Goal: Task Accomplishment & Management: Manage account settings

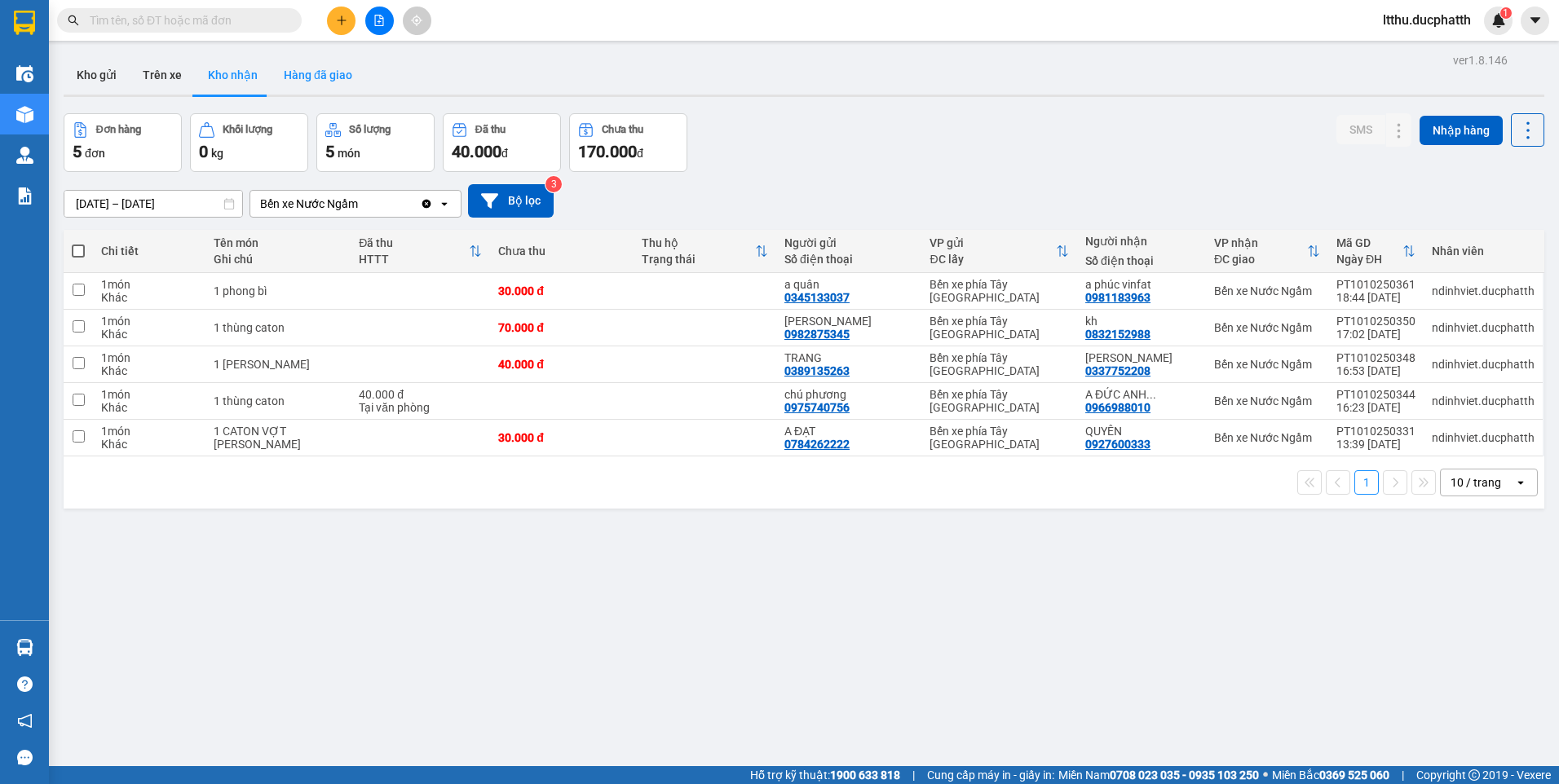
click at [288, 92] on button "Hàng đã giao" at bounding box center [317, 75] width 95 height 39
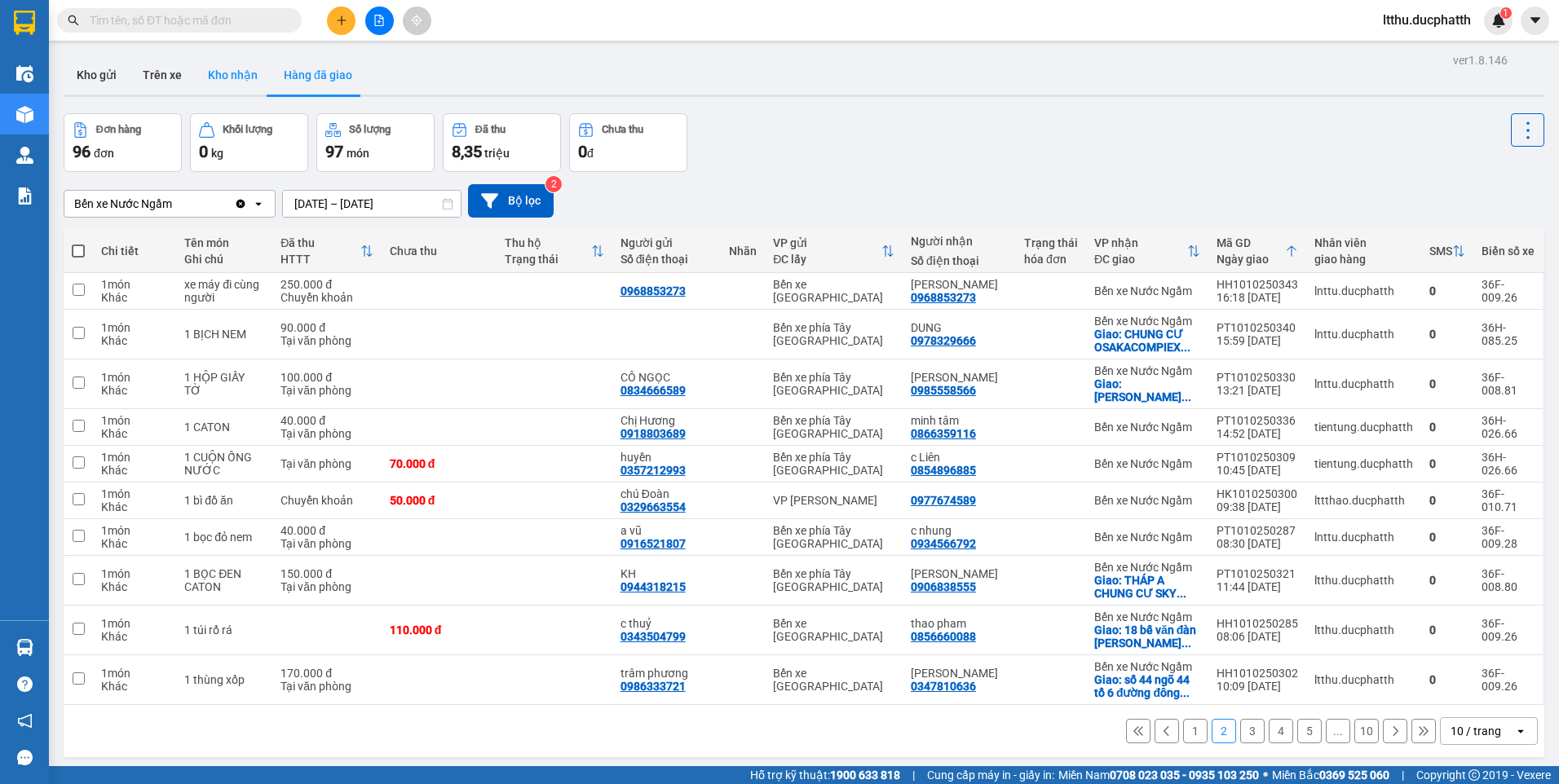
click at [217, 75] on button "Kho nhận" at bounding box center [232, 75] width 76 height 39
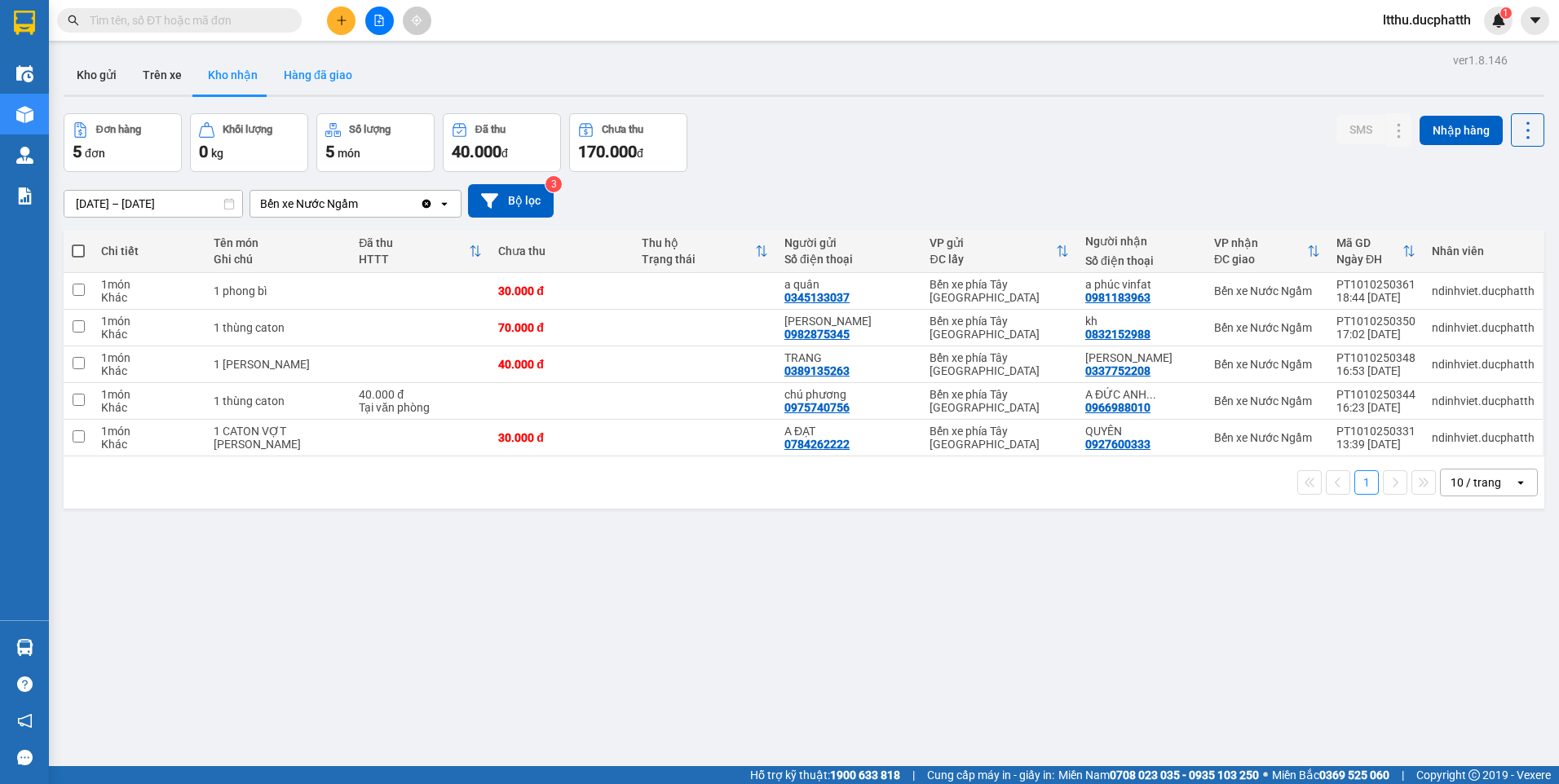
click at [311, 84] on button "Hàng đã giao" at bounding box center [317, 75] width 95 height 39
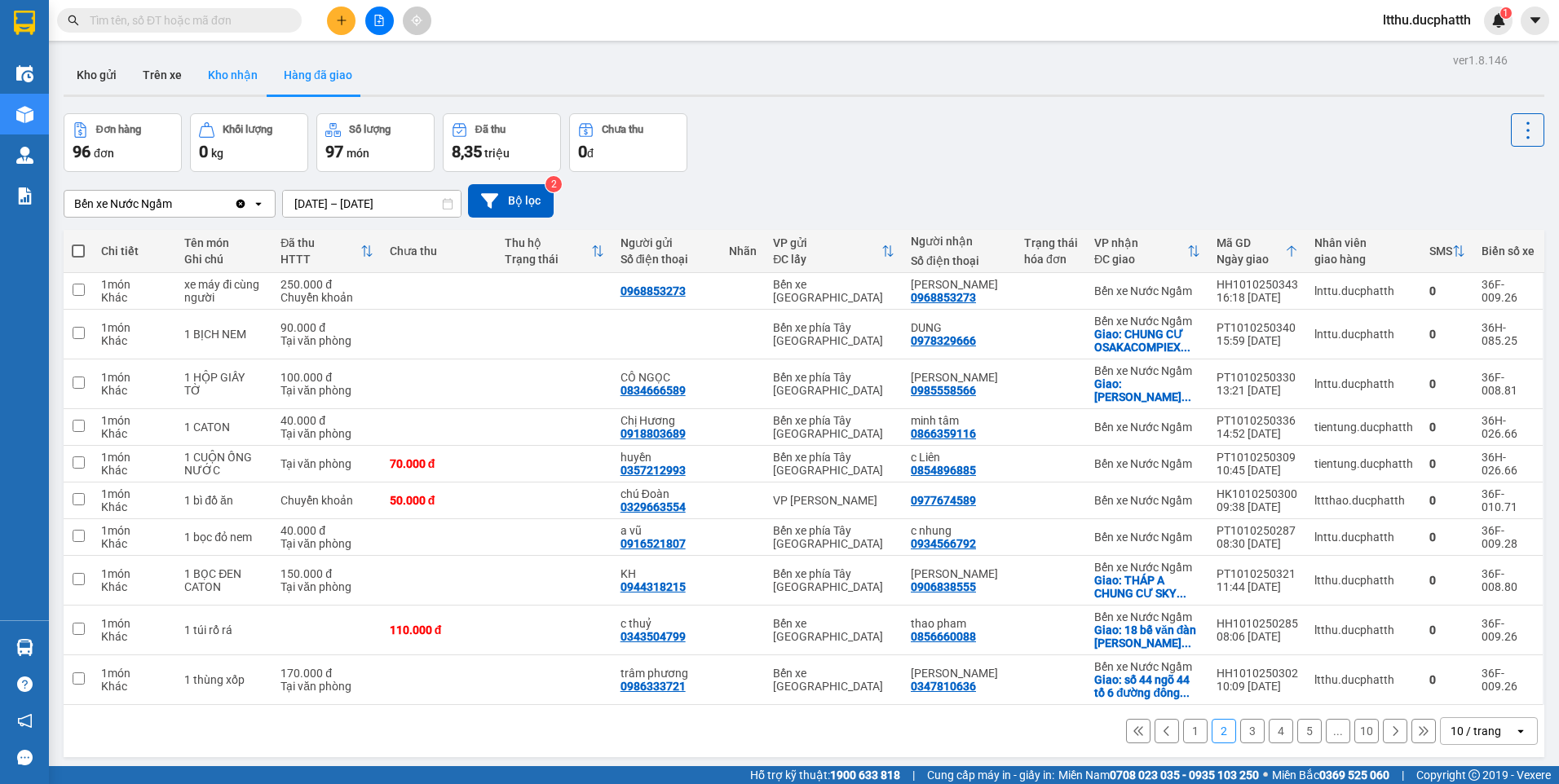
click at [221, 75] on button "Kho nhận" at bounding box center [232, 75] width 76 height 39
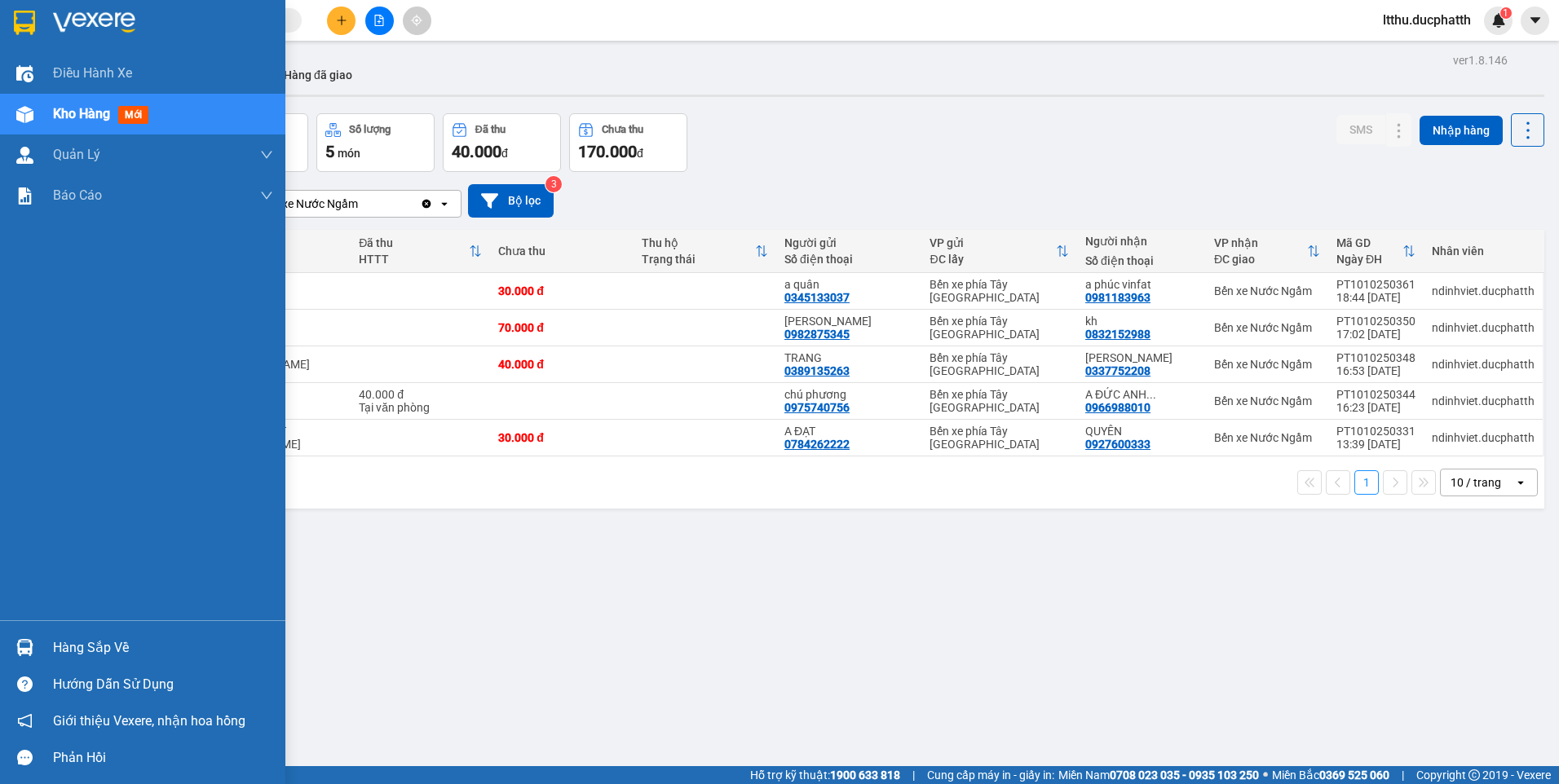
click at [36, 654] on div at bounding box center [25, 647] width 29 height 29
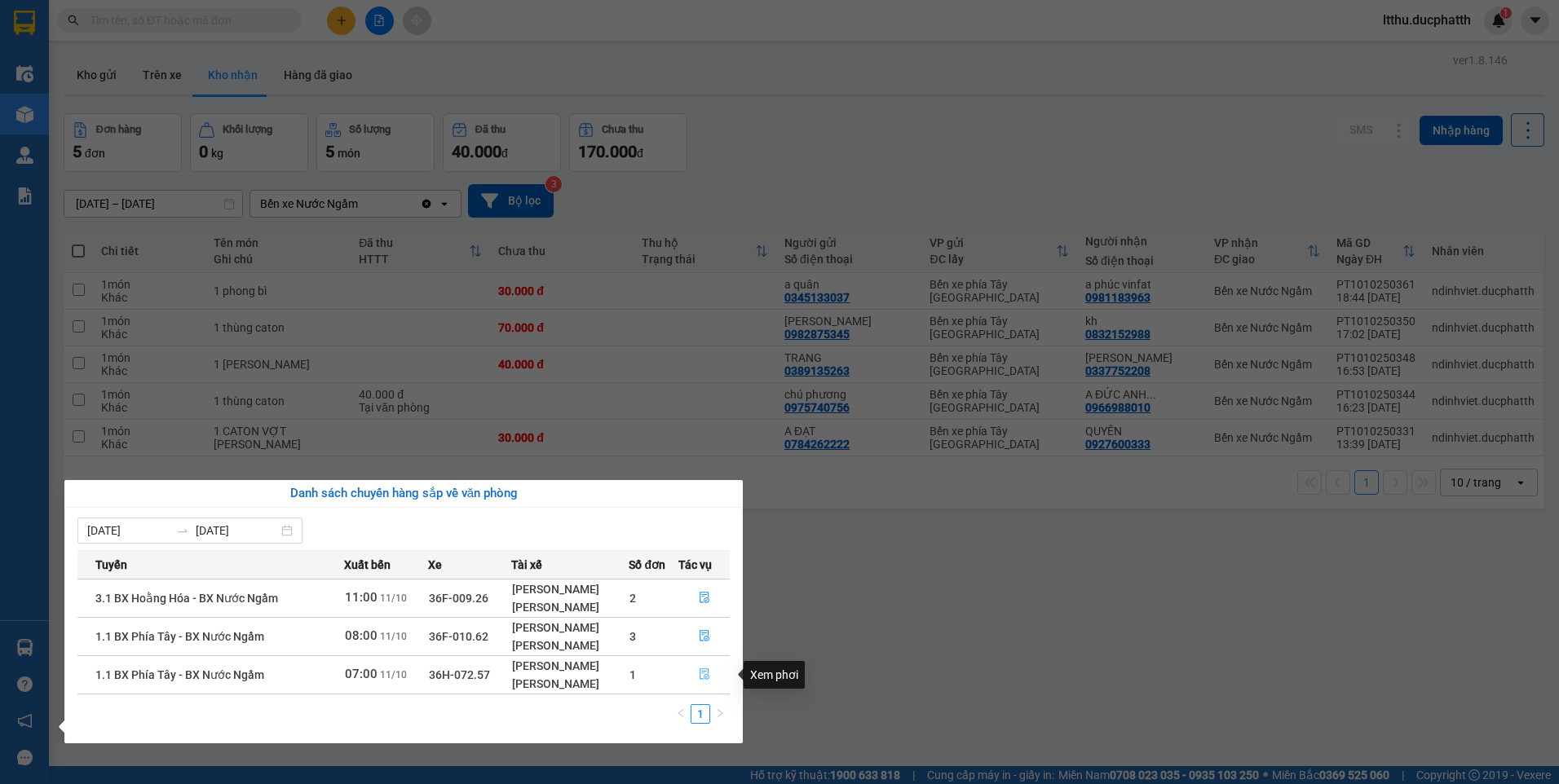
click at [708, 679] on icon "file-done" at bounding box center [704, 673] width 11 height 11
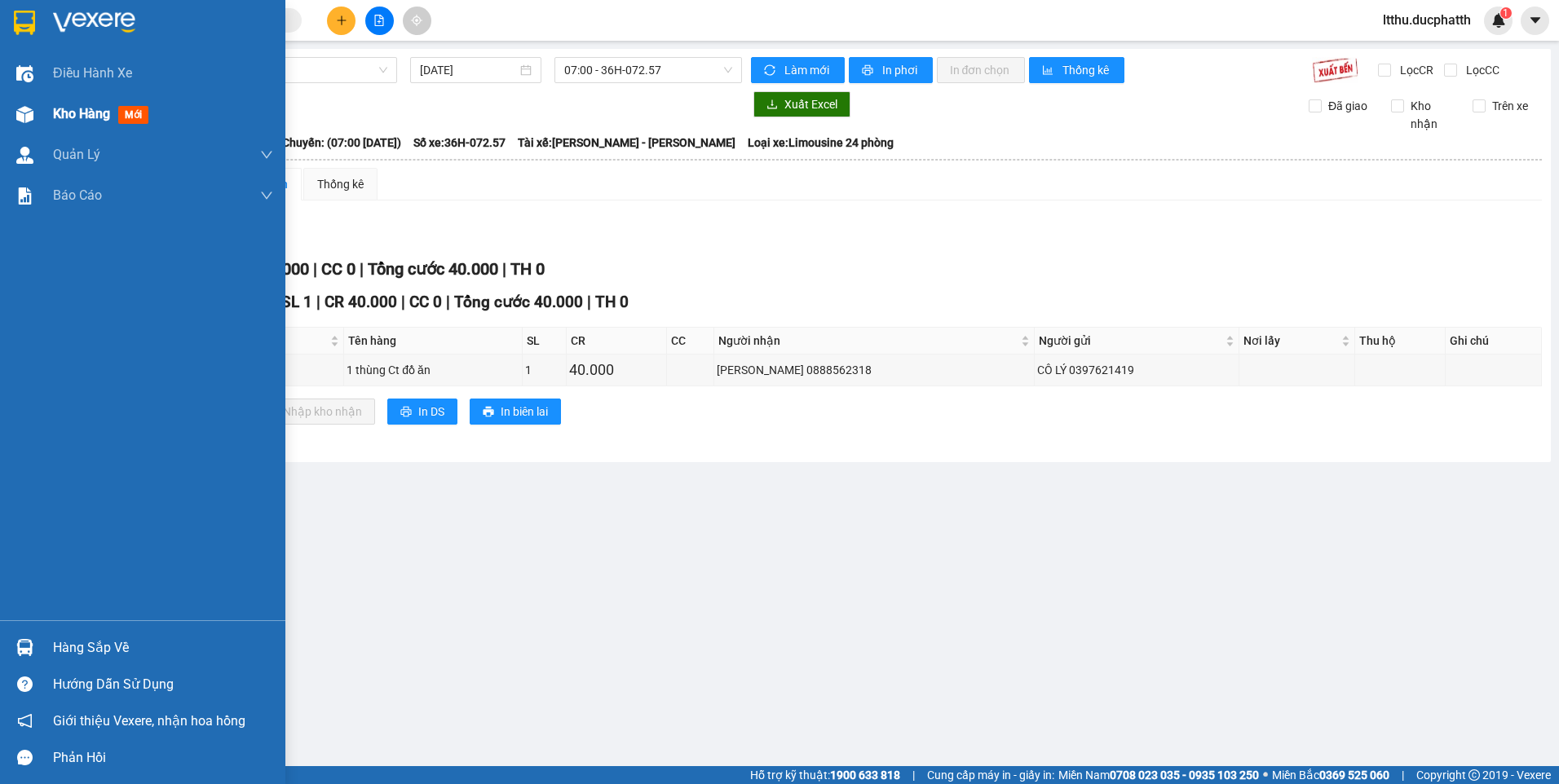
click at [79, 104] on div "Kho hàng mới" at bounding box center [104, 114] width 102 height 20
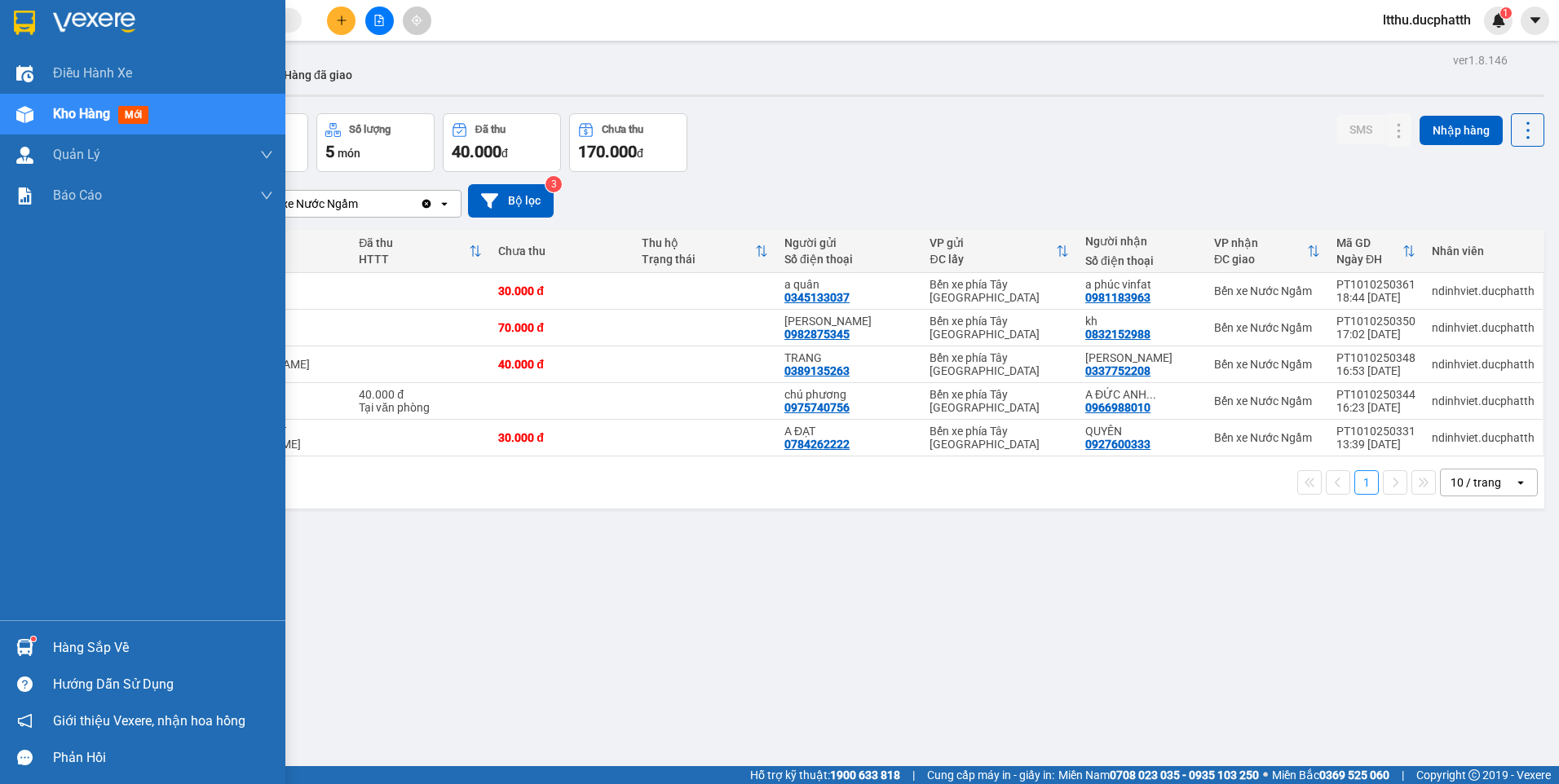
click at [110, 644] on div "Hàng sắp về" at bounding box center [162, 648] width 220 height 25
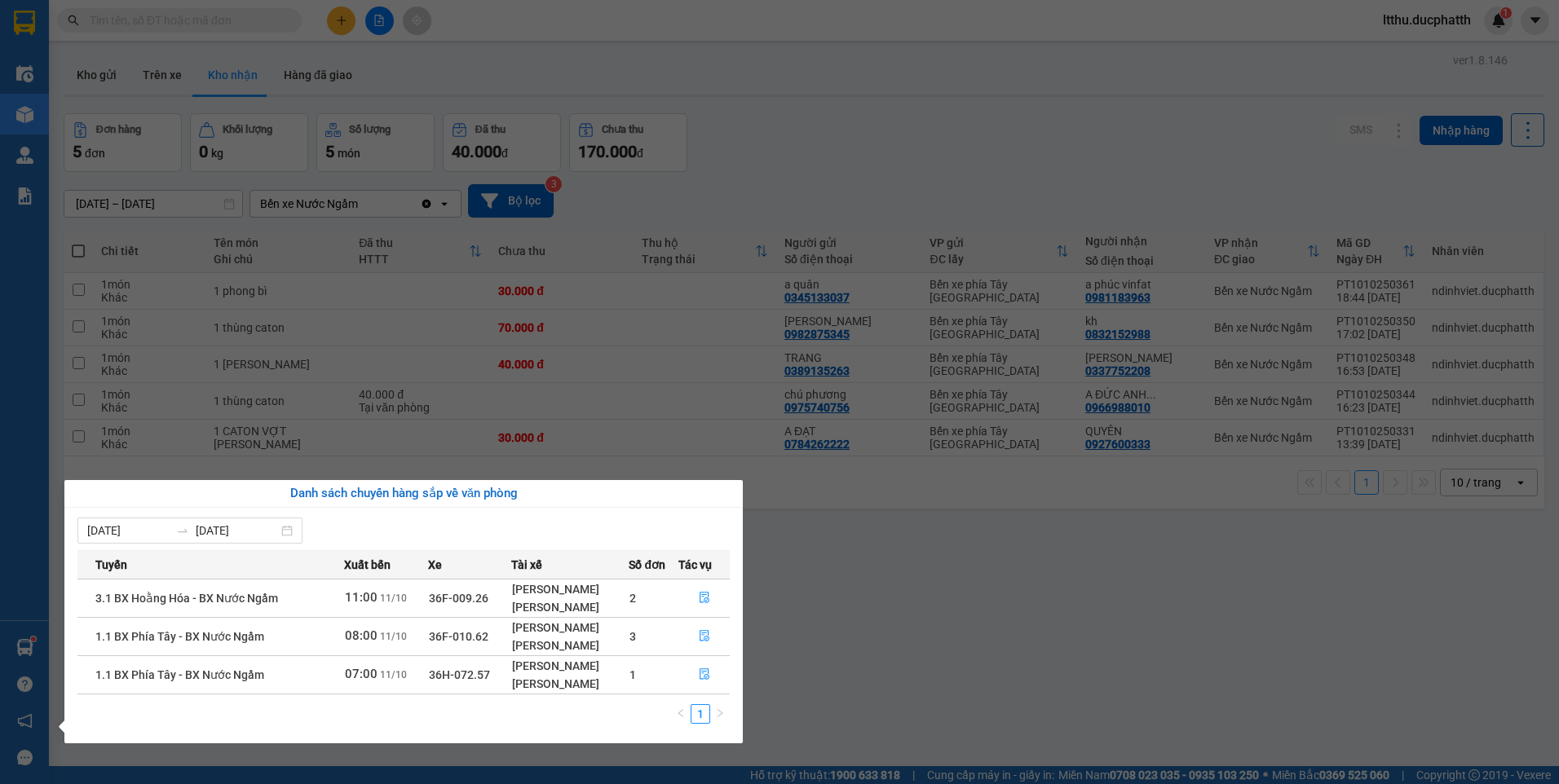
click at [1170, 594] on section "Kết quả tìm kiếm ( 0 ) Bộ lọc No Data ltthu.ducphatth 1 Điều hành xe Kho hàng m…" at bounding box center [780, 392] width 1559 height 784
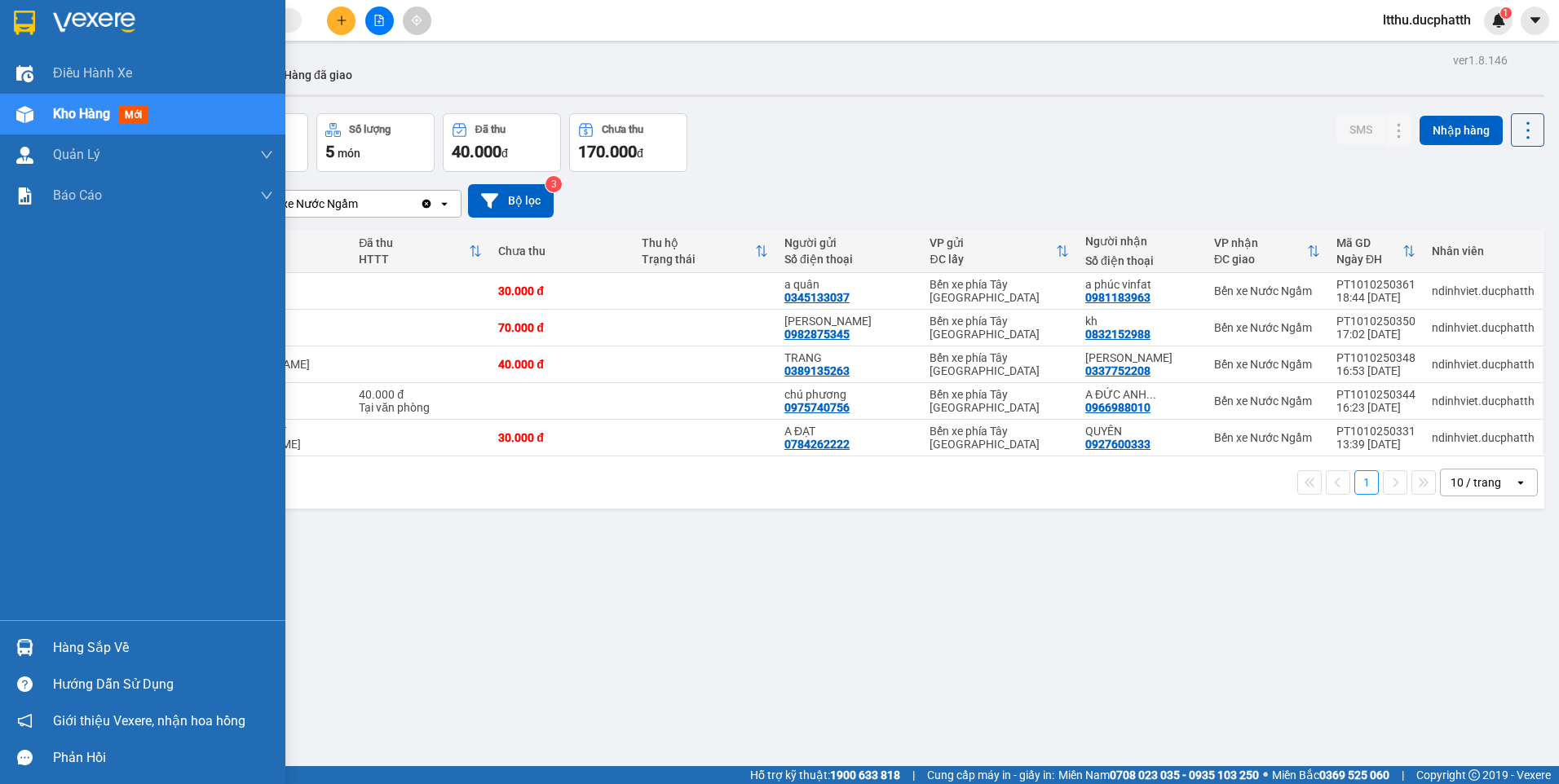
click at [116, 652] on div "Hàng sắp về" at bounding box center [162, 648] width 220 height 25
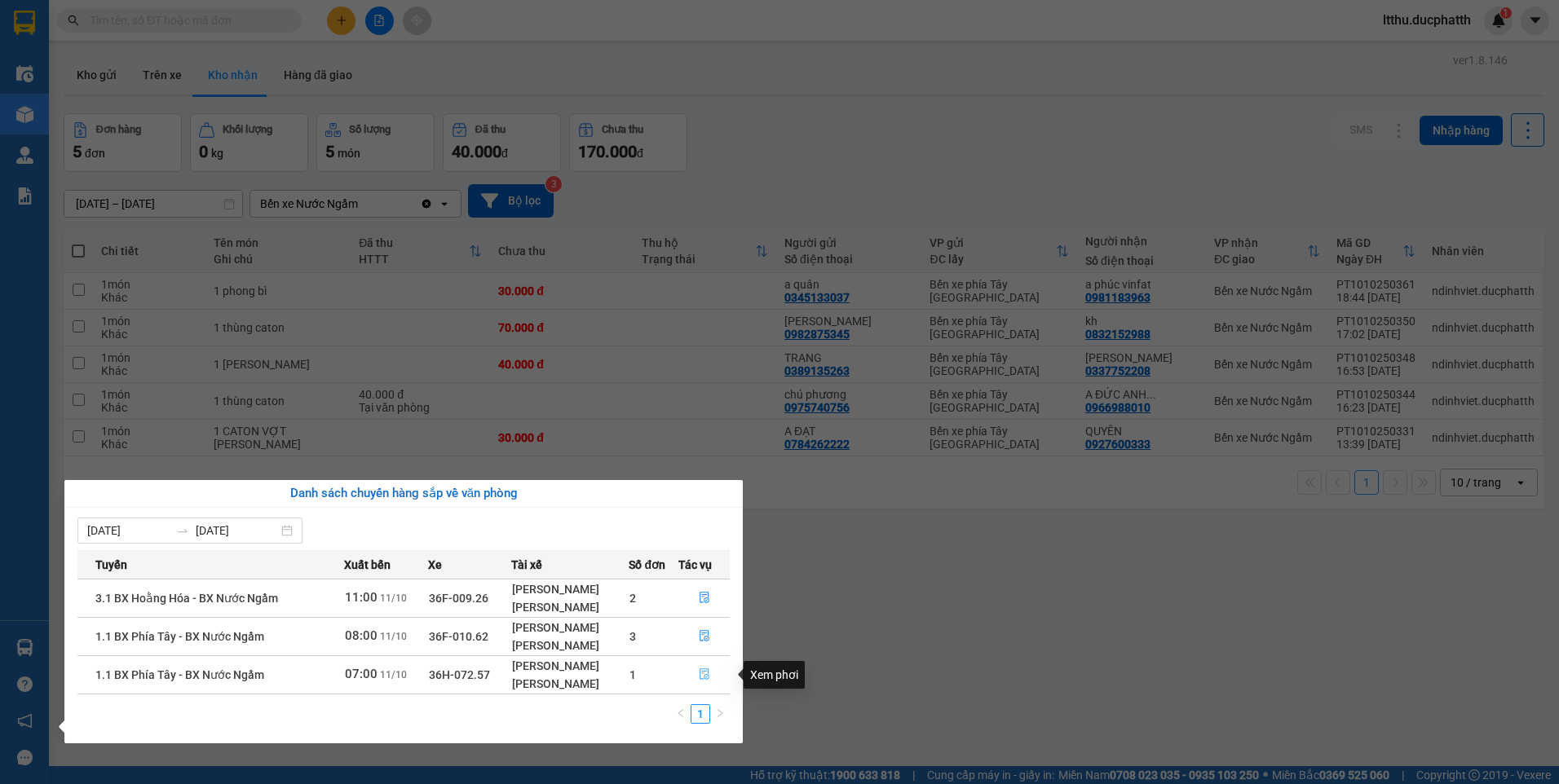
click at [698, 674] on button "button" at bounding box center [704, 674] width 51 height 26
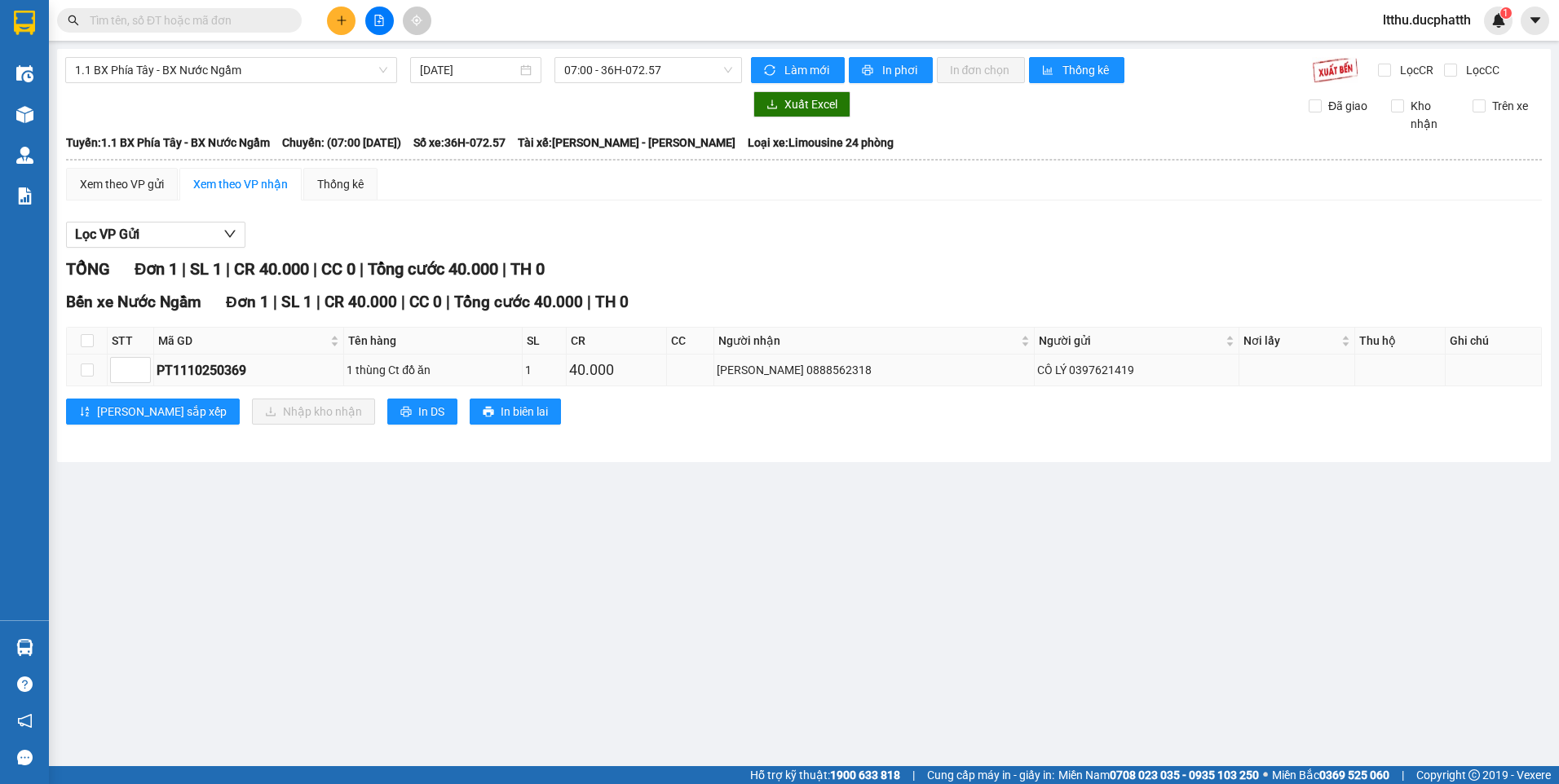
click at [79, 369] on td at bounding box center [87, 371] width 41 height 32
click at [82, 369] on input "checkbox" at bounding box center [87, 370] width 13 height 13
checkbox input "true"
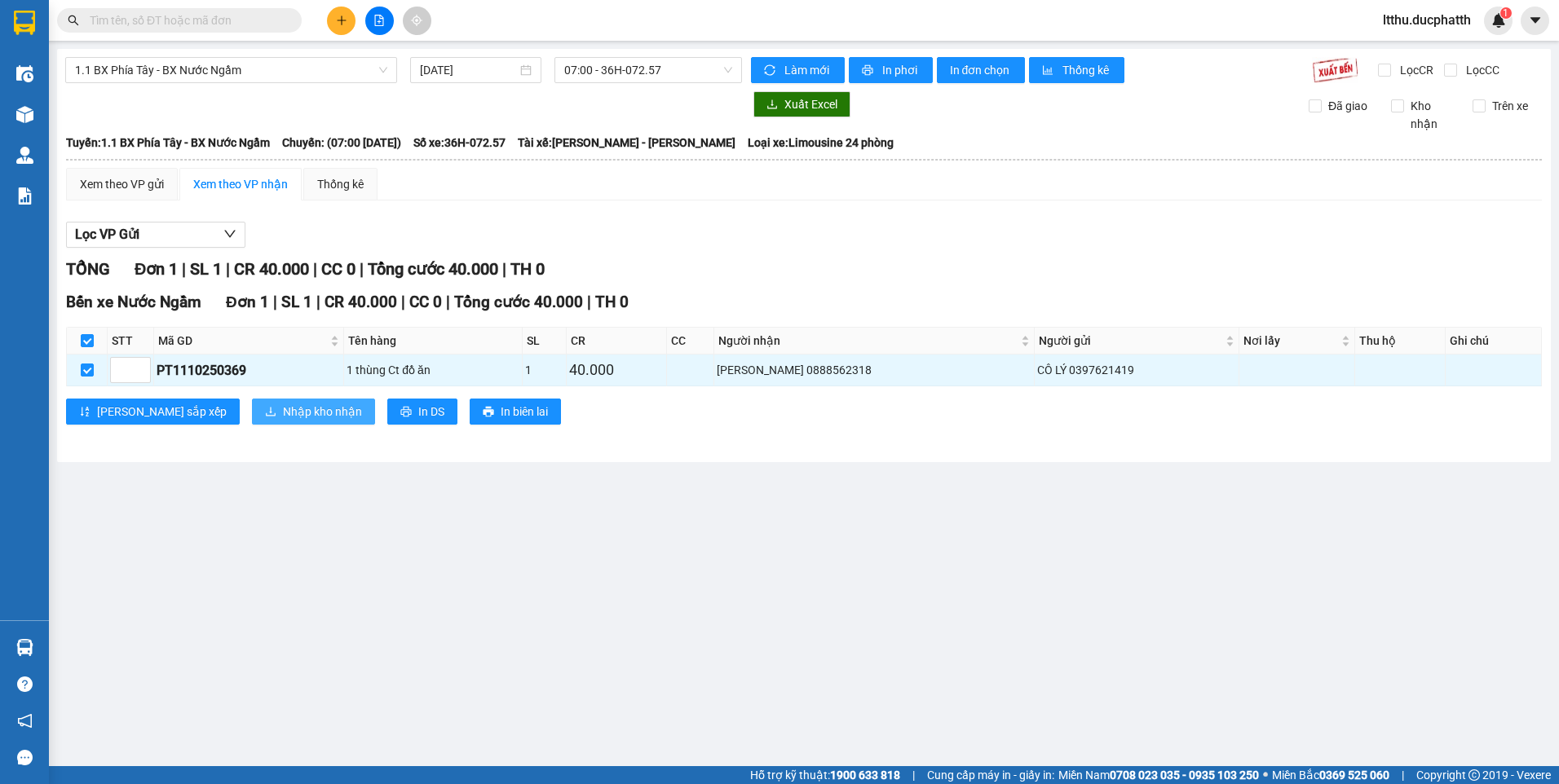
click at [265, 421] on button "Nhập kho nhận" at bounding box center [313, 411] width 123 height 26
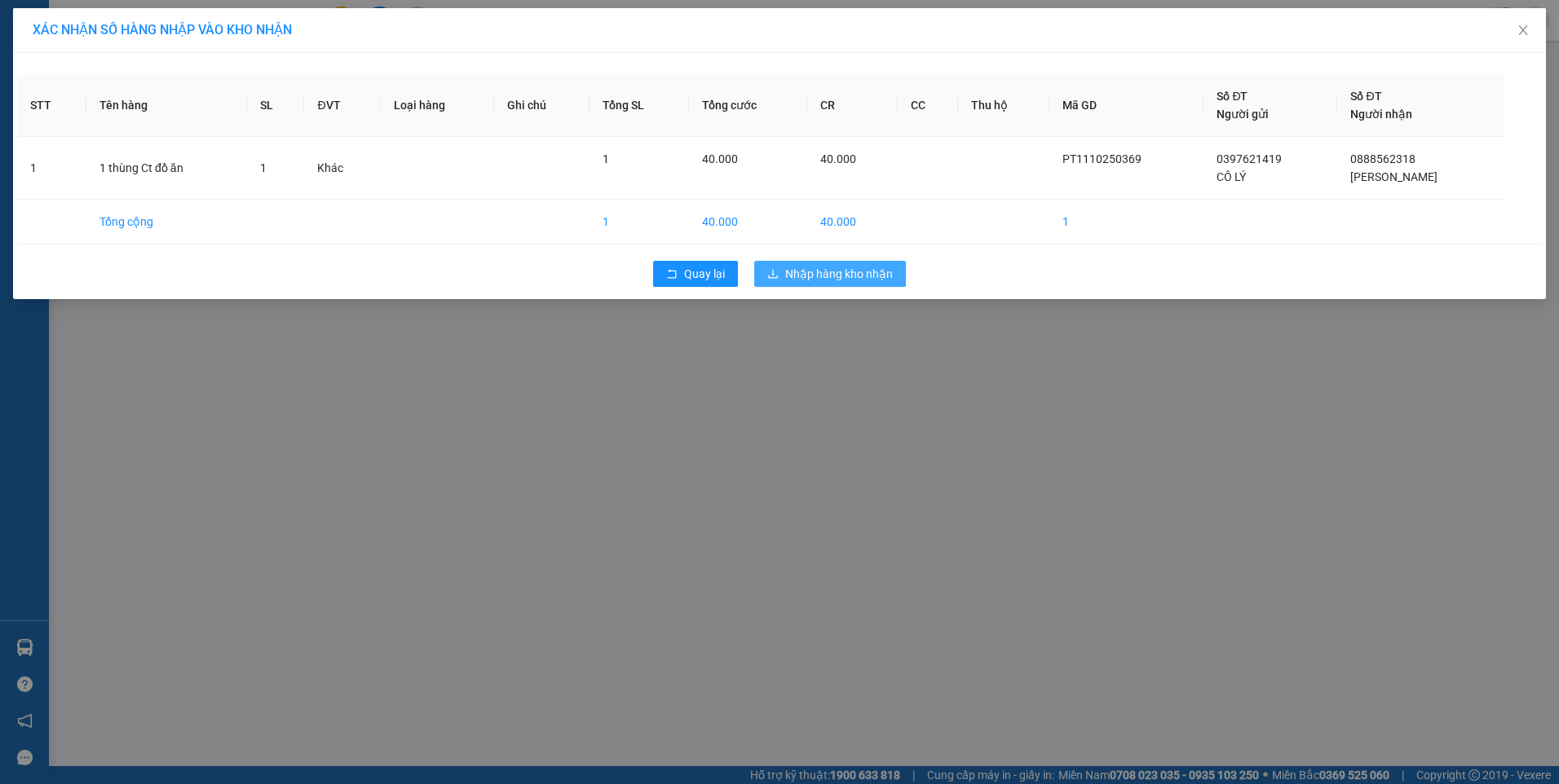
click at [847, 281] on span "Nhập hàng kho nhận" at bounding box center [838, 274] width 108 height 18
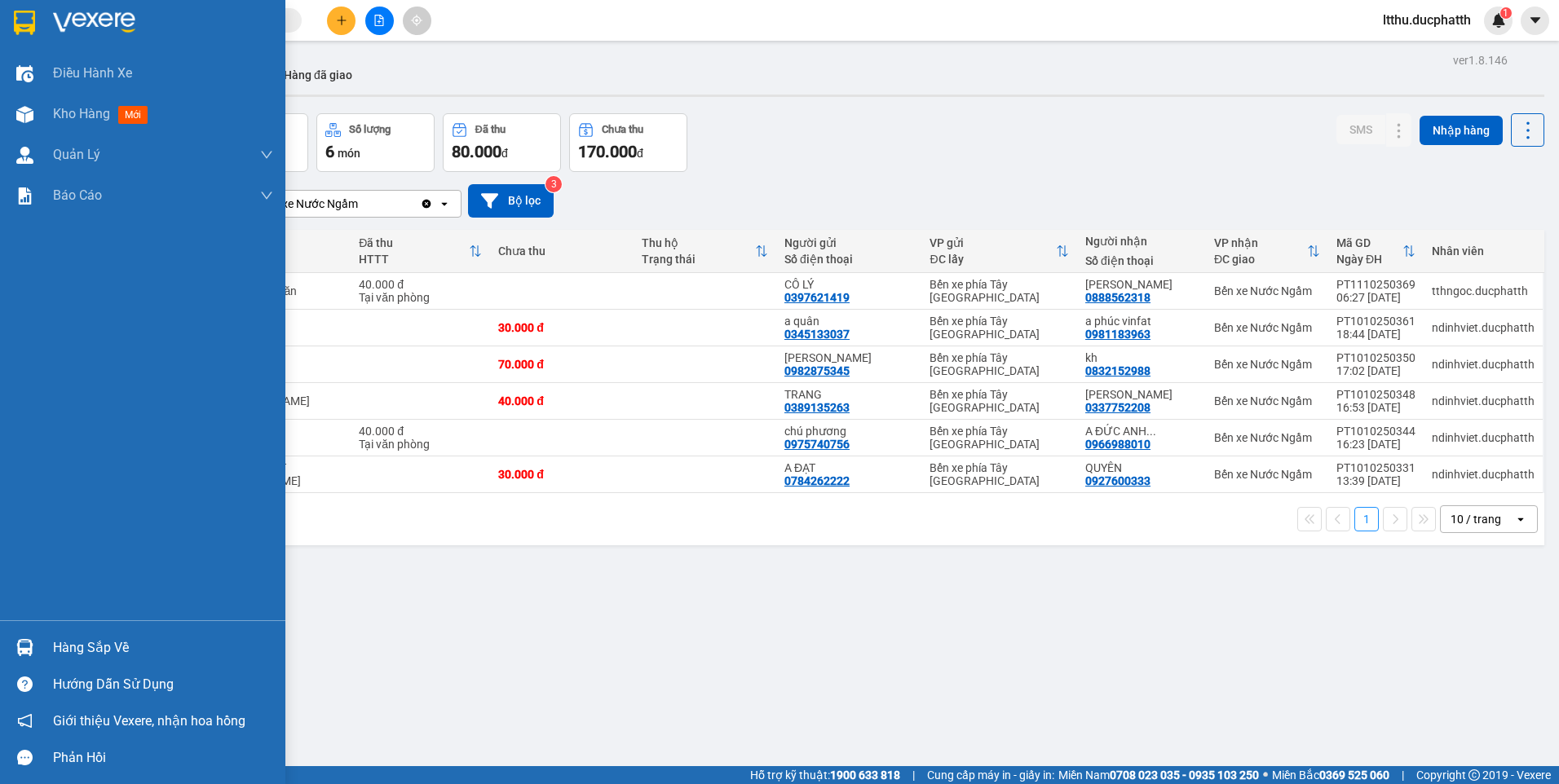
click at [43, 635] on div "Hàng sắp về" at bounding box center [143, 647] width 285 height 37
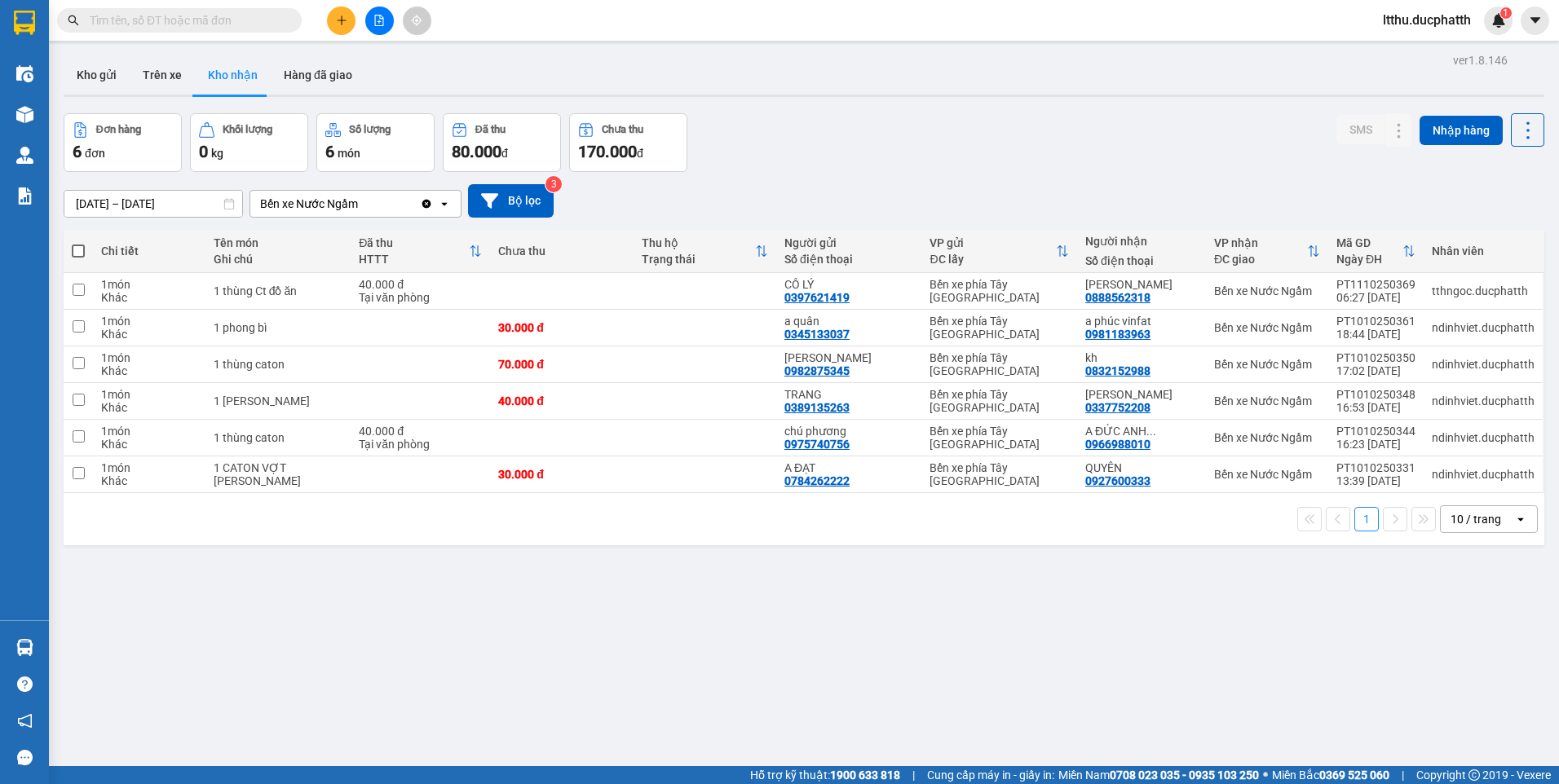
click at [919, 657] on section "Kết quả tìm kiếm ( 0 ) Bộ lọc No Data ltthu.ducphatth 1 Điều hành xe Kho hàng m…" at bounding box center [780, 392] width 1559 height 784
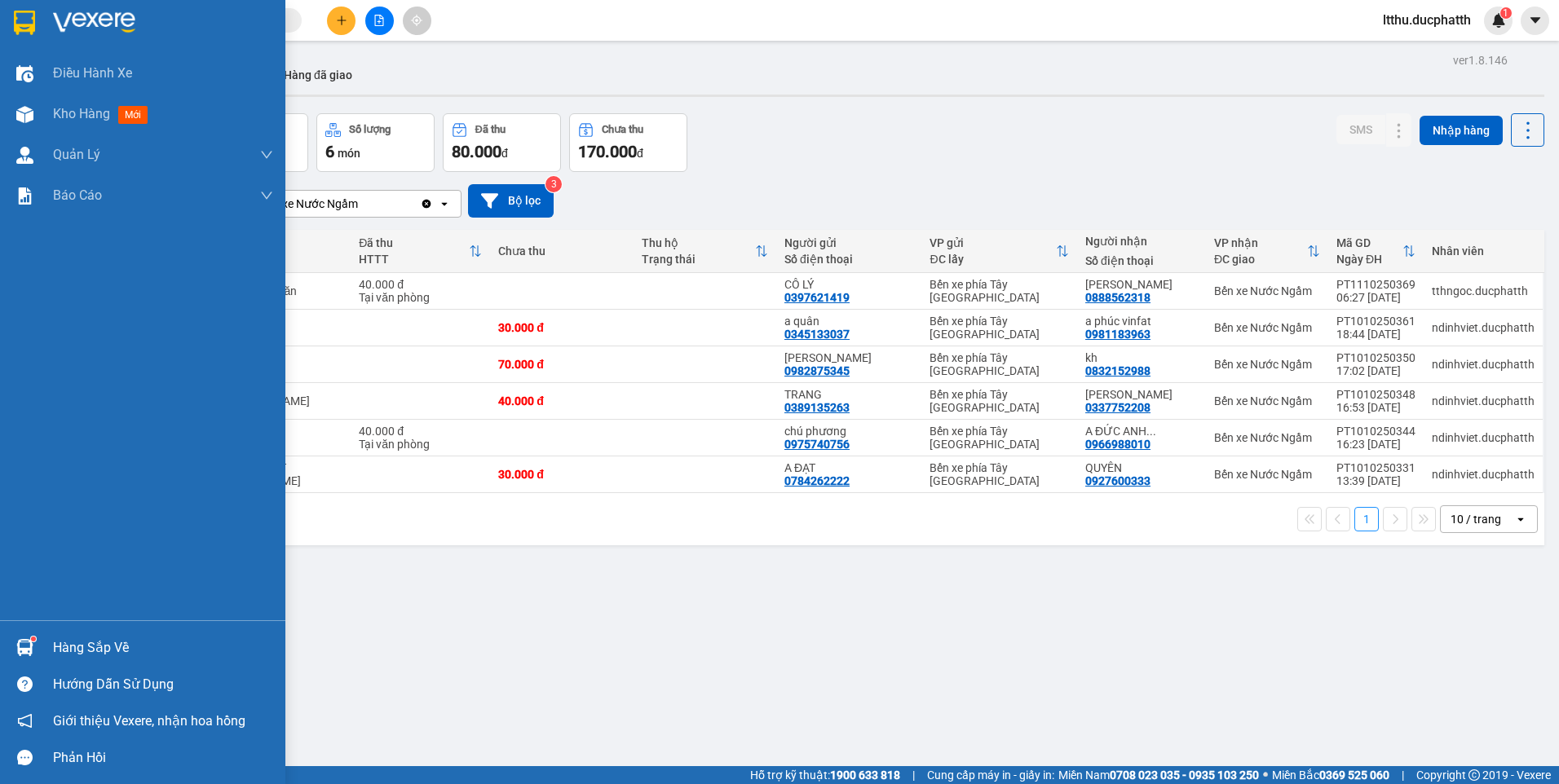
click at [111, 653] on div "Hàng sắp về" at bounding box center [162, 648] width 220 height 25
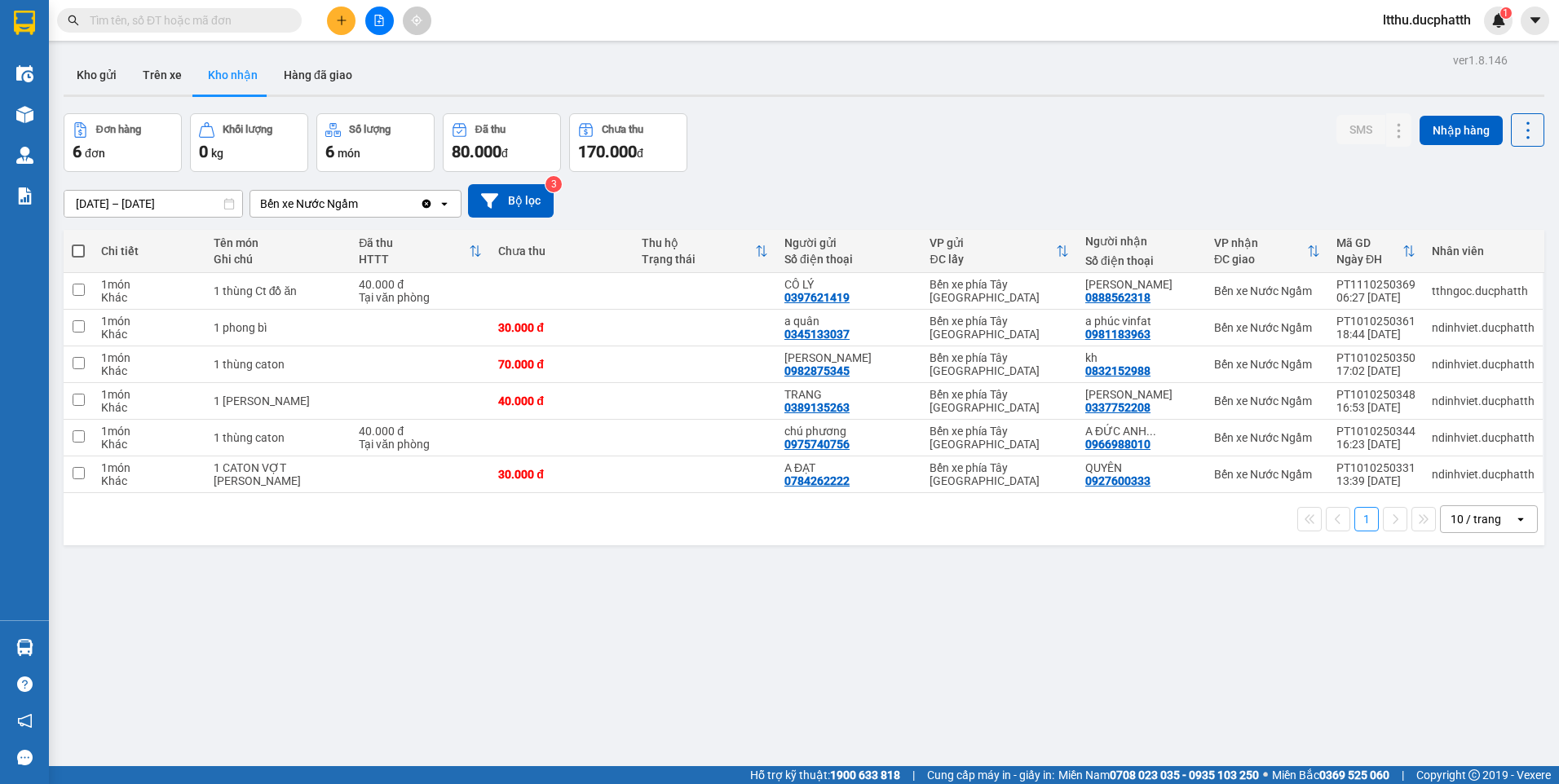
click at [897, 619] on section "Kết quả tìm kiếm ( 0 ) Bộ lọc No Data ltthu.ducphatth 1 Điều hành xe Kho hàng m…" at bounding box center [780, 392] width 1559 height 784
click at [350, 23] on button at bounding box center [341, 21] width 29 height 29
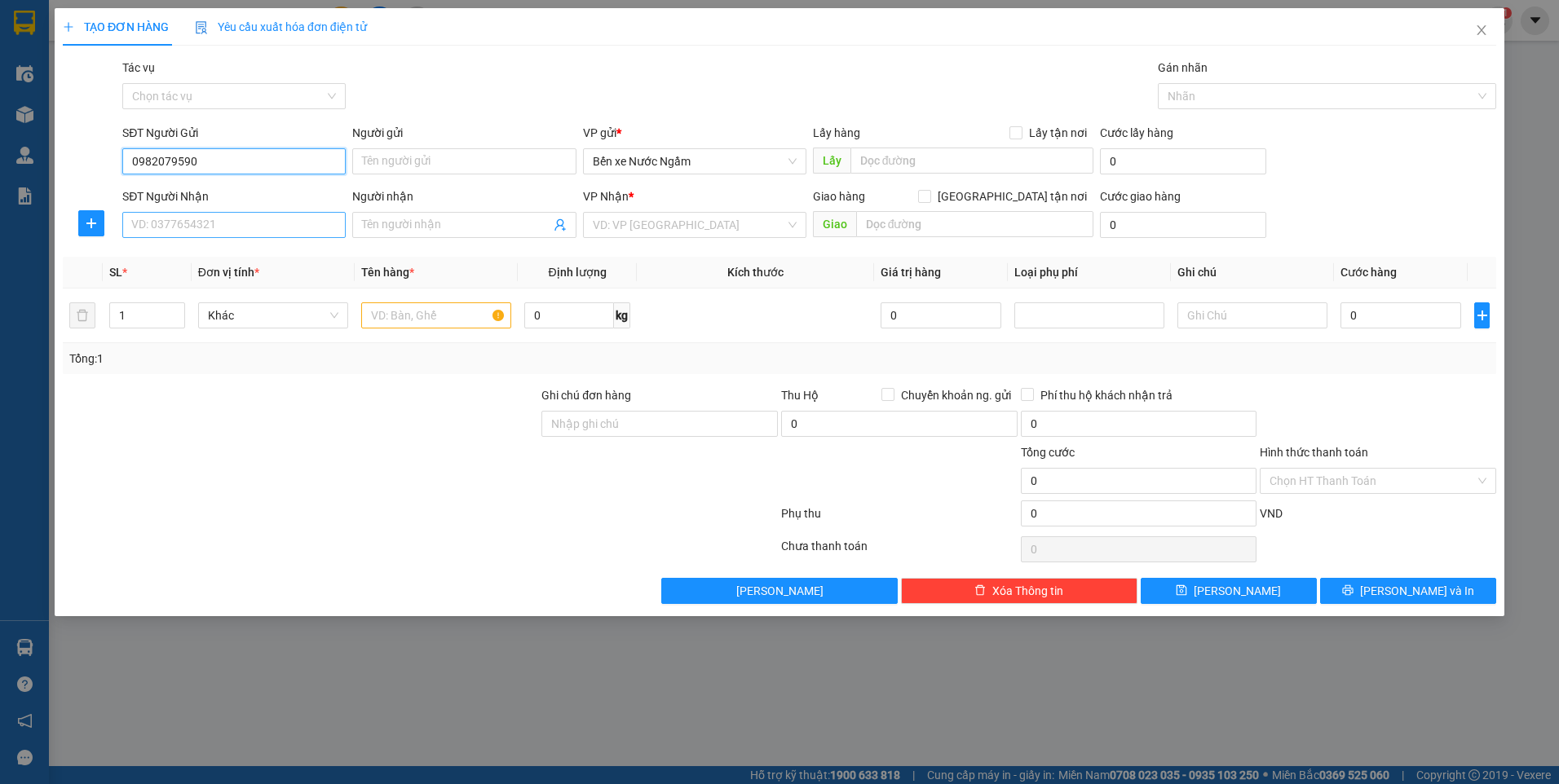
type input "0982079590"
click at [178, 224] on input "SĐT Người Nhận" at bounding box center [234, 225] width 223 height 26
type input "0982480213"
click at [1484, 30] on icon "close" at bounding box center [1480, 30] width 13 height 13
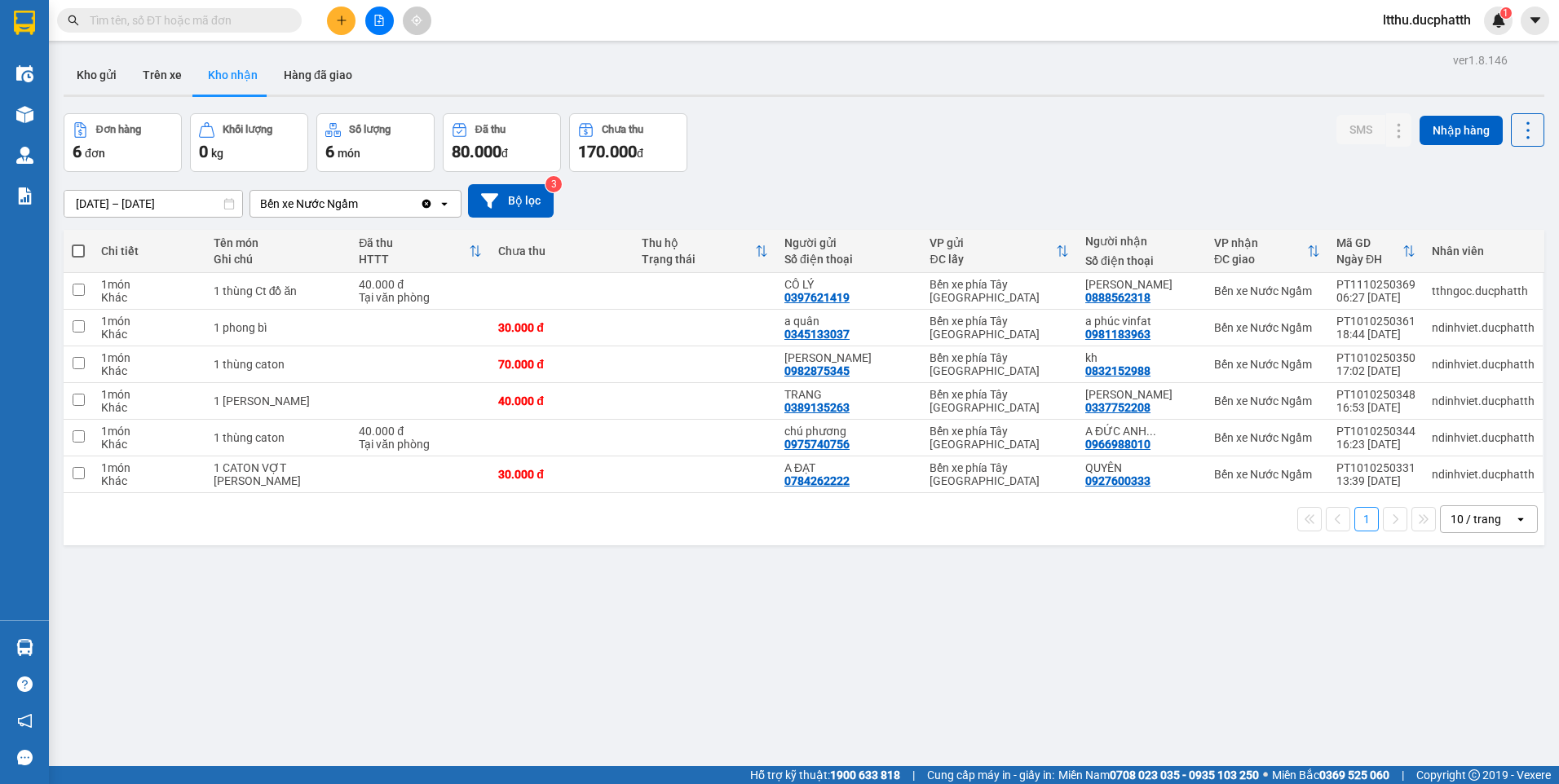
click at [216, 26] on input "text" at bounding box center [185, 20] width 192 height 18
click at [197, 25] on input "text" at bounding box center [185, 20] width 192 height 18
click at [1361, 475] on icon at bounding box center [1366, 473] width 11 height 11
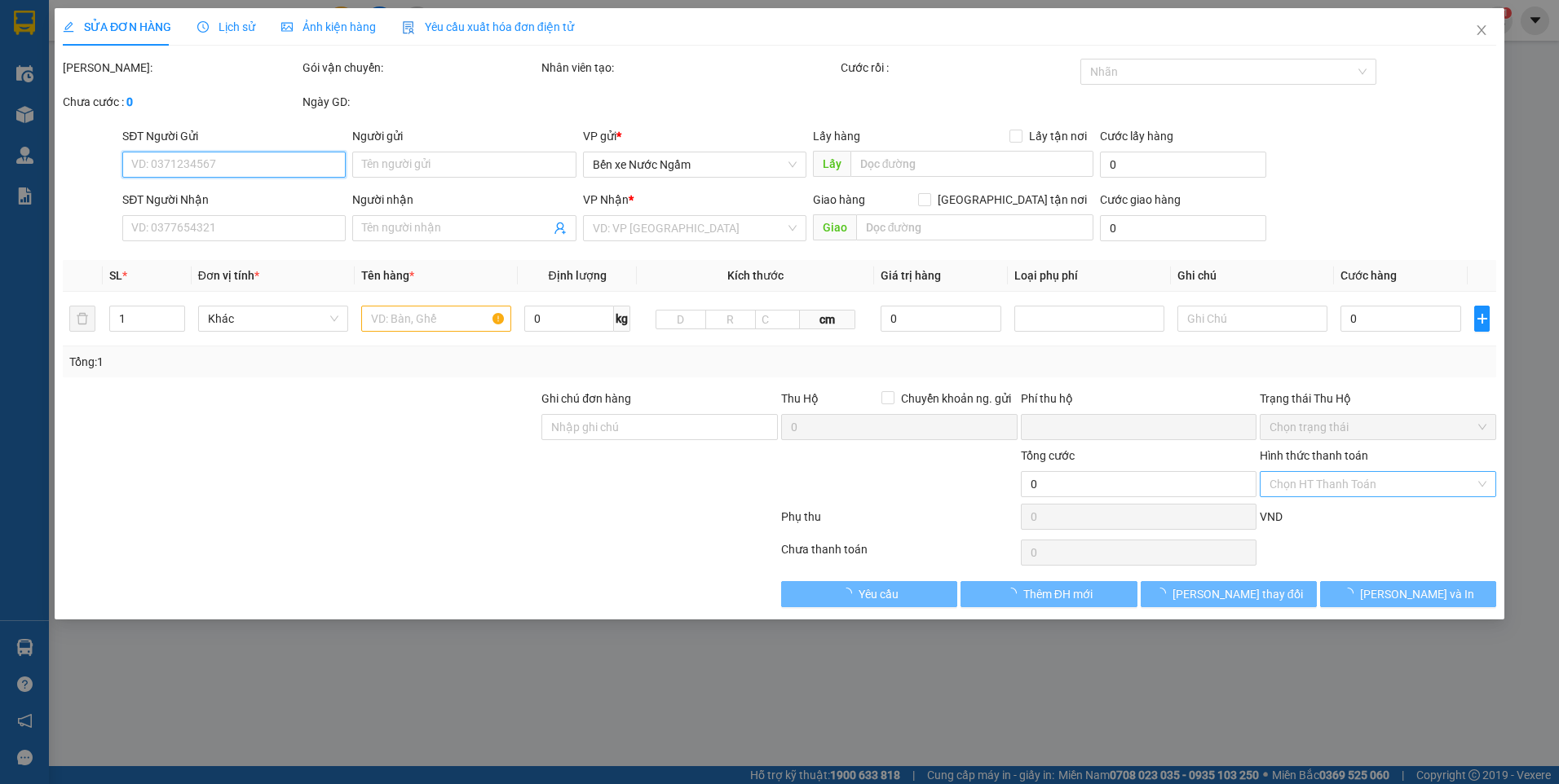
type input "0784262222"
type input "A ĐẠT"
type input "0927600333"
type input "QUYÊN"
type input "0"
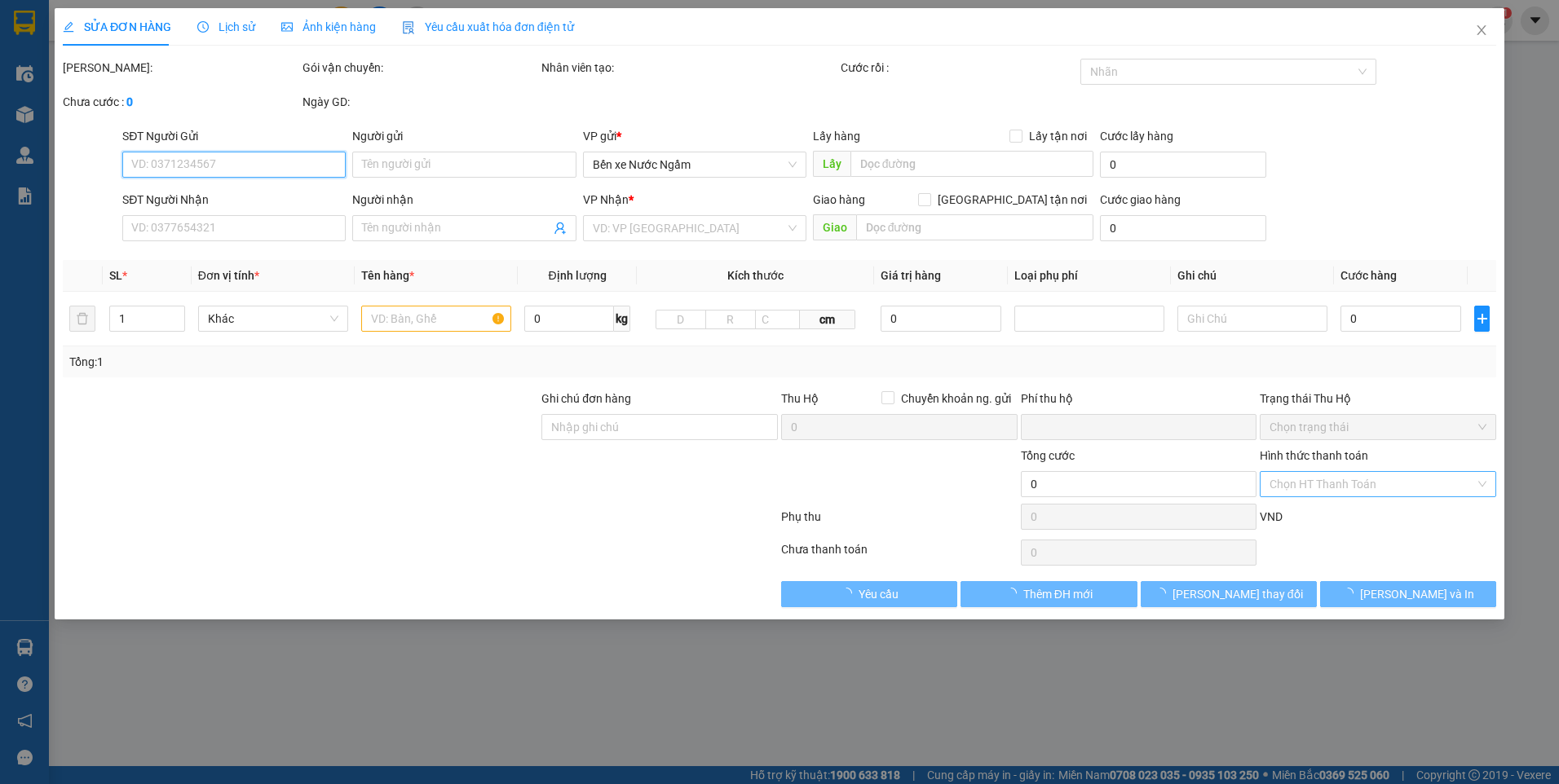
type input "30.000"
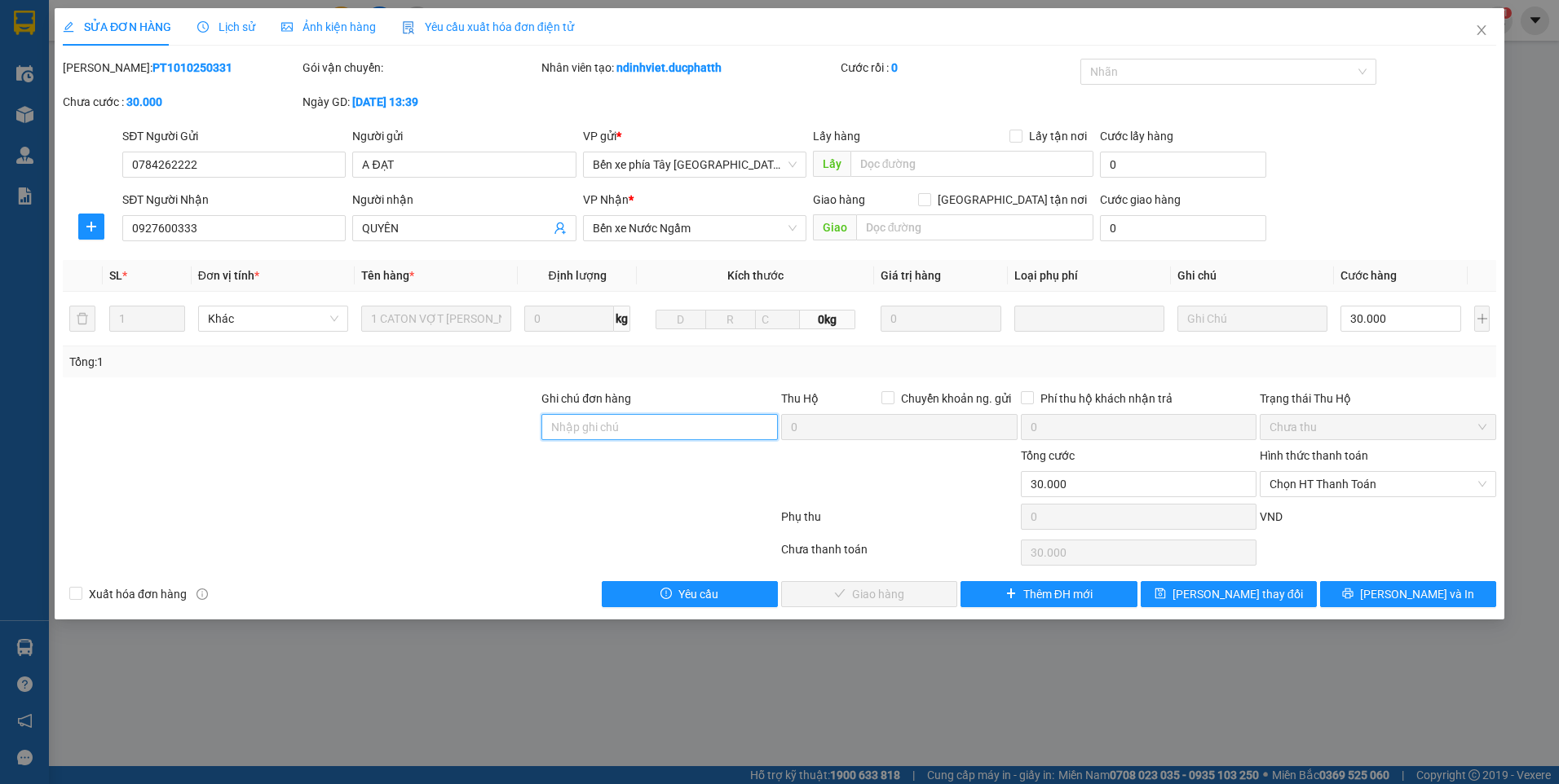
click at [582, 430] on input "Ghi chú đơn hàng" at bounding box center [659, 426] width 236 height 26
click at [1303, 491] on span "Chọn HT Thanh Toán" at bounding box center [1378, 483] width 217 height 25
type input "TM"
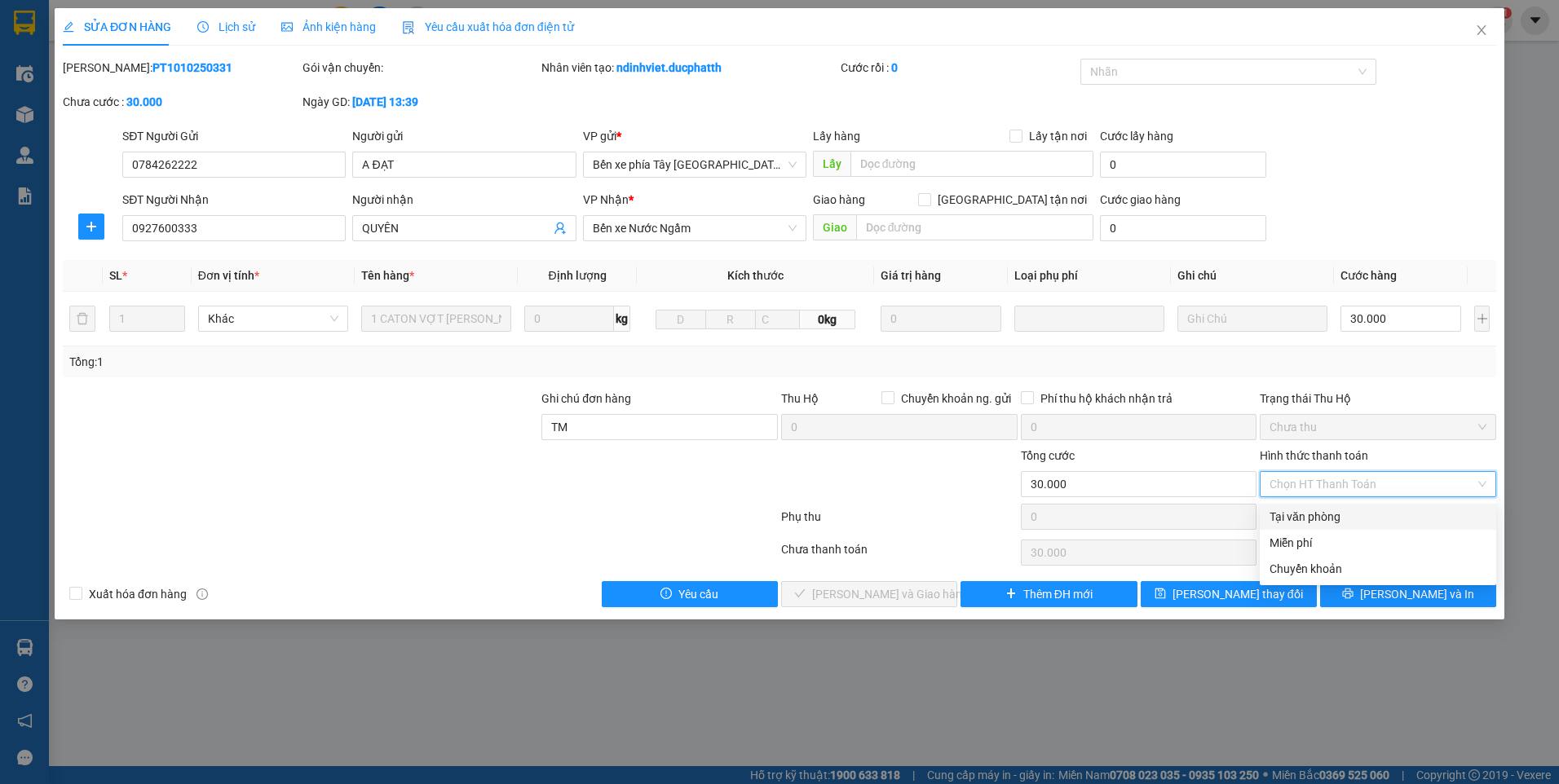
click at [1297, 520] on div "Tại văn phòng" at bounding box center [1378, 516] width 217 height 18
type input "0"
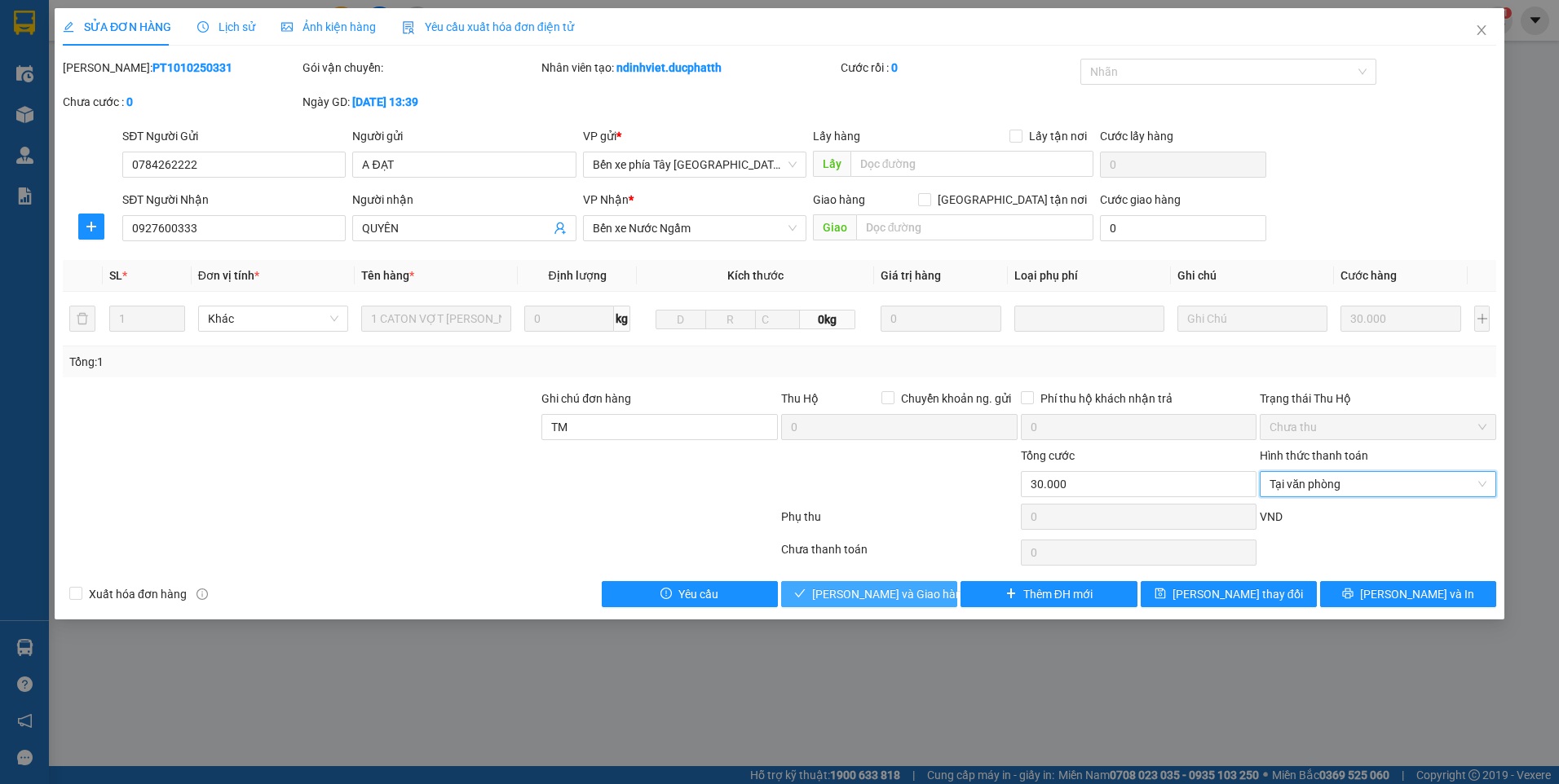
click at [889, 598] on span "[PERSON_NAME] và Giao hàng" at bounding box center [889, 594] width 156 height 18
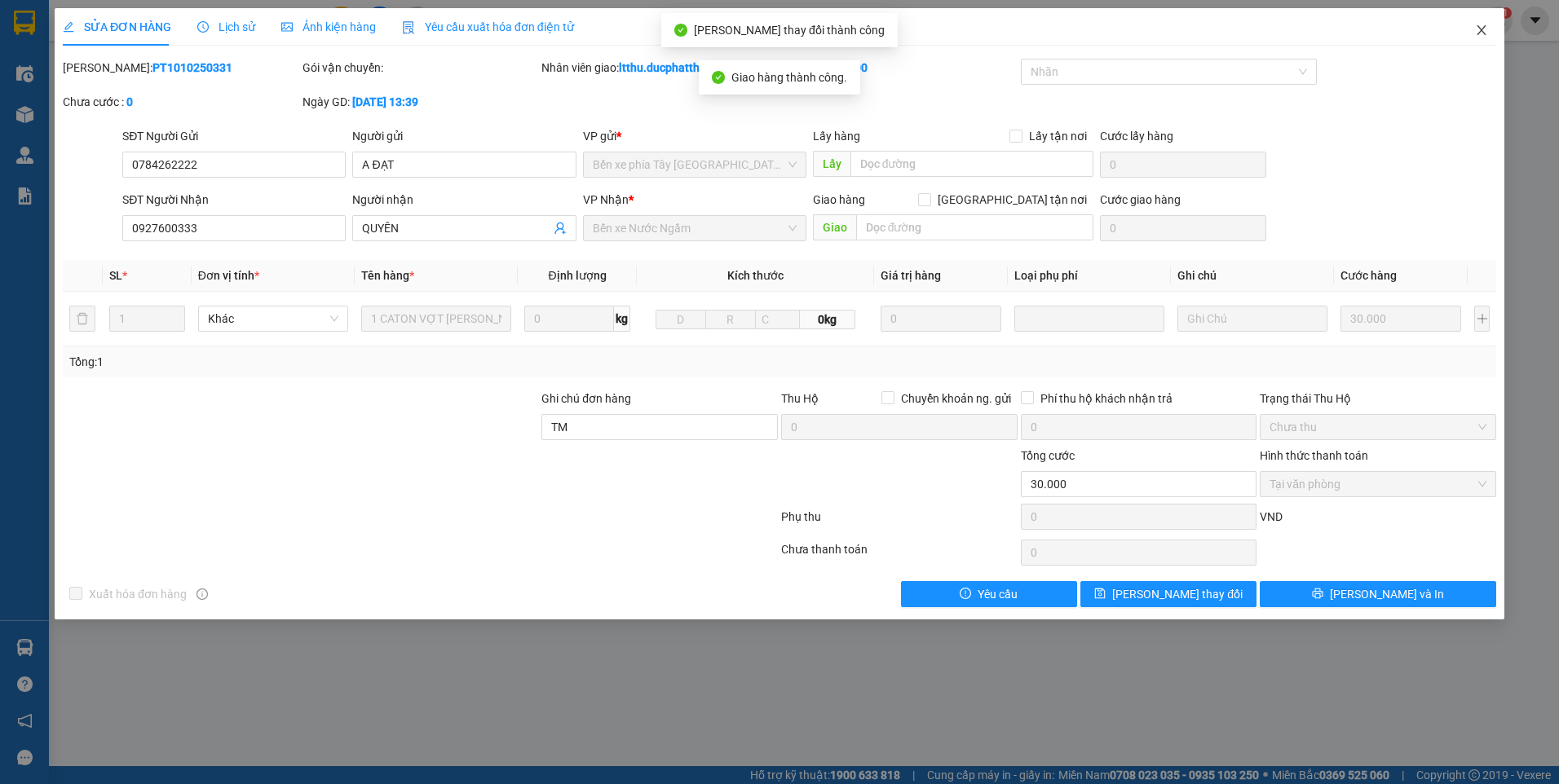
click at [1475, 30] on icon "close" at bounding box center [1480, 30] width 13 height 13
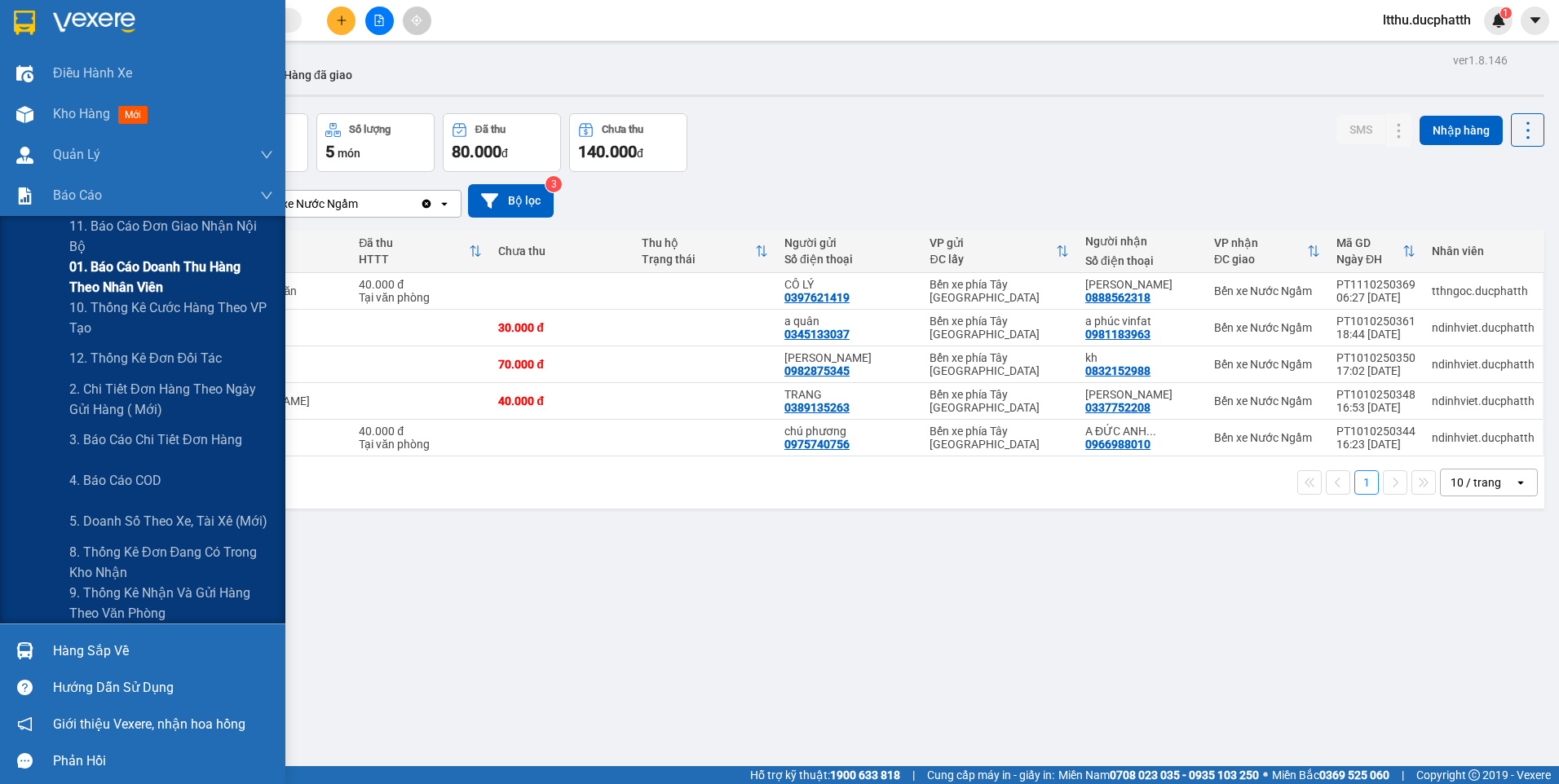
click at [161, 273] on span "01. Báo cáo doanh thu hàng theo nhân viên" at bounding box center [171, 277] width 203 height 41
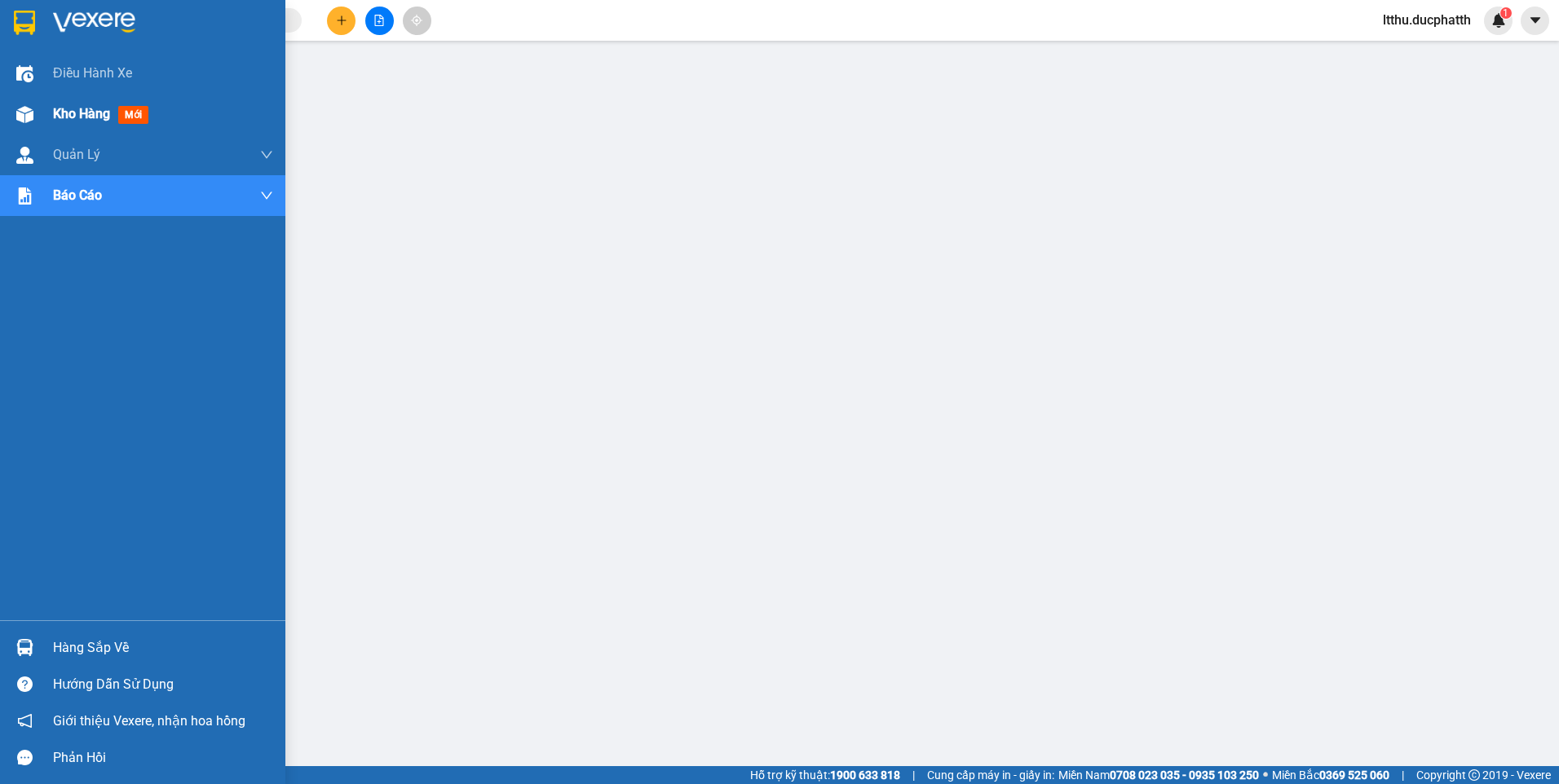
click at [87, 118] on span "Kho hàng" at bounding box center [81, 114] width 57 height 16
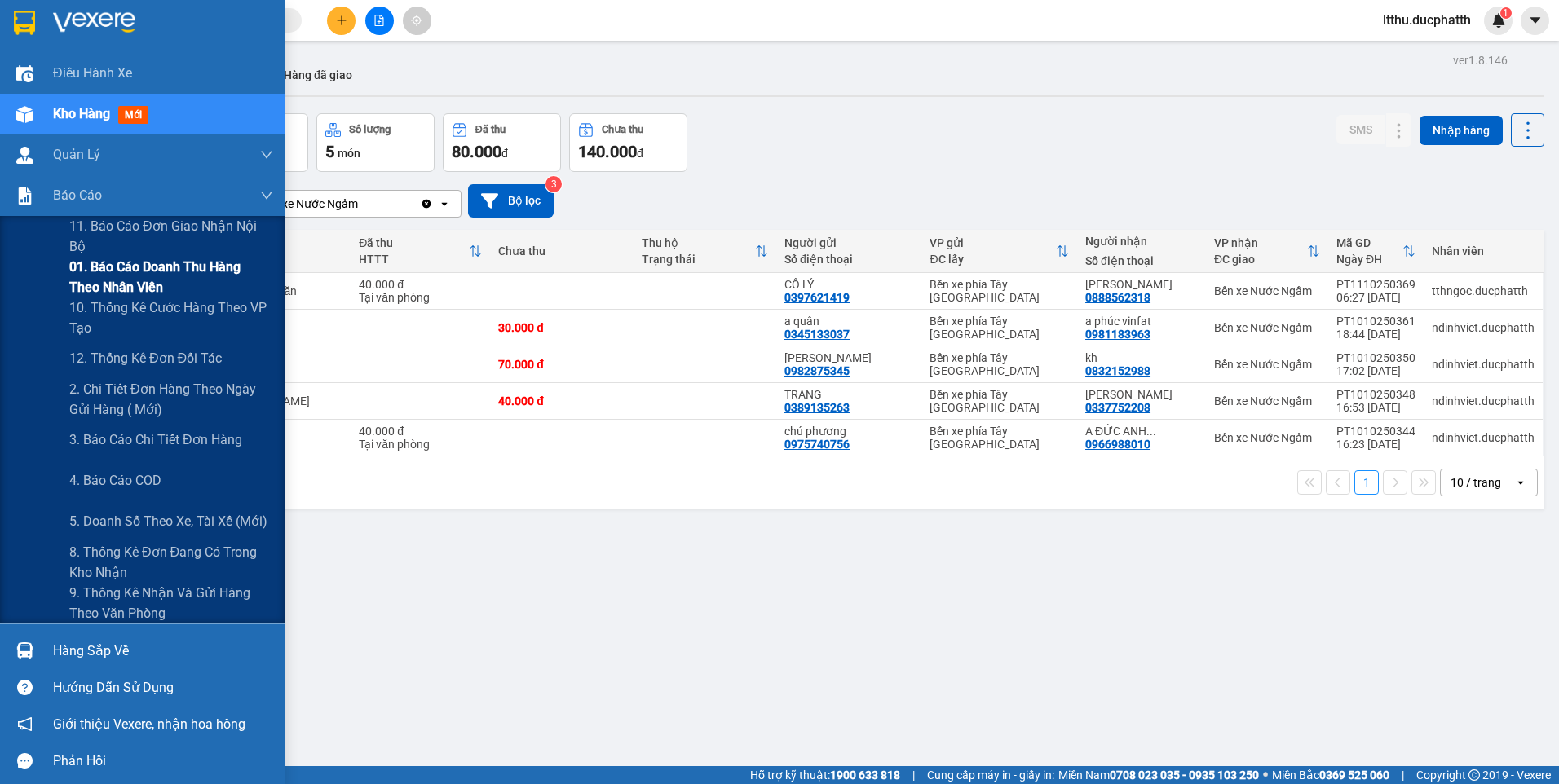
click at [119, 283] on span "01. Báo cáo doanh thu hàng theo nhân viên" at bounding box center [171, 277] width 203 height 41
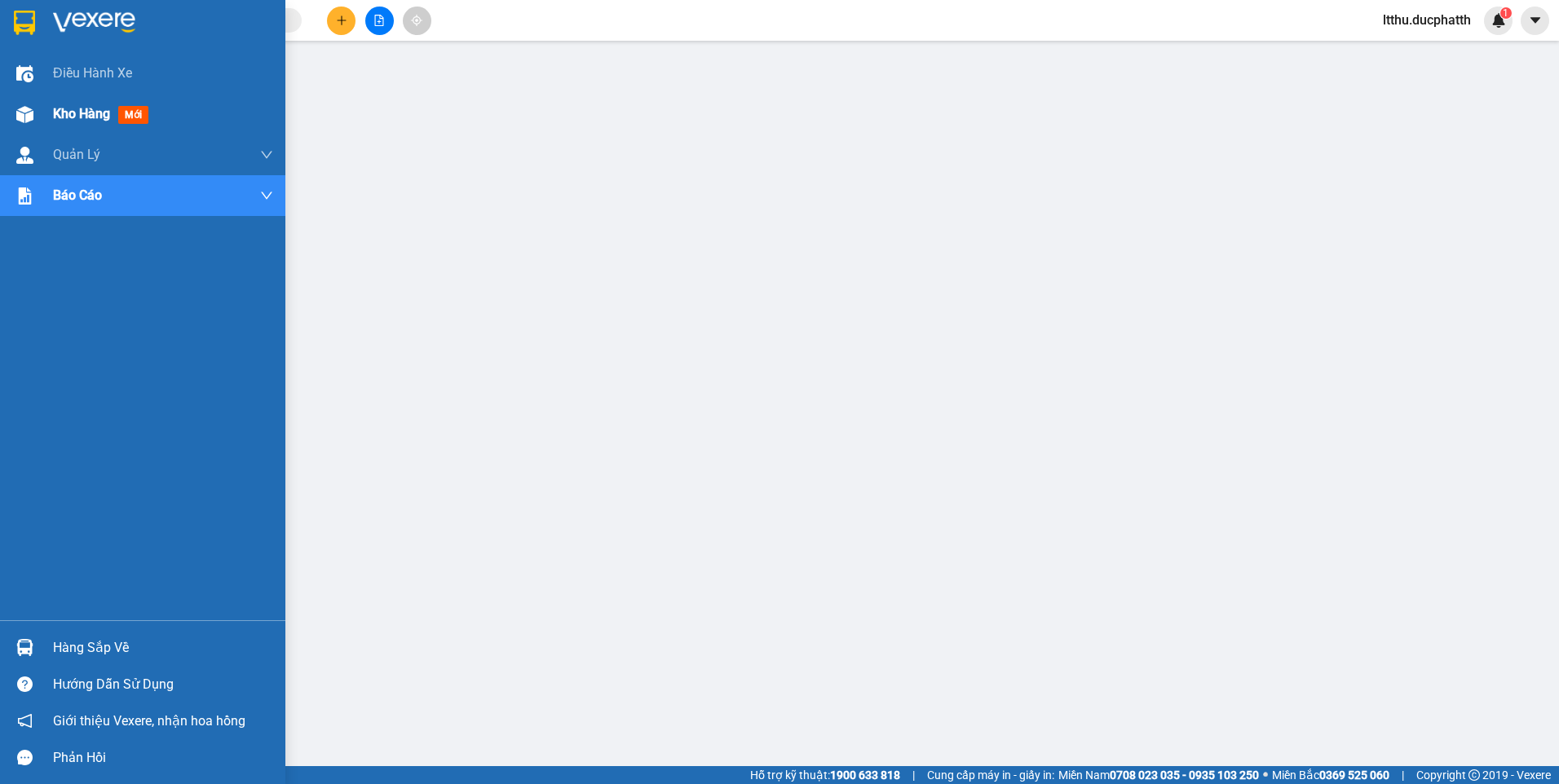
click at [57, 112] on span "Kho hàng" at bounding box center [81, 114] width 57 height 16
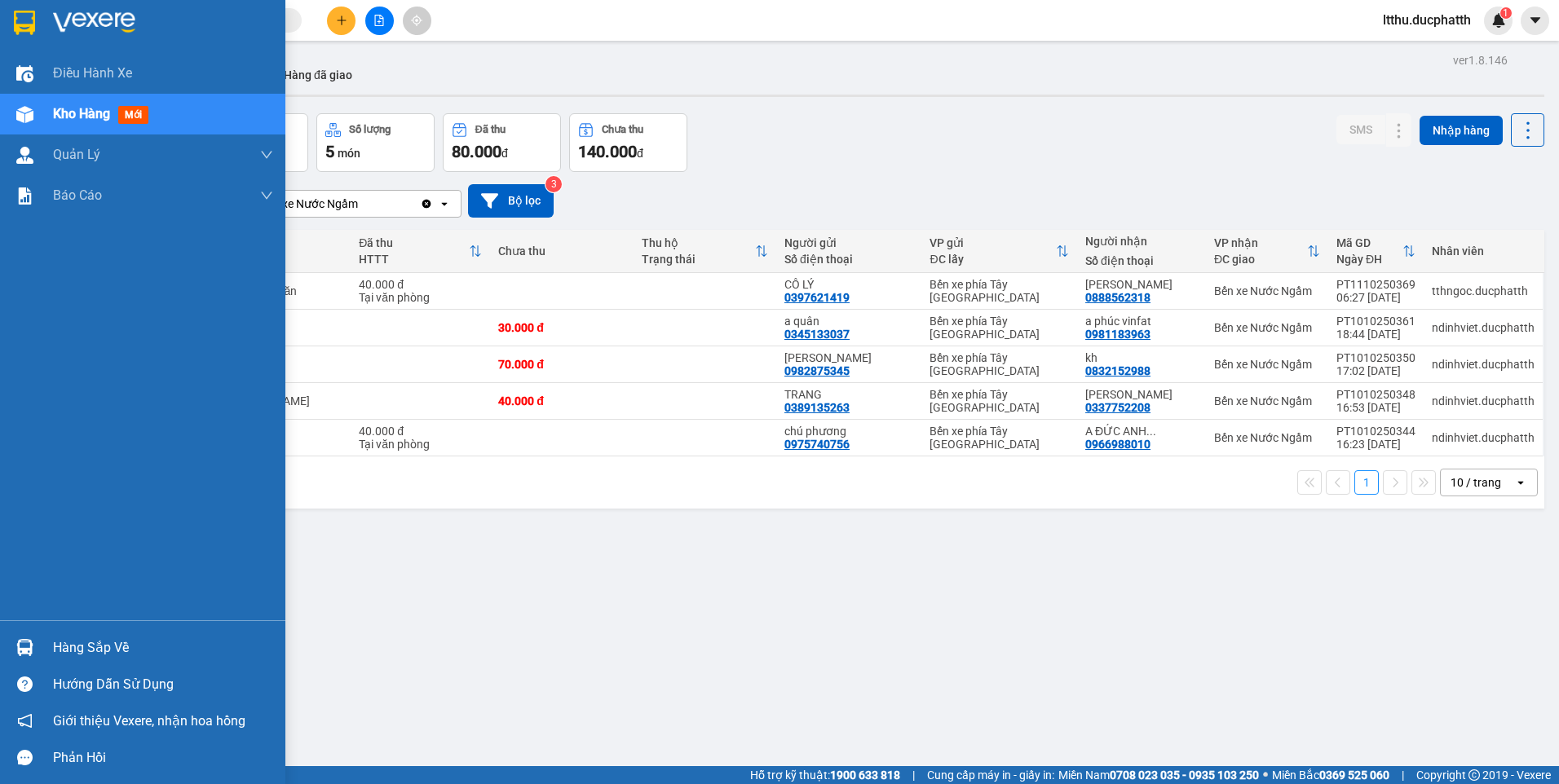
click at [111, 651] on div "Hàng sắp về" at bounding box center [162, 648] width 220 height 25
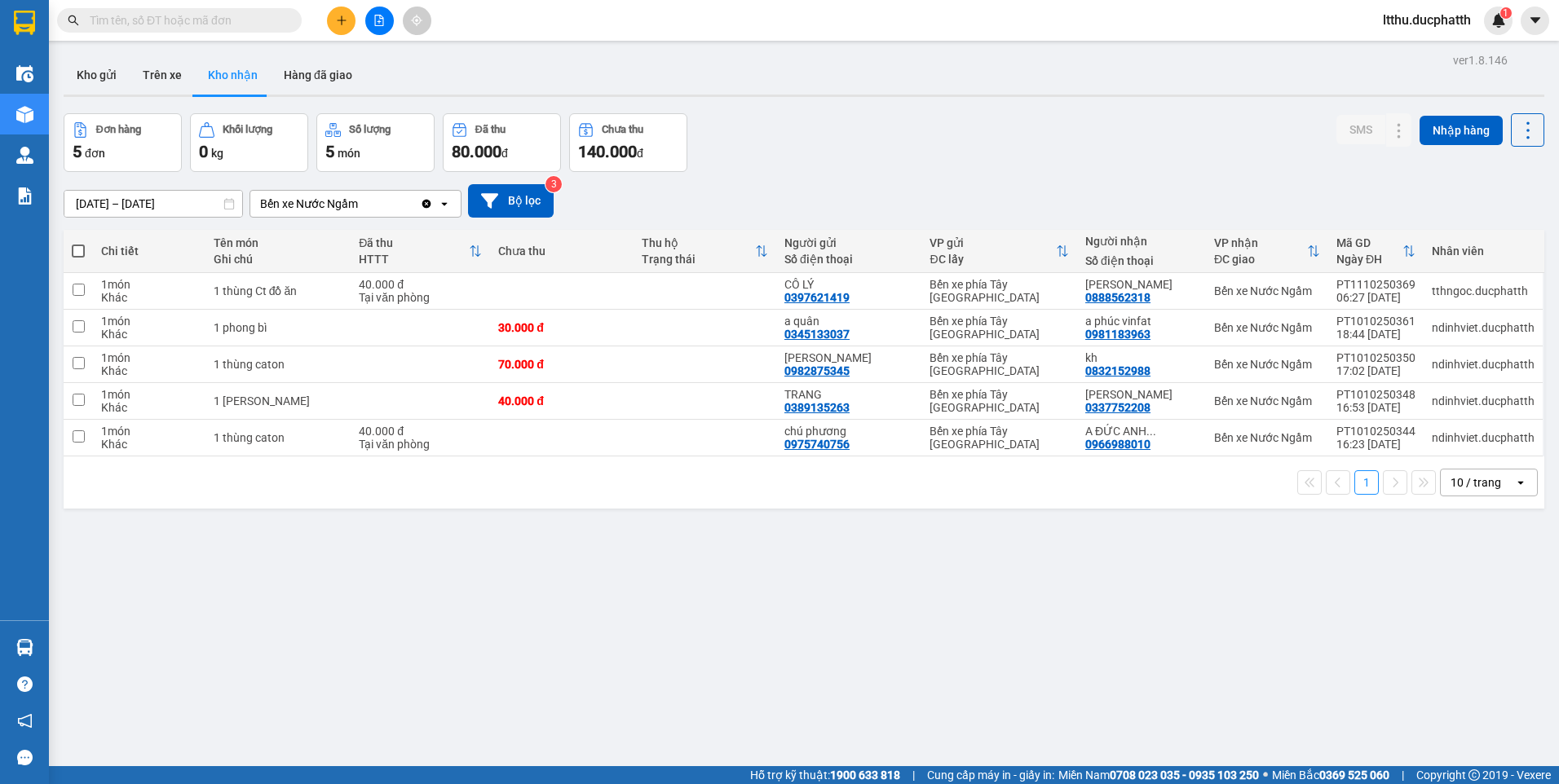
click at [859, 568] on section "Kết quả tìm kiếm ( 0 ) Bộ lọc No Data ltthu.ducphatth 1 Điều hành xe Kho hàng m…" at bounding box center [780, 392] width 1559 height 784
click at [354, 20] on button at bounding box center [341, 21] width 29 height 29
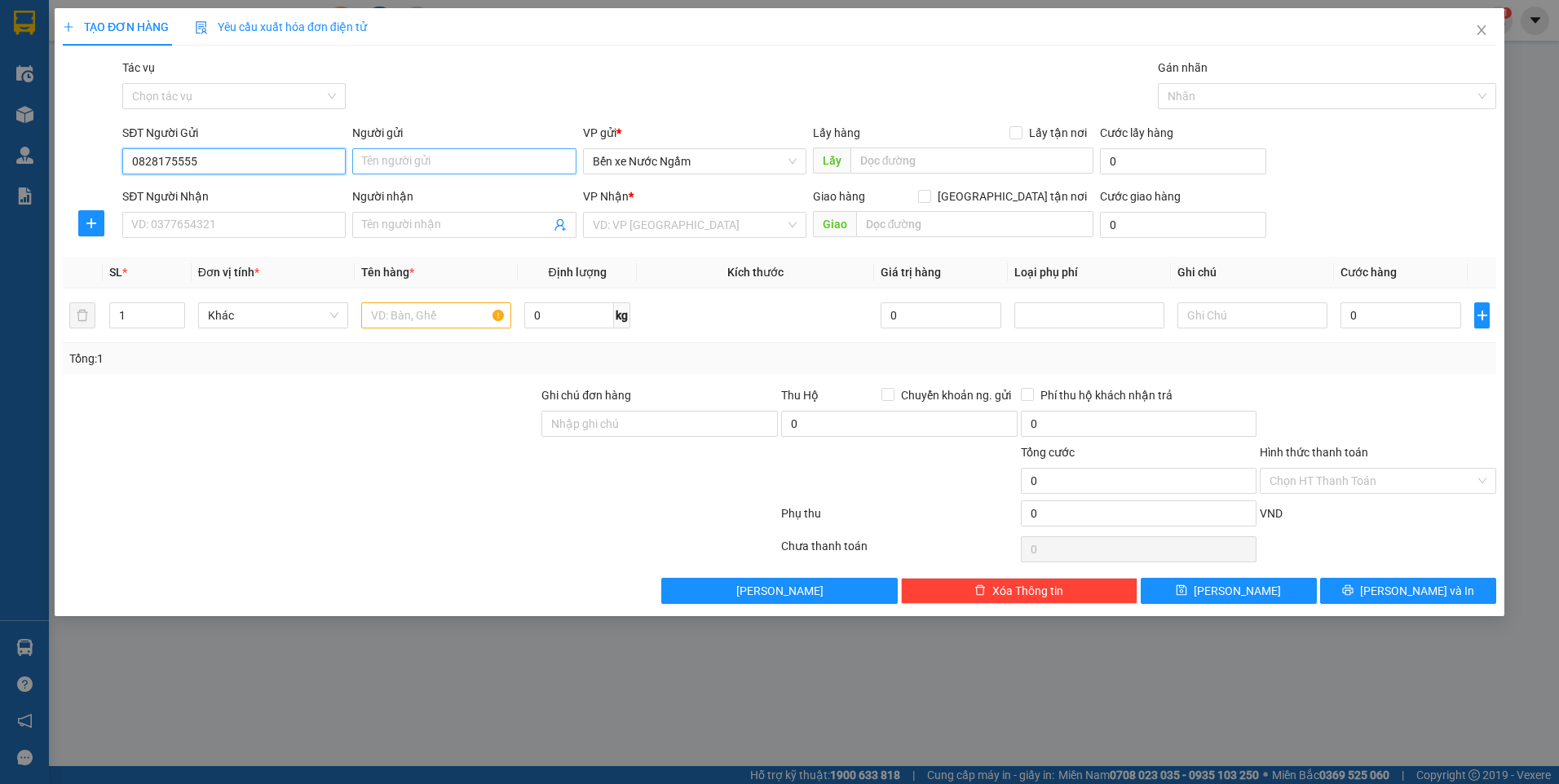
type input "0828175555"
click at [437, 163] on input "Người gửi" at bounding box center [464, 161] width 223 height 26
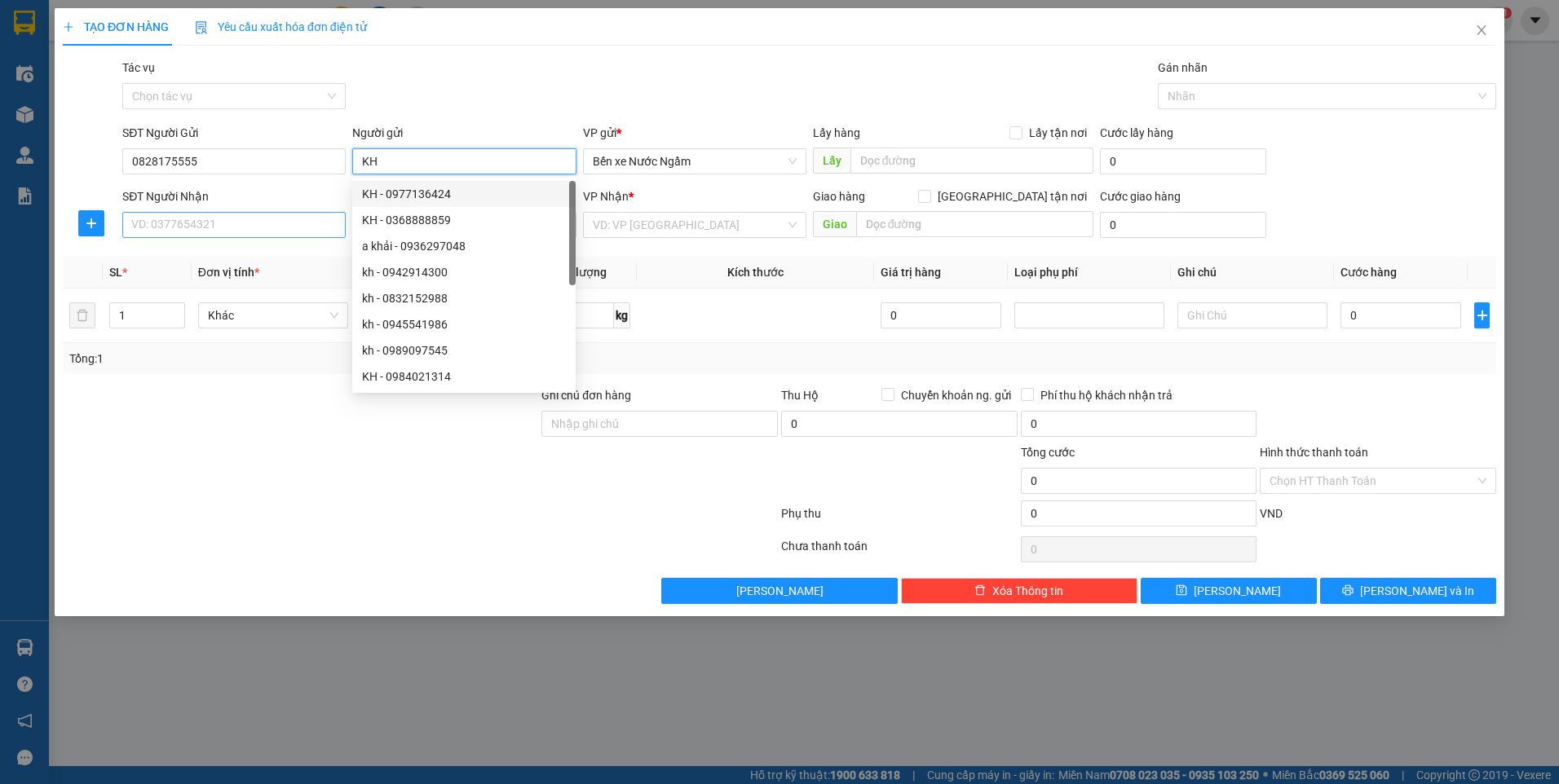
type input "KH"
click at [207, 228] on input "SĐT Người Nhận" at bounding box center [234, 225] width 223 height 26
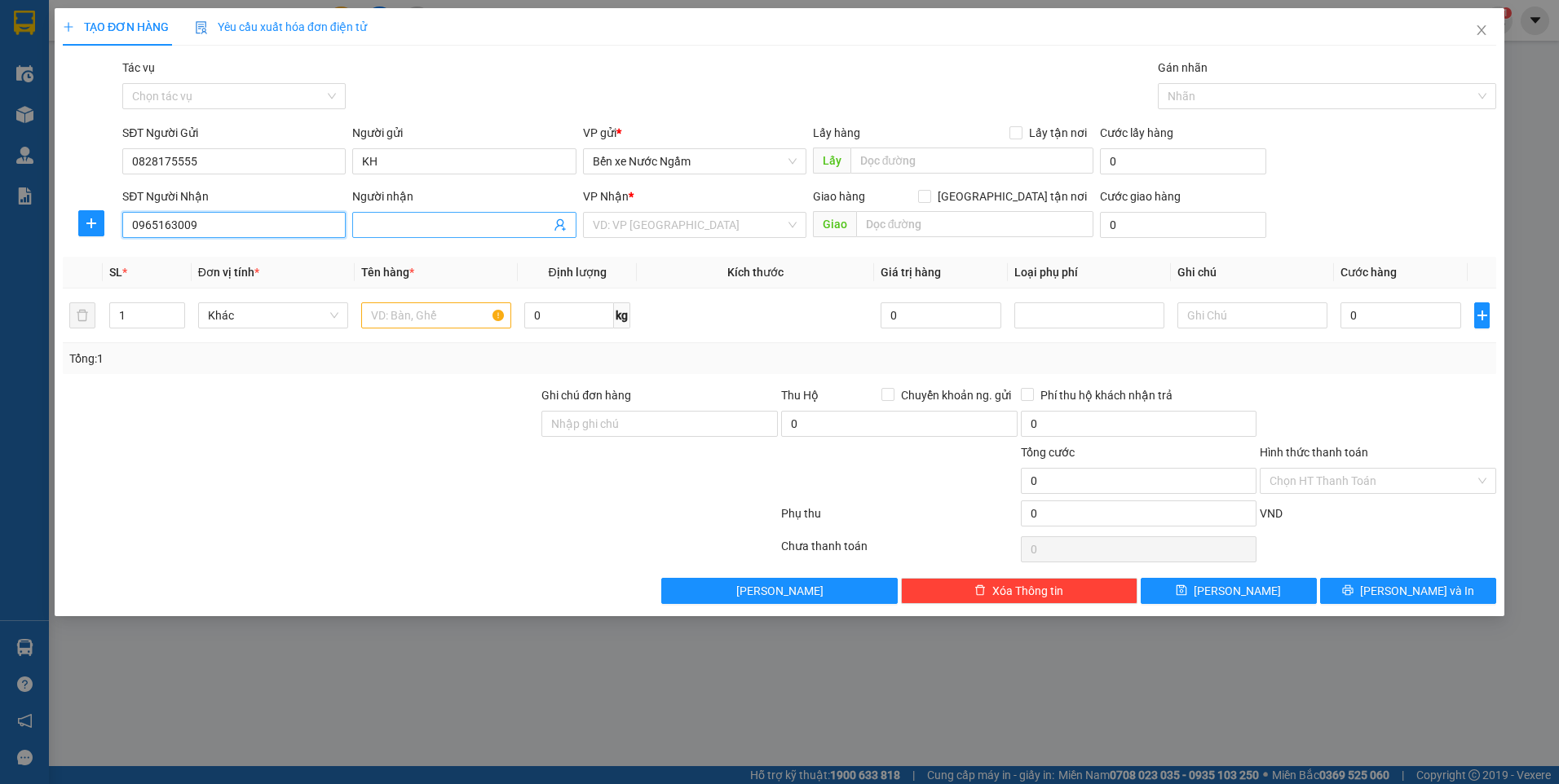
type input "0965163009"
click at [365, 223] on input "Người nhận" at bounding box center [456, 225] width 187 height 18
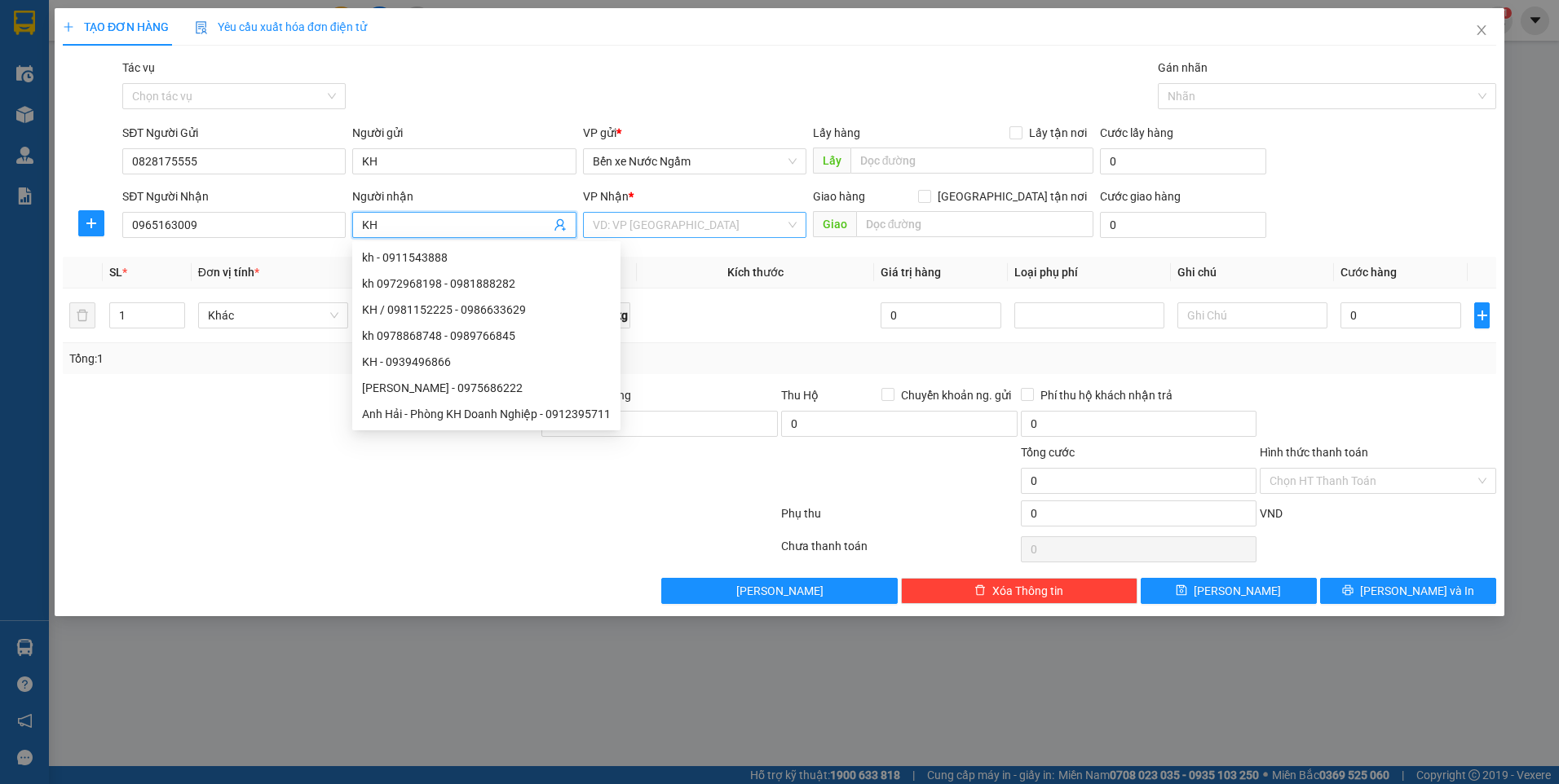
type input "KH"
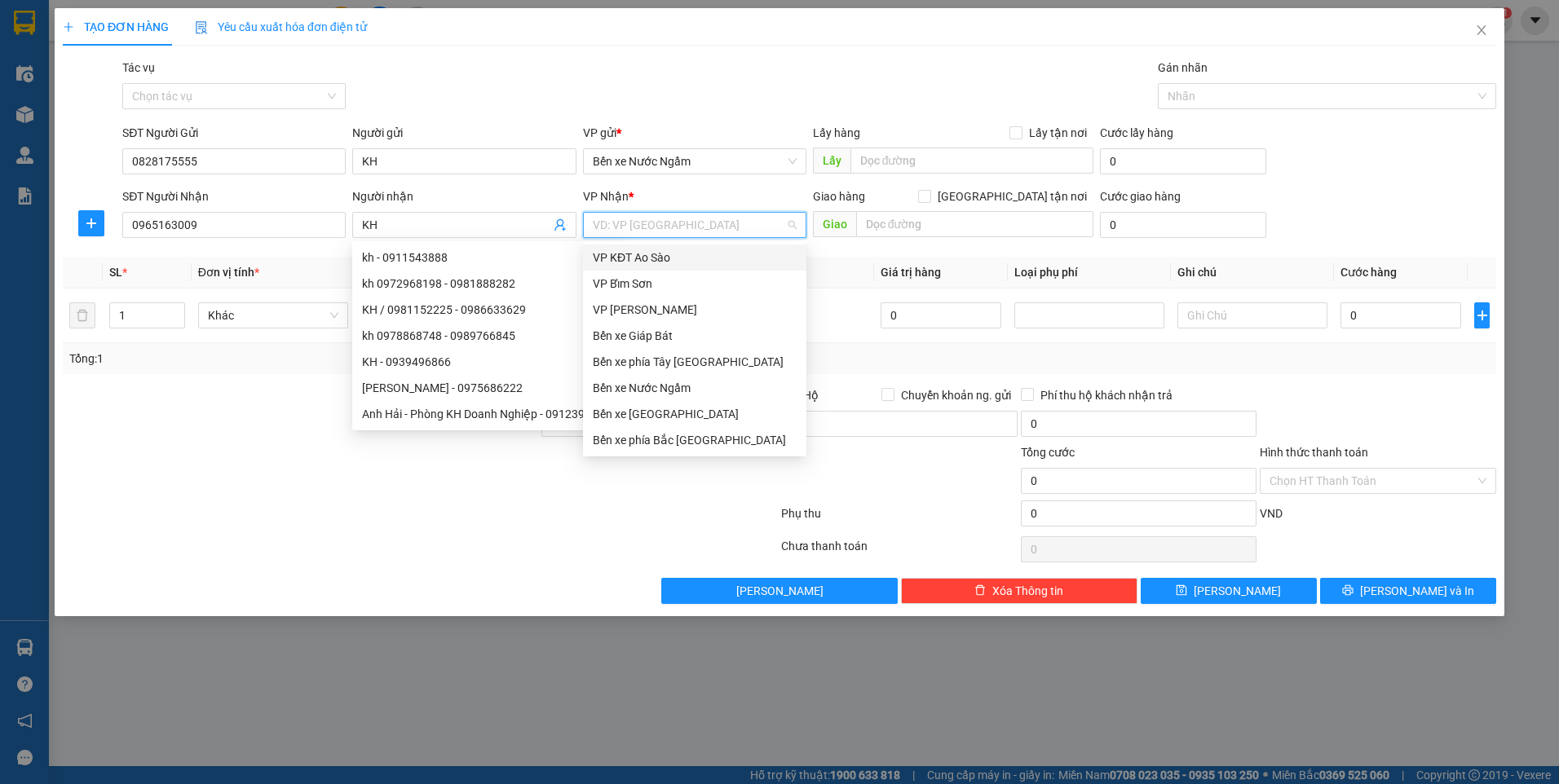
click at [604, 224] on input "search" at bounding box center [688, 224] width 192 height 25
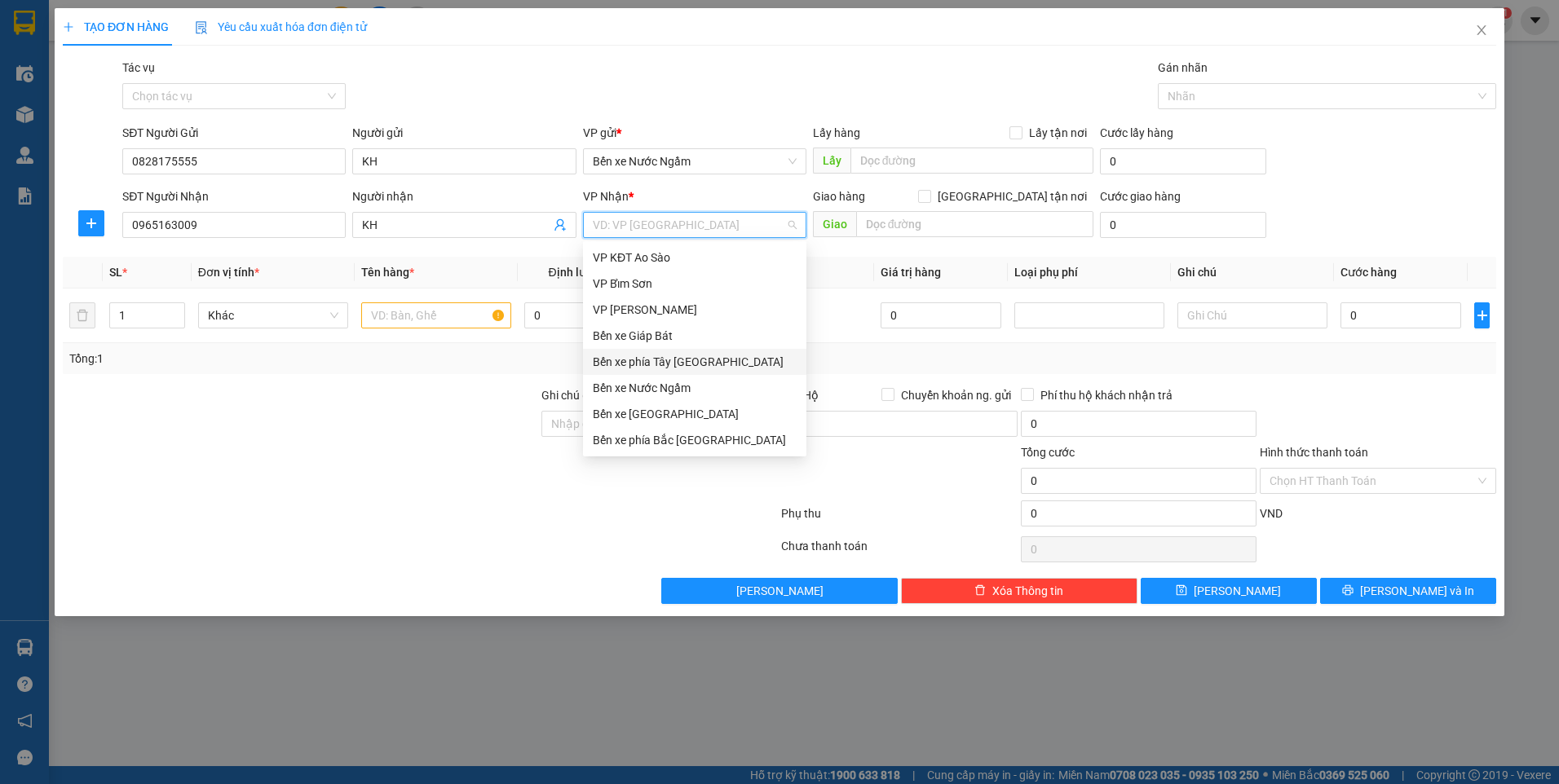
click at [637, 369] on div "Bến xe phía Tây [GEOGRAPHIC_DATA]" at bounding box center [694, 362] width 203 height 18
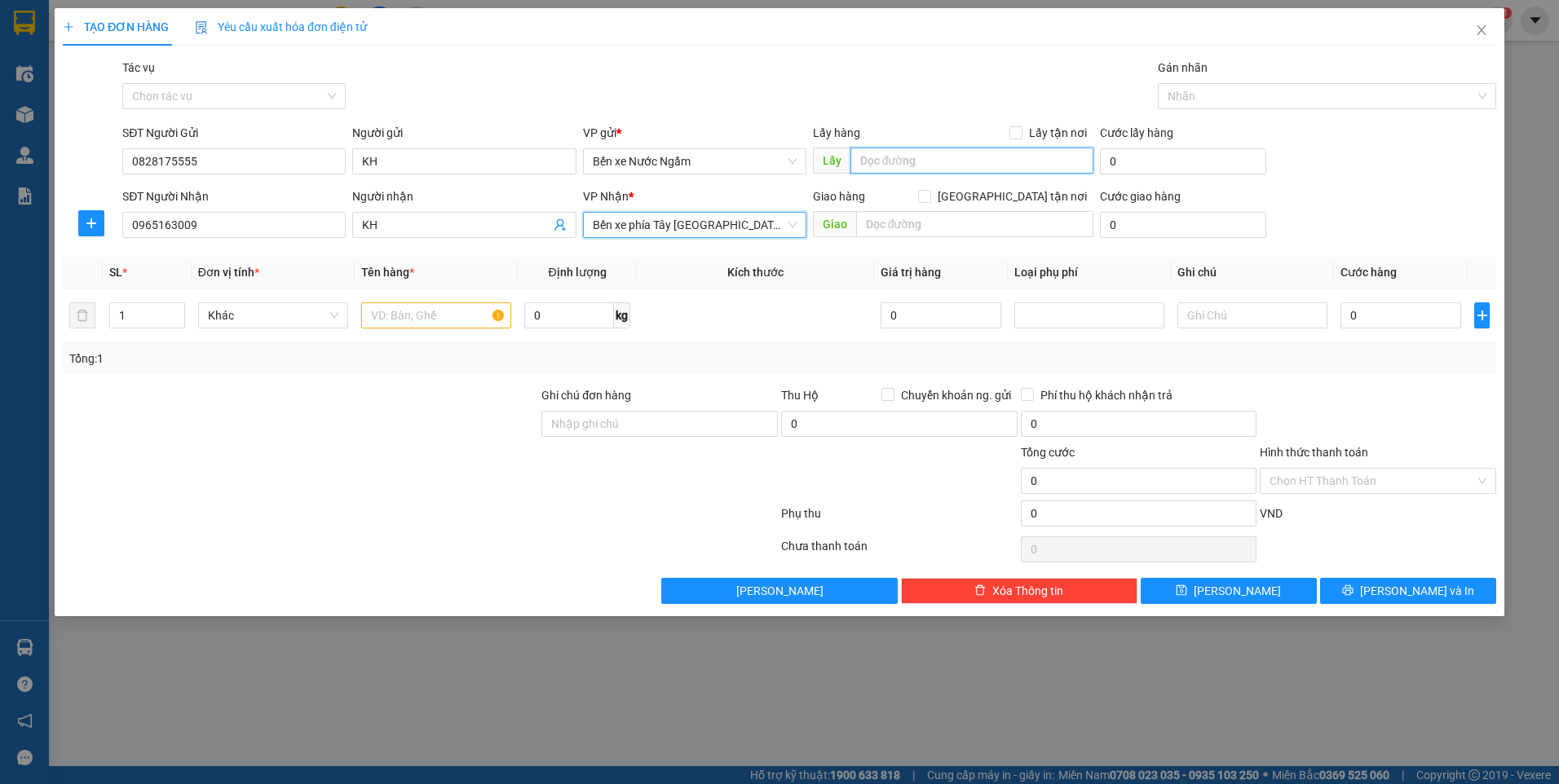
click at [882, 161] on input "text" at bounding box center [972, 160] width 244 height 26
type input "276 VŨ HỮU"
click at [397, 318] on input "text" at bounding box center [436, 315] width 150 height 26
type input "1 GẬY BIA"
click at [1020, 132] on input "Lấy tận nơi" at bounding box center [1014, 131] width 11 height 11
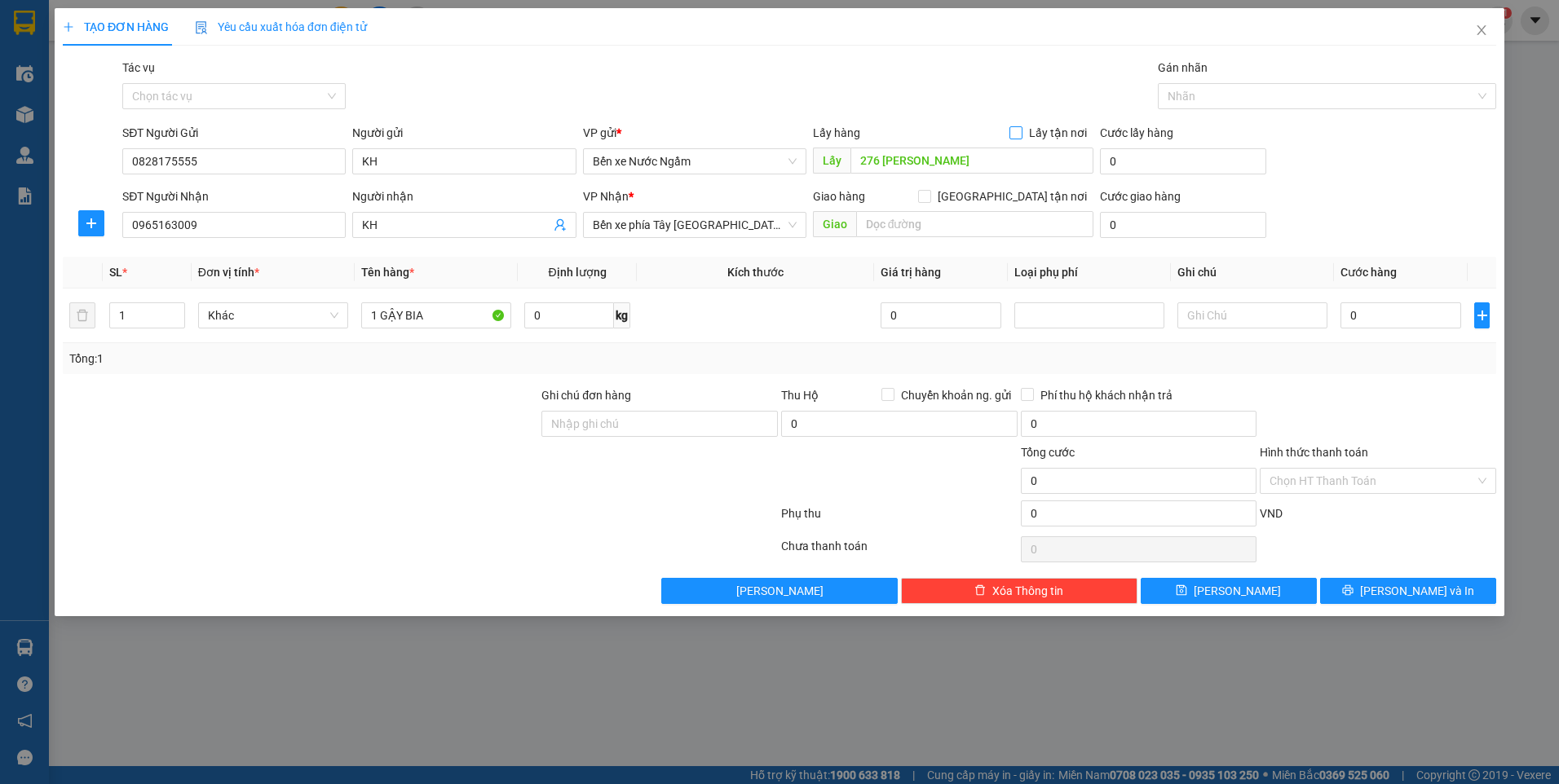
checkbox input "true"
click at [1249, 157] on icon "dollar-circle" at bounding box center [1249, 159] width 13 height 13
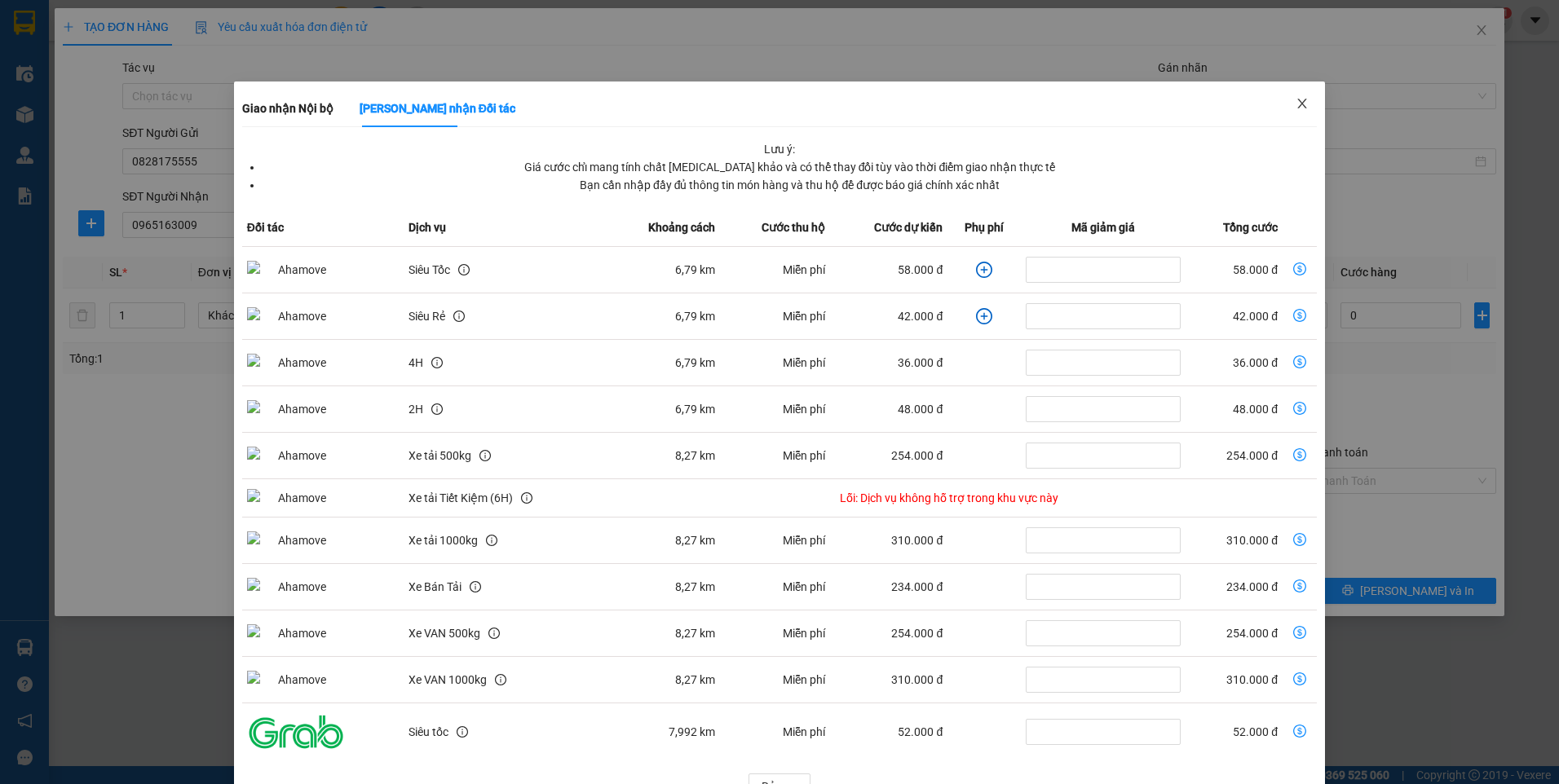
click at [1290, 112] on span "Close" at bounding box center [1302, 105] width 46 height 46
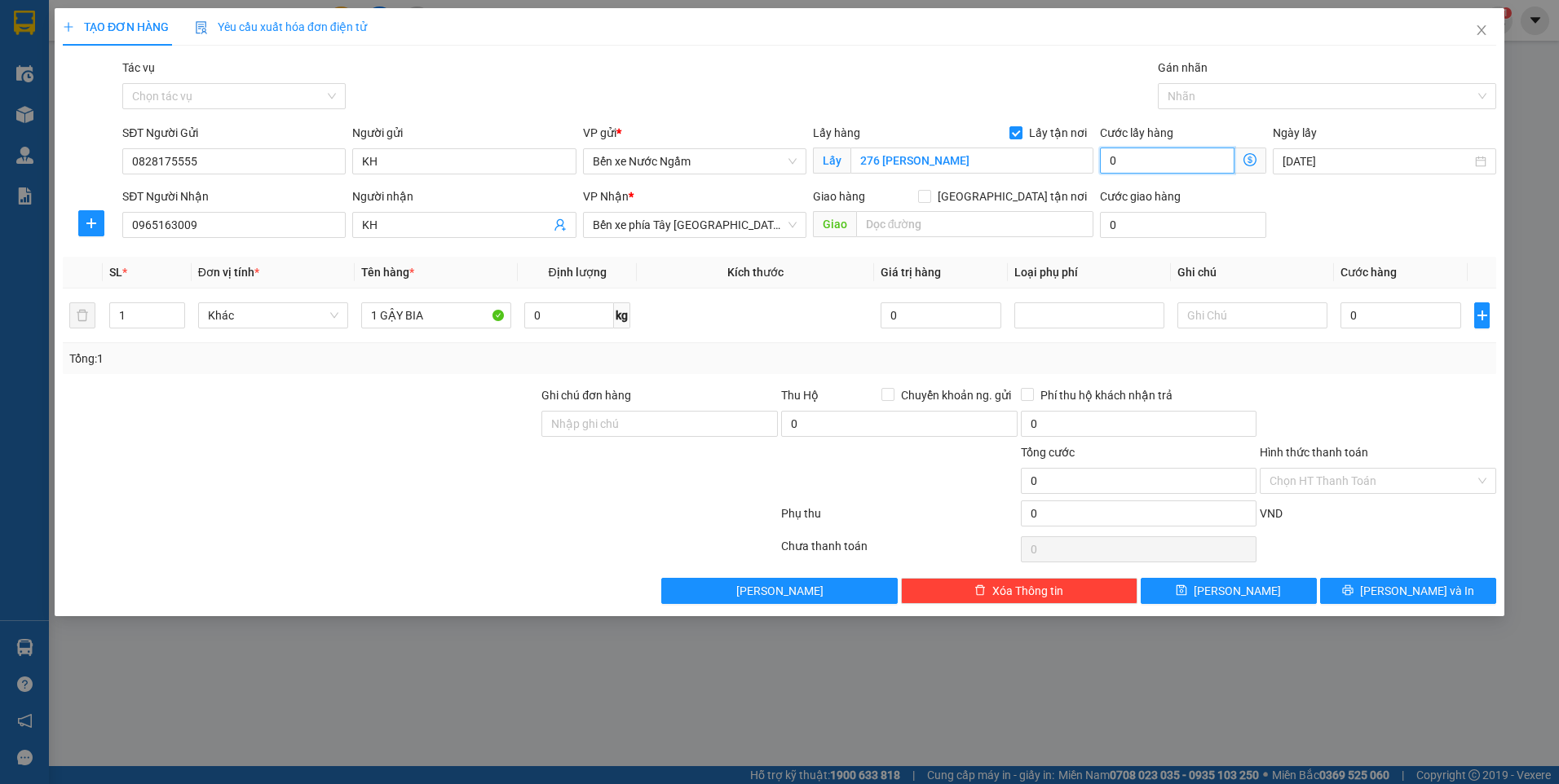
click at [1165, 167] on input "0" at bounding box center [1166, 160] width 135 height 26
type input "7"
type input "70"
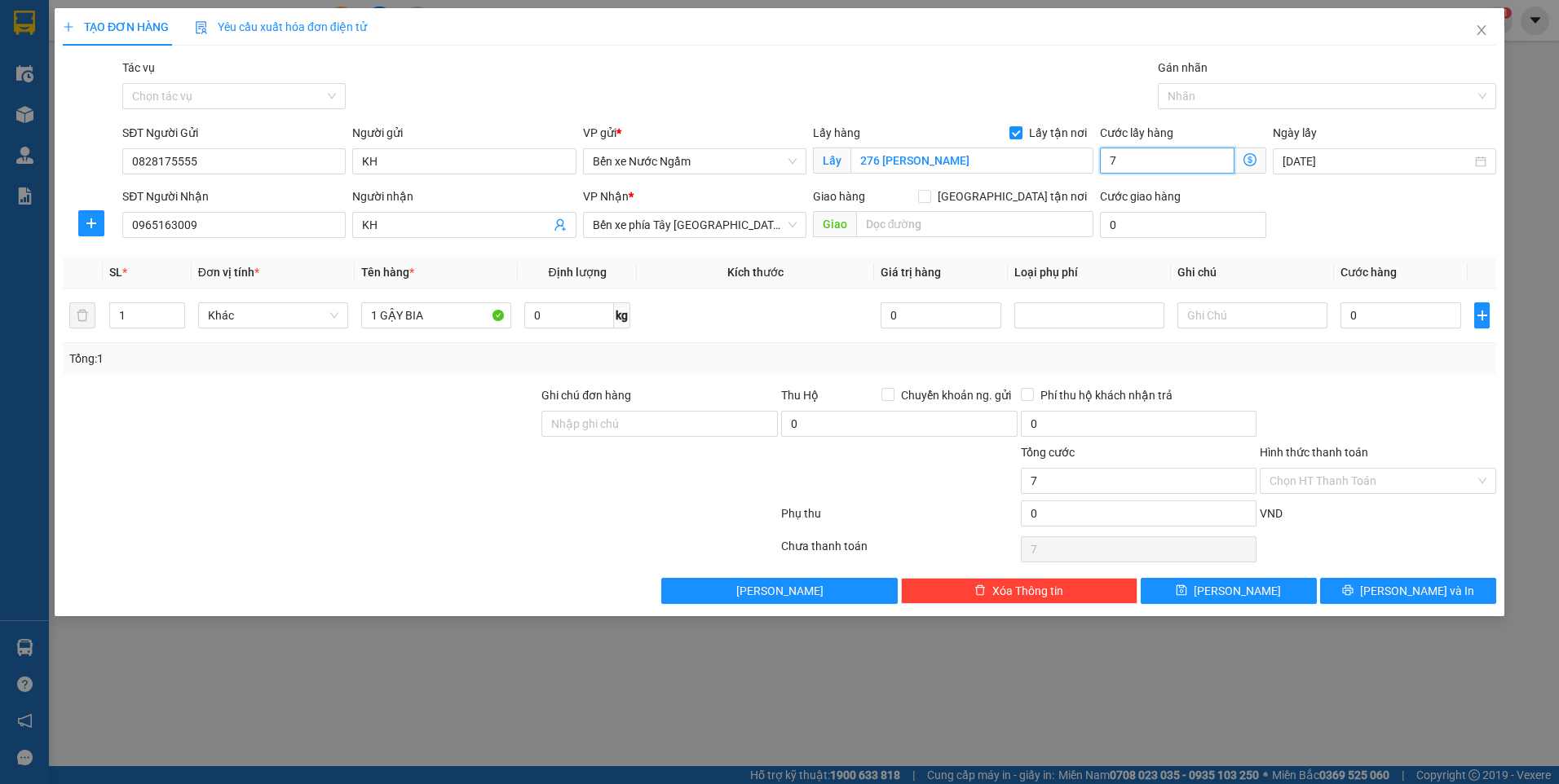
type input "70"
type input "70.000"
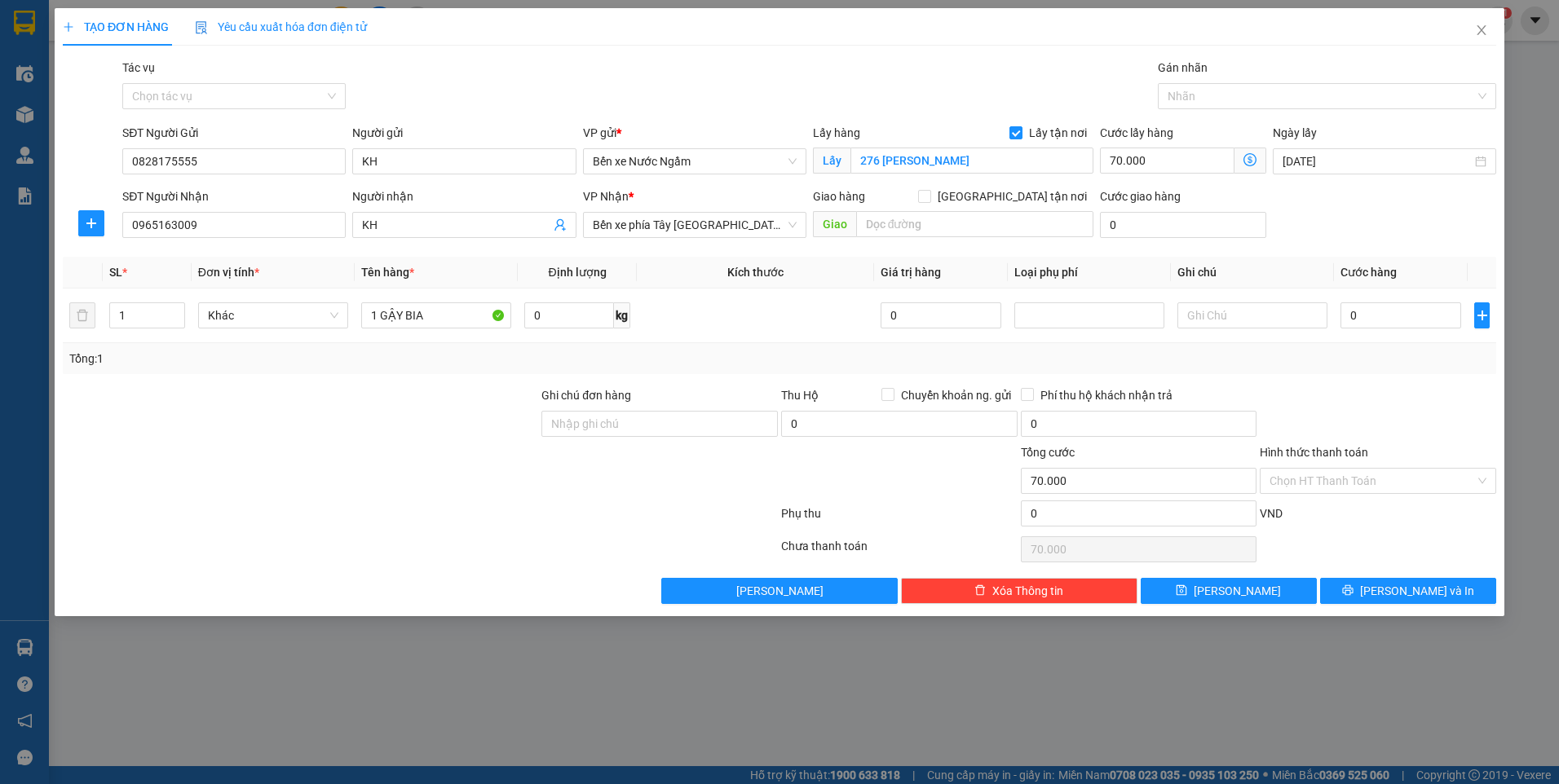
click at [1396, 210] on div "SĐT Người Nhận 0965163009 Người nhận KH VP Nhận * Bến xe phía Tây Thanh Hóa Gia…" at bounding box center [808, 215] width 1380 height 57
click at [1251, 160] on icon "dollar-circle" at bounding box center [1249, 159] width 13 height 13
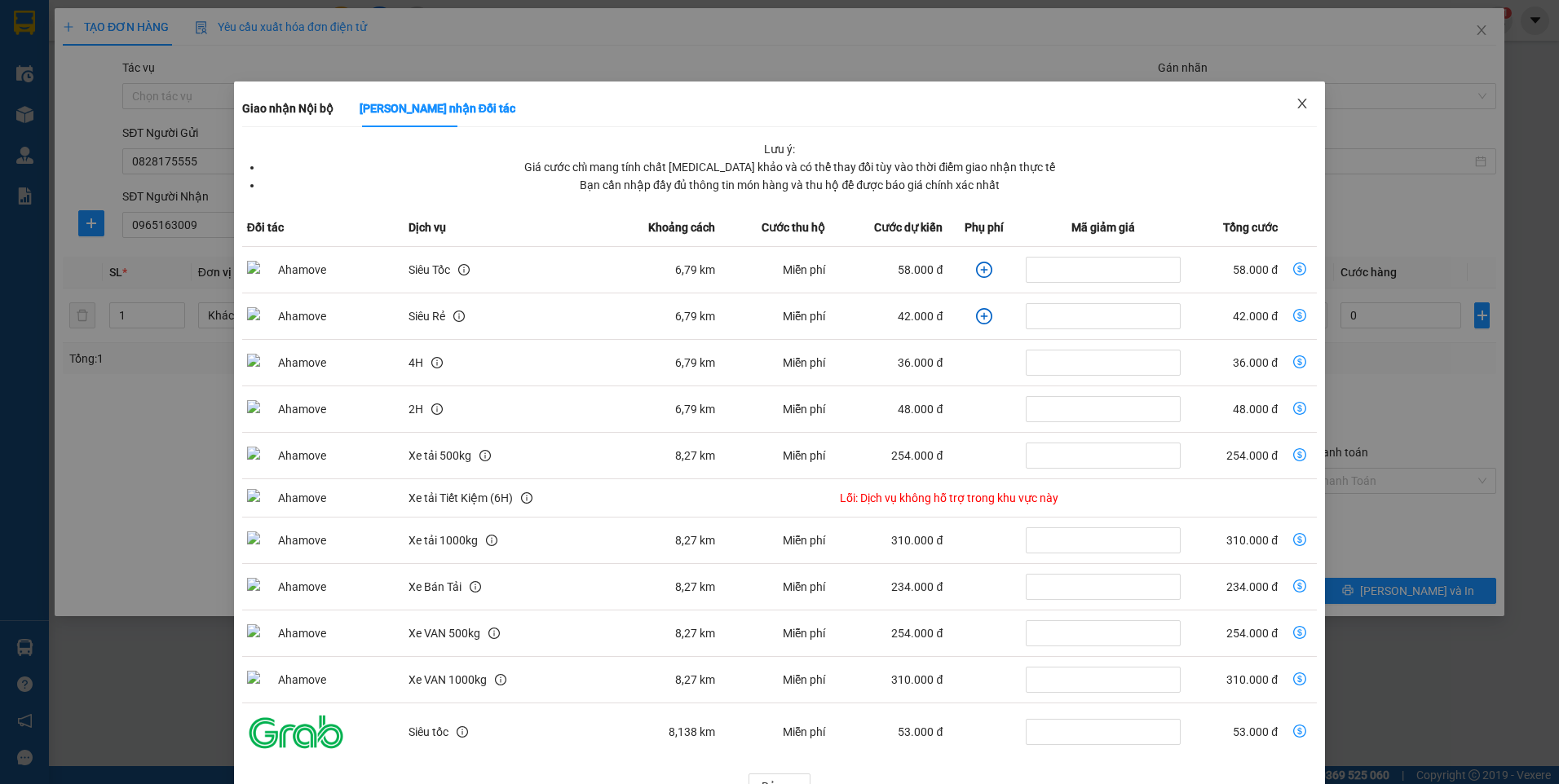
click at [1295, 104] on icon "close" at bounding box center [1301, 103] width 13 height 13
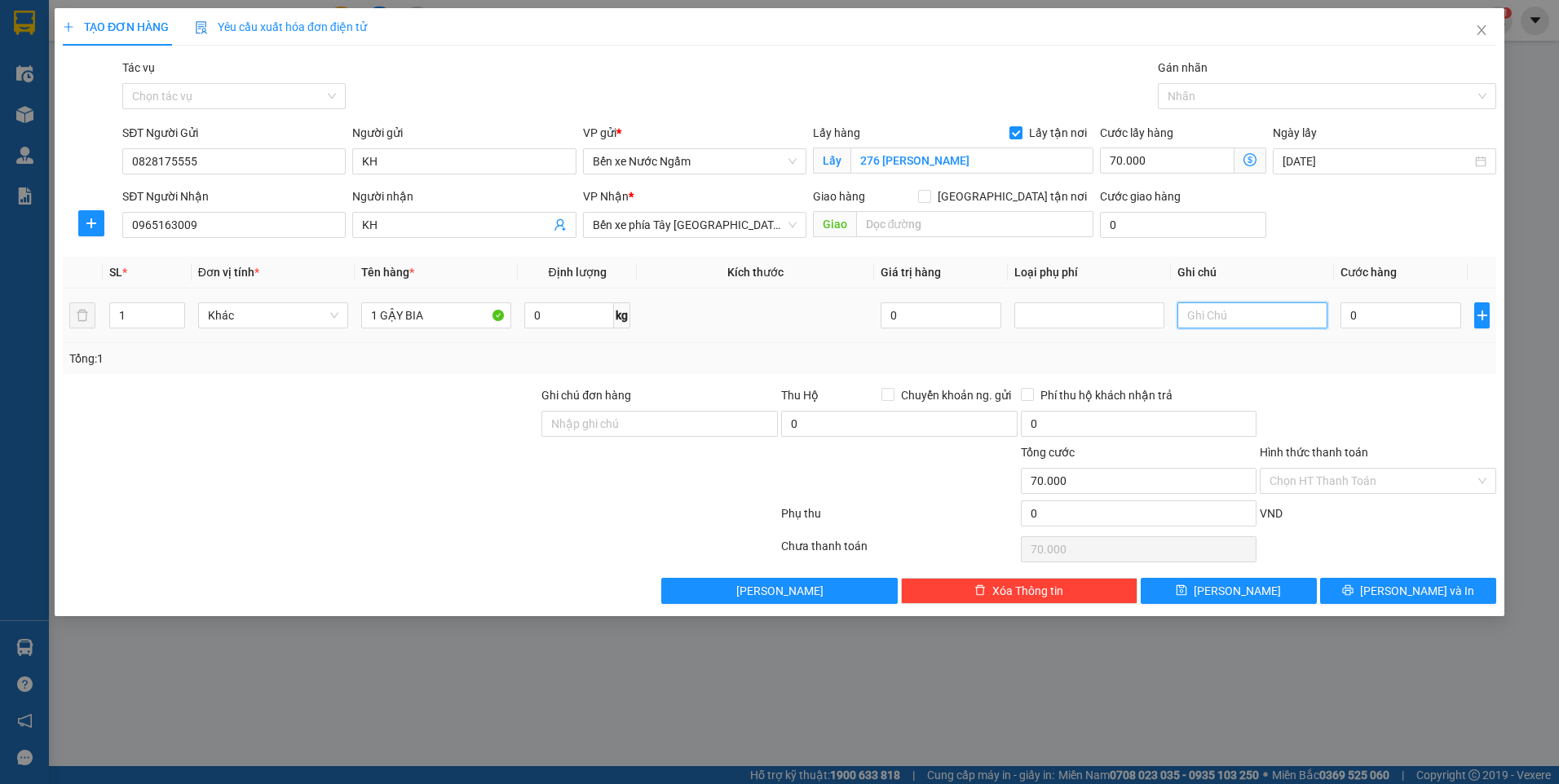
click at [1254, 326] on input "text" at bounding box center [1252, 315] width 150 height 26
type input "NNTT"
click at [1376, 302] on input "0" at bounding box center [1400, 315] width 121 height 26
type input "3"
type input "70.003"
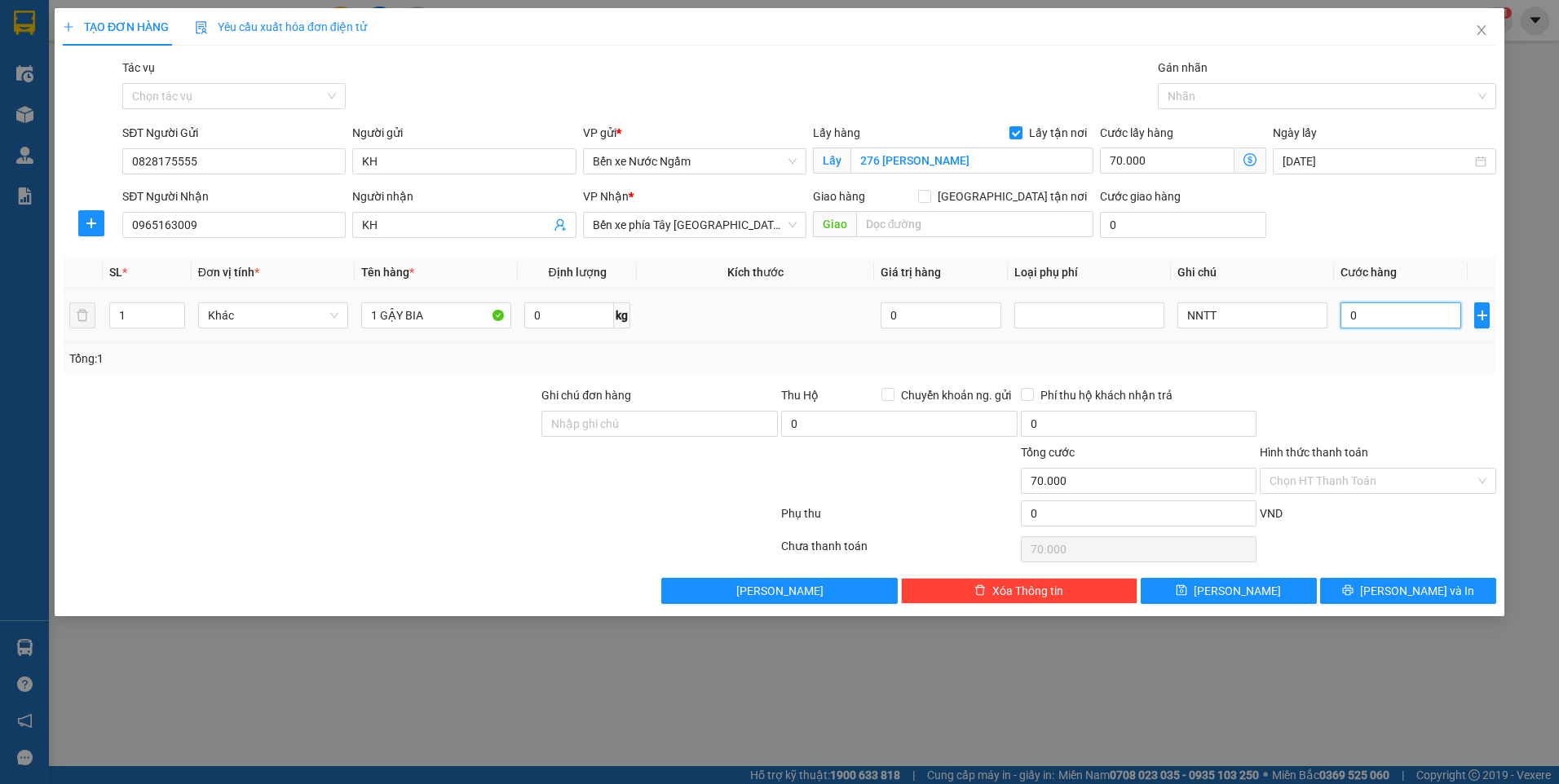
type input "70.003"
type input "30"
type input "70.030"
type input "30.000"
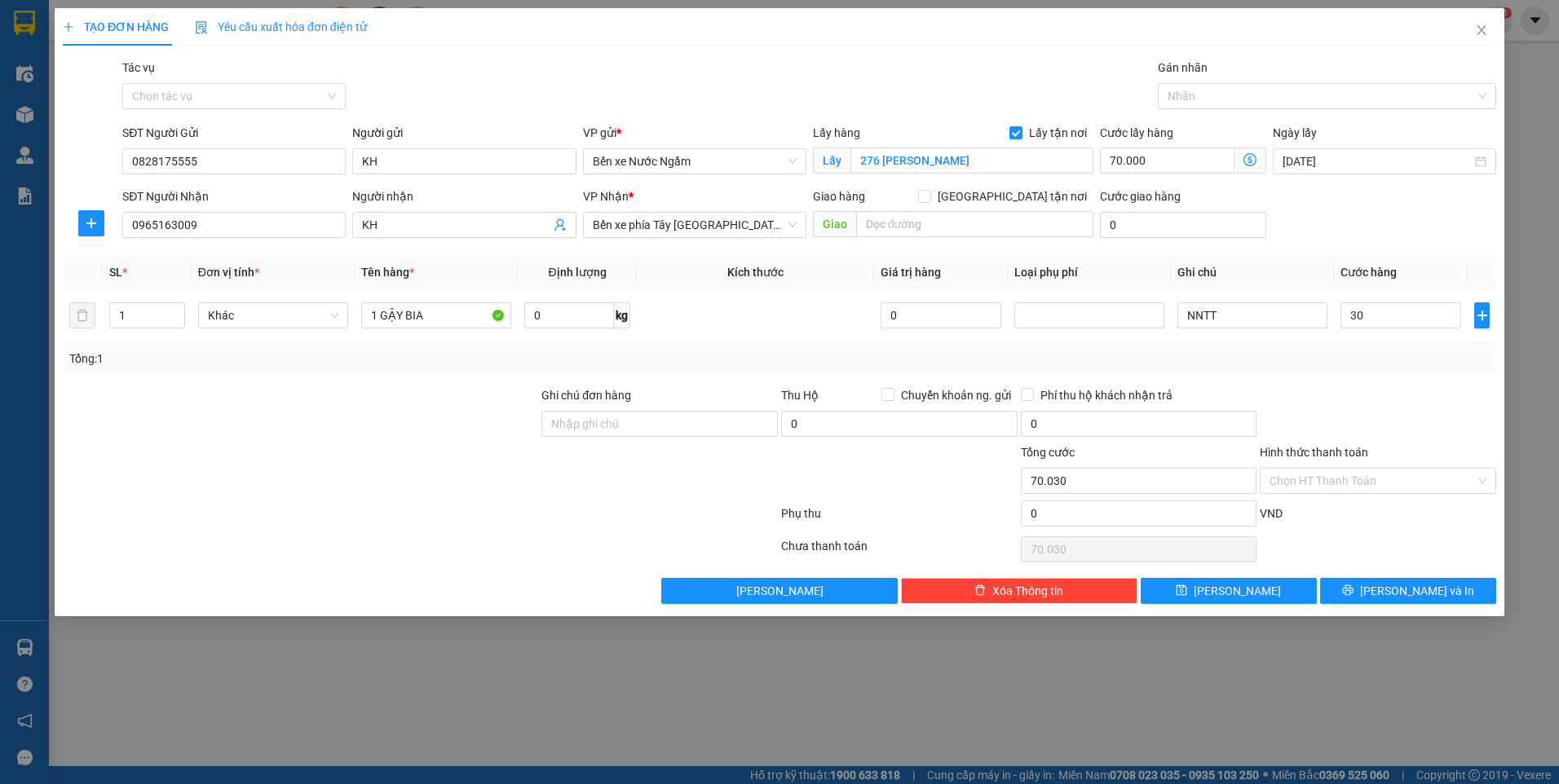
type input "100.000"
click at [1304, 363] on div "Tổng: 1" at bounding box center [780, 359] width 1420 height 18
click at [1273, 587] on button "Lưu" at bounding box center [1228, 591] width 176 height 26
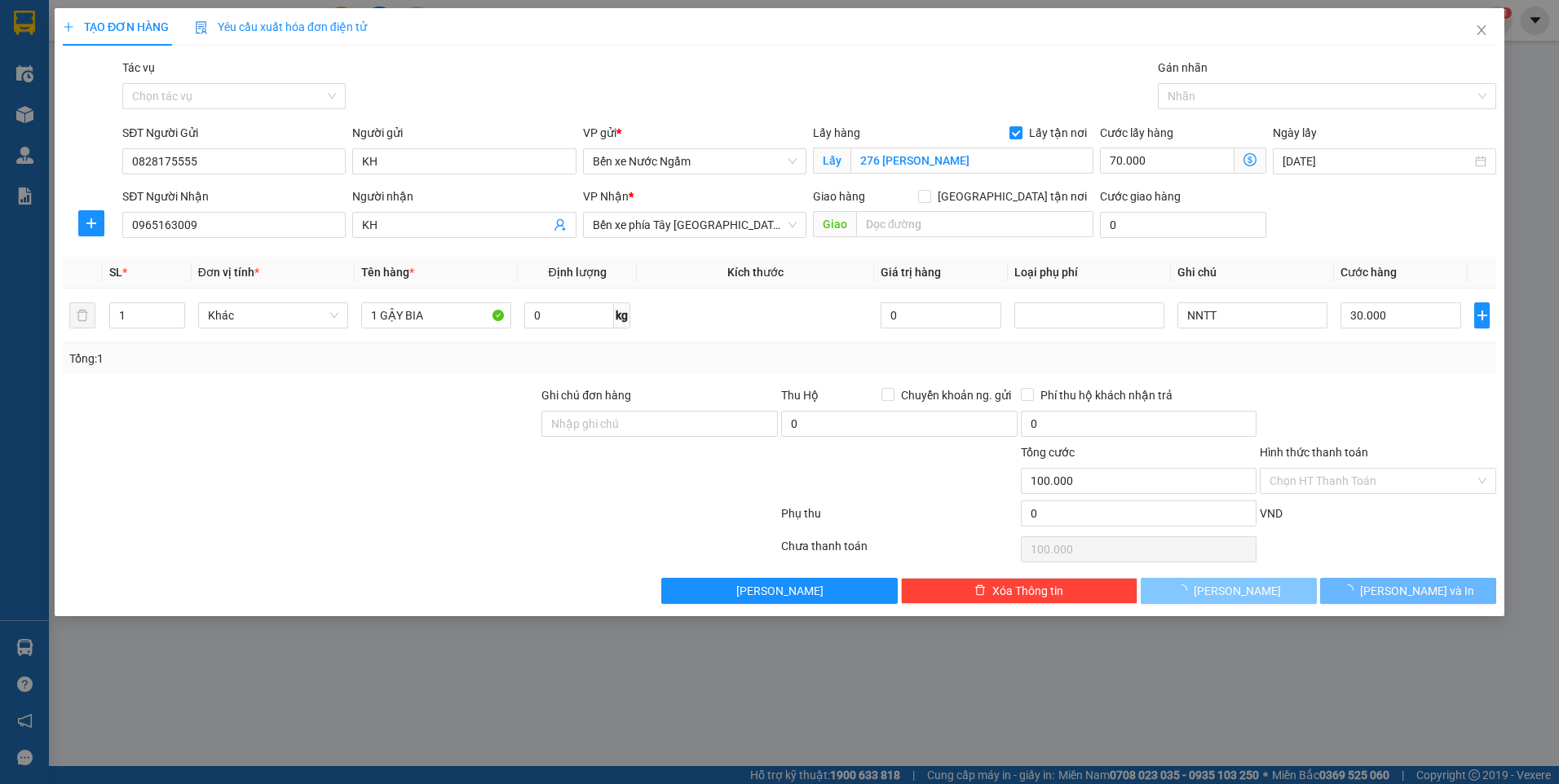
checkbox input "false"
type input "0"
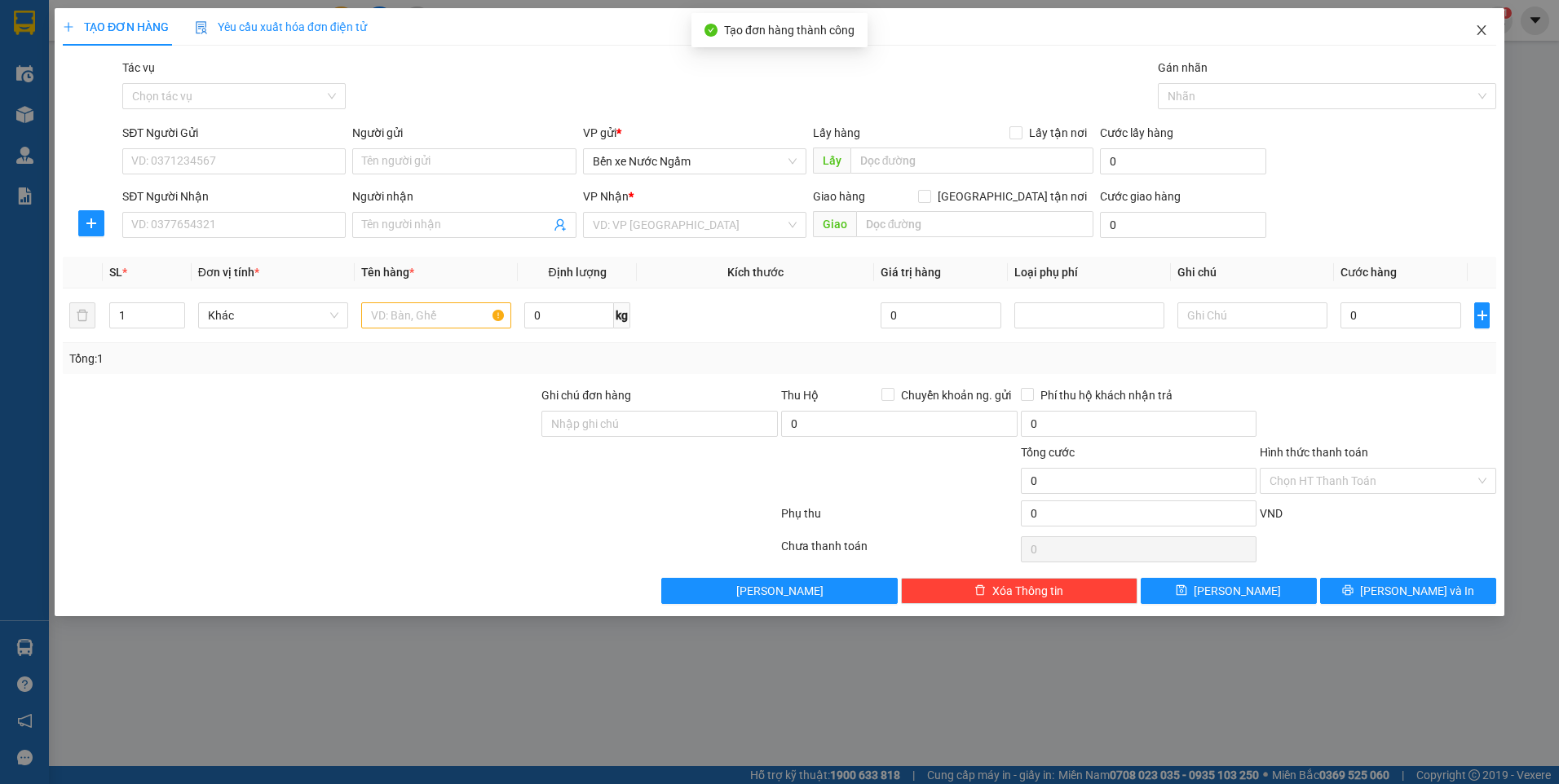
click at [1479, 29] on icon "close" at bounding box center [1480, 30] width 9 height 10
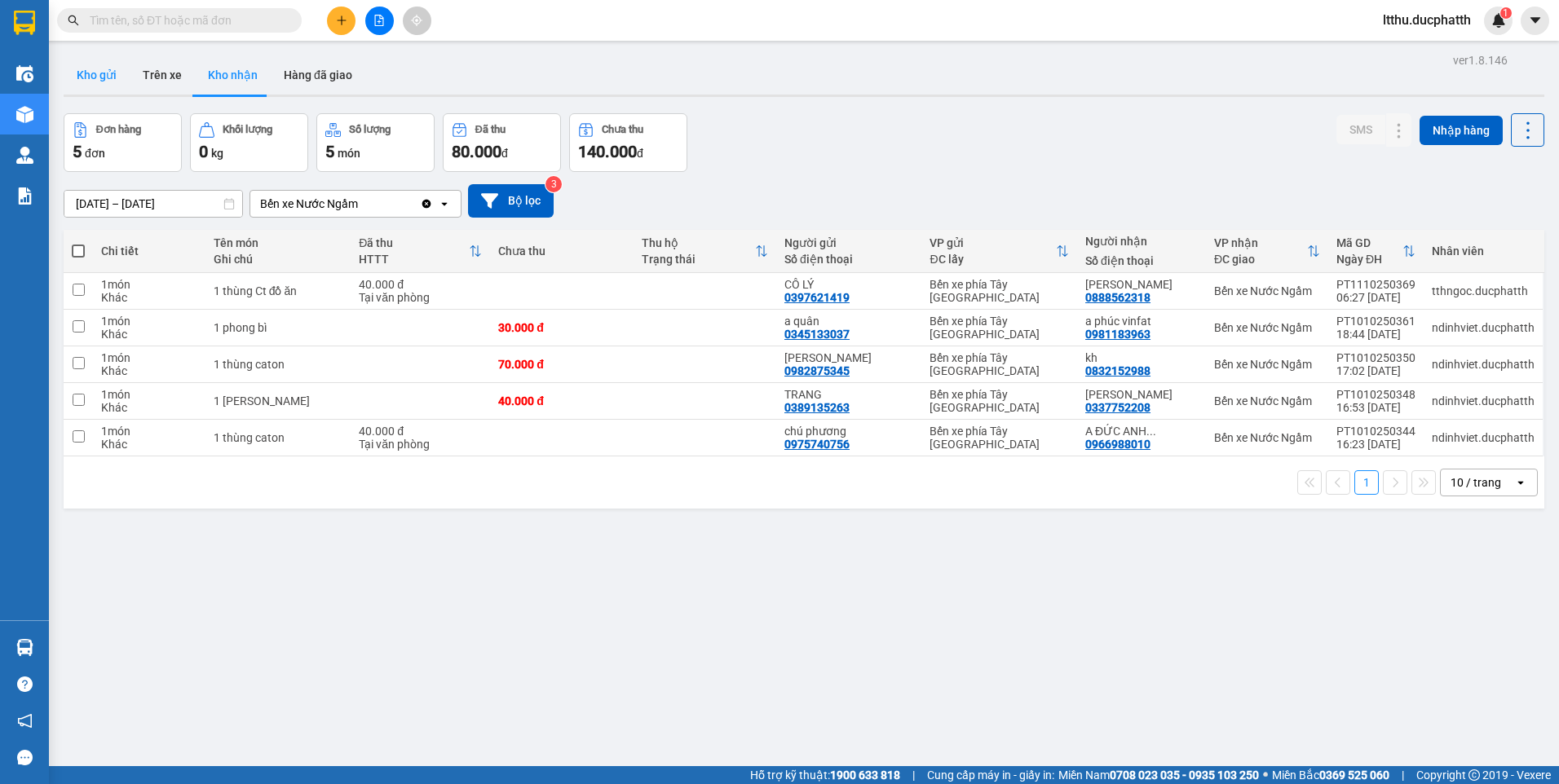
click at [93, 77] on button "Kho gửi" at bounding box center [97, 75] width 66 height 39
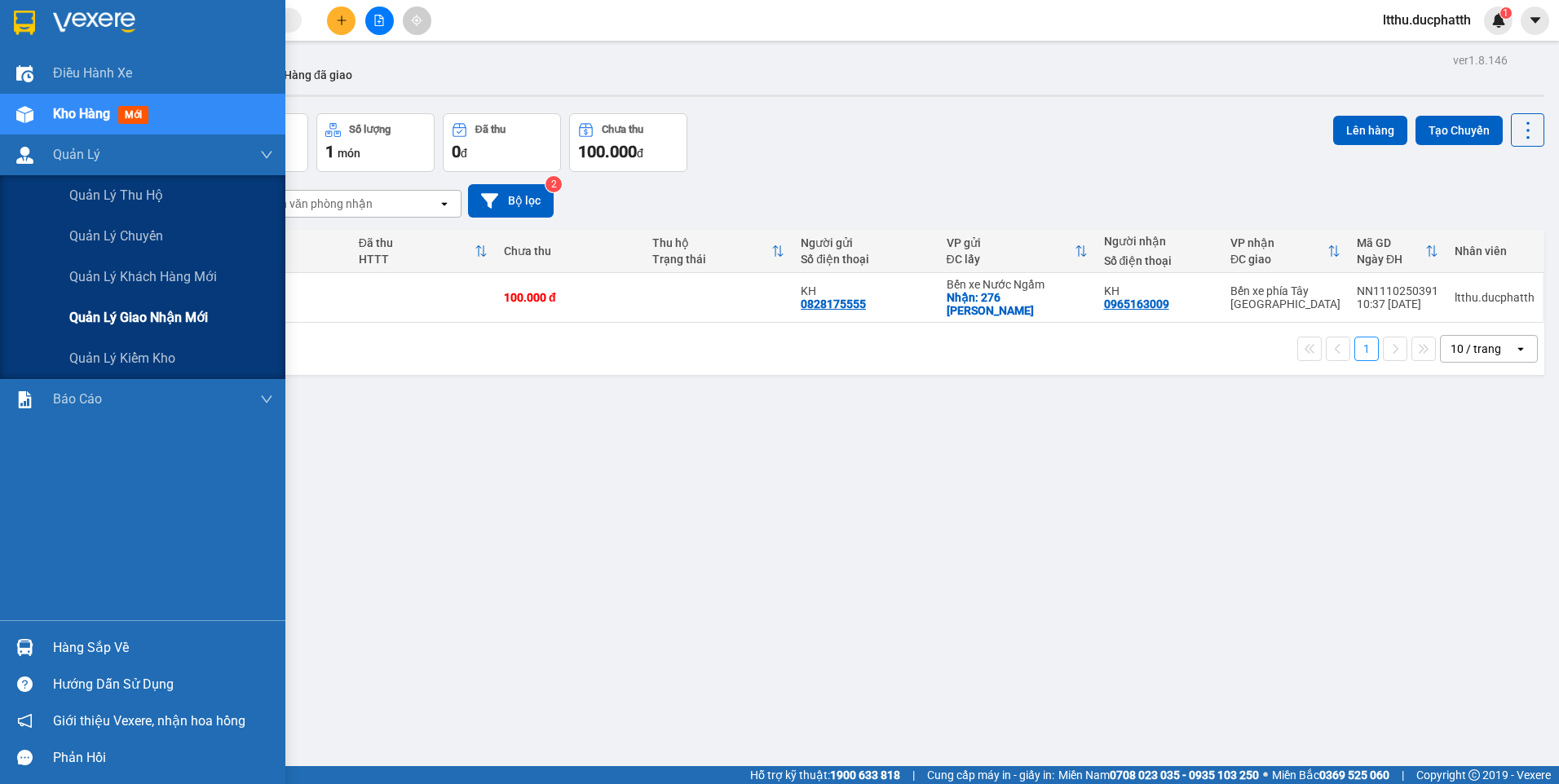
click at [135, 311] on span "Quản lý giao nhận mới" at bounding box center [139, 317] width 139 height 20
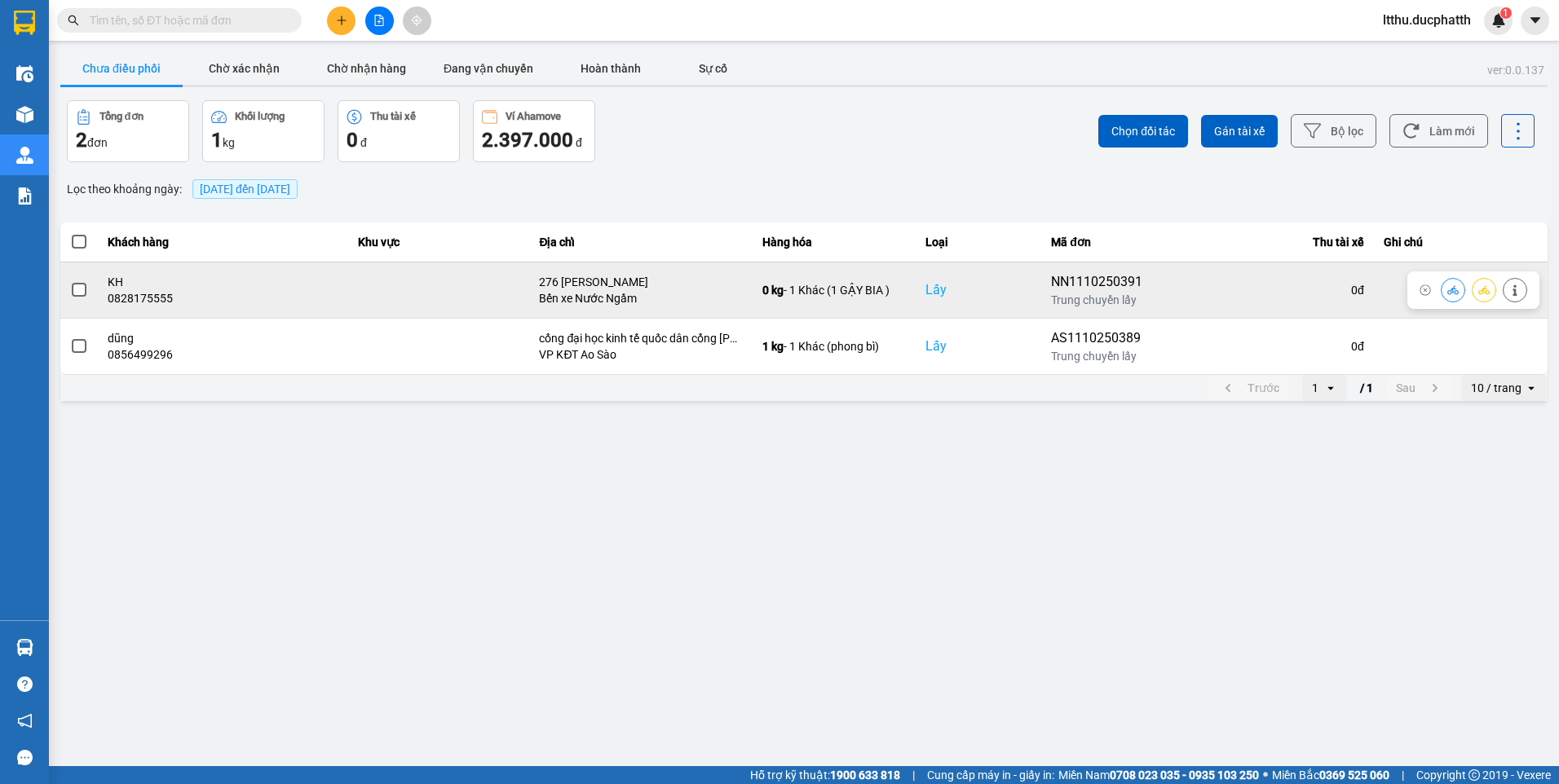
click at [1514, 292] on icon at bounding box center [1514, 289] width 4 height 11
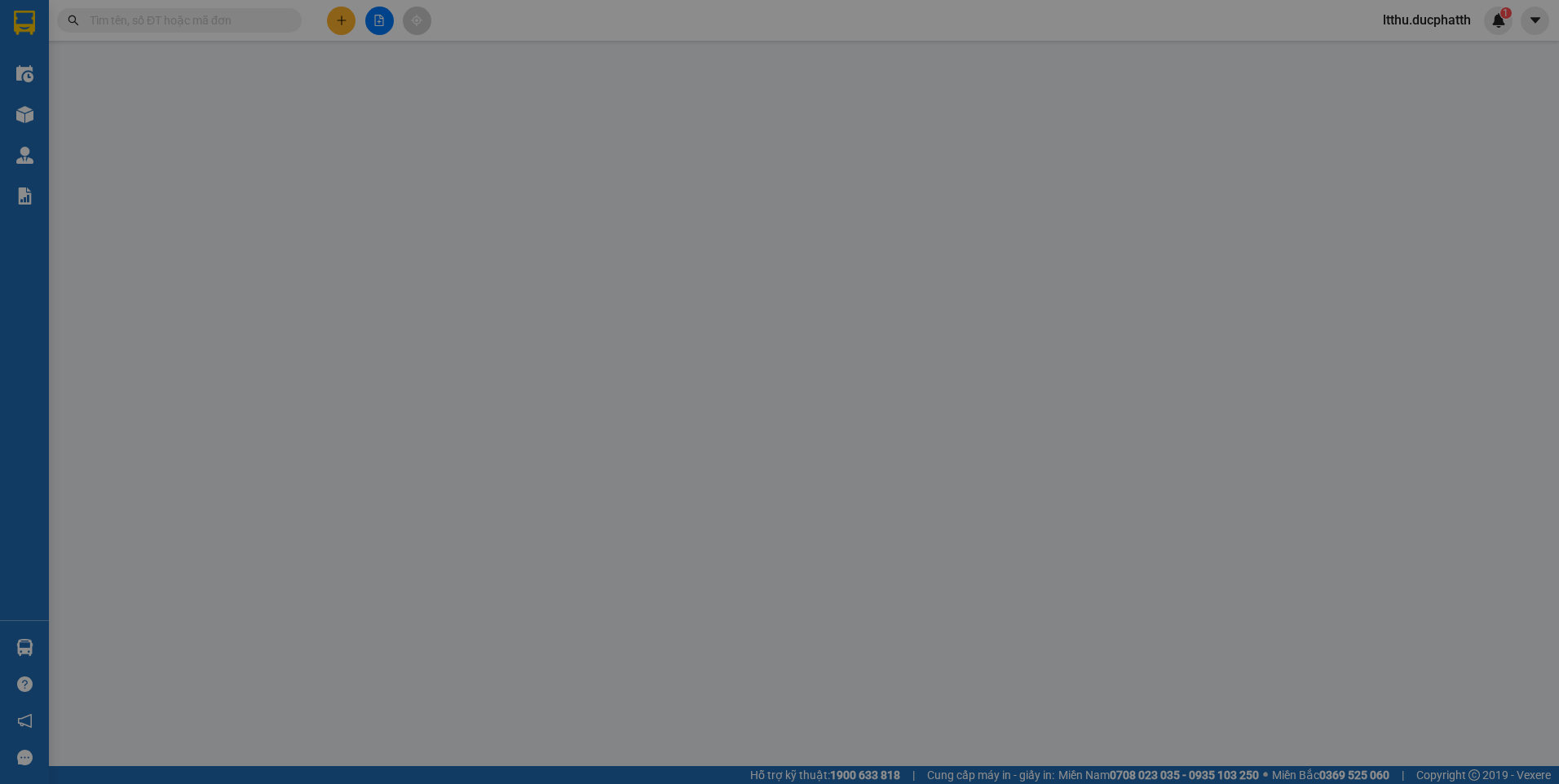
type input "0828175555"
type input "KH"
checkbox input "true"
type input "276 VŨ HỮU"
type input "0965163009"
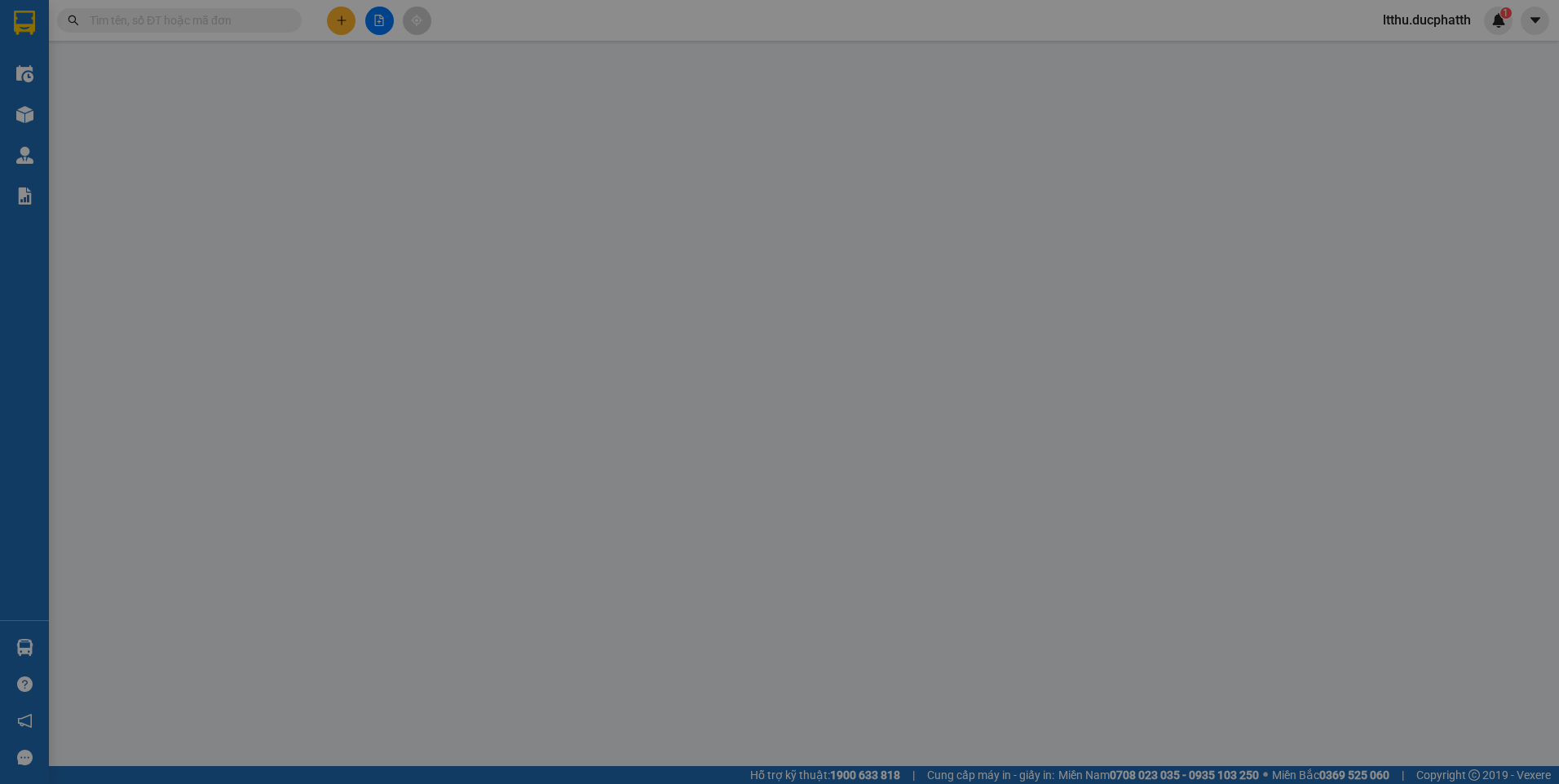
type input "KH"
type input "0"
type input "100.000"
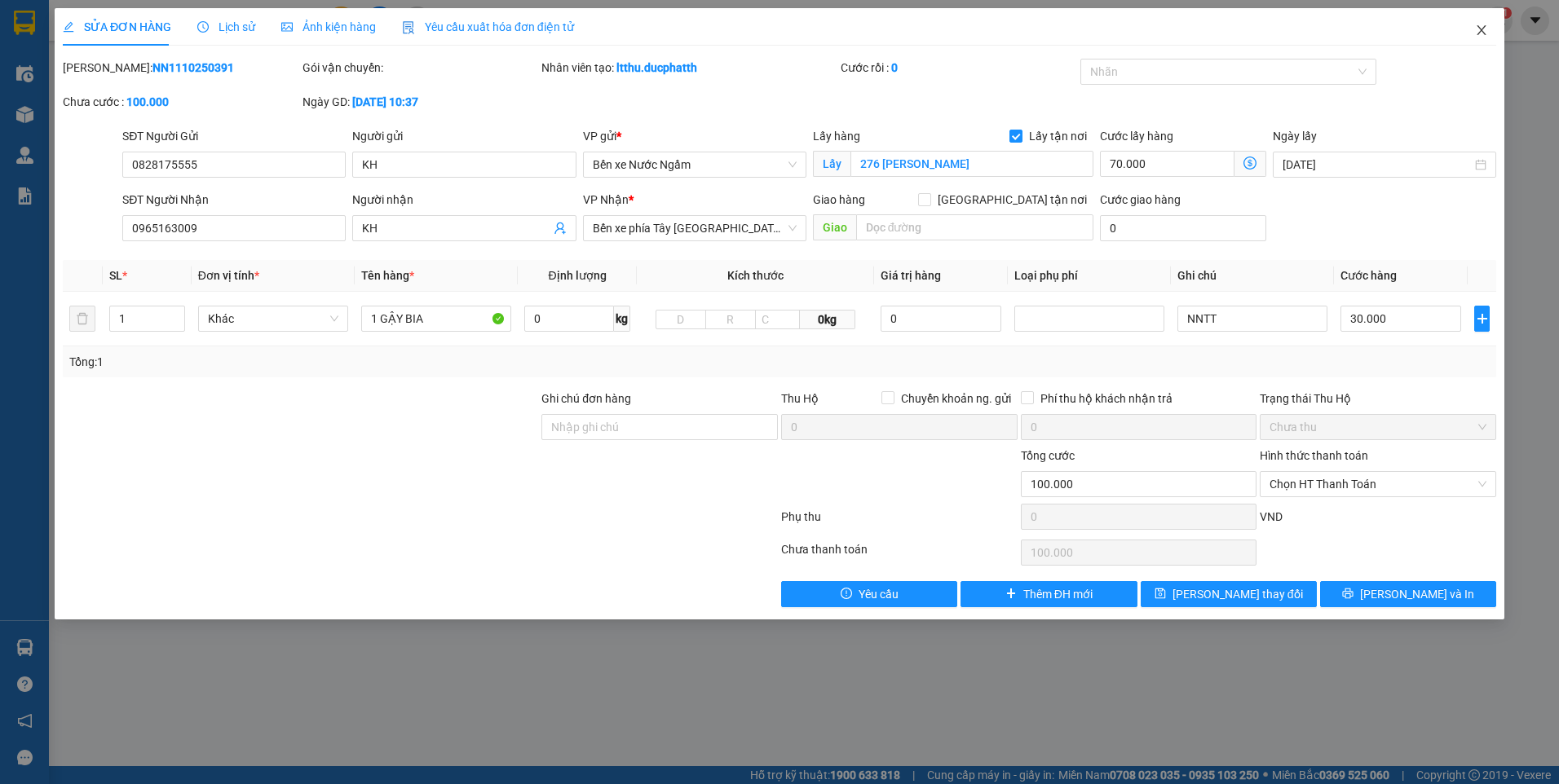
click at [1482, 26] on icon "close" at bounding box center [1480, 30] width 13 height 13
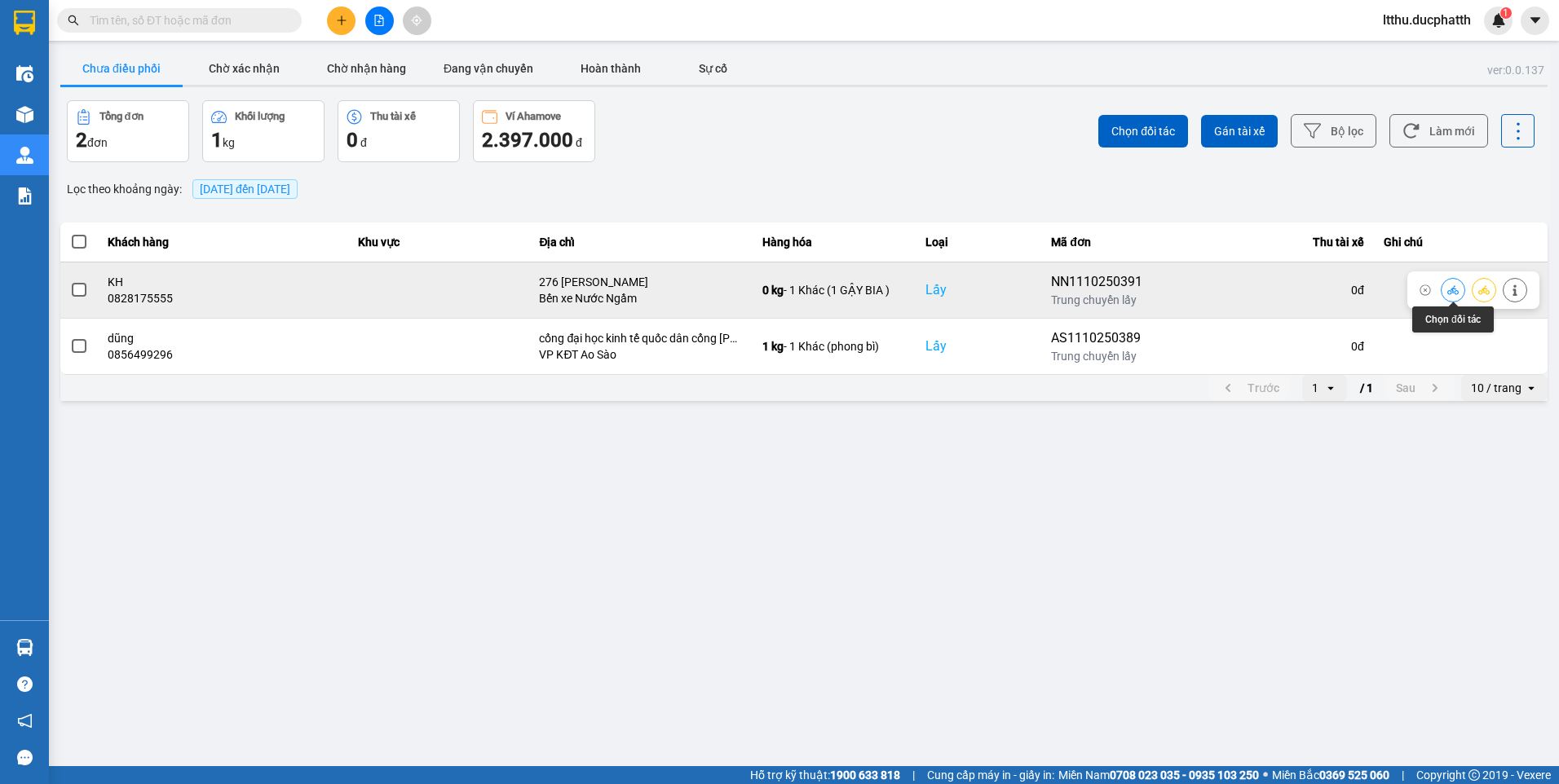
click at [1451, 293] on icon at bounding box center [1451, 289] width 11 height 11
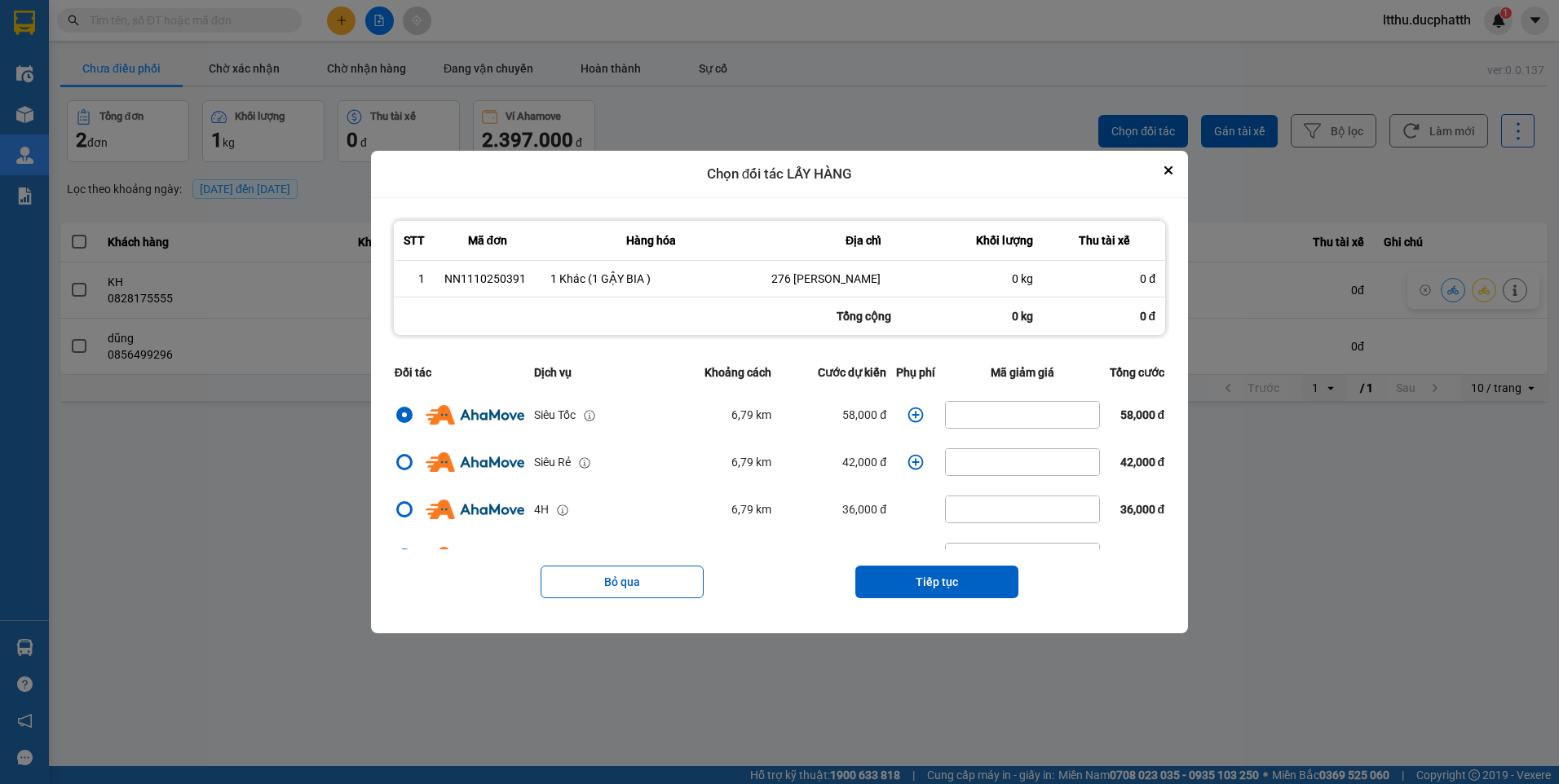
click at [891, 417] on td "dialog" at bounding box center [915, 414] width 49 height 47
click at [911, 413] on icon "dialog" at bounding box center [916, 414] width 16 height 16
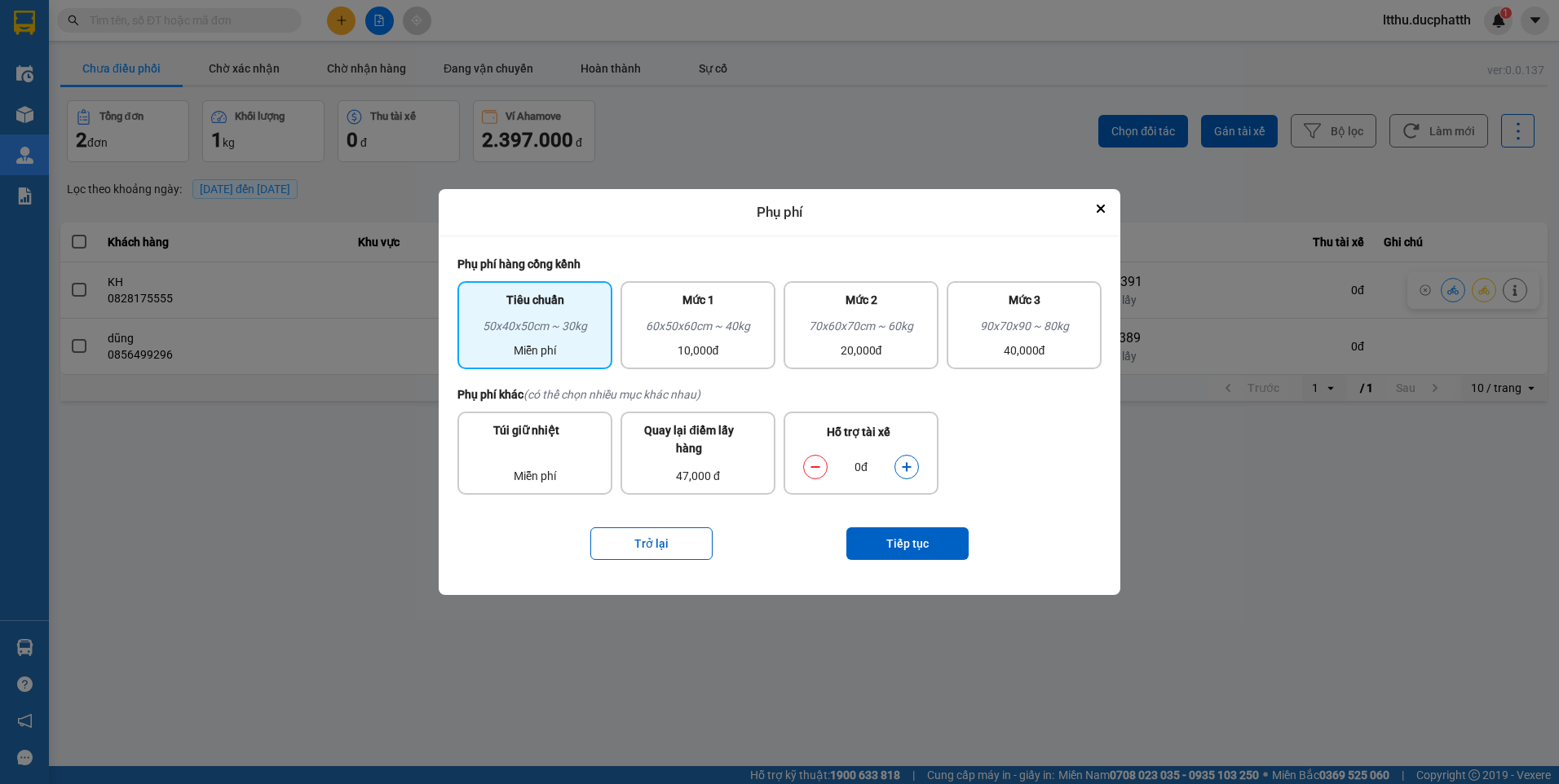
click at [912, 469] on button "dialog" at bounding box center [906, 466] width 23 height 29
click at [907, 535] on button "Tiếp tục" at bounding box center [907, 543] width 123 height 33
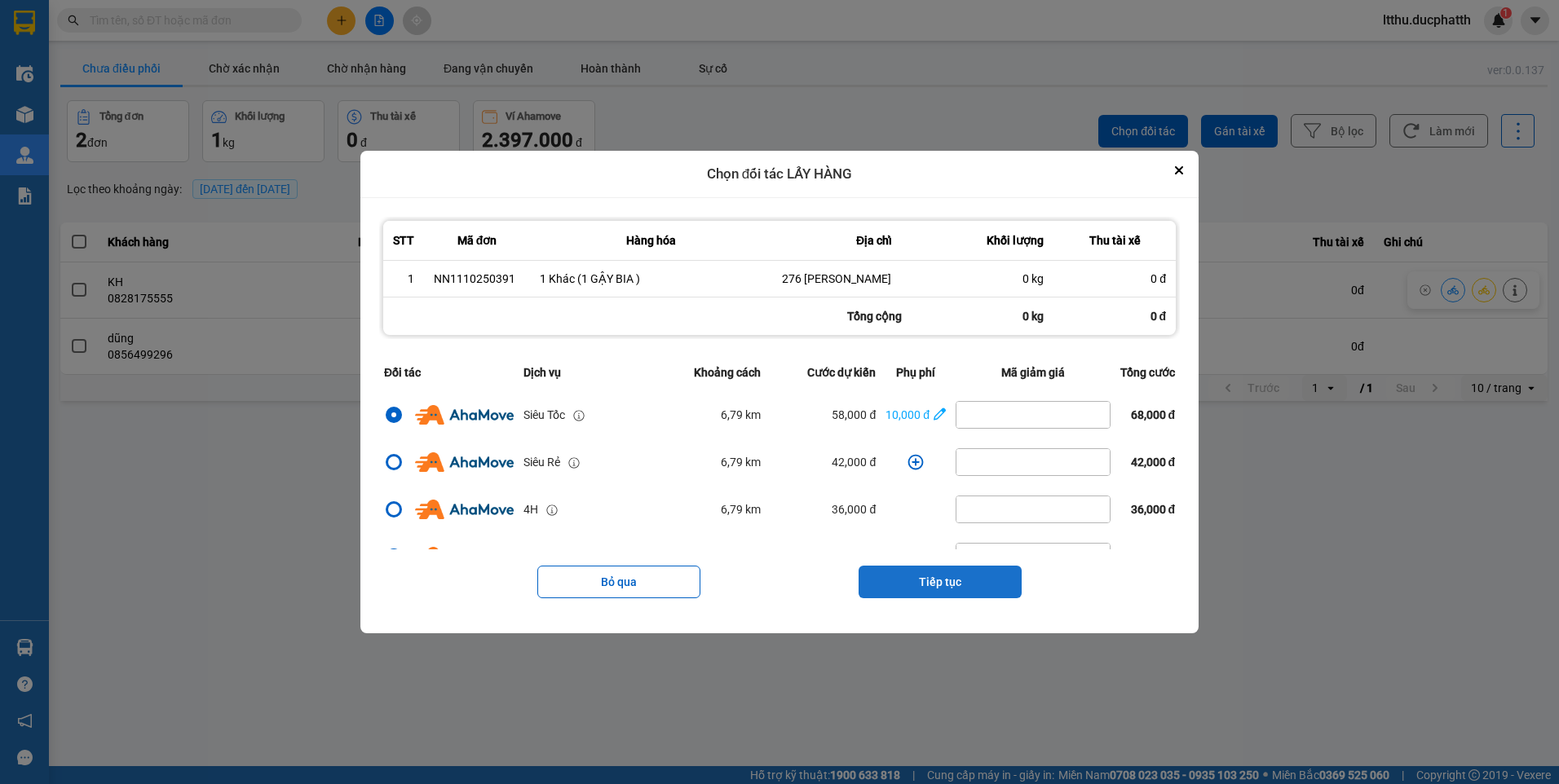
click at [961, 584] on button "Tiếp tục" at bounding box center [940, 582] width 163 height 33
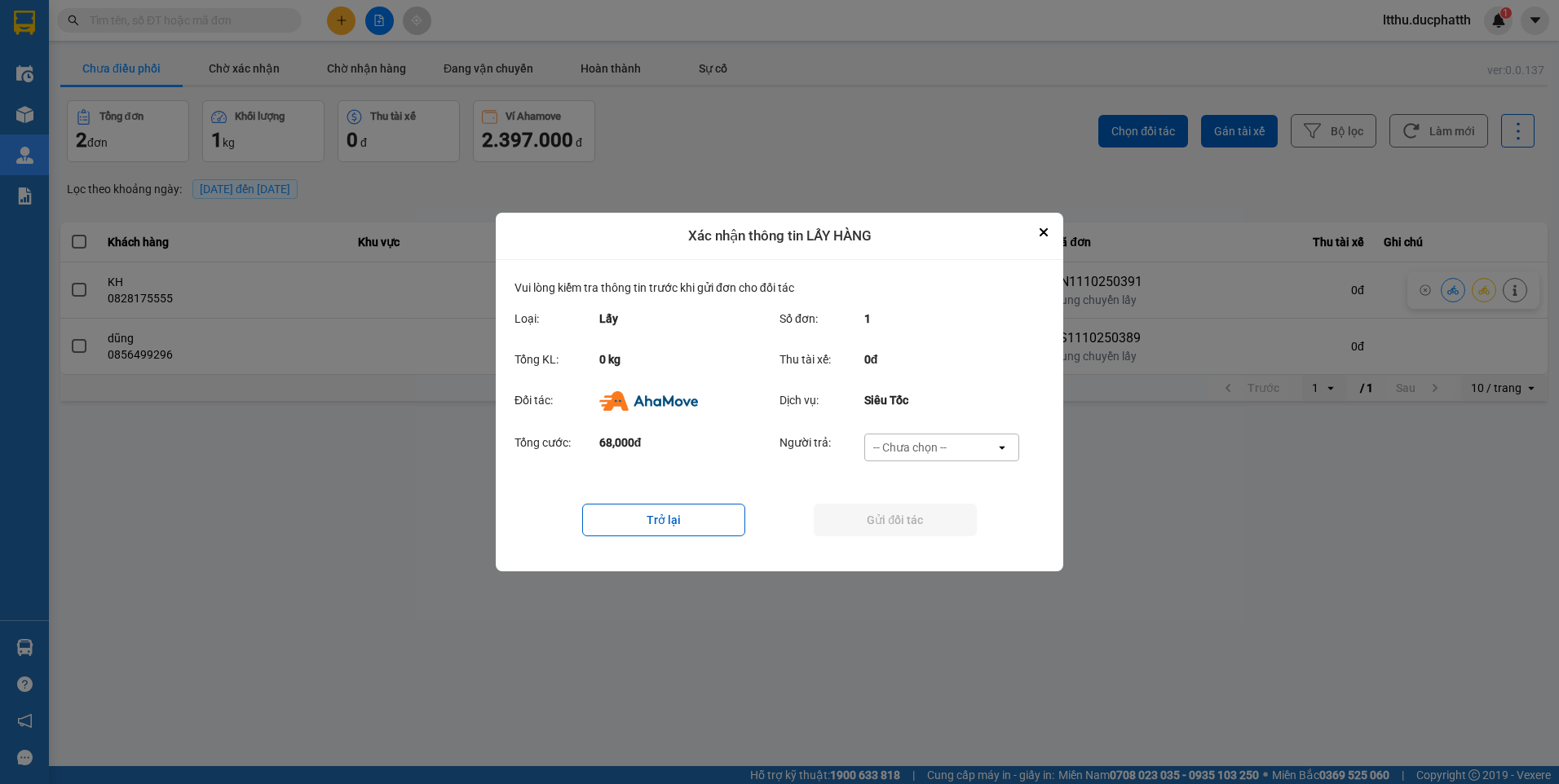
click at [914, 453] on div "-- Chưa chọn --" at bounding box center [910, 447] width 74 height 16
click at [912, 539] on span "Ví Ahamove" at bounding box center [909, 541] width 66 height 16
click at [936, 518] on button "Gửi đối tác" at bounding box center [895, 519] width 163 height 33
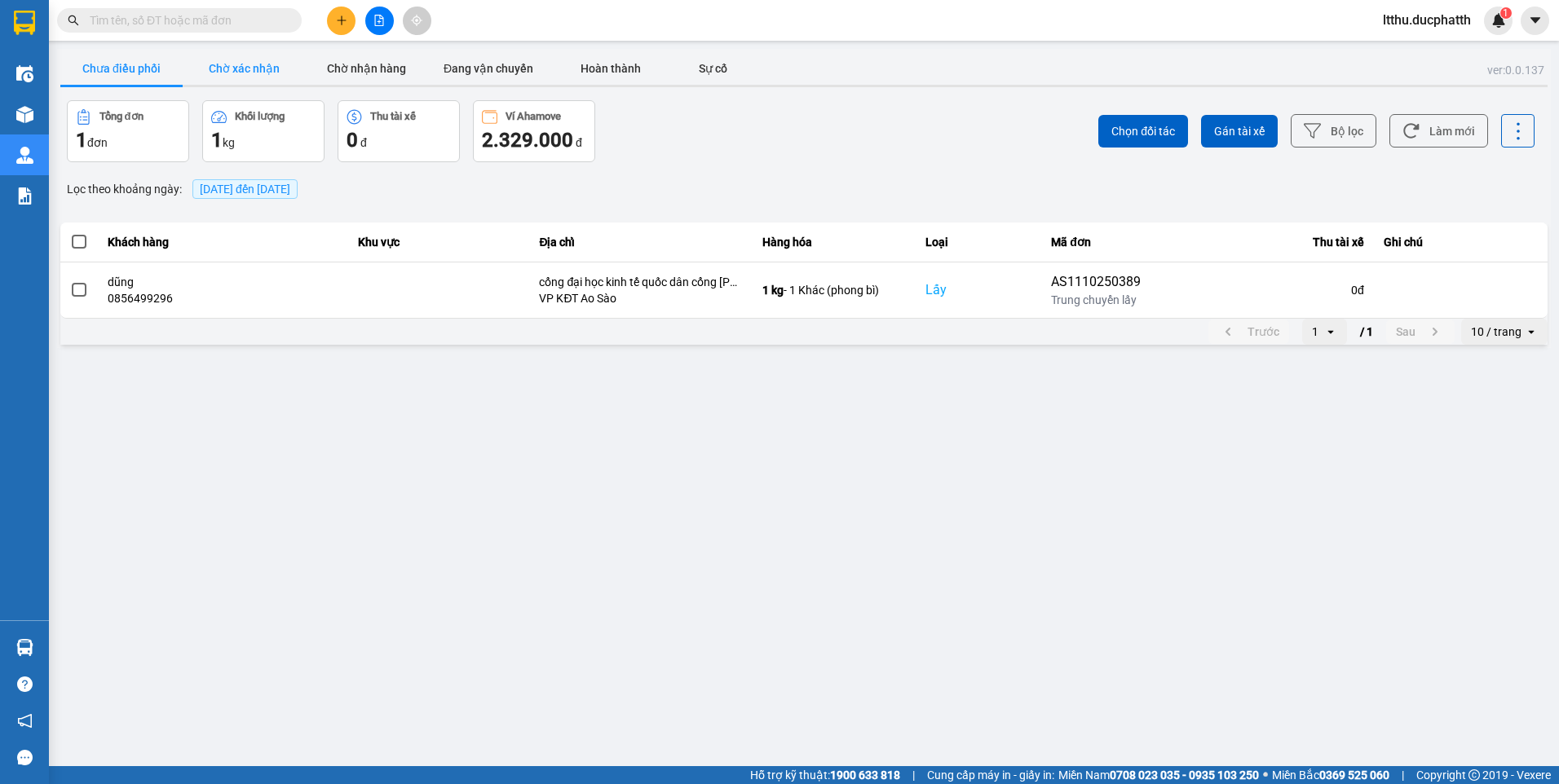
click at [243, 63] on button "Chờ xác nhận" at bounding box center [243, 68] width 123 height 33
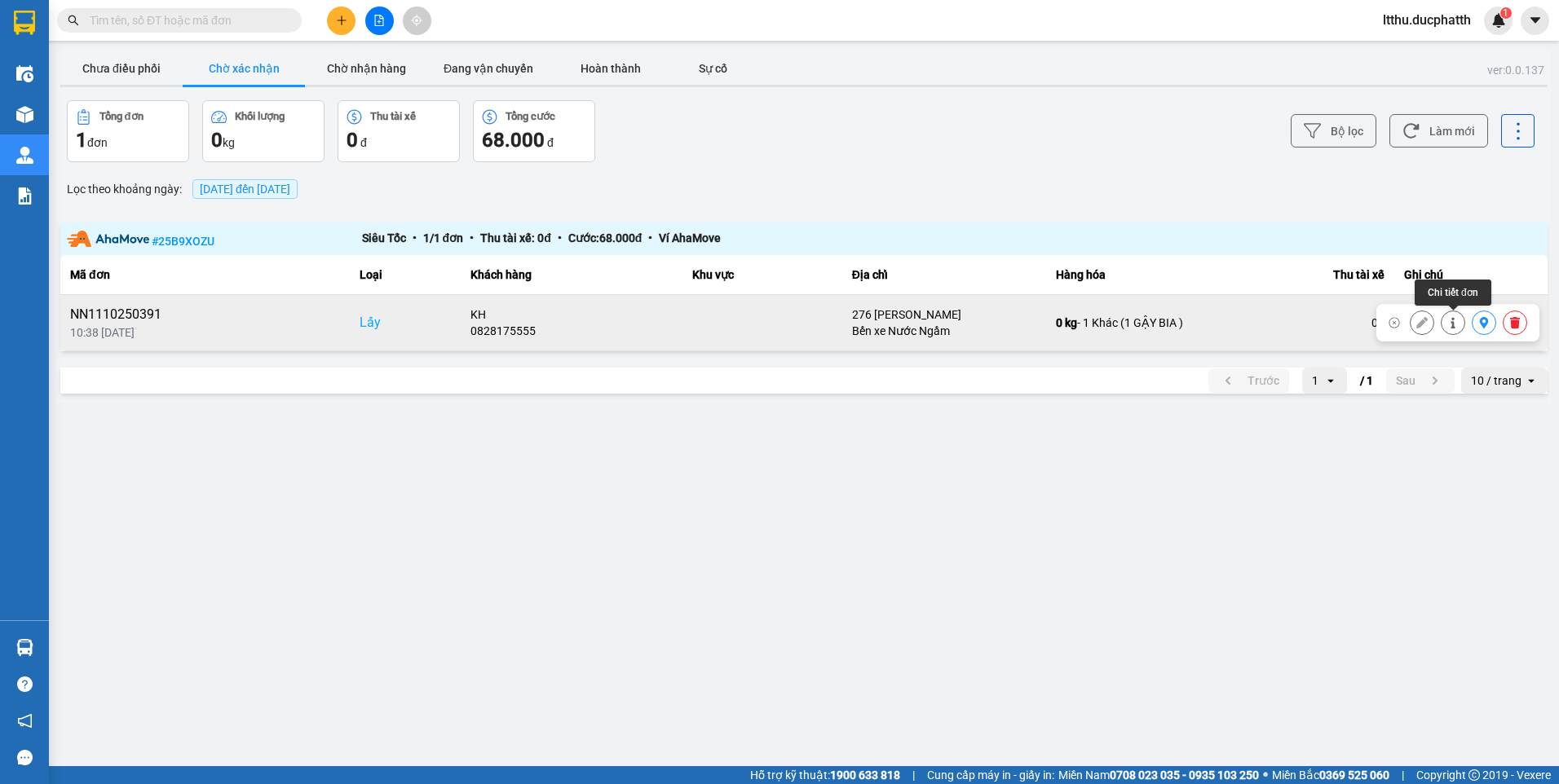
click at [1448, 327] on icon at bounding box center [1451, 322] width 11 height 11
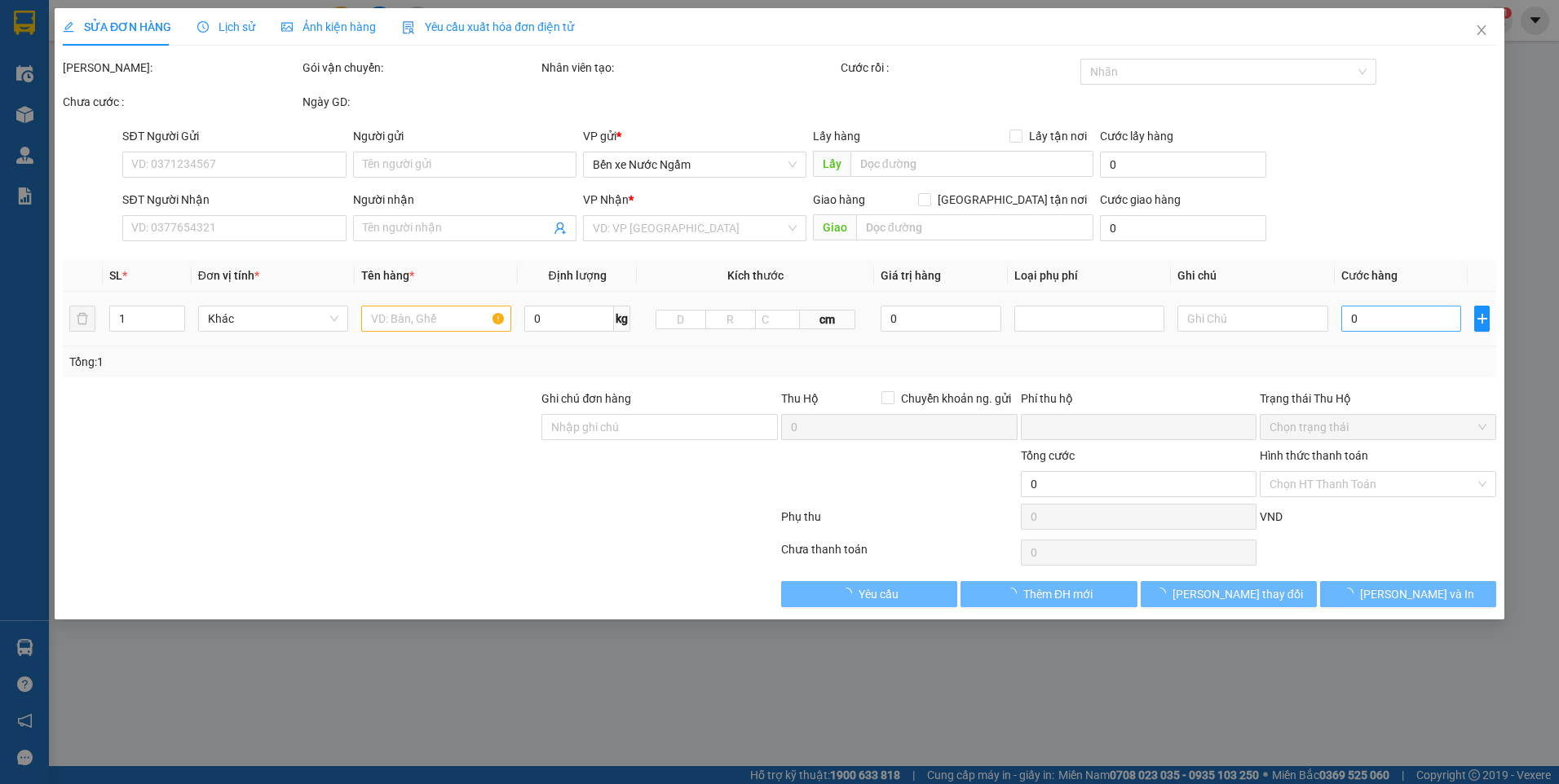
type input "0828175555"
type input "KH"
checkbox input "true"
type input "276 VŨ HỮU"
type input "0965163009"
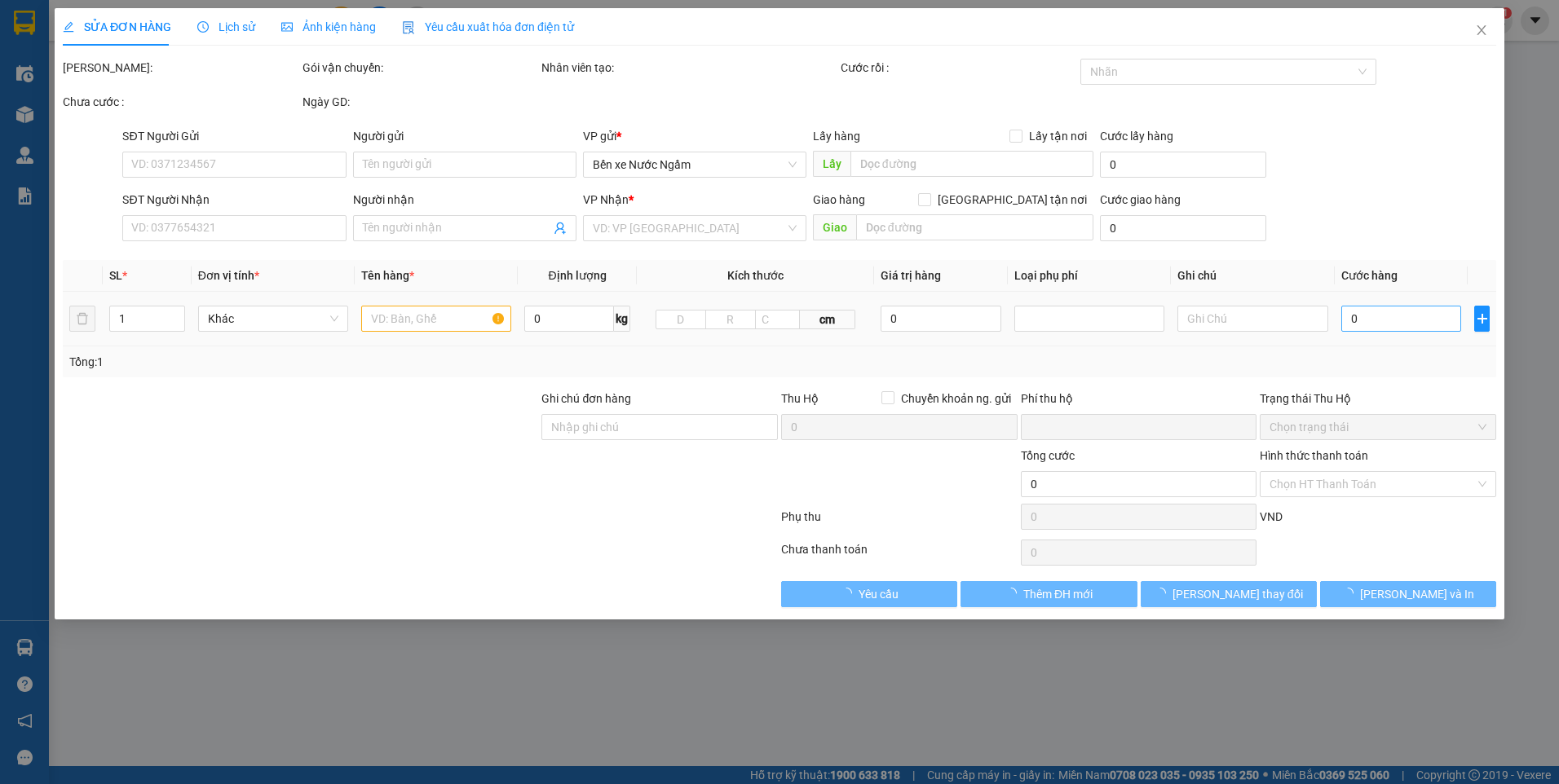
type input "KH"
type input "0"
type input "100.000"
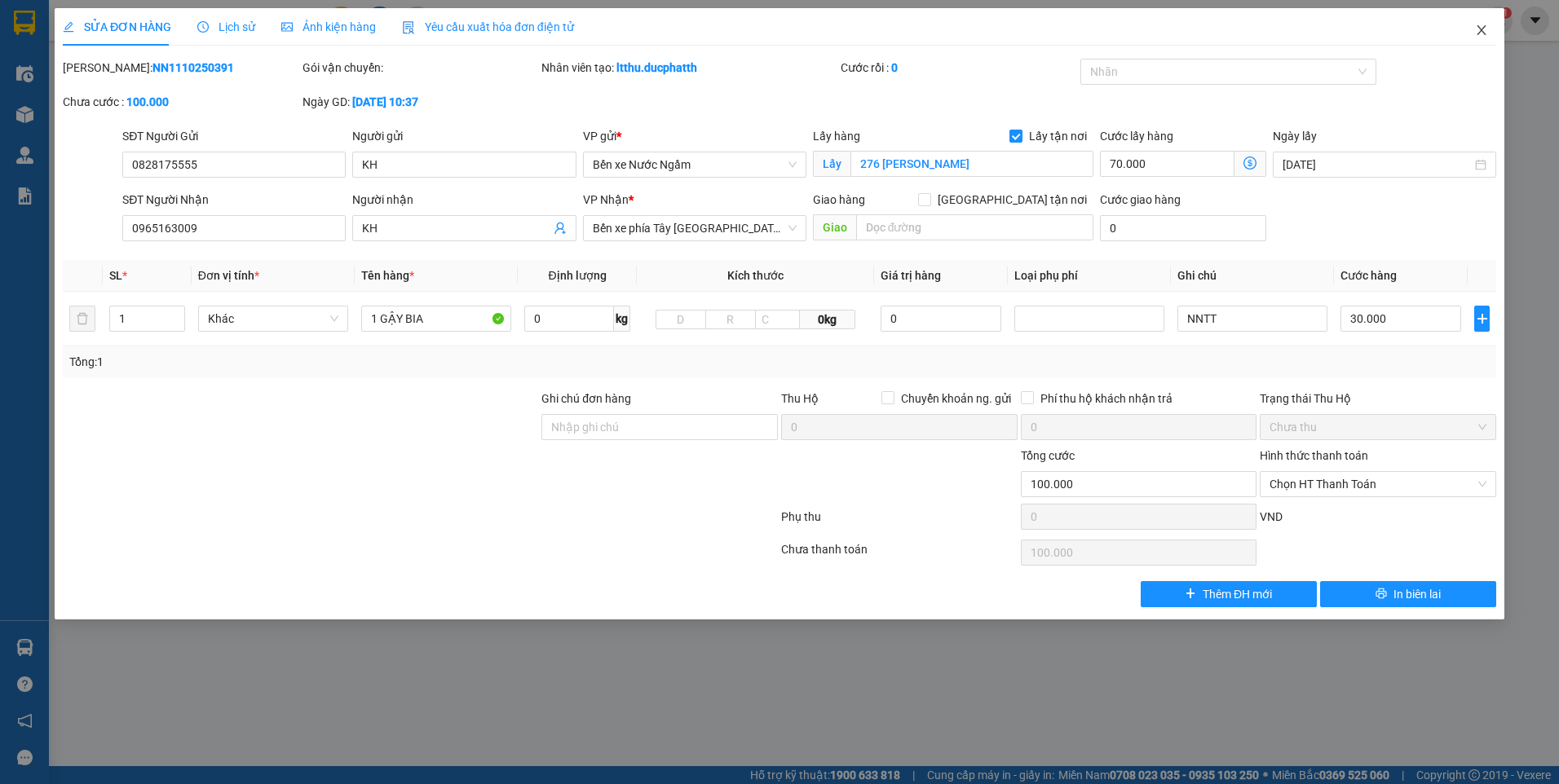
click at [1478, 34] on icon "close" at bounding box center [1480, 30] width 13 height 13
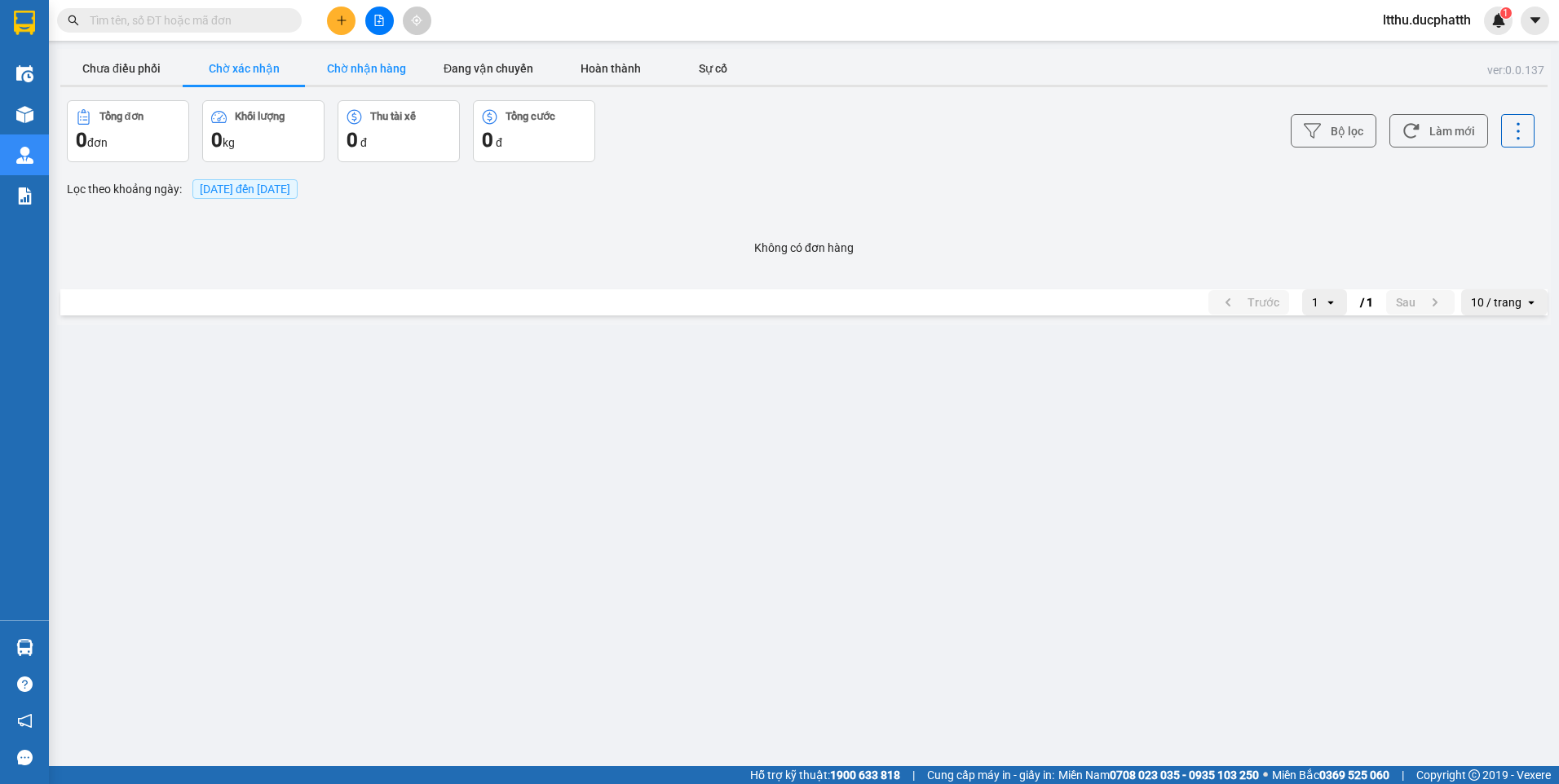
click at [385, 83] on button "Chờ nhận hàng" at bounding box center [366, 68] width 123 height 33
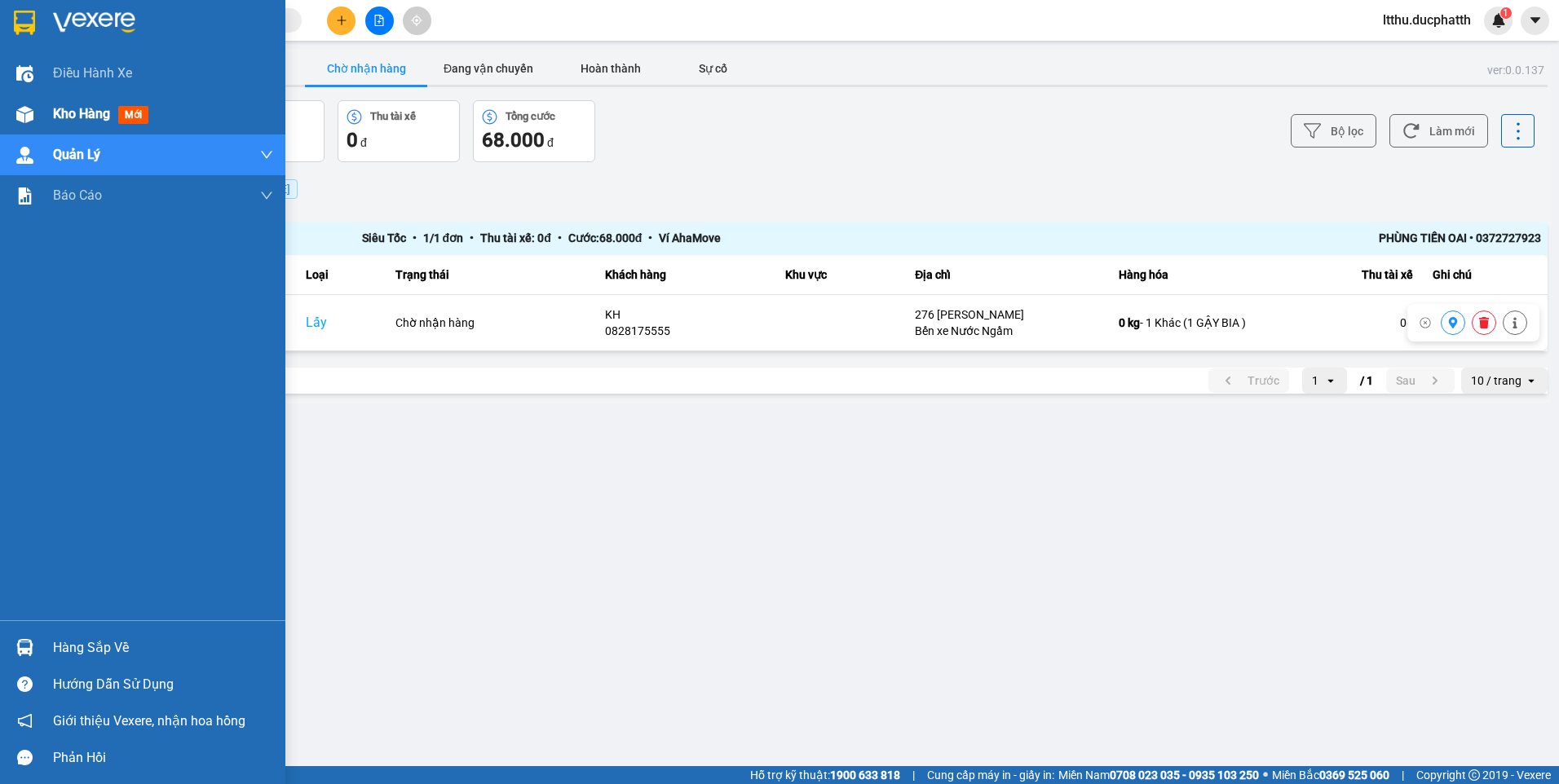
click at [103, 103] on div "Kho hàng mới" at bounding box center [162, 114] width 220 height 41
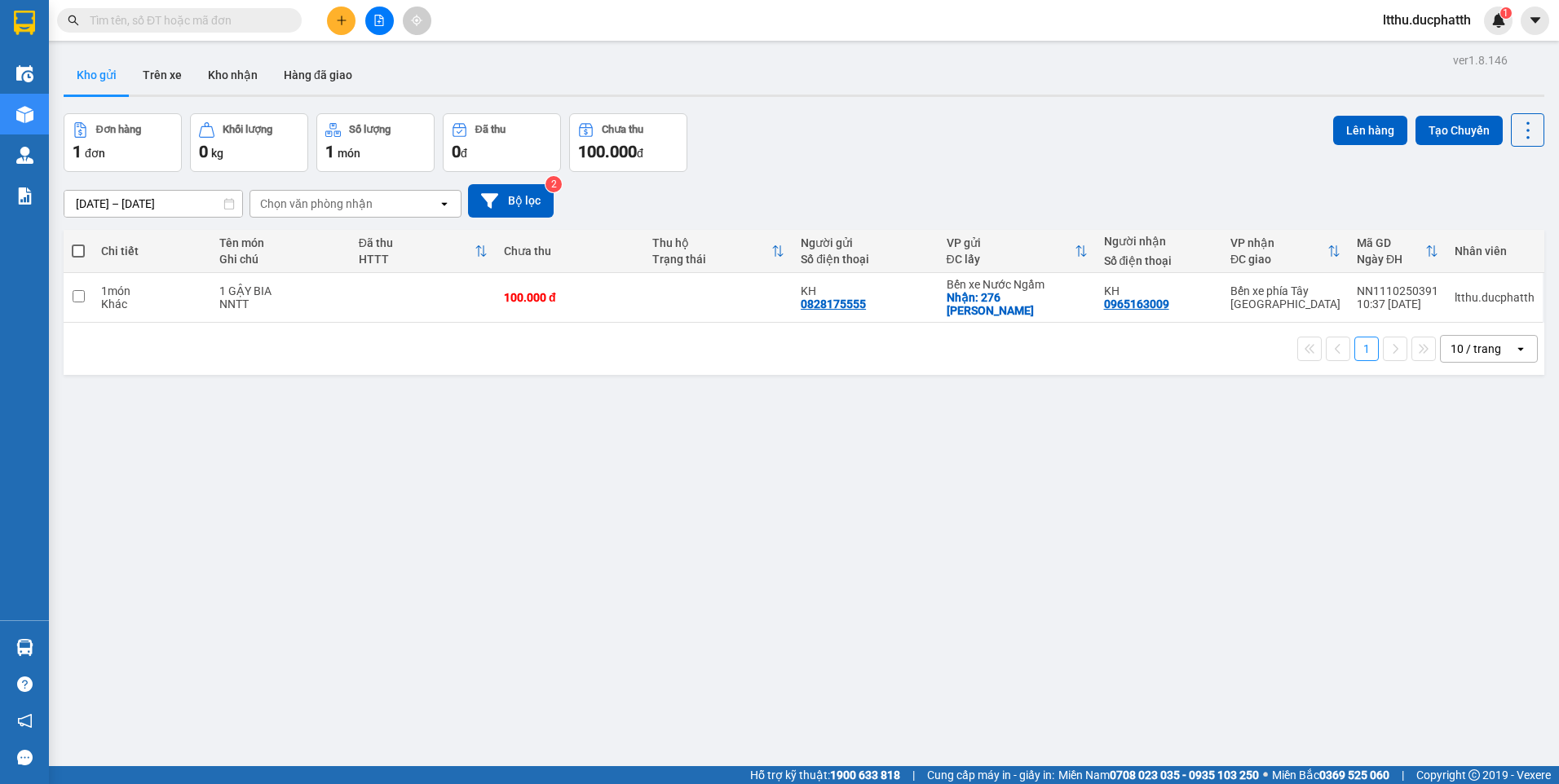
click at [197, 29] on input "text" at bounding box center [185, 20] width 192 height 18
click at [229, 80] on button "Kho nhận" at bounding box center [232, 75] width 76 height 39
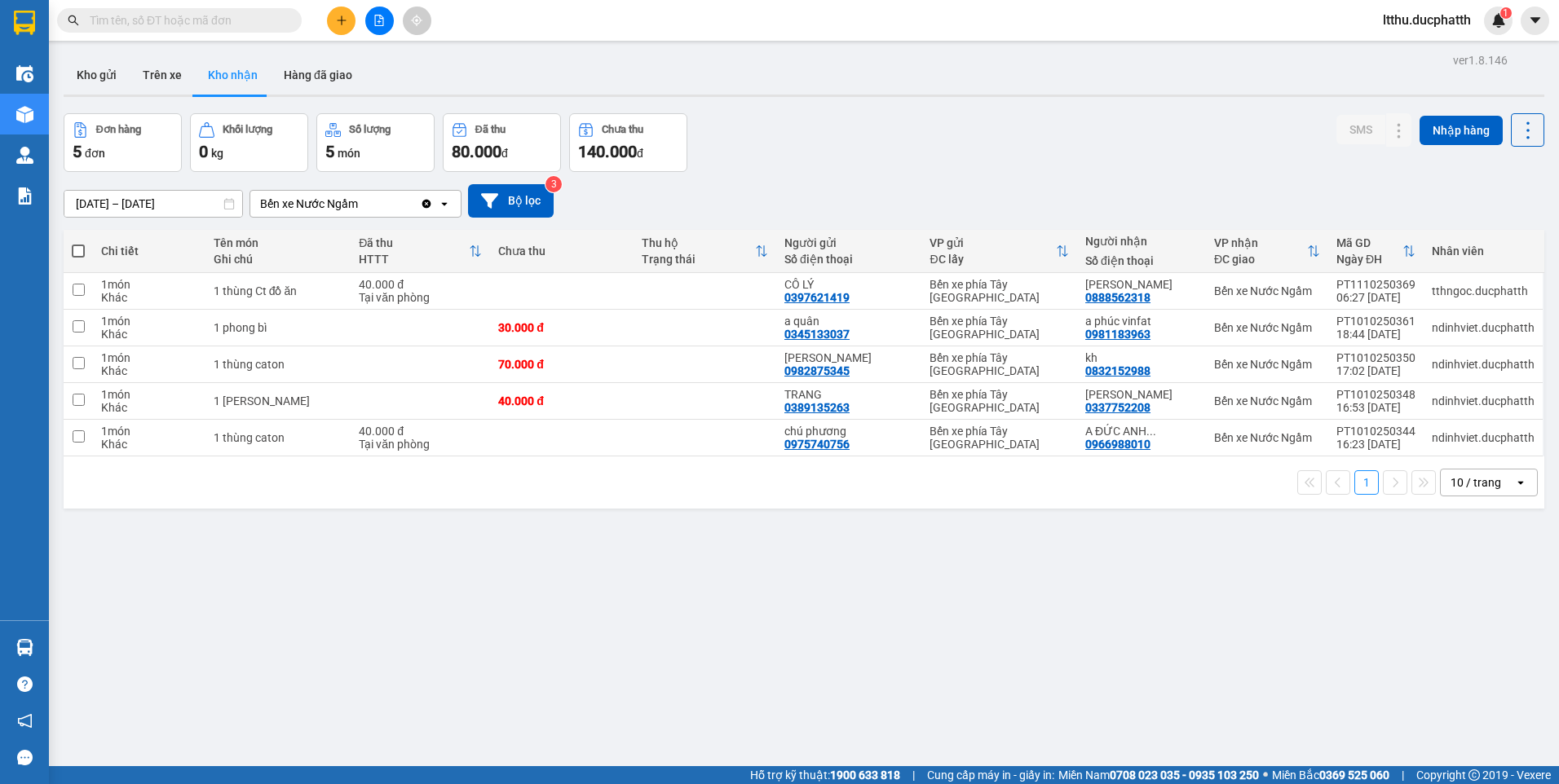
click at [184, 22] on input "text" at bounding box center [185, 20] width 192 height 18
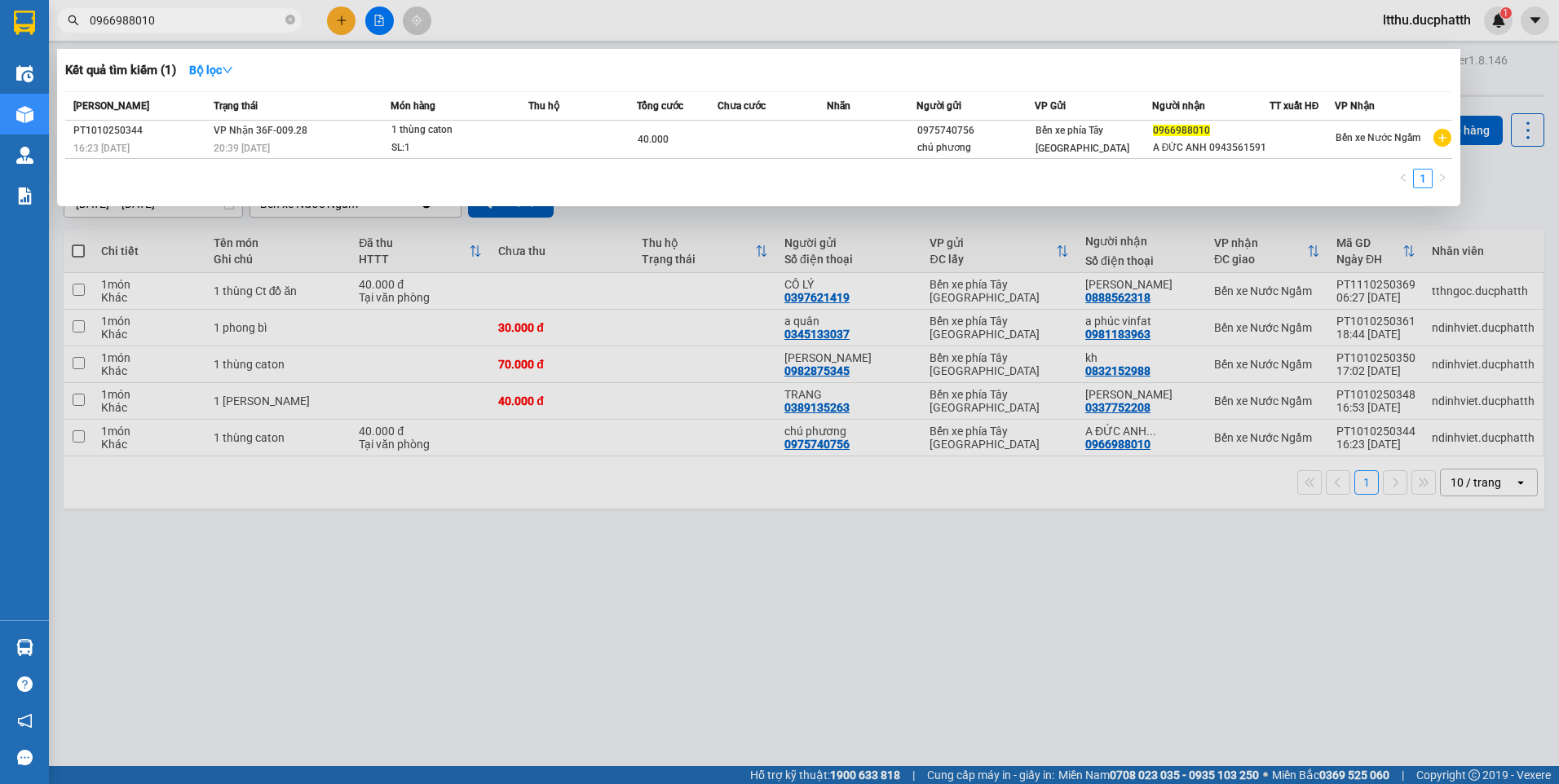
type input "0966988010"
click at [877, 640] on div at bounding box center [780, 392] width 1559 height 784
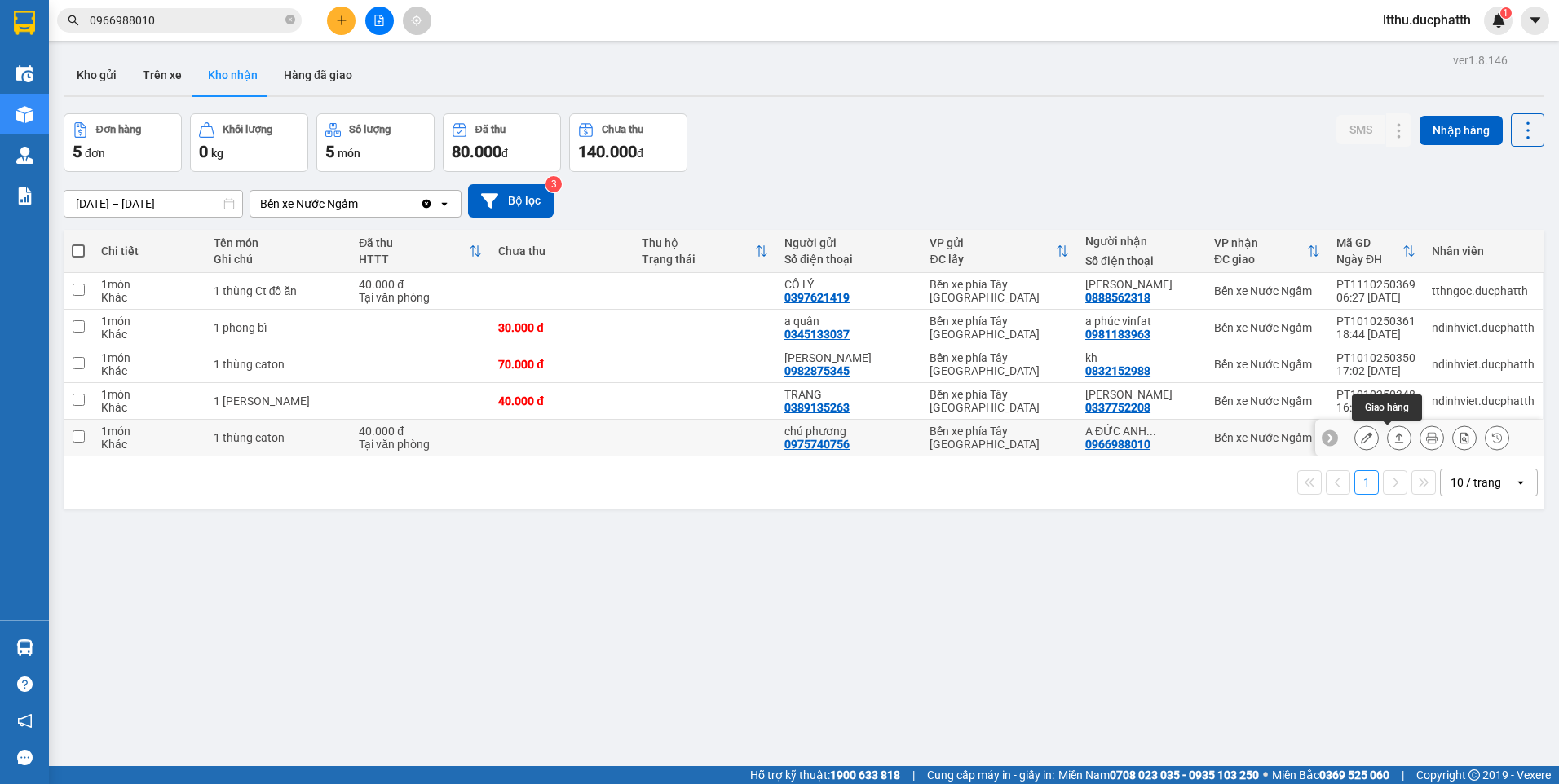
click at [1394, 439] on icon at bounding box center [1399, 436] width 11 height 11
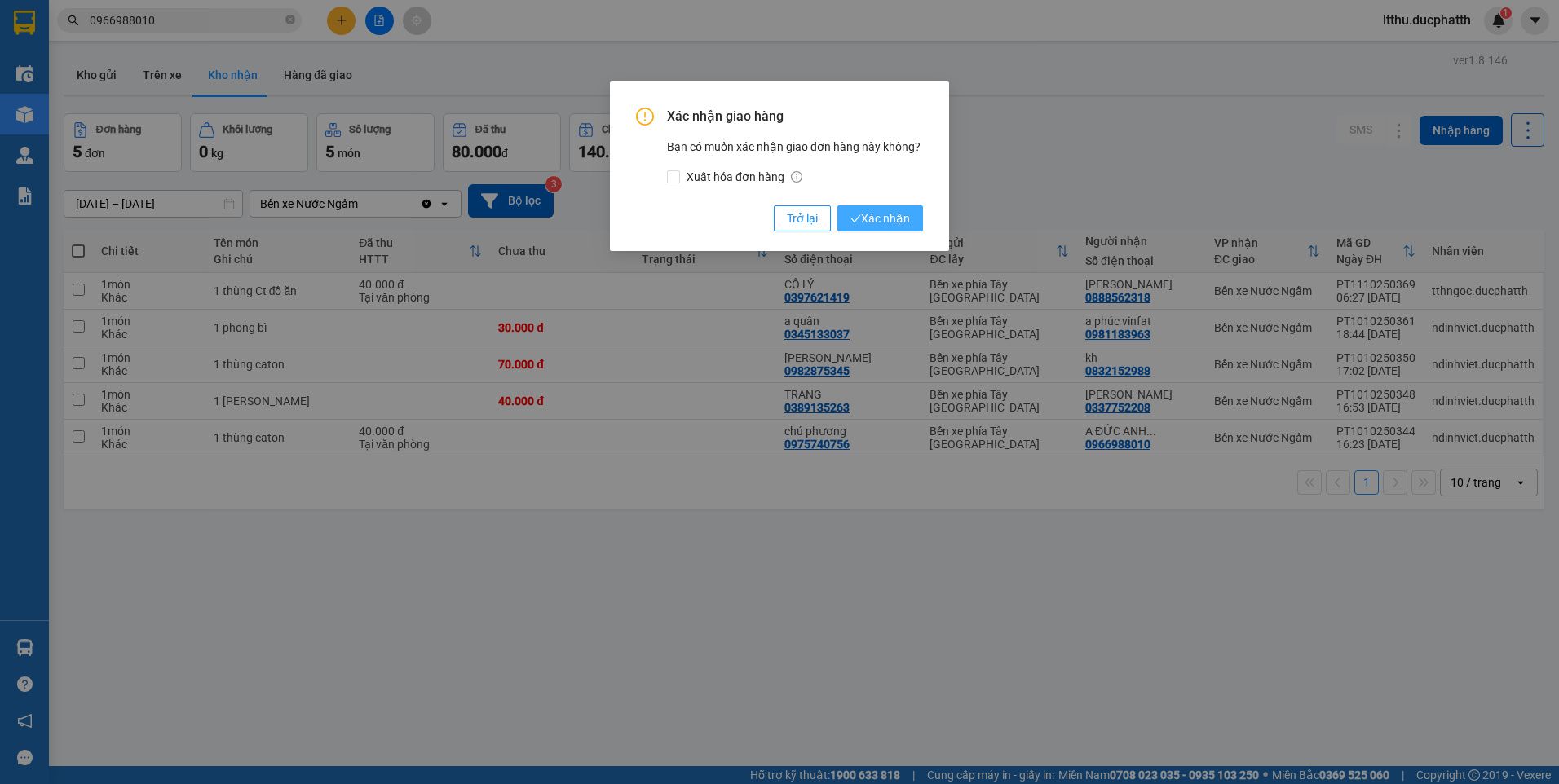
click at [906, 225] on span "Xác nhận" at bounding box center [880, 218] width 60 height 18
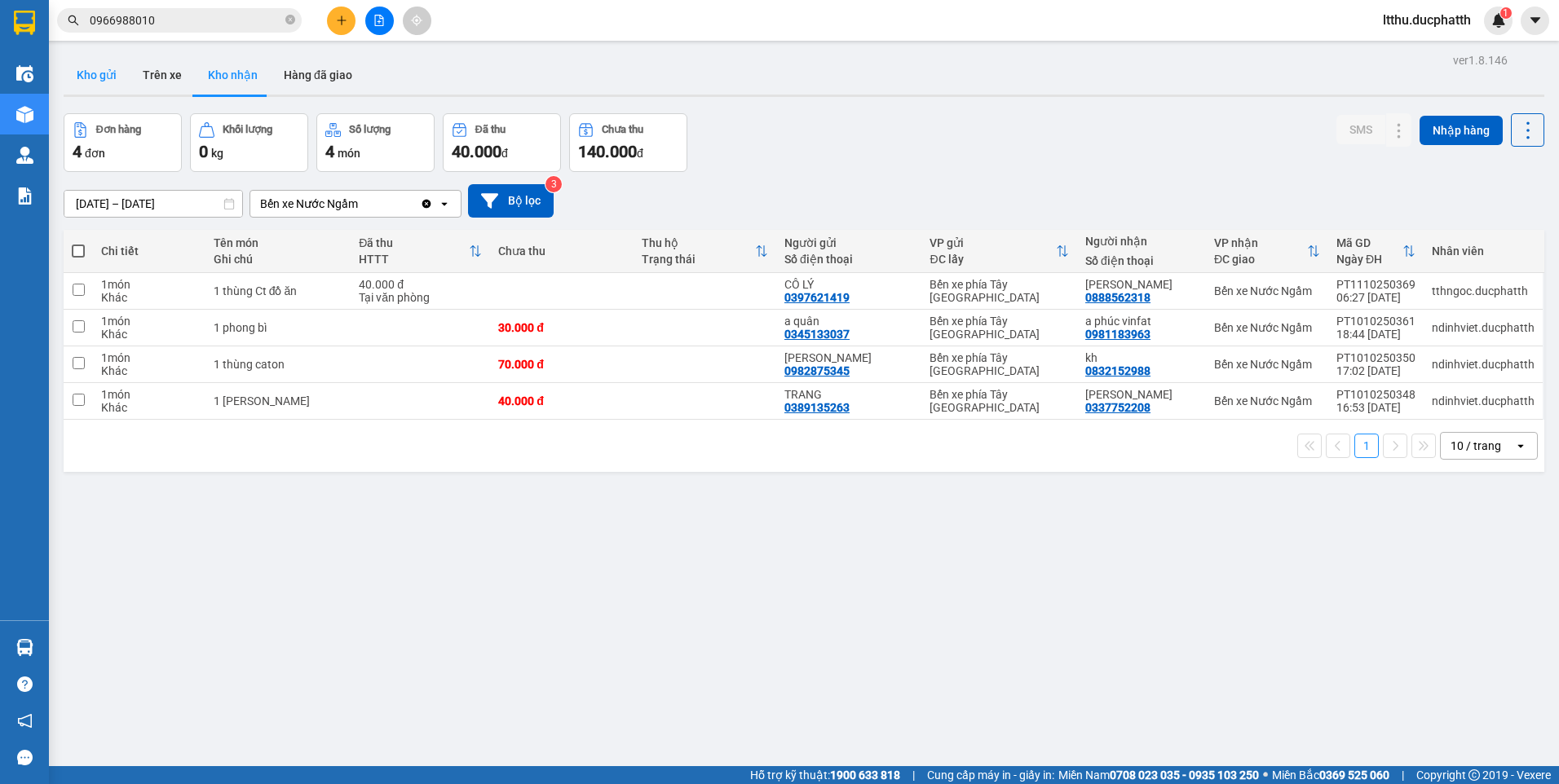
click at [127, 83] on button "Kho gửi" at bounding box center [97, 75] width 66 height 39
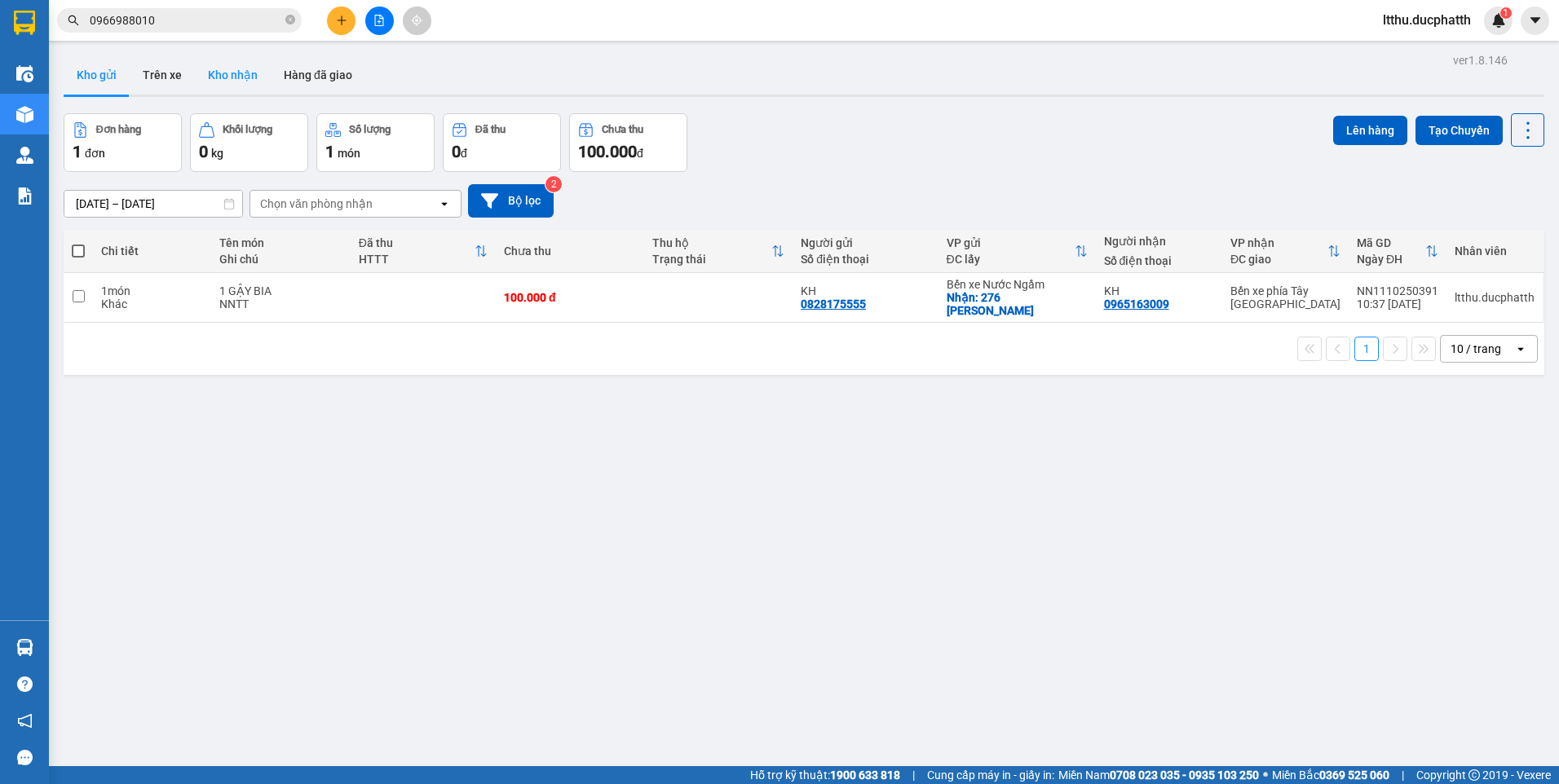
click at [235, 74] on button "Kho nhận" at bounding box center [232, 75] width 76 height 39
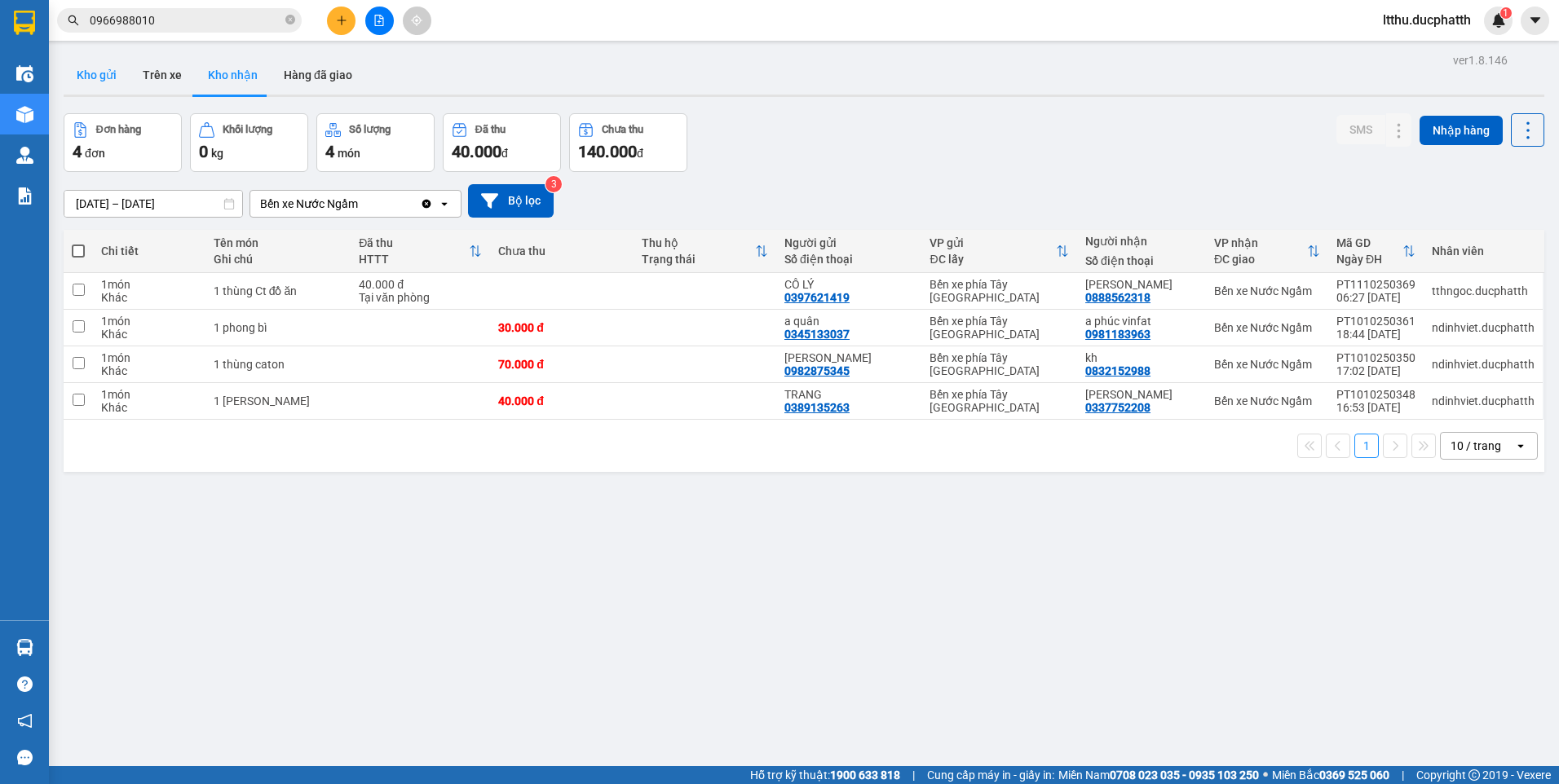
click at [101, 81] on button "Kho gửi" at bounding box center [97, 75] width 66 height 39
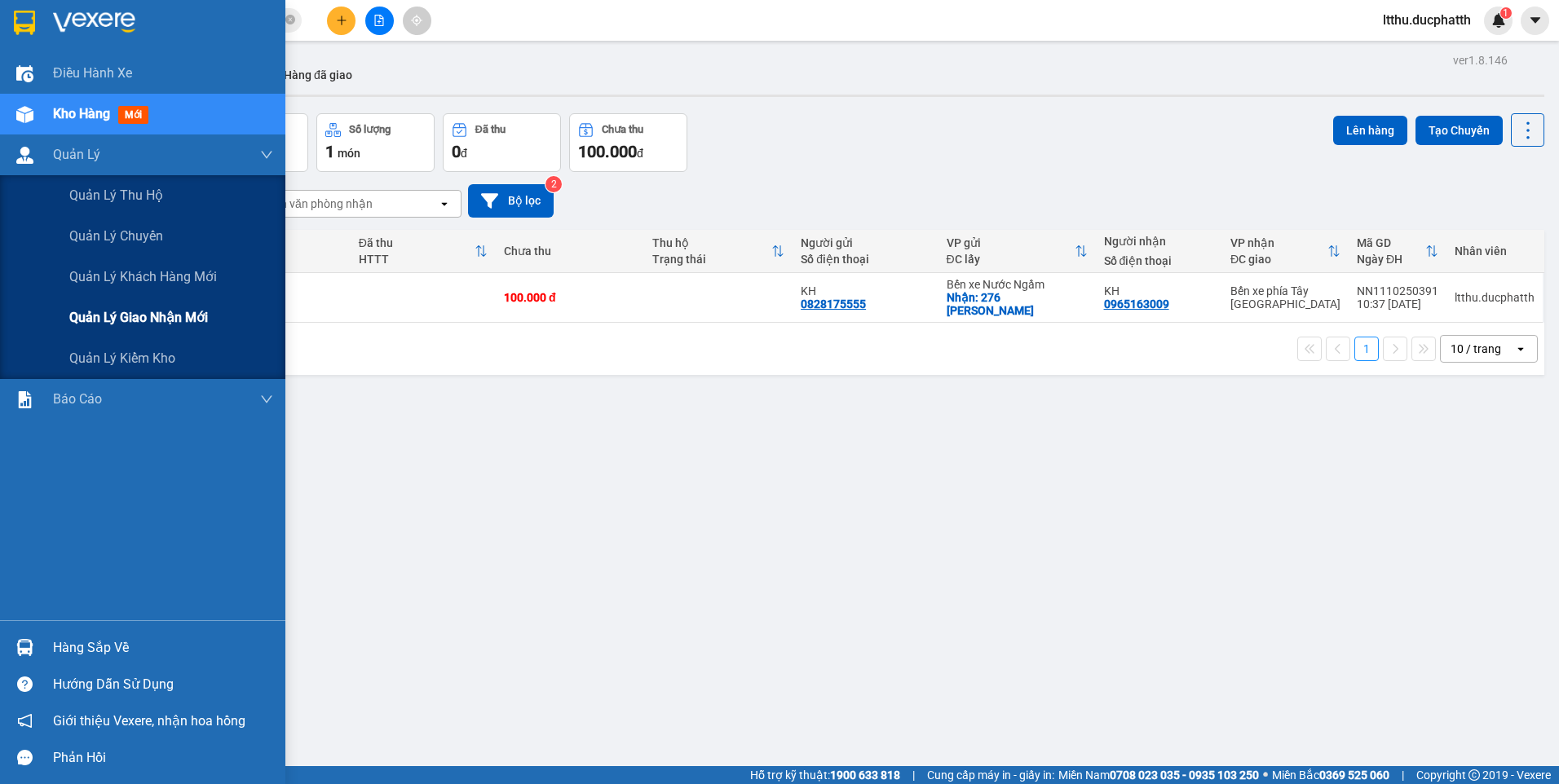
click at [156, 324] on span "Quản lý giao nhận mới" at bounding box center [139, 317] width 139 height 20
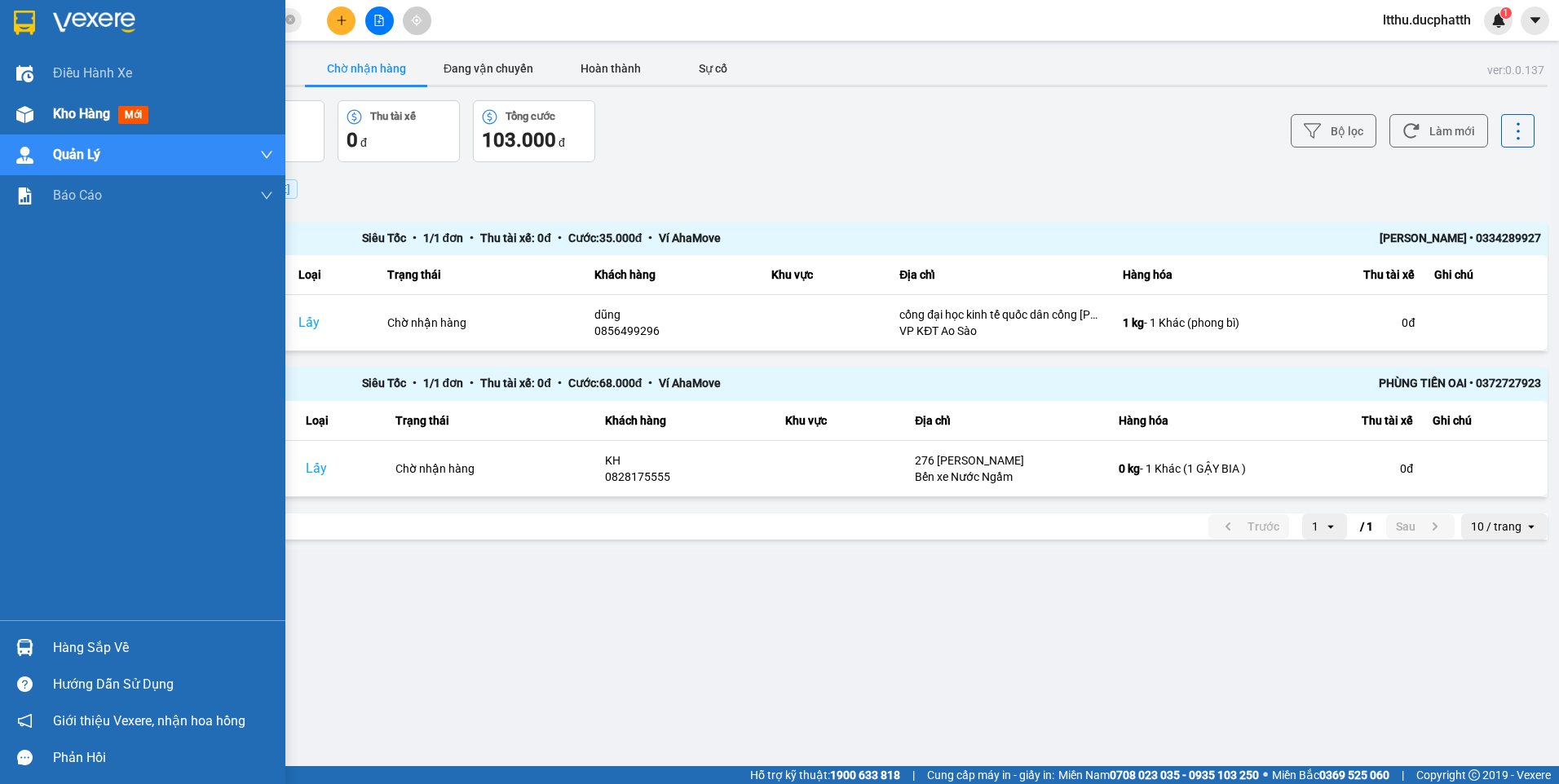
click at [52, 106] on div "Kho hàng mới" at bounding box center [143, 114] width 285 height 41
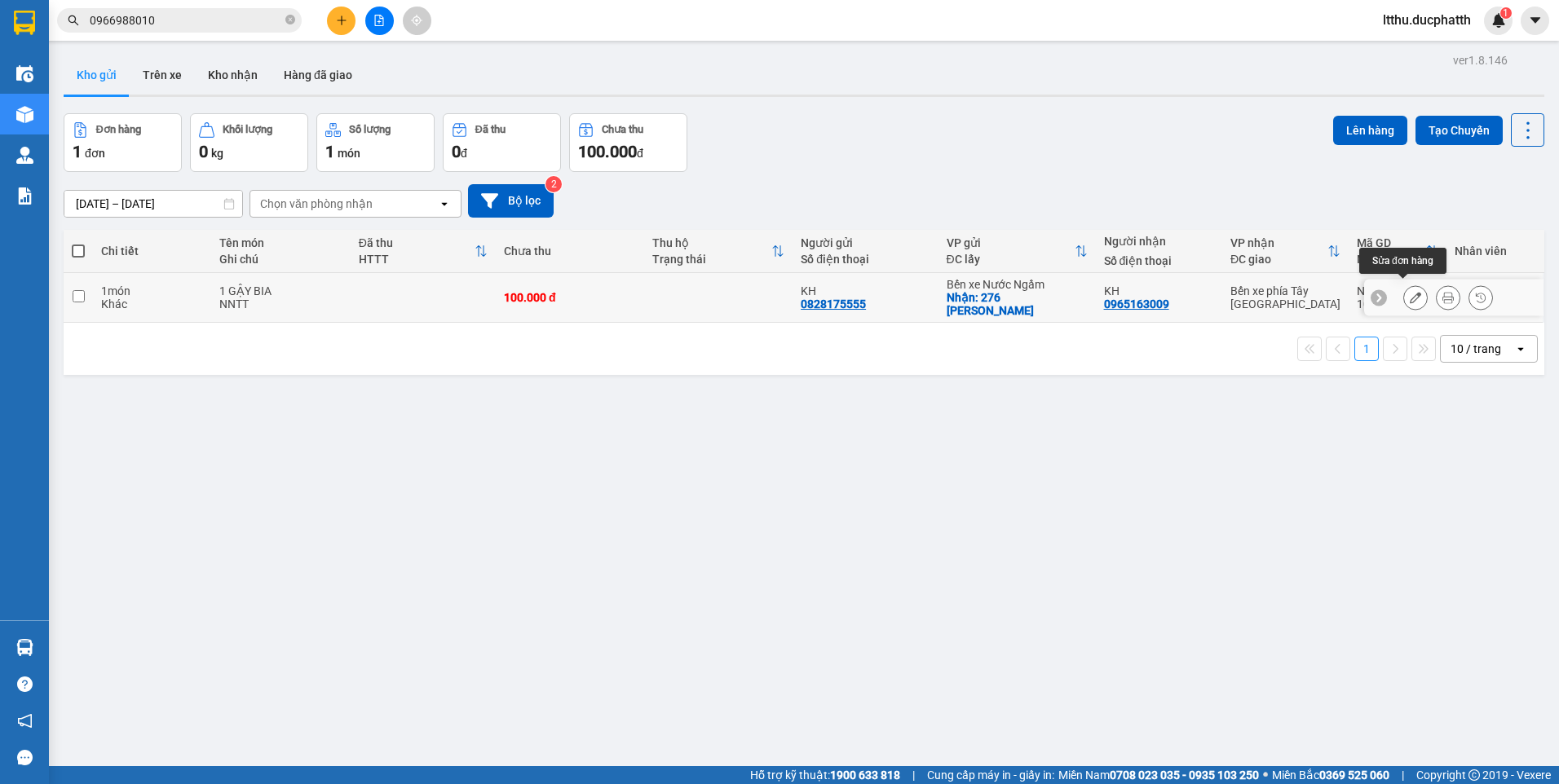
click at [1409, 292] on icon at bounding box center [1414, 297] width 11 height 11
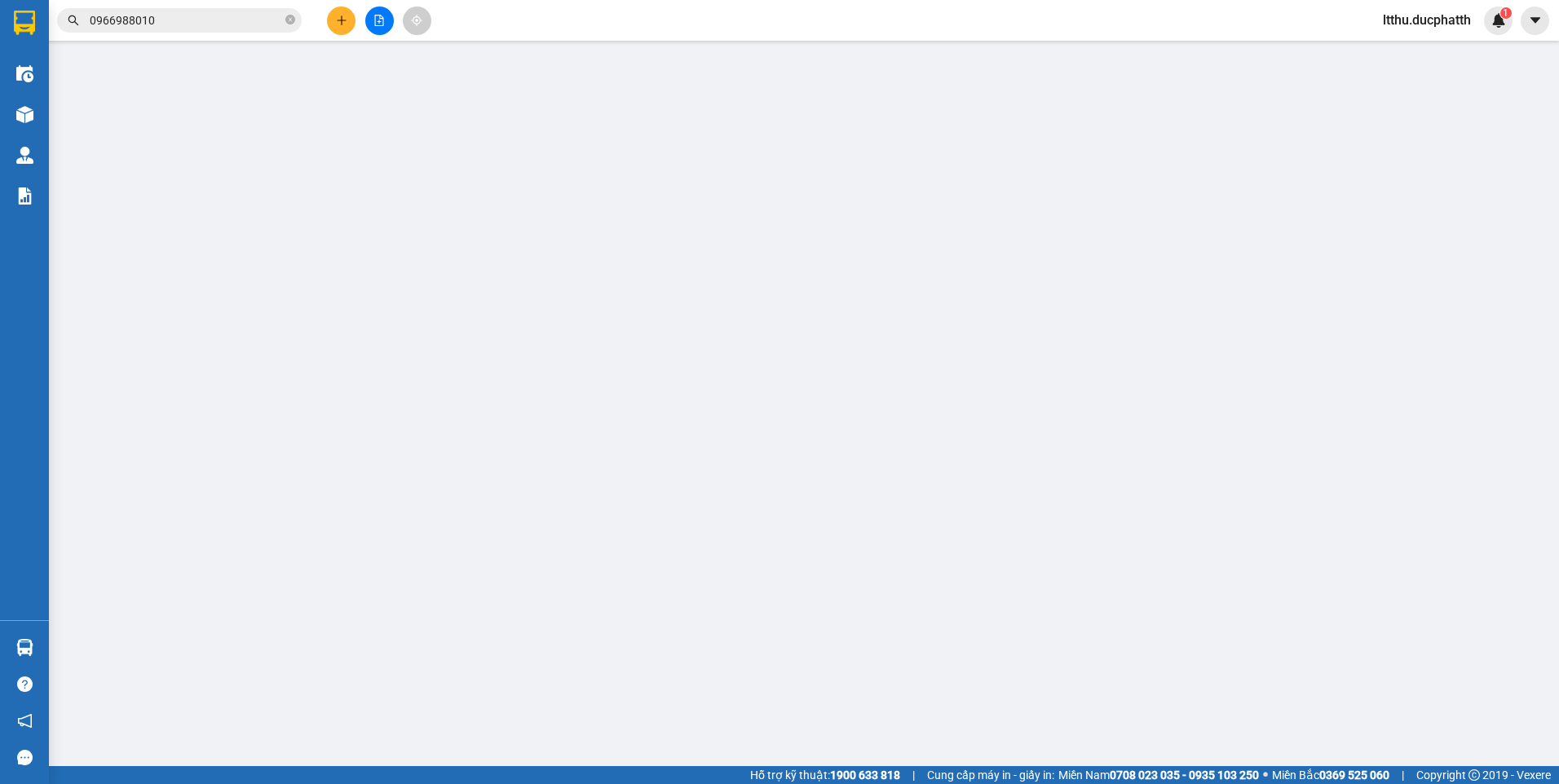
type input "0828175555"
type input "KH"
checkbox input "true"
type input "276 VŨ HỮU"
type input "0965163009"
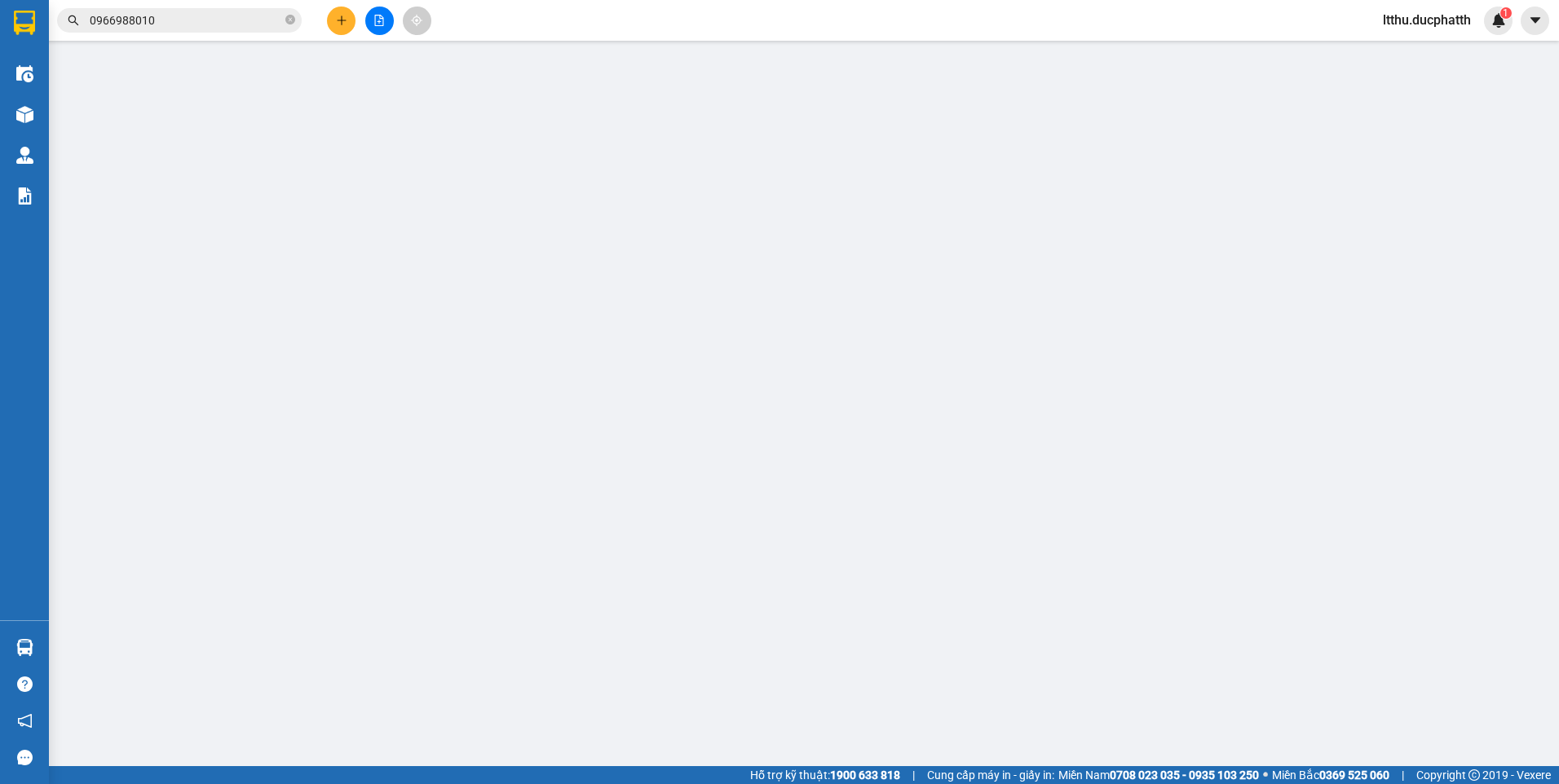
type input "KH"
type input "0"
type input "100.000"
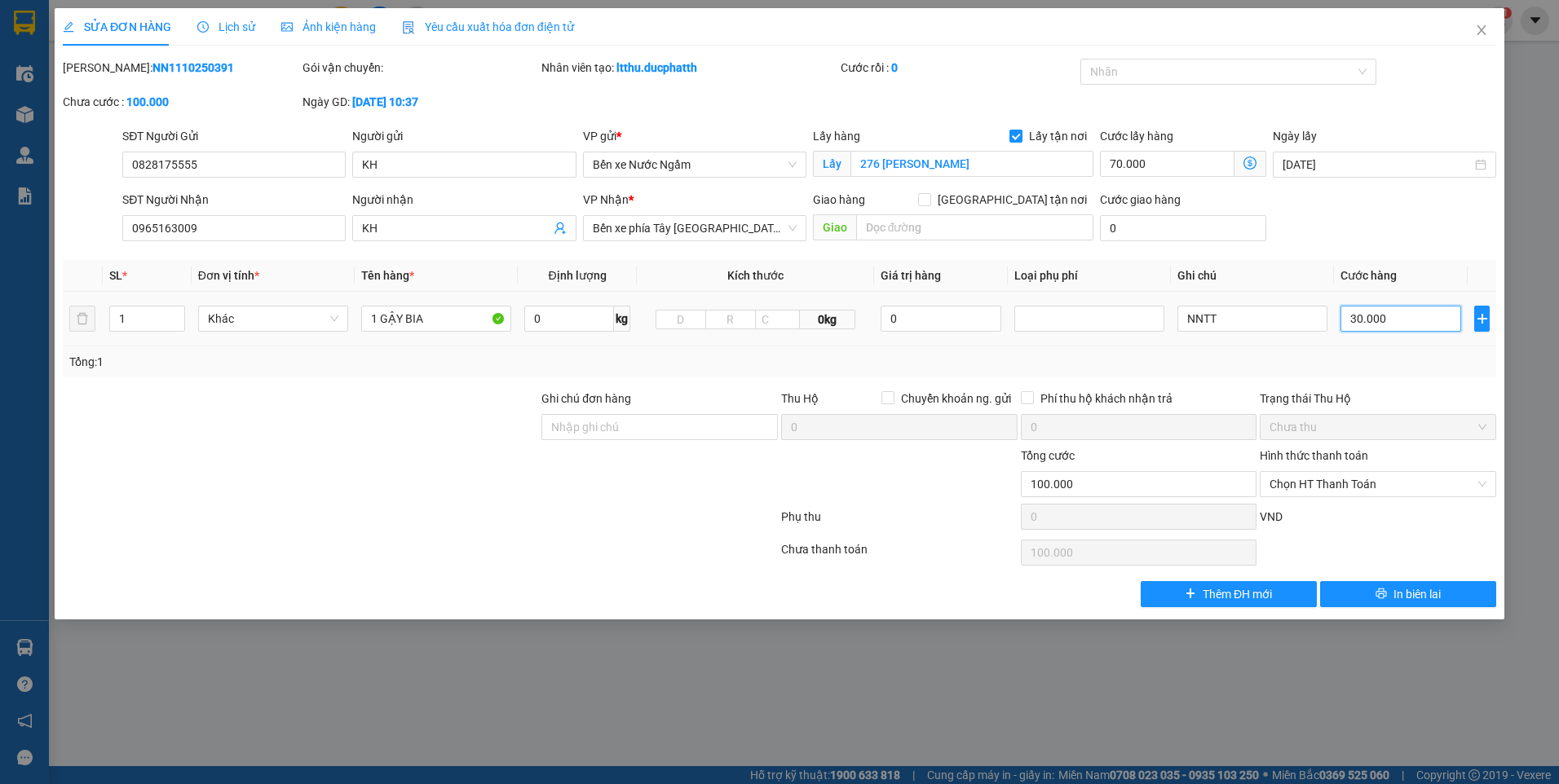
click at [1371, 320] on input "30.000" at bounding box center [1400, 319] width 121 height 26
type input "70.005"
type input "5"
type input "70.050"
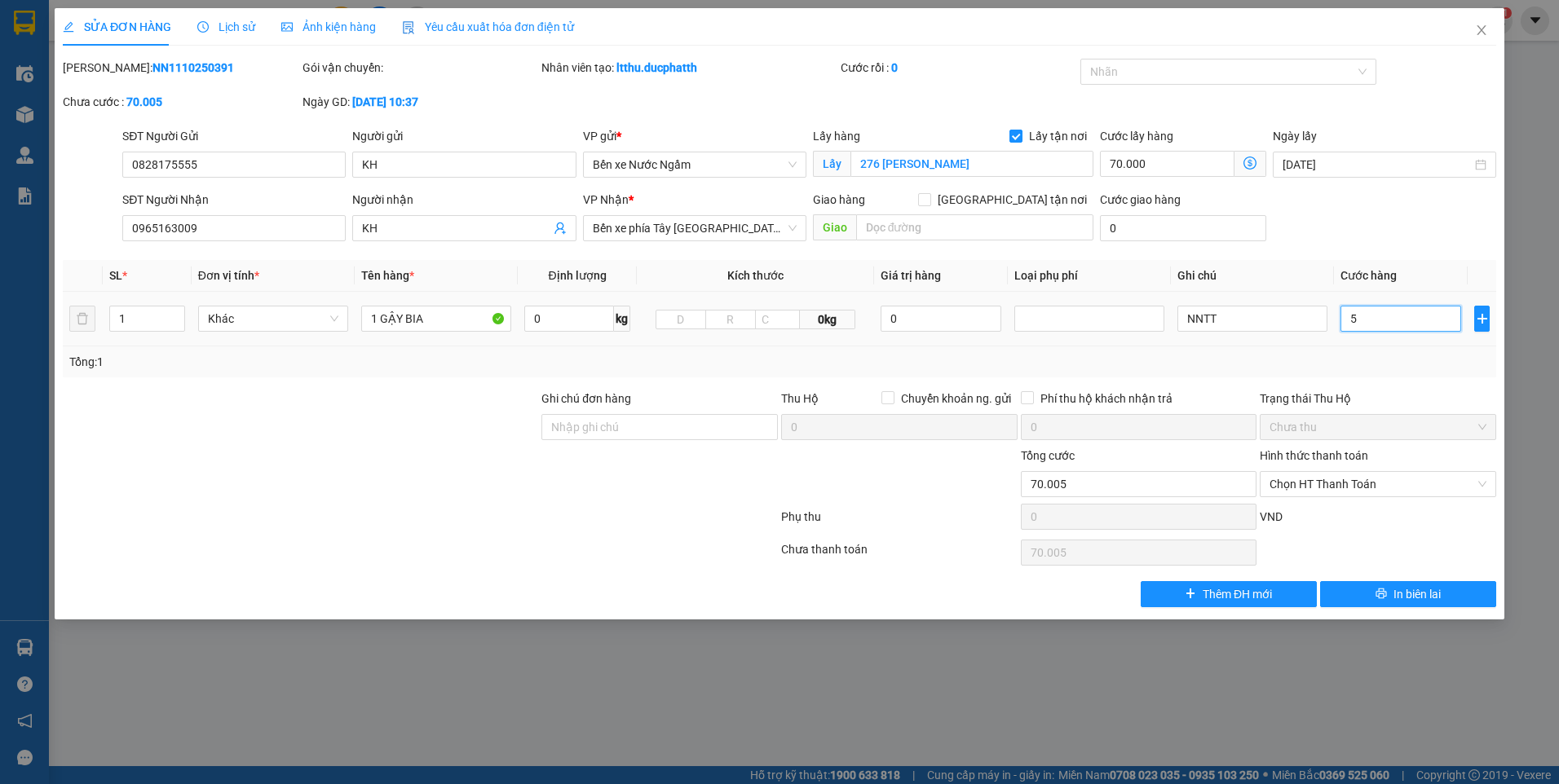
type input "70.050"
type input "50"
type input "120.000"
type input "50.000"
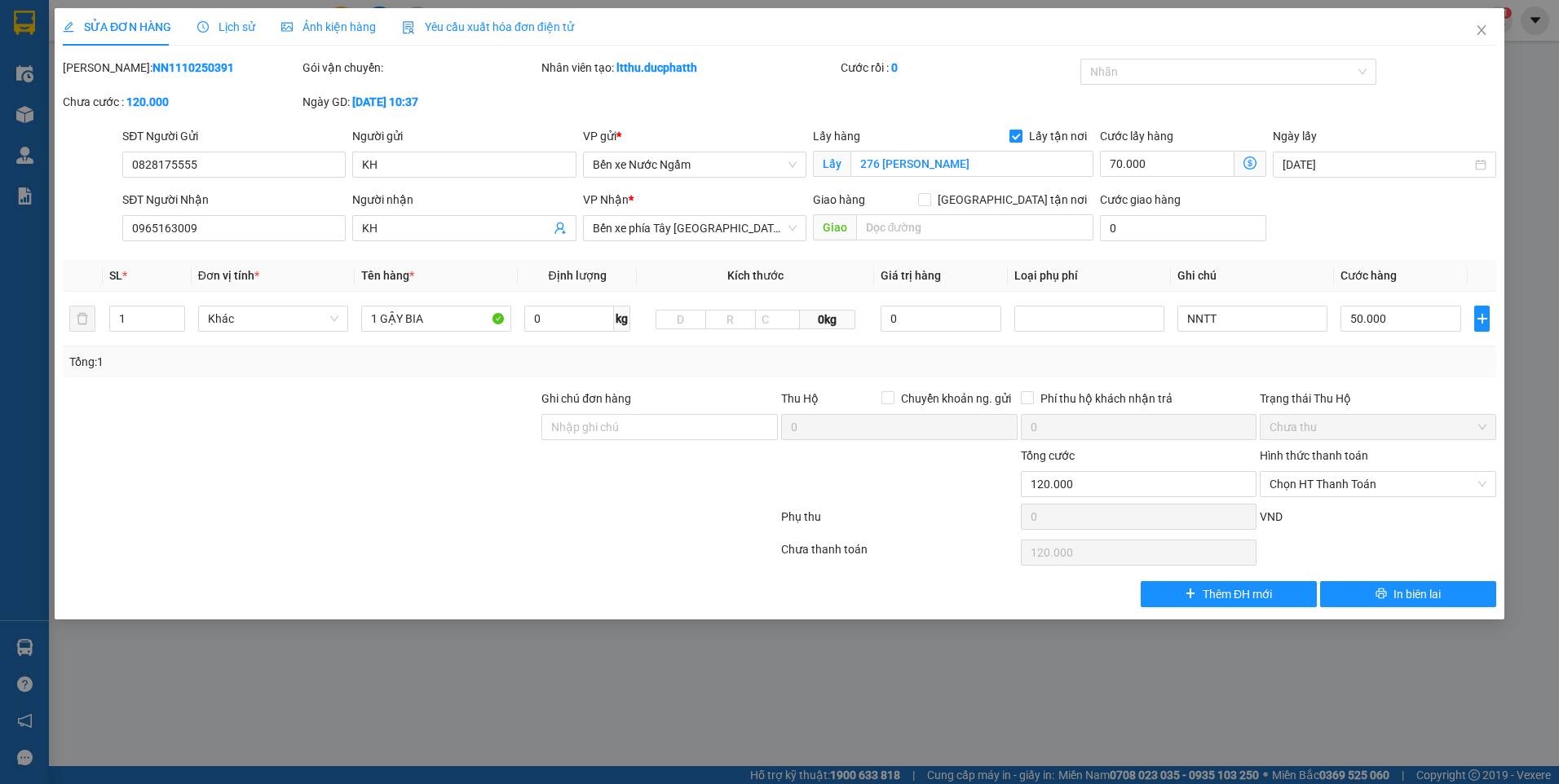
click at [1291, 351] on div "Tổng: 1" at bounding box center [780, 362] width 1433 height 31
click at [1482, 32] on icon "close" at bounding box center [1480, 30] width 9 height 10
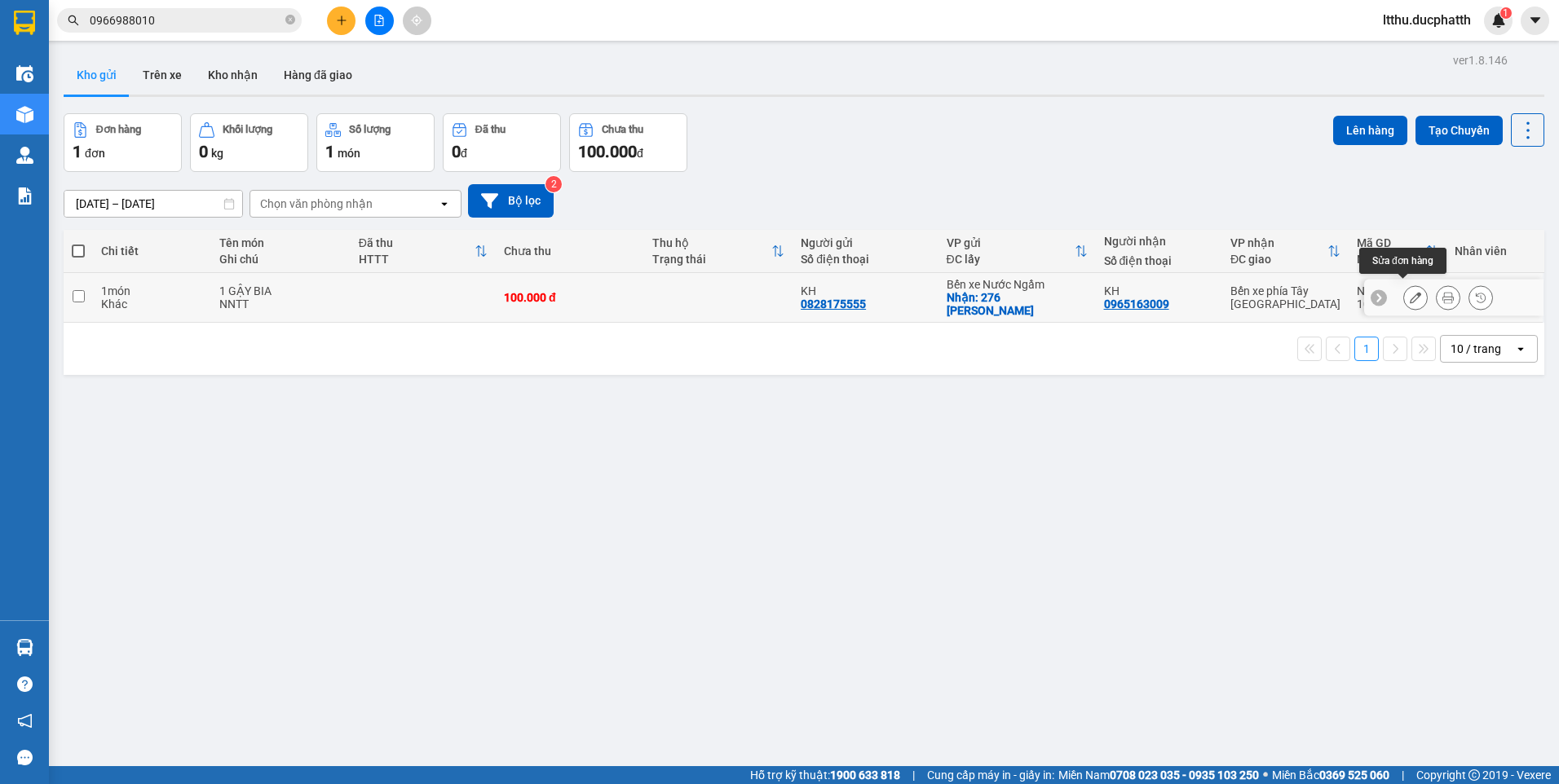
click at [1403, 293] on button at bounding box center [1414, 298] width 23 height 29
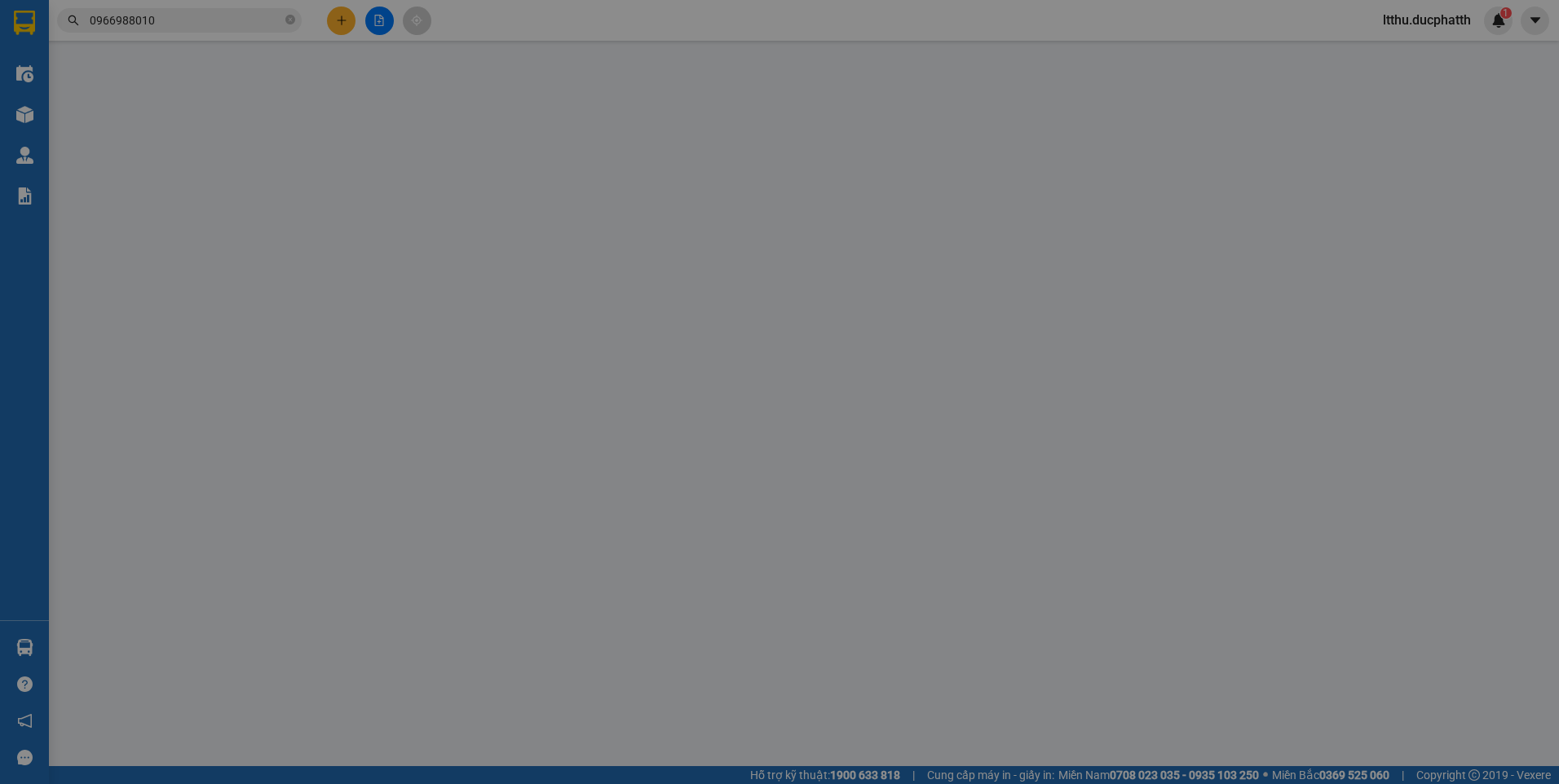
type input "0828175555"
type input "KH"
checkbox input "true"
type input "276 VŨ HỮU"
type input "0965163009"
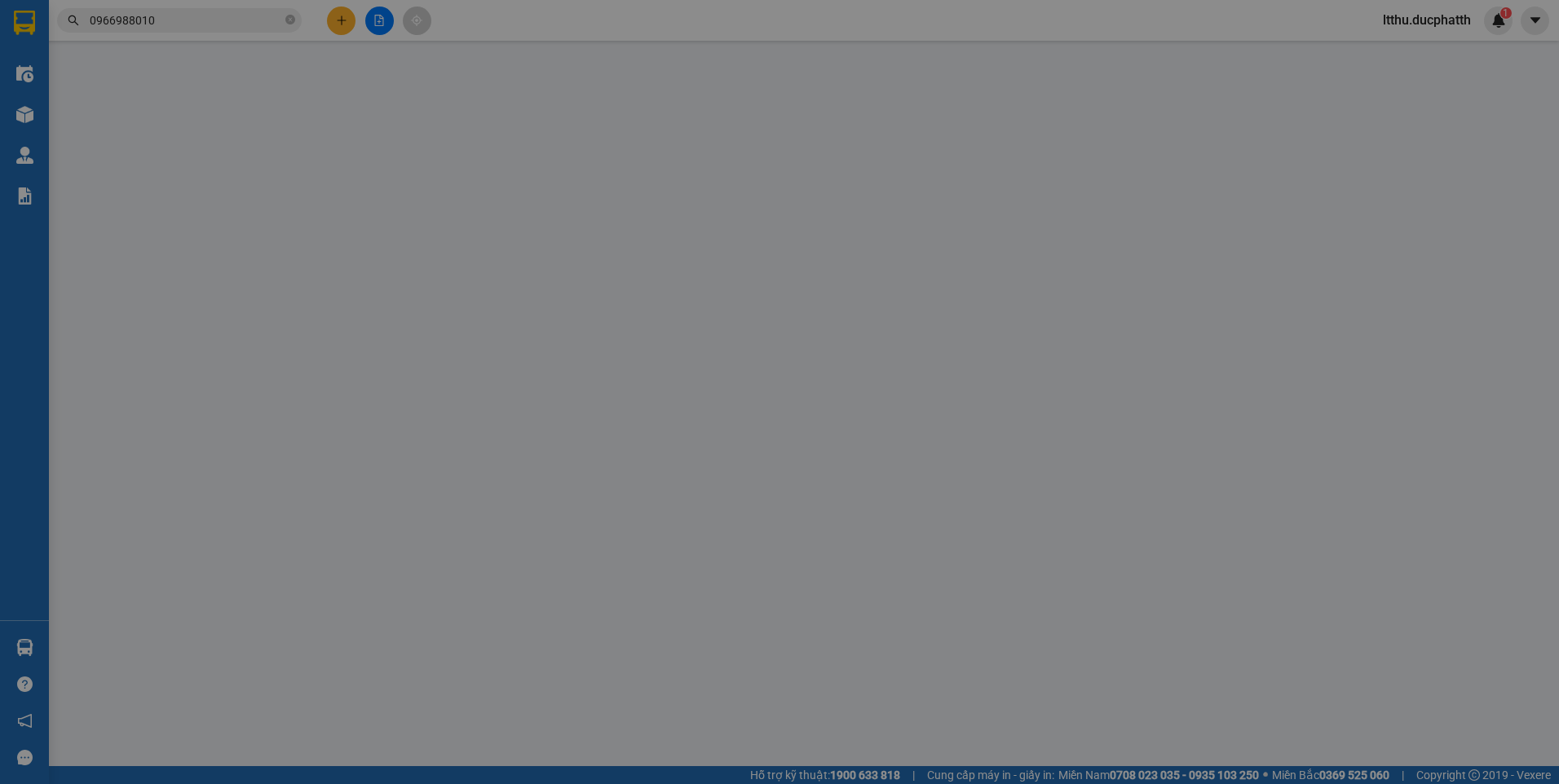
type input "KH"
type input "0"
type input "100.000"
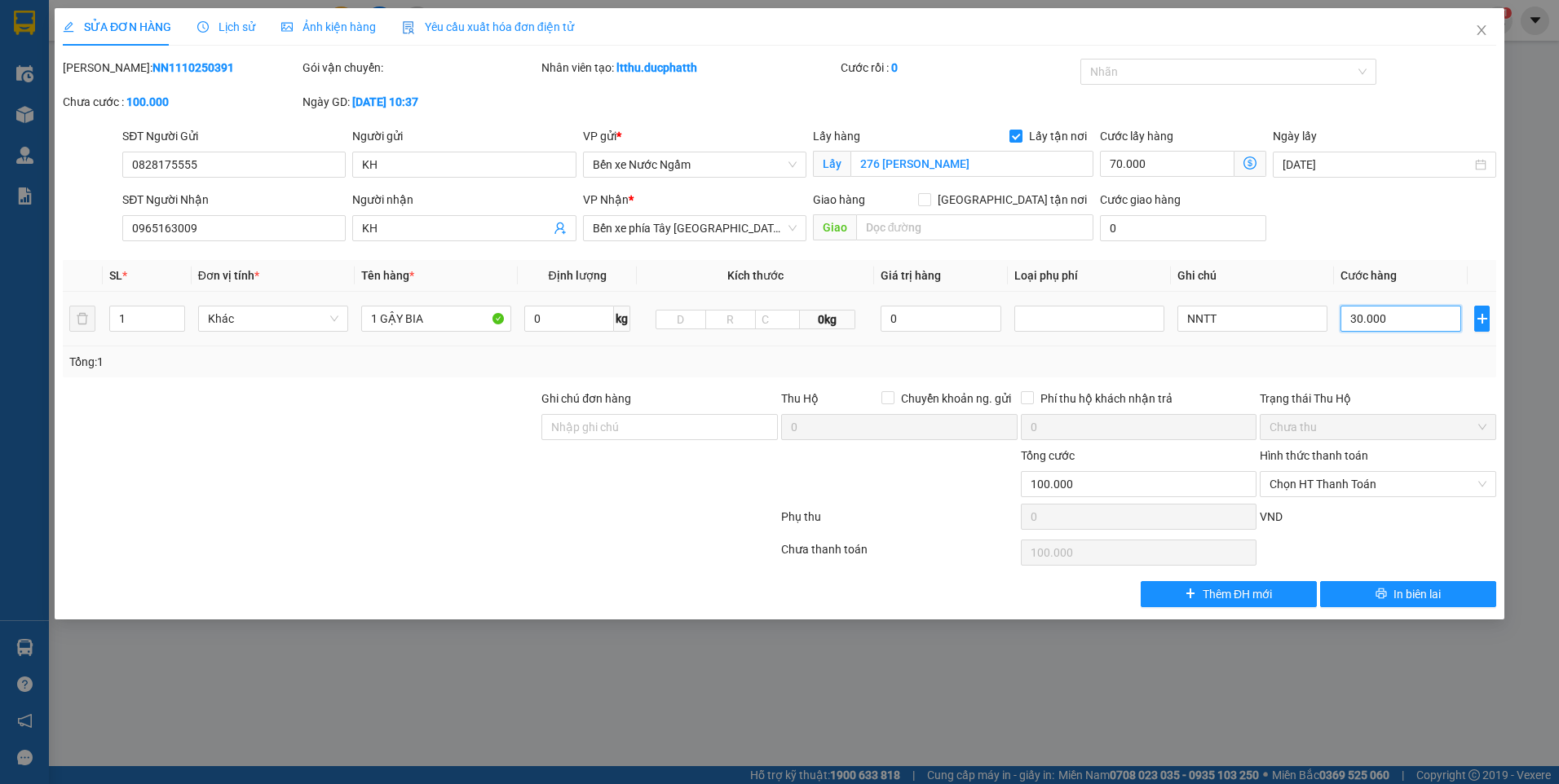
type input "70.005"
type input "5"
type input "70.050"
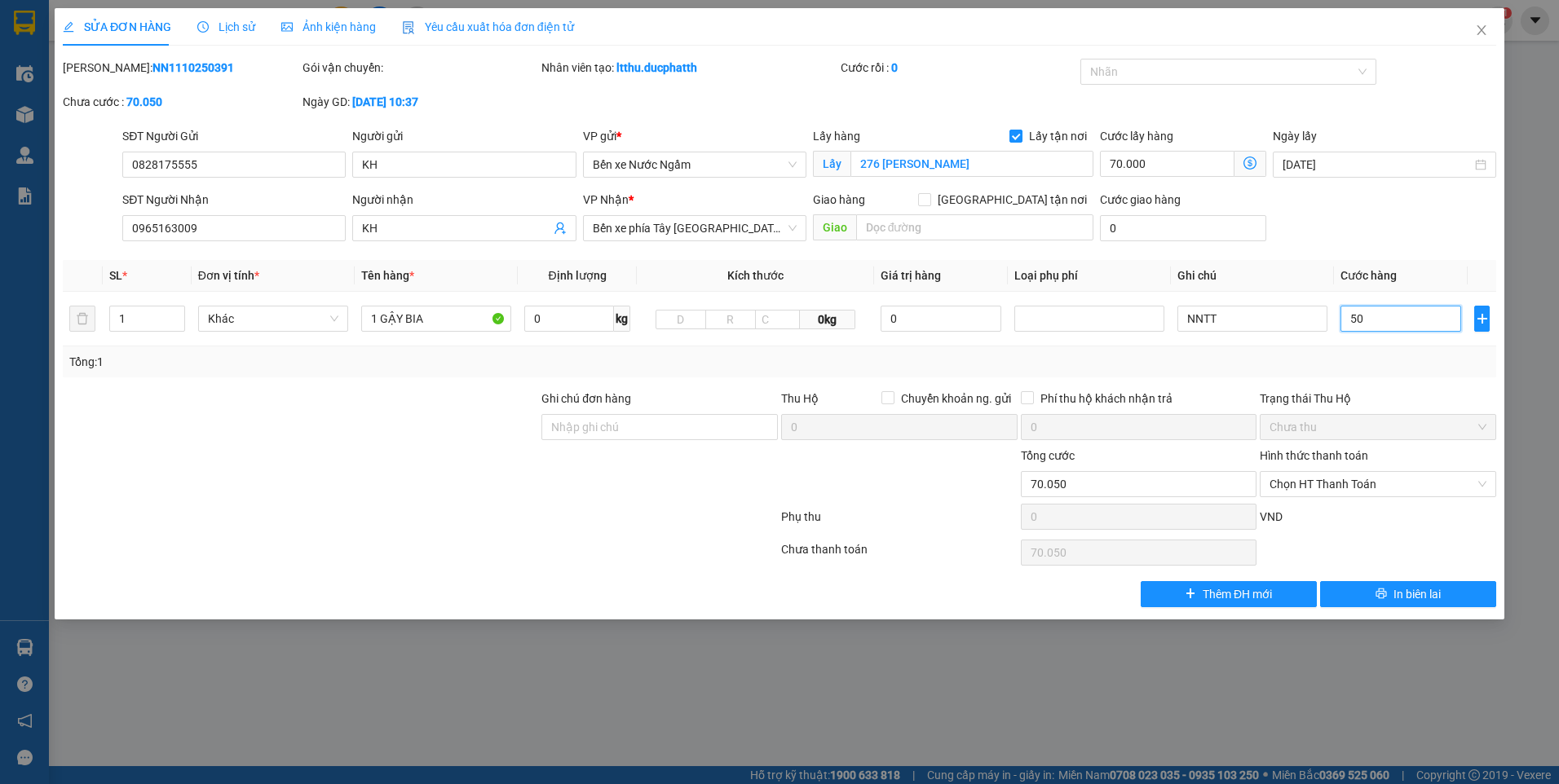
type input "50"
type input "120.000"
type input "50.000"
click at [1290, 383] on div "Total Paid Fee 0 Total UnPaid Fee 100.000 Cash Collection Total Fee Mã ĐH: NN11…" at bounding box center [780, 333] width 1433 height 548
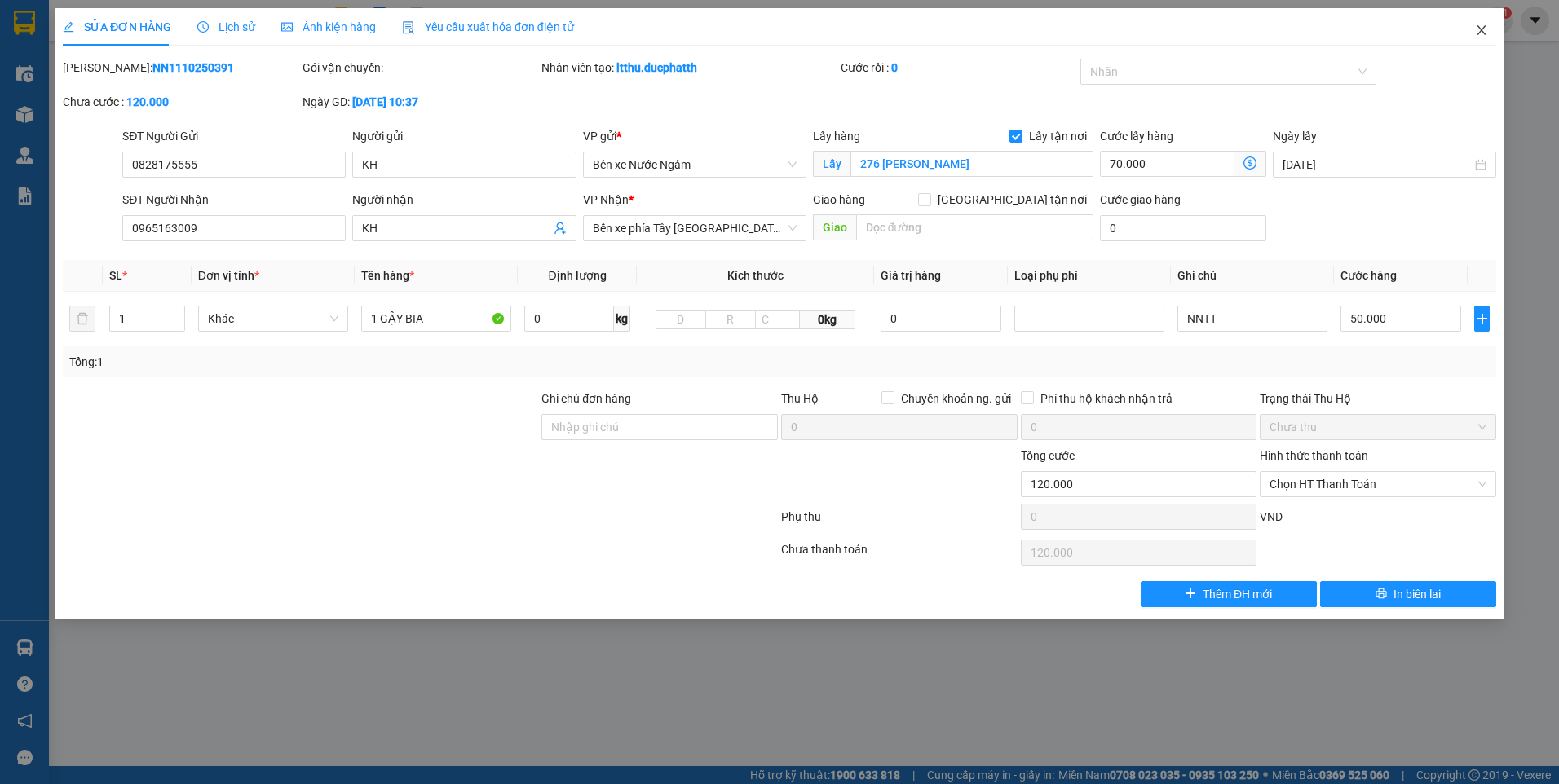
click at [1478, 36] on icon "close" at bounding box center [1480, 30] width 13 height 13
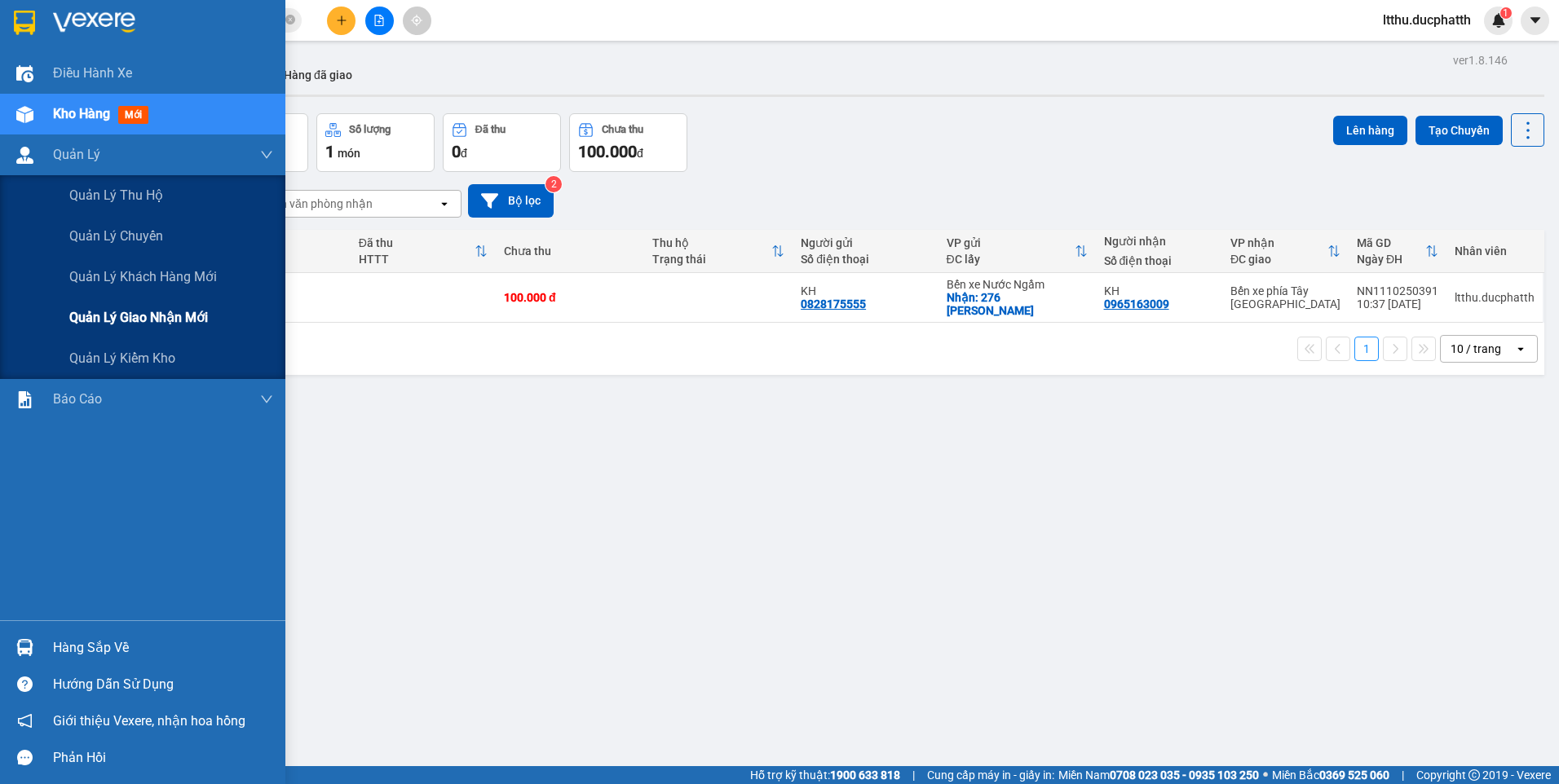
click at [119, 326] on span "Quản lý giao nhận mới" at bounding box center [139, 317] width 139 height 20
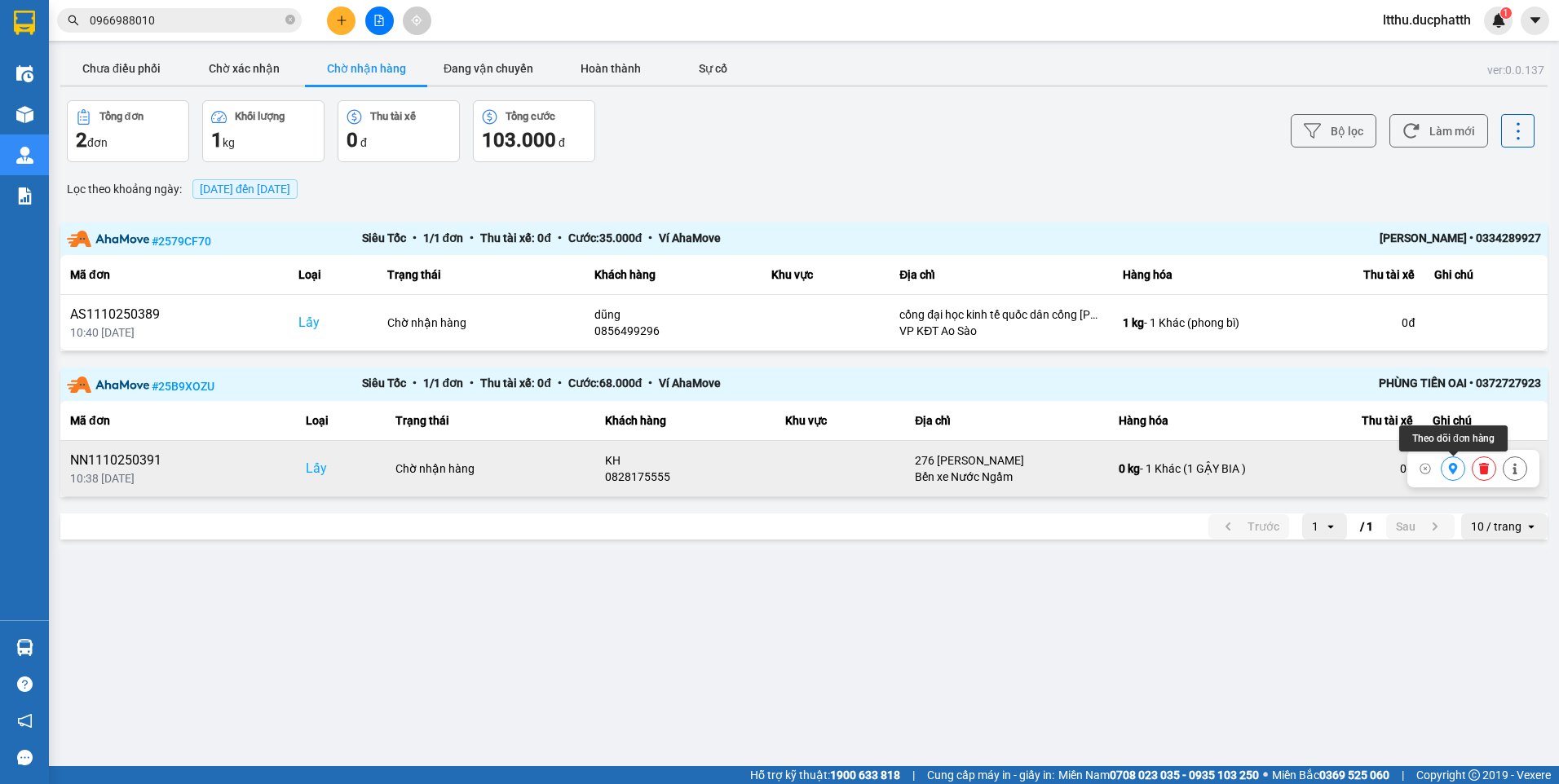
click at [1453, 473] on icon at bounding box center [1452, 467] width 9 height 11
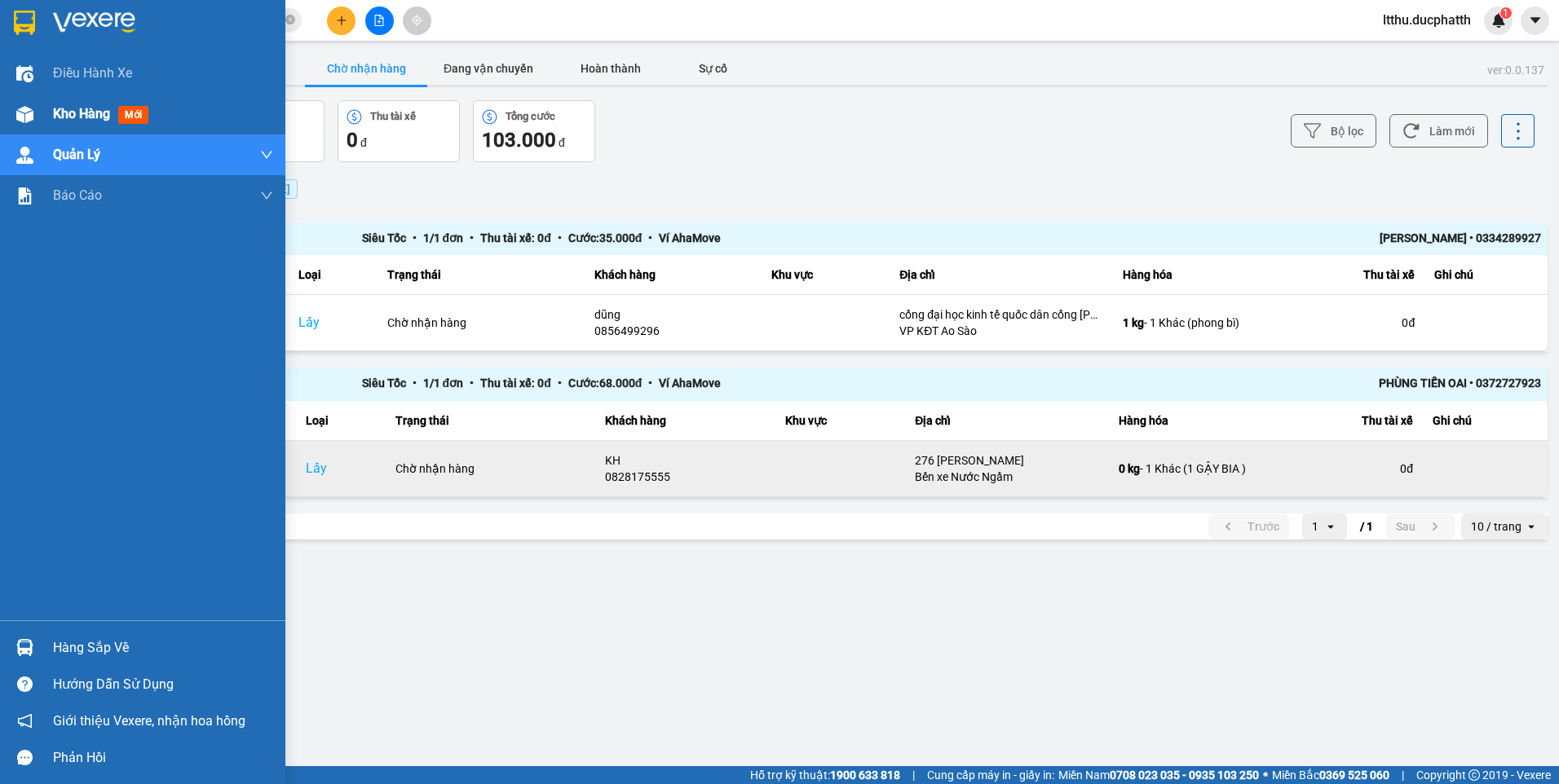
click at [105, 107] on span "Kho hàng" at bounding box center [81, 114] width 57 height 16
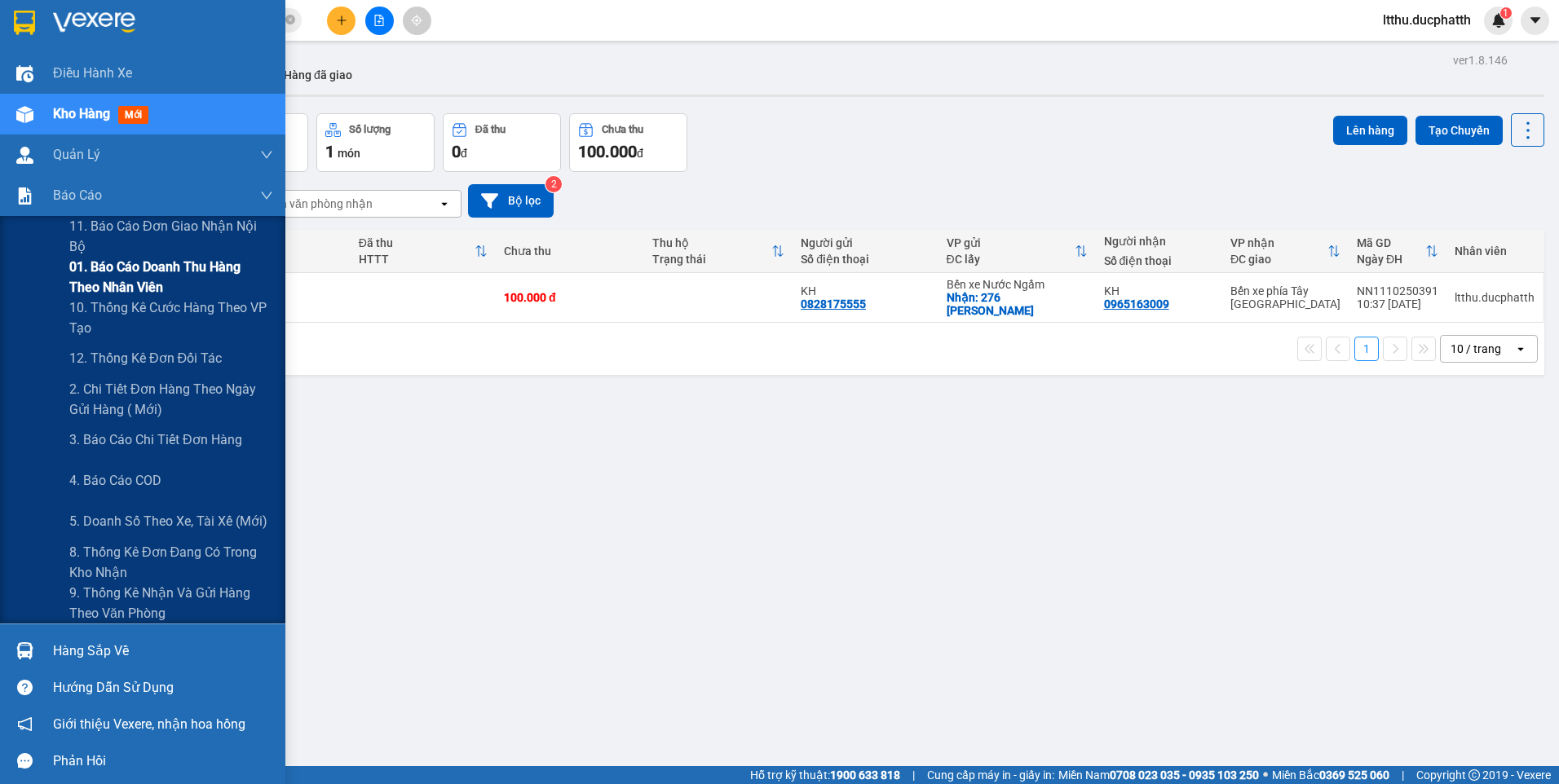
click at [128, 273] on span "01. Báo cáo doanh thu hàng theo nhân viên" at bounding box center [171, 277] width 203 height 41
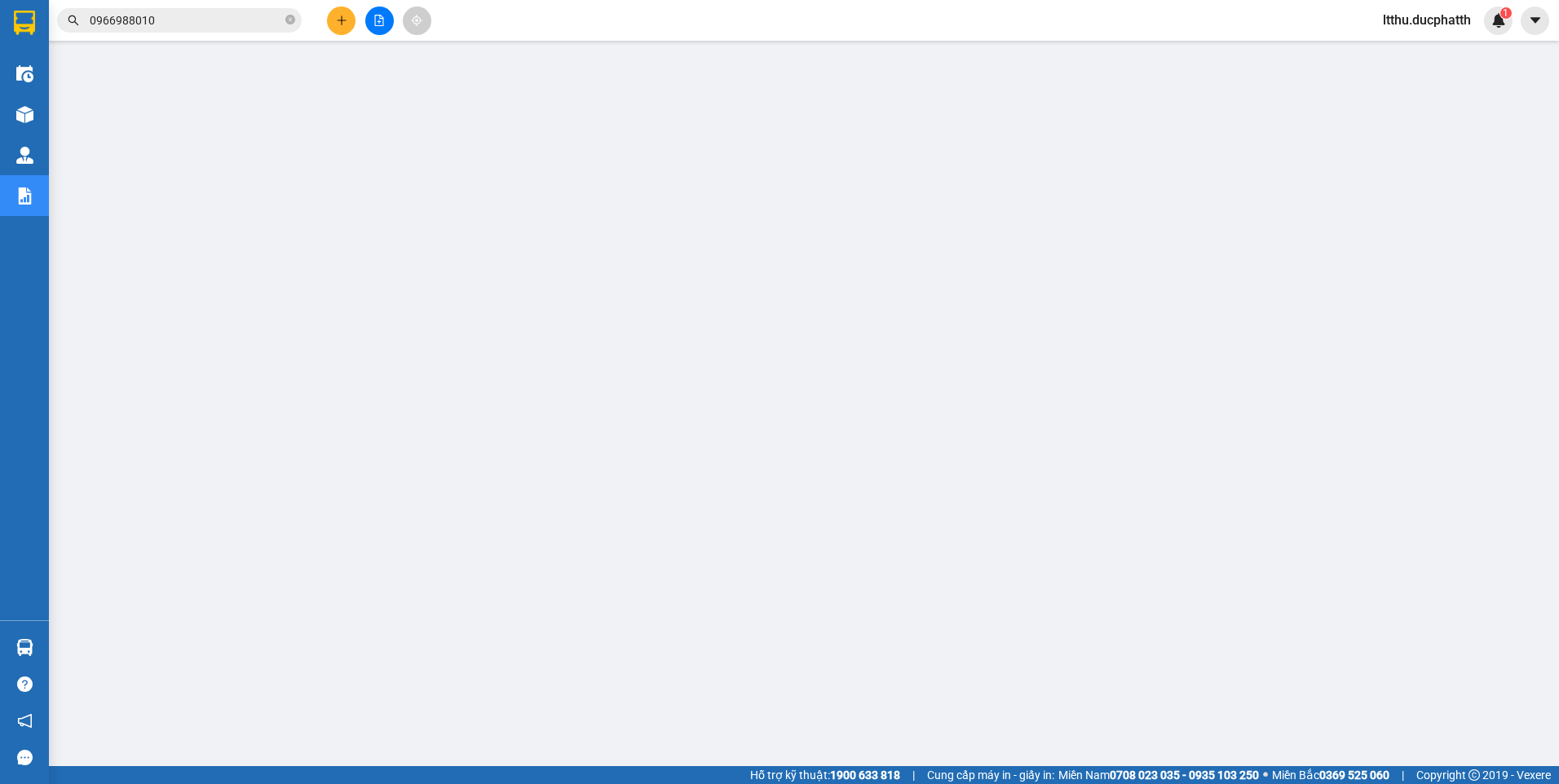
click at [216, 20] on input "0966988010" at bounding box center [185, 20] width 192 height 18
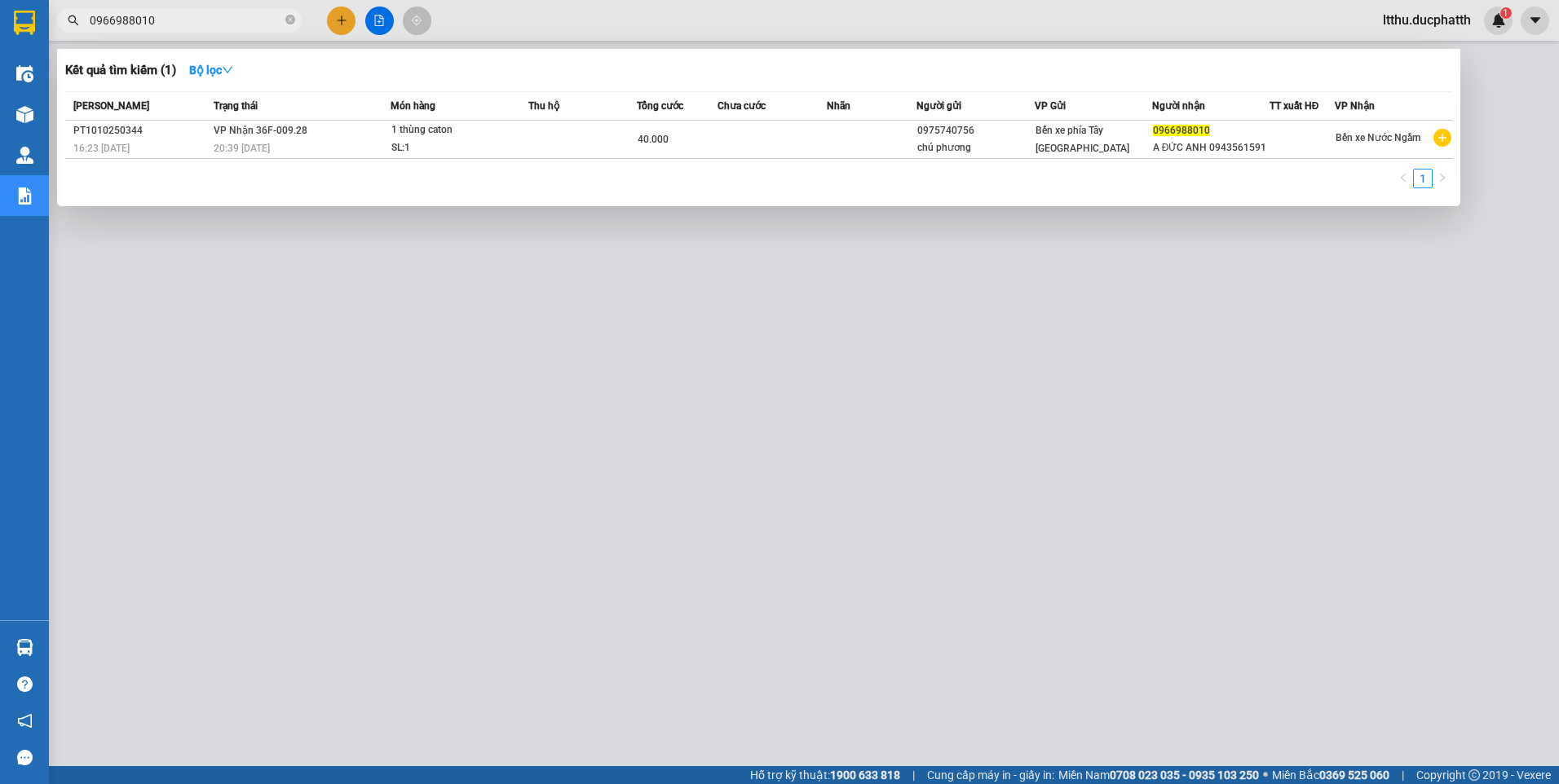
click at [216, 20] on input "0966988010" at bounding box center [185, 20] width 192 height 18
click at [377, 357] on div at bounding box center [780, 392] width 1559 height 784
click at [194, 20] on input "0966988010" at bounding box center [185, 20] width 192 height 18
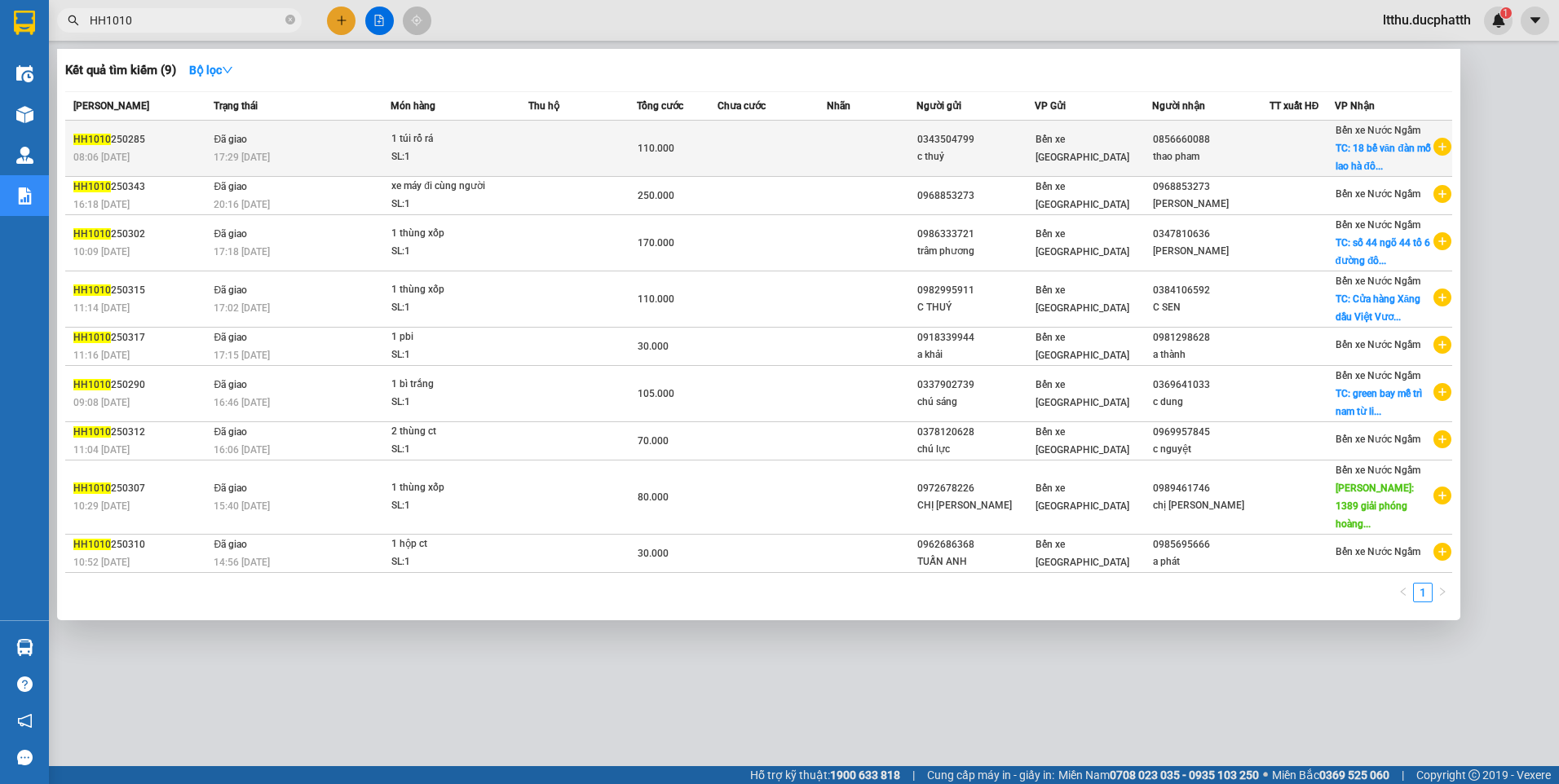
type input "HH1010"
click at [767, 143] on td at bounding box center [772, 148] width 109 height 56
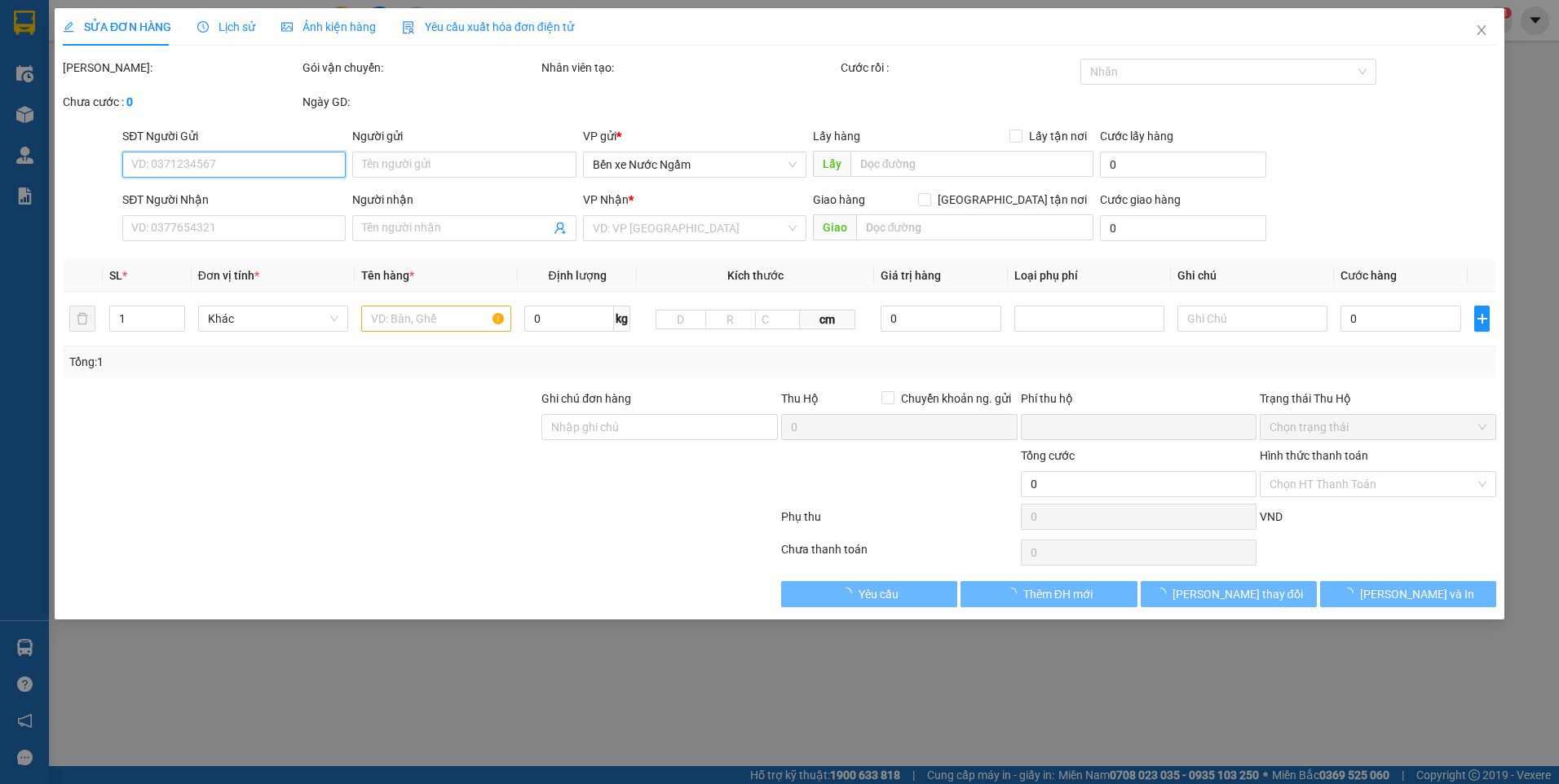
type input "0343504799"
type input "c thuỷ"
type input "0856660088"
type input "thao pham"
checkbox input "true"
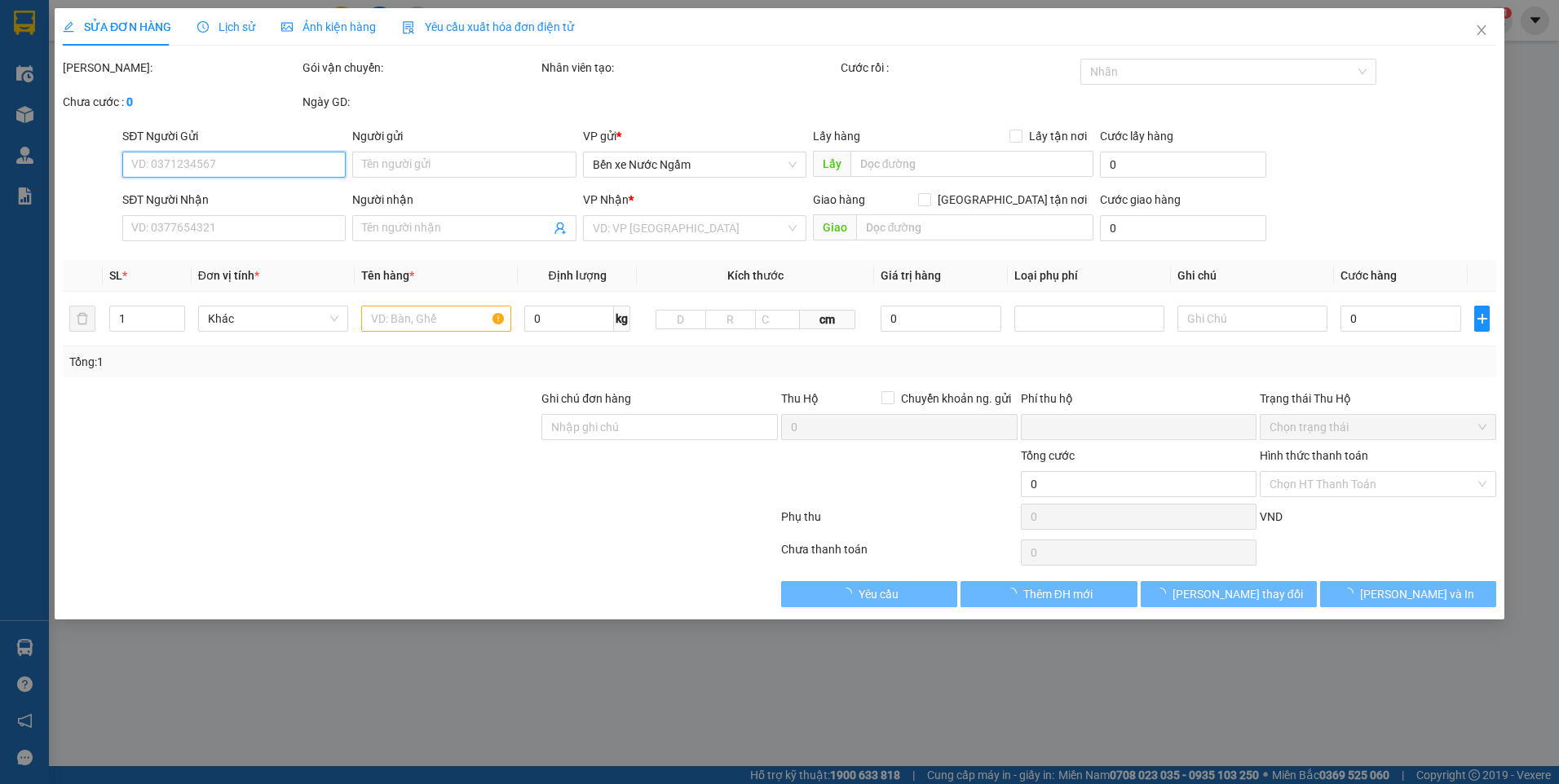
type input "18 bế văn đàn mỗ lao hà đông"
type input "80.000"
type input "TM"
type input "0"
type input "110.000"
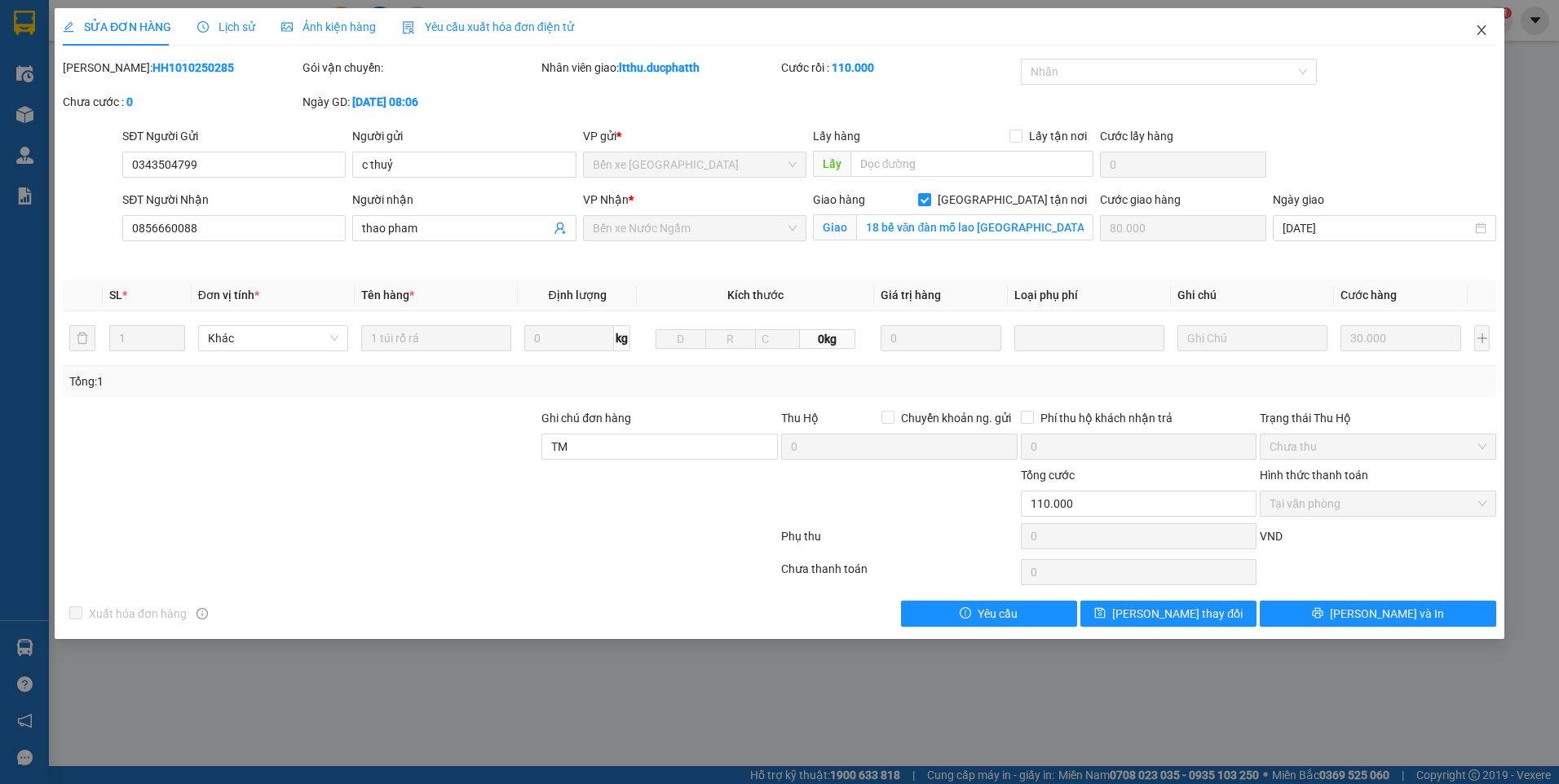
click at [1482, 41] on span "Close" at bounding box center [1481, 31] width 46 height 46
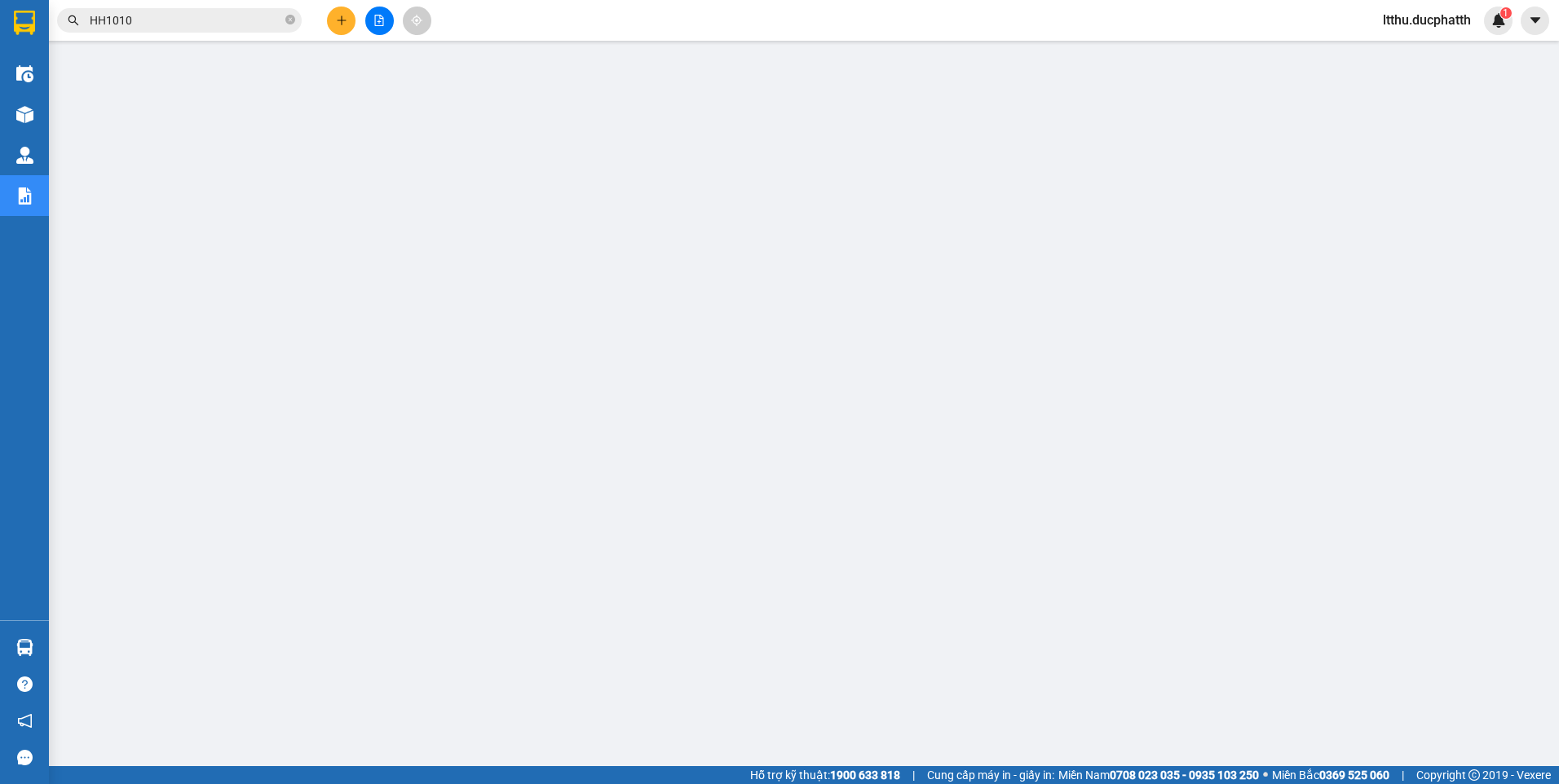
click at [165, 19] on input "HH1010" at bounding box center [185, 20] width 192 height 18
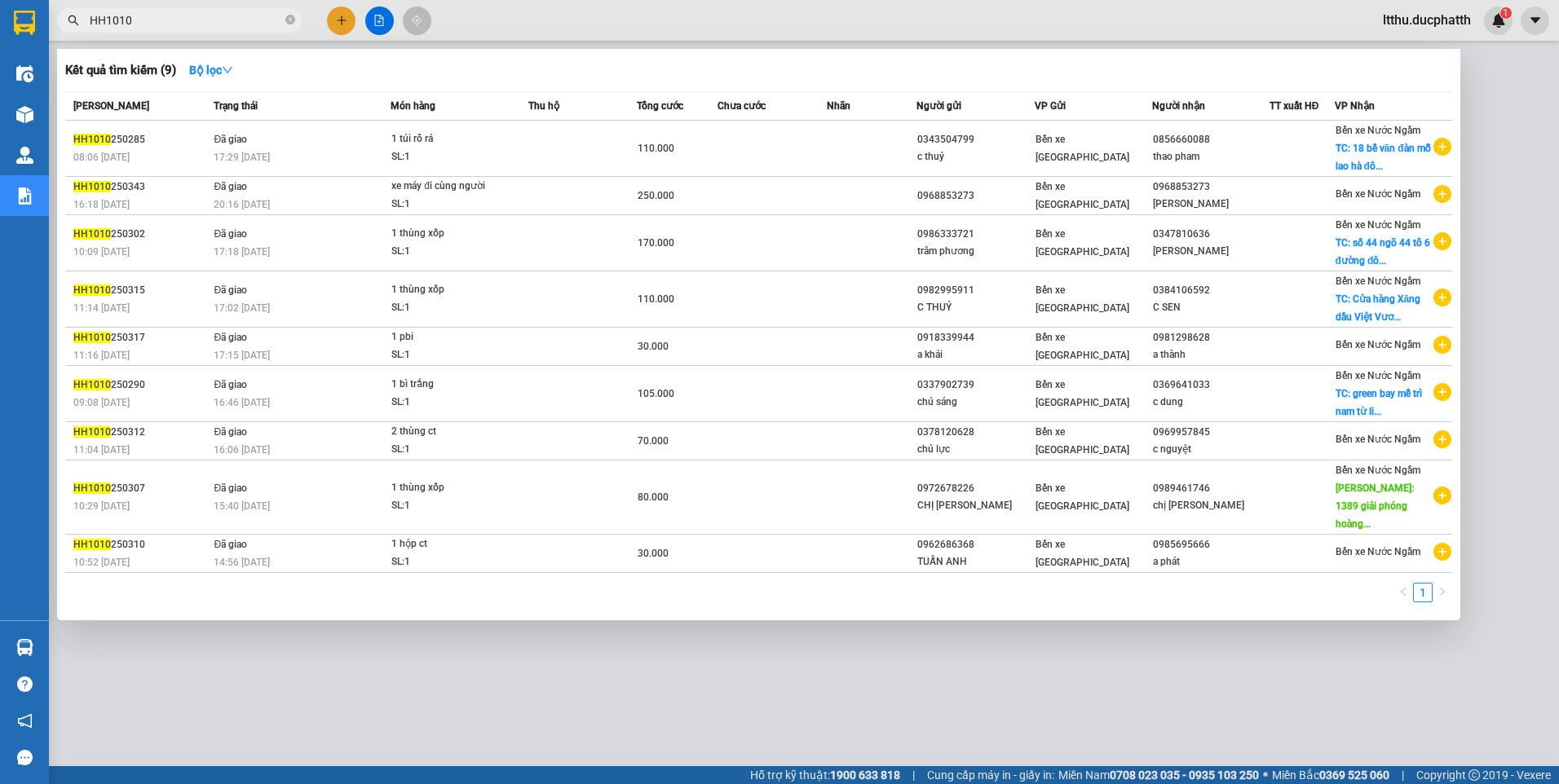
click at [165, 19] on input "HH1010" at bounding box center [185, 20] width 192 height 18
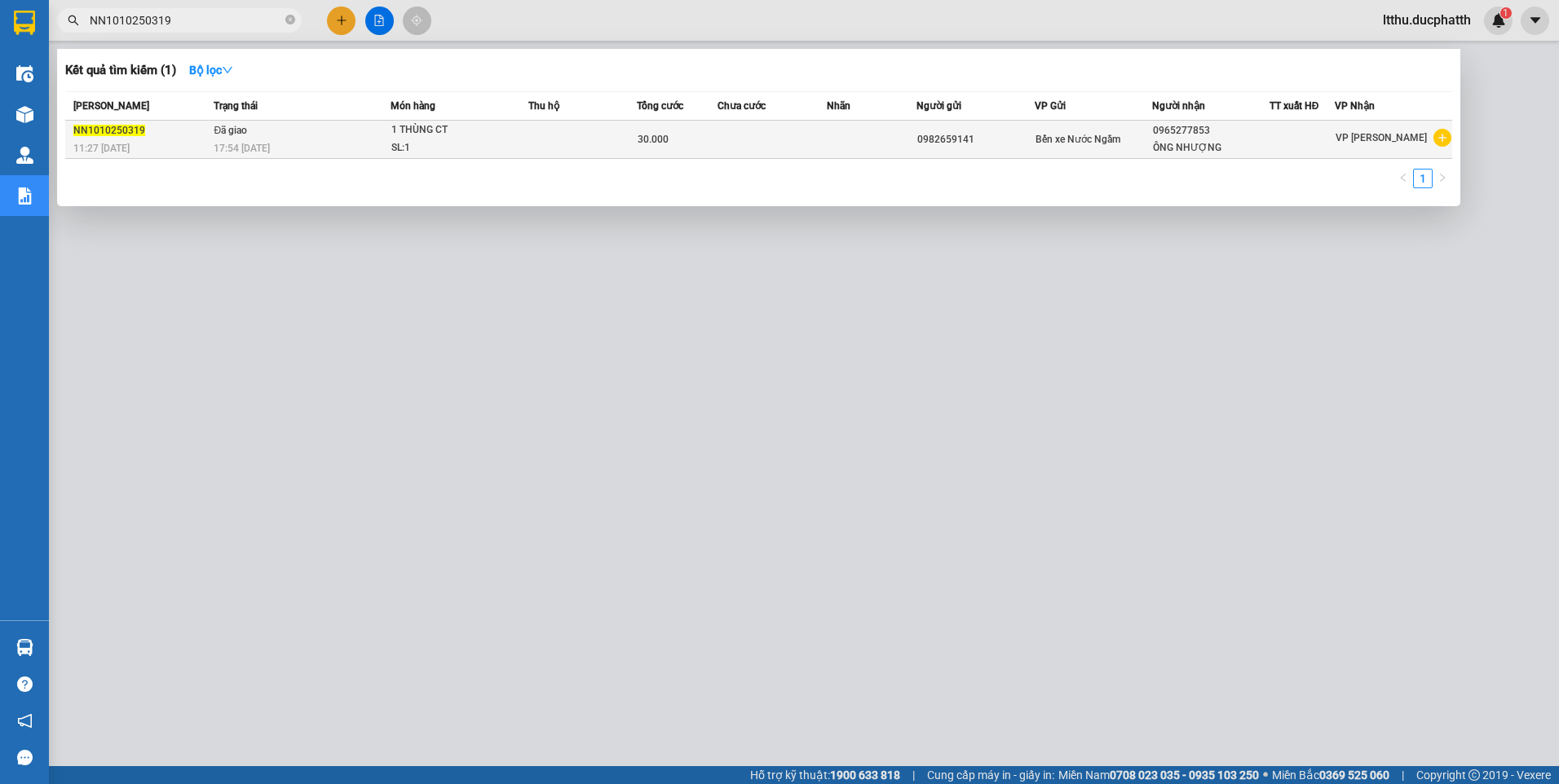
type input "NN1010250319"
click at [528, 142] on td at bounding box center [582, 139] width 109 height 38
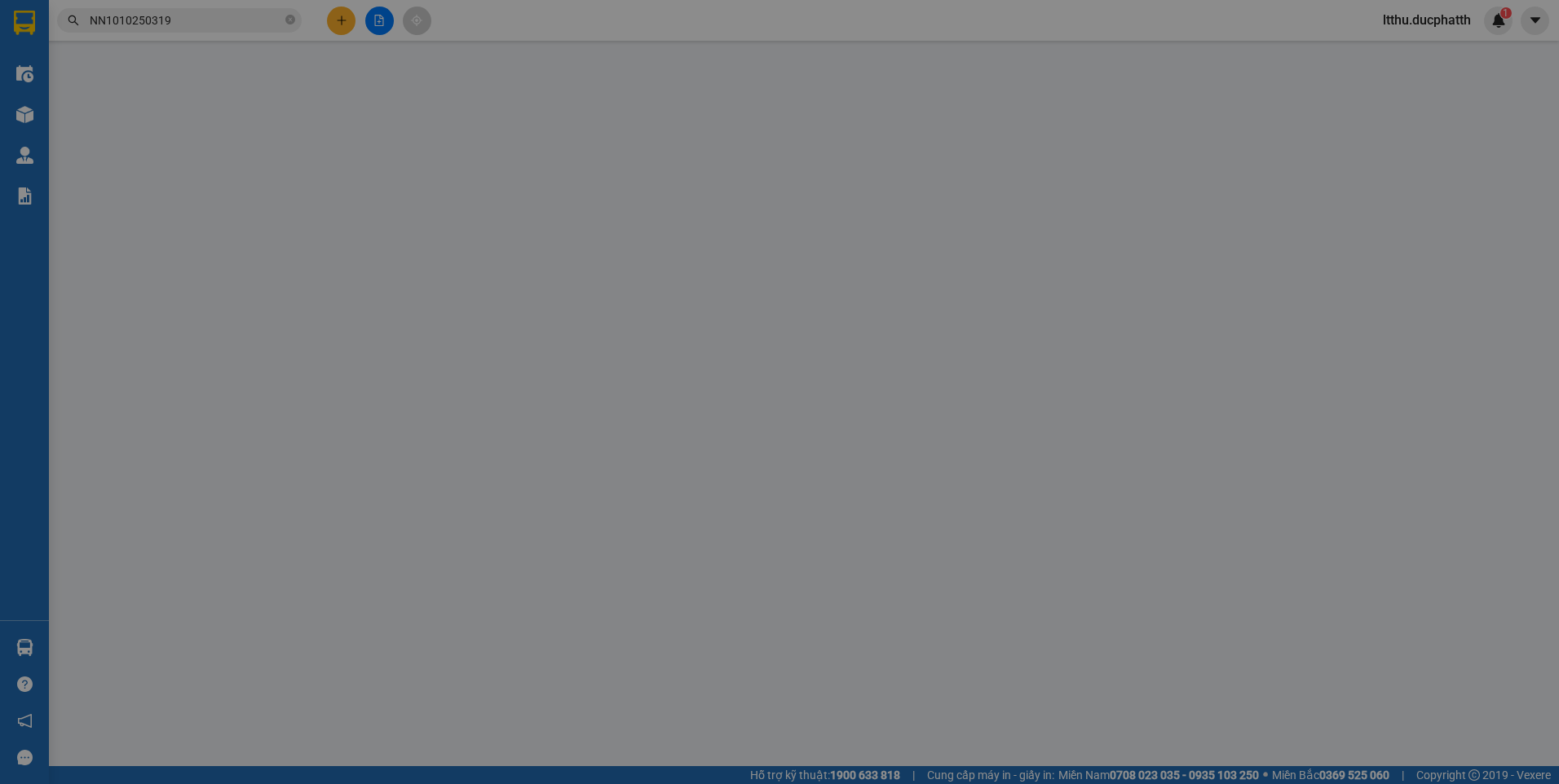
type input "0982659141"
type input "0965277853"
type input "ÔNG NHƯỢNG"
type input "TM"
type input "0"
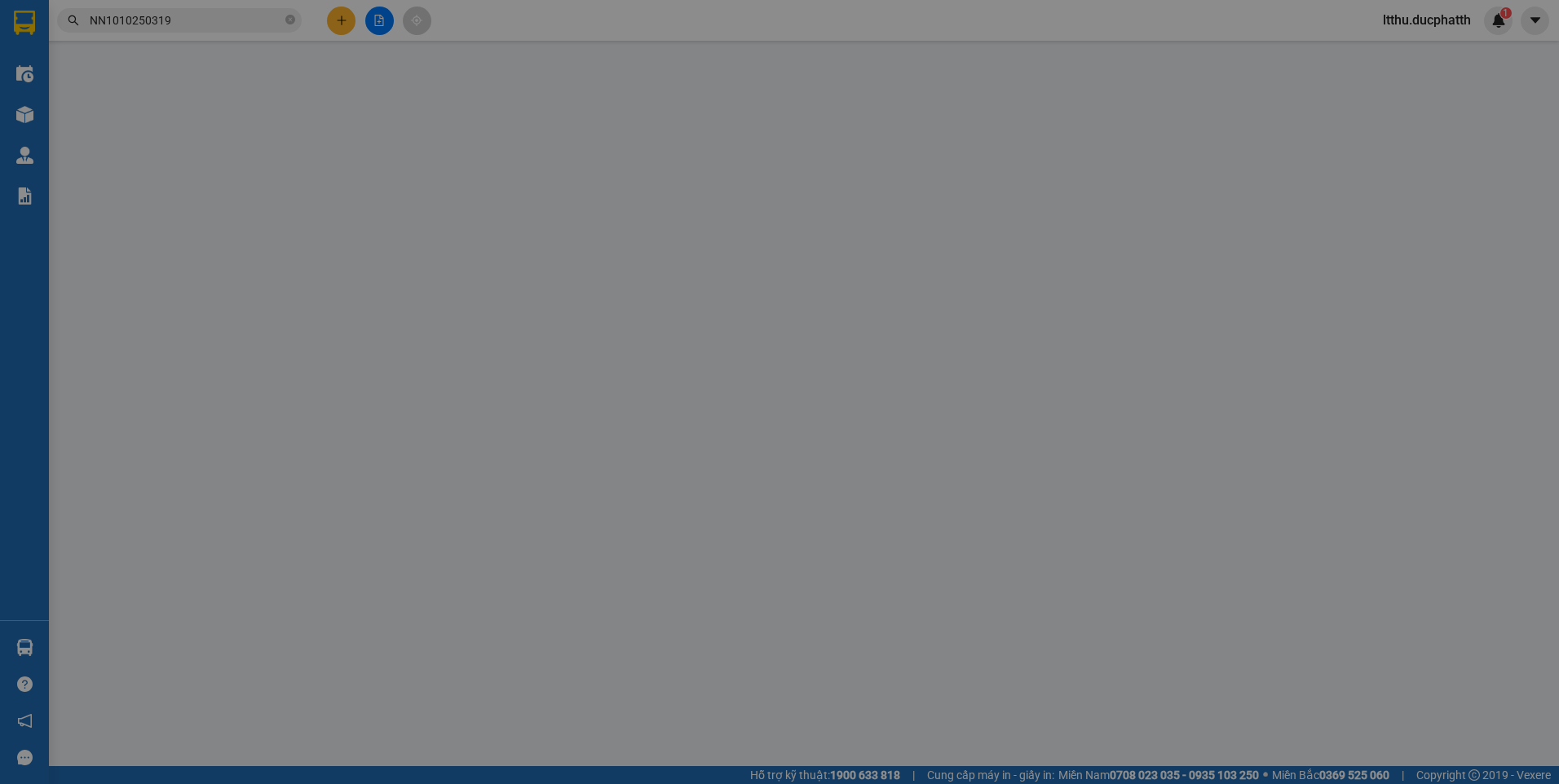
type input "30.000"
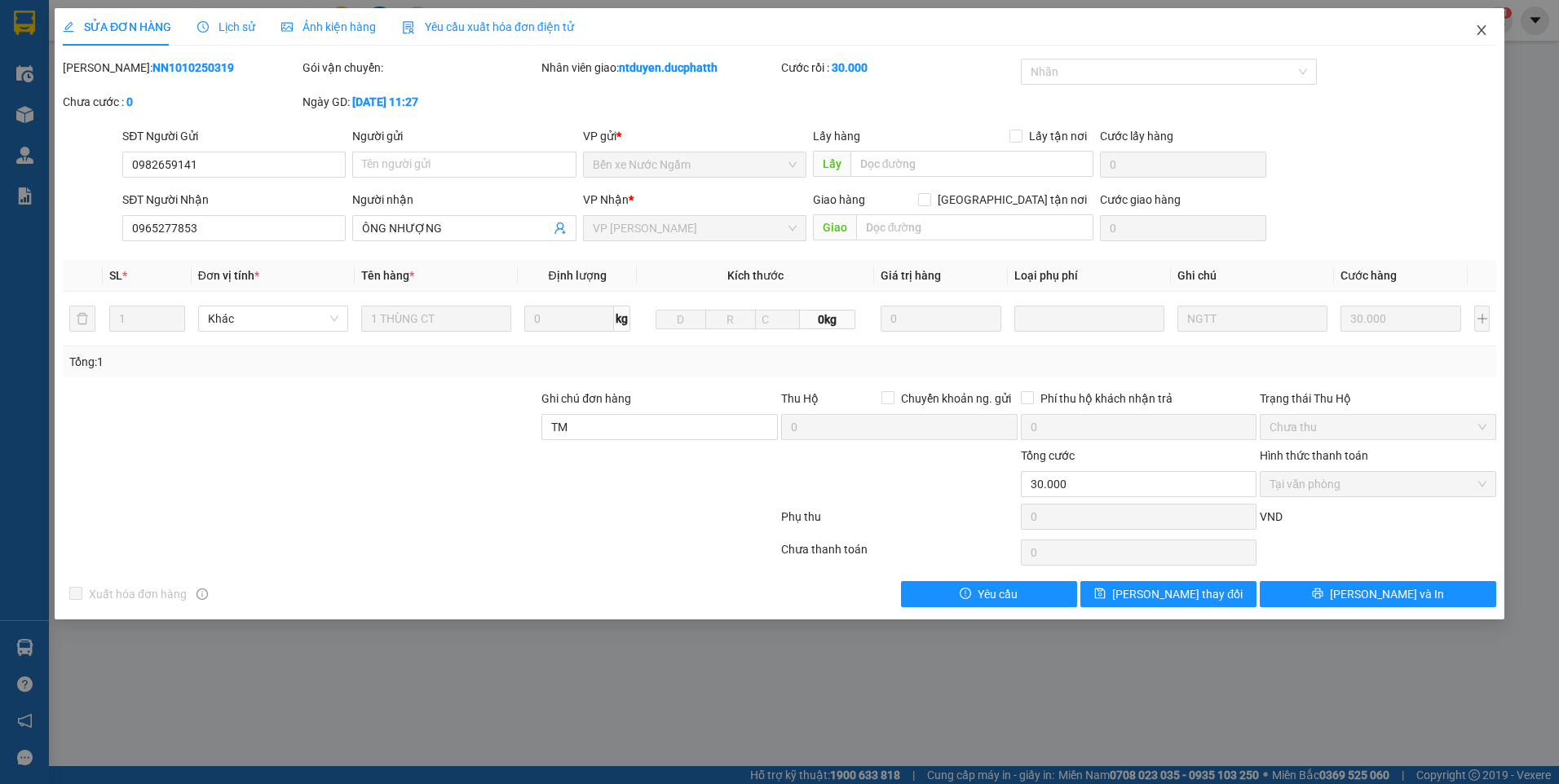
click at [1478, 32] on icon "close" at bounding box center [1480, 30] width 13 height 13
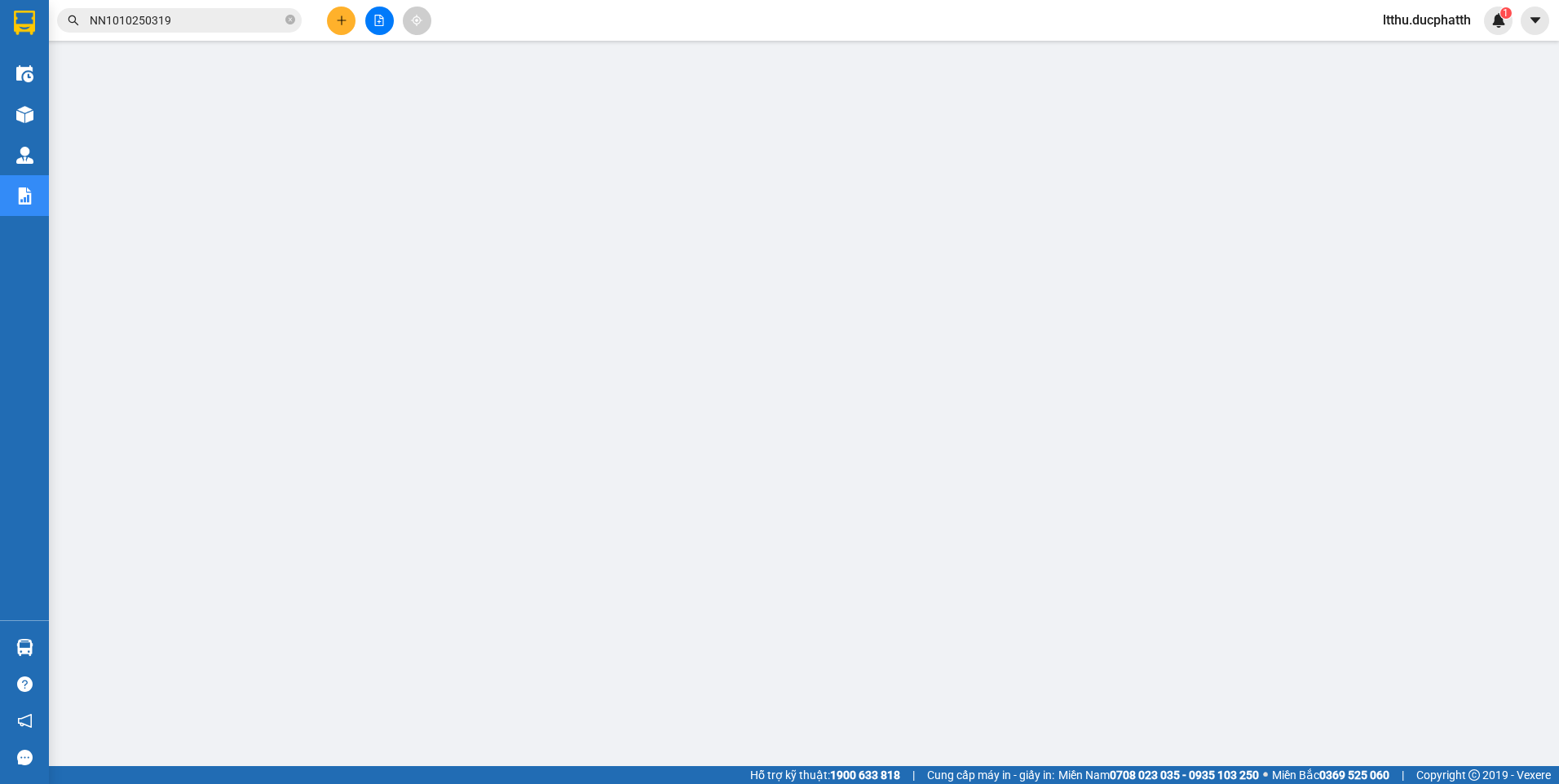
click at [186, 22] on input "NN1010250319" at bounding box center [185, 20] width 192 height 18
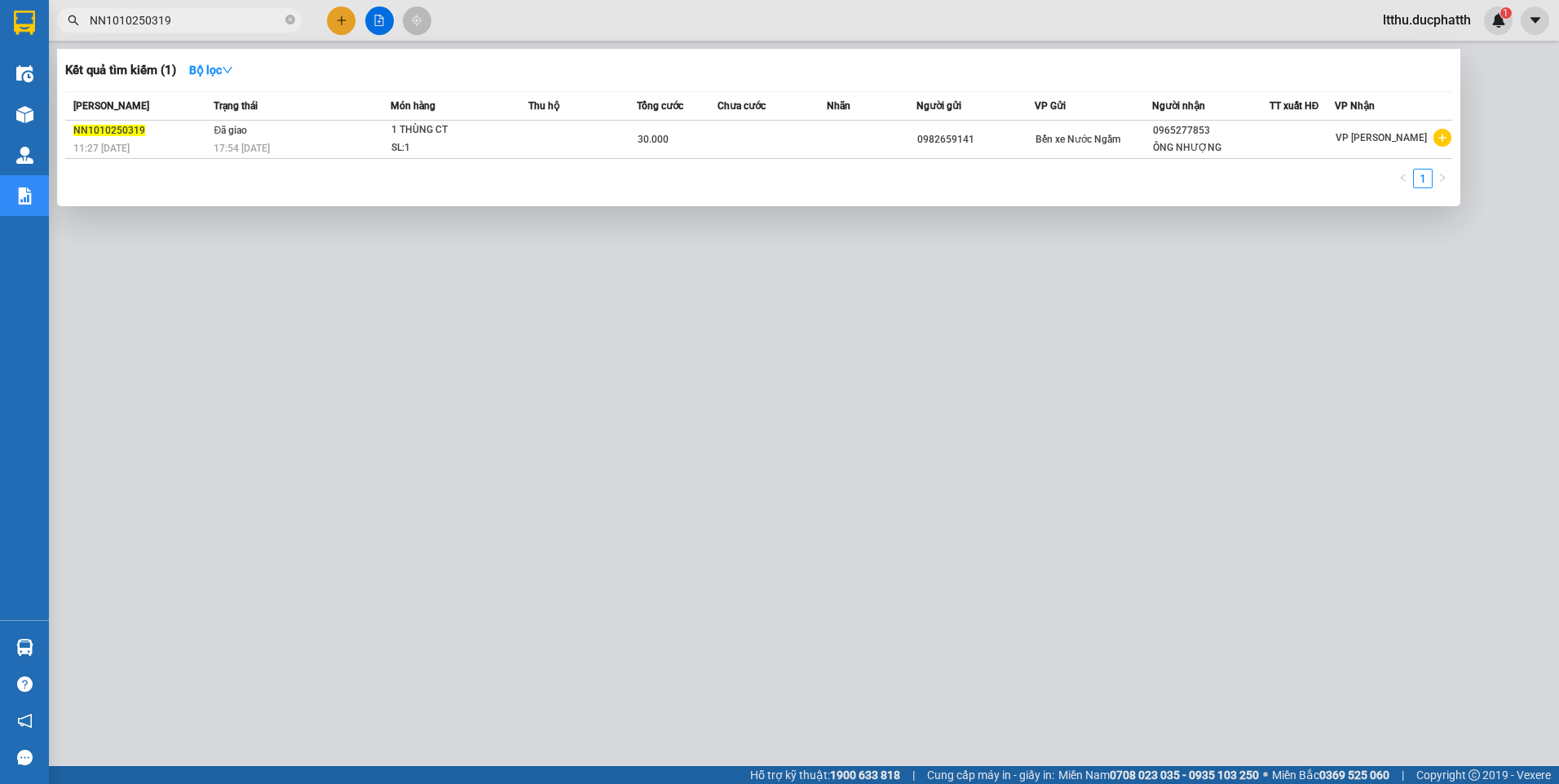
click at [186, 22] on input "NN1010250319" at bounding box center [185, 20] width 192 height 18
click at [207, 24] on input "NN1010250319" at bounding box center [185, 20] width 192 height 18
drag, startPoint x: 105, startPoint y: 20, endPoint x: 243, endPoint y: 18, distance: 138.0
click at [243, 18] on input "NN1010250319" at bounding box center [185, 20] width 192 height 18
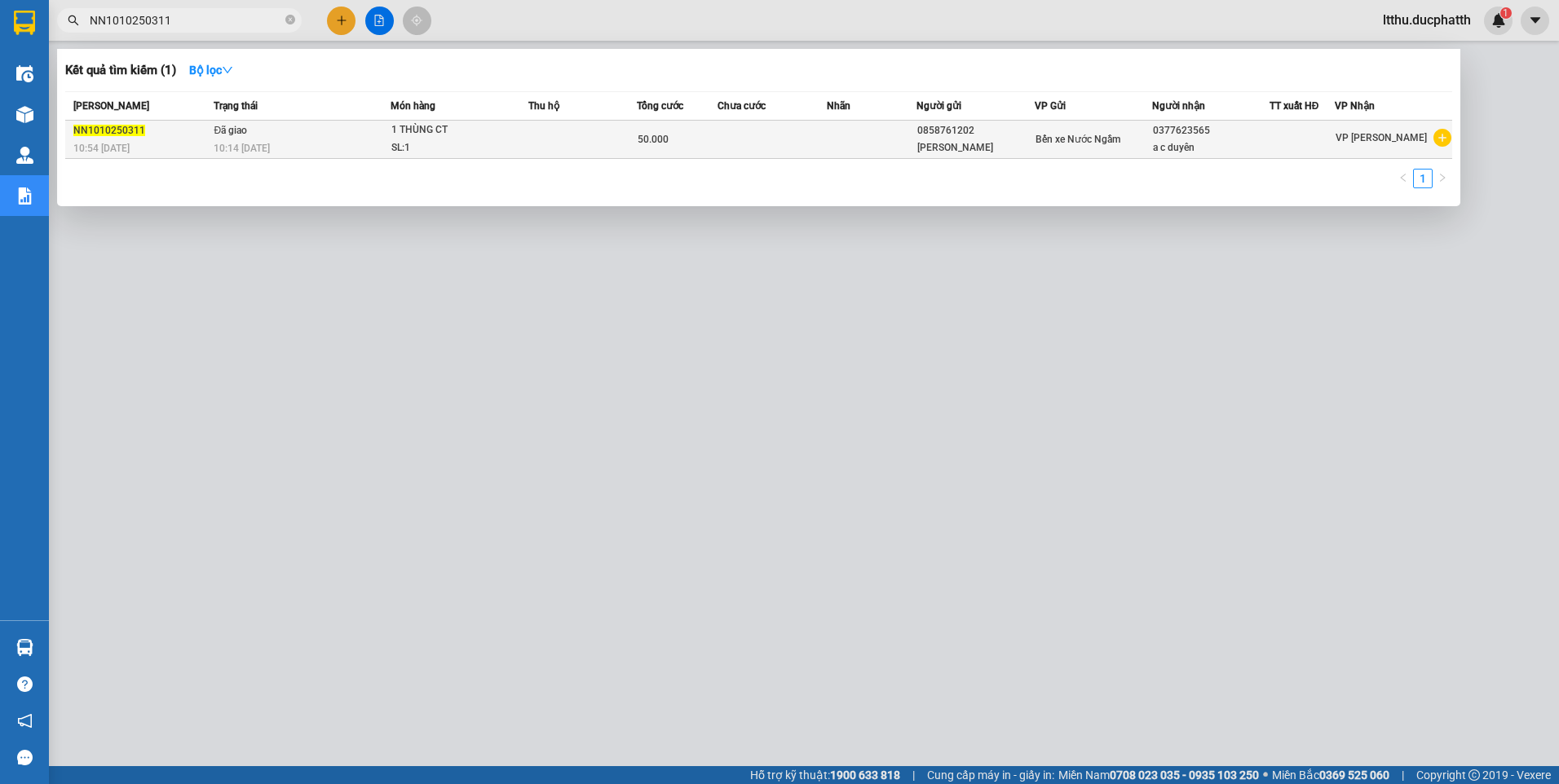
click at [713, 136] on div "50.000" at bounding box center [677, 139] width 80 height 18
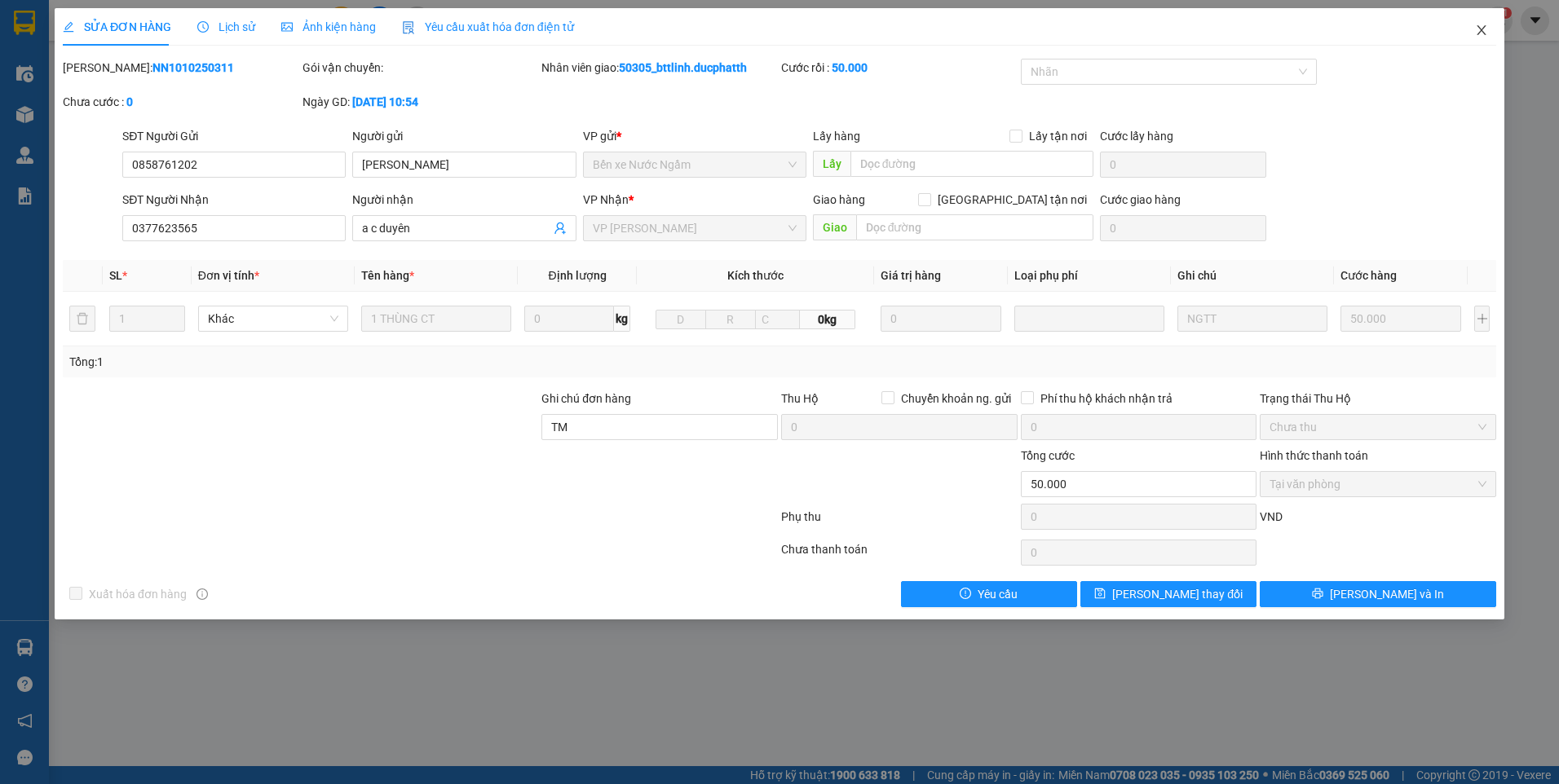
click at [1478, 29] on icon "close" at bounding box center [1480, 30] width 13 height 13
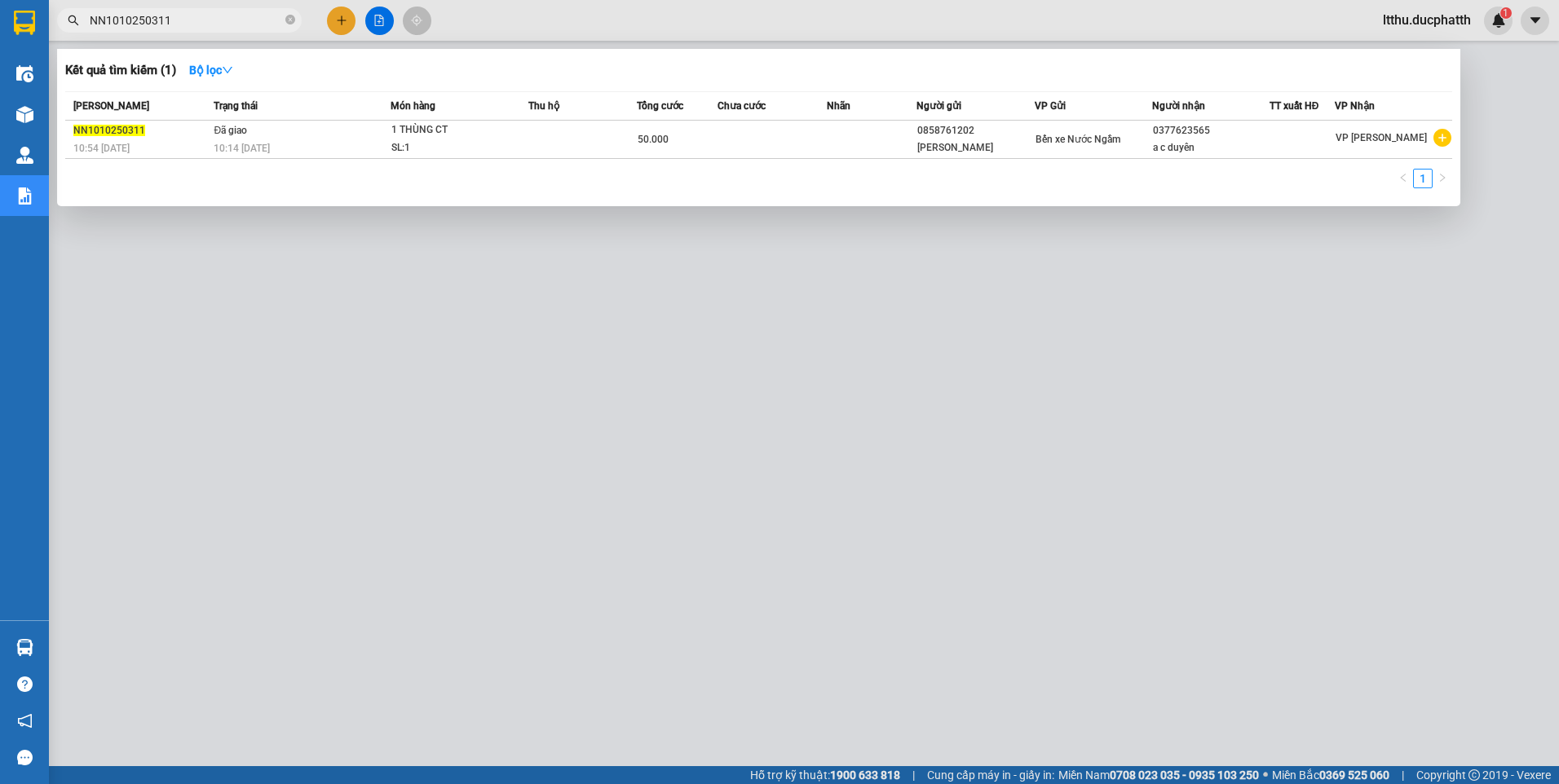
drag, startPoint x: 108, startPoint y: 20, endPoint x: 283, endPoint y: 30, distance: 175.3
click at [283, 30] on span "NN1010250311" at bounding box center [178, 20] width 244 height 25
drag, startPoint x: 92, startPoint y: 16, endPoint x: 288, endPoint y: 29, distance: 196.4
click at [288, 29] on span "NN1010250311" at bounding box center [178, 20] width 244 height 25
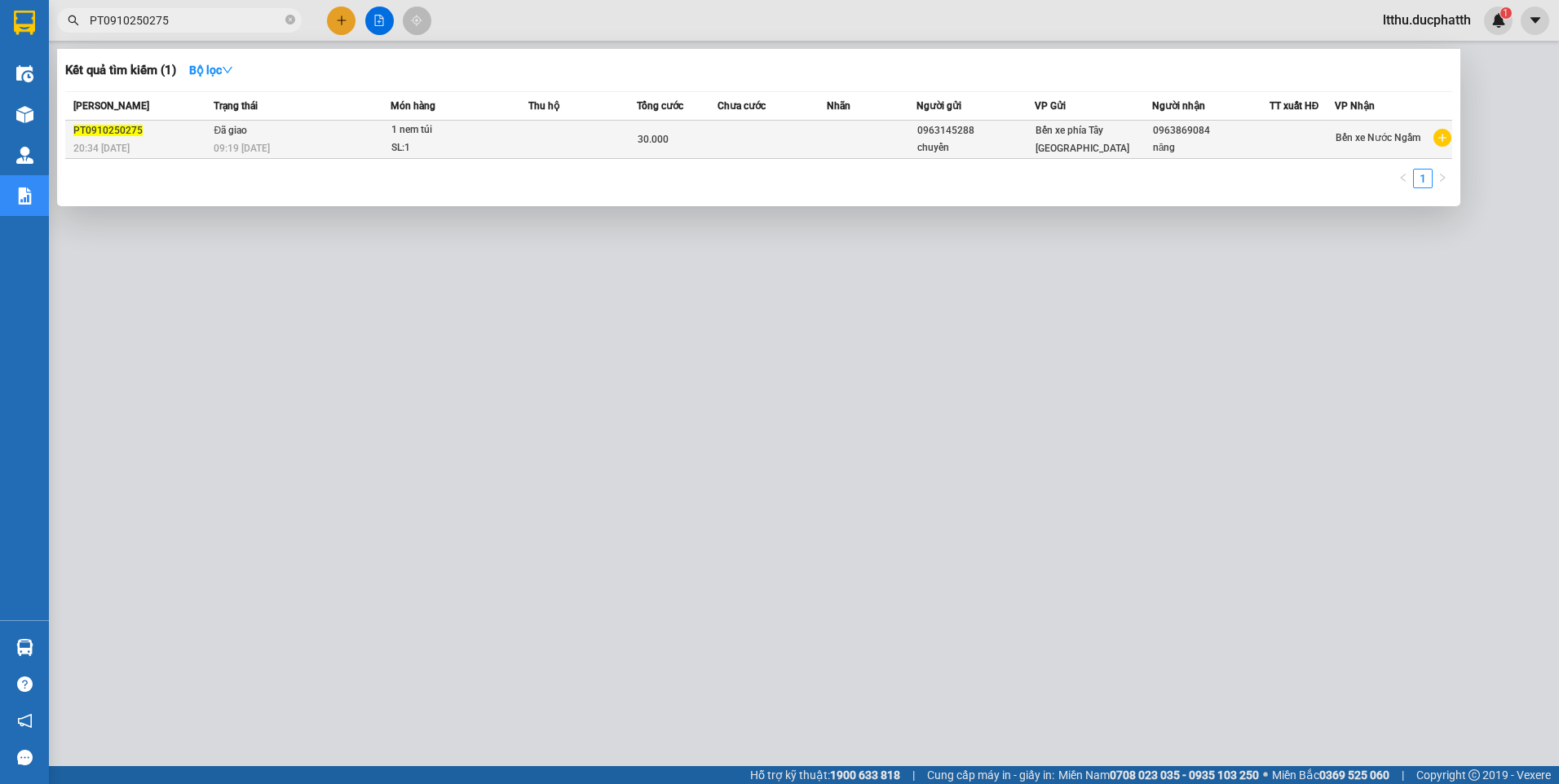
type input "PT0910250275"
click at [824, 147] on td at bounding box center [772, 139] width 109 height 38
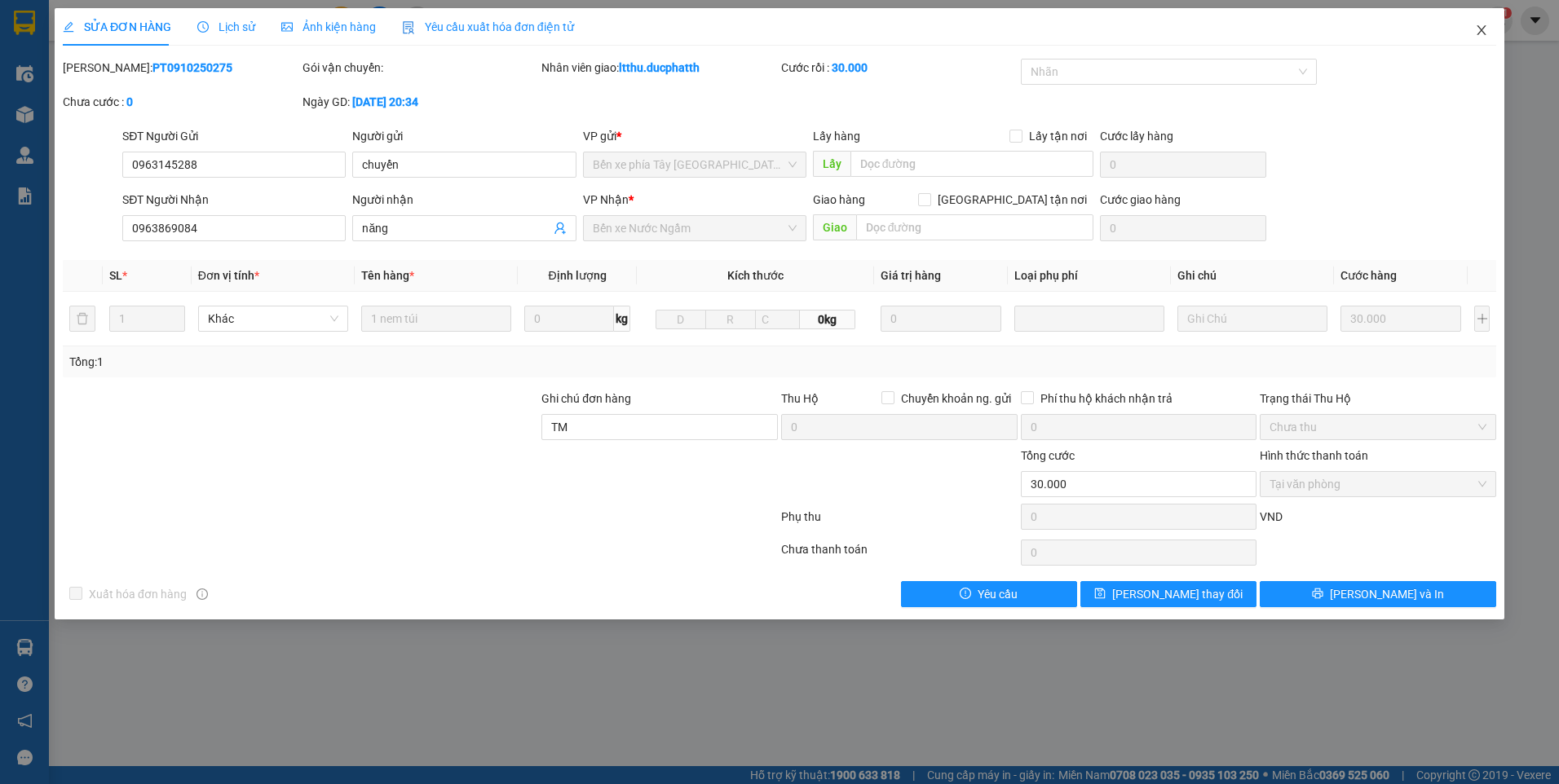
click at [1479, 39] on span "Close" at bounding box center [1481, 31] width 46 height 46
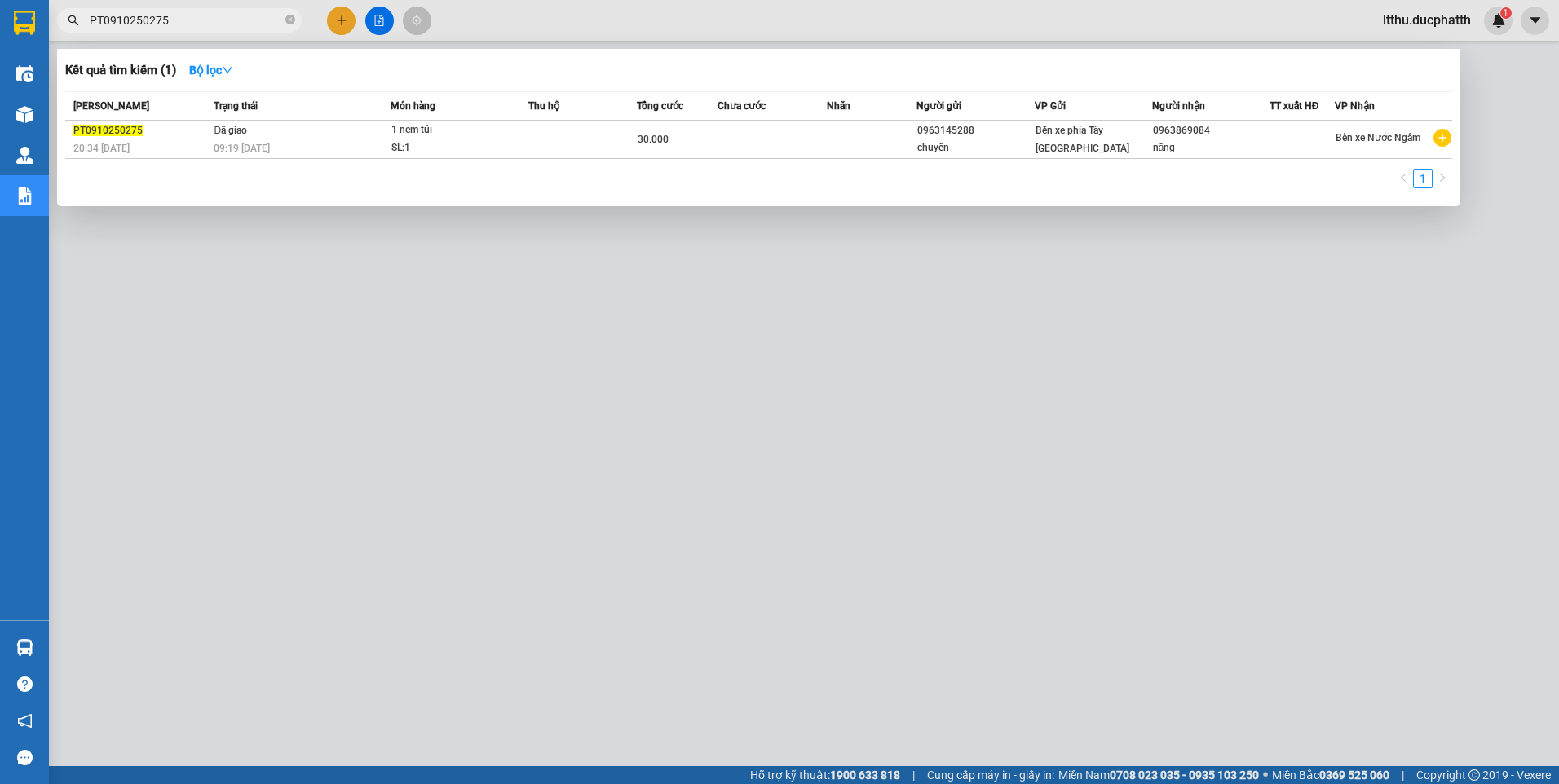
drag, startPoint x: 90, startPoint y: 21, endPoint x: 216, endPoint y: 16, distance: 126.1
click at [216, 16] on input "PT0910250275" at bounding box center [185, 20] width 192 height 18
click at [462, 297] on div at bounding box center [780, 392] width 1559 height 784
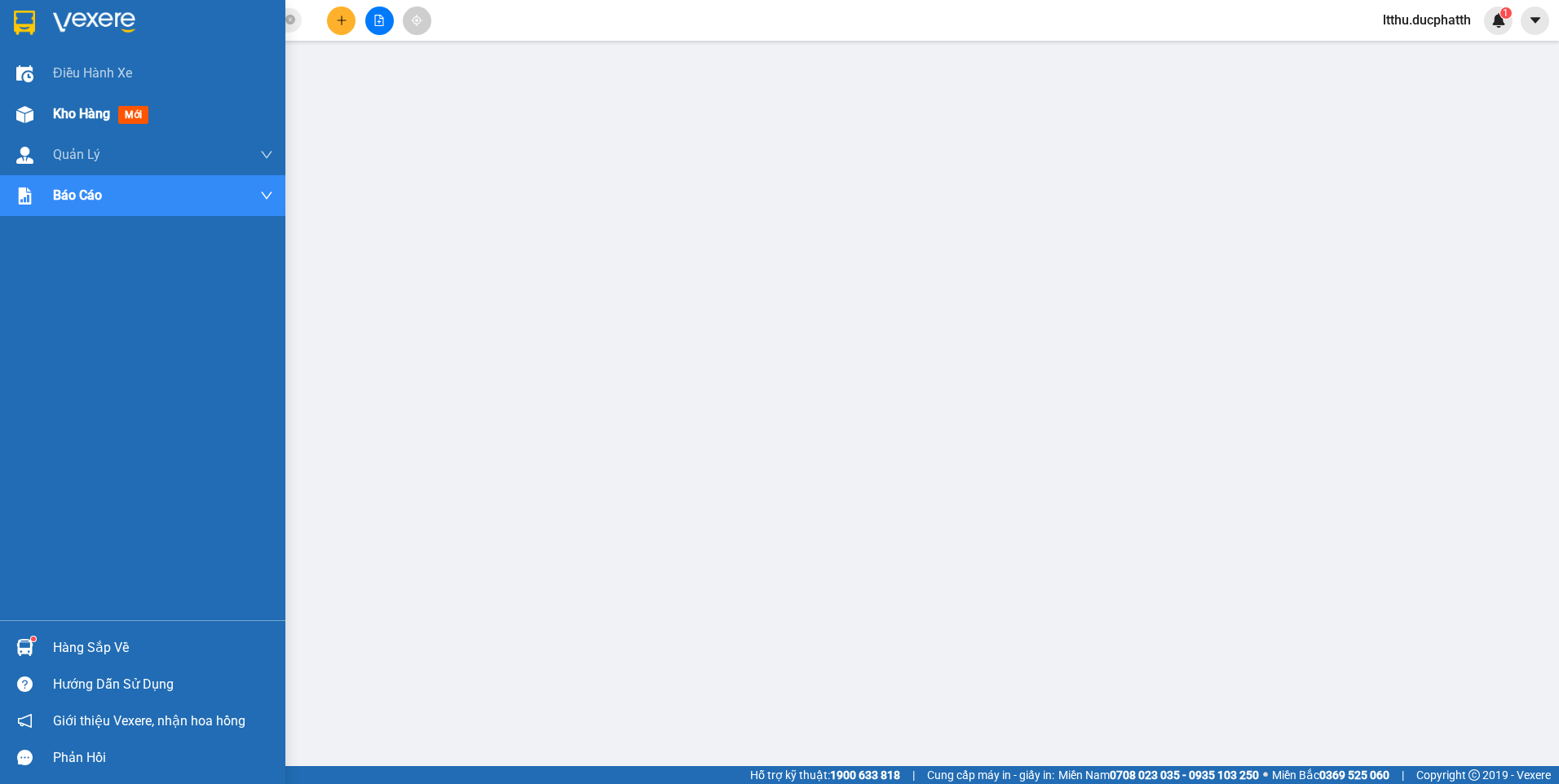
click at [62, 114] on span "Kho hàng" at bounding box center [81, 114] width 57 height 16
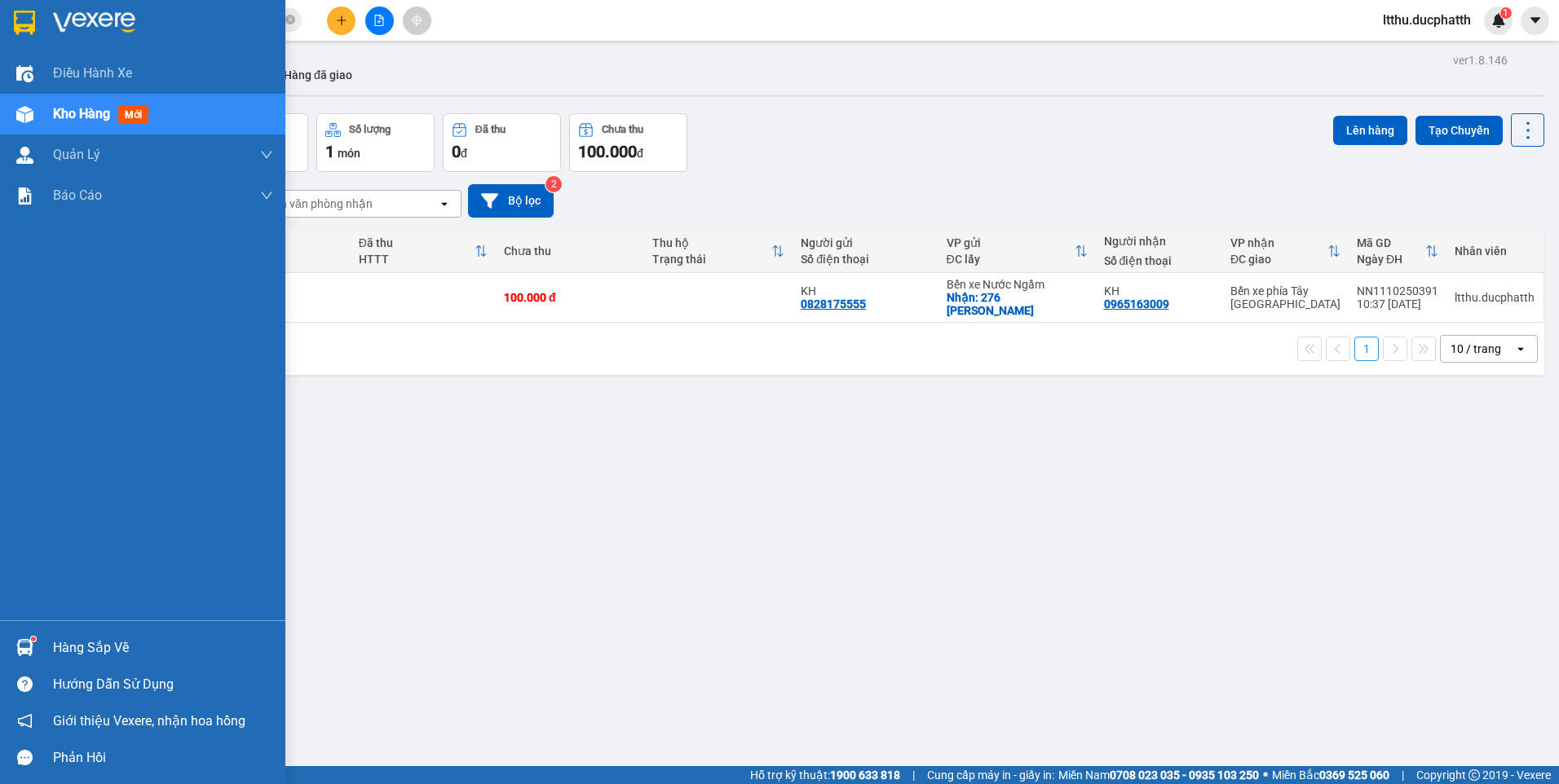
click at [26, 647] on img at bounding box center [24, 647] width 17 height 17
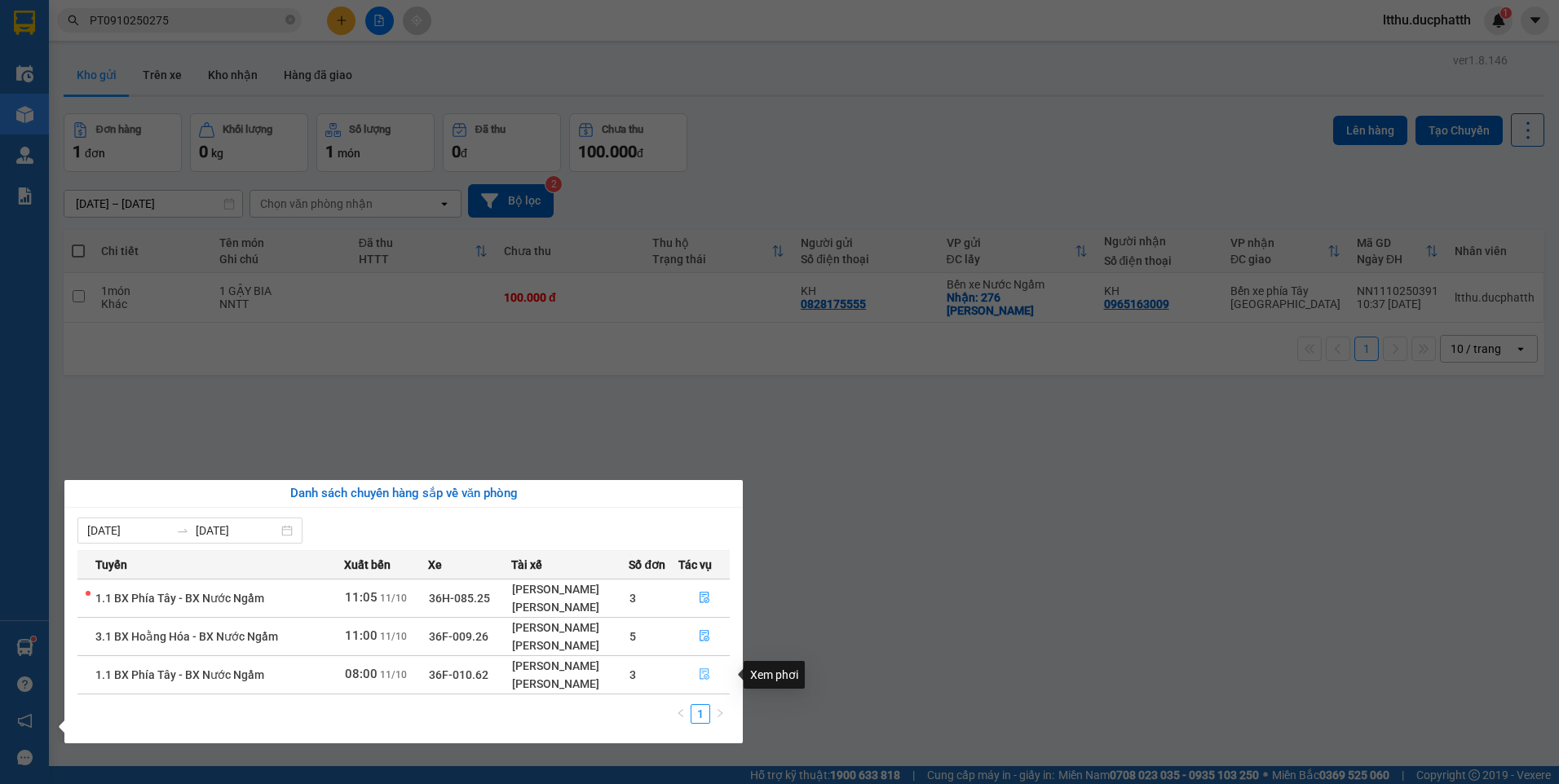
click at [702, 672] on icon "file-done" at bounding box center [705, 673] width 10 height 11
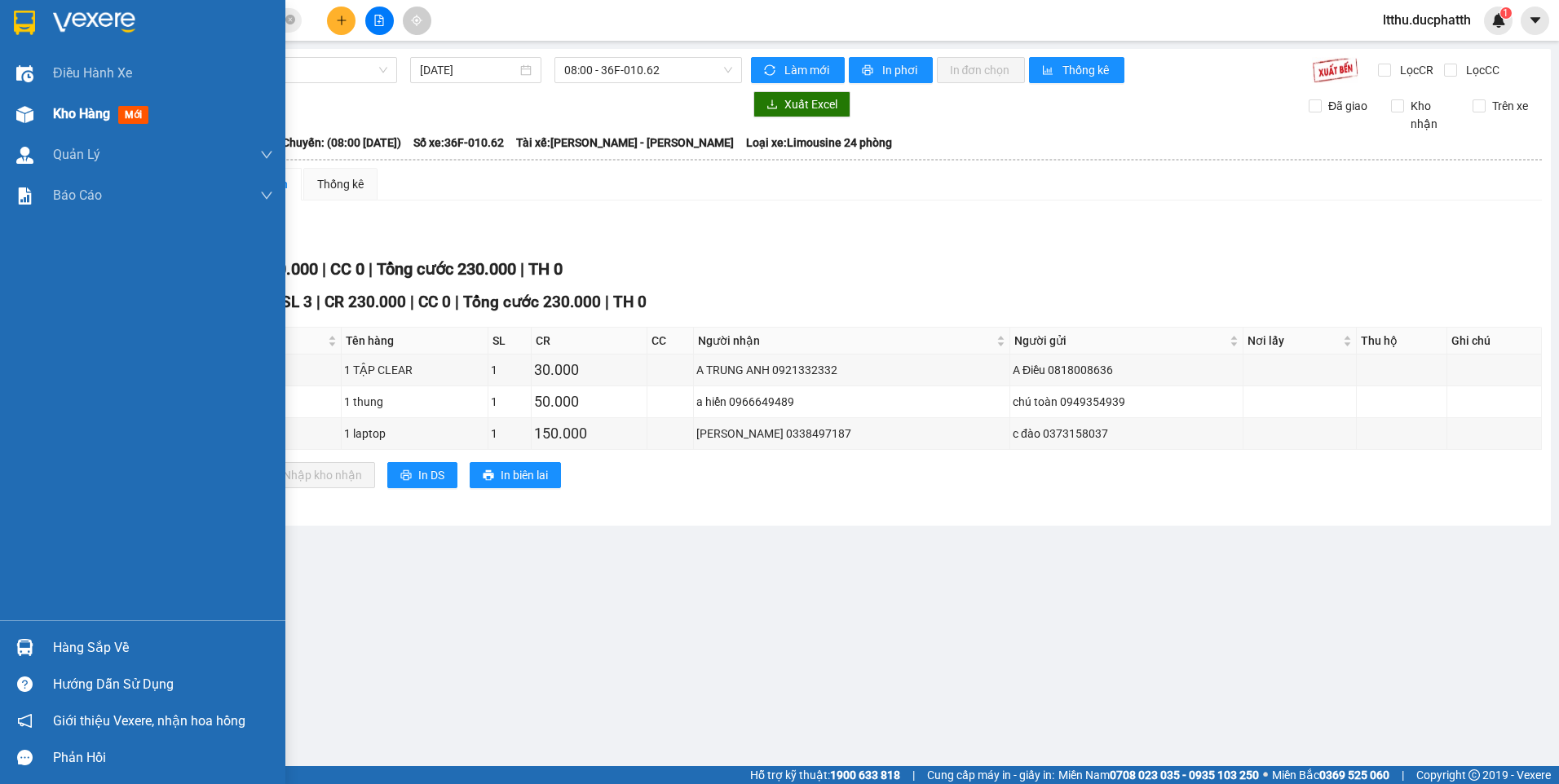
click at [70, 113] on span "Kho hàng" at bounding box center [81, 114] width 57 height 16
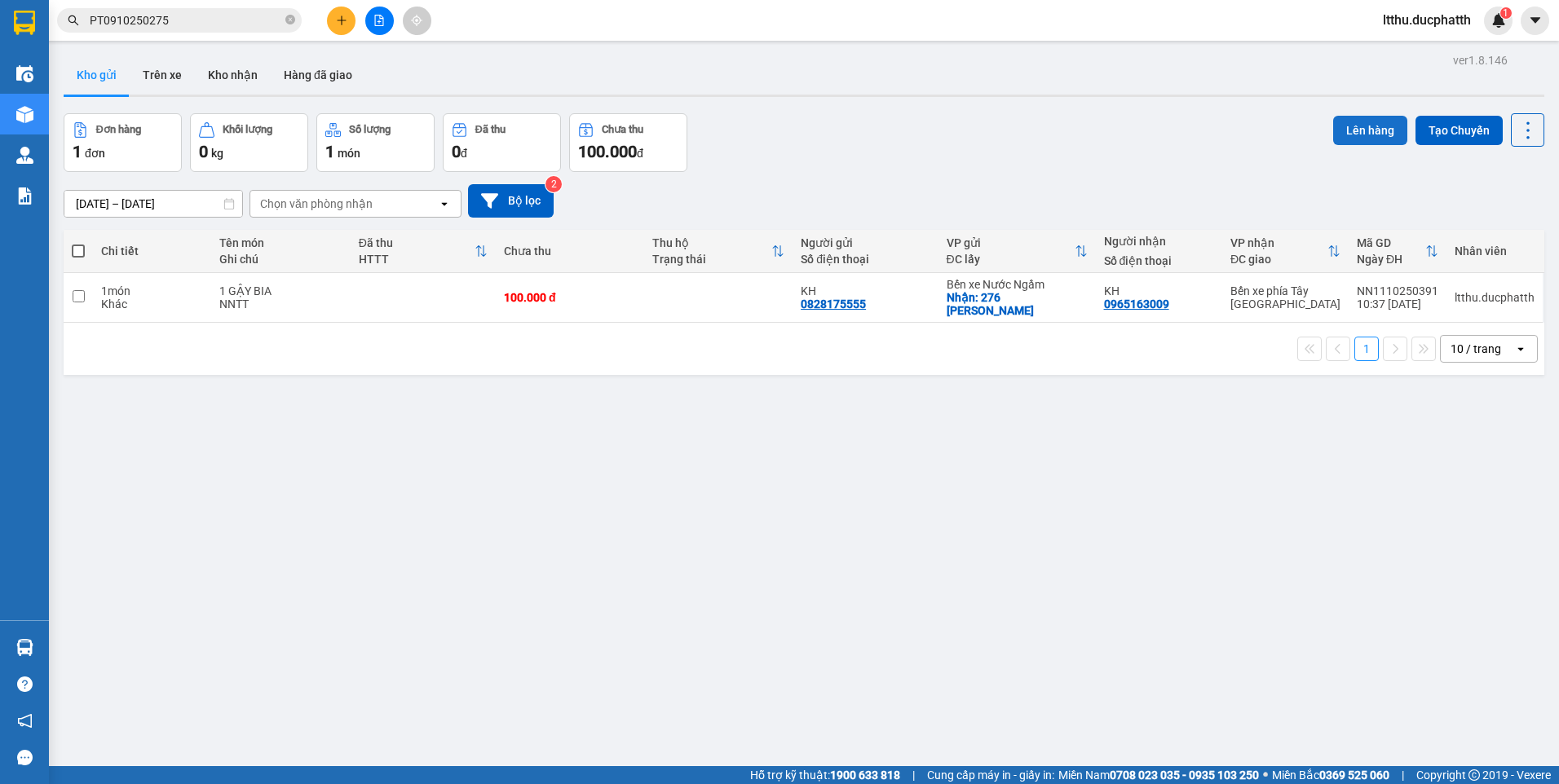
click at [1368, 136] on button "Lên hàng" at bounding box center [1370, 130] width 74 height 29
click at [85, 284] on td at bounding box center [78, 298] width 29 height 50
checkbox input "true"
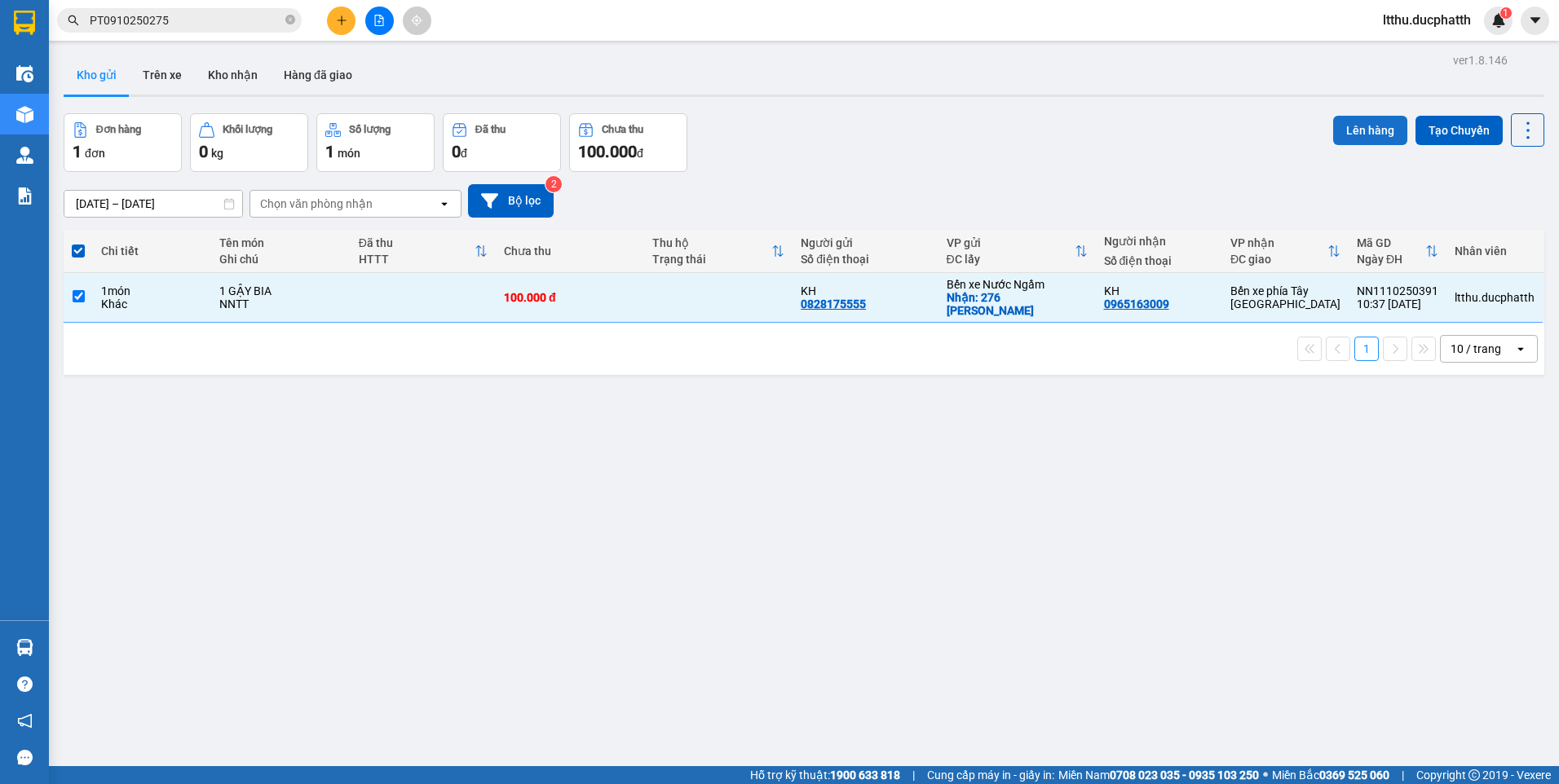
click at [1358, 125] on button "Lên hàng" at bounding box center [1370, 130] width 74 height 29
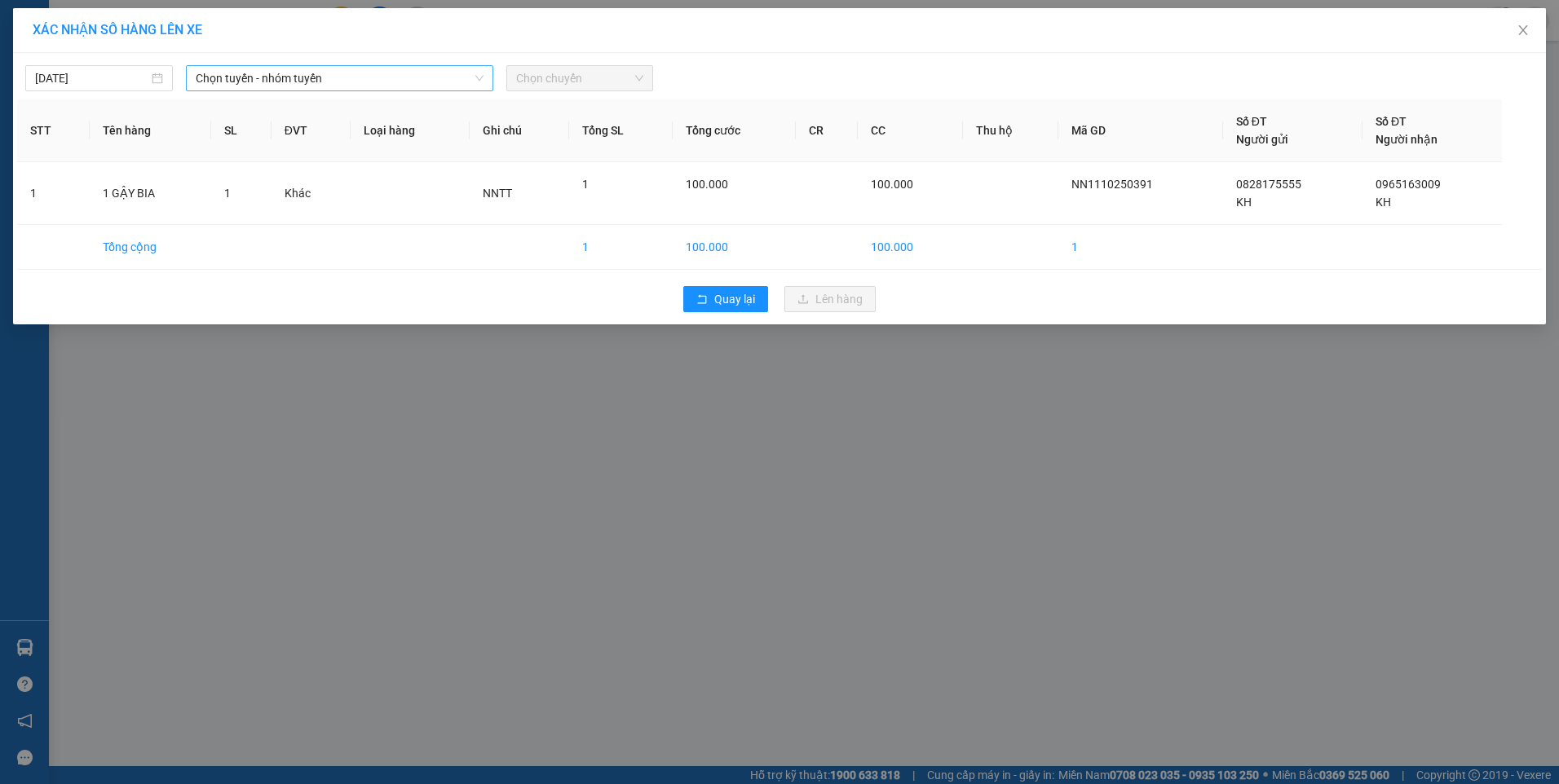
click at [396, 83] on span "Chọn tuyến - nhóm tuyến" at bounding box center [339, 78] width 288 height 25
click at [932, 676] on div "XÁC NHẬN SỐ HÀNG LÊN XE 11/10/2025 Chọn tuyến - nhóm tuyến LỌC THEO Nhóm tuyến …" at bounding box center [780, 392] width 1559 height 784
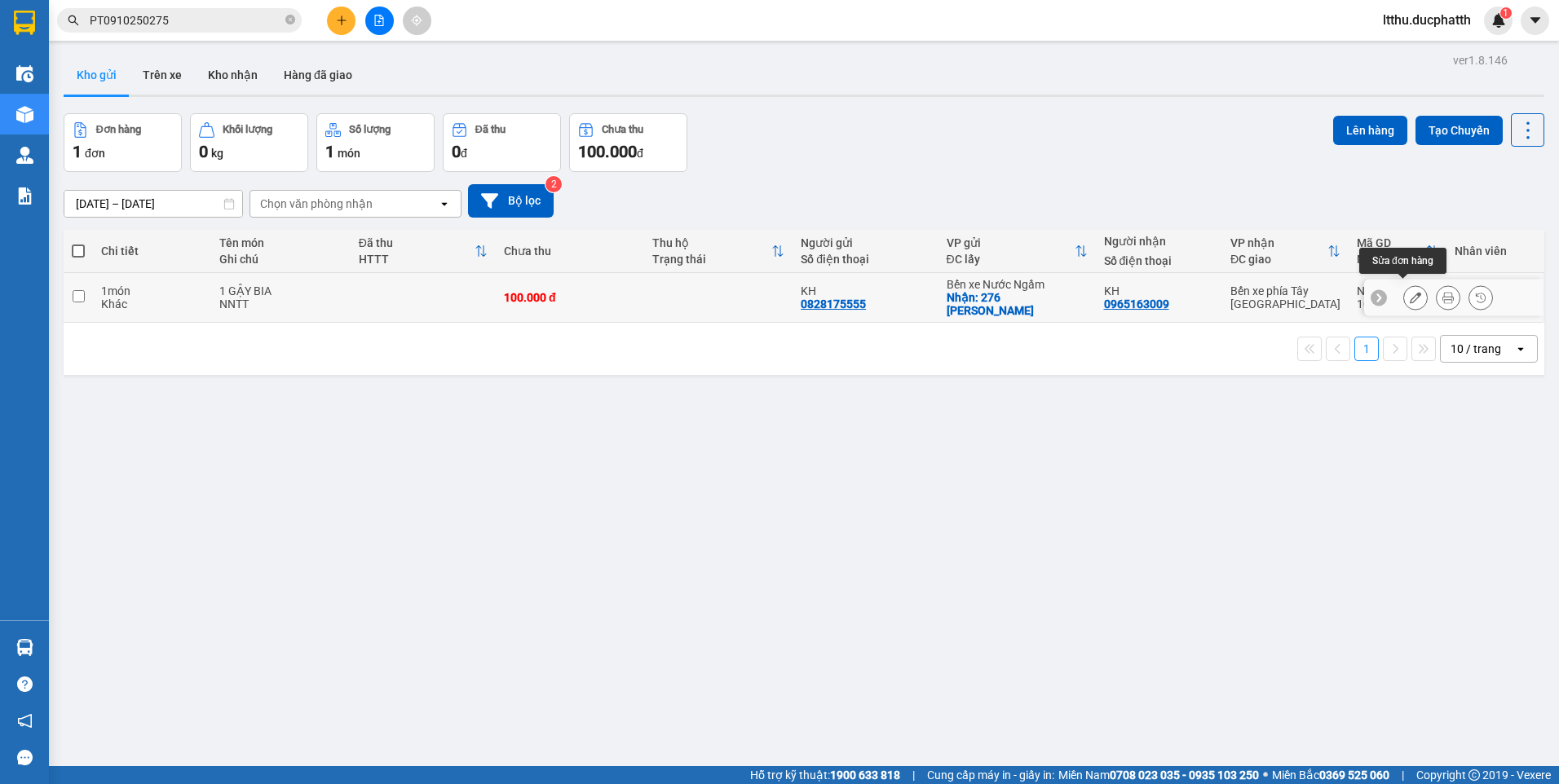
click at [1409, 293] on icon at bounding box center [1414, 297] width 11 height 11
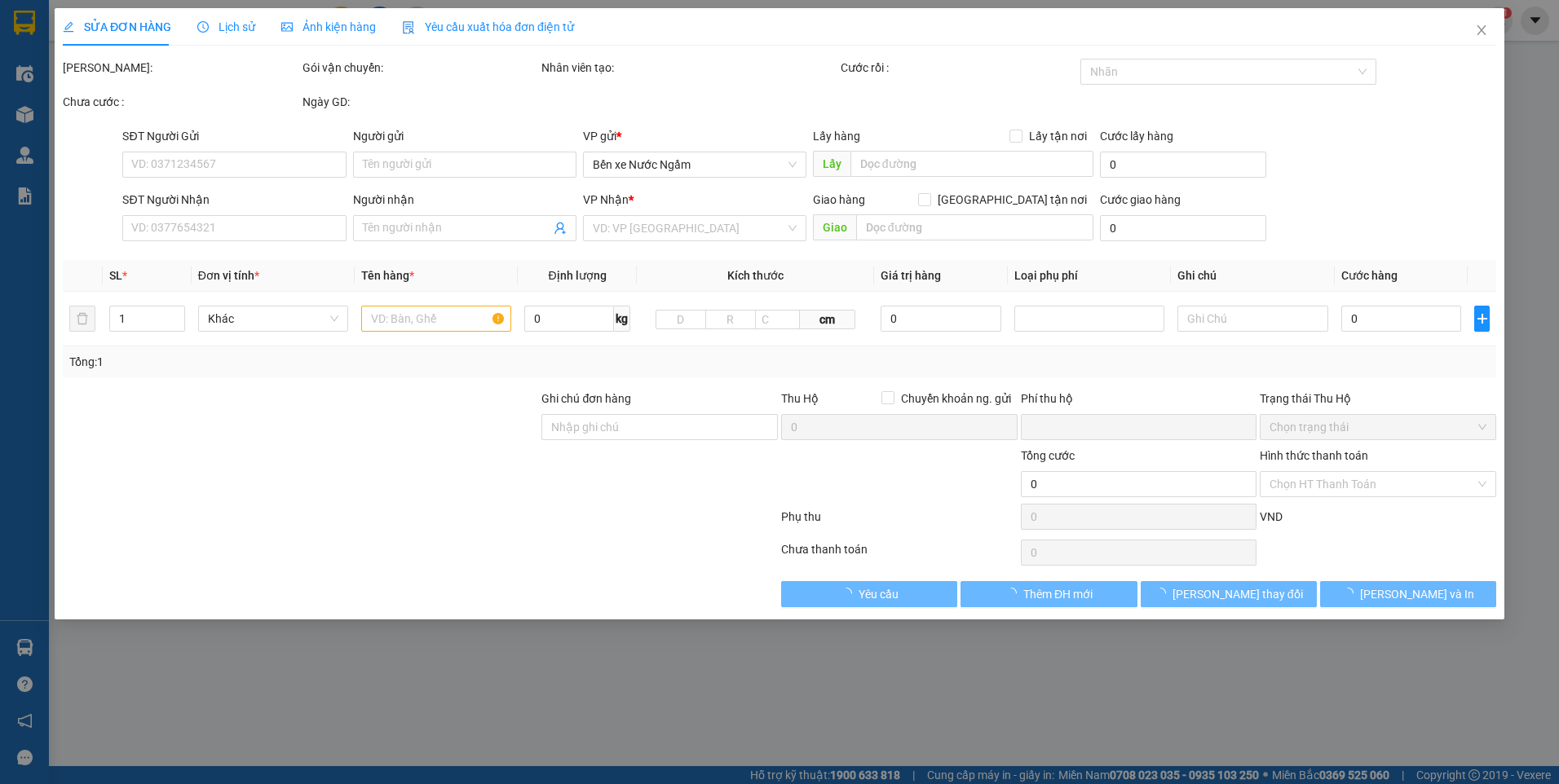
type input "0828175555"
type input "KH"
checkbox input "true"
type input "276 VŨ HỮU"
type input "0965163009"
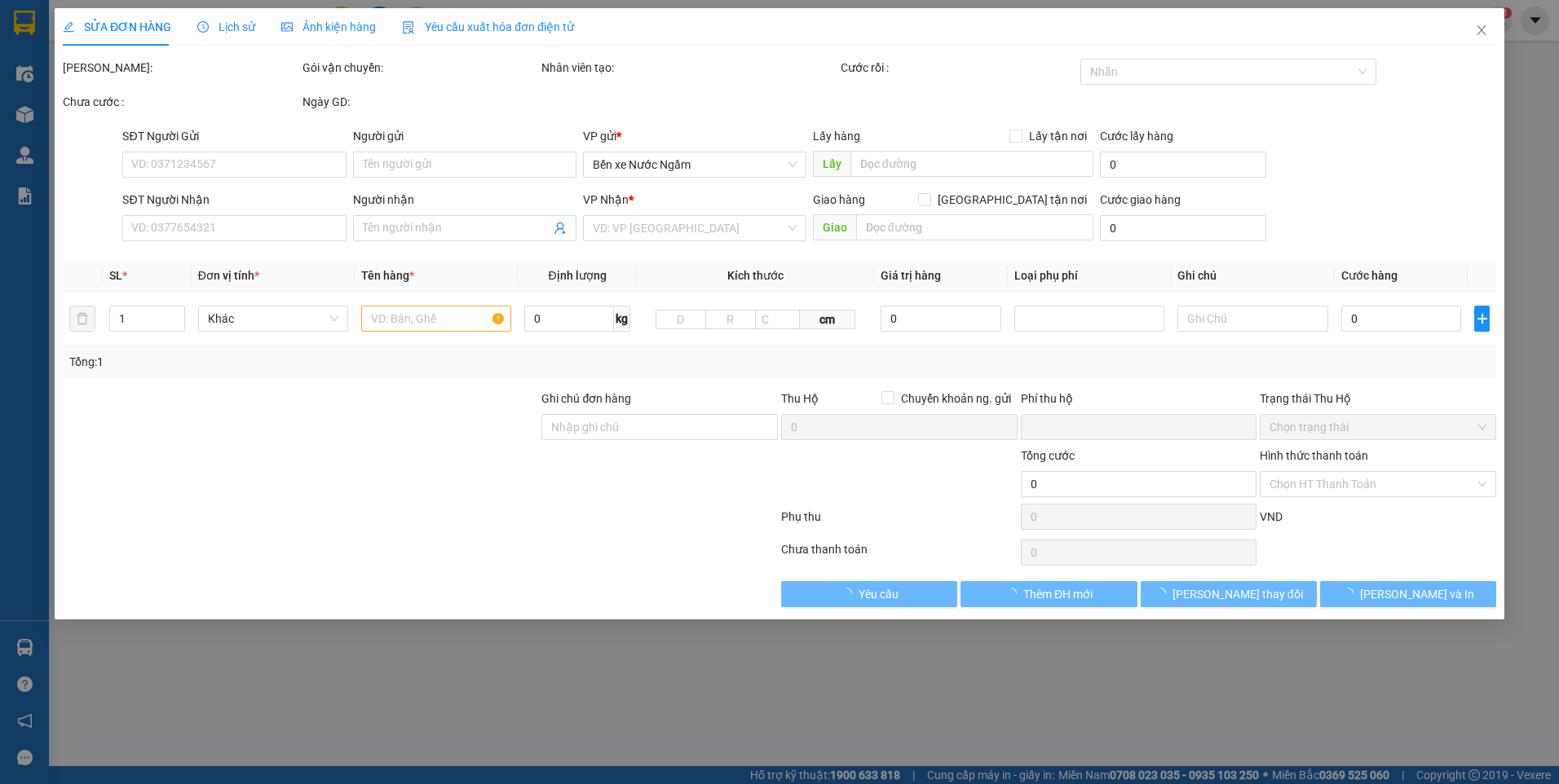
type input "KH"
type input "0"
type input "100.000"
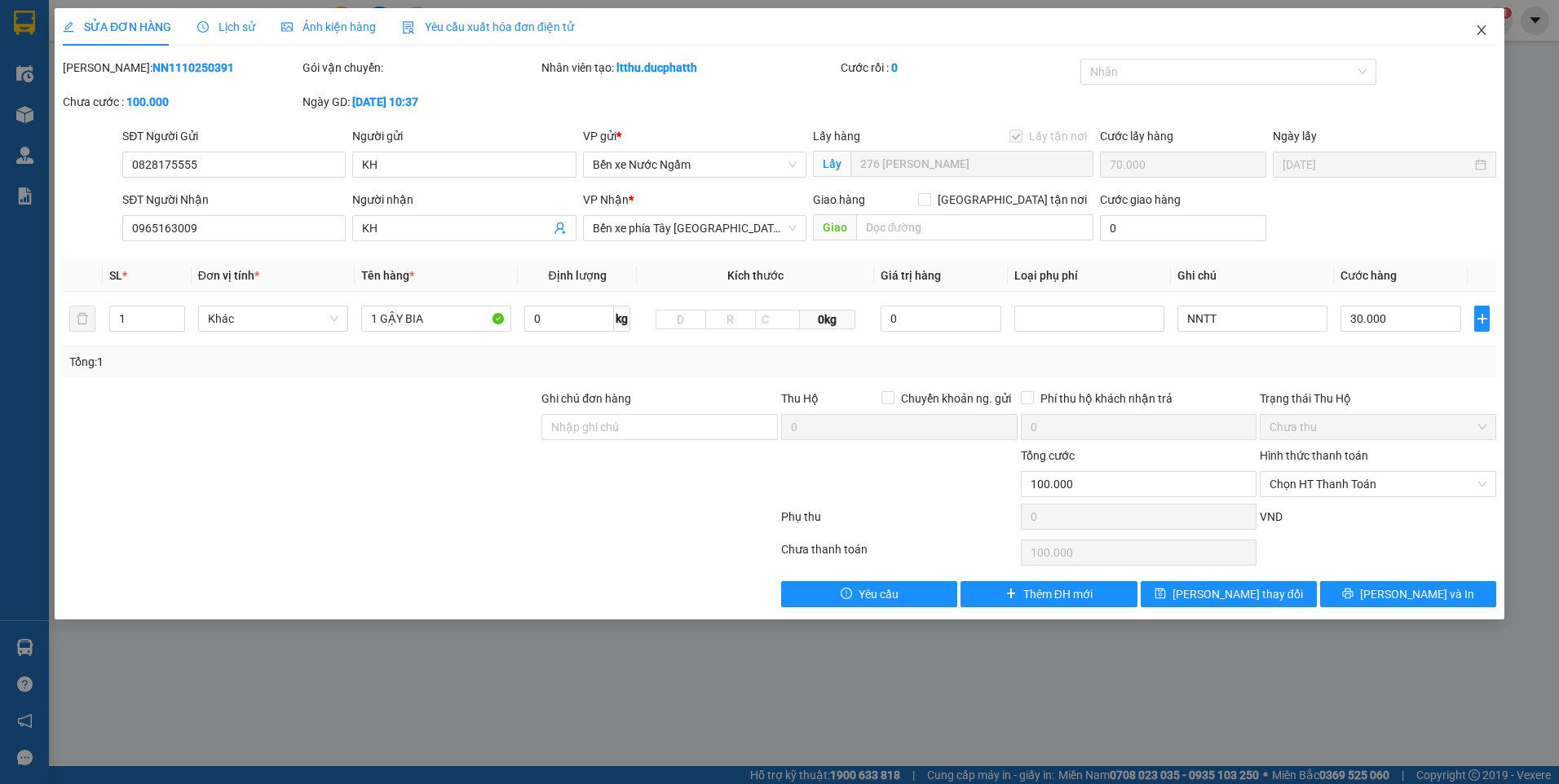
click at [1479, 40] on span "Close" at bounding box center [1481, 31] width 46 height 46
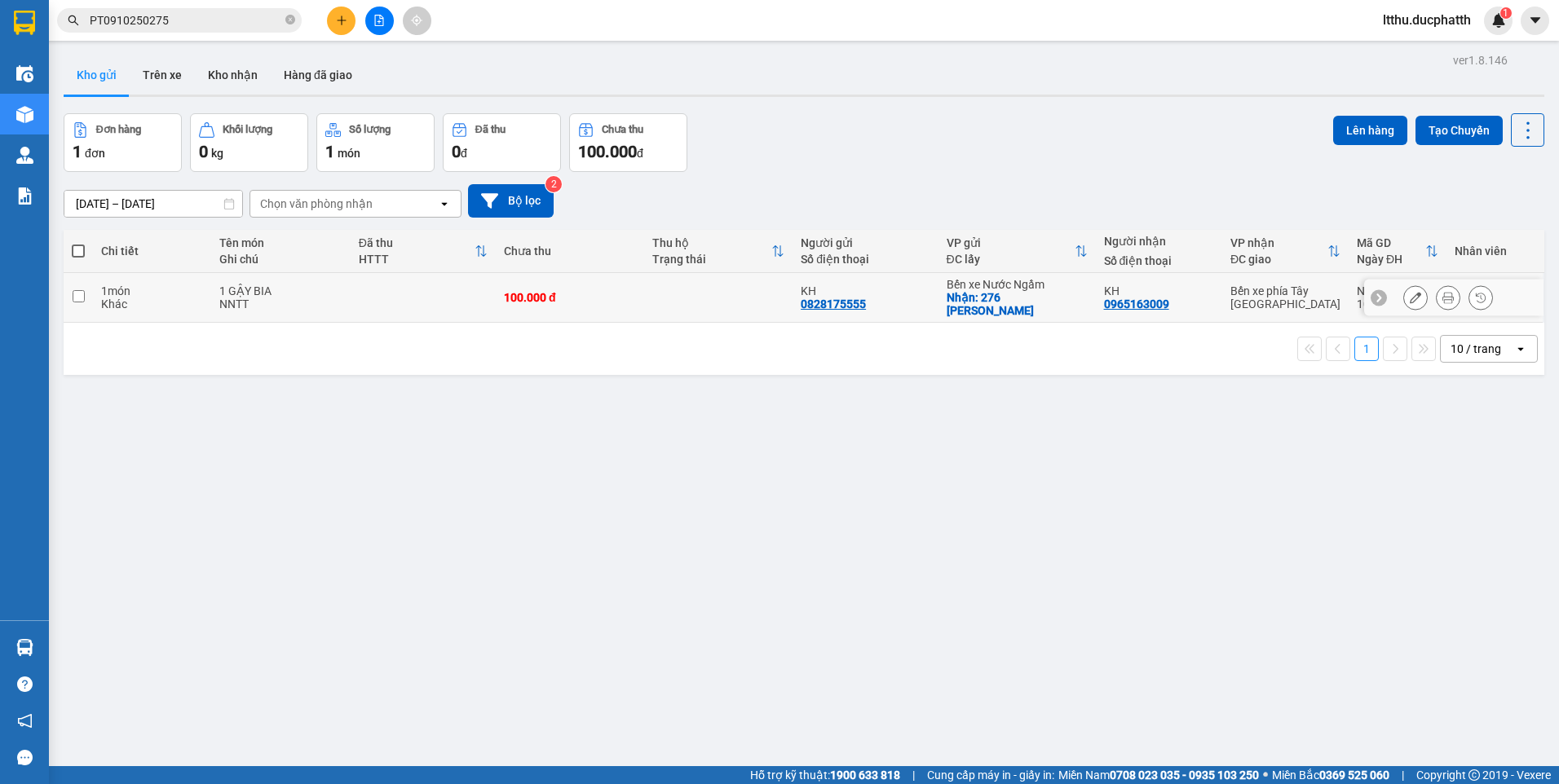
click at [83, 290] on input "checkbox" at bounding box center [79, 296] width 12 height 12
checkbox input "true"
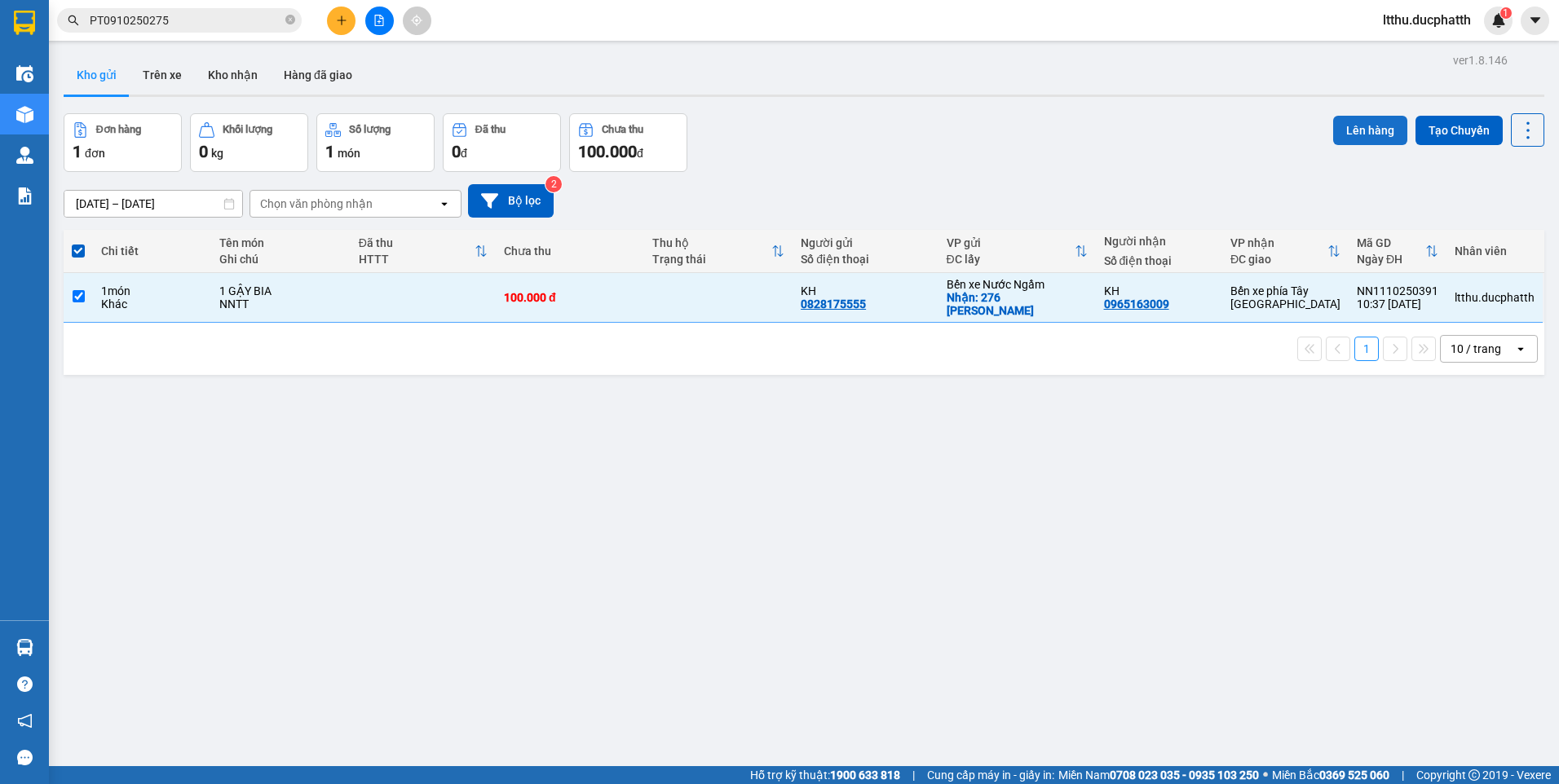
click at [1380, 137] on button "Lên hàng" at bounding box center [1370, 130] width 74 height 29
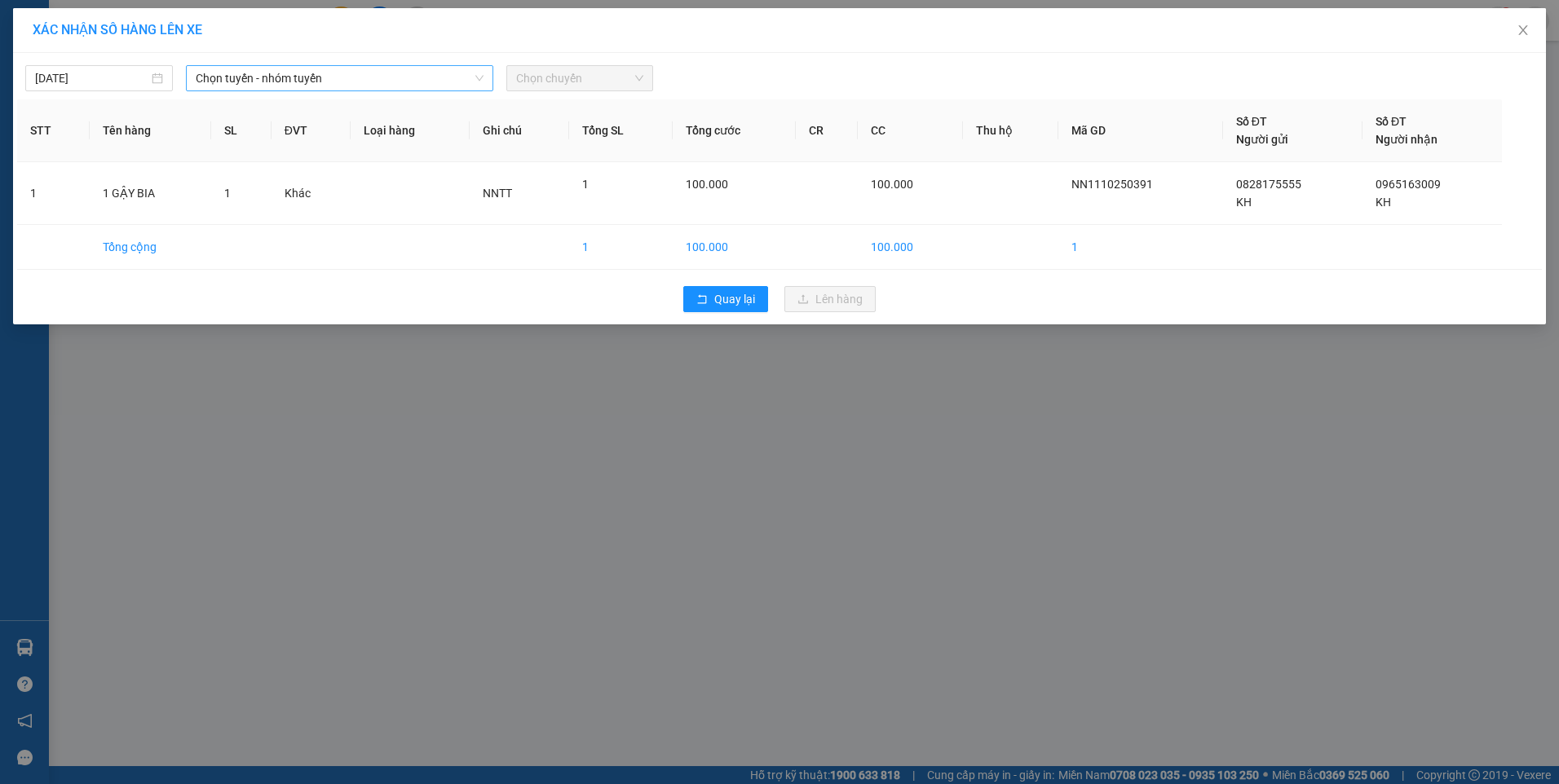
click at [387, 79] on span "Chọn tuyến - nhóm tuyến" at bounding box center [339, 78] width 288 height 25
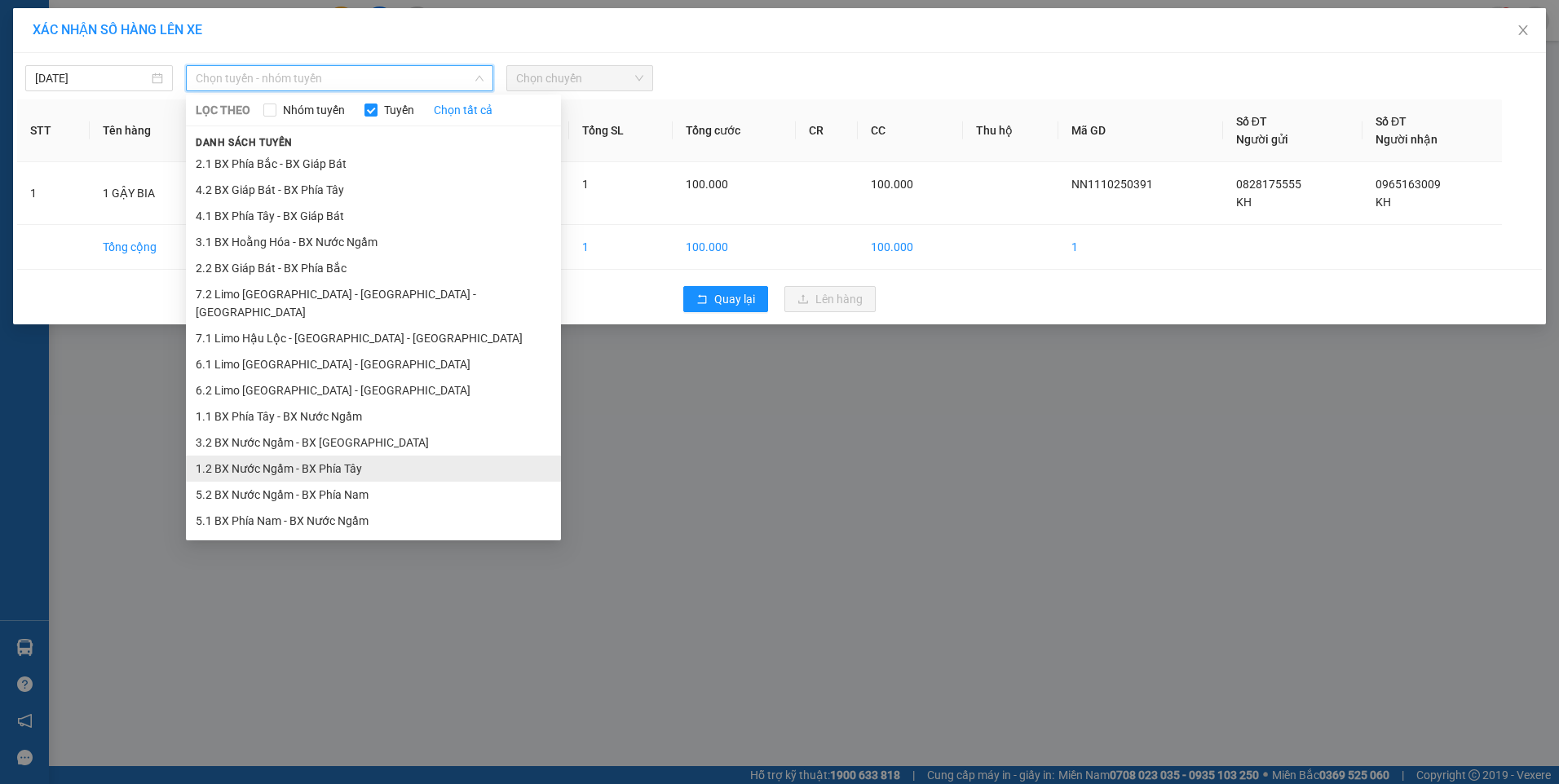
click at [280, 455] on li "1.2 BX Nước Ngầm - BX Phía Tây" at bounding box center [373, 468] width 375 height 26
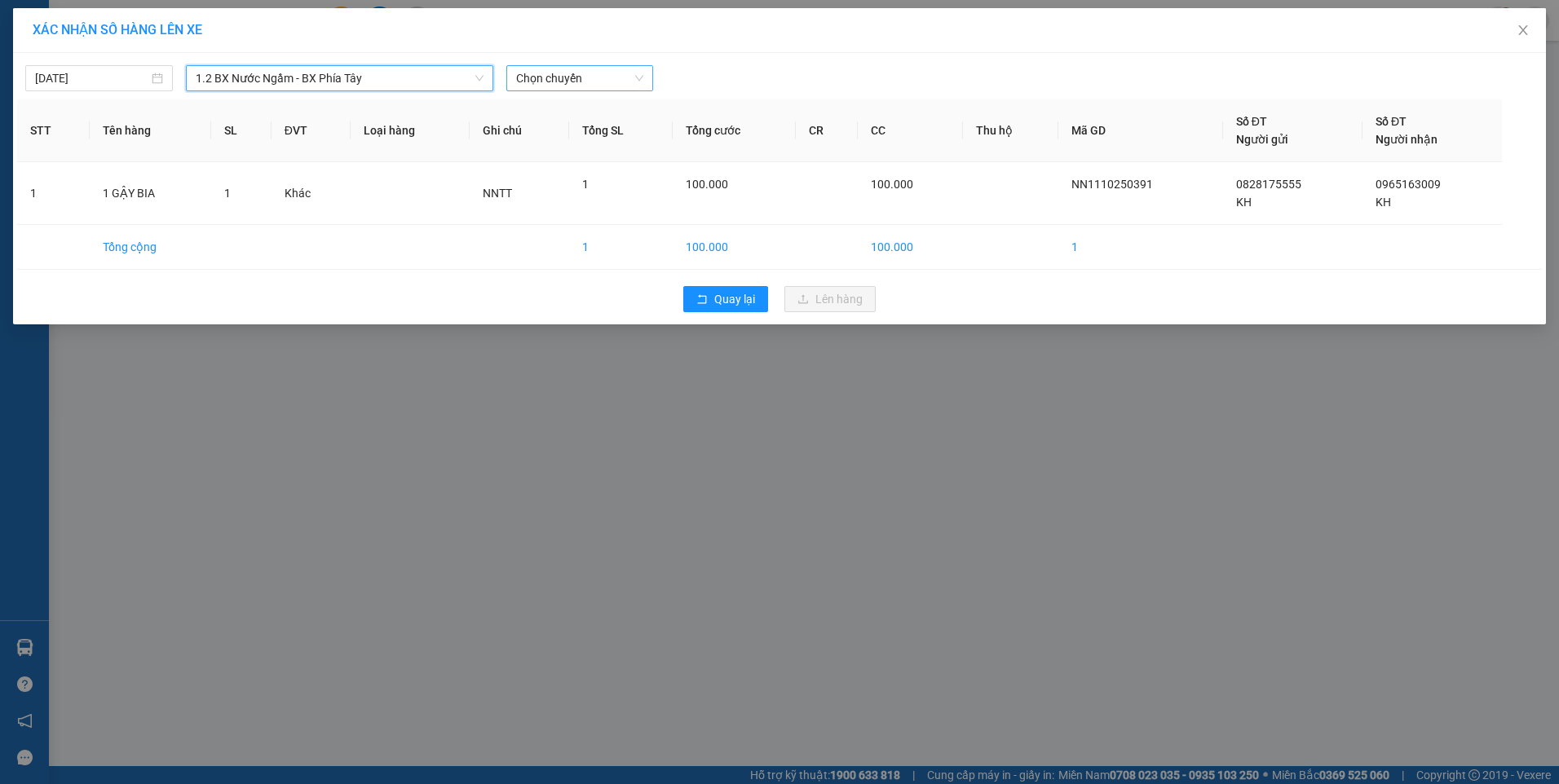
click at [568, 84] on span "Chọn chuyến" at bounding box center [580, 78] width 128 height 25
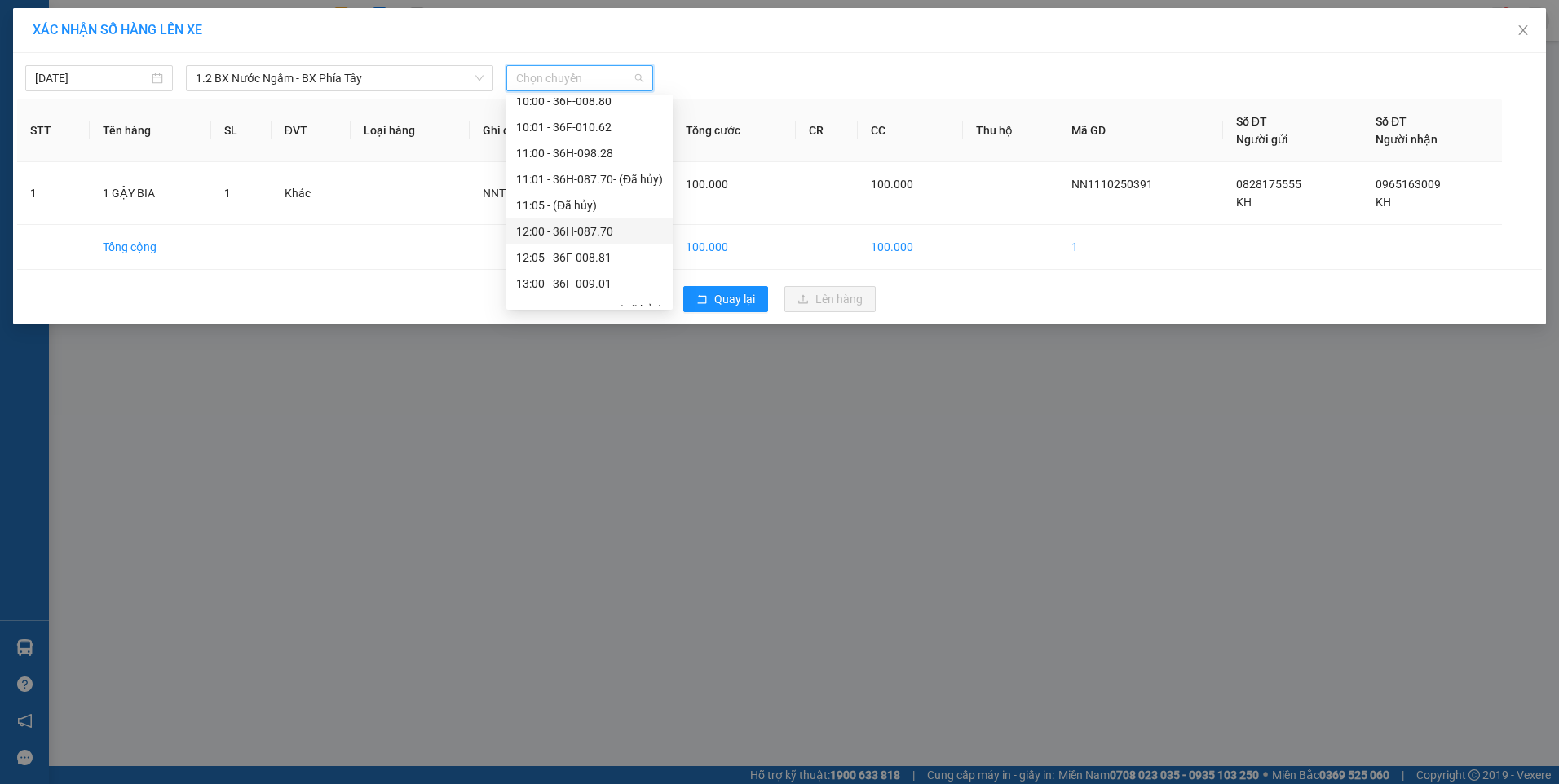
scroll to position [163, 0]
click at [583, 238] on div "11:00 - 36H-098.28" at bounding box center [589, 235] width 147 height 18
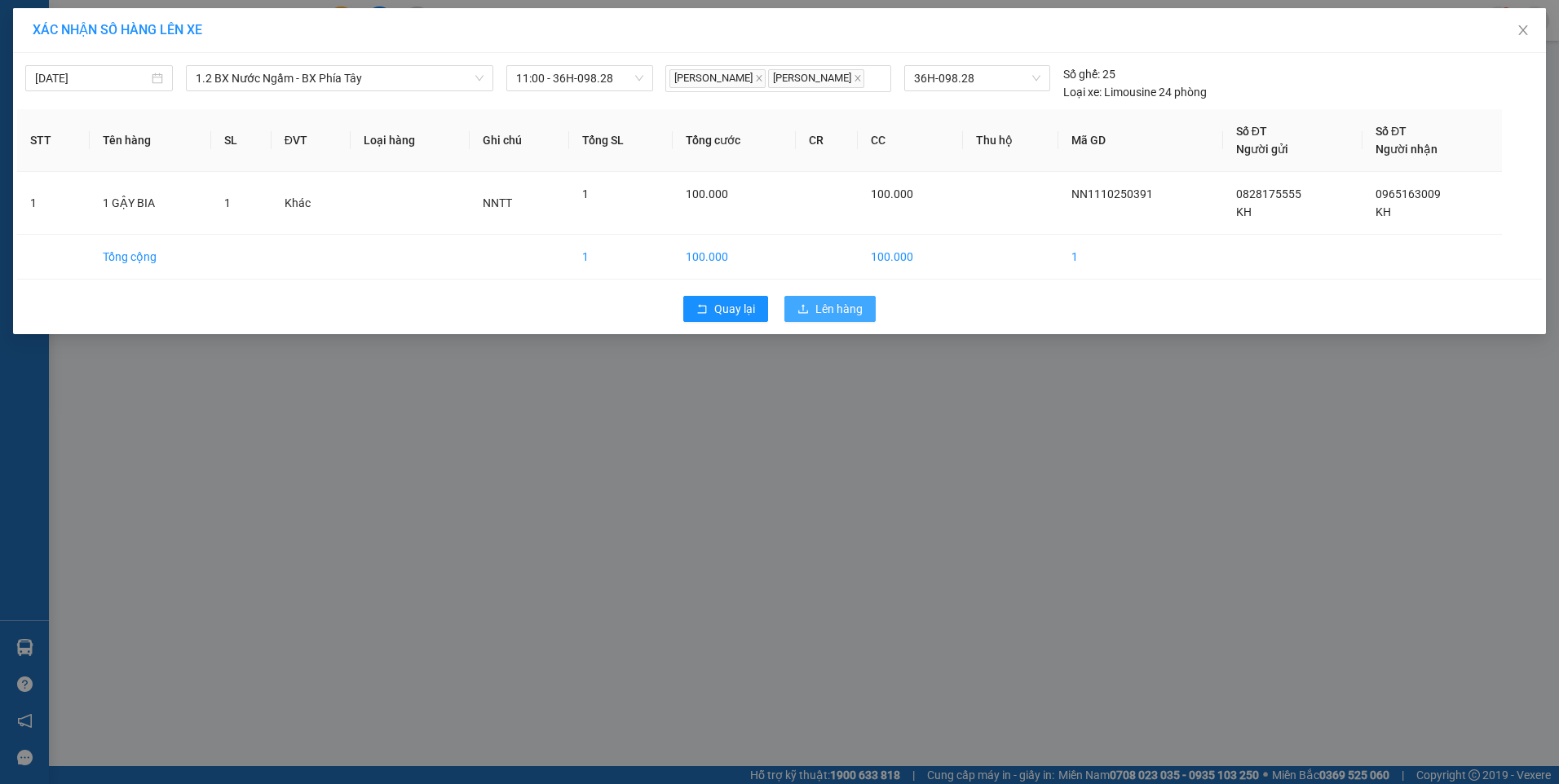
click at [837, 312] on span "Lên hàng" at bounding box center [838, 309] width 47 height 18
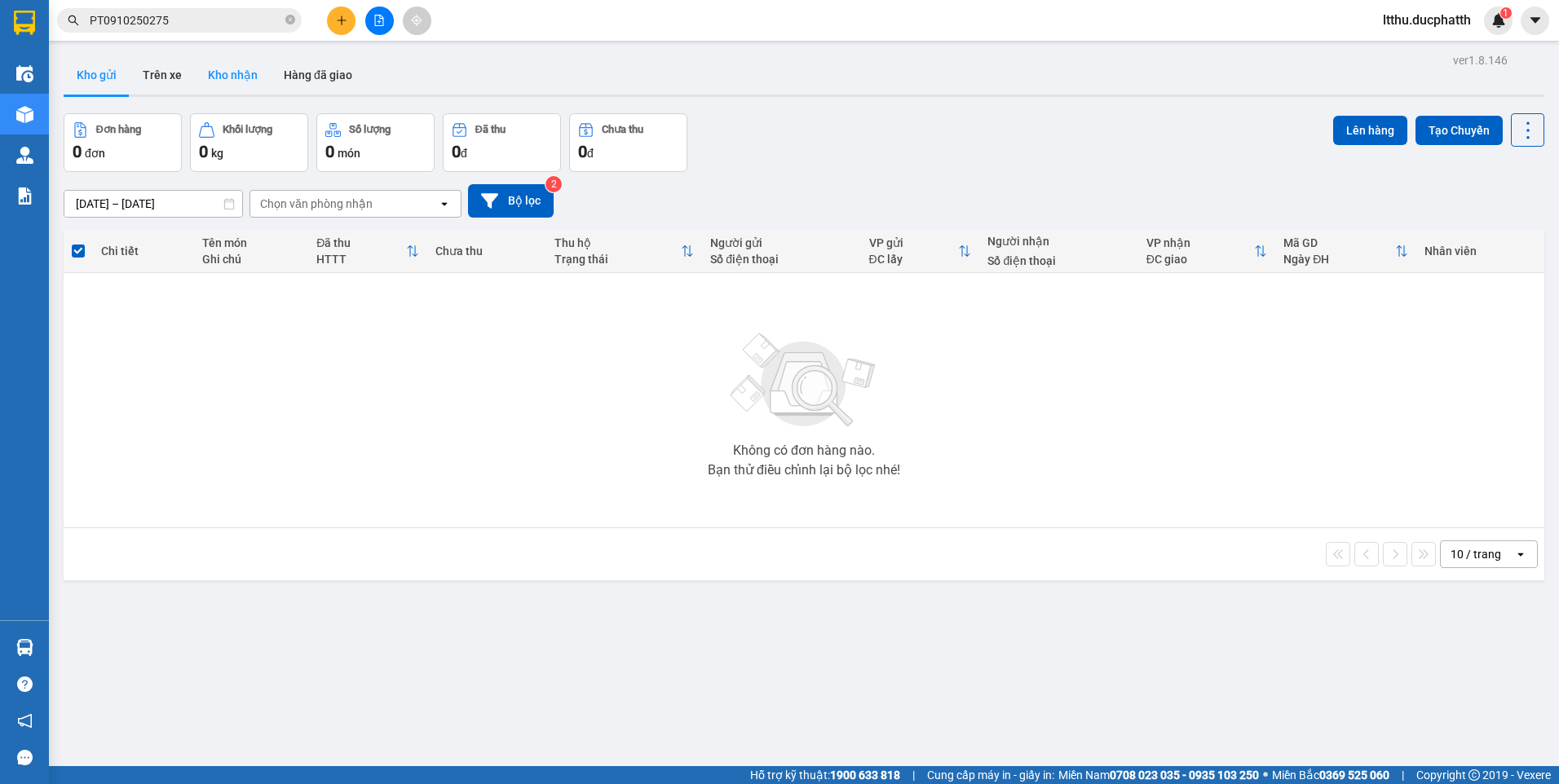
drag, startPoint x: 230, startPoint y: 71, endPoint x: 240, endPoint y: 78, distance: 12.2
click at [236, 73] on button "Kho nhận" at bounding box center [232, 75] width 76 height 39
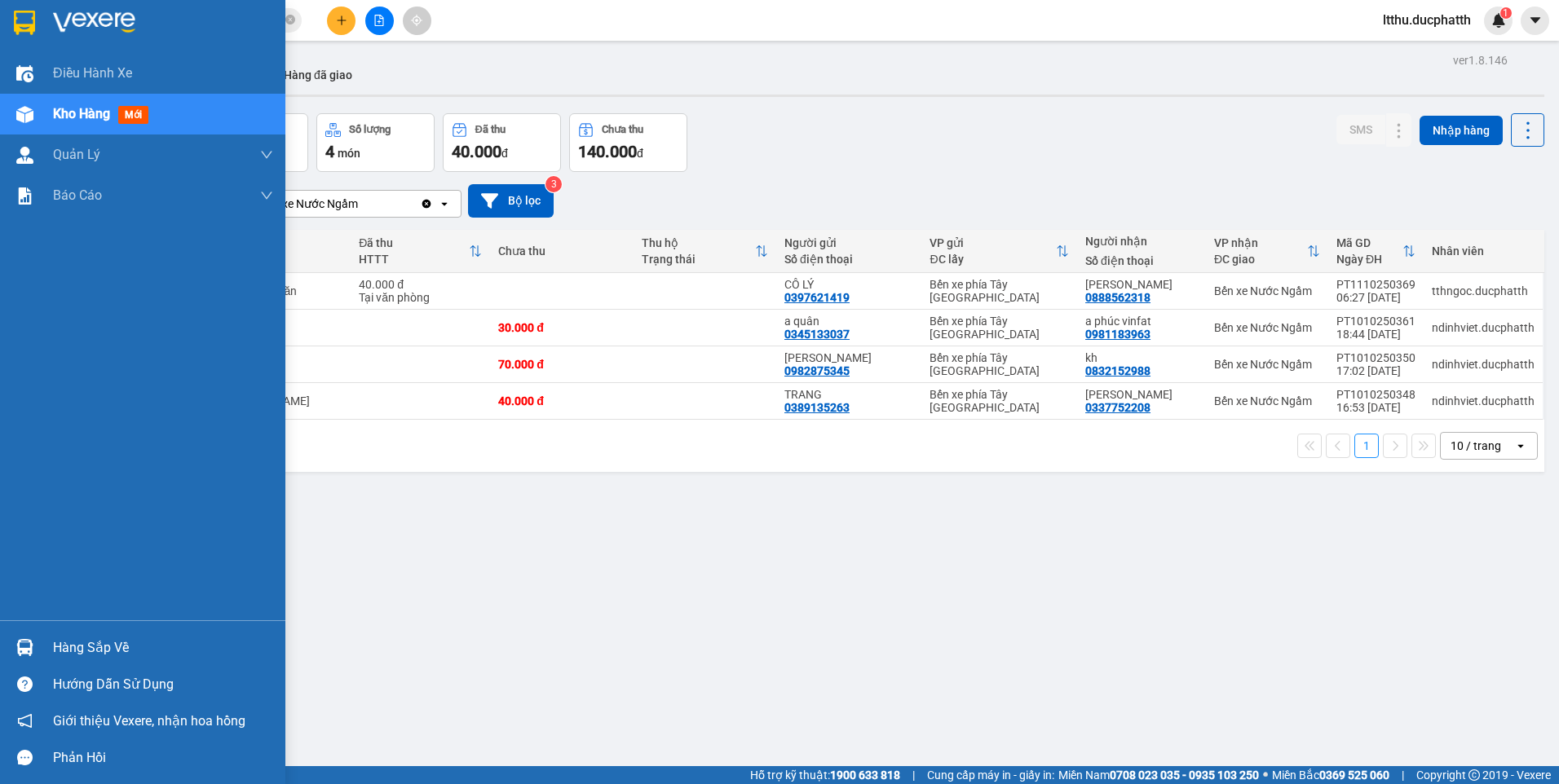
click at [91, 647] on div "Hàng sắp về" at bounding box center [162, 648] width 220 height 25
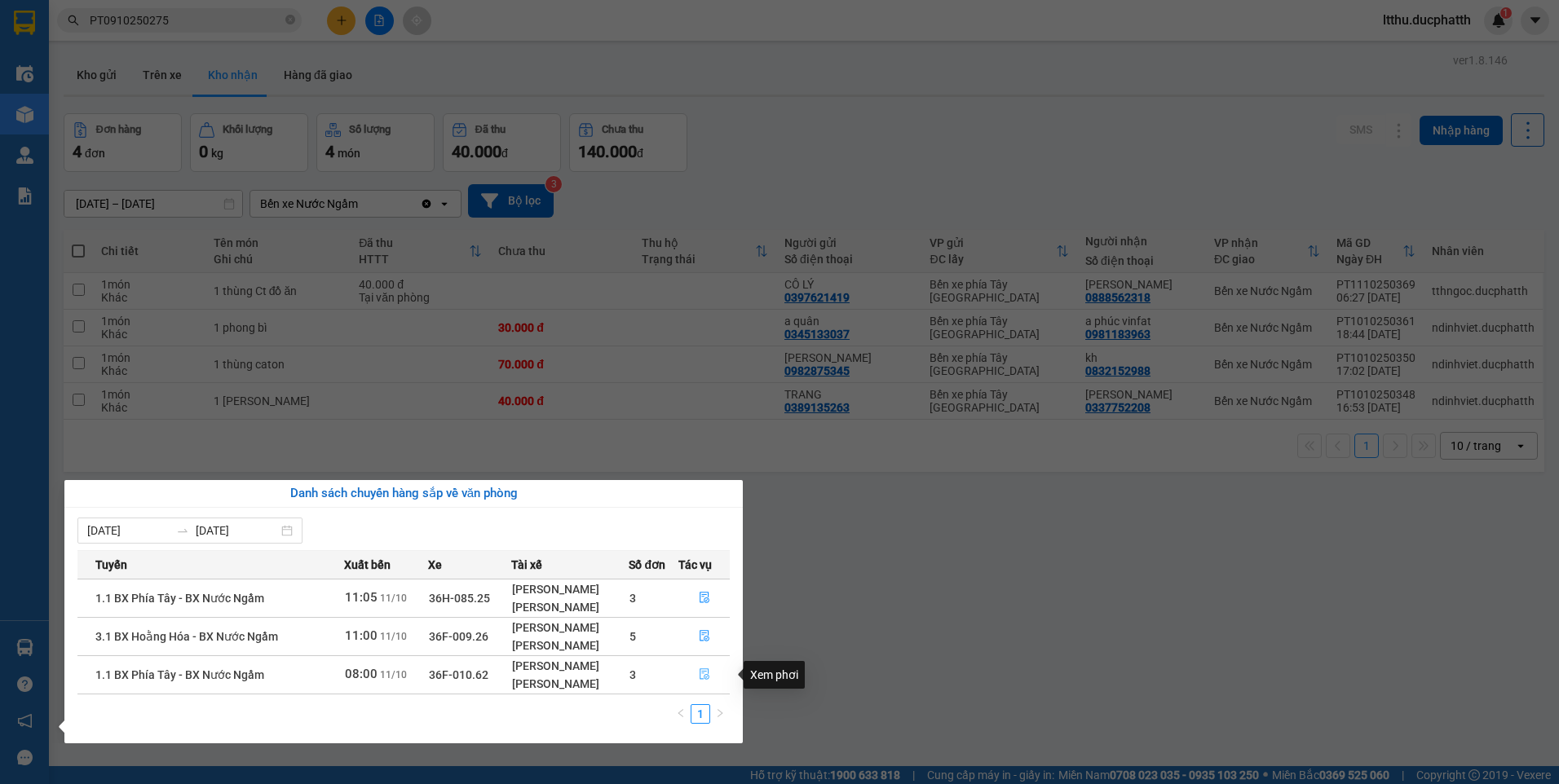
click at [705, 673] on icon "file-done" at bounding box center [704, 673] width 11 height 11
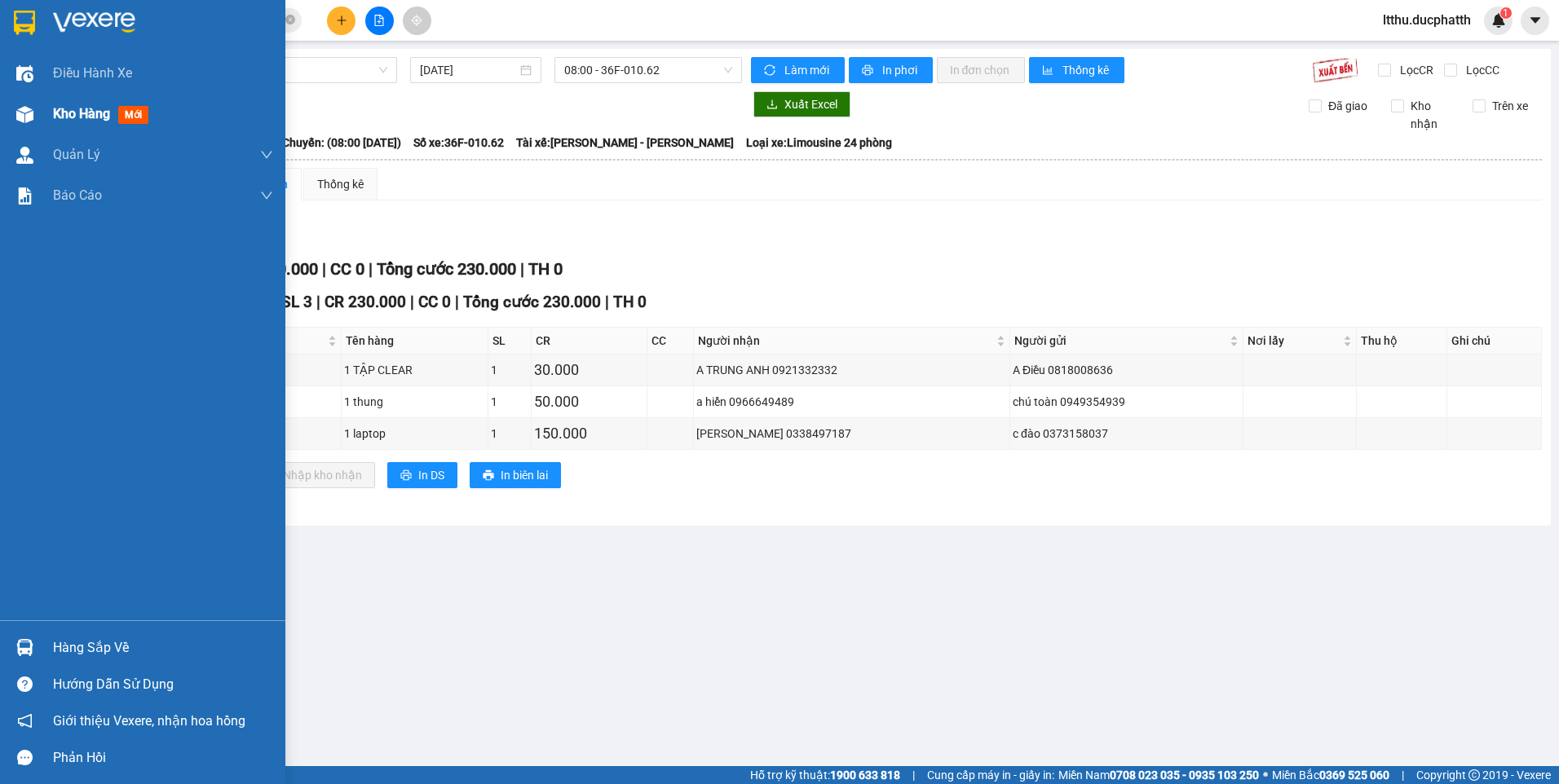
click at [96, 114] on span "Kho hàng" at bounding box center [81, 114] width 57 height 16
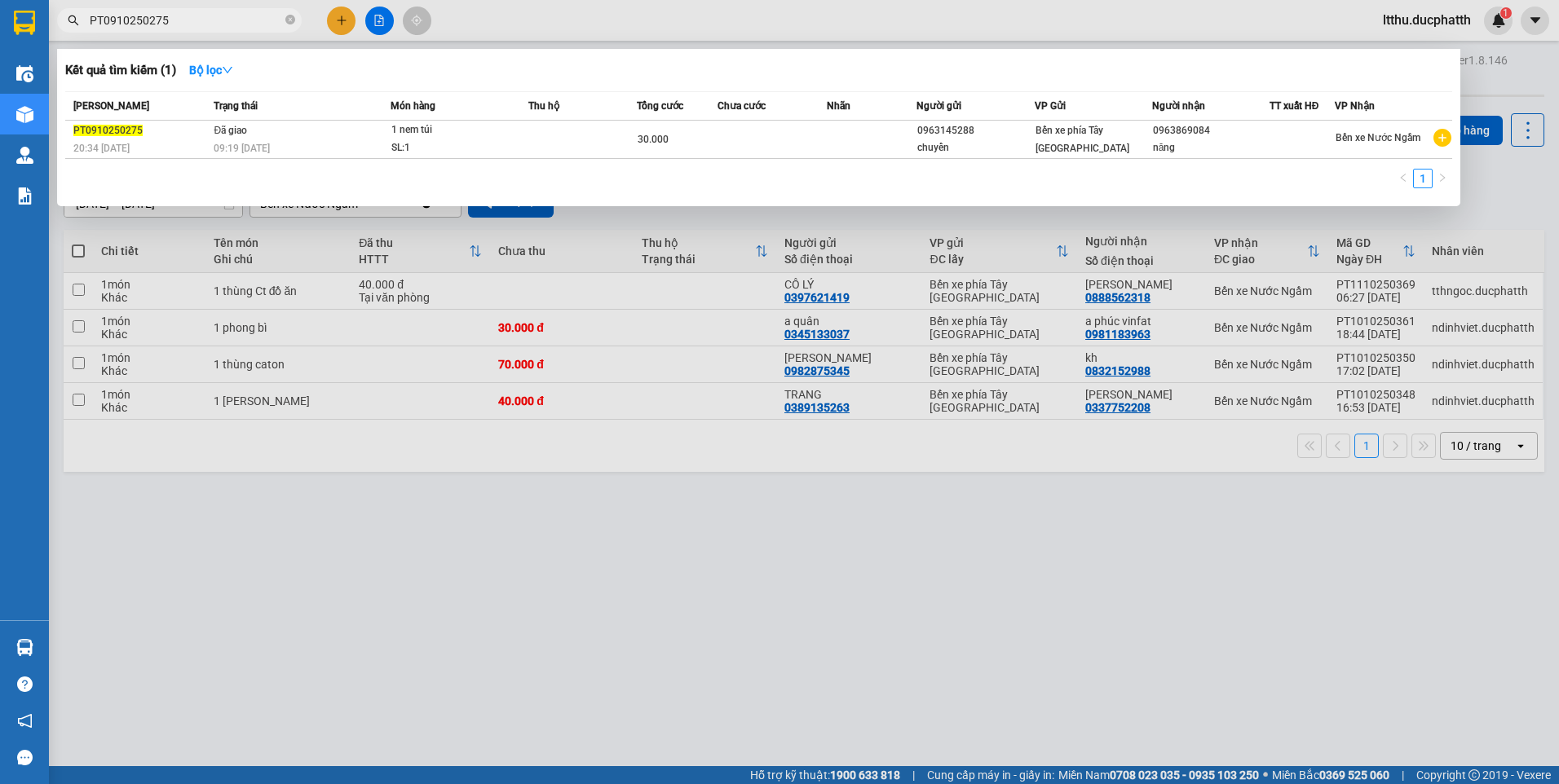
click at [220, 19] on input "PT0910250275" at bounding box center [185, 20] width 192 height 18
click at [496, 507] on div at bounding box center [780, 392] width 1559 height 784
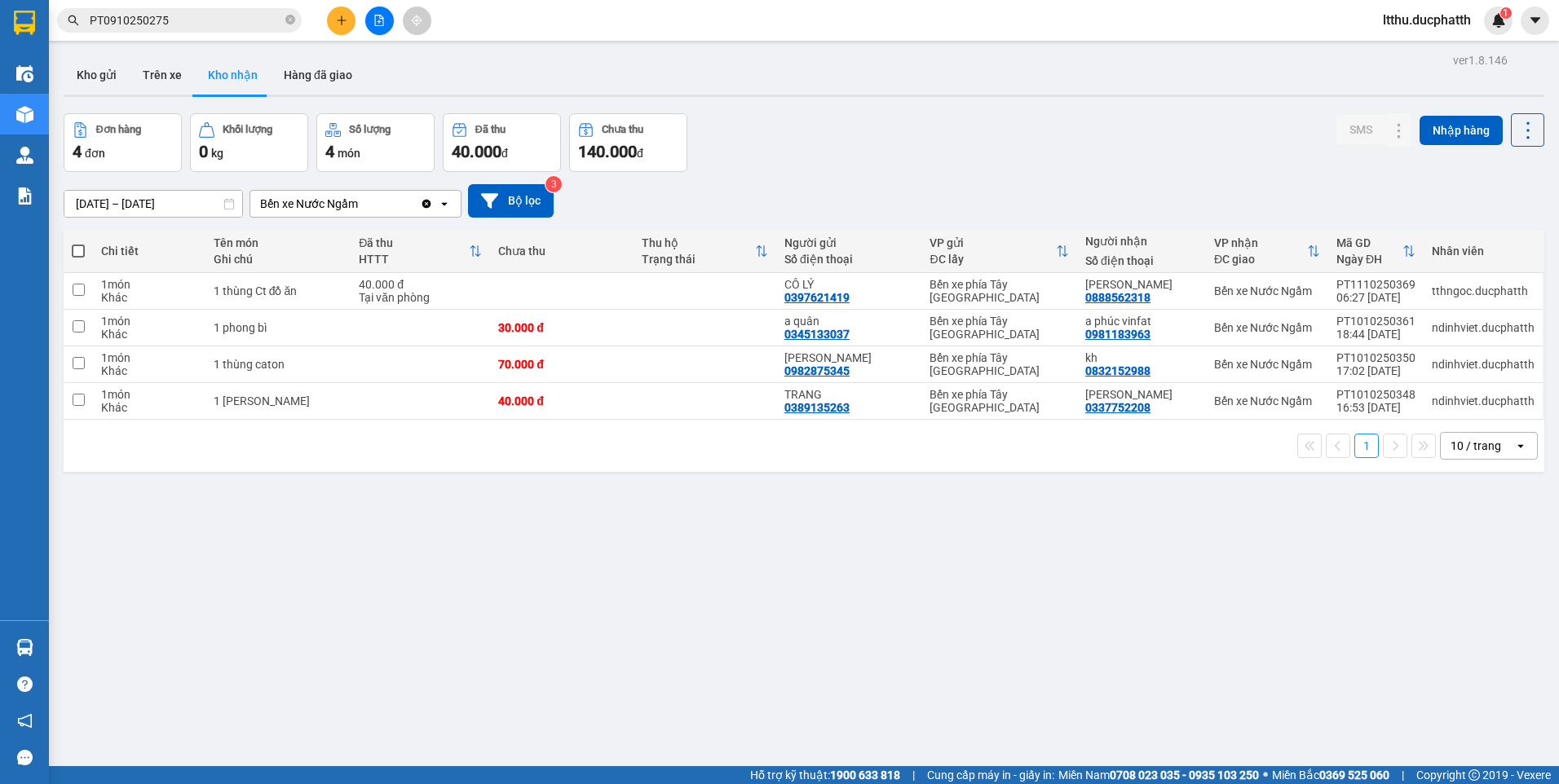
click at [204, 24] on input "PT0910250275" at bounding box center [185, 20] width 192 height 18
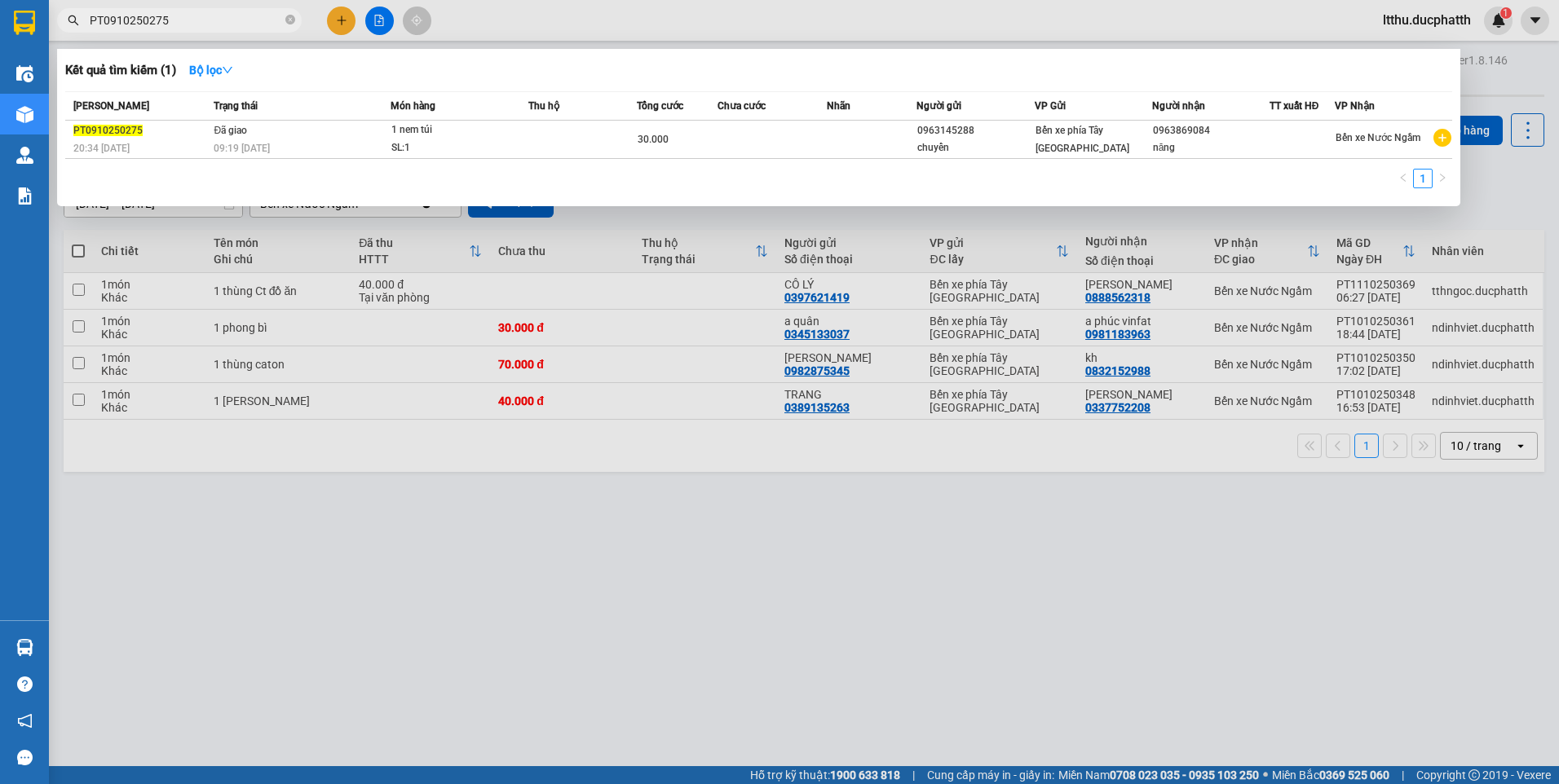
click at [204, 24] on input "PT0910250275" at bounding box center [185, 20] width 192 height 18
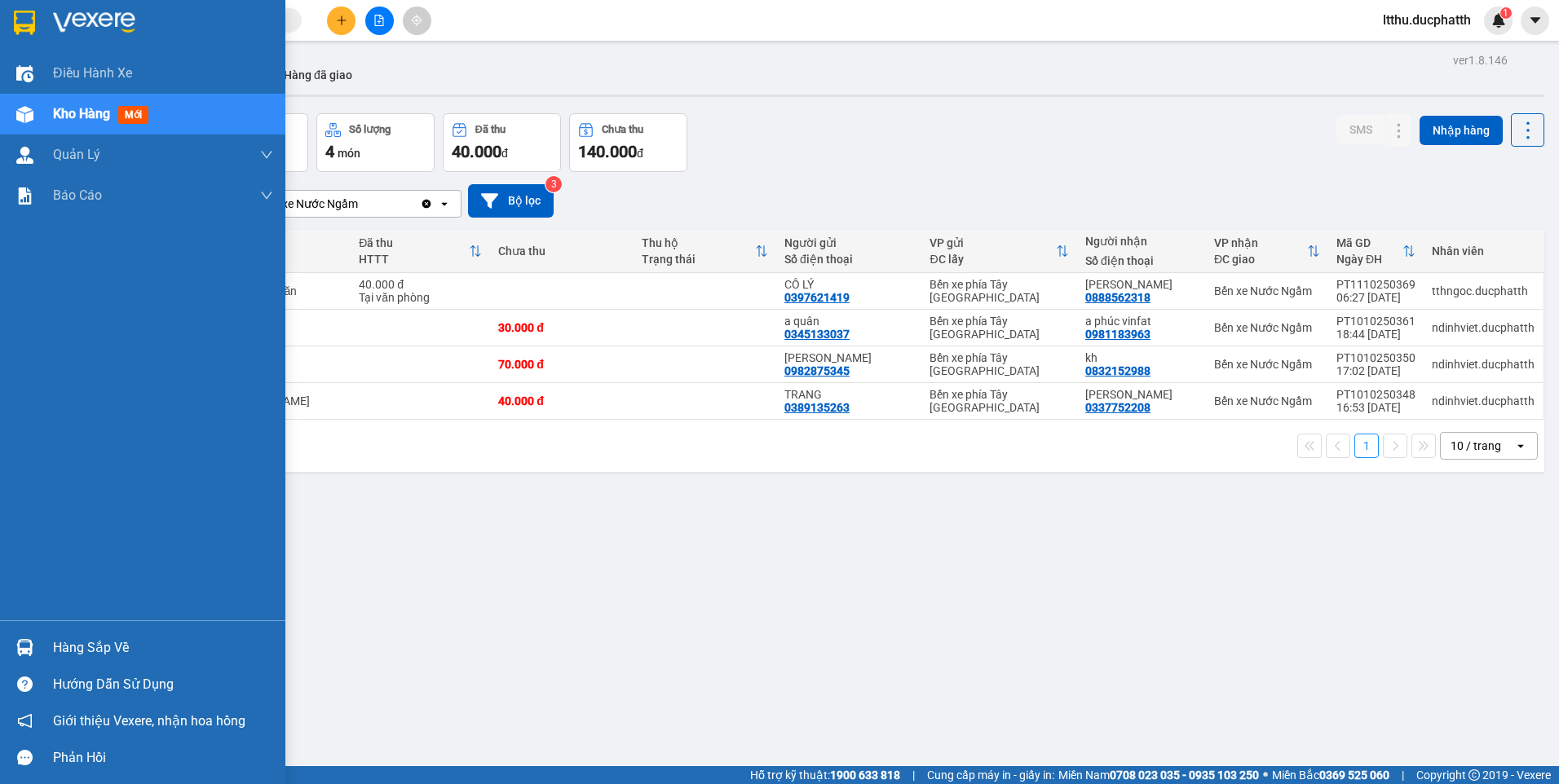
click at [106, 644] on div "Hàng sắp về" at bounding box center [162, 648] width 220 height 25
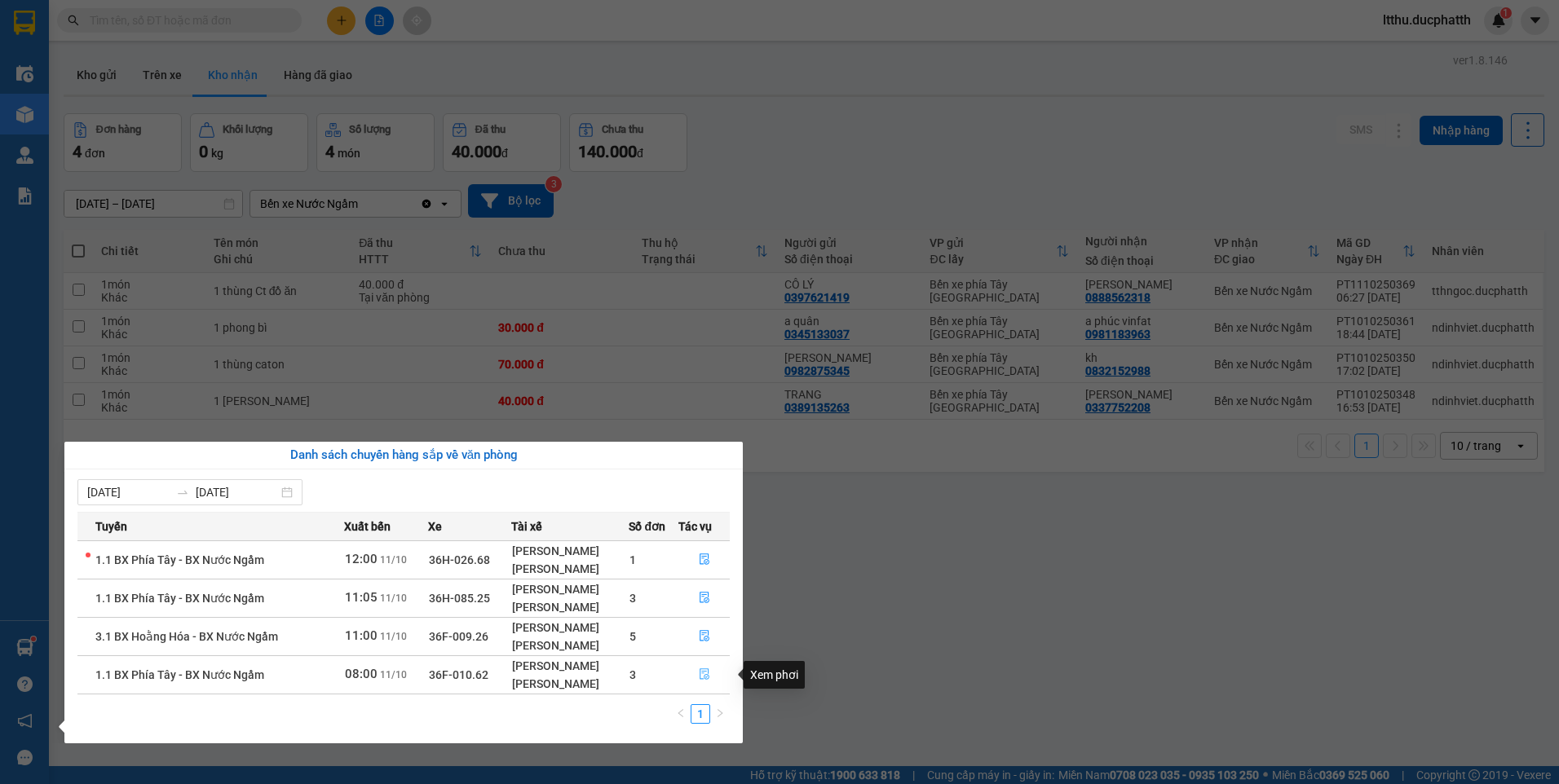
click at [705, 673] on icon "file-done" at bounding box center [704, 673] width 11 height 11
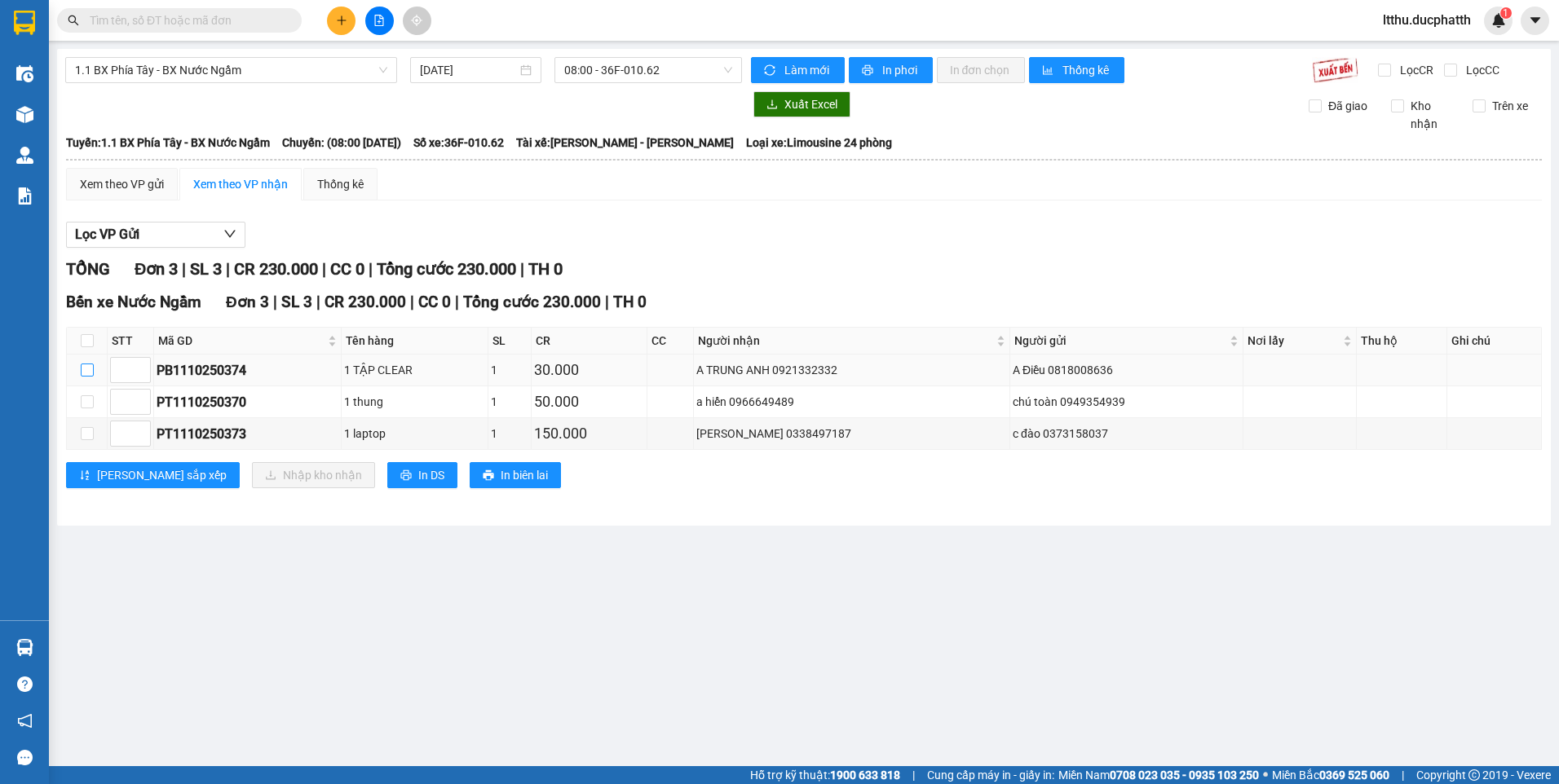
click at [83, 365] on input "checkbox" at bounding box center [87, 370] width 13 height 13
checkbox input "true"
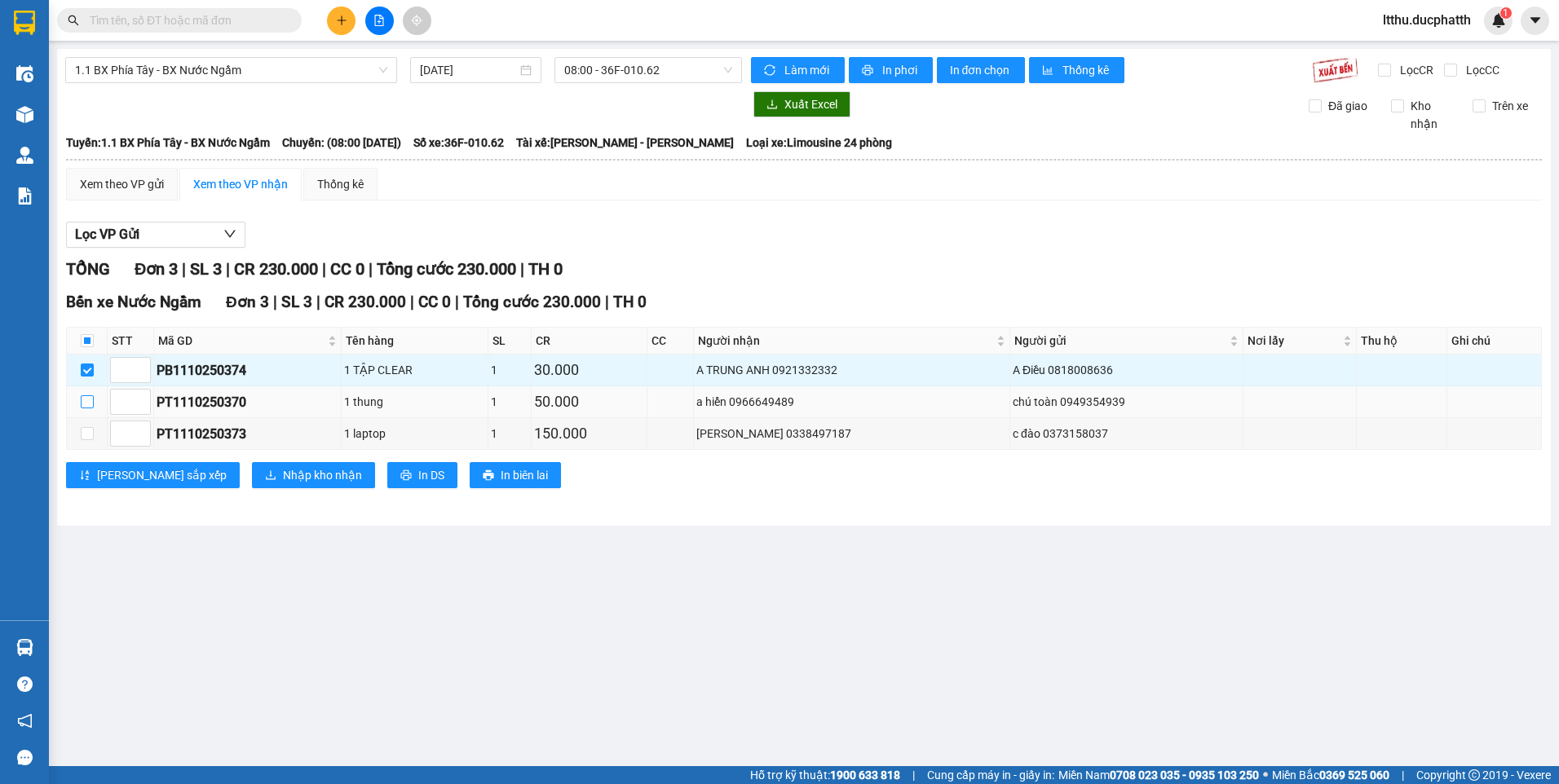
click at [90, 394] on label at bounding box center [87, 401] width 13 height 18
click at [90, 395] on input "checkbox" at bounding box center [87, 401] width 13 height 13
checkbox input "true"
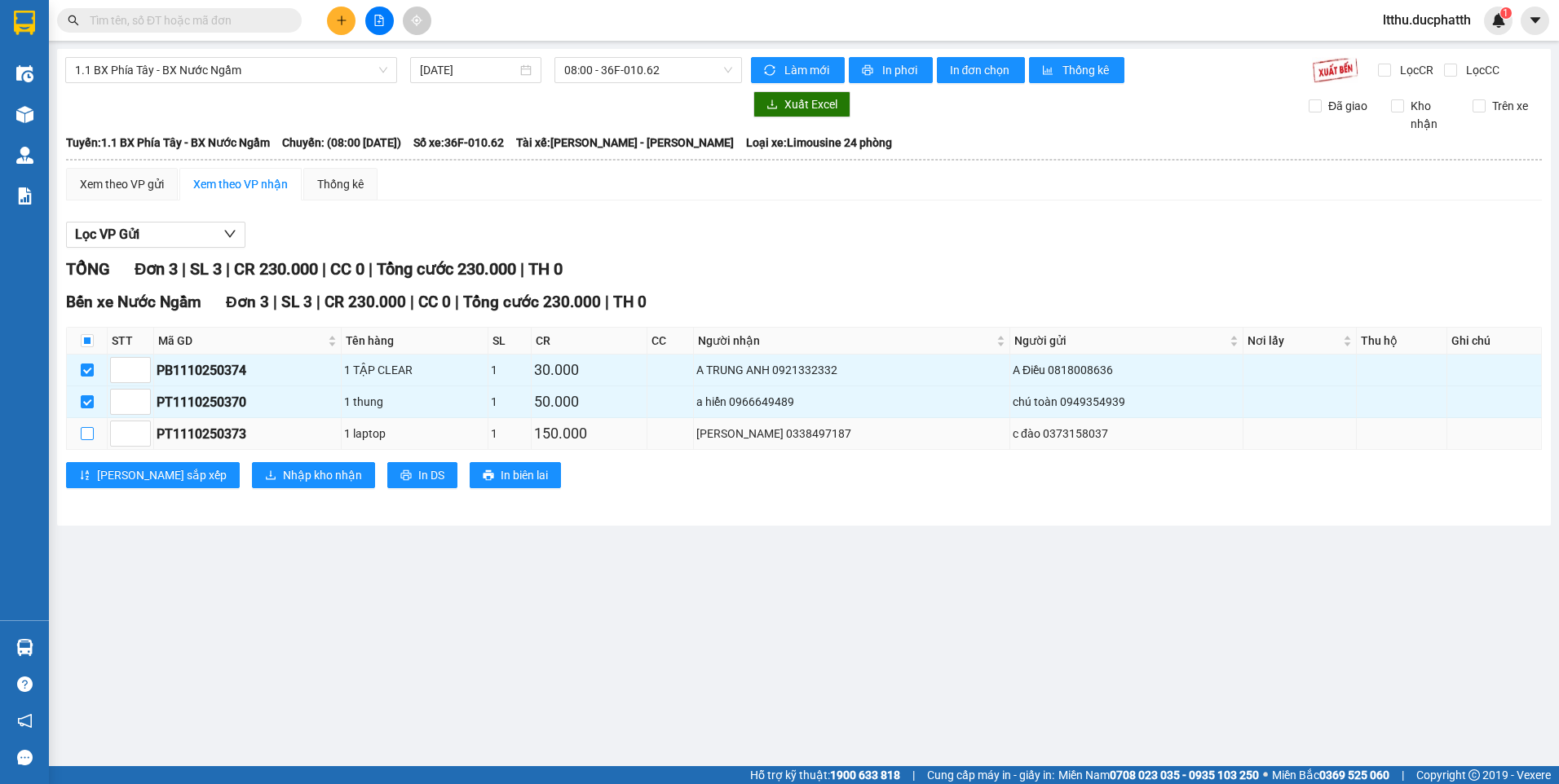
click at [87, 428] on input "checkbox" at bounding box center [87, 432] width 13 height 13
checkbox input "true"
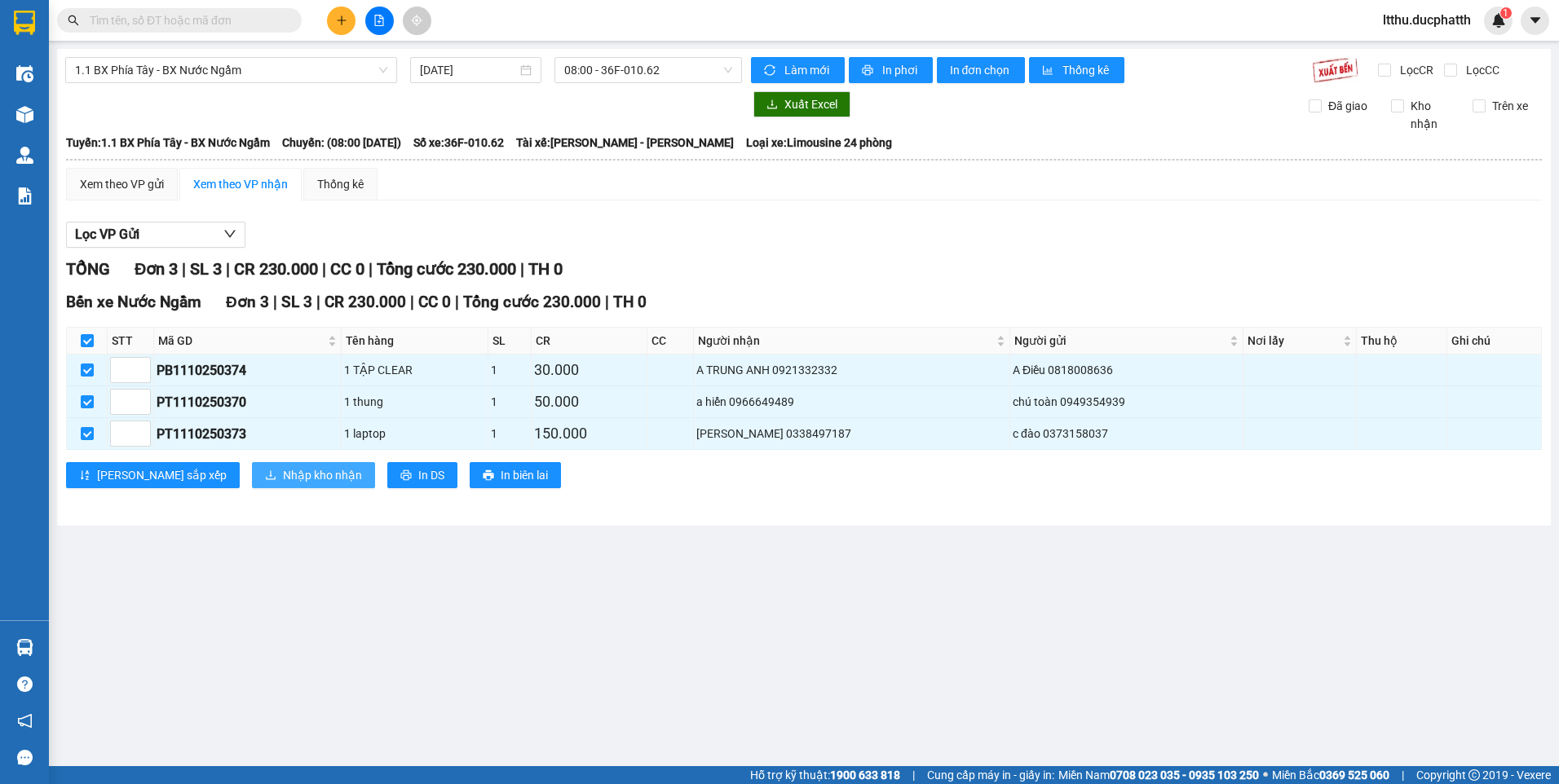
click at [283, 480] on span "Nhập kho nhận" at bounding box center [322, 475] width 79 height 18
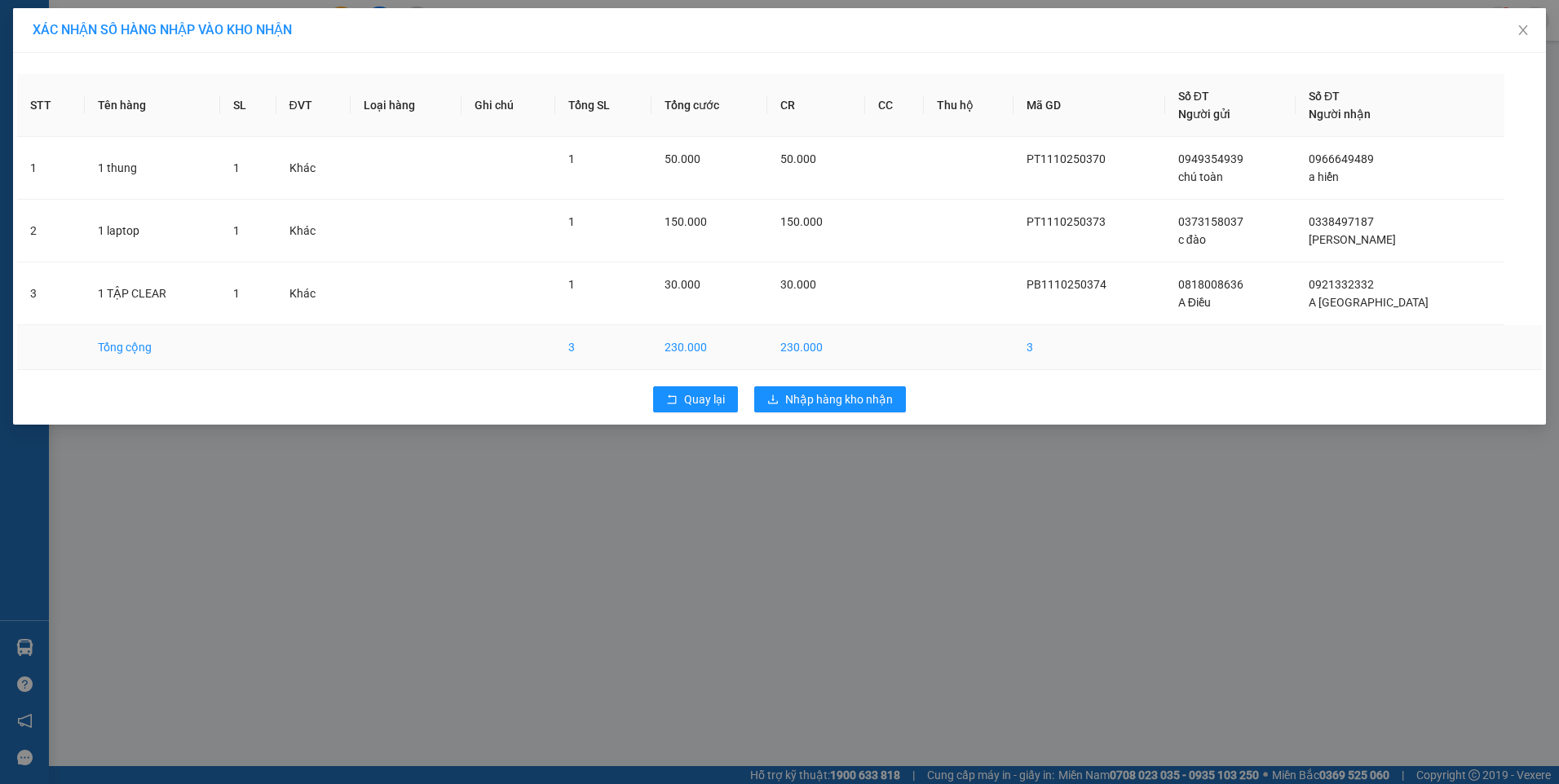
click at [858, 357] on td "230.000" at bounding box center [815, 347] width 98 height 45
click at [871, 395] on span "Nhập hàng kho nhận" at bounding box center [838, 399] width 108 height 18
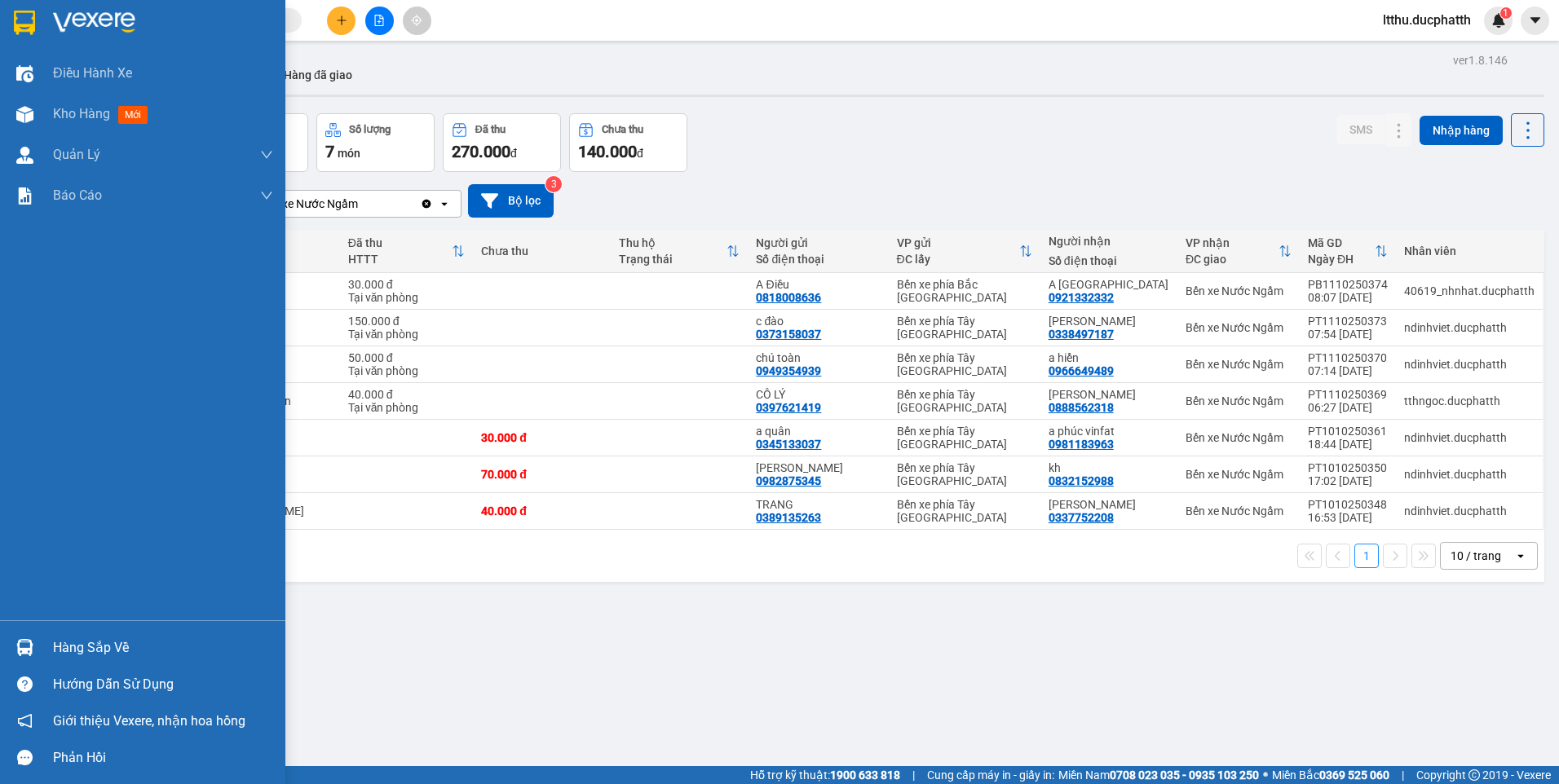
click at [33, 649] on img at bounding box center [24, 647] width 17 height 17
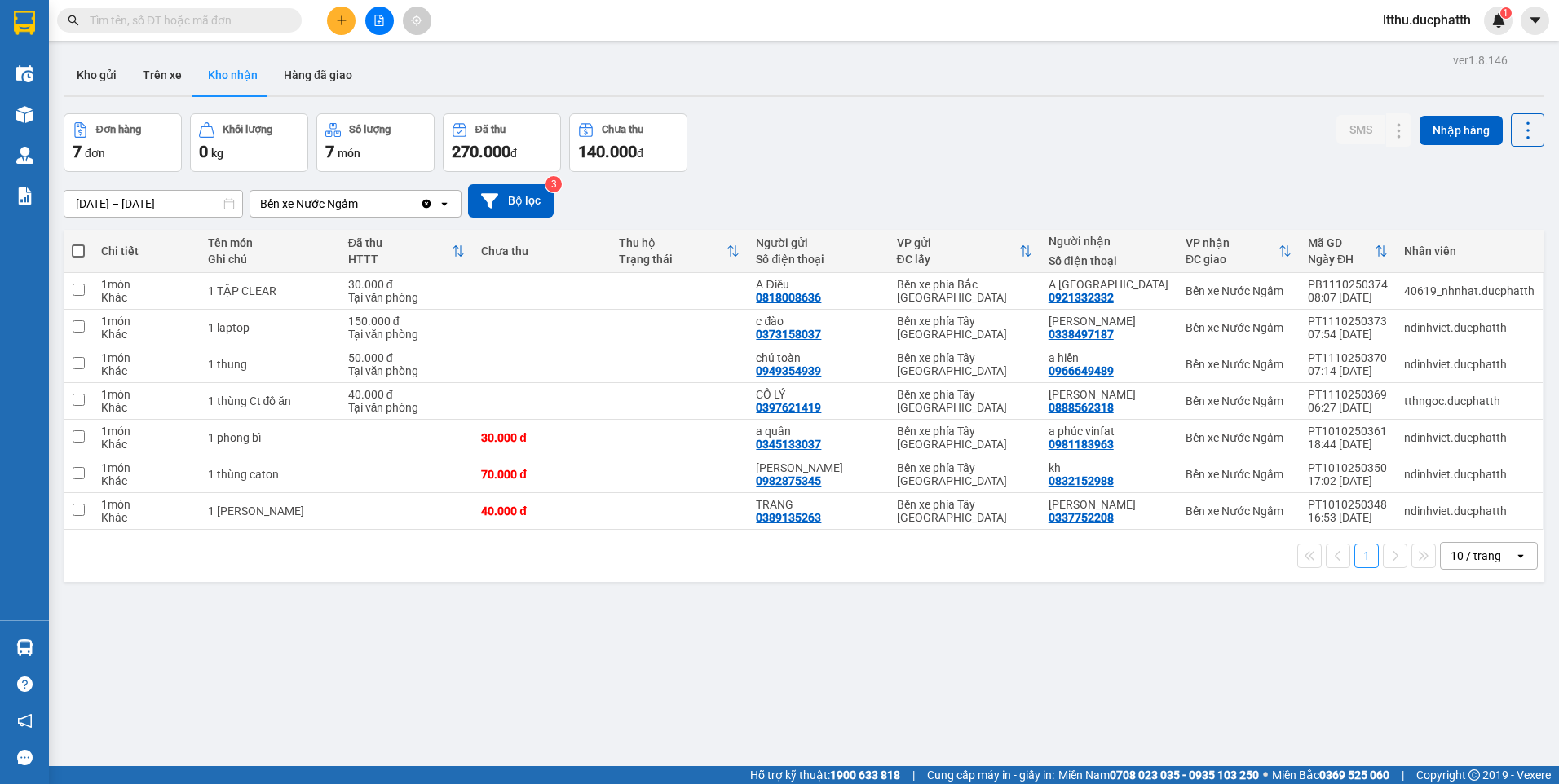
click at [1056, 641] on section "Kết quả tìm kiếm ( 1 ) Bộ lọc Mã ĐH Trạng thái Món hàng Thu hộ Tổng cước Chưa c…" at bounding box center [780, 392] width 1559 height 784
click at [191, 20] on input "text" at bounding box center [185, 20] width 192 height 18
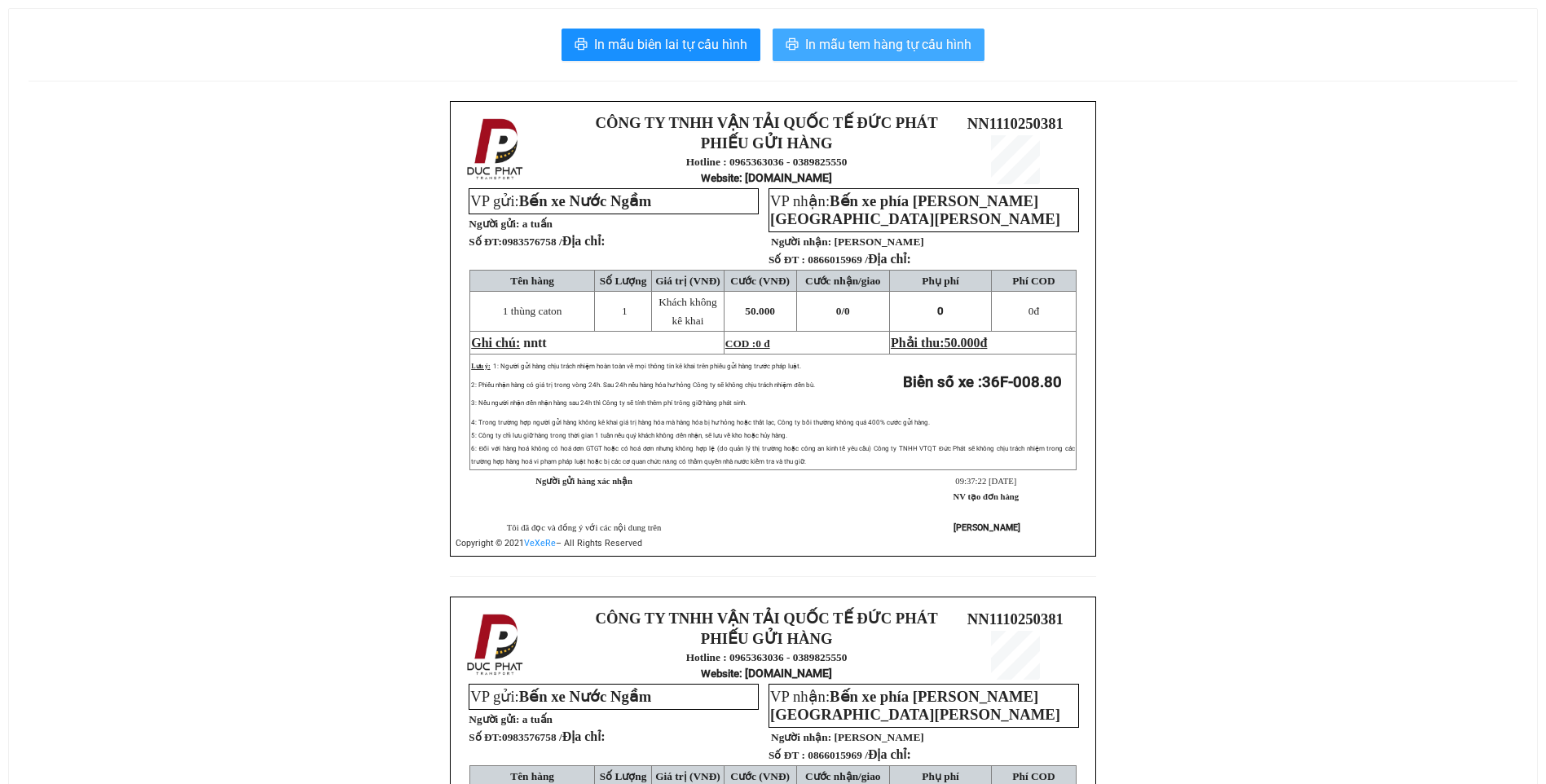
click at [894, 45] on span "In mẫu tem hàng tự cấu hình" at bounding box center [888, 44] width 166 height 20
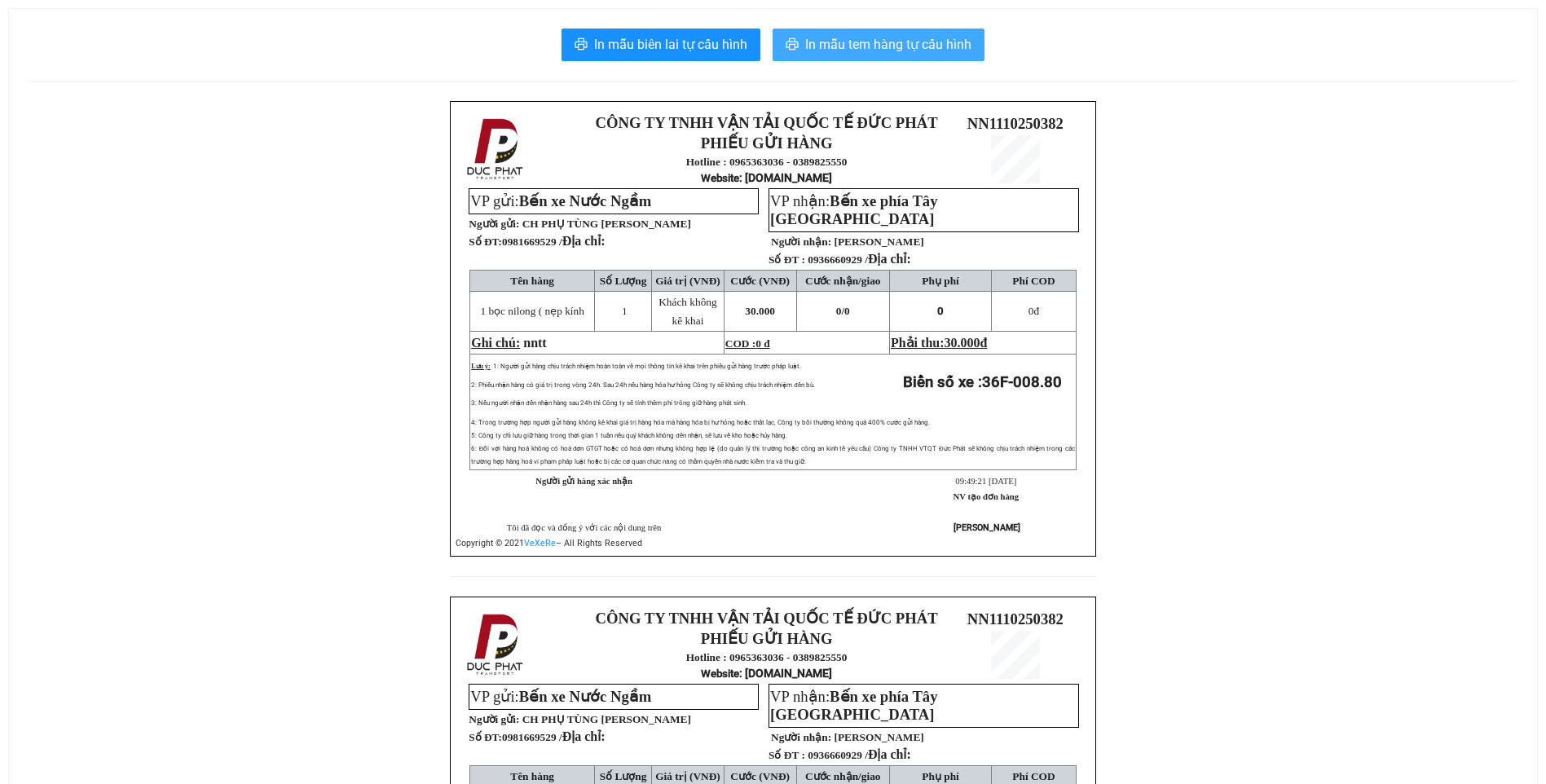
click at [925, 55] on span "In mẫu tem hàng tự cấu hình" at bounding box center [888, 44] width 166 height 20
click at [906, 47] on span "In mẫu tem hàng tự cấu hình" at bounding box center [888, 44] width 166 height 20
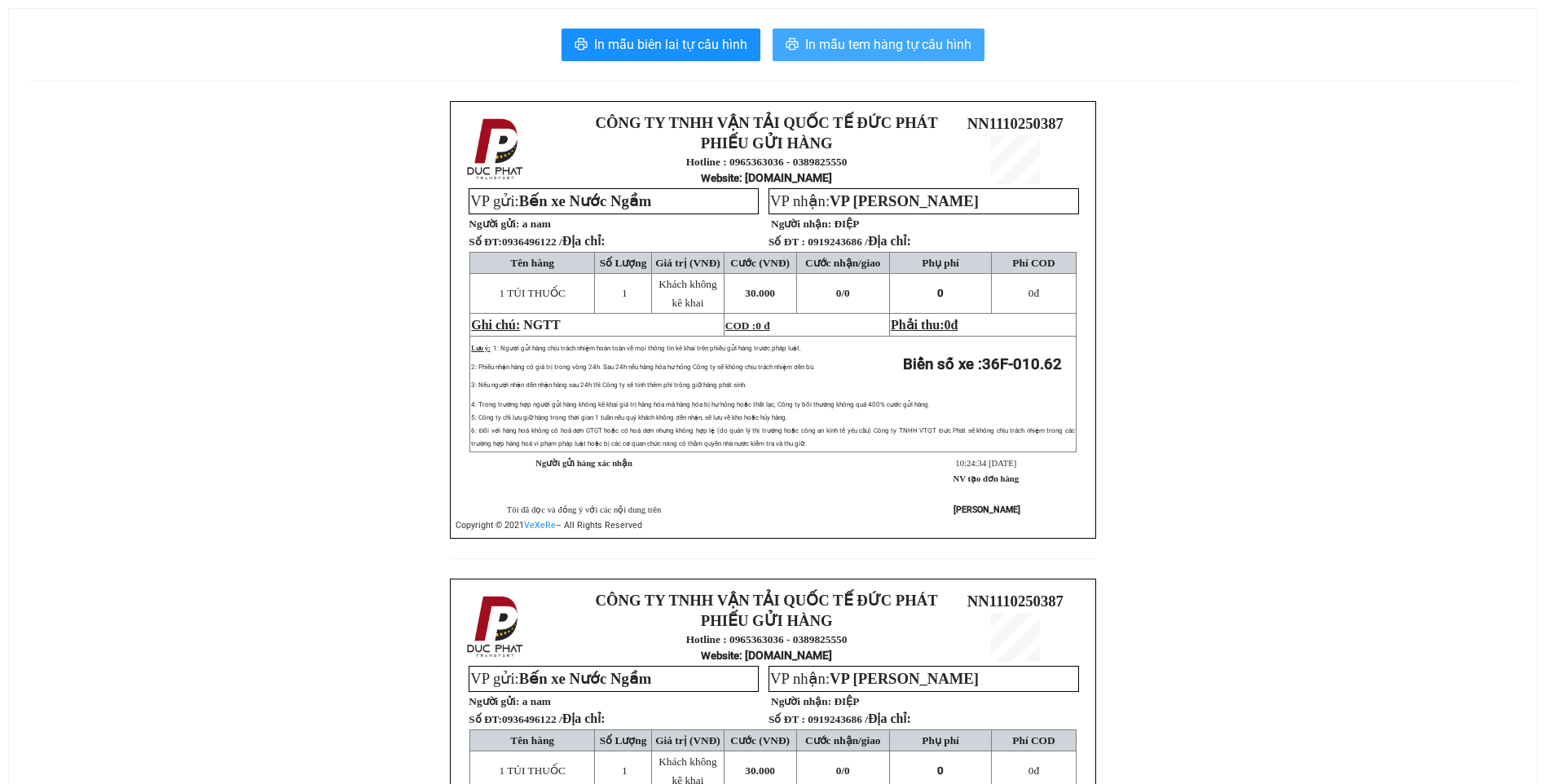
click at [896, 47] on span "In mẫu tem hàng tự cấu hình" at bounding box center [888, 44] width 166 height 20
click at [913, 52] on span "In mẫu tem hàng tự cấu hình" at bounding box center [888, 44] width 166 height 20
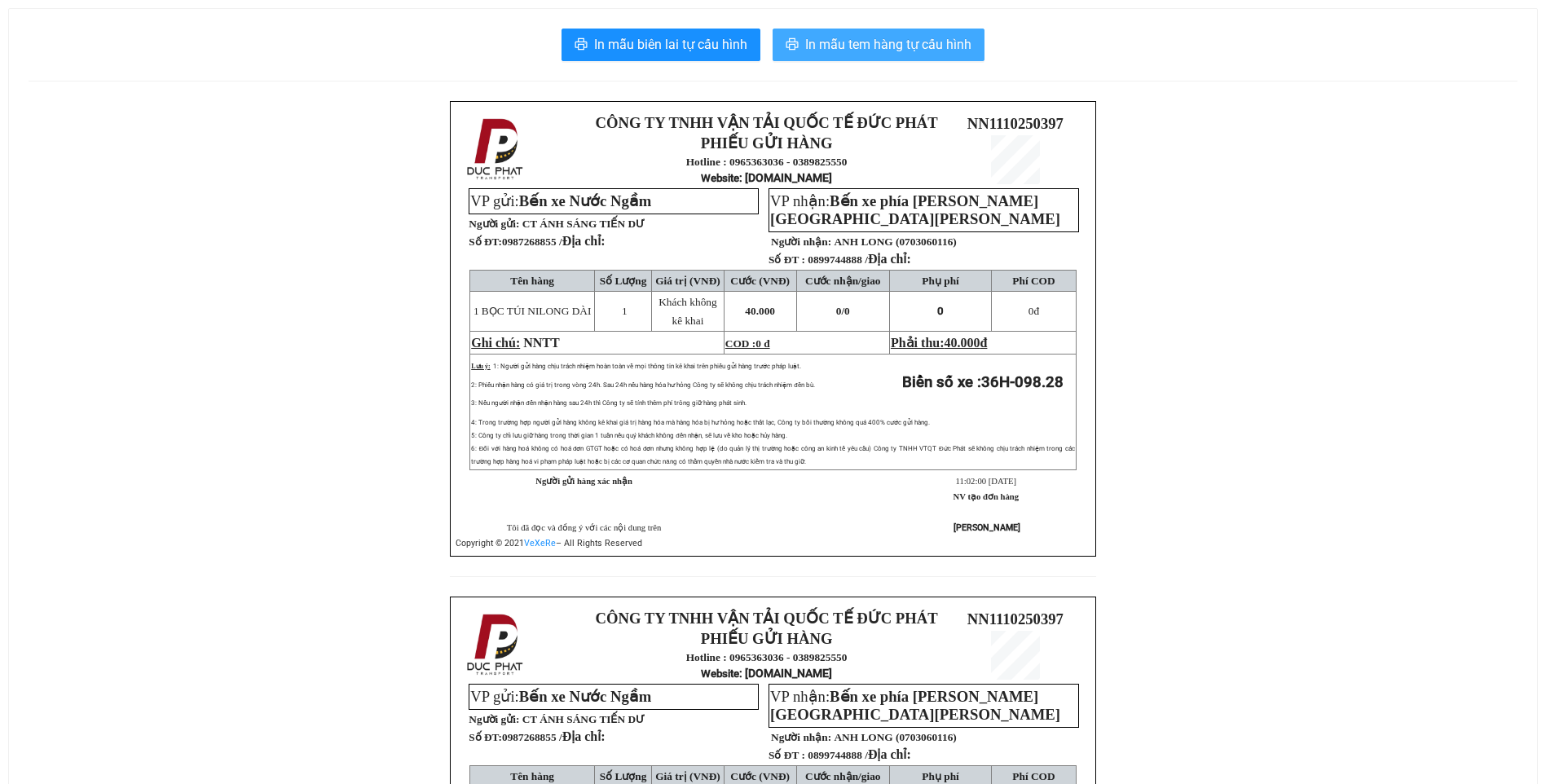
click at [883, 56] on button "In mẫu tem hàng tự cấu hình" at bounding box center [878, 45] width 212 height 33
click at [896, 29] on button "In mẫu tem hàng tự cấu hình" at bounding box center [878, 45] width 212 height 33
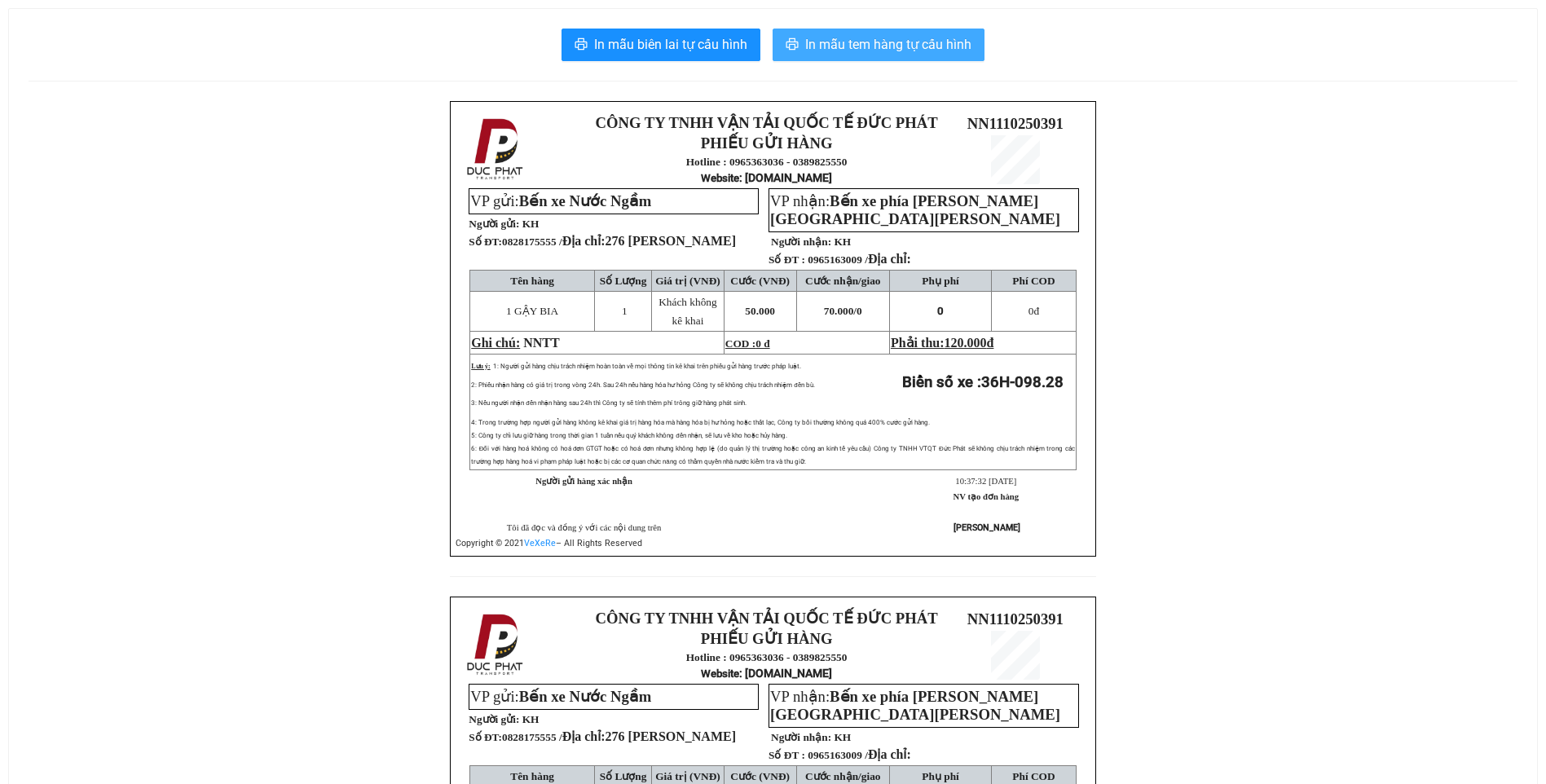
click at [880, 53] on span "In mẫu tem hàng tự cấu hình" at bounding box center [888, 44] width 166 height 20
click at [948, 47] on span "In mẫu tem hàng tự cấu hình" at bounding box center [888, 44] width 166 height 20
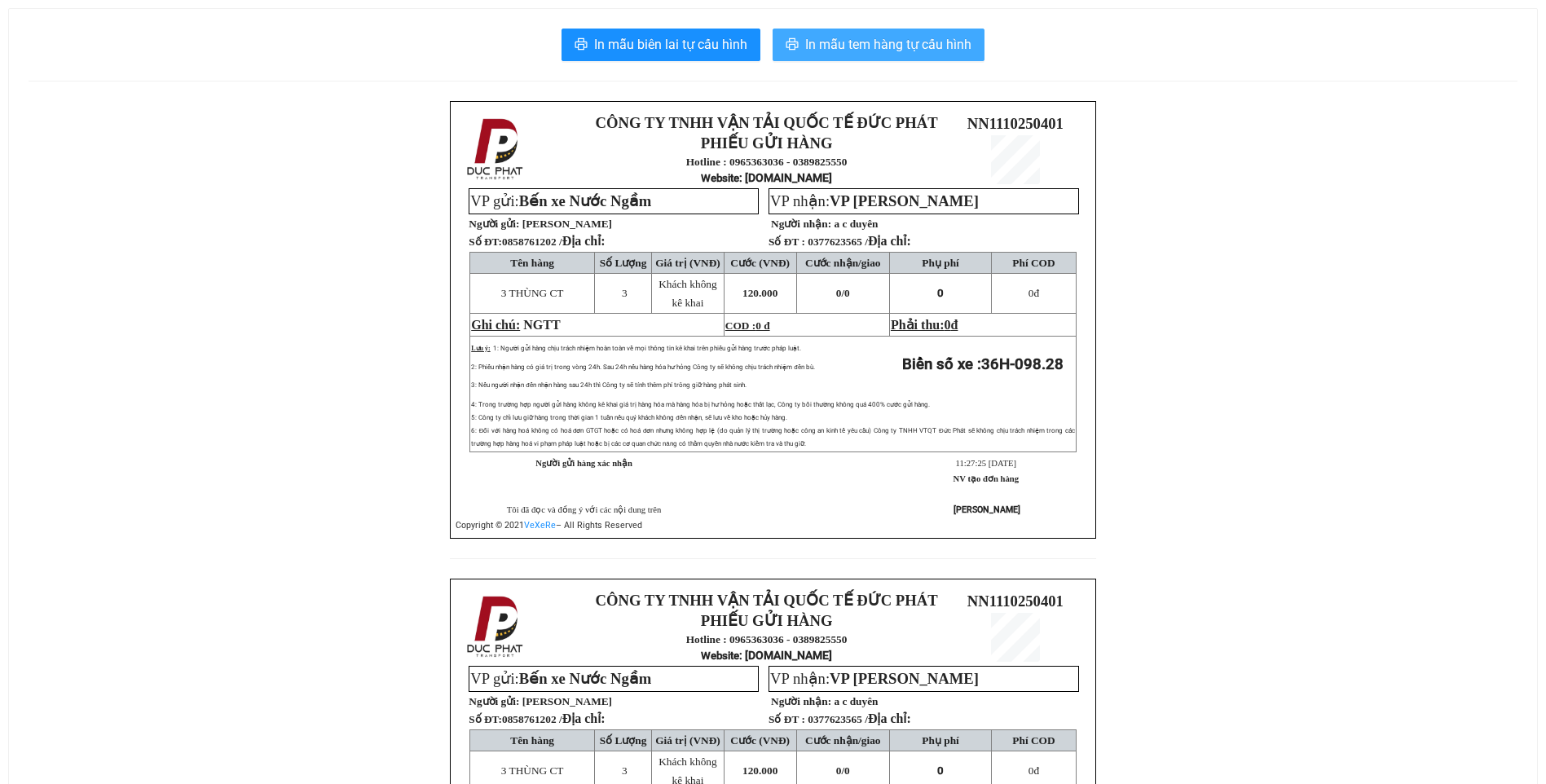
click at [852, 45] on span "In mẫu tem hàng tự cấu hình" at bounding box center [888, 44] width 166 height 20
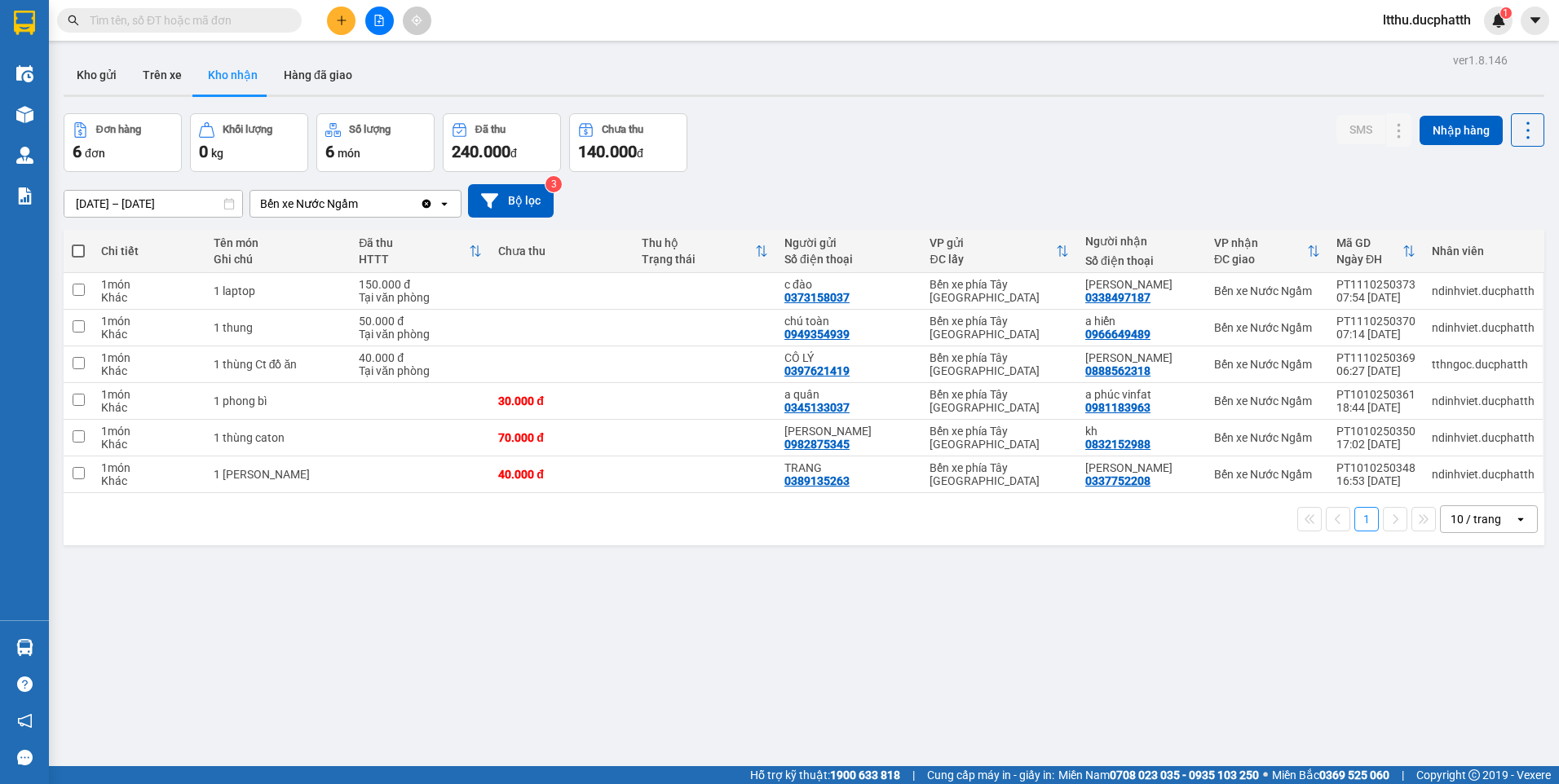
click at [250, 26] on input "text" at bounding box center [185, 20] width 192 height 18
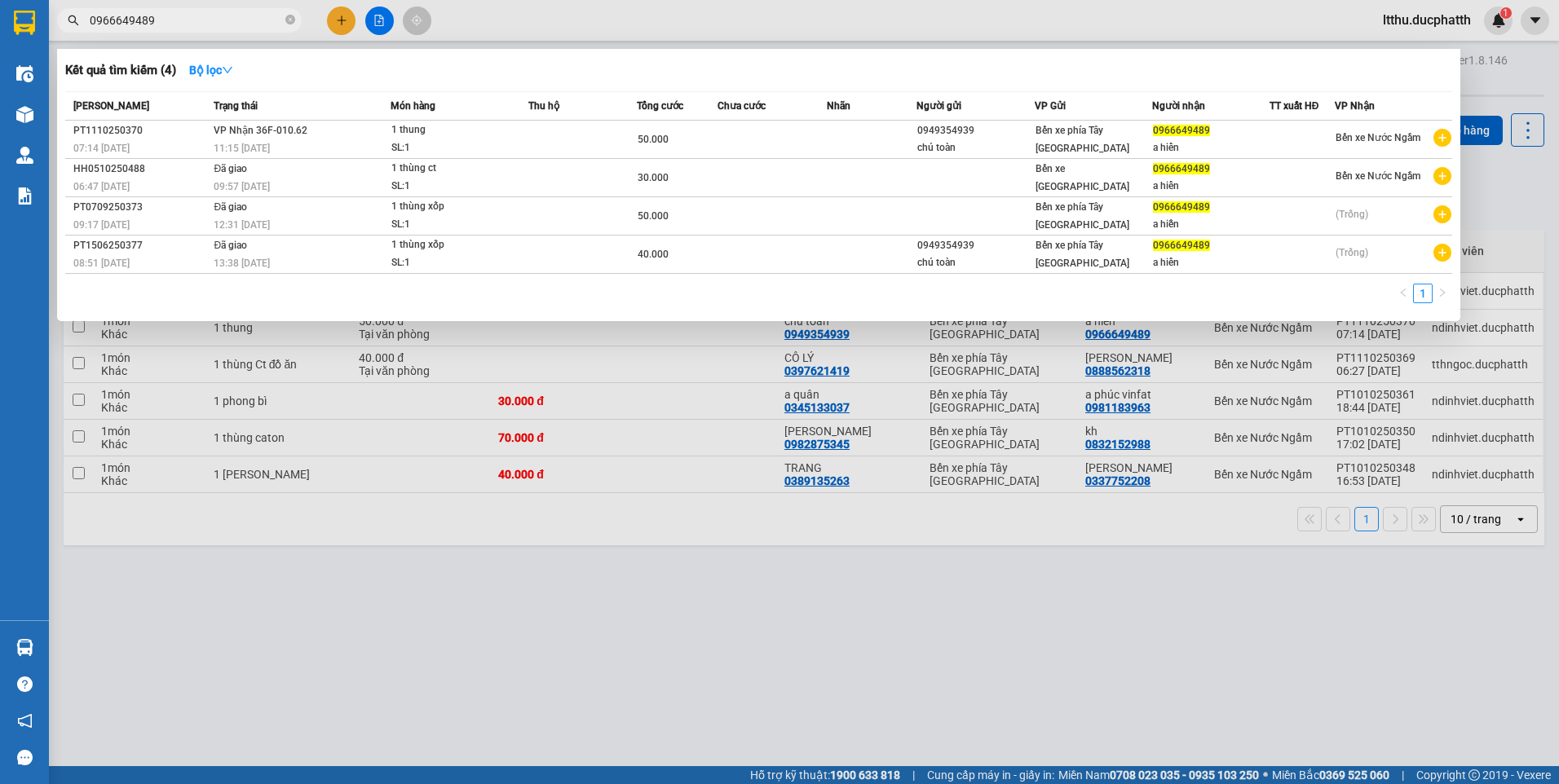
type input "0966649489"
click at [708, 623] on div at bounding box center [780, 392] width 1559 height 784
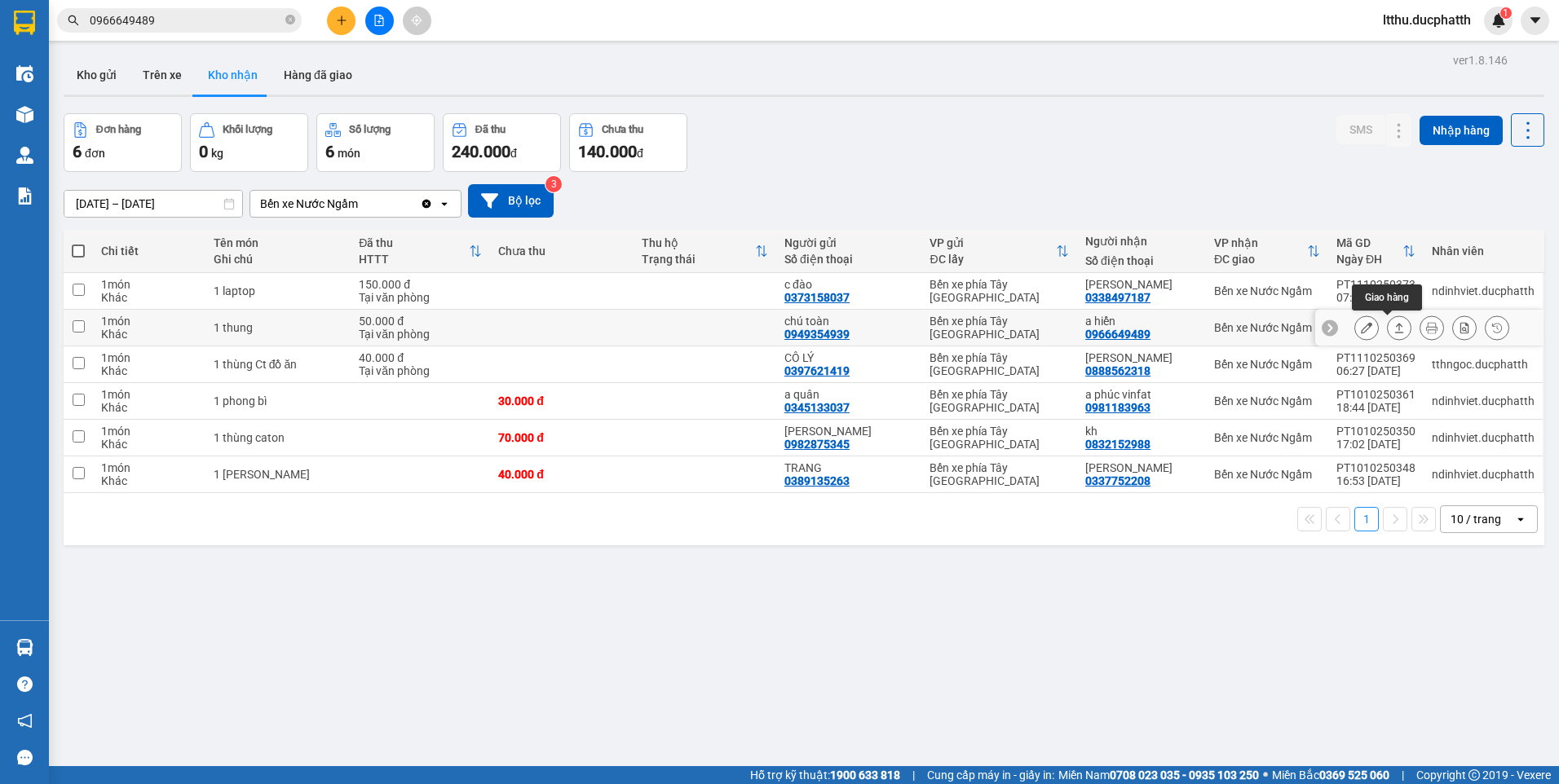
click at [1394, 329] on icon at bounding box center [1399, 327] width 11 height 11
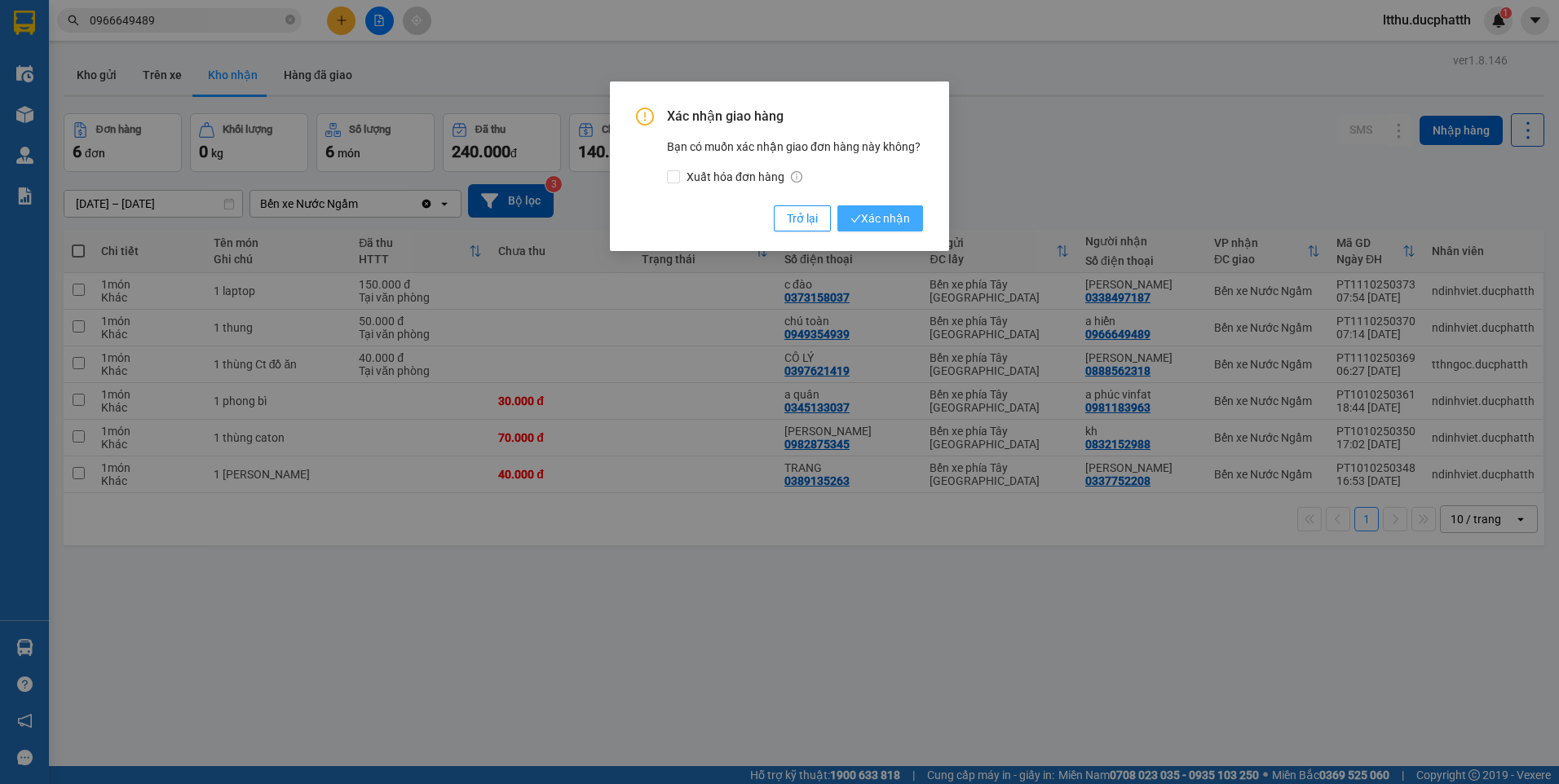
click at [865, 224] on span "Xác nhận" at bounding box center [880, 218] width 60 height 18
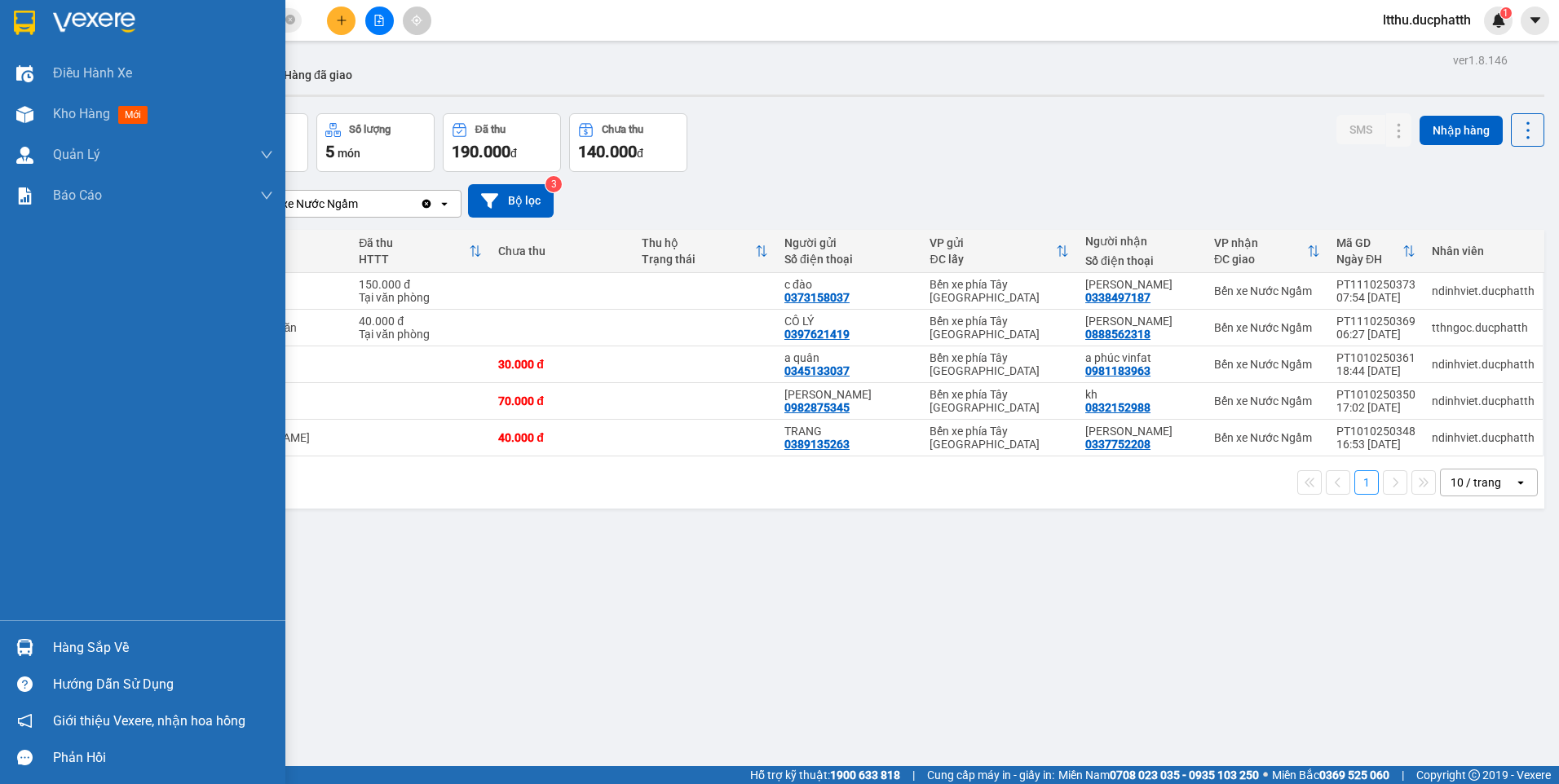
click at [135, 647] on div "Hàng sắp về" at bounding box center [162, 648] width 220 height 25
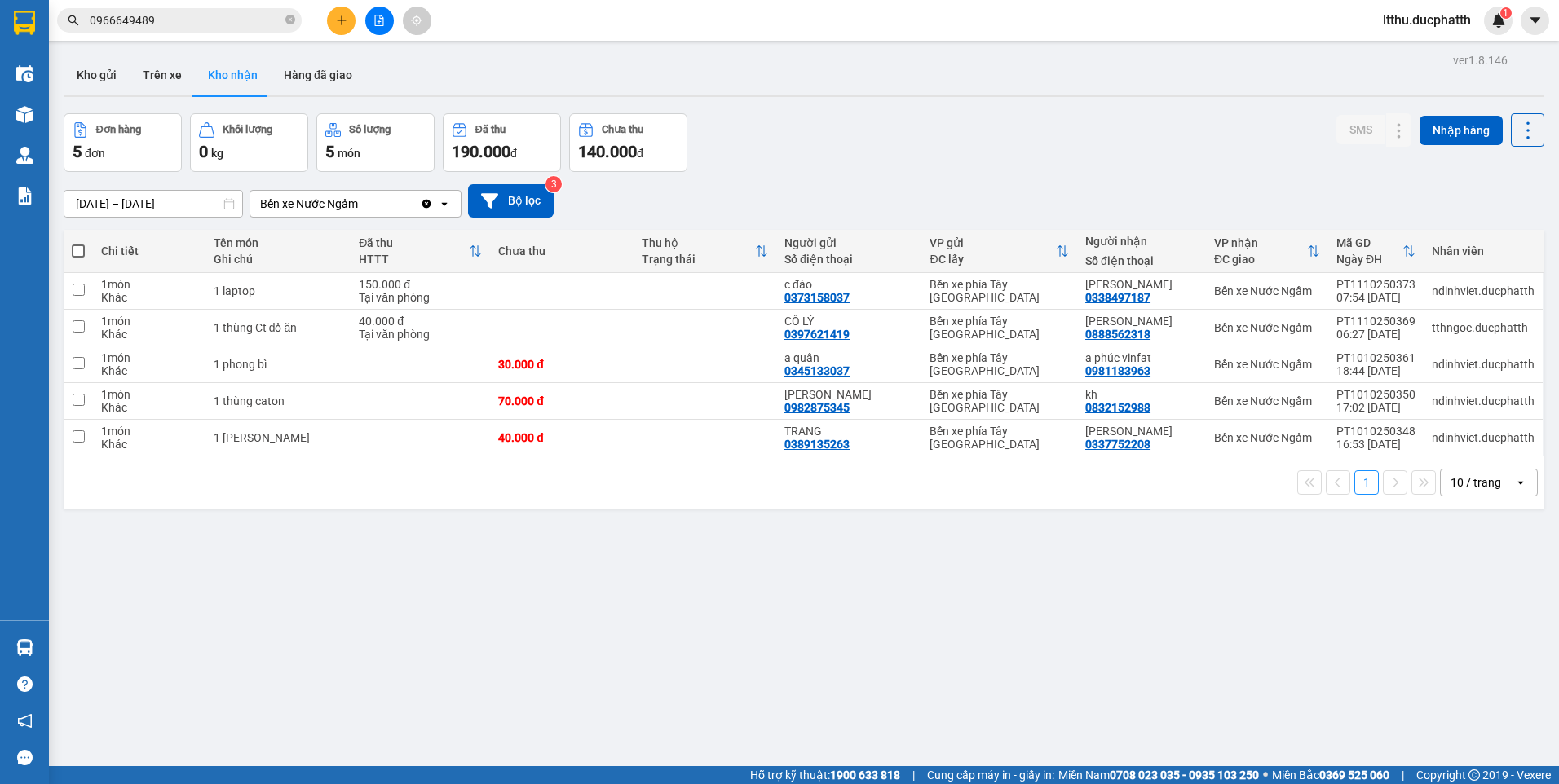
click at [946, 595] on section "Kết quả tìm kiếm ( 4 ) Bộ lọc Mã ĐH Trạng thái Món hàng Thu hộ Tổng cước Chưa c…" at bounding box center [780, 392] width 1559 height 784
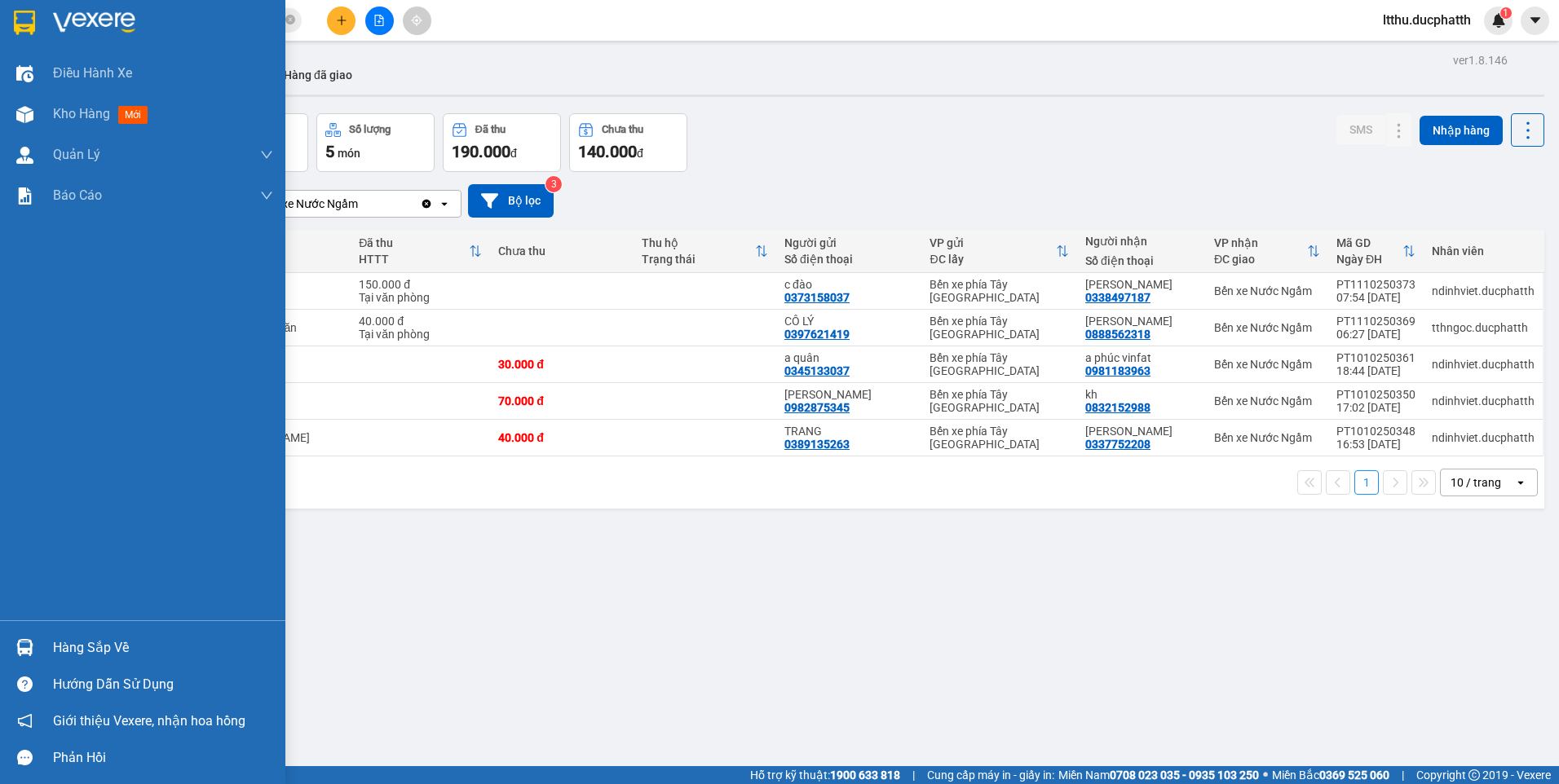
click at [106, 642] on div "Hàng sắp về" at bounding box center [162, 648] width 220 height 25
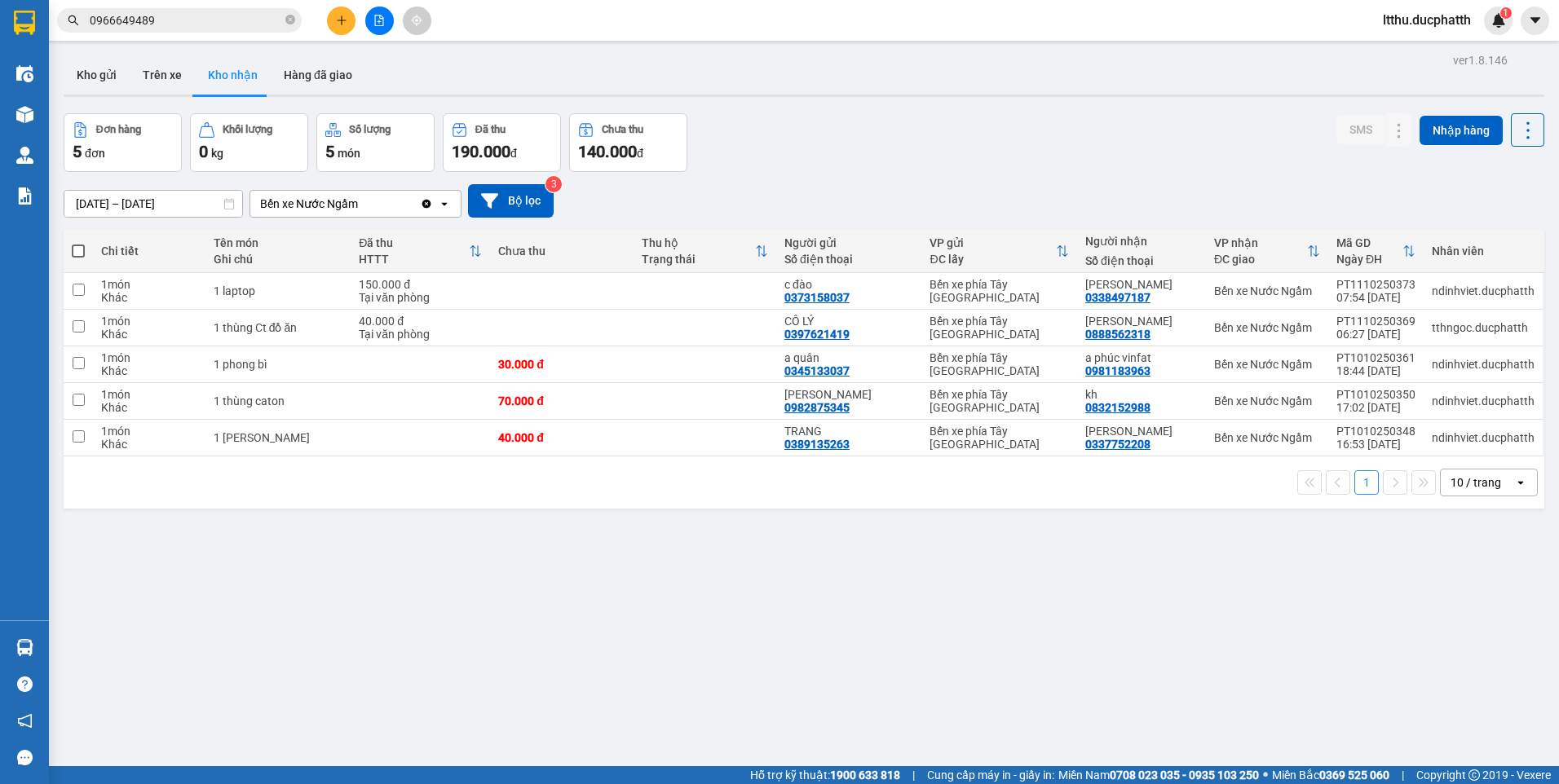
click at [886, 590] on section "Kết quả tìm kiếm ( 4 ) Bộ lọc Mã ĐH Trạng thái Món hàng Thu hộ Tổng cước Chưa c…" at bounding box center [780, 392] width 1559 height 784
click at [860, 185] on div "09/10/2025 – 11/10/2025 Press the down arrow key to interact with the calendar …" at bounding box center [803, 201] width 1480 height 34
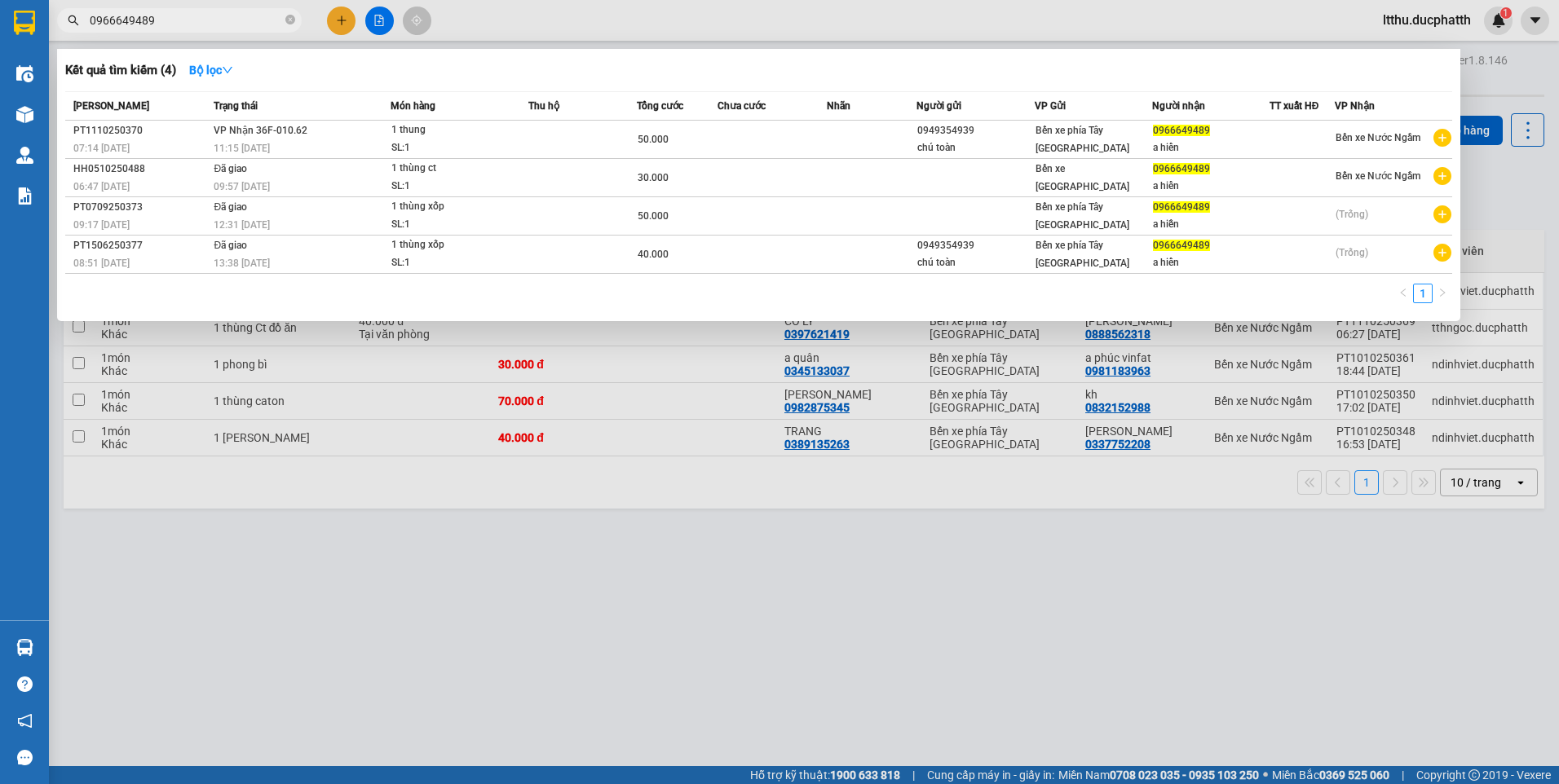
click at [239, 21] on input "0966649489" at bounding box center [185, 20] width 192 height 18
click at [293, 21] on icon "close-circle" at bounding box center [290, 20] width 10 height 10
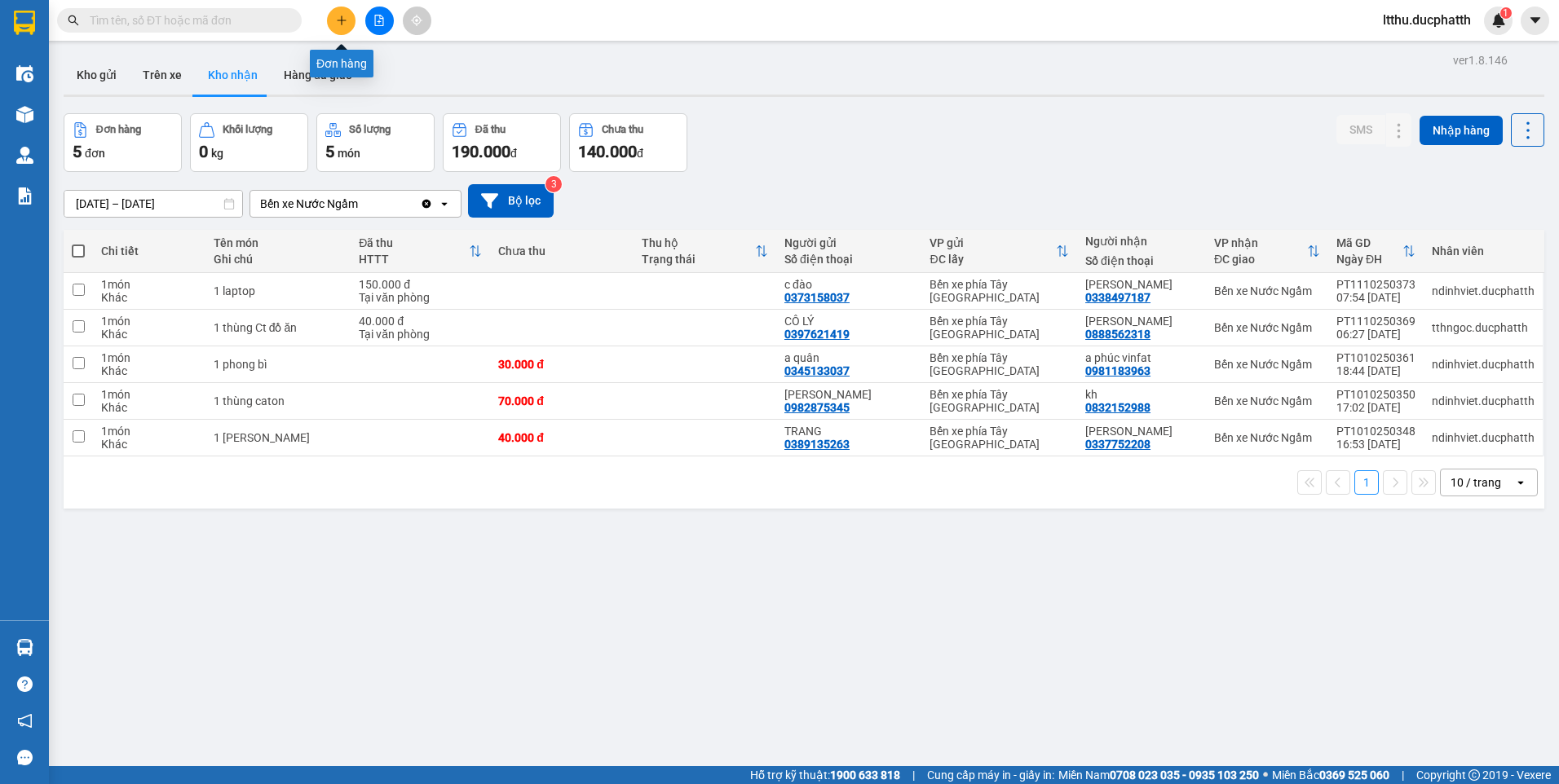
click at [336, 21] on icon "plus" at bounding box center [341, 20] width 11 height 11
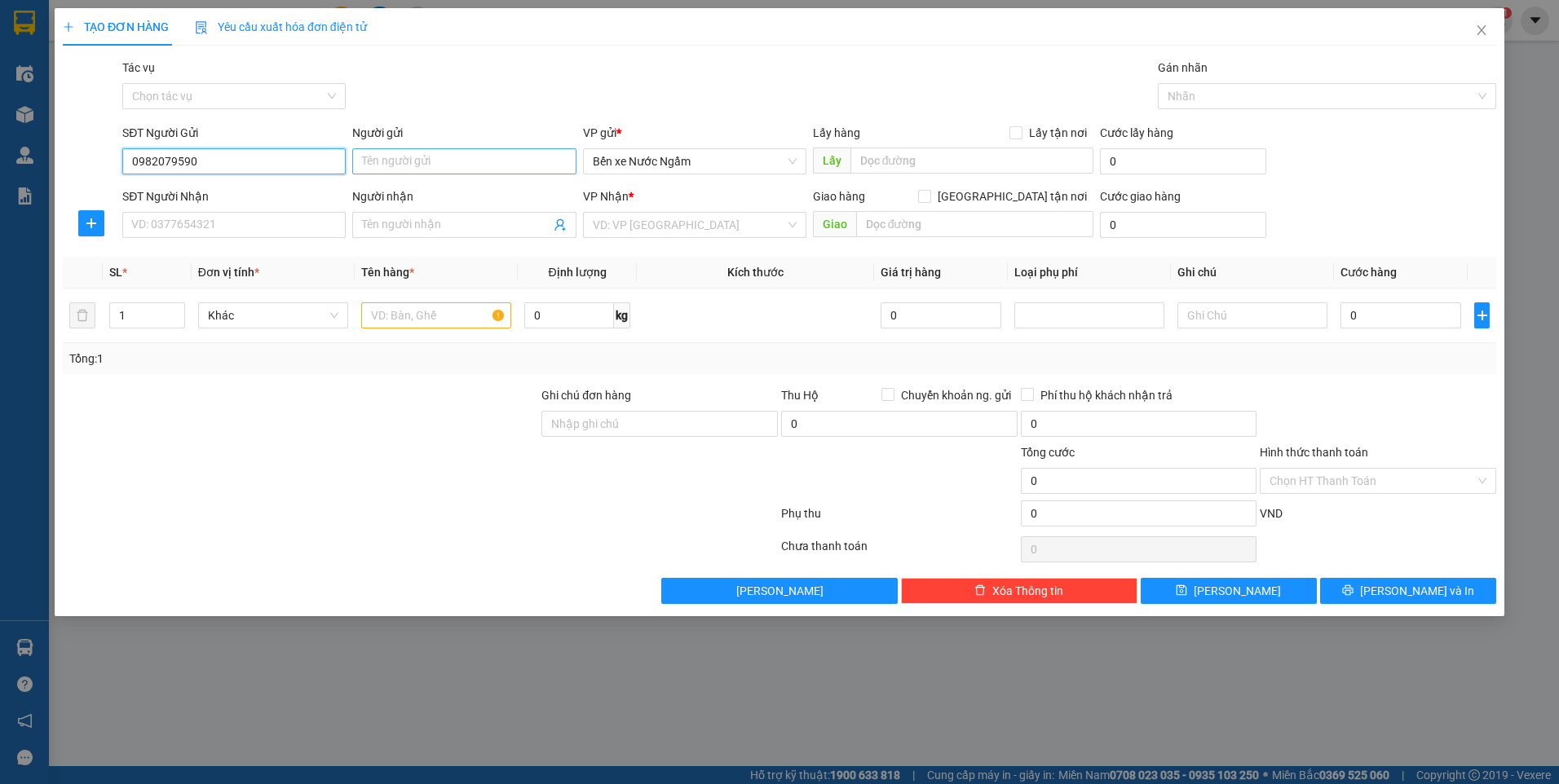
type input "0982079590"
click at [482, 165] on input "Người gửi" at bounding box center [464, 161] width 223 height 26
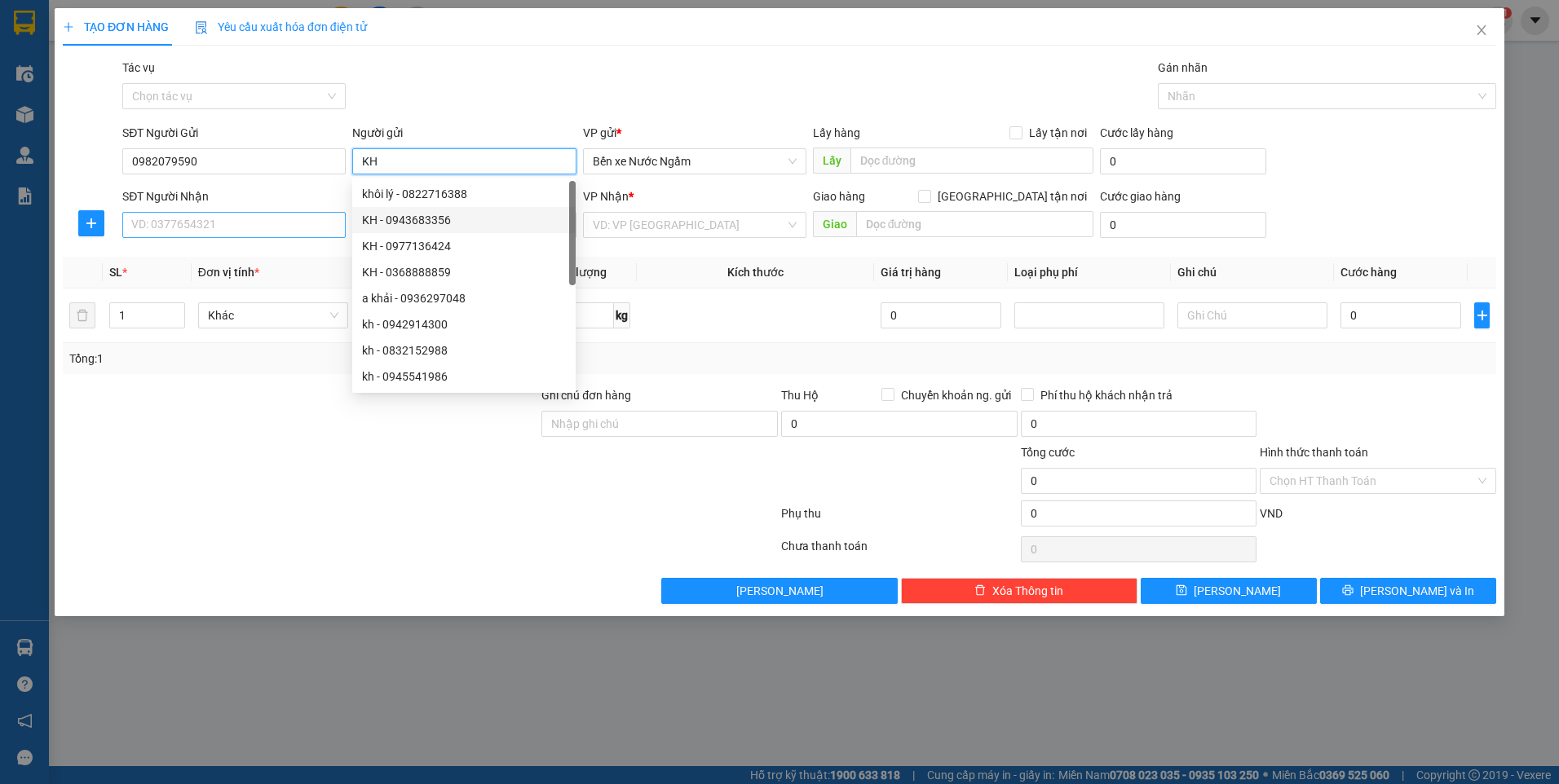
type input "KH"
click at [214, 237] on input "SĐT Người Nhận" at bounding box center [234, 225] width 223 height 26
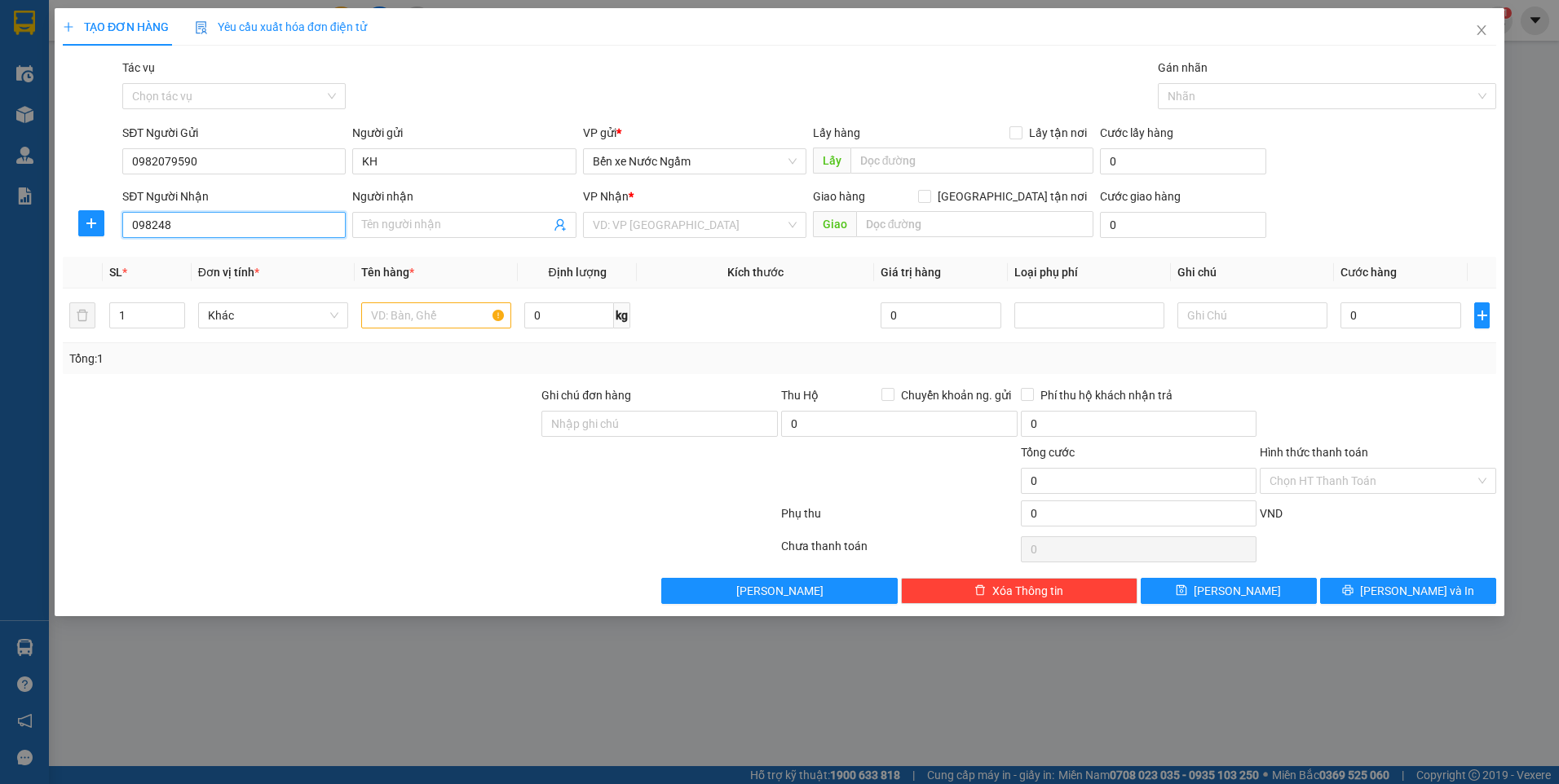
click at [209, 231] on input "098248" at bounding box center [234, 225] width 223 height 26
type input "098248480213"
click at [420, 230] on input "Người nhận" at bounding box center [456, 225] width 187 height 18
type input "CÔ NĂM"
click at [719, 227] on input "search" at bounding box center [688, 224] width 192 height 25
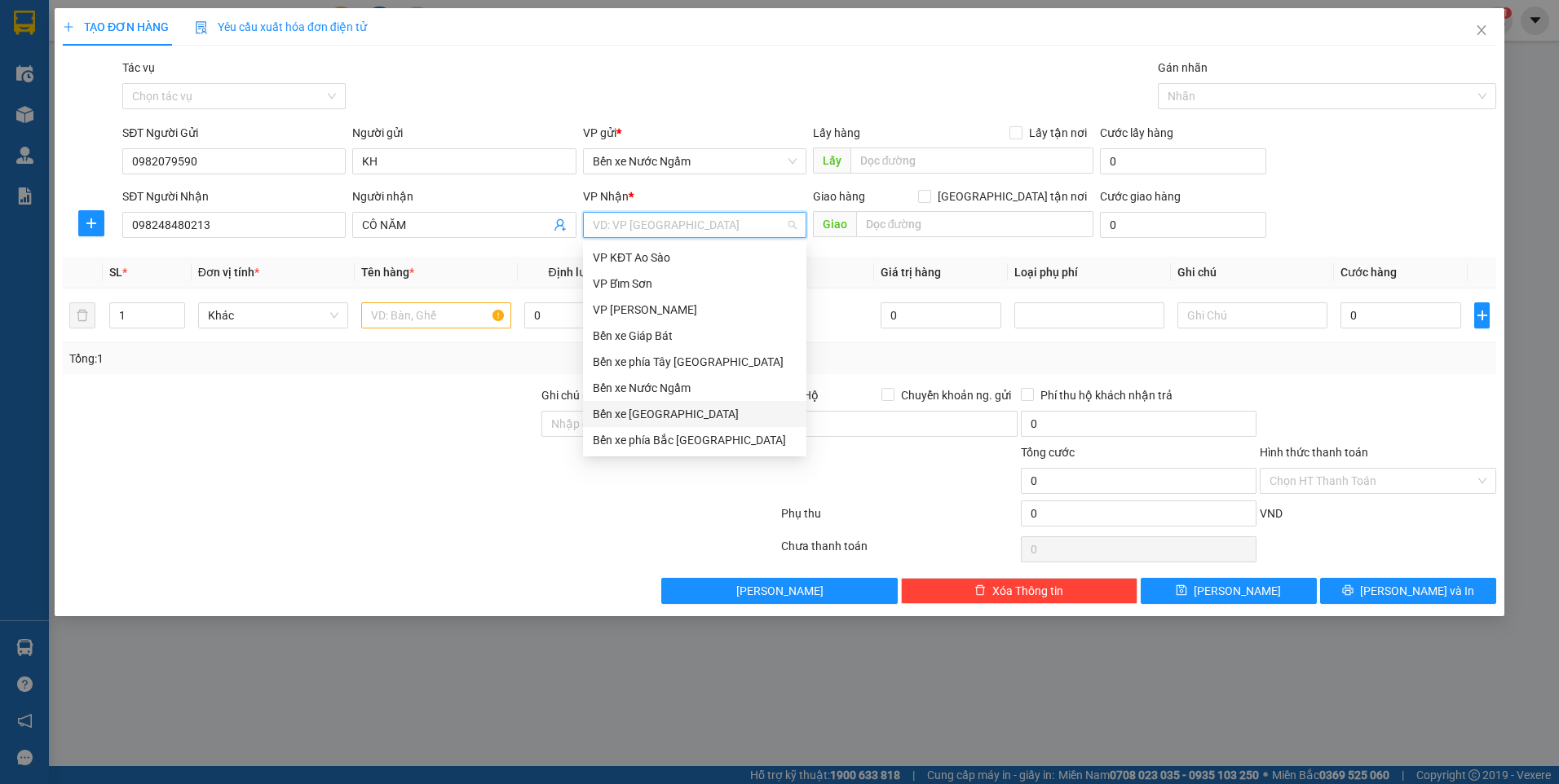
click at [669, 422] on div "Bến xe Hoằng Hóa" at bounding box center [694, 413] width 203 height 18
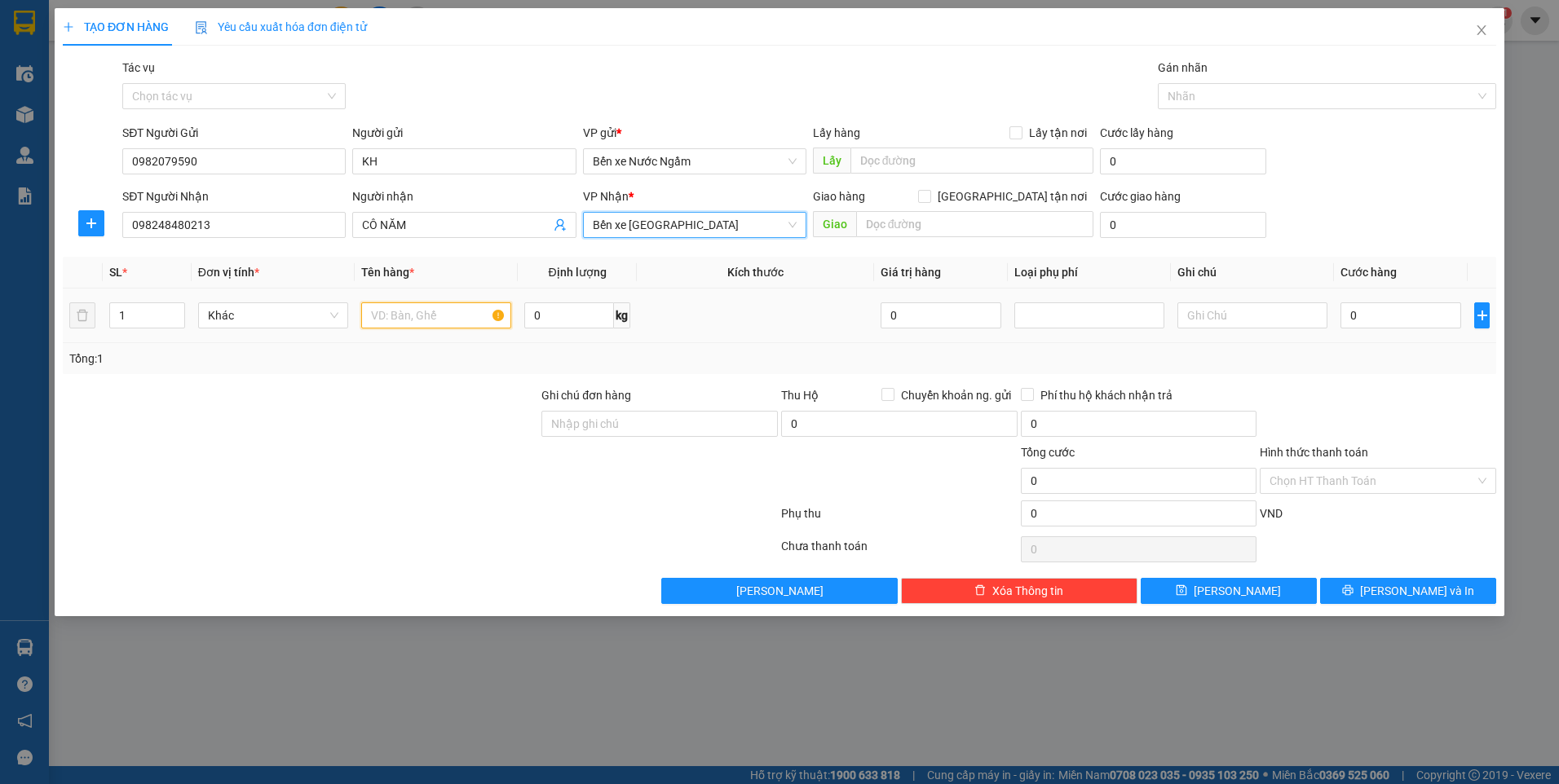
click at [408, 317] on input "text" at bounding box center [436, 315] width 150 height 26
type input "1 TÚI THUỐC"
click at [992, 161] on input "text" at bounding box center [972, 160] width 244 height 26
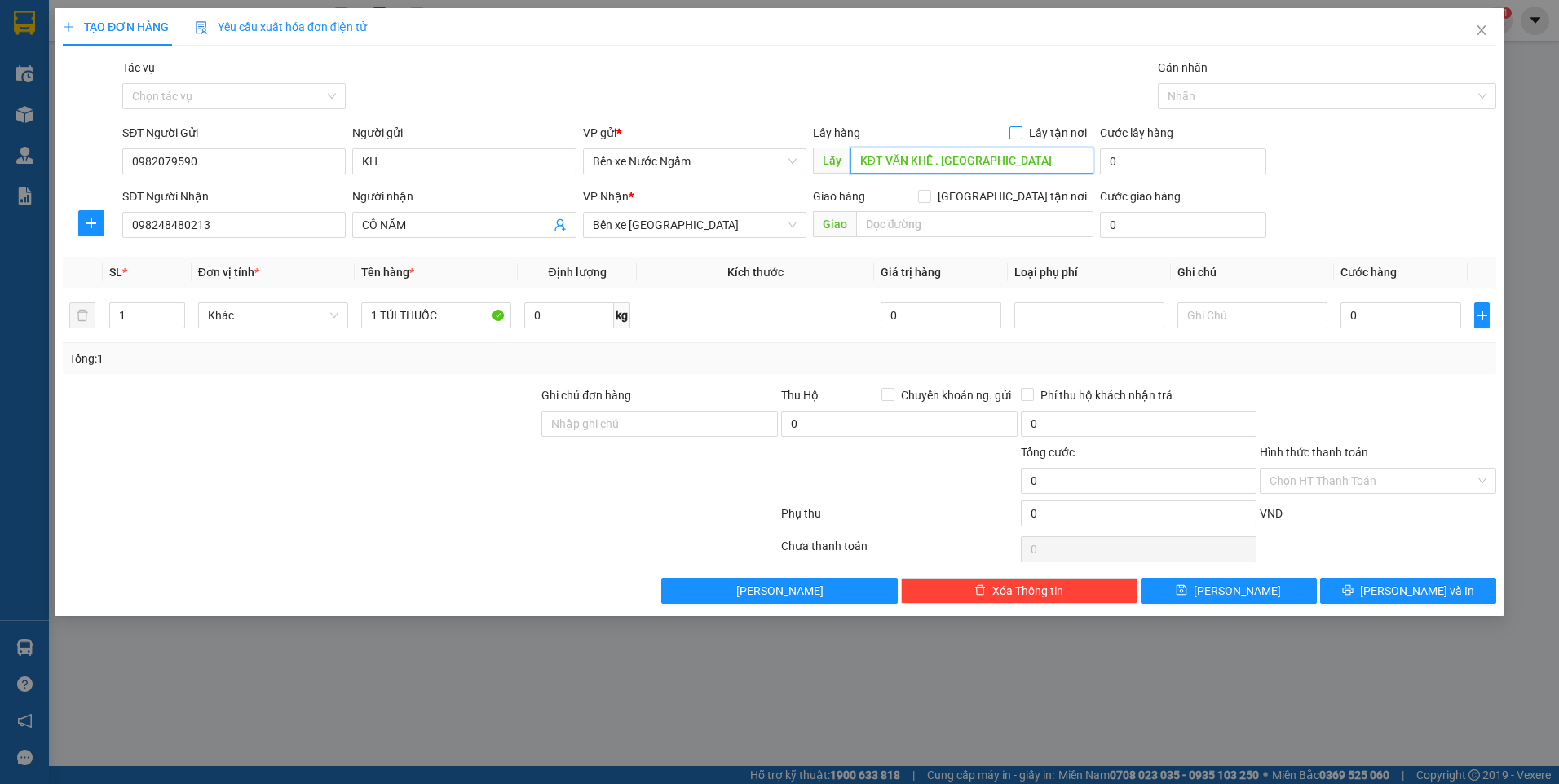
type input "KĐT VĂN KHÊ . HÀ DÔNG"
click at [1018, 128] on input "Lấy tận nơi" at bounding box center [1014, 131] width 11 height 11
checkbox input "true"
click at [1253, 167] on span at bounding box center [1250, 160] width 32 height 26
click at [1248, 160] on icon "dollar-circle" at bounding box center [1249, 159] width 13 height 13
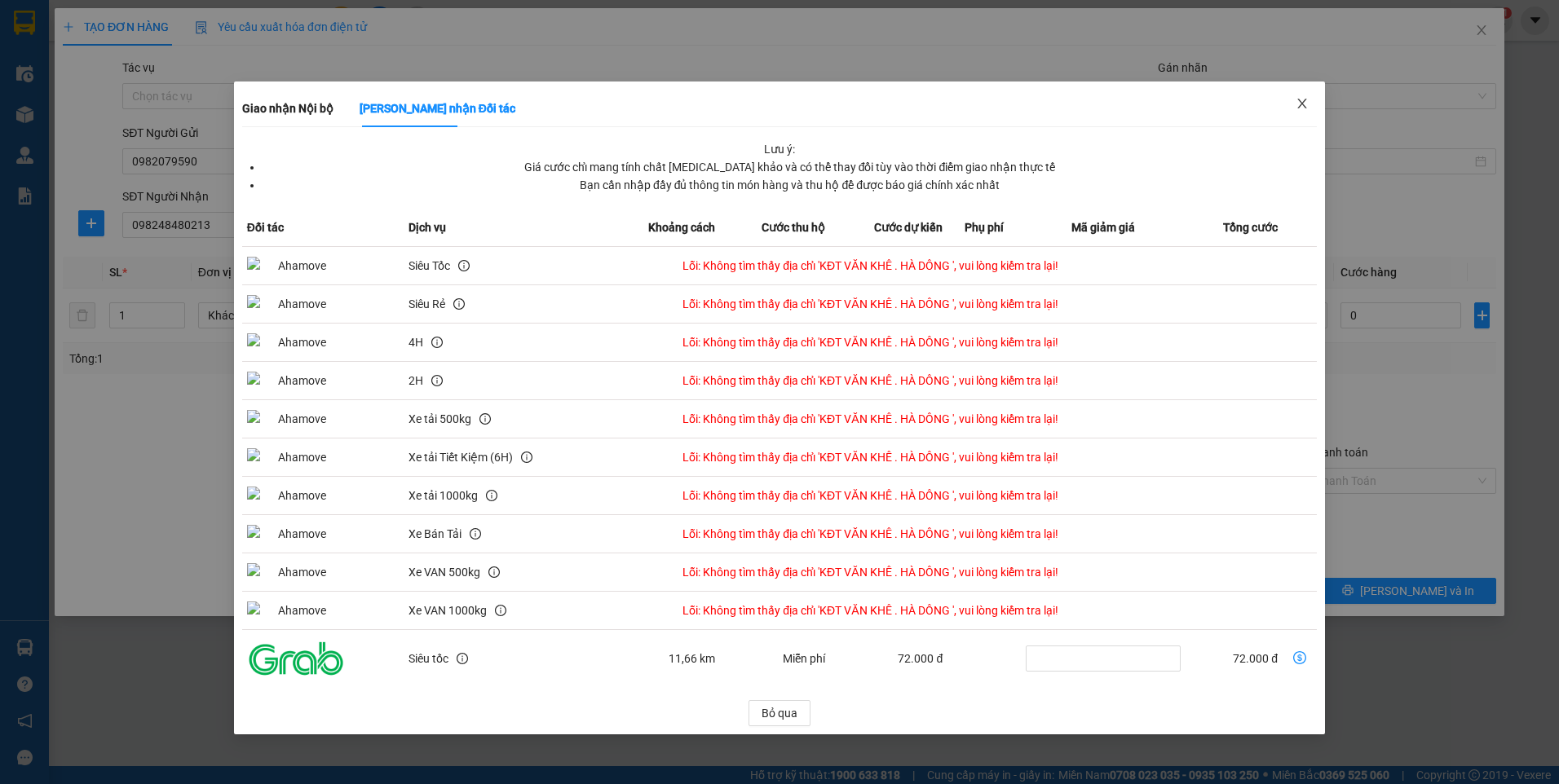
click at [1310, 109] on span "Close" at bounding box center [1302, 105] width 46 height 46
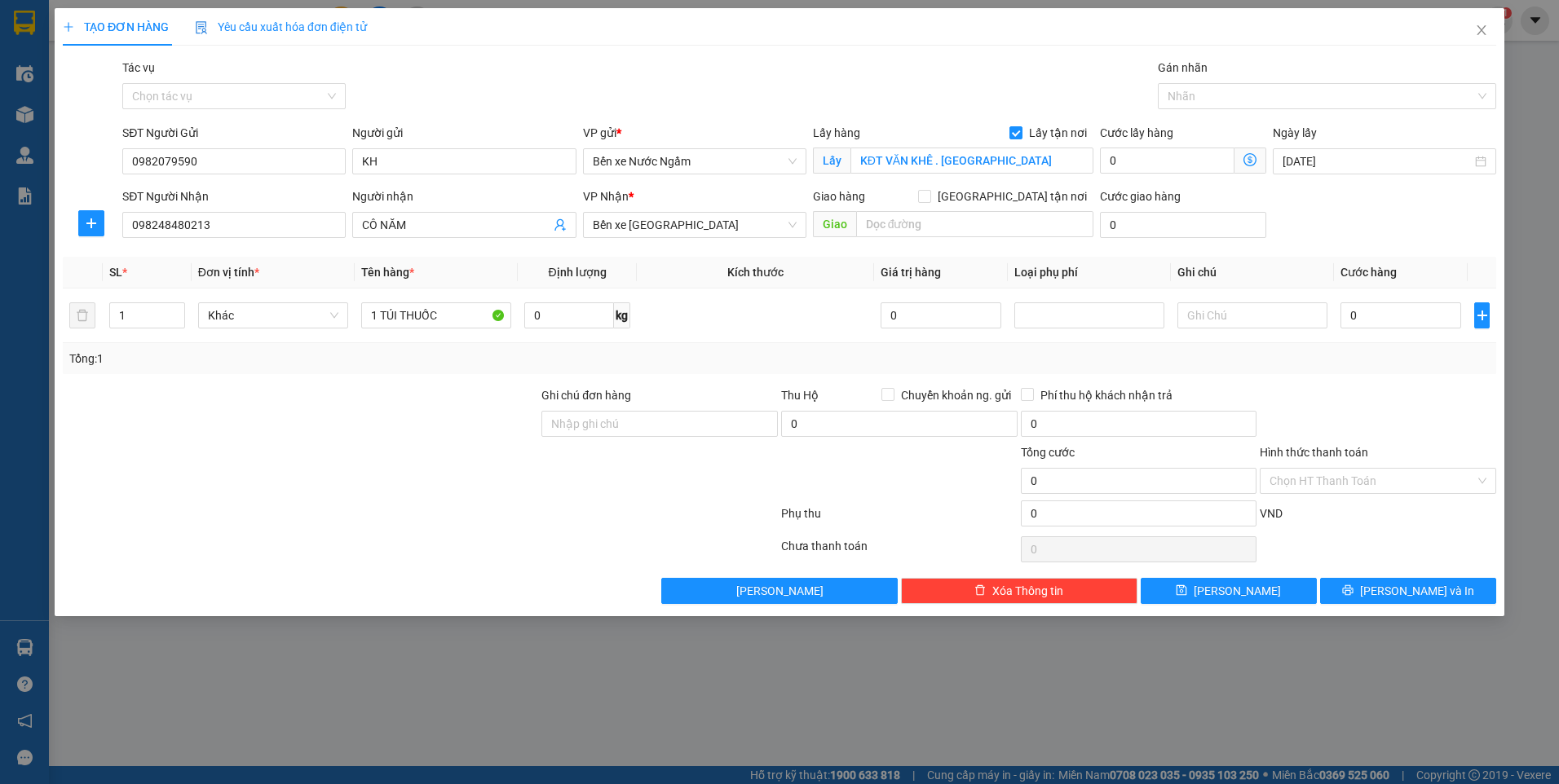
click at [229, 208] on div "SĐT Người Nhận" at bounding box center [234, 199] width 223 height 25
click at [217, 233] on input "098248480213" at bounding box center [234, 225] width 223 height 26
click at [1482, 34] on icon "close" at bounding box center [1480, 30] width 9 height 10
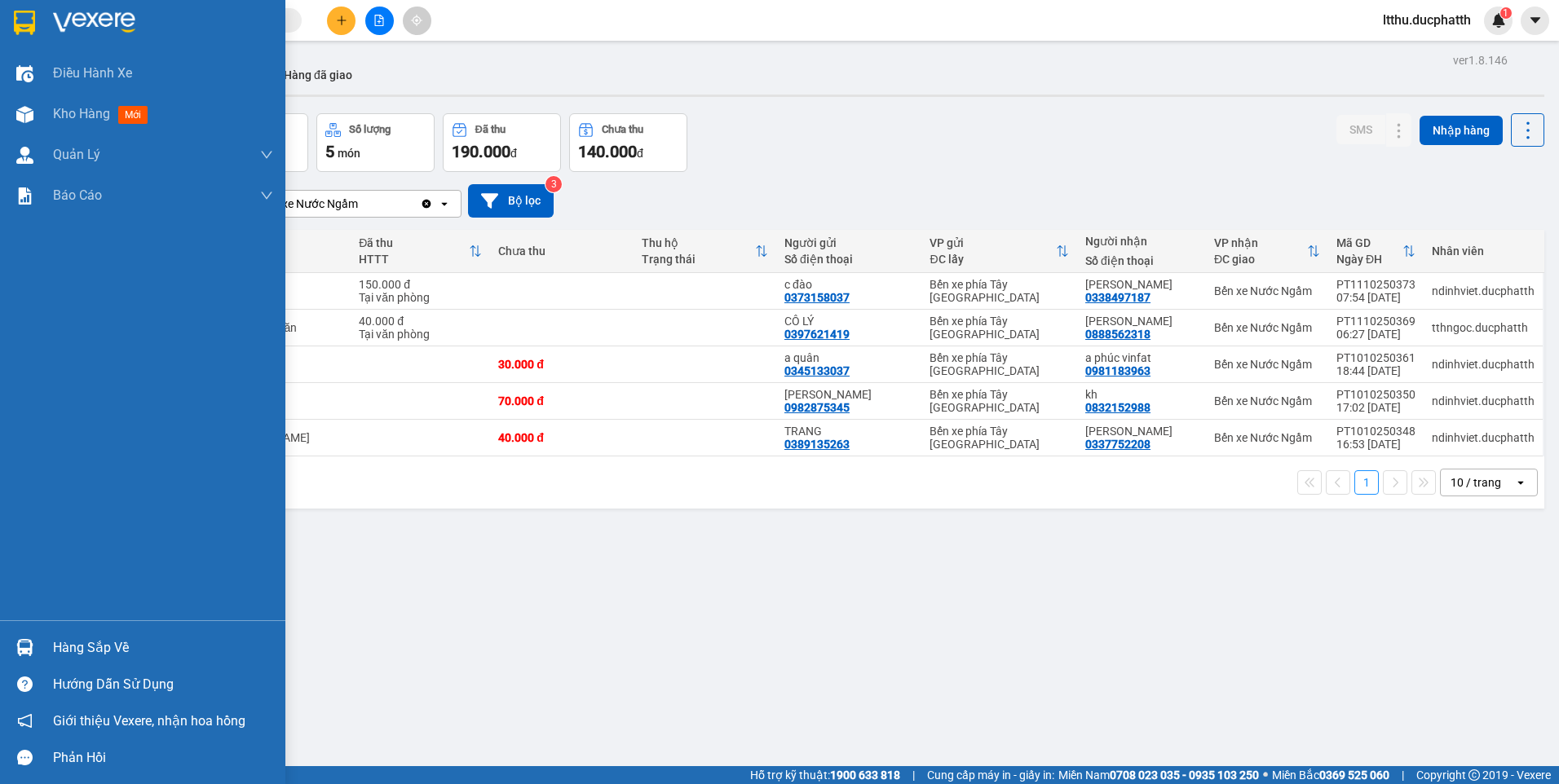
click at [104, 653] on div "Hàng sắp về" at bounding box center [162, 648] width 220 height 25
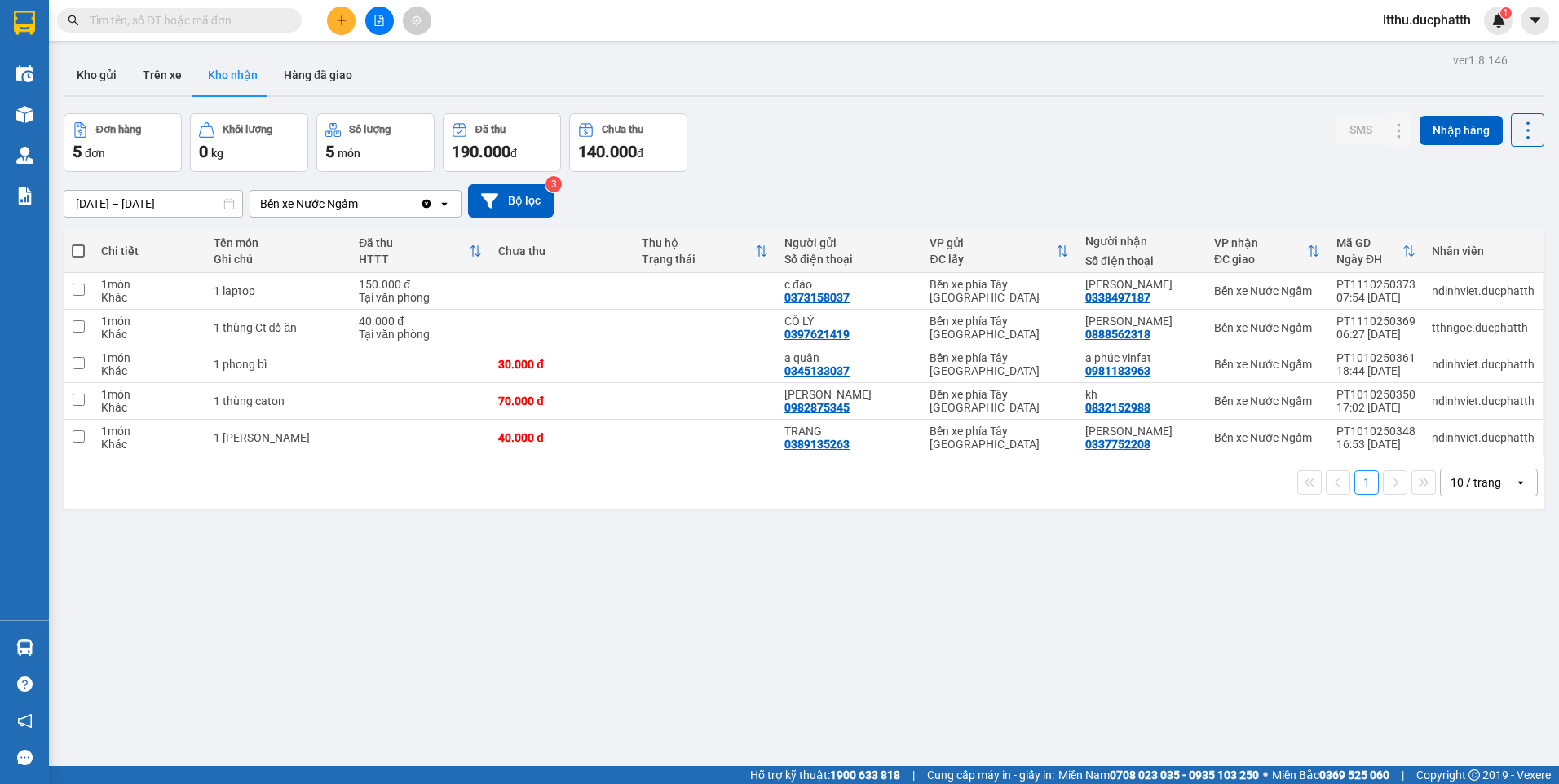
click at [1055, 601] on section "Kết quả tìm kiếm ( 4 ) Bộ lọc Mã ĐH Trạng thái Món hàng Thu hộ Tổng cước Chưa c…" at bounding box center [780, 392] width 1559 height 784
click at [208, 19] on input "text" at bounding box center [185, 20] width 192 height 18
click at [203, 23] on input "text" at bounding box center [185, 20] width 192 height 18
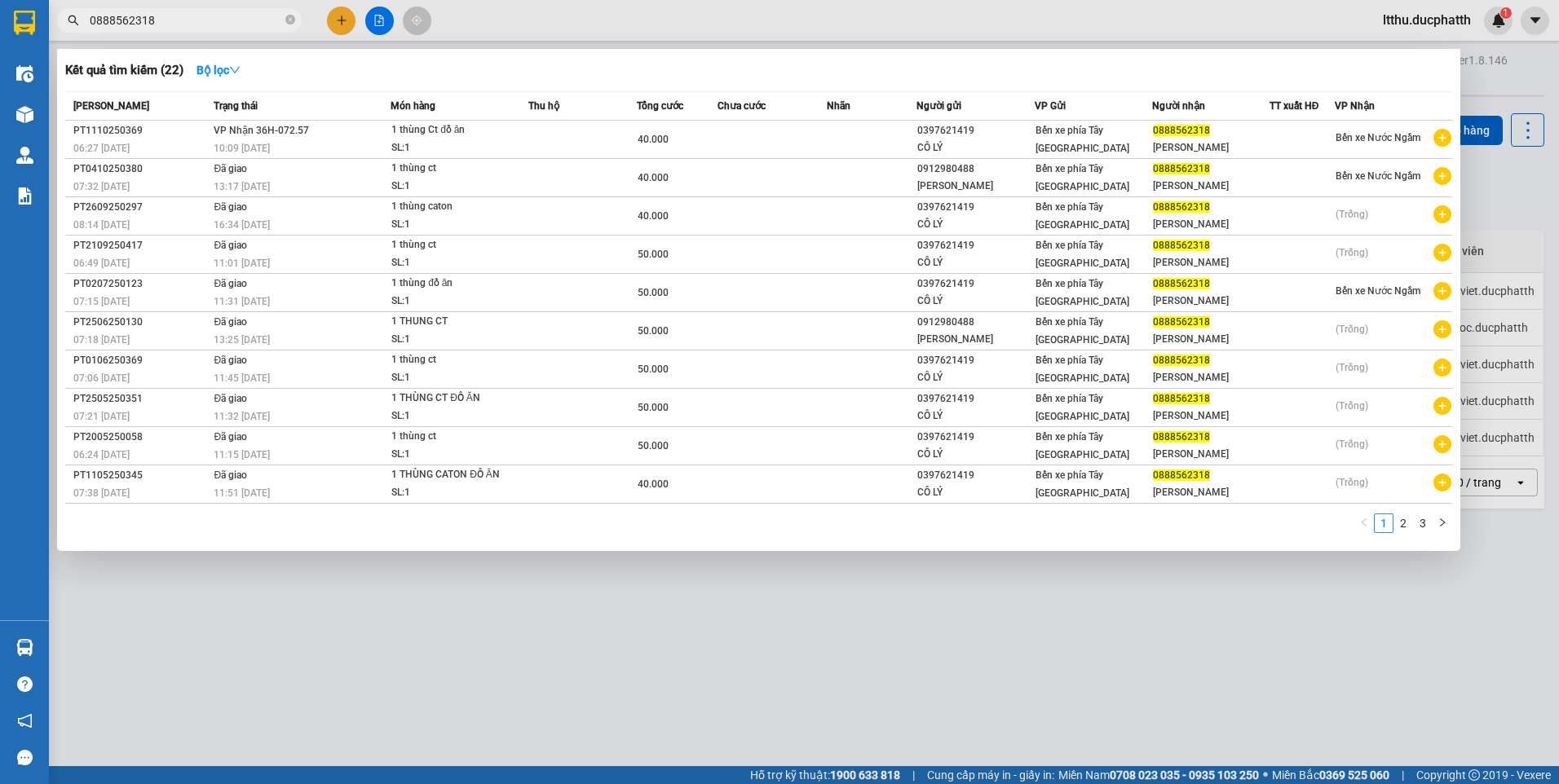
type input "0888562318"
click at [619, 619] on div at bounding box center [780, 392] width 1559 height 784
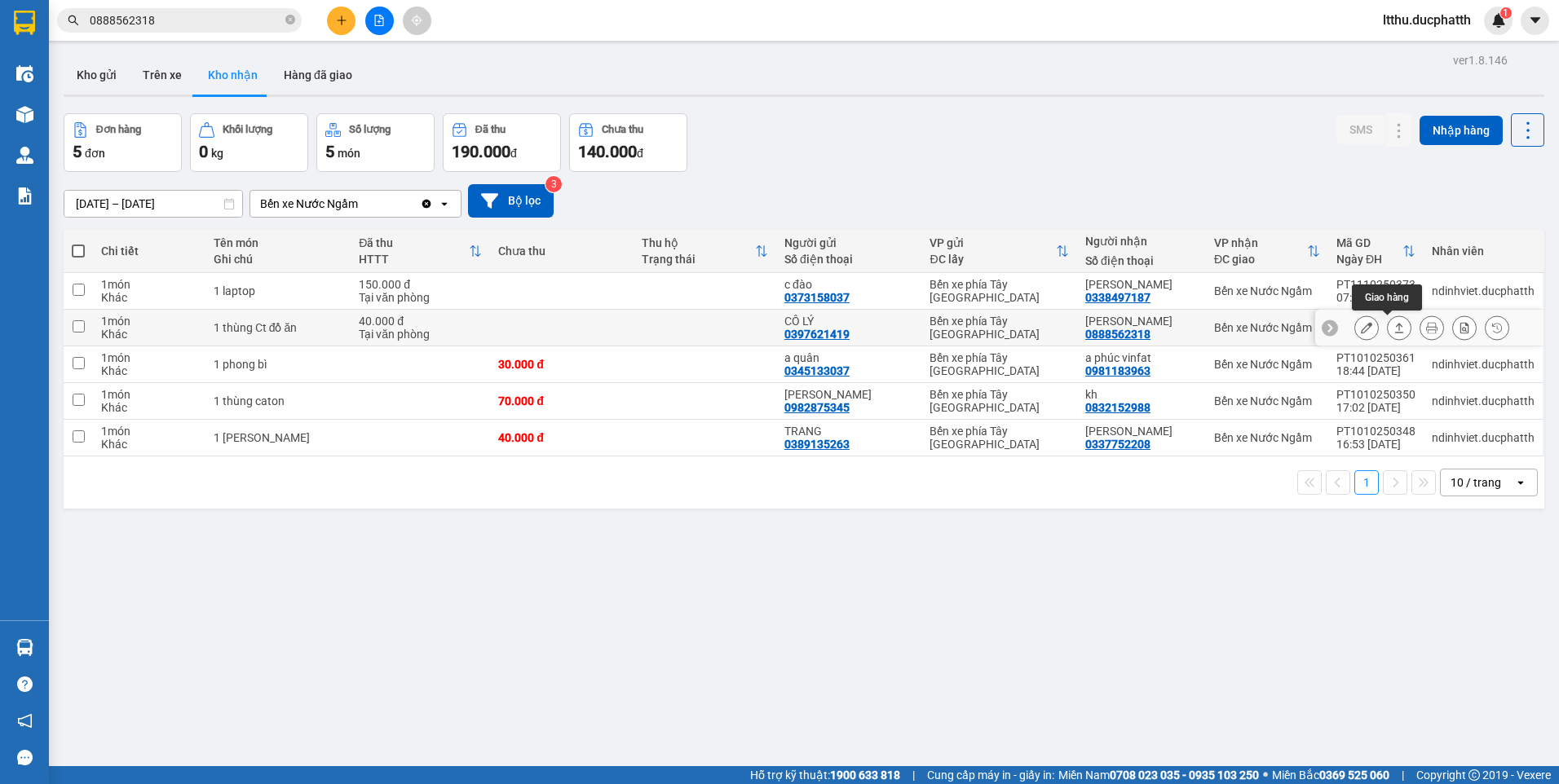
click at [1393, 325] on button at bounding box center [1399, 328] width 23 height 29
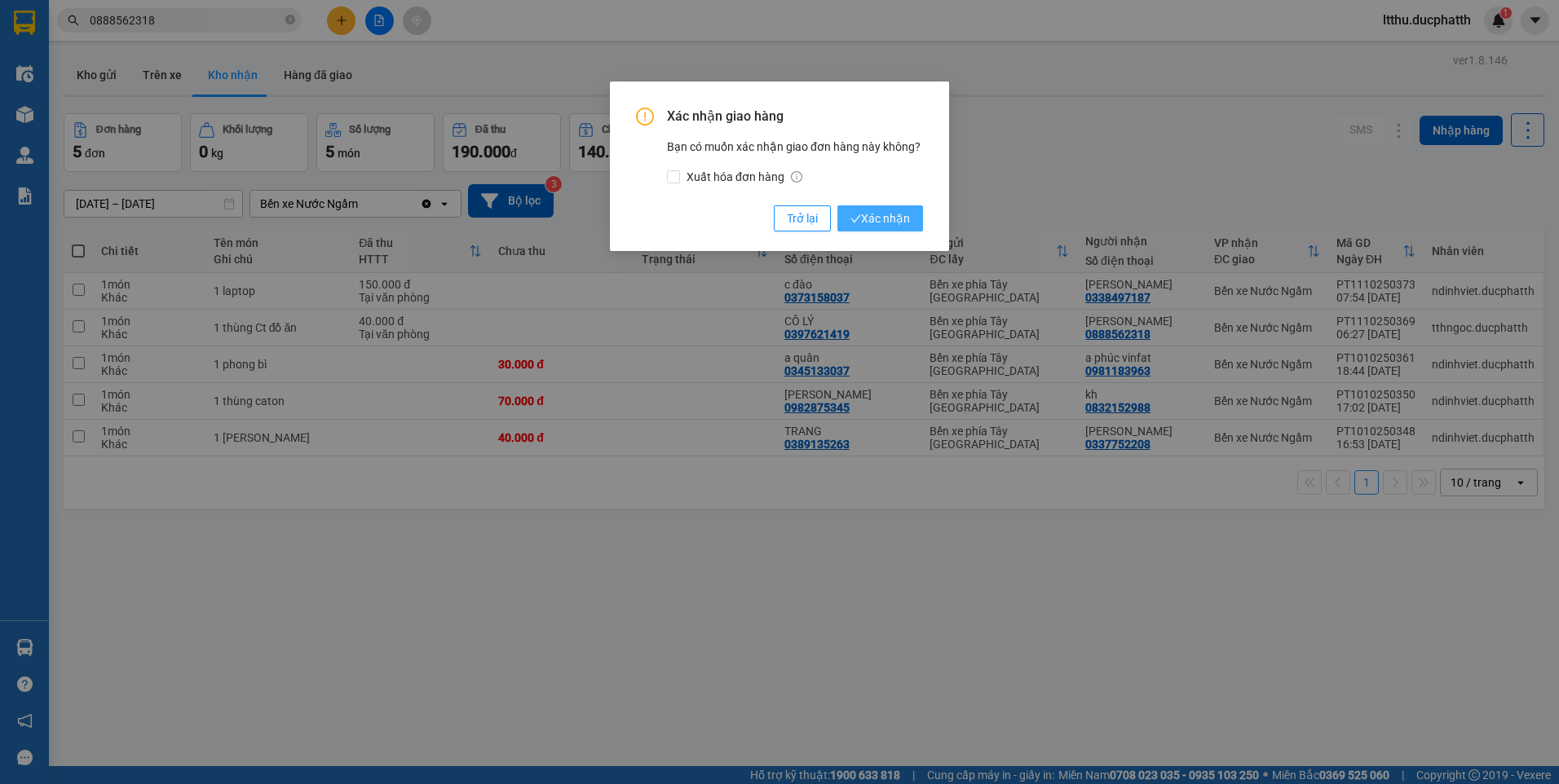
click at [877, 225] on span "Xác nhận" at bounding box center [880, 218] width 60 height 18
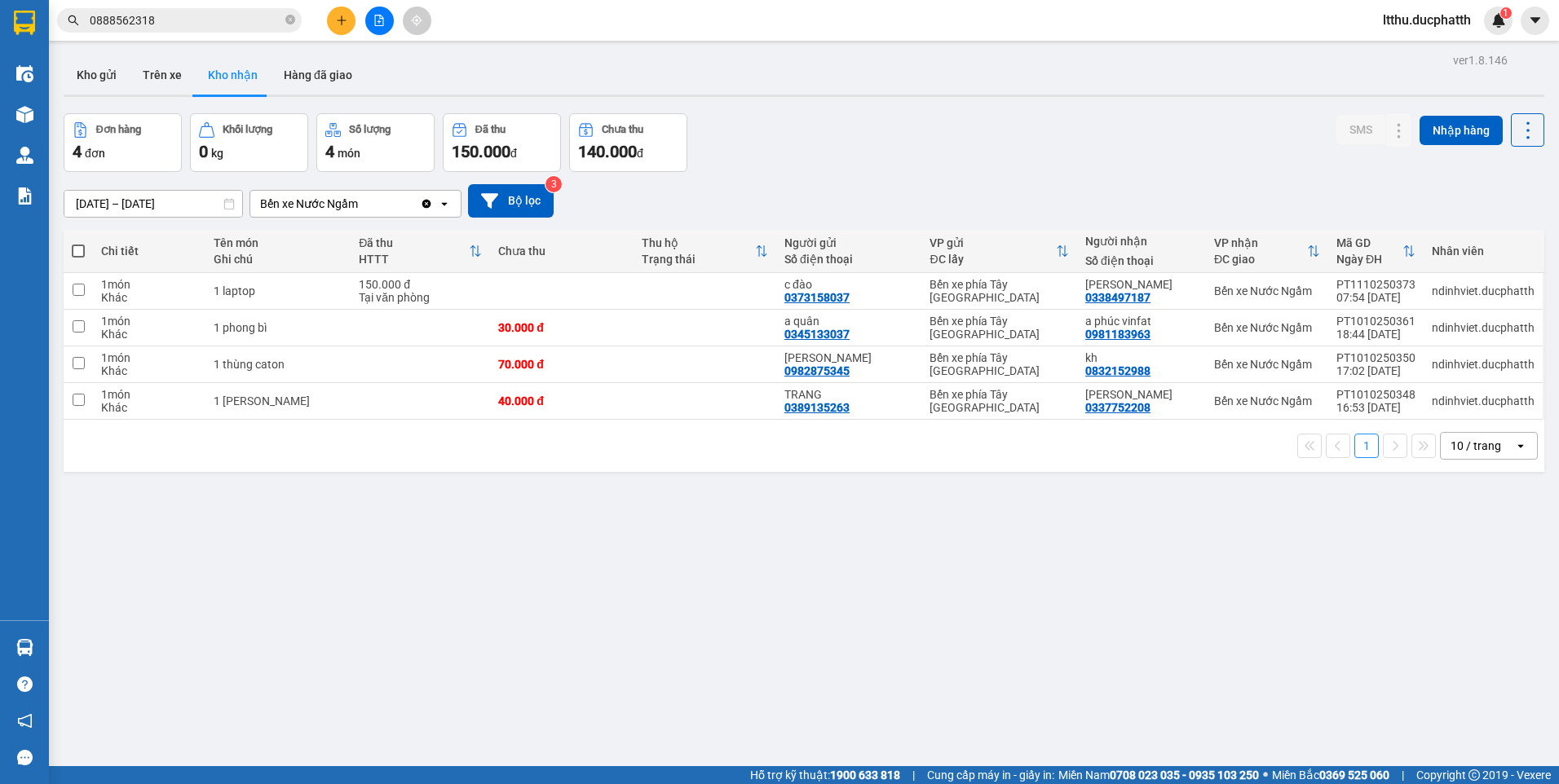
click at [216, 29] on input "0888562318" at bounding box center [185, 20] width 192 height 18
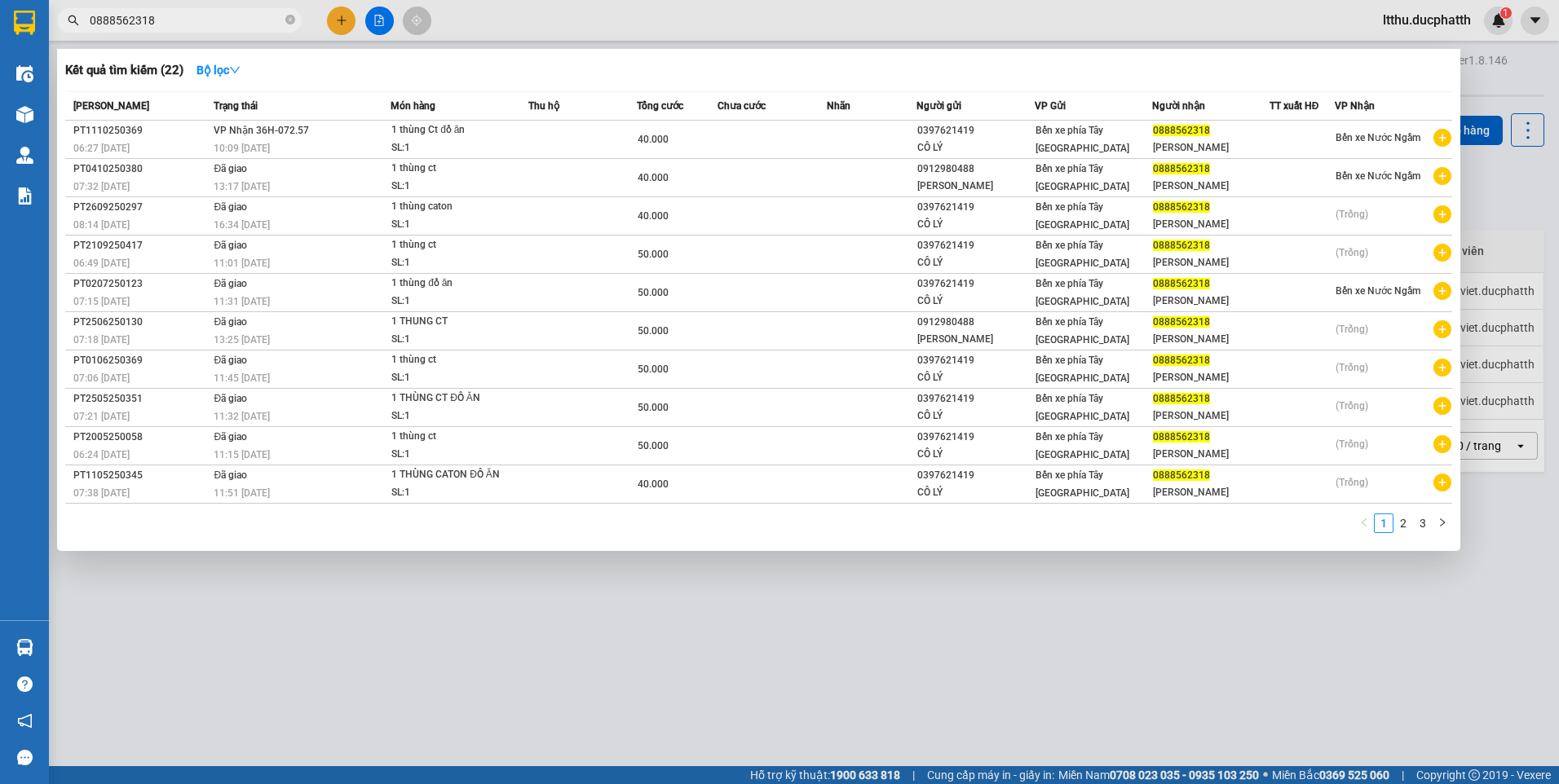
click at [216, 29] on input "0888562318" at bounding box center [185, 20] width 192 height 18
click at [534, 609] on div at bounding box center [780, 392] width 1559 height 784
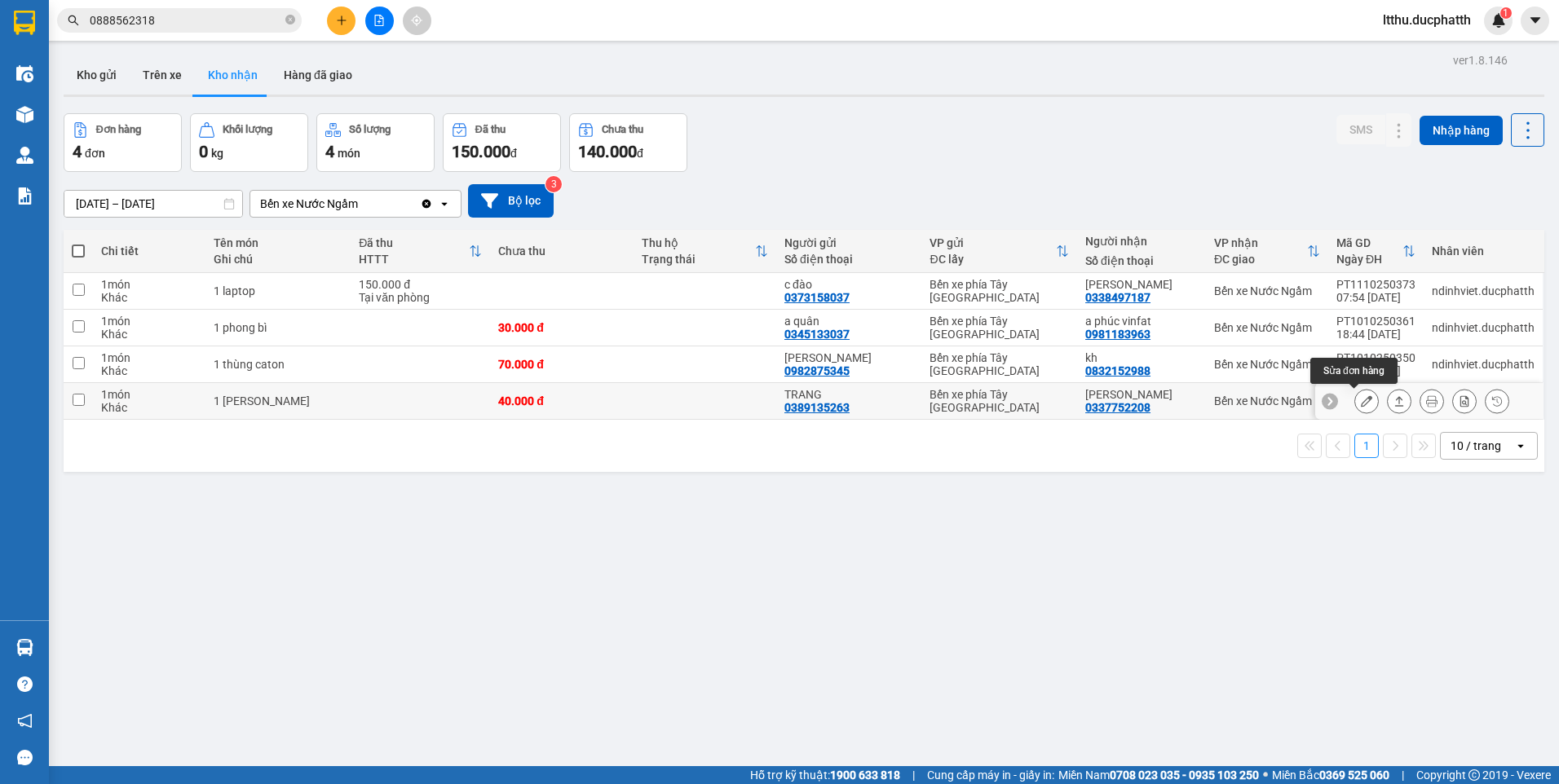
click at [1355, 404] on button at bounding box center [1366, 400] width 23 height 29
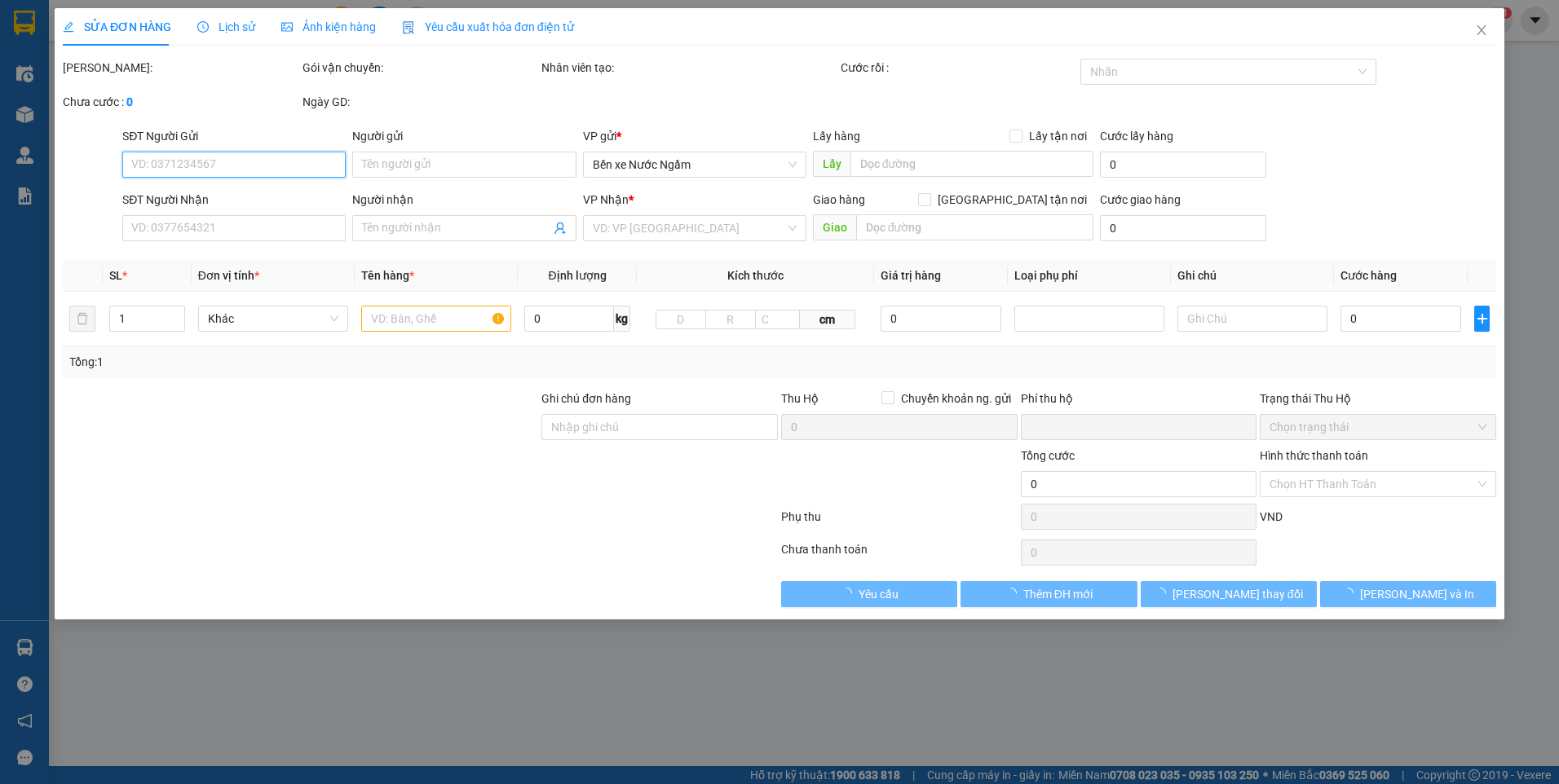
type input "0389135263"
type input "TRANG"
type input "0337752208"
type input "[PERSON_NAME]"
type input "0"
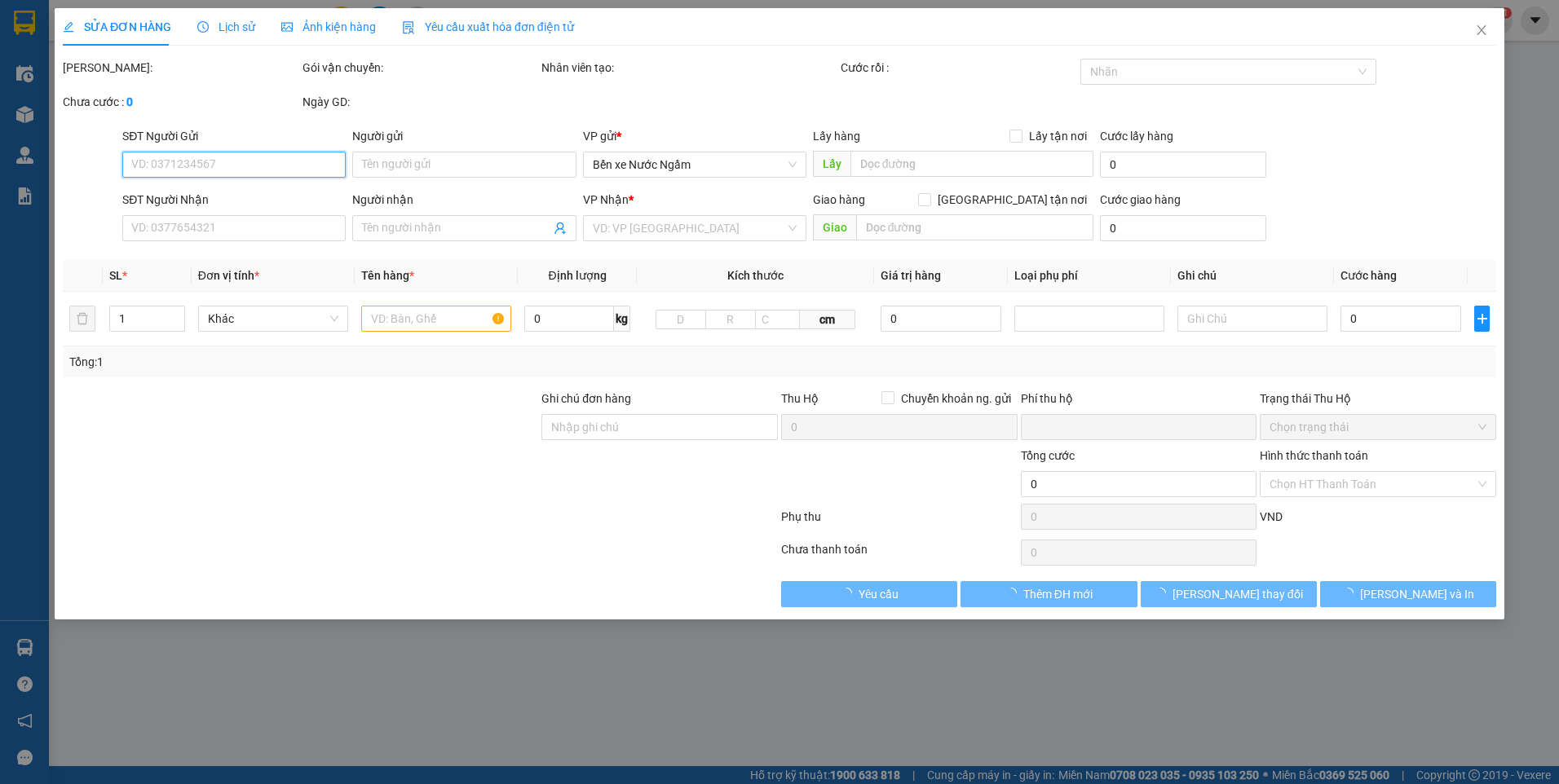
type input "40.000"
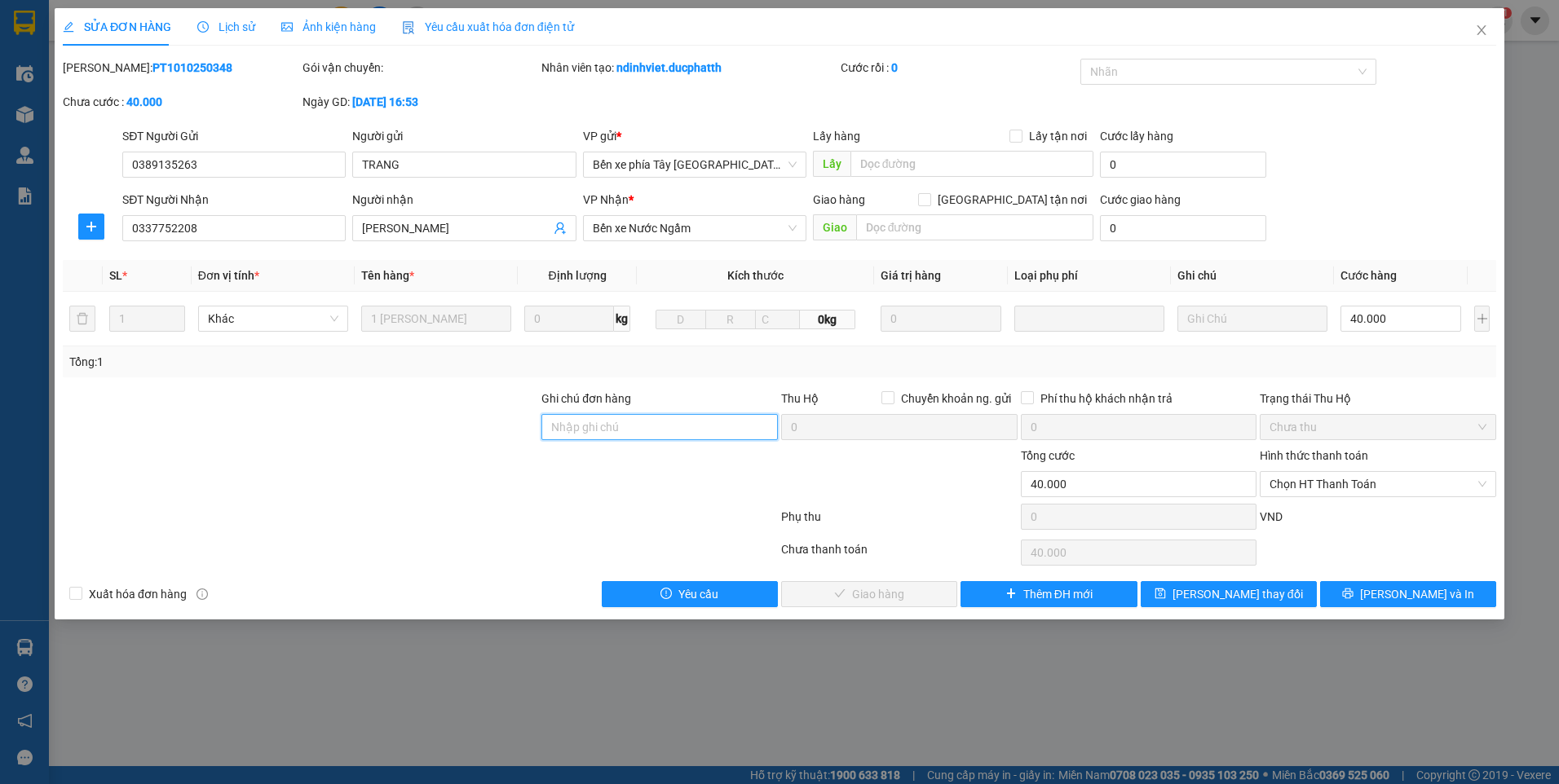
click at [615, 419] on input "Ghi chú đơn hàng" at bounding box center [659, 426] width 236 height 26
click at [1412, 479] on span "Chọn HT Thanh Toán" at bounding box center [1378, 483] width 217 height 25
type input "CK 11/10"
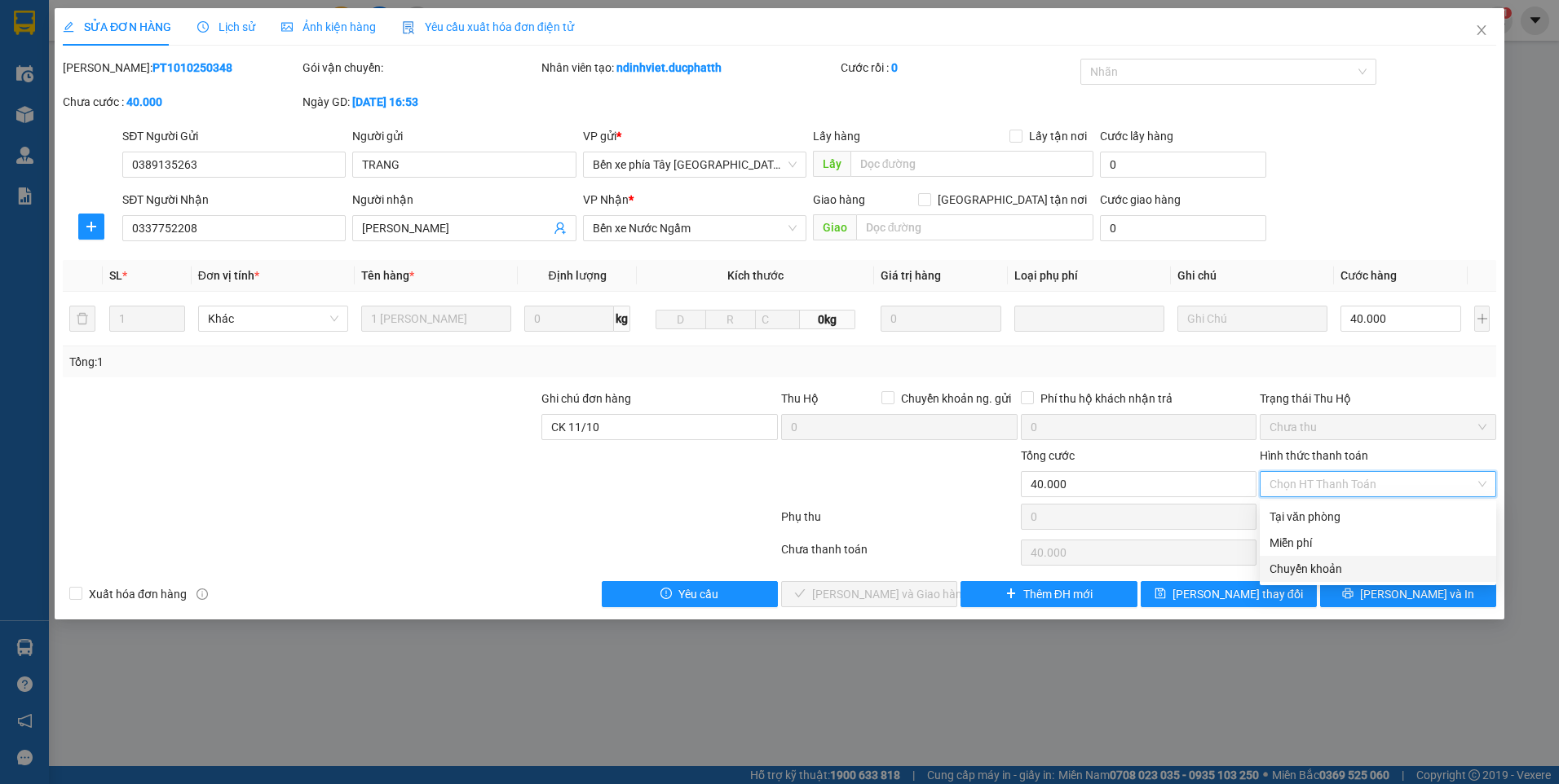
click at [1317, 569] on div "Chuyển khoản" at bounding box center [1378, 569] width 217 height 18
type input "0"
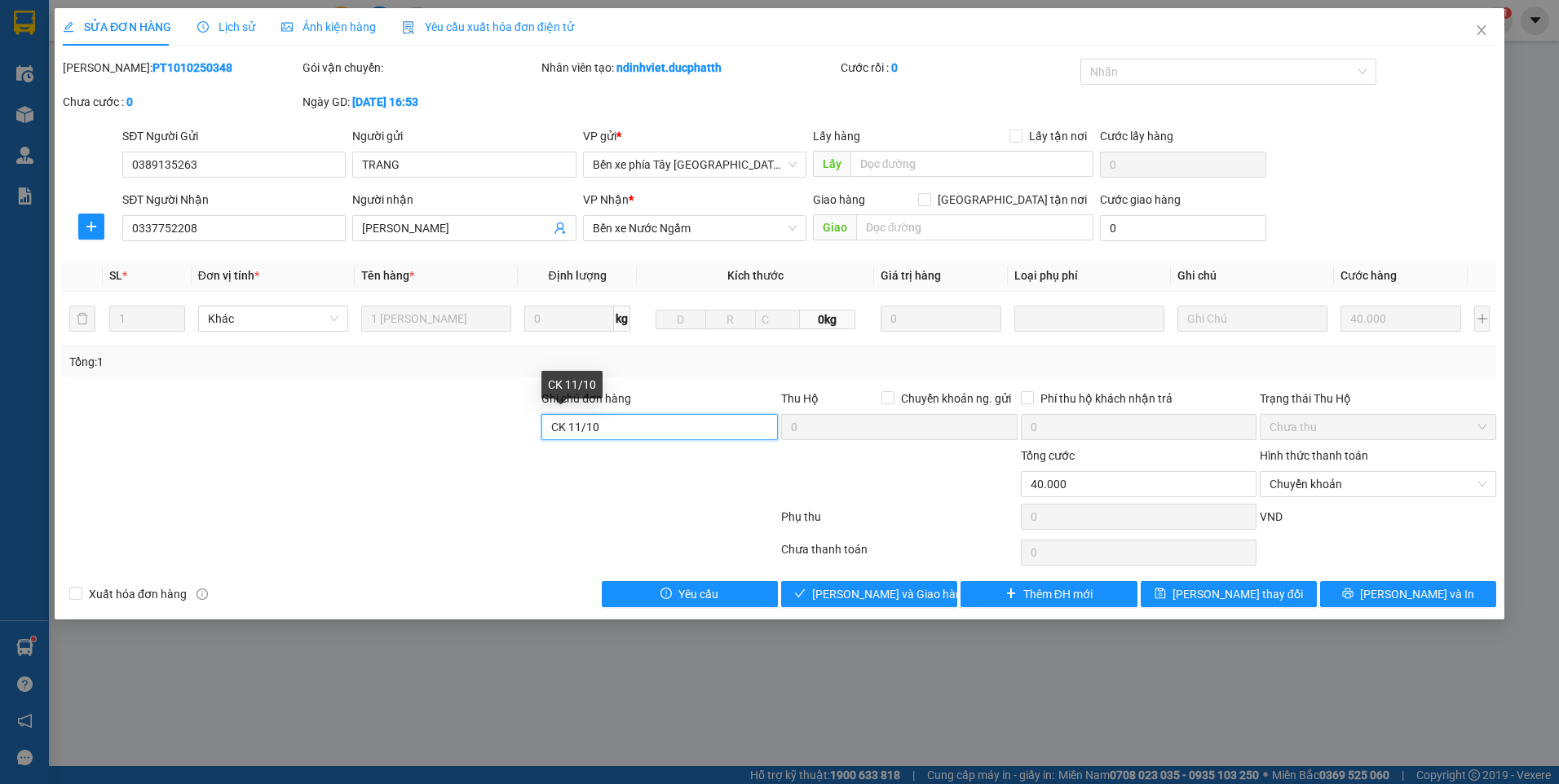
click at [678, 429] on input "CK 11/10" at bounding box center [659, 426] width 236 height 26
type input "CK 11/10 12H42 BUI MINH QUANG"
click at [883, 594] on span "[PERSON_NAME] và Giao hàng" at bounding box center [889, 594] width 156 height 18
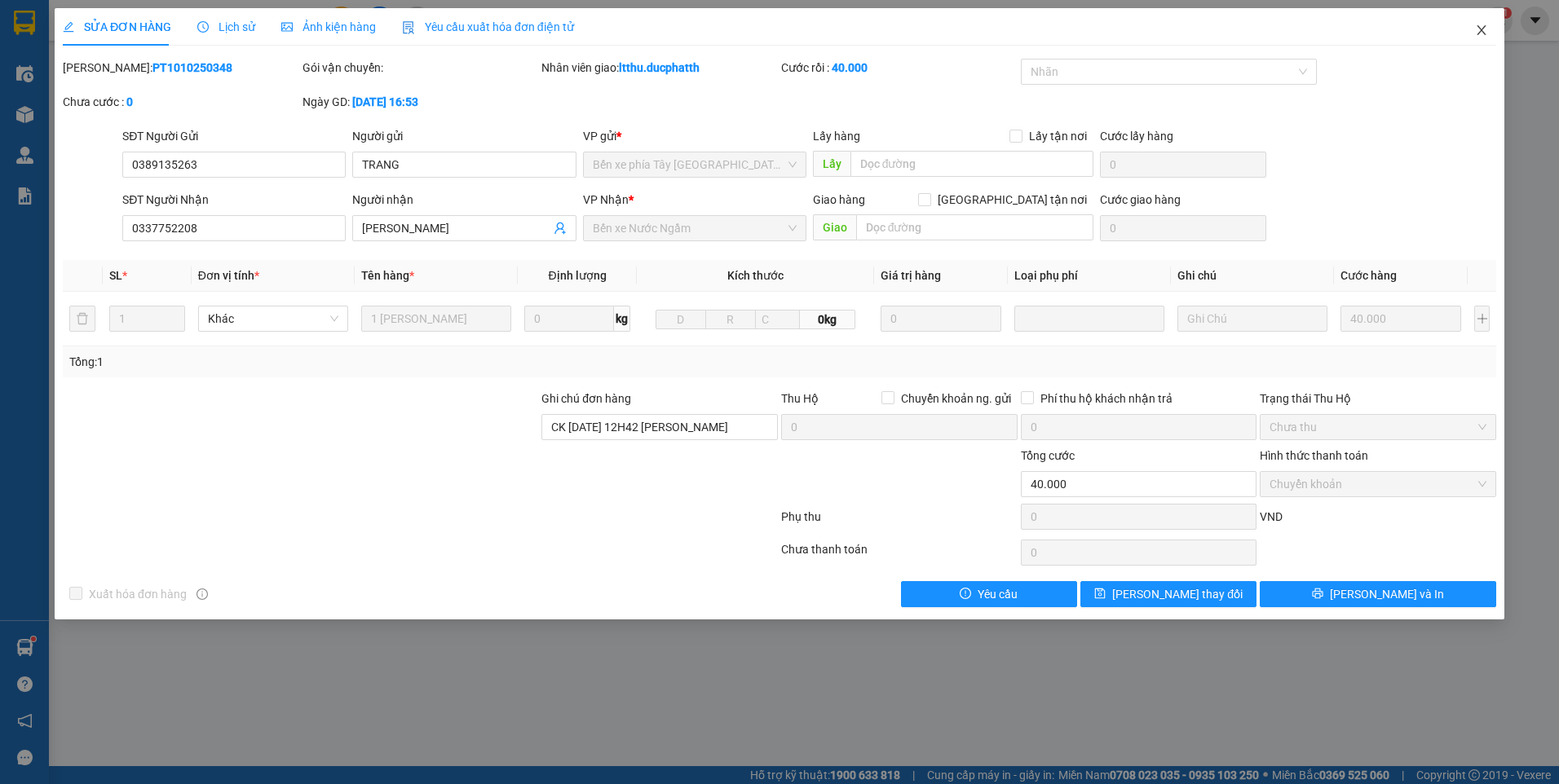
click at [1485, 29] on icon "close" at bounding box center [1480, 30] width 13 height 13
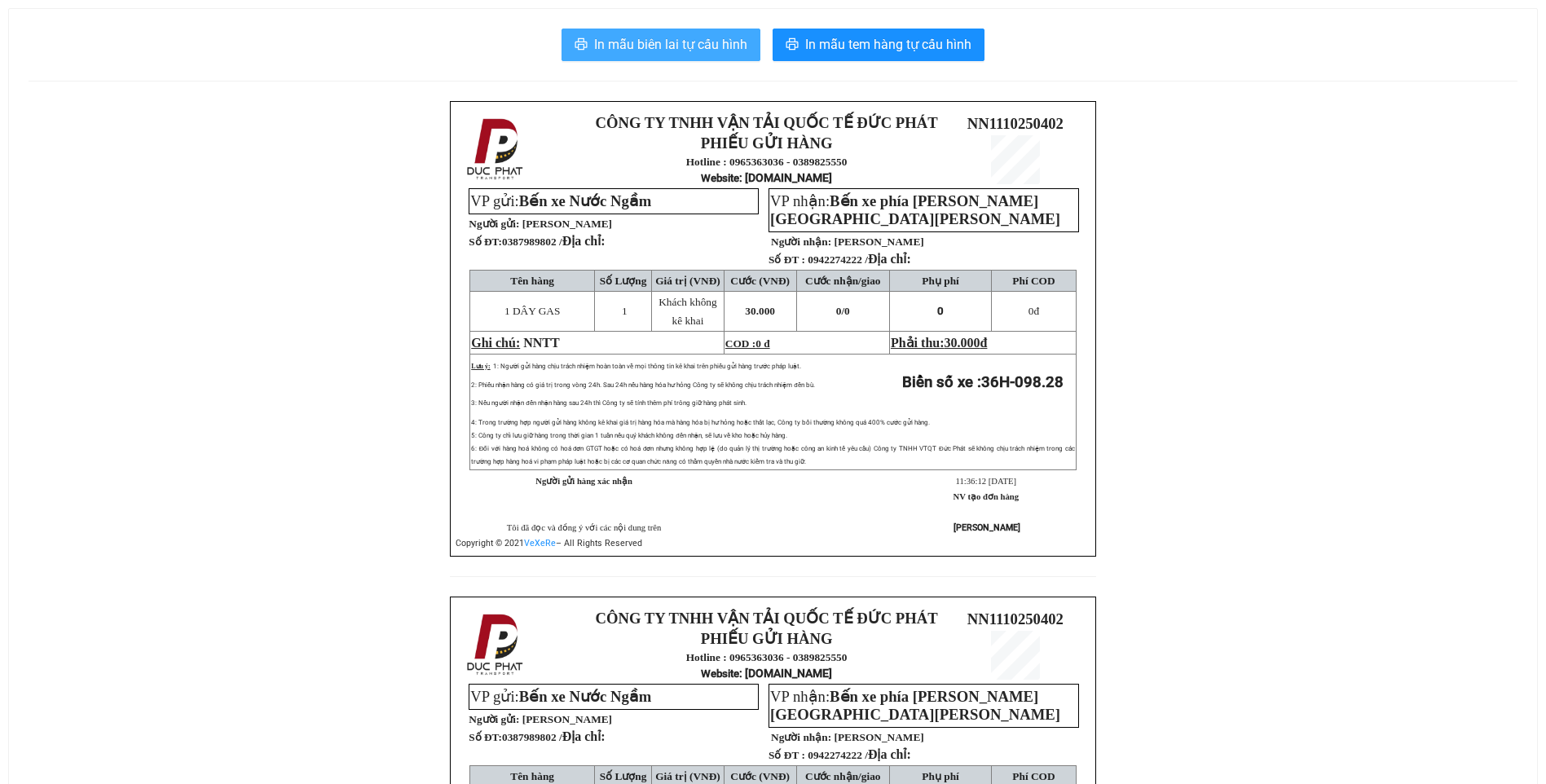
click at [736, 47] on span "In mẫu biên lai tự cấu hình" at bounding box center [671, 44] width 154 height 20
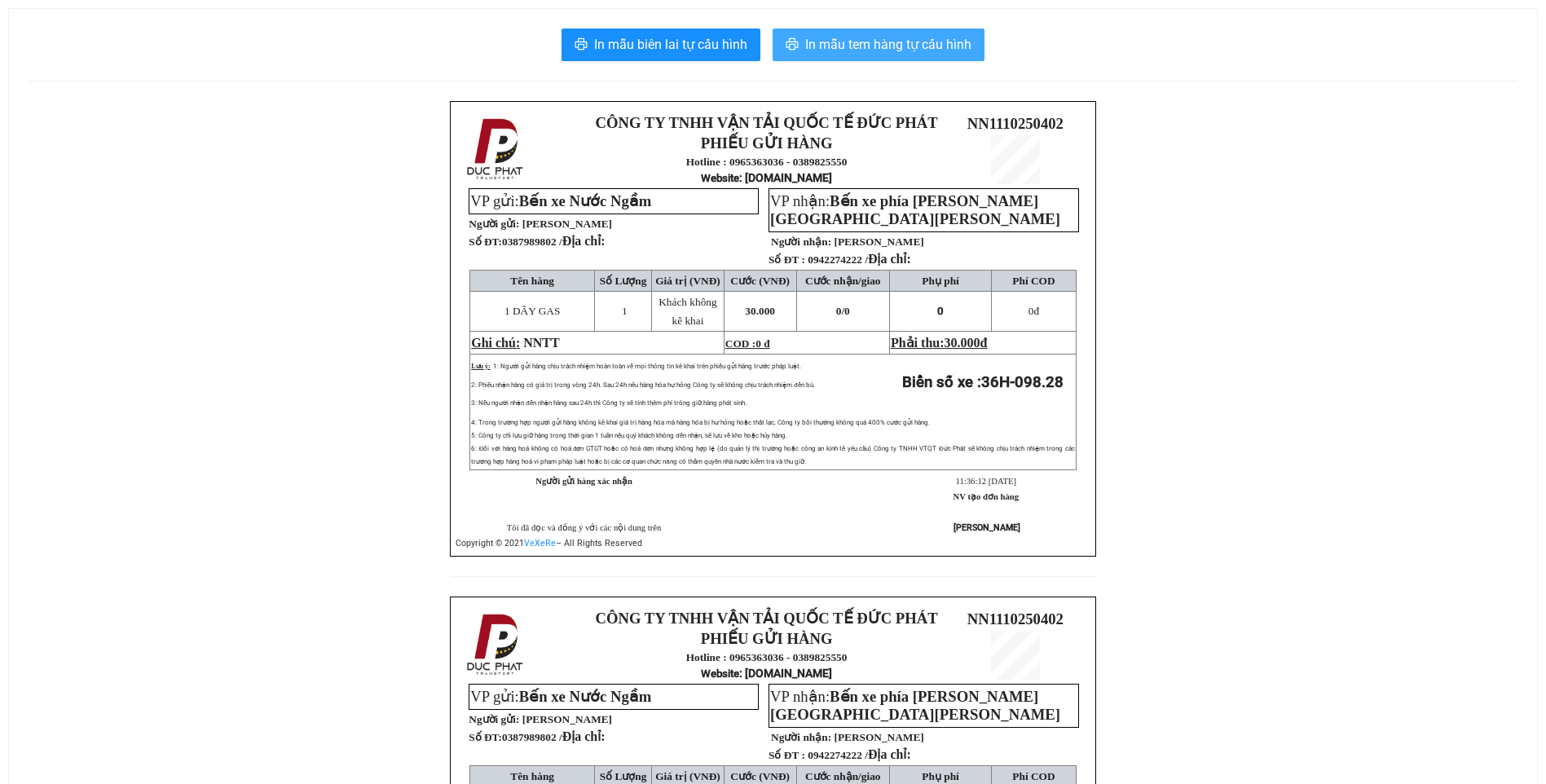
click at [919, 46] on span "In mẫu tem hàng tự cấu hình" at bounding box center [888, 44] width 166 height 20
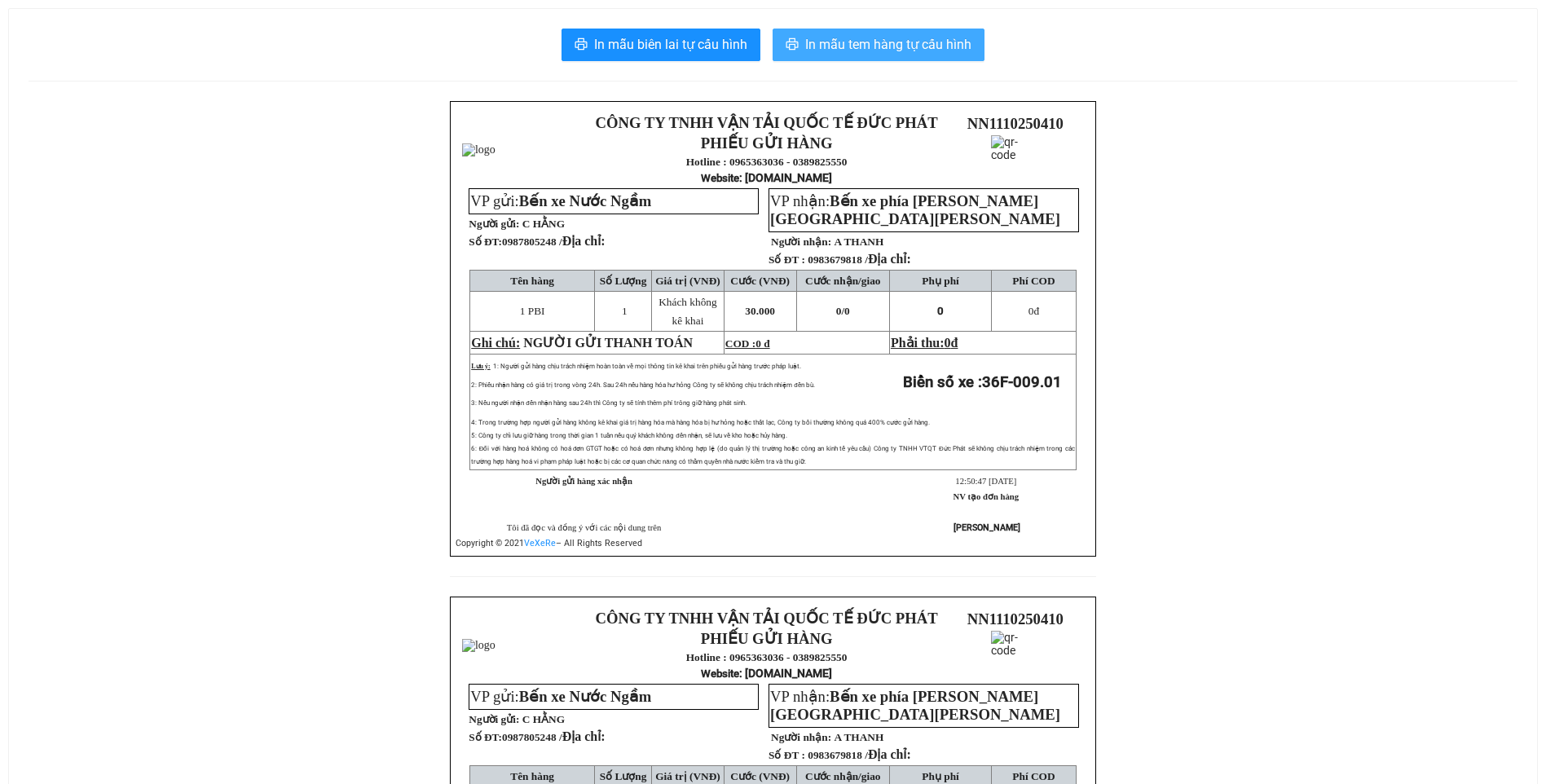
click at [937, 49] on span "In mẫu tem hàng tự cấu hình" at bounding box center [888, 44] width 166 height 20
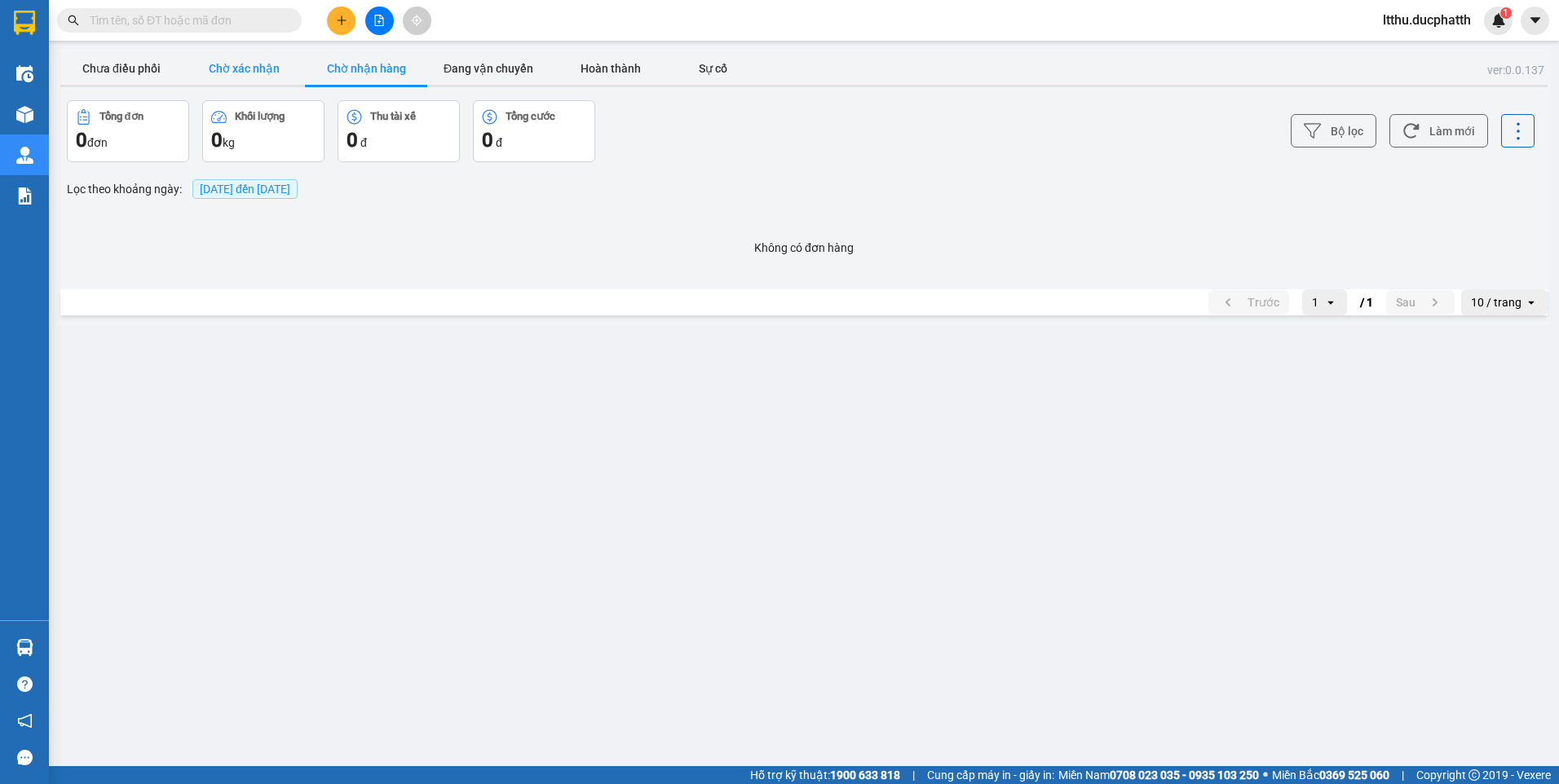
click at [238, 65] on button "Chờ xác nhận" at bounding box center [243, 68] width 123 height 33
click at [142, 69] on button "Chưa điều phối" at bounding box center [122, 68] width 123 height 33
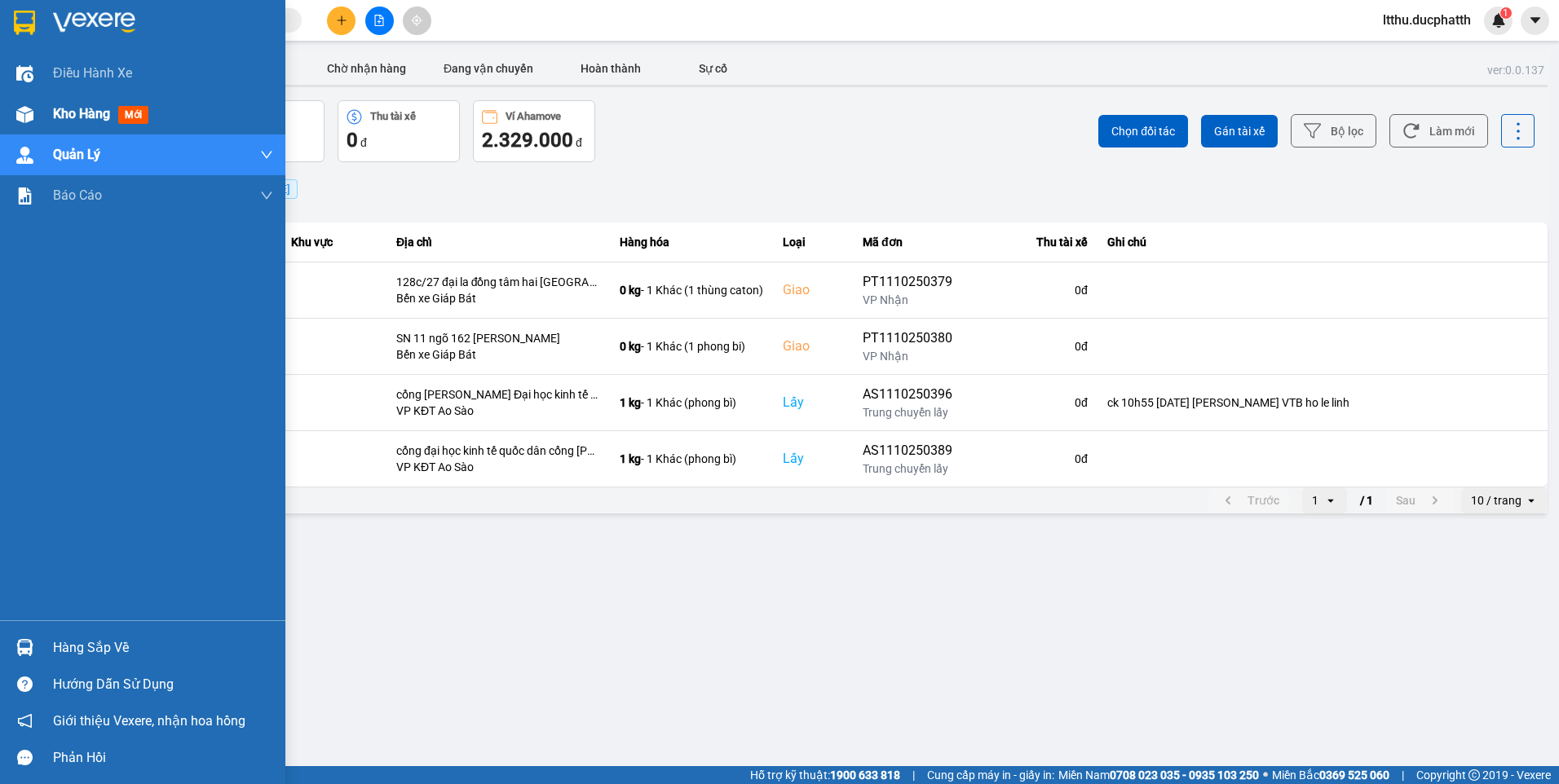
click at [27, 111] on img at bounding box center [24, 114] width 17 height 17
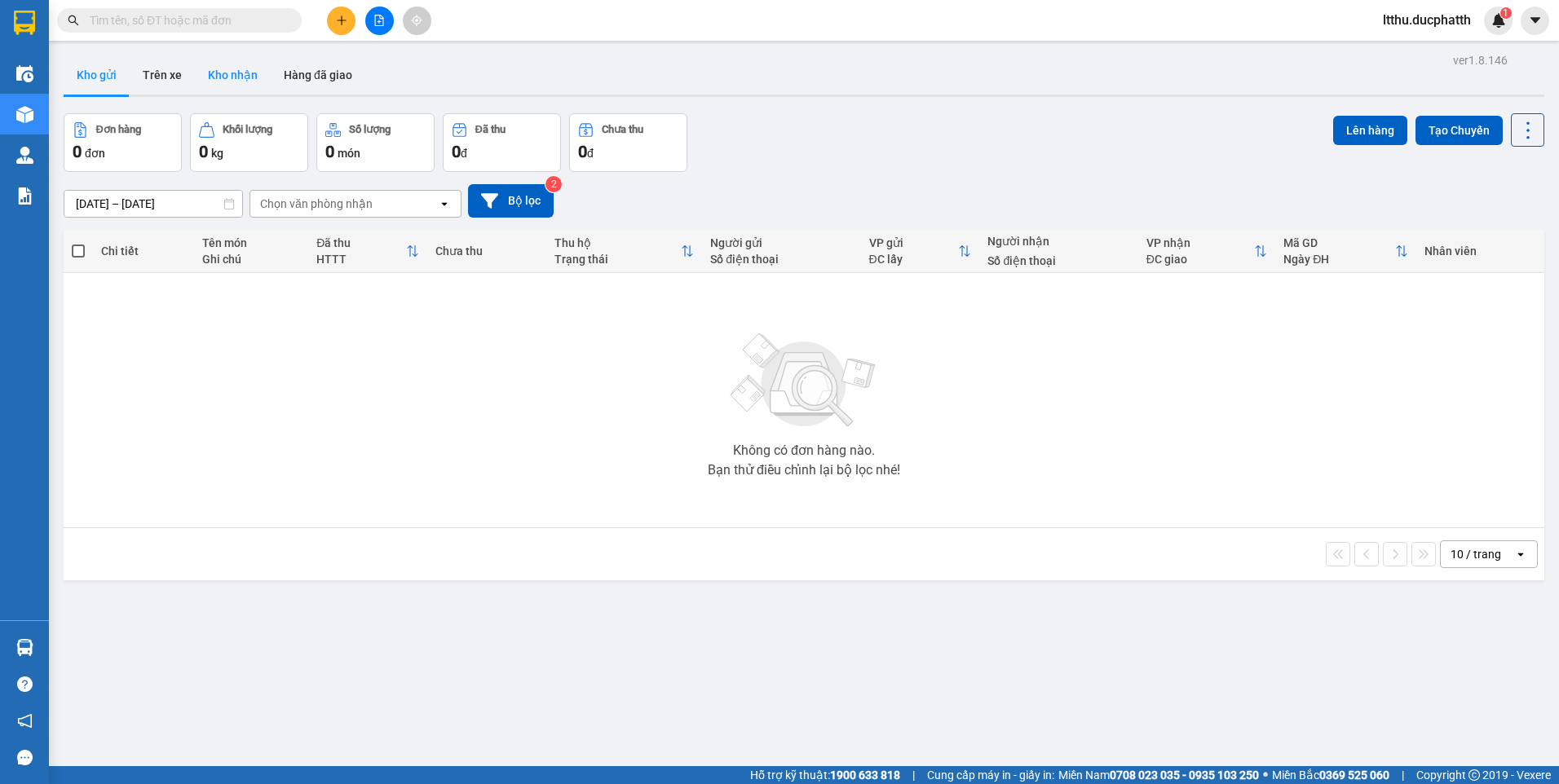
click at [233, 79] on button "Kho nhận" at bounding box center [232, 75] width 76 height 39
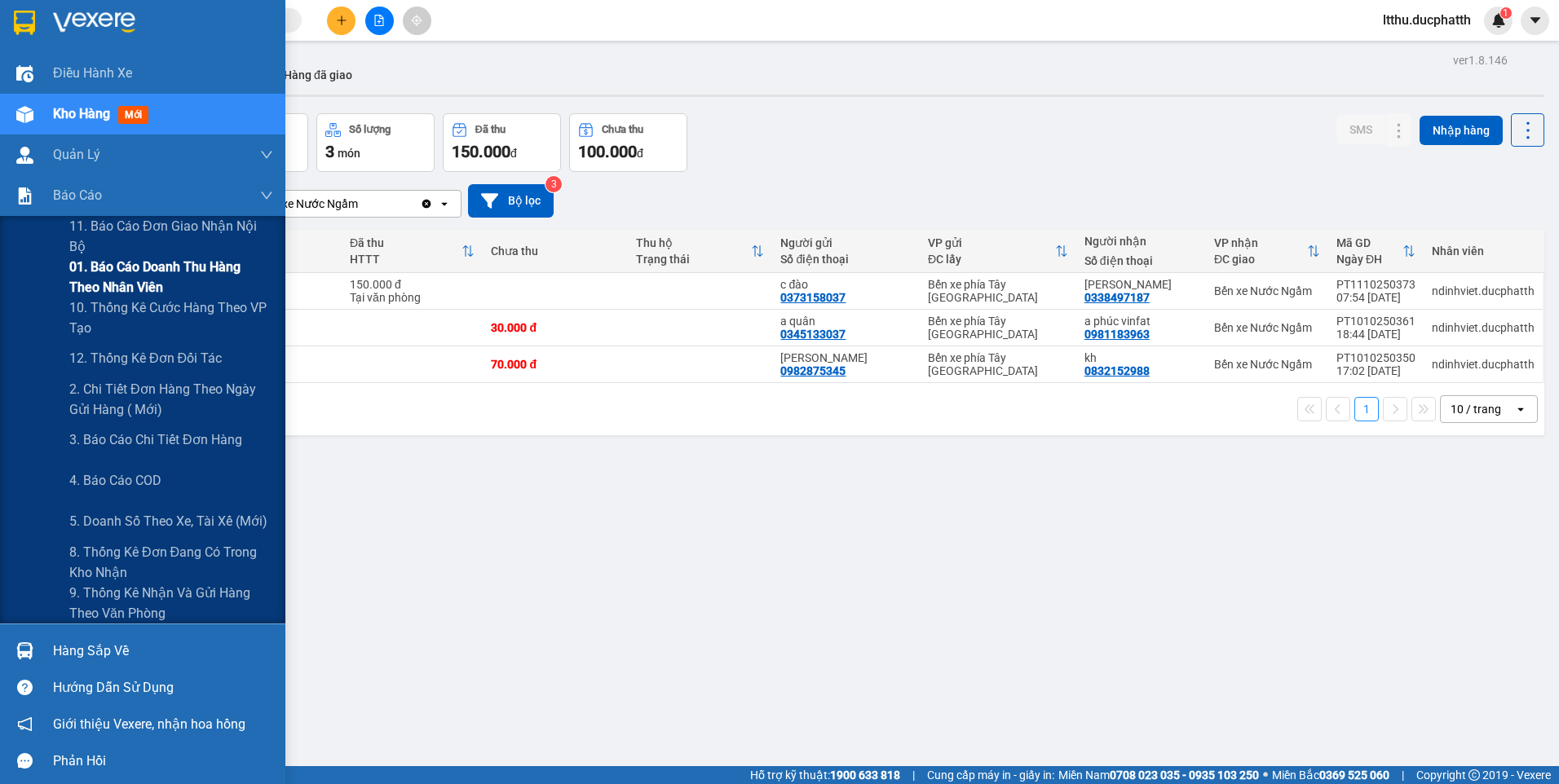
click at [138, 283] on span "01. Báo cáo doanh thu hàng theo nhân viên" at bounding box center [171, 277] width 203 height 41
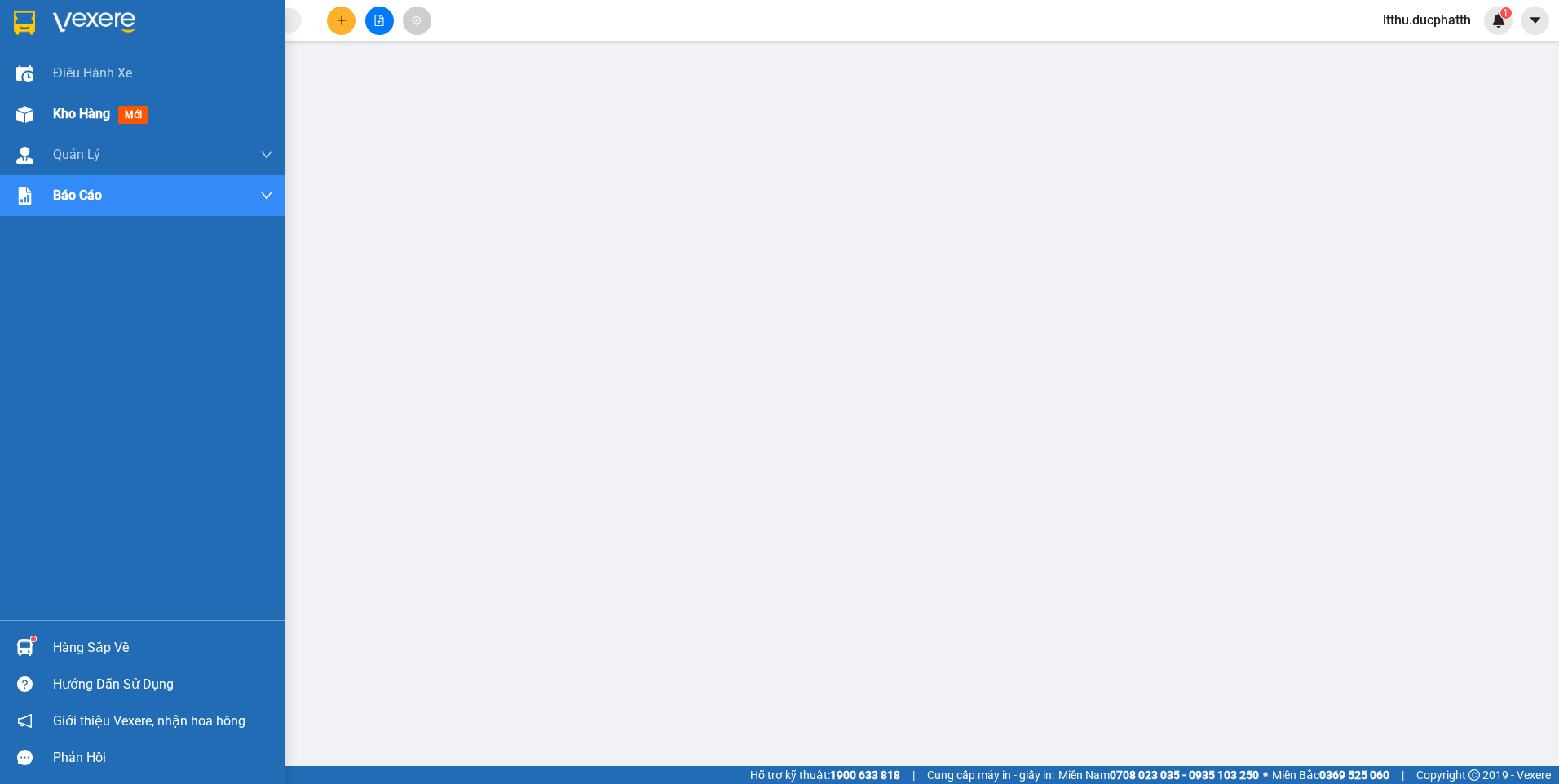
click at [37, 113] on div at bounding box center [25, 115] width 29 height 29
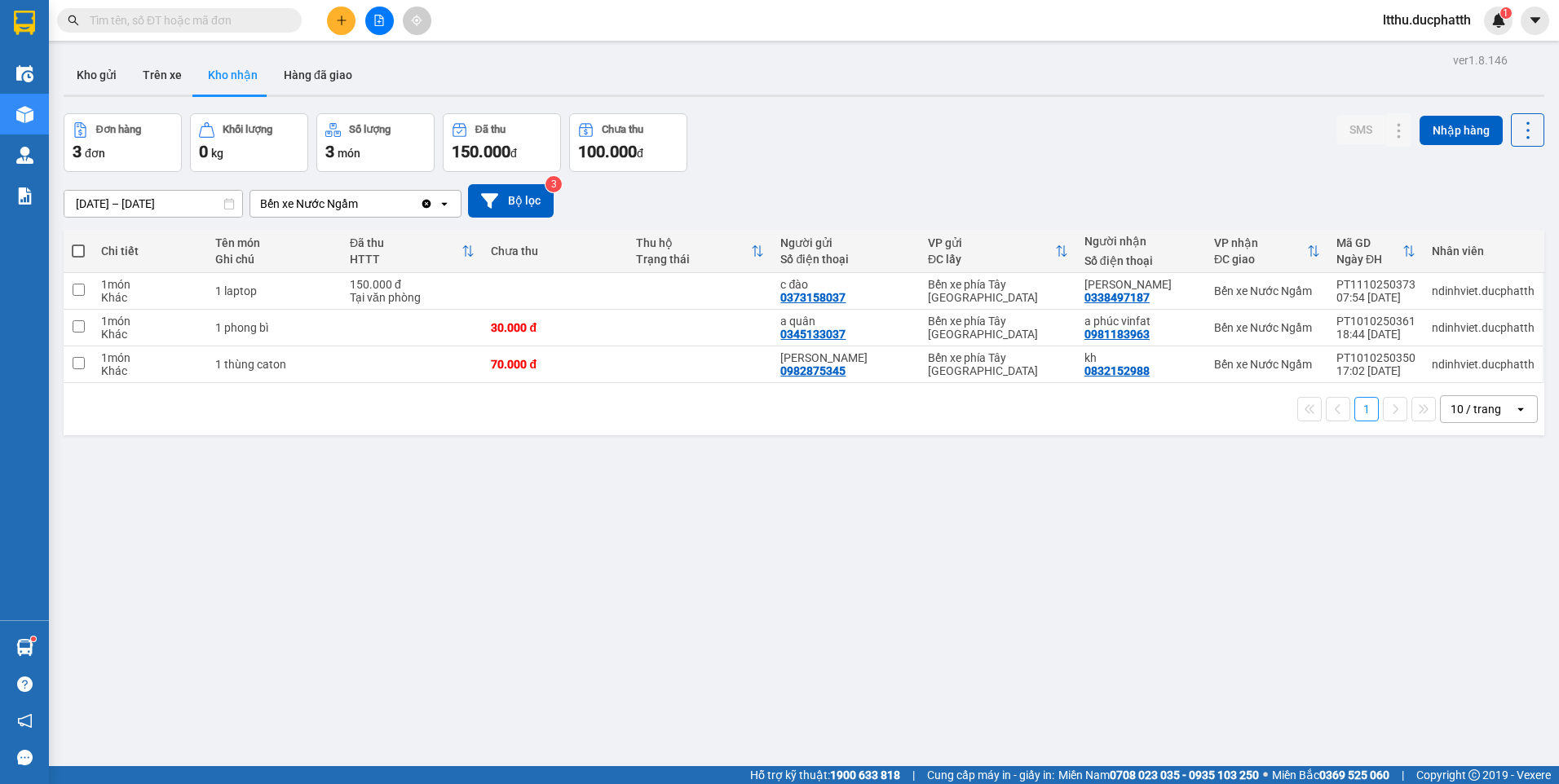
click at [176, 26] on input "text" at bounding box center [185, 20] width 192 height 18
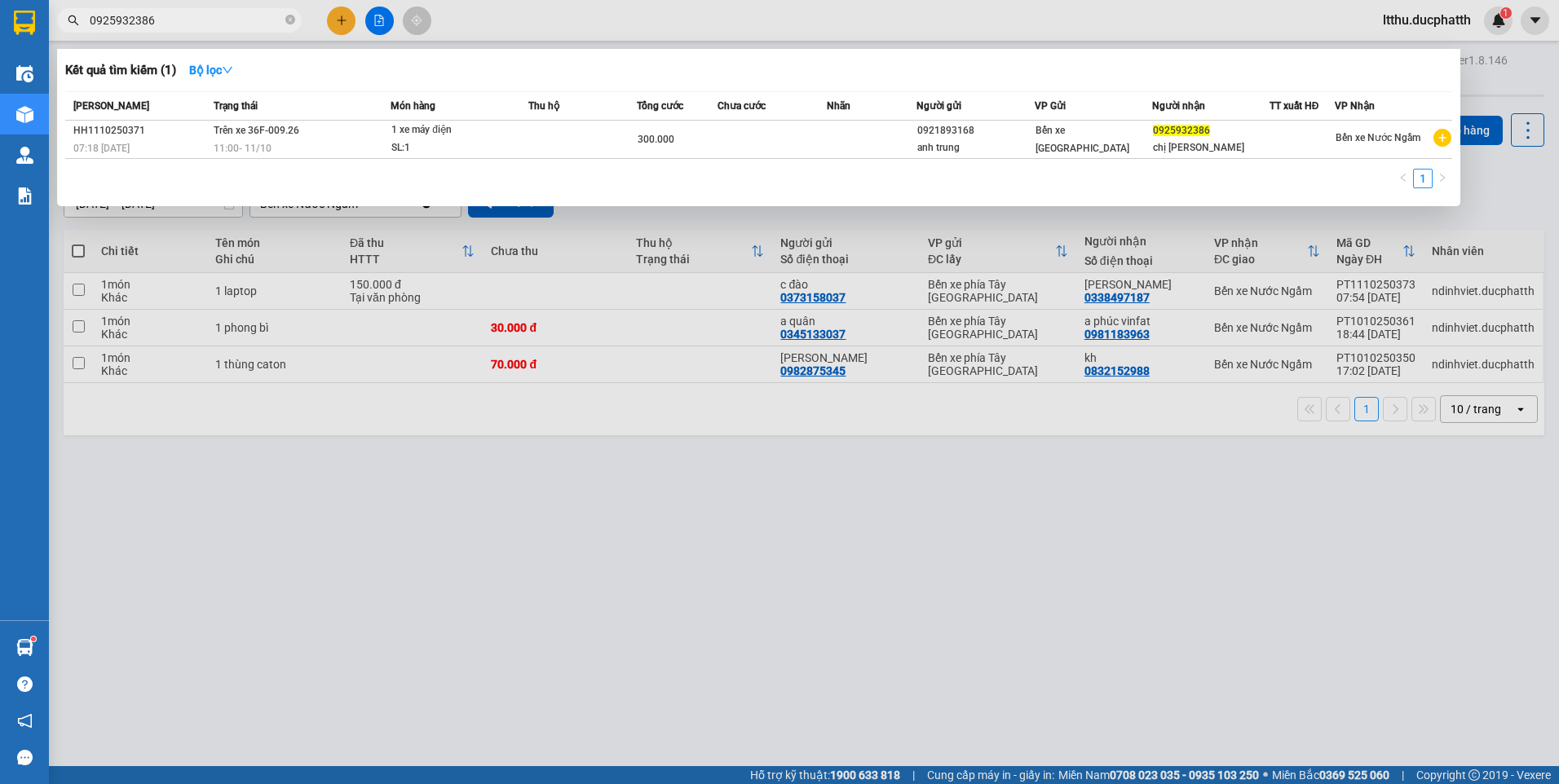
type input "0925932386"
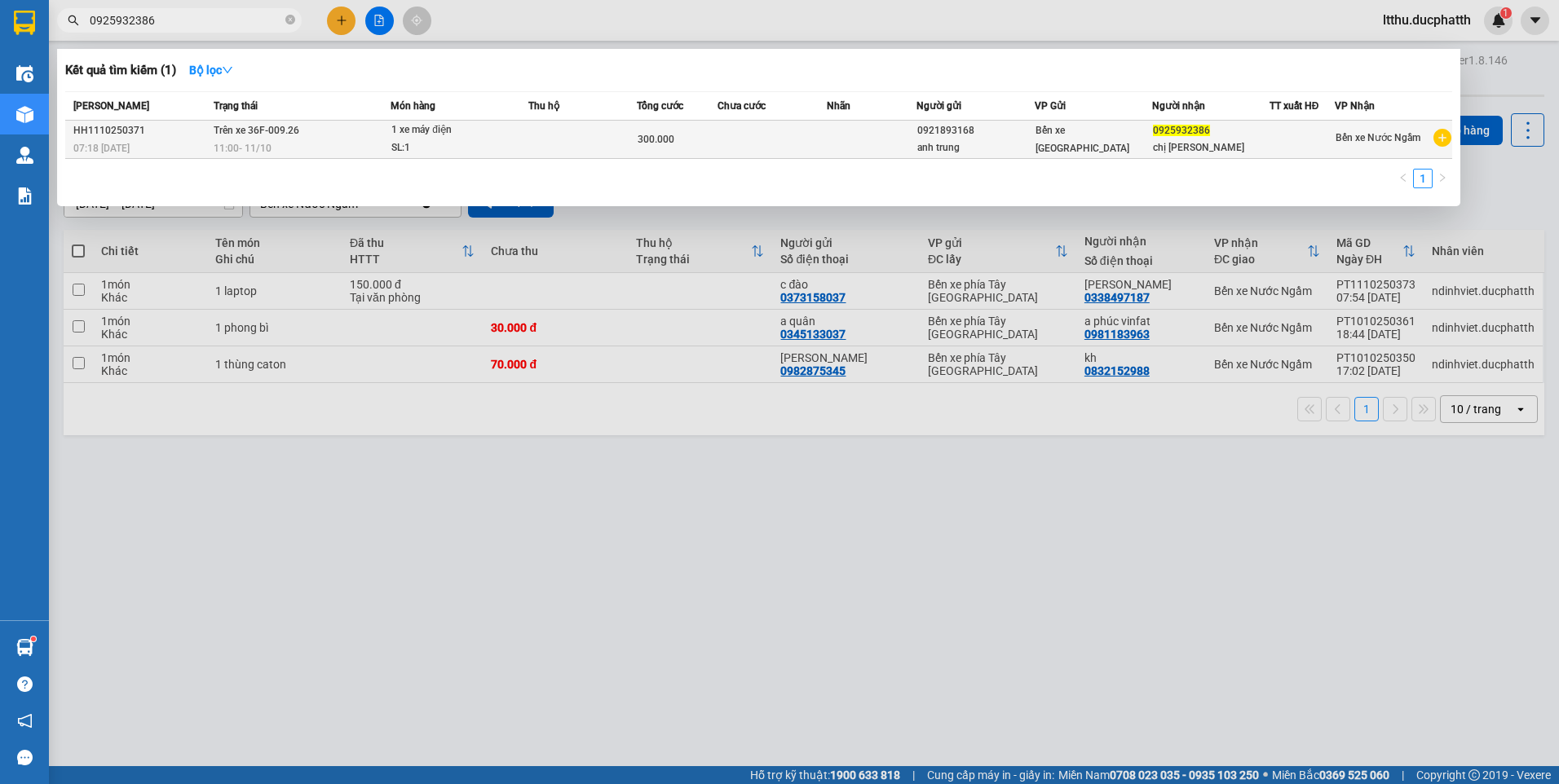
click at [444, 145] on div "SL: 1" at bounding box center [453, 148] width 123 height 18
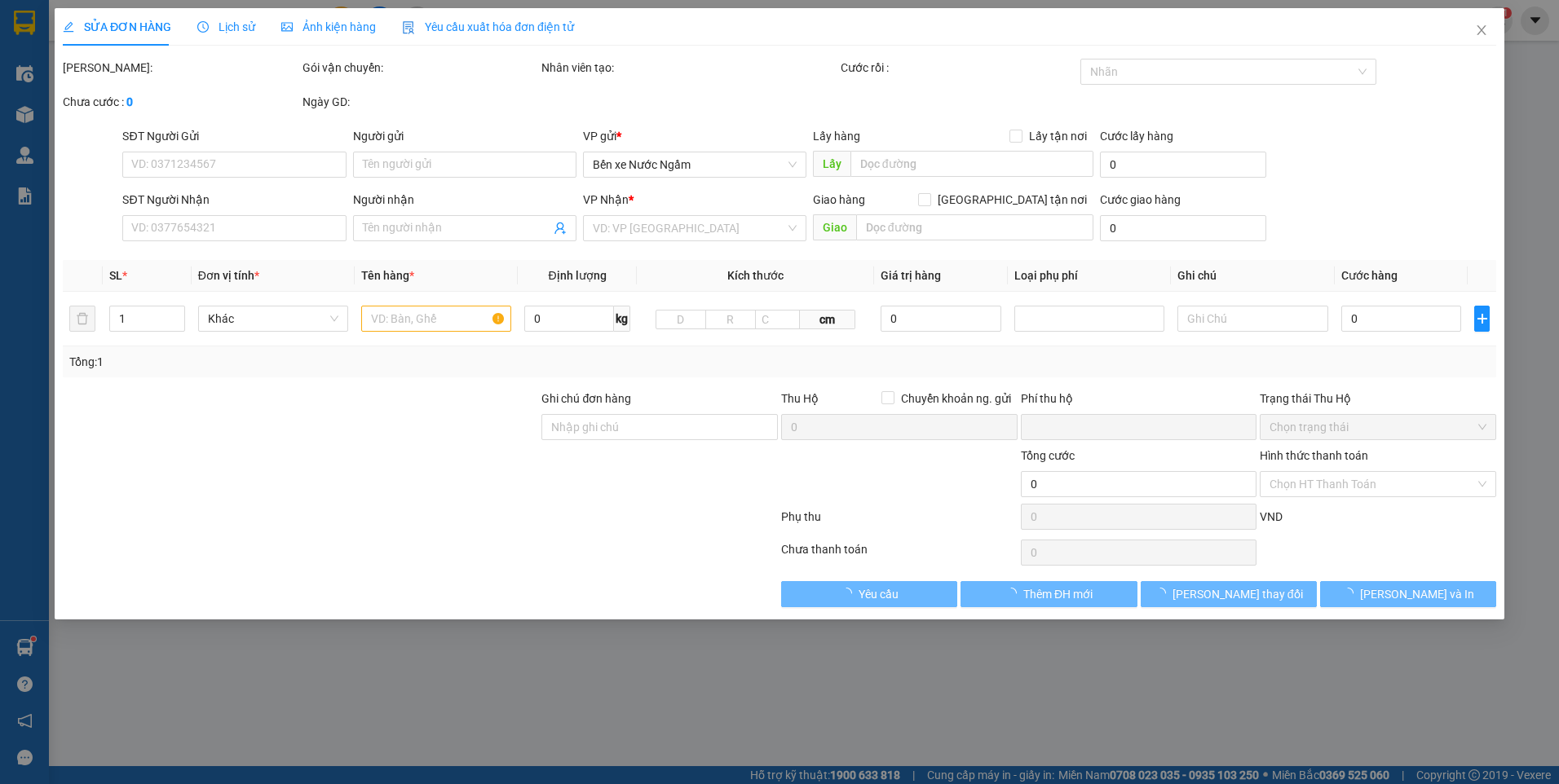
type input "0921893168"
type input "anh trung"
type input "0925932386"
type input "chị nhi"
type input "0"
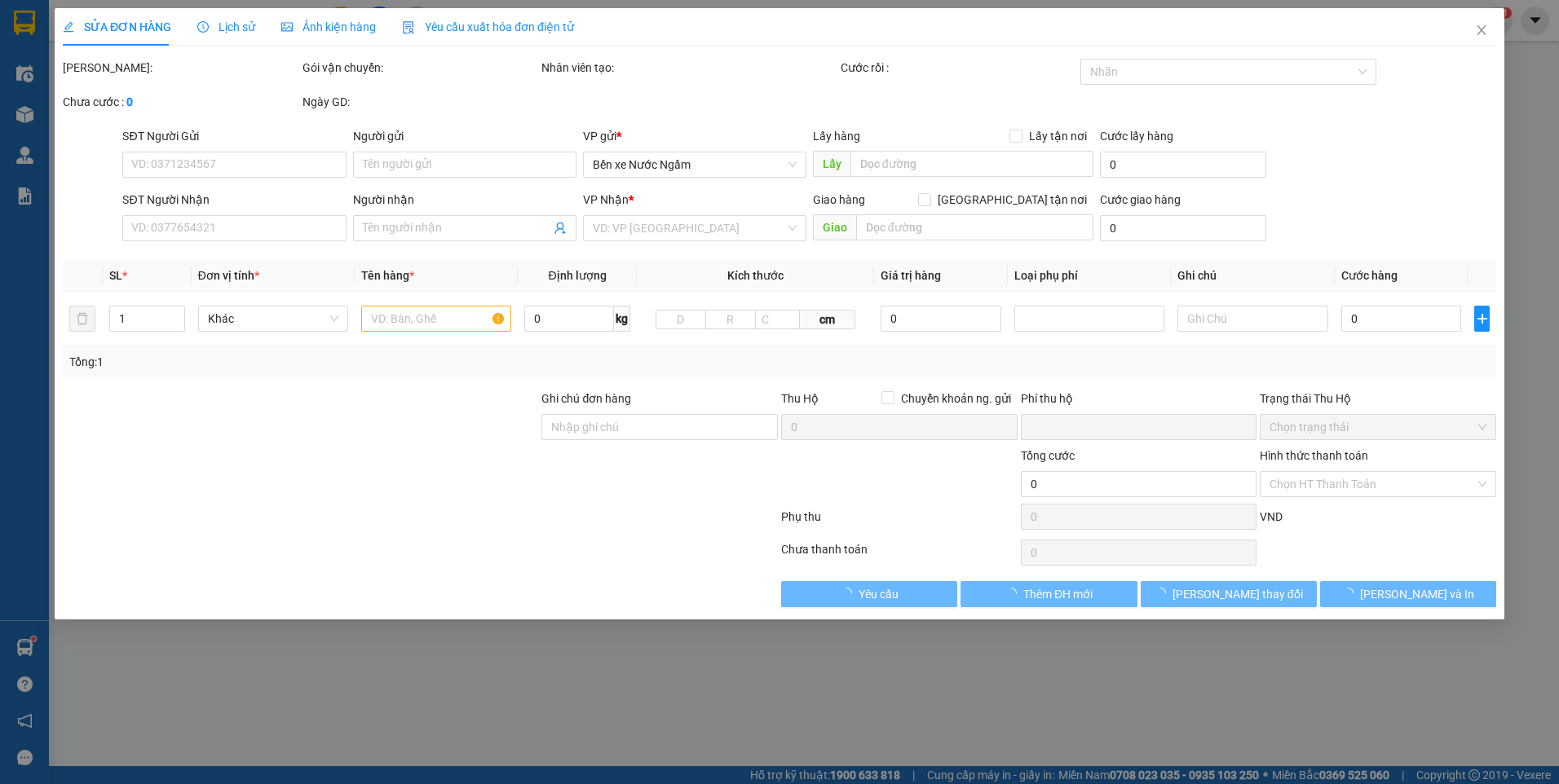
type input "300.000"
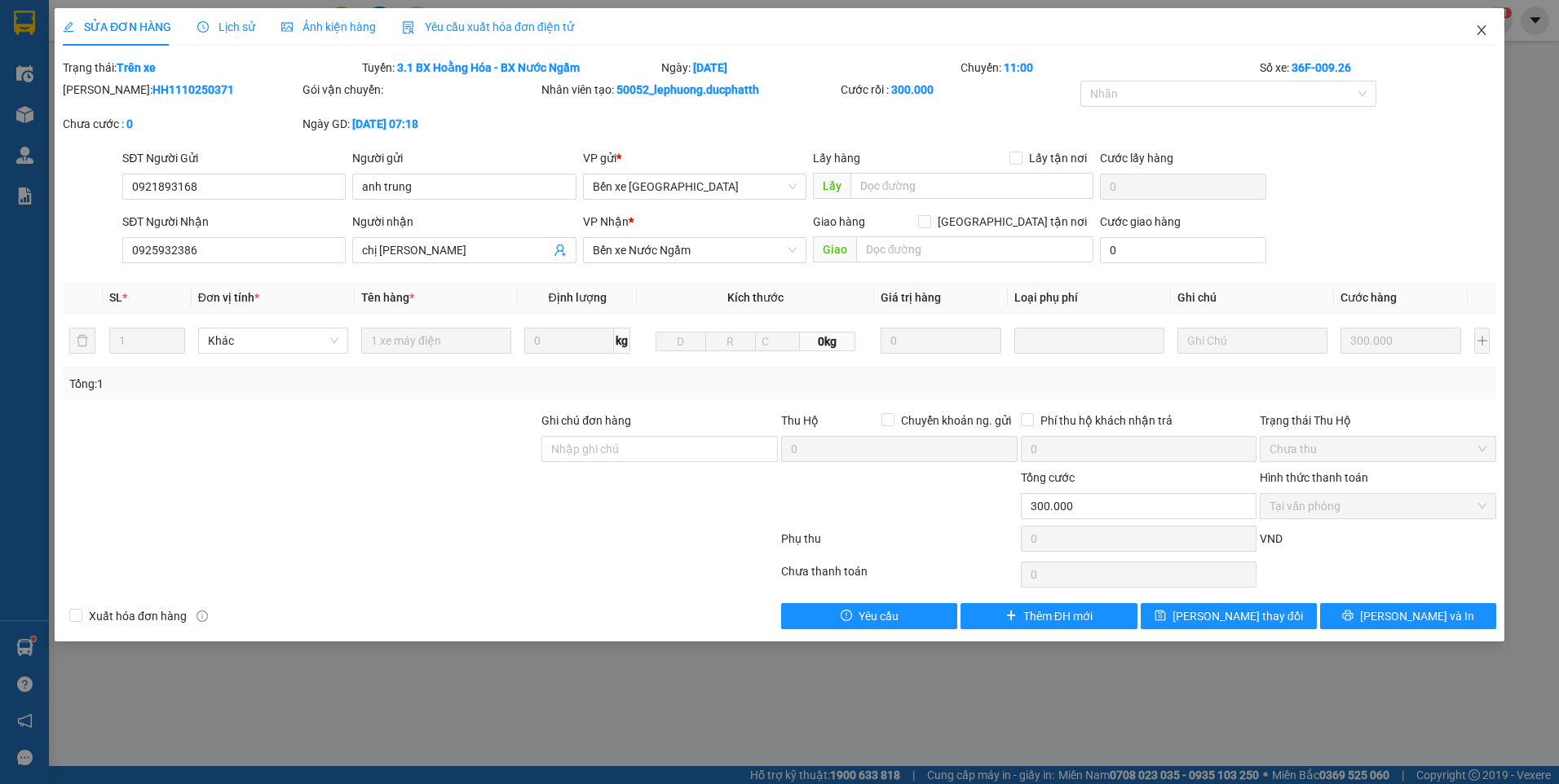
click at [1482, 32] on icon "close" at bounding box center [1480, 30] width 9 height 10
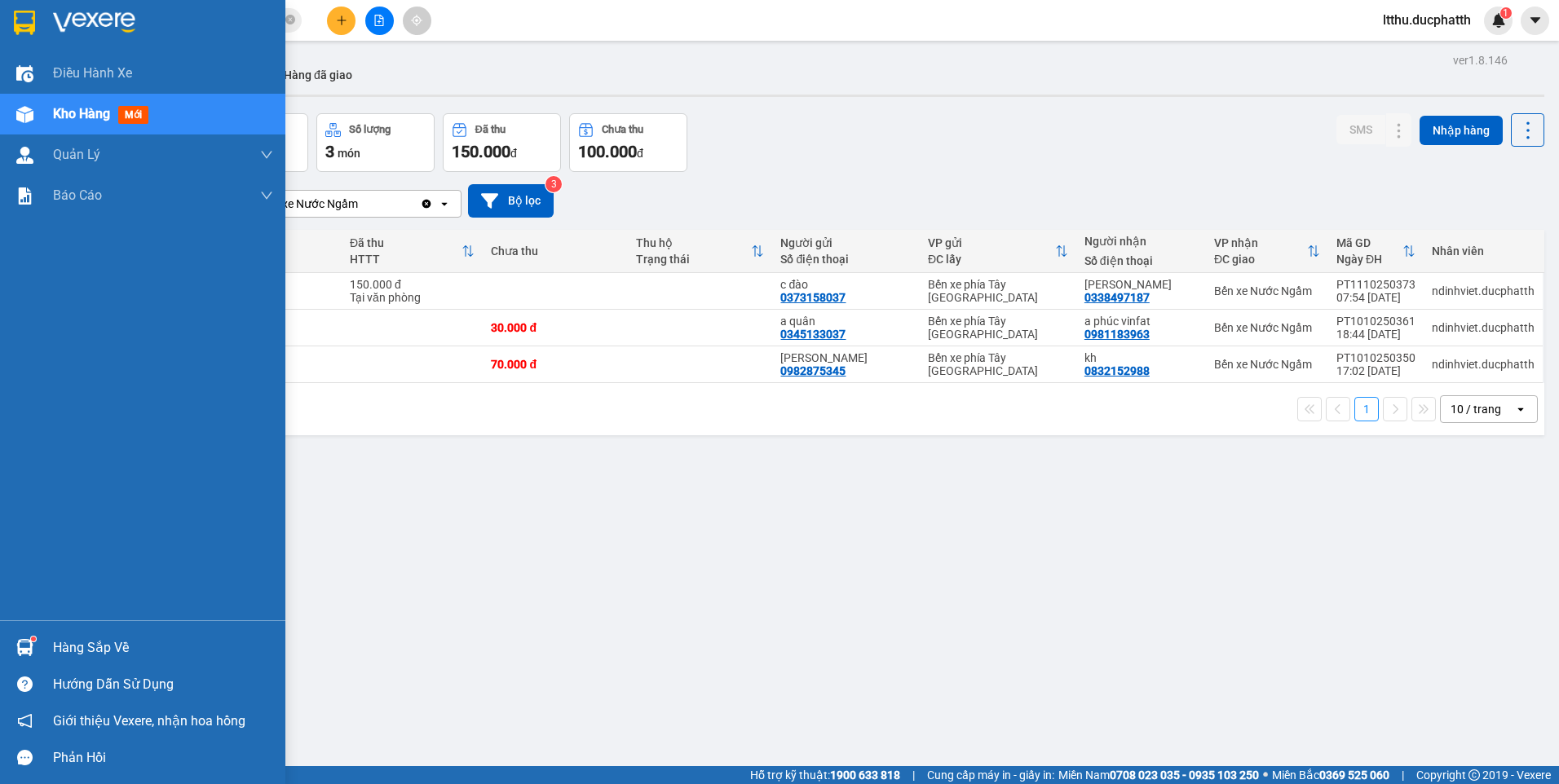
click at [46, 643] on div "Hàng sắp về" at bounding box center [143, 647] width 285 height 37
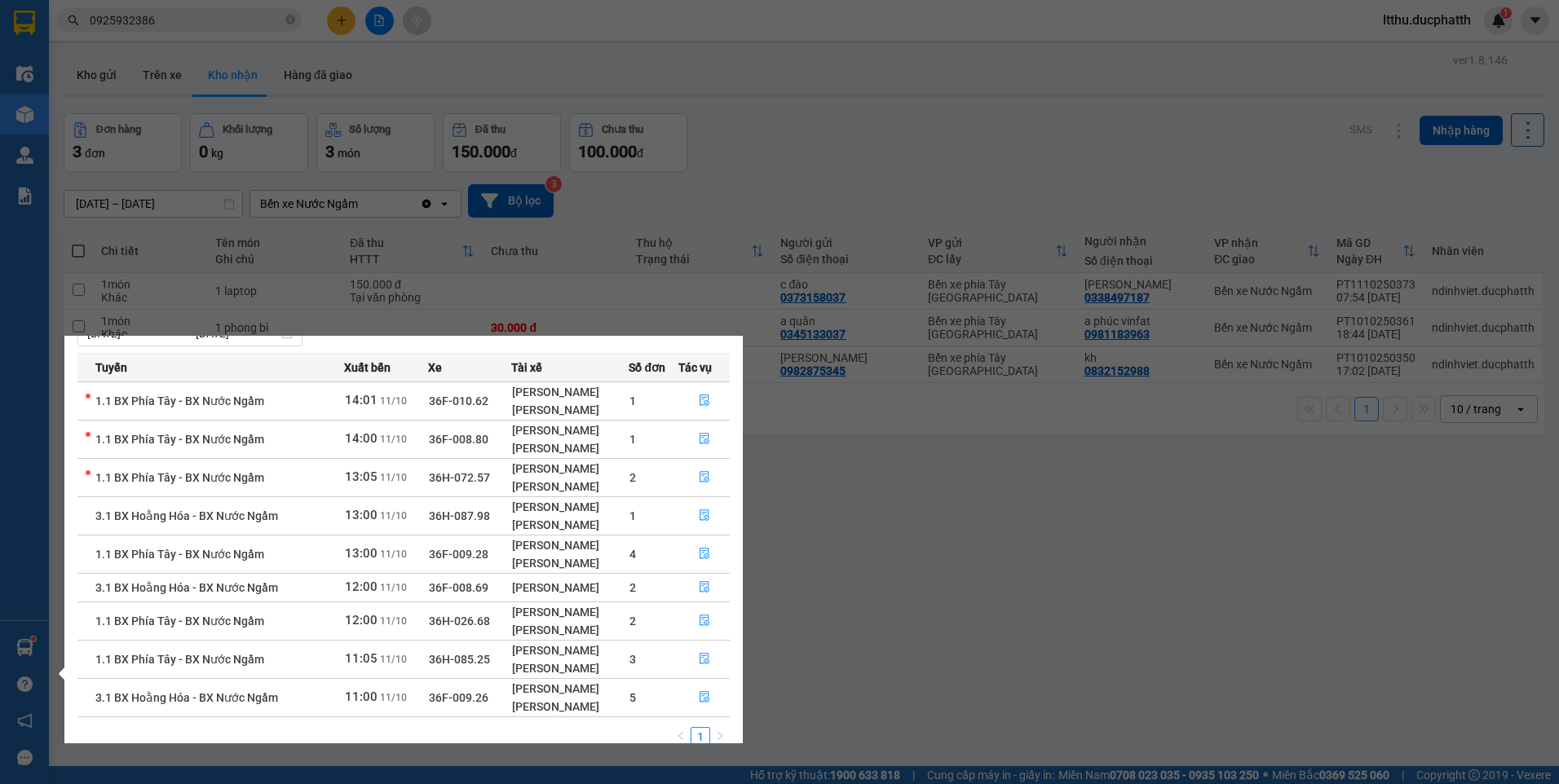
scroll to position [76, 0]
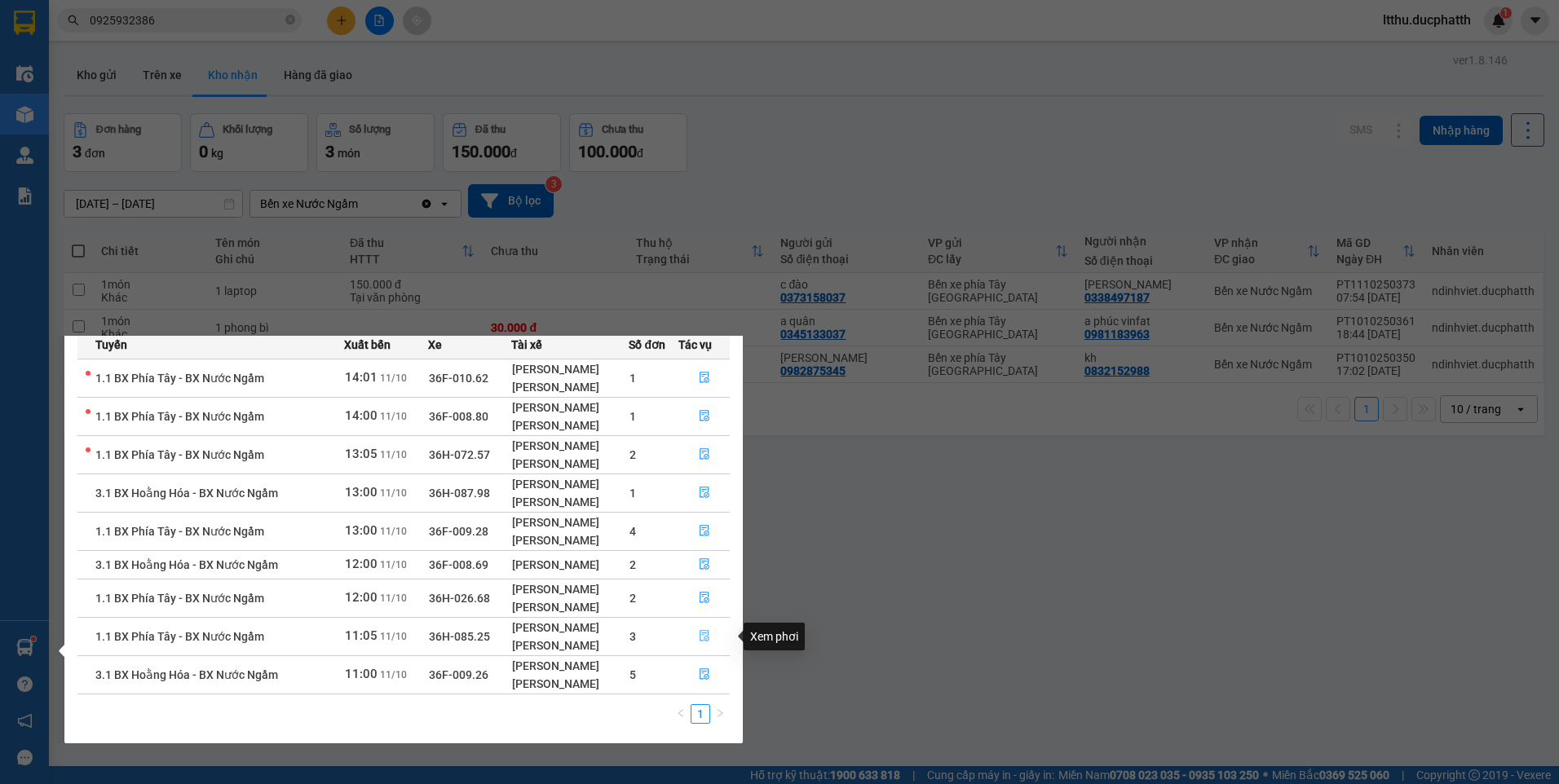
click at [706, 634] on icon "file-done" at bounding box center [704, 635] width 11 height 11
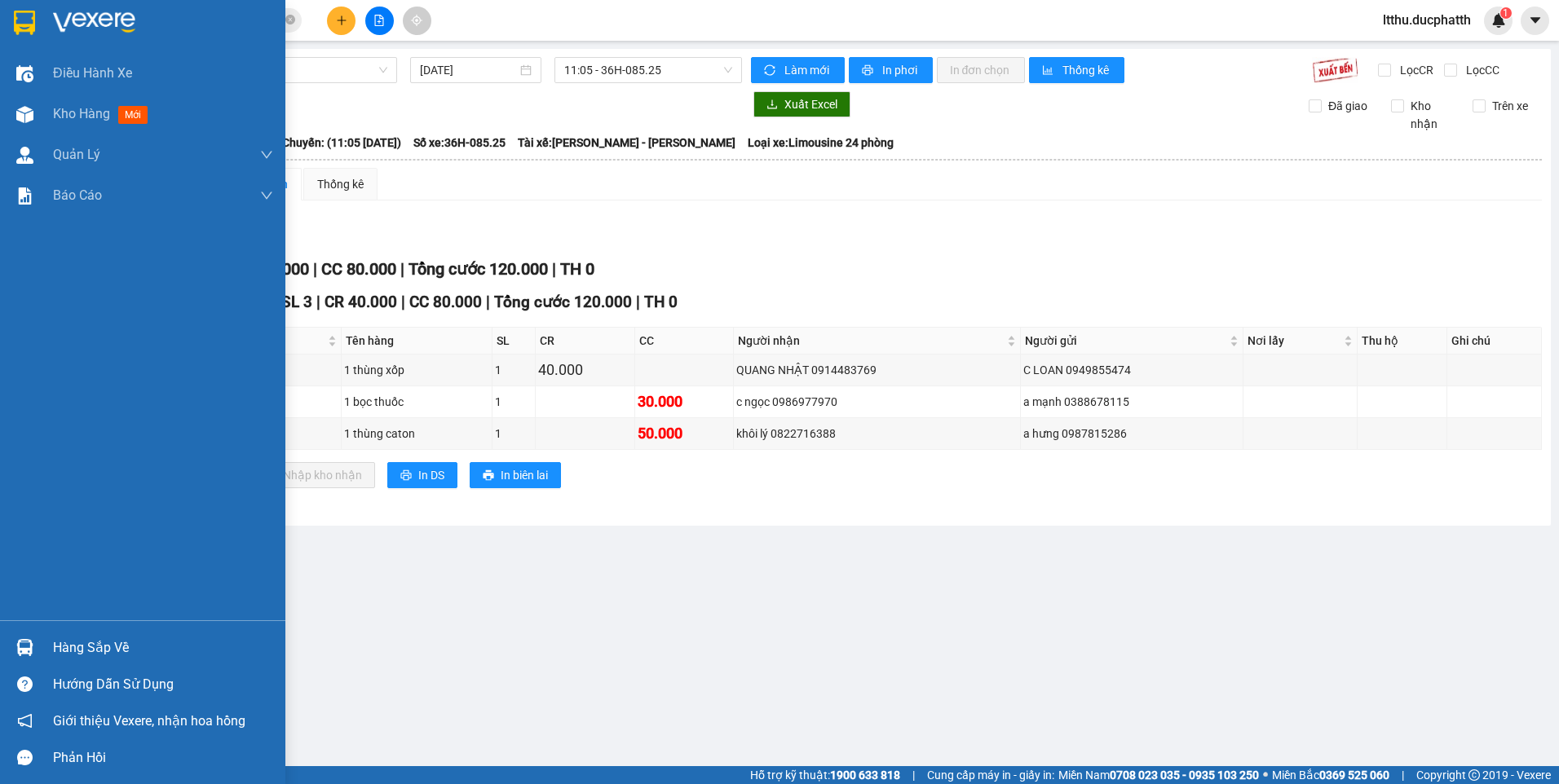
click at [107, 652] on div "Hàng sắp về" at bounding box center [162, 648] width 220 height 25
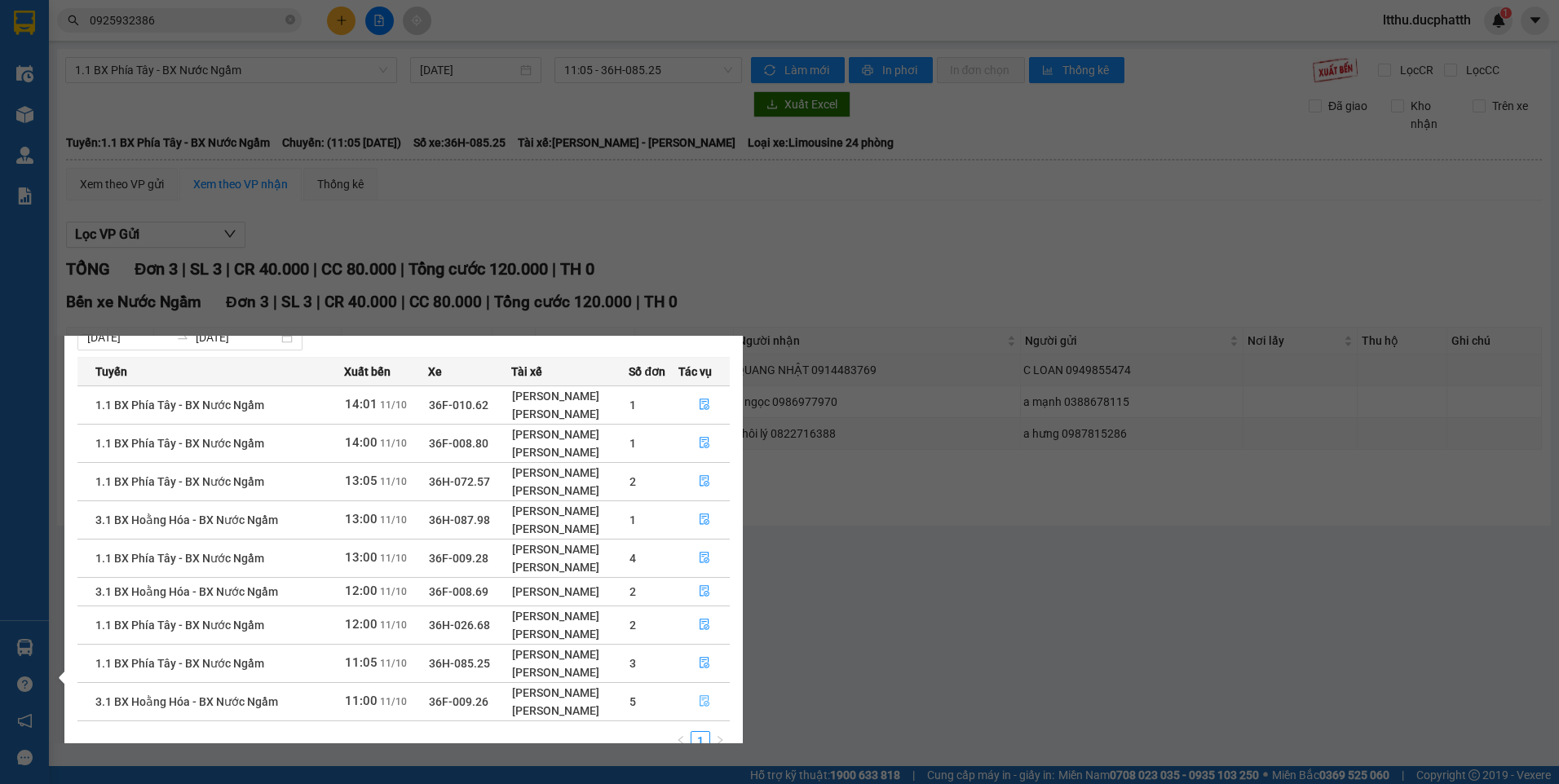
scroll to position [76, 0]
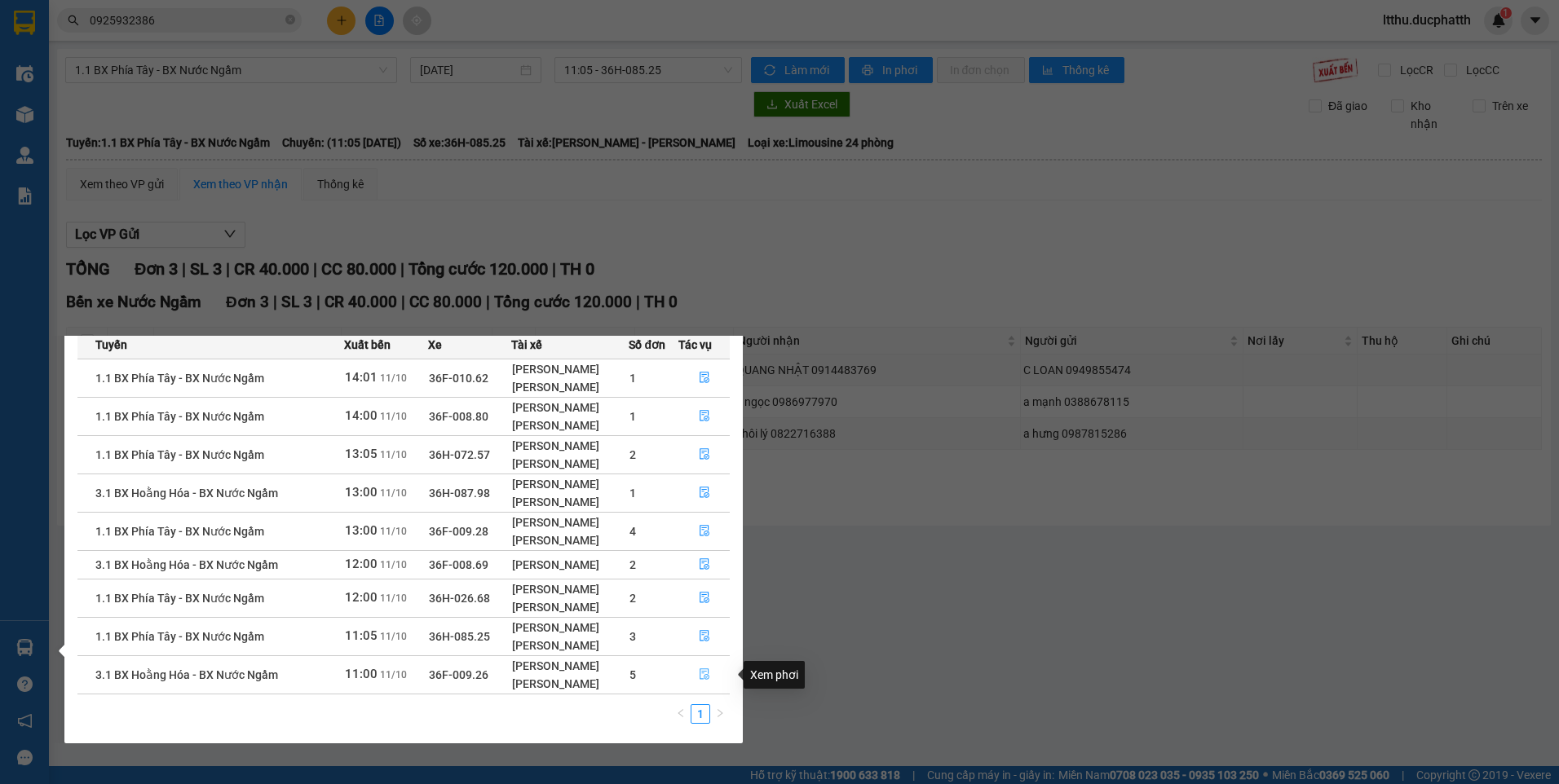
click at [707, 672] on icon "file-done" at bounding box center [704, 673] width 11 height 11
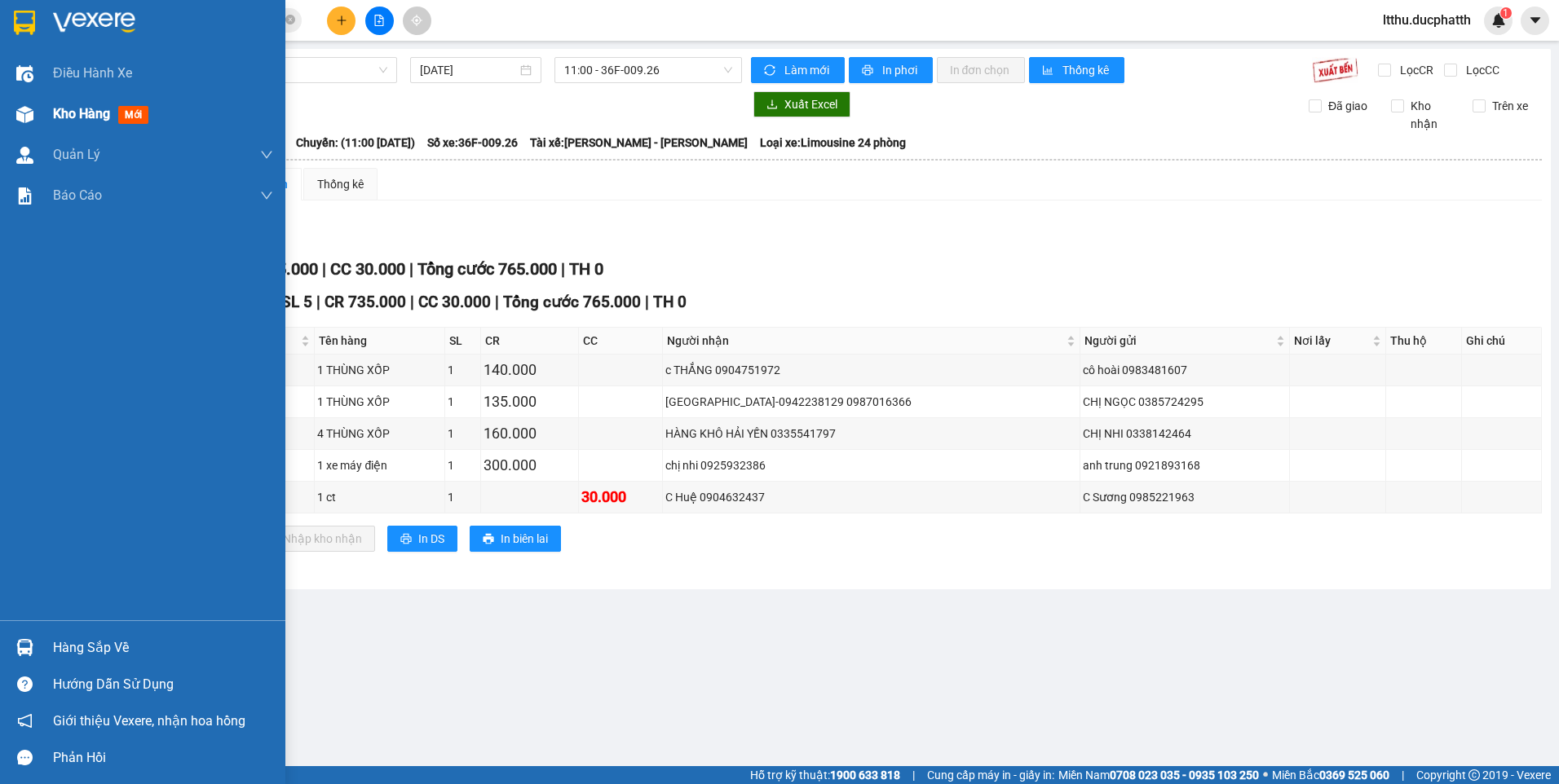
click at [72, 110] on span "Kho hàng" at bounding box center [81, 114] width 57 height 16
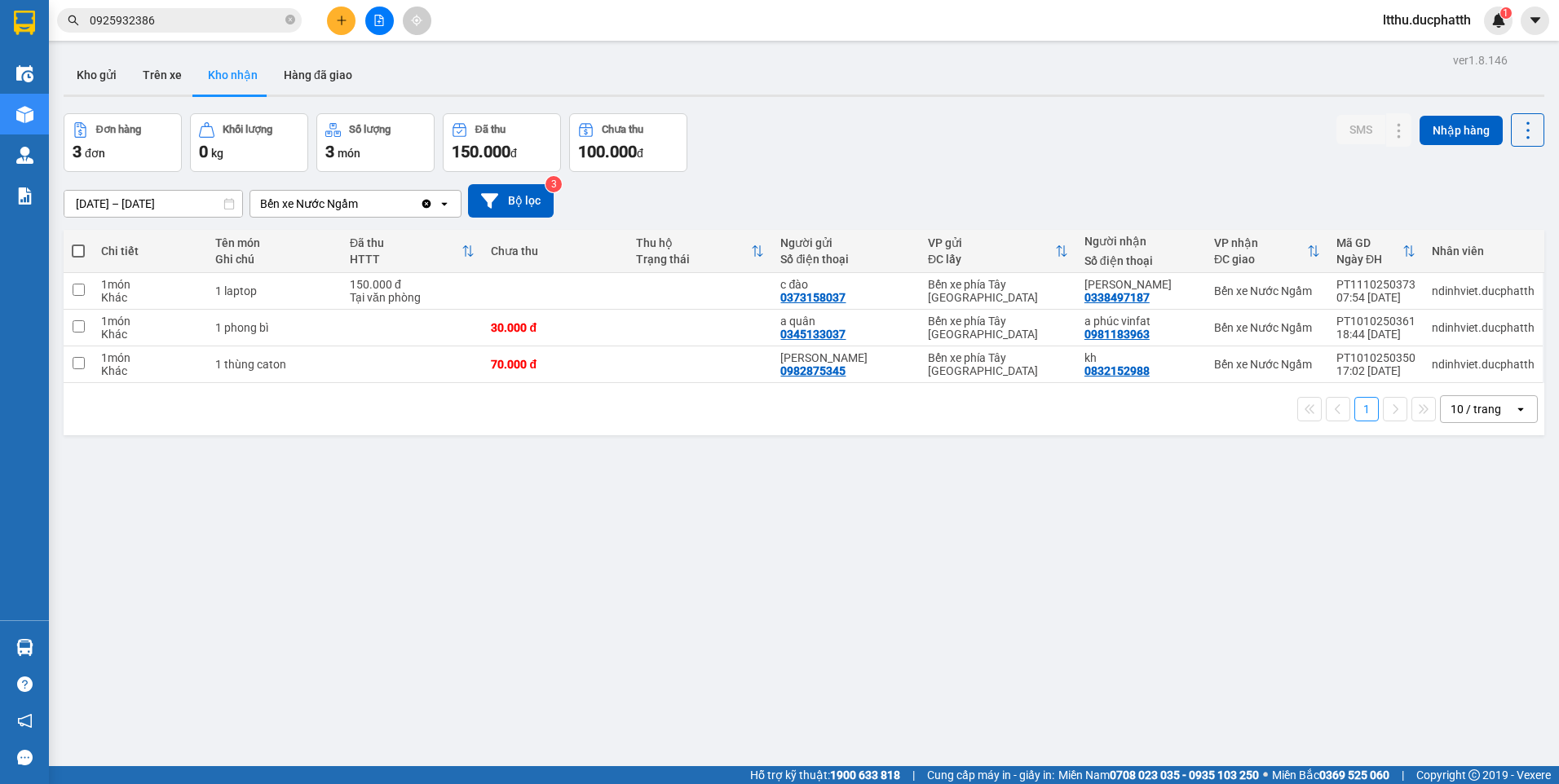
click at [199, 25] on input "0925932386" at bounding box center [185, 20] width 192 height 18
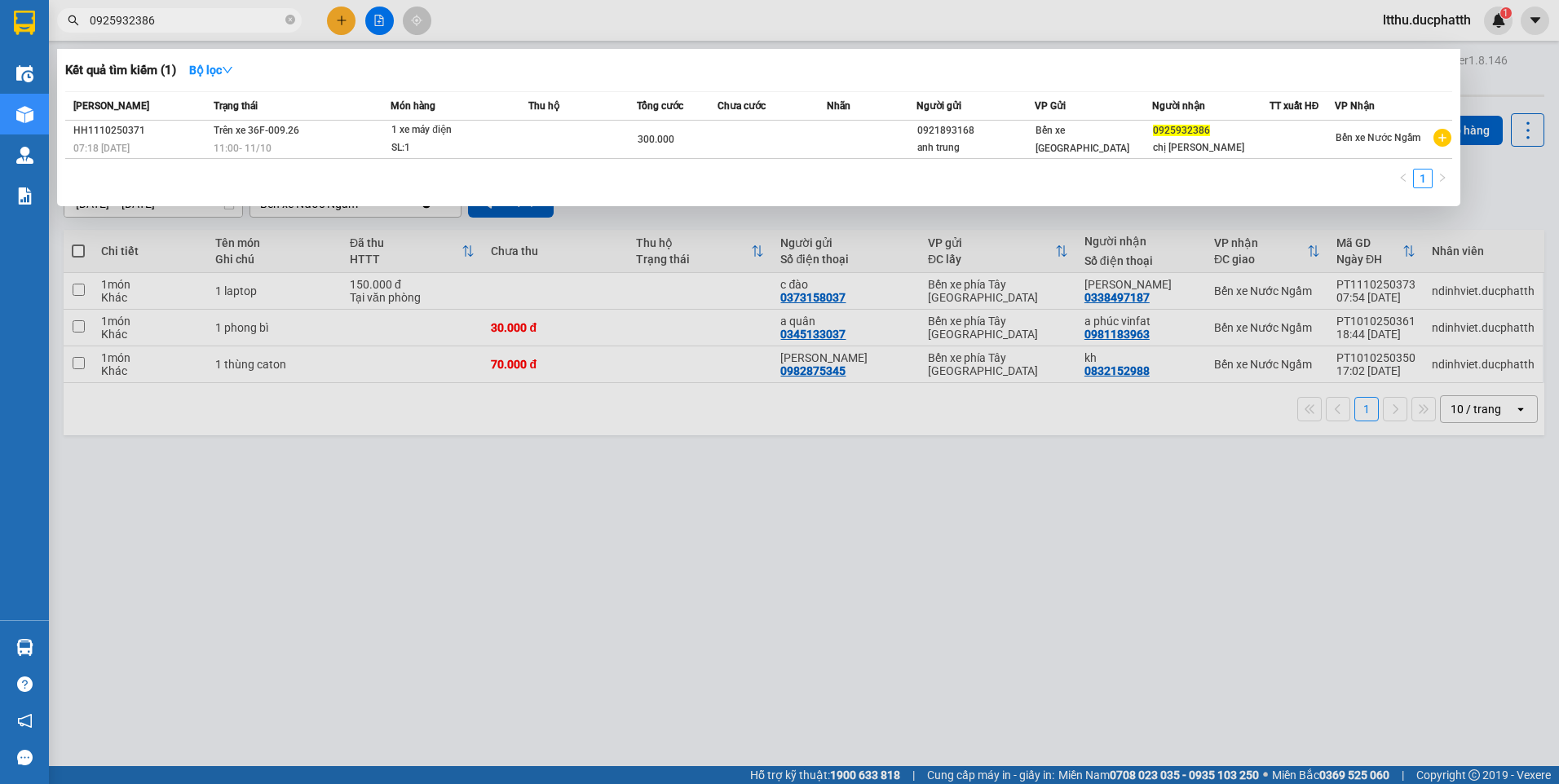
click at [199, 25] on input "0925932386" at bounding box center [185, 20] width 192 height 18
click at [684, 633] on div at bounding box center [780, 392] width 1559 height 784
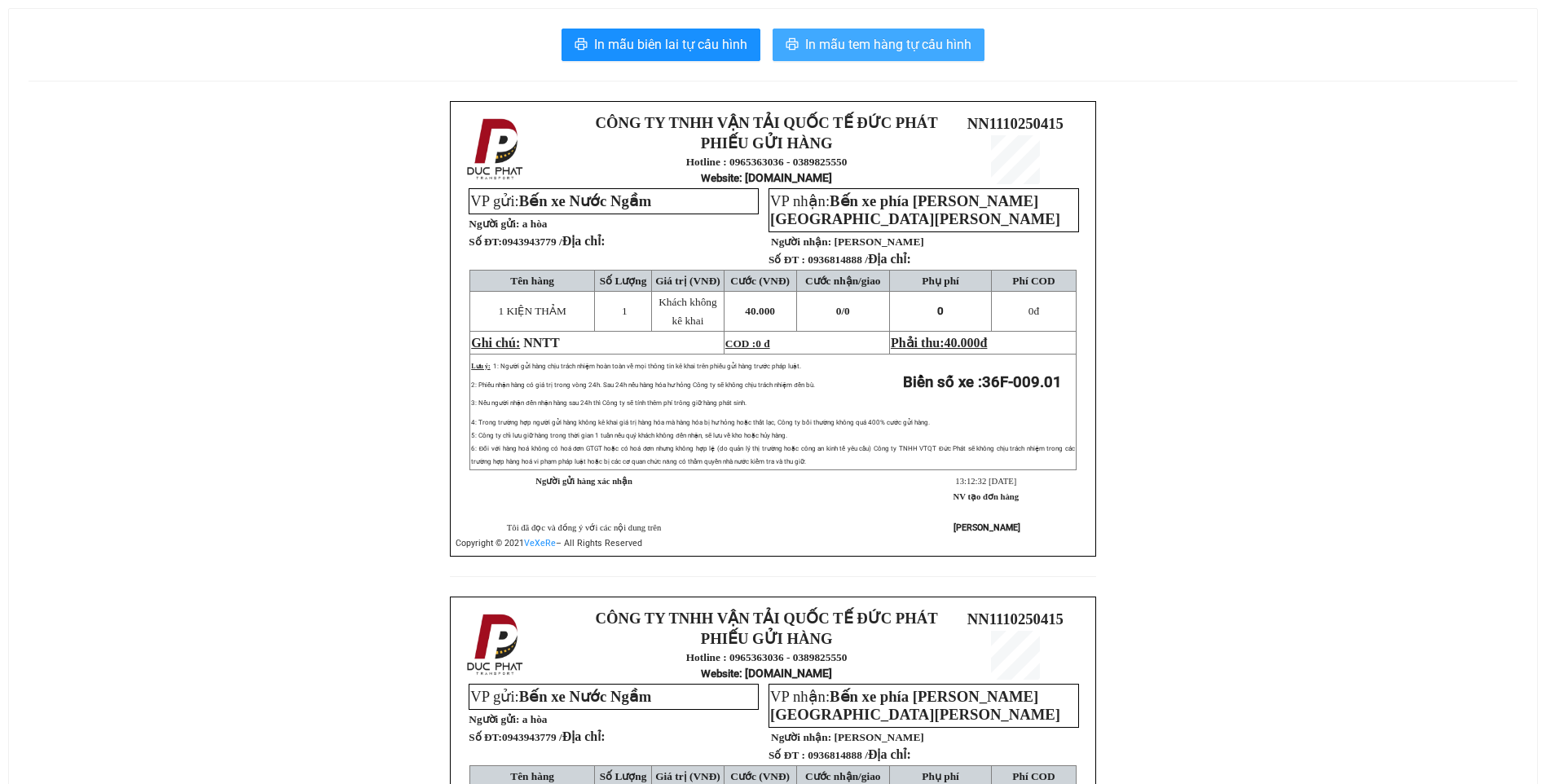
click at [913, 50] on span "In mẫu tem hàng tự cấu hình" at bounding box center [888, 44] width 166 height 20
click at [850, 38] on span "In mẫu tem hàng tự cấu hình" at bounding box center [888, 44] width 166 height 20
click at [859, 52] on span "In mẫu tem hàng tự cấu hình" at bounding box center [888, 44] width 166 height 20
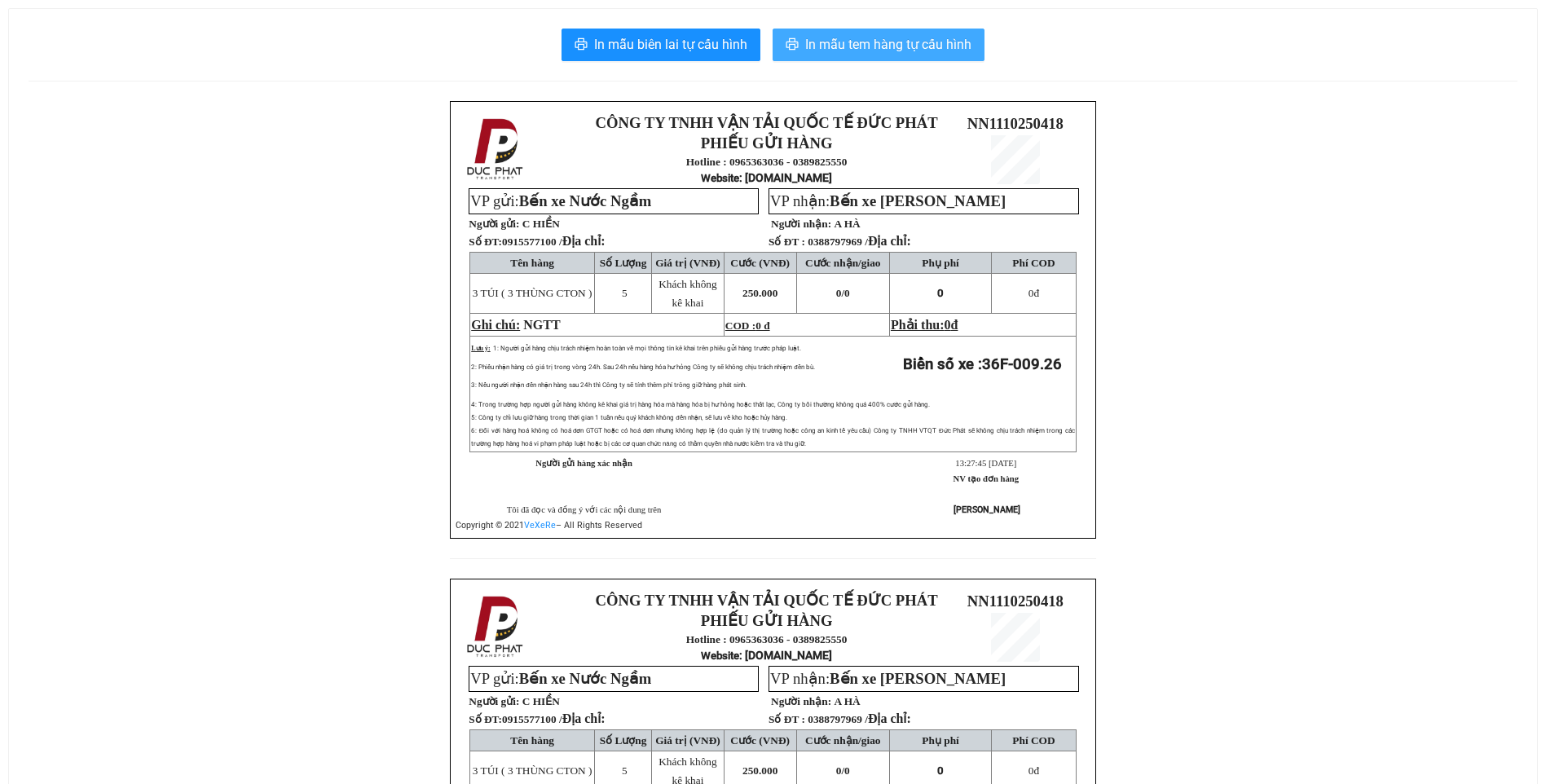
click at [876, 41] on span "In mẫu tem hàng tự cấu hình" at bounding box center [888, 44] width 166 height 20
click at [901, 55] on span "In mẫu tem hàng tự cấu hình" at bounding box center [888, 44] width 166 height 20
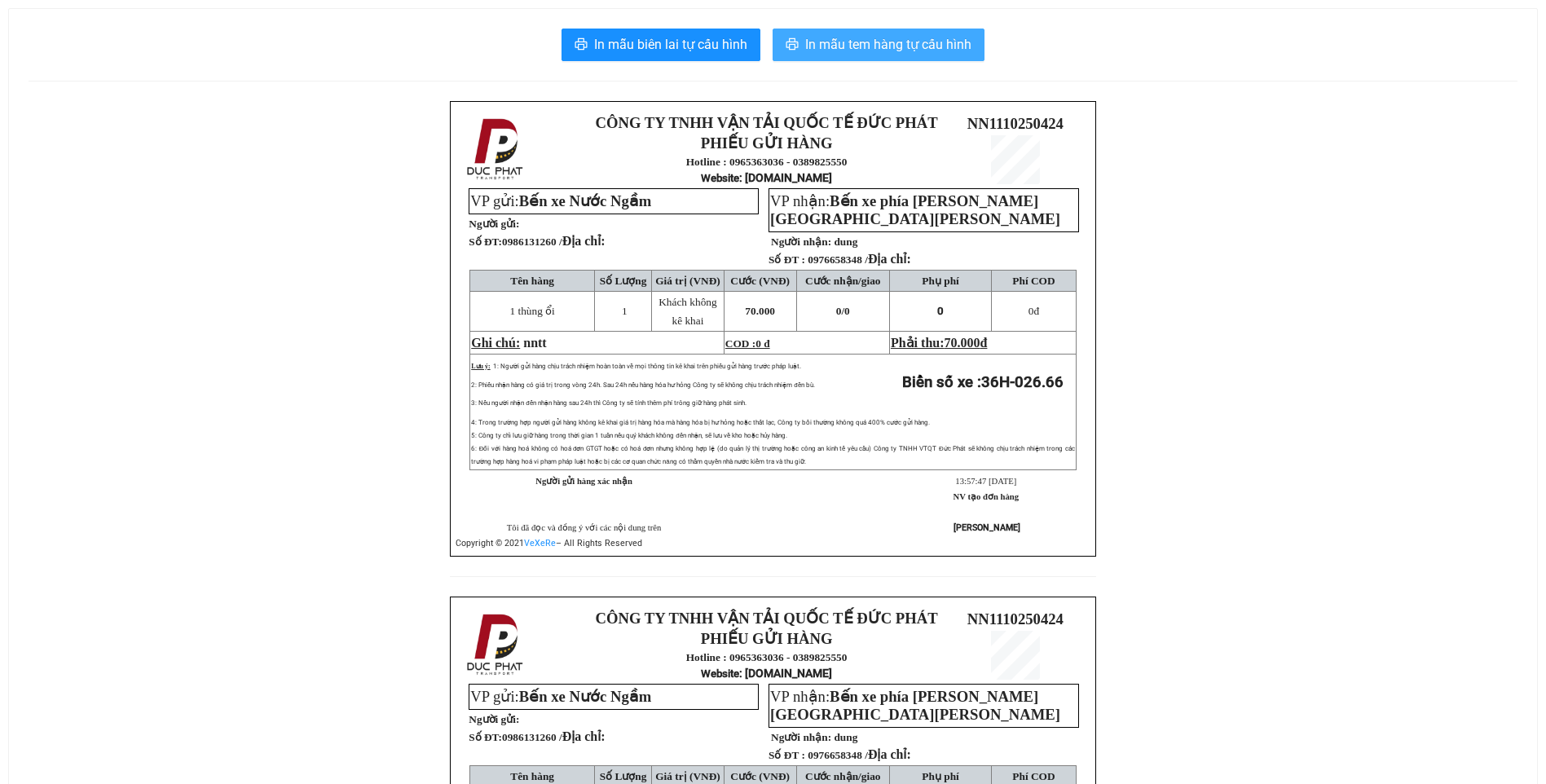
click at [812, 43] on span "In mẫu tem hàng tự cấu hình" at bounding box center [888, 44] width 166 height 20
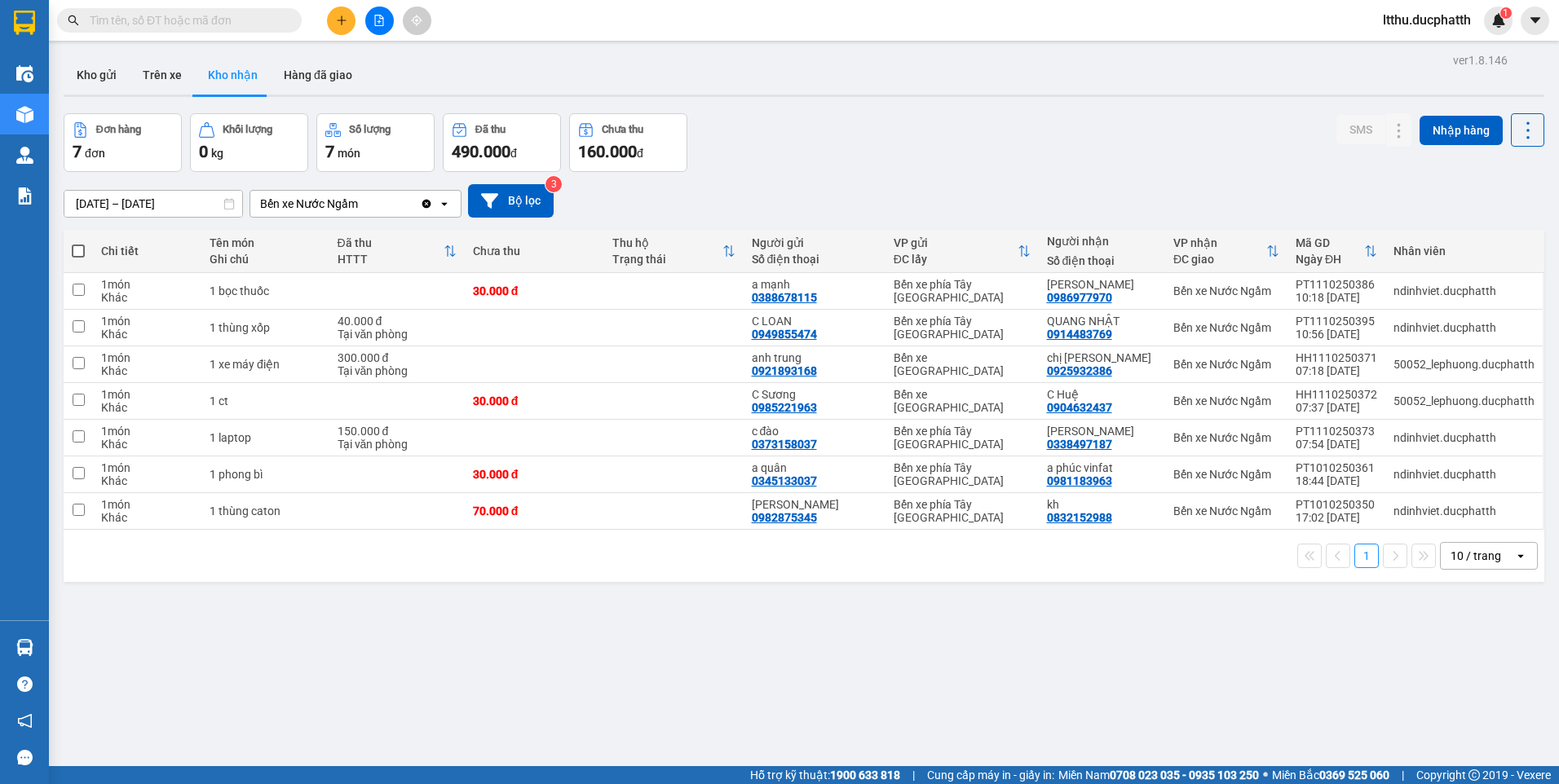
click at [151, 16] on input "text" at bounding box center [185, 20] width 192 height 18
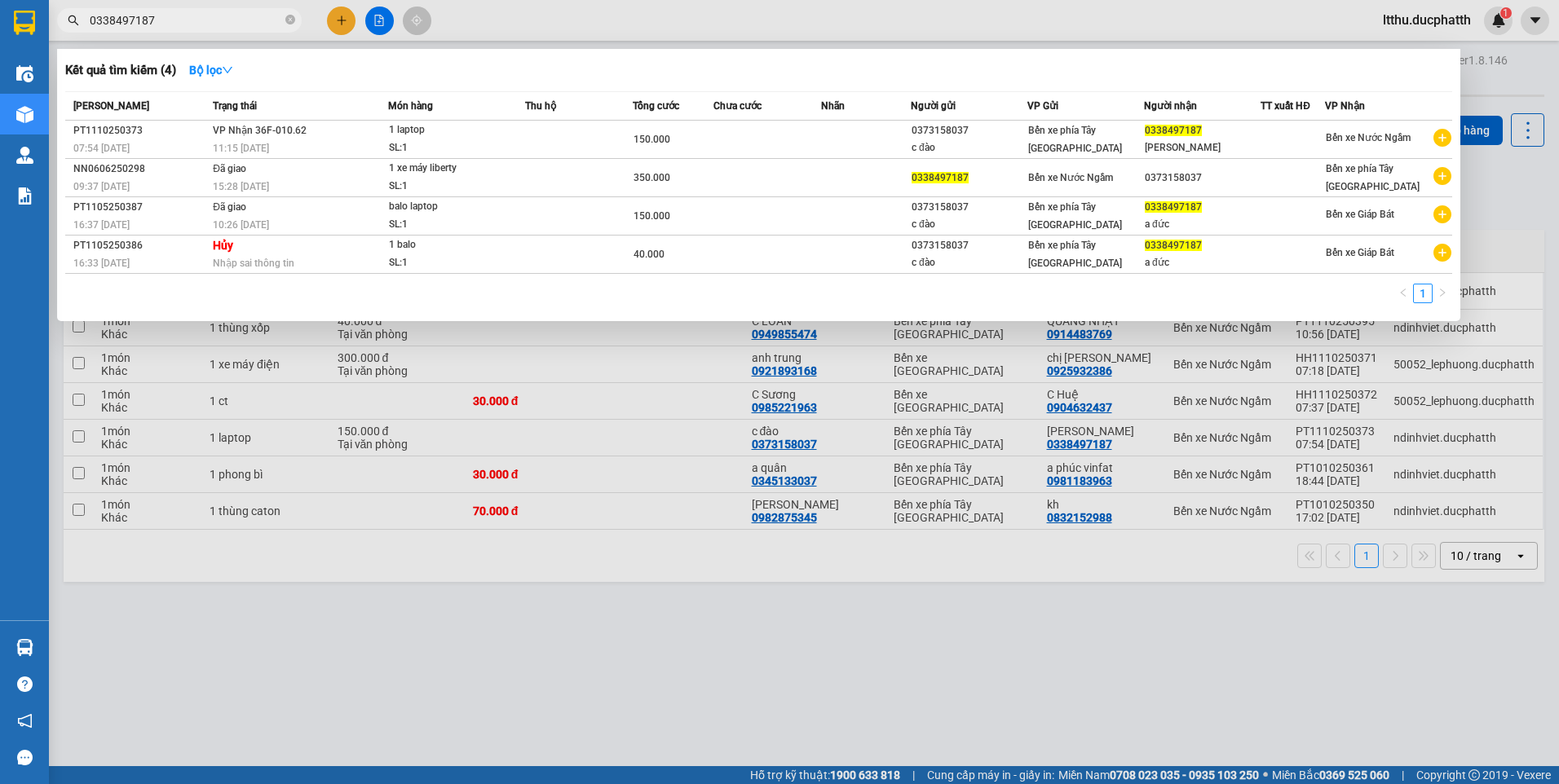
type input "0338497187"
click at [561, 680] on div at bounding box center [780, 392] width 1559 height 784
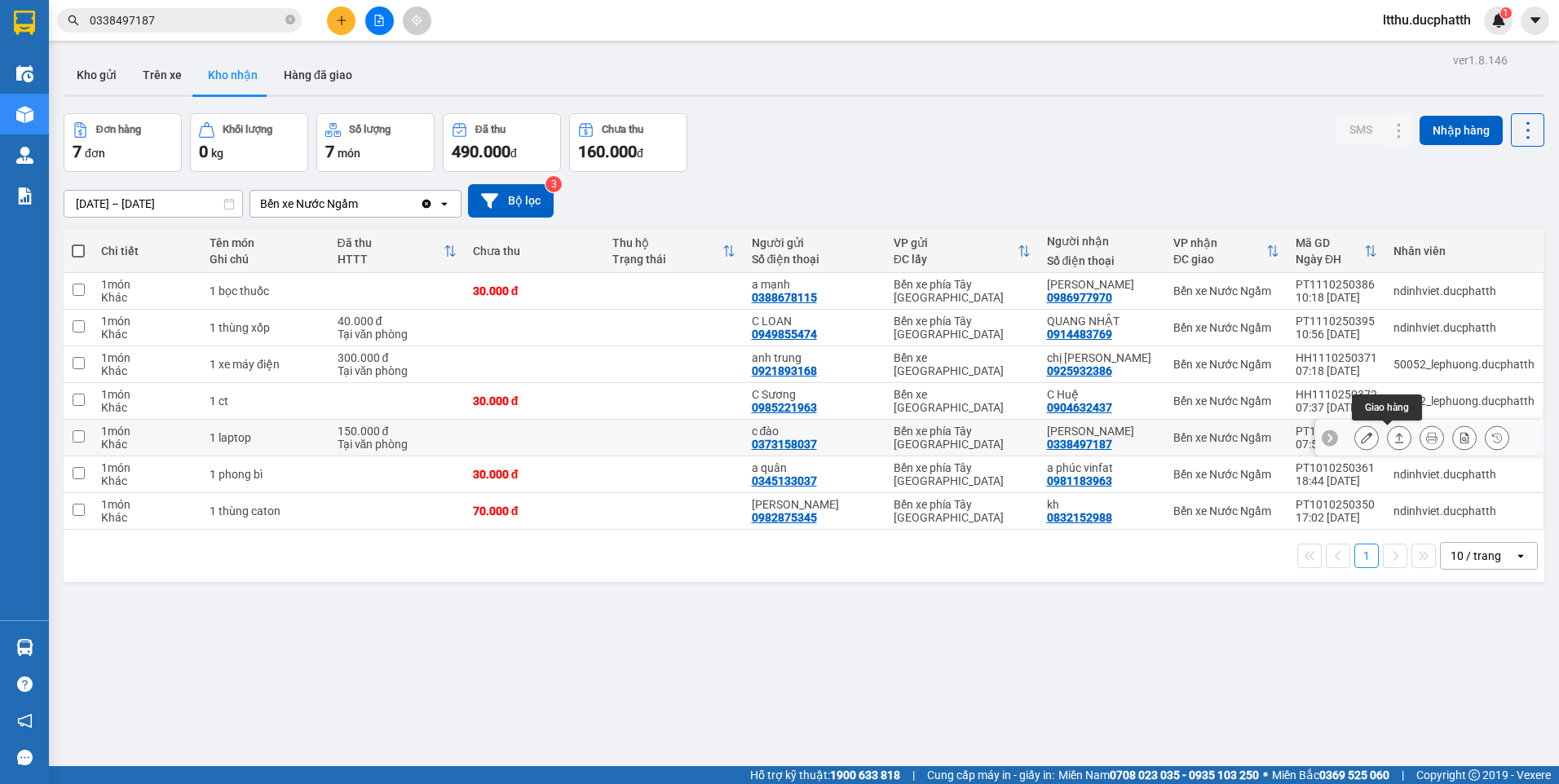
click at [1395, 433] on icon at bounding box center [1399, 437] width 9 height 10
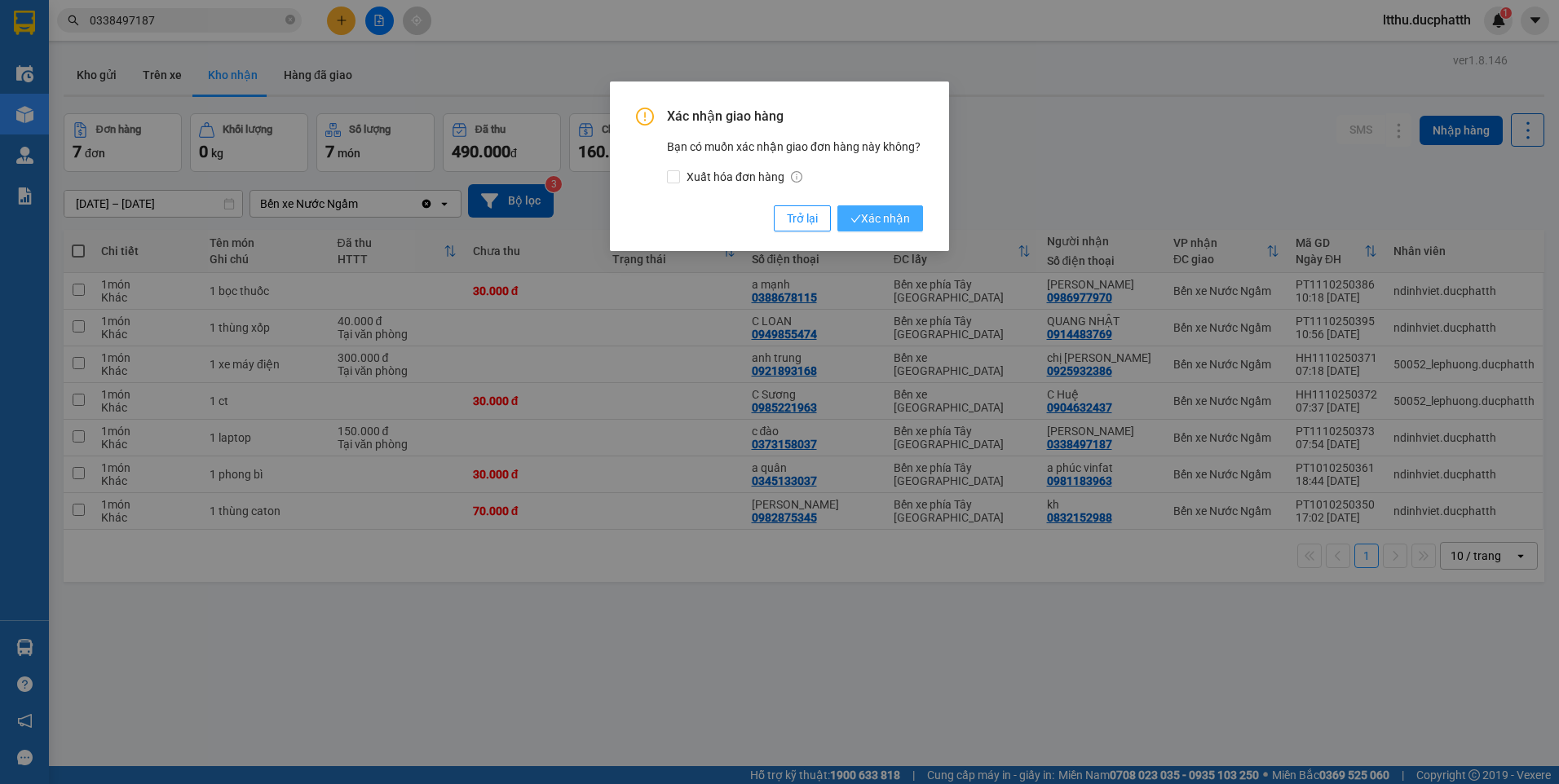
click at [867, 220] on span "Xác nhận" at bounding box center [880, 218] width 60 height 18
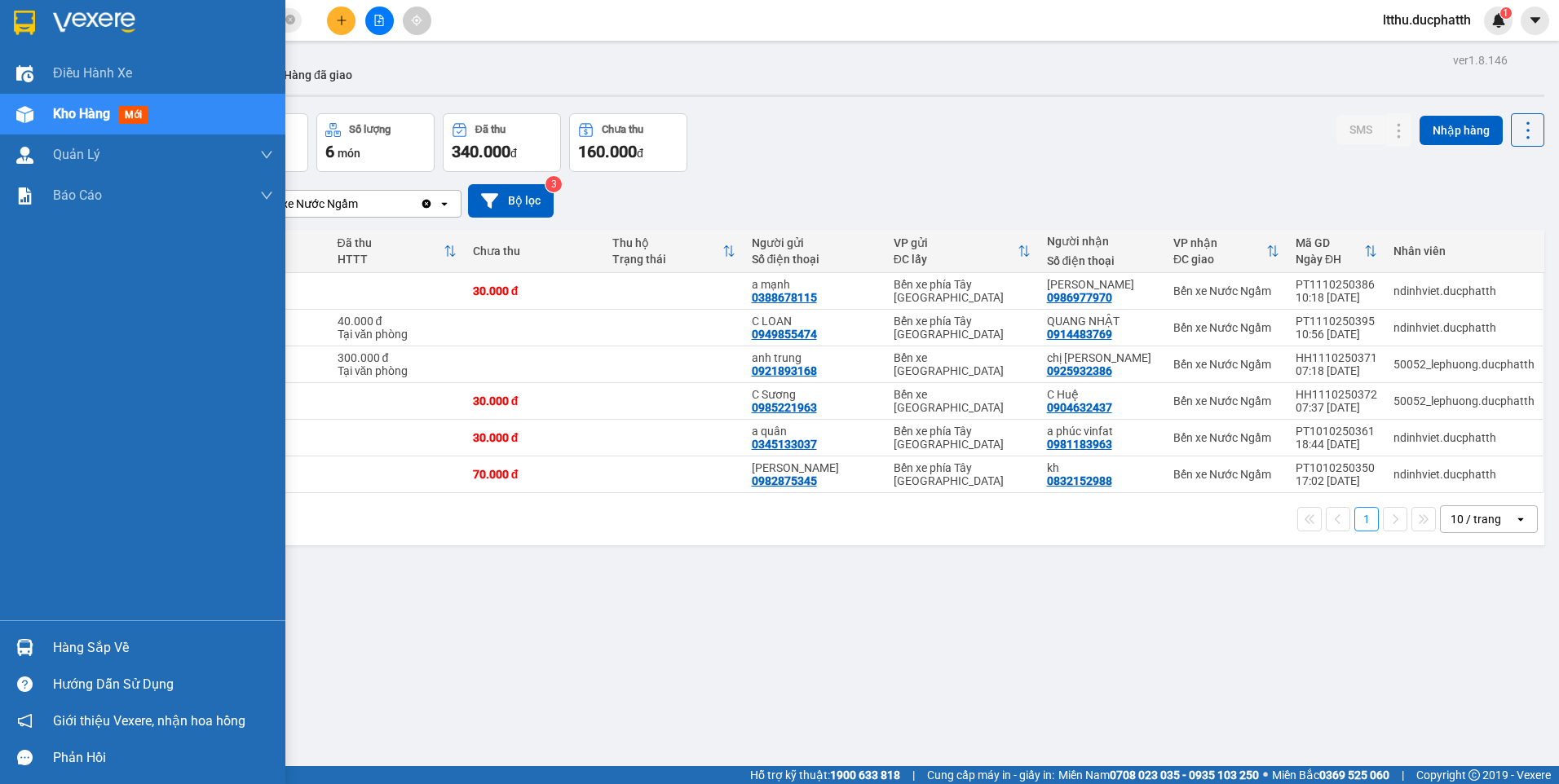
click at [111, 636] on div "Hàng sắp về" at bounding box center [162, 648] width 220 height 25
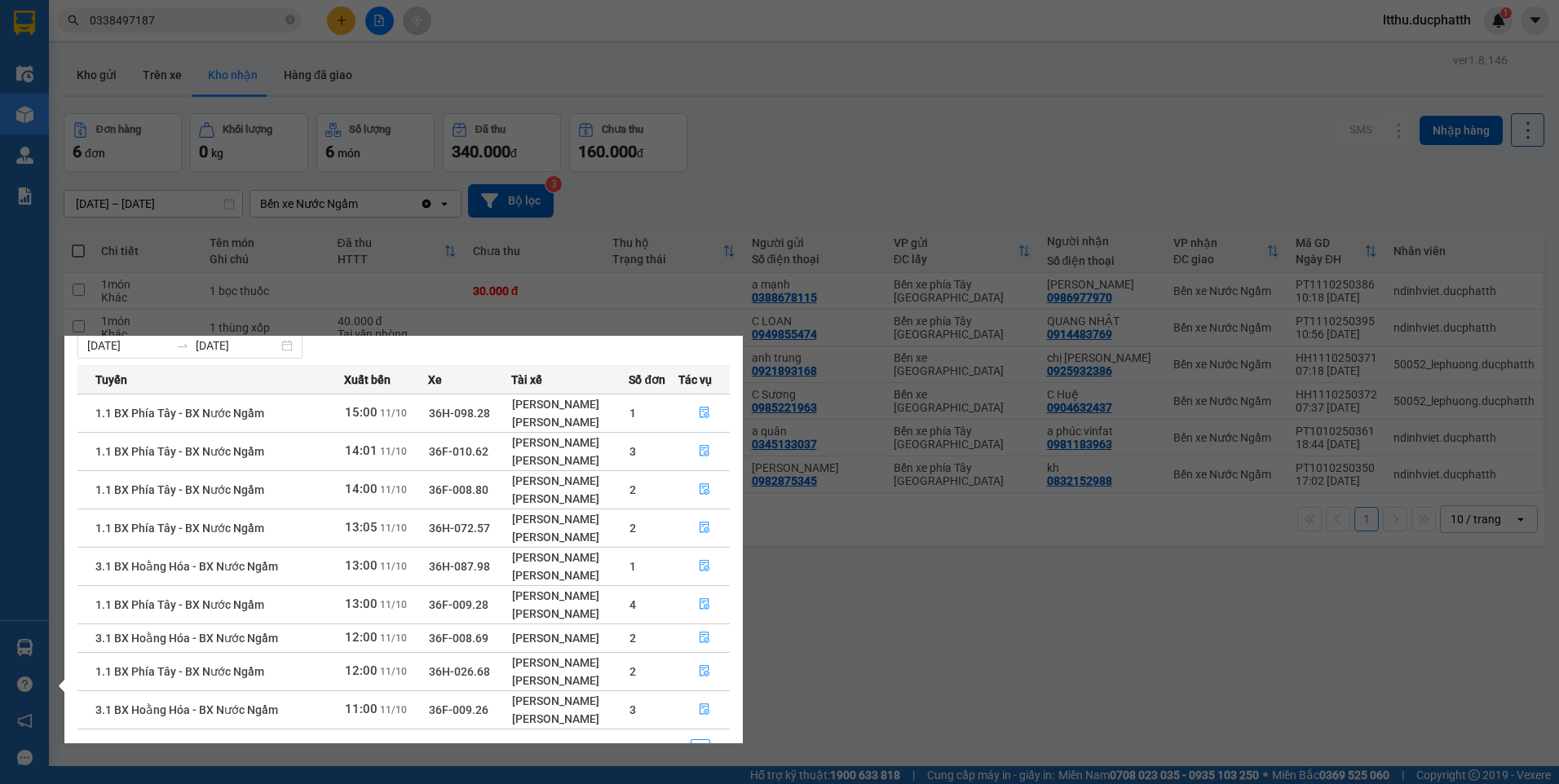
scroll to position [76, 0]
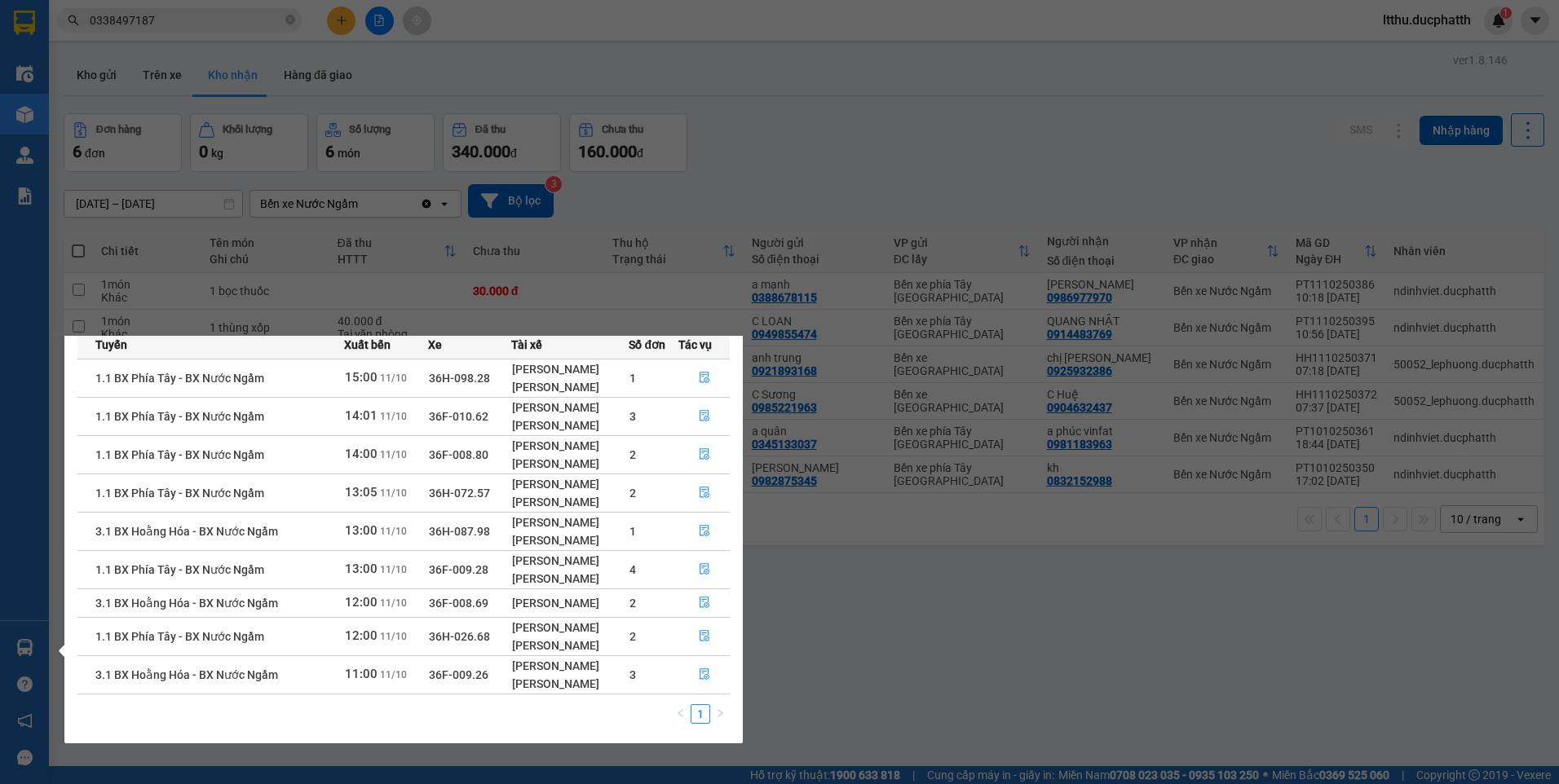
click at [908, 627] on section "Kết quả tìm kiếm ( 4 ) Bộ lọc Mã ĐH Trạng thái Món hàng Thu hộ Tổng cước Chưa c…" at bounding box center [780, 392] width 1559 height 784
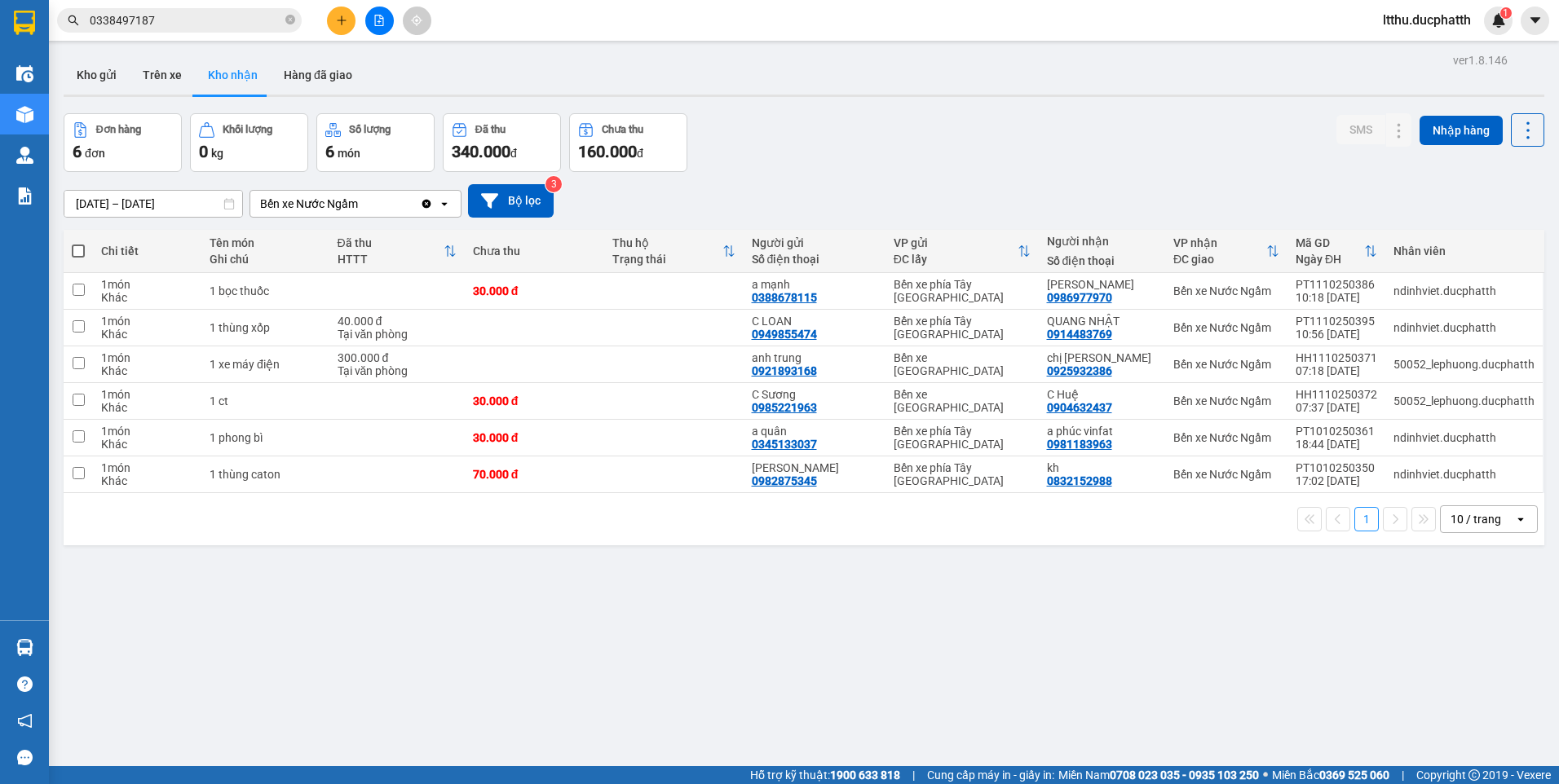
scroll to position [0, 0]
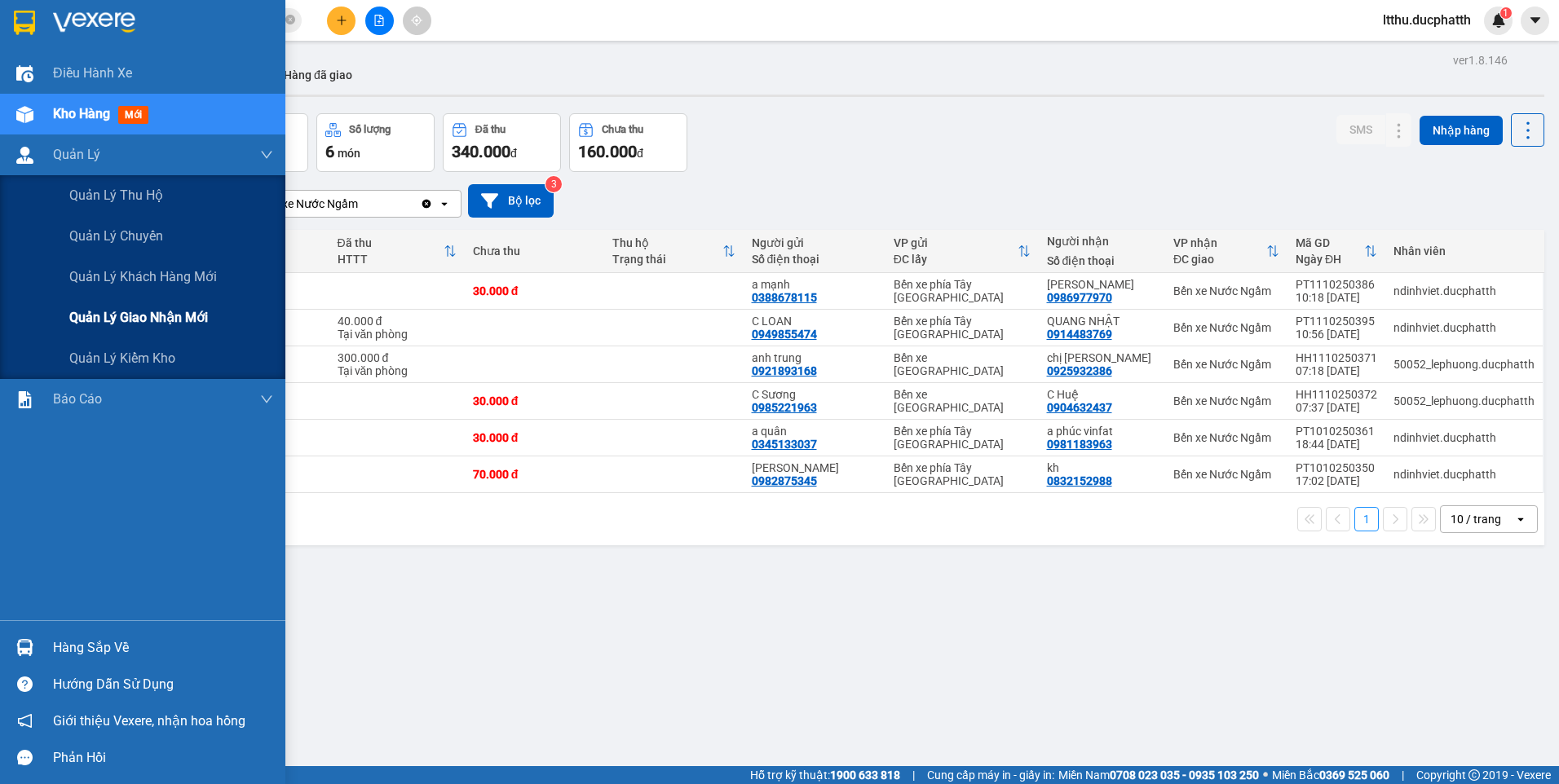
click at [141, 319] on span "Quản lý giao nhận mới" at bounding box center [139, 317] width 139 height 20
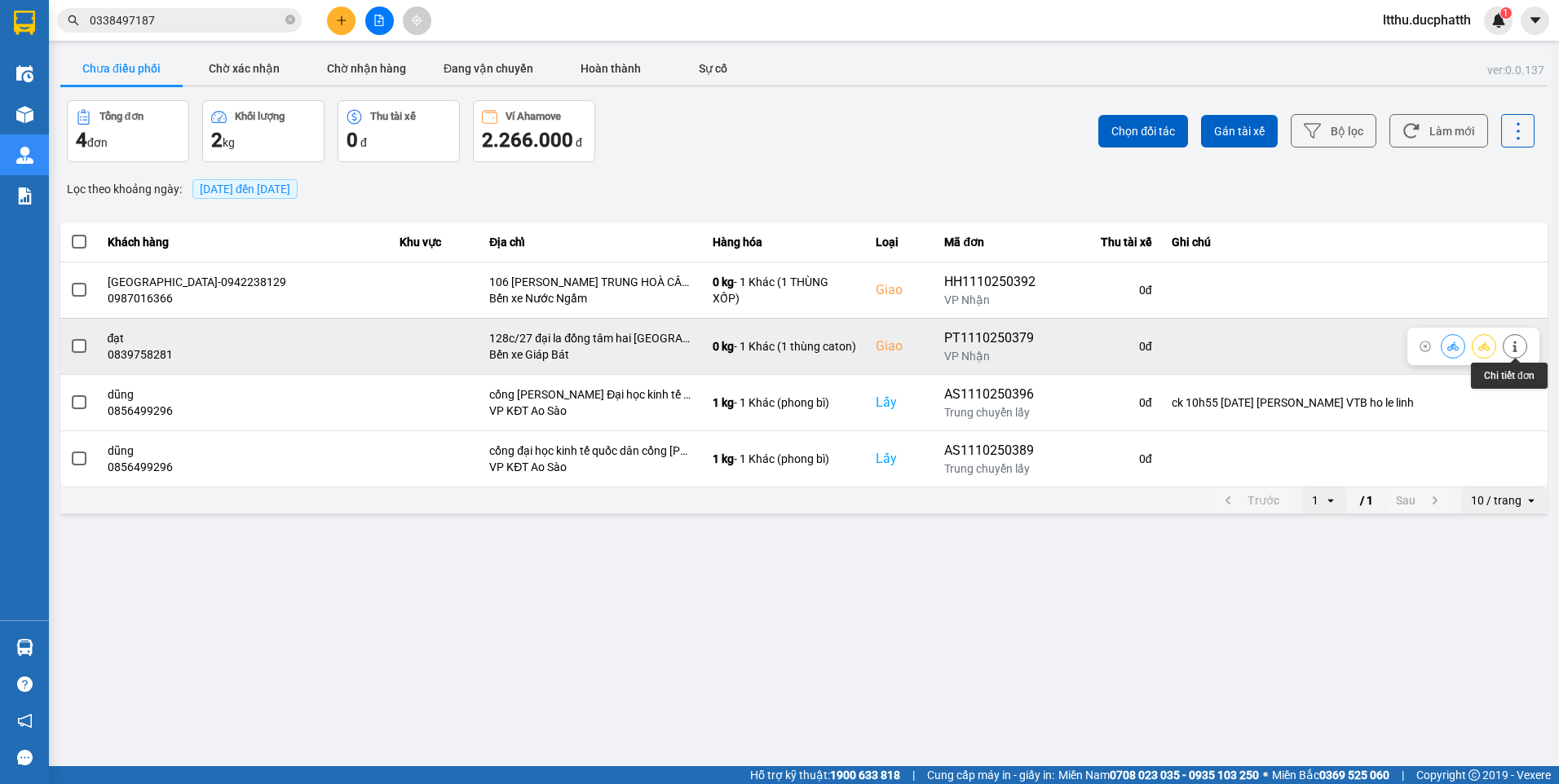
click at [1517, 344] on icon at bounding box center [1514, 346] width 11 height 11
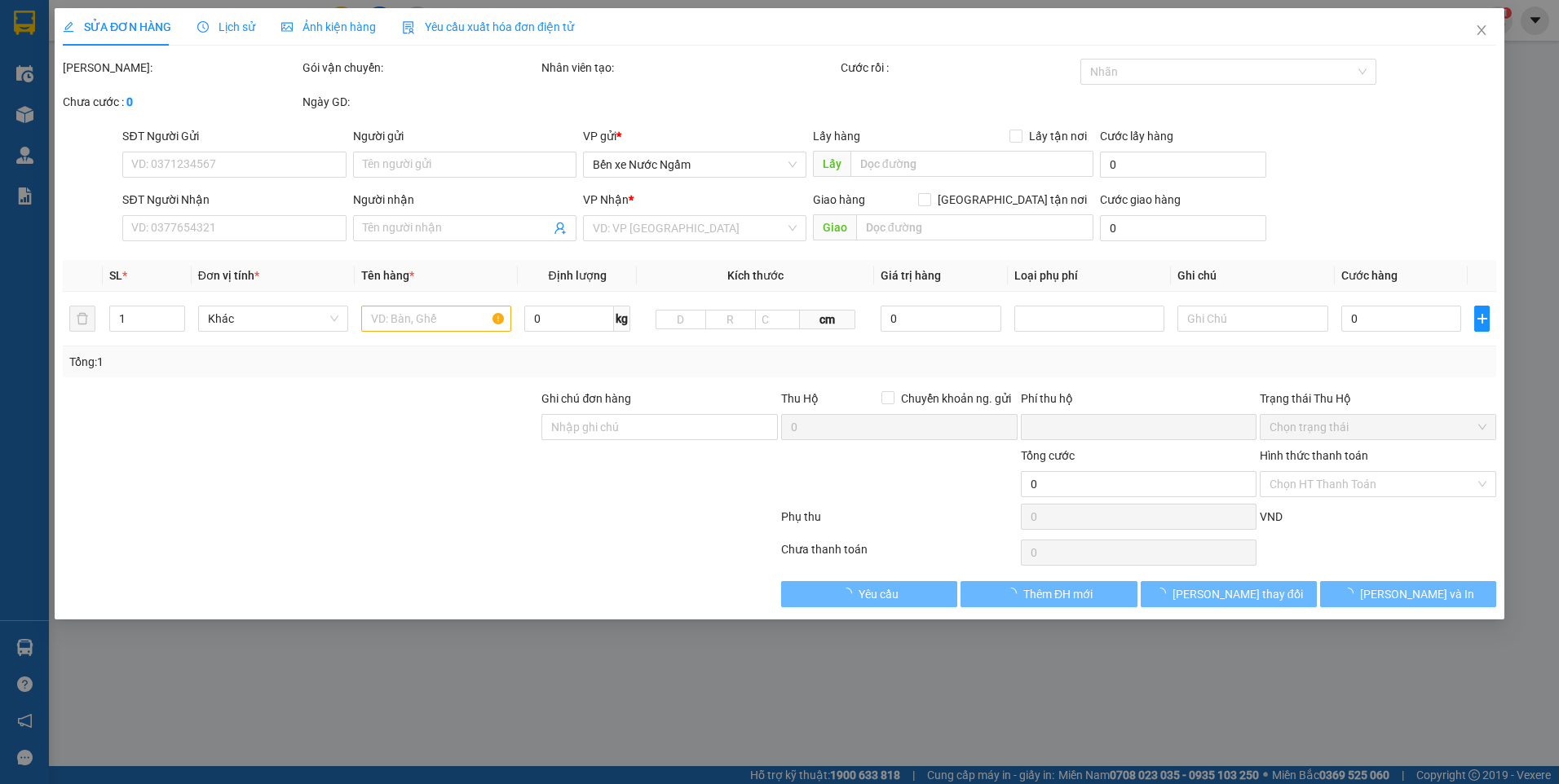
type input "0817674430"
type input "c lan"
type input "0839758281"
type input "đạt"
checkbox input "true"
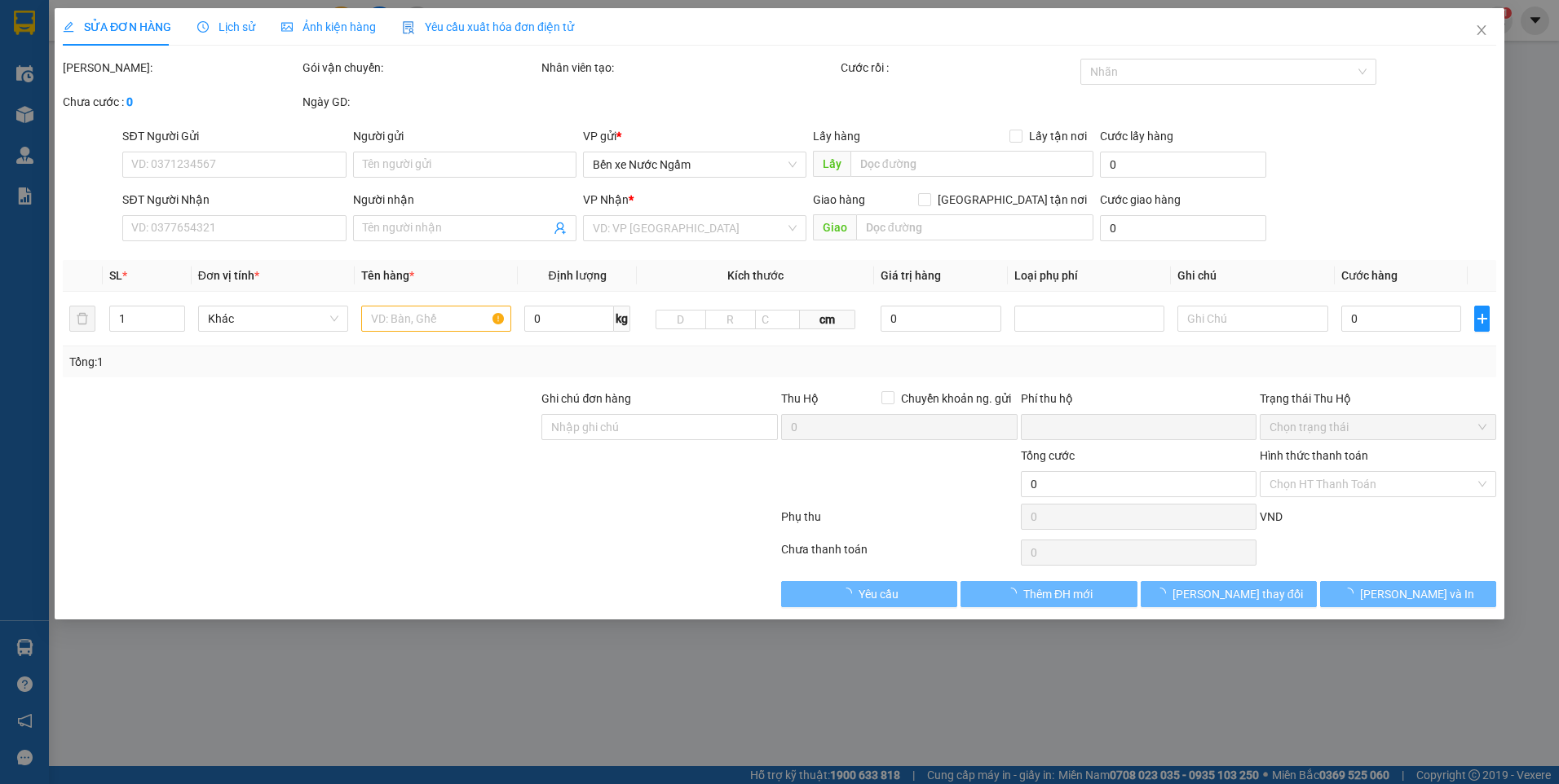
type input "128c/27 đại la đồng tâm hai bà trưng hà nội"
type input "0"
type input "120.000"
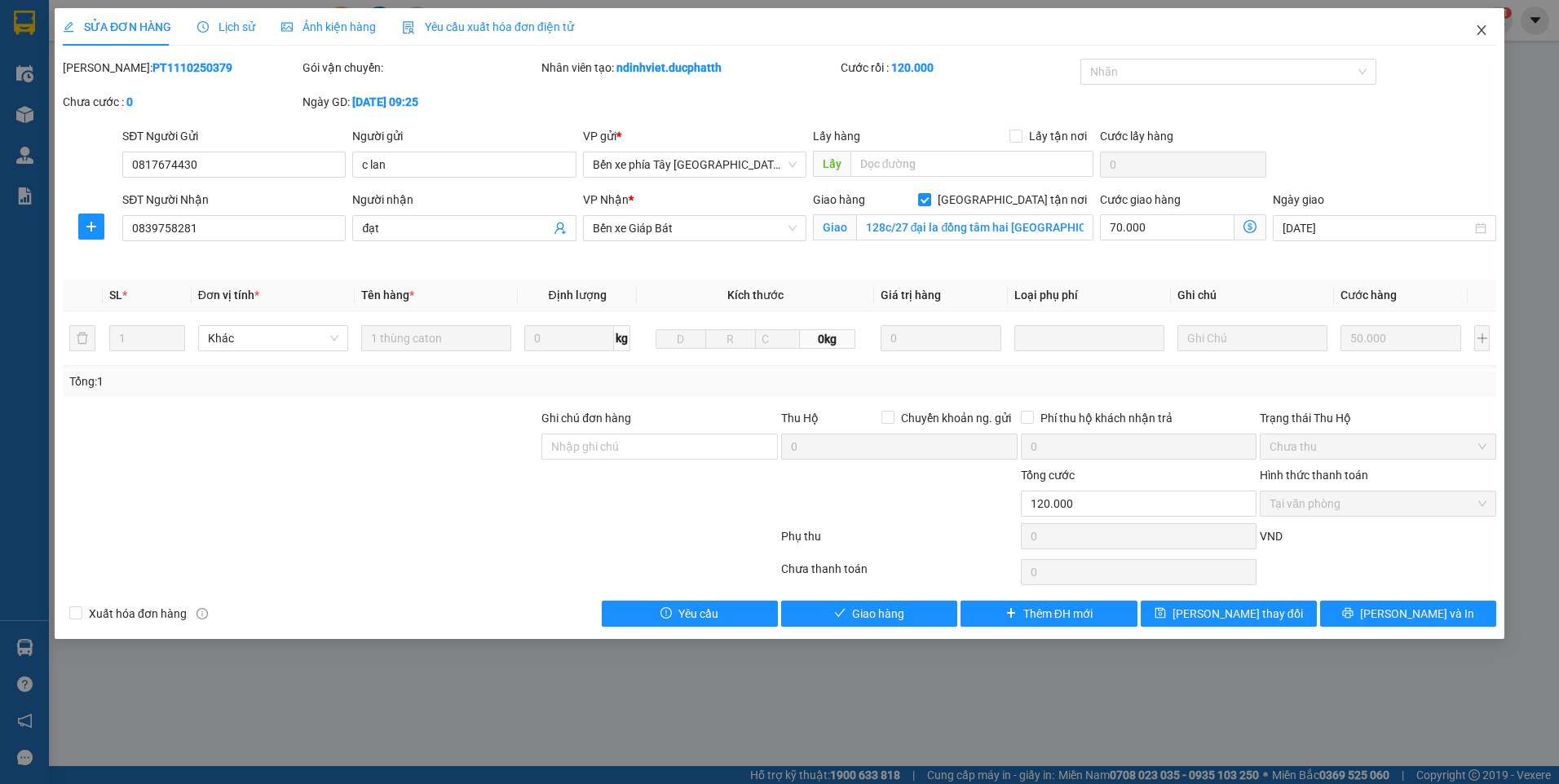
click at [1482, 39] on span "Close" at bounding box center [1481, 31] width 46 height 46
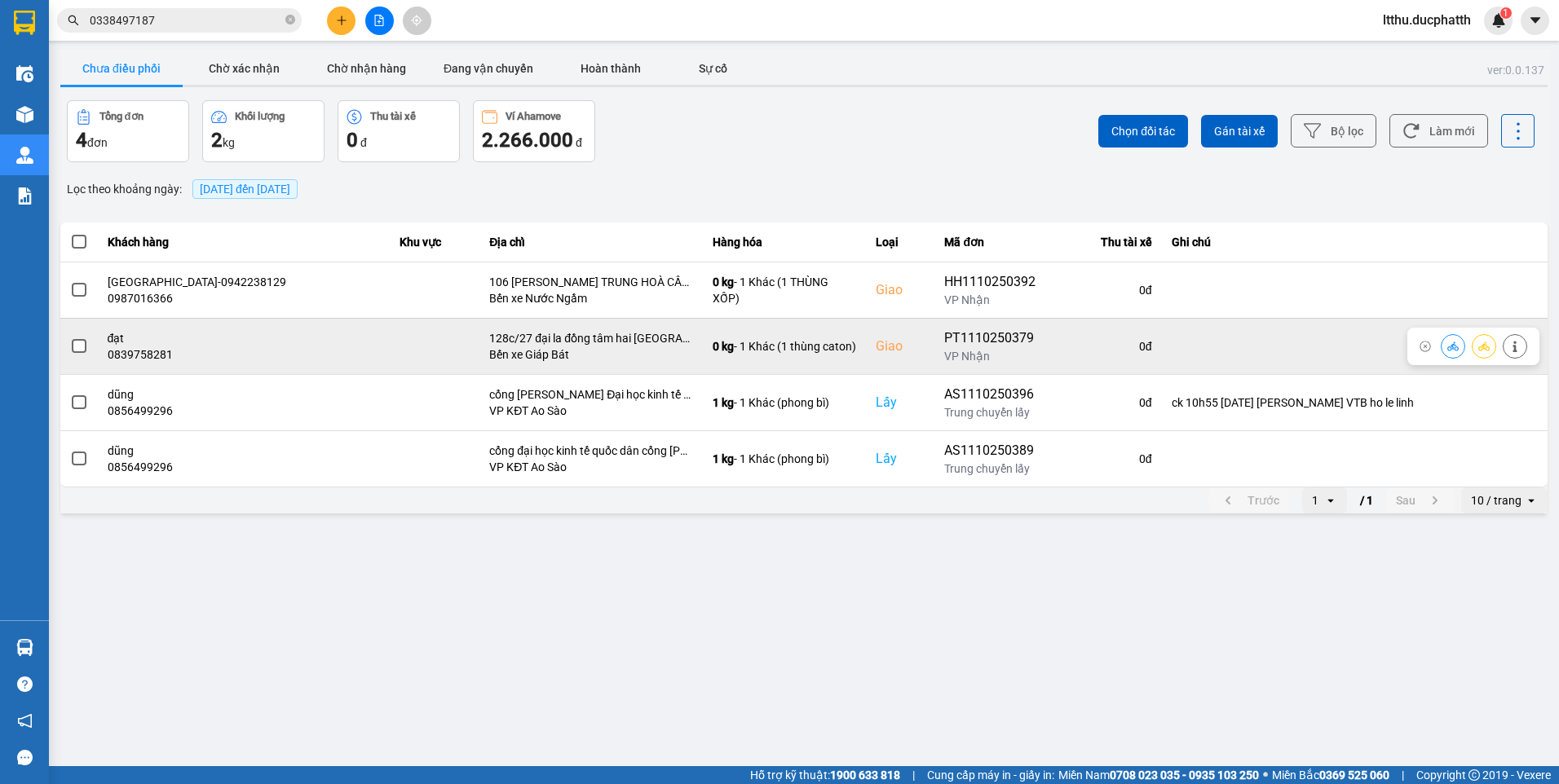
click at [1454, 350] on icon at bounding box center [1451, 346] width 11 height 9
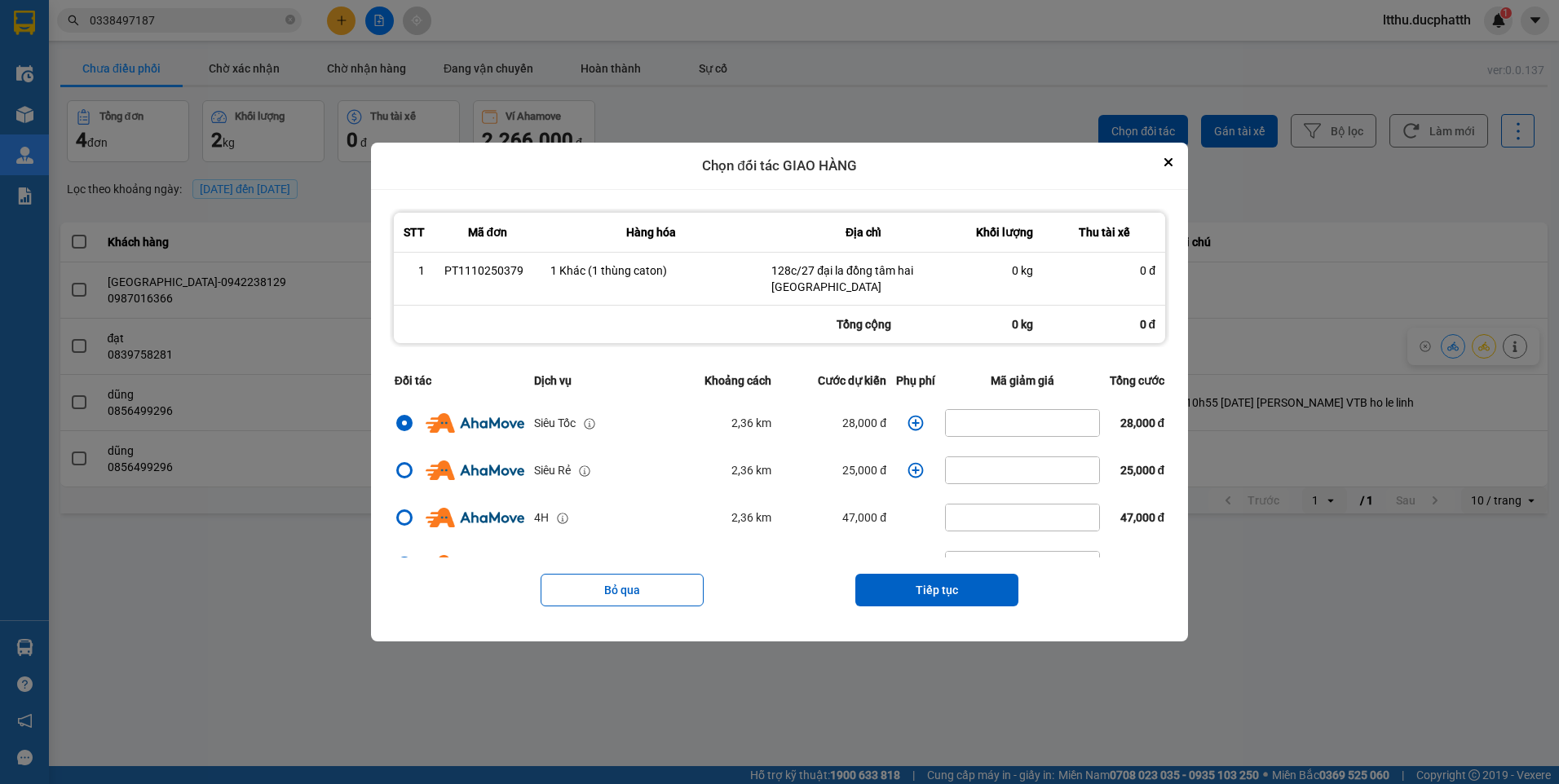
click at [907, 418] on icon "dialog" at bounding box center [915, 422] width 16 height 16
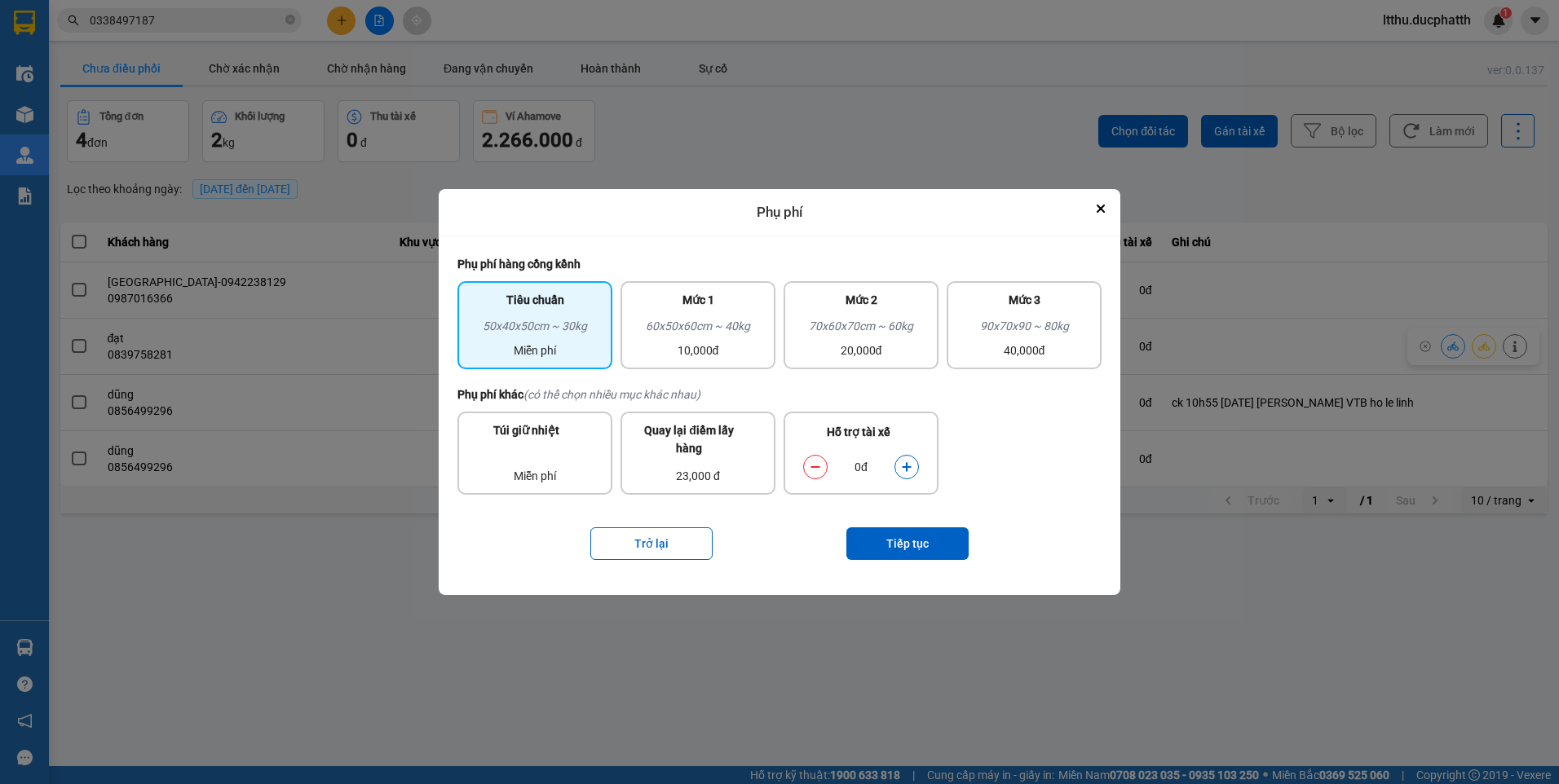
click at [901, 467] on icon "dialog" at bounding box center [906, 466] width 11 height 11
click at [901, 468] on icon "dialog" at bounding box center [906, 466] width 11 height 11
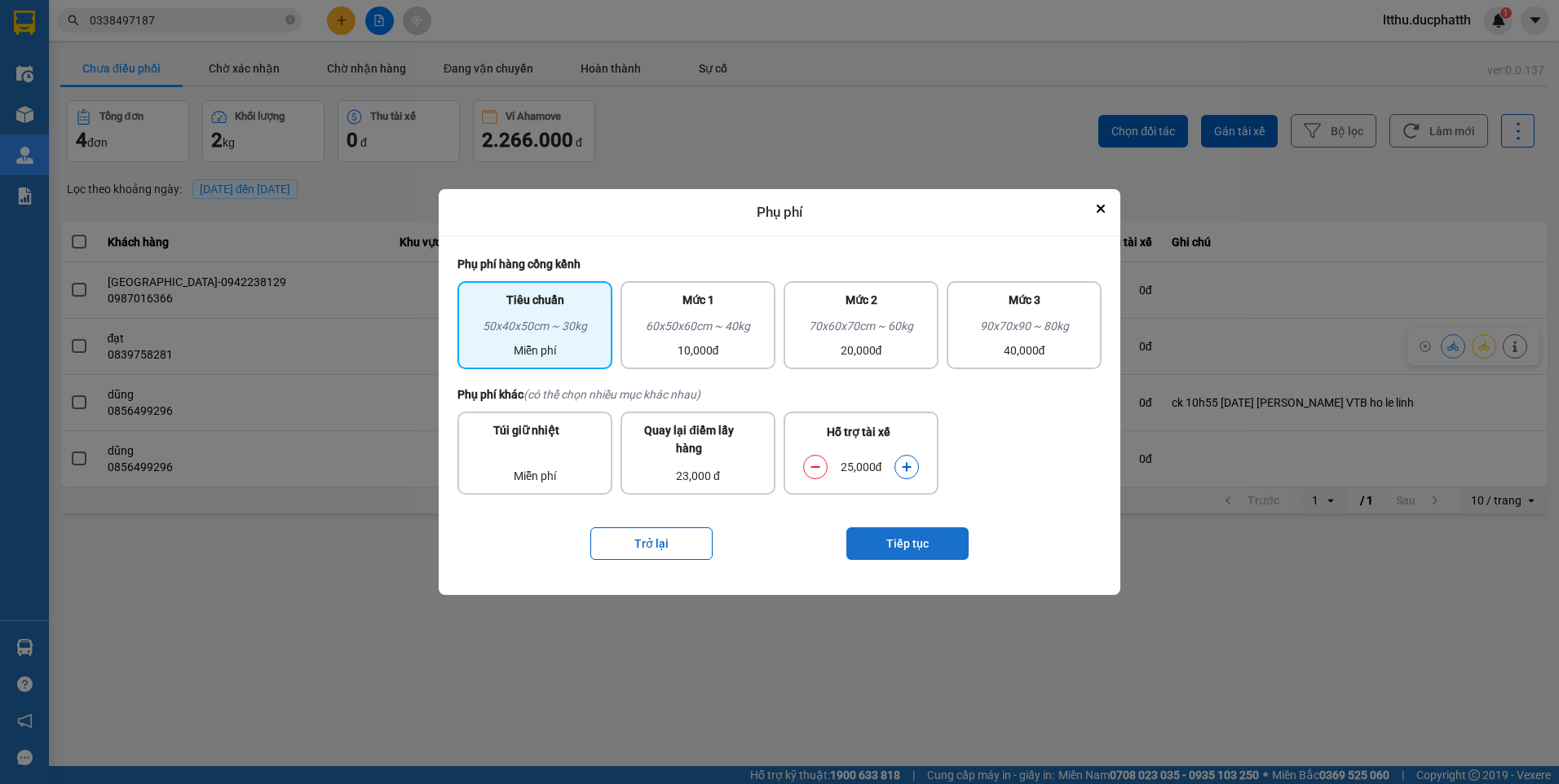
click at [895, 543] on button "Tiếp tục" at bounding box center [907, 543] width 123 height 33
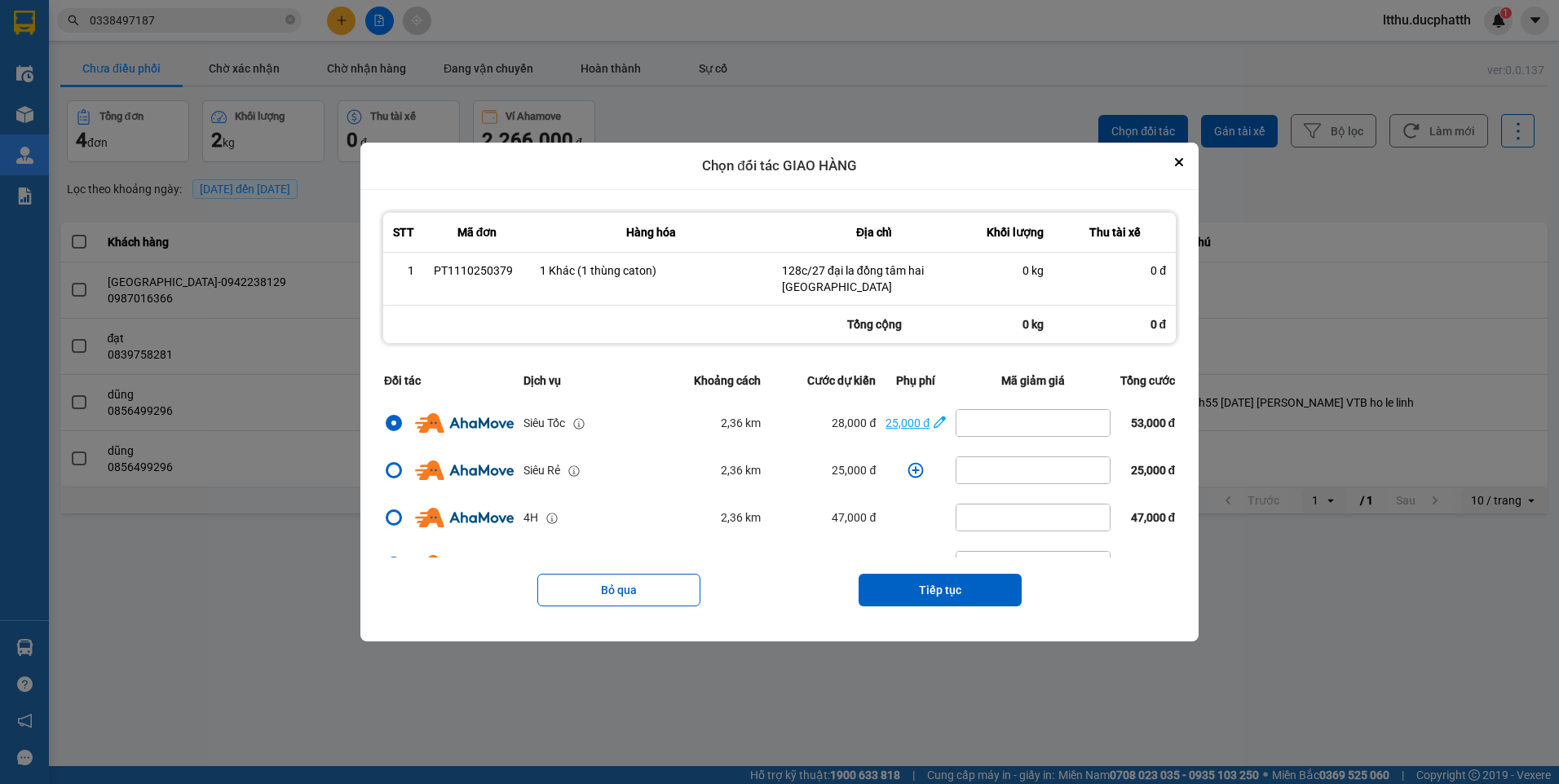
click at [911, 421] on div "25,000 đ" at bounding box center [907, 422] width 44 height 18
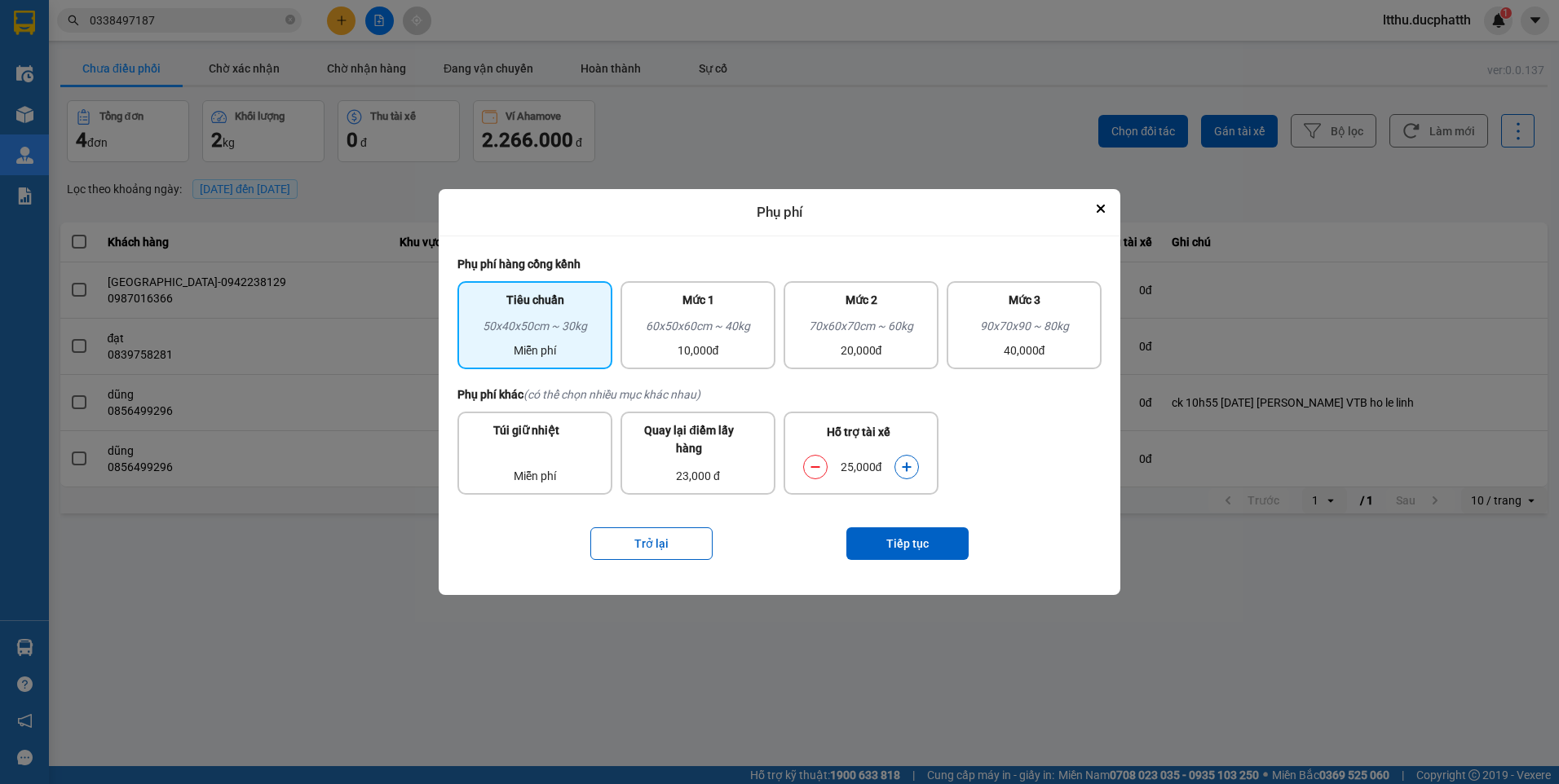
click at [901, 465] on icon "dialog" at bounding box center [906, 466] width 11 height 11
click at [898, 544] on button "Tiếp tục" at bounding box center [907, 543] width 123 height 33
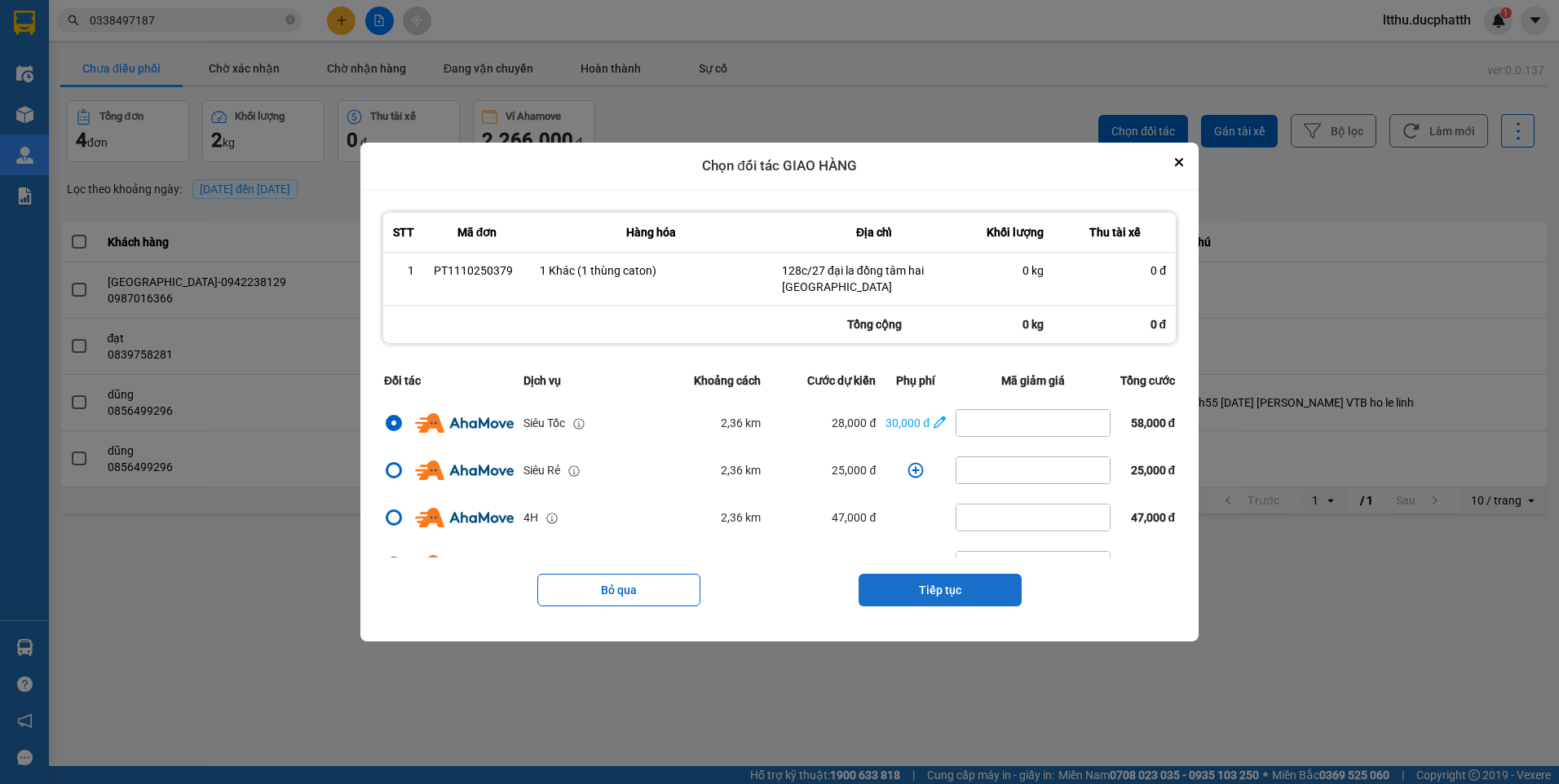
click at [920, 601] on button "Tiếp tục" at bounding box center [940, 590] width 163 height 33
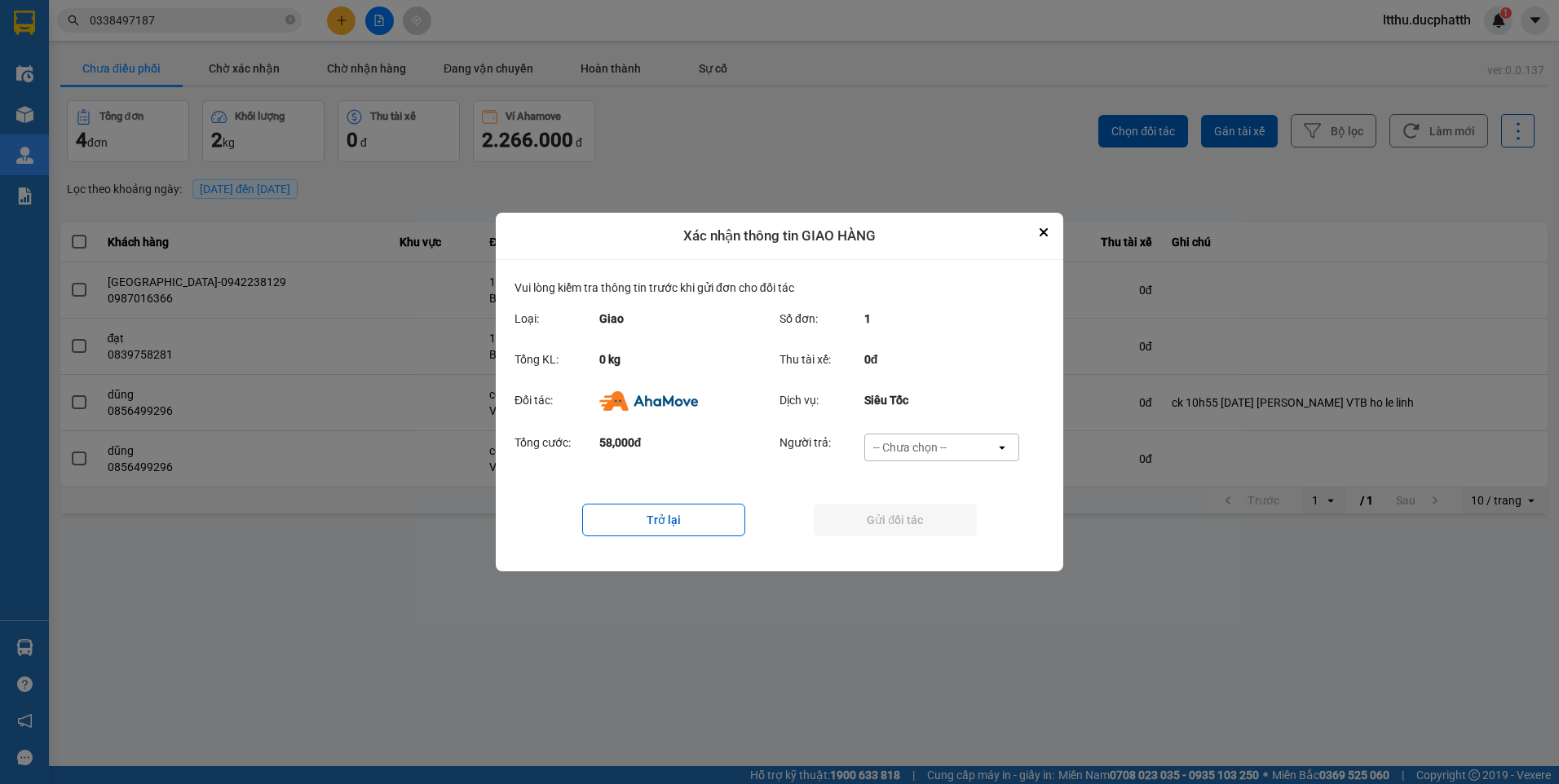
click at [936, 449] on div "-- Chưa chọn --" at bounding box center [910, 447] width 74 height 16
click at [925, 540] on span "Ví Ahamove" at bounding box center [909, 541] width 66 height 16
click at [1035, 235] on button "Close" at bounding box center [1044, 232] width 20 height 20
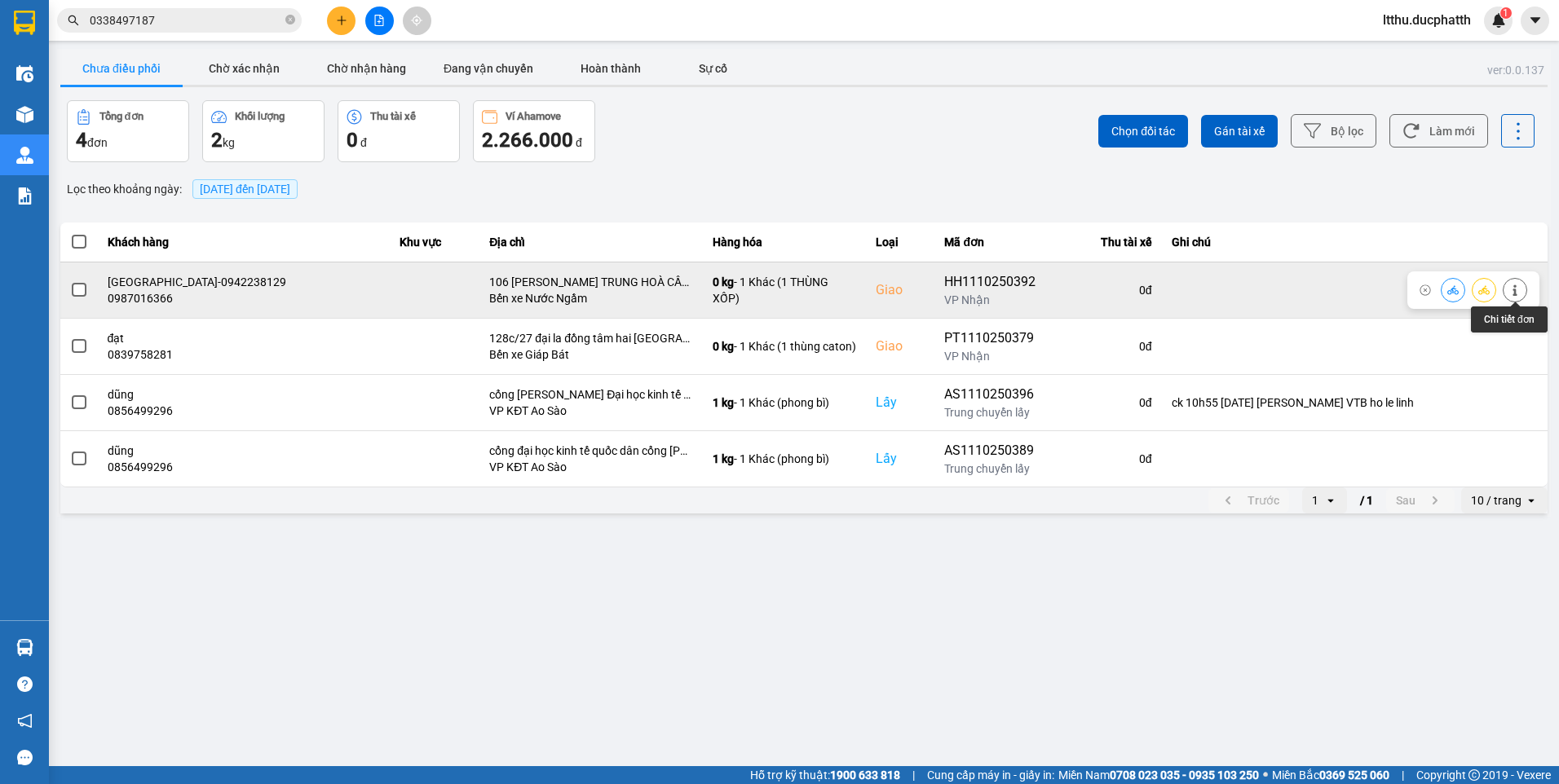
click at [1513, 297] on button at bounding box center [1514, 289] width 23 height 29
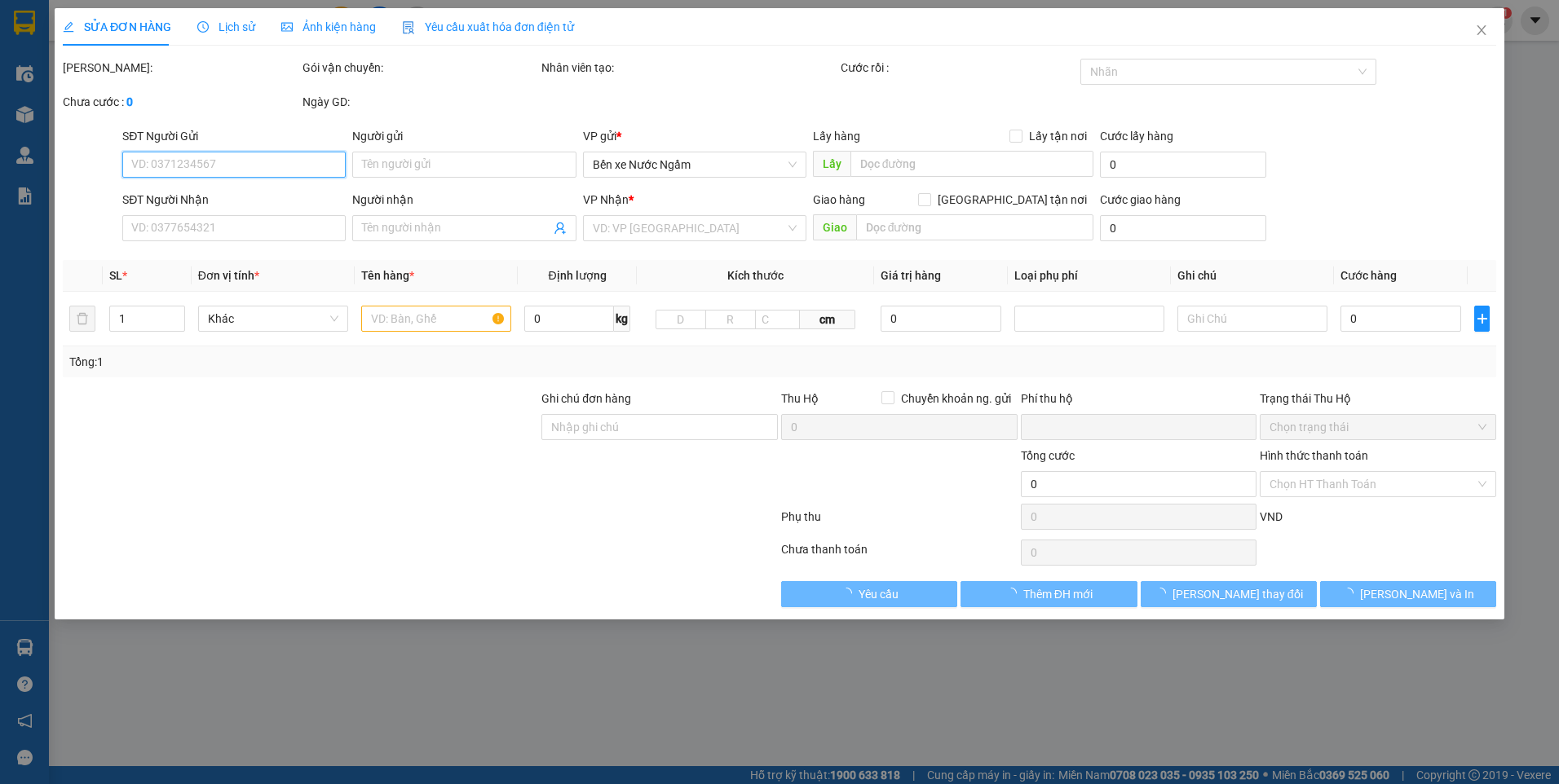
type input "0385724295"
type input "CHỊ NGỌC"
type input "0987016366"
type input "NHẬT MINH-0942238129"
checkbox input "true"
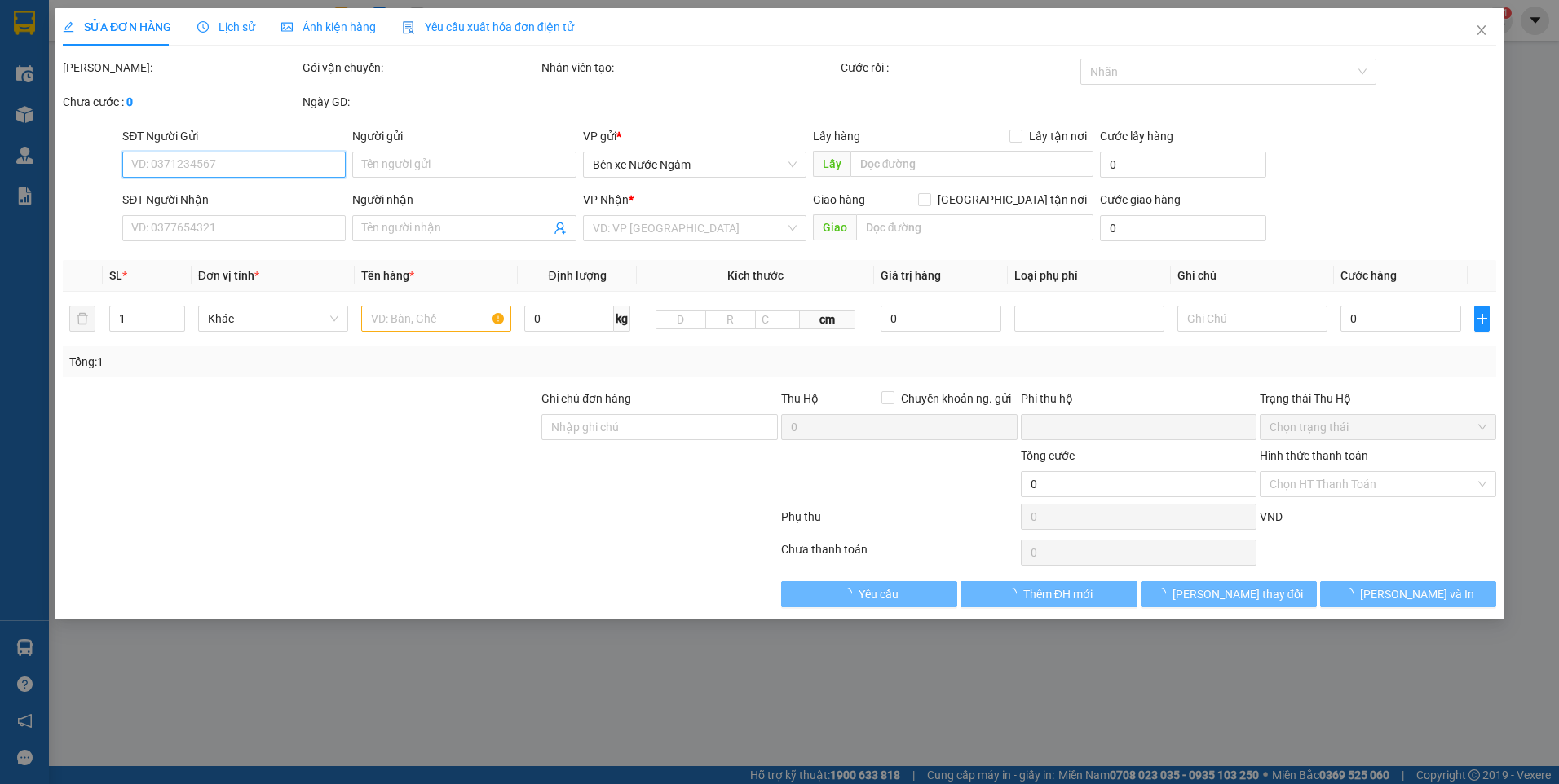
type input "106 HOÀNG NGÂN TRUNG HOÀ CẦU GIẤY"
type input "0"
type input "135.000"
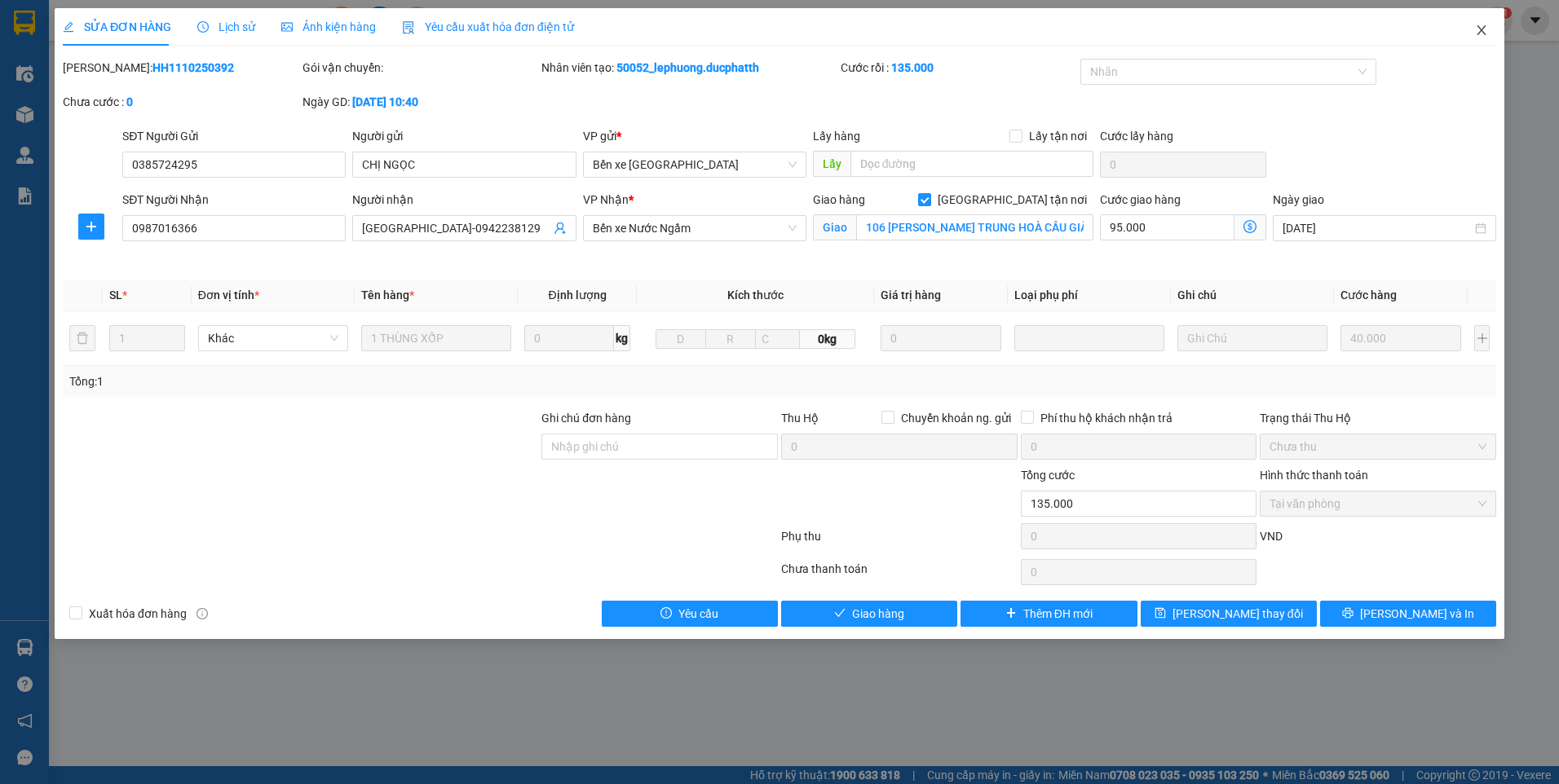
click at [1484, 37] on icon "close" at bounding box center [1480, 30] width 13 height 13
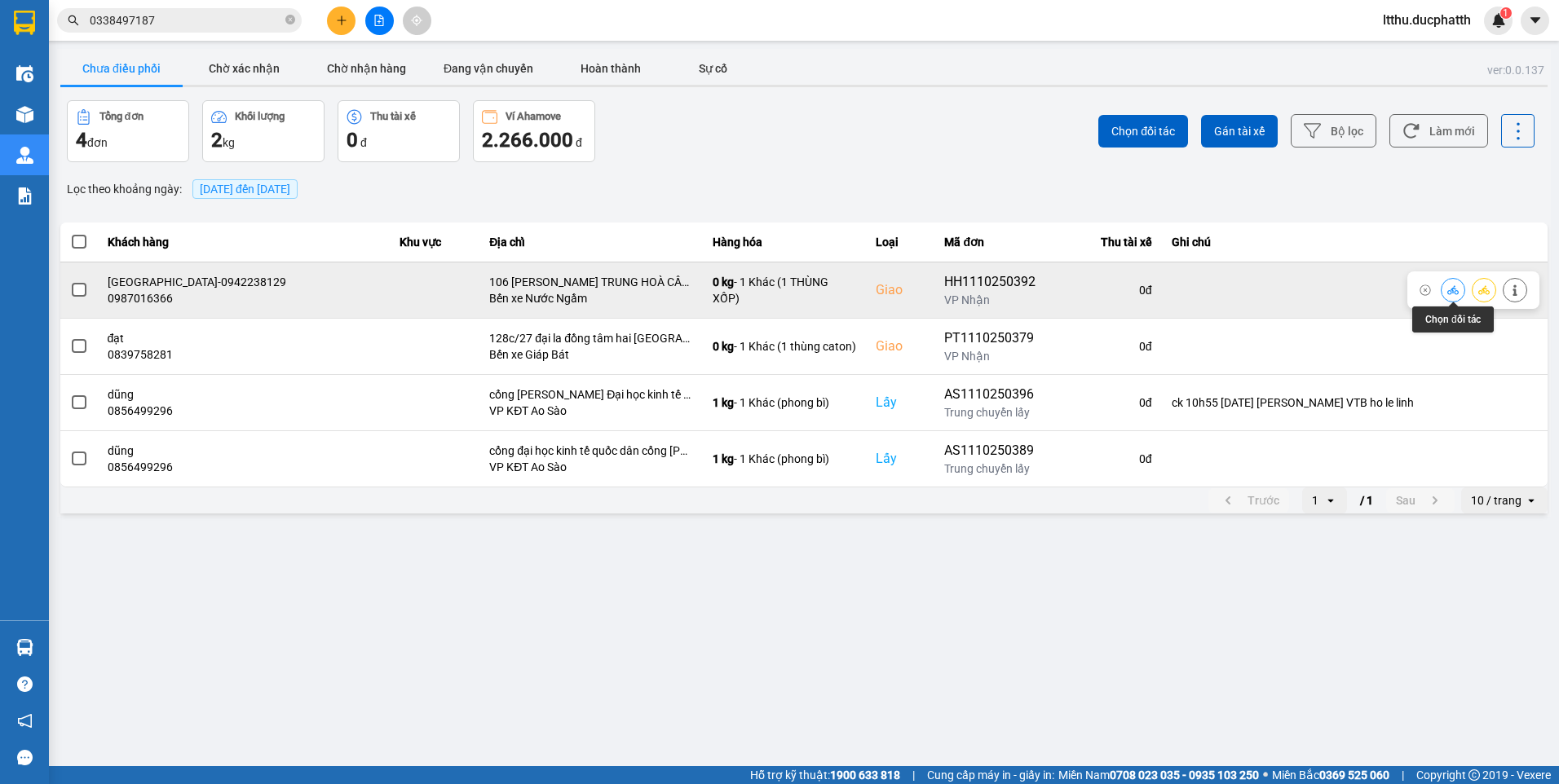
click at [1458, 294] on button at bounding box center [1452, 289] width 23 height 29
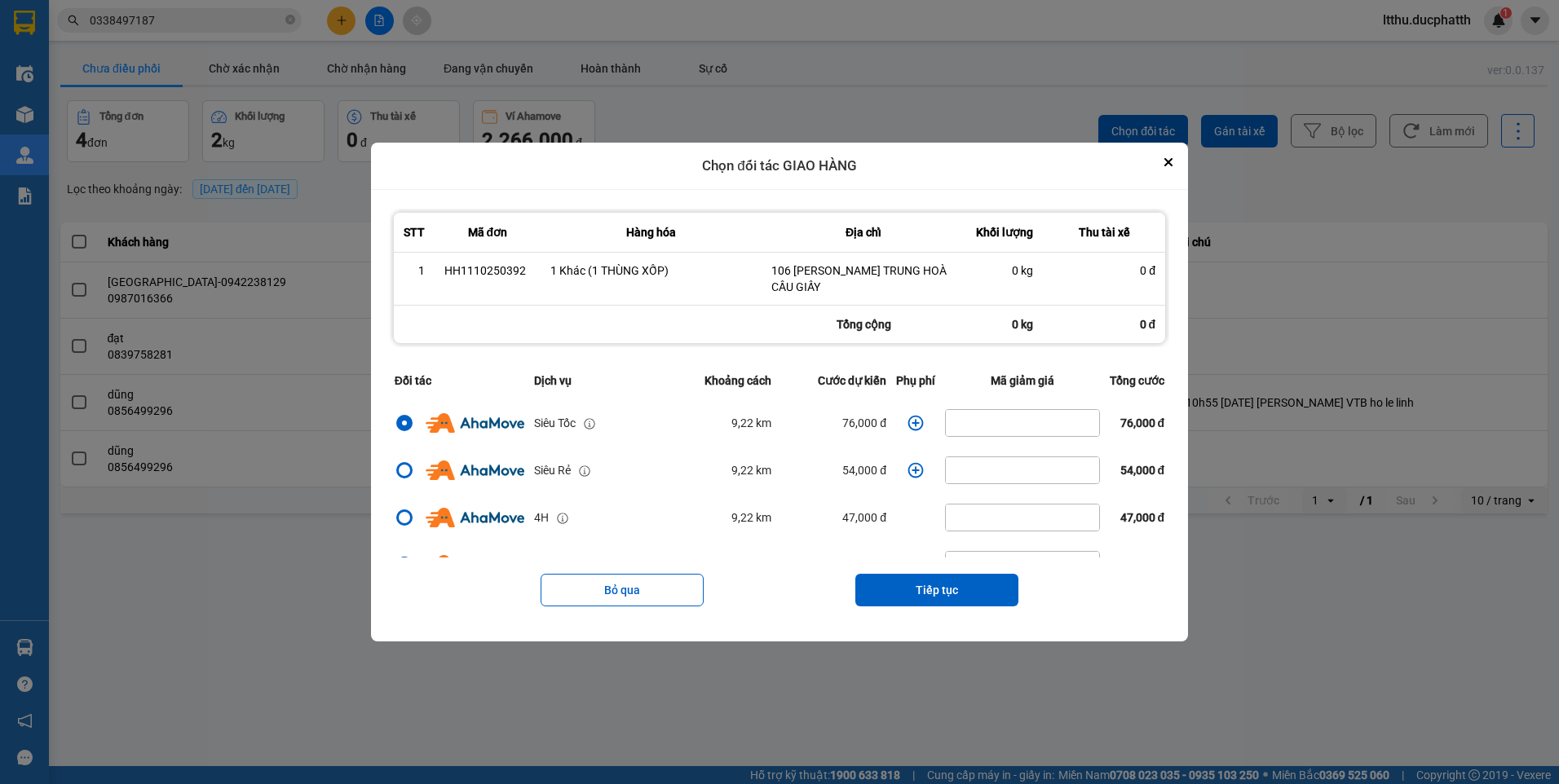
click at [907, 416] on icon "dialog" at bounding box center [915, 422] width 16 height 16
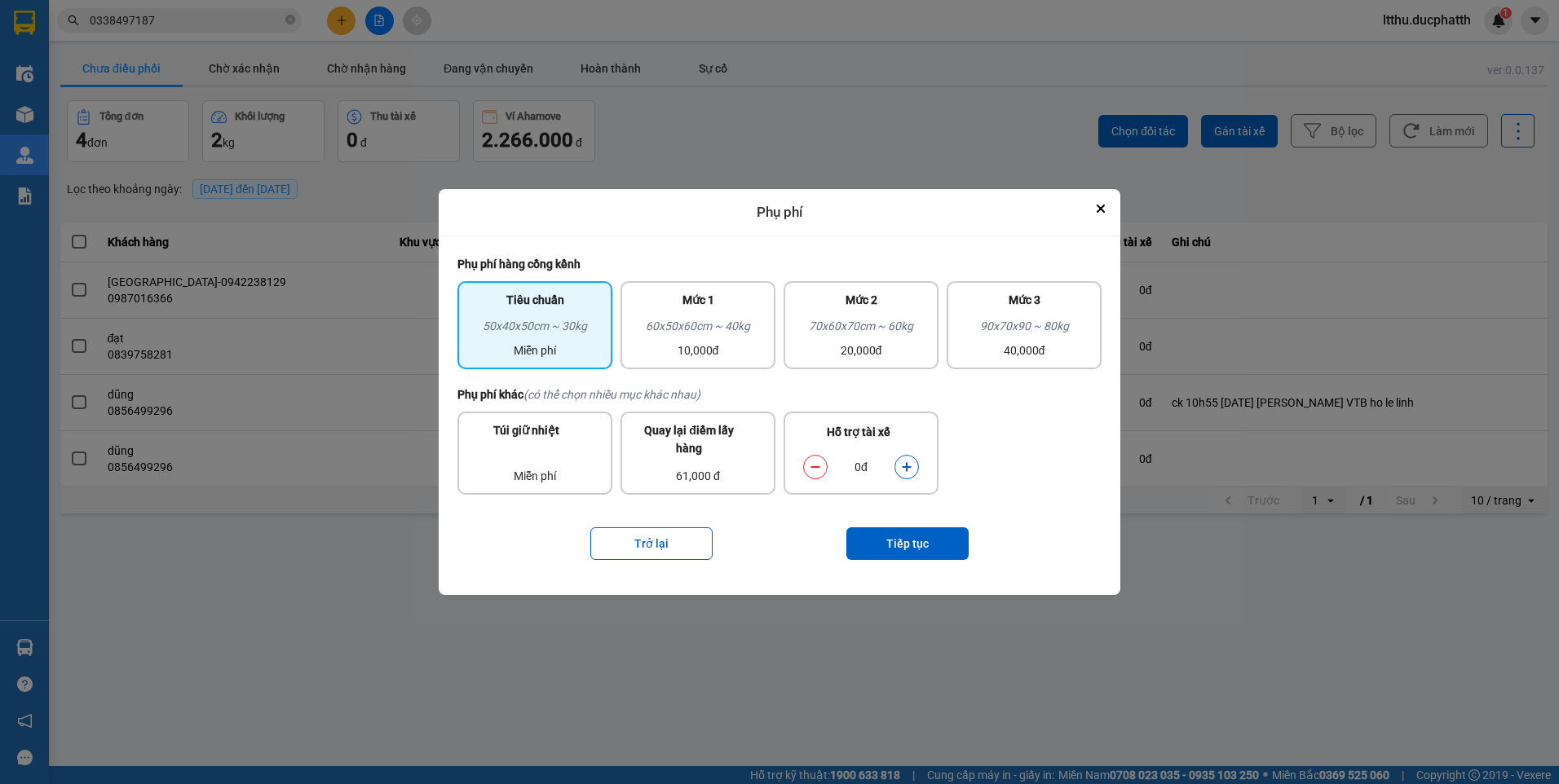
click at [899, 465] on button "dialog" at bounding box center [906, 466] width 23 height 29
drag, startPoint x: 902, startPoint y: 467, endPoint x: 909, endPoint y: 490, distance: 24.0
click at [903, 467] on icon "dialog" at bounding box center [906, 466] width 11 height 11
click at [918, 558] on button "Tiếp tục" at bounding box center [907, 543] width 123 height 33
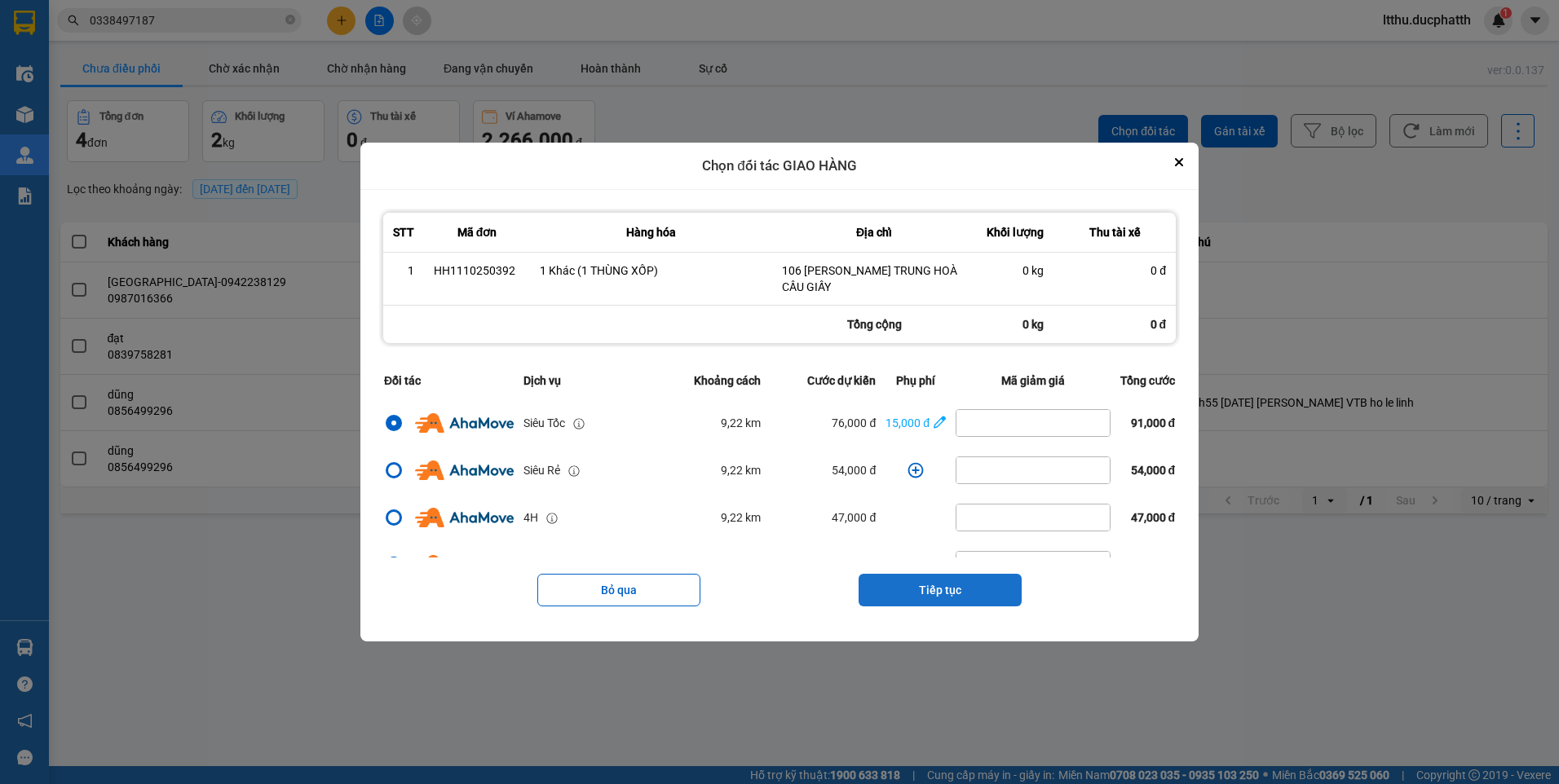
click at [966, 597] on button "Tiếp tục" at bounding box center [940, 590] width 163 height 33
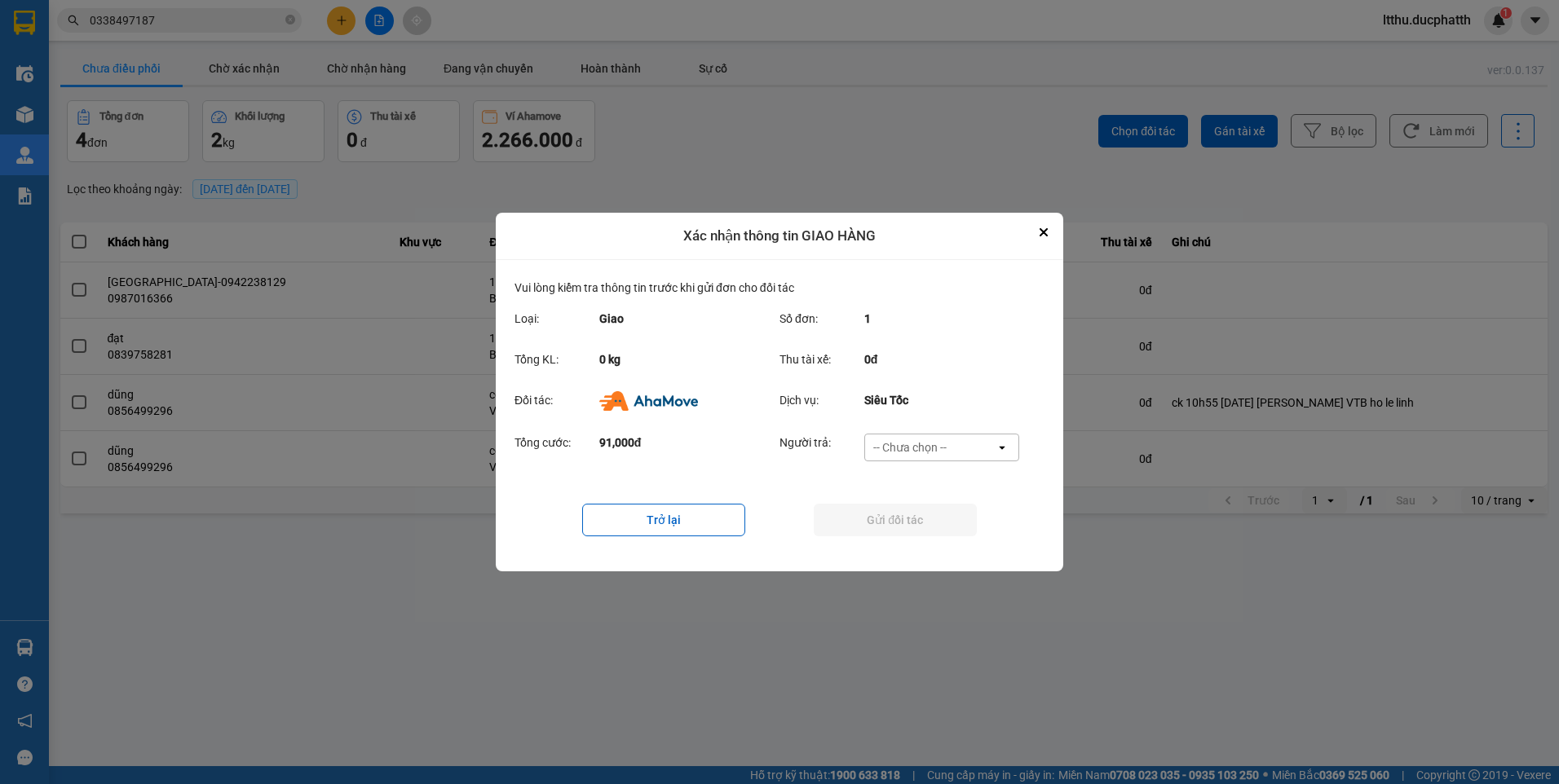
click at [957, 459] on div "-- Chưa chọn --" at bounding box center [930, 447] width 131 height 26
click at [919, 539] on span "Ví Ahamove" at bounding box center [909, 541] width 66 height 16
click at [871, 530] on button "Gửi đối tác" at bounding box center [895, 519] width 163 height 33
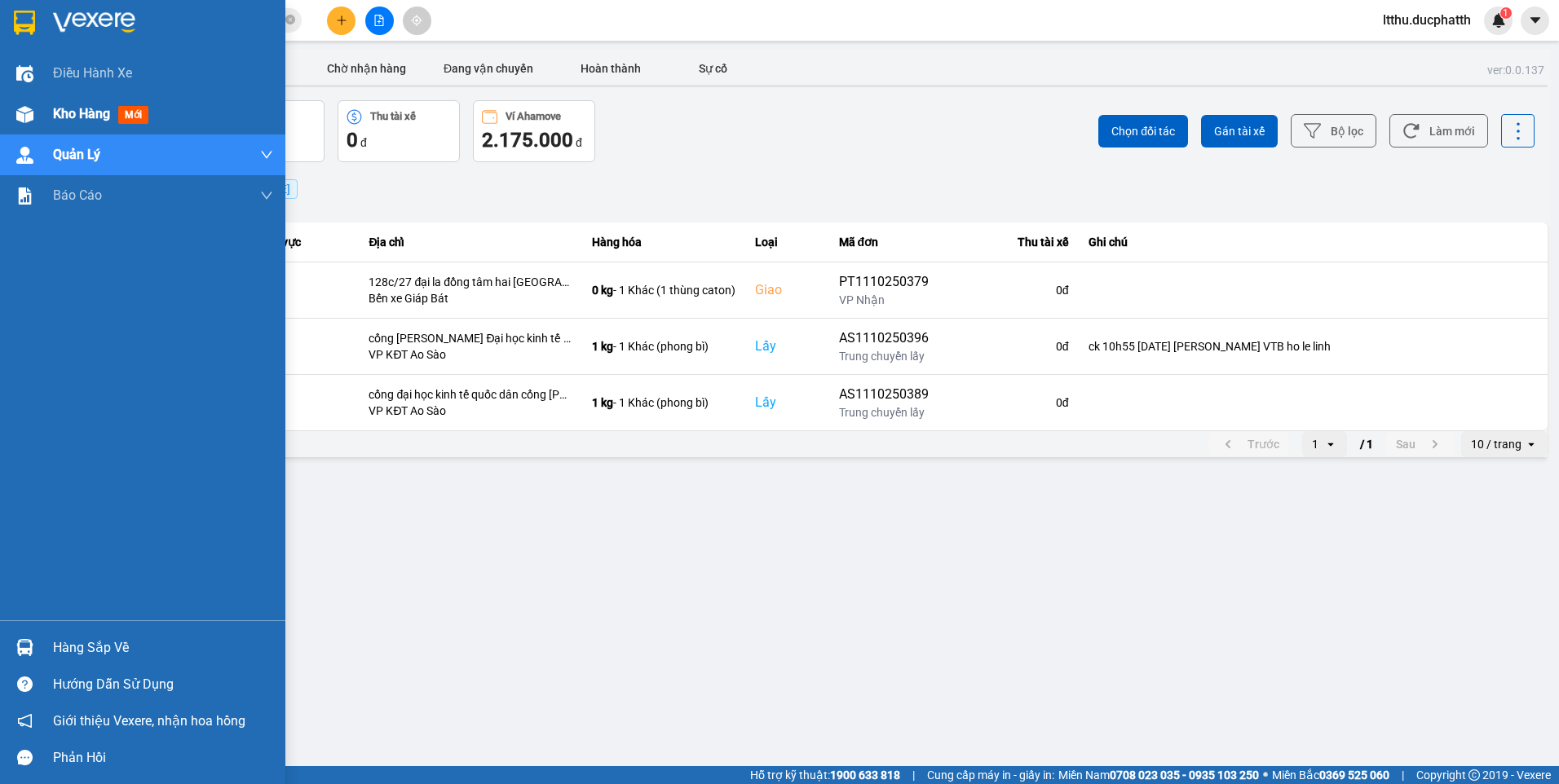
click at [96, 119] on span "Kho hàng" at bounding box center [81, 114] width 57 height 16
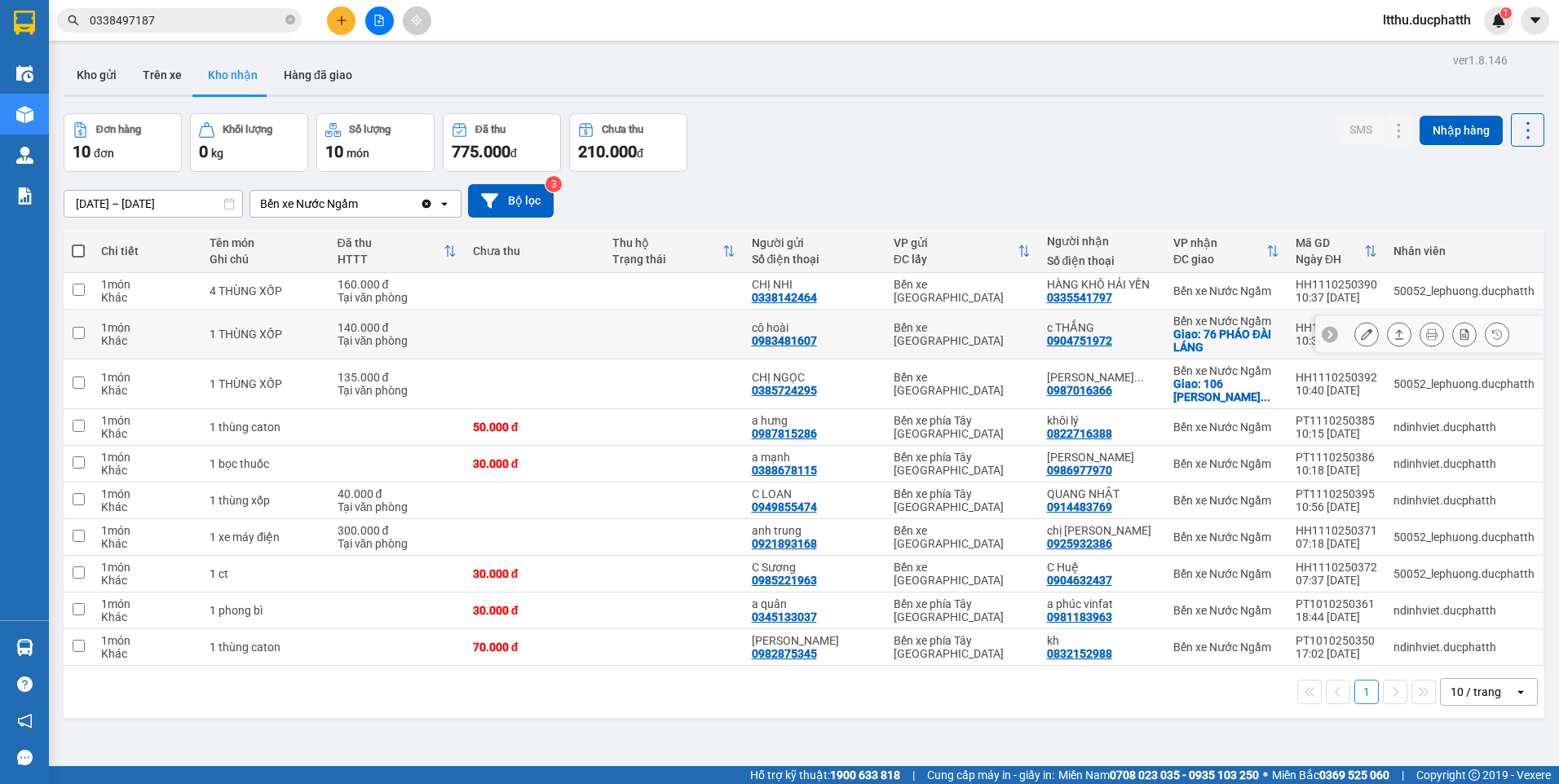
click at [136, 321] on div "1 món" at bounding box center [147, 327] width 92 height 13
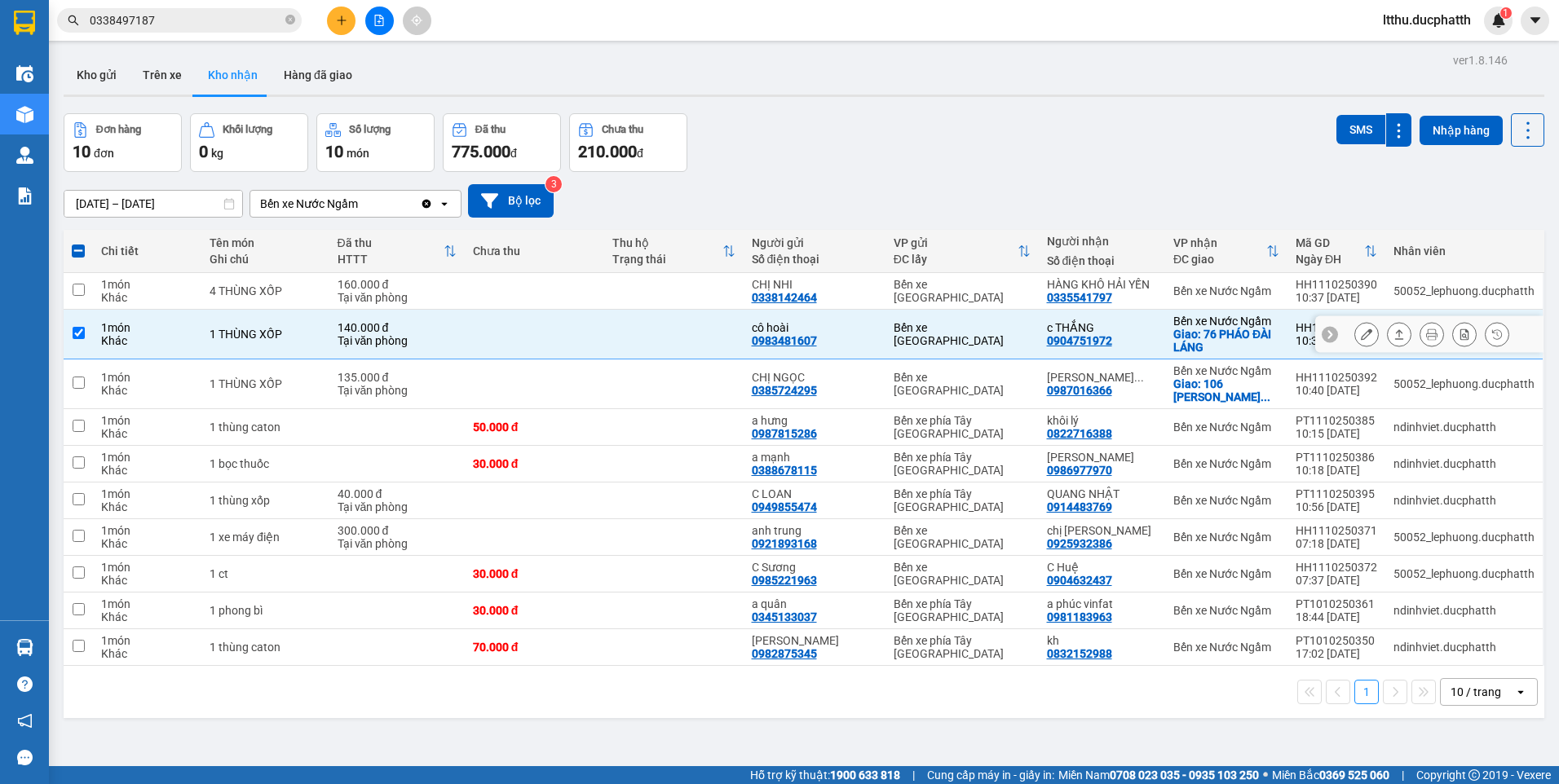
click at [82, 333] on input "checkbox" at bounding box center [79, 333] width 12 height 12
checkbox input "false"
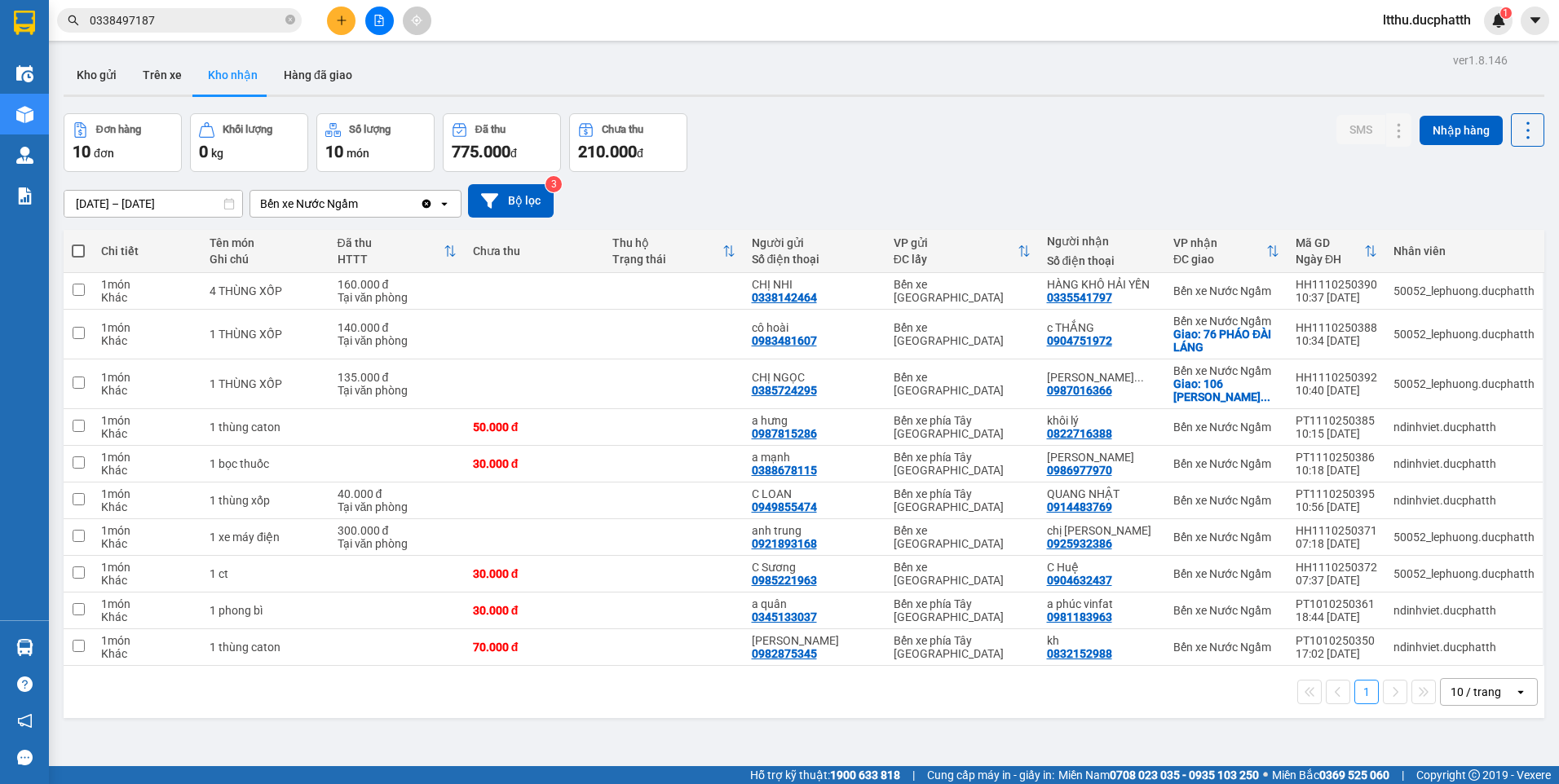
click at [751, 161] on div "Đơn hàng 10 đơn Khối lượng 0 kg Số lượng 10 món Đã thu 775.000 đ Chưa thu 210.0…" at bounding box center [803, 142] width 1480 height 59
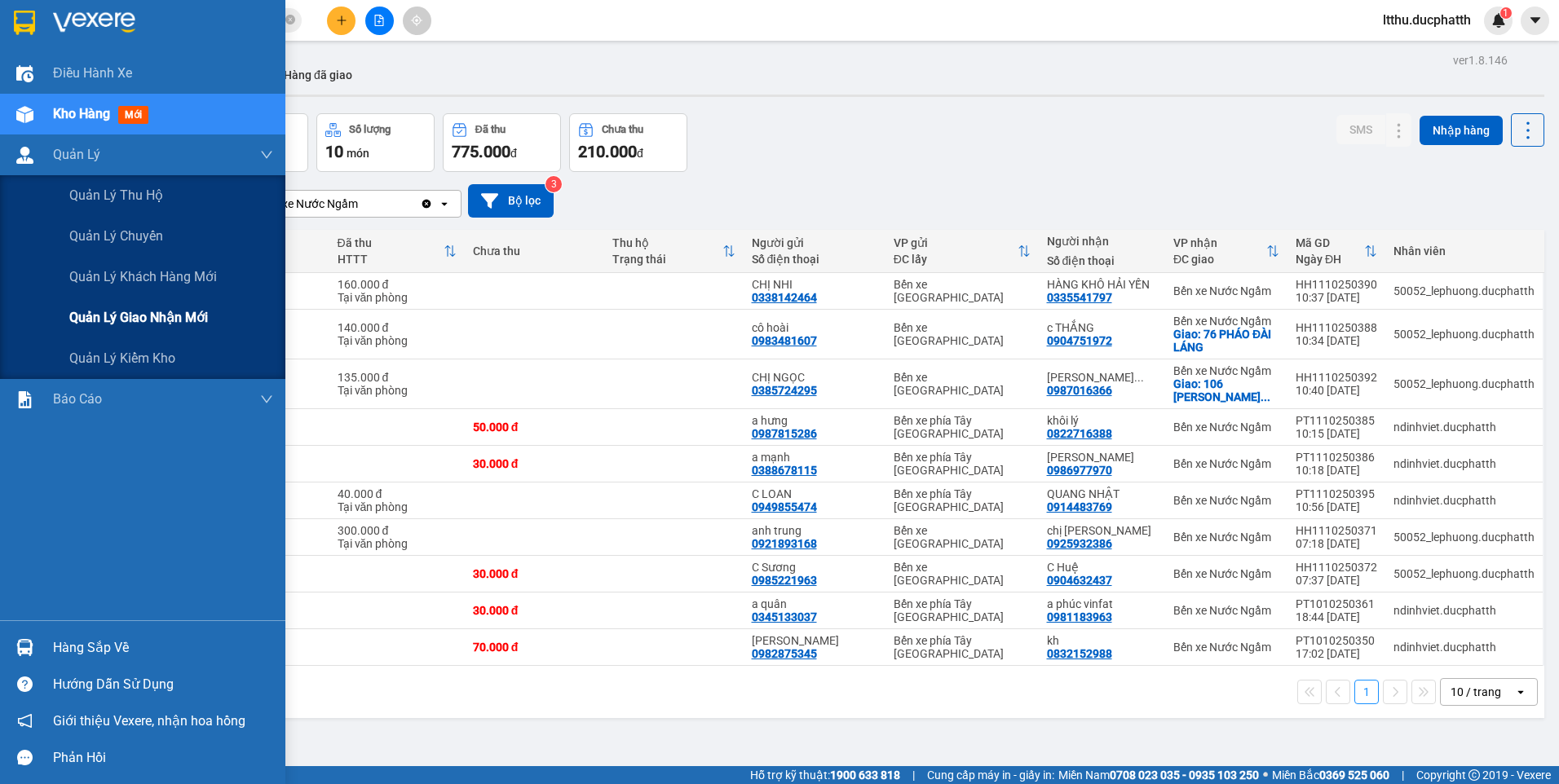
click at [142, 315] on span "Quản lý giao nhận mới" at bounding box center [139, 317] width 139 height 20
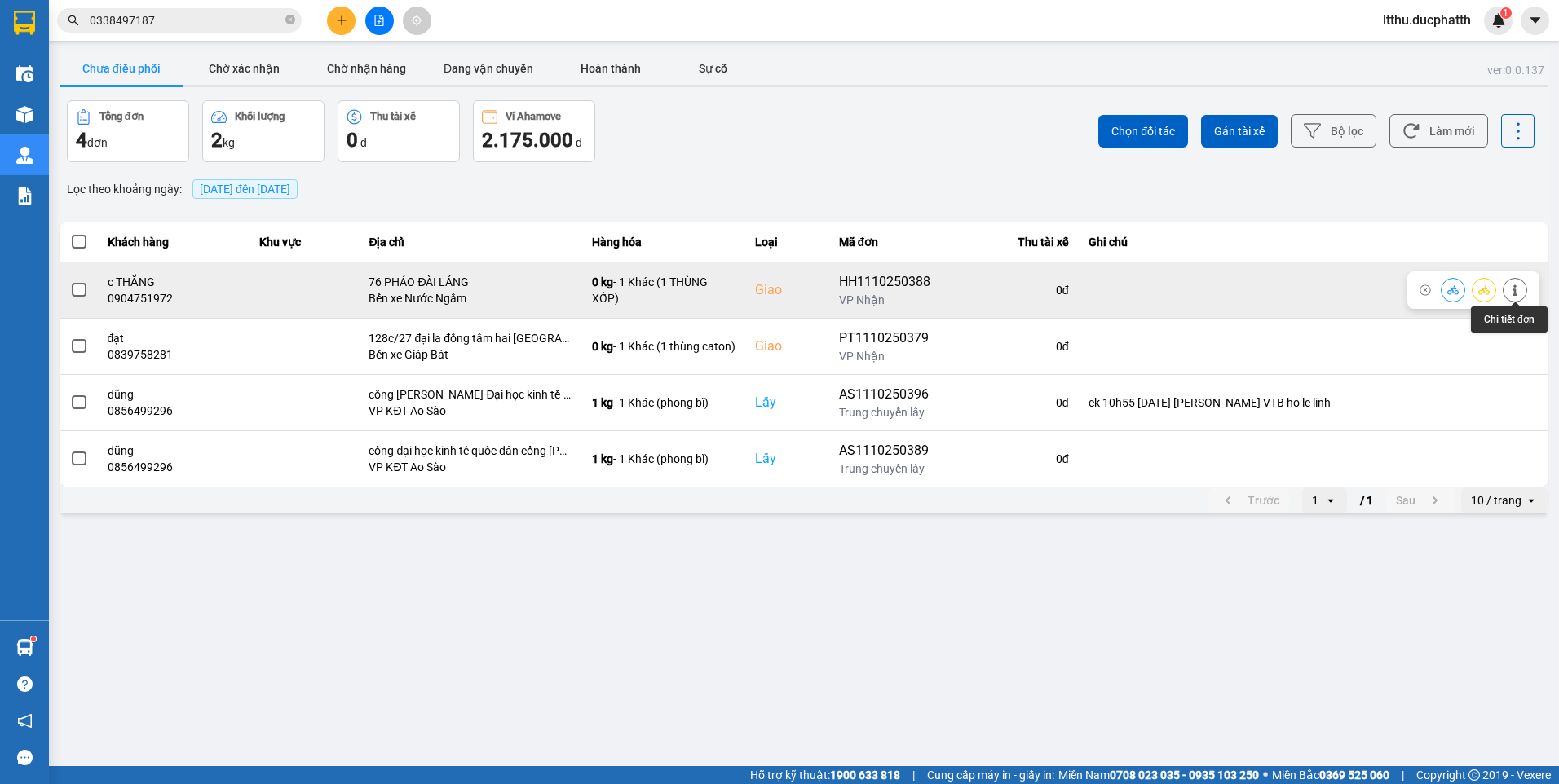
click at [1517, 283] on button at bounding box center [1514, 289] width 23 height 29
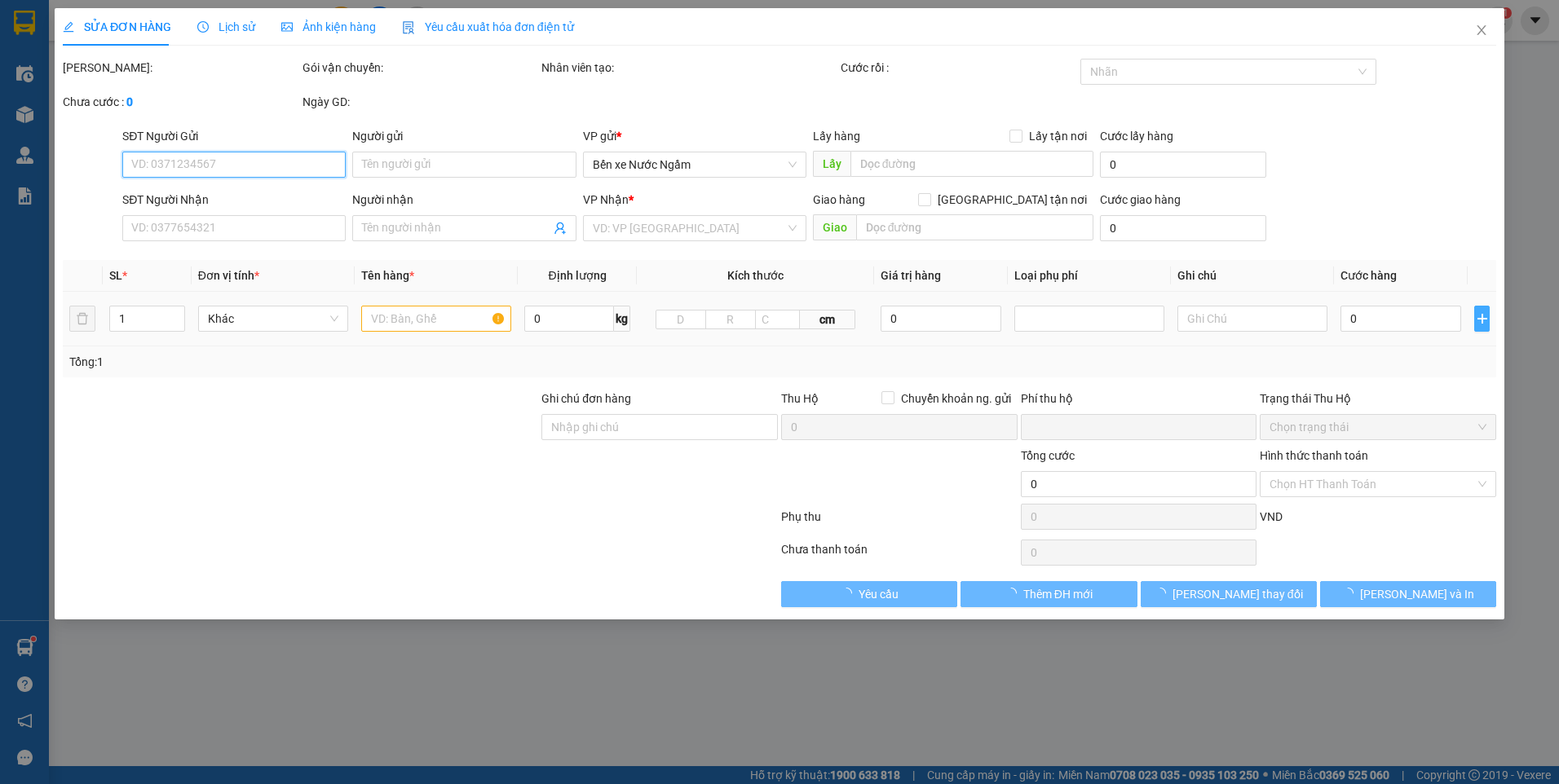
type input "0983481607"
type input "cô hoài"
type input "0904751972"
type input "c THẮNG"
checkbox input "true"
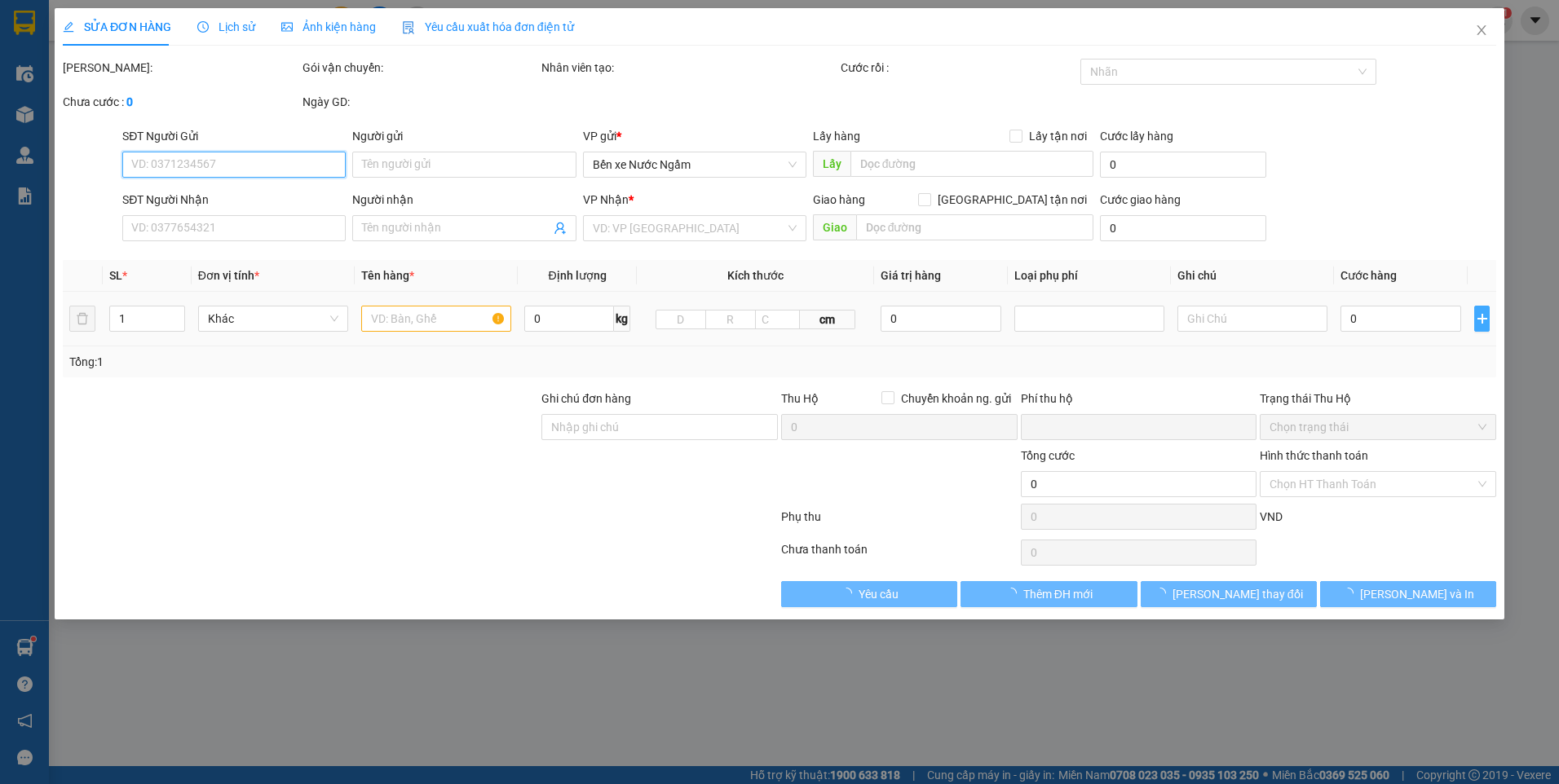
type input "76 PHÁO ĐÀI LÁNG"
type input "0"
type input "140.000"
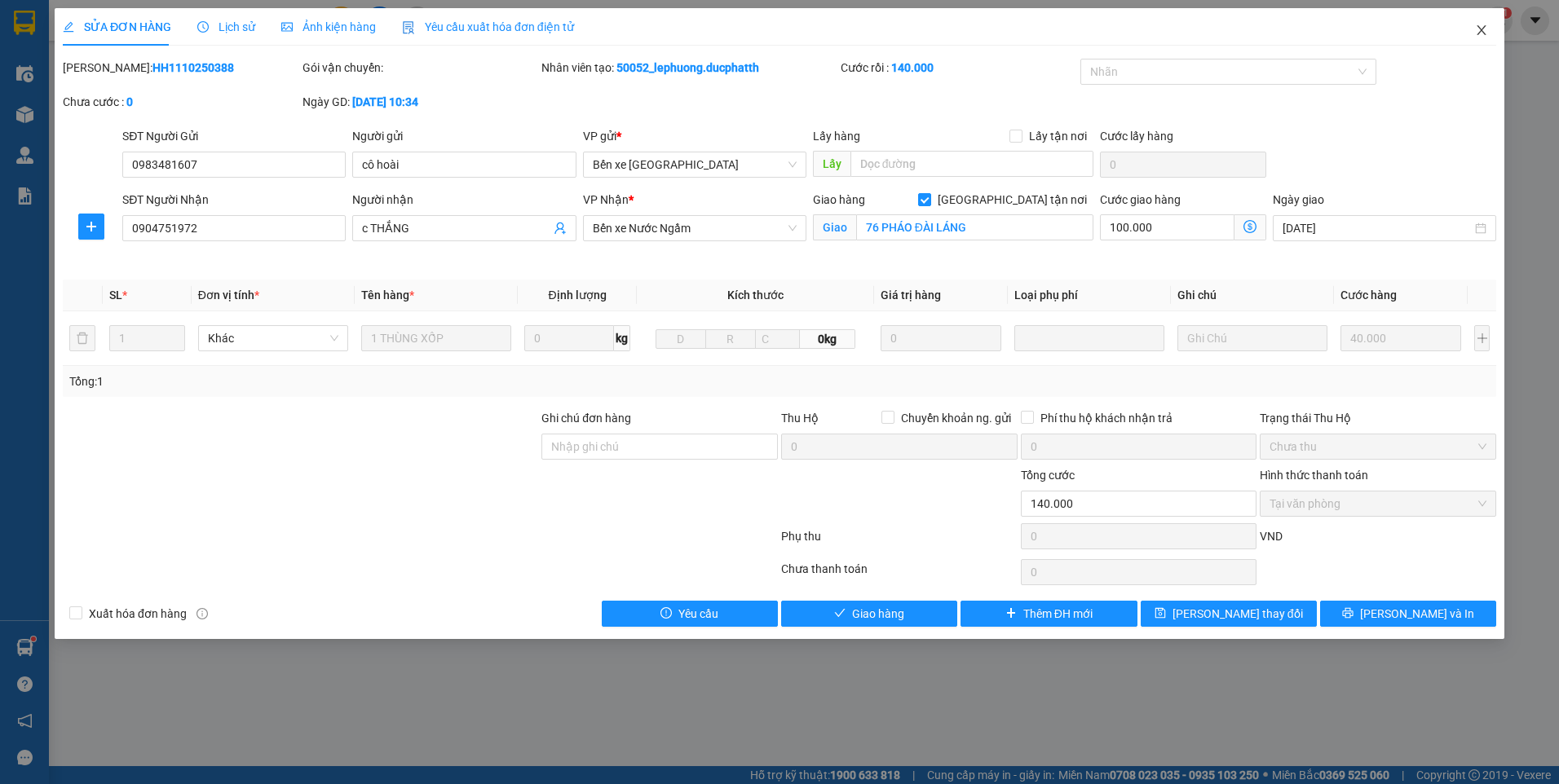
click at [1490, 38] on span "Close" at bounding box center [1481, 31] width 46 height 46
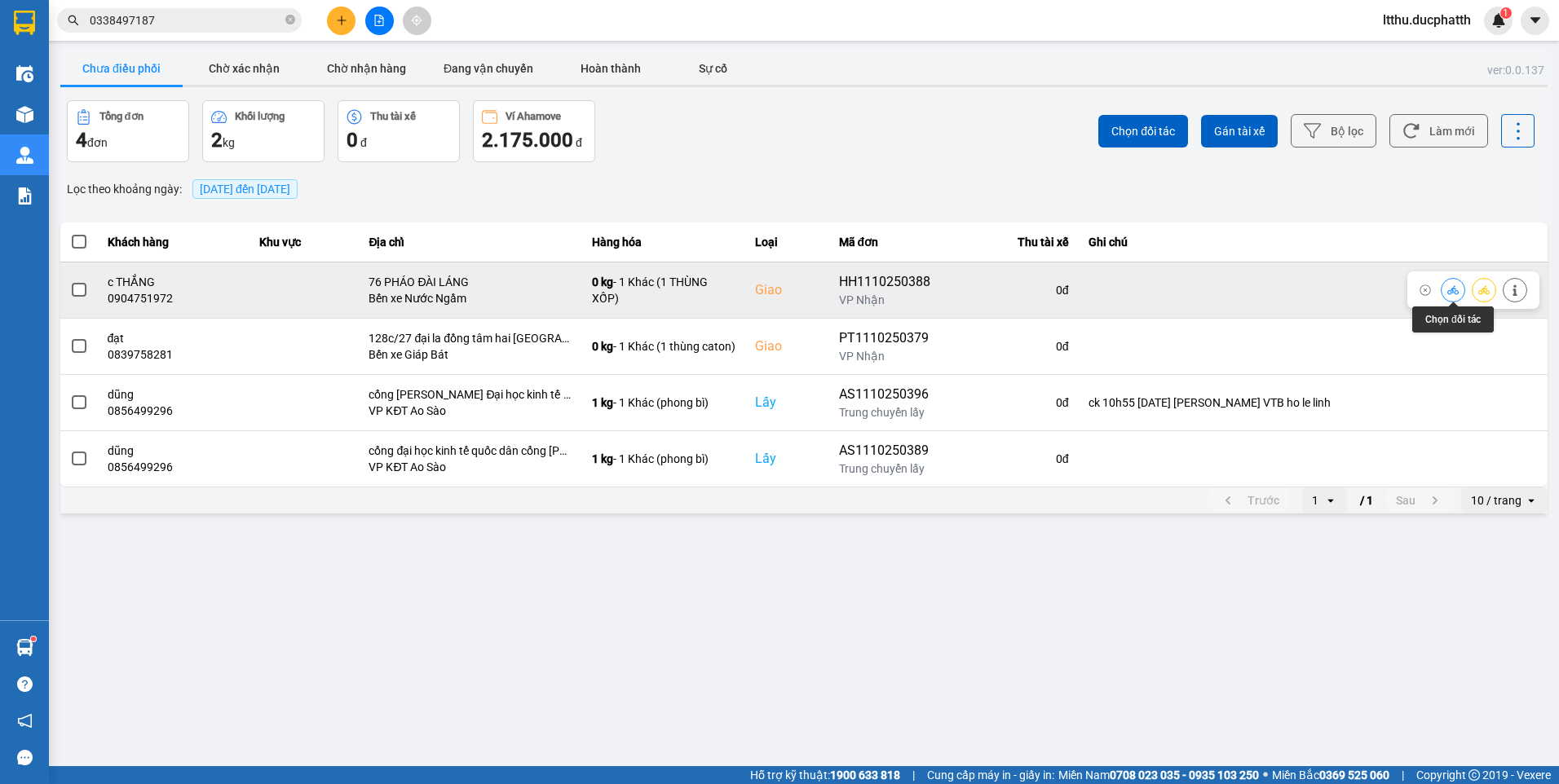
click at [1453, 296] on button at bounding box center [1452, 289] width 23 height 29
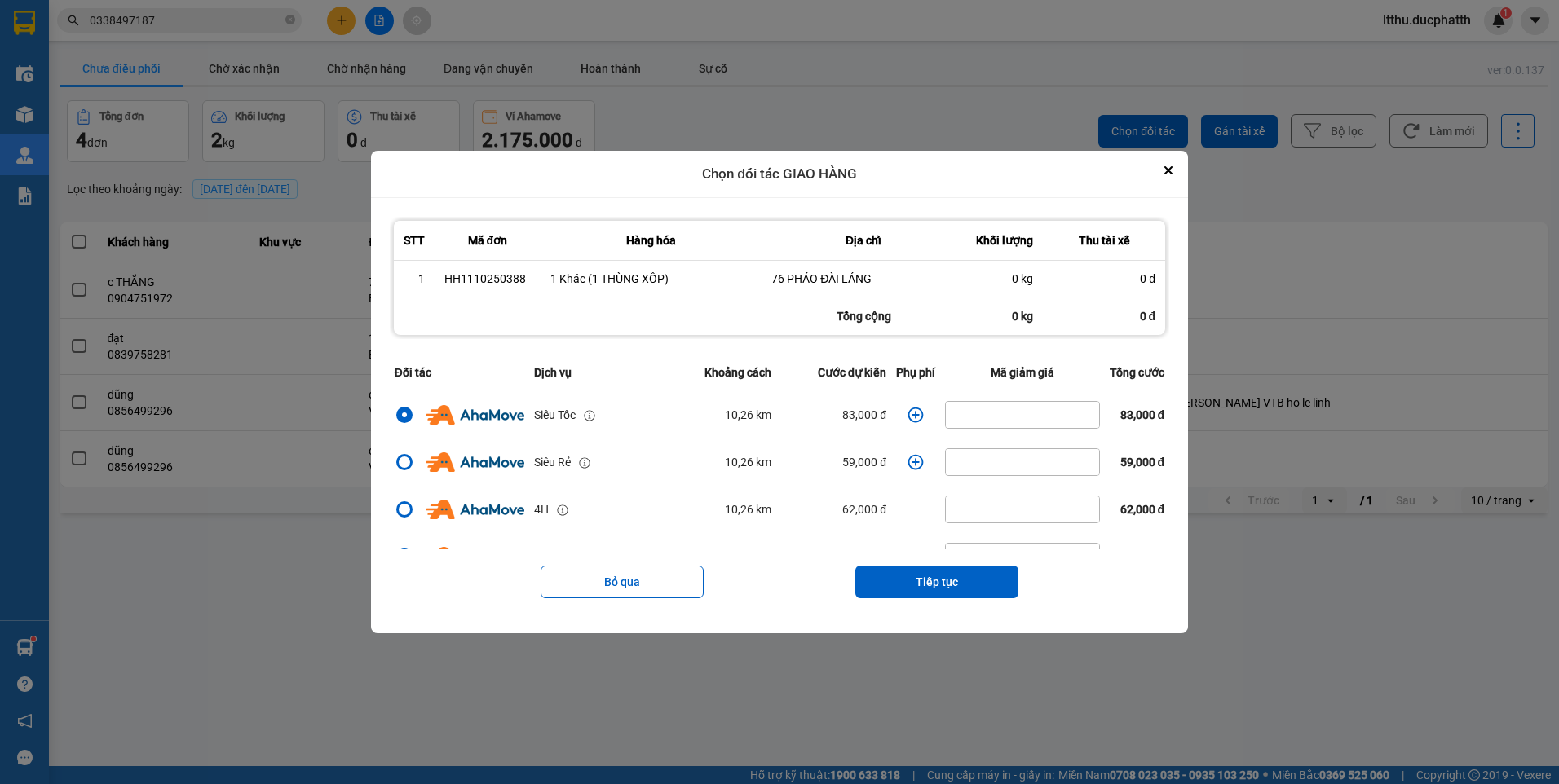
click at [908, 418] on icon "dialog" at bounding box center [915, 414] width 16 height 16
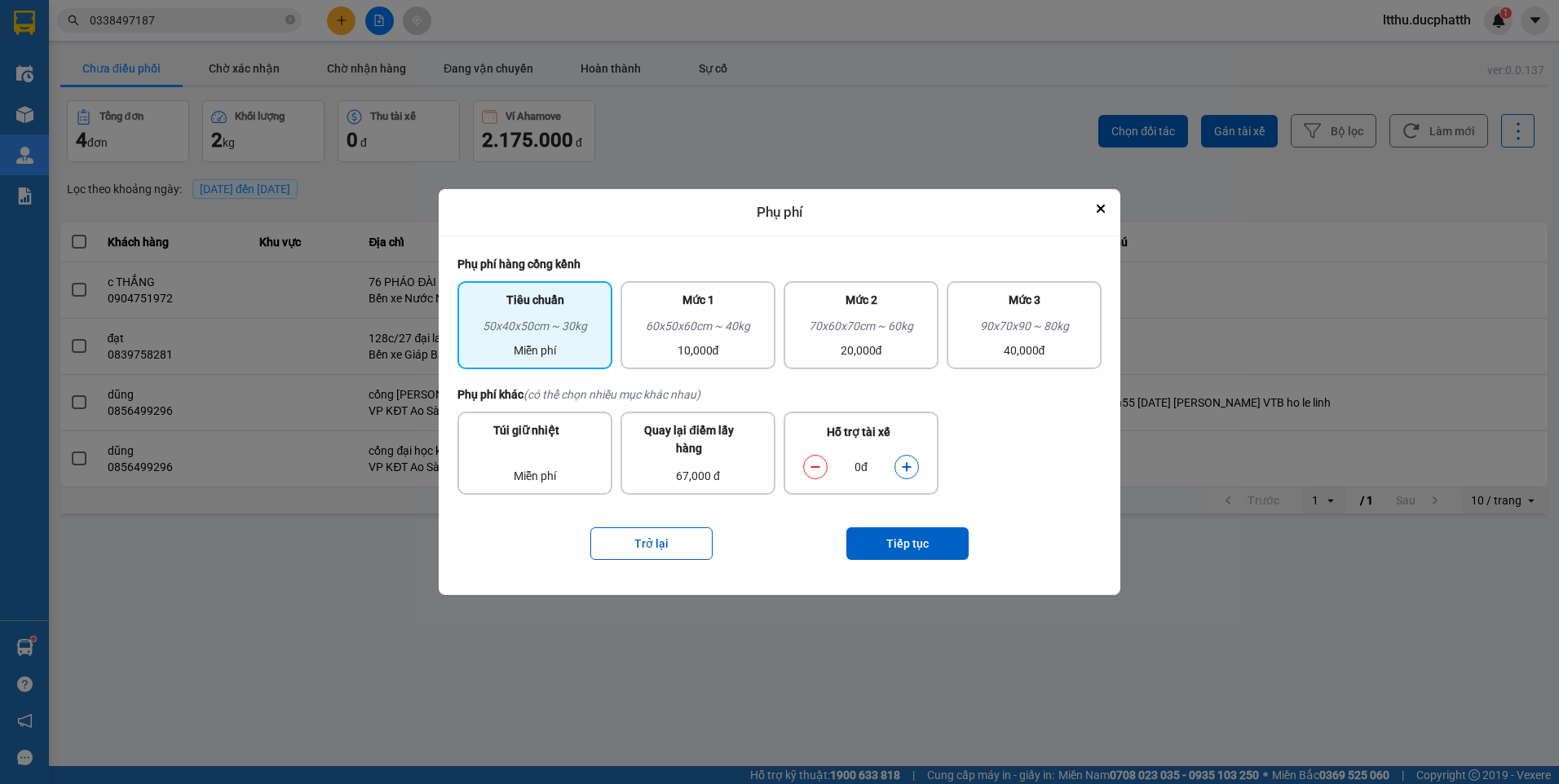
click at [902, 466] on icon "dialog" at bounding box center [905, 466] width 9 height 9
click at [899, 537] on button "Tiếp tục" at bounding box center [907, 543] width 123 height 33
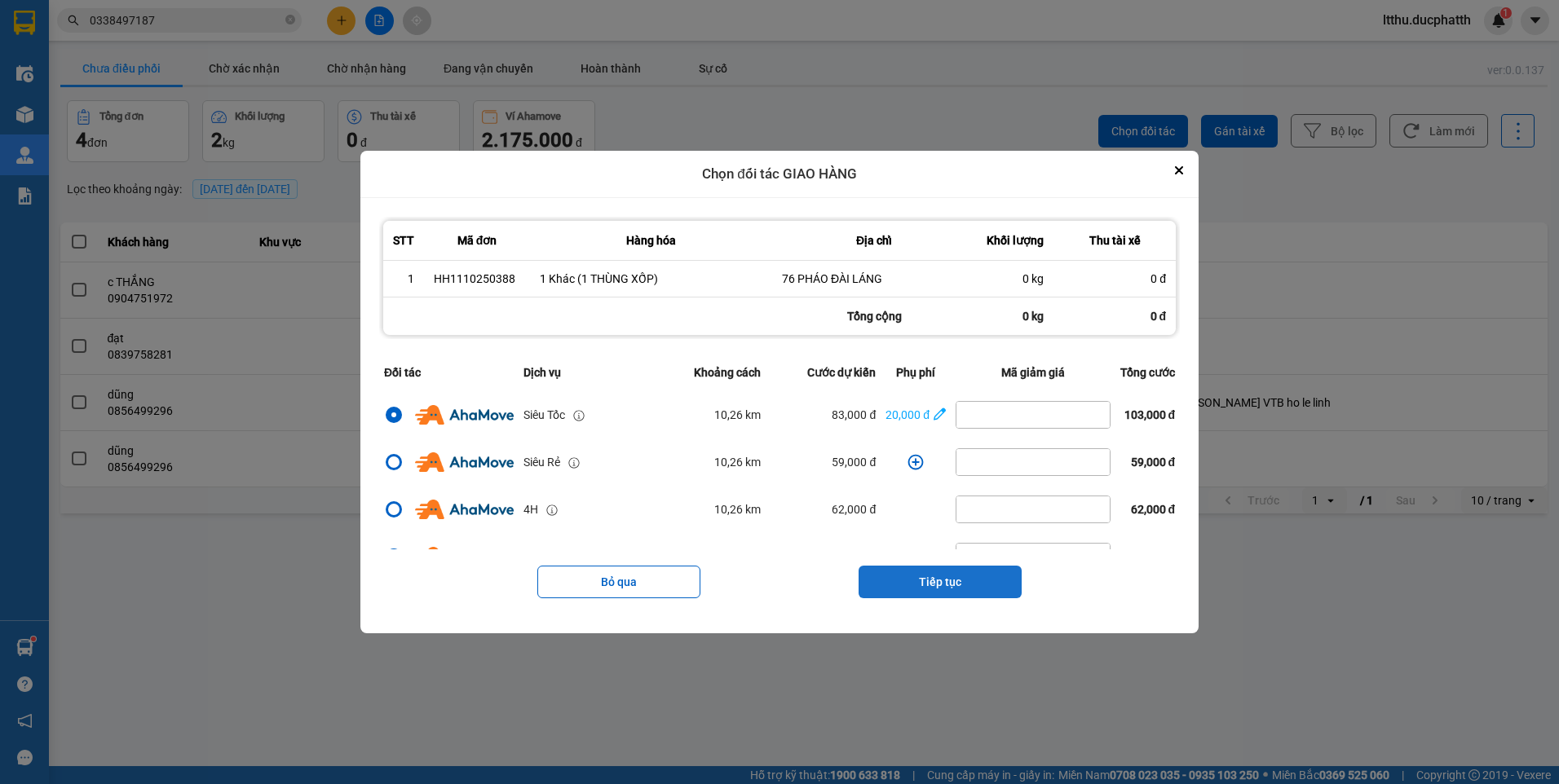
click at [944, 566] on button "Tiếp tục" at bounding box center [940, 582] width 163 height 33
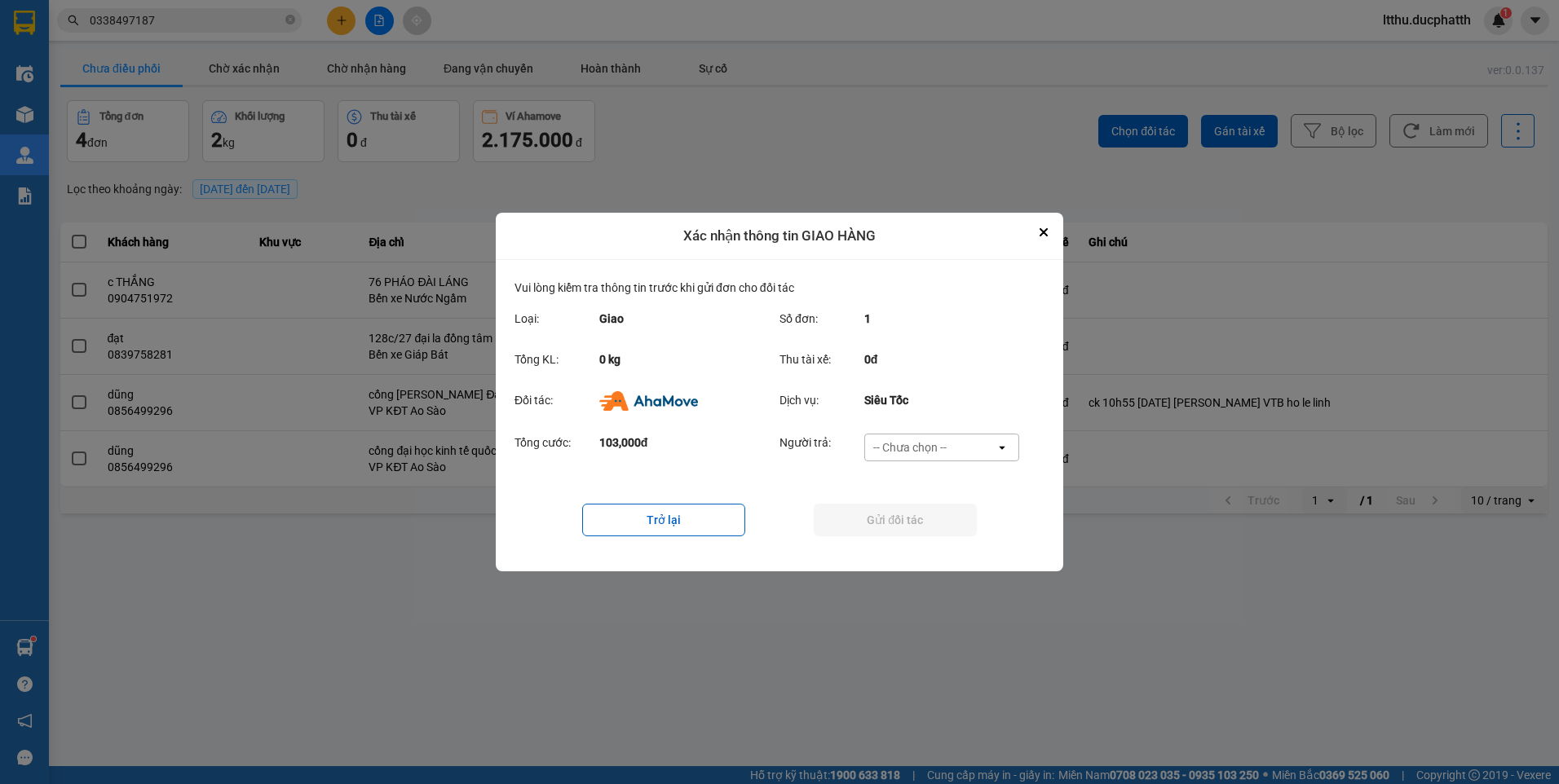
click at [948, 450] on div "-- Chưa chọn --" at bounding box center [930, 447] width 131 height 26
click at [937, 544] on span "Ví Ahamove" at bounding box center [909, 541] width 66 height 16
click at [962, 518] on button "Gửi đối tác" at bounding box center [895, 519] width 163 height 33
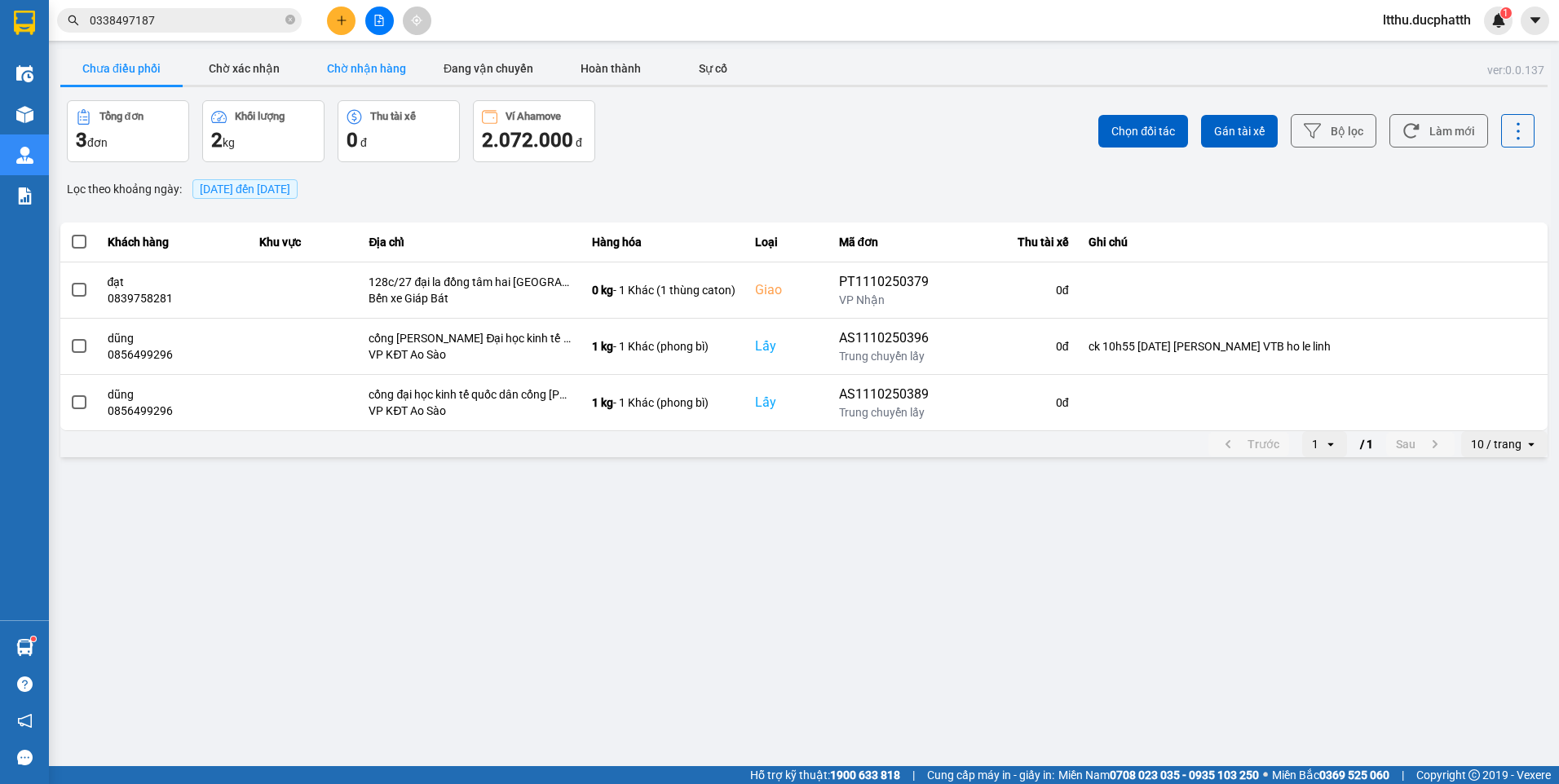
click at [368, 74] on button "Chờ nhận hàng" at bounding box center [366, 68] width 123 height 33
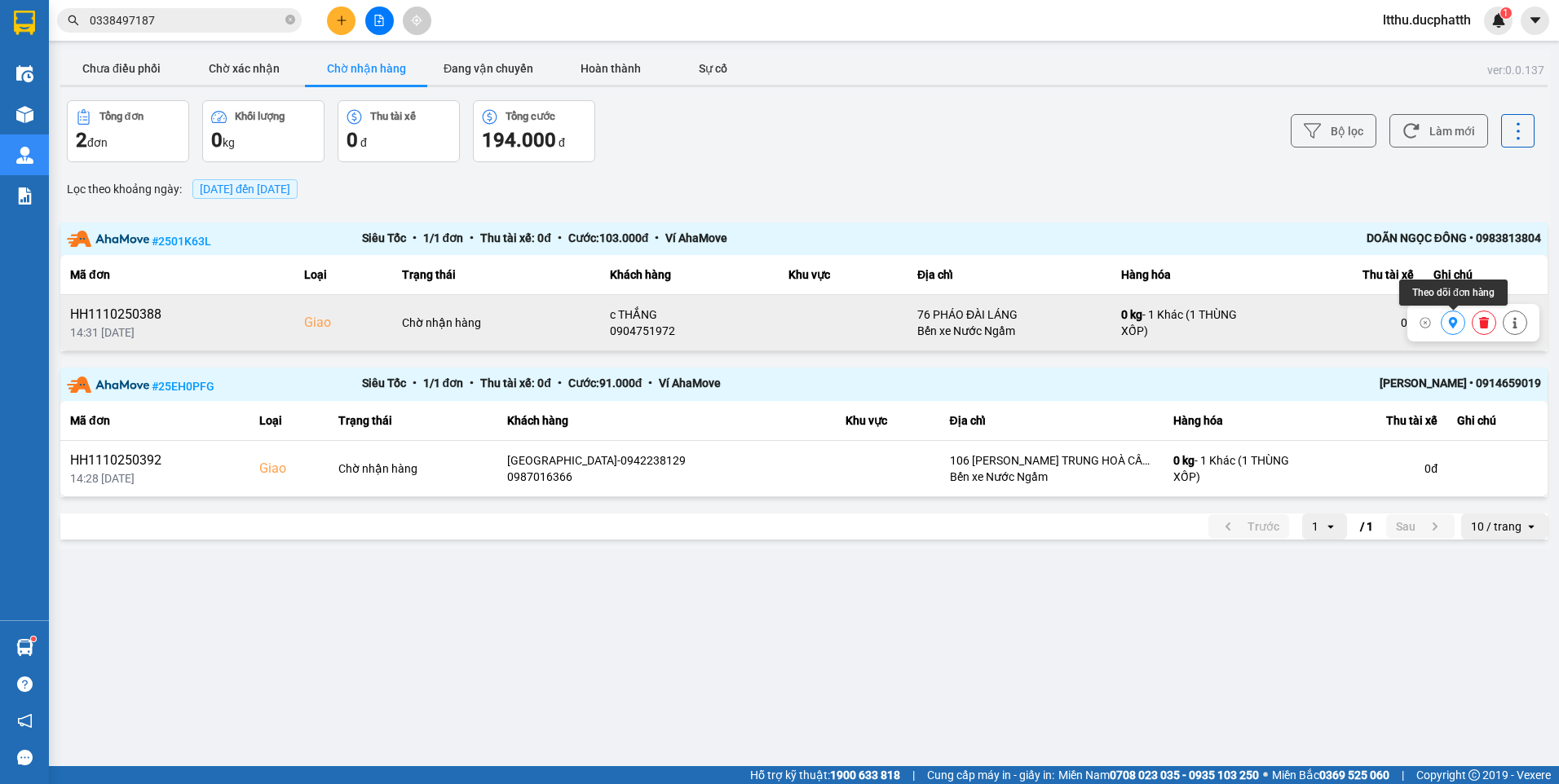
click at [1455, 328] on icon at bounding box center [1451, 322] width 11 height 11
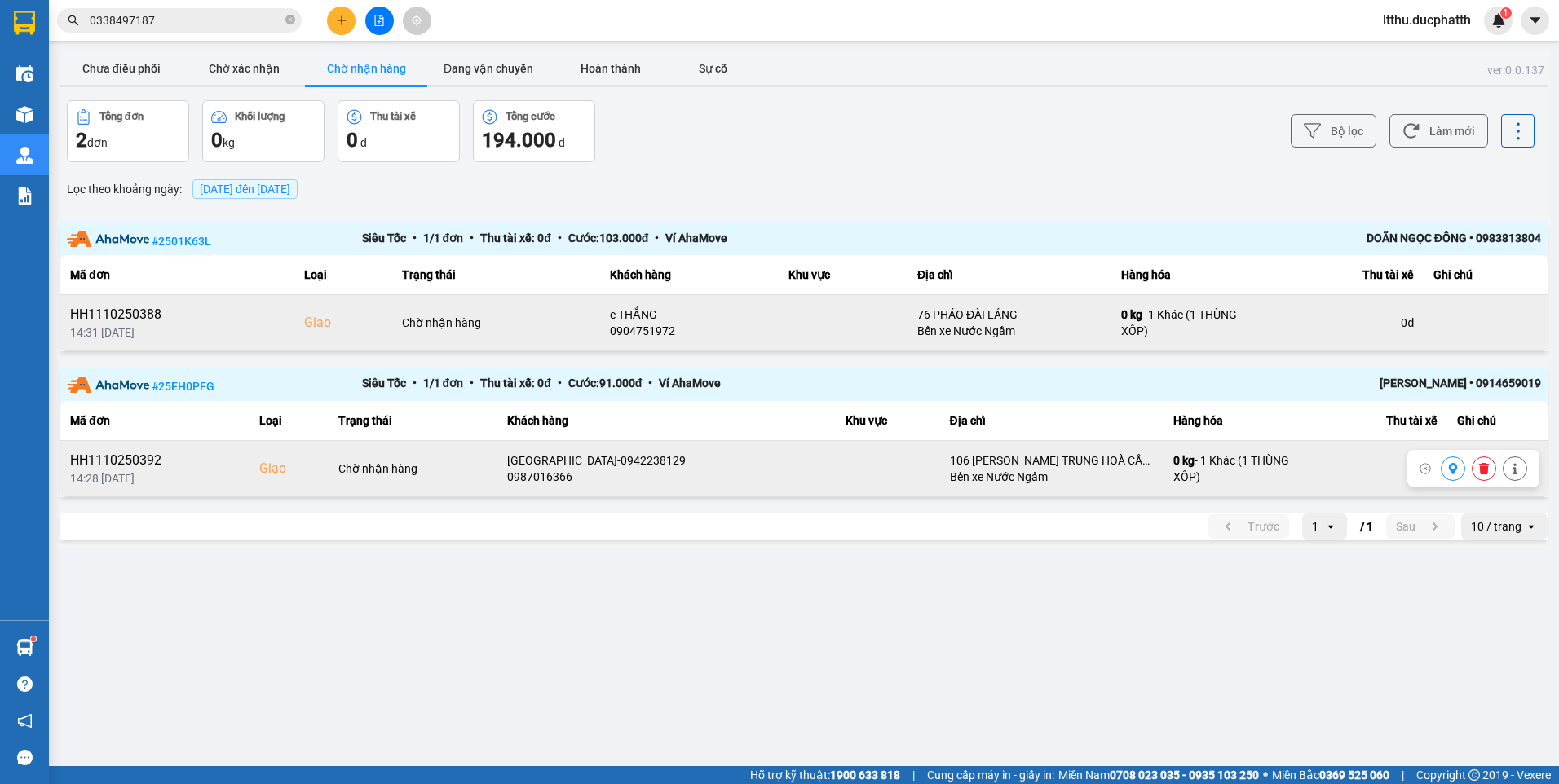
click at [1446, 468] on icon at bounding box center [1451, 467] width 11 height 11
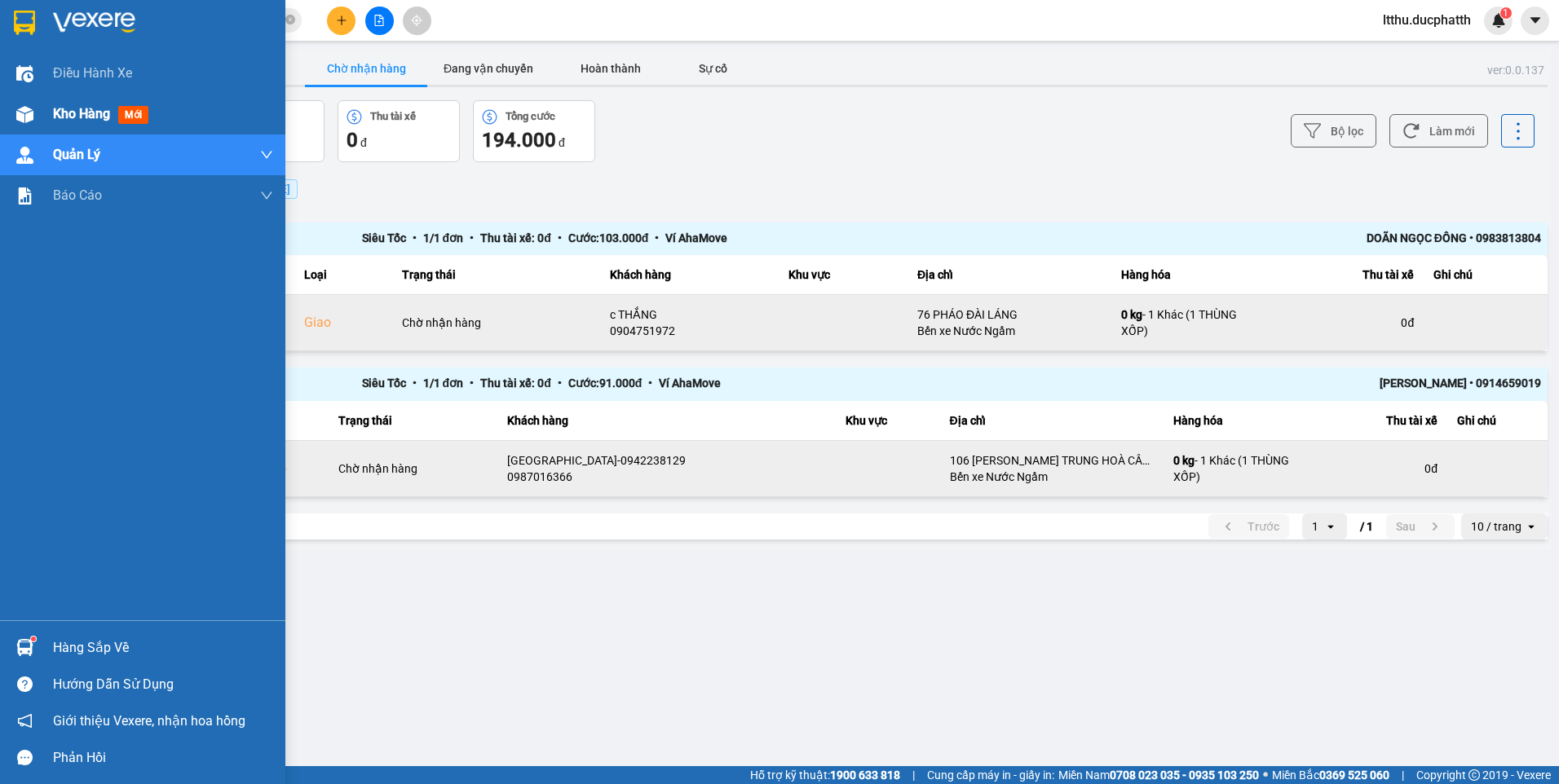
click at [69, 124] on div "Kho hàng mới" at bounding box center [104, 114] width 102 height 20
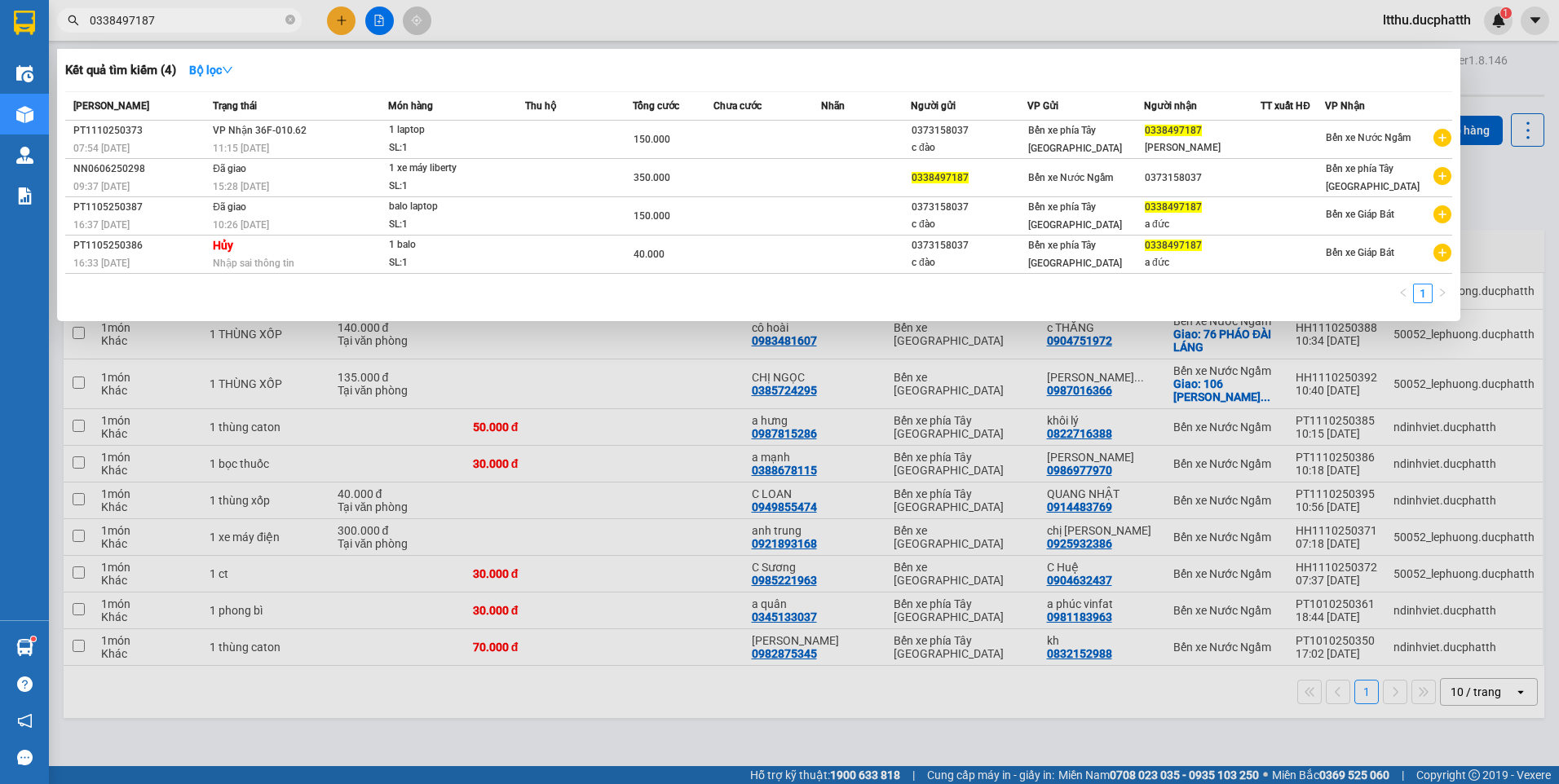
click at [167, 25] on input "0338497187" at bounding box center [185, 20] width 192 height 18
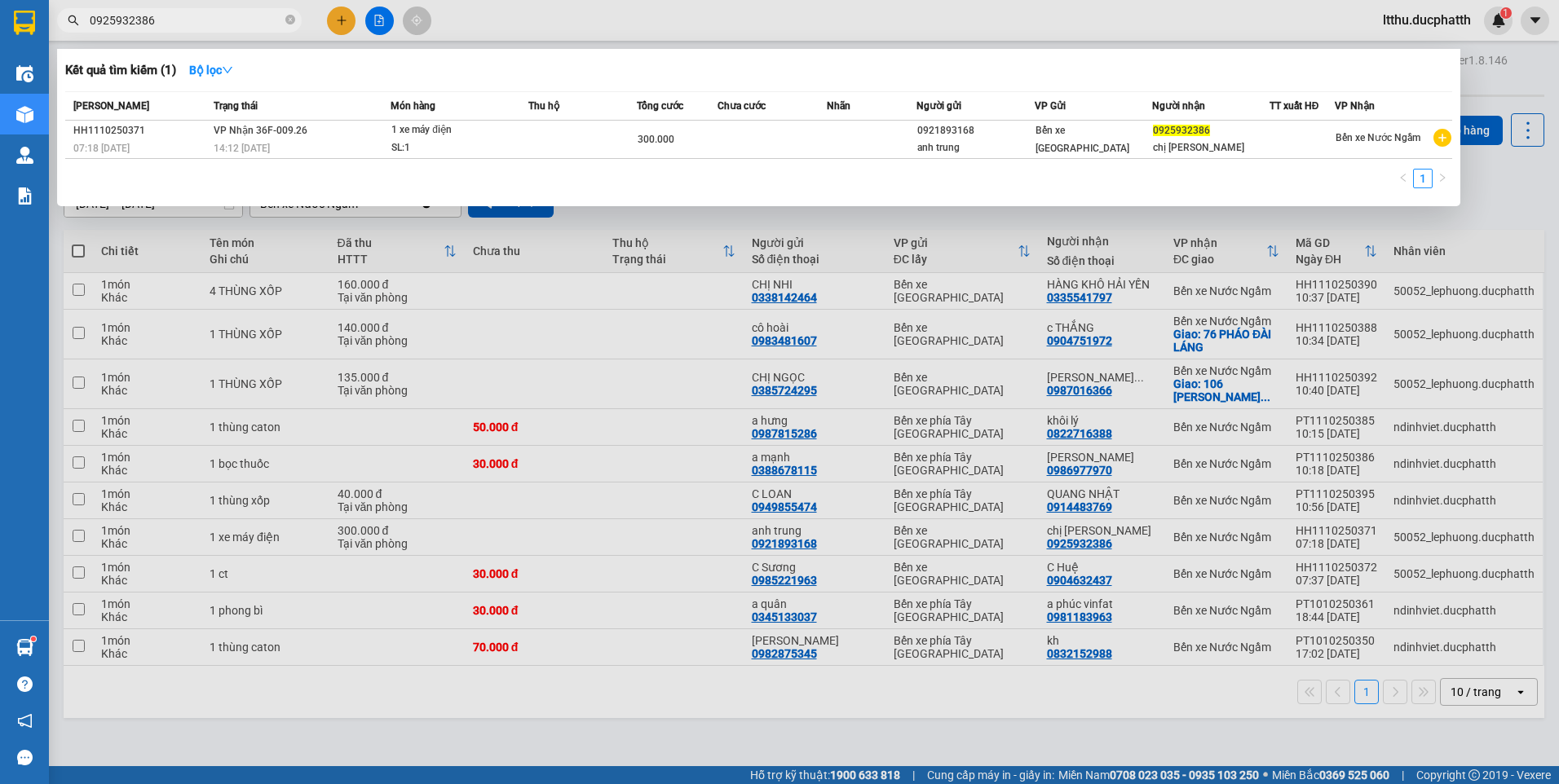
type input "0925932386"
click at [799, 731] on div at bounding box center [780, 392] width 1559 height 784
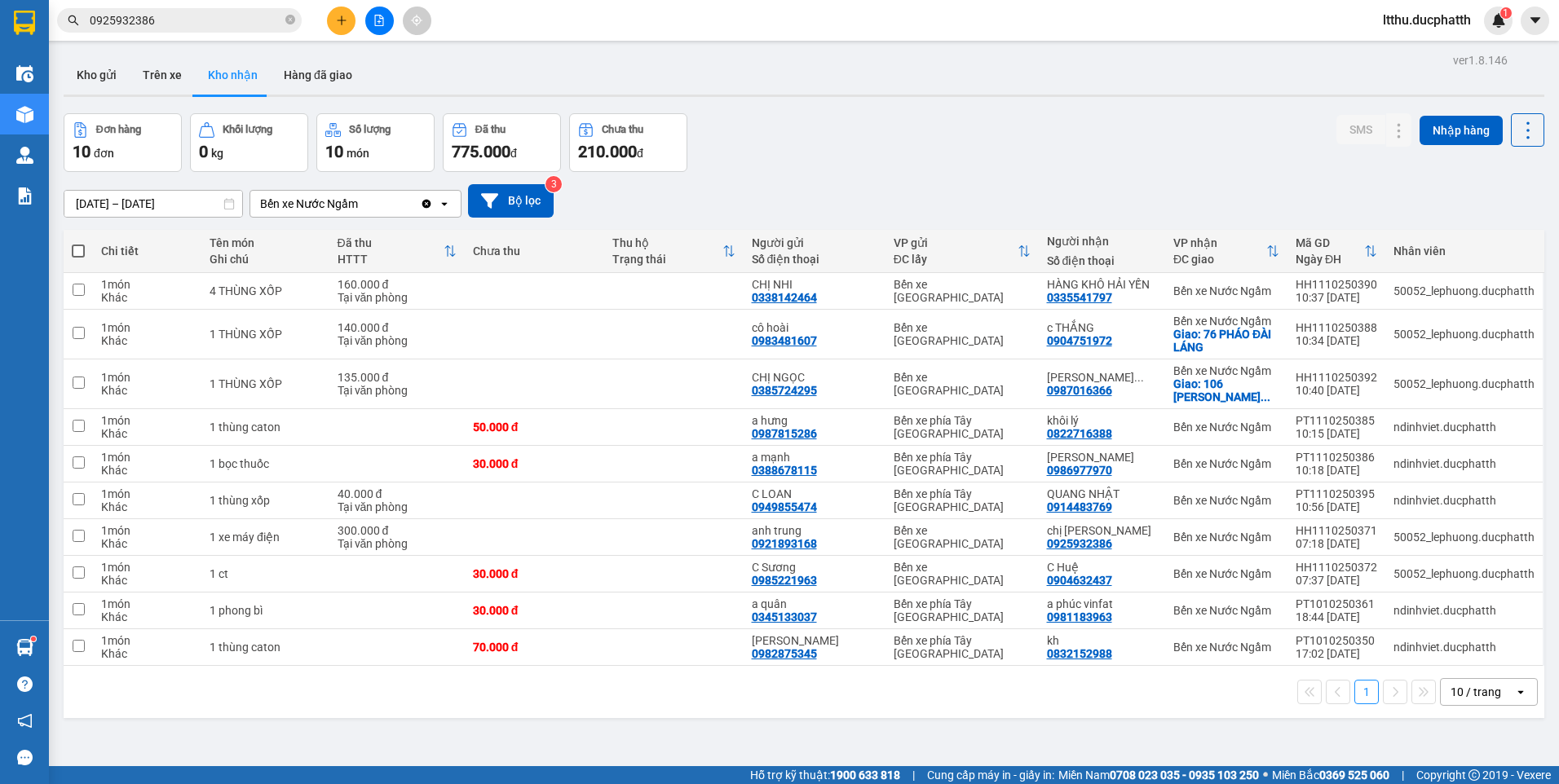
click at [164, 18] on input "0925932386" at bounding box center [185, 20] width 192 height 18
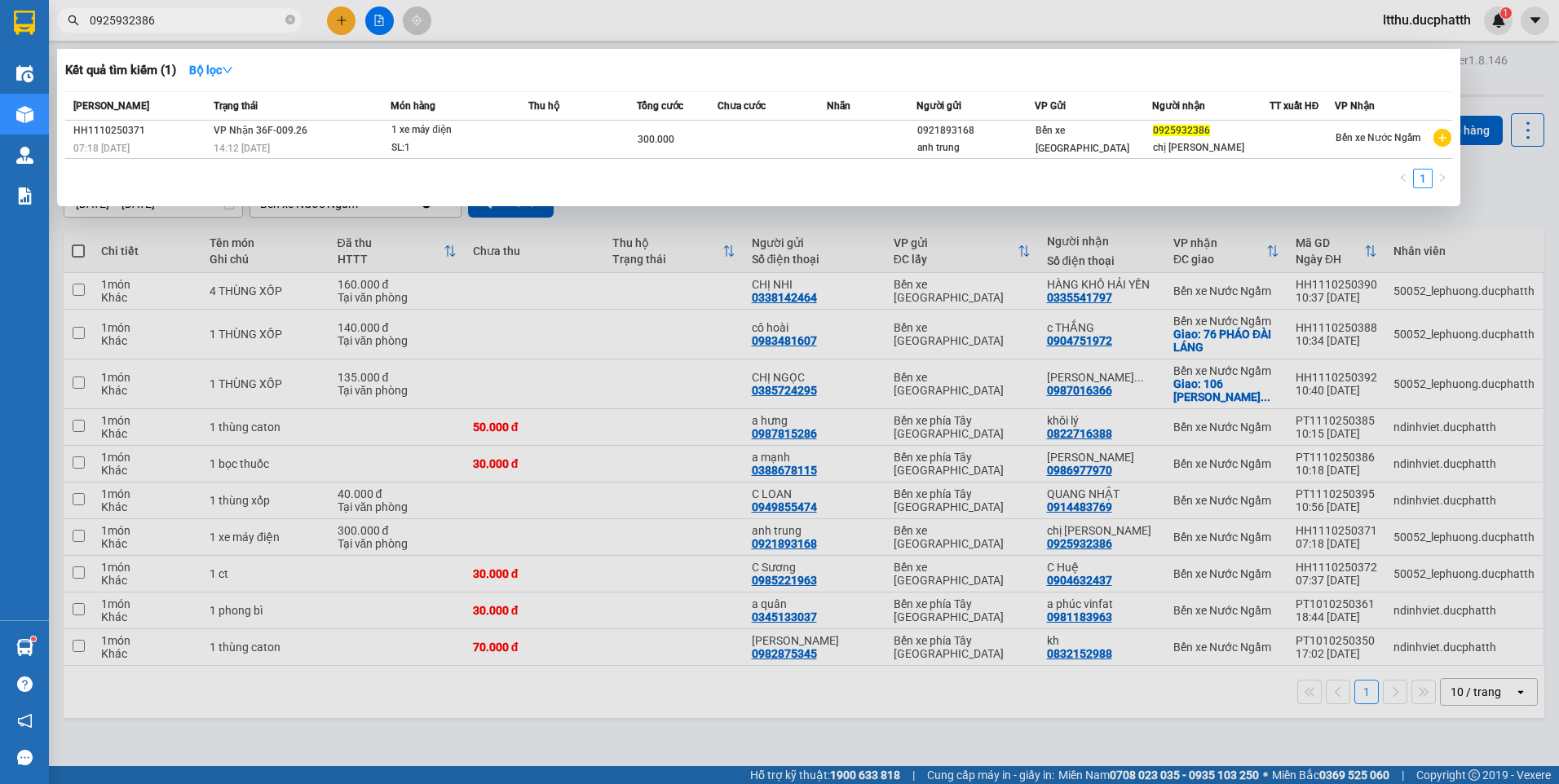
click at [650, 762] on div at bounding box center [780, 392] width 1559 height 784
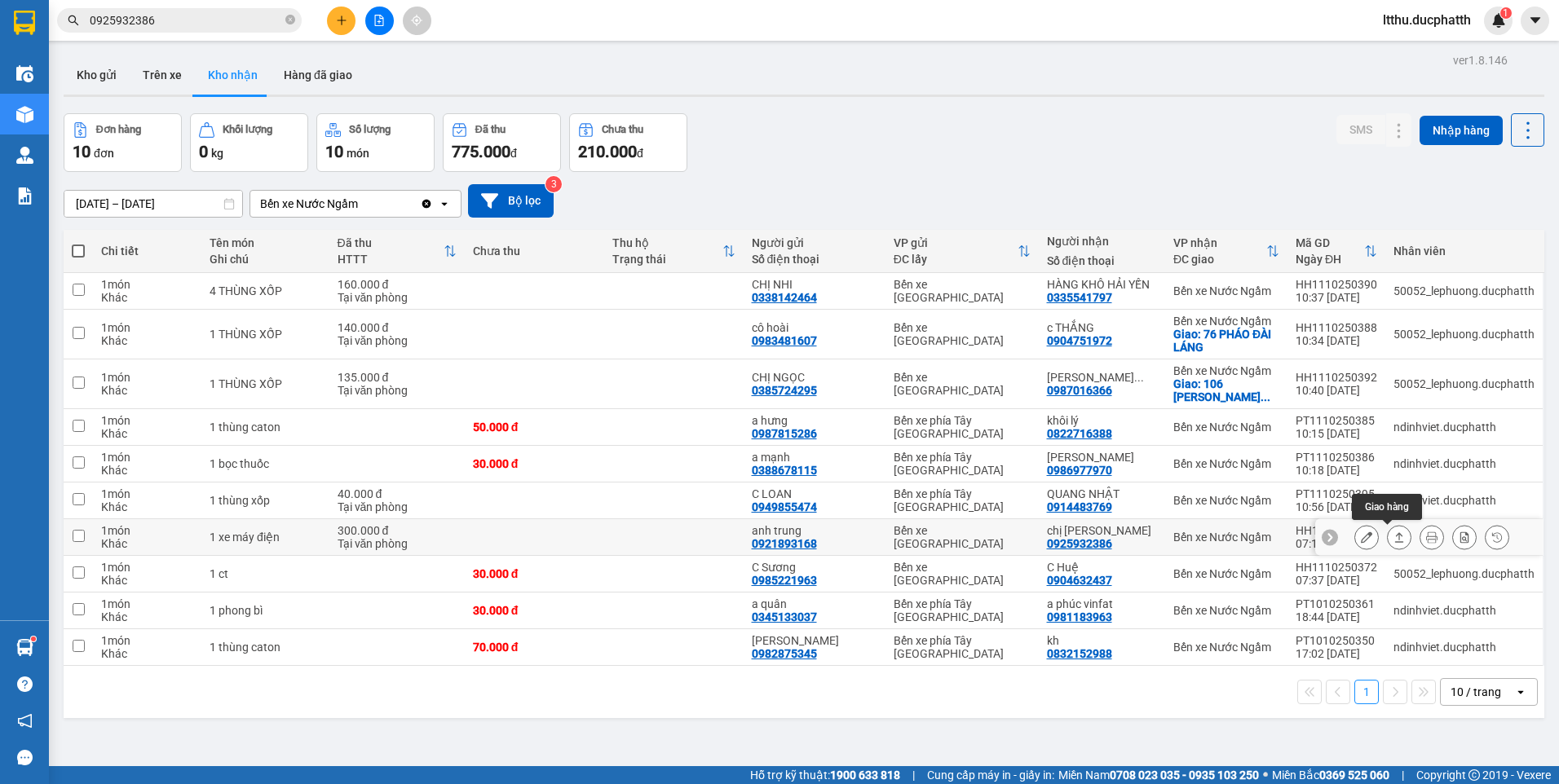
click at [1395, 542] on icon at bounding box center [1399, 537] width 9 height 10
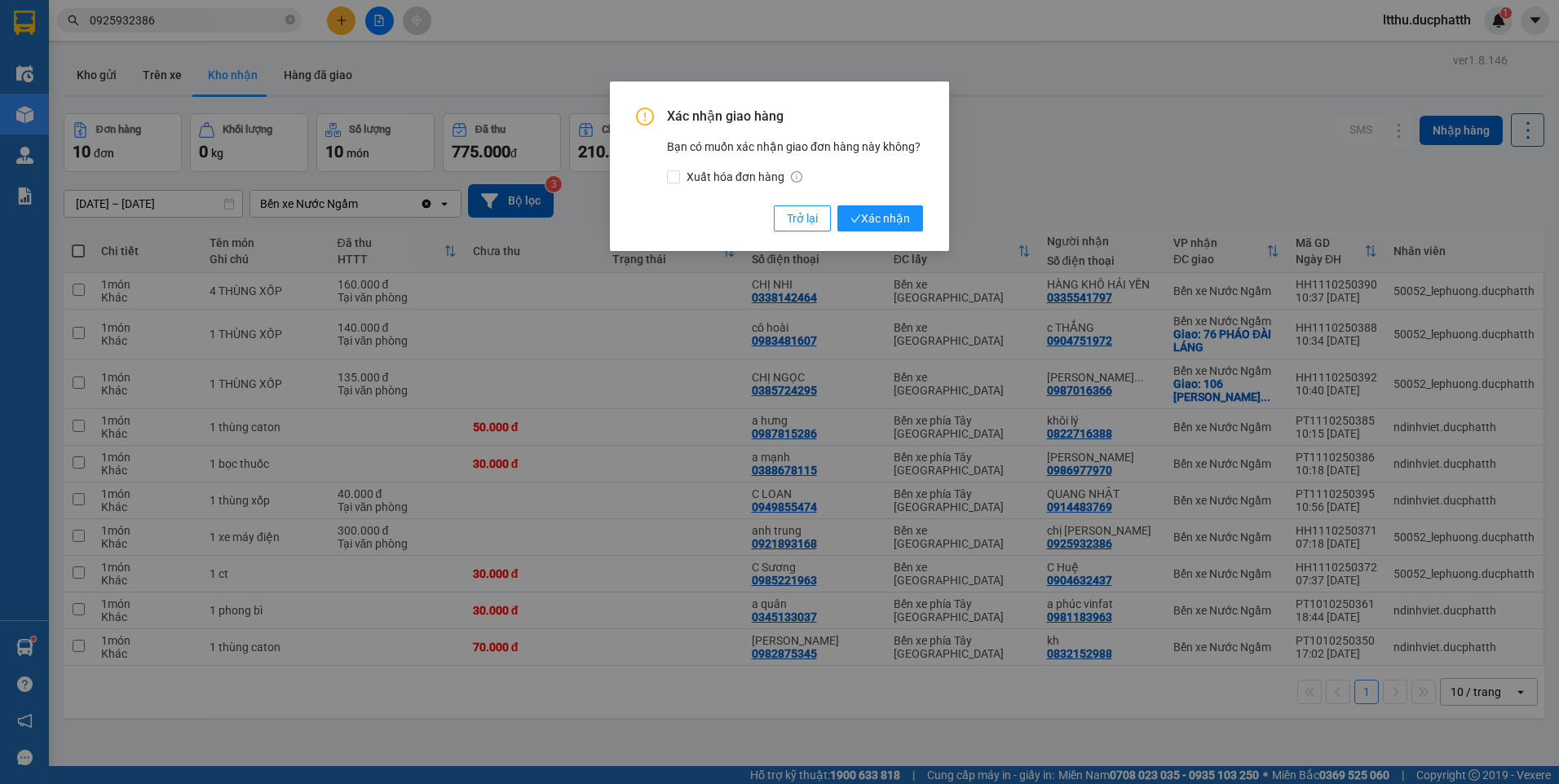
click at [922, 222] on div "Xác nhận giao hàng Bạn có muốn xác nhận giao đơn hàng này không? Xuất hóa đơn h…" at bounding box center [780, 166] width 339 height 169
click at [913, 221] on button "Xác nhận" at bounding box center [880, 218] width 86 height 26
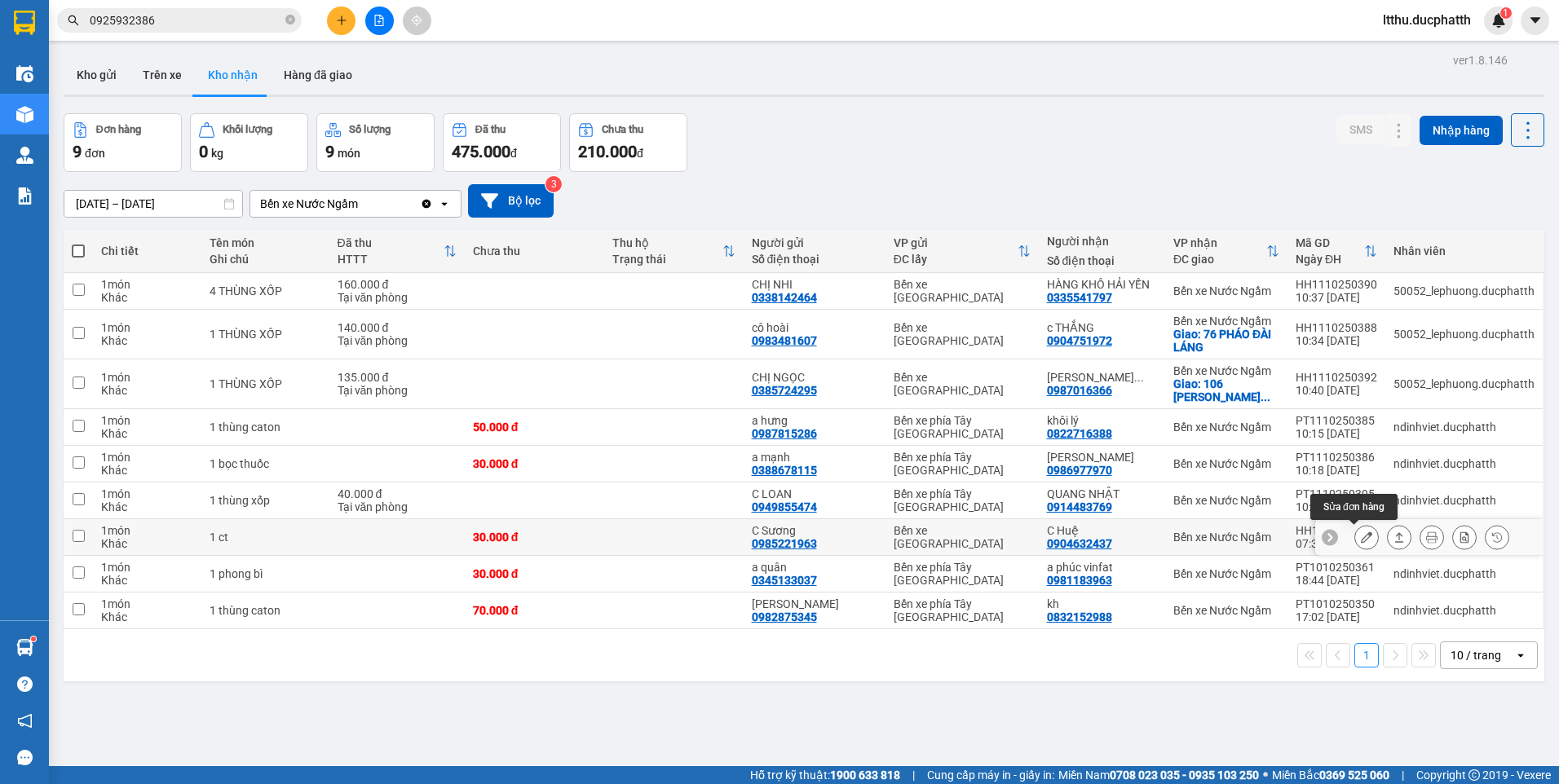
click at [1362, 539] on button at bounding box center [1366, 537] width 23 height 29
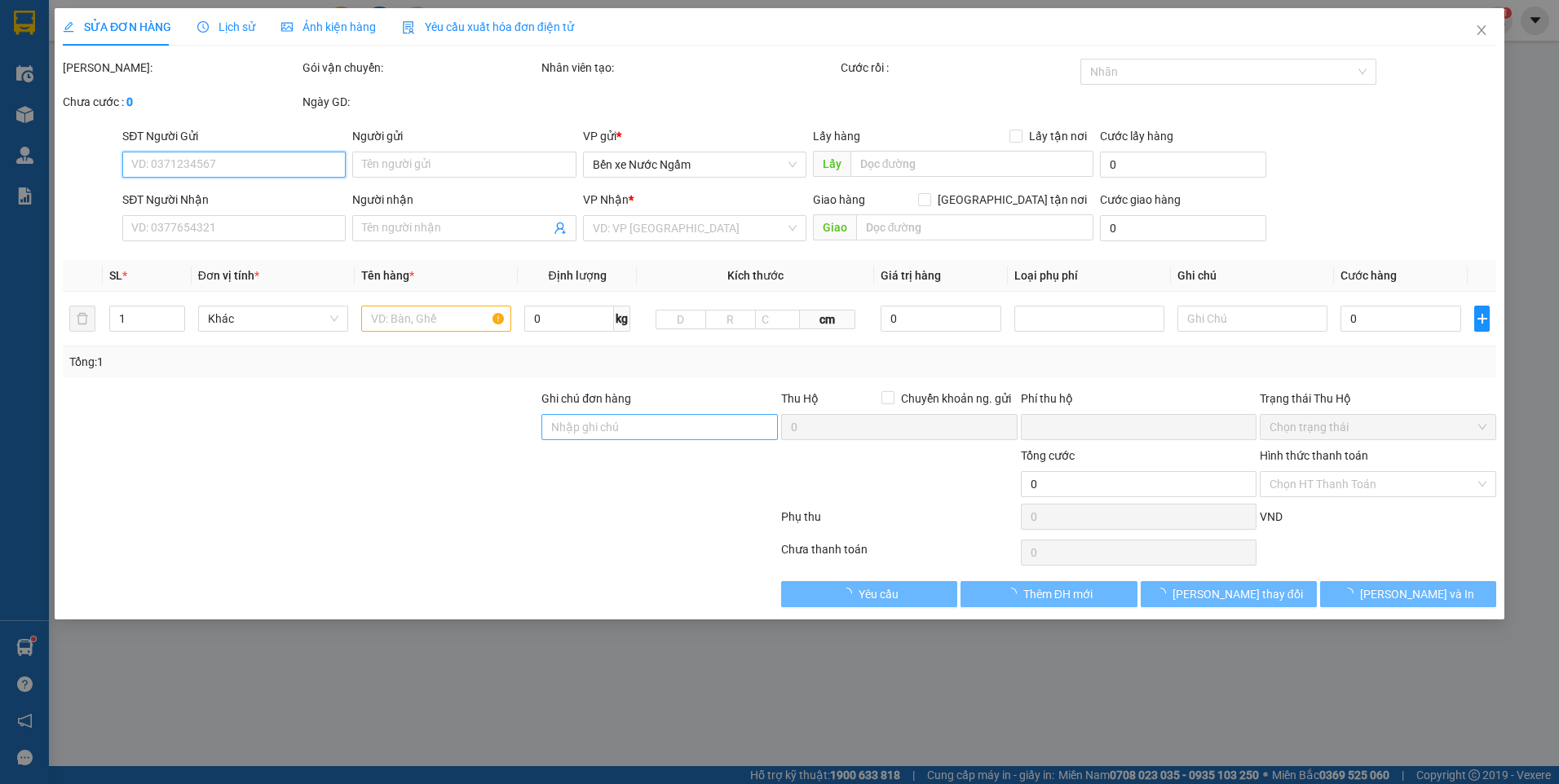
type input "0985221963"
type input "C Sương"
type input "0904632437"
type input "C Huệ"
type input "nntt"
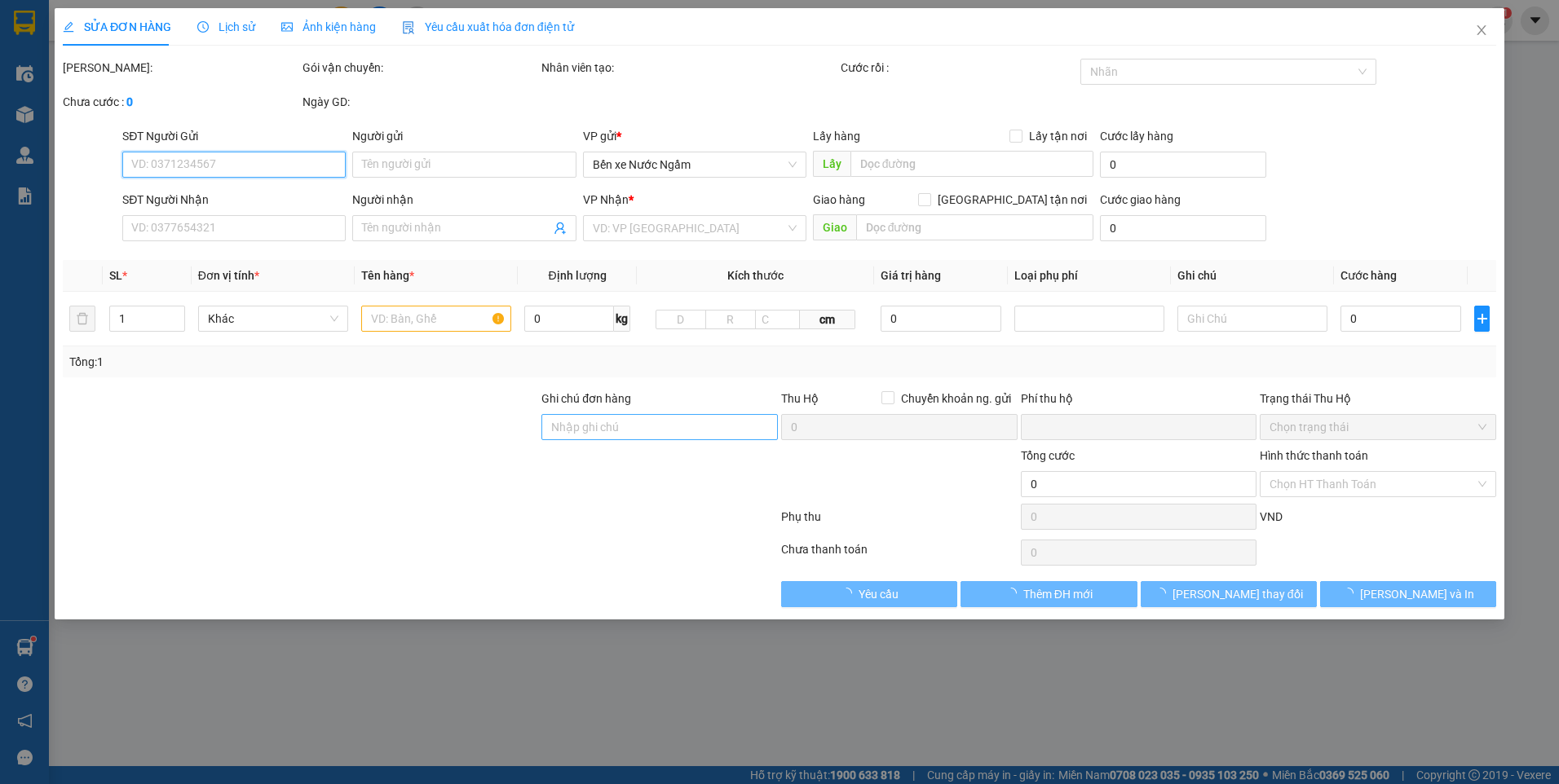
type input "0"
type input "30.000"
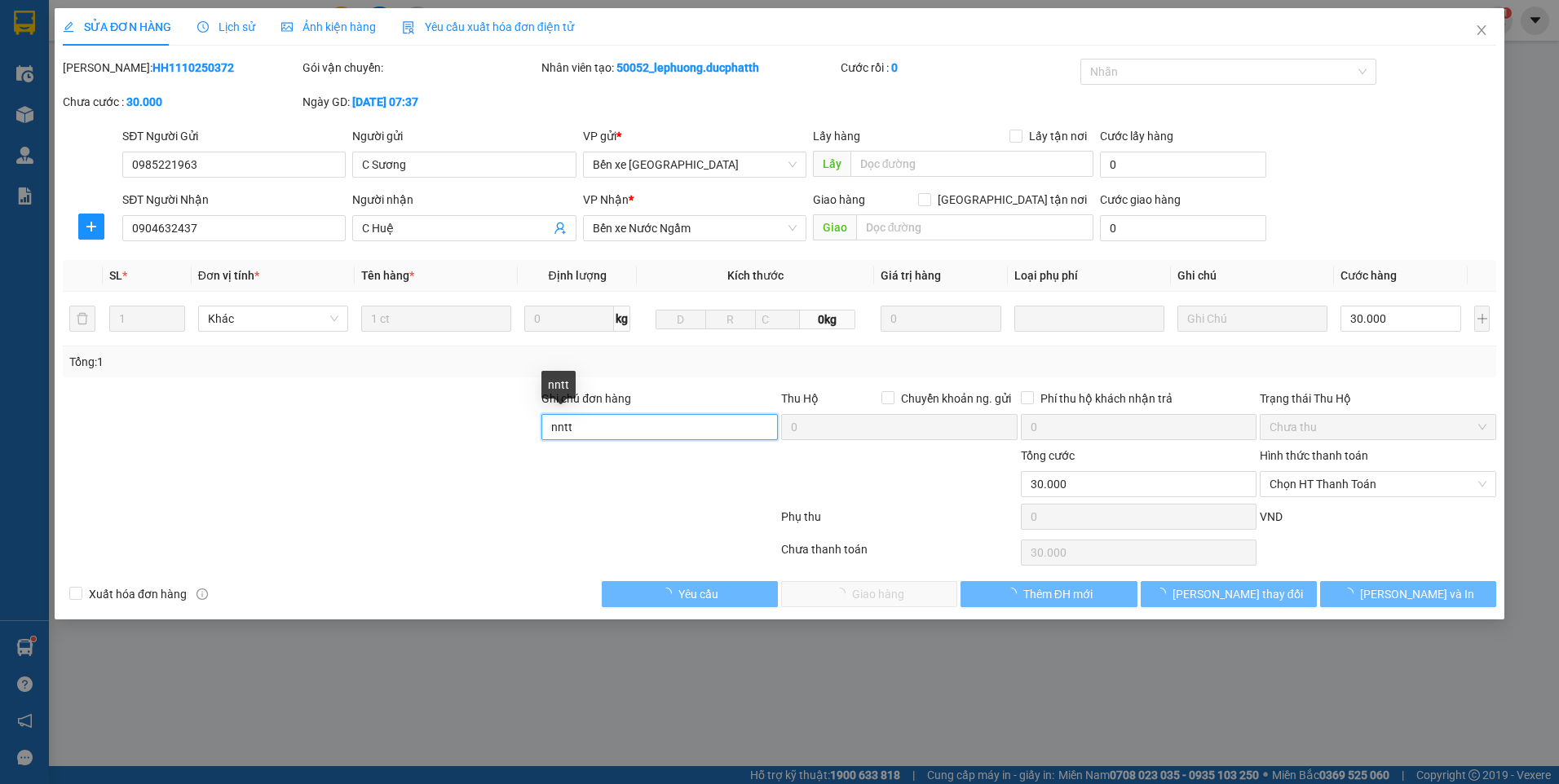
click at [638, 439] on input "nntt" at bounding box center [659, 426] width 236 height 26
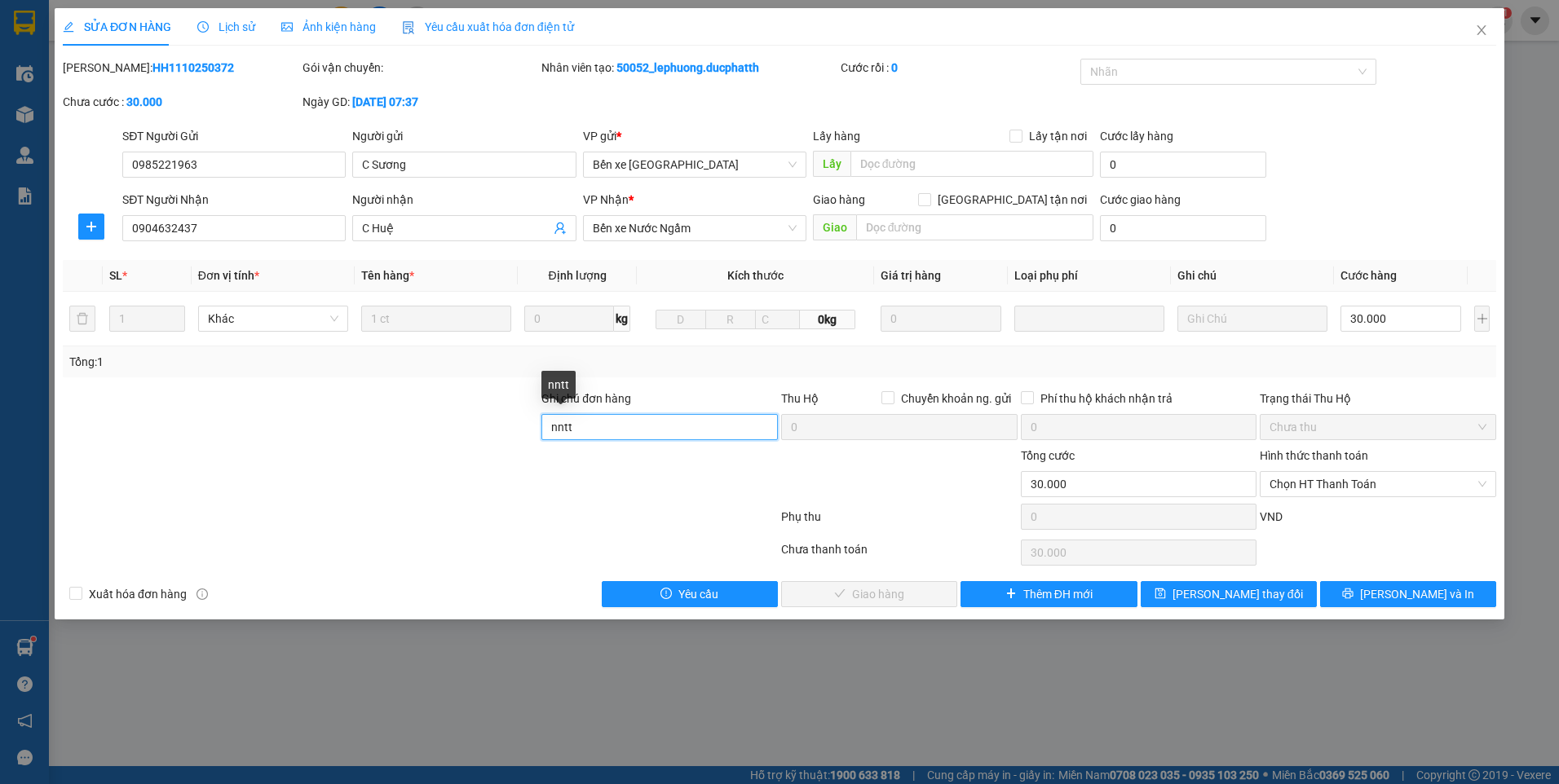
click at [638, 439] on input "nntt" at bounding box center [659, 426] width 236 height 26
click at [678, 430] on input "ck 11/10 tran tien dat" at bounding box center [659, 426] width 236 height 26
click at [1379, 485] on span "Chọn HT Thanh Toán" at bounding box center [1378, 483] width 217 height 25
type input "ck 11/10 tran tien dat 14h42"
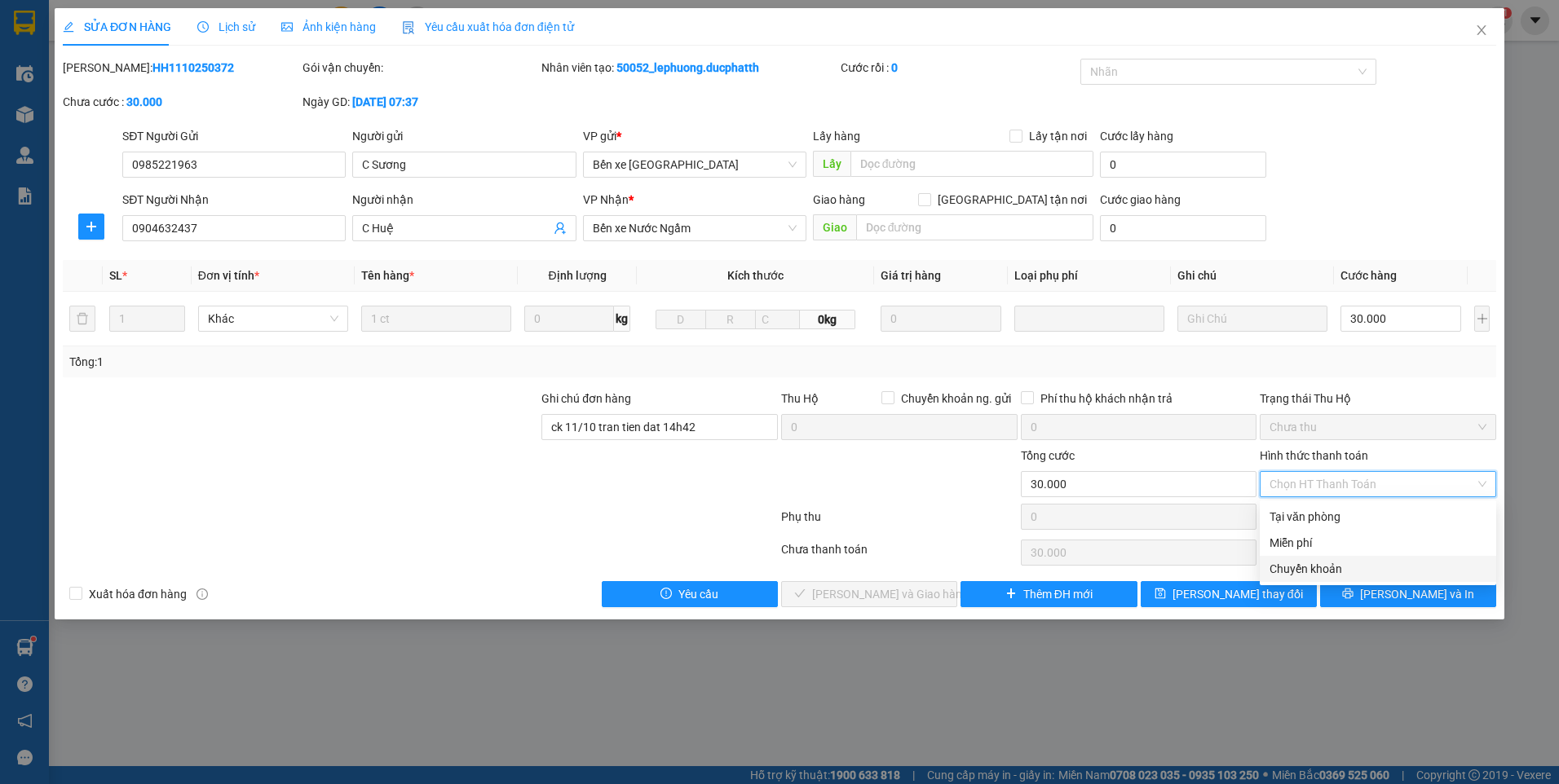
click at [1308, 566] on div "Chuyển khoản" at bounding box center [1378, 569] width 217 height 18
type input "0"
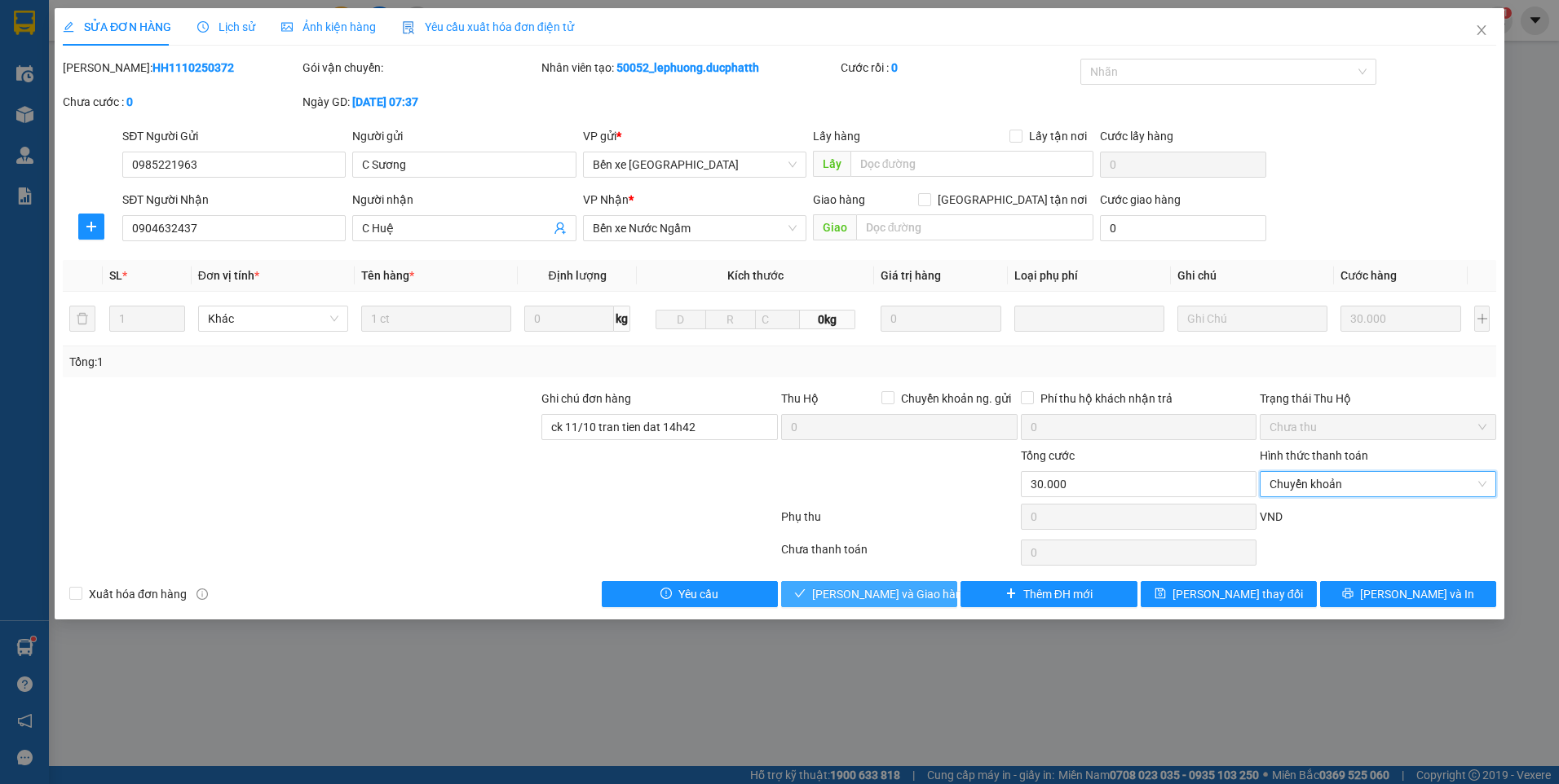
click at [874, 603] on button "Lưu và Giao hàng" at bounding box center [868, 594] width 176 height 26
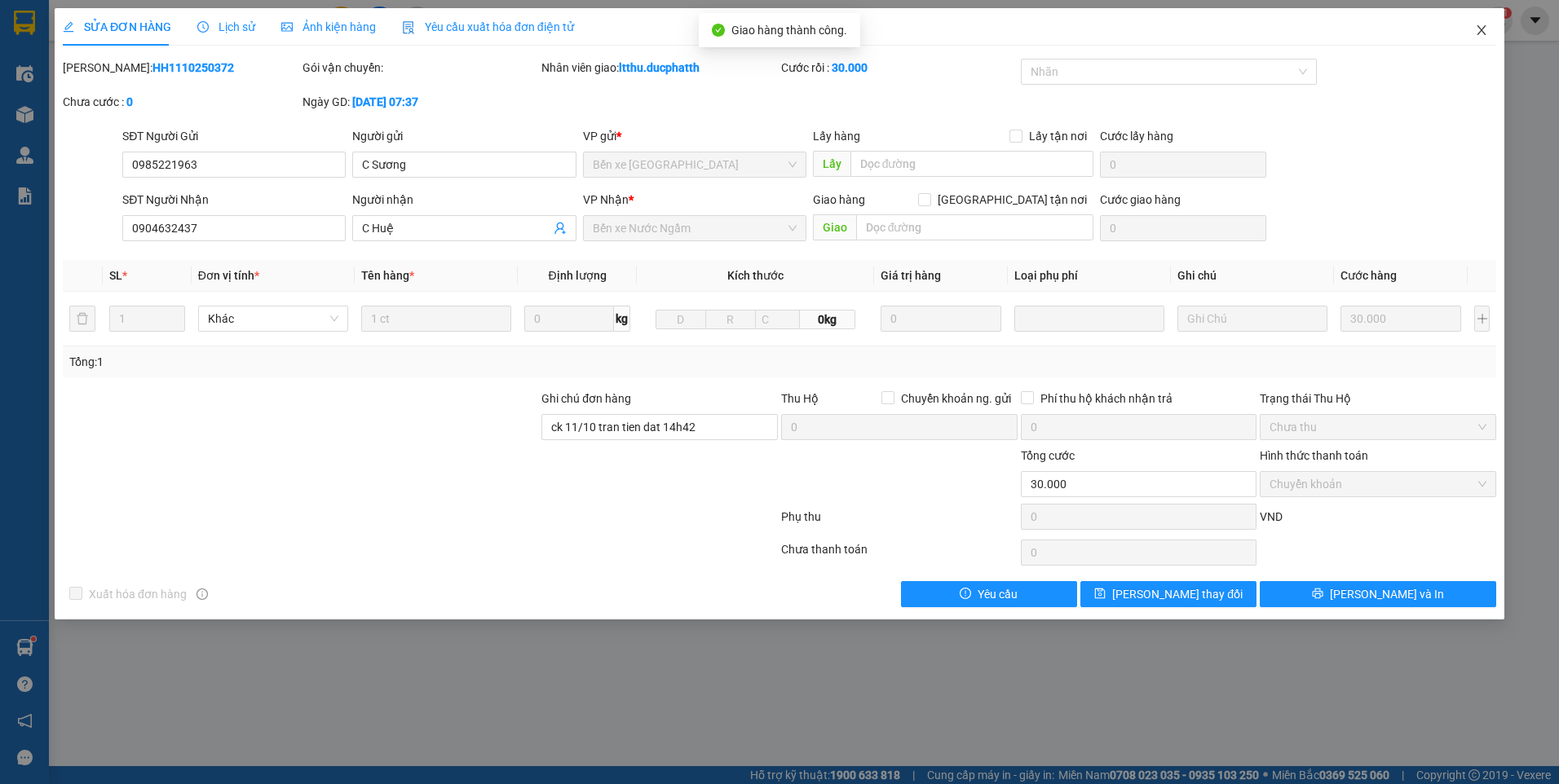
click at [1485, 31] on icon "close" at bounding box center [1480, 30] width 13 height 13
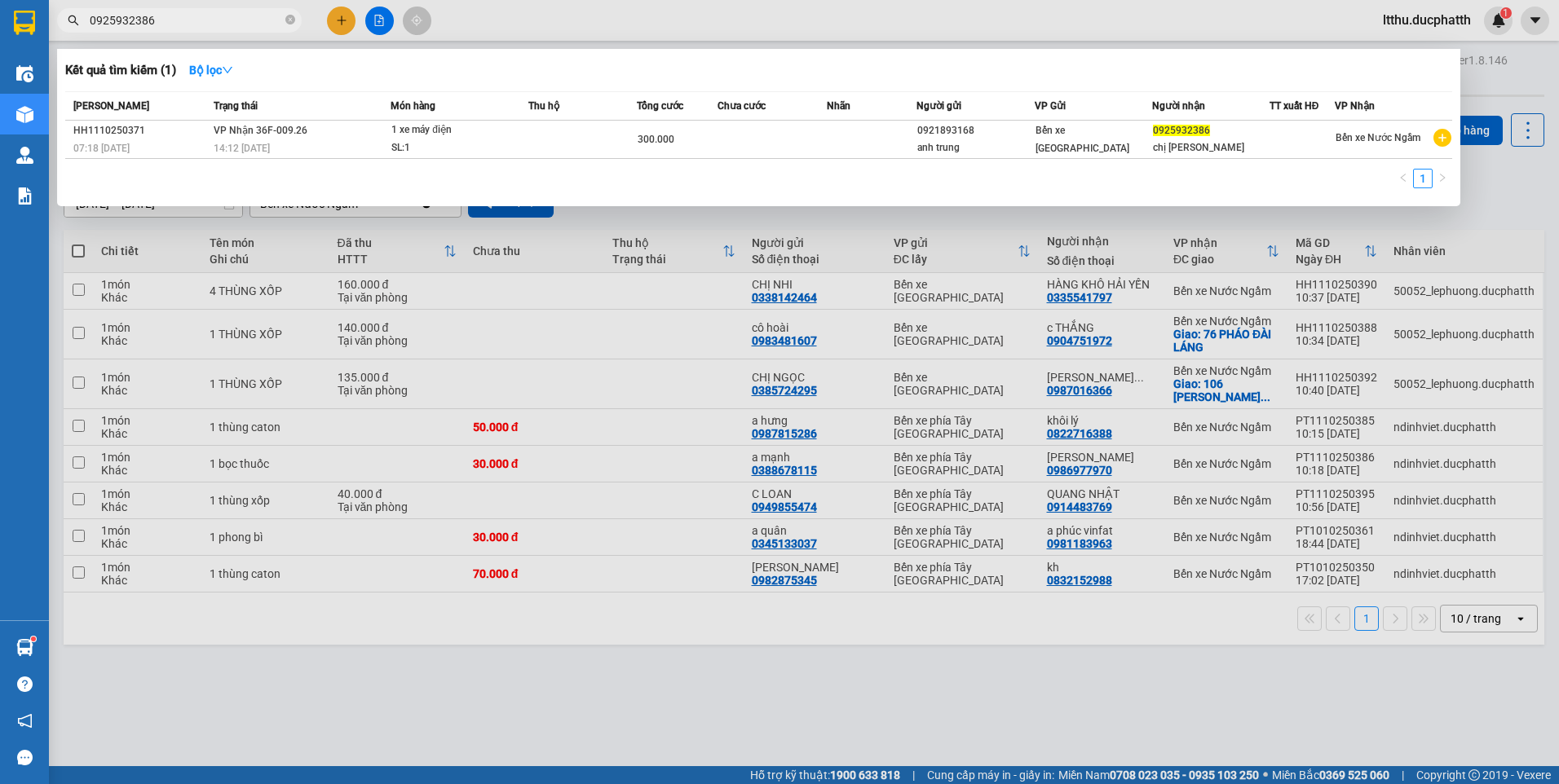
click at [194, 22] on input "0925932386" at bounding box center [185, 20] width 192 height 18
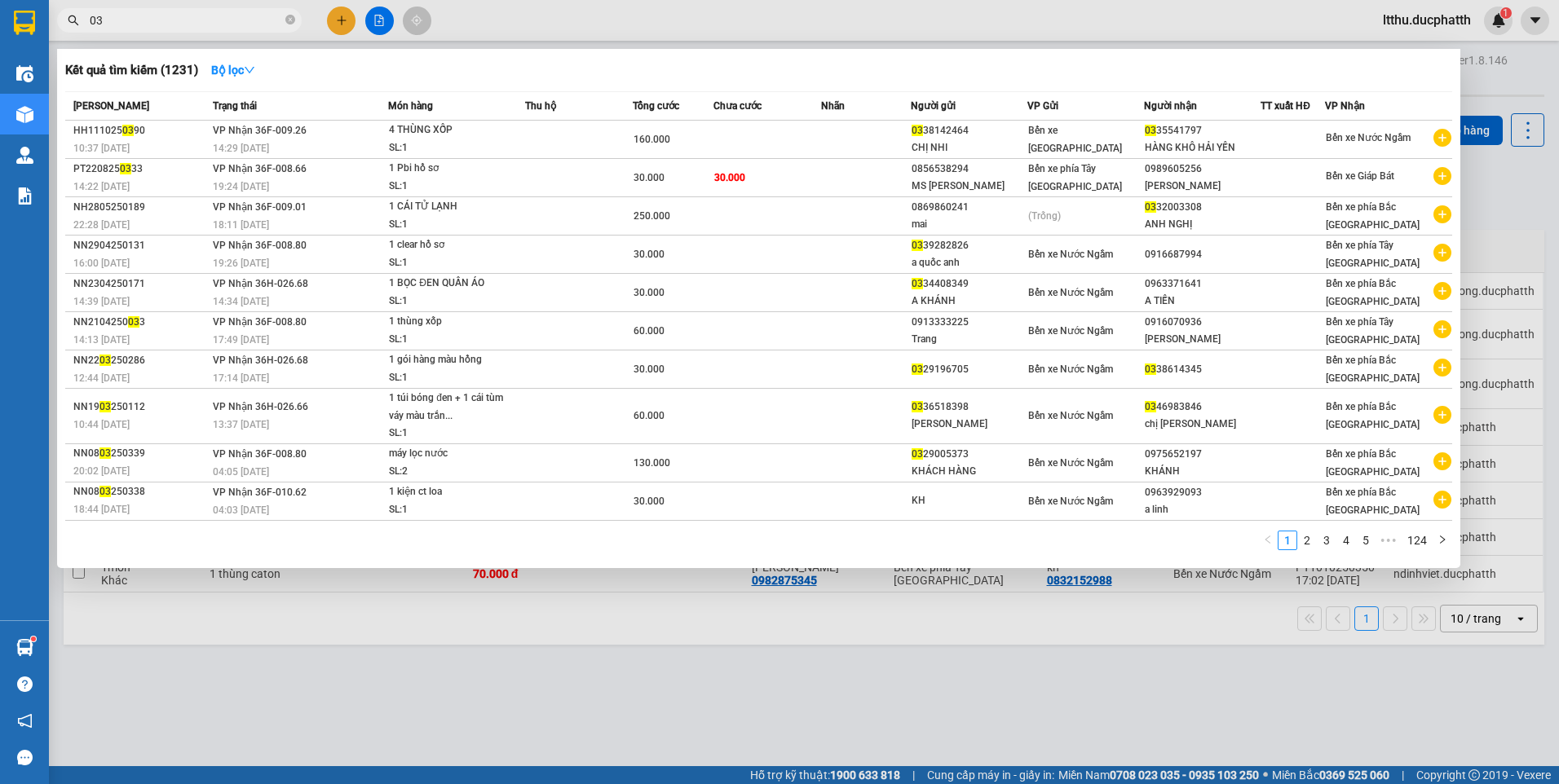
type input "0"
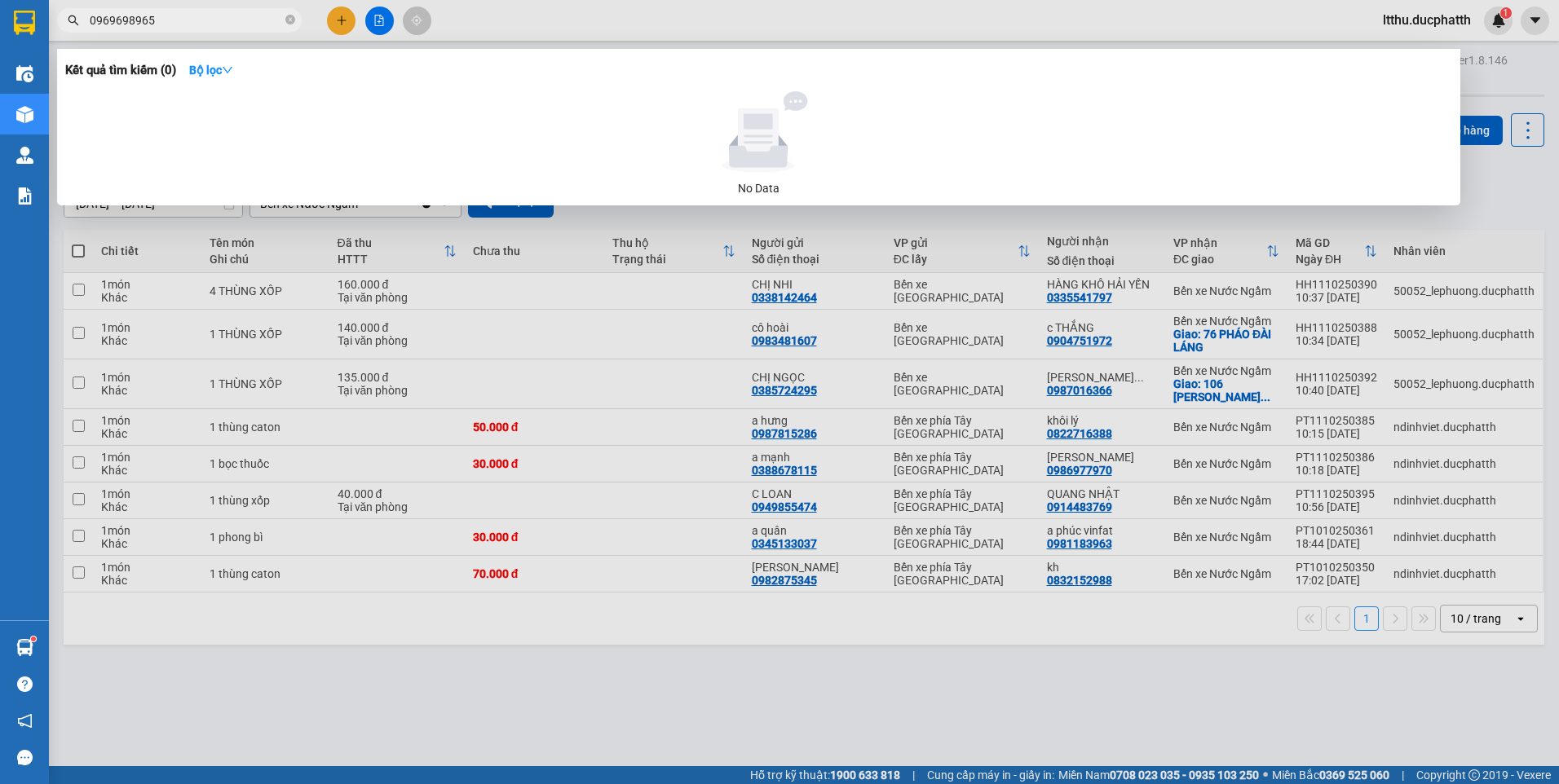
click at [199, 23] on input "0969698965" at bounding box center [185, 20] width 192 height 18
click at [200, 23] on input "0335441797" at bounding box center [185, 20] width 192 height 18
click at [1013, 711] on div at bounding box center [780, 392] width 1559 height 784
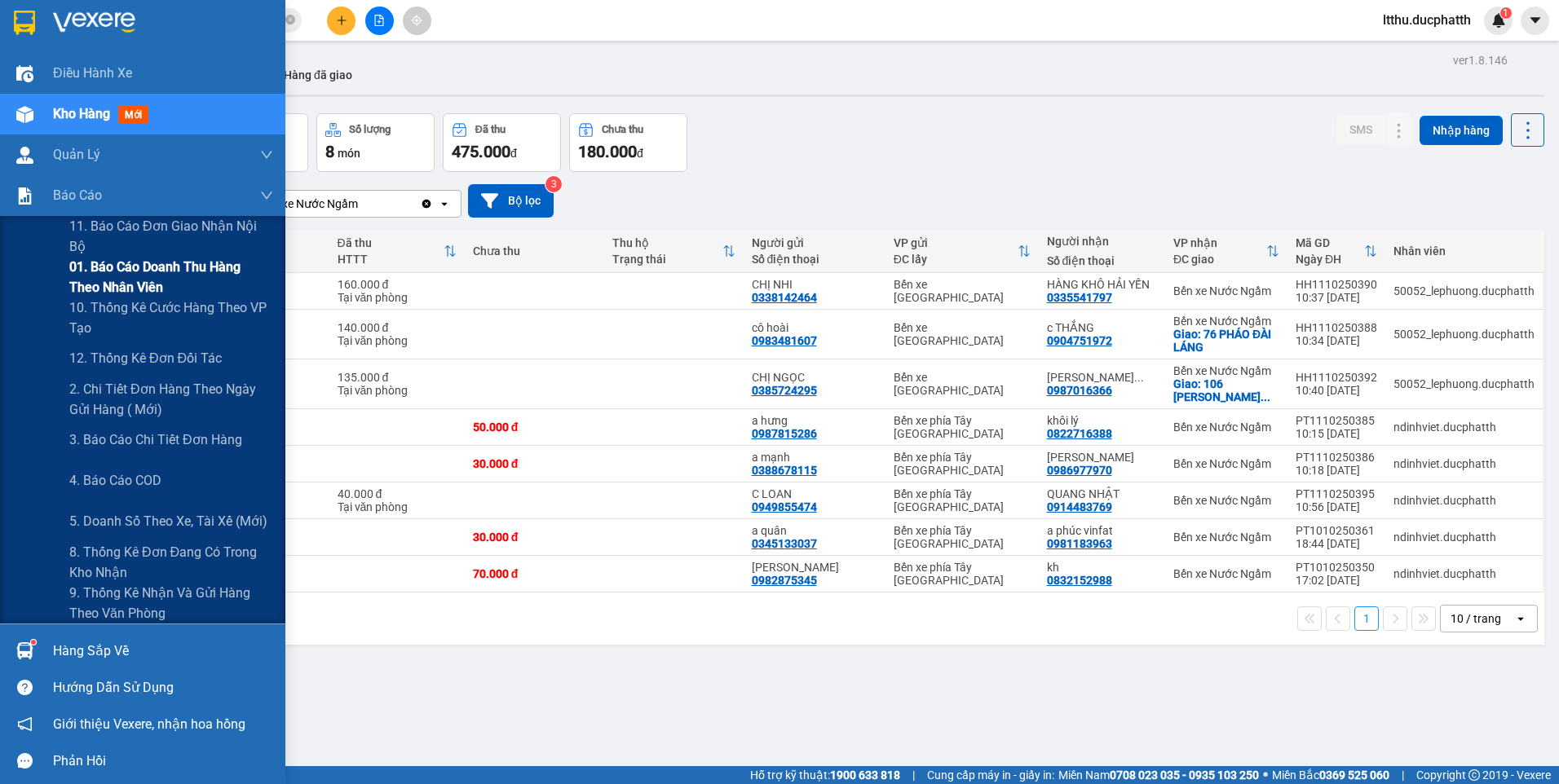
click at [158, 277] on span "01. Báo cáo doanh thu hàng theo nhân viên" at bounding box center [171, 277] width 203 height 41
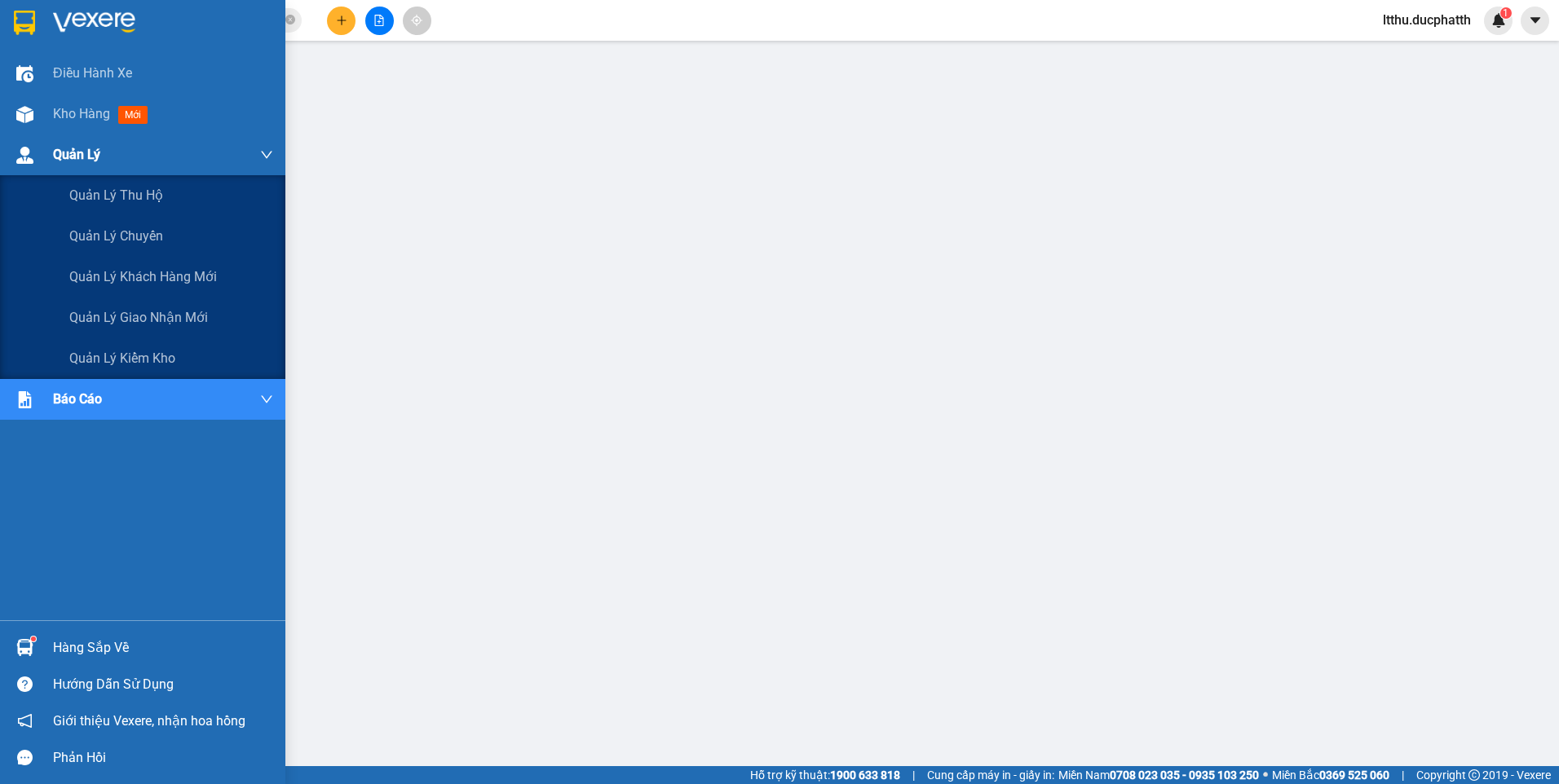
click at [114, 140] on div "Quản Lý" at bounding box center [162, 154] width 220 height 41
click at [132, 319] on span "Quản lý giao nhận mới" at bounding box center [139, 317] width 139 height 20
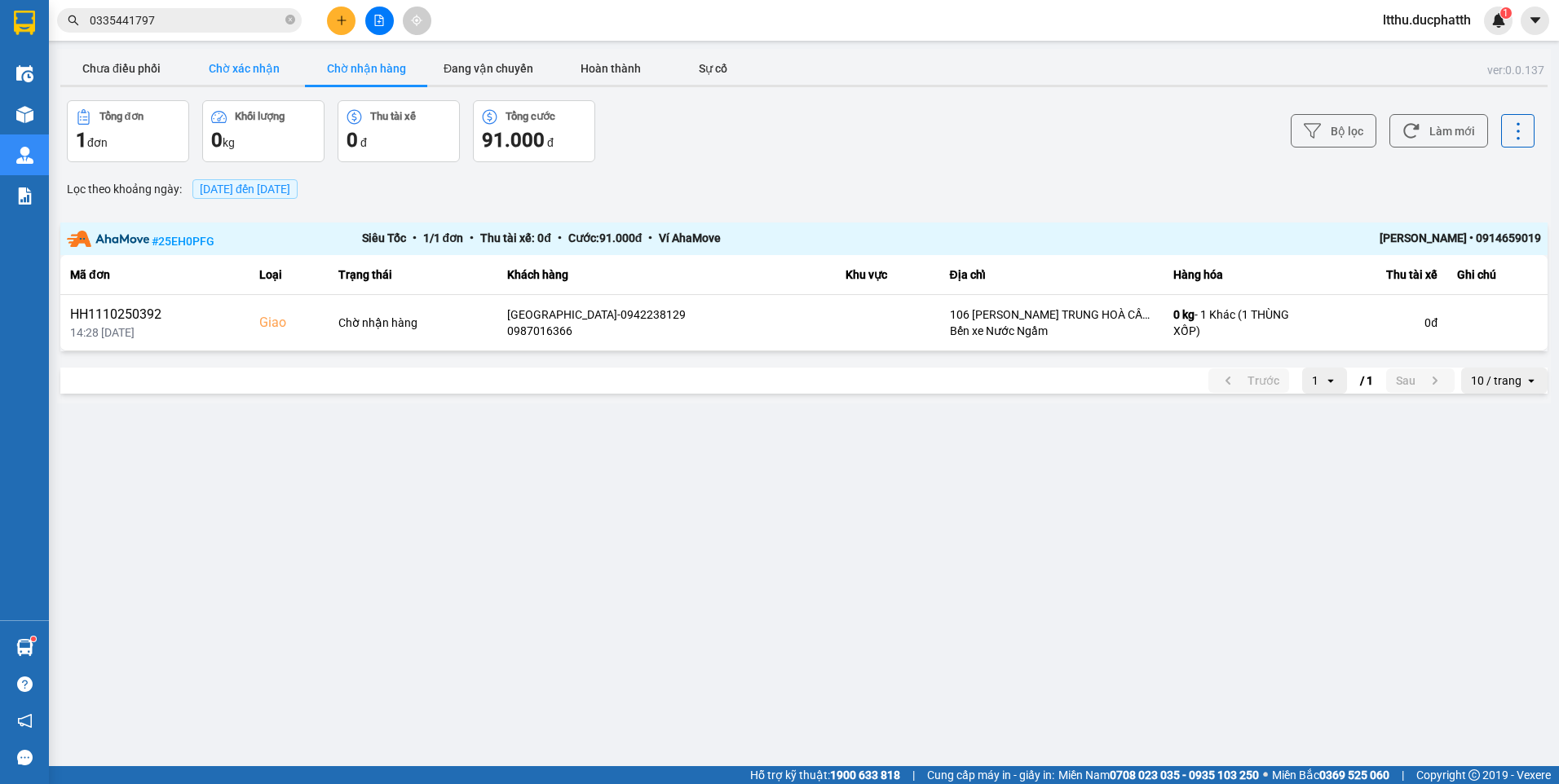
click at [230, 64] on button "Chờ xác nhận" at bounding box center [243, 68] width 123 height 33
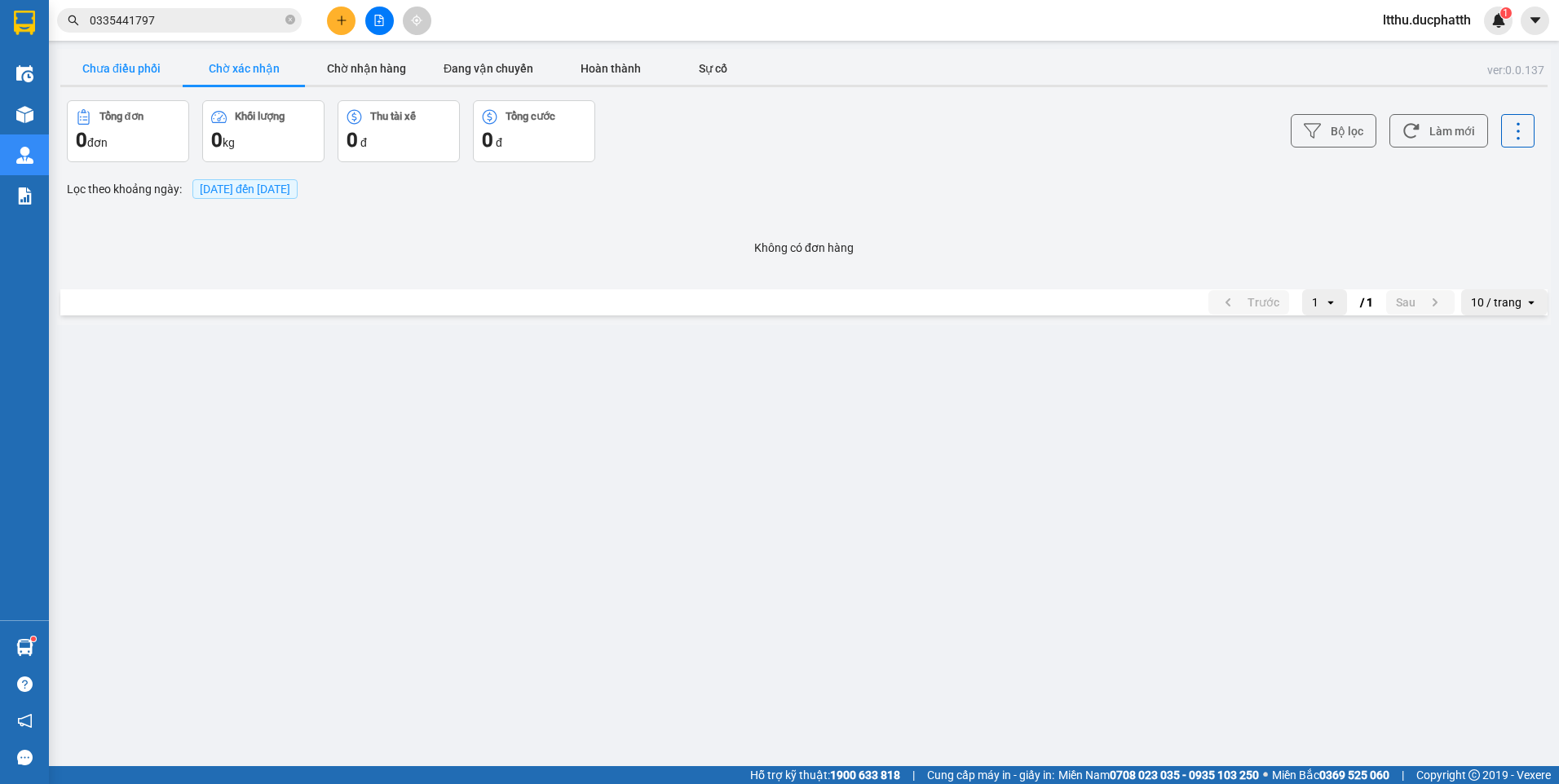
click at [128, 70] on button "Chưa điều phối" at bounding box center [122, 68] width 123 height 33
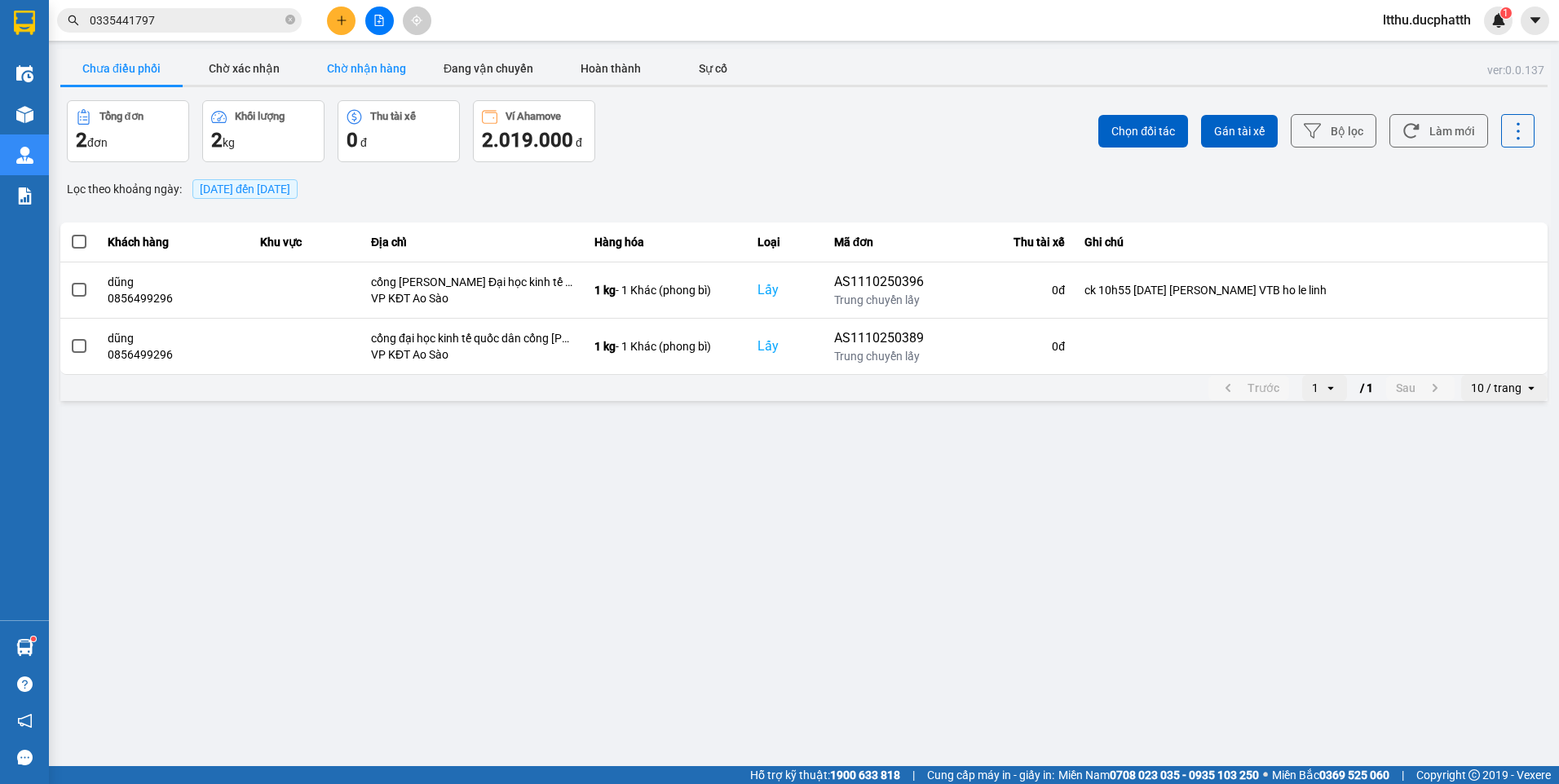
click at [361, 69] on button "Chờ nhận hàng" at bounding box center [366, 68] width 123 height 33
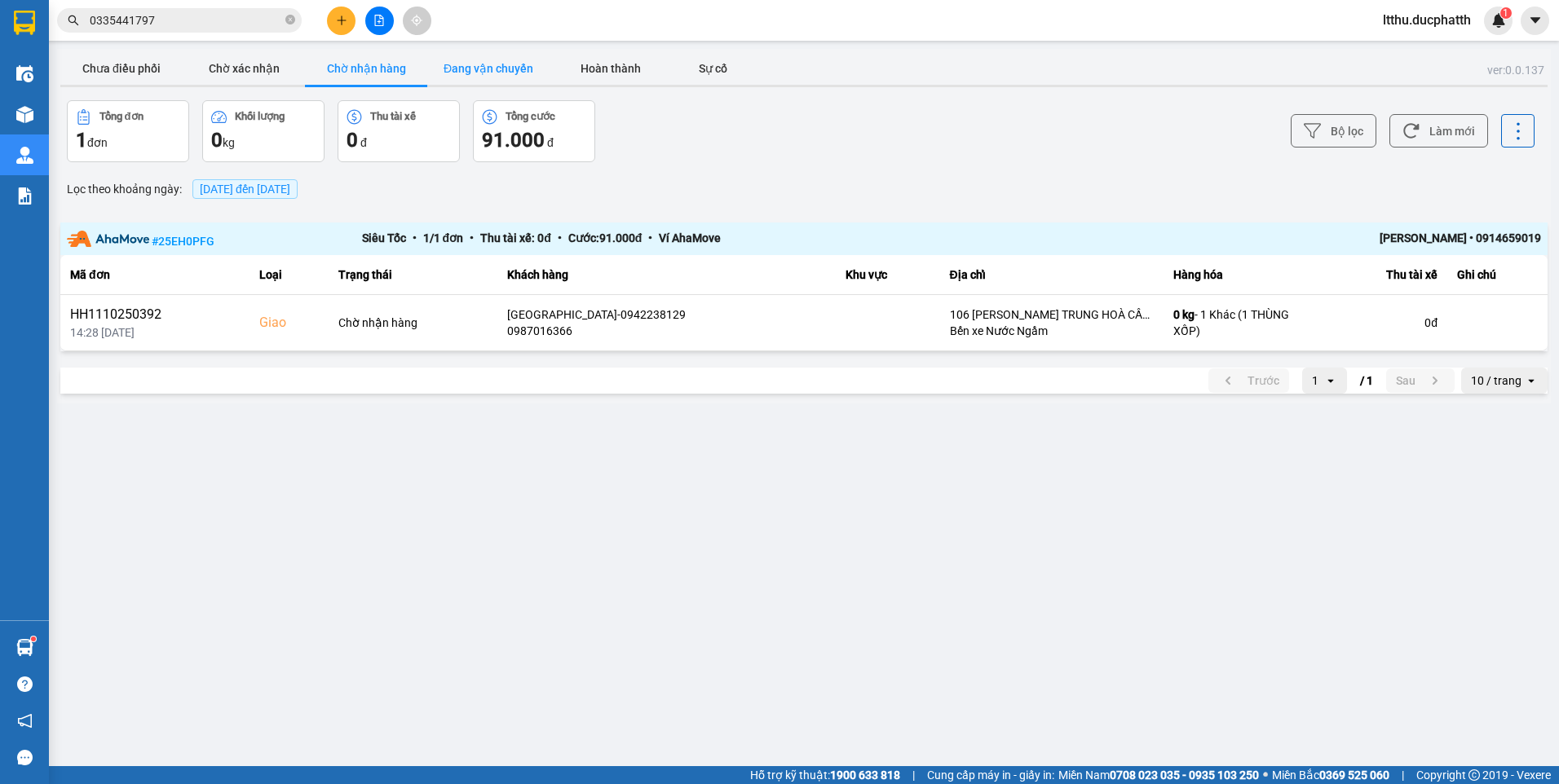
click at [492, 77] on button "Đang vận chuyển" at bounding box center [487, 68] width 123 height 33
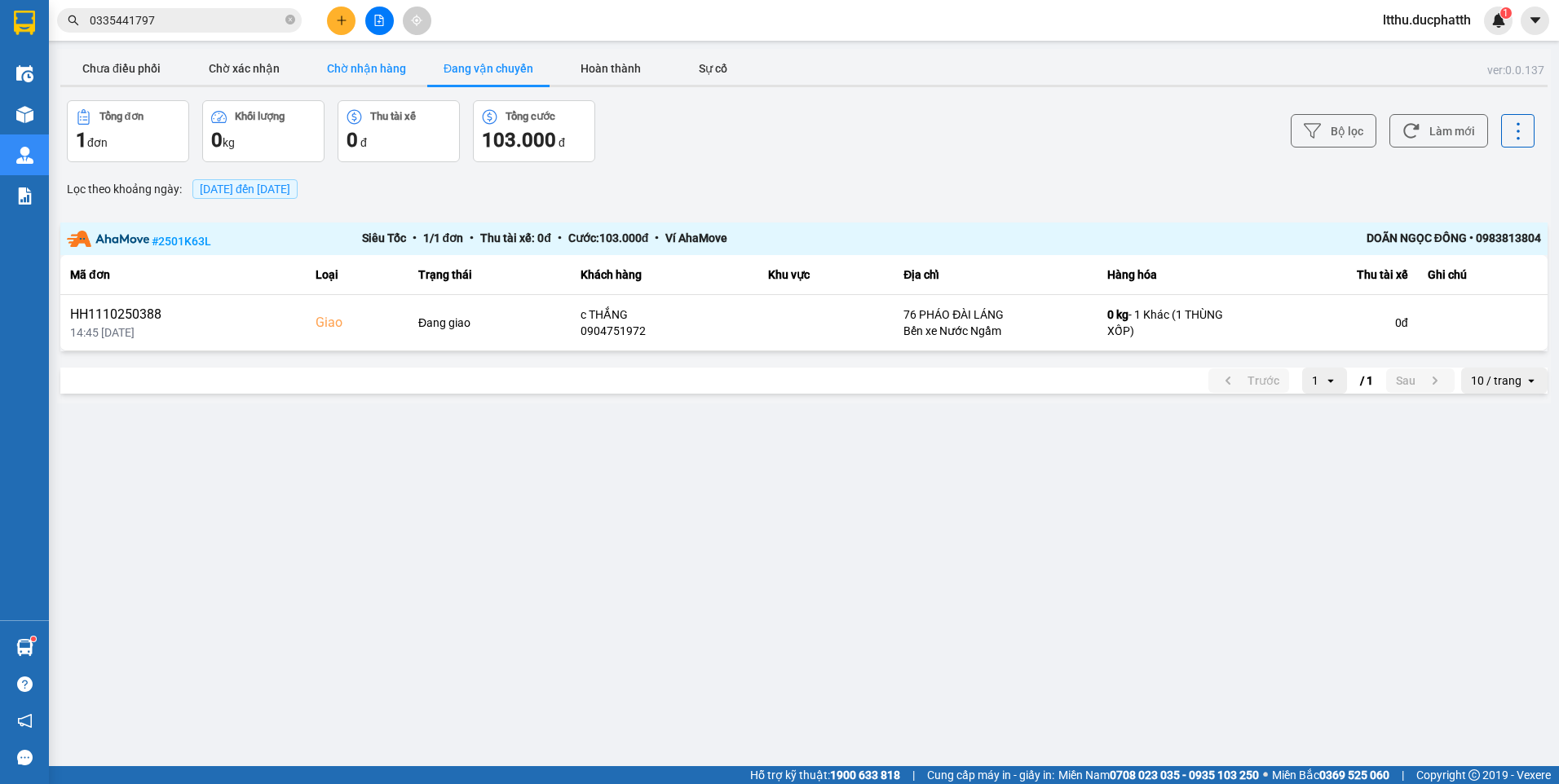
click at [380, 78] on button "Chờ nhận hàng" at bounding box center [366, 68] width 123 height 33
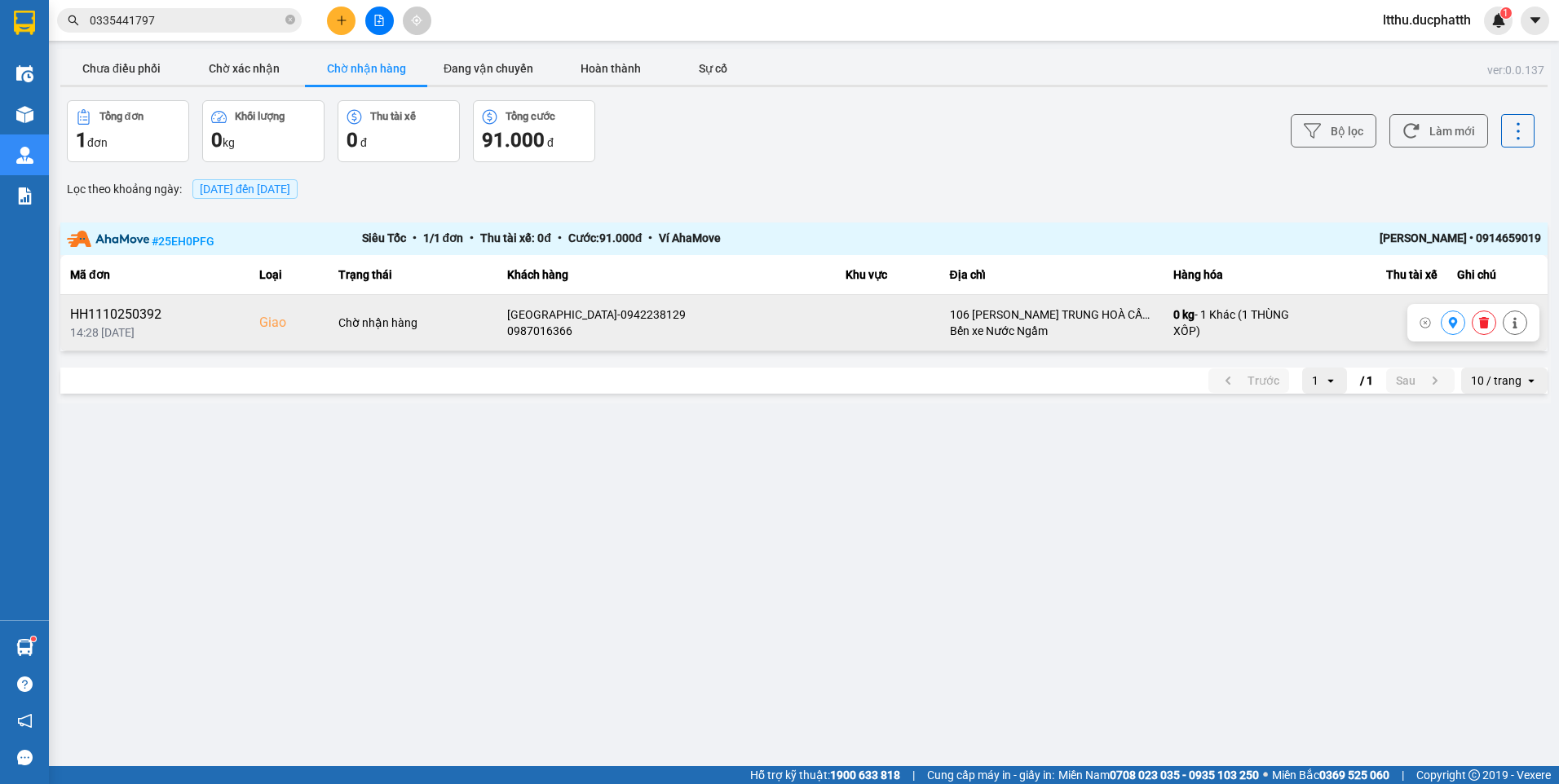
click at [1487, 328] on icon at bounding box center [1483, 322] width 10 height 11
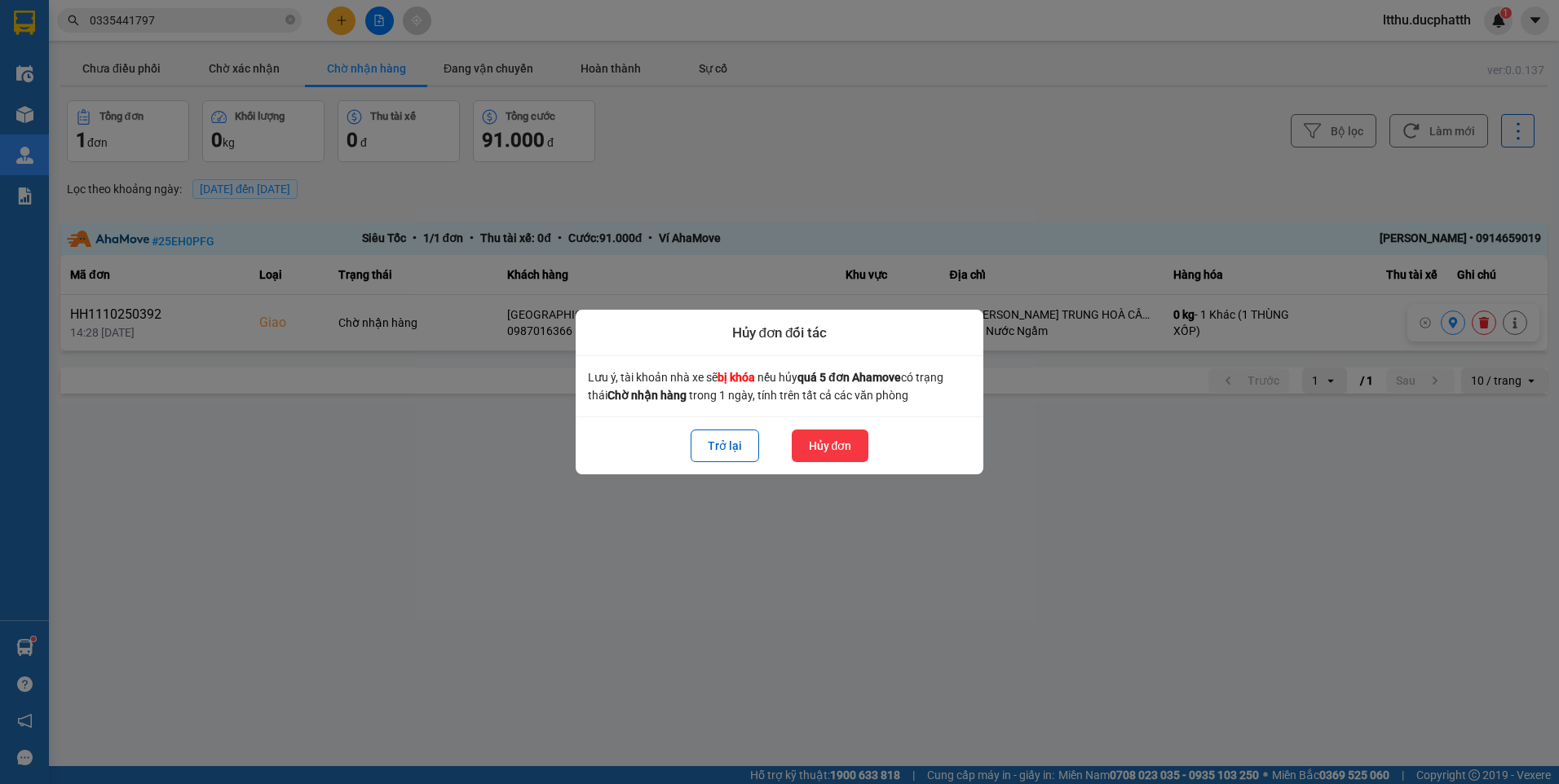
click at [849, 452] on button "Hủy đơn" at bounding box center [830, 445] width 78 height 33
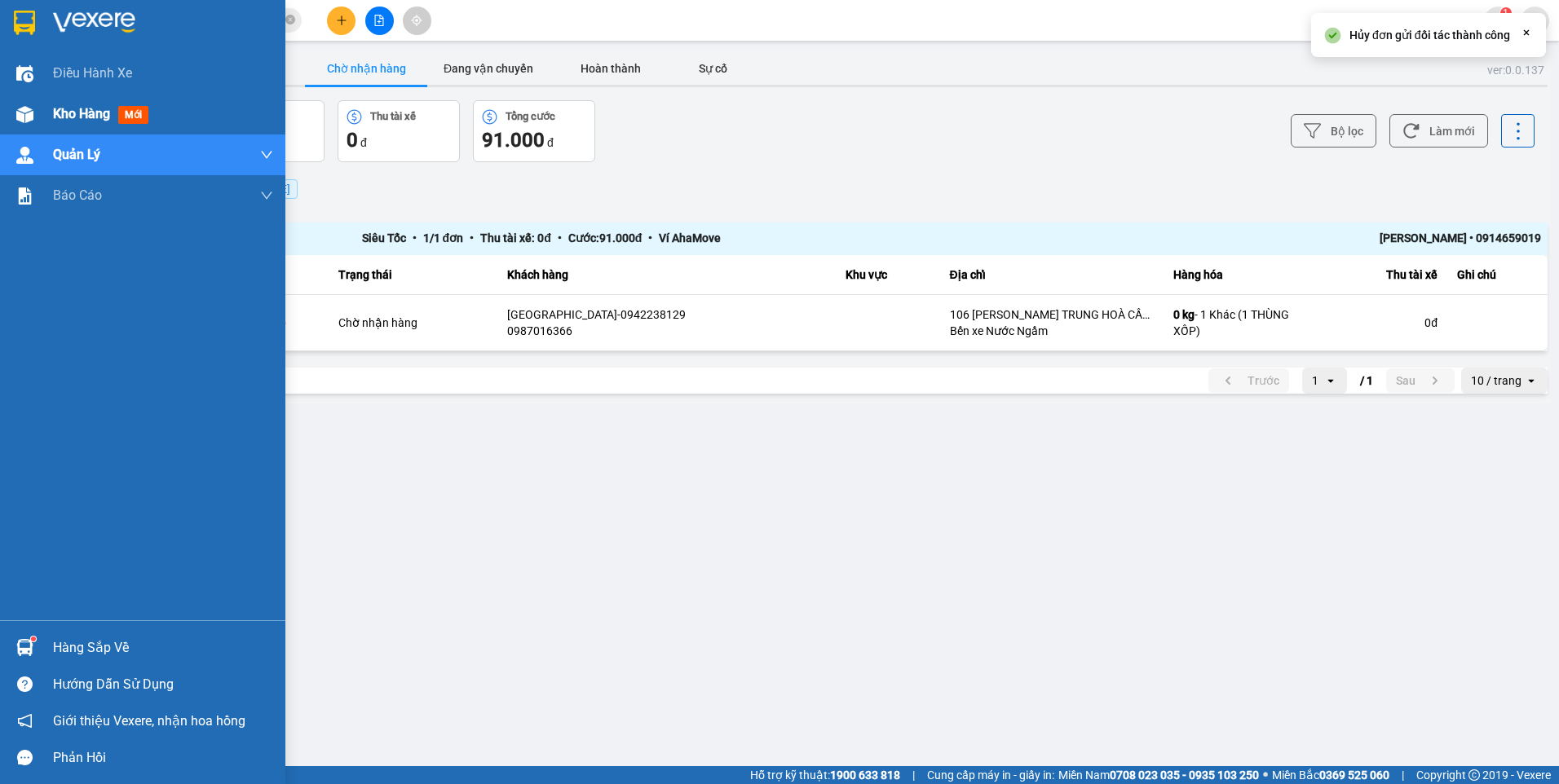
click at [15, 115] on div at bounding box center [25, 115] width 29 height 29
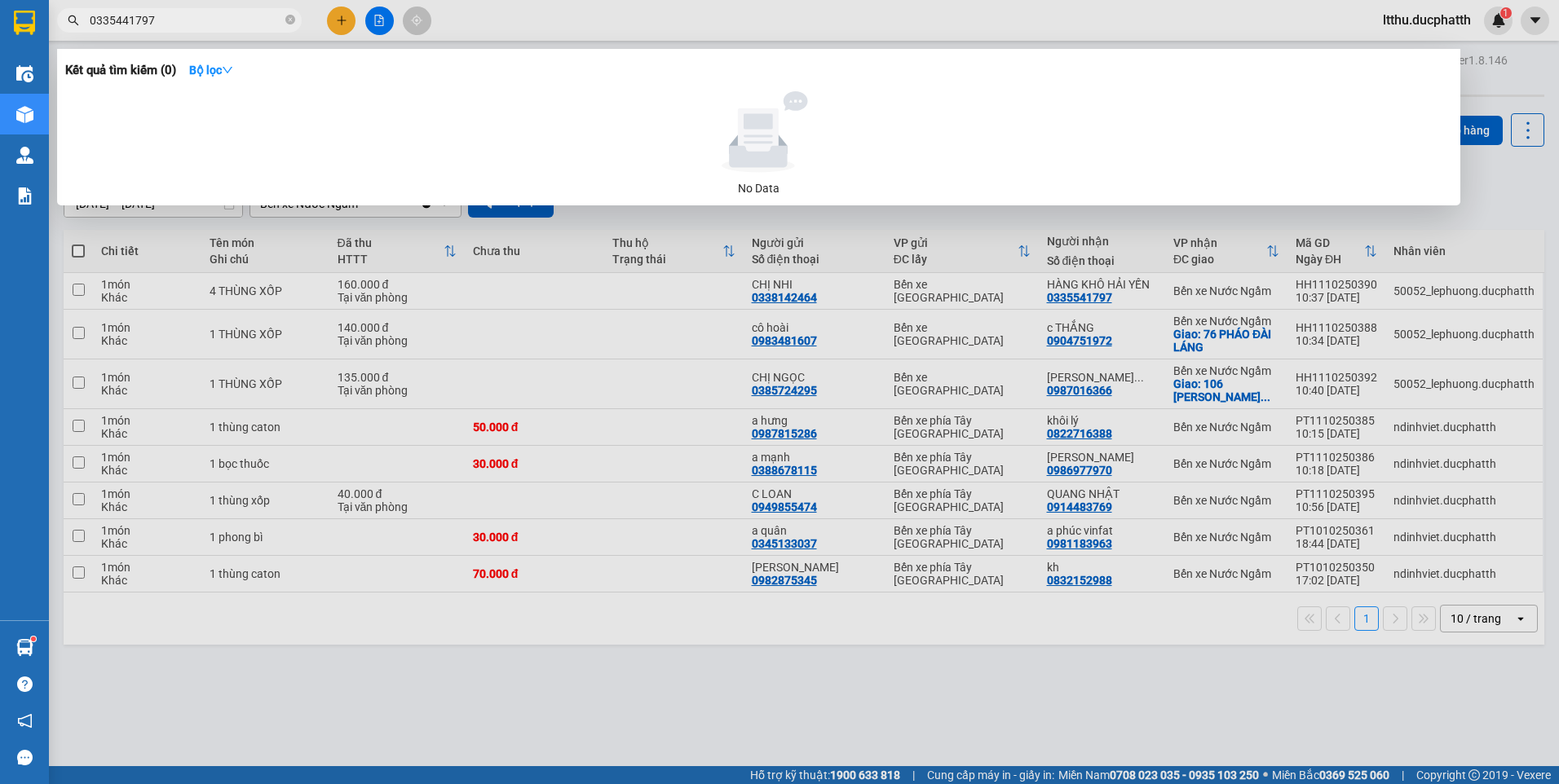
click at [226, 29] on input "0335441797" at bounding box center [185, 20] width 192 height 18
type input "0326348131"
click at [226, 29] on input "0326348131" at bounding box center [185, 20] width 192 height 18
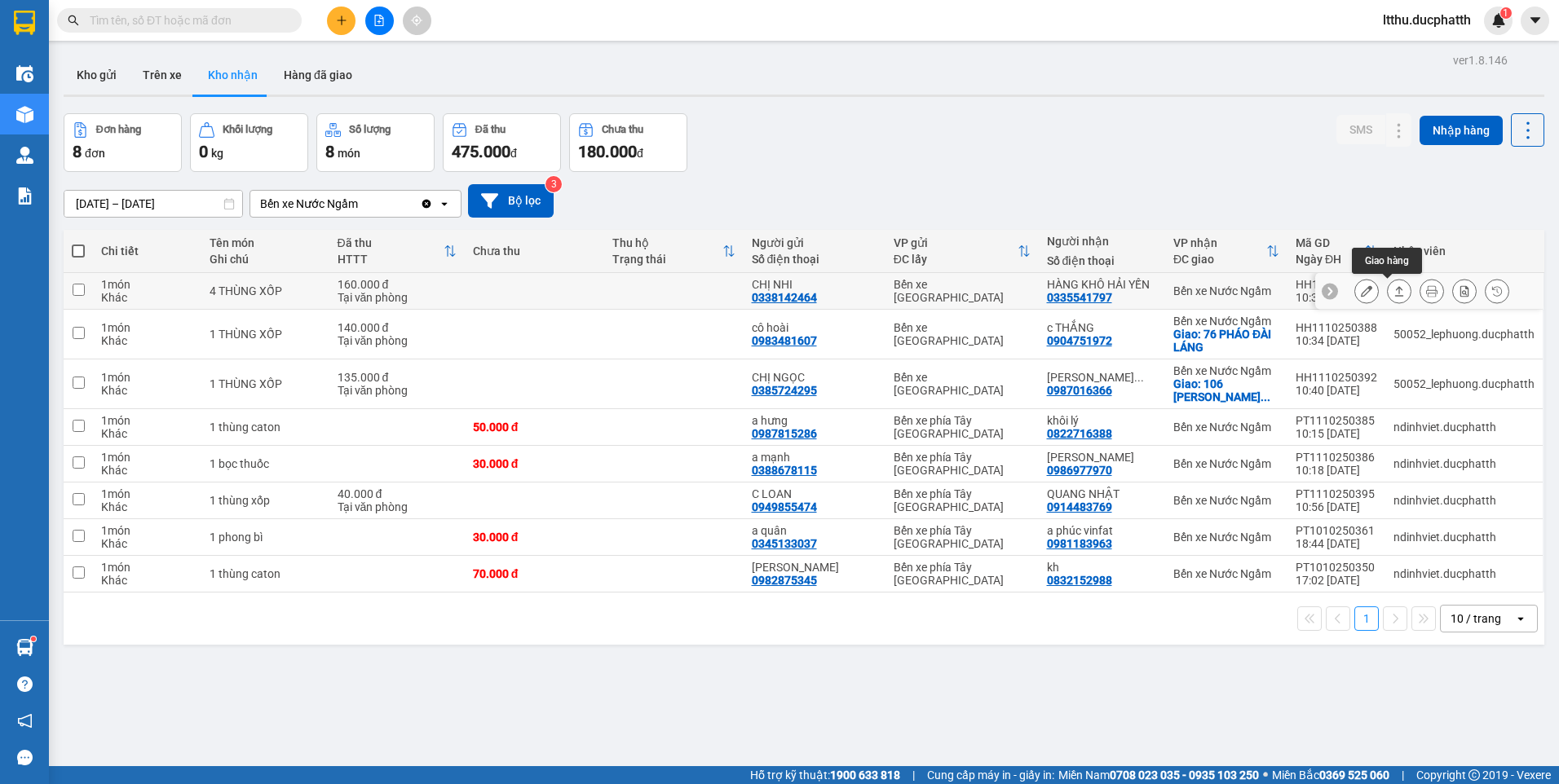
click at [1394, 293] on icon at bounding box center [1399, 290] width 11 height 11
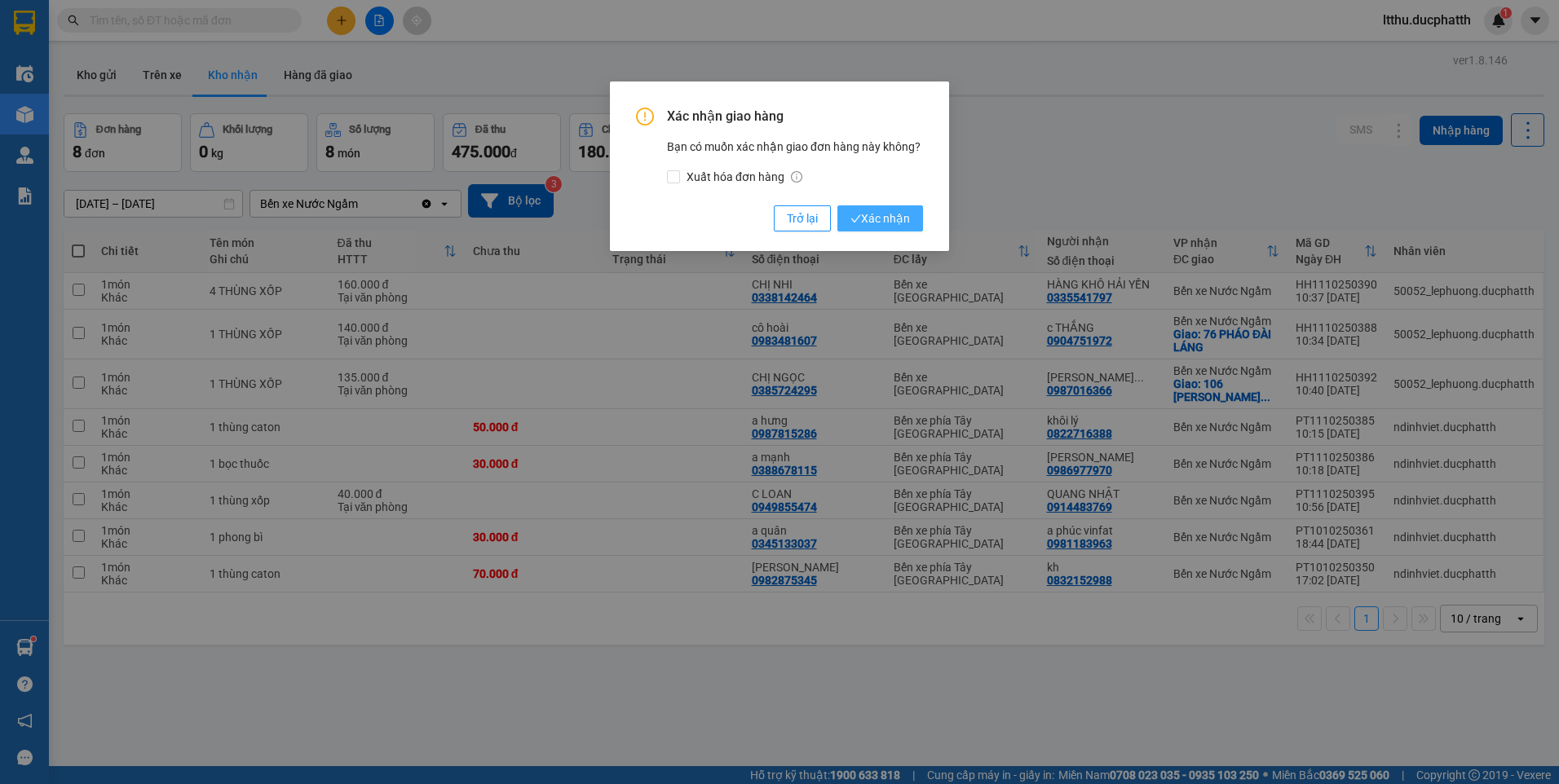
click at [874, 212] on span "Xác nhận" at bounding box center [880, 218] width 60 height 18
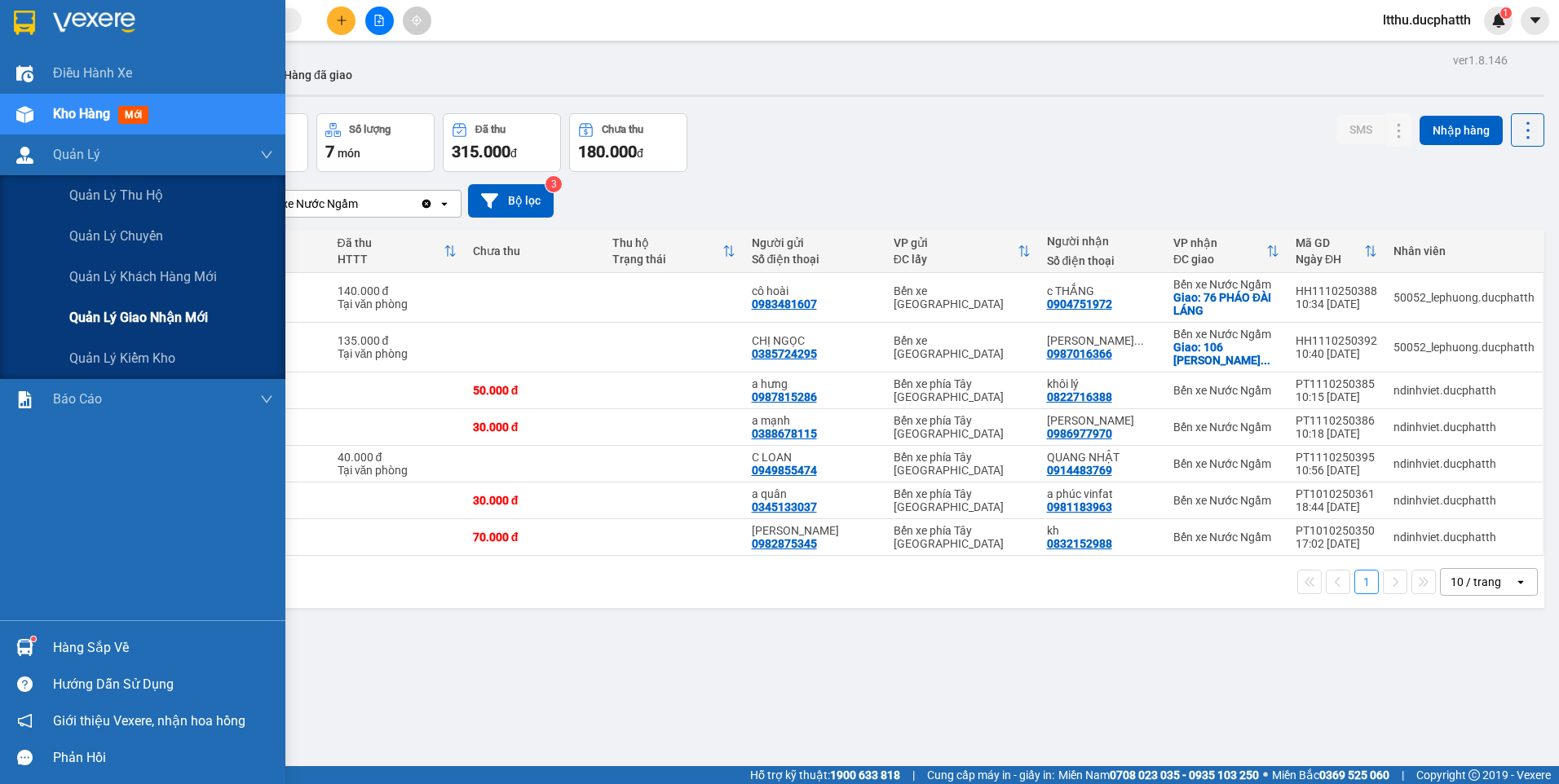
click at [130, 315] on span "Quản lý giao nhận mới" at bounding box center [139, 317] width 139 height 20
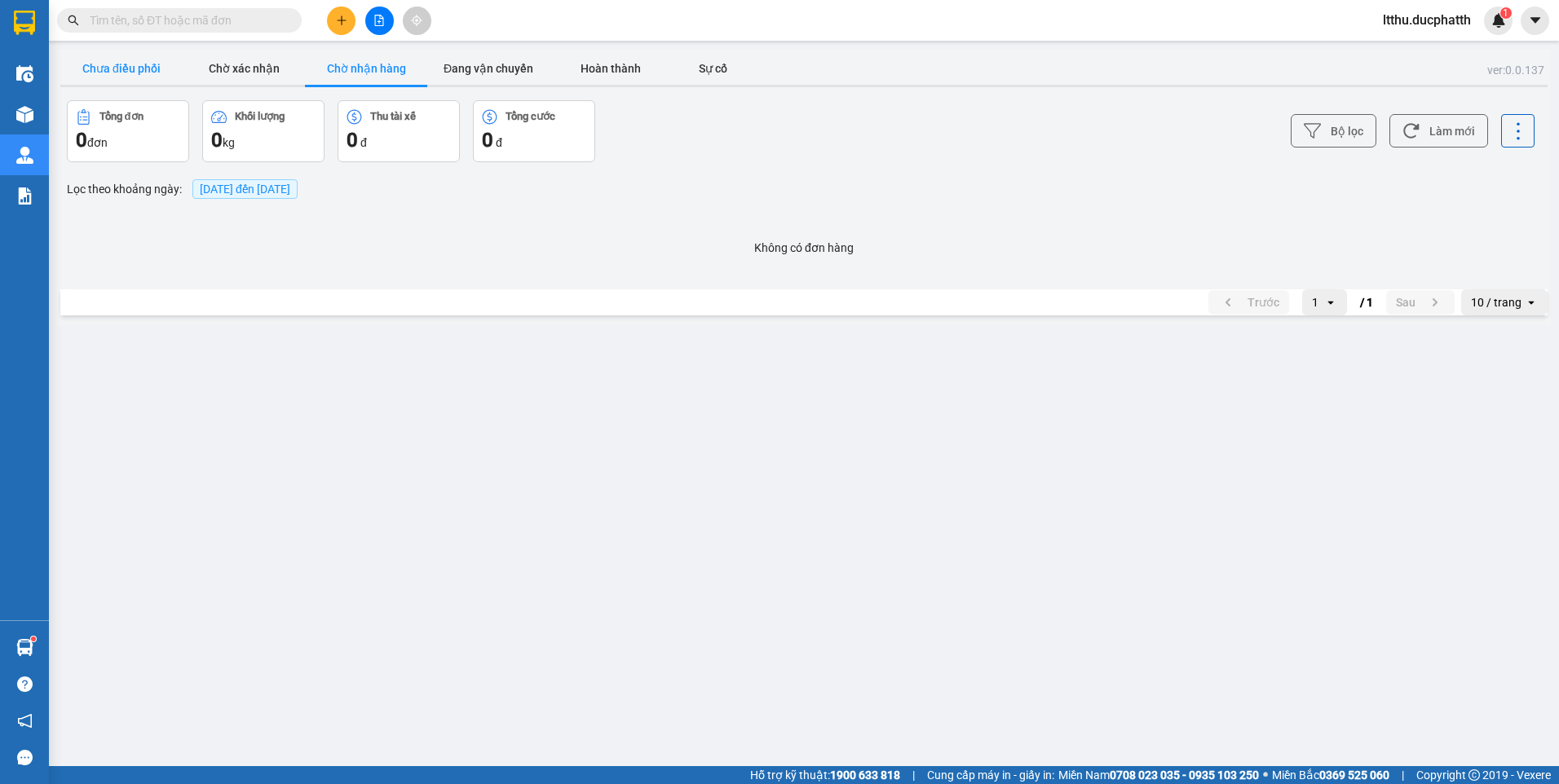
click at [163, 72] on button "Chưa điều phối" at bounding box center [122, 68] width 123 height 33
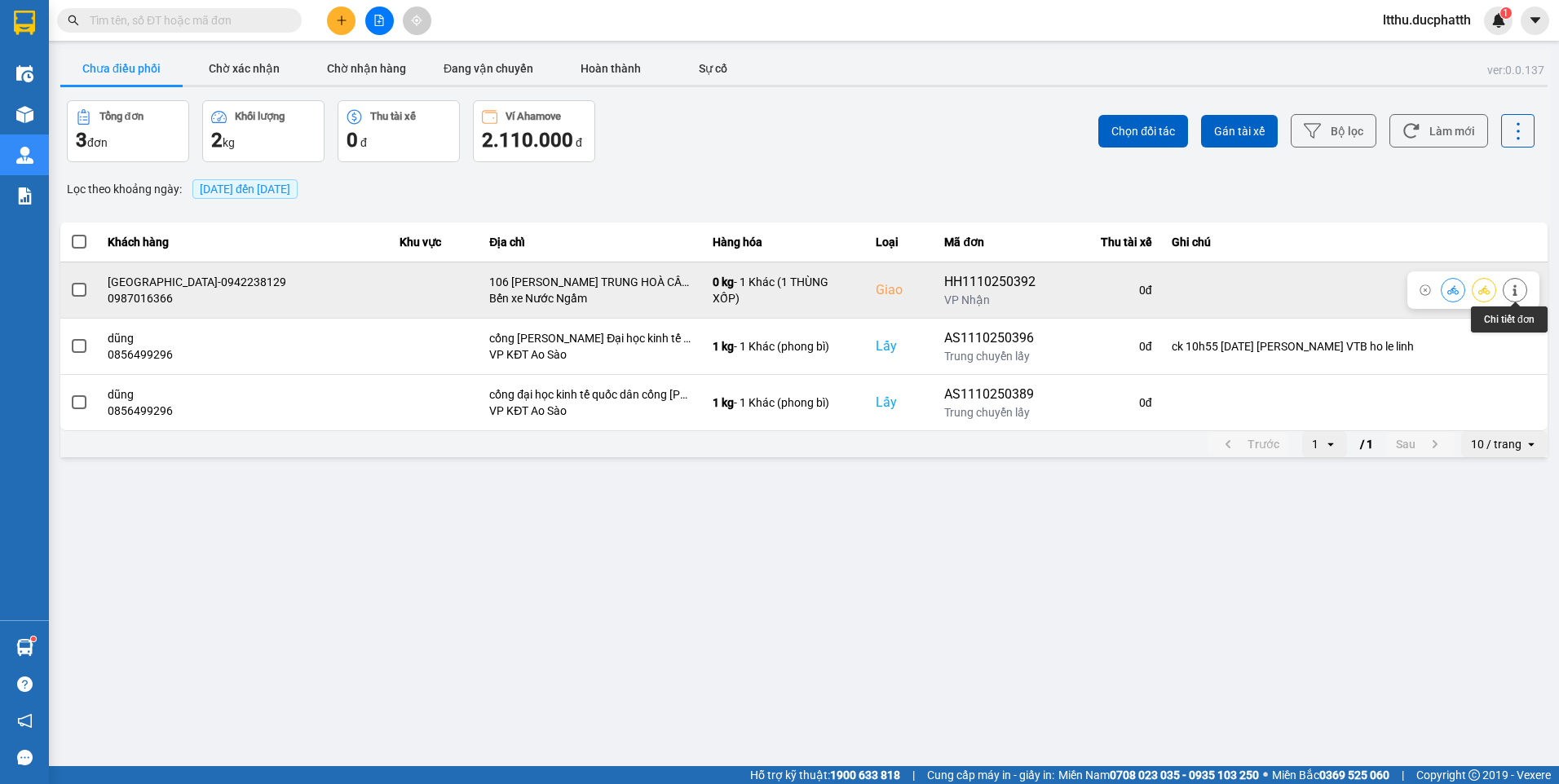
click at [1510, 288] on icon at bounding box center [1514, 289] width 11 height 11
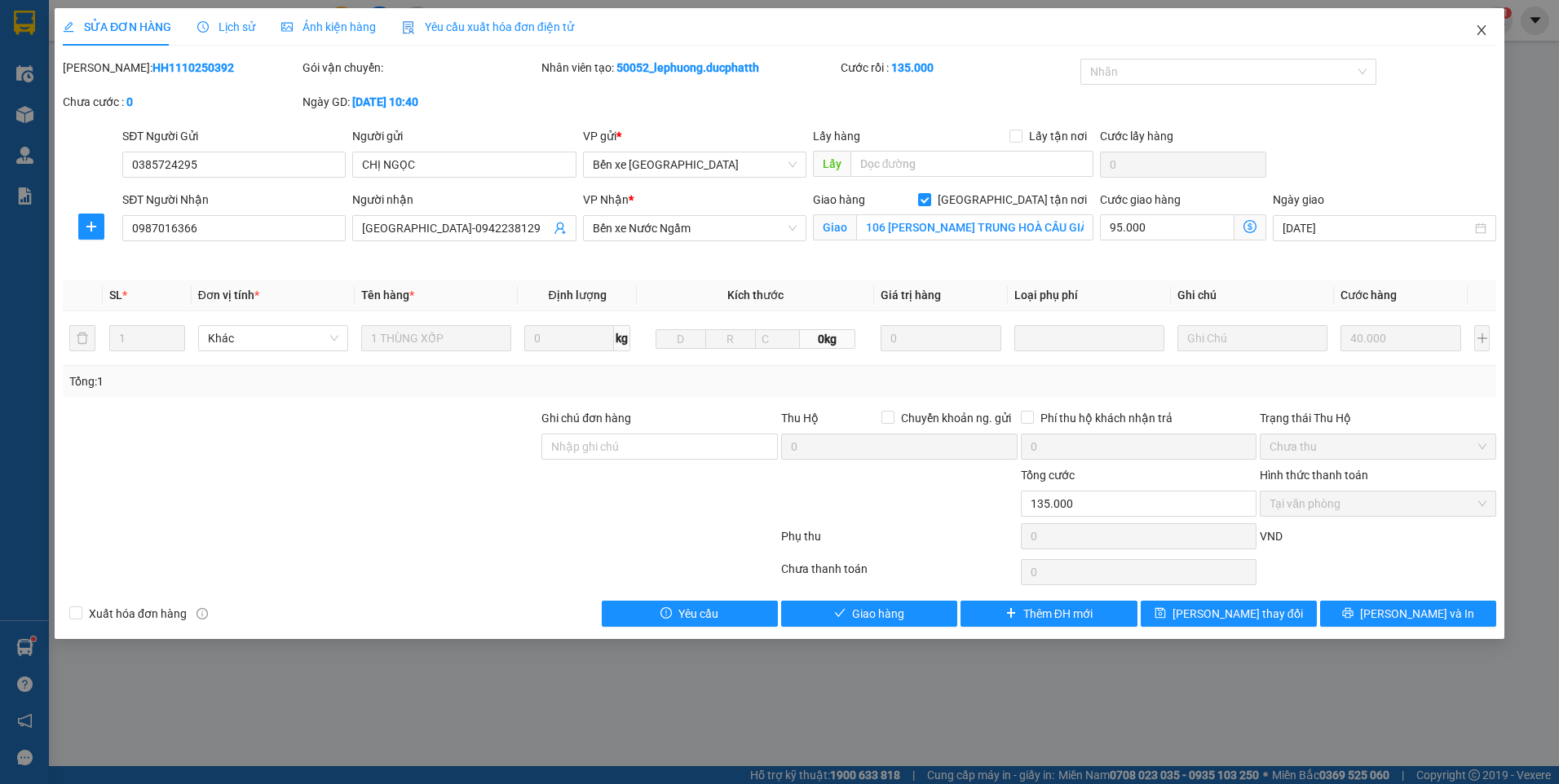
click at [1479, 37] on icon "close" at bounding box center [1480, 30] width 13 height 13
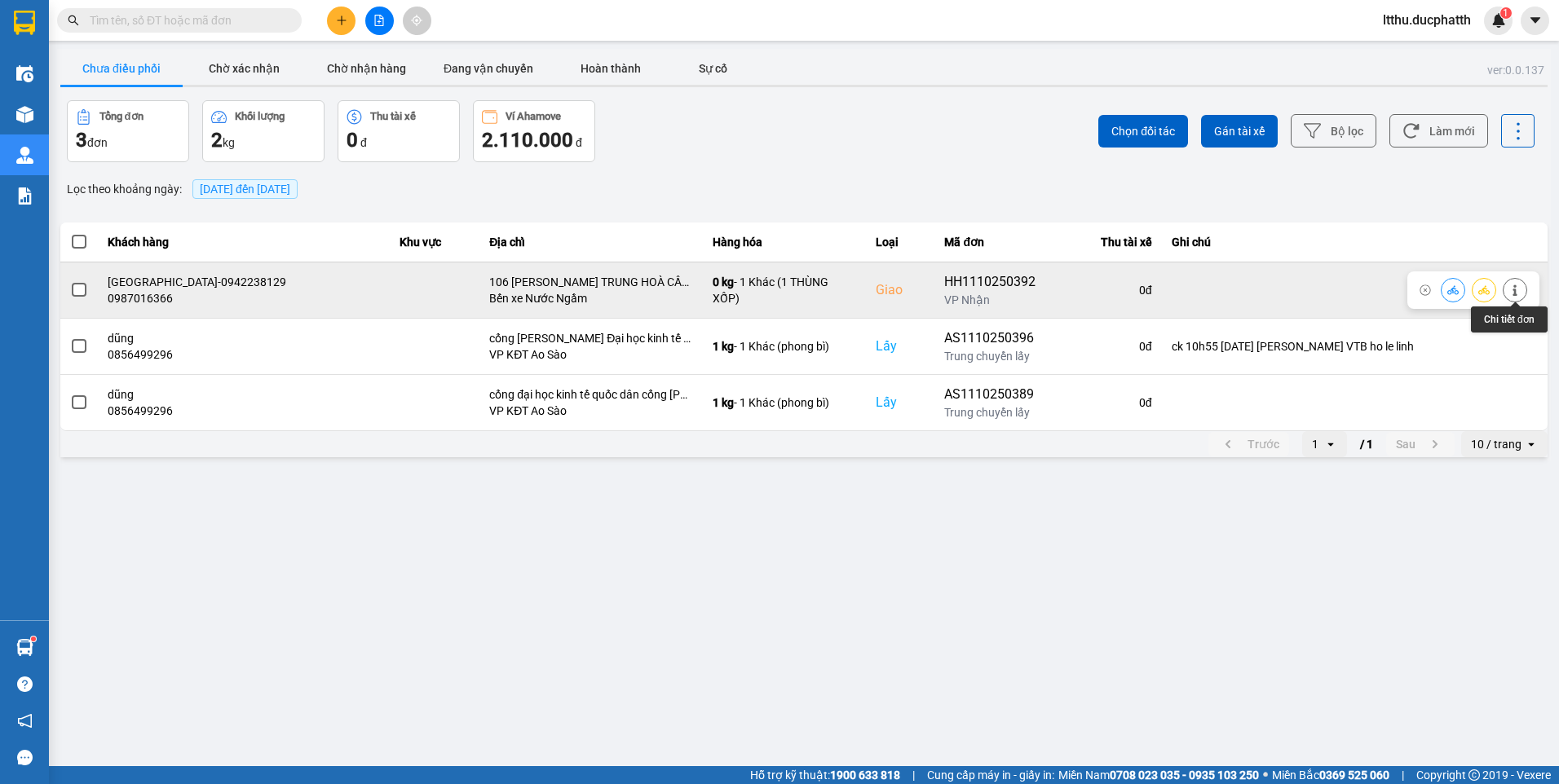
click at [1512, 293] on icon at bounding box center [1514, 289] width 11 height 11
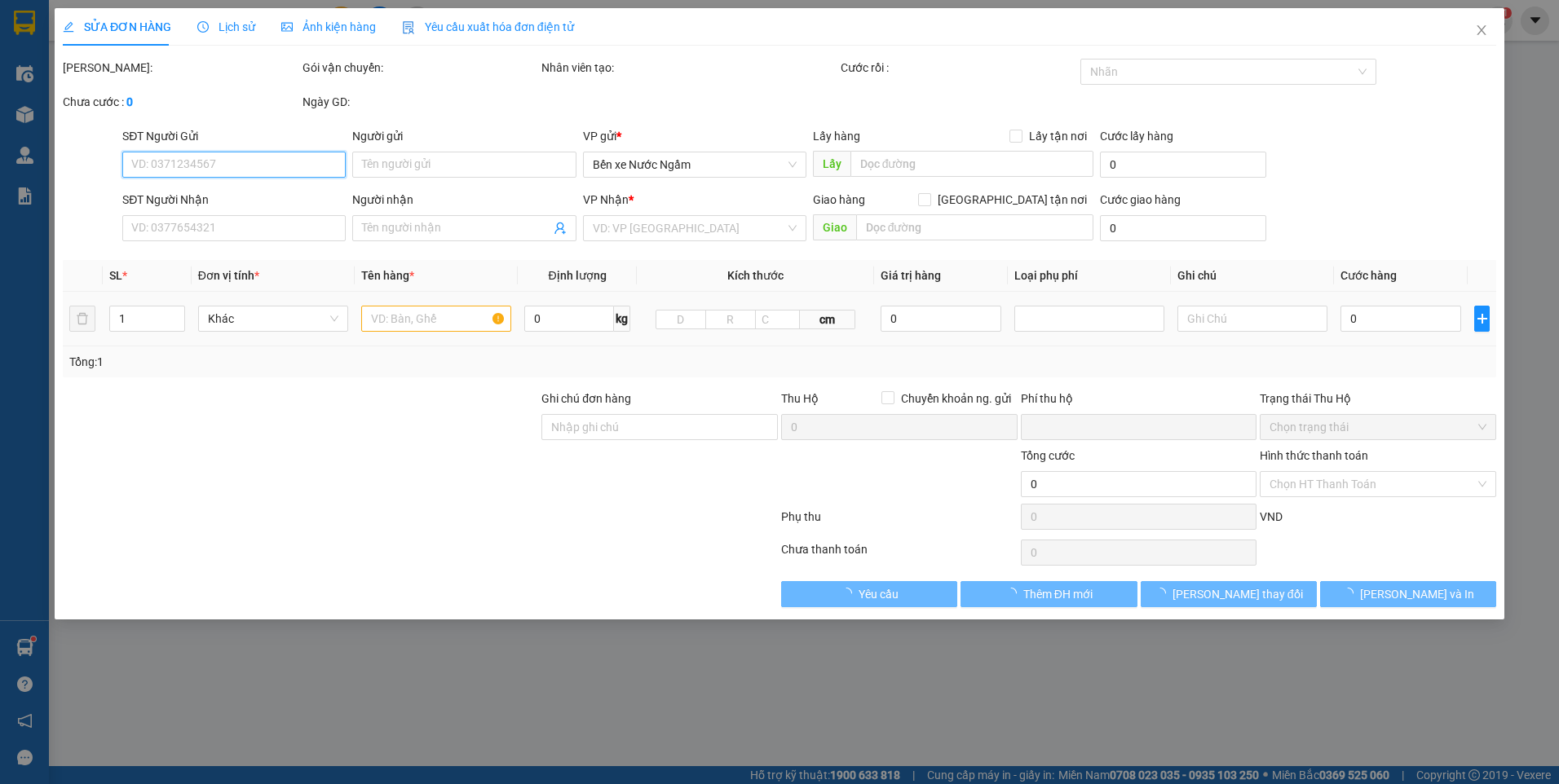
type input "0385724295"
type input "CHỊ NGỌC"
type input "0987016366"
type input "NHẬT MINH-0942238129"
checkbox input "true"
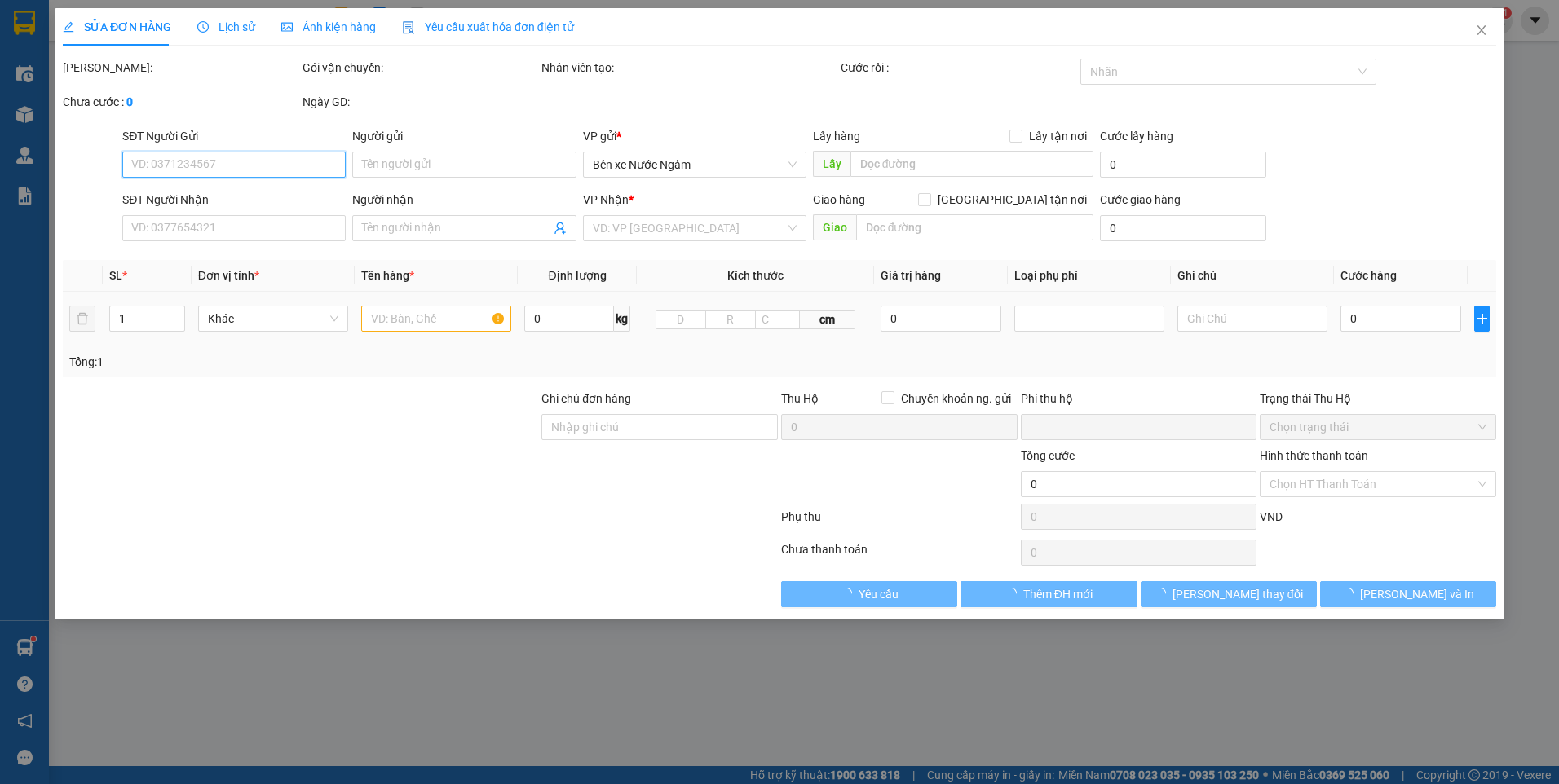
type input "106 HOÀNG NGÂN TRUNG HOÀ CẦU GIẤY"
type input "0"
type input "135.000"
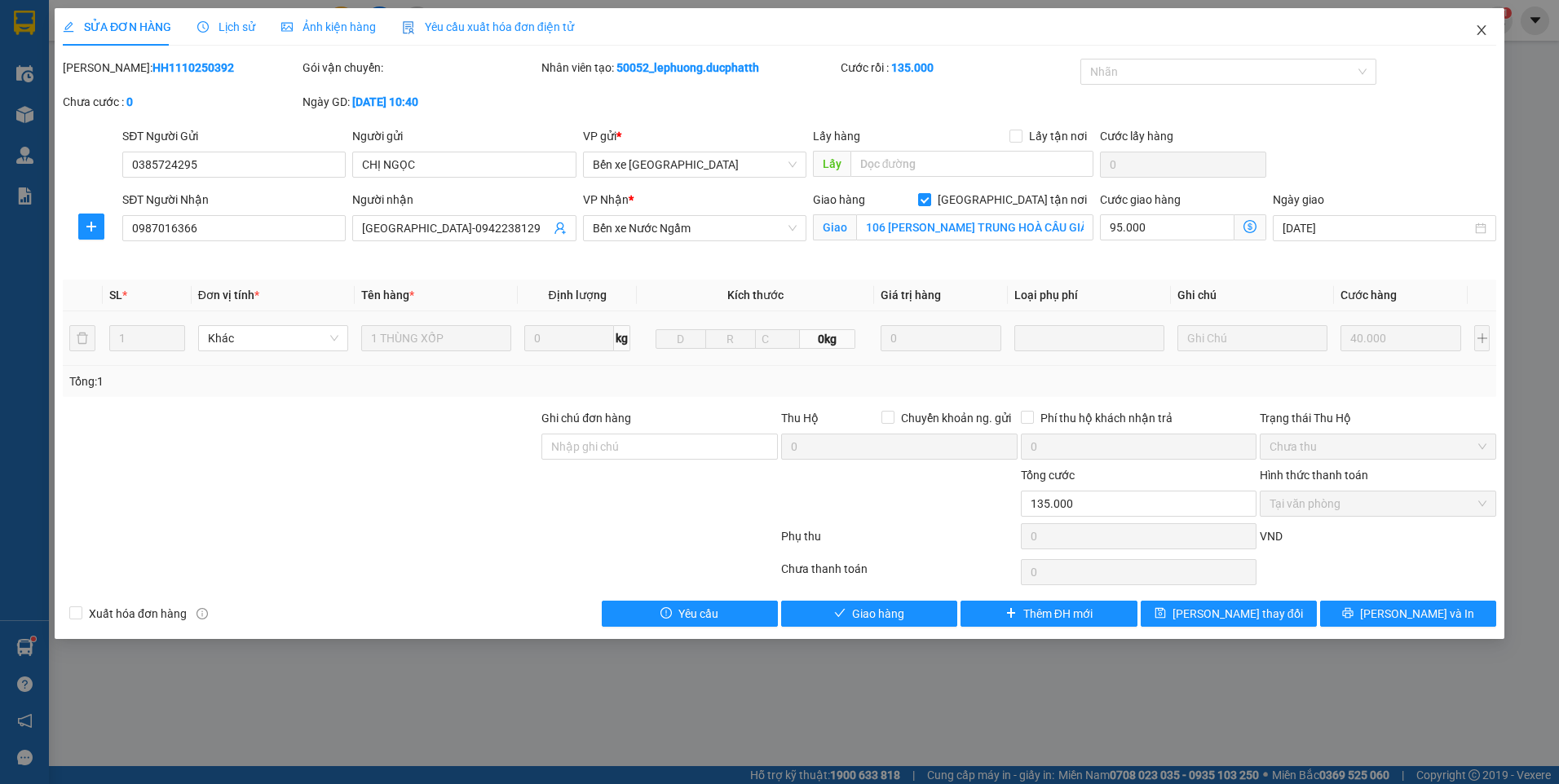
click at [1481, 32] on icon "close" at bounding box center [1480, 30] width 9 height 10
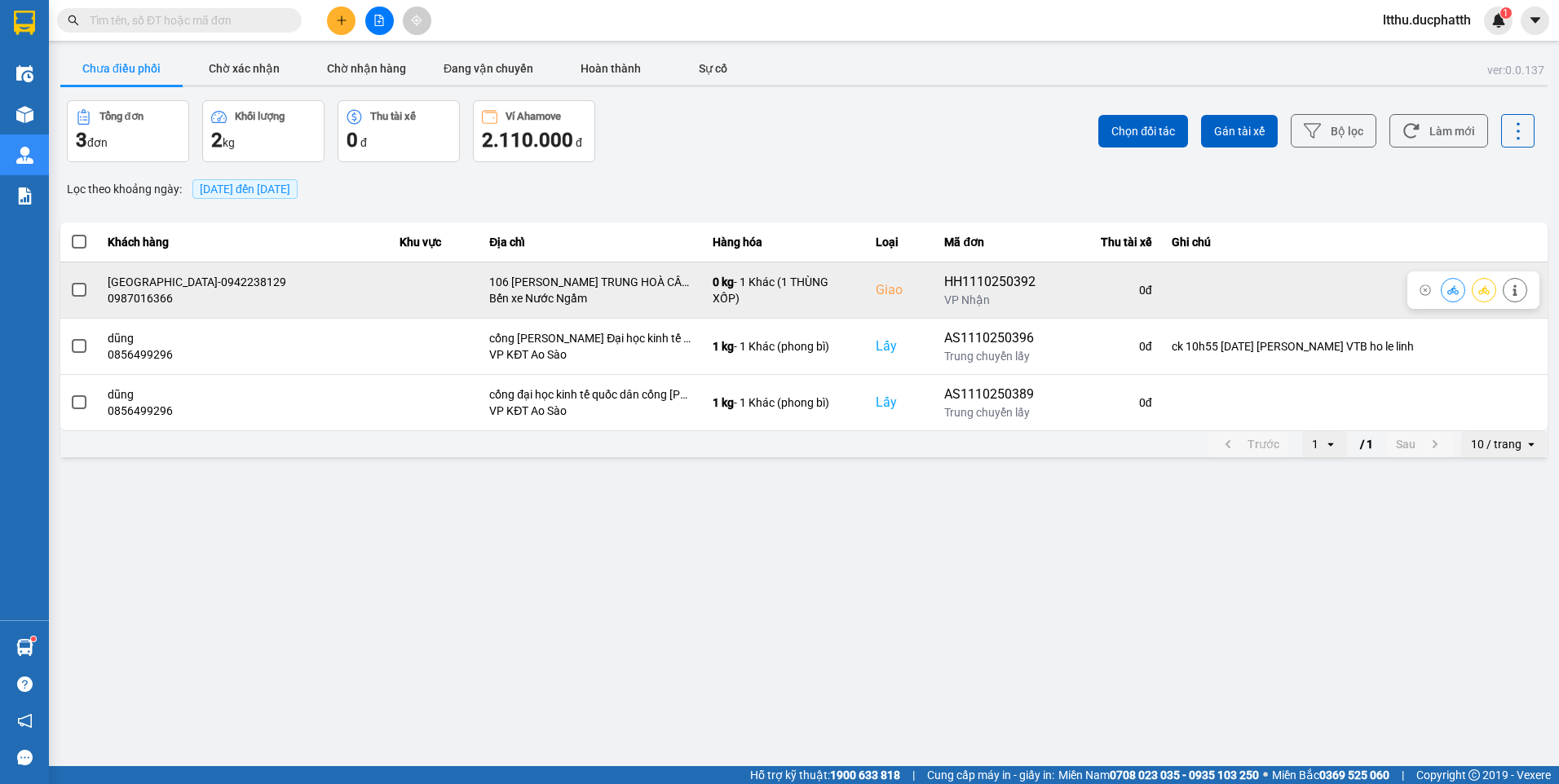
drag, startPoint x: 1452, startPoint y: 292, endPoint x: 1444, endPoint y: 288, distance: 8.9
click at [1447, 291] on icon at bounding box center [1451, 289] width 11 height 9
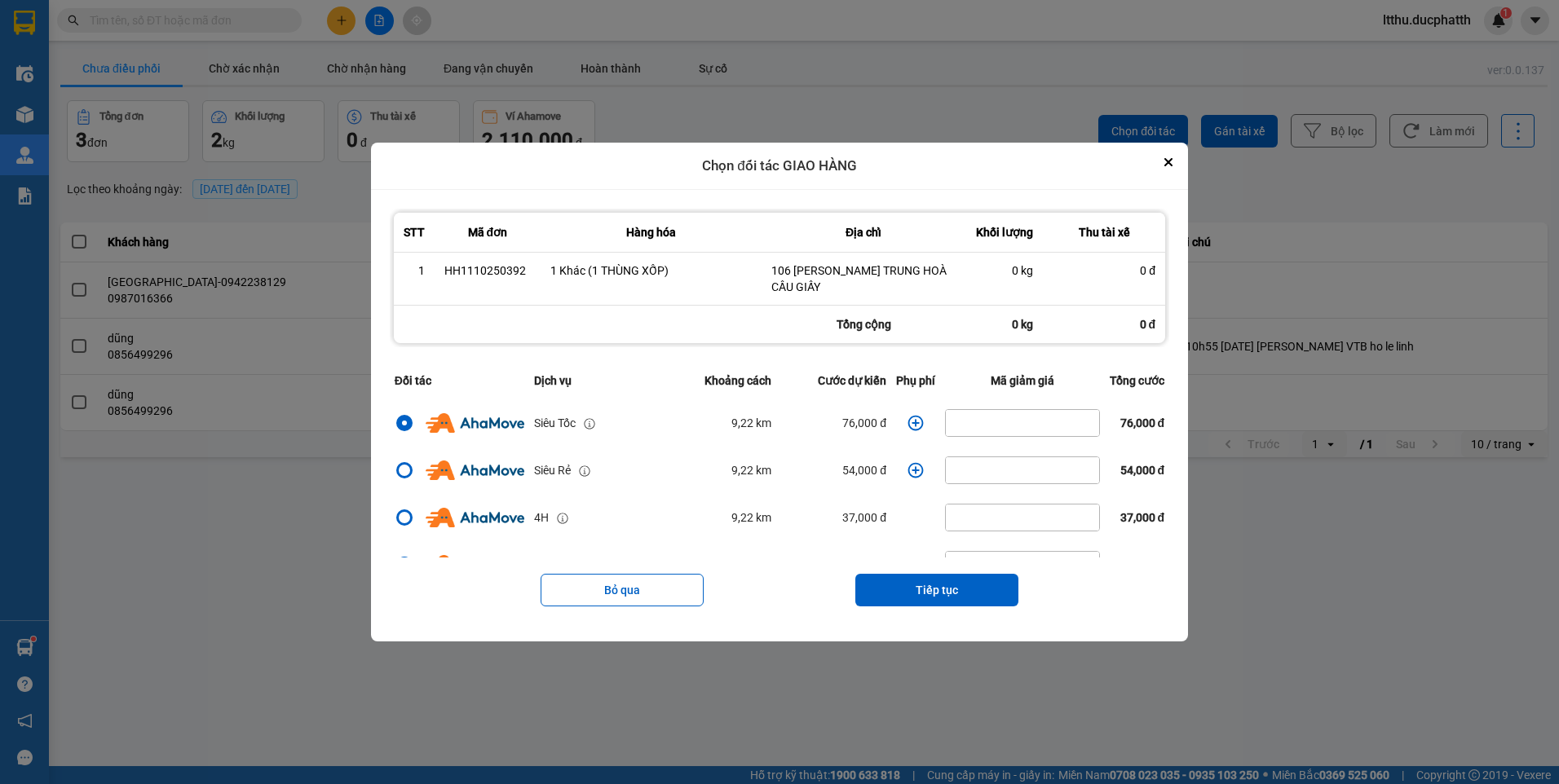
click at [913, 426] on icon "dialog" at bounding box center [915, 422] width 16 height 16
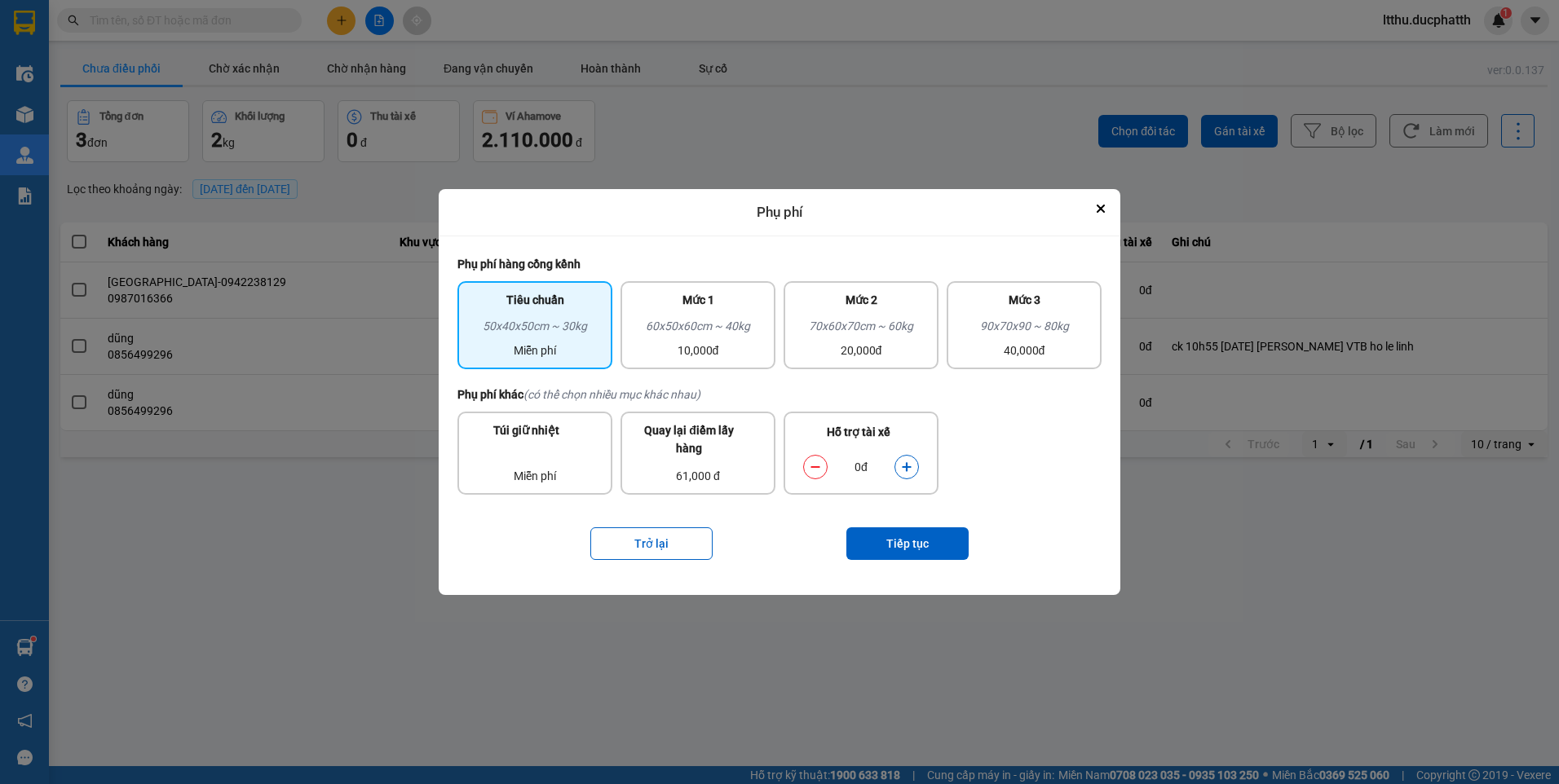
click at [911, 473] on button "dialog" at bounding box center [906, 466] width 23 height 29
click at [911, 472] on button "dialog" at bounding box center [906, 466] width 23 height 29
click at [701, 355] on div "10,000đ" at bounding box center [698, 351] width 136 height 18
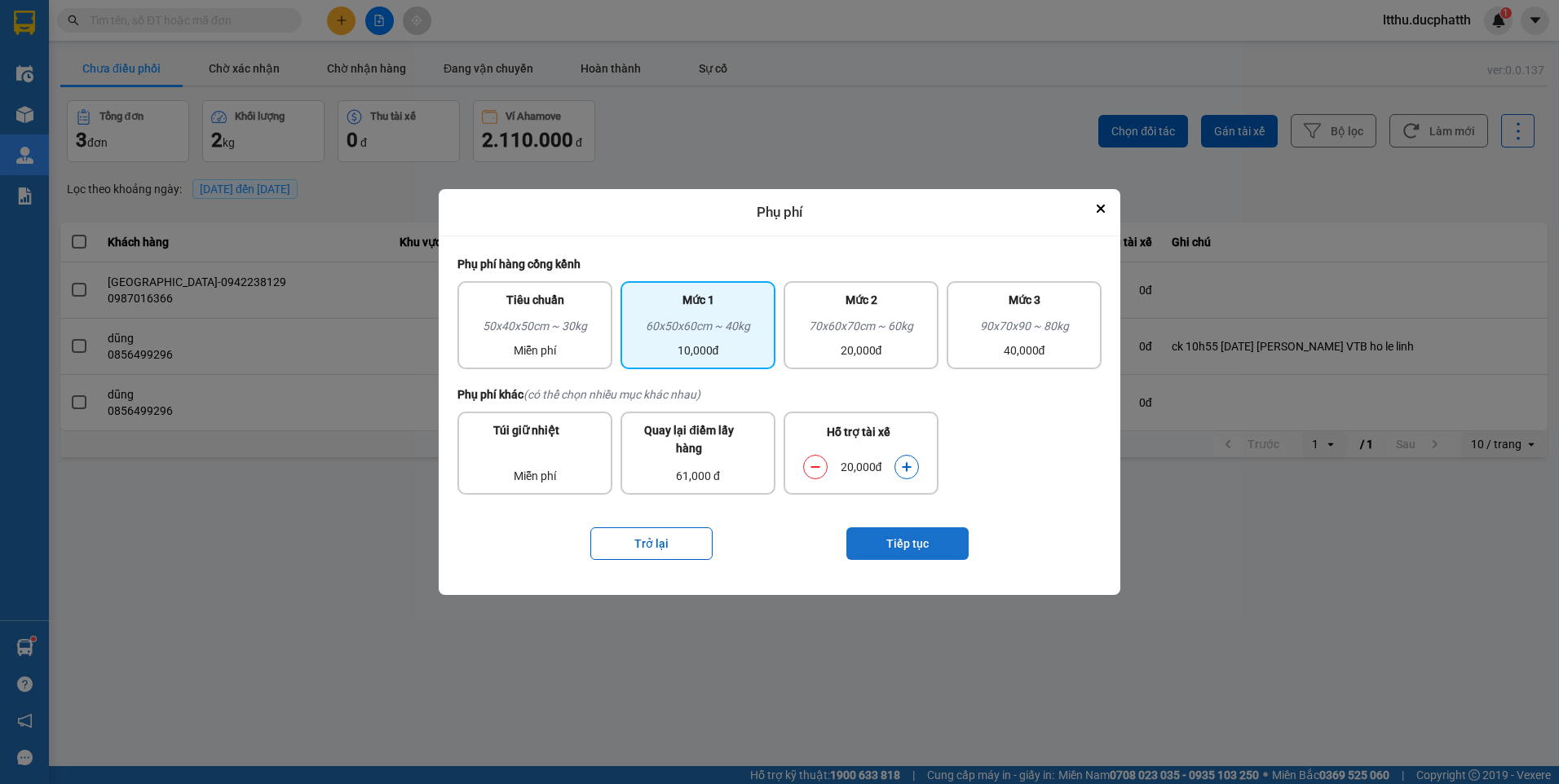
click at [899, 543] on button "Tiếp tục" at bounding box center [907, 543] width 123 height 33
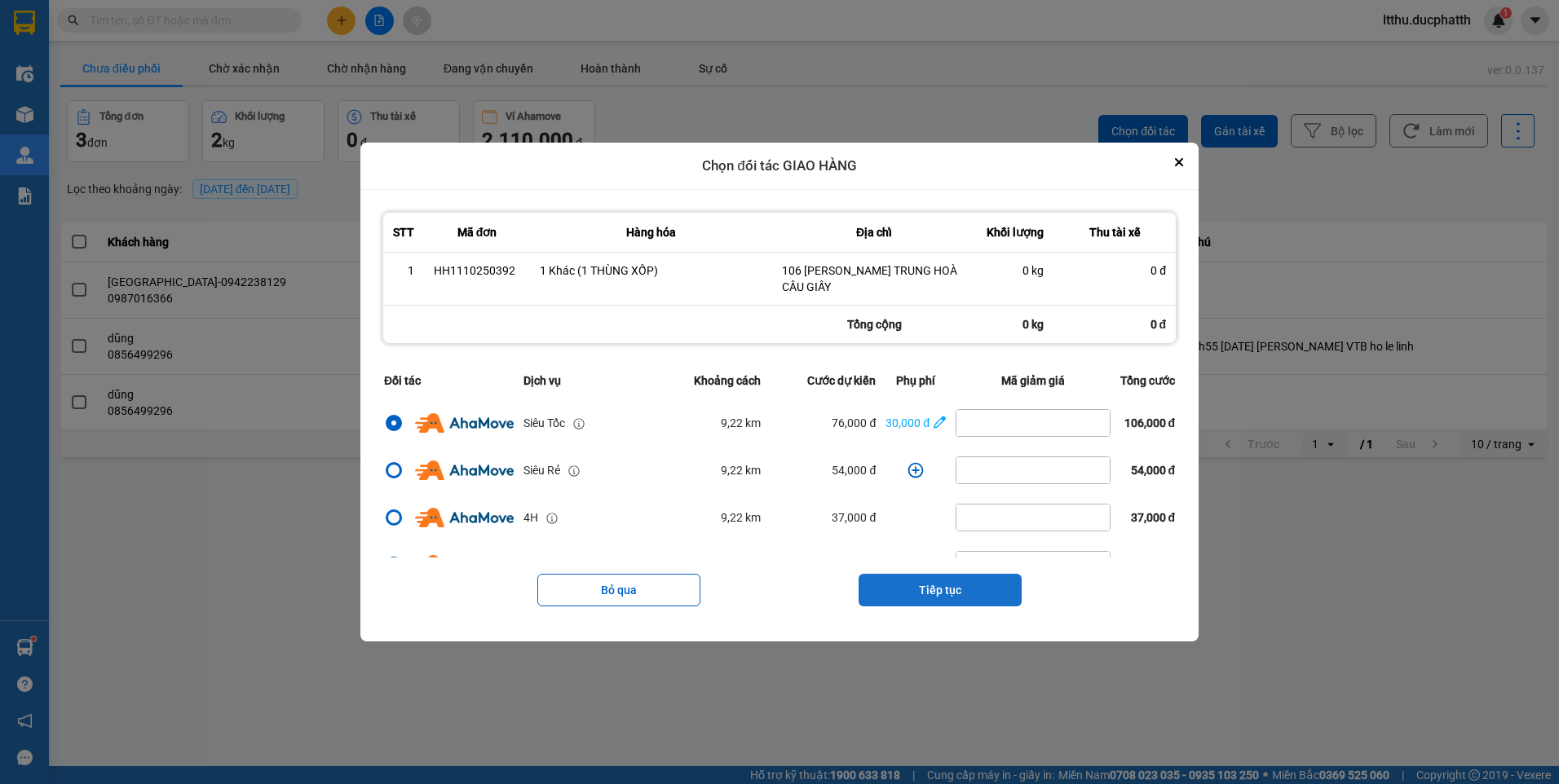
click at [955, 593] on button "Tiếp tục" at bounding box center [940, 590] width 163 height 33
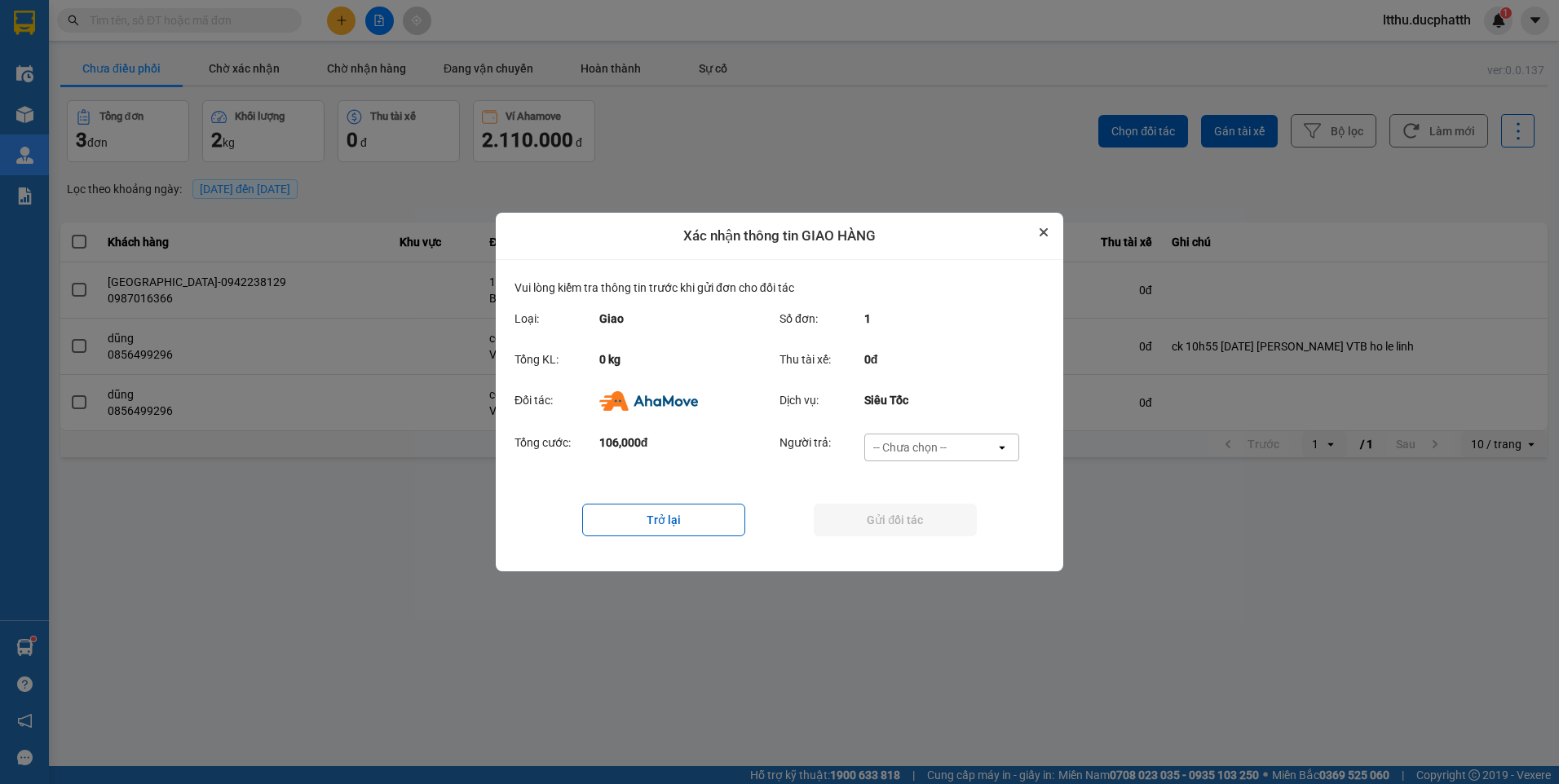
click at [1040, 233] on icon "Close" at bounding box center [1044, 232] width 8 height 8
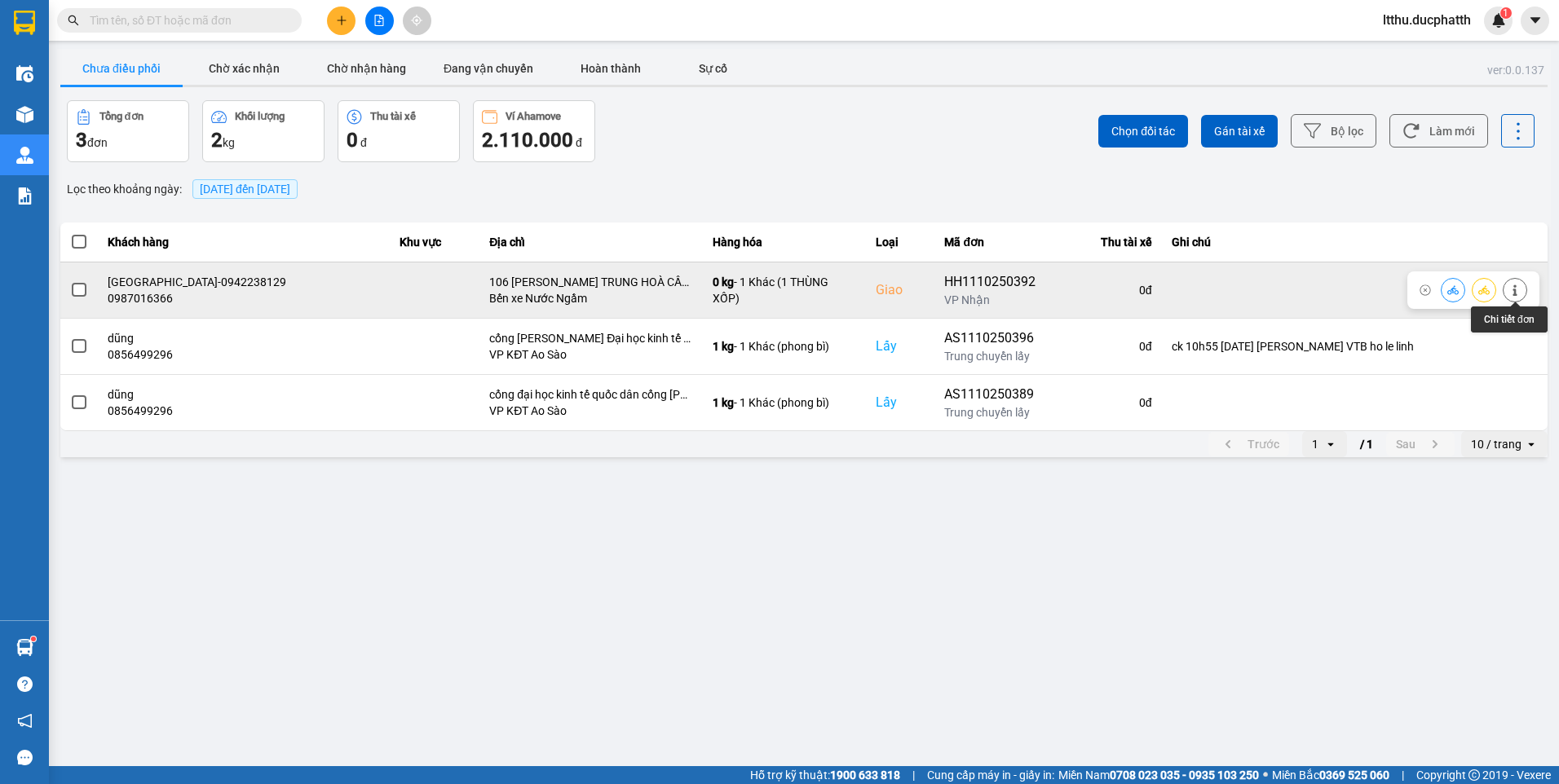
drag, startPoint x: 1500, startPoint y: 300, endPoint x: 1513, endPoint y: 295, distance: 13.9
click at [1513, 295] on button at bounding box center [1514, 289] width 23 height 29
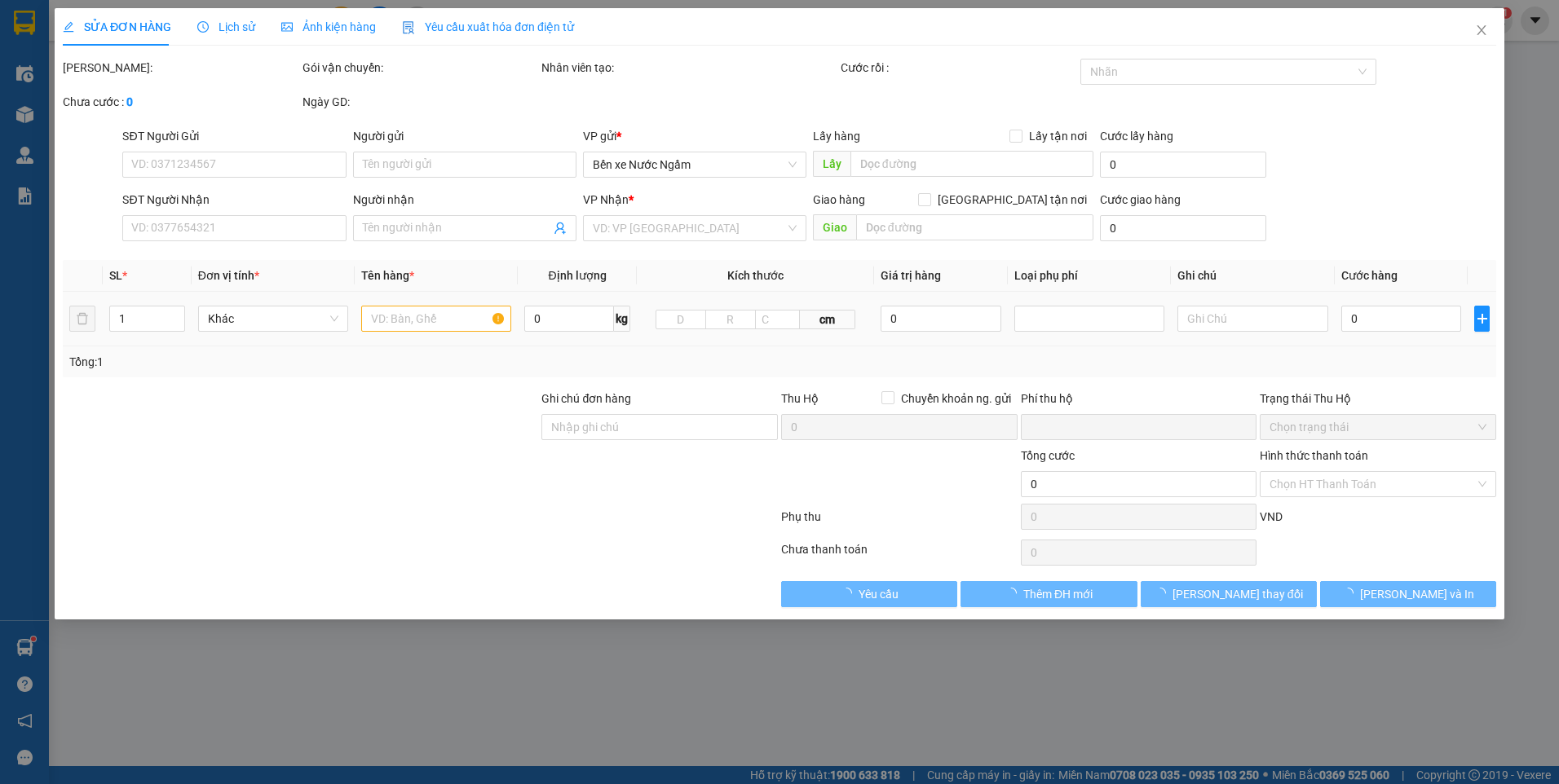
type input "0385724295"
type input "CHỊ NGỌC"
type input "0987016366"
type input "NHẬT MINH-0942238129"
checkbox input "true"
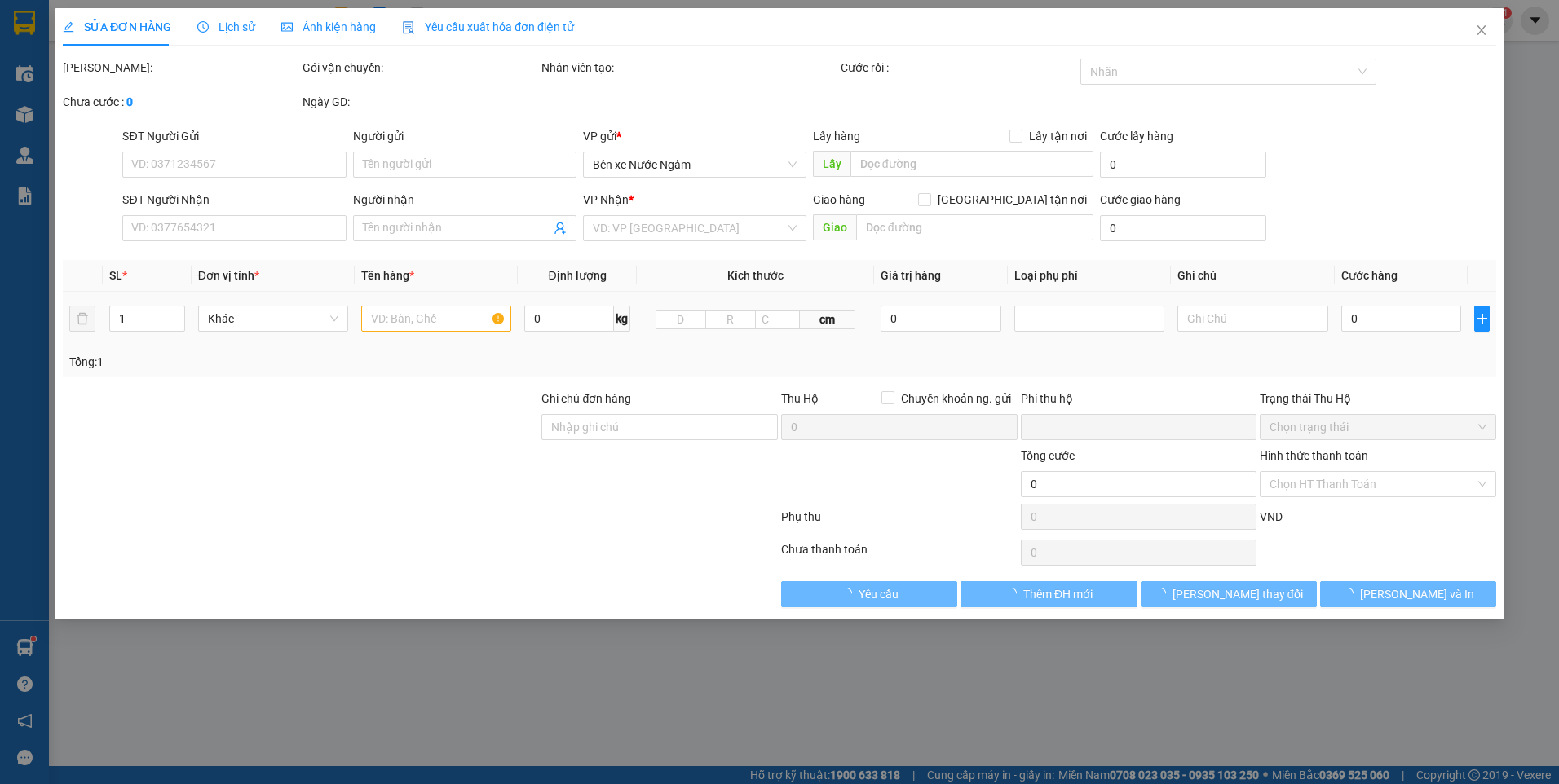
type input "106 HOÀNG NGÂN TRUNG HOÀ CẦU GIẤY"
type input "0"
type input "135.000"
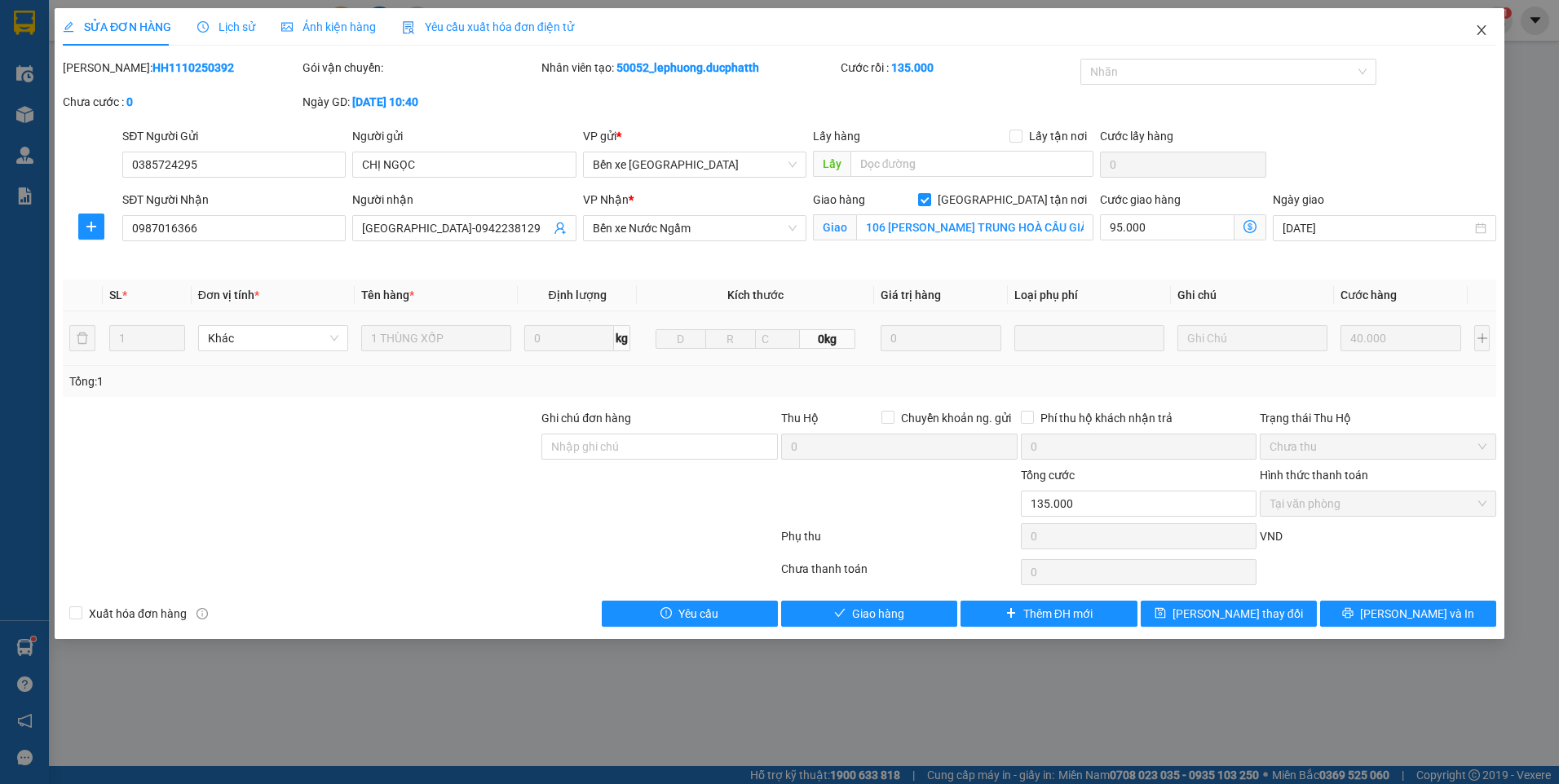
click at [1476, 37] on icon "close" at bounding box center [1480, 30] width 13 height 13
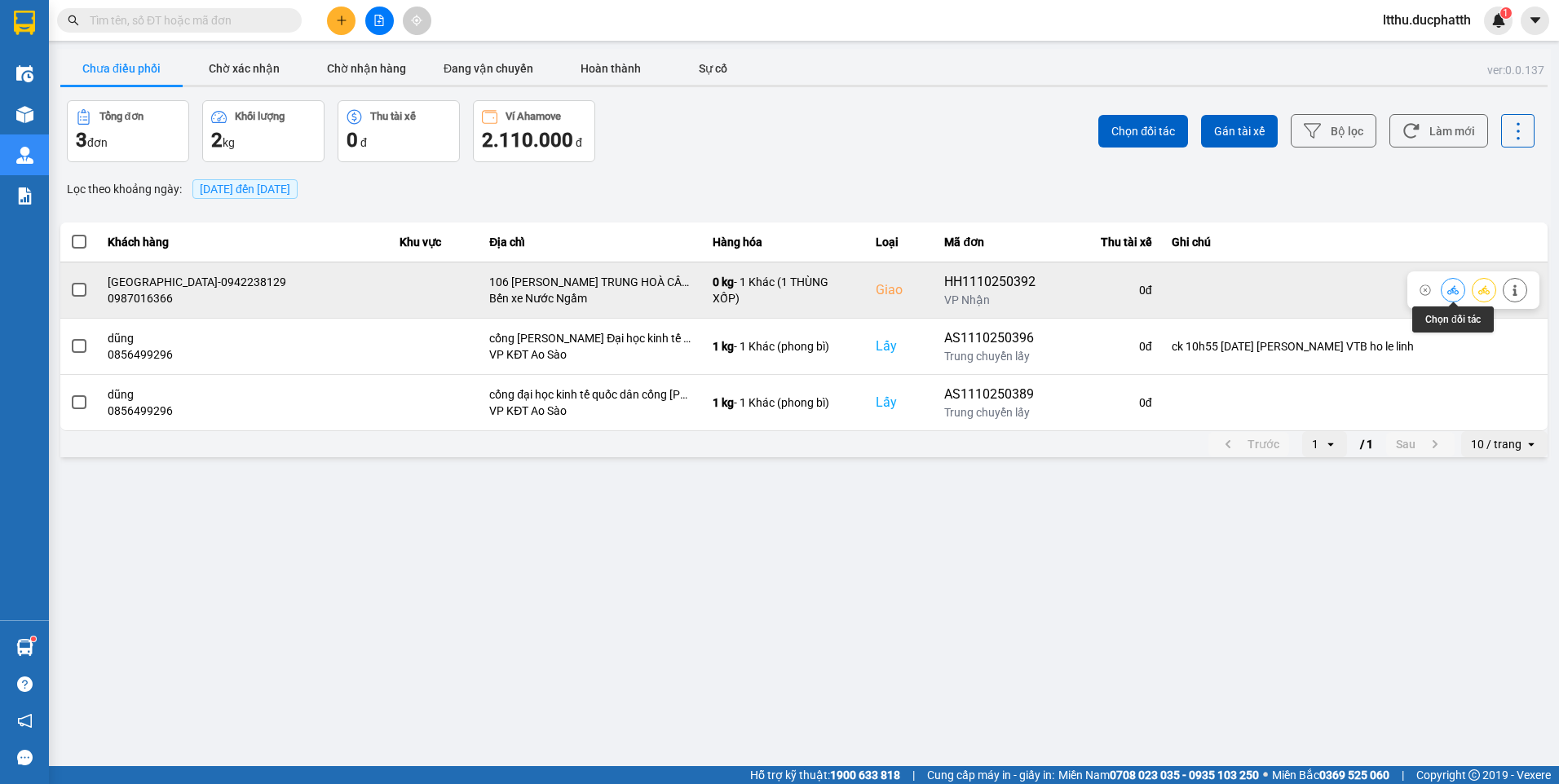
click at [1449, 290] on icon at bounding box center [1451, 289] width 11 height 9
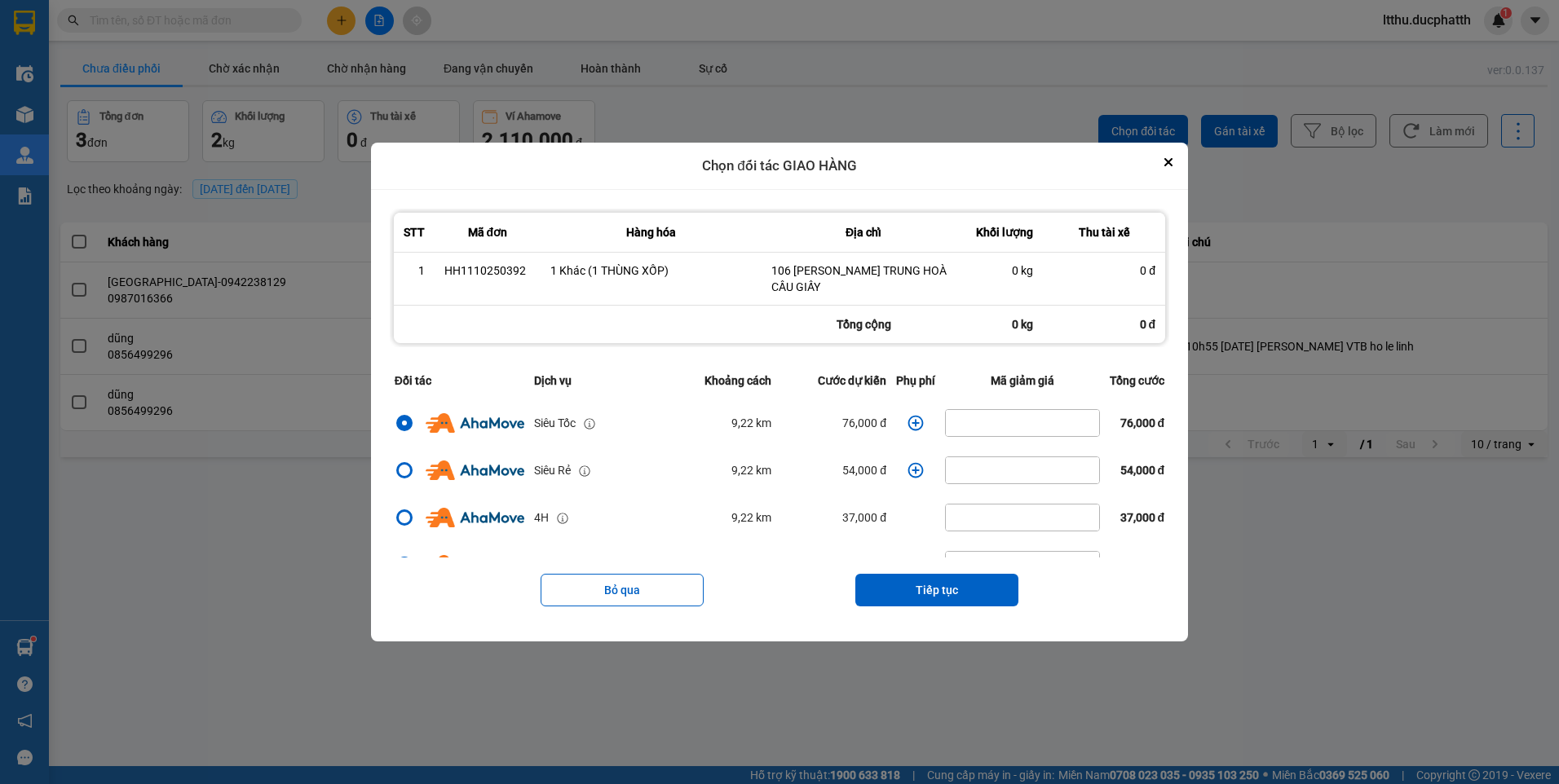
click at [907, 424] on icon "dialog" at bounding box center [915, 422] width 16 height 16
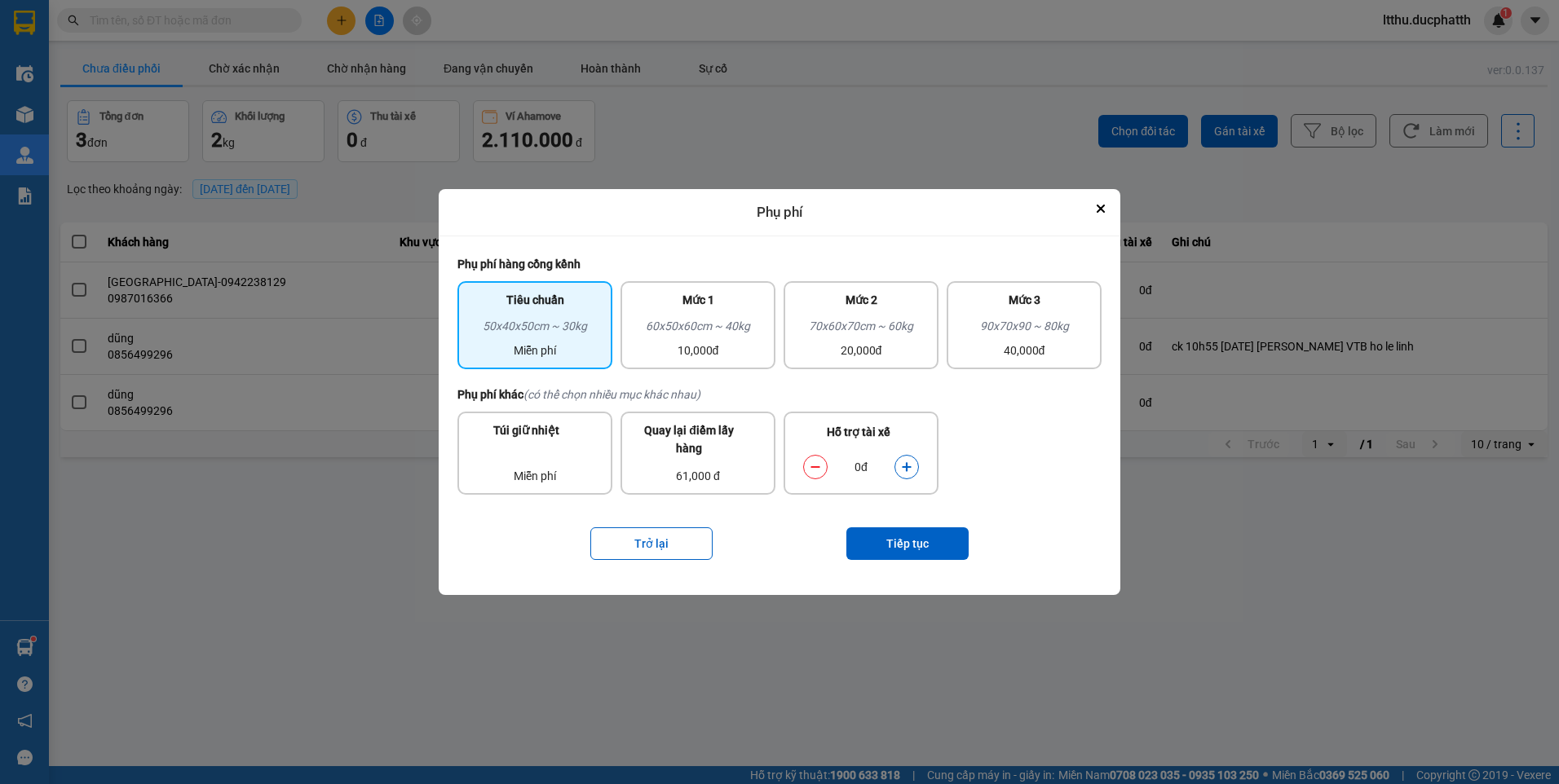
click at [910, 471] on icon "dialog" at bounding box center [906, 466] width 11 height 11
drag, startPoint x: 910, startPoint y: 471, endPoint x: 815, endPoint y: 462, distance: 95.4
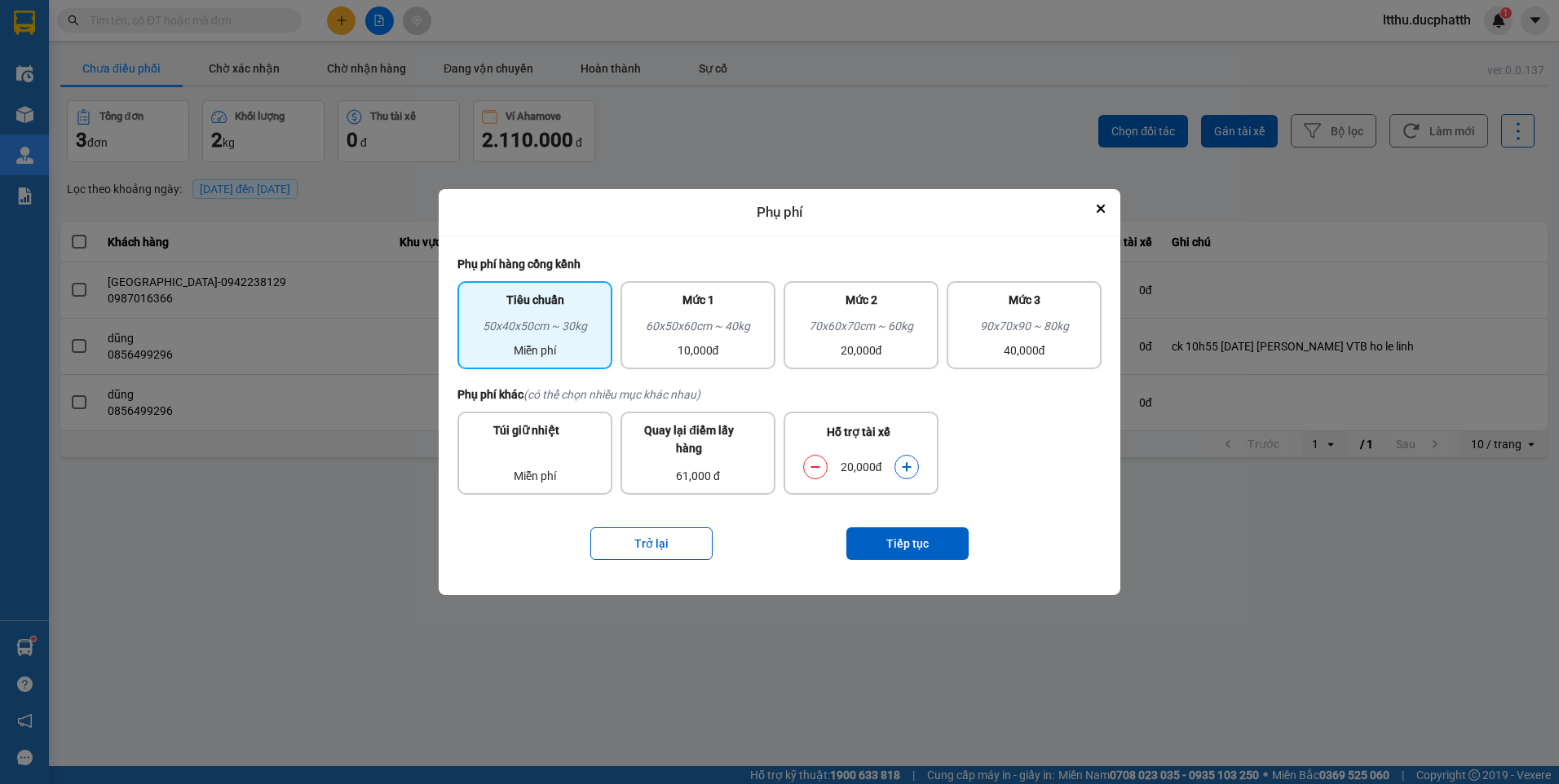
click at [815, 462] on icon "dialog" at bounding box center [814, 466] width 11 height 11
click at [732, 315] on div "Mức 1" at bounding box center [698, 304] width 136 height 26
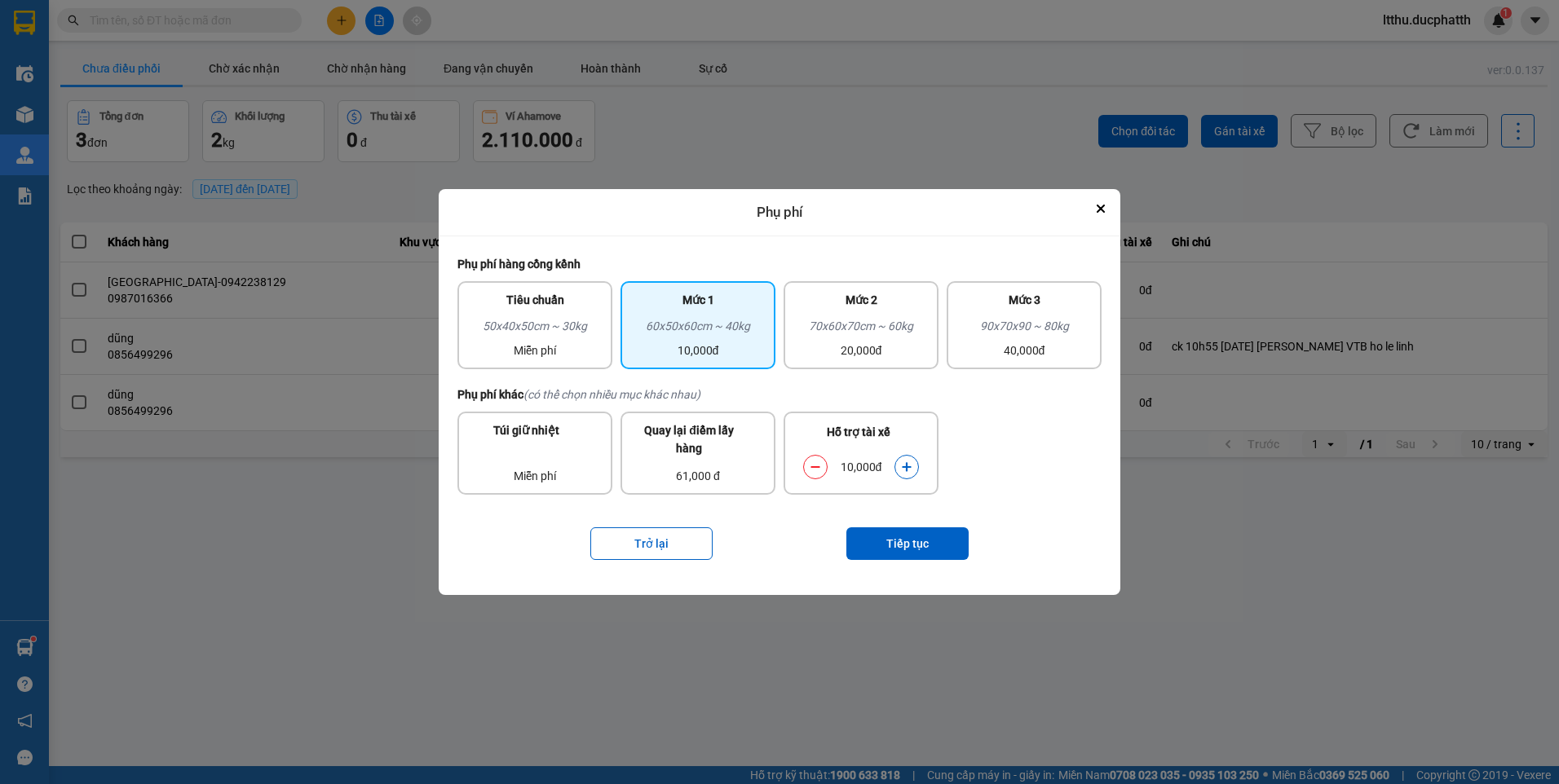
click at [904, 474] on button "dialog" at bounding box center [906, 466] width 23 height 29
click at [1101, 202] on button "Close" at bounding box center [1100, 209] width 20 height 20
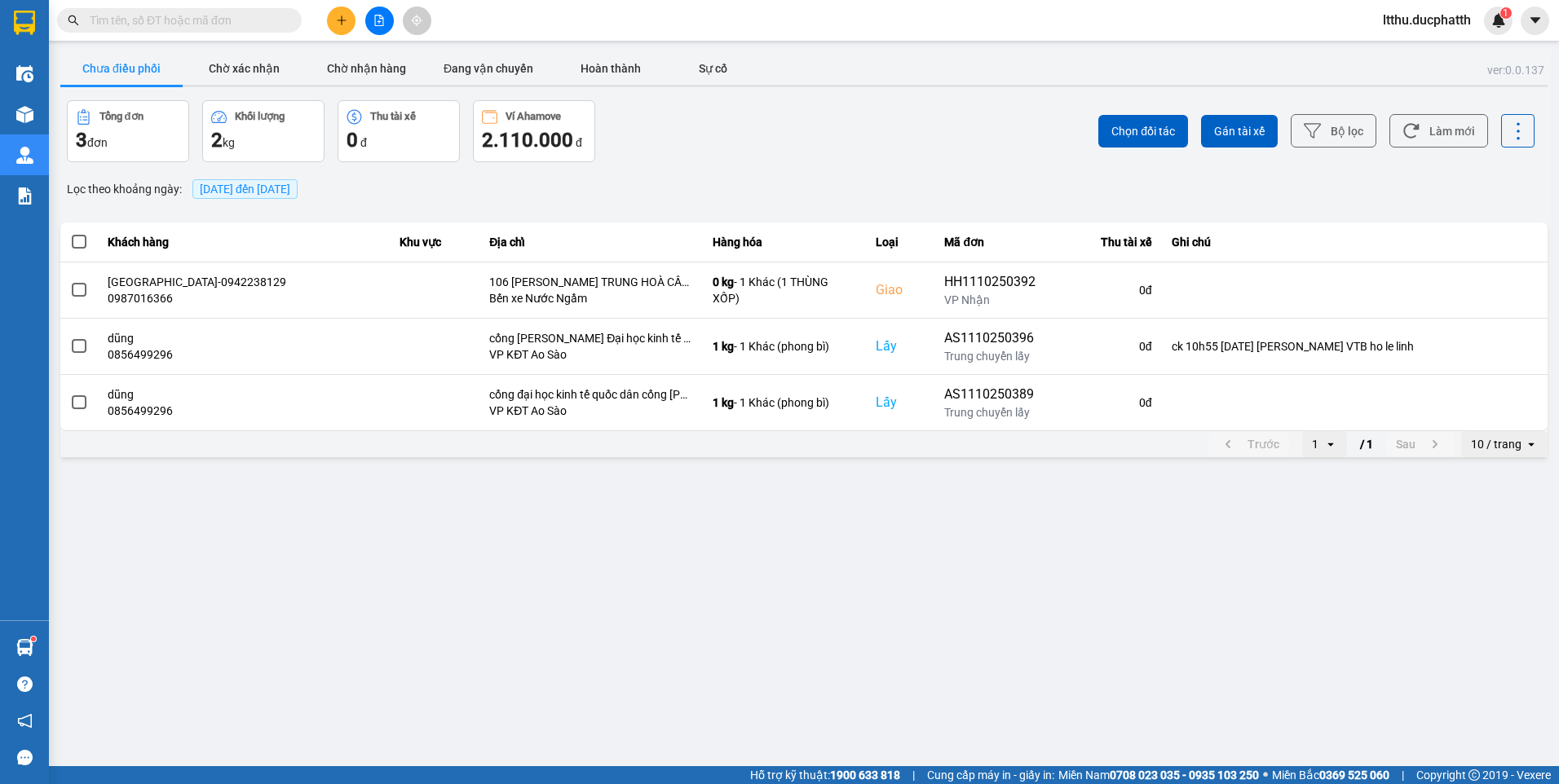
click at [244, 26] on input "text" at bounding box center [185, 20] width 192 height 18
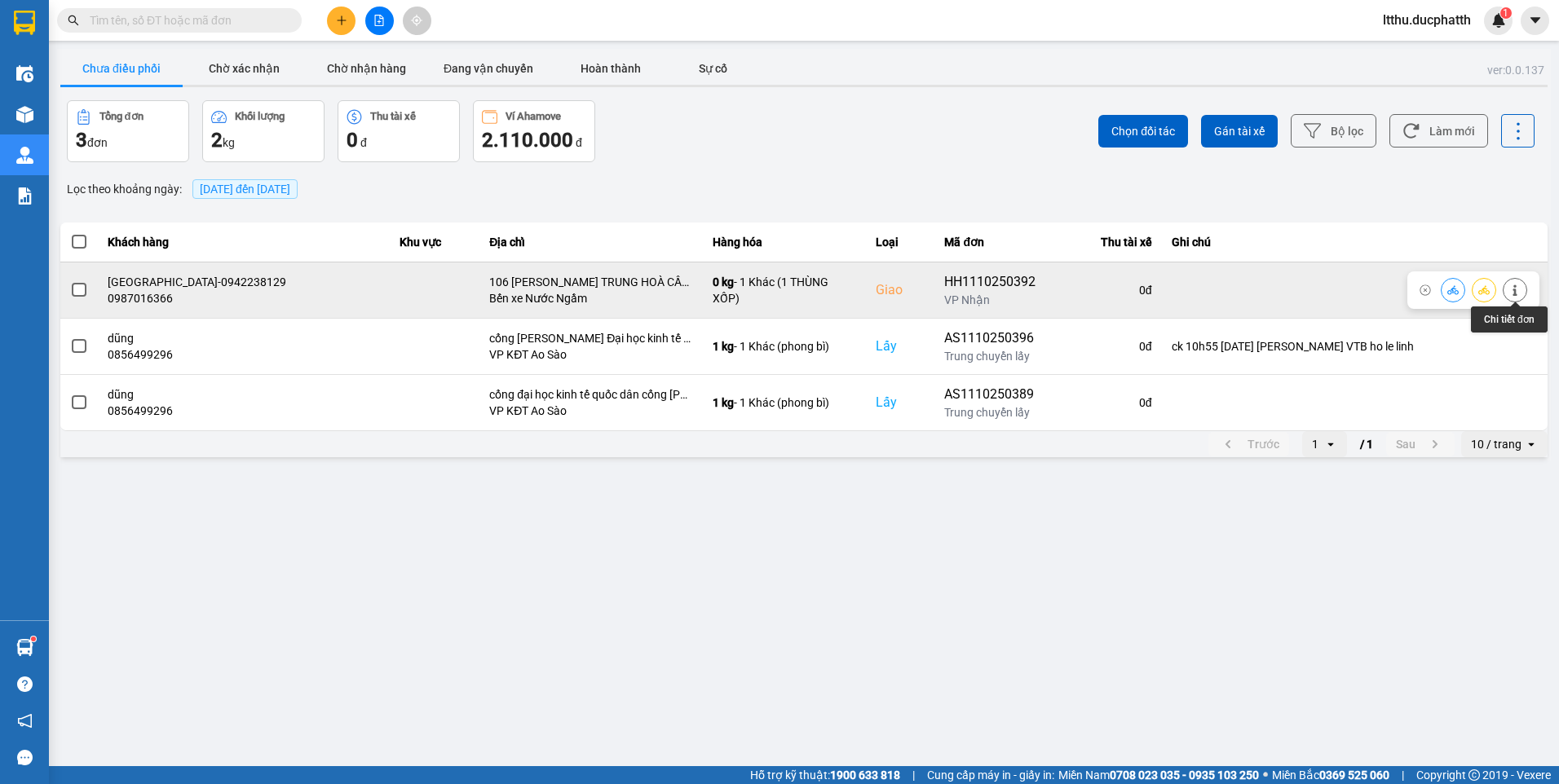
click at [1514, 289] on icon at bounding box center [1514, 289] width 4 height 11
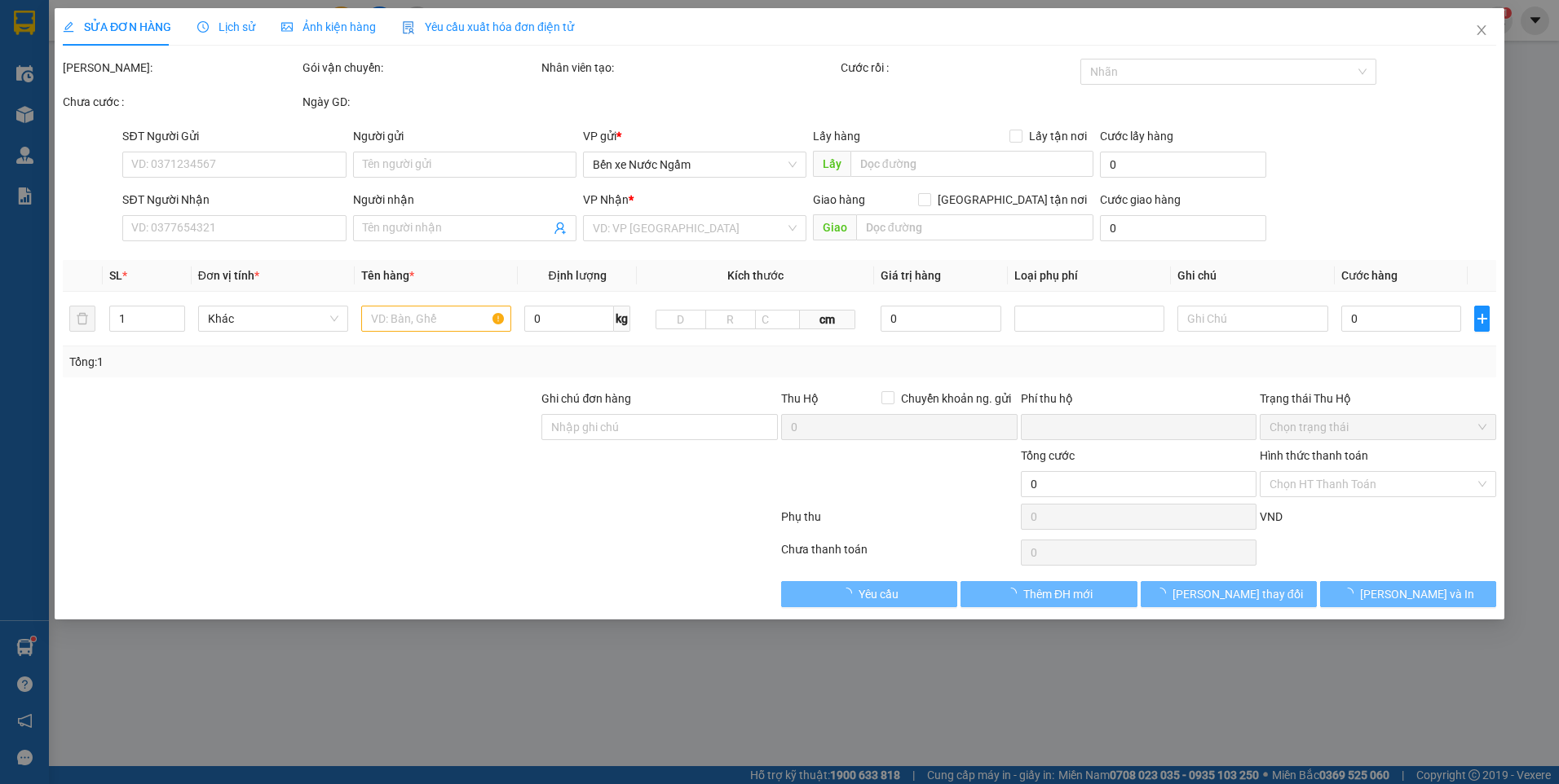
type input "0385724295"
type input "CHỊ NGỌC"
type input "0987016366"
type input "NHẬT MINH-0942238129"
checkbox input "true"
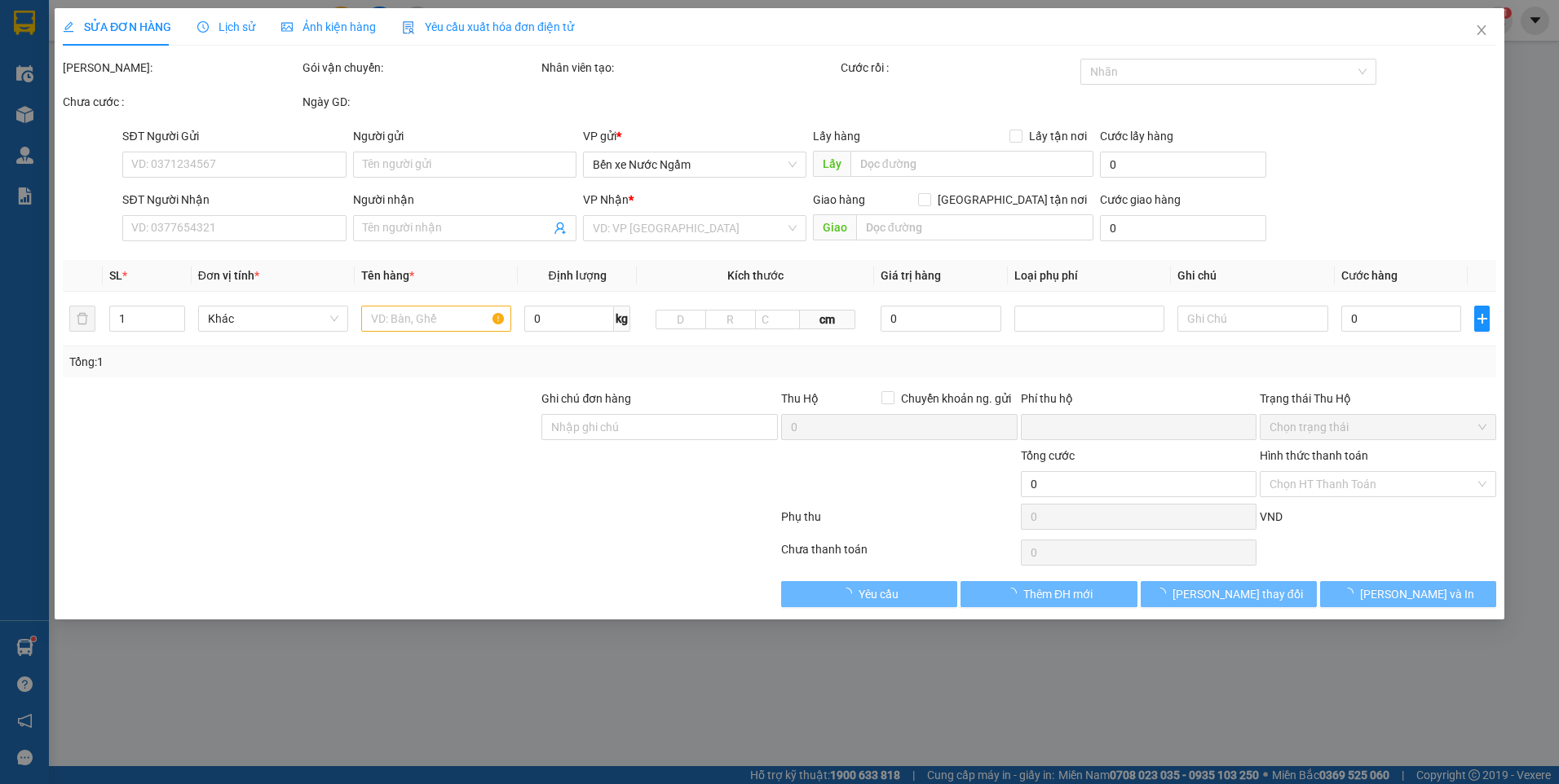
type input "106 HOÀNG NGÂN TRUNG HOÀ CẦU GIẤY"
type input "0"
type input "135.000"
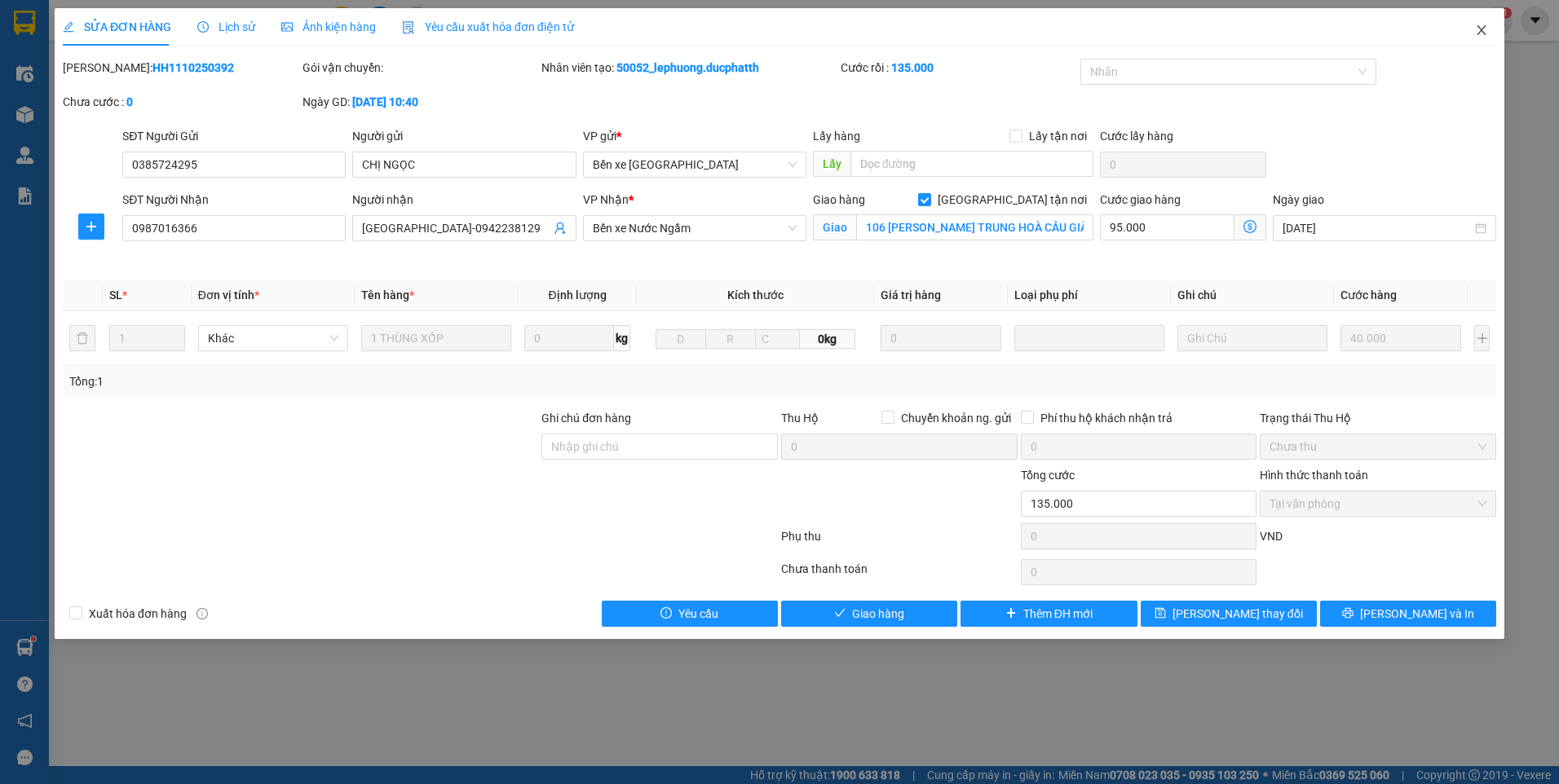
click at [1481, 33] on icon "close" at bounding box center [1480, 30] width 13 height 13
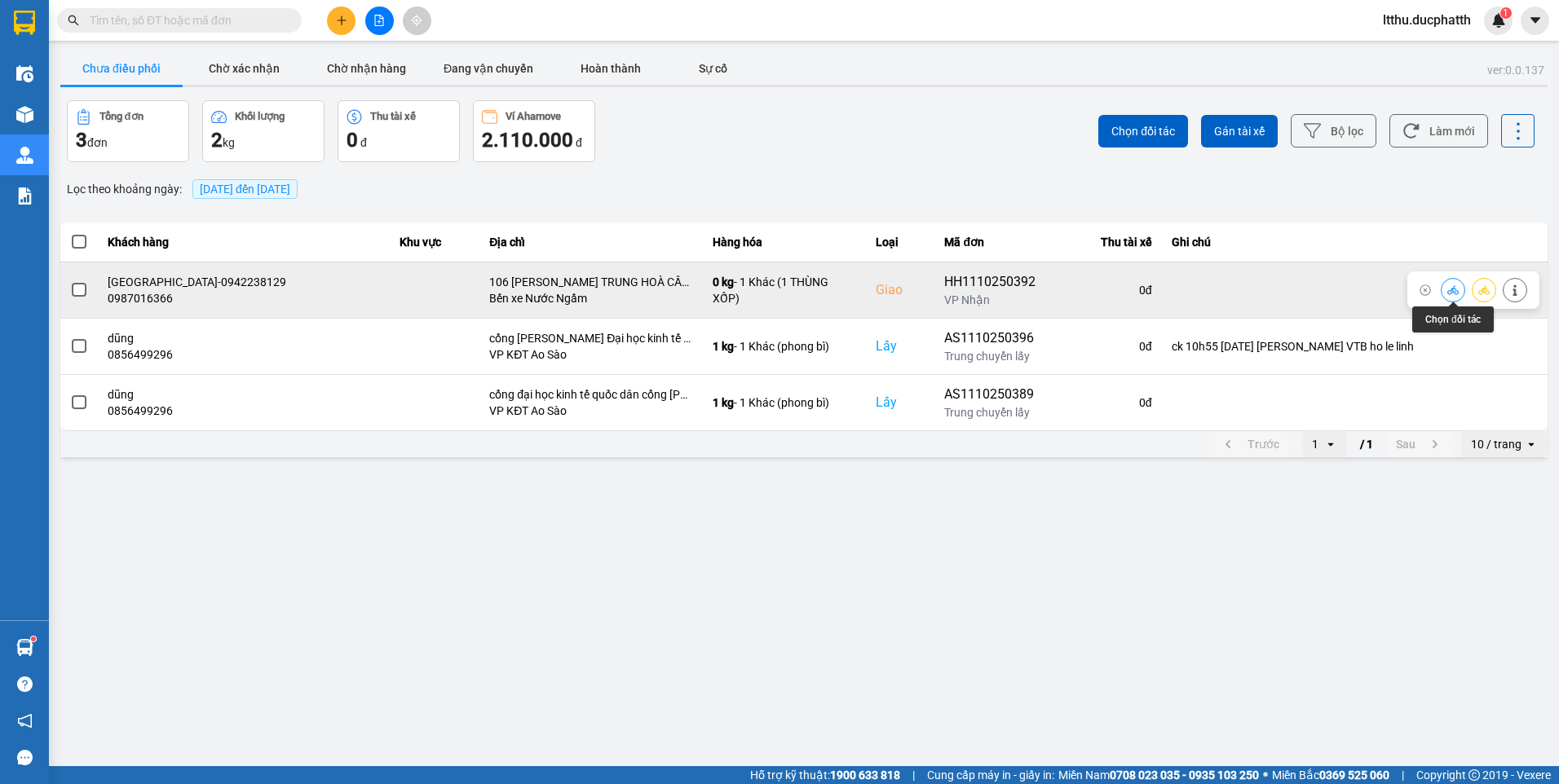
click at [1456, 284] on icon at bounding box center [1451, 289] width 11 height 11
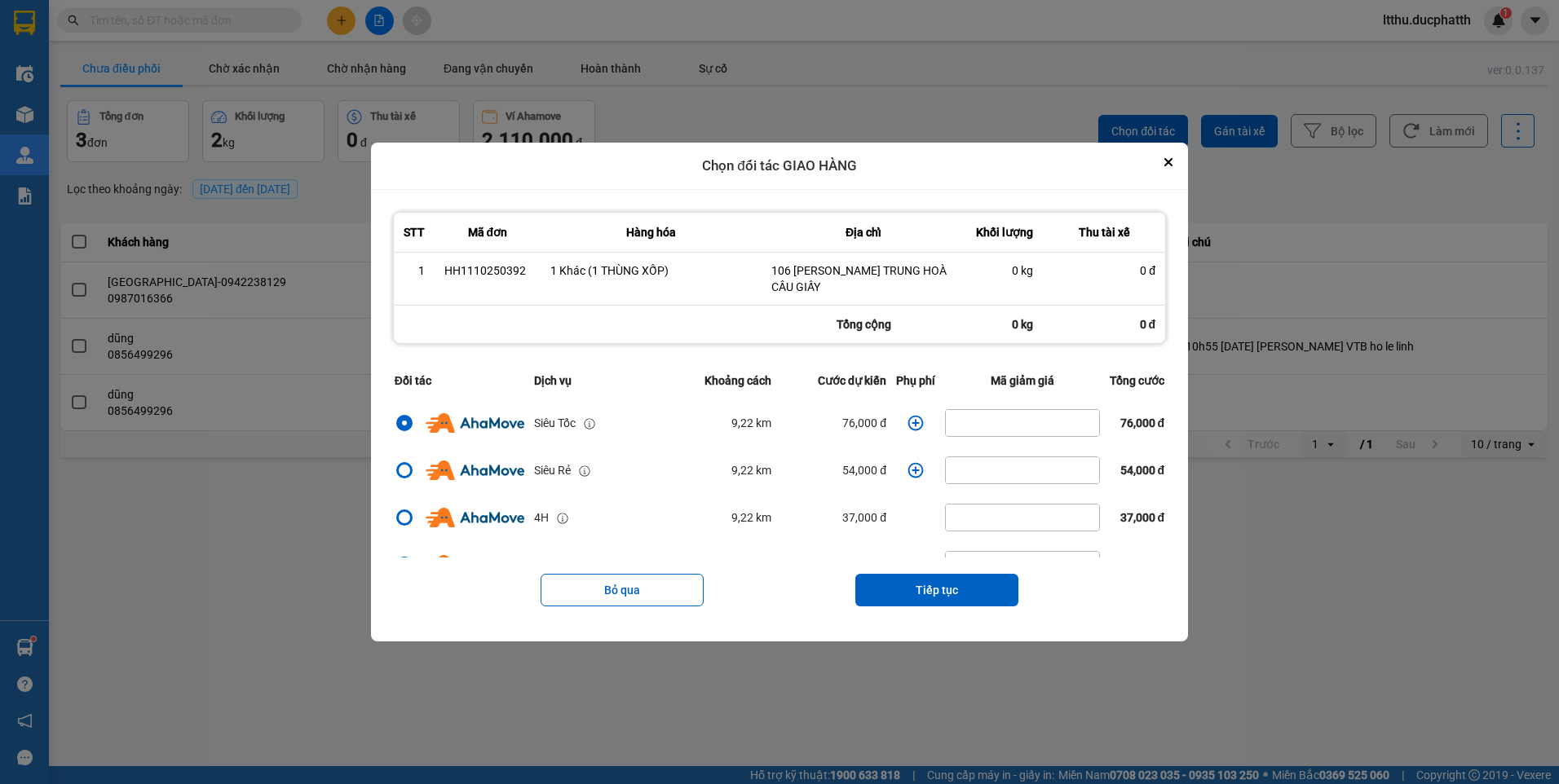
click at [910, 422] on icon "dialog" at bounding box center [916, 422] width 16 height 16
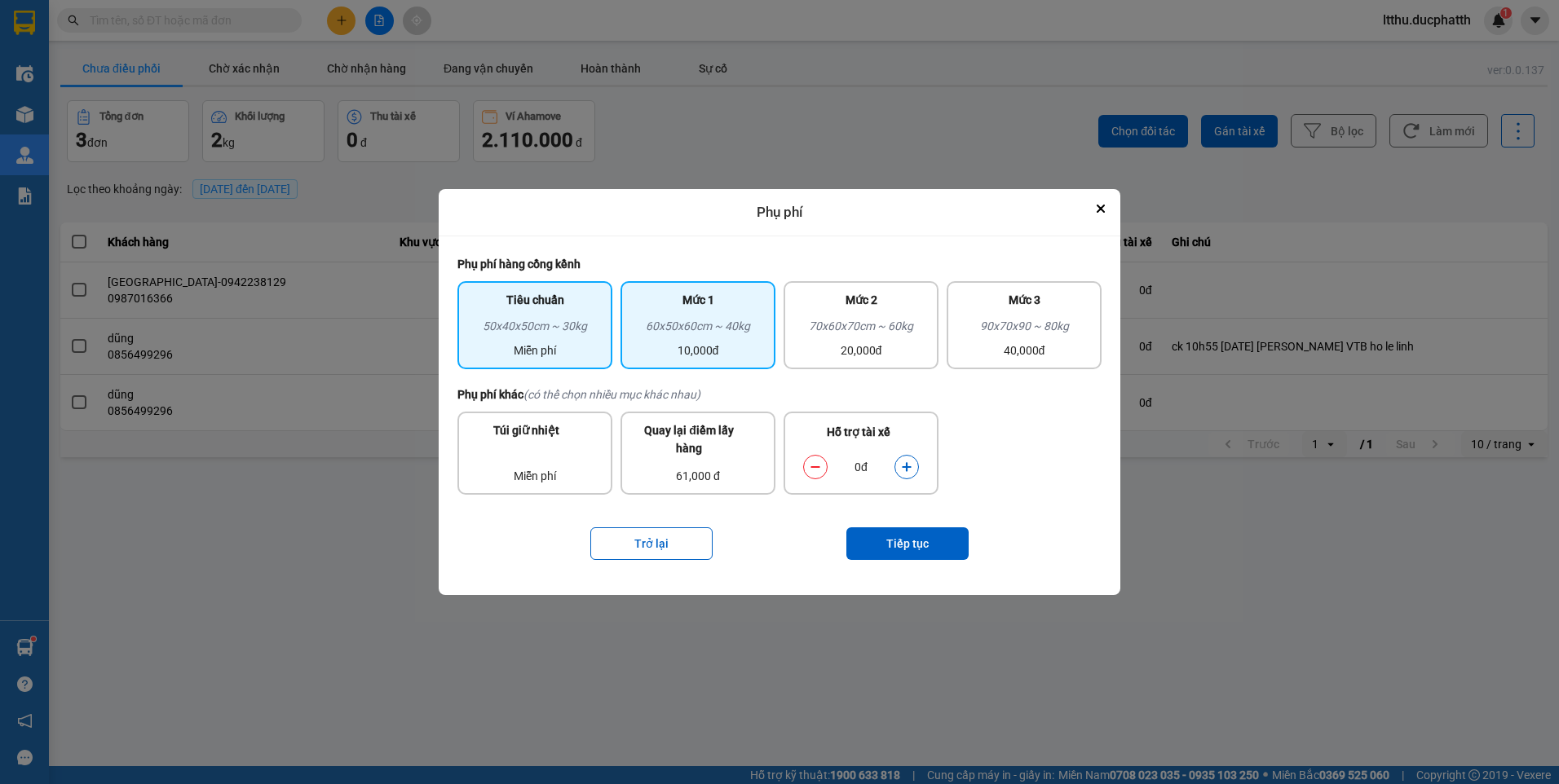
click at [693, 306] on div "Mức 1" at bounding box center [698, 304] width 136 height 26
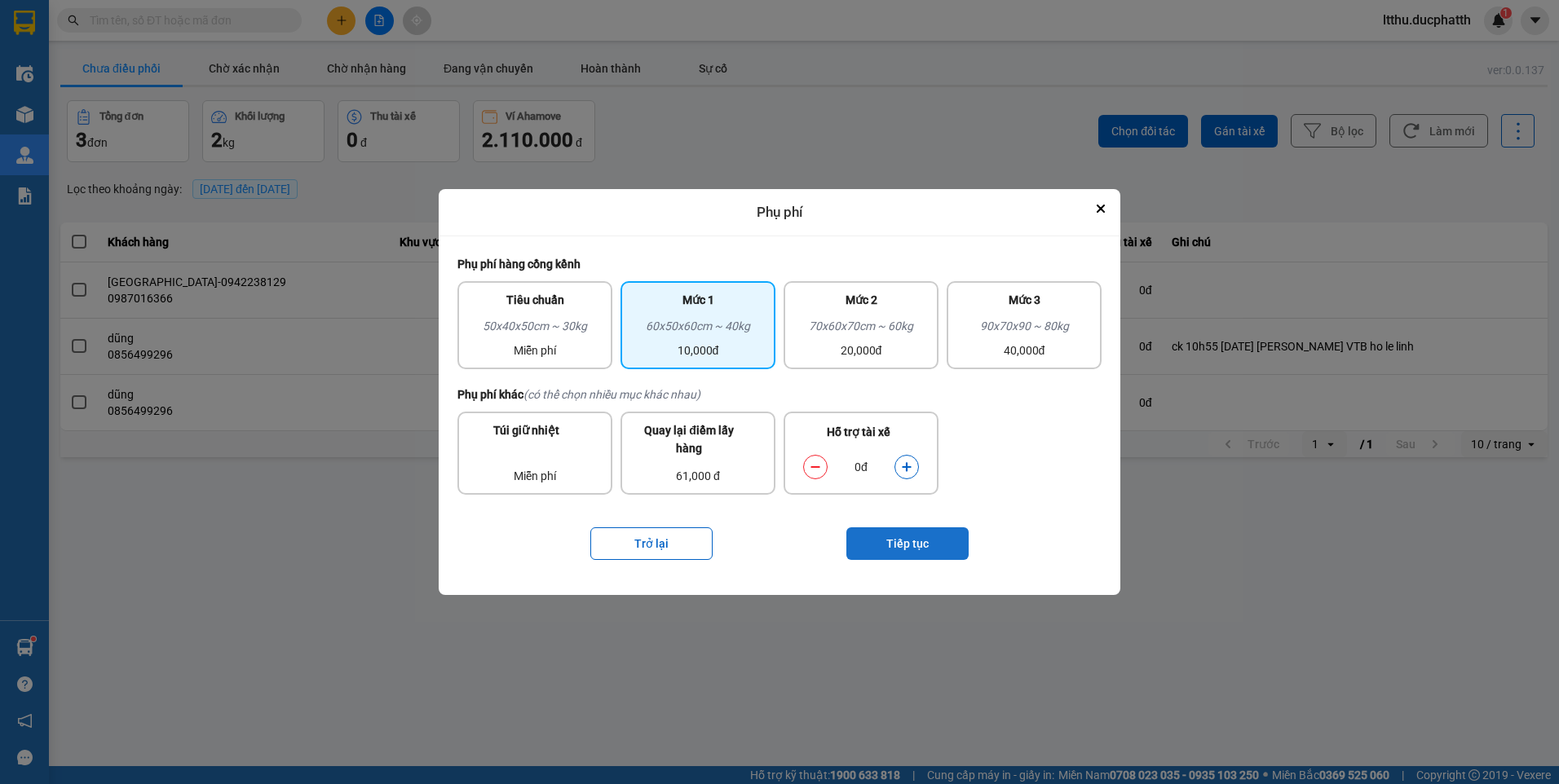
click at [917, 538] on button "Tiếp tục" at bounding box center [907, 543] width 123 height 33
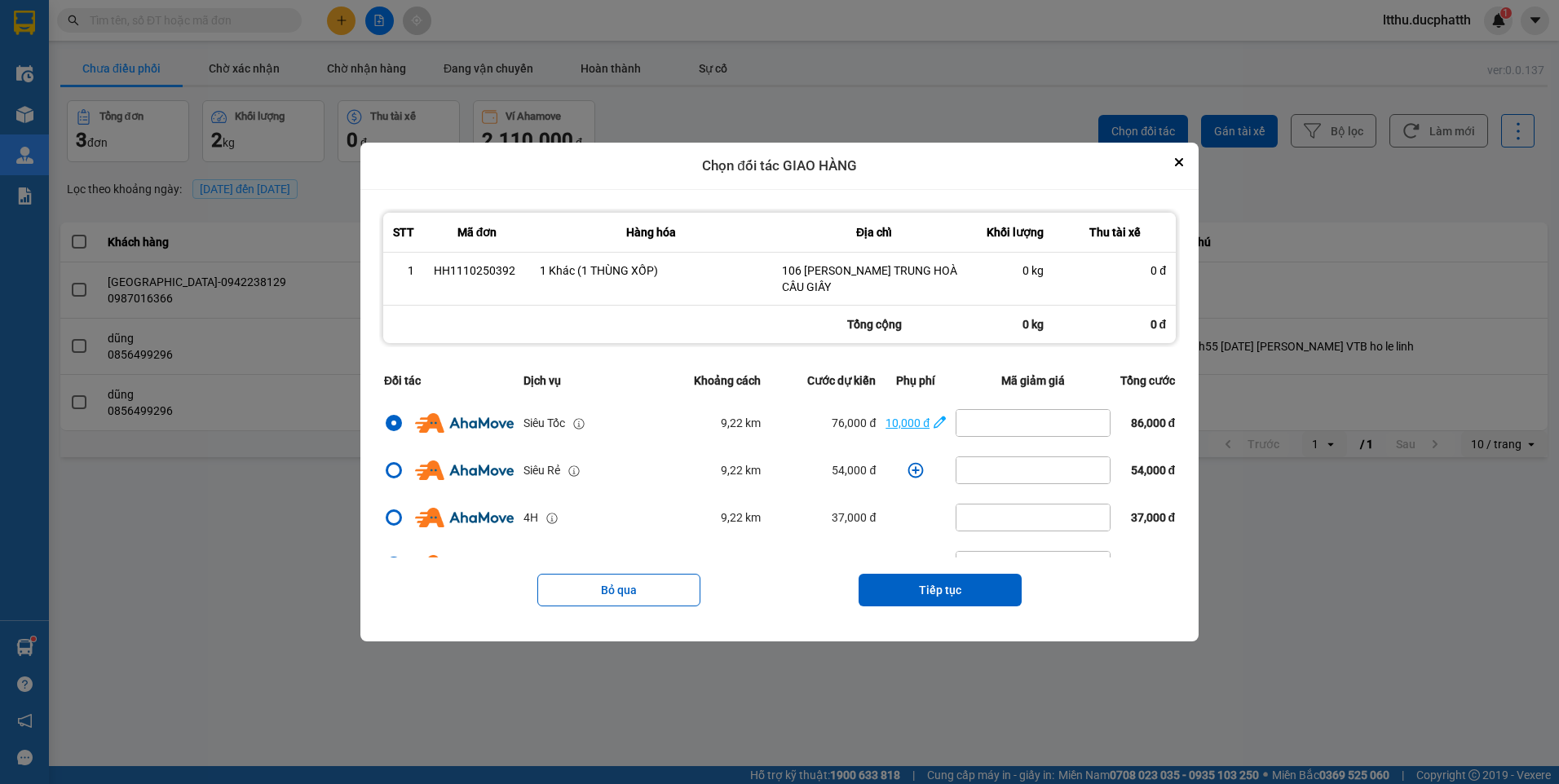
click at [933, 422] on icon "dialog" at bounding box center [939, 421] width 12 height 16
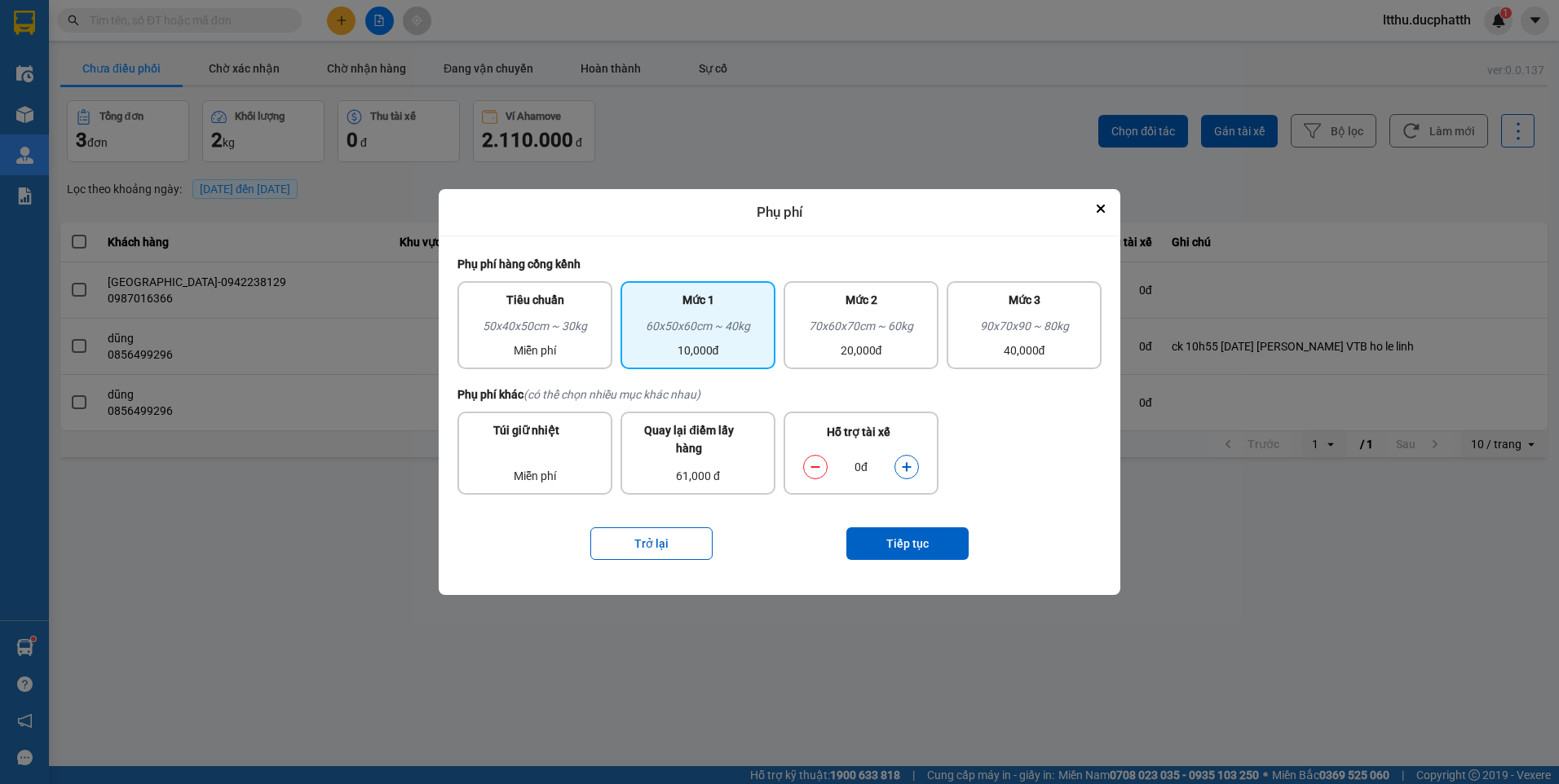
click at [914, 471] on button "dialog" at bounding box center [906, 466] width 23 height 29
click at [915, 541] on button "Tiếp tục" at bounding box center [907, 543] width 123 height 33
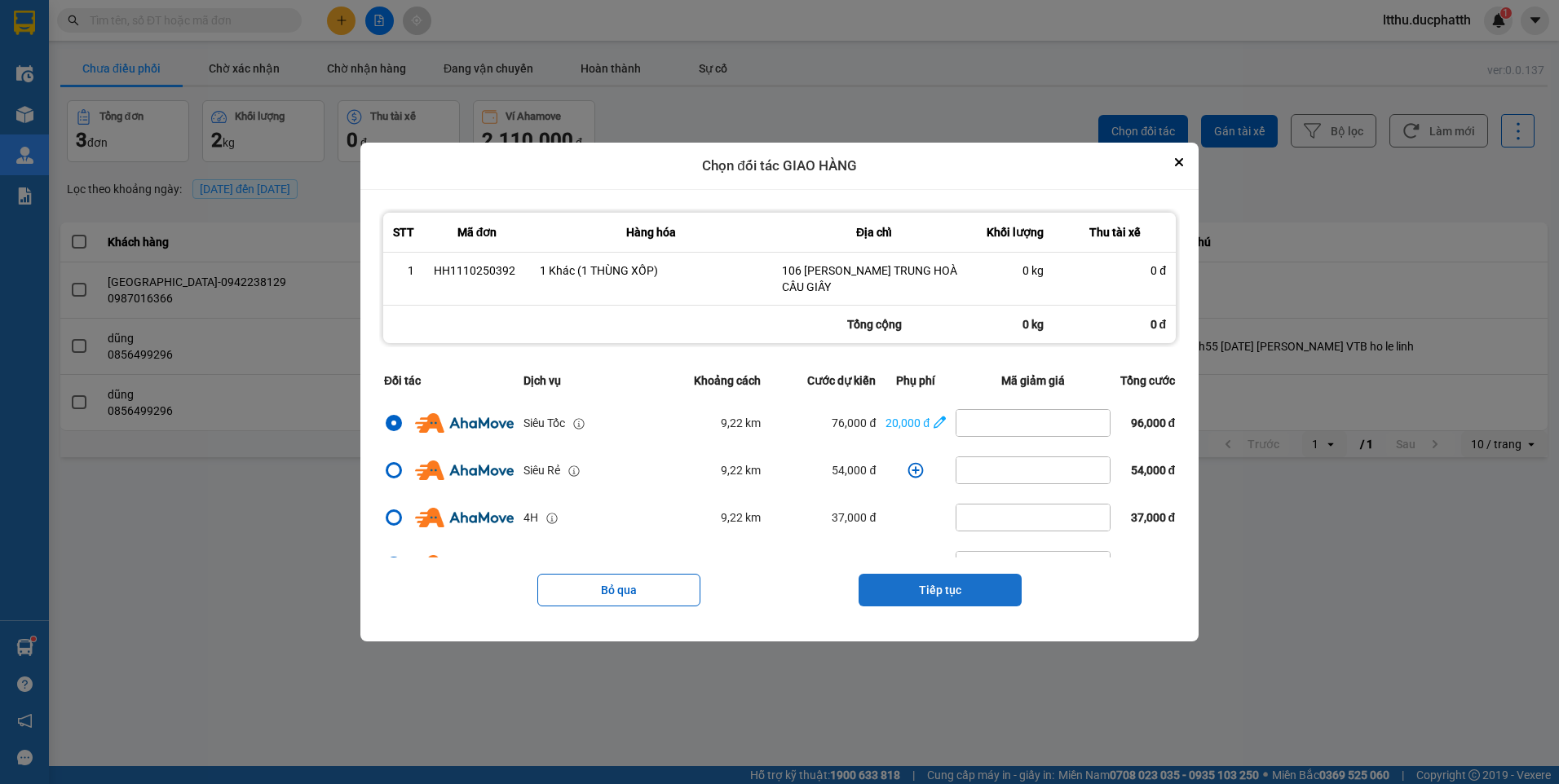
click at [974, 584] on button "Tiếp tục" at bounding box center [940, 590] width 163 height 33
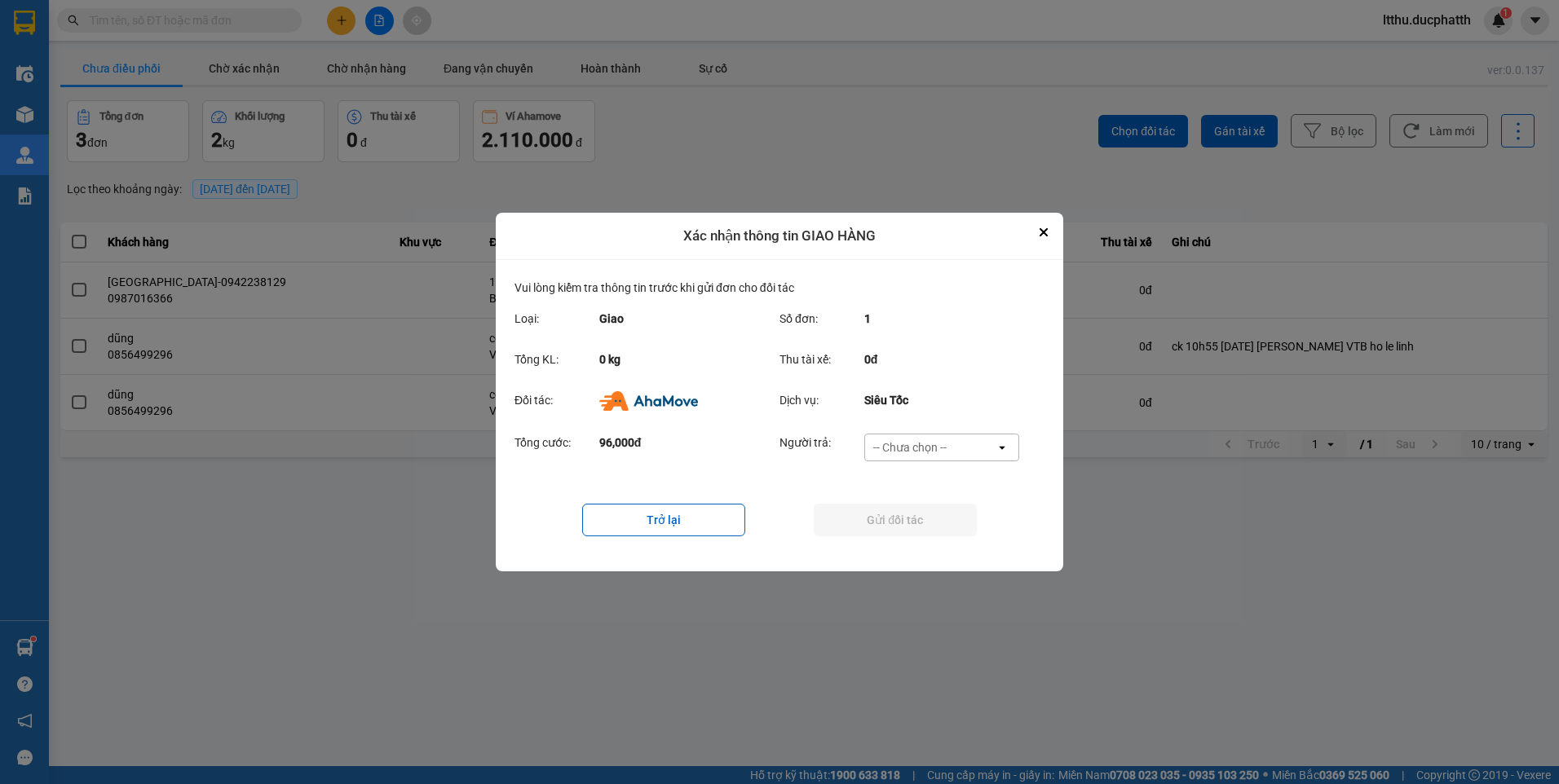
click at [996, 444] on icon "open" at bounding box center [1001, 446] width 13 height 13
click at [966, 541] on div "Ví Ahamove" at bounding box center [940, 540] width 155 height 29
click at [943, 519] on button "Gửi đối tác" at bounding box center [895, 519] width 163 height 33
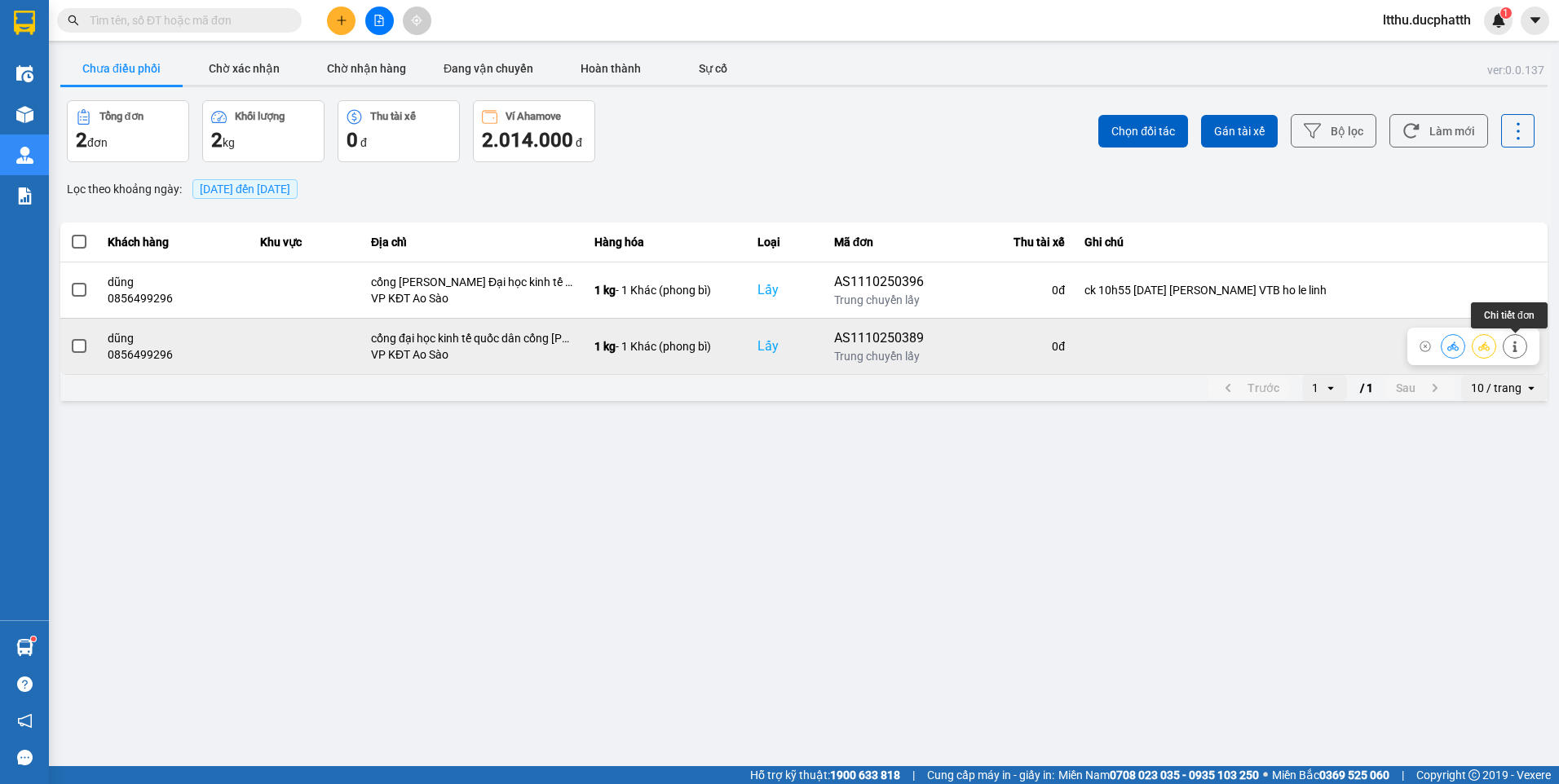
click at [1507, 348] on button at bounding box center [1514, 346] width 23 height 29
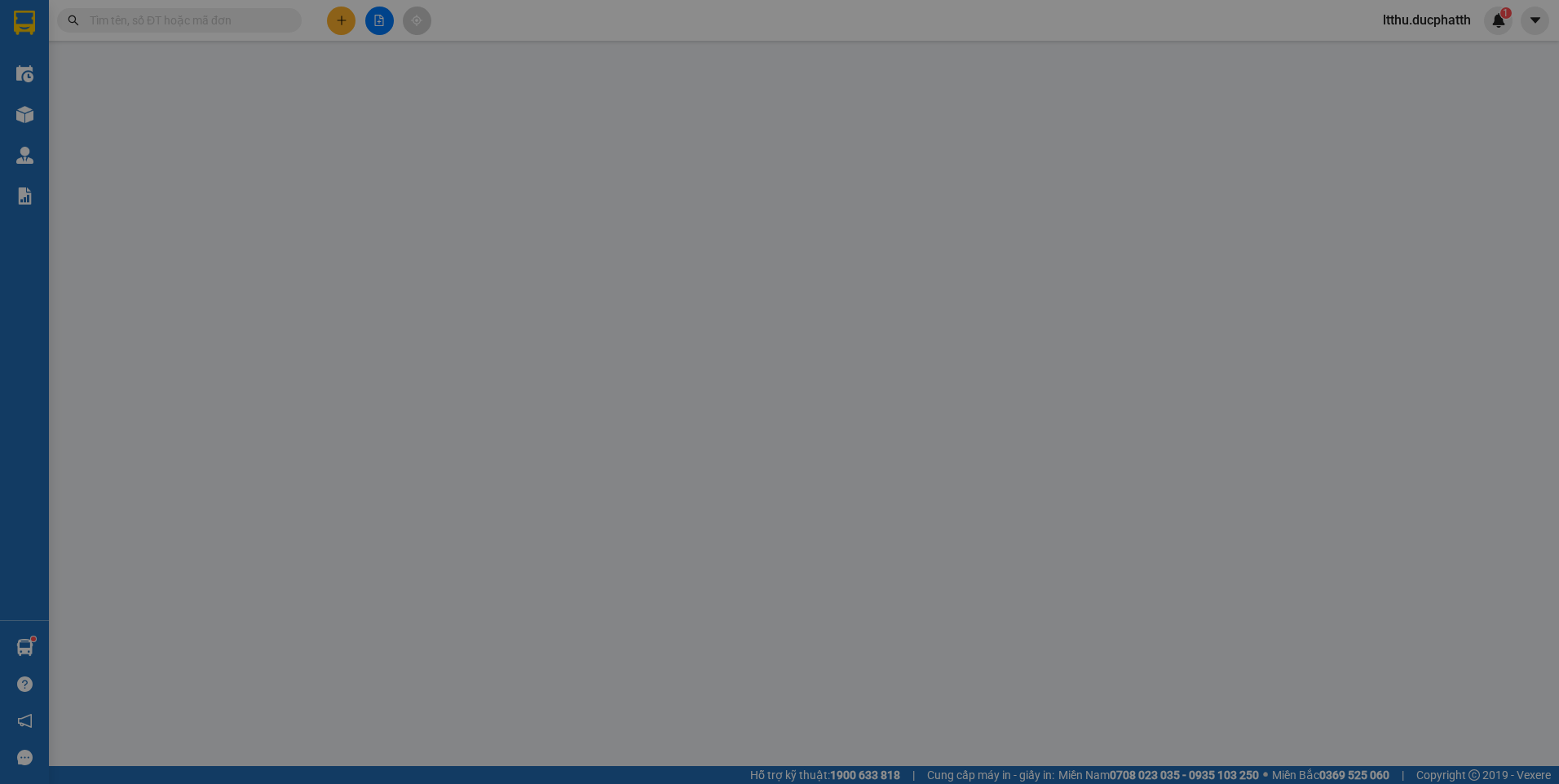
type input "0856499296"
type input "dũng"
checkbox input "true"
type input "cổng đại học kinh tế quốc dân cổng trần đại nghĩa"
type input "0944006687"
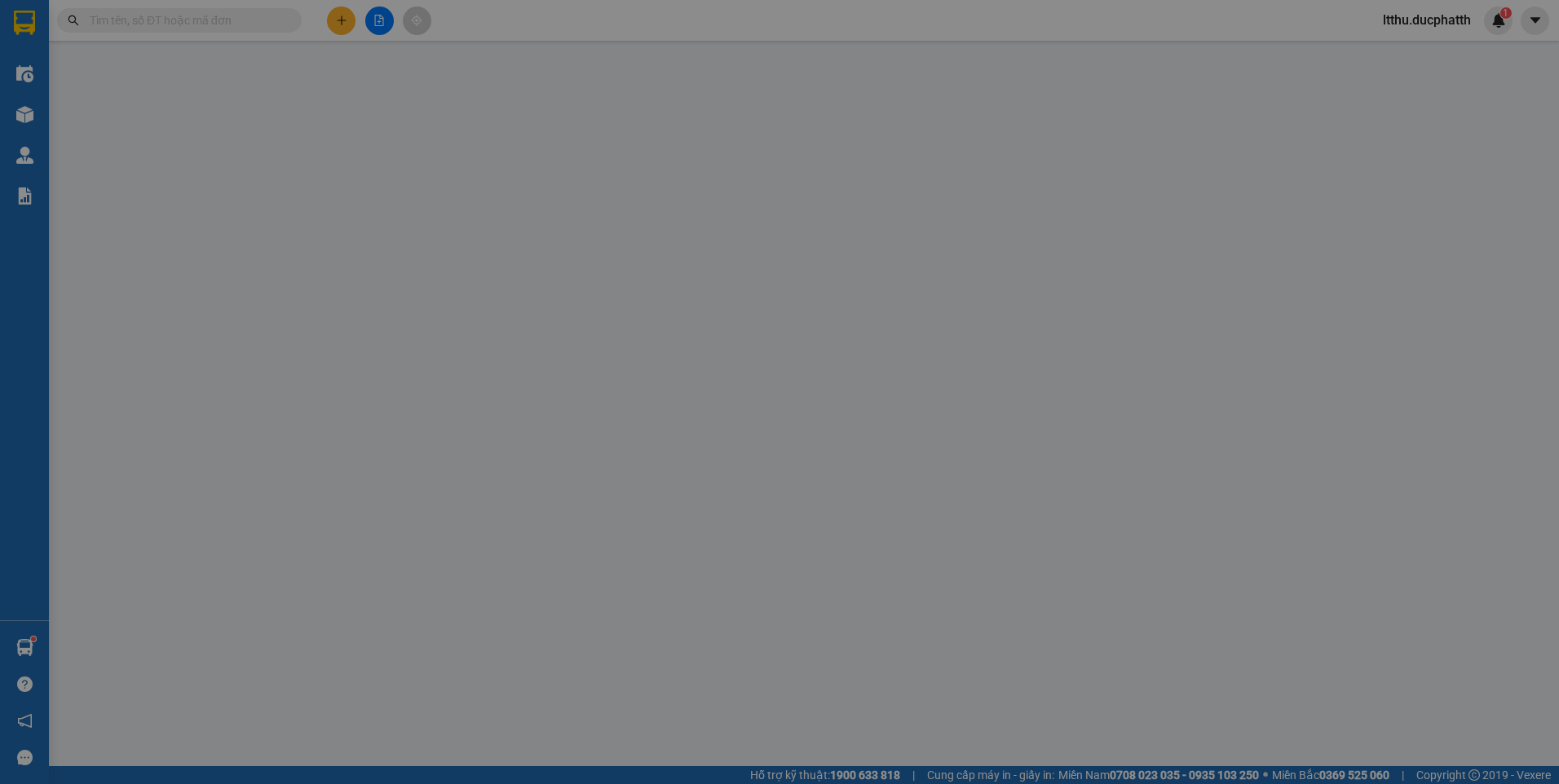
type input "chú duyên"
type input "0"
type input "65.000"
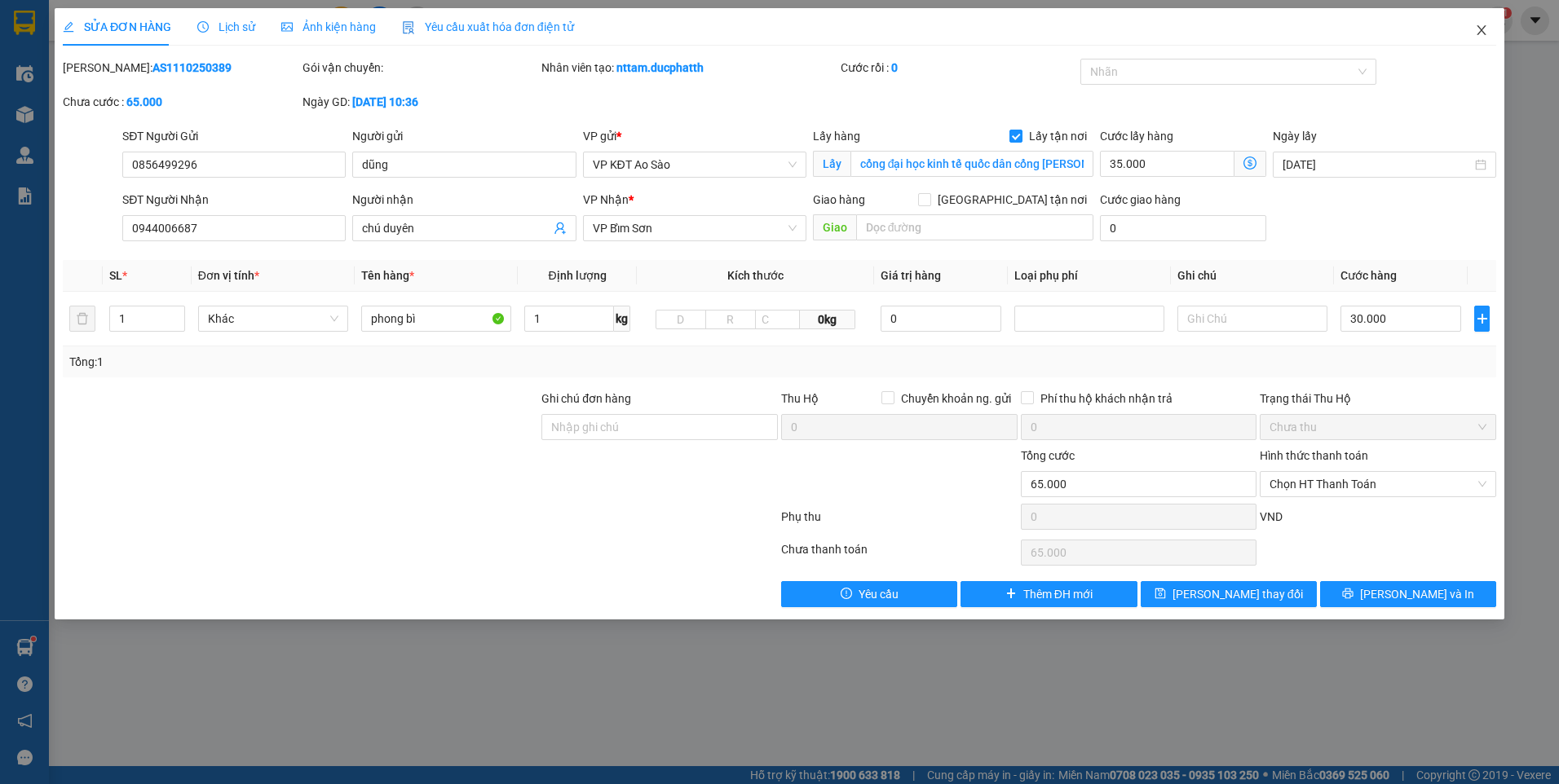
click at [1475, 29] on icon "close" at bounding box center [1480, 30] width 13 height 13
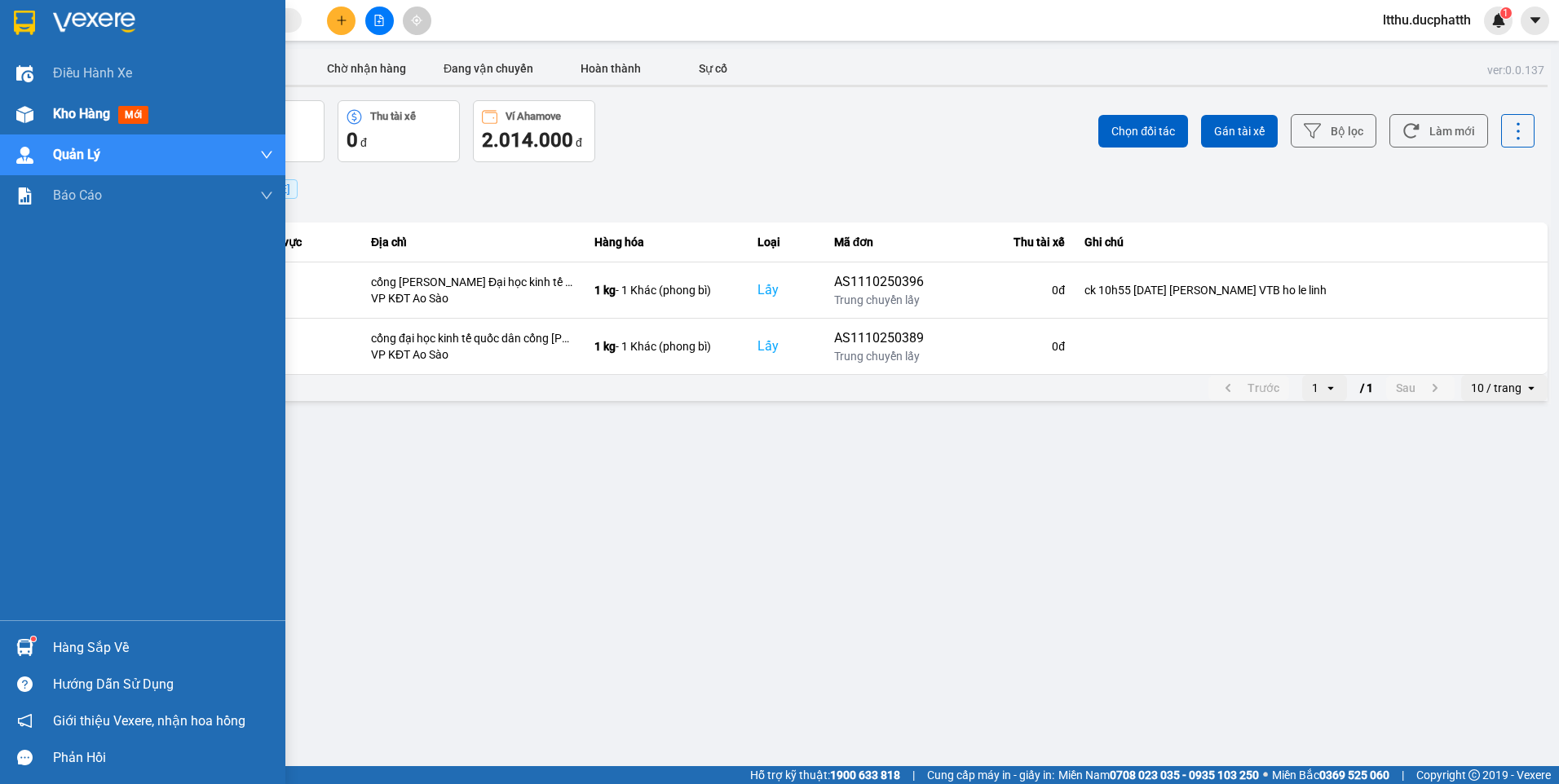
click at [40, 114] on div "Kho hàng mới" at bounding box center [143, 114] width 285 height 41
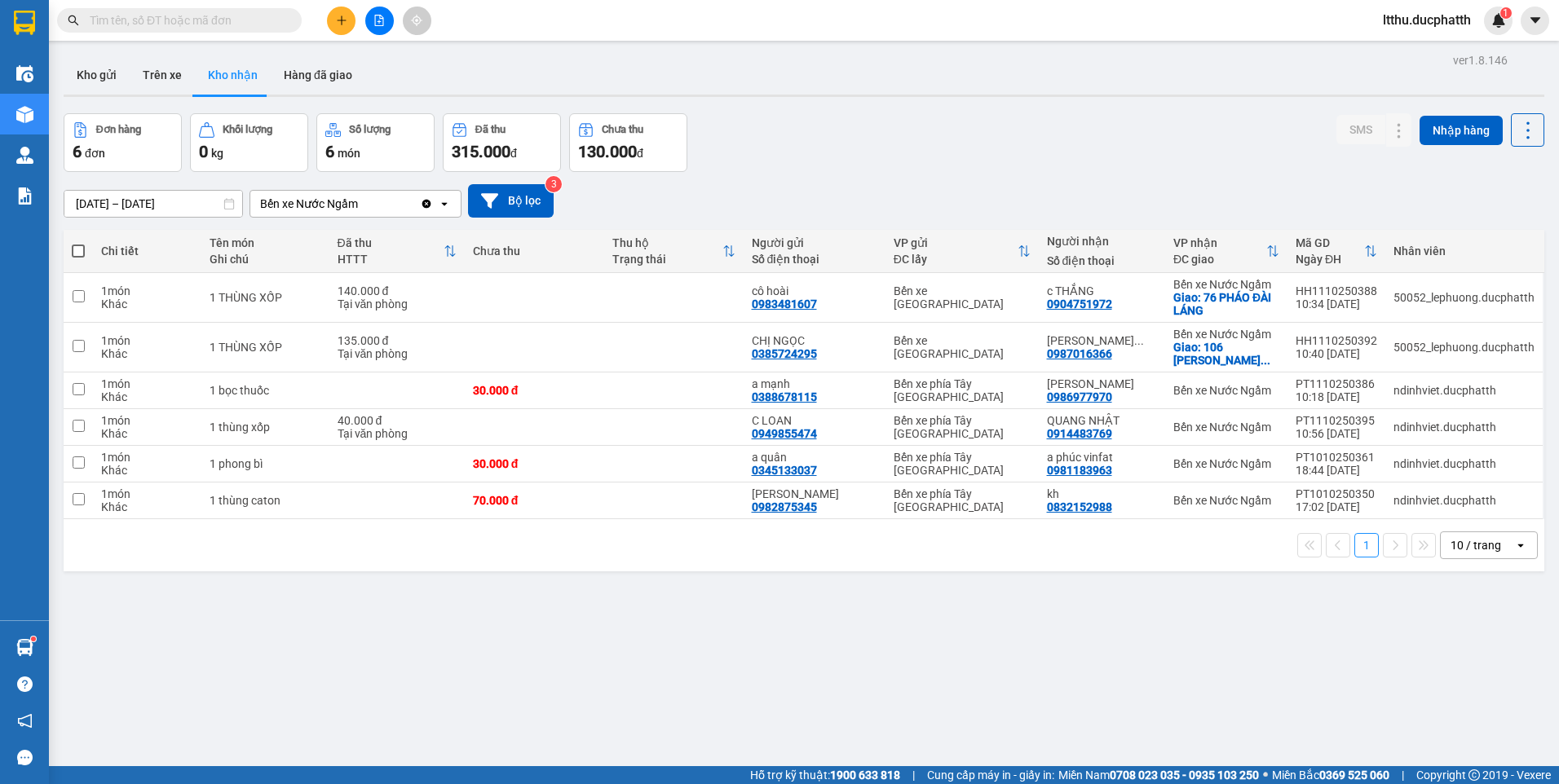
drag, startPoint x: 29, startPoint y: 629, endPoint x: 23, endPoint y: 638, distance: 10.8
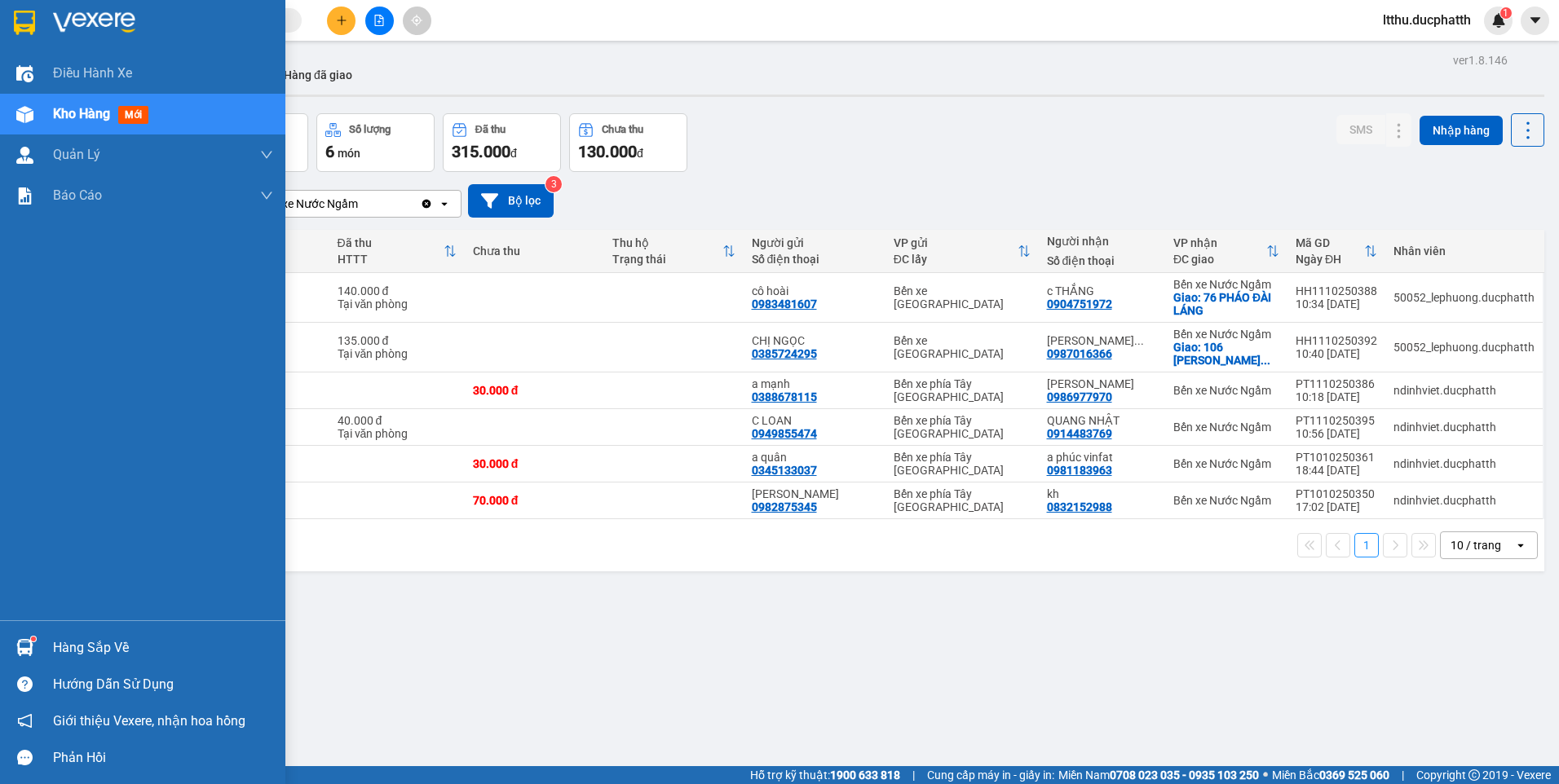
click at [24, 638] on div at bounding box center [25, 647] width 29 height 29
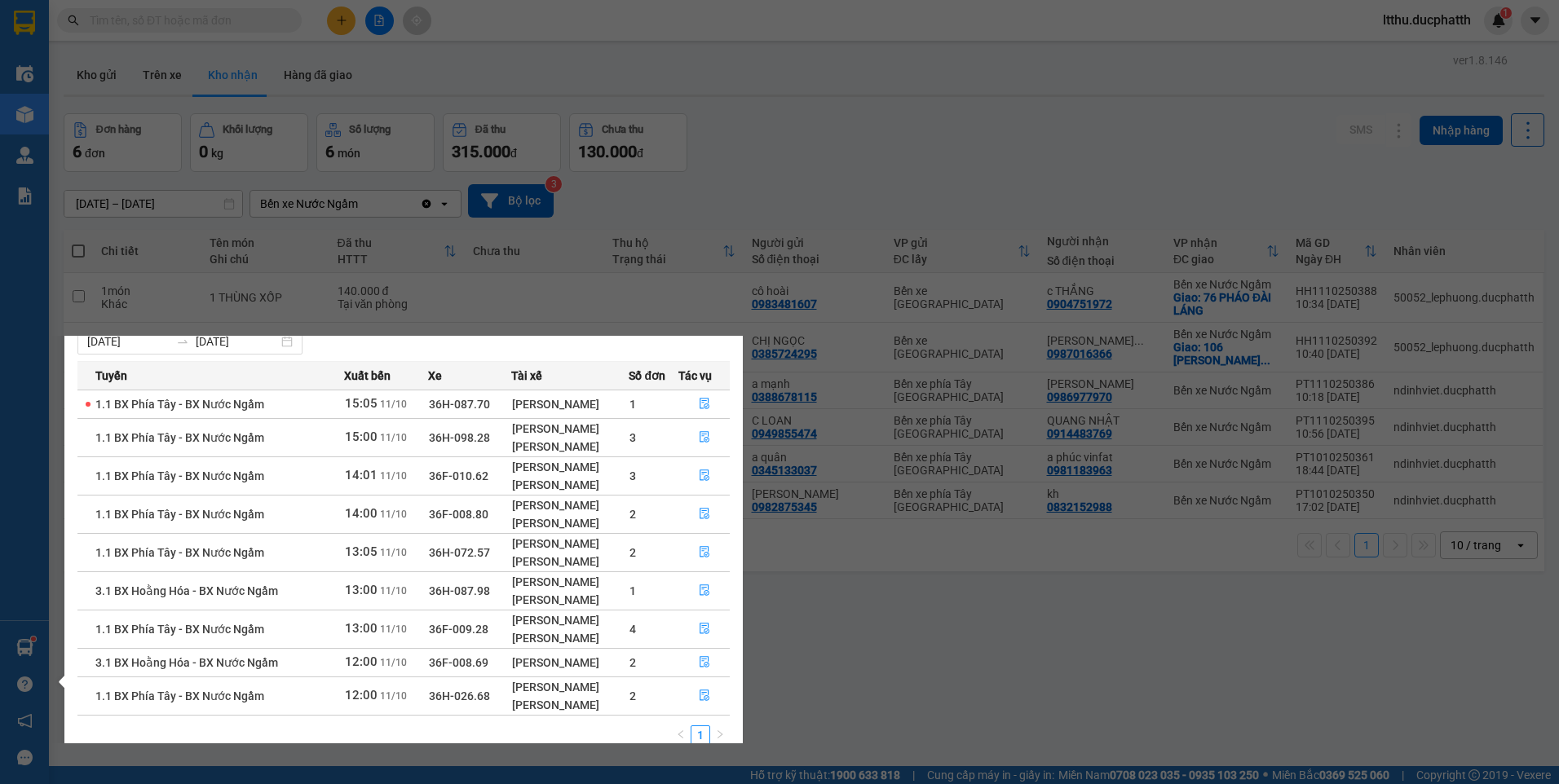
scroll to position [66, 0]
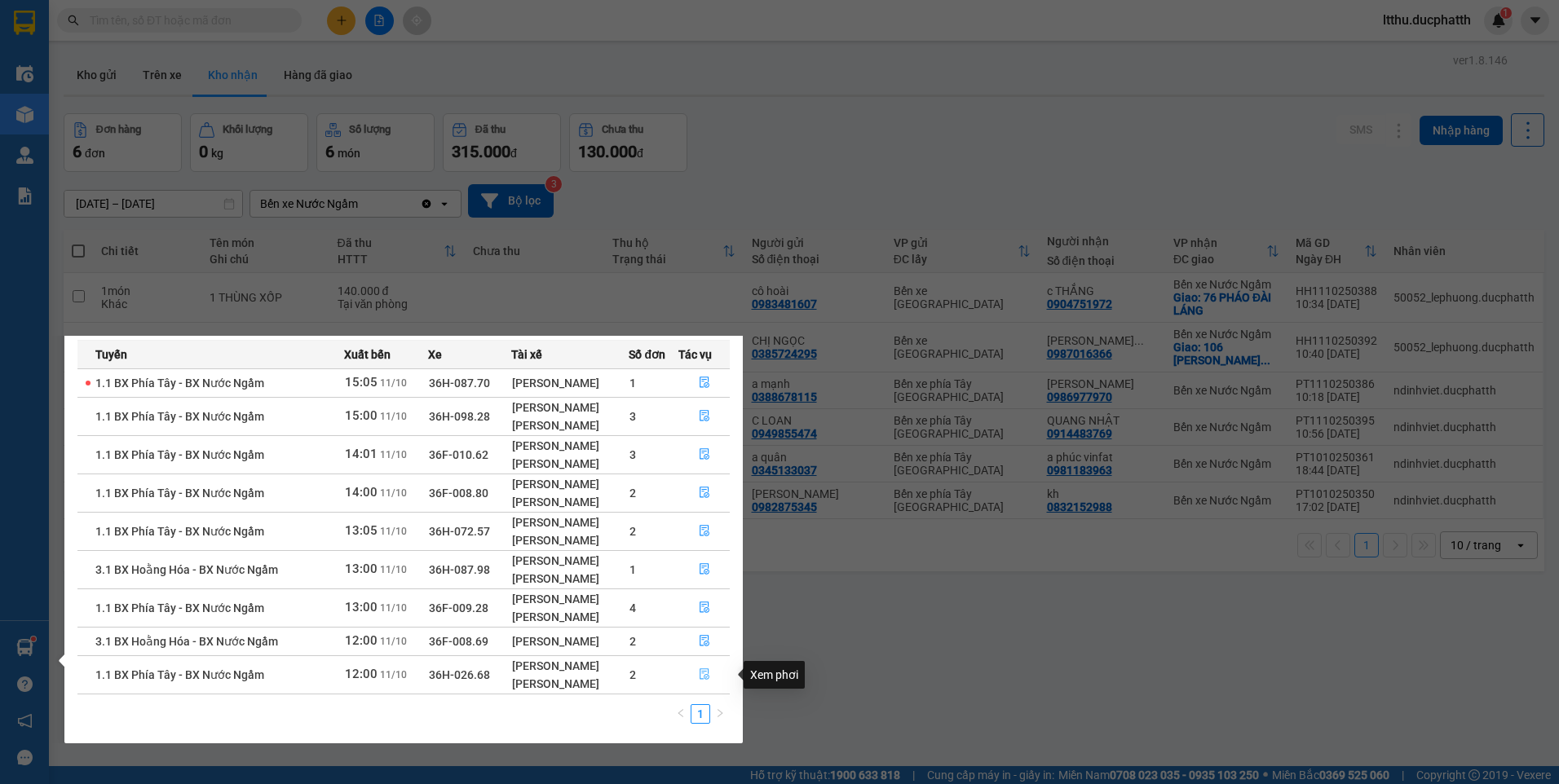
click at [707, 677] on icon "file-done" at bounding box center [705, 673] width 10 height 11
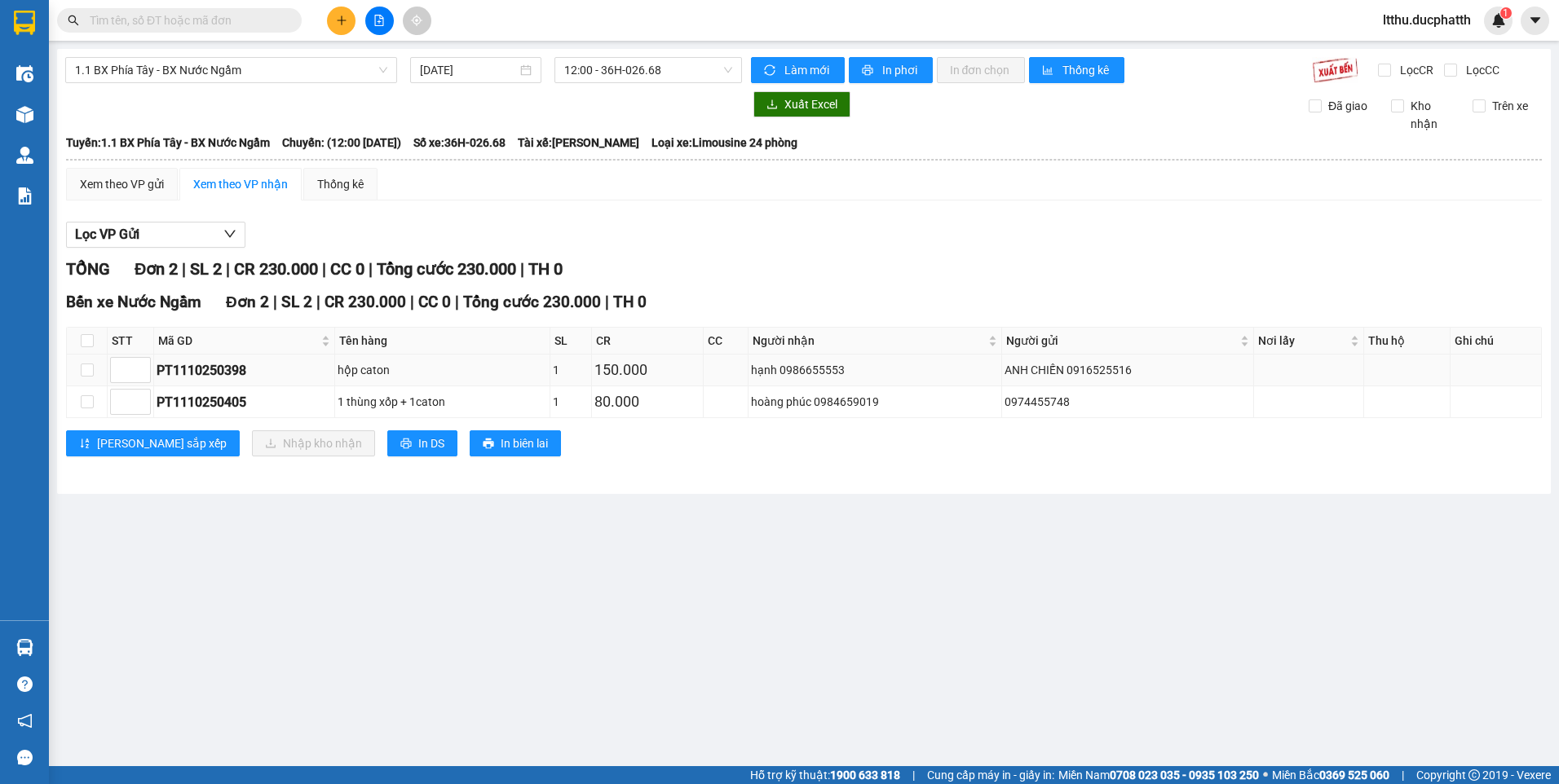
click at [182, 369] on div "PT1110250398" at bounding box center [244, 370] width 175 height 20
copy div "PT1110250398"
click at [214, 11] on input "text" at bounding box center [185, 20] width 192 height 18
click at [221, 27] on input "text" at bounding box center [185, 20] width 192 height 18
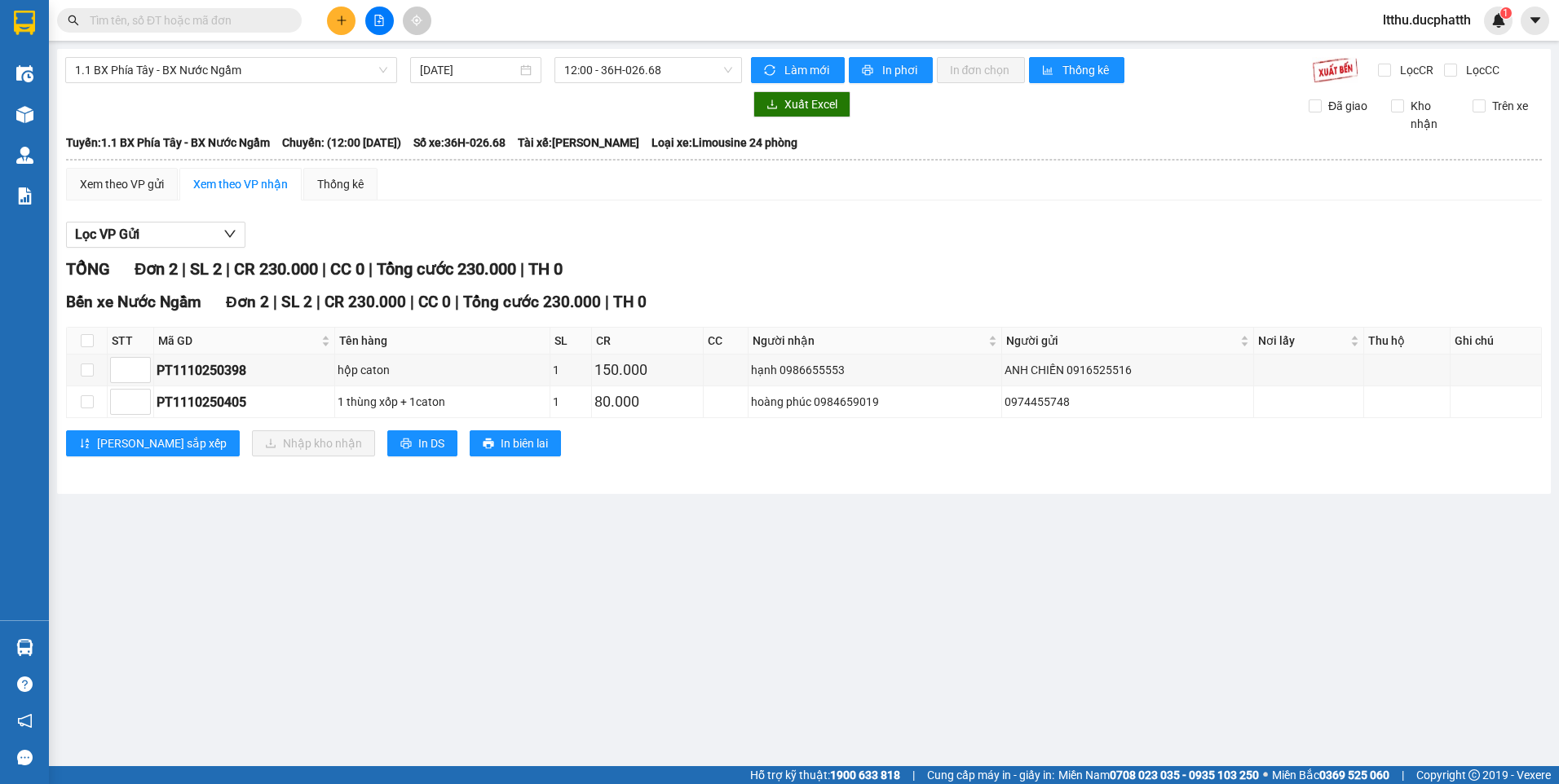
paste input "PT1110250398"
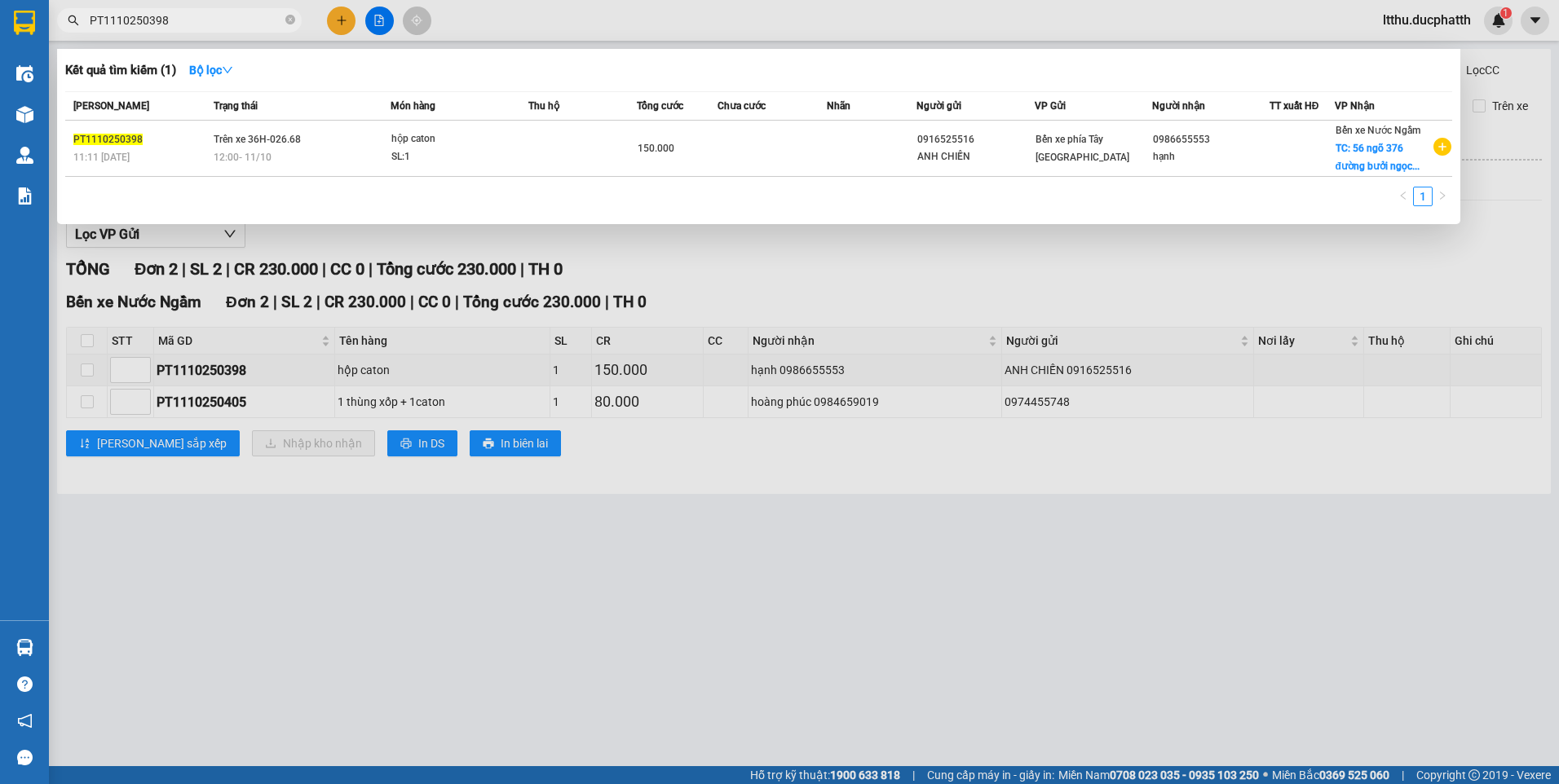
click at [211, 398] on div at bounding box center [780, 392] width 1559 height 784
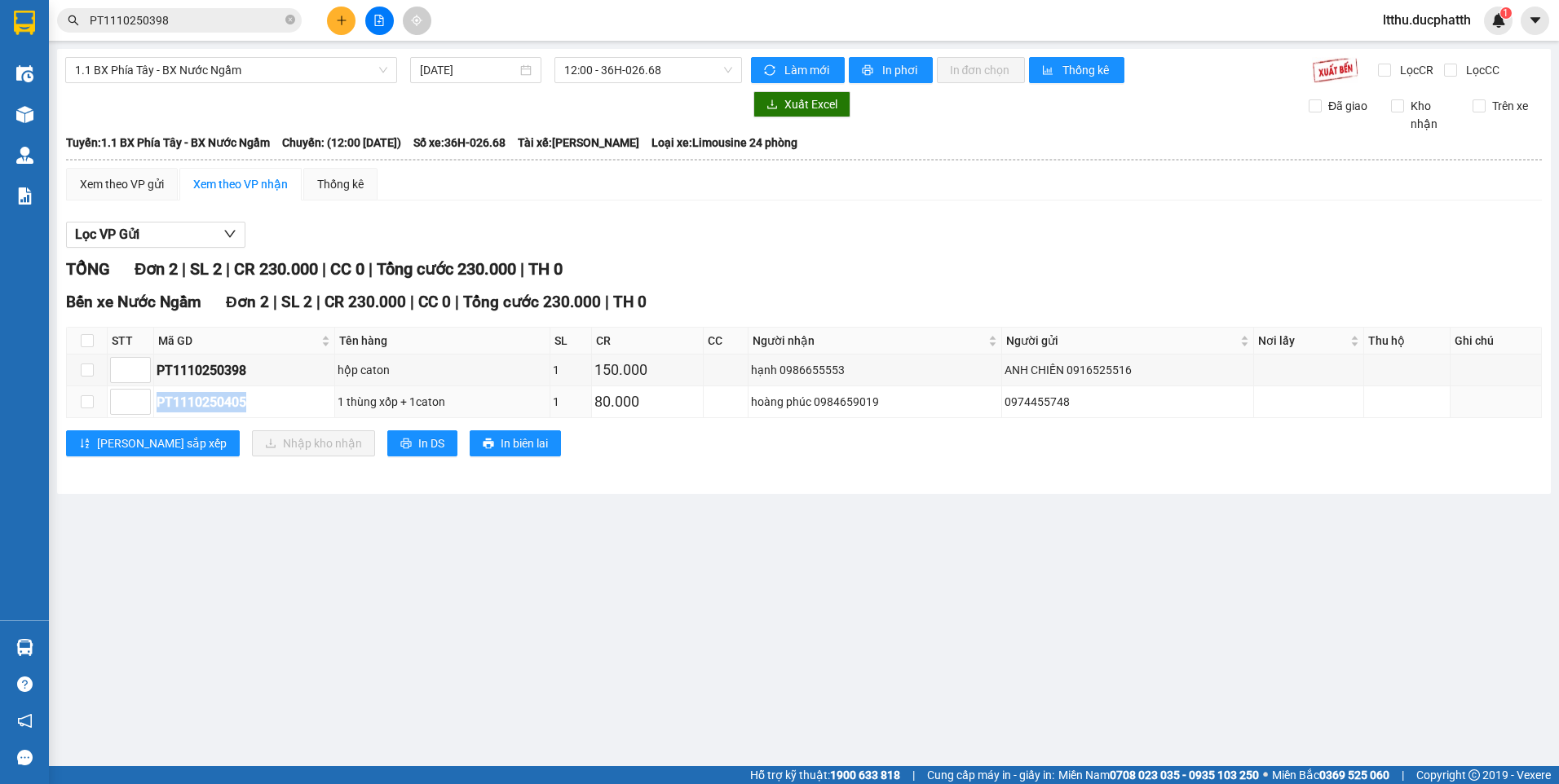
click at [211, 398] on div "PT1110250405" at bounding box center [244, 401] width 175 height 20
copy div "PT1110250405"
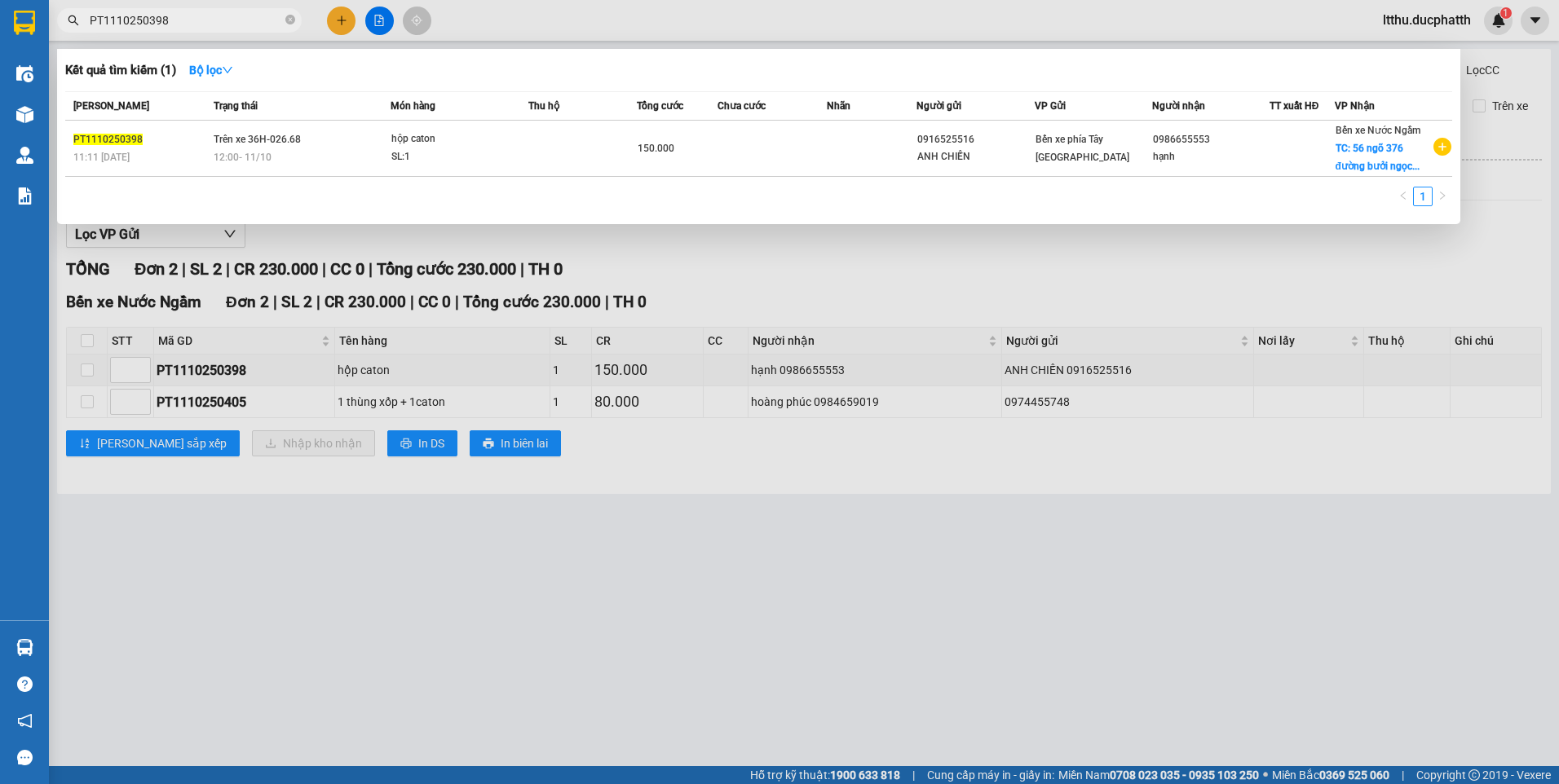
click at [185, 17] on input "PT1110250398" at bounding box center [185, 20] width 192 height 18
paste input "405"
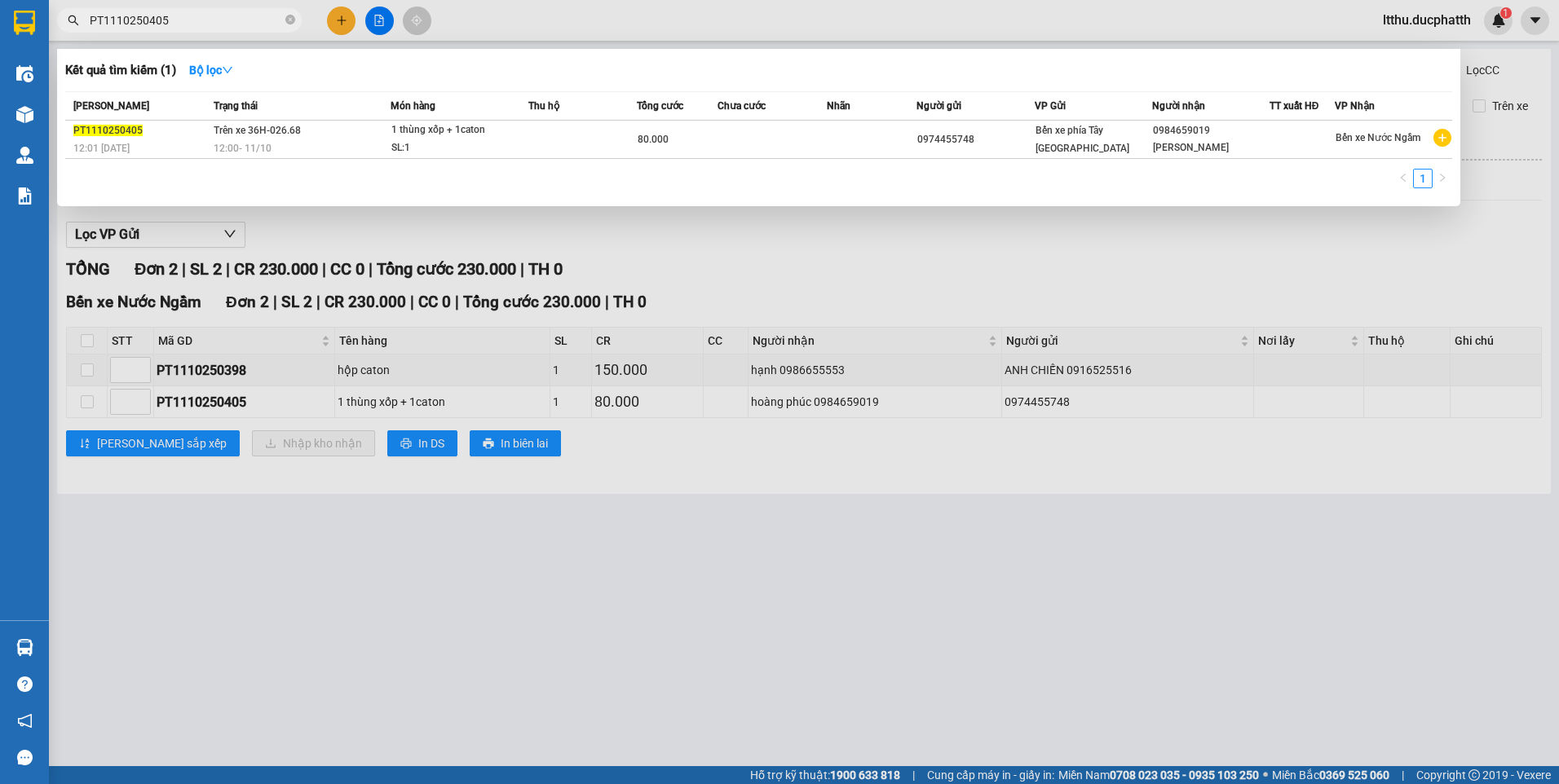
type input "PT1110250405"
click at [745, 252] on div at bounding box center [780, 392] width 1559 height 784
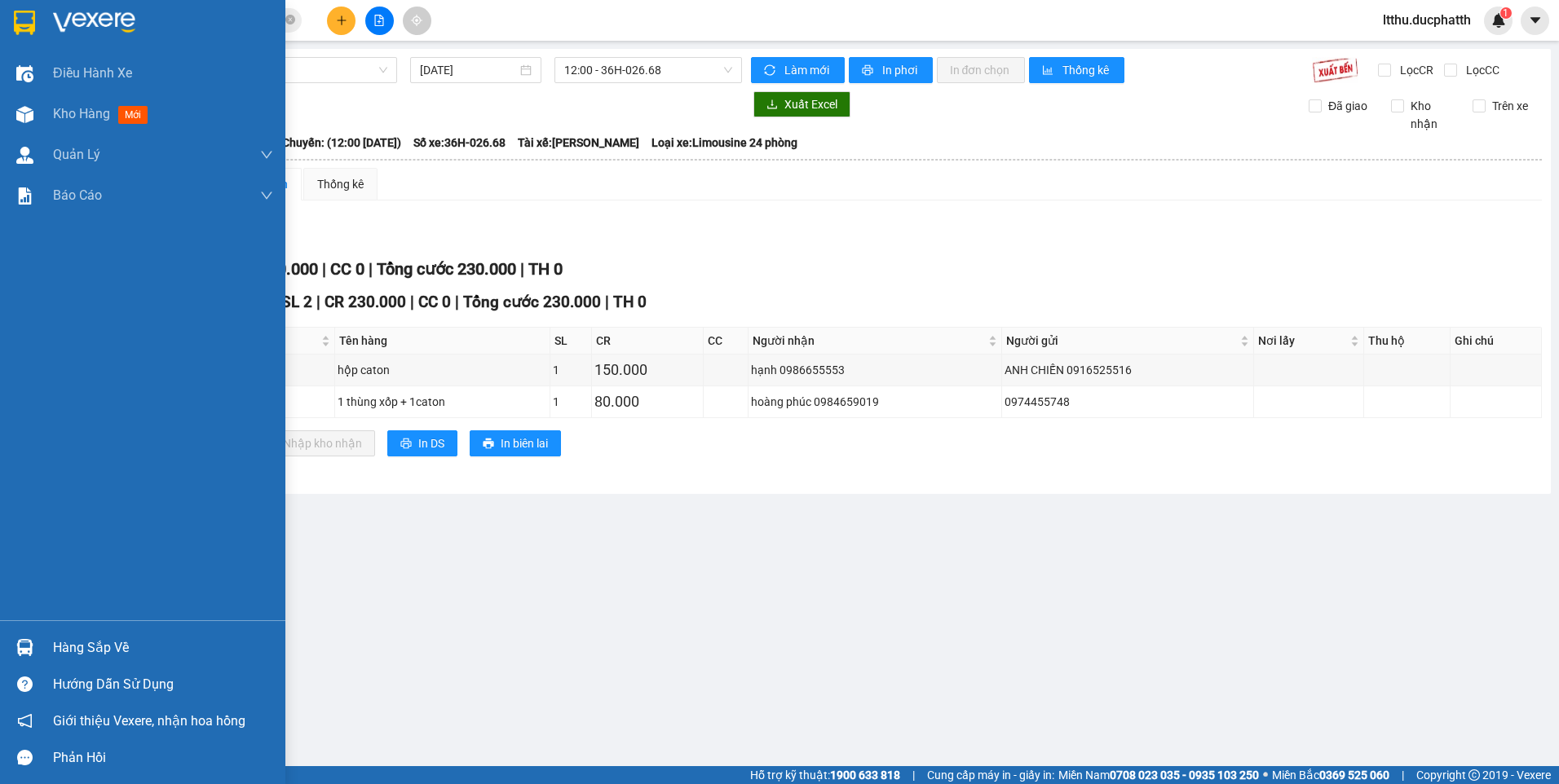
click at [80, 653] on div "Hàng sắp về" at bounding box center [162, 648] width 220 height 25
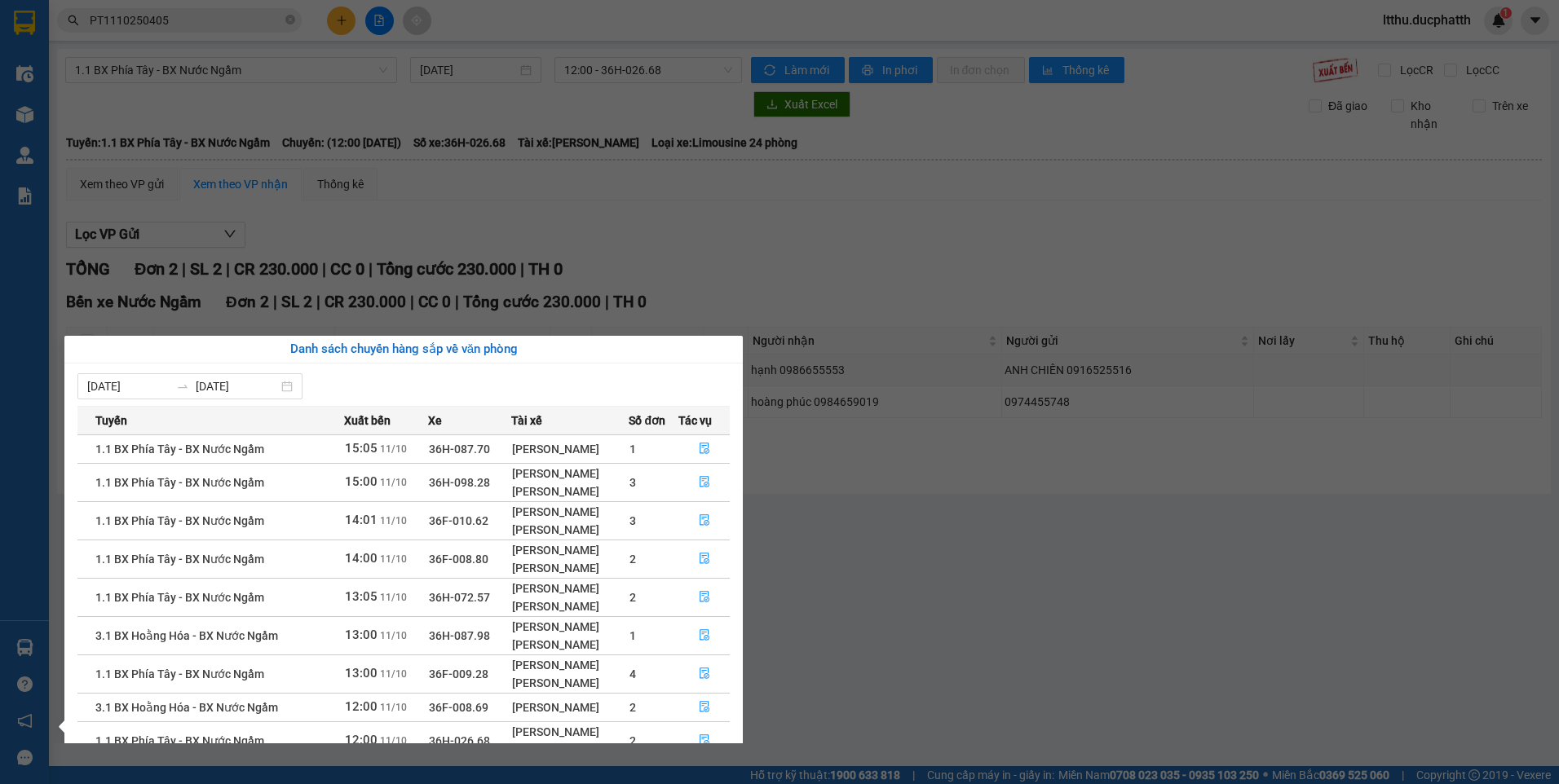
scroll to position [66, 0]
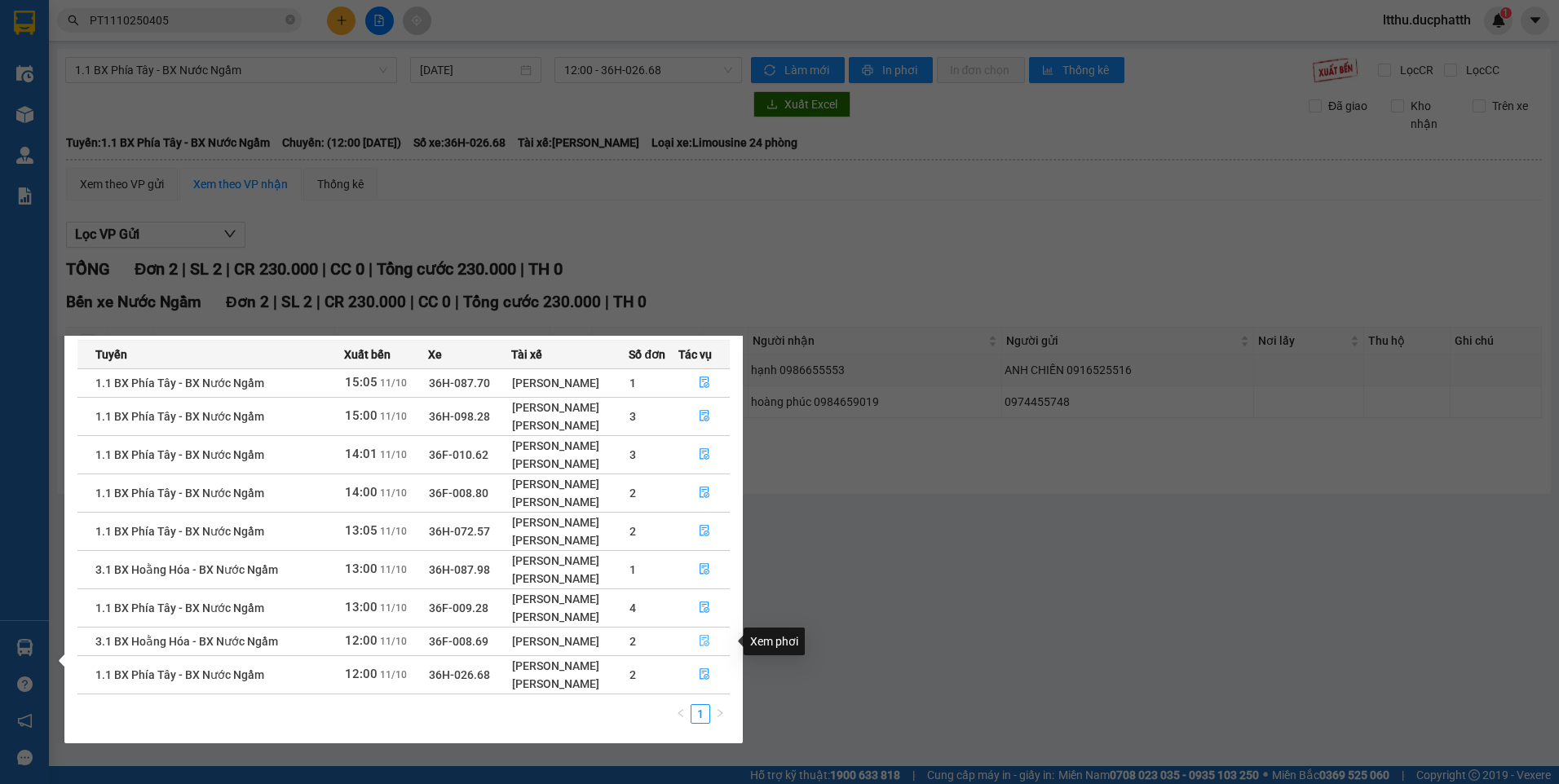
click at [702, 646] on icon "file-done" at bounding box center [704, 640] width 11 height 11
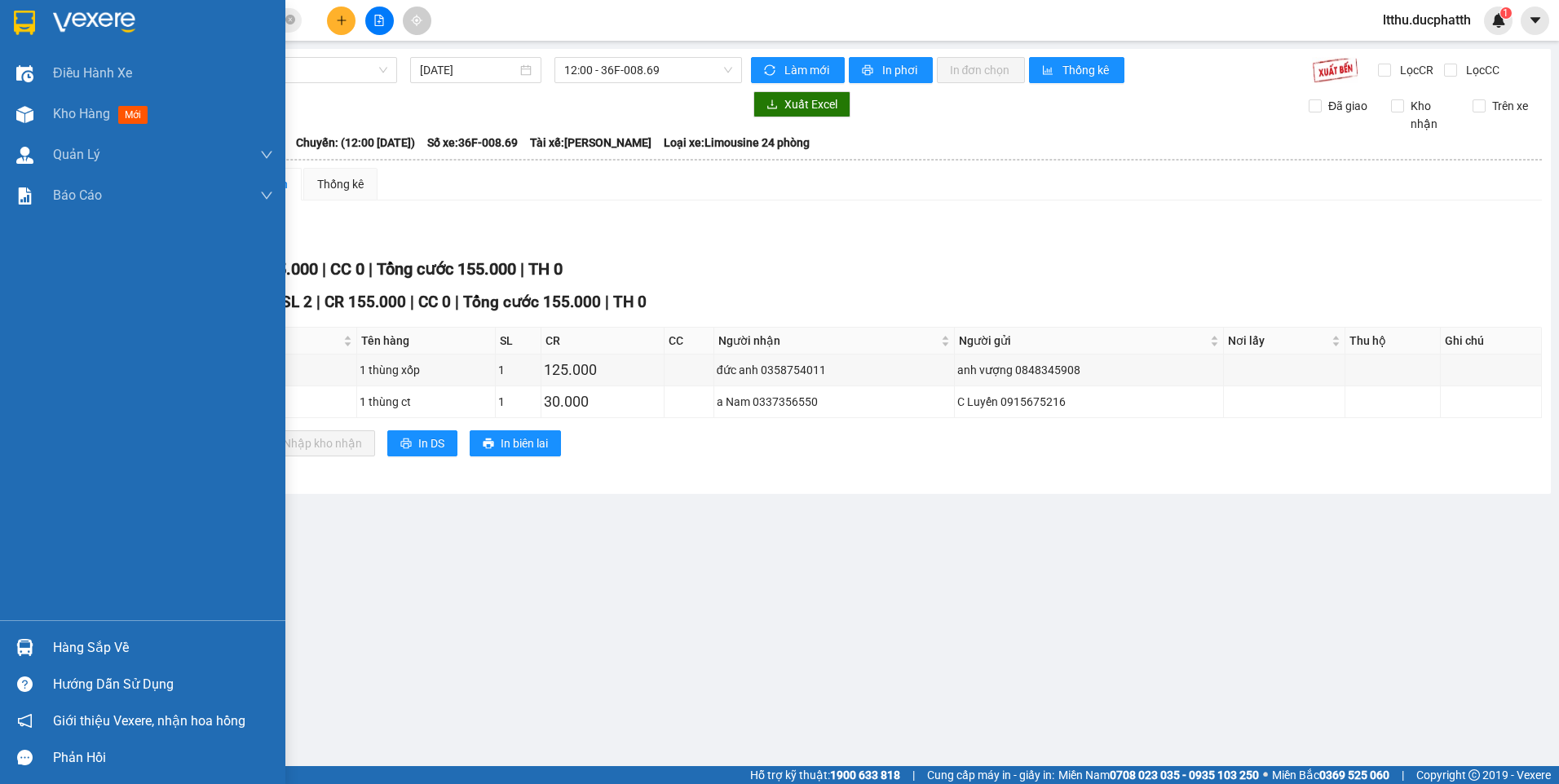
click at [34, 649] on div at bounding box center [25, 647] width 29 height 29
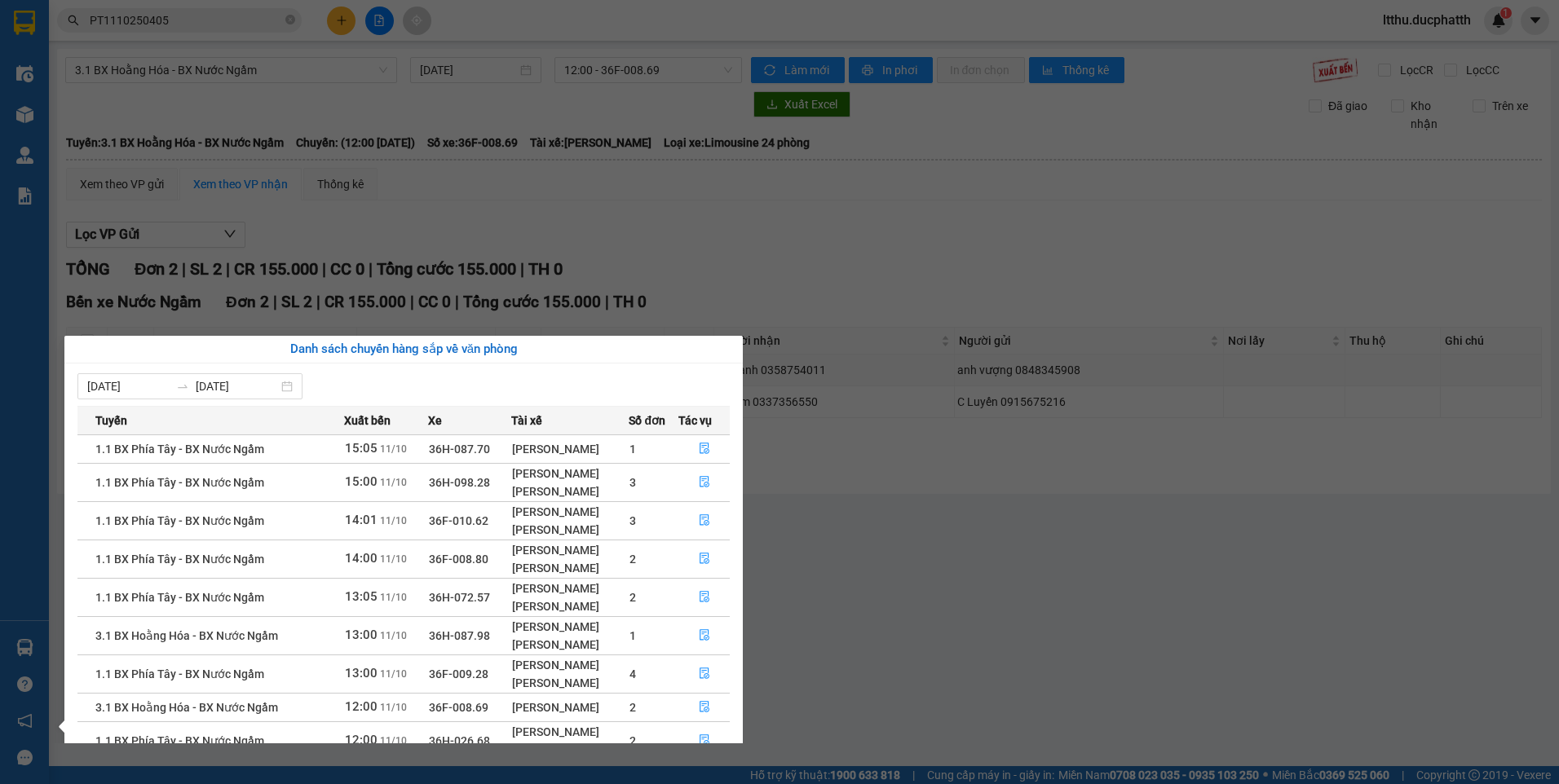
scroll to position [66, 0]
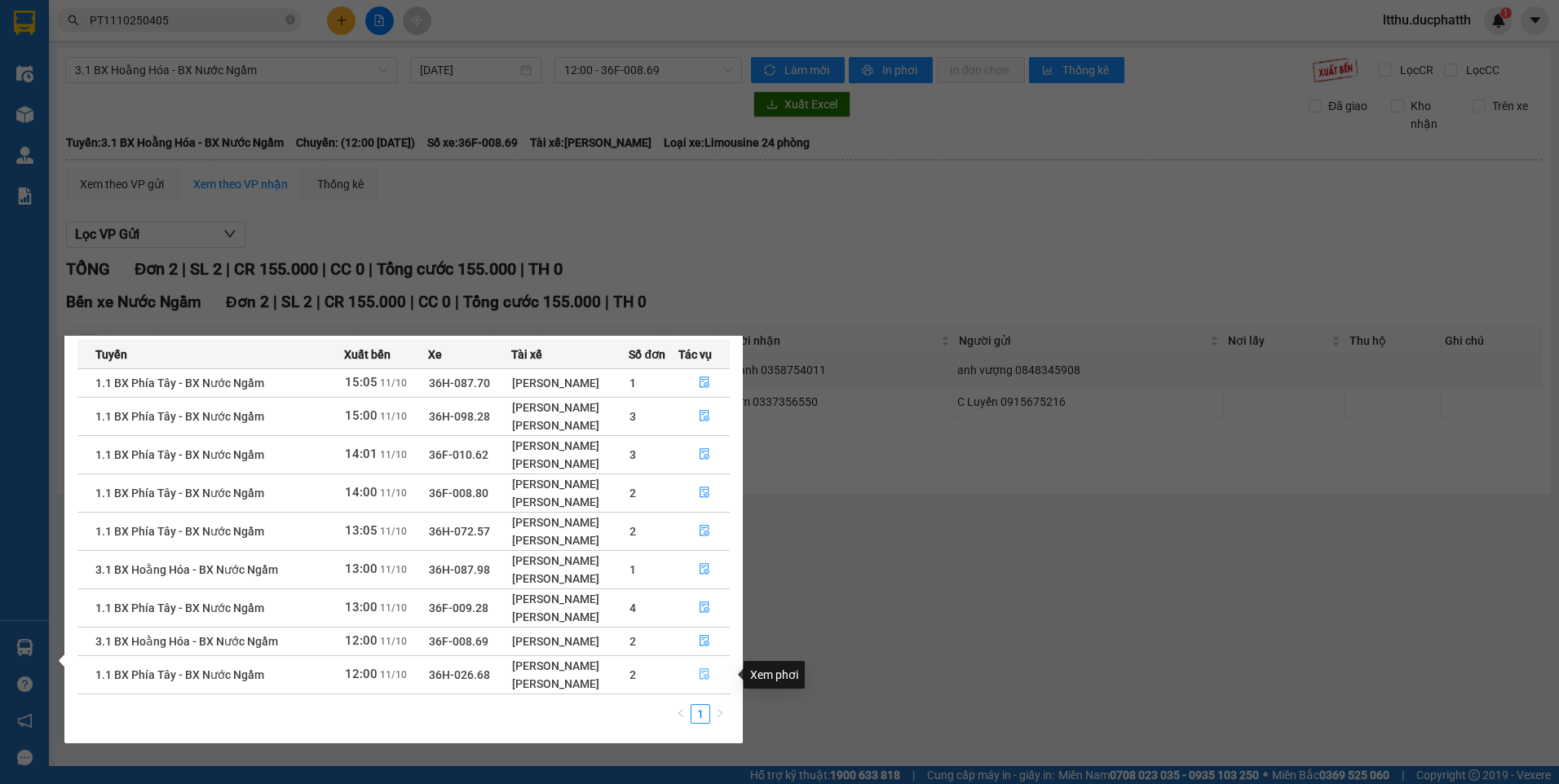
click at [705, 679] on icon "file-done" at bounding box center [704, 673] width 11 height 11
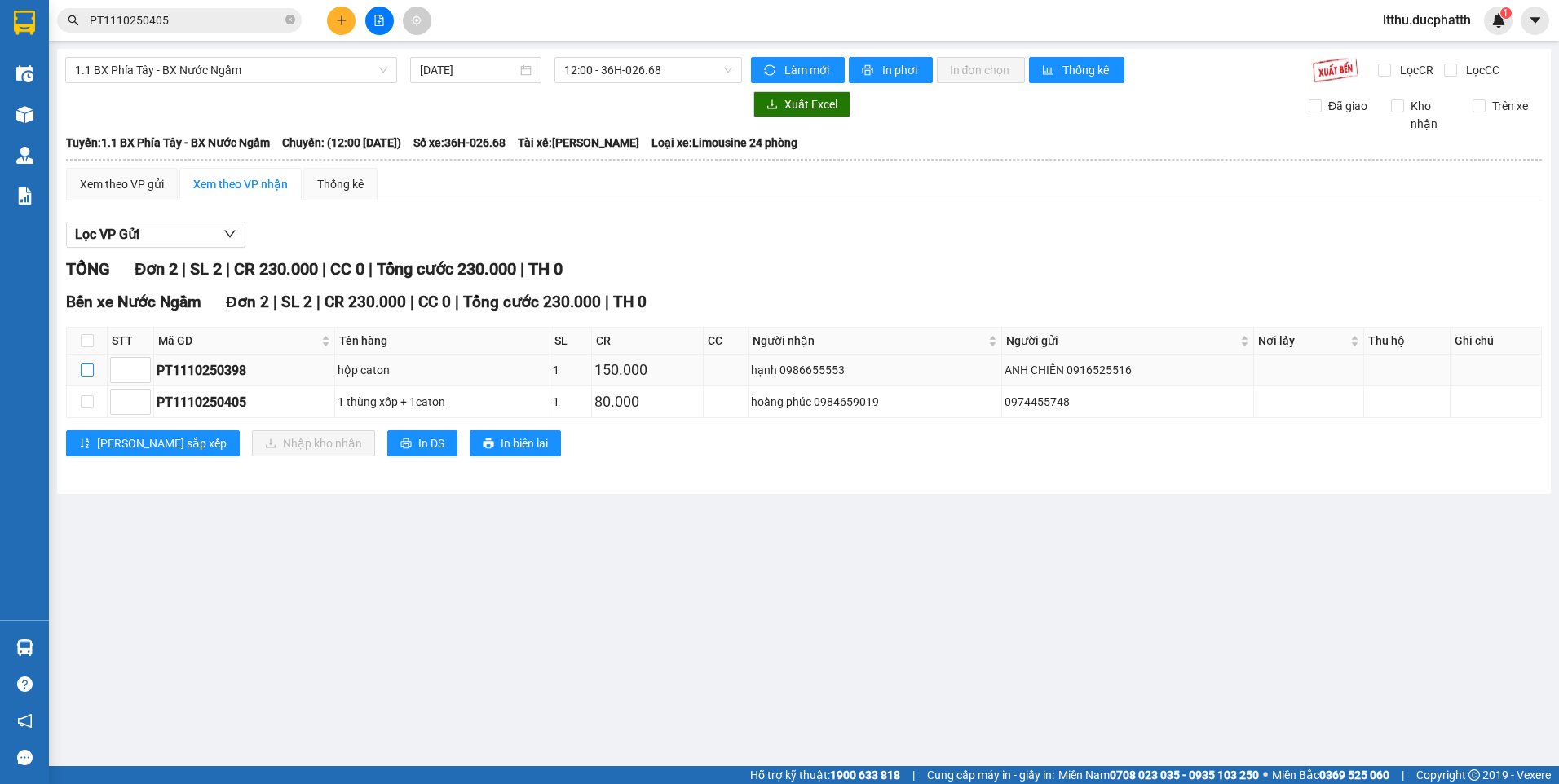
click at [90, 374] on input "checkbox" at bounding box center [87, 370] width 13 height 13
checkbox input "true"
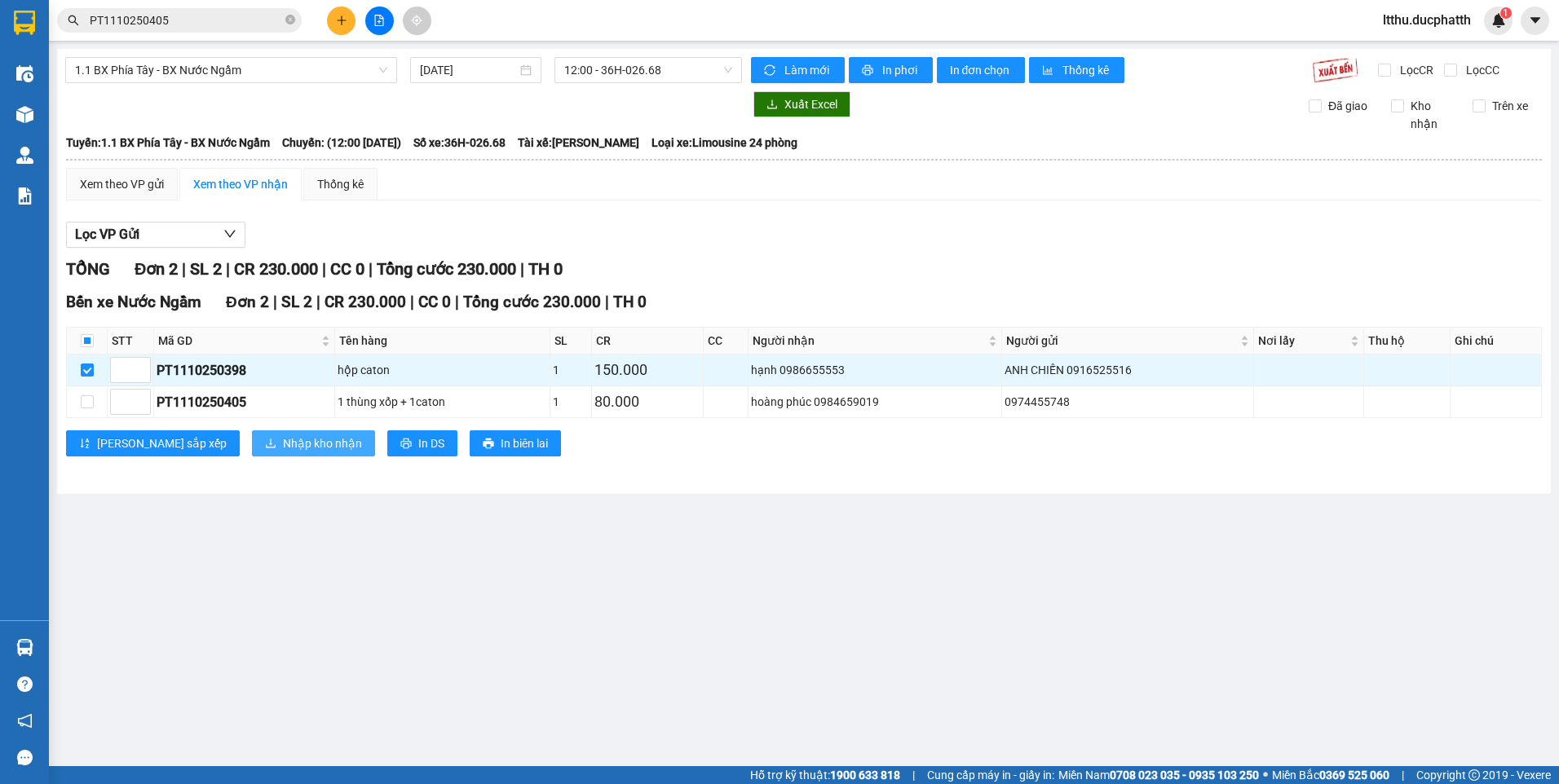
click at [283, 441] on span "Nhập kho nhận" at bounding box center [322, 443] width 79 height 18
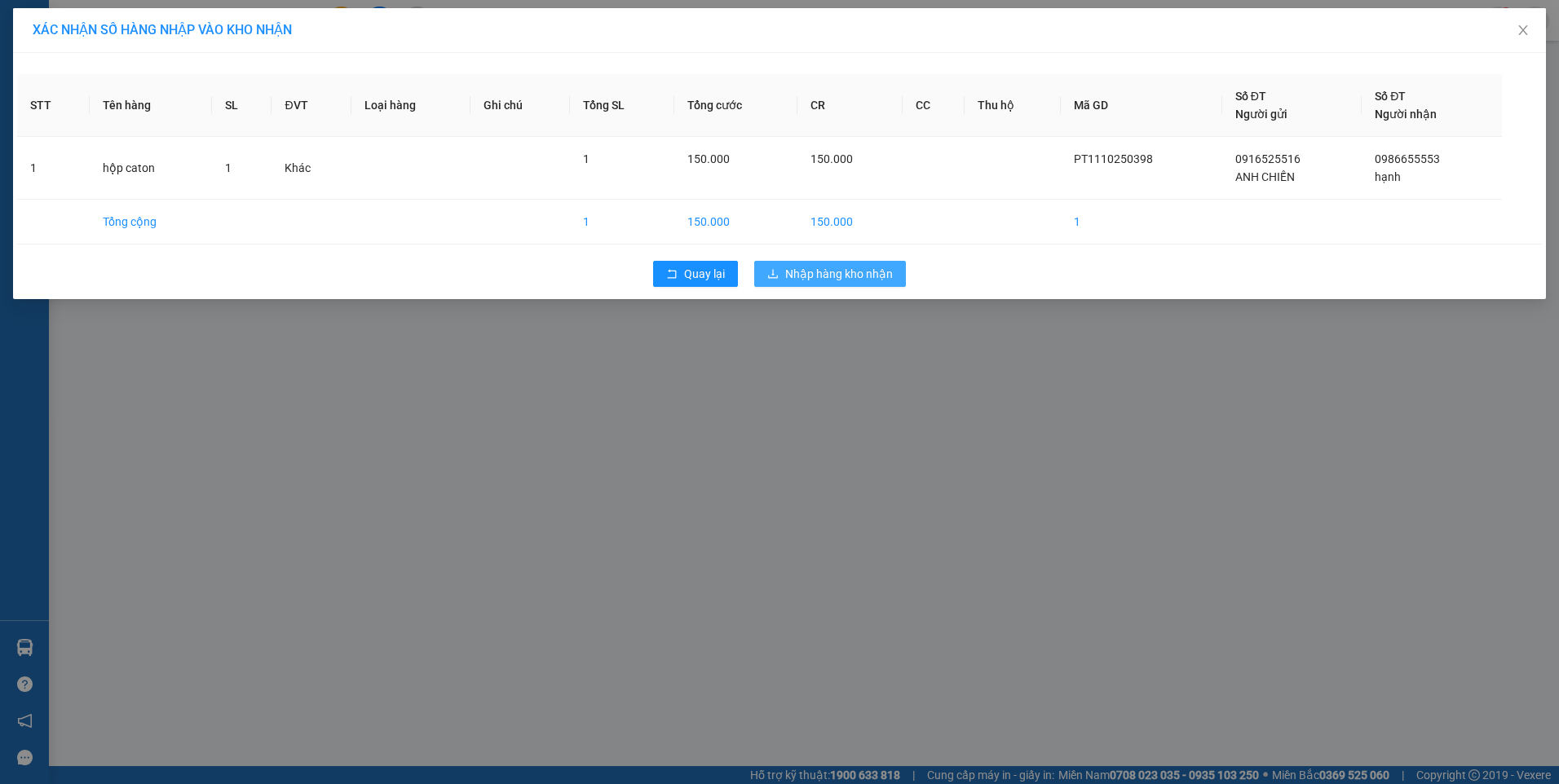
click at [811, 276] on span "Nhập hàng kho nhận" at bounding box center [838, 274] width 108 height 18
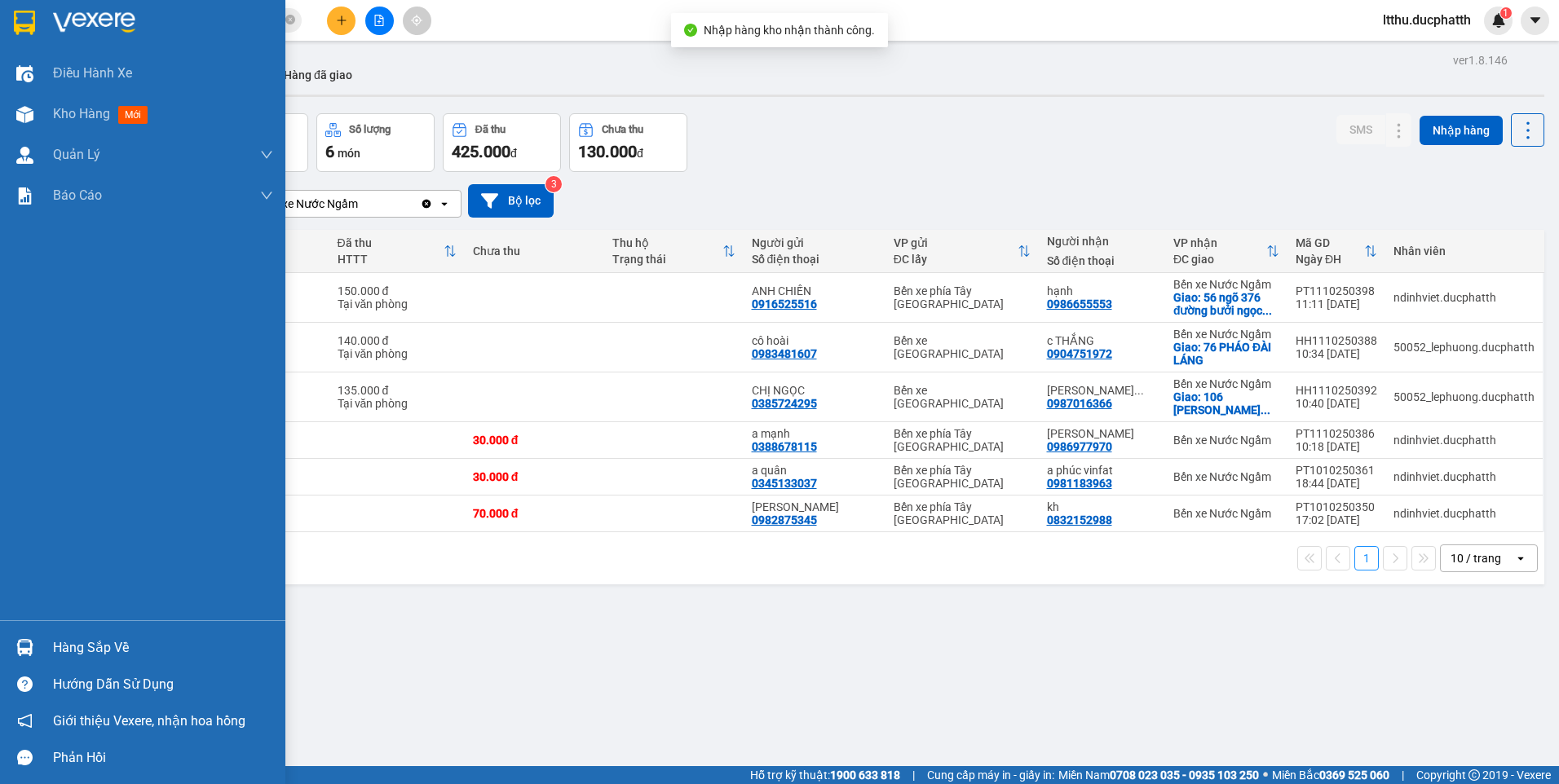
click at [70, 646] on div "Hàng sắp về" at bounding box center [162, 648] width 220 height 25
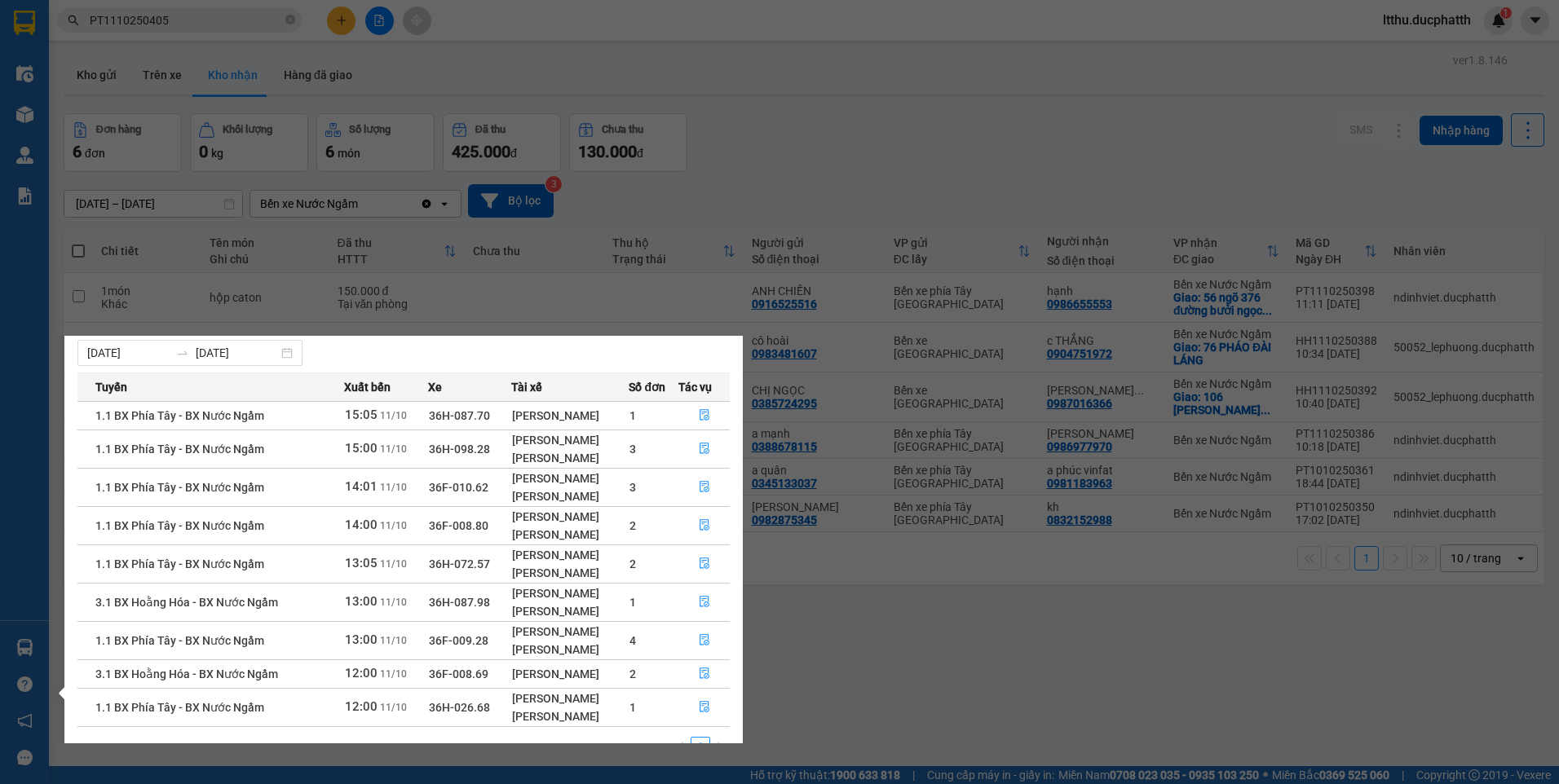
scroll to position [66, 0]
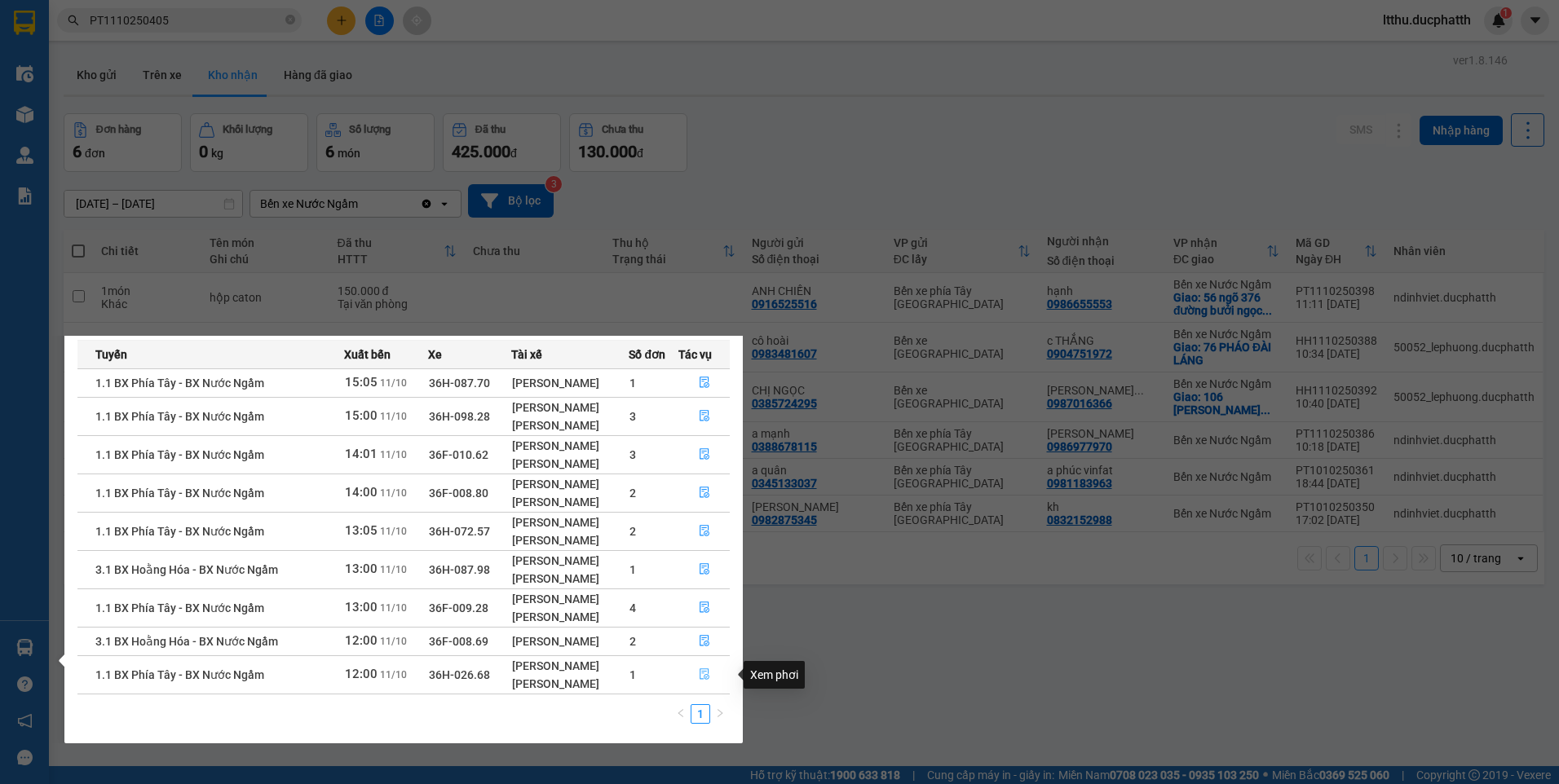
click at [707, 674] on icon "file-done" at bounding box center [705, 673] width 10 height 11
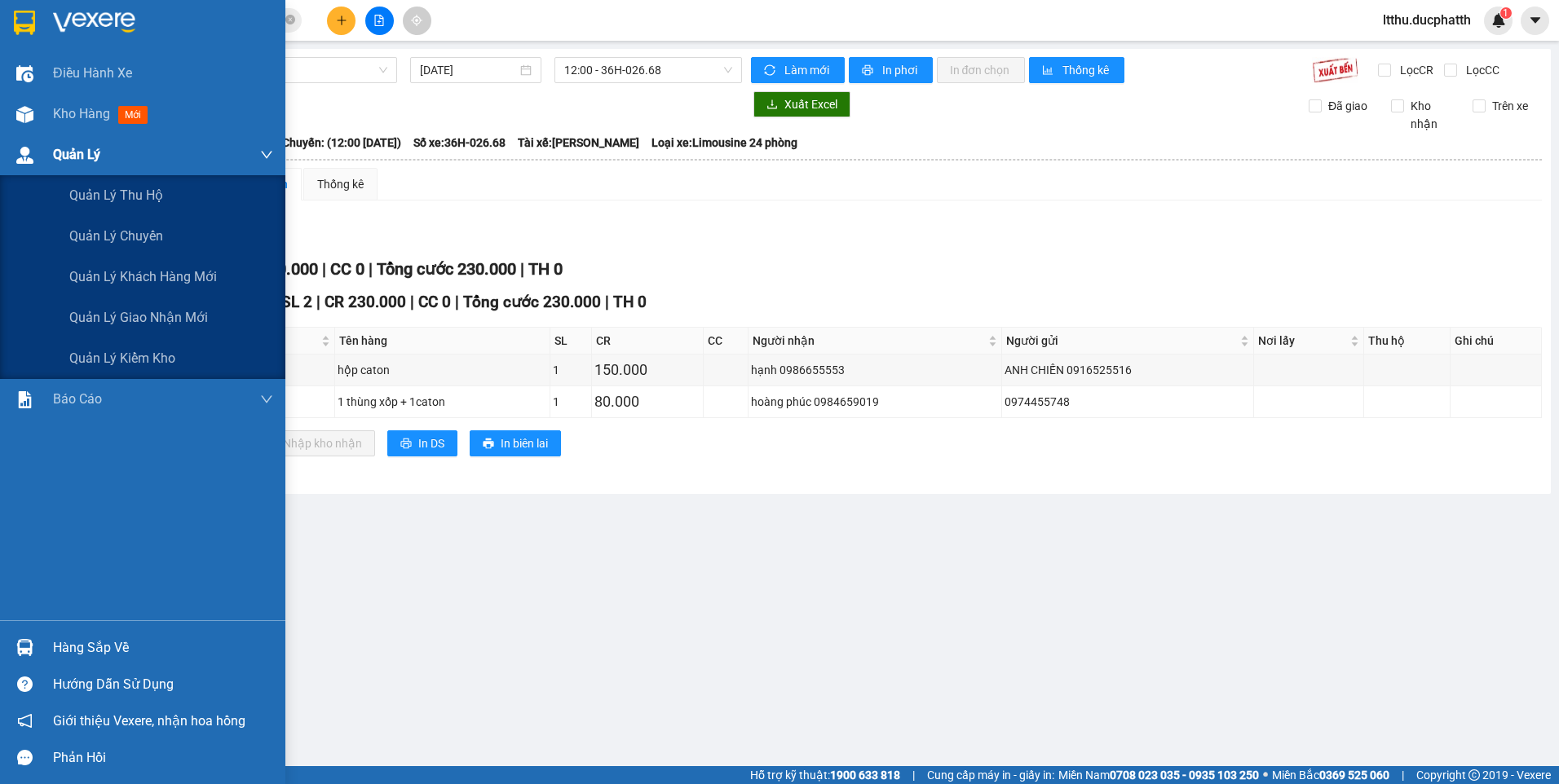
click at [25, 157] on img at bounding box center [24, 154] width 17 height 17
click at [88, 329] on div "Quản lý giao nhận mới" at bounding box center [171, 317] width 203 height 41
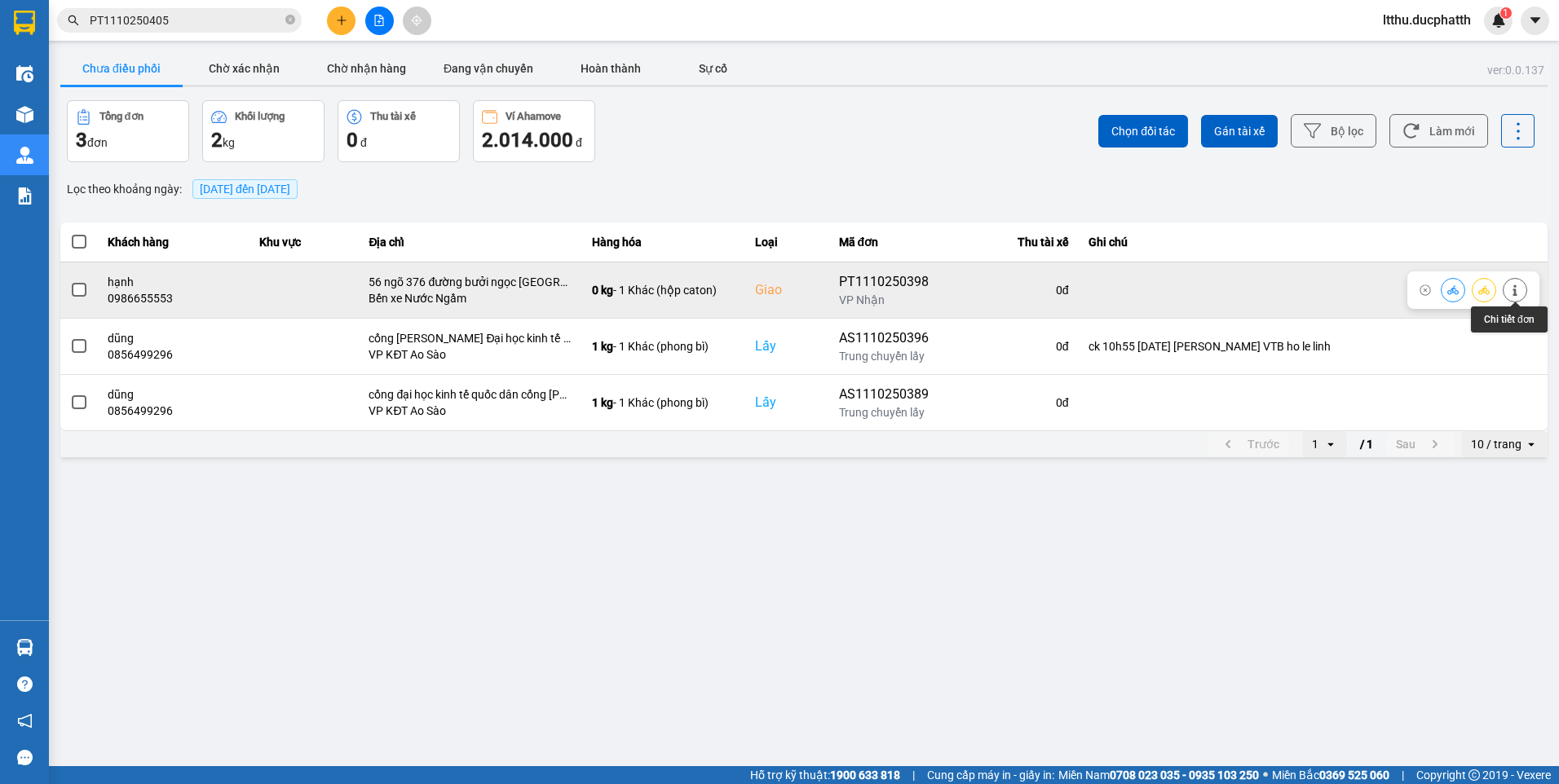
click at [1505, 285] on button at bounding box center [1514, 289] width 23 height 29
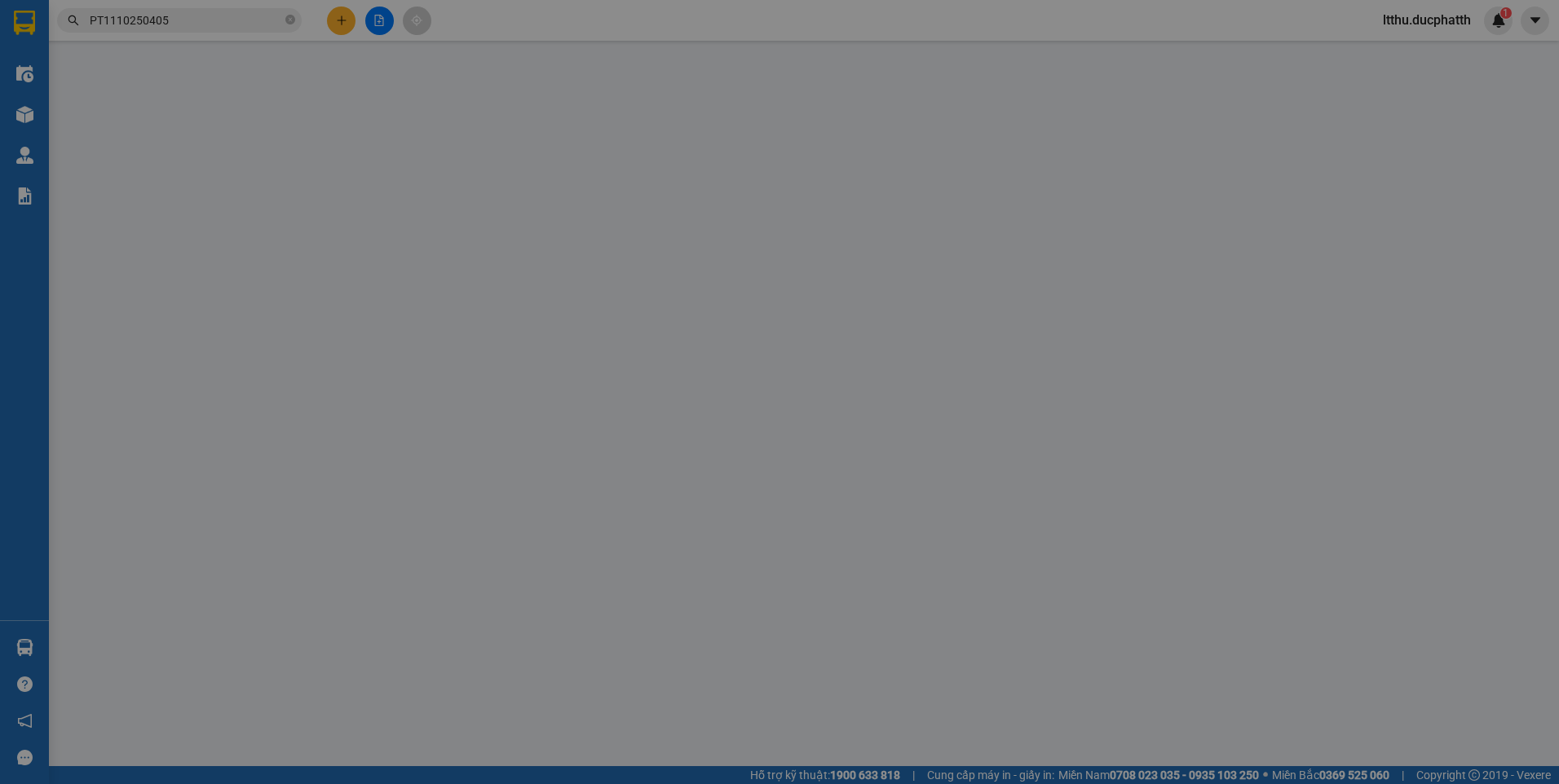
type input "0916525516"
type input "ANH CHIẾN"
type input "0986655553"
type input "hạnh"
checkbox input "true"
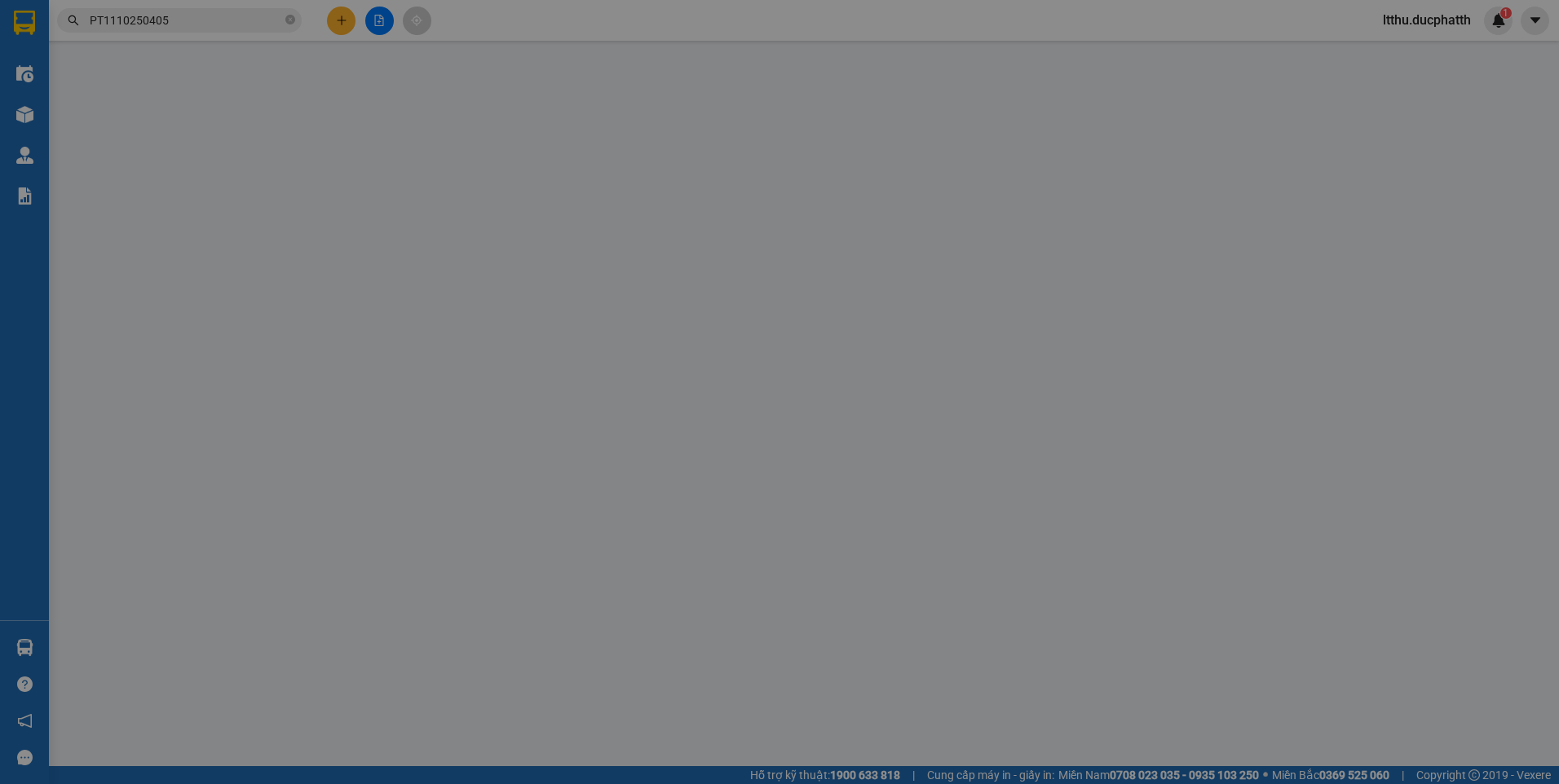
type input "56 ngõ 376 đường bưởi ngọc hà hà nội"
type input "0"
type input "150.000"
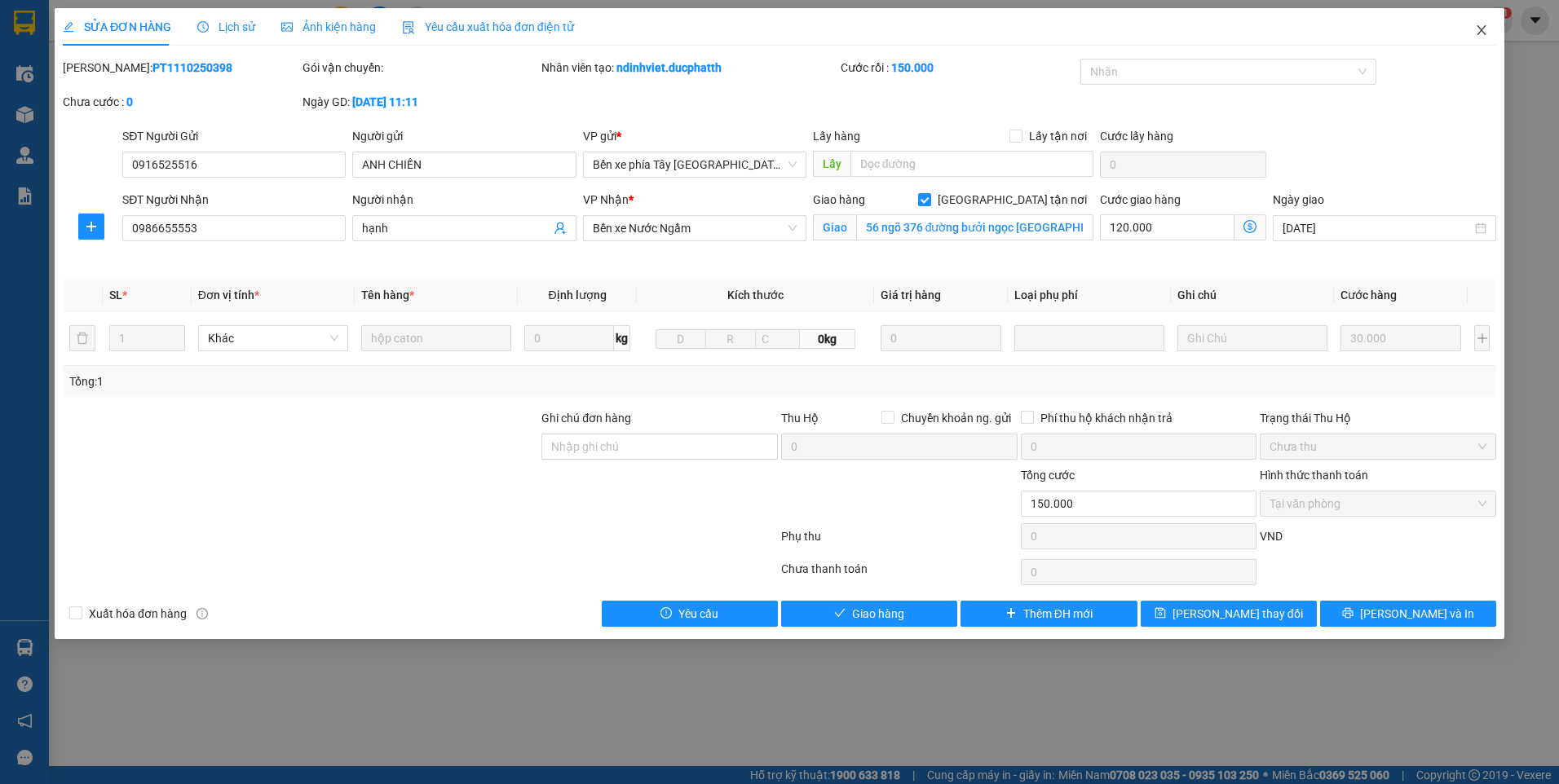
click at [1486, 29] on icon "close" at bounding box center [1480, 30] width 13 height 13
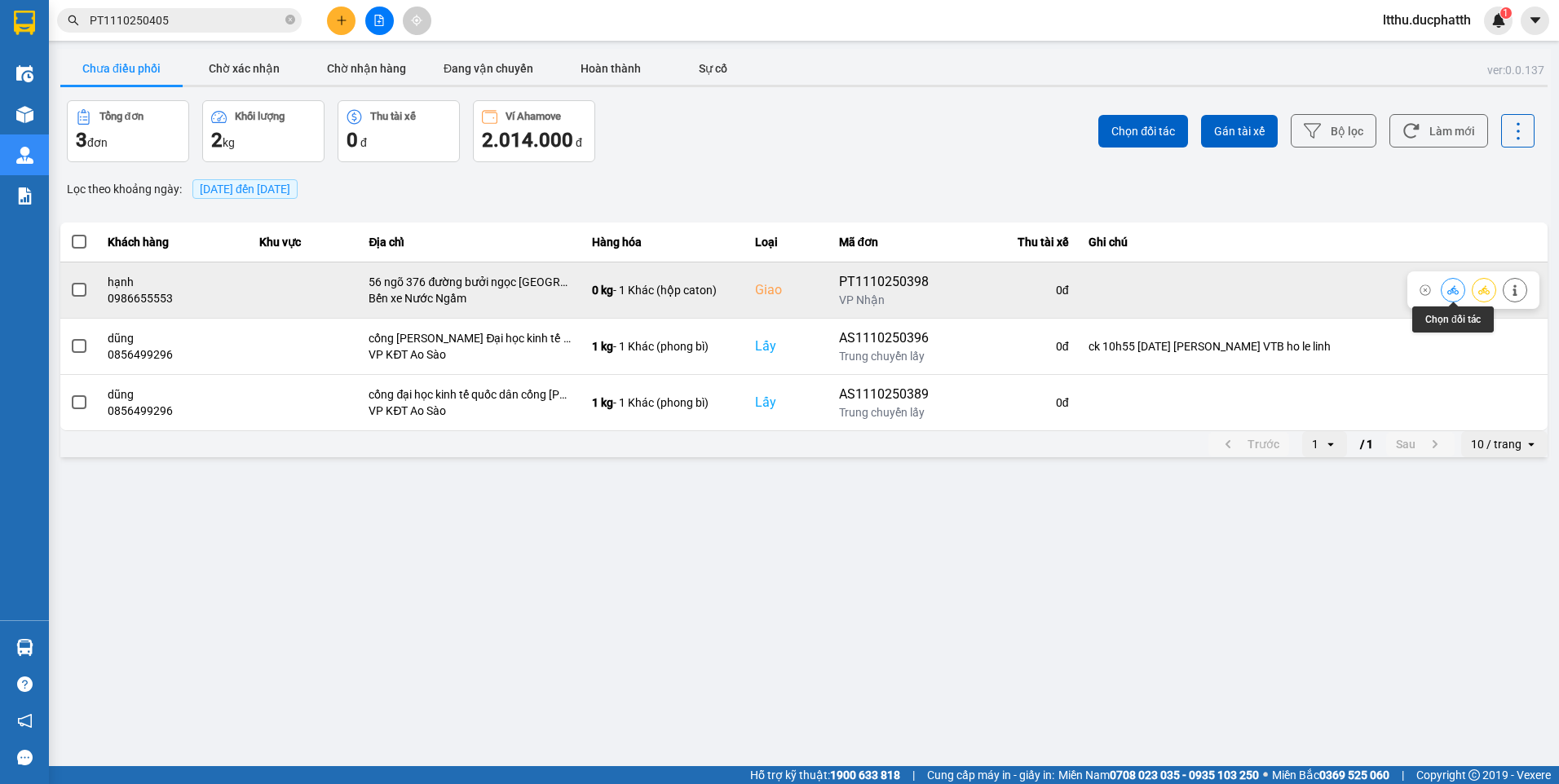
click at [1451, 291] on icon at bounding box center [1451, 289] width 11 height 11
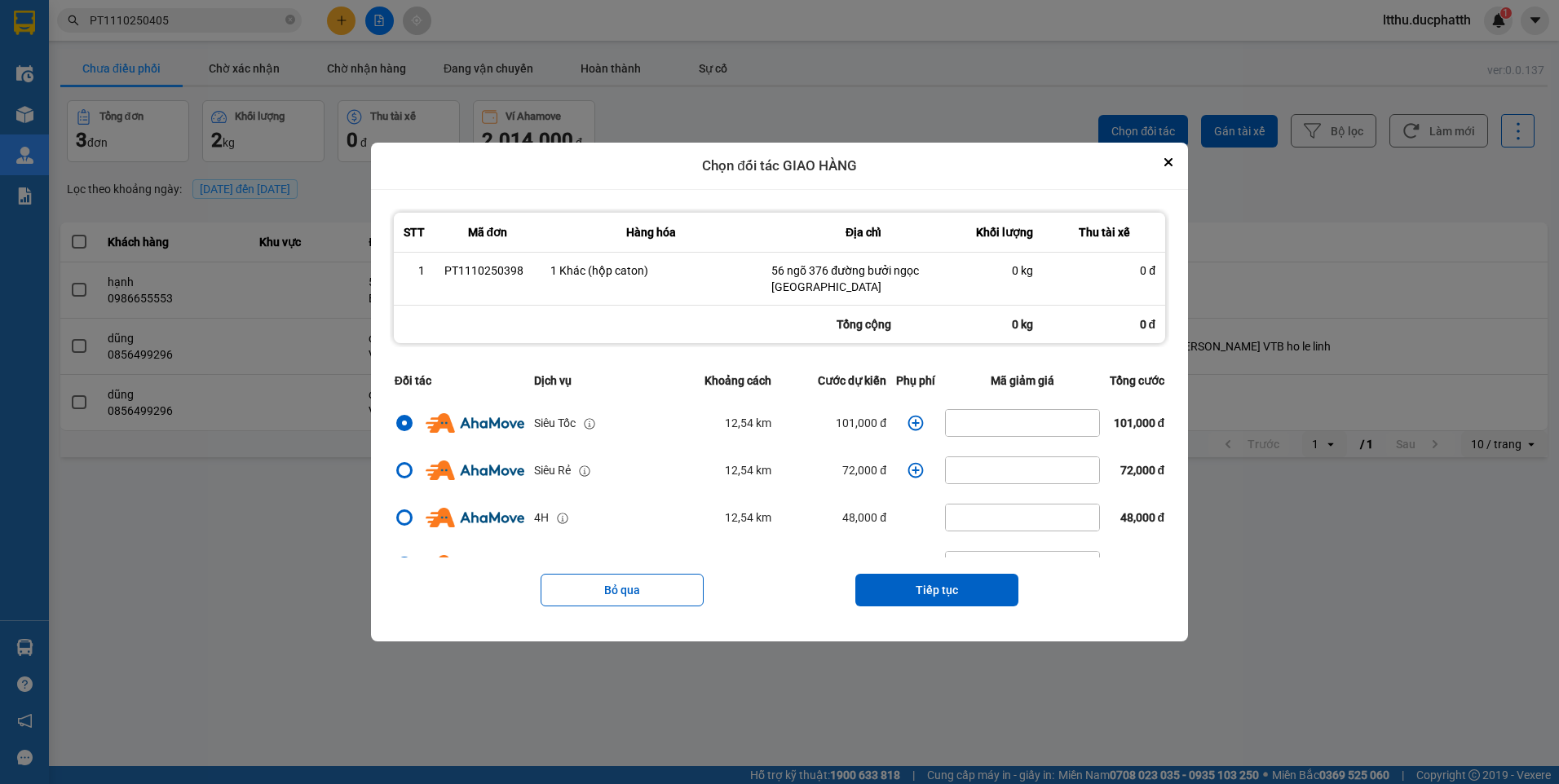
click at [910, 420] on icon "dialog" at bounding box center [915, 422] width 16 height 16
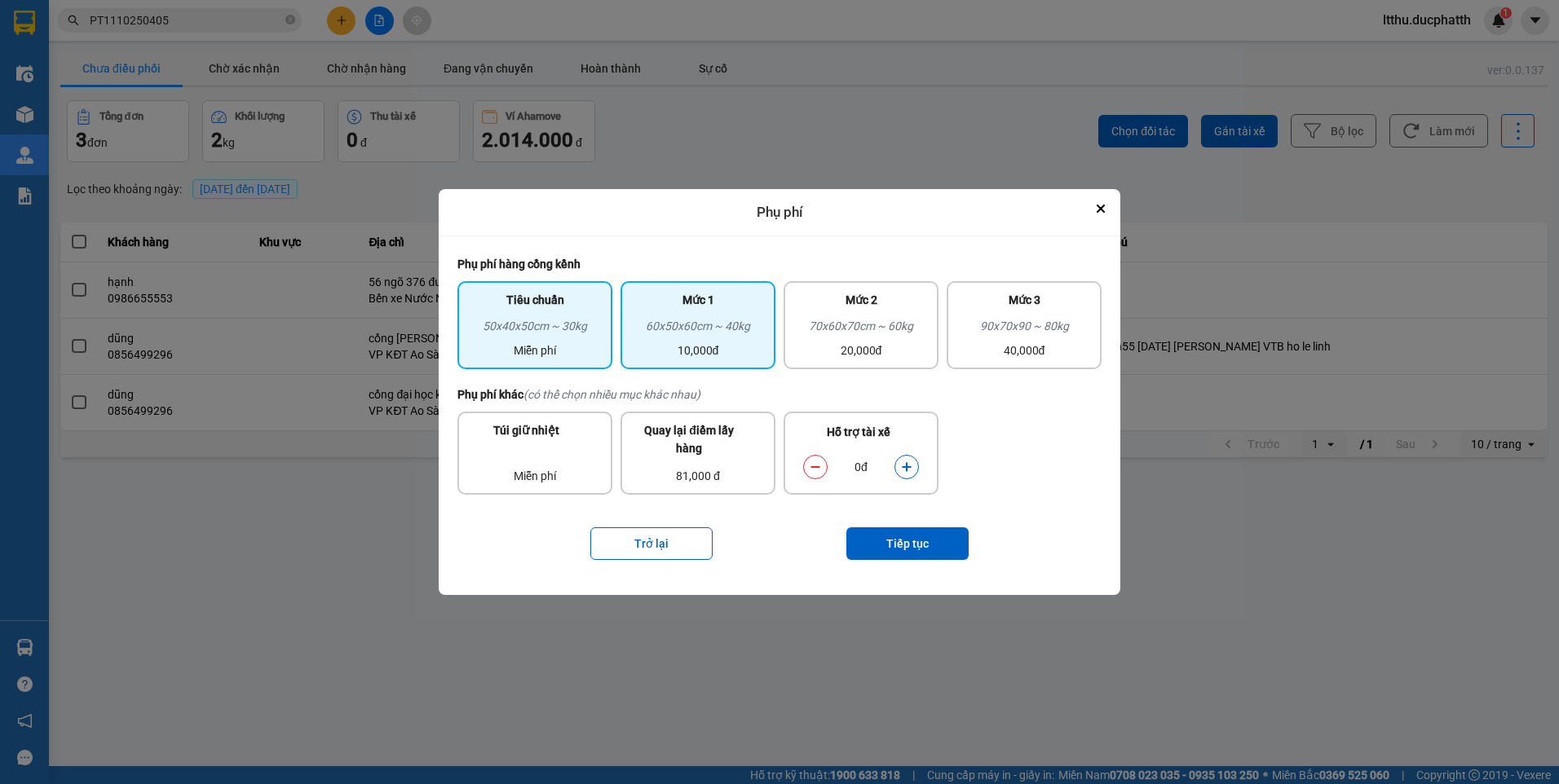
click at [715, 347] on div "10,000đ" at bounding box center [698, 351] width 136 height 18
click at [910, 462] on icon "dialog" at bounding box center [906, 466] width 11 height 11
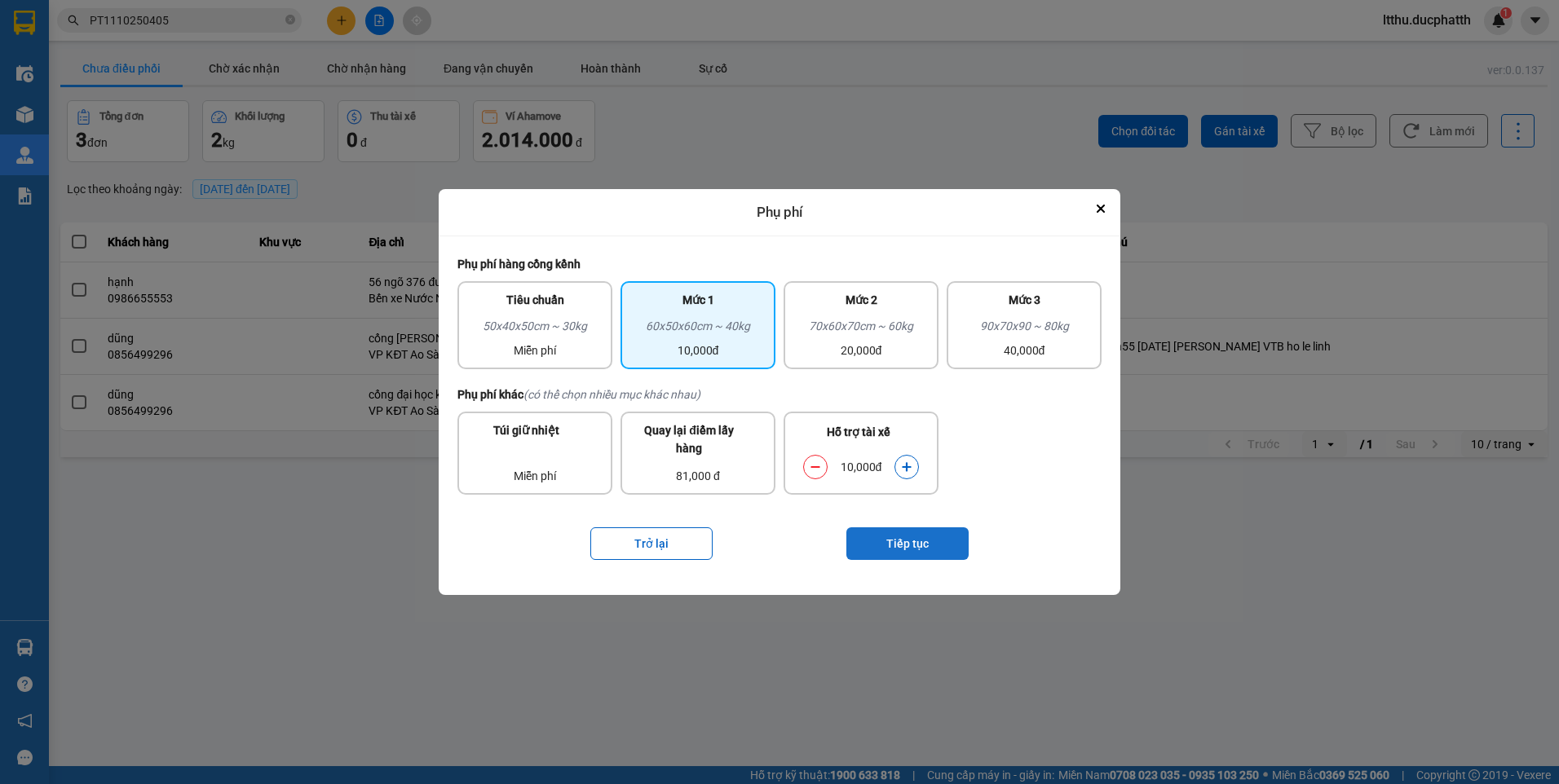
drag, startPoint x: 910, startPoint y: 462, endPoint x: 888, endPoint y: 545, distance: 85.9
click at [888, 545] on button "Tiếp tục" at bounding box center [907, 543] width 123 height 33
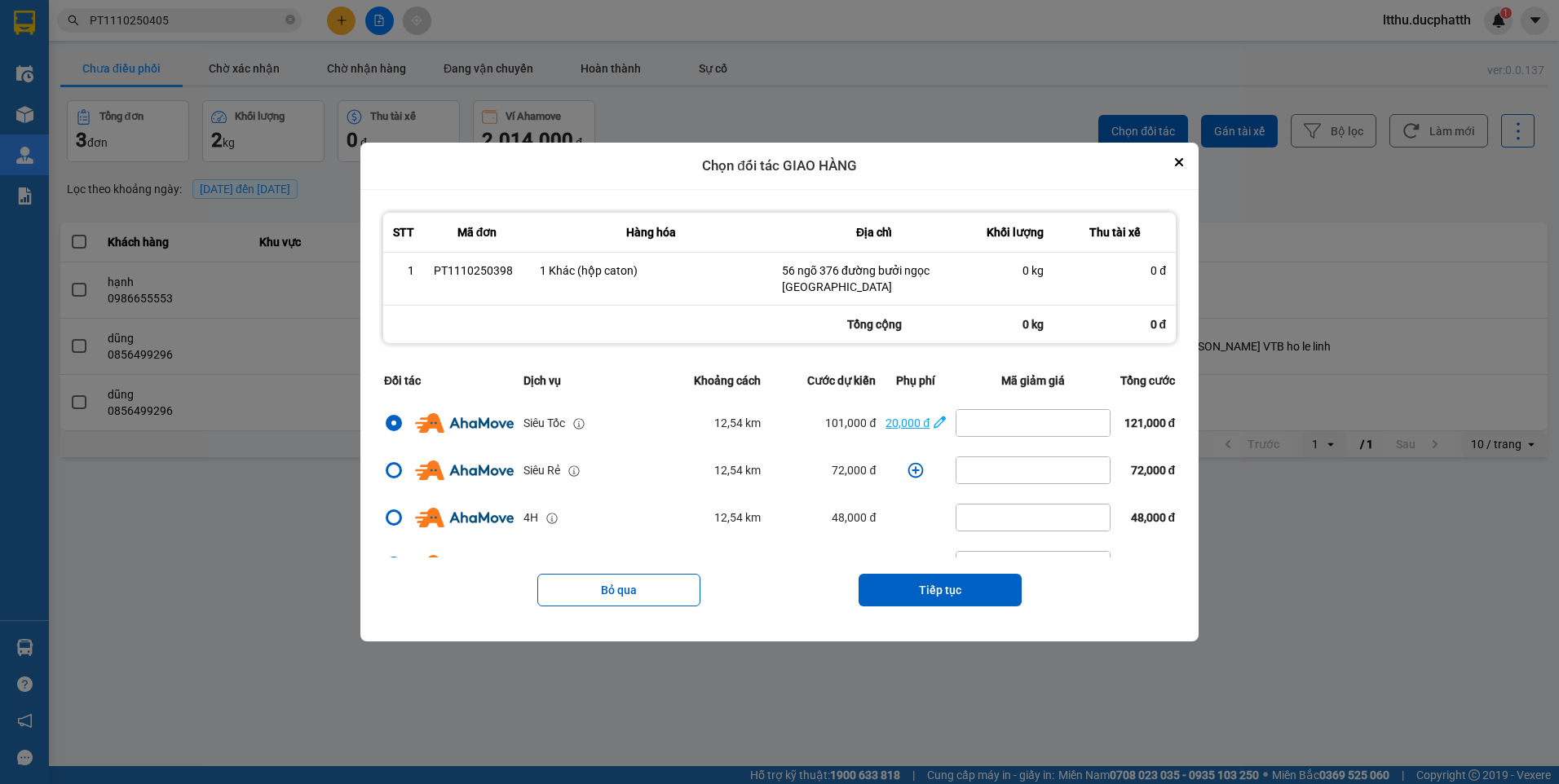
click at [933, 422] on icon "dialog" at bounding box center [939, 421] width 12 height 16
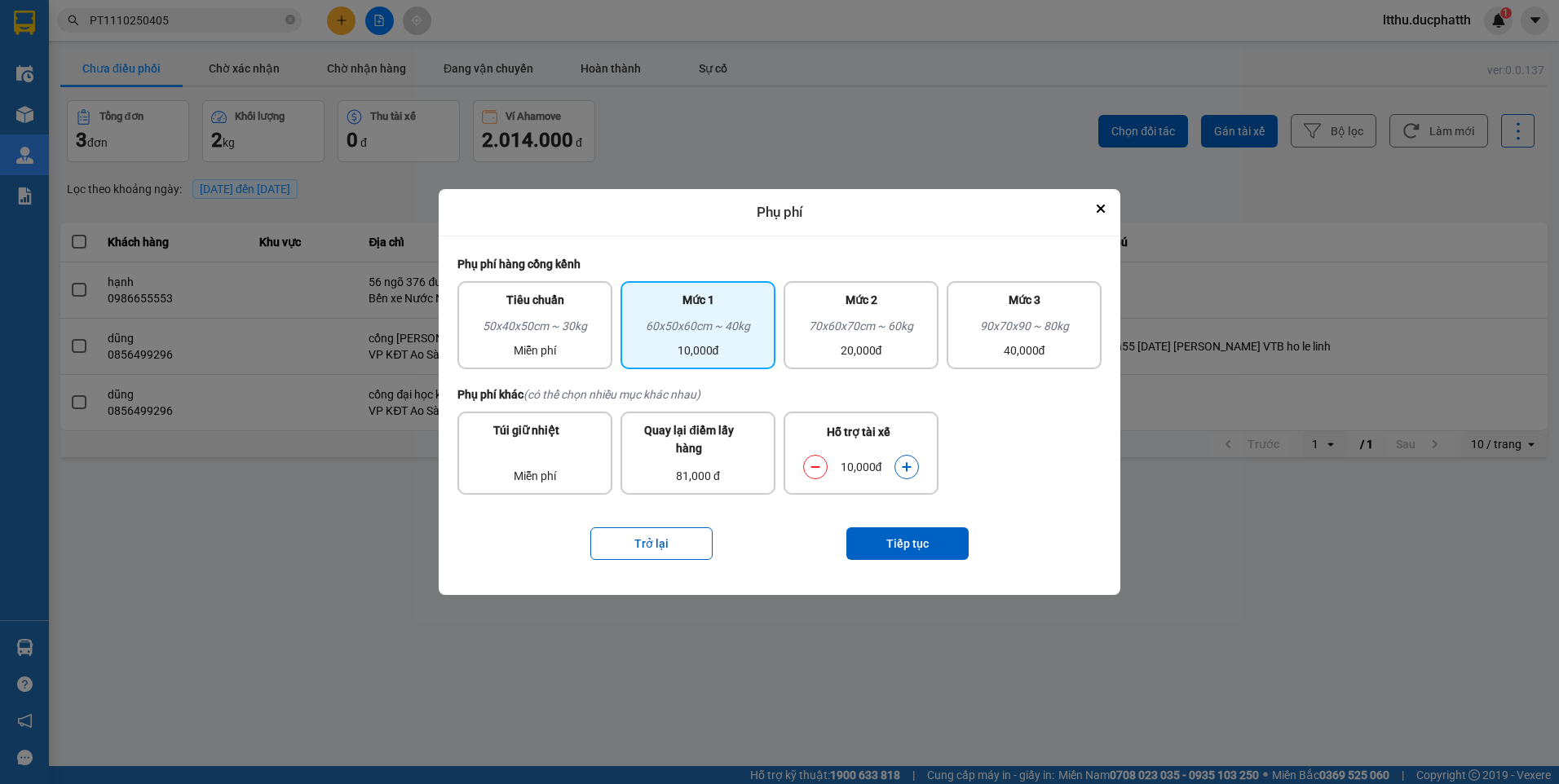
click at [855, 467] on div "10,000đ" at bounding box center [860, 467] width 67 height 18
click at [566, 324] on div "50x40x50cm ~ 30kg" at bounding box center [535, 329] width 136 height 25
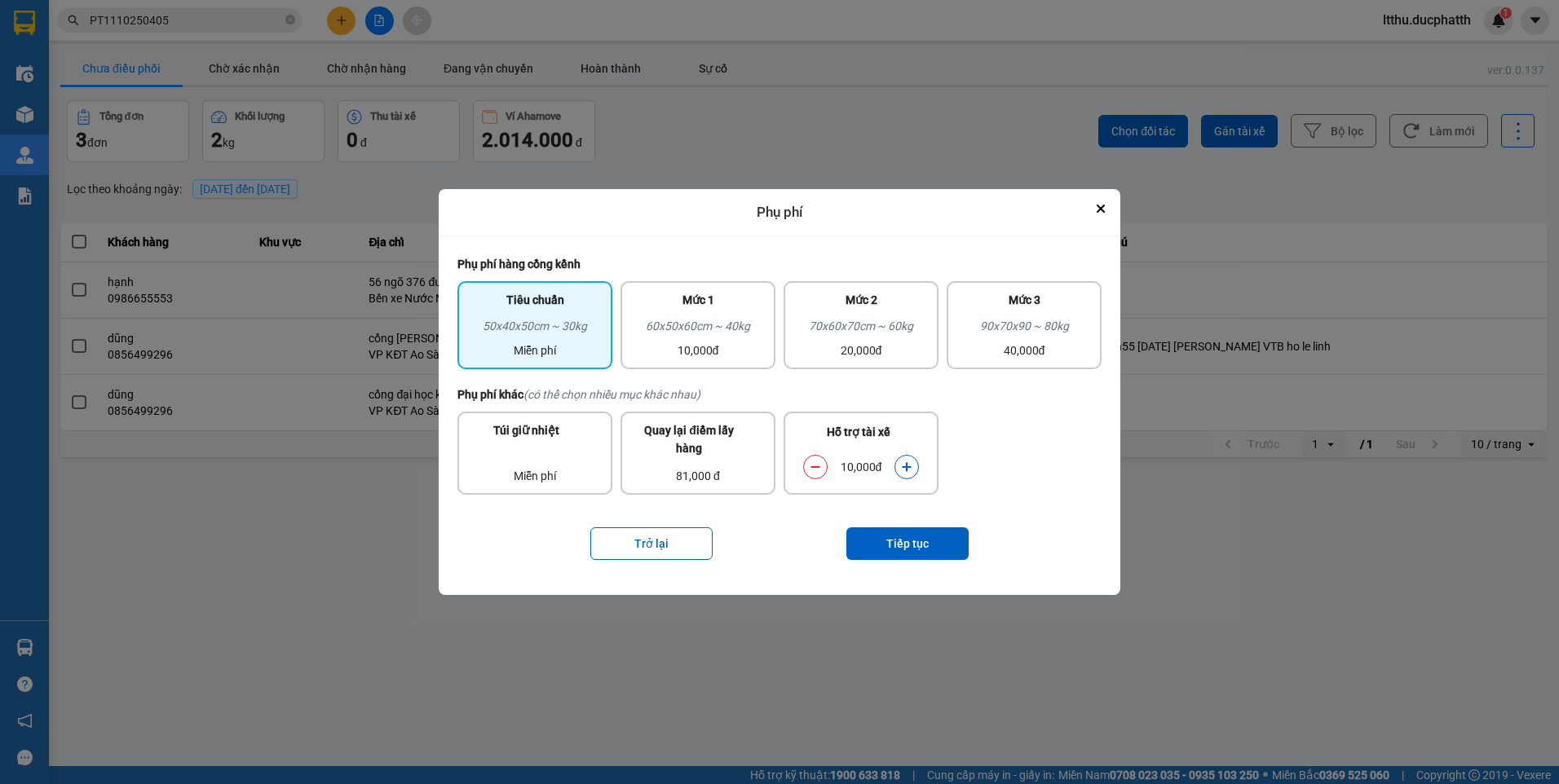
click at [905, 471] on icon "dialog" at bounding box center [906, 466] width 11 height 11
click at [929, 529] on button "Tiếp tục" at bounding box center [907, 543] width 123 height 33
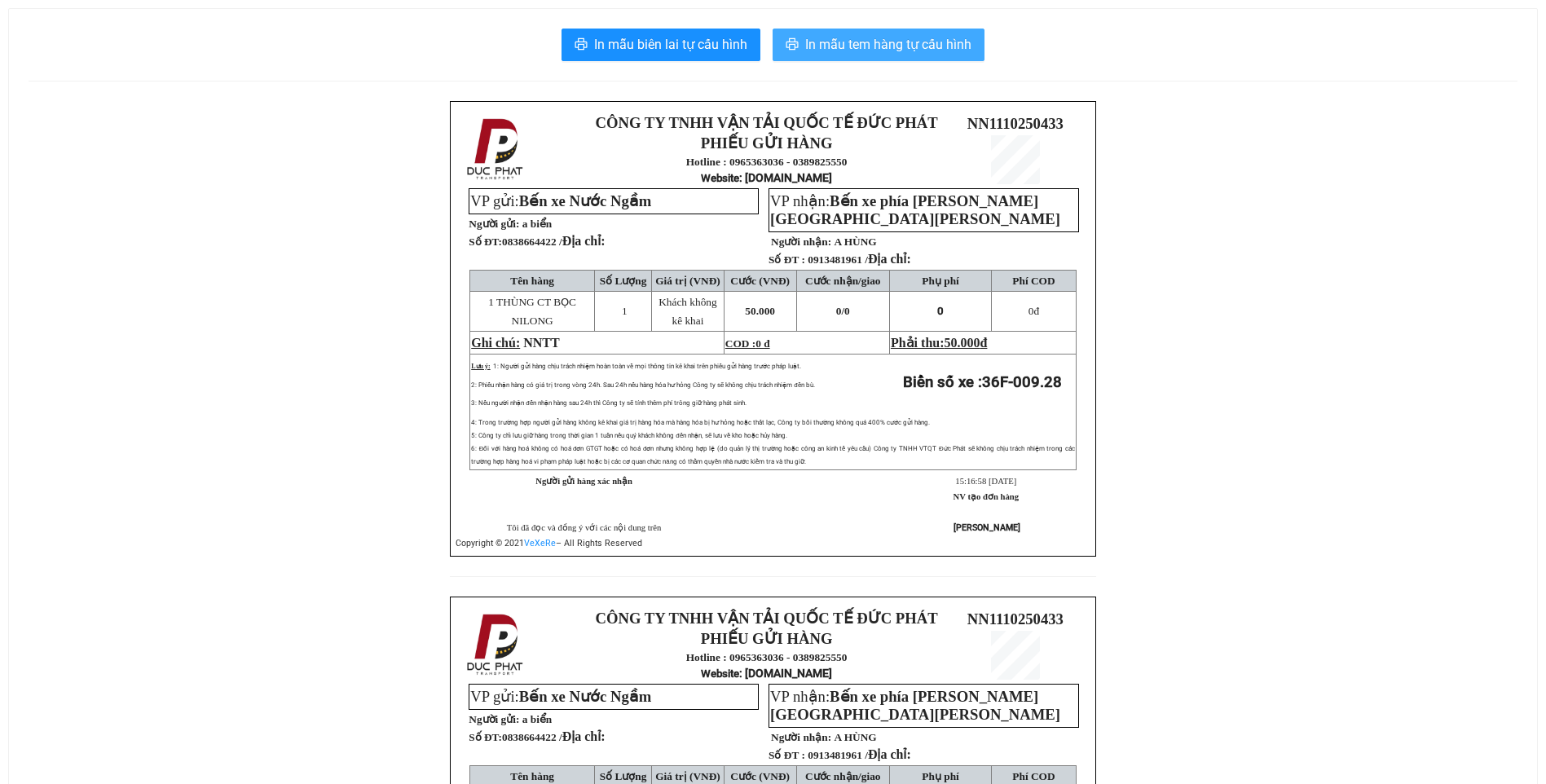
click at [926, 47] on span "In mẫu tem hàng tự cấu hình" at bounding box center [888, 44] width 166 height 20
click at [882, 51] on span "In mẫu tem hàng tự cấu hình" at bounding box center [888, 44] width 166 height 20
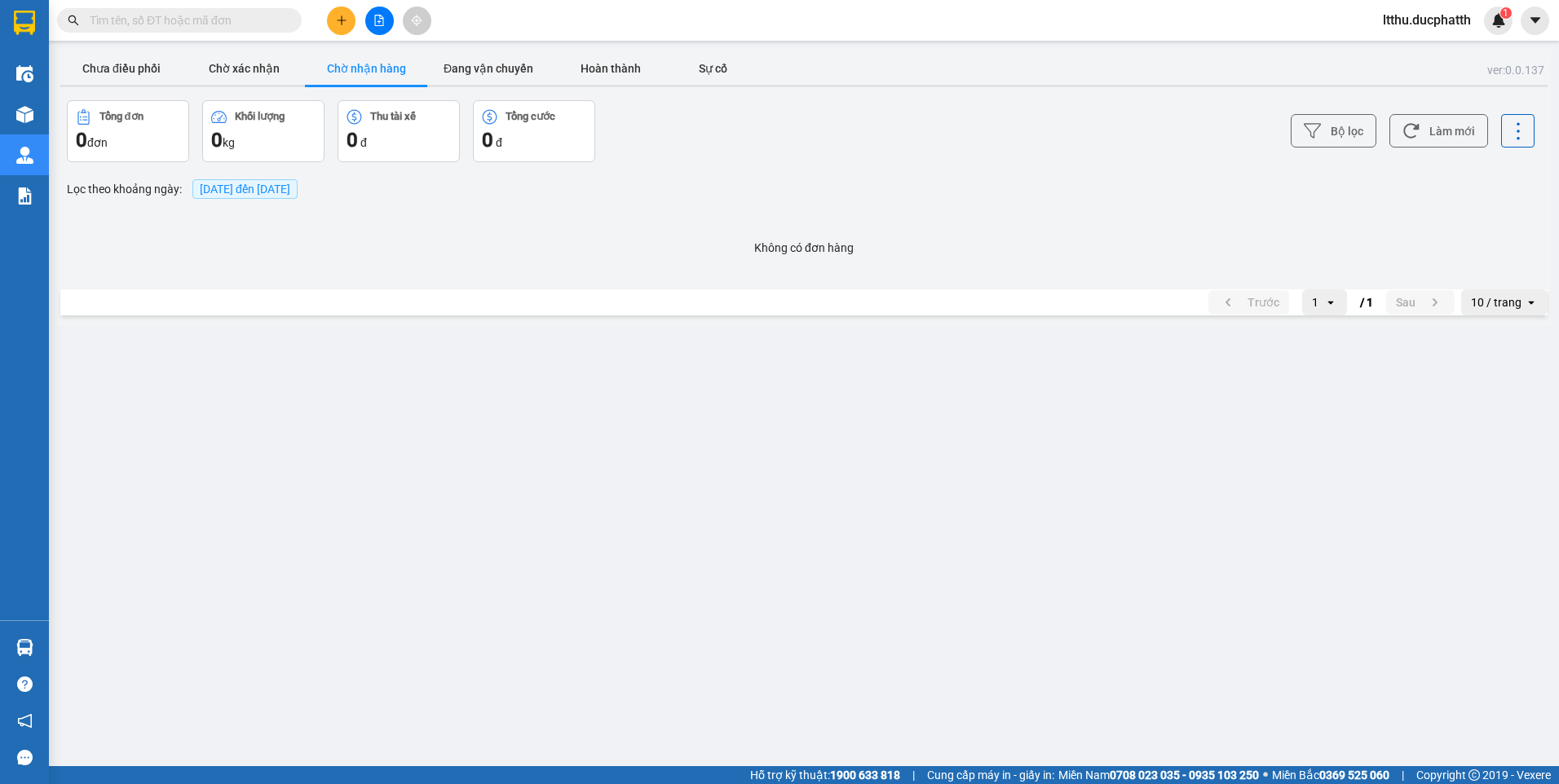
click at [224, 3] on div "Kết quả tìm kiếm ( 0 ) Bộ lọc No Data ltthu.ducphatth 1" at bounding box center [780, 20] width 1559 height 41
click at [225, 16] on input "text" at bounding box center [185, 20] width 192 height 18
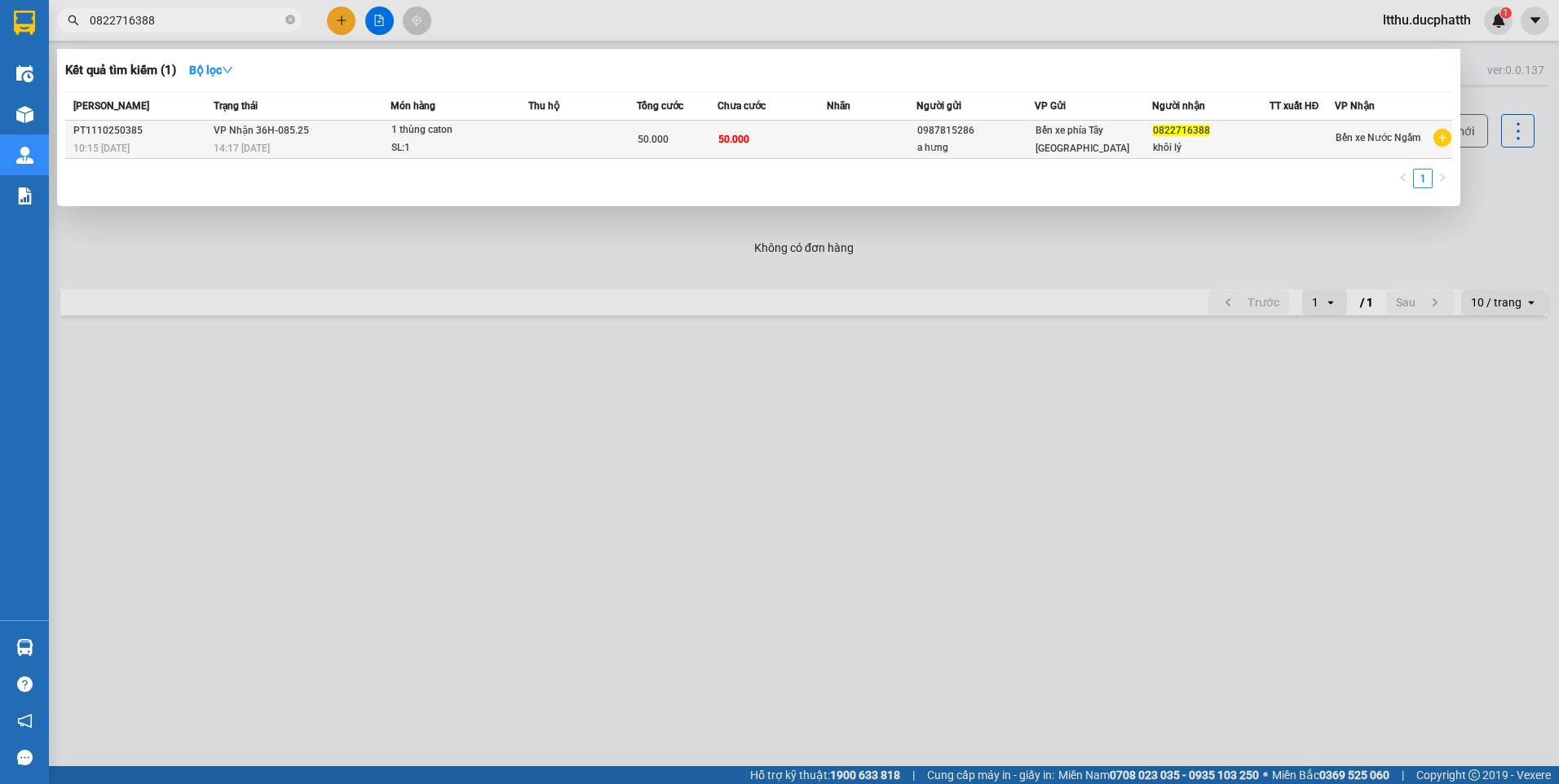
type input "0822716388"
click at [1129, 148] on div "Bến xe phía Tây [GEOGRAPHIC_DATA]" at bounding box center [1093, 139] width 116 height 36
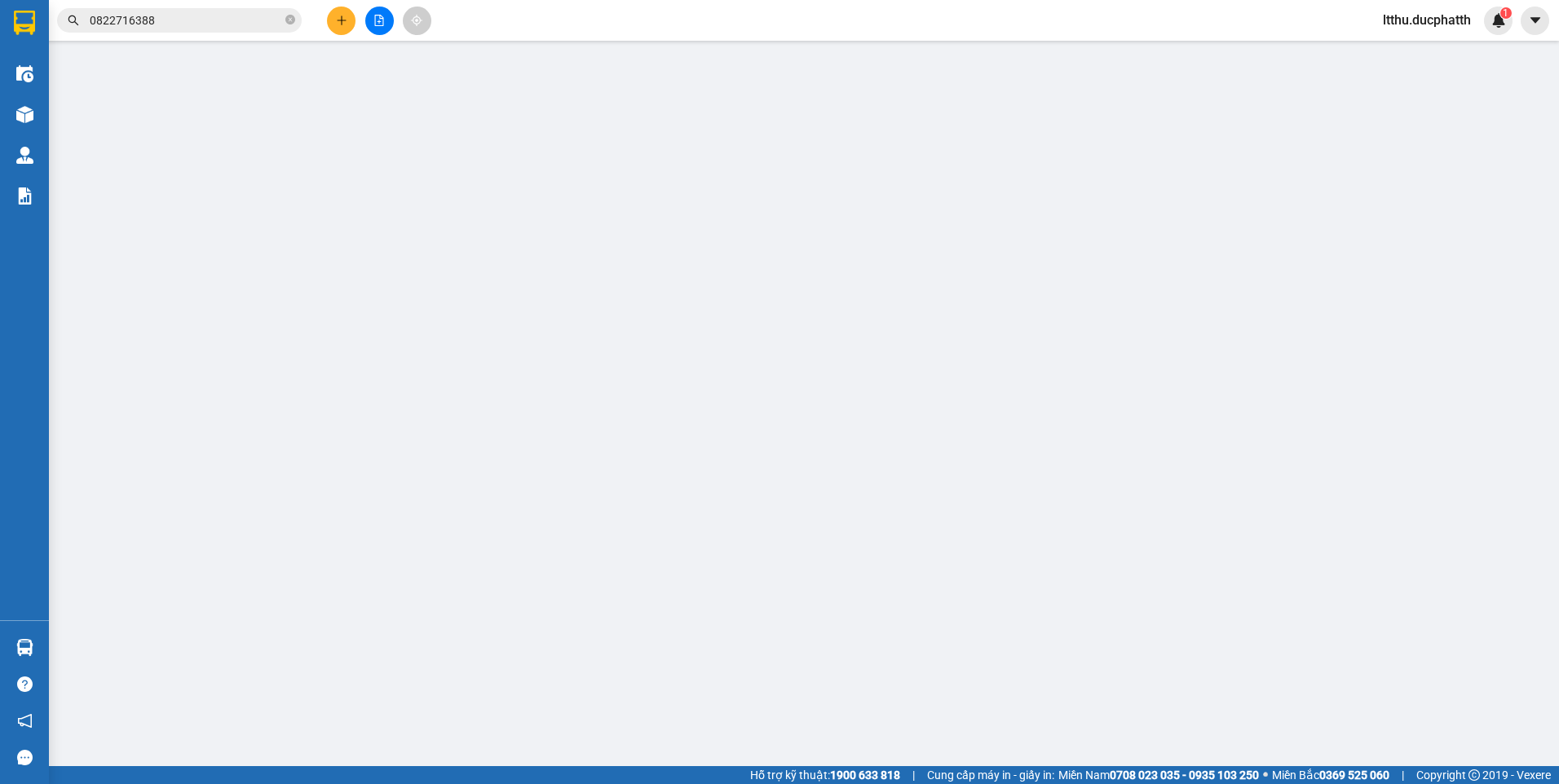
type input "0987815286"
type input "a hưng"
type input "0822716388"
type input "khôi lý"
type input "0"
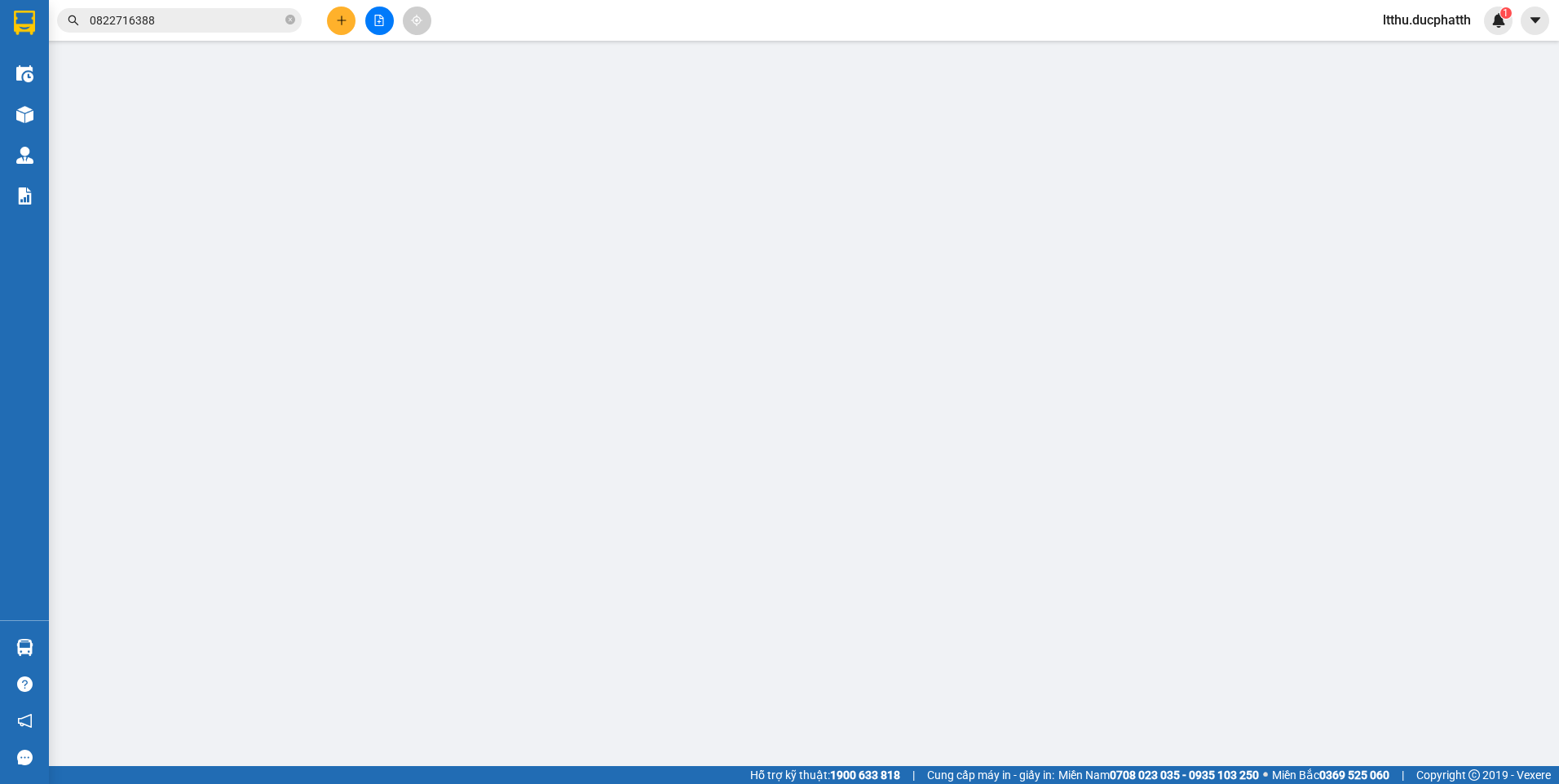
type input "50.000"
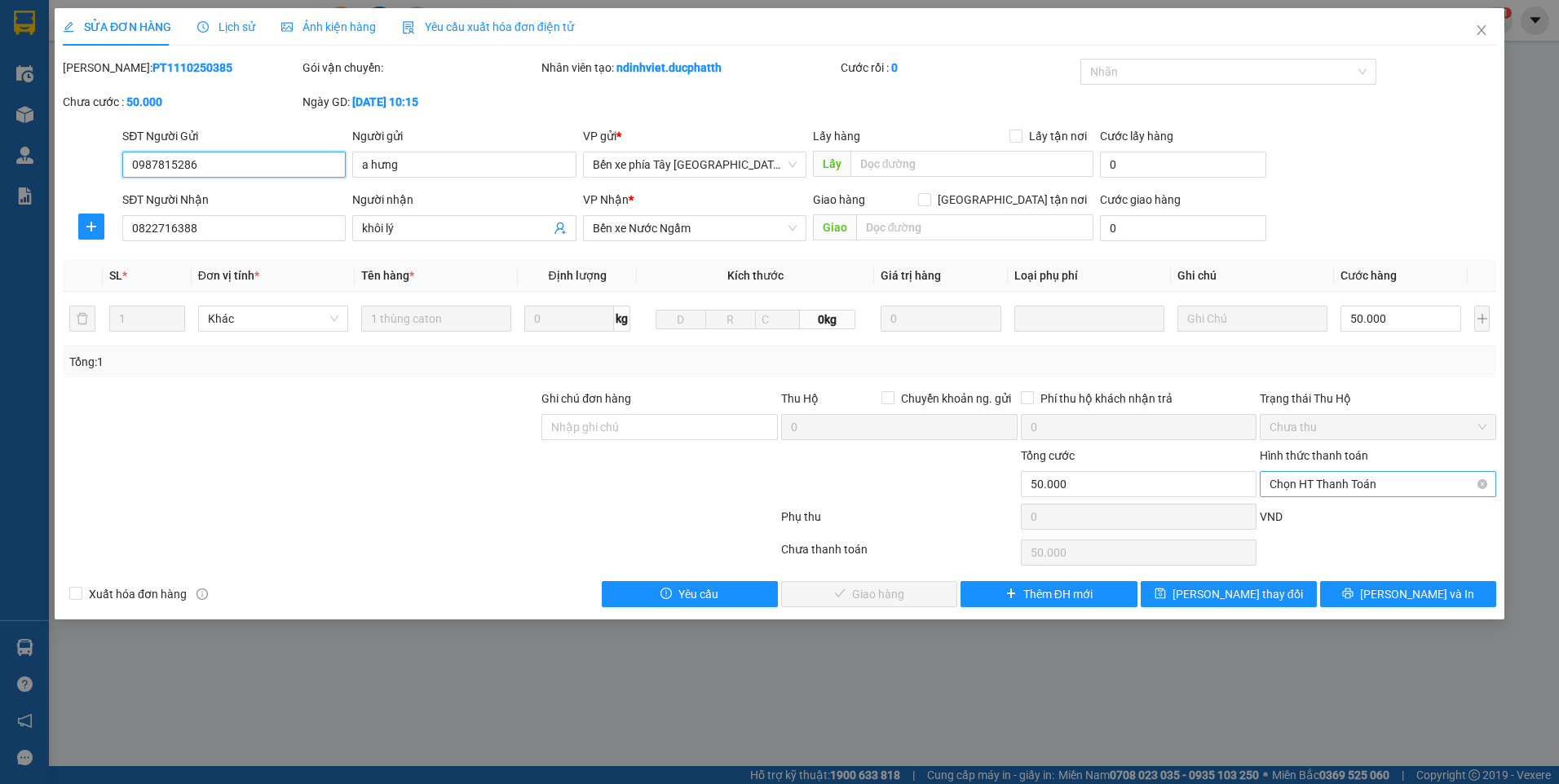
click at [1362, 482] on span "Chọn HT Thanh Toán" at bounding box center [1378, 483] width 217 height 25
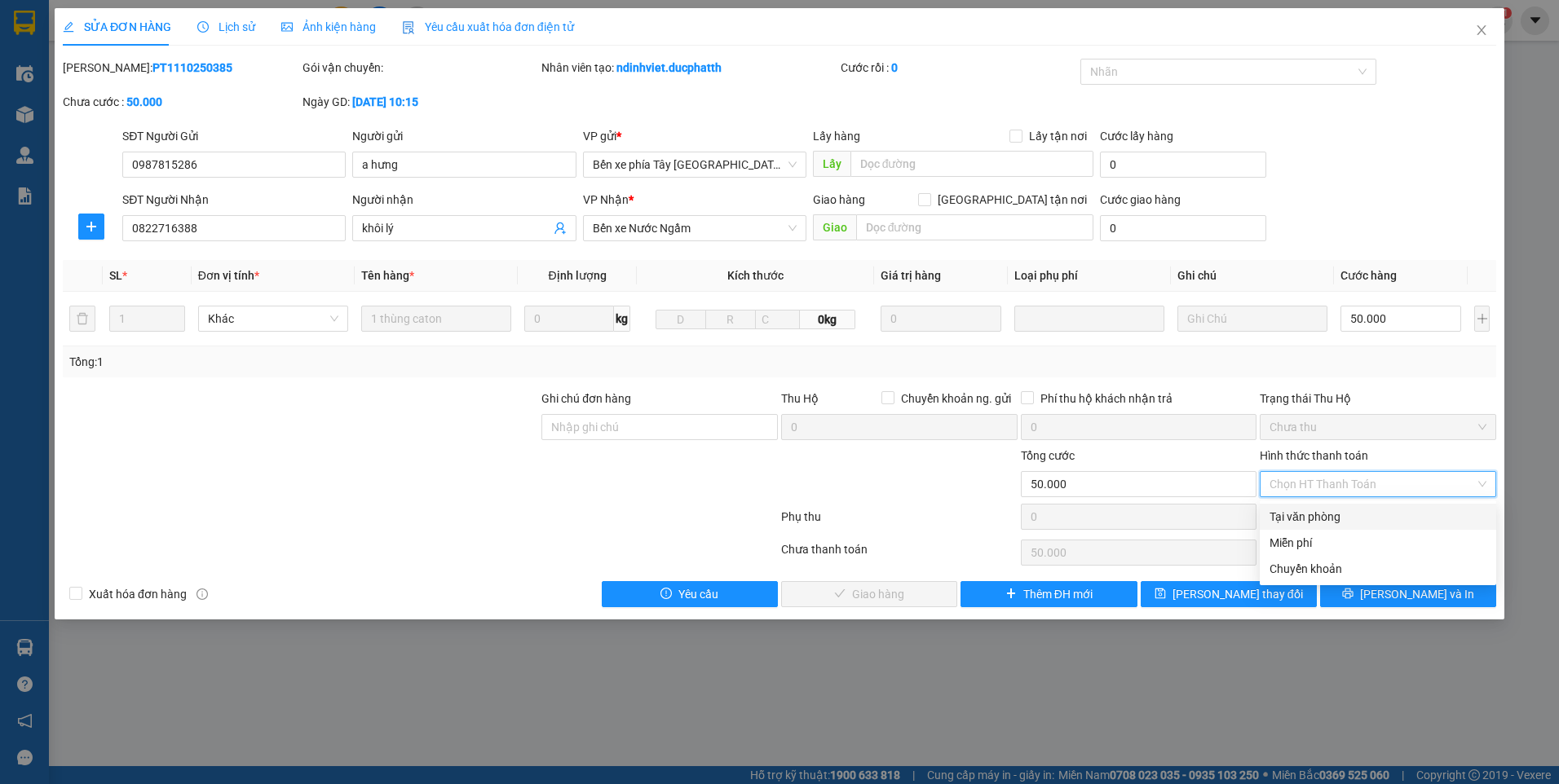
click at [1329, 520] on div "Tại văn phòng" at bounding box center [1378, 516] width 217 height 18
type input "0"
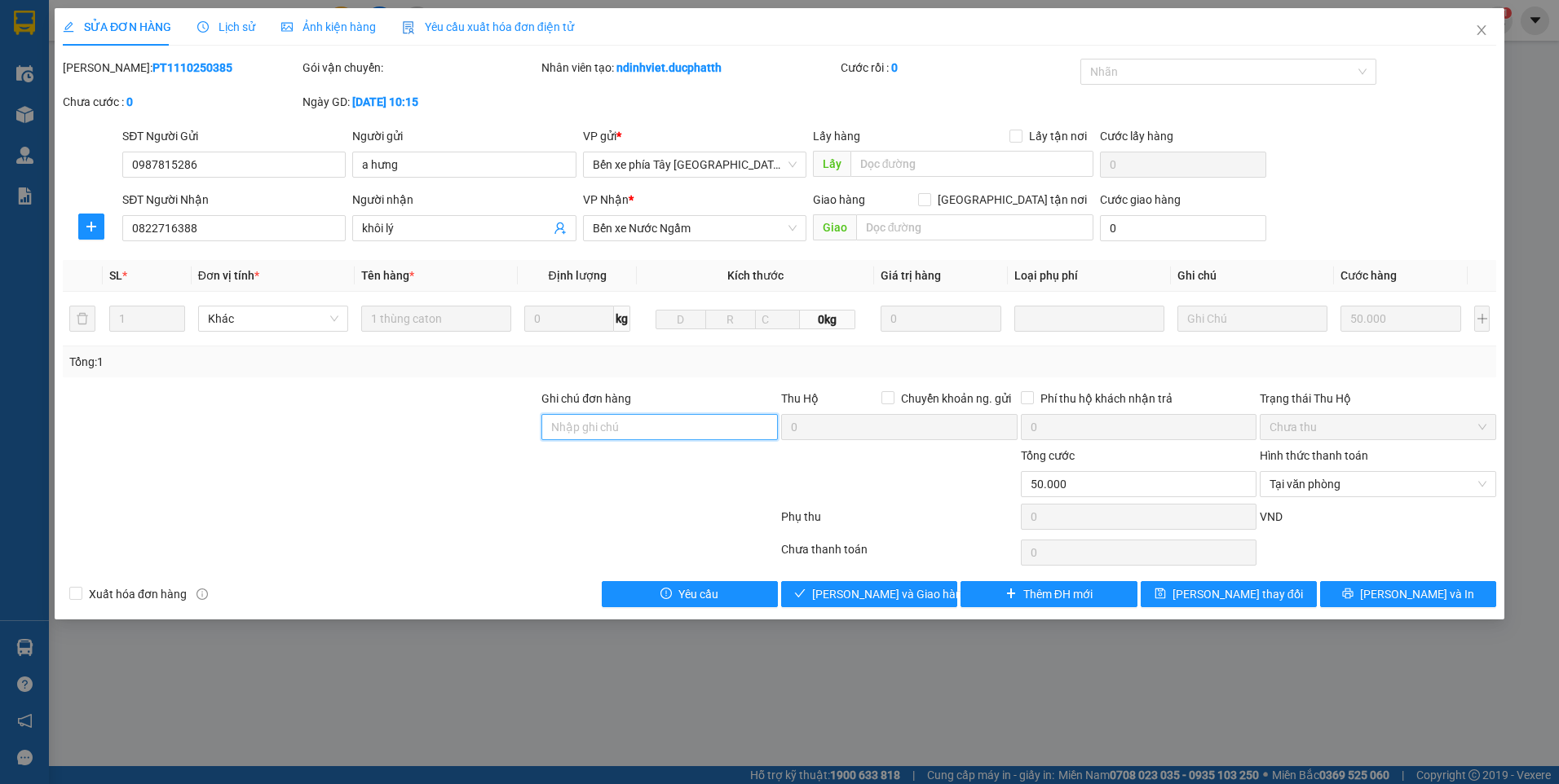
click at [673, 438] on input "Ghi chú đơn hàng" at bounding box center [659, 426] width 236 height 26
type input "TM"
click at [912, 601] on span "[PERSON_NAME] và Giao hàng" at bounding box center [889, 594] width 156 height 18
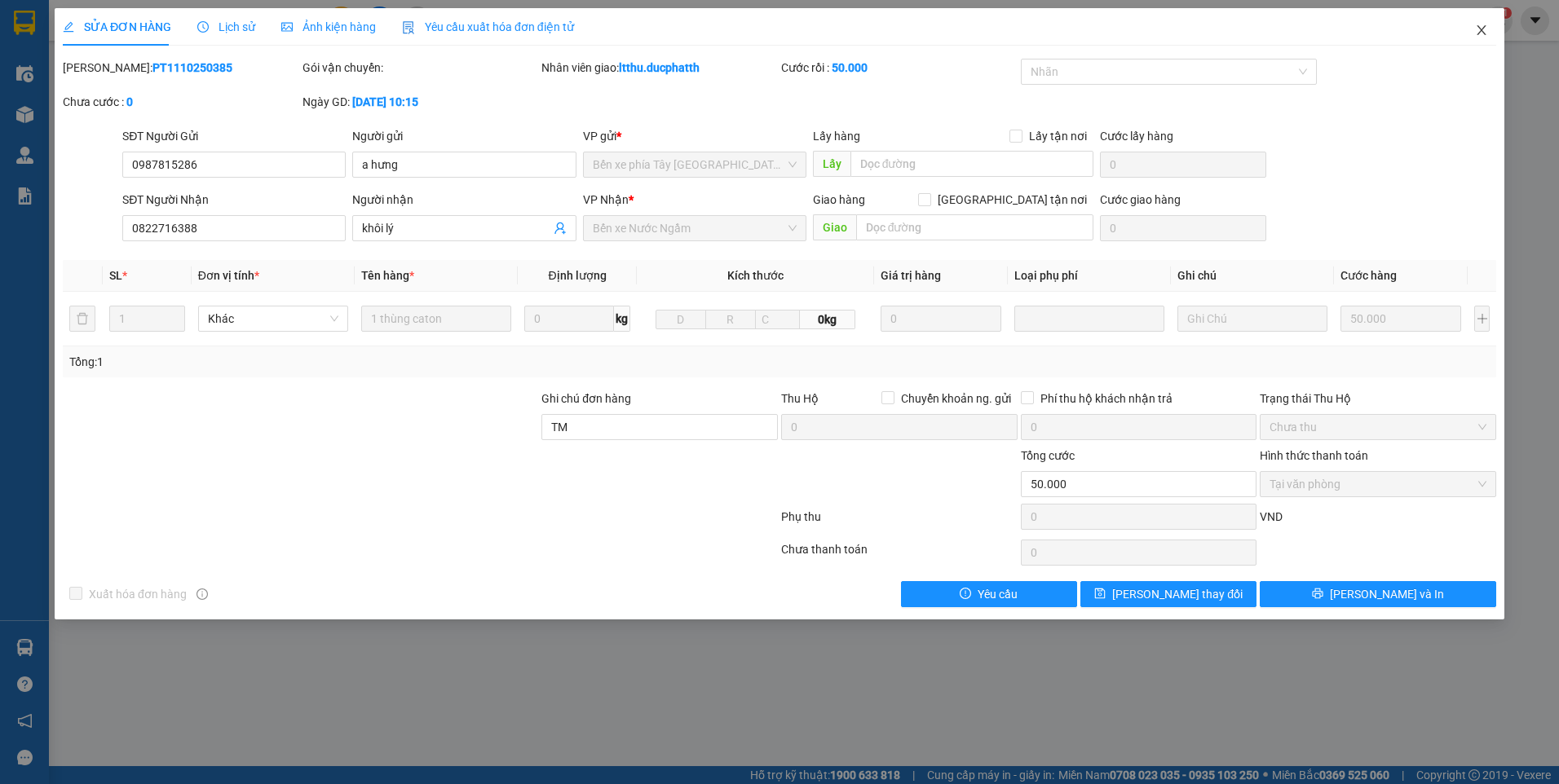
click at [1485, 30] on icon "close" at bounding box center [1480, 30] width 13 height 13
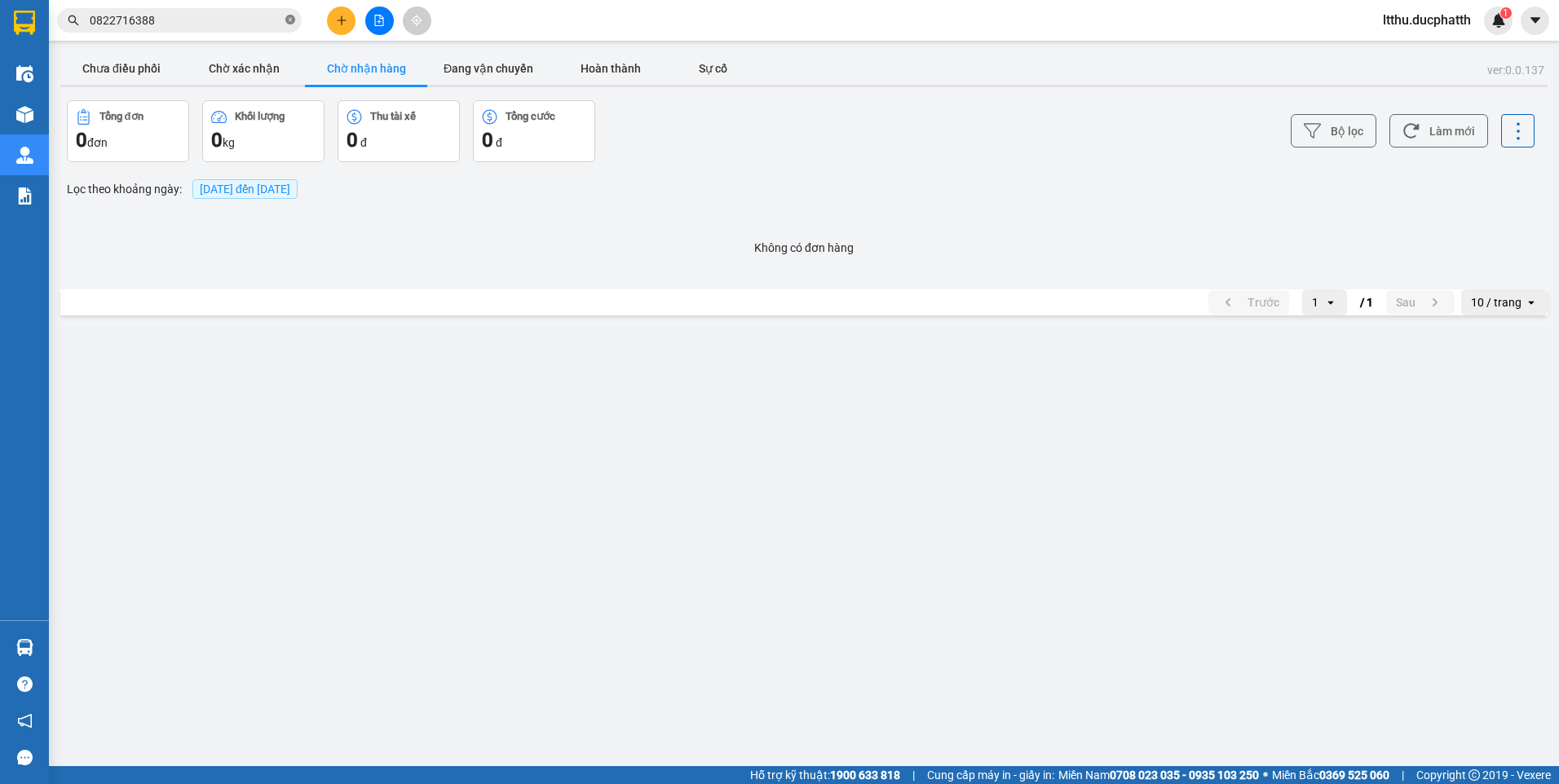
click at [289, 16] on icon "close-circle" at bounding box center [290, 20] width 10 height 10
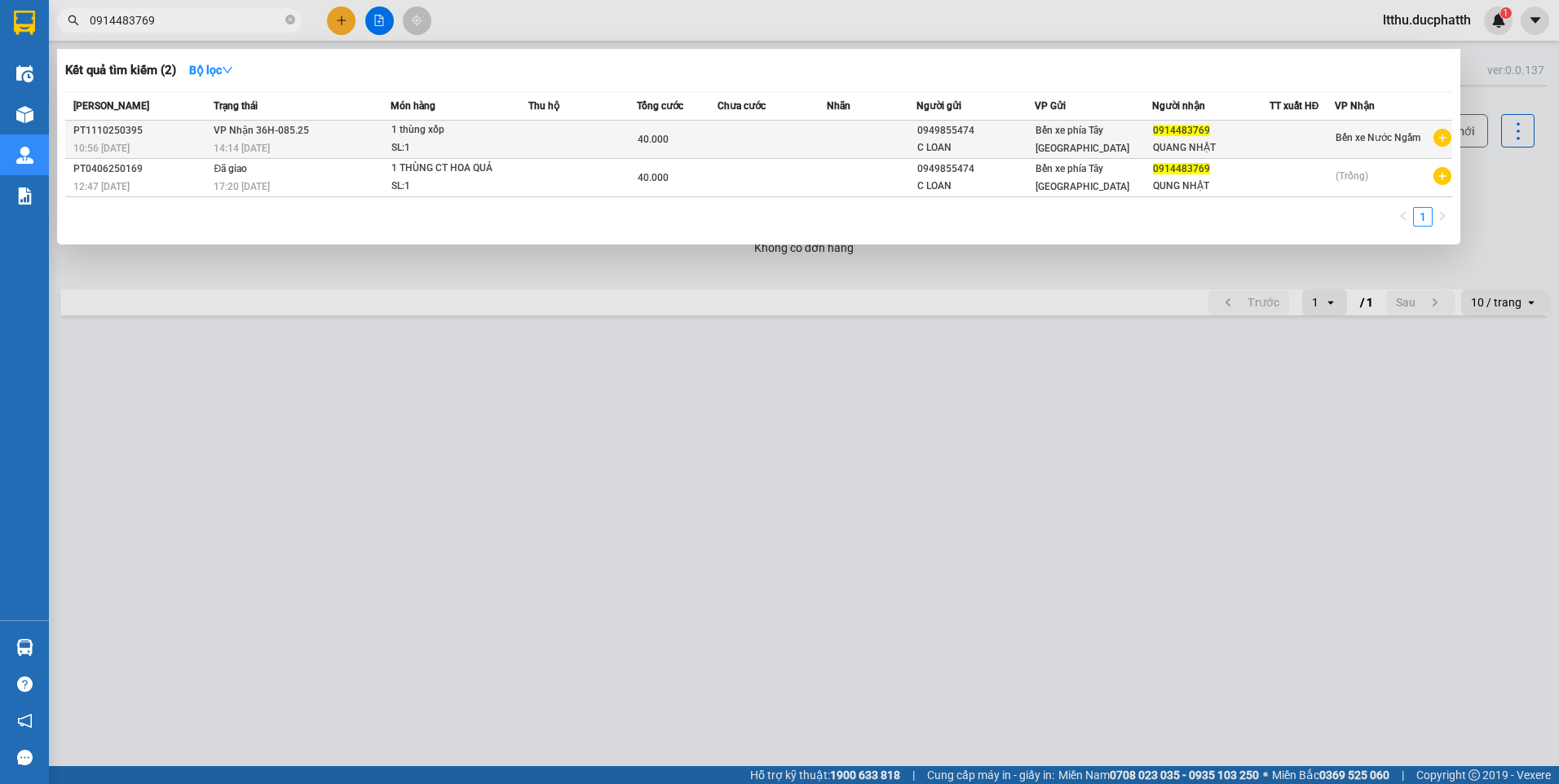
type input "0914483769"
click at [482, 145] on div "SL: 1" at bounding box center [453, 148] width 123 height 18
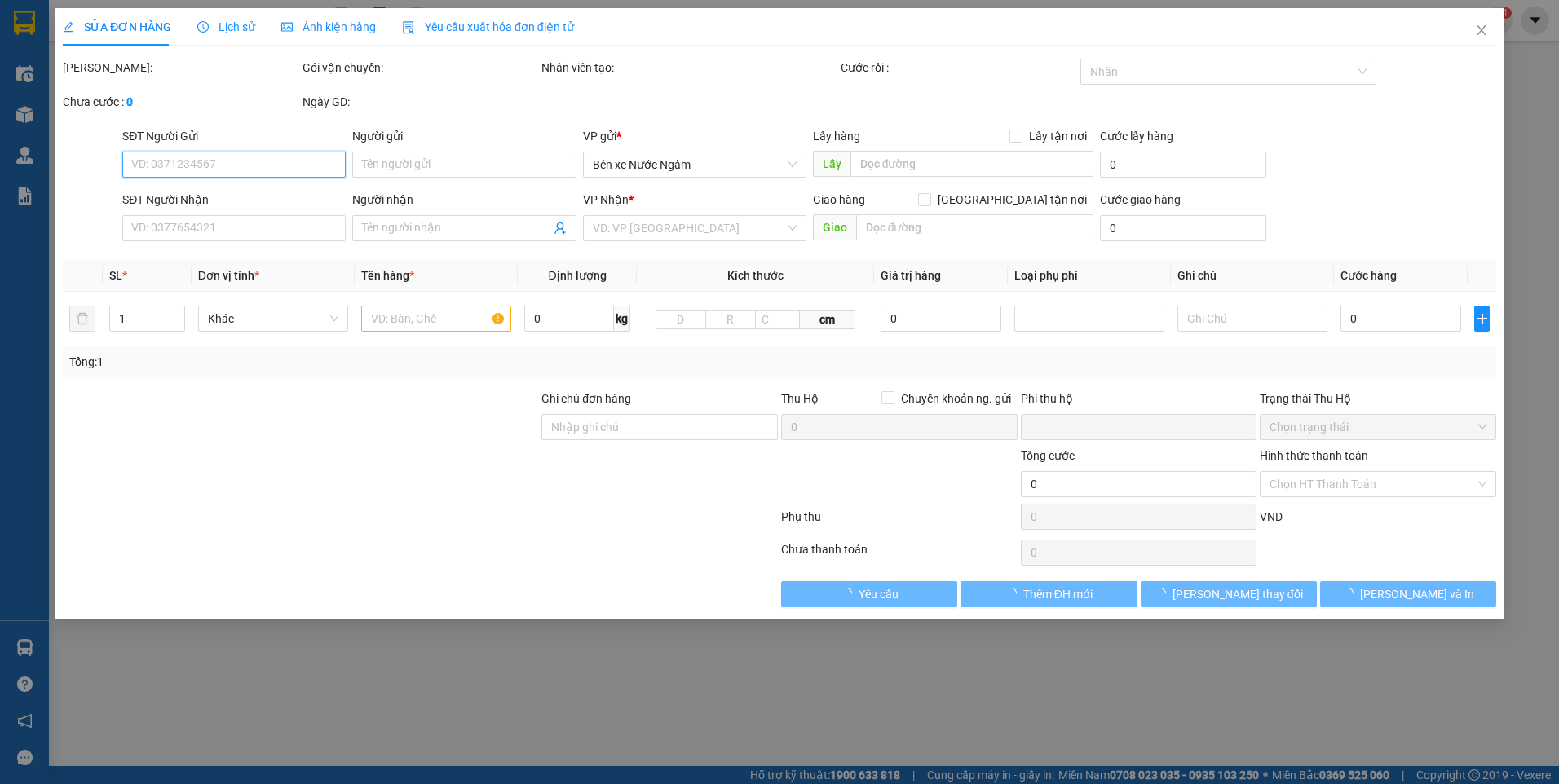
type input "0949855474"
type input "C LOAN"
type input "0914483769"
type input "QUANG NHẬT"
type input "0"
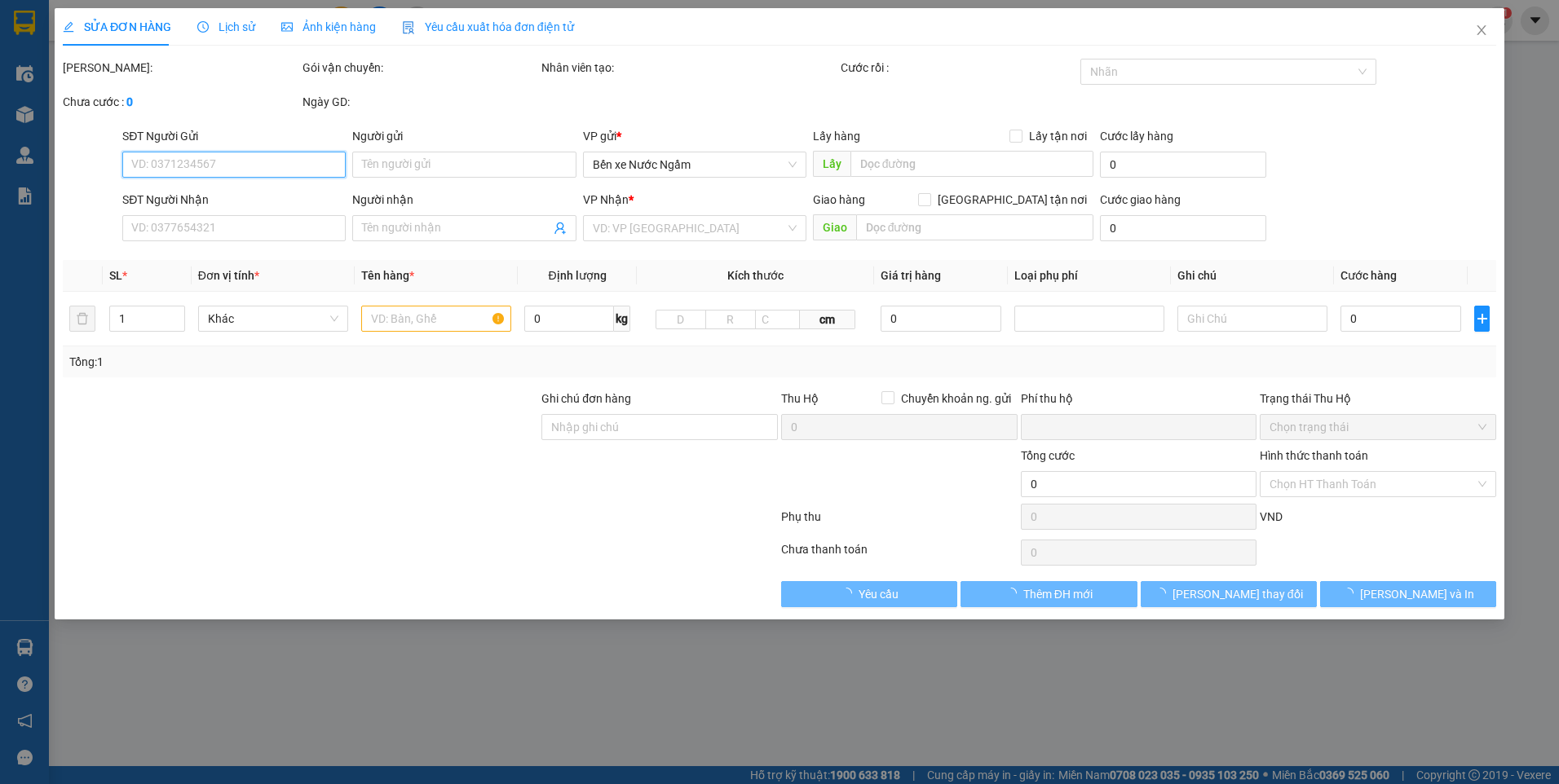
type input "40.000"
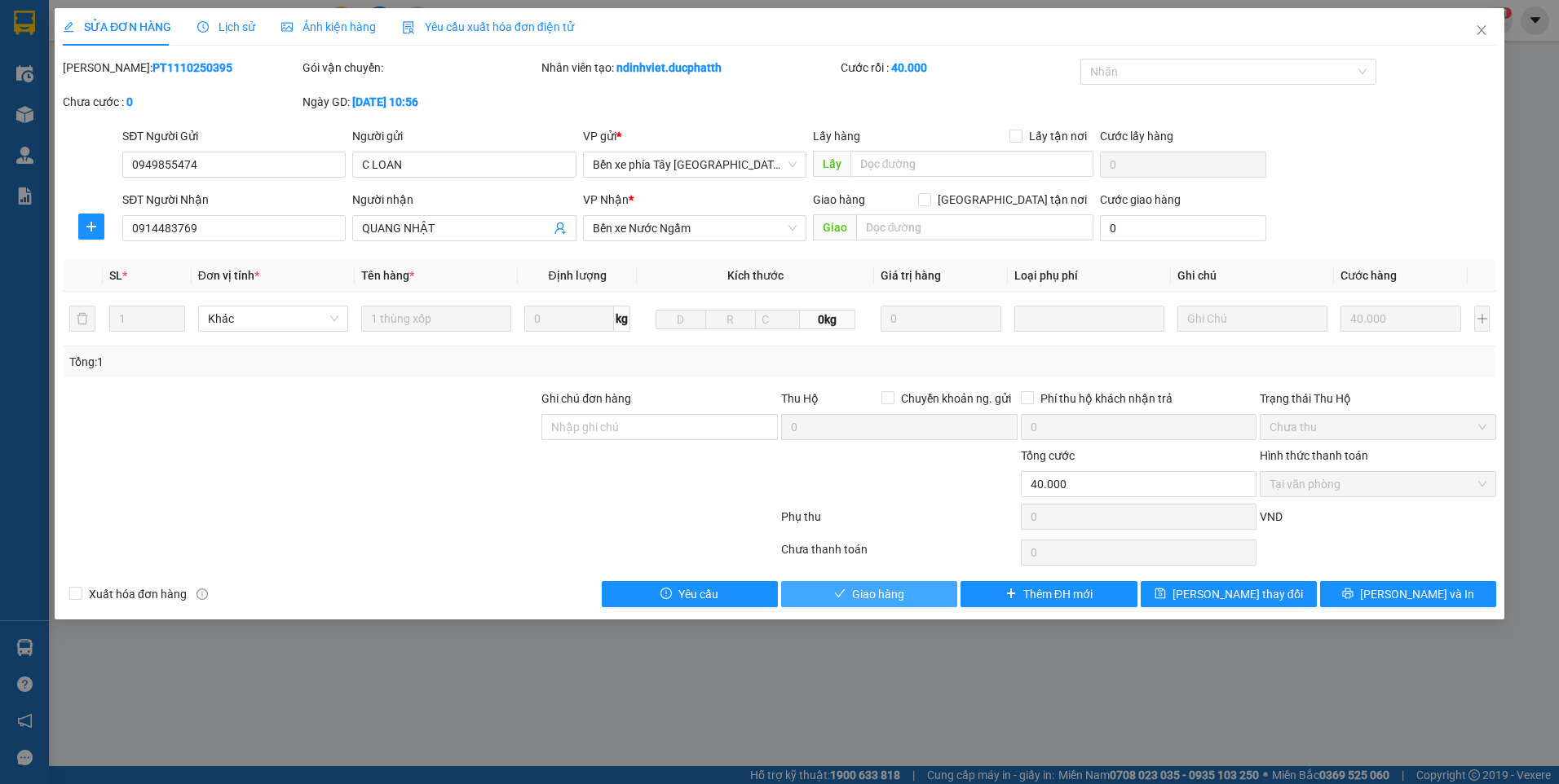
click at [876, 596] on span "Giao hàng" at bounding box center [878, 594] width 52 height 18
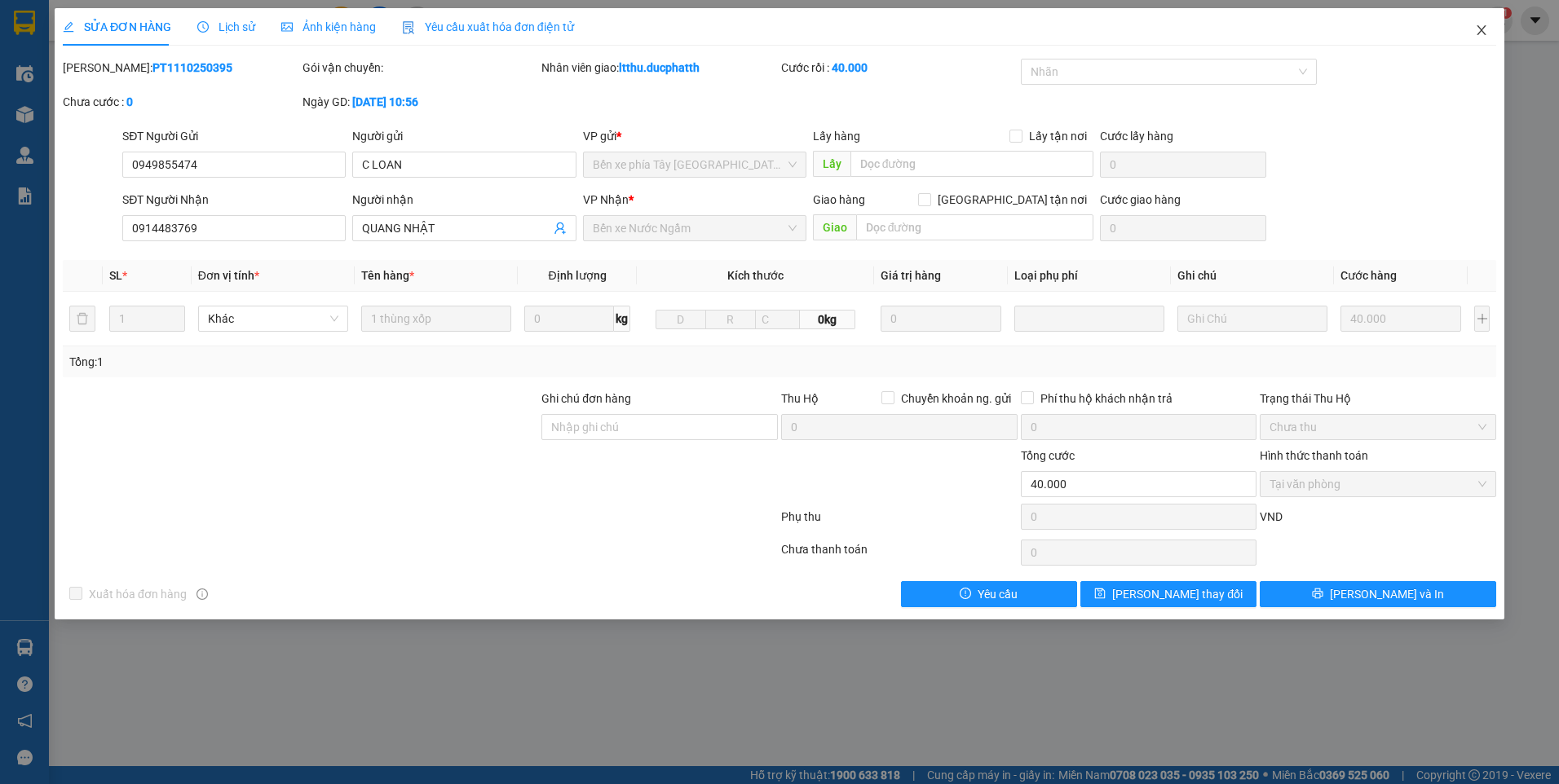
click at [1480, 34] on icon "close" at bounding box center [1480, 30] width 13 height 13
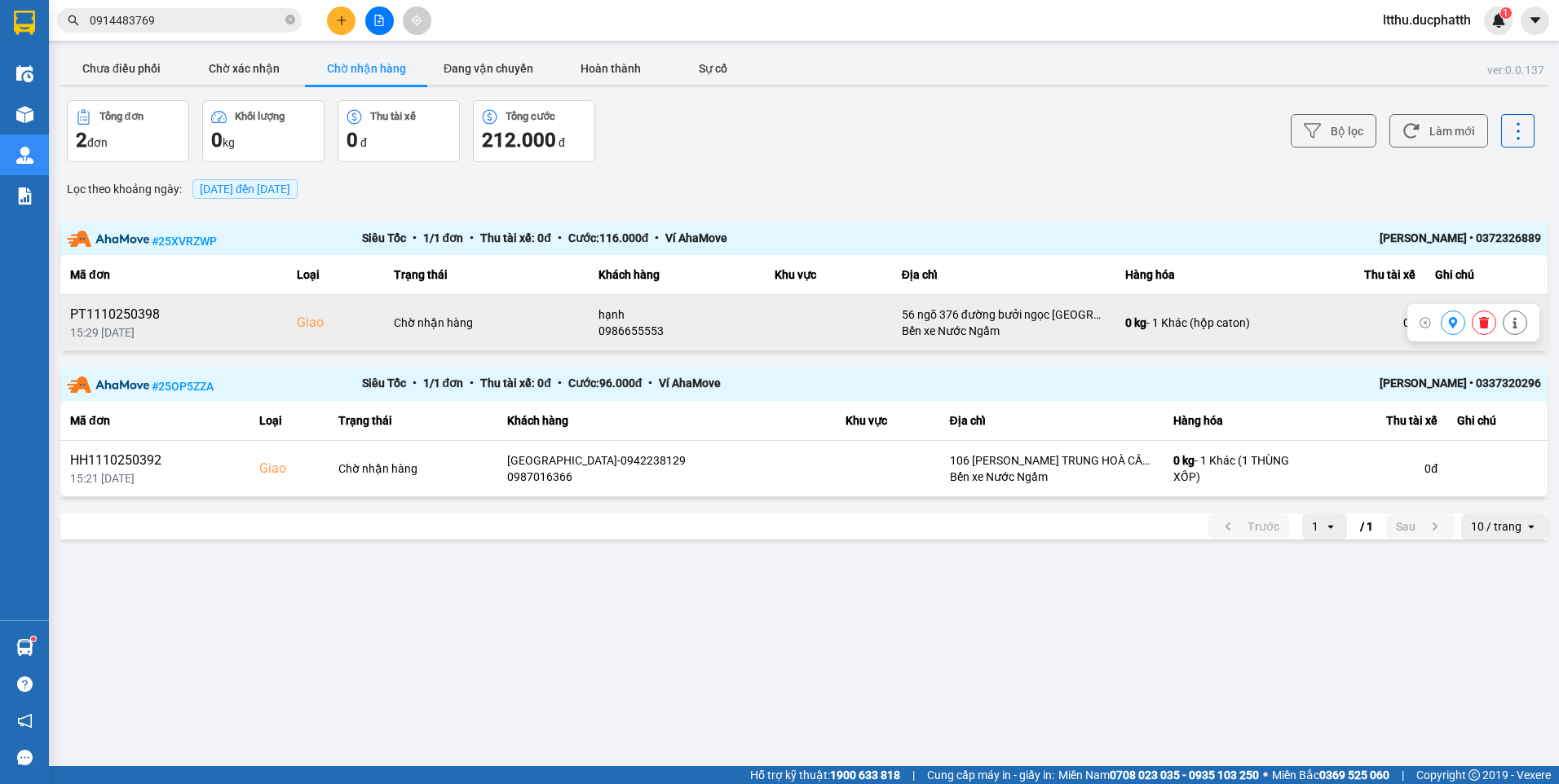
click at [1451, 320] on icon at bounding box center [1452, 322] width 9 height 11
click at [145, 73] on button "Chưa điều phối" at bounding box center [122, 68] width 123 height 33
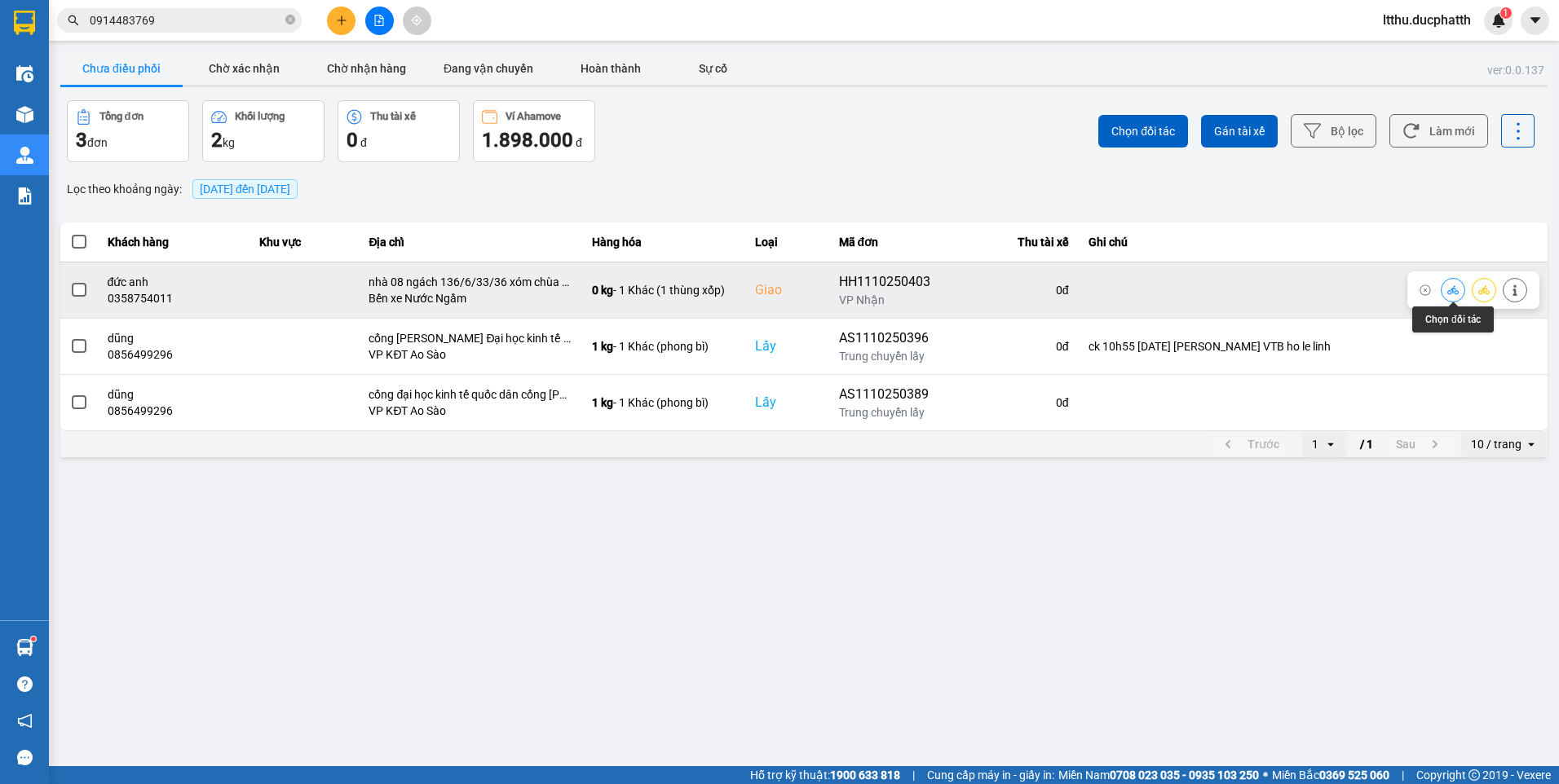
click at [1446, 291] on icon at bounding box center [1451, 289] width 11 height 11
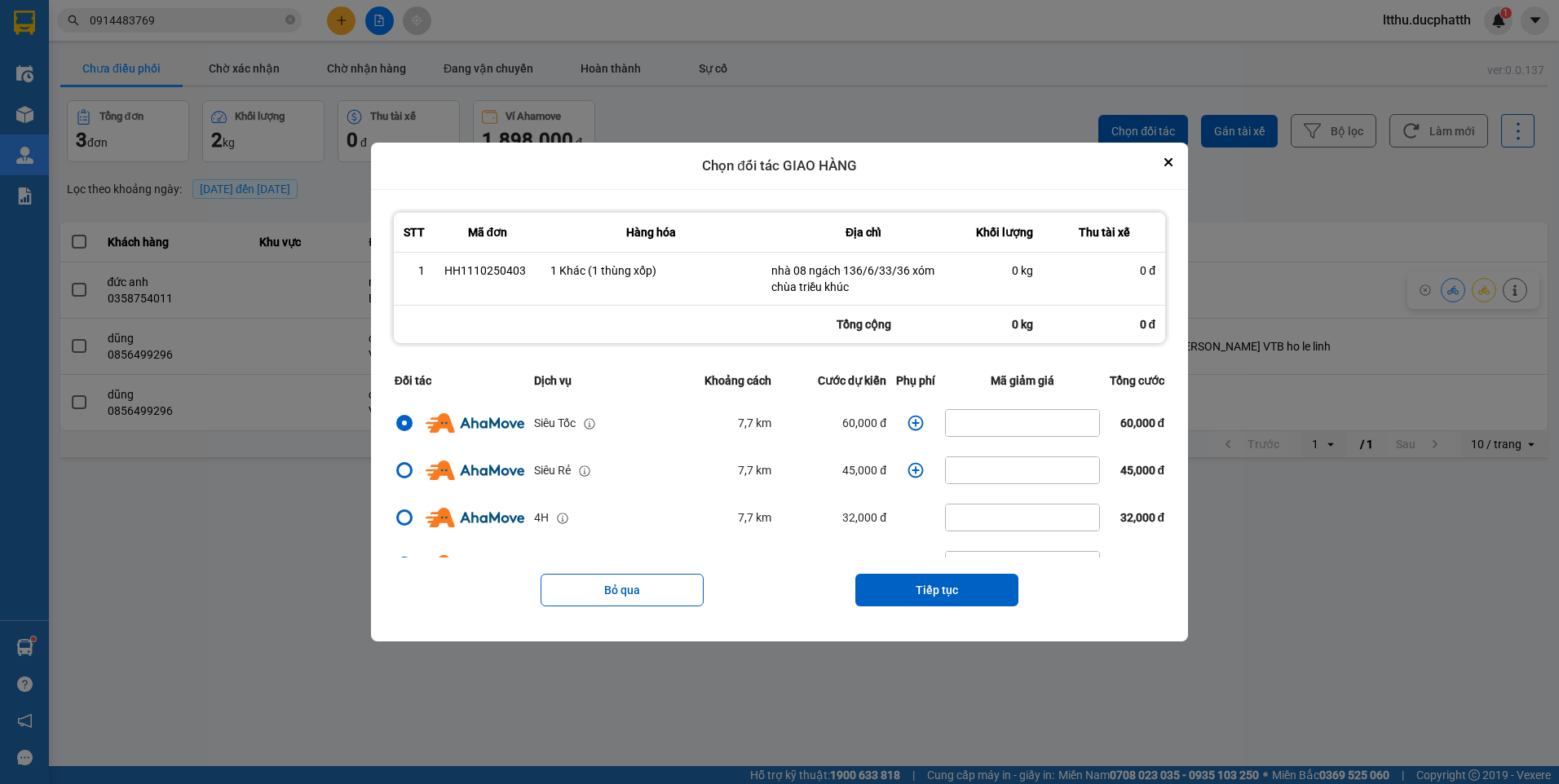
click at [907, 424] on icon "dialog" at bounding box center [915, 422] width 16 height 16
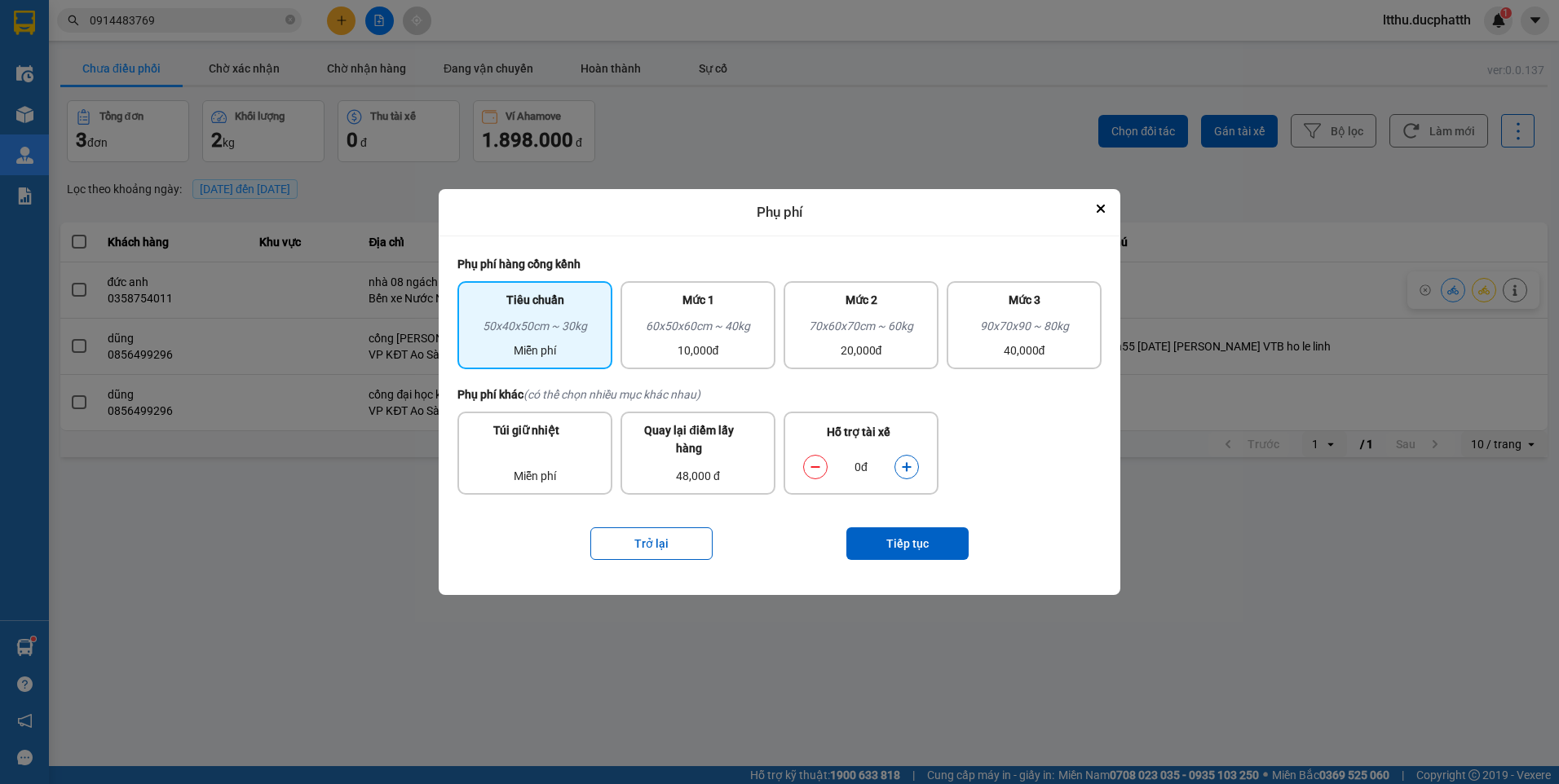
drag, startPoint x: 713, startPoint y: 324, endPoint x: 855, endPoint y: 416, distance: 169.2
click at [714, 325] on div "60x50x60cm ~ 40kg" at bounding box center [698, 329] width 136 height 25
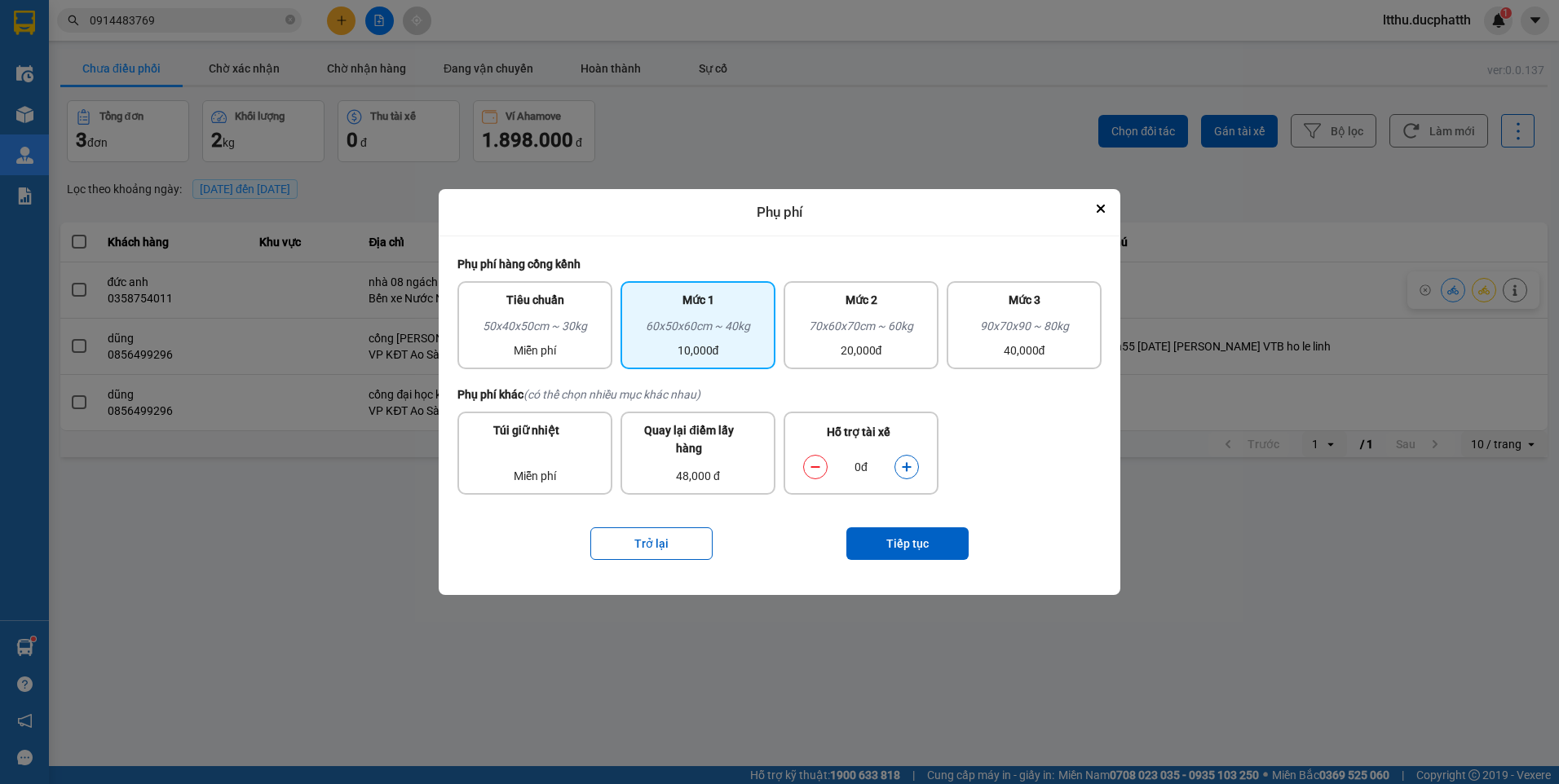
click at [918, 467] on div "dialog" at bounding box center [906, 466] width 25 height 25
drag, startPoint x: 918, startPoint y: 467, endPoint x: 907, endPoint y: 465, distance: 11.2
click at [907, 465] on icon "dialog" at bounding box center [905, 466] width 9 height 9
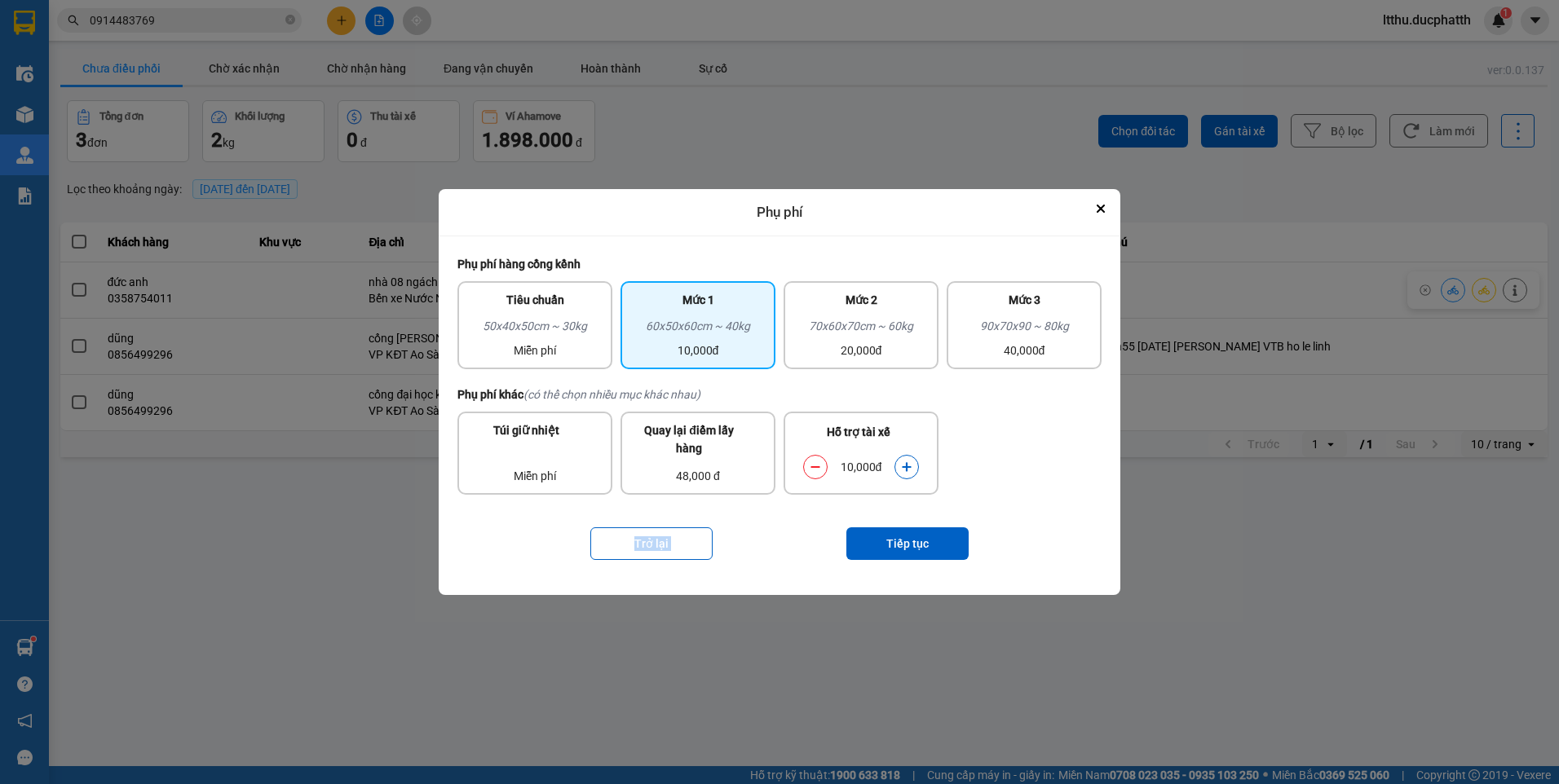
click at [907, 465] on icon "dialog" at bounding box center [905, 466] width 9 height 9
drag, startPoint x: 907, startPoint y: 465, endPoint x: 920, endPoint y: 543, distance: 79.1
click at [920, 543] on button "Tiếp tục" at bounding box center [907, 543] width 123 height 33
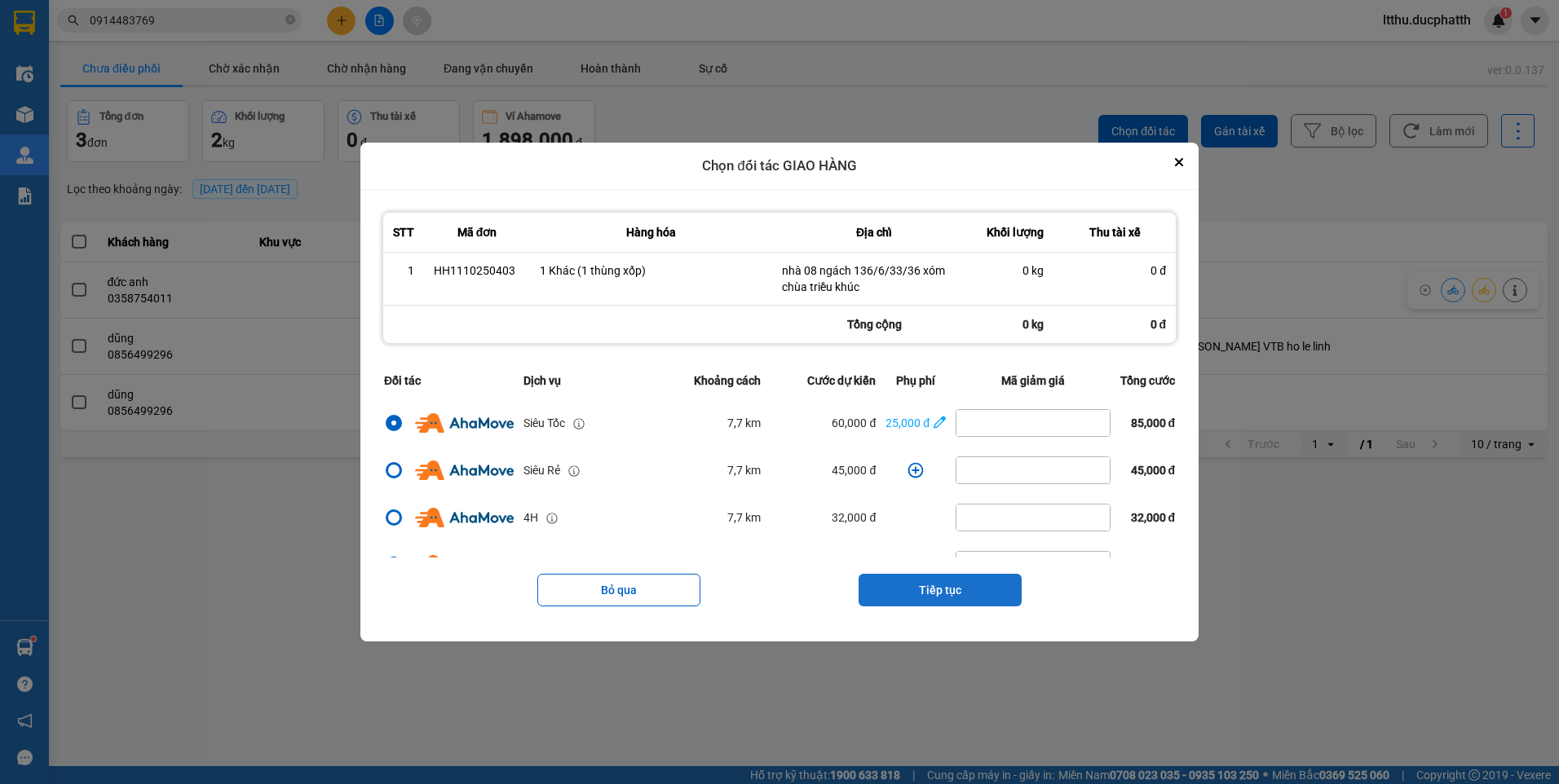
click at [959, 580] on button "Tiếp tục" at bounding box center [940, 590] width 163 height 33
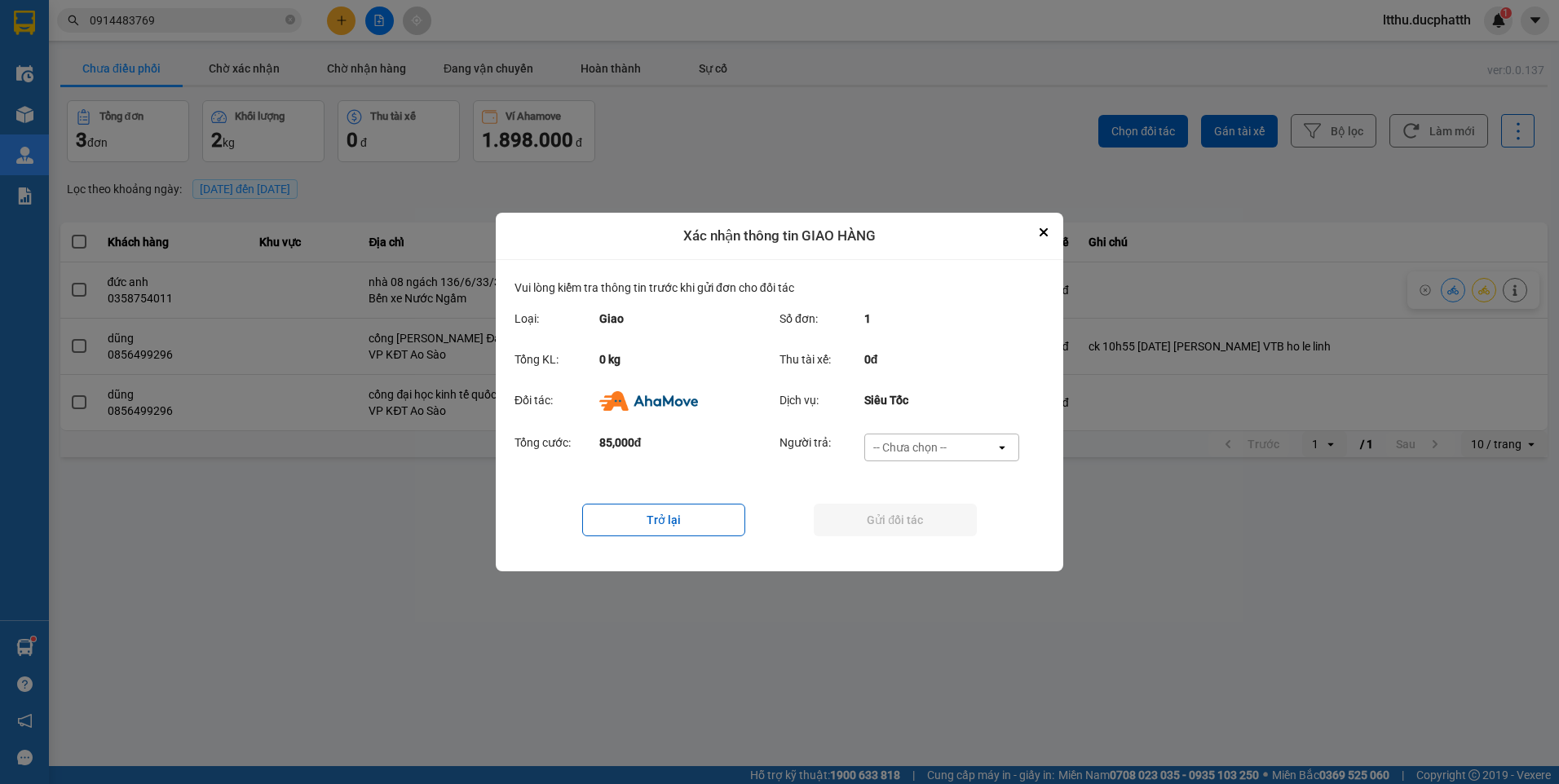
click at [965, 445] on div "-- Chưa chọn --" at bounding box center [930, 447] width 131 height 26
click at [928, 534] on span "Ví Ahamove" at bounding box center [909, 541] width 66 height 16
click at [928, 534] on button "Gửi đối tác" at bounding box center [895, 519] width 163 height 33
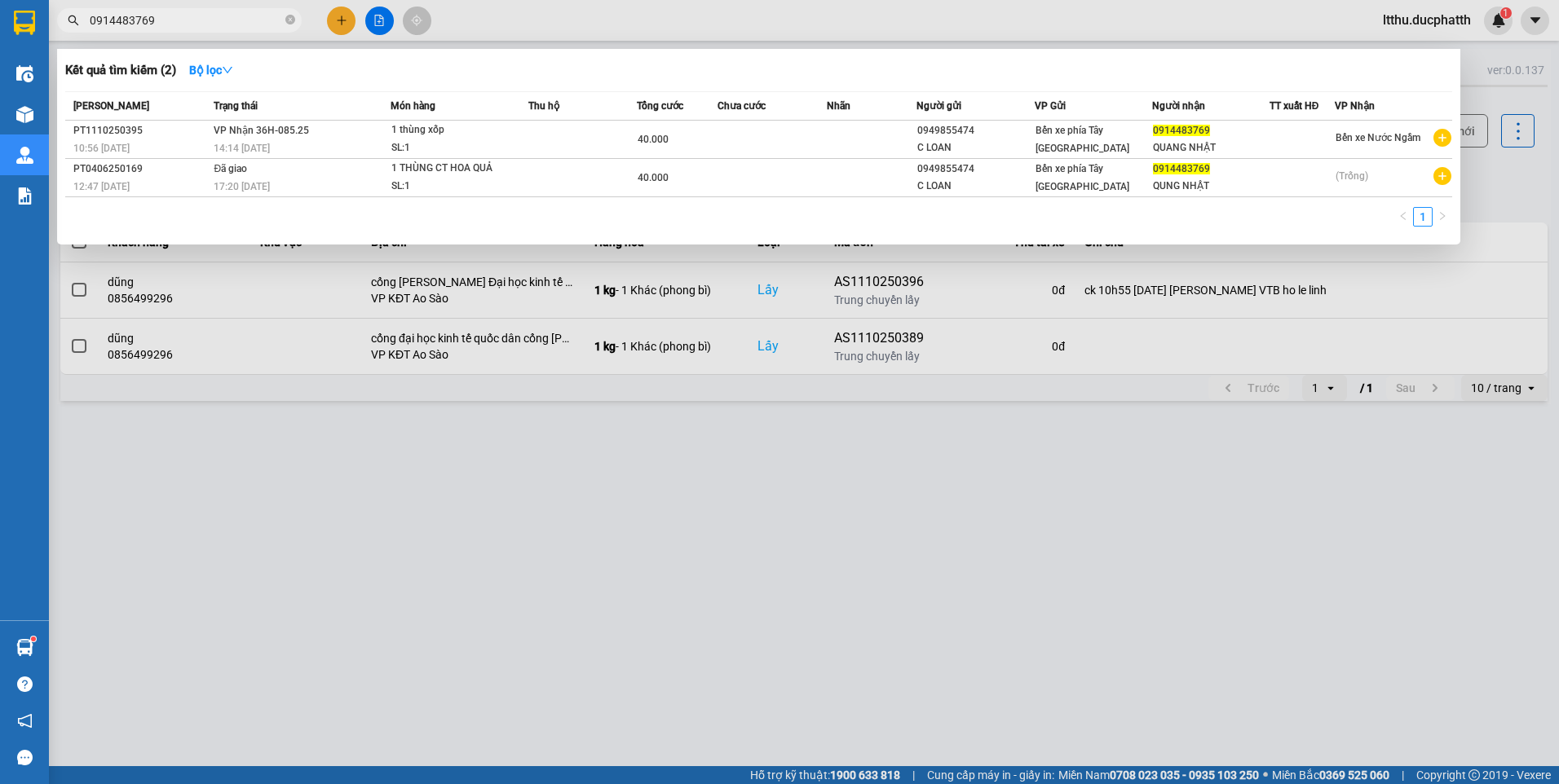
click at [154, 18] on input "0914483769" at bounding box center [185, 20] width 192 height 18
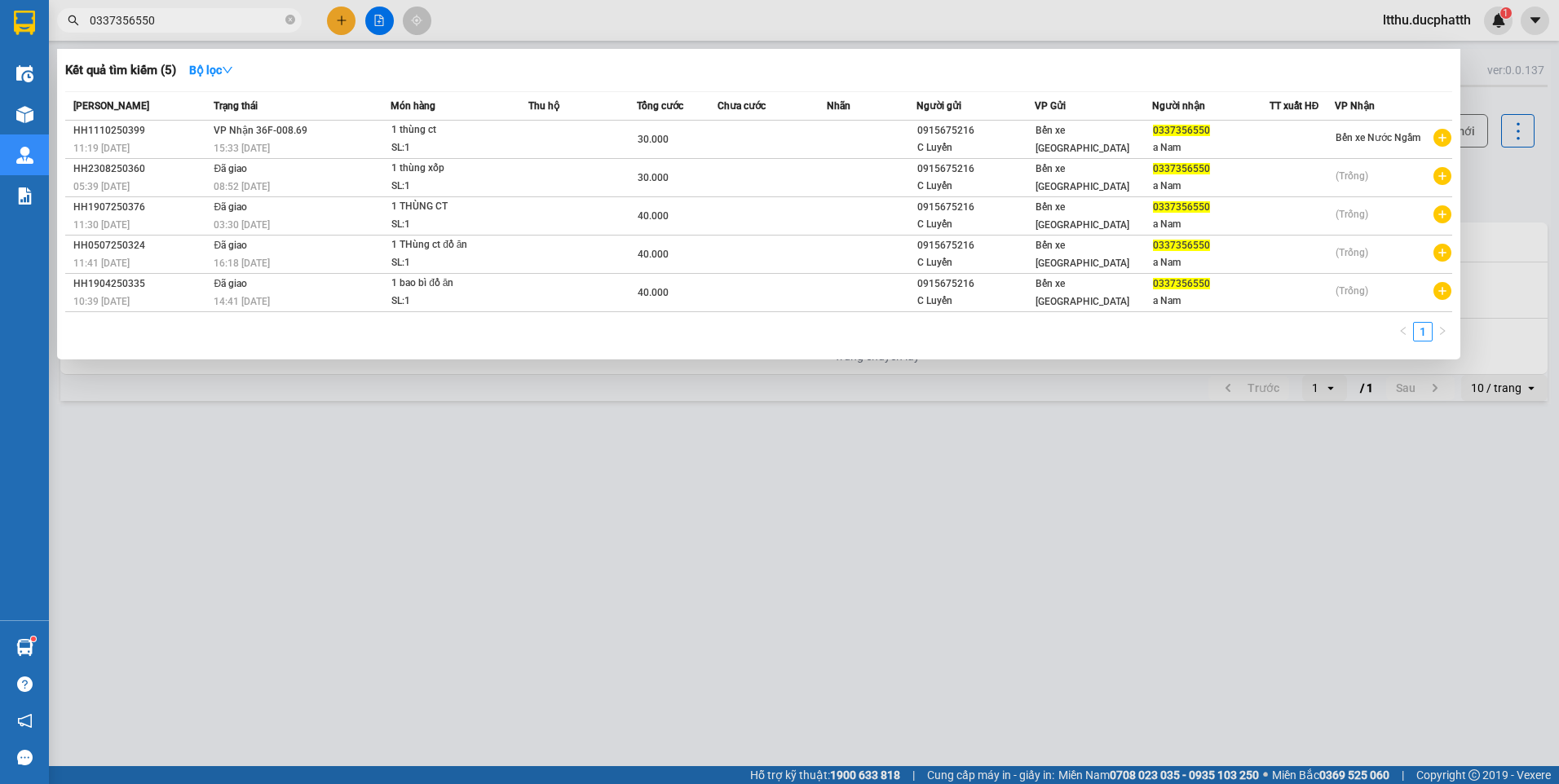
type input "0337356550"
click at [595, 462] on div at bounding box center [780, 392] width 1559 height 784
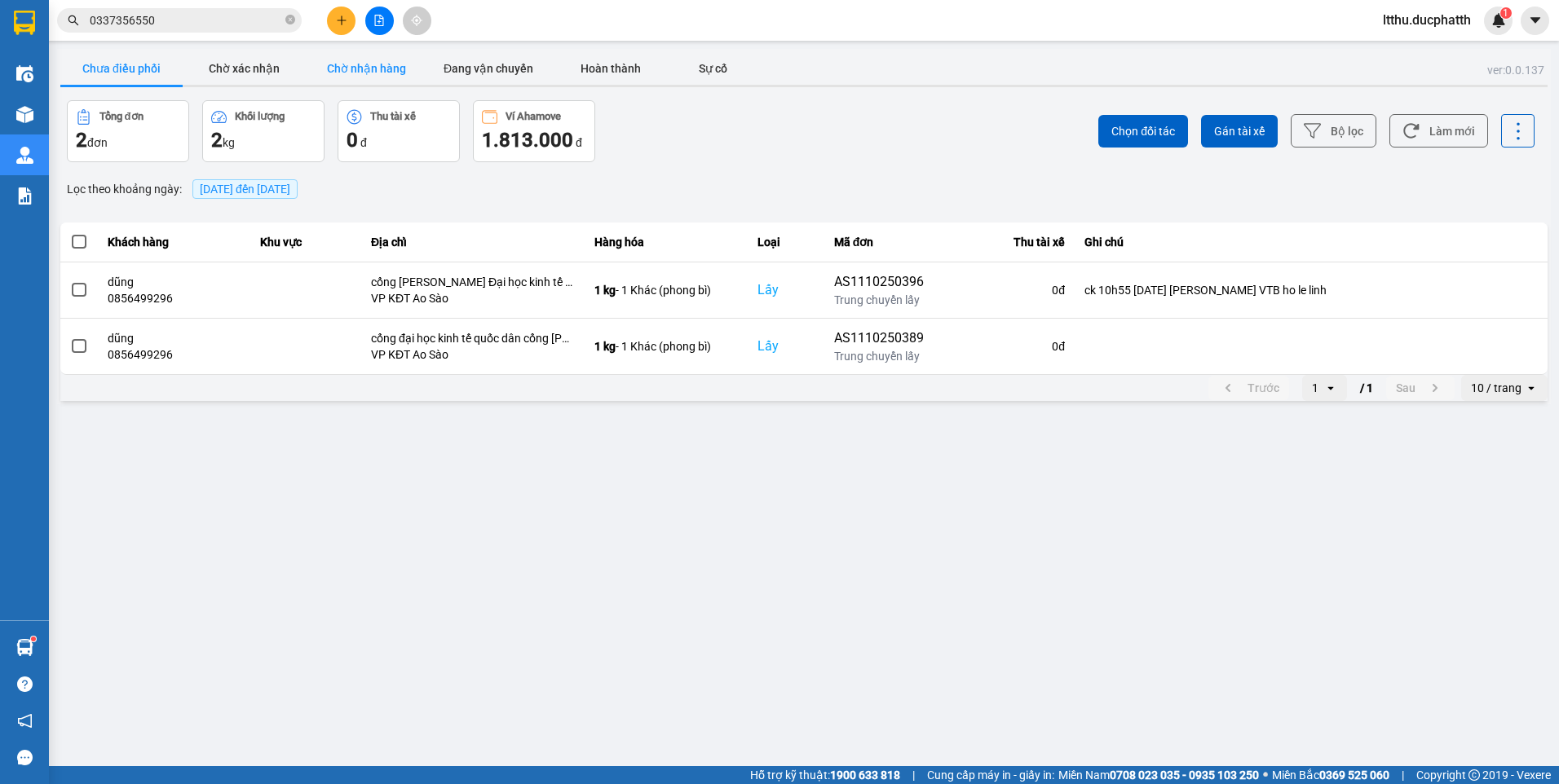
click at [371, 52] on button "Chờ nhận hàng" at bounding box center [366, 68] width 123 height 33
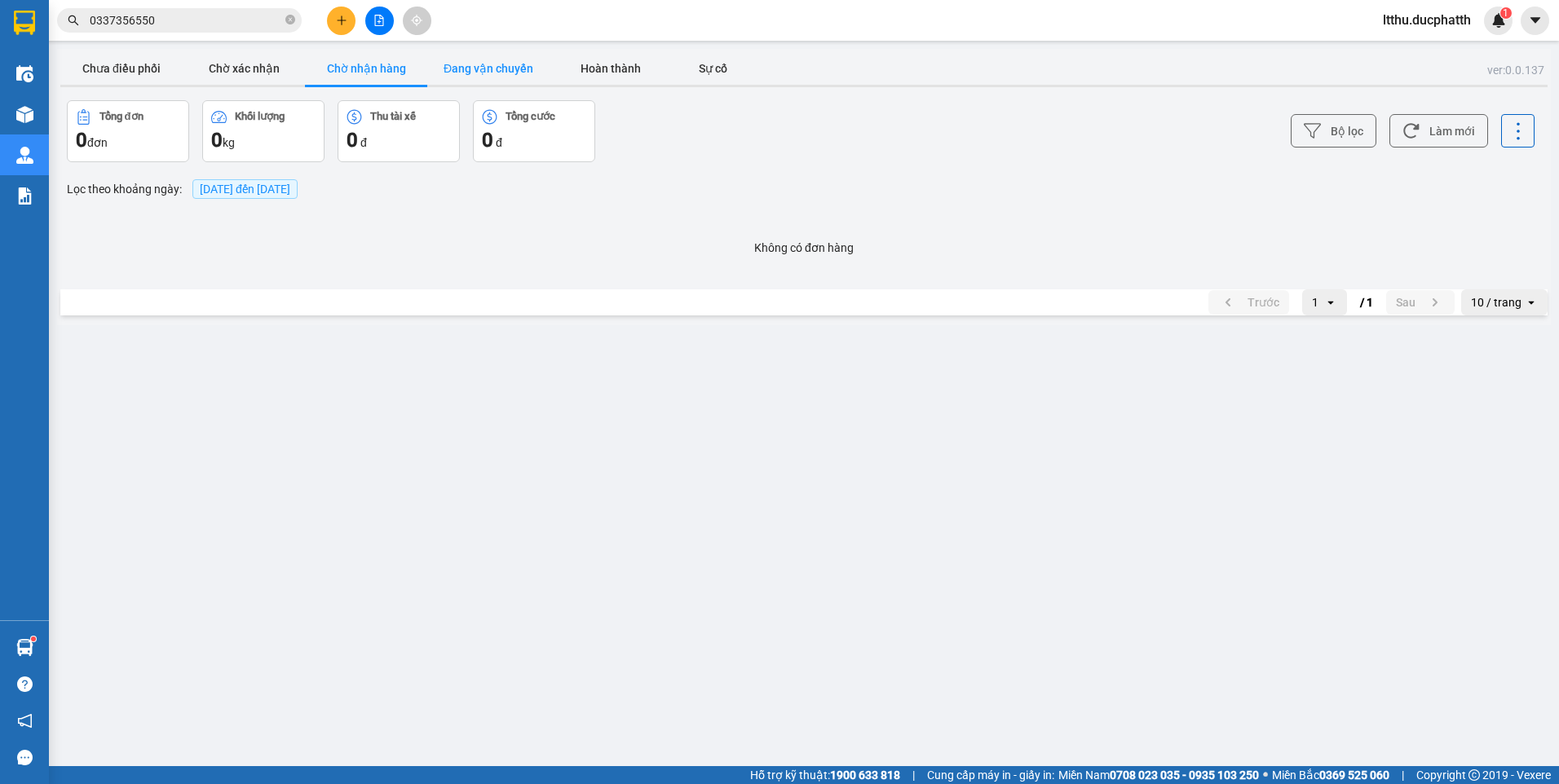
click at [484, 71] on button "Đang vận chuyển" at bounding box center [487, 68] width 123 height 33
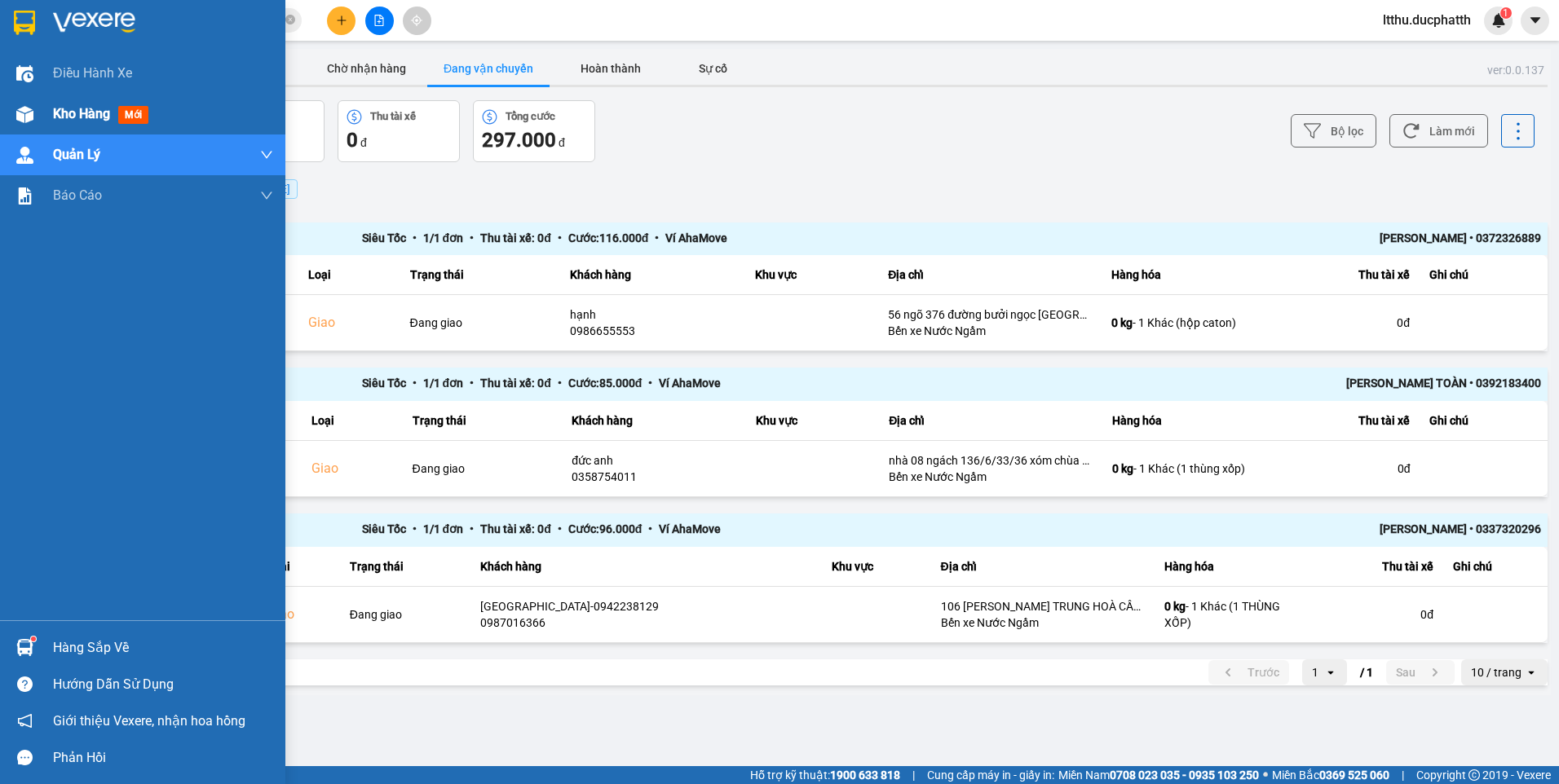
click at [60, 114] on span "Kho hàng" at bounding box center [81, 114] width 57 height 16
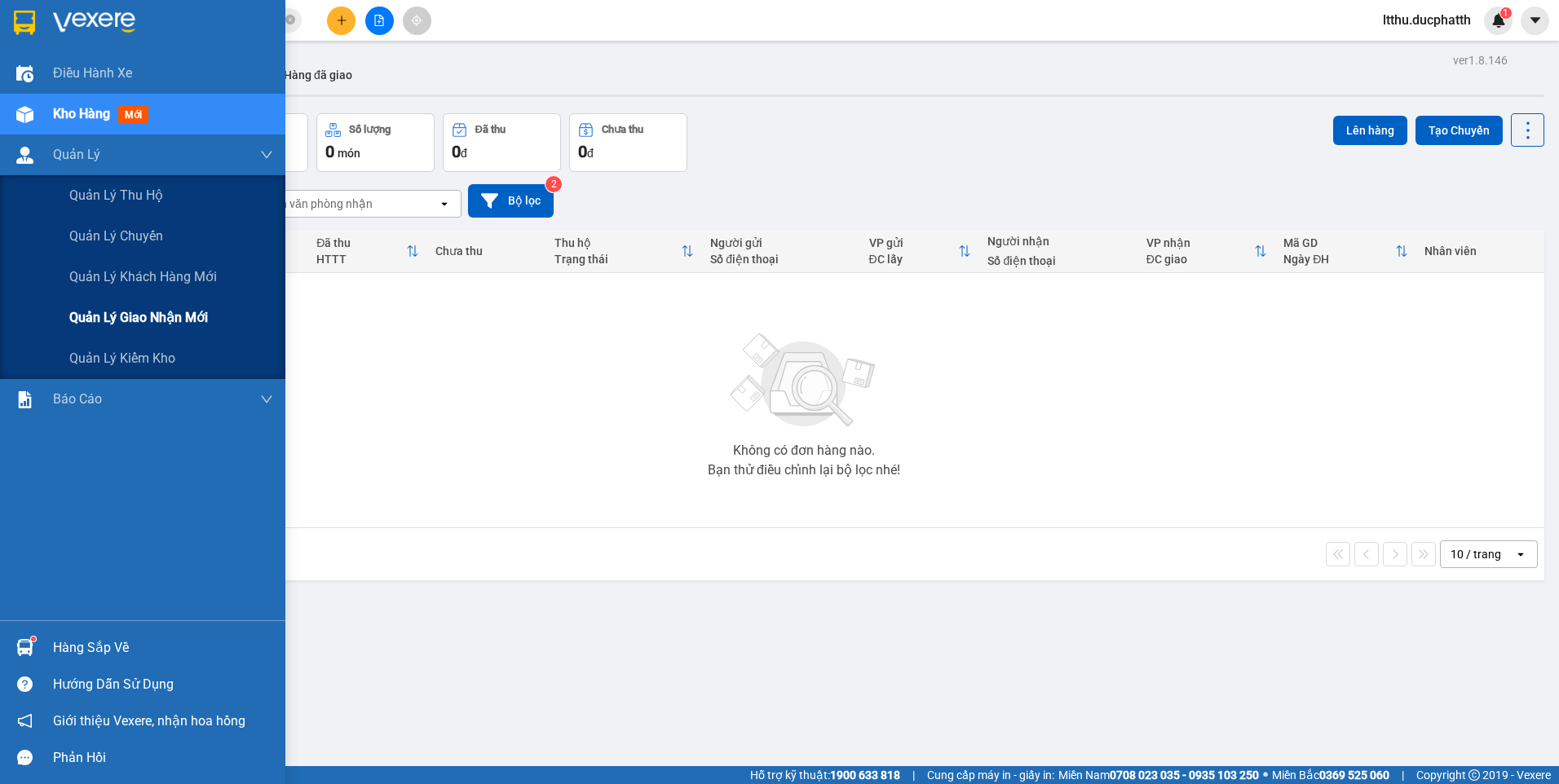
click at [131, 333] on div "Quản lý giao nhận mới" at bounding box center [171, 317] width 203 height 41
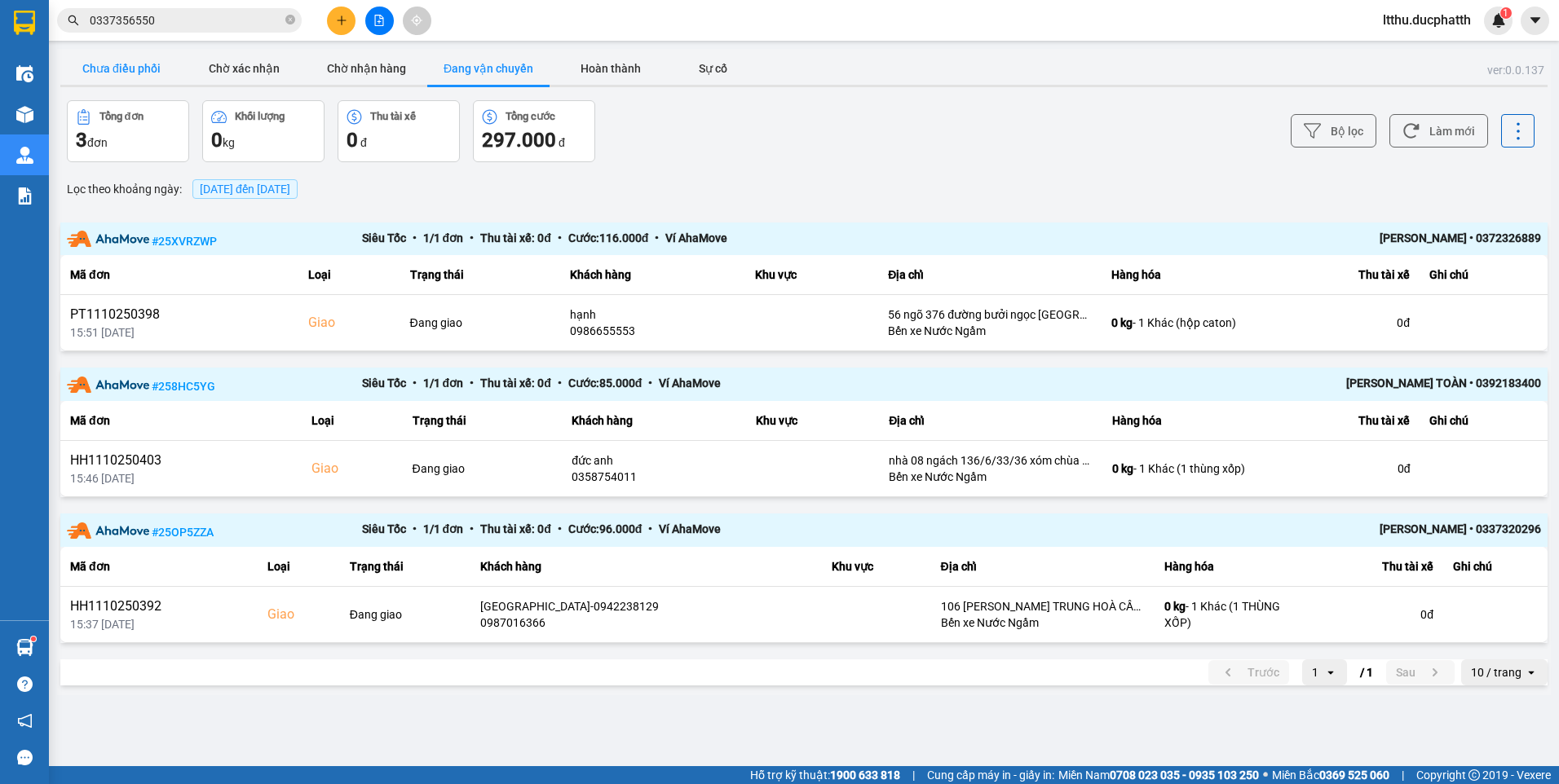
click at [132, 74] on button "Chưa điều phối" at bounding box center [122, 68] width 123 height 33
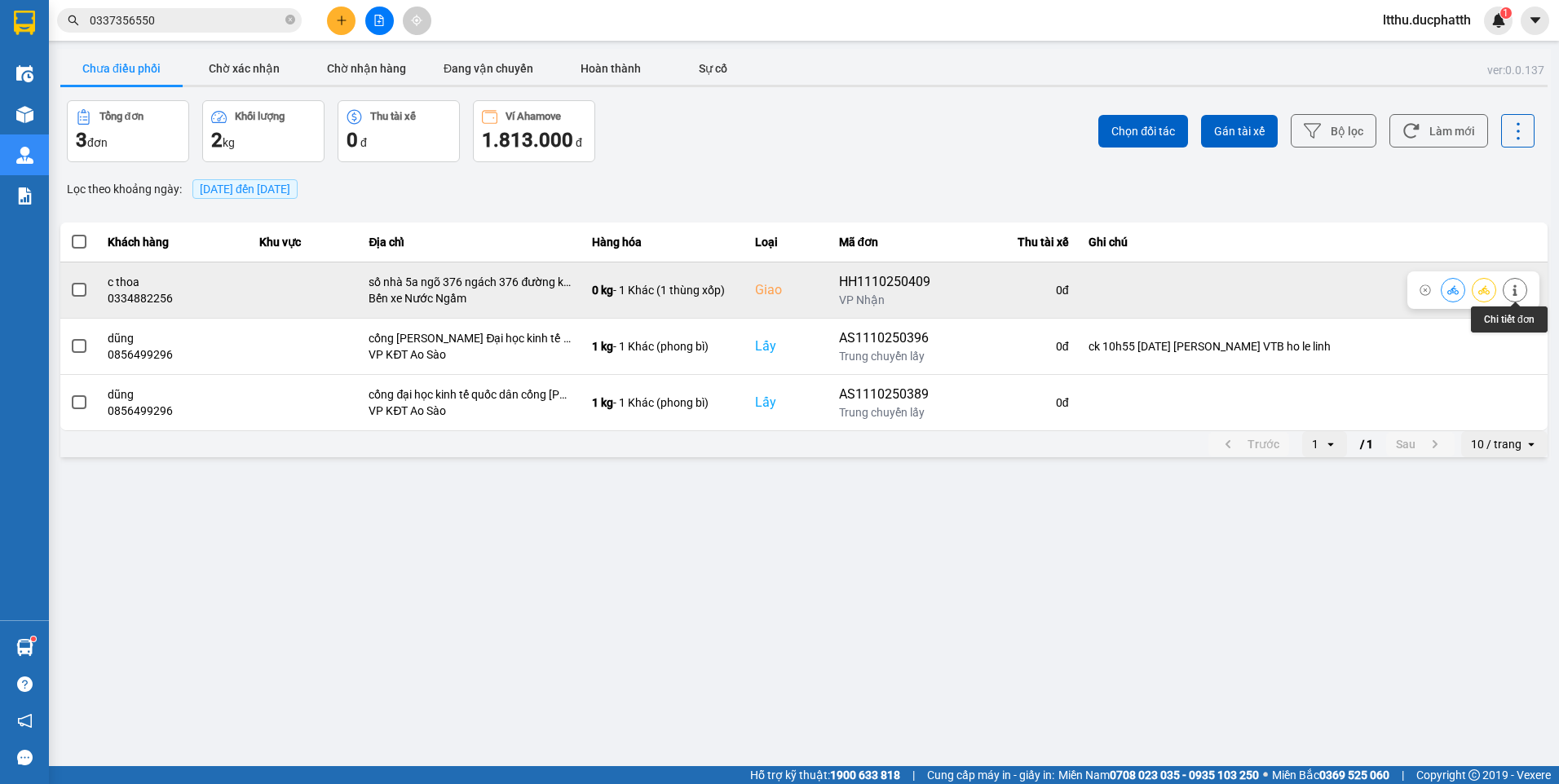
click at [1517, 294] on icon at bounding box center [1514, 289] width 11 height 11
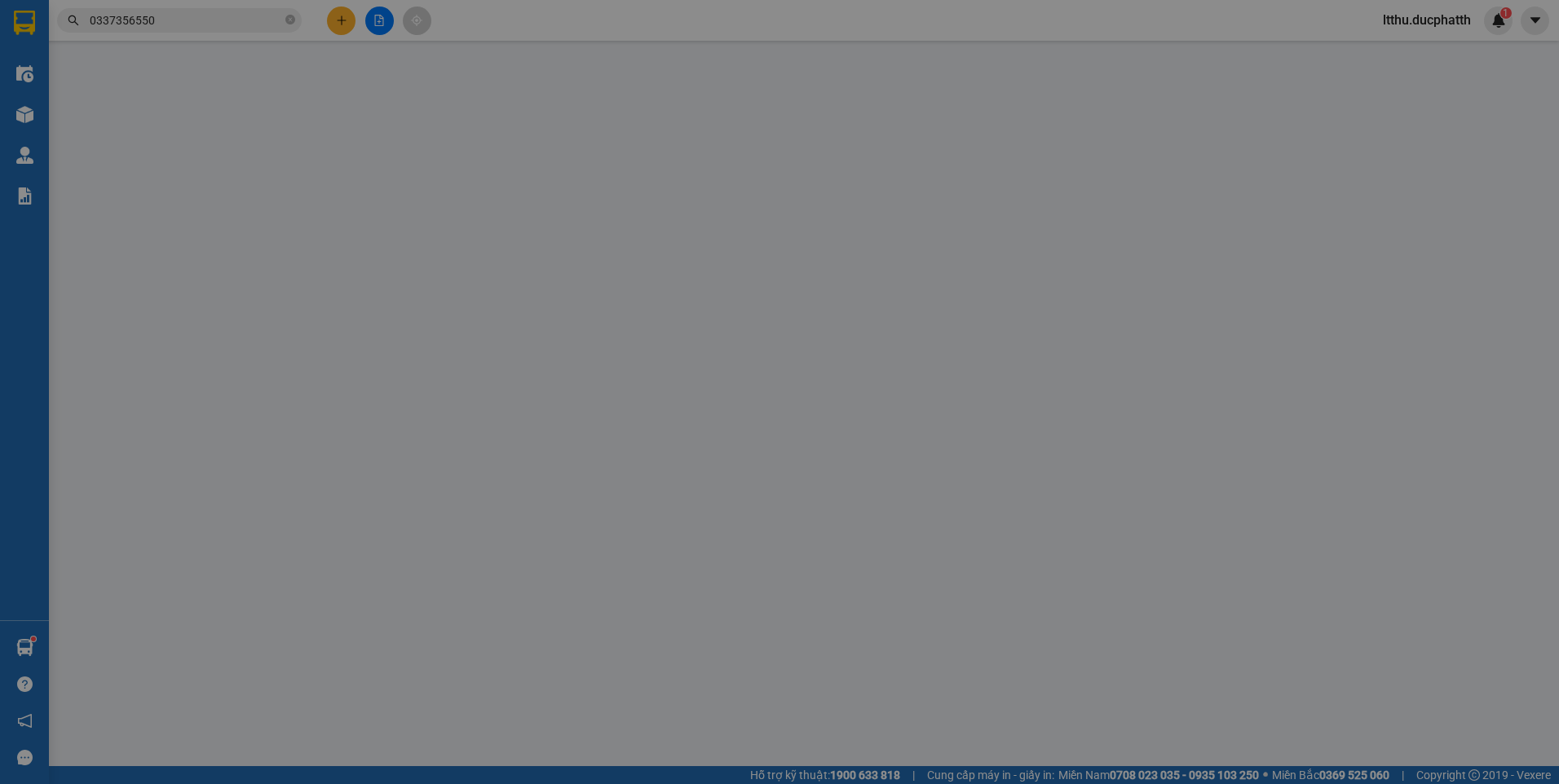
type input "0987479900"
type input "a quang"
type input "0334882256"
type input "c thoa"
checkbox input "true"
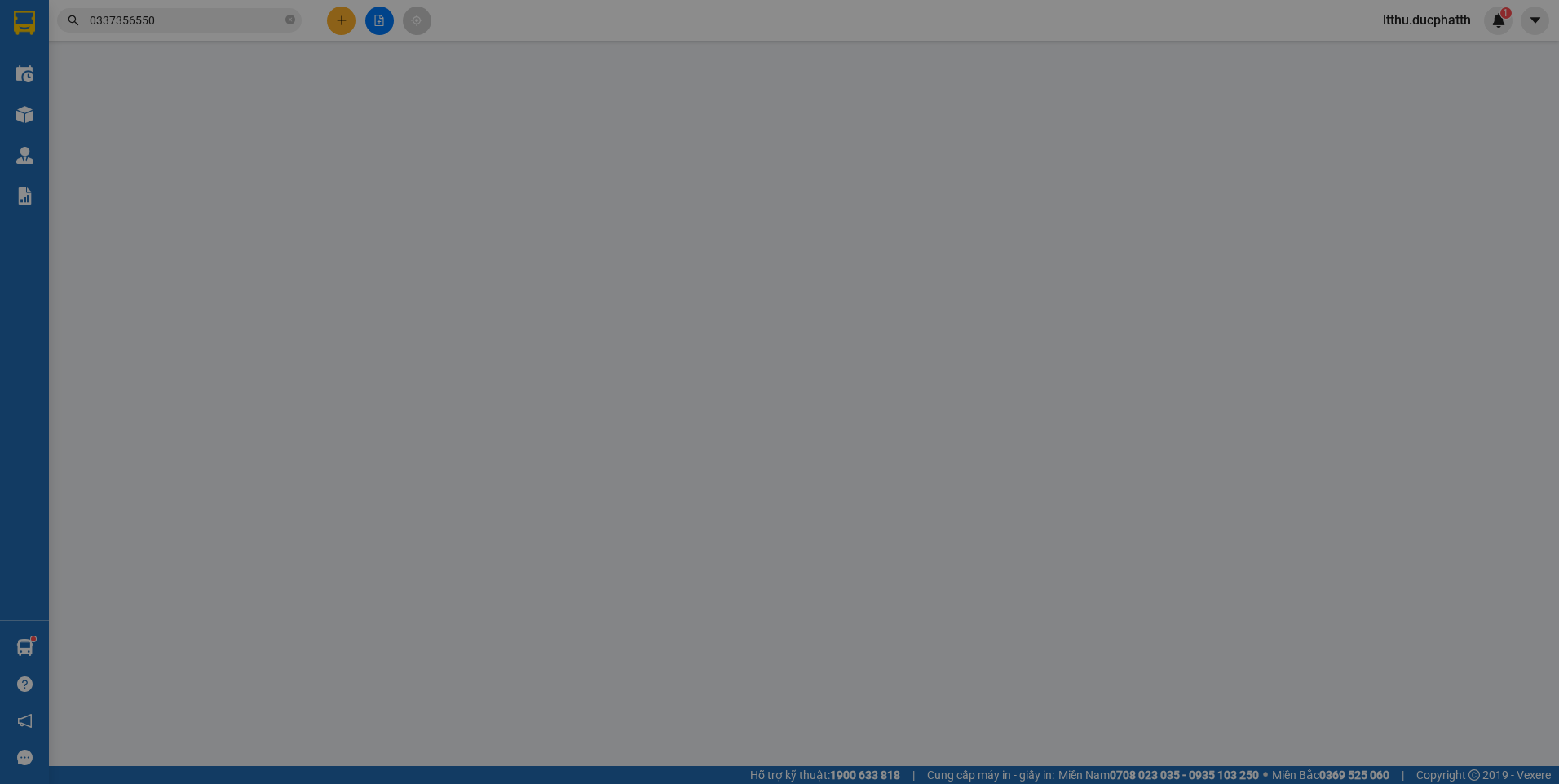
type input "số nhà 5a ngõ 376 ngách 376 đường khương đình"
type input "0"
type input "100.000"
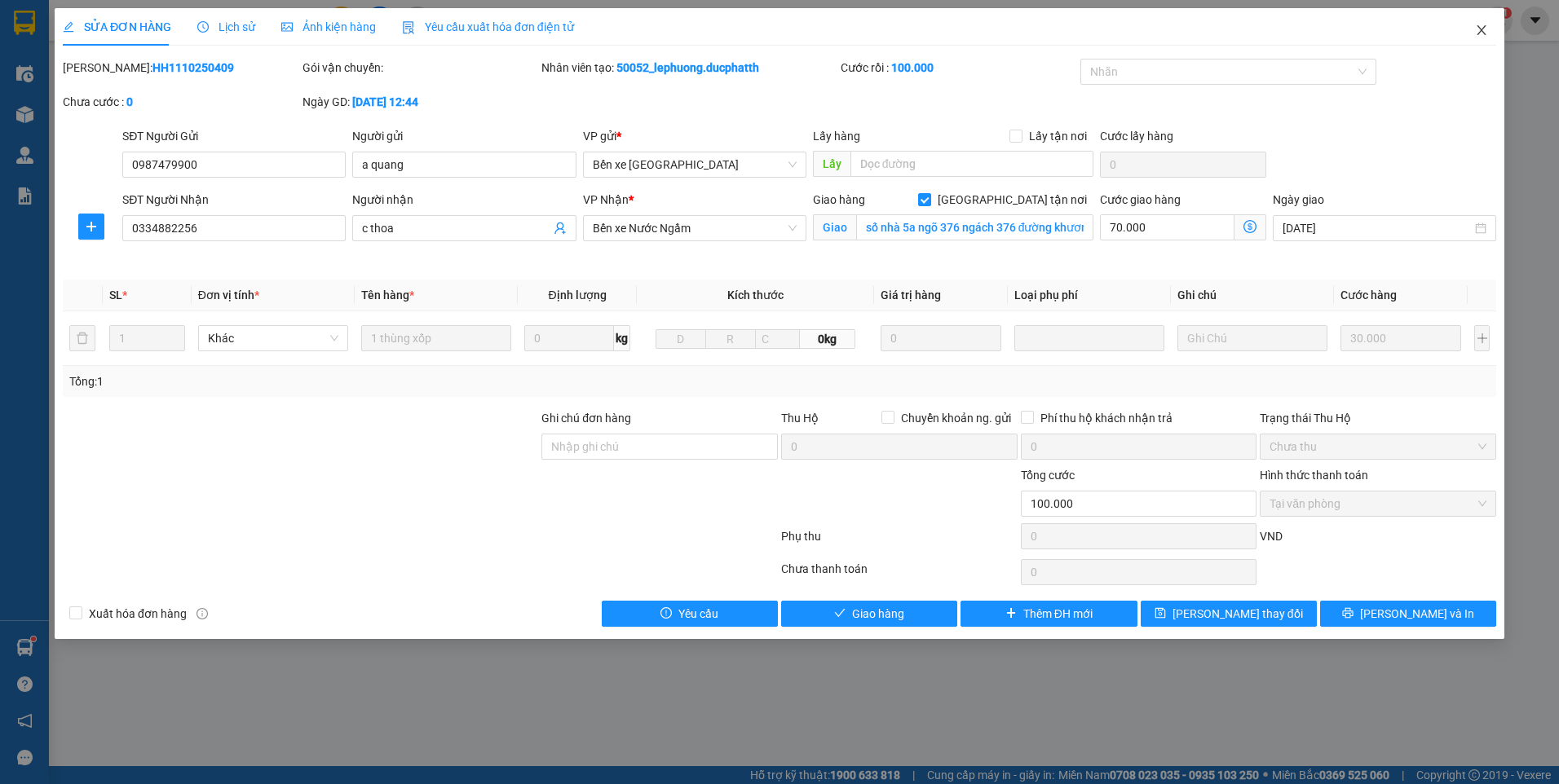
click at [1481, 38] on span "Close" at bounding box center [1481, 31] width 46 height 46
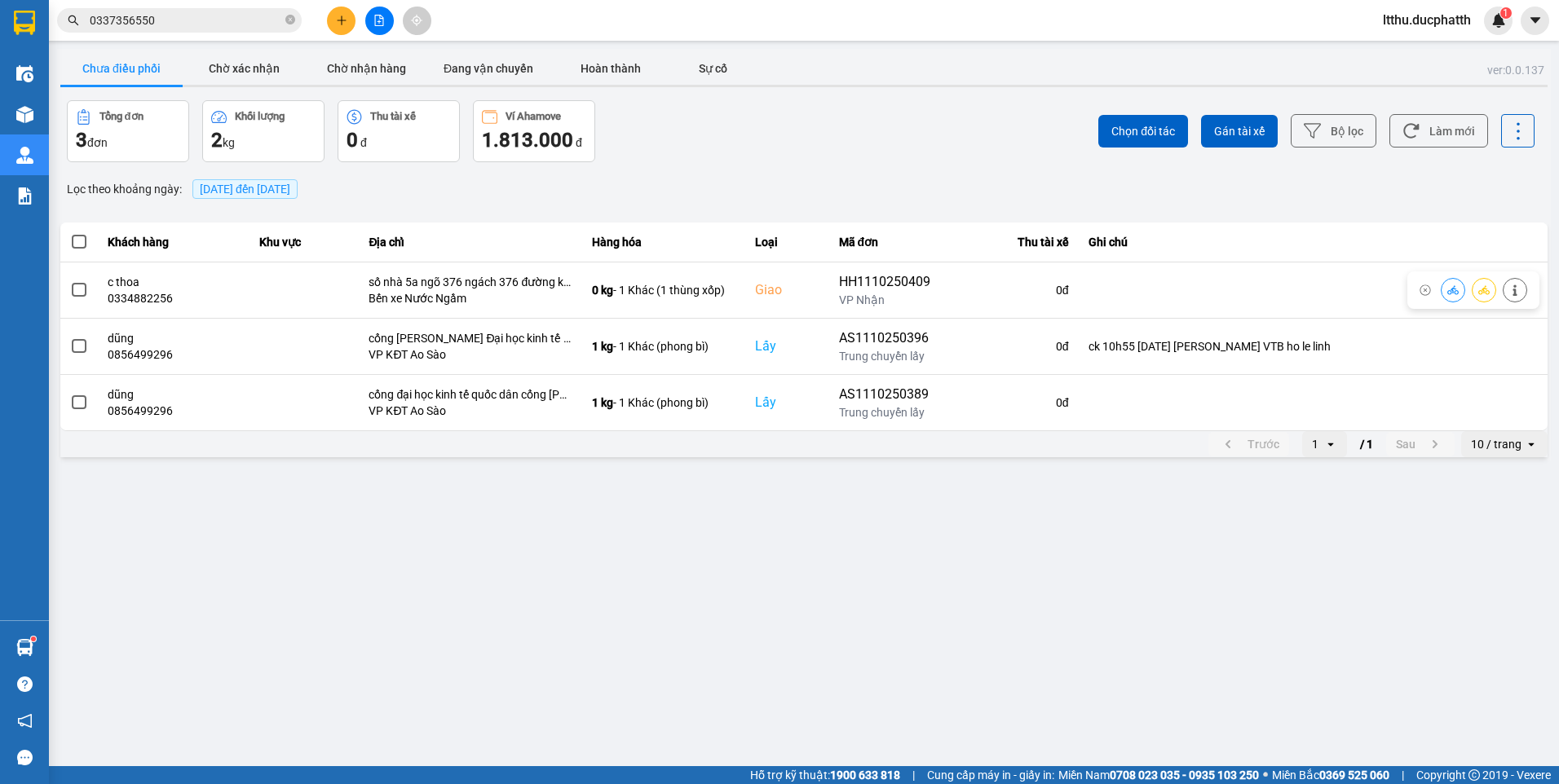
click at [1460, 295] on button at bounding box center [1452, 289] width 23 height 29
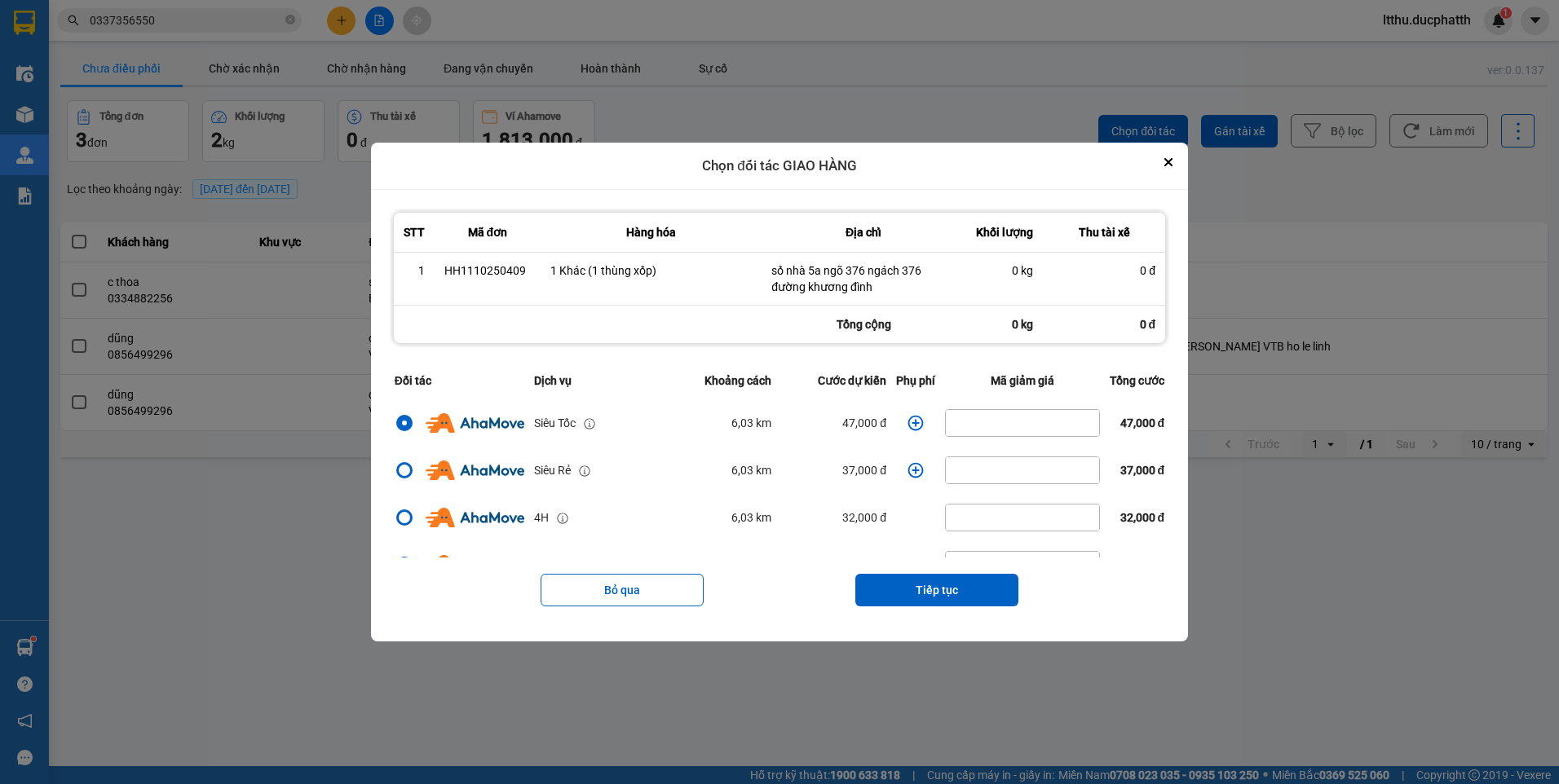
click at [907, 424] on icon "dialog" at bounding box center [915, 422] width 16 height 16
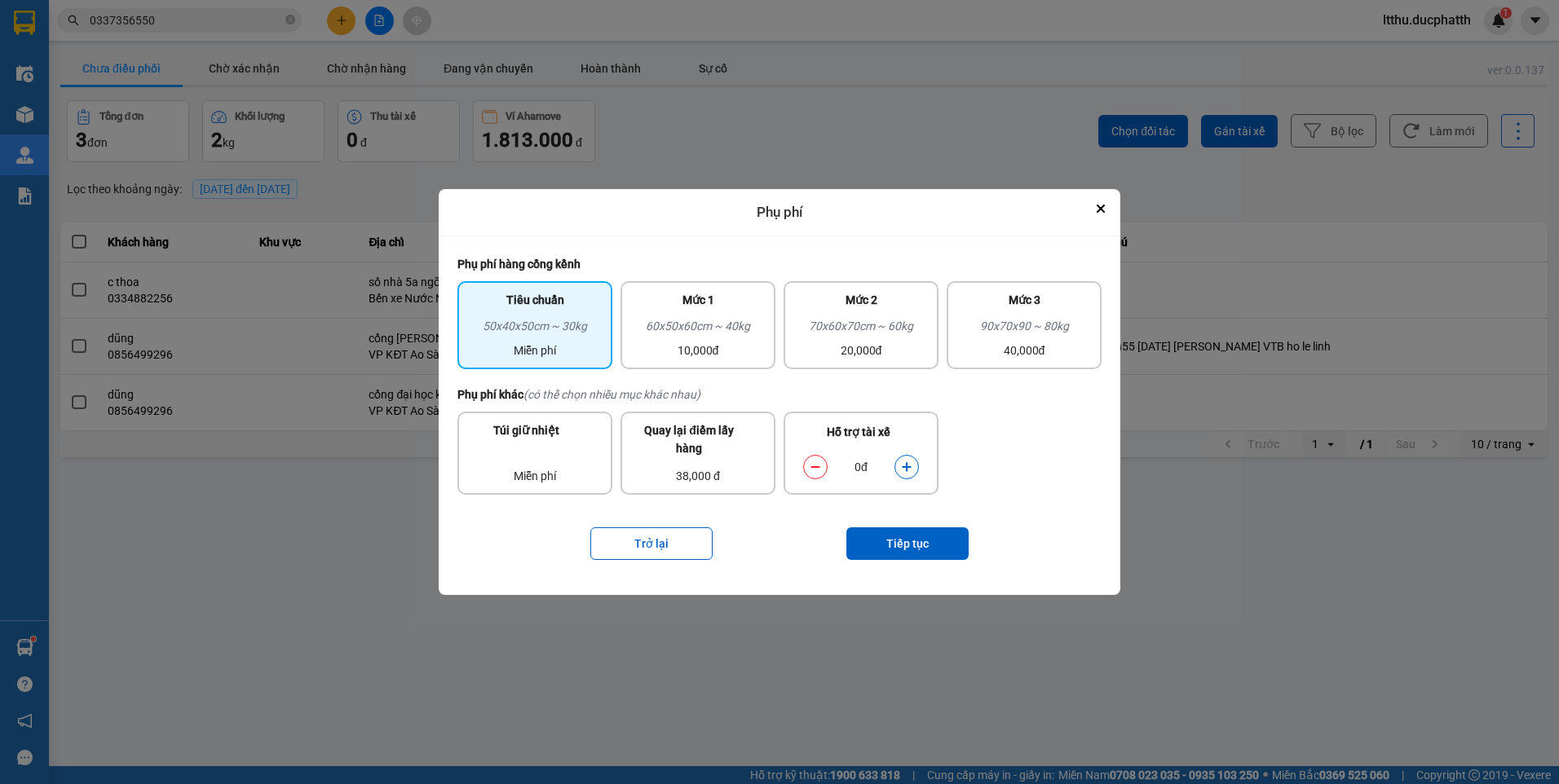
click at [912, 473] on button "dialog" at bounding box center [906, 466] width 23 height 29
click at [726, 331] on div "60x50x60cm ~ 40kg" at bounding box center [698, 329] width 136 height 25
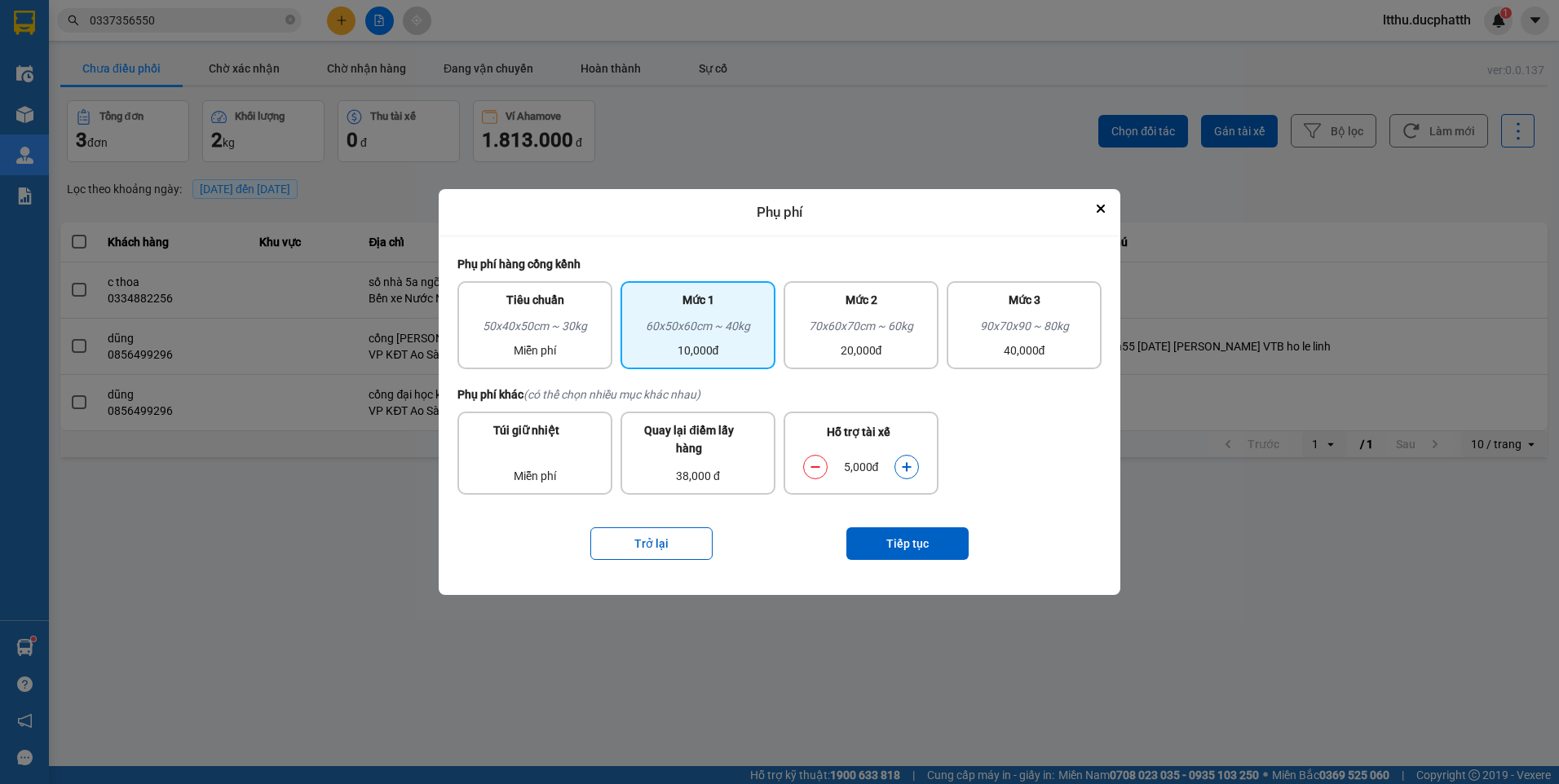
click at [903, 467] on icon "dialog" at bounding box center [906, 466] width 11 height 11
click at [904, 467] on icon "dialog" at bounding box center [906, 466] width 11 height 11
drag, startPoint x: 904, startPoint y: 467, endPoint x: 814, endPoint y: 464, distance: 90.0
click at [814, 464] on icon "dialog" at bounding box center [814, 466] width 11 height 11
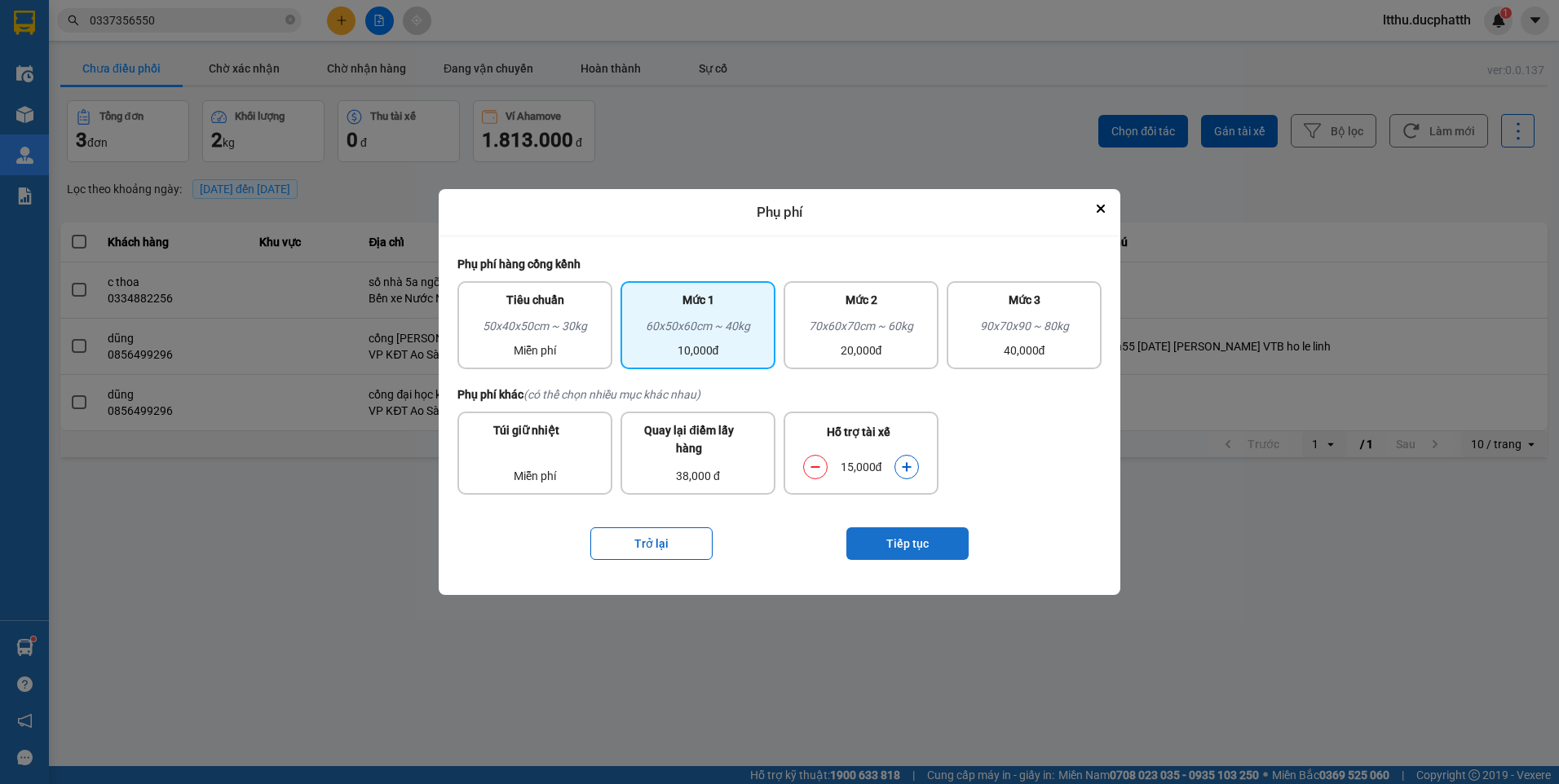
click at [928, 553] on button "Tiếp tục" at bounding box center [907, 543] width 123 height 33
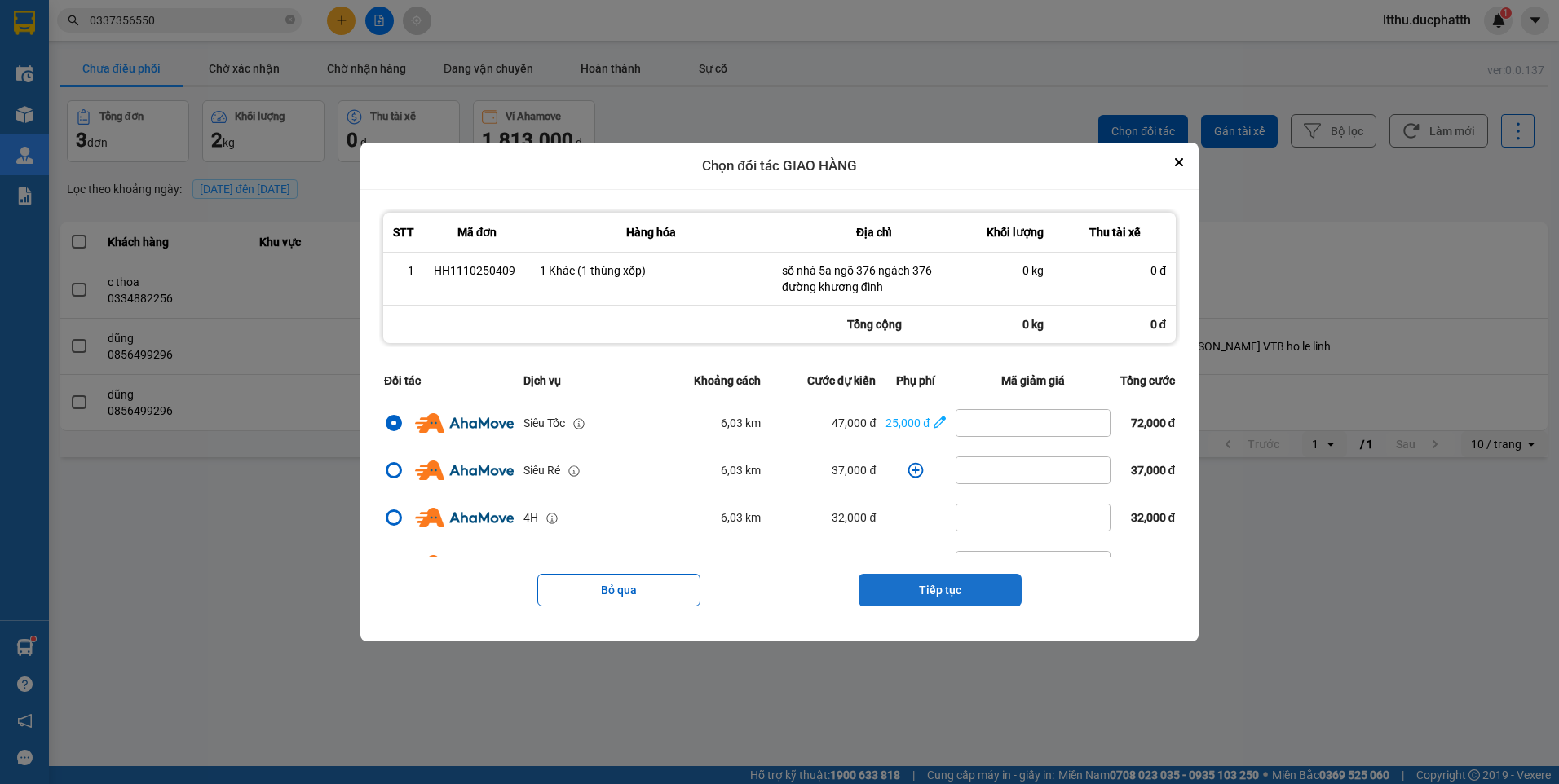
click at [940, 598] on button "Tiếp tục" at bounding box center [940, 590] width 163 height 33
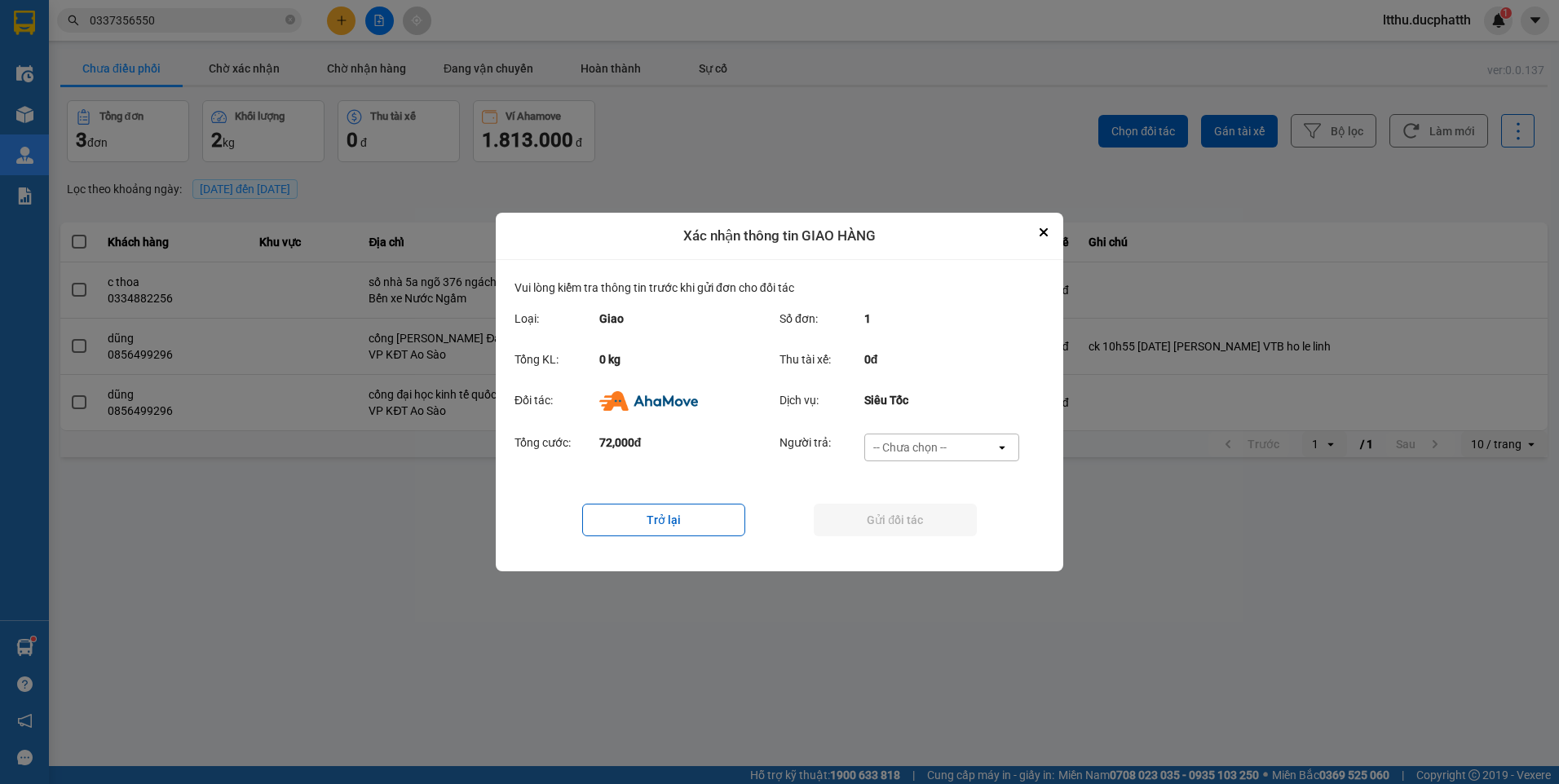
click at [895, 448] on div "-- Chưa chọn --" at bounding box center [910, 447] width 74 height 16
click at [908, 535] on span "Ví Ahamove" at bounding box center [909, 541] width 66 height 16
click at [894, 521] on button "Gửi đối tác" at bounding box center [895, 519] width 163 height 33
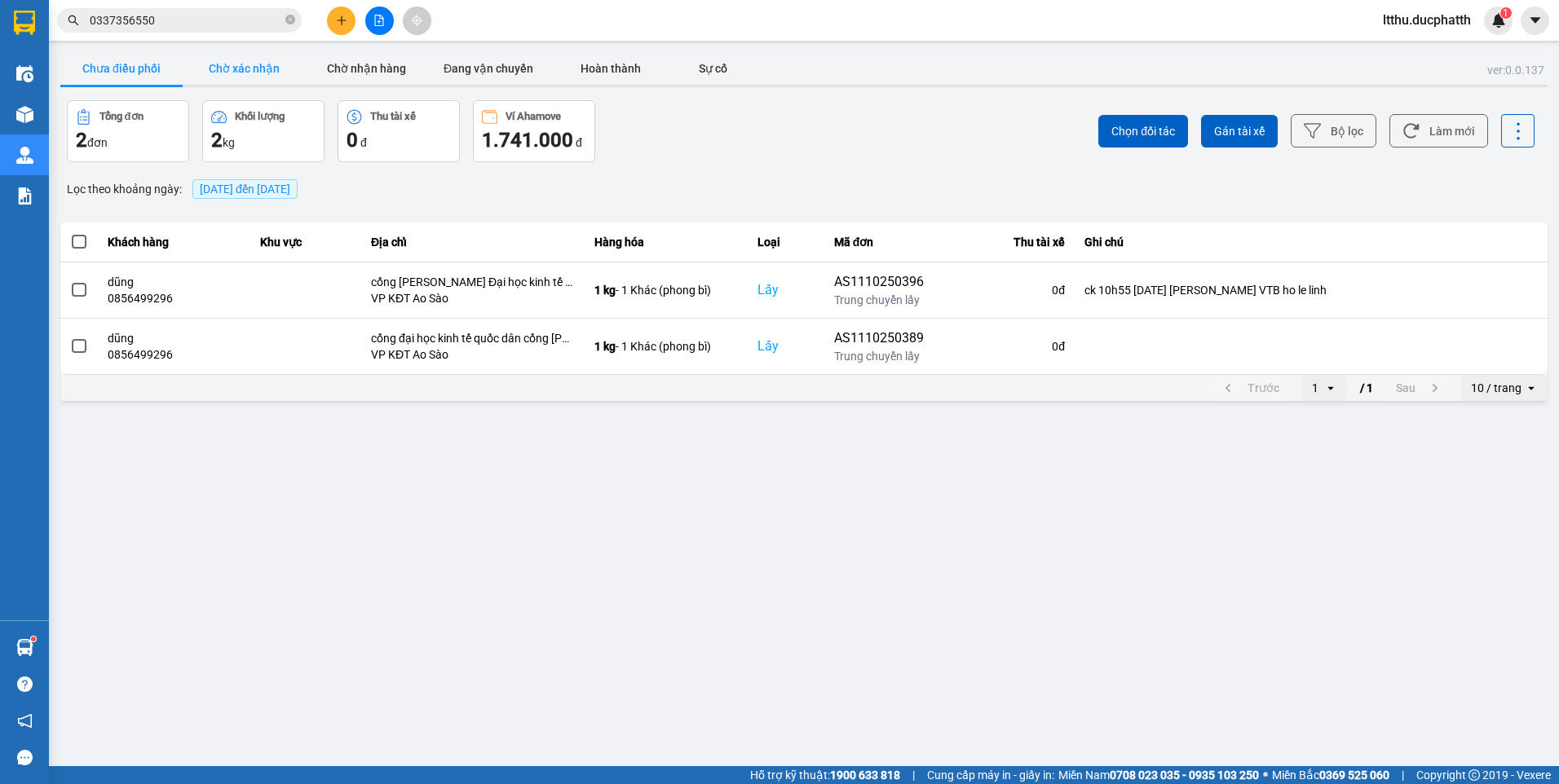
click at [212, 73] on button "Chờ xác nhận" at bounding box center [243, 68] width 123 height 33
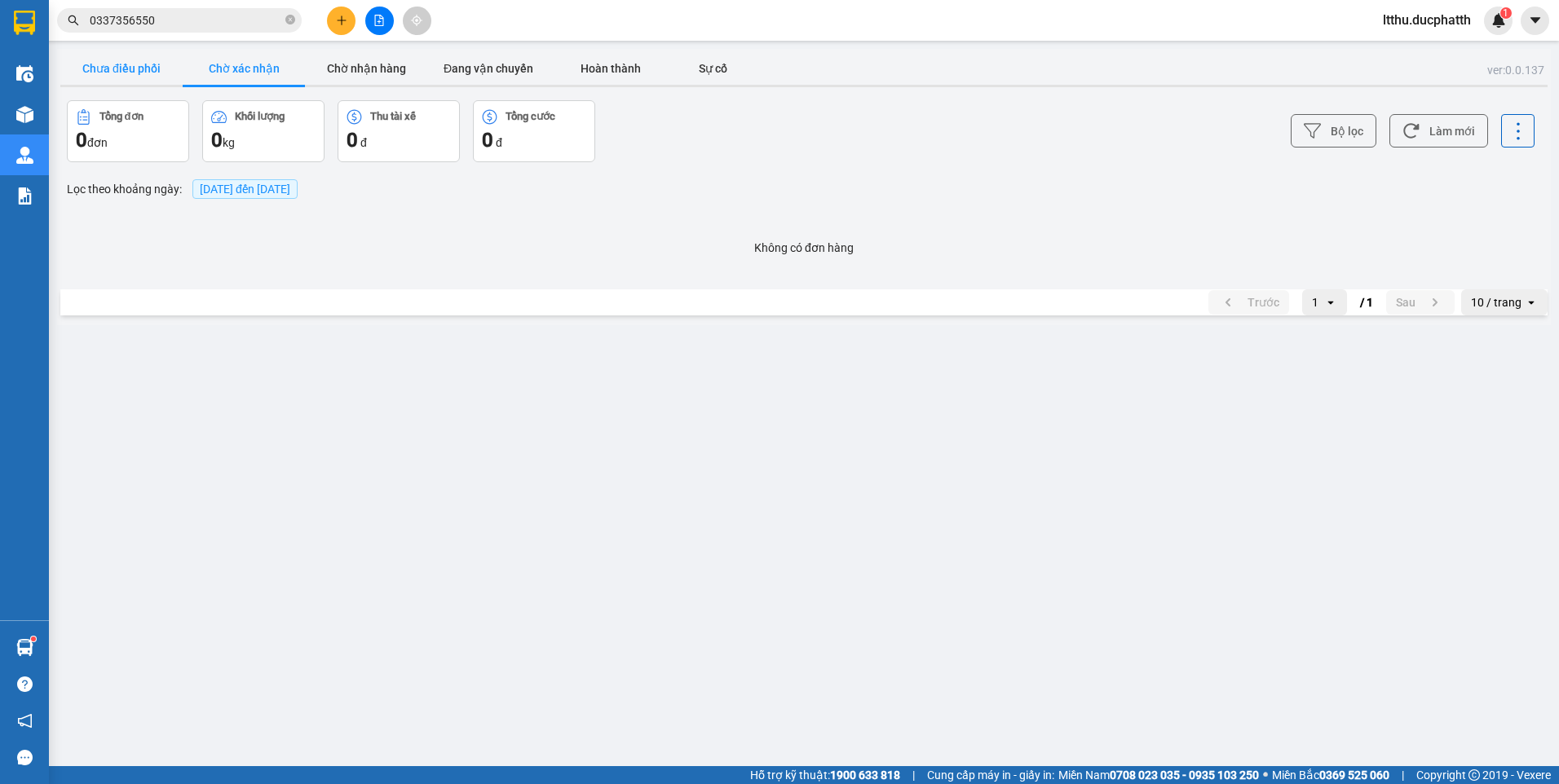
click at [147, 70] on button "Chưa điều phối" at bounding box center [122, 68] width 123 height 33
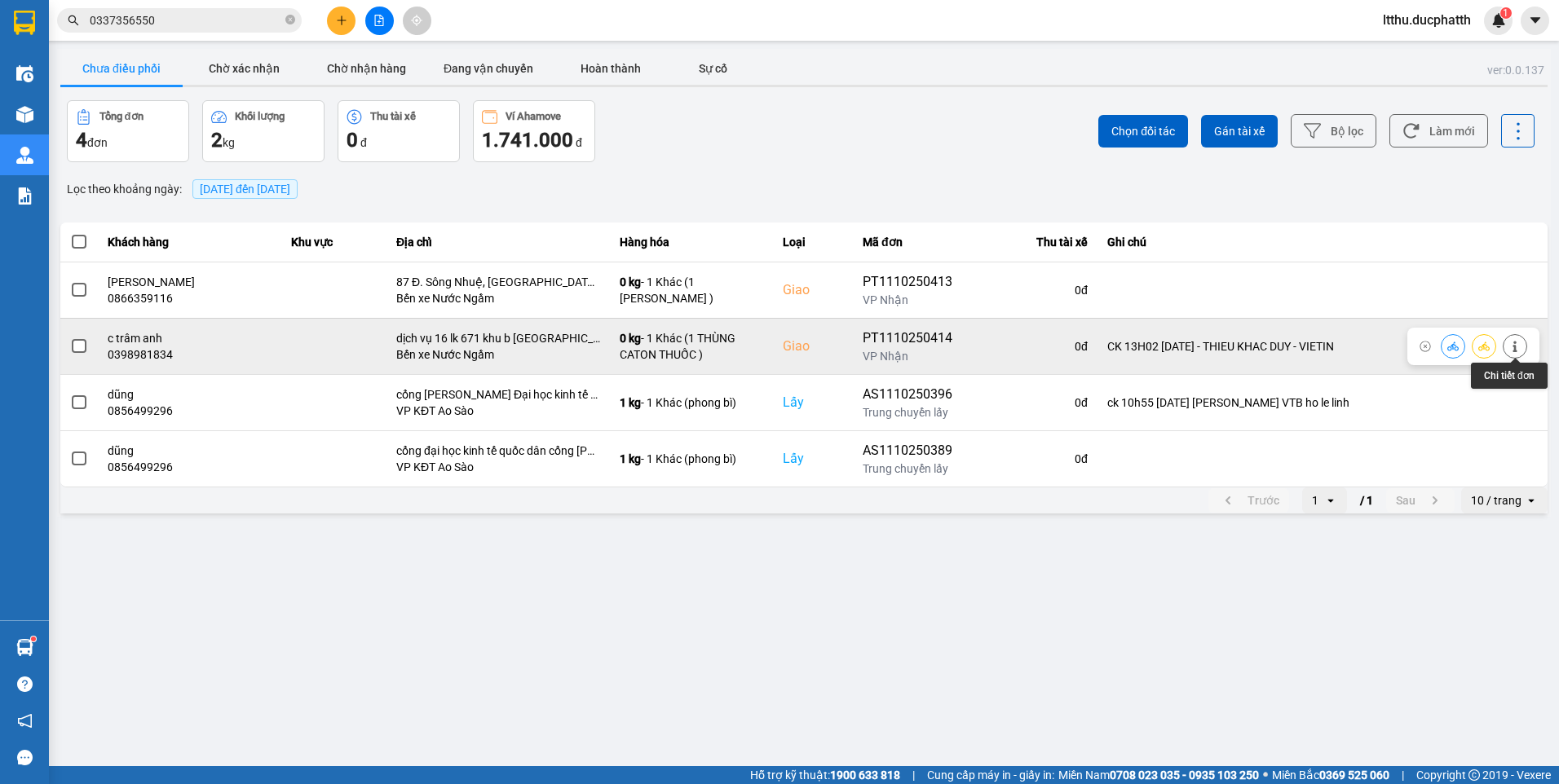
click at [1515, 341] on icon at bounding box center [1514, 346] width 11 height 11
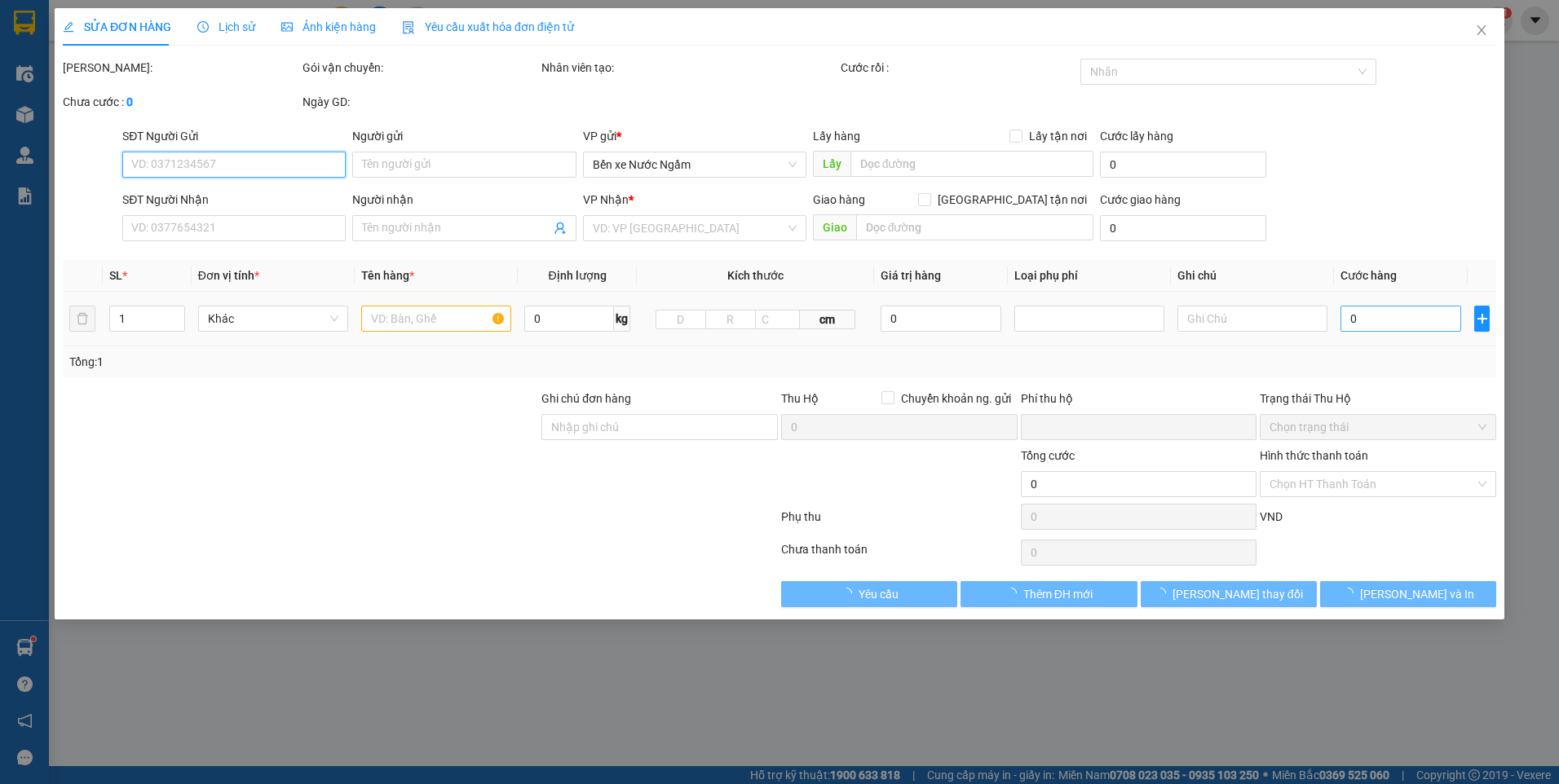
type input "0846229777"
type input "a duy"
type input "0398981834"
type input "c trâm anh"
checkbox input "true"
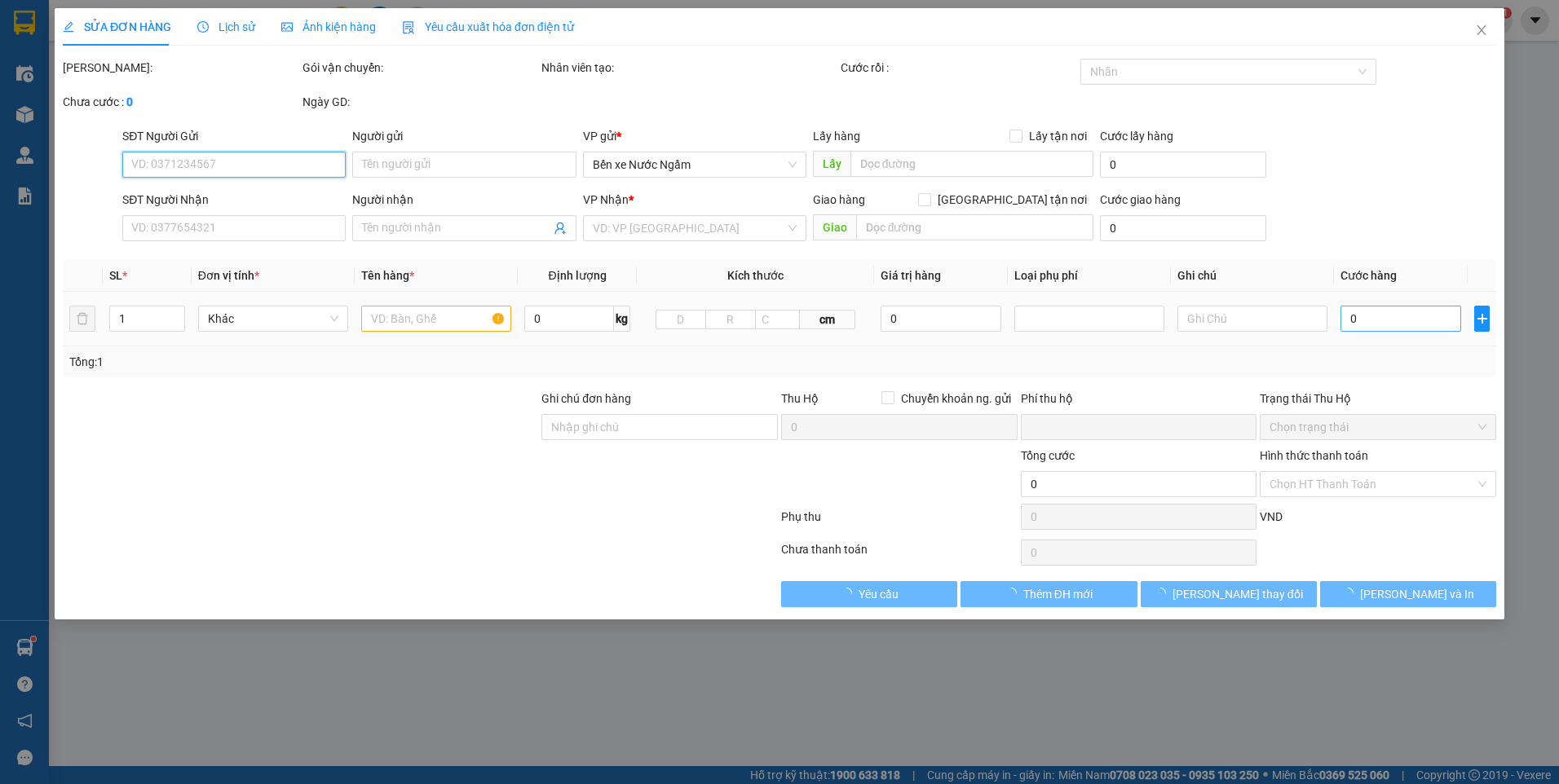
type input "dịch vụ 16 lk 671 khu b yên nghĩa hà đông"
type input "CK 13H02 11/10 - THIEU KHAC DUY - VIETIN"
type input "0"
type input "170.000"
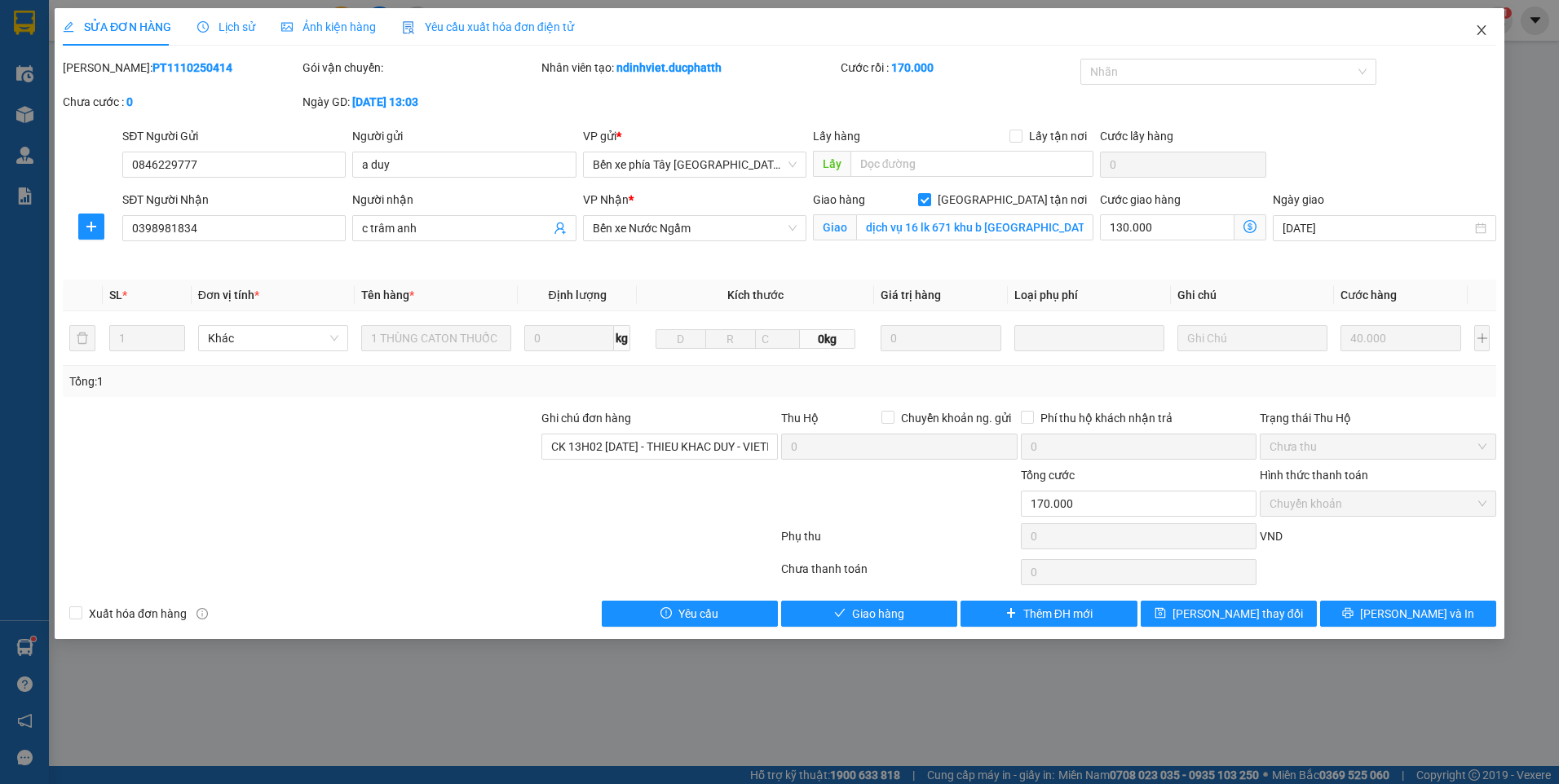
click at [1468, 34] on span "Close" at bounding box center [1481, 31] width 46 height 46
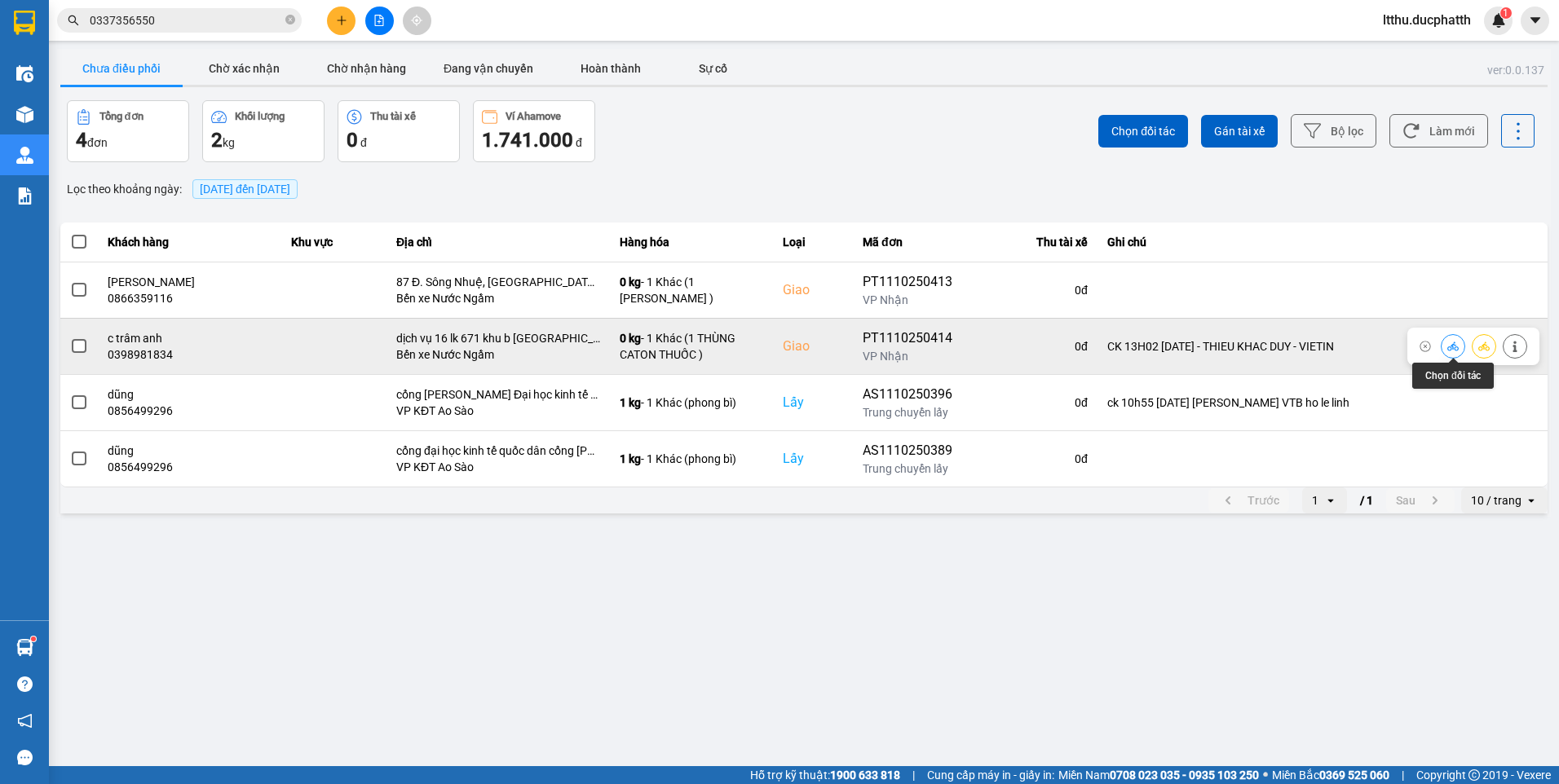
click at [1446, 350] on button at bounding box center [1452, 346] width 23 height 29
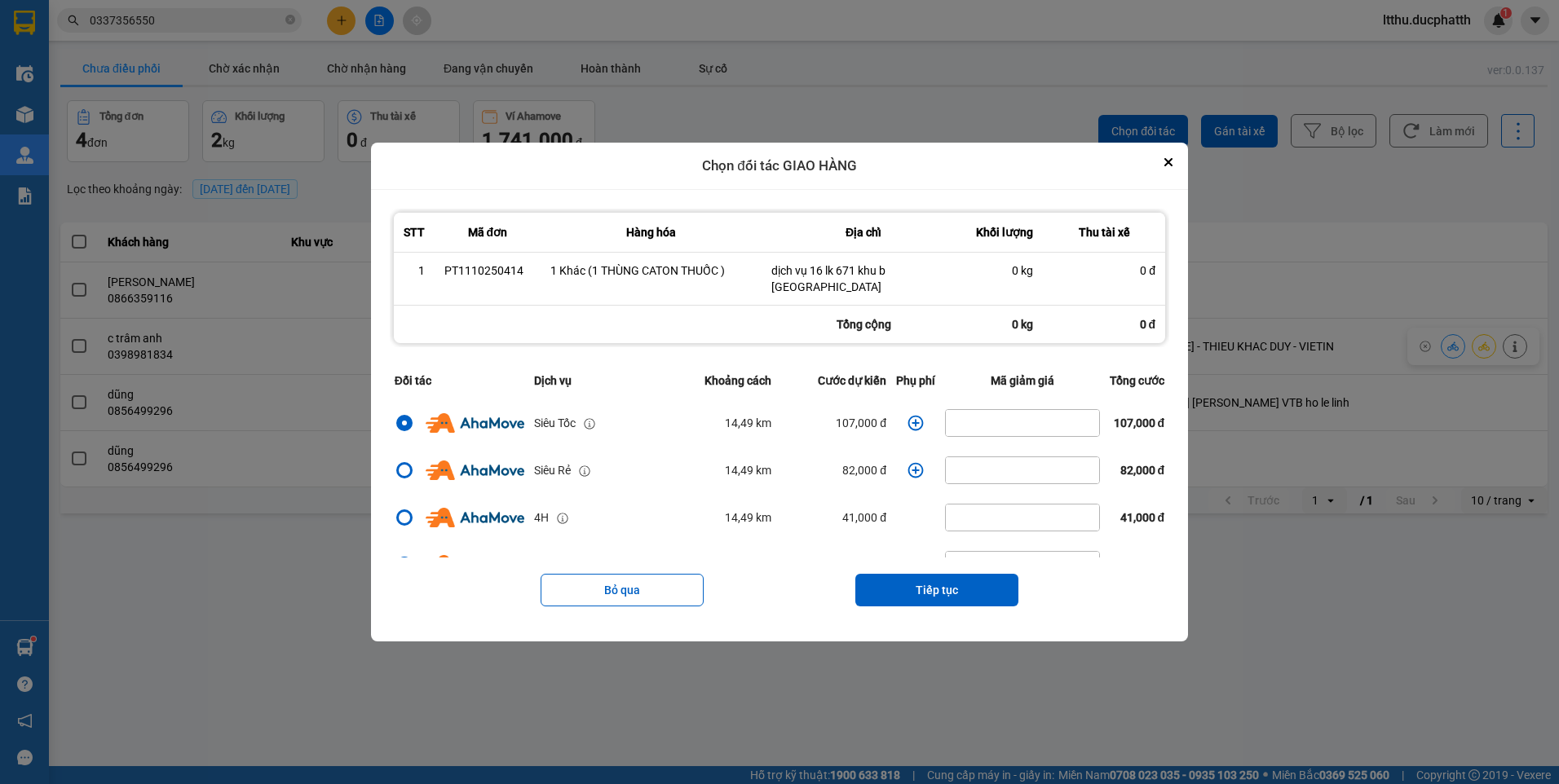
click at [907, 423] on icon "dialog" at bounding box center [915, 422] width 16 height 16
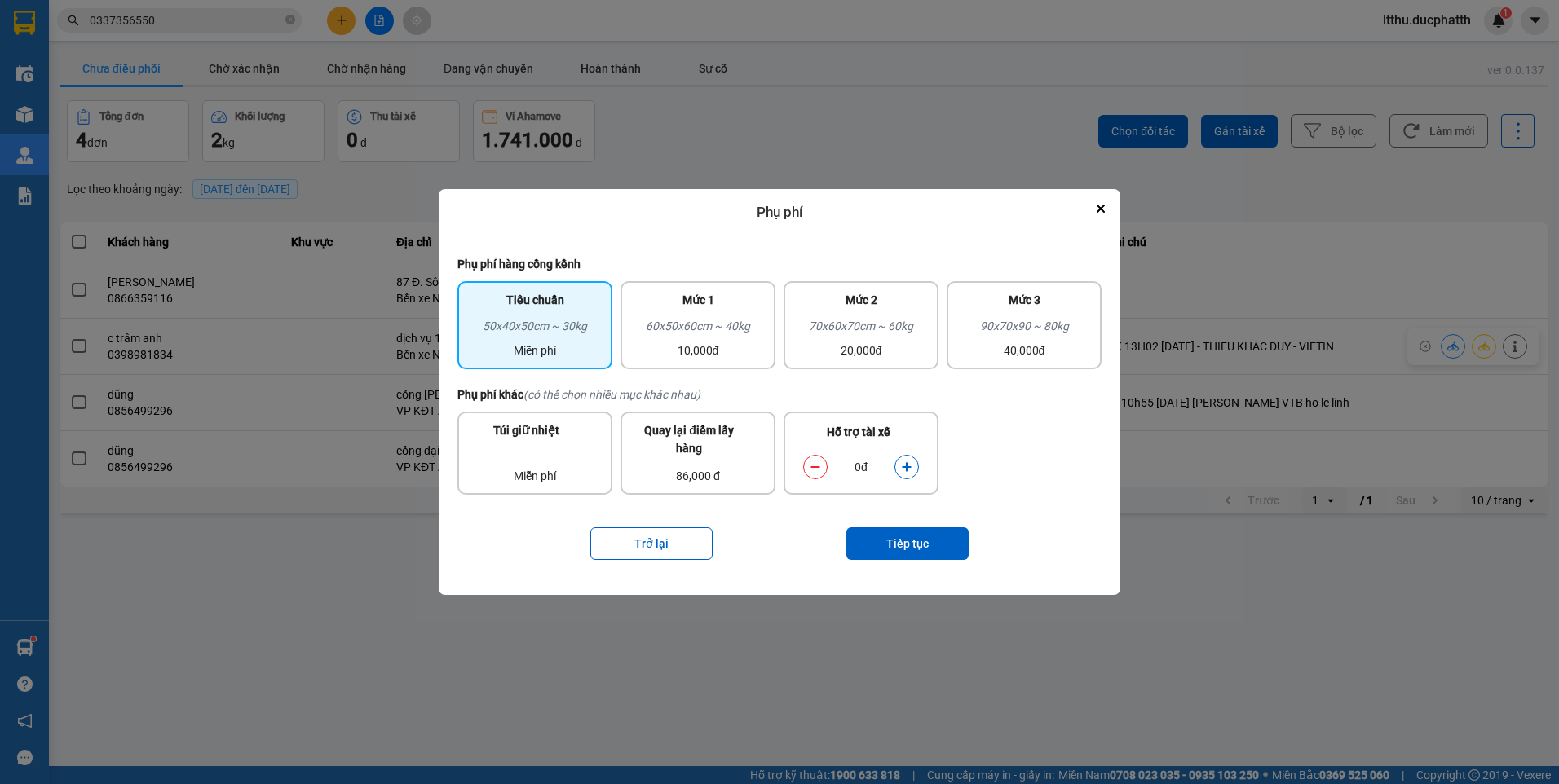
click at [903, 464] on icon "dialog" at bounding box center [906, 466] width 11 height 11
click at [913, 552] on button "Tiếp tục" at bounding box center [907, 543] width 123 height 33
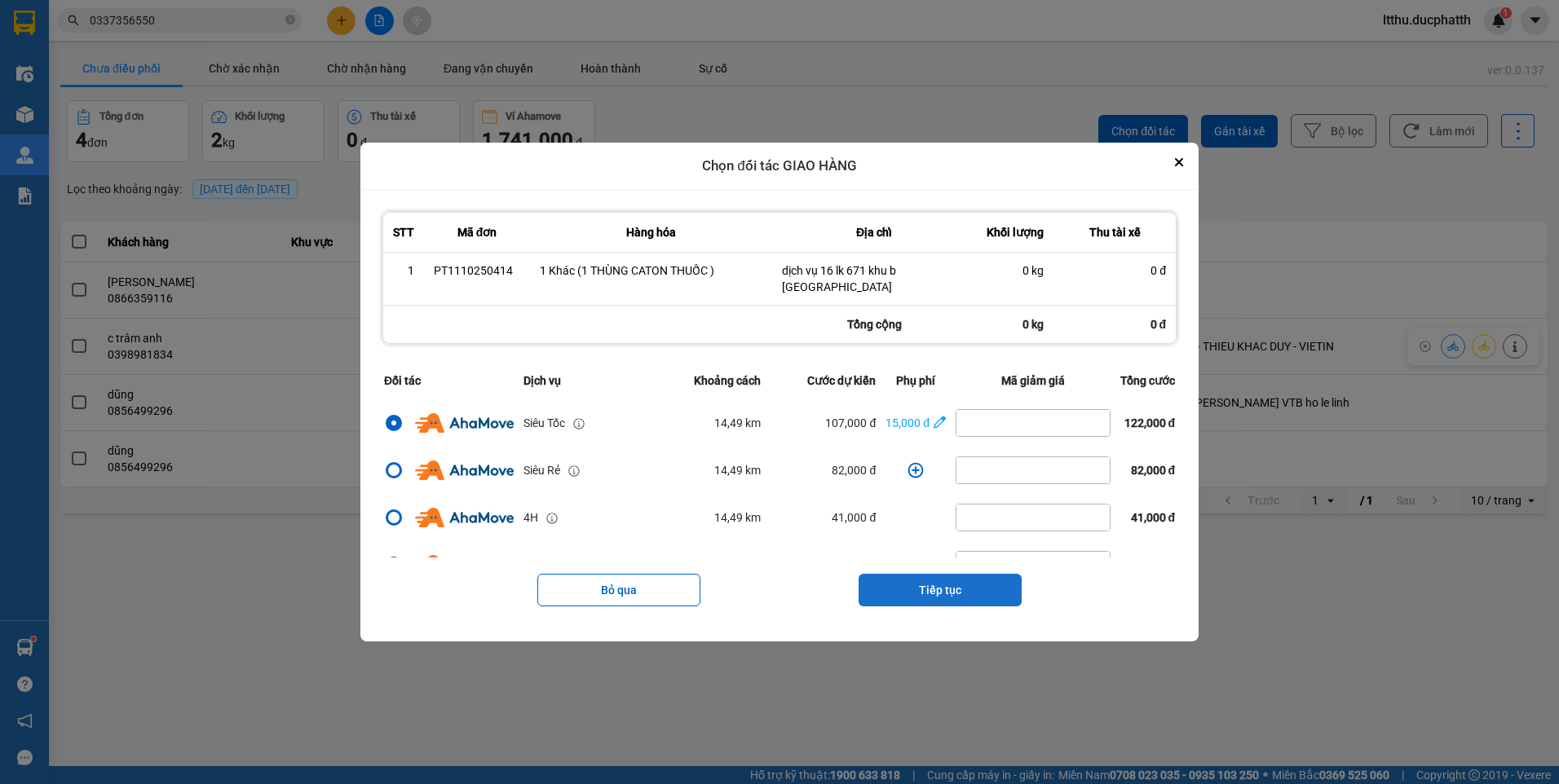
click at [933, 576] on button "Tiếp tục" at bounding box center [940, 590] width 163 height 33
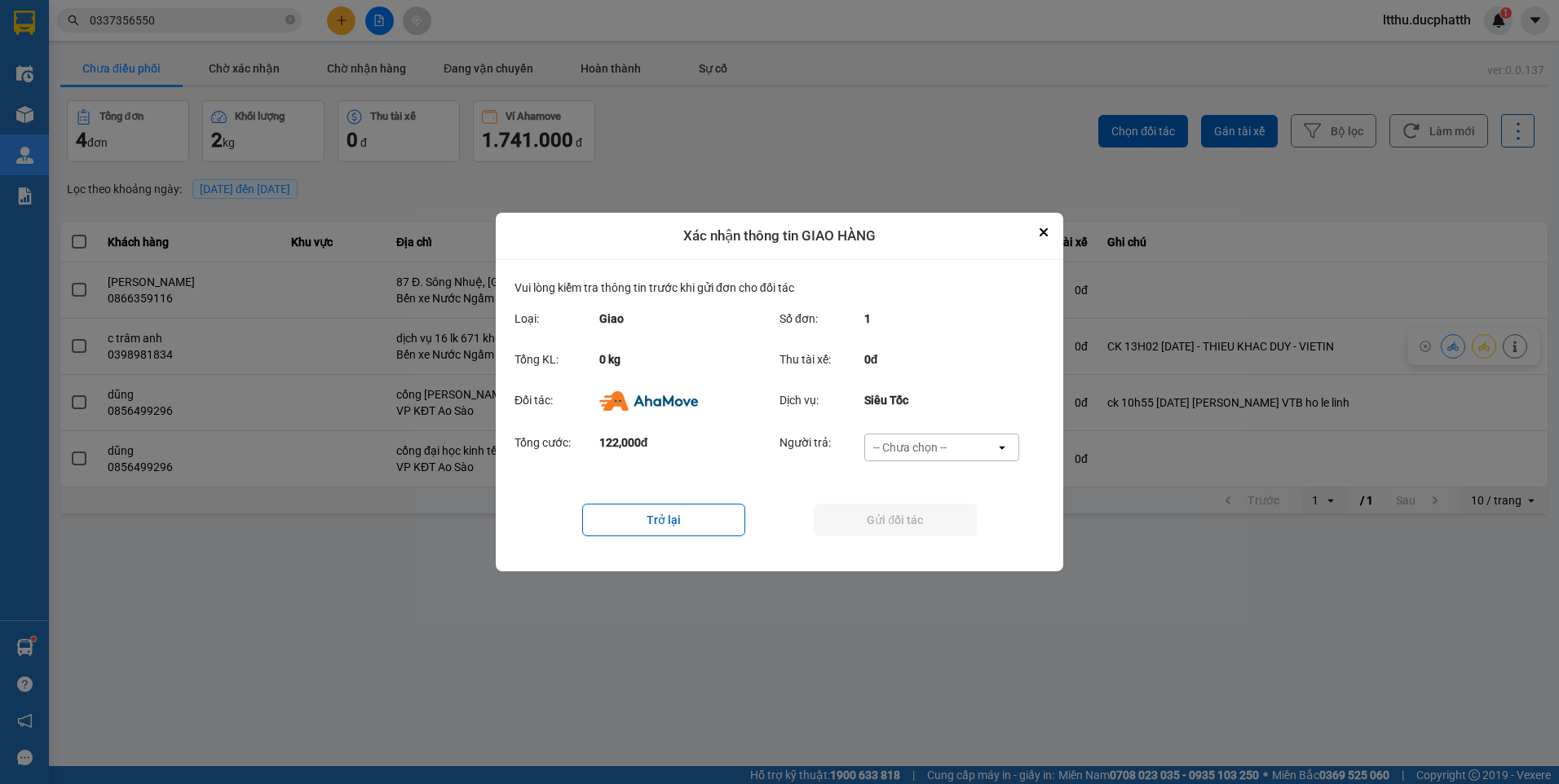
click at [947, 453] on div "-- Chưa chọn --" at bounding box center [930, 447] width 131 height 26
click at [914, 539] on span "Ví Ahamove" at bounding box center [909, 541] width 66 height 16
click at [934, 517] on button "Gửi đối tác" at bounding box center [895, 519] width 163 height 33
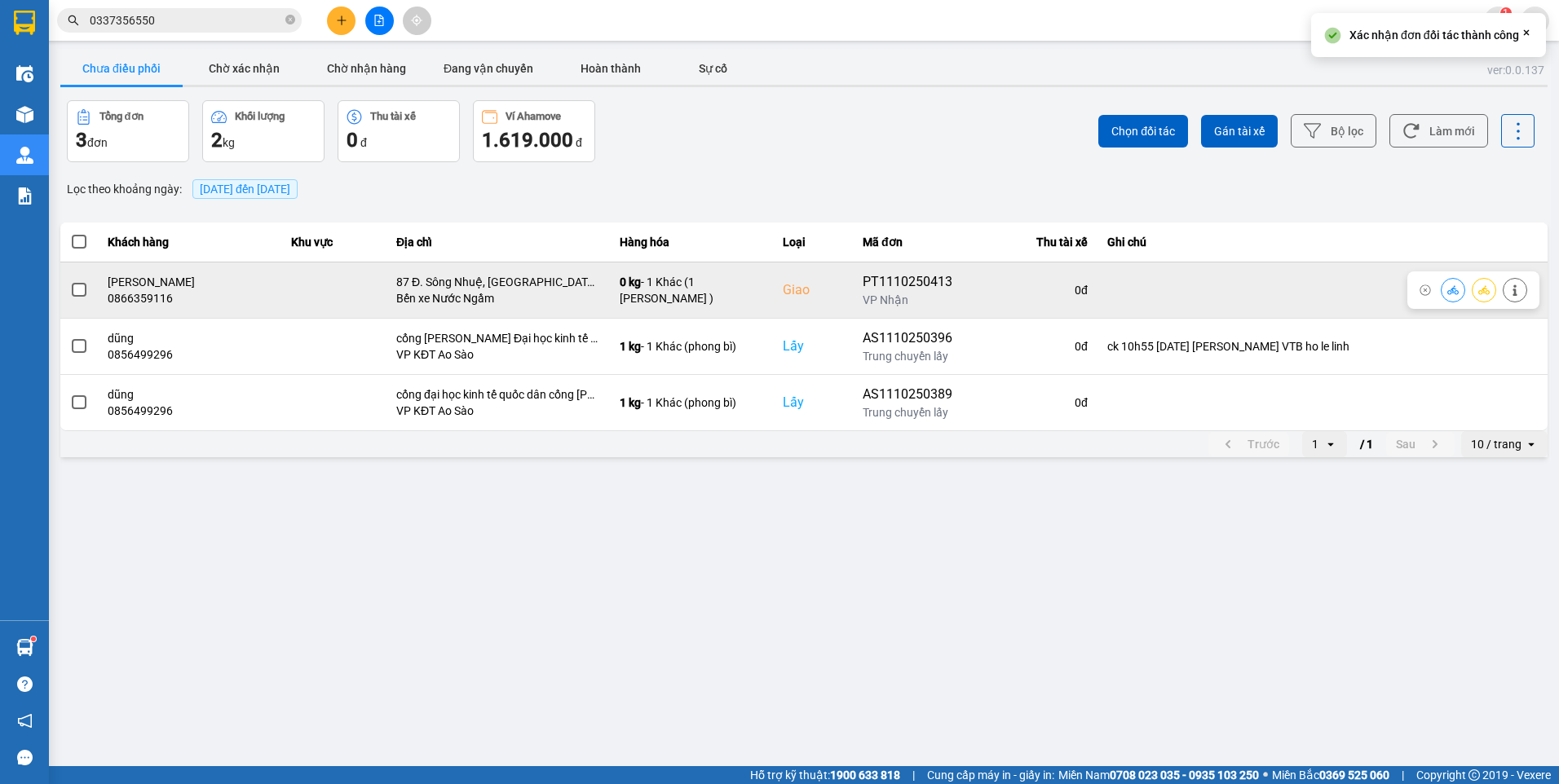
click at [1522, 288] on button at bounding box center [1514, 289] width 23 height 29
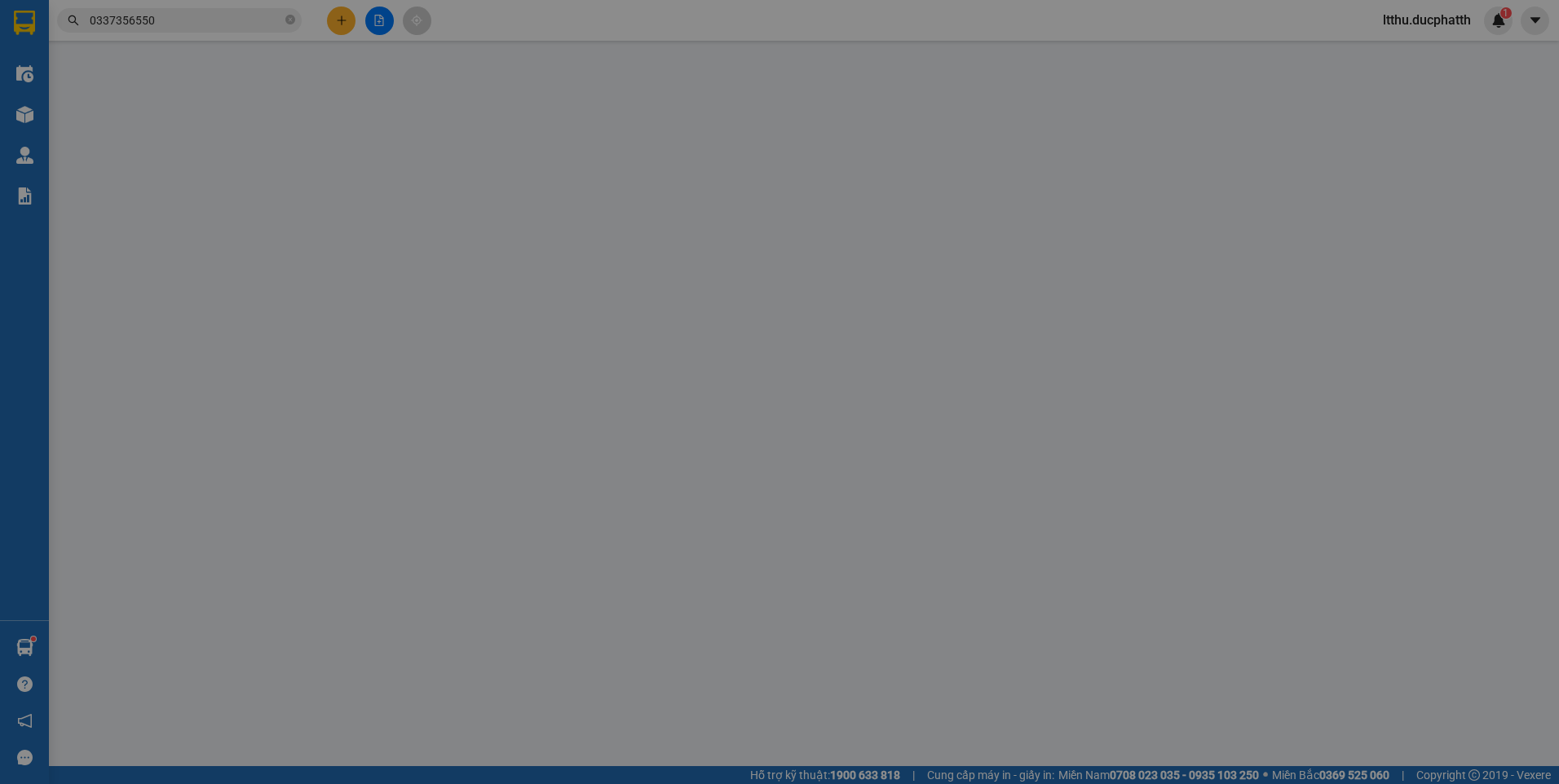
type input "0918803689"
type input "Chị Hương"
type input "0866359116"
type input "[PERSON_NAME]"
checkbox input "true"
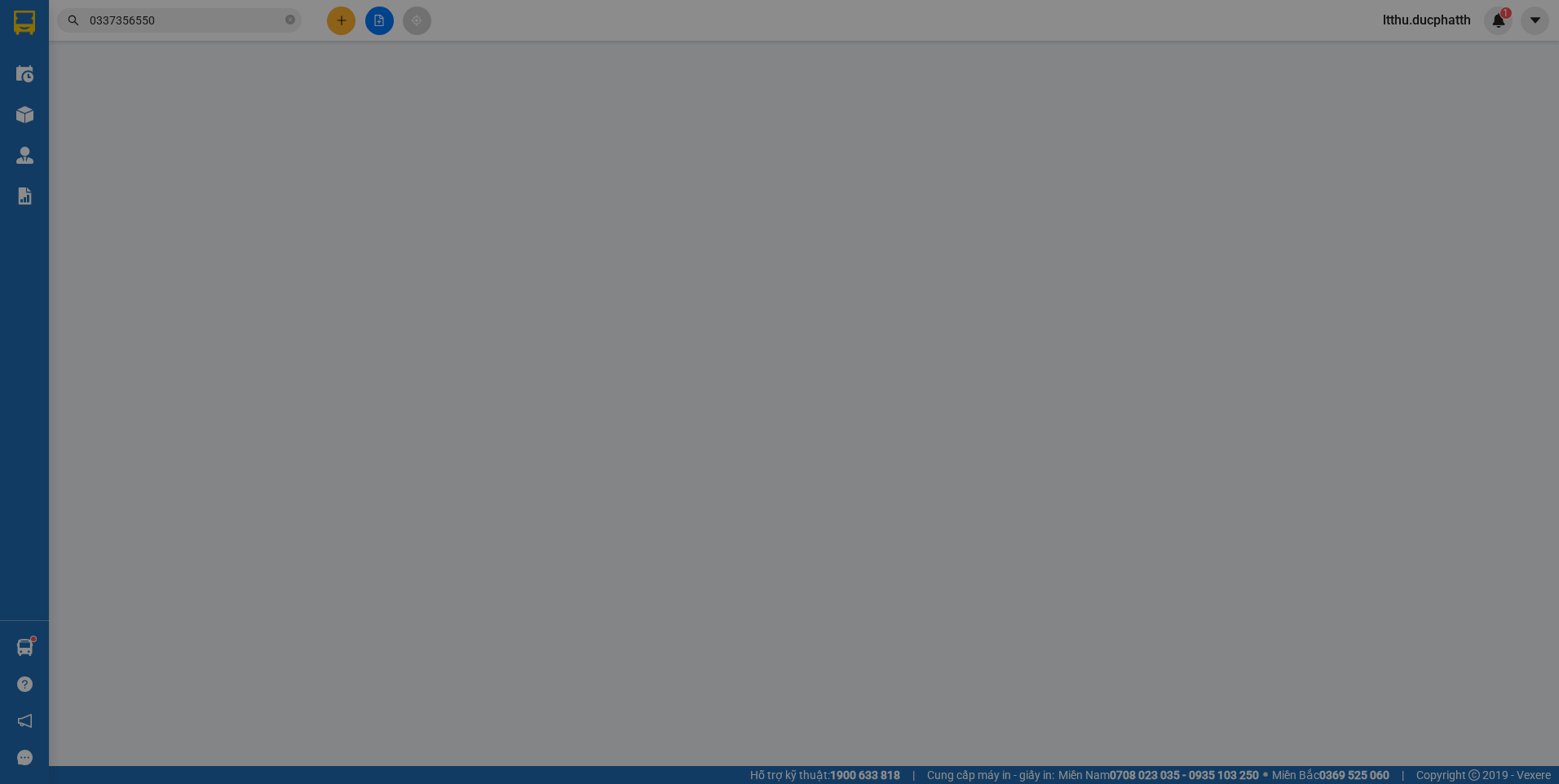
type input "87 Đ. Sông Nhuệ, Đông Ngạc, Bắc Từ Liêm"
type input "0"
type input "200.000"
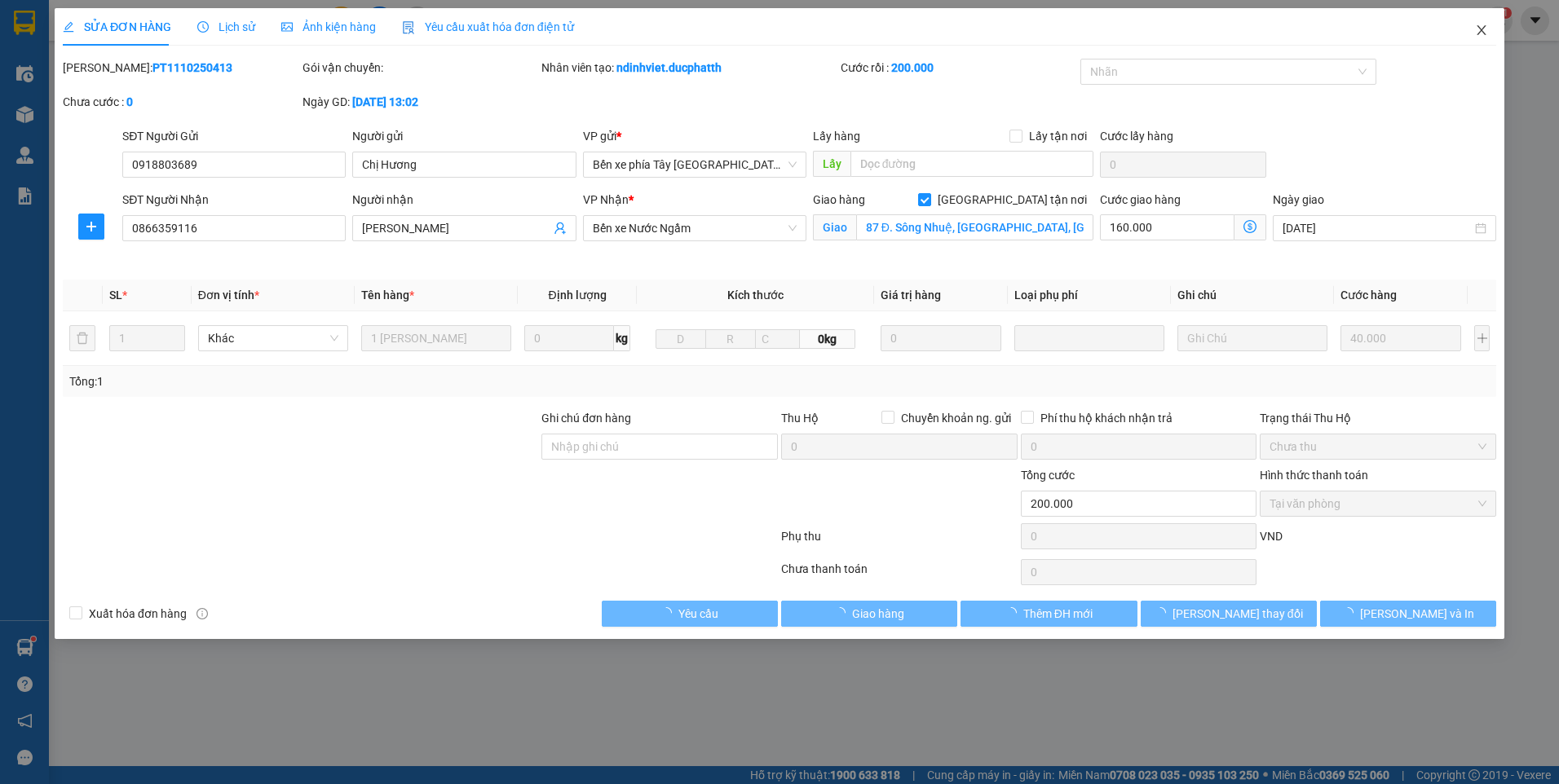
click at [1486, 34] on icon "close" at bounding box center [1480, 30] width 13 height 13
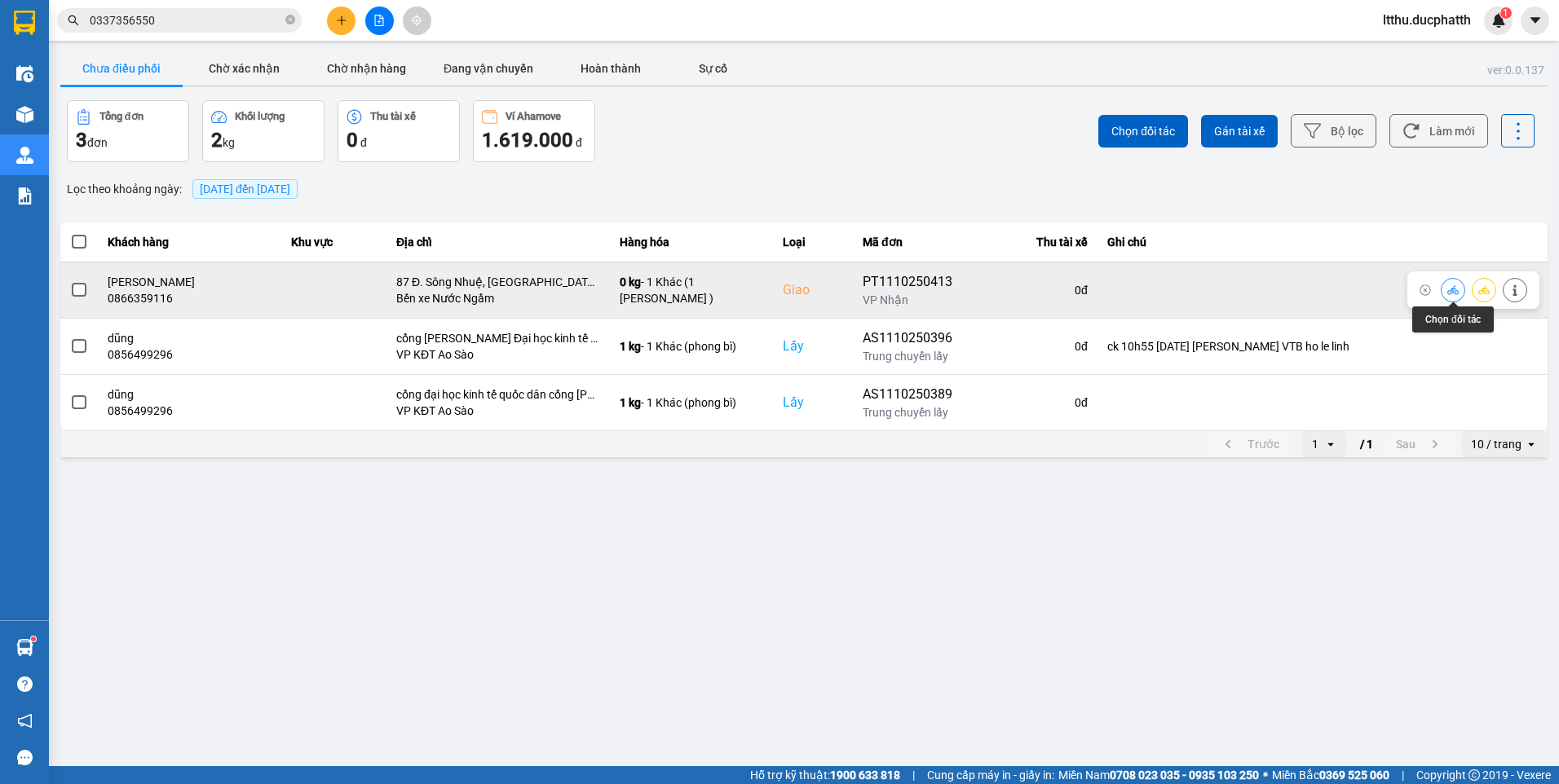
click at [1455, 294] on icon at bounding box center [1451, 289] width 11 height 9
click at [1451, 289] on icon at bounding box center [1451, 289] width 11 height 9
click at [1452, 289] on icon at bounding box center [1451, 289] width 11 height 11
drag, startPoint x: 1369, startPoint y: 221, endPoint x: 1326, endPoint y: 199, distance: 48.3
click at [1363, 212] on div "ver: 0.0.137 Chưa điều phối Chờ xác nhận Chờ nhận hàng Đang vận chuyển Hoàn thà…" at bounding box center [803, 254] width 1493 height 411
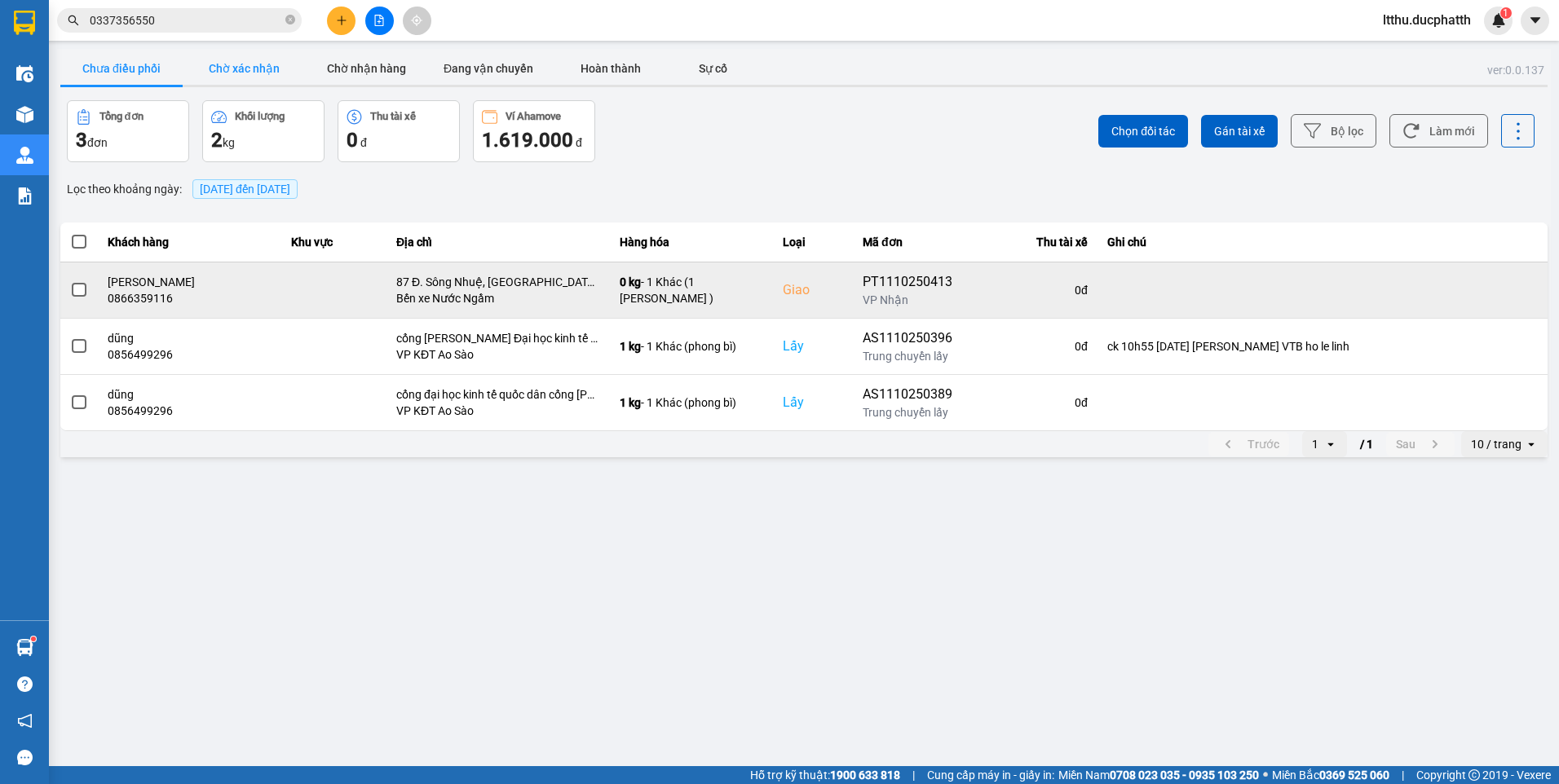
click at [190, 65] on button "Chờ xác nhận" at bounding box center [243, 68] width 123 height 33
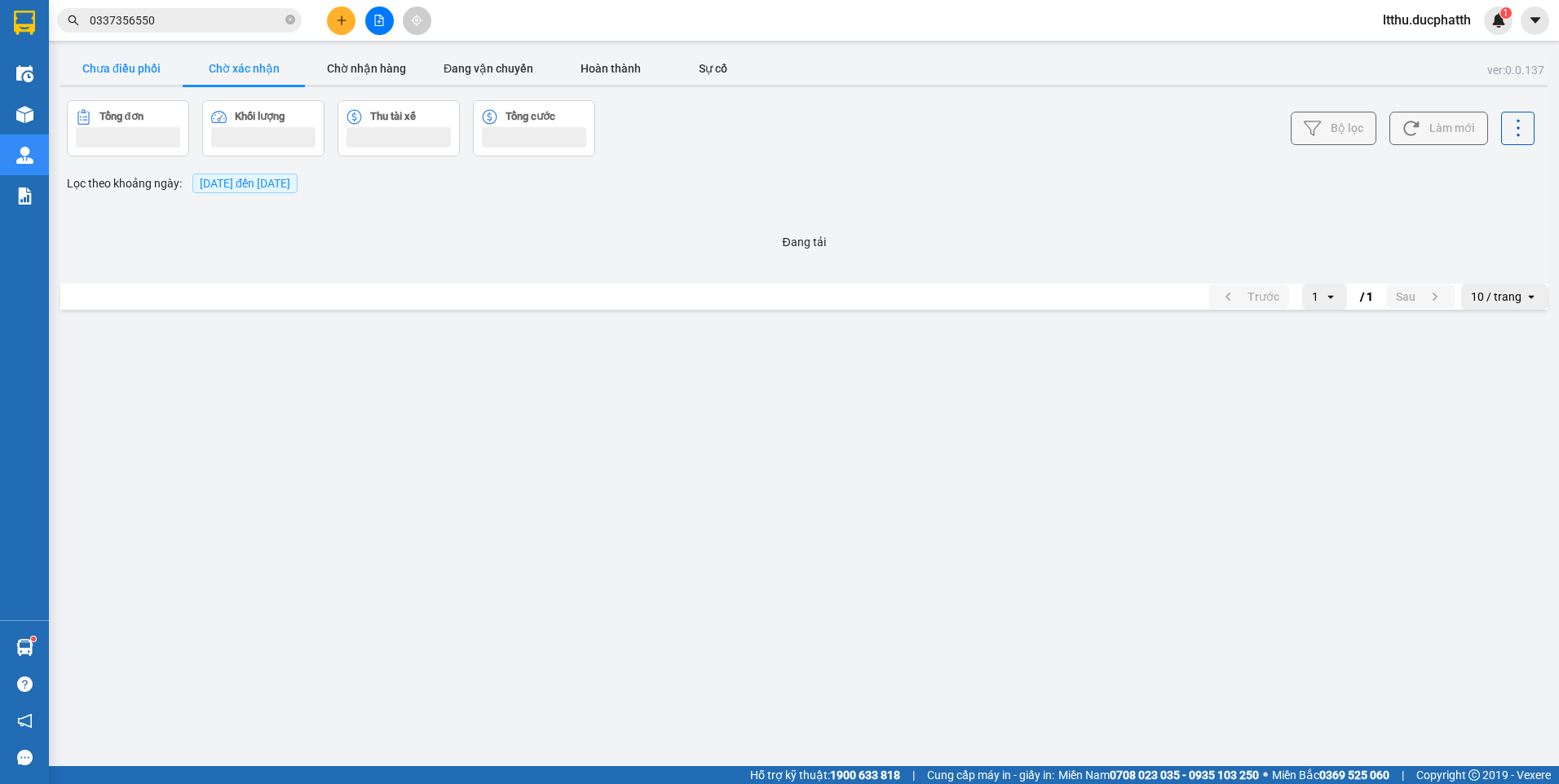
click at [139, 56] on button "Chưa điều phối" at bounding box center [122, 68] width 123 height 33
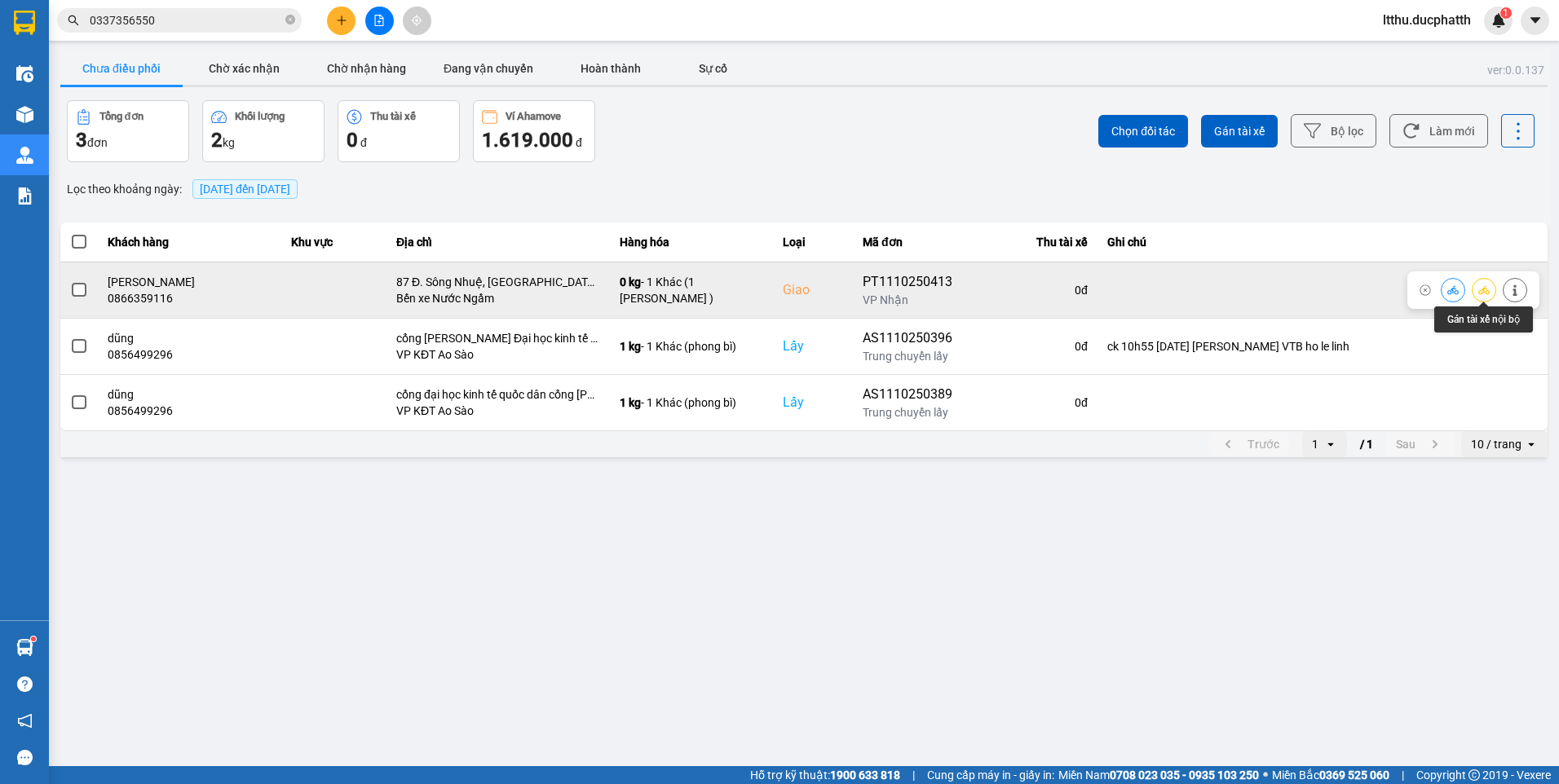
click at [1510, 286] on icon at bounding box center [1514, 289] width 11 height 11
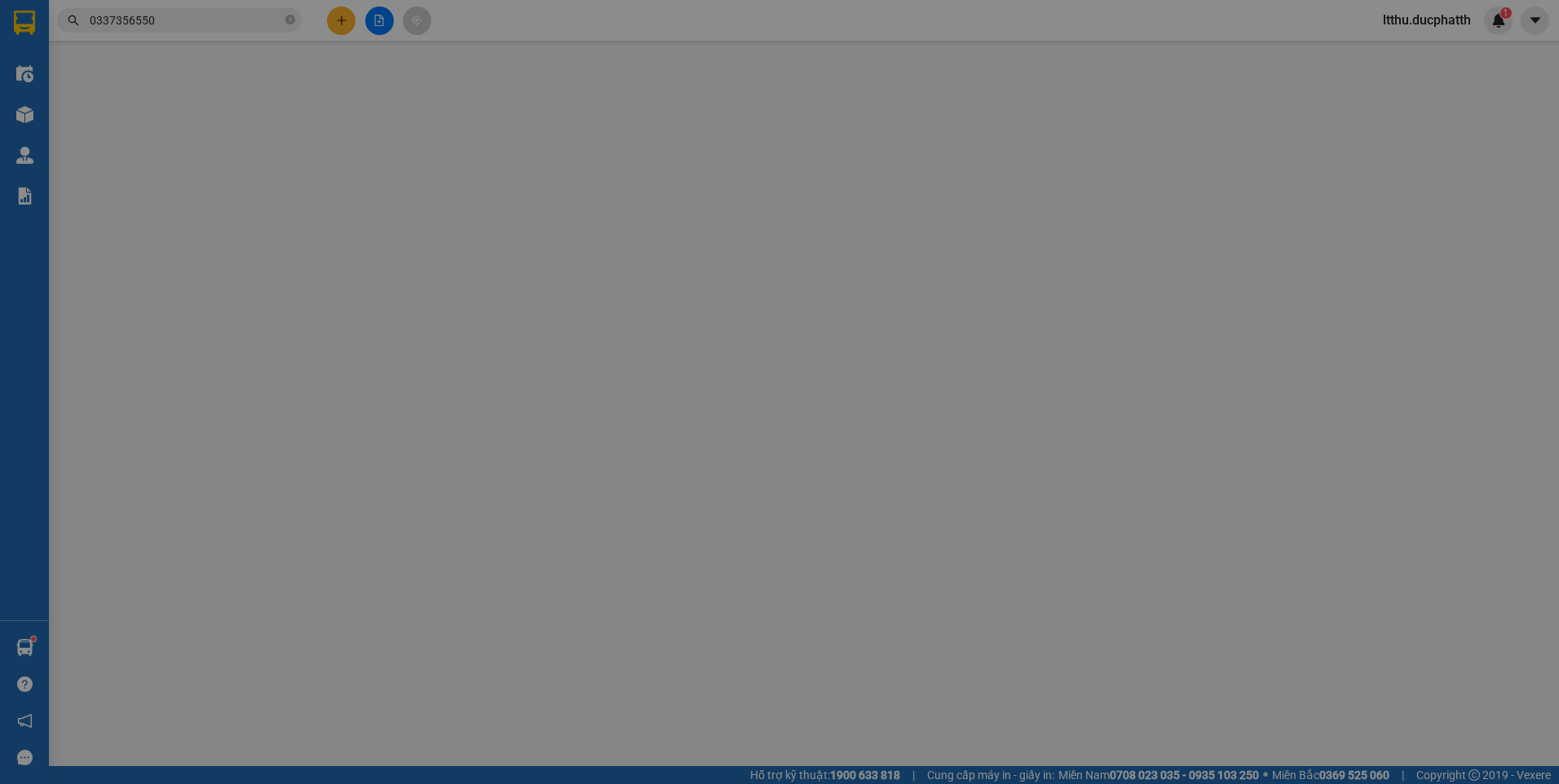
type input "0918803689"
type input "Chị Hương"
type input "0866359116"
type input "[PERSON_NAME]"
checkbox input "true"
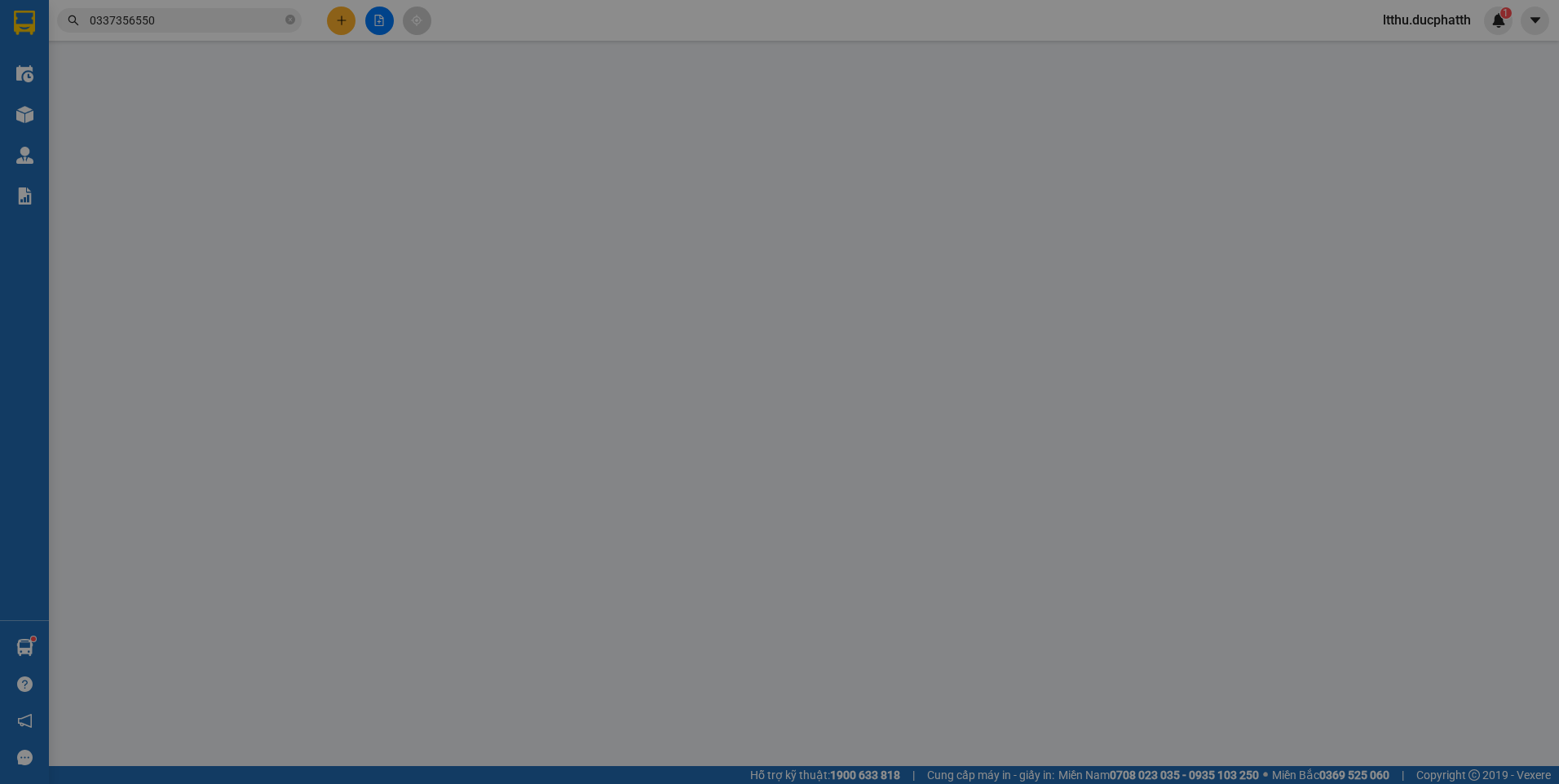
type input "87 Đ. Sông Nhuệ, Đông Ngạc, Bắc Từ Liêm"
type input "0"
type input "200.000"
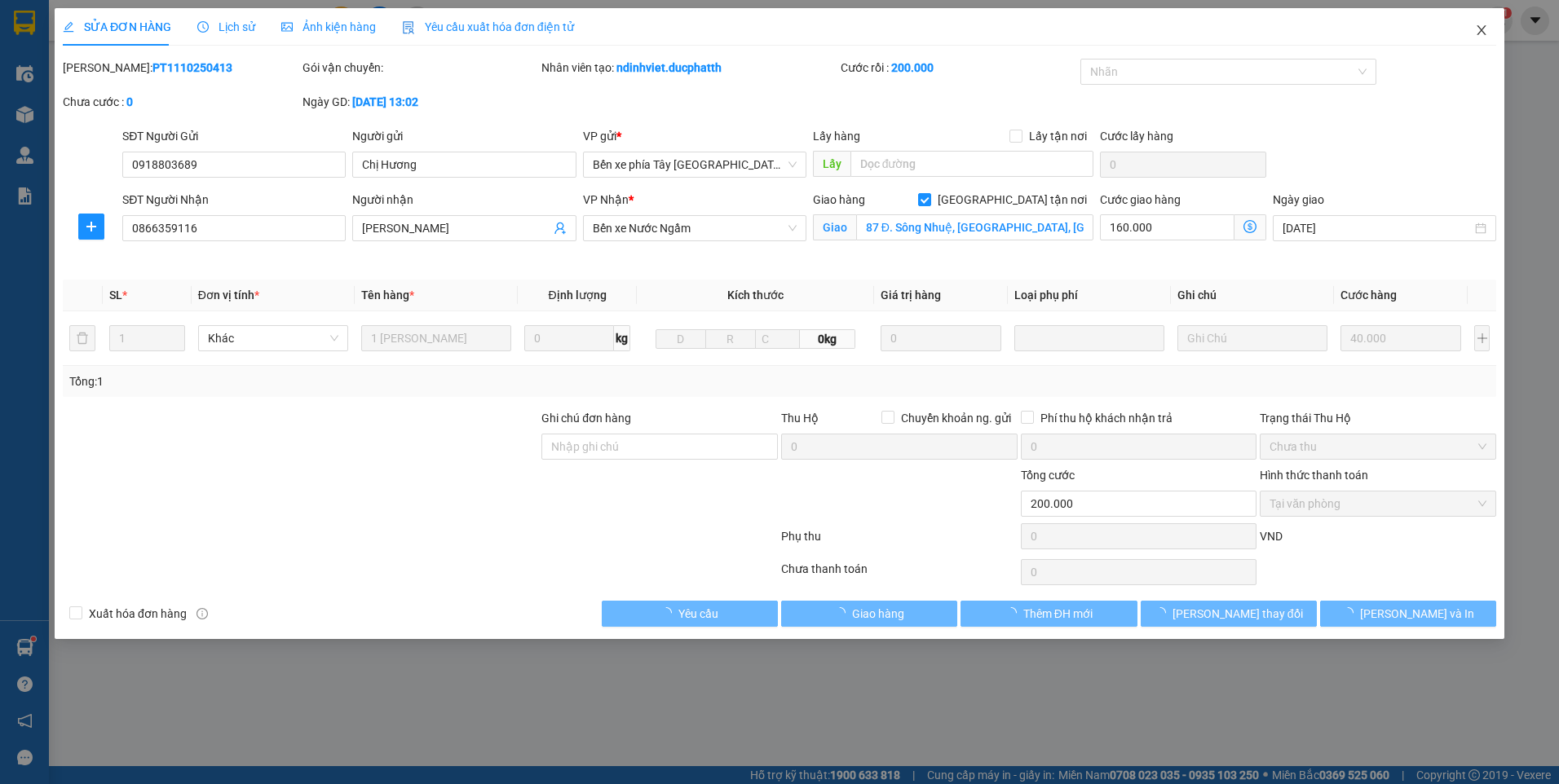
click at [1474, 33] on icon "close" at bounding box center [1480, 30] width 13 height 13
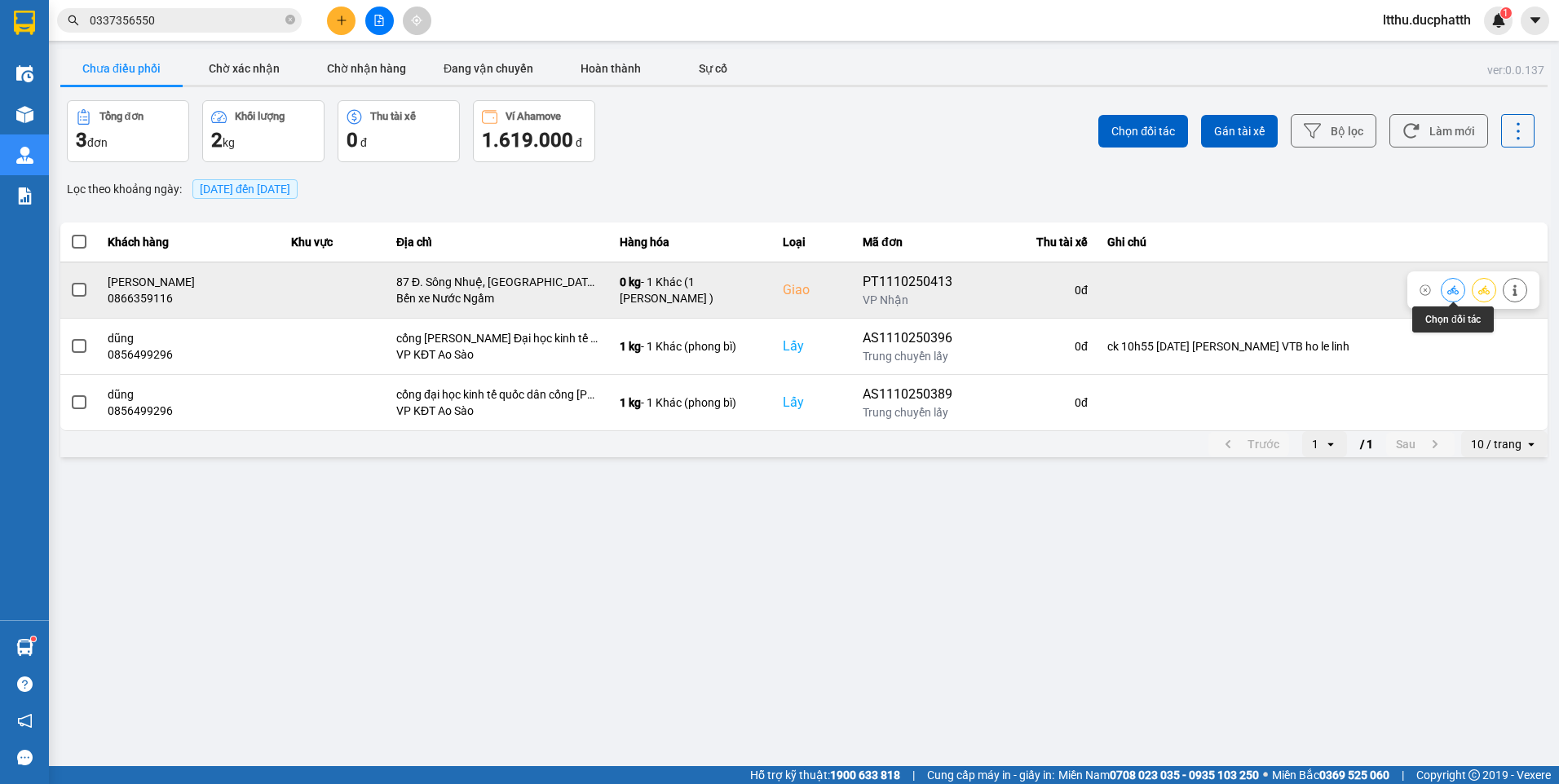
click at [1451, 292] on icon at bounding box center [1451, 289] width 11 height 11
click at [1448, 291] on icon at bounding box center [1451, 289] width 11 height 9
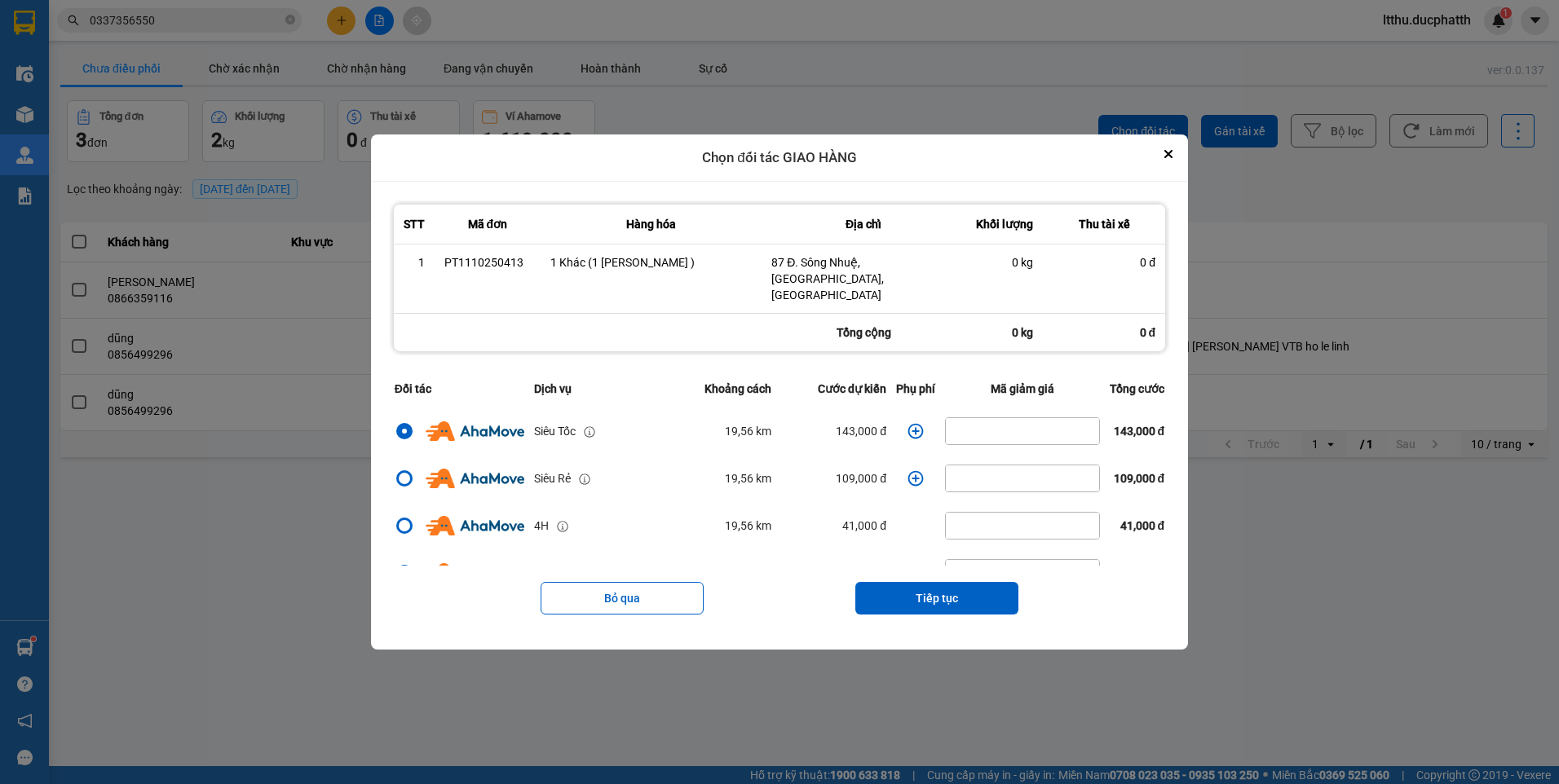
click at [914, 422] on icon "dialog" at bounding box center [915, 430] width 16 height 16
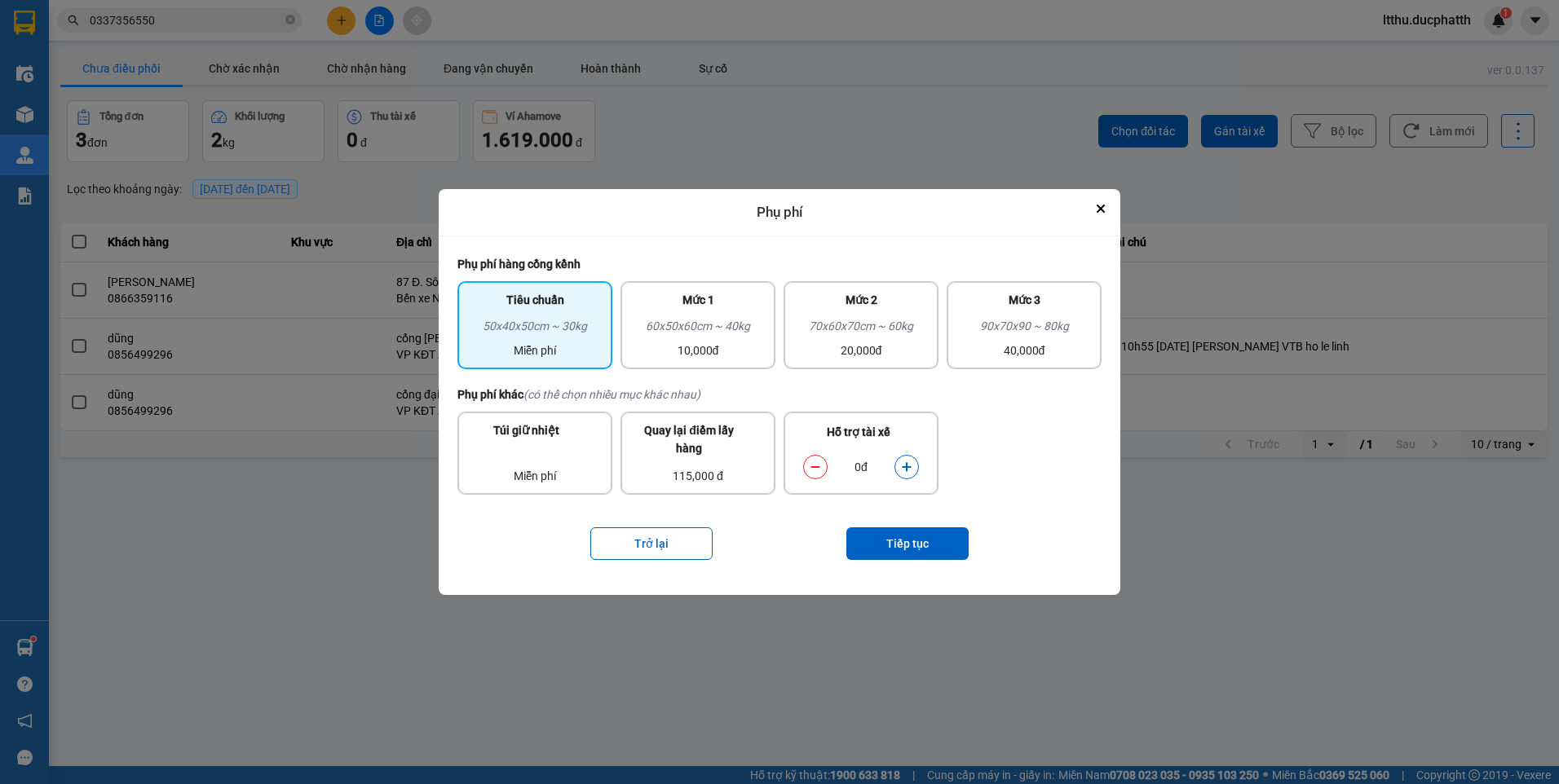
click at [915, 466] on button "dialog" at bounding box center [906, 466] width 23 height 29
click at [754, 347] on div "10,000đ" at bounding box center [698, 351] width 136 height 18
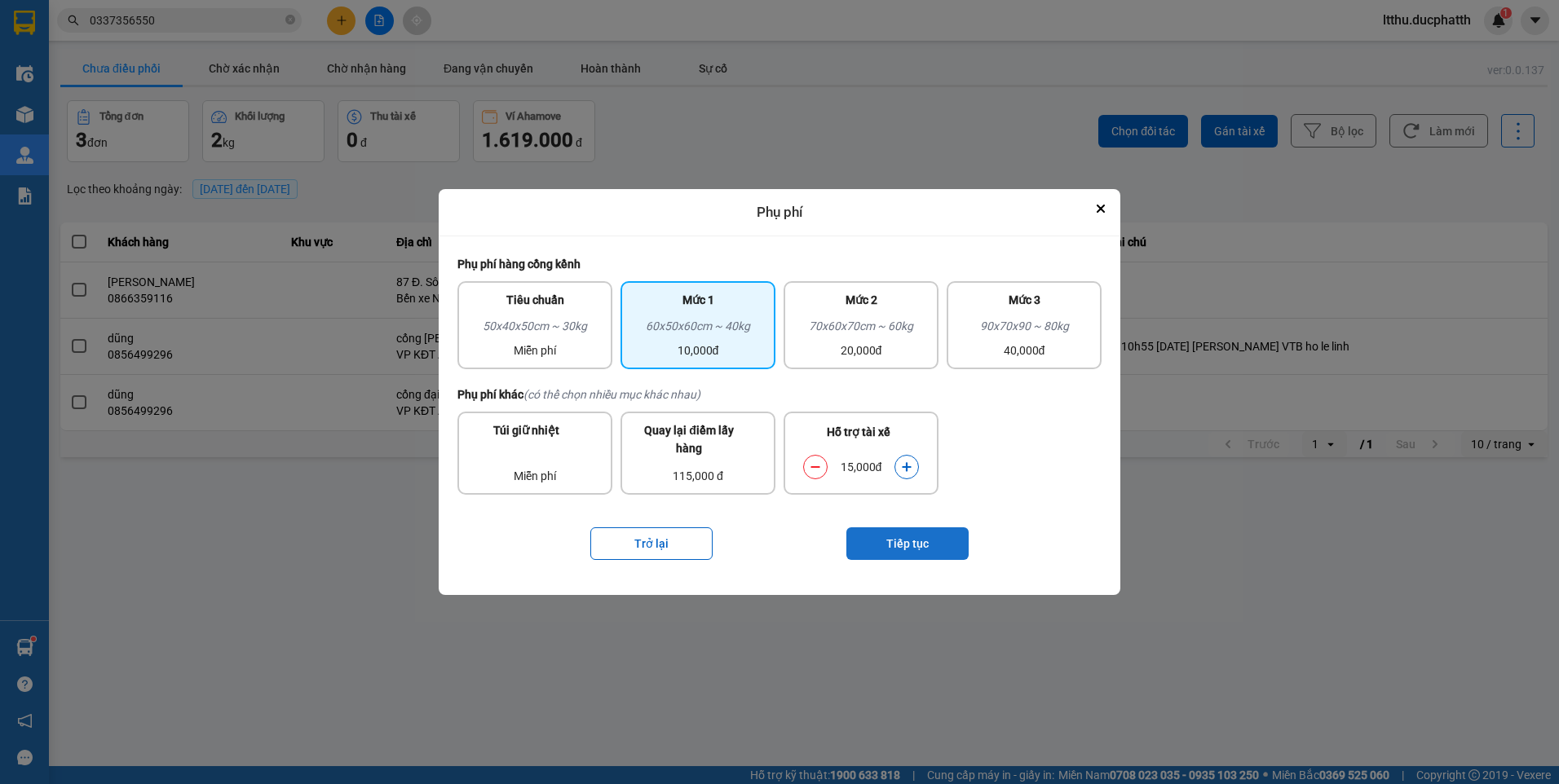
click at [919, 551] on button "Tiếp tục" at bounding box center [907, 543] width 123 height 33
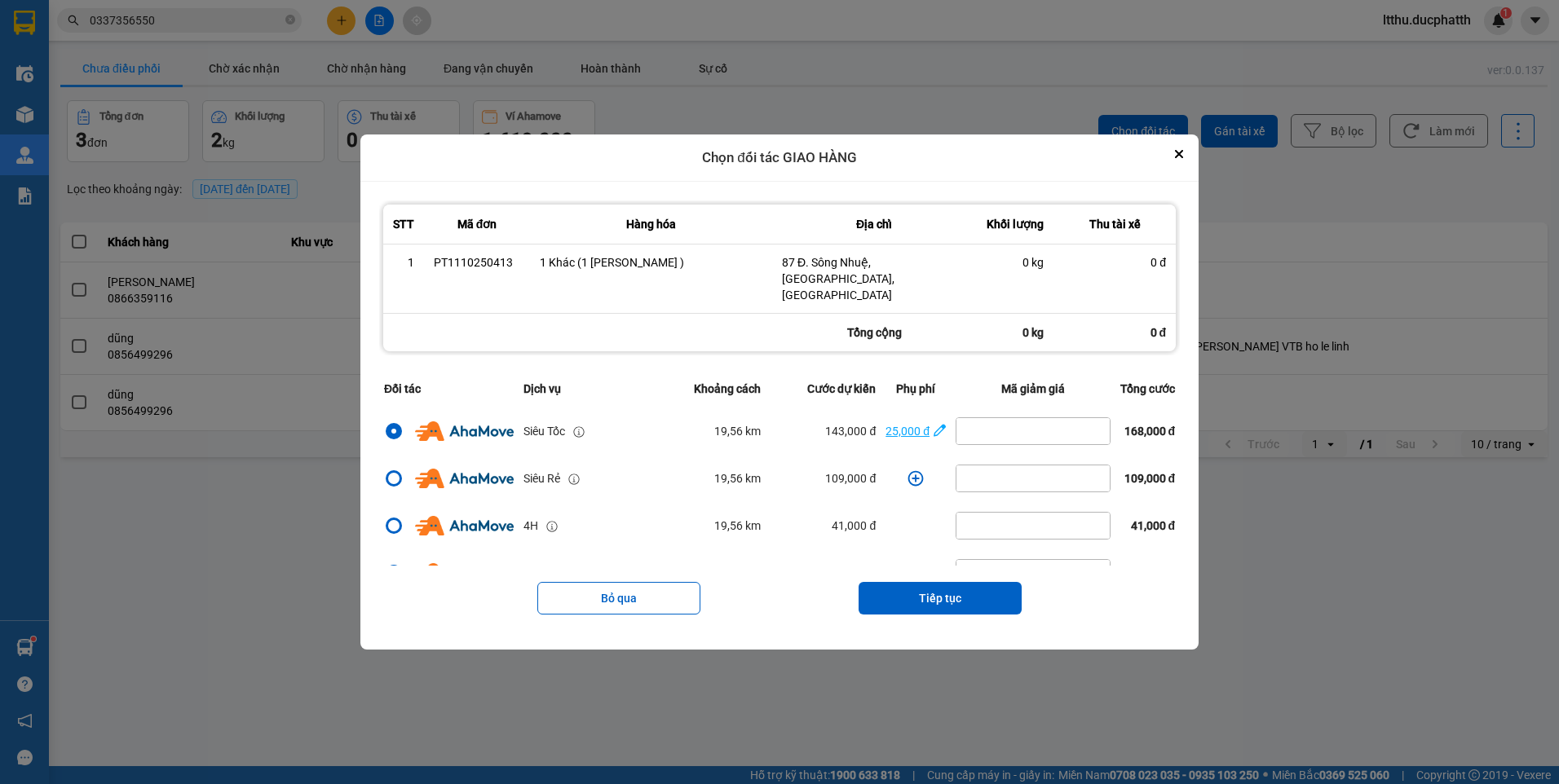
click at [897, 424] on div "25,000 đ" at bounding box center [907, 431] width 44 height 18
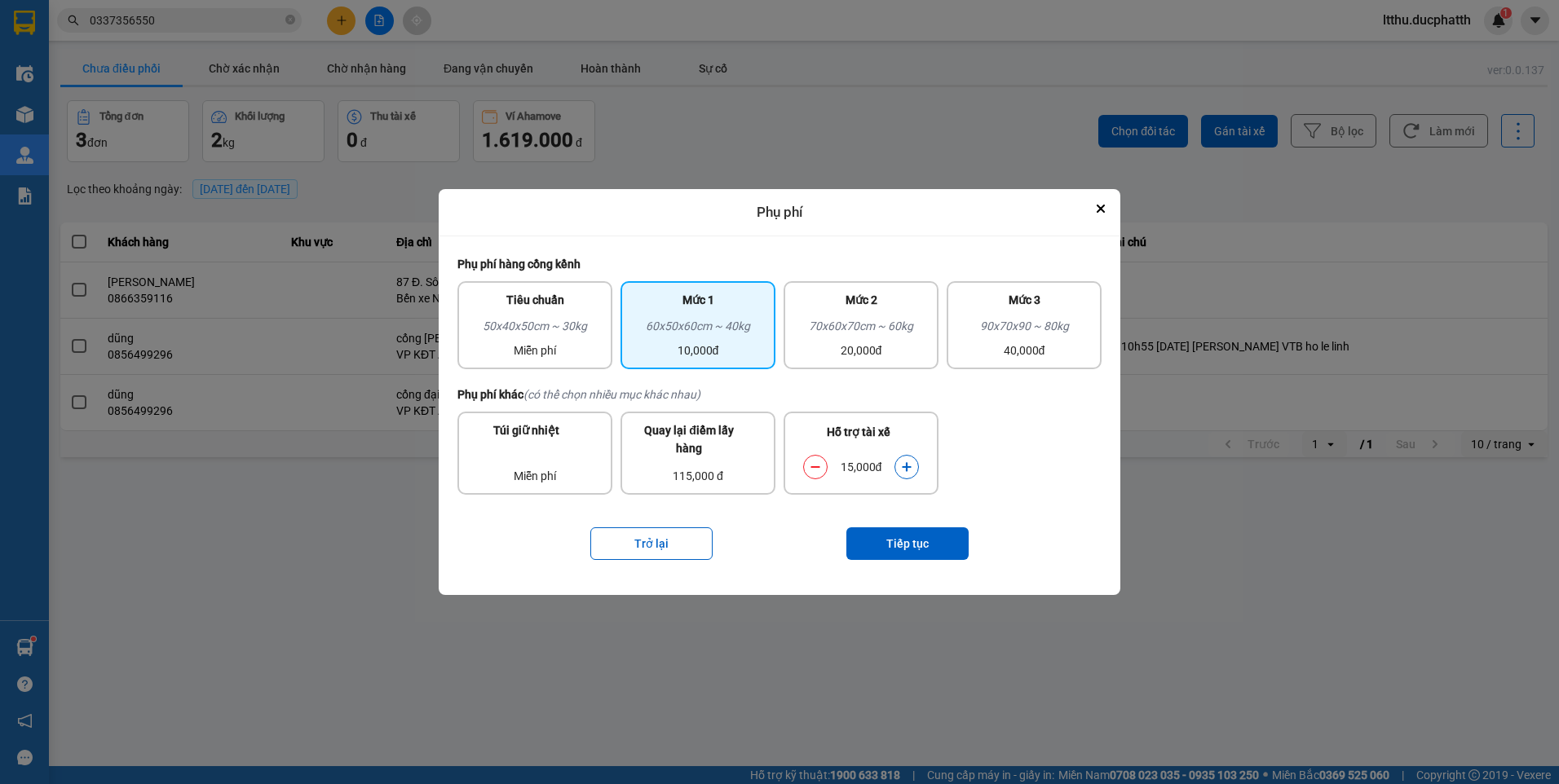
click at [817, 467] on icon "dialog" at bounding box center [814, 466] width 11 height 11
click at [901, 543] on button "Tiếp tục" at bounding box center [907, 543] width 123 height 33
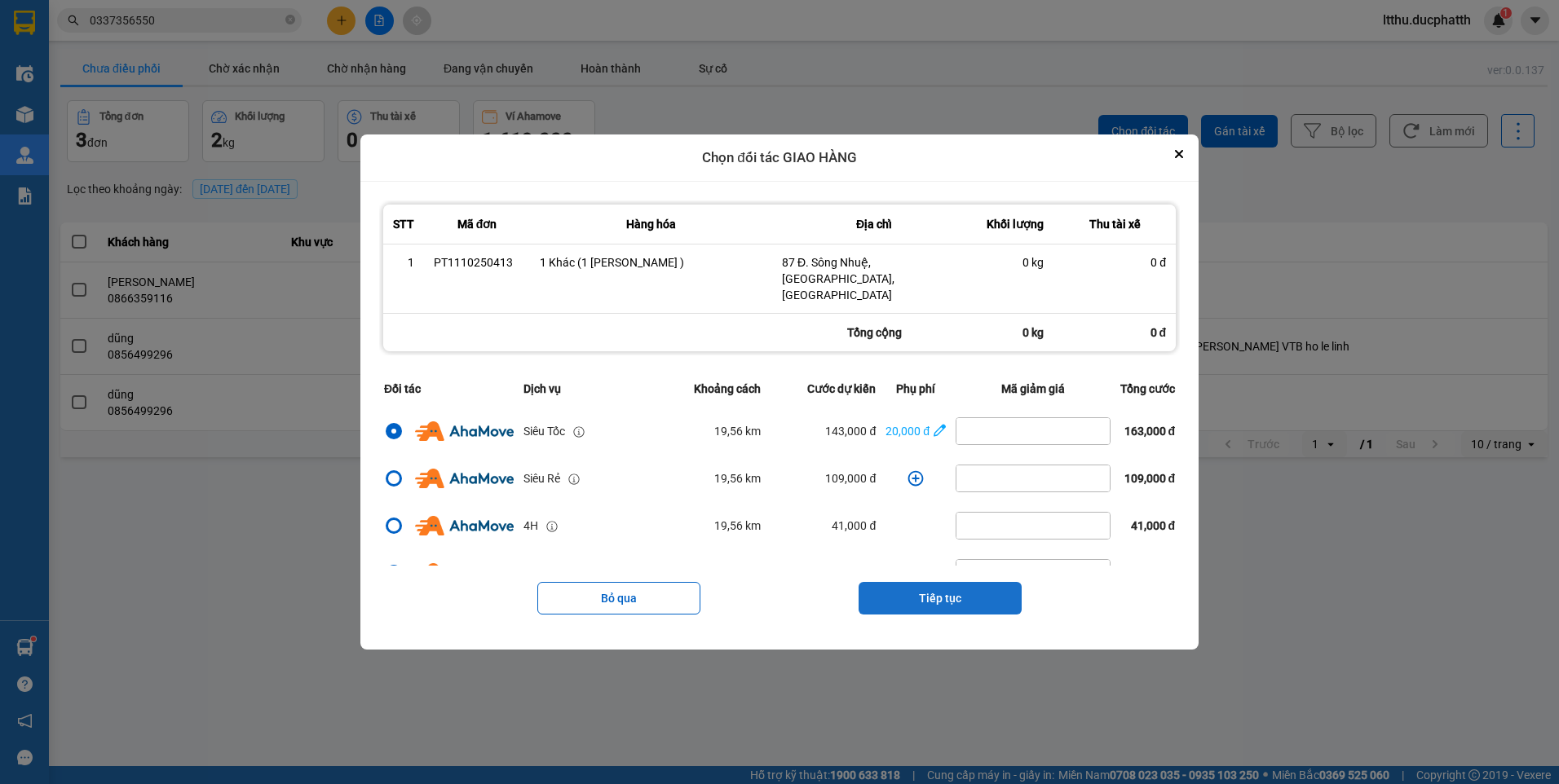
click at [952, 599] on button "Tiếp tục" at bounding box center [940, 598] width 163 height 33
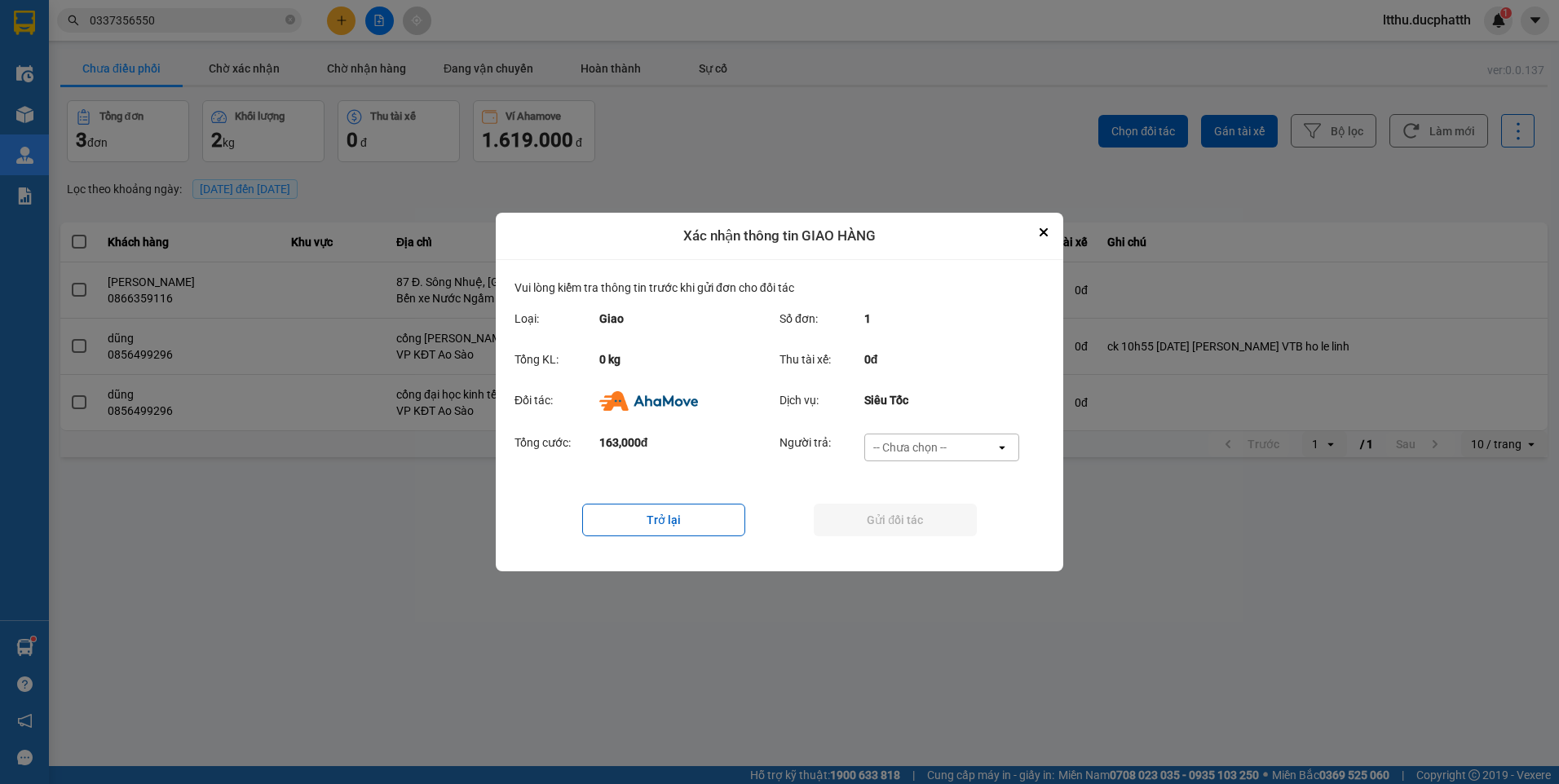
click at [899, 444] on div "-- Chưa chọn --" at bounding box center [910, 447] width 74 height 16
click at [915, 543] on span "Ví Ahamove" at bounding box center [909, 541] width 66 height 16
click at [918, 521] on button "Gửi đối tác" at bounding box center [895, 519] width 163 height 33
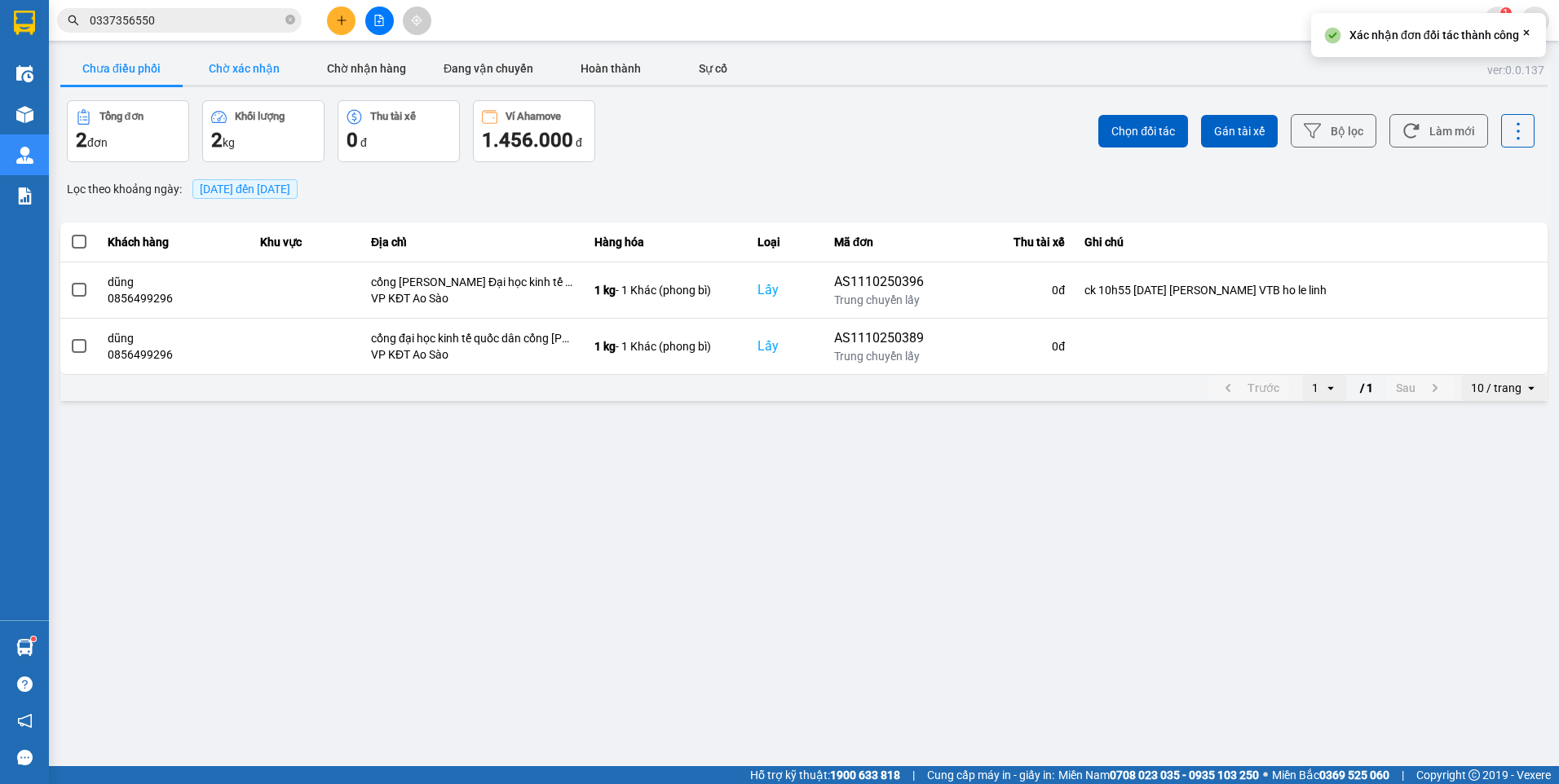
click at [267, 83] on button "Chờ xác nhận" at bounding box center [243, 68] width 123 height 33
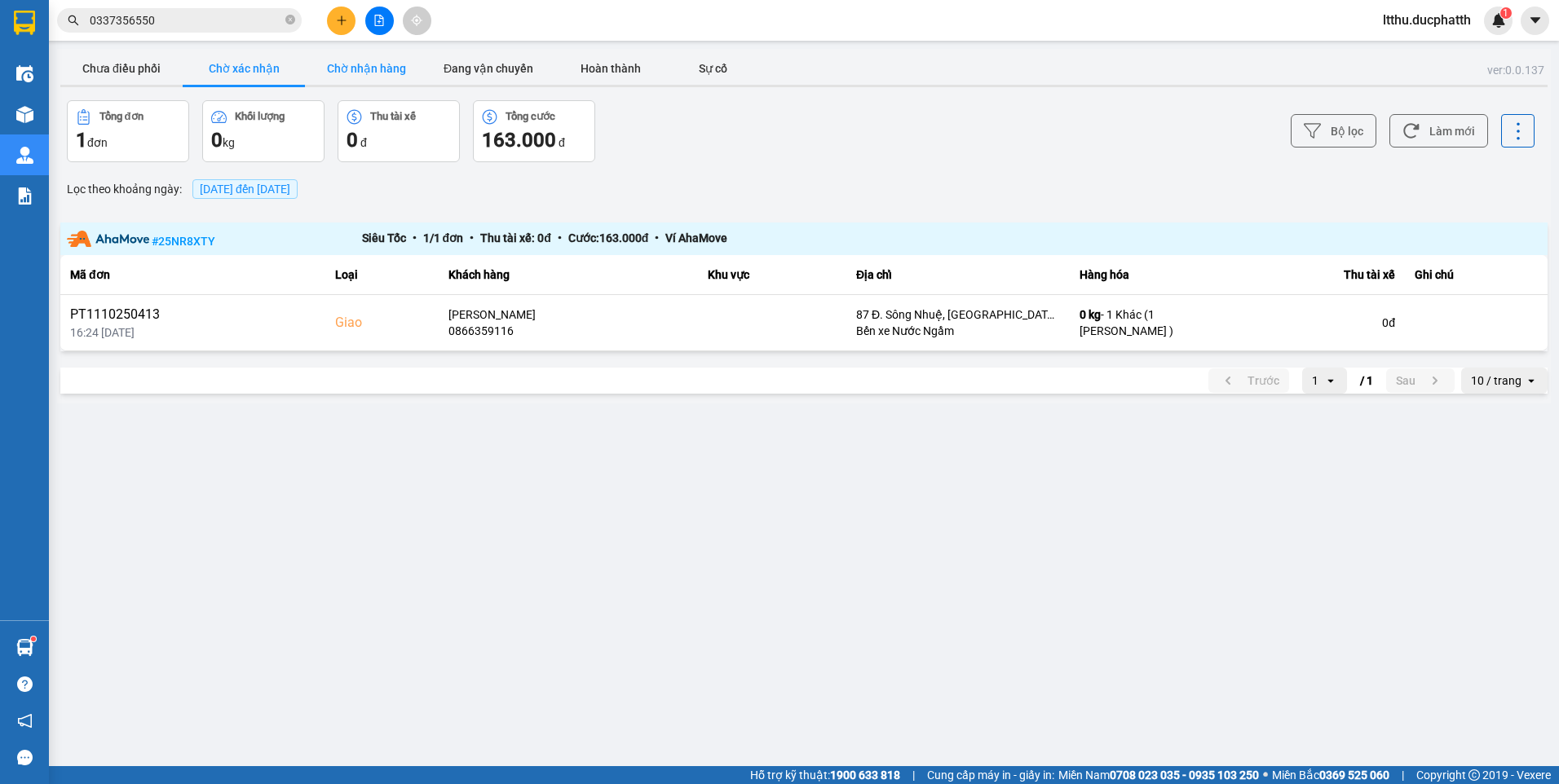
click at [346, 77] on button "Chờ nhận hàng" at bounding box center [366, 68] width 123 height 33
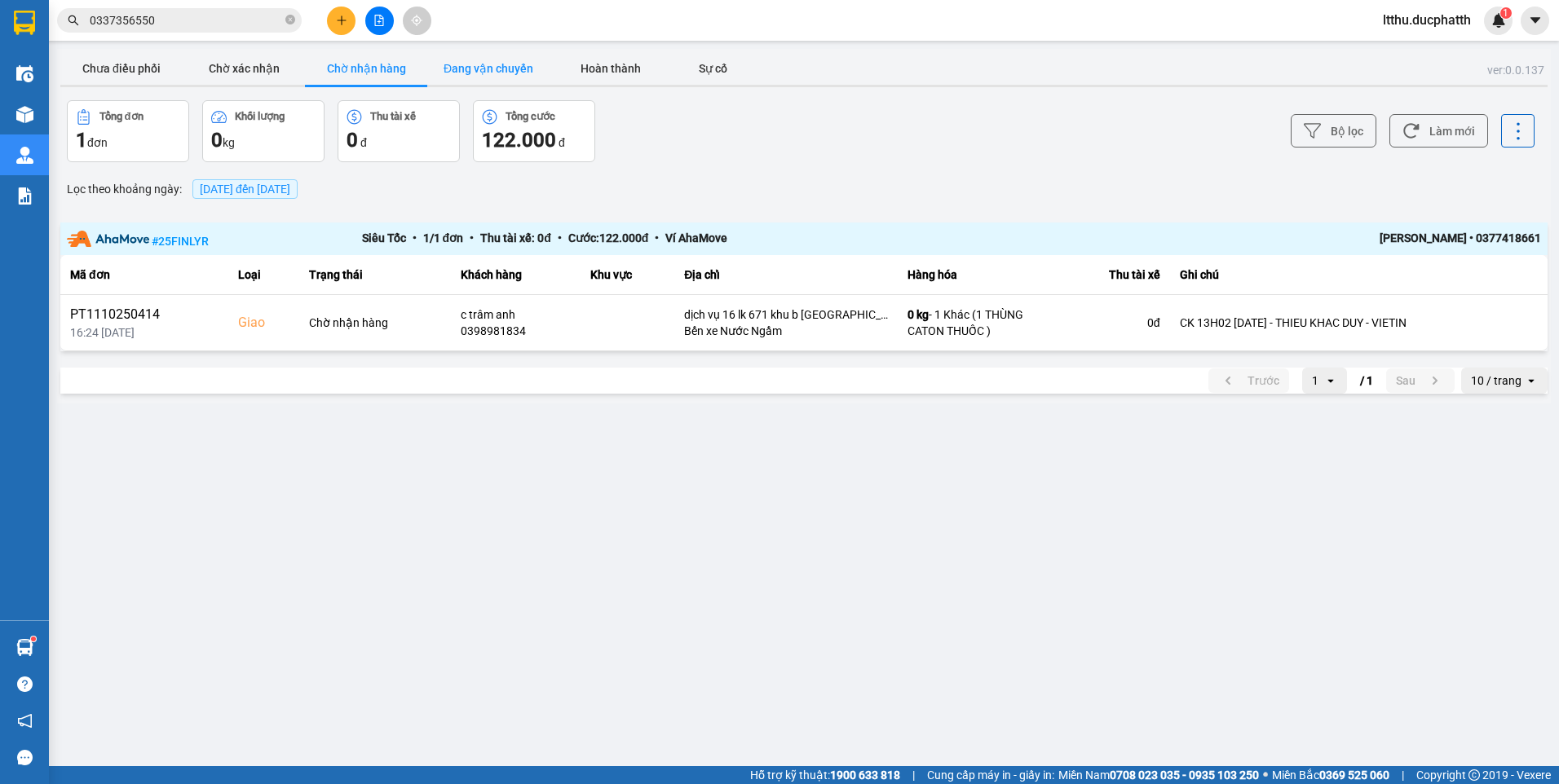
click at [489, 69] on button "Đang vận chuyển" at bounding box center [487, 68] width 123 height 33
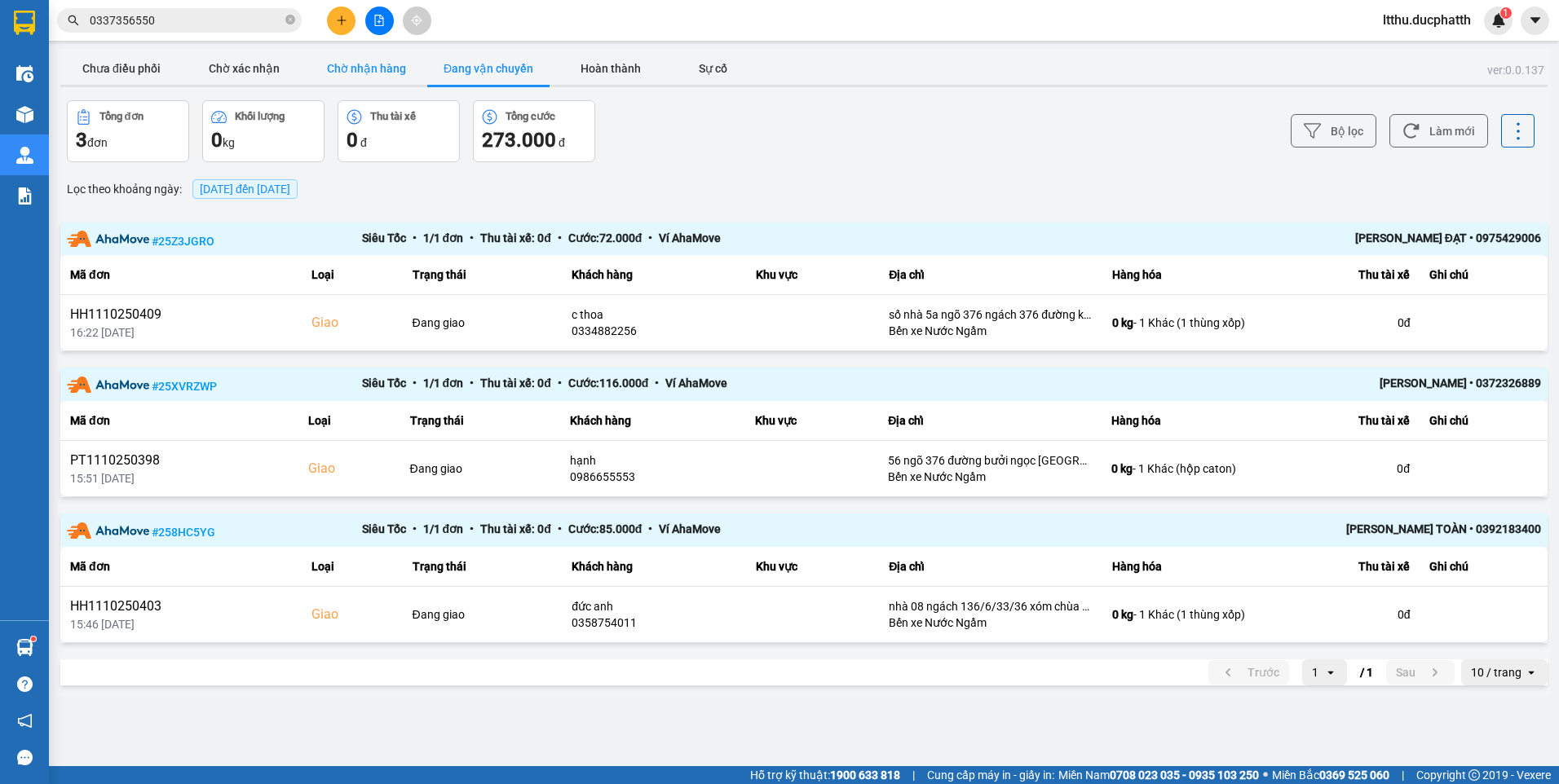
click at [370, 66] on button "Chờ nhận hàng" at bounding box center [366, 68] width 123 height 33
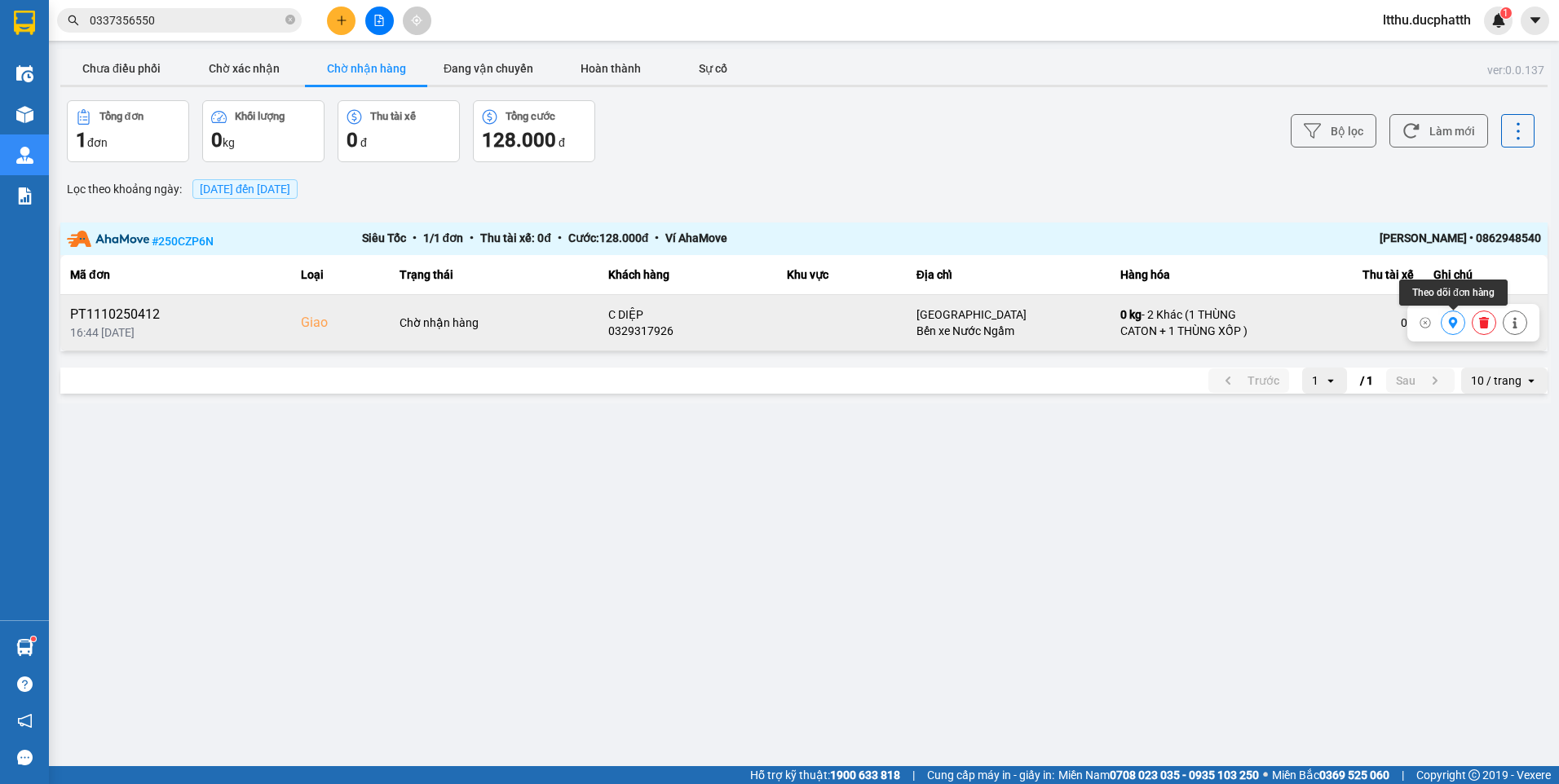
click at [1450, 327] on icon at bounding box center [1451, 322] width 11 height 11
click at [1452, 327] on icon at bounding box center [1452, 322] width 9 height 11
click at [235, 71] on button "Chờ xác nhận" at bounding box center [243, 68] width 123 height 33
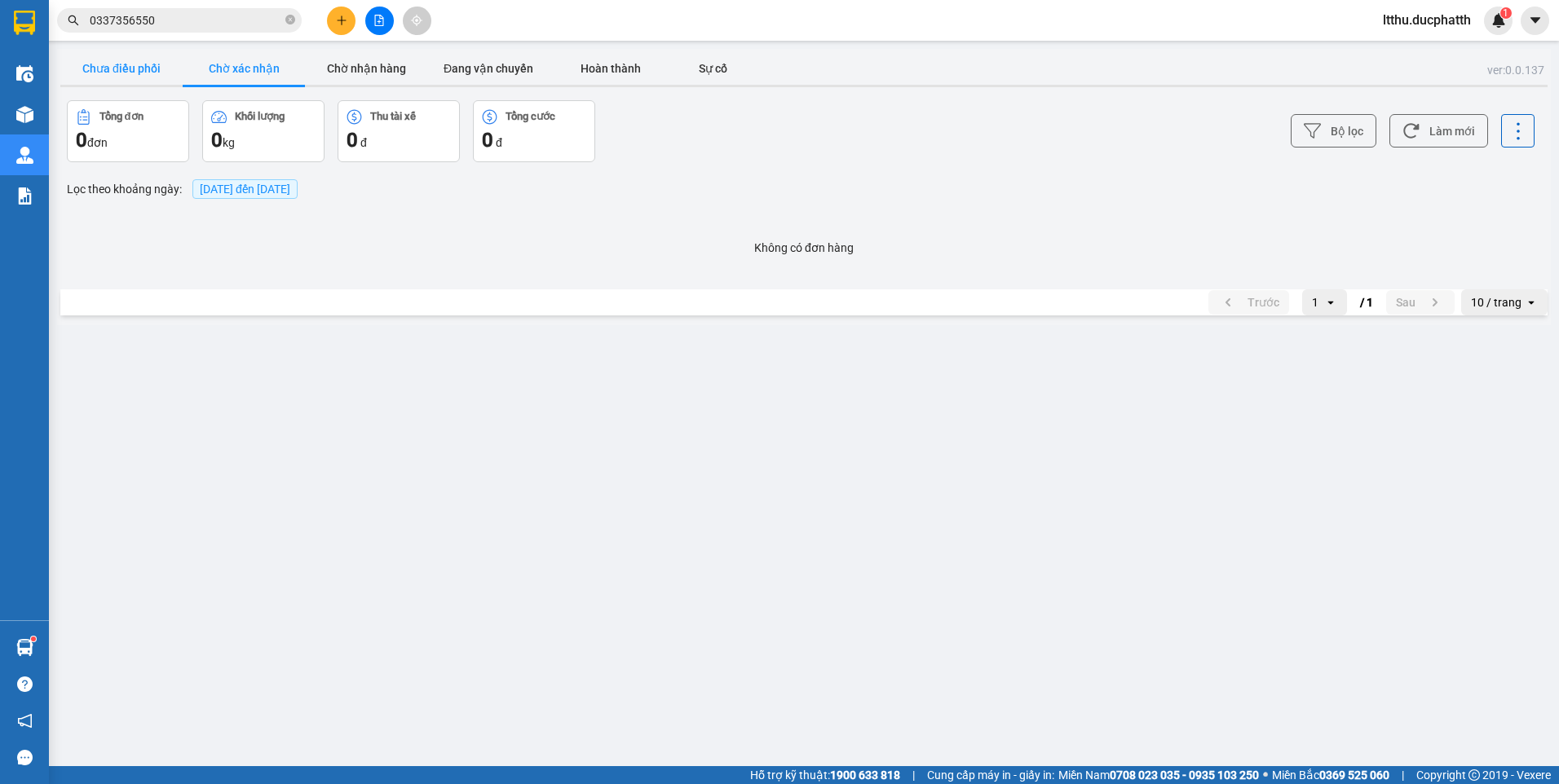
click at [144, 73] on button "Chưa điều phối" at bounding box center [122, 68] width 123 height 33
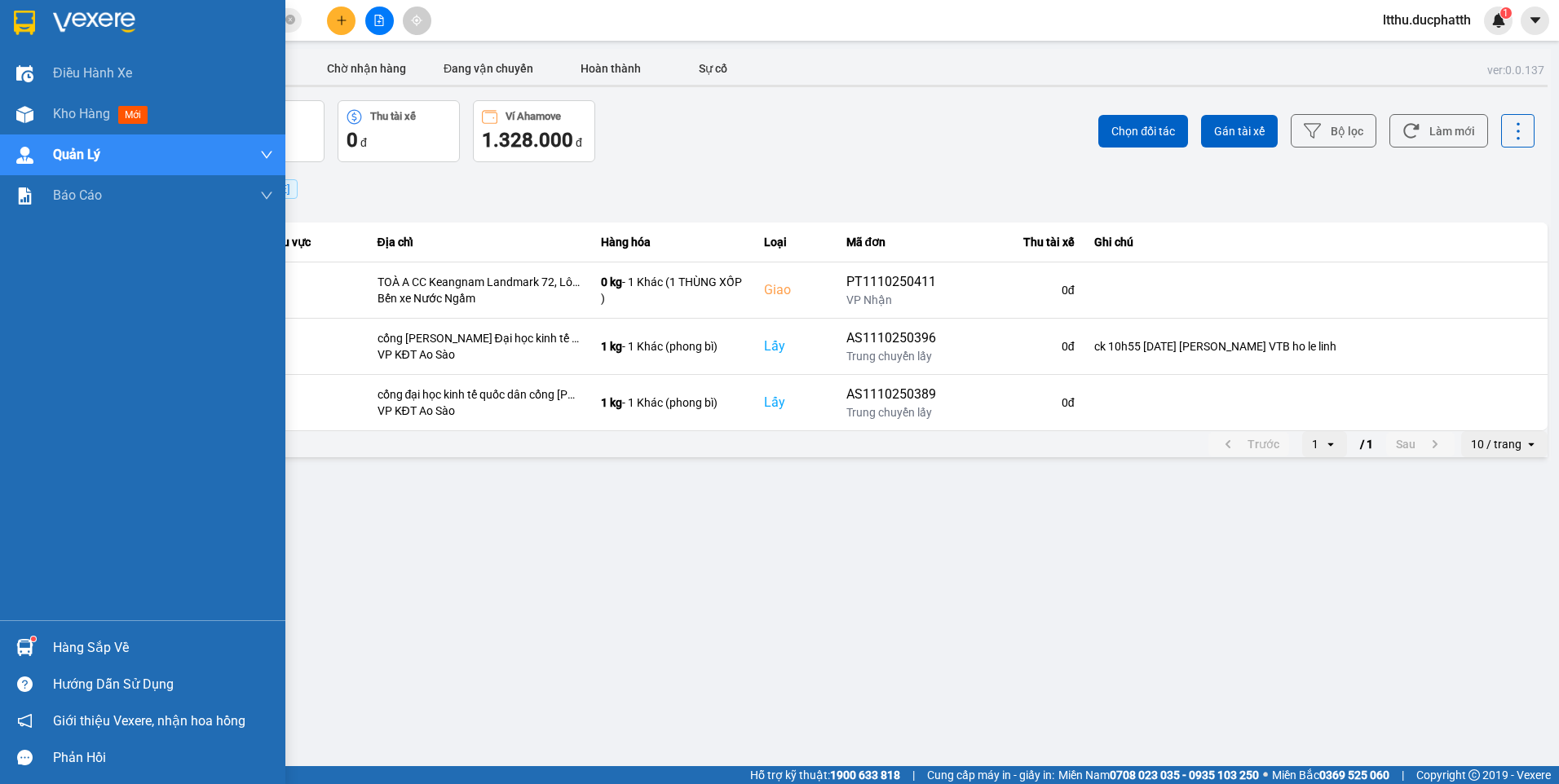
click at [70, 636] on div "Hàng sắp về" at bounding box center [162, 648] width 220 height 25
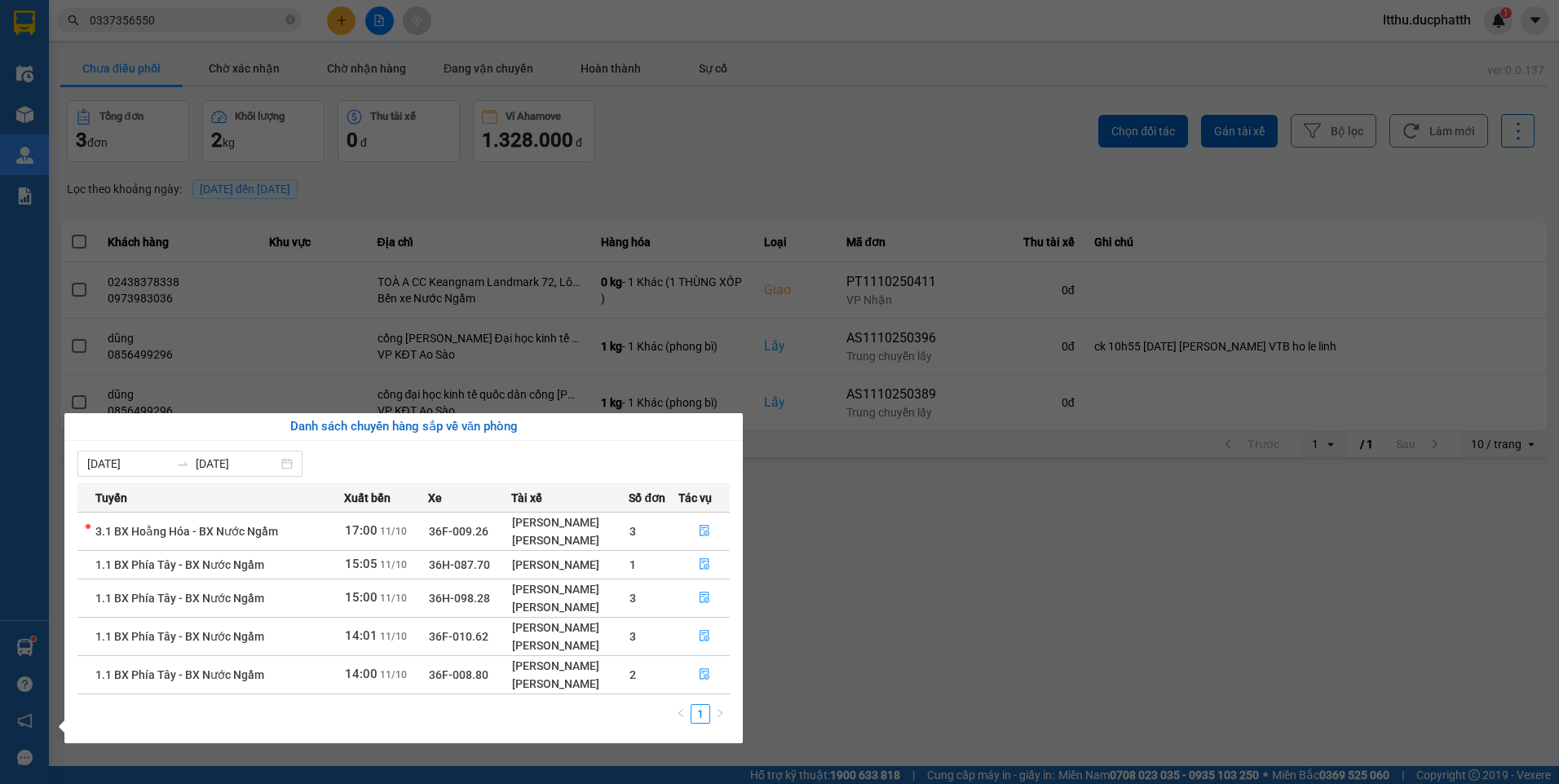
click at [872, 609] on section "Kết quả tìm kiếm ( 5 ) Bộ lọc Mã ĐH Trạng thái Món hàng Thu hộ Tổng cước Chưa c…" at bounding box center [780, 392] width 1559 height 784
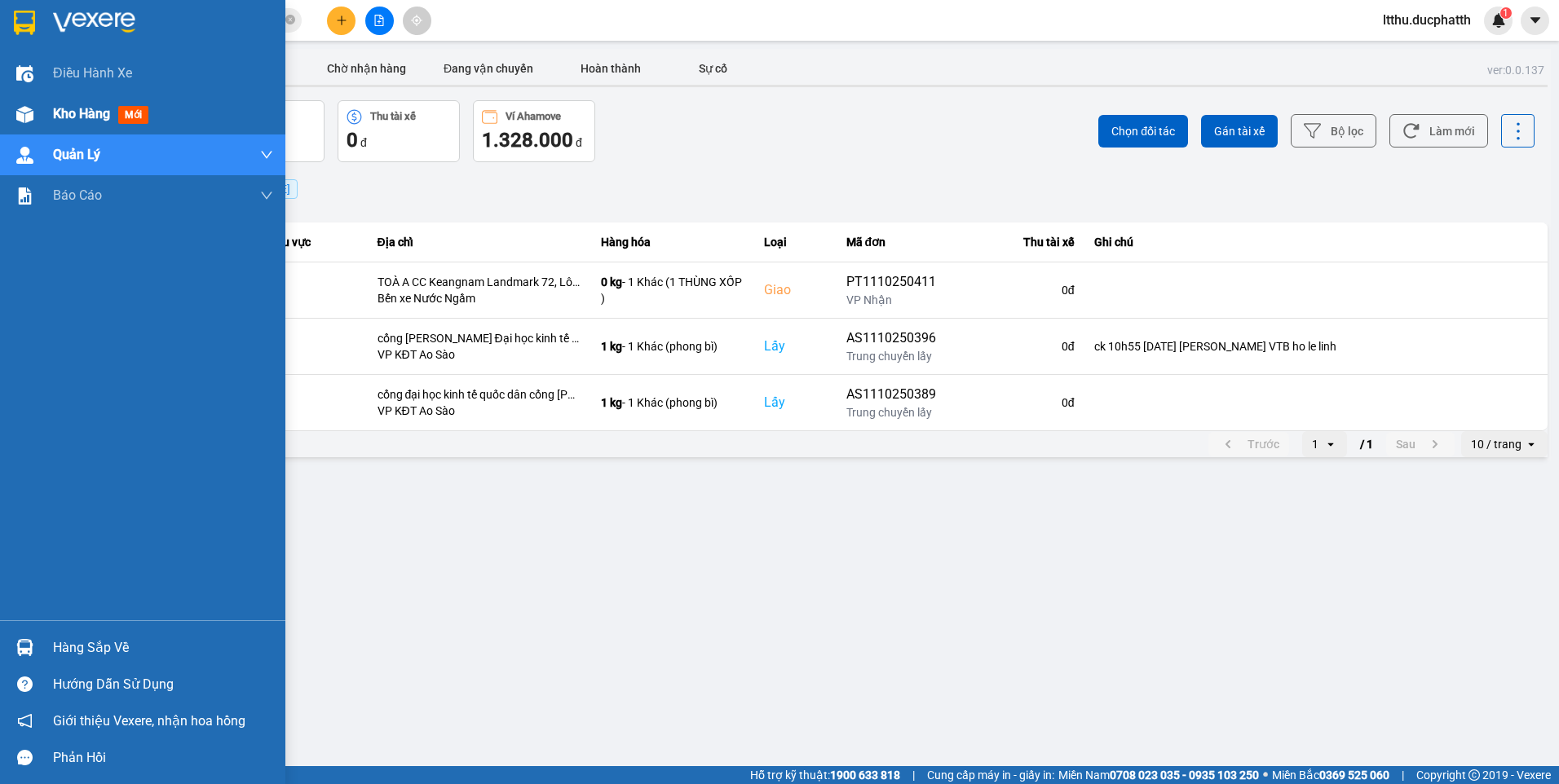
click at [77, 109] on span "Kho hàng" at bounding box center [81, 114] width 57 height 16
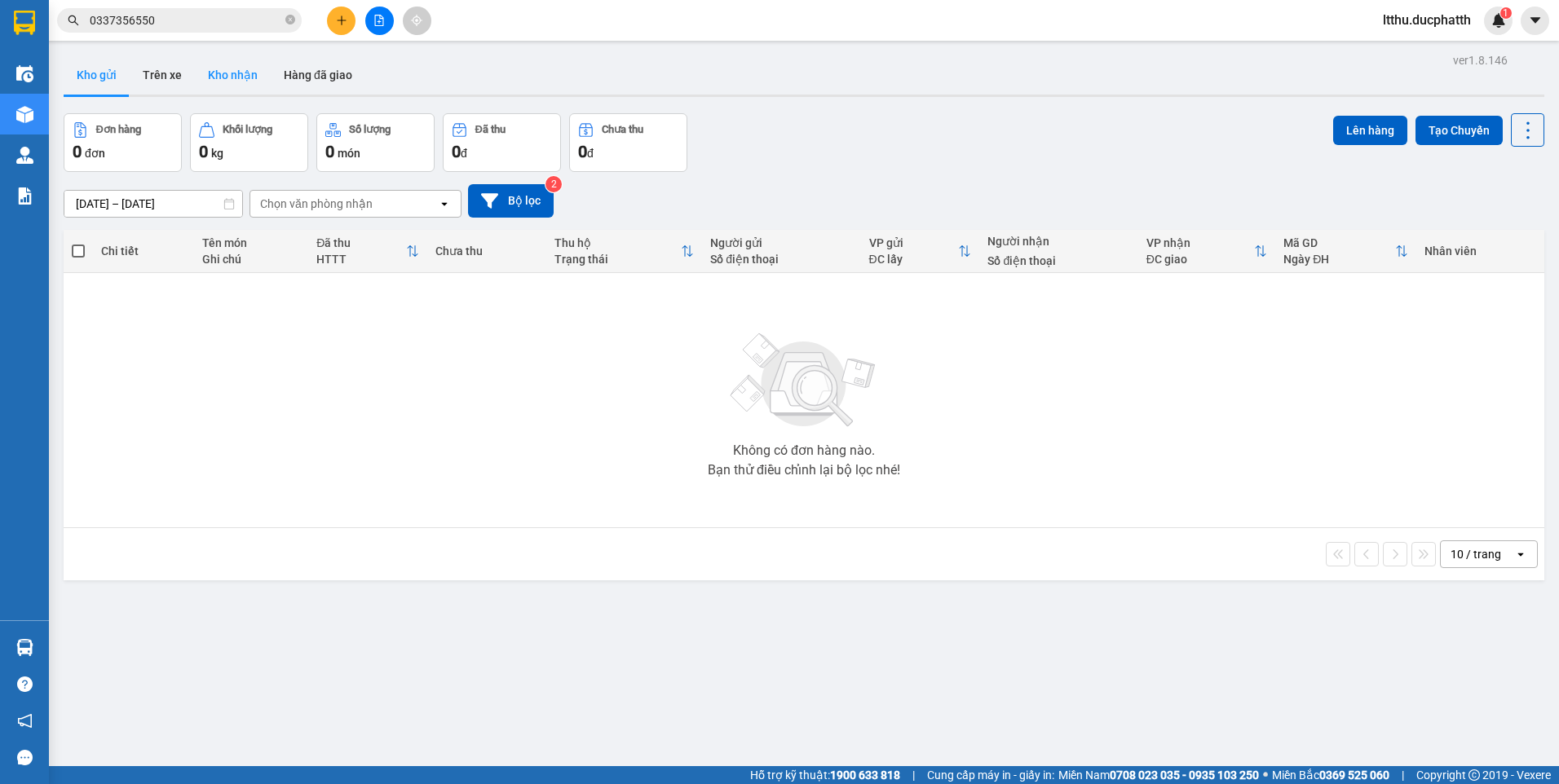
click at [230, 78] on button "Kho nhận" at bounding box center [232, 75] width 76 height 39
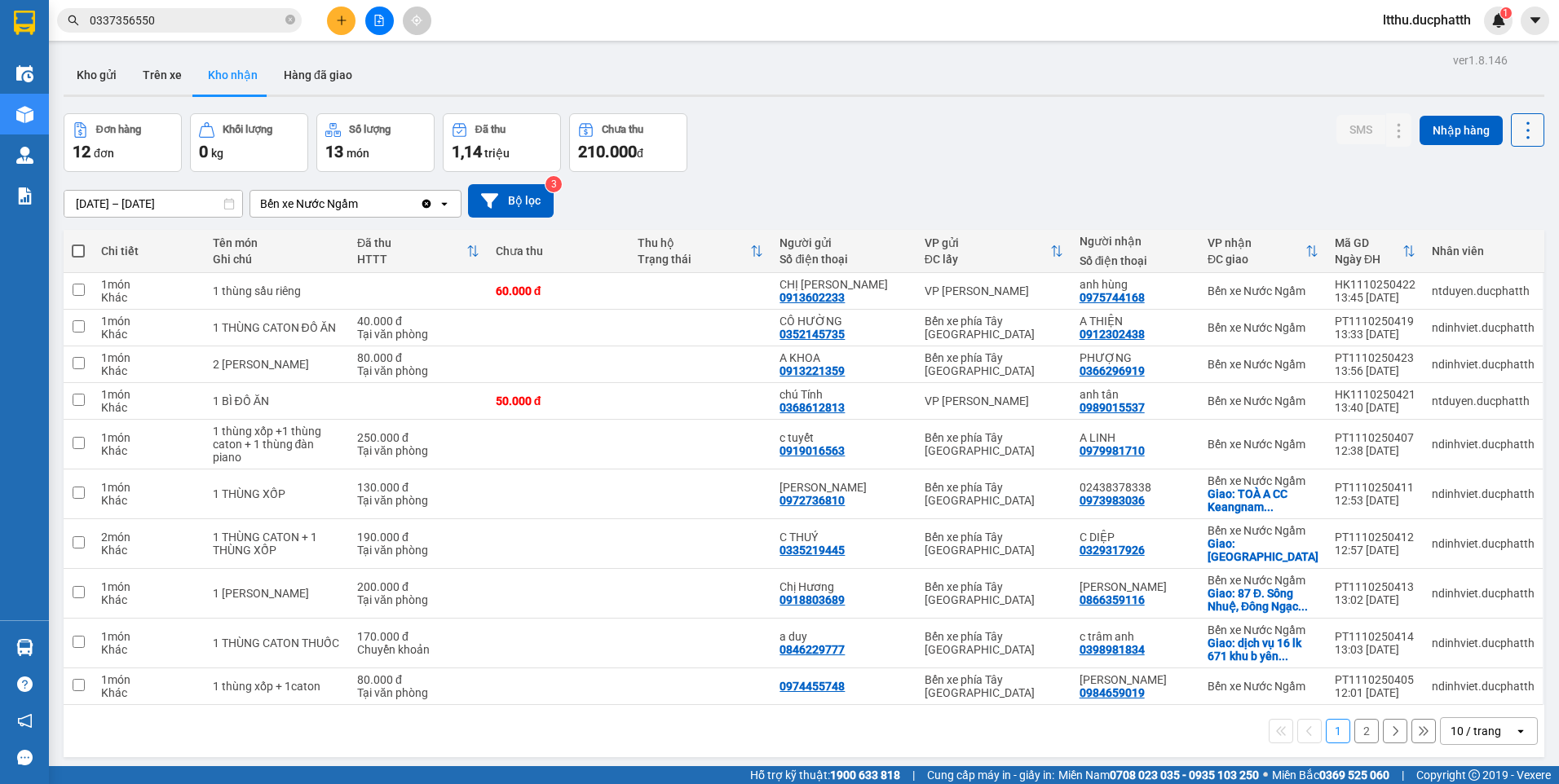
click at [1516, 128] on icon at bounding box center [1527, 130] width 23 height 23
click at [1487, 168] on span "Xuất excel" at bounding box center [1495, 174] width 52 height 16
click at [1354, 727] on button "2" at bounding box center [1366, 730] width 25 height 25
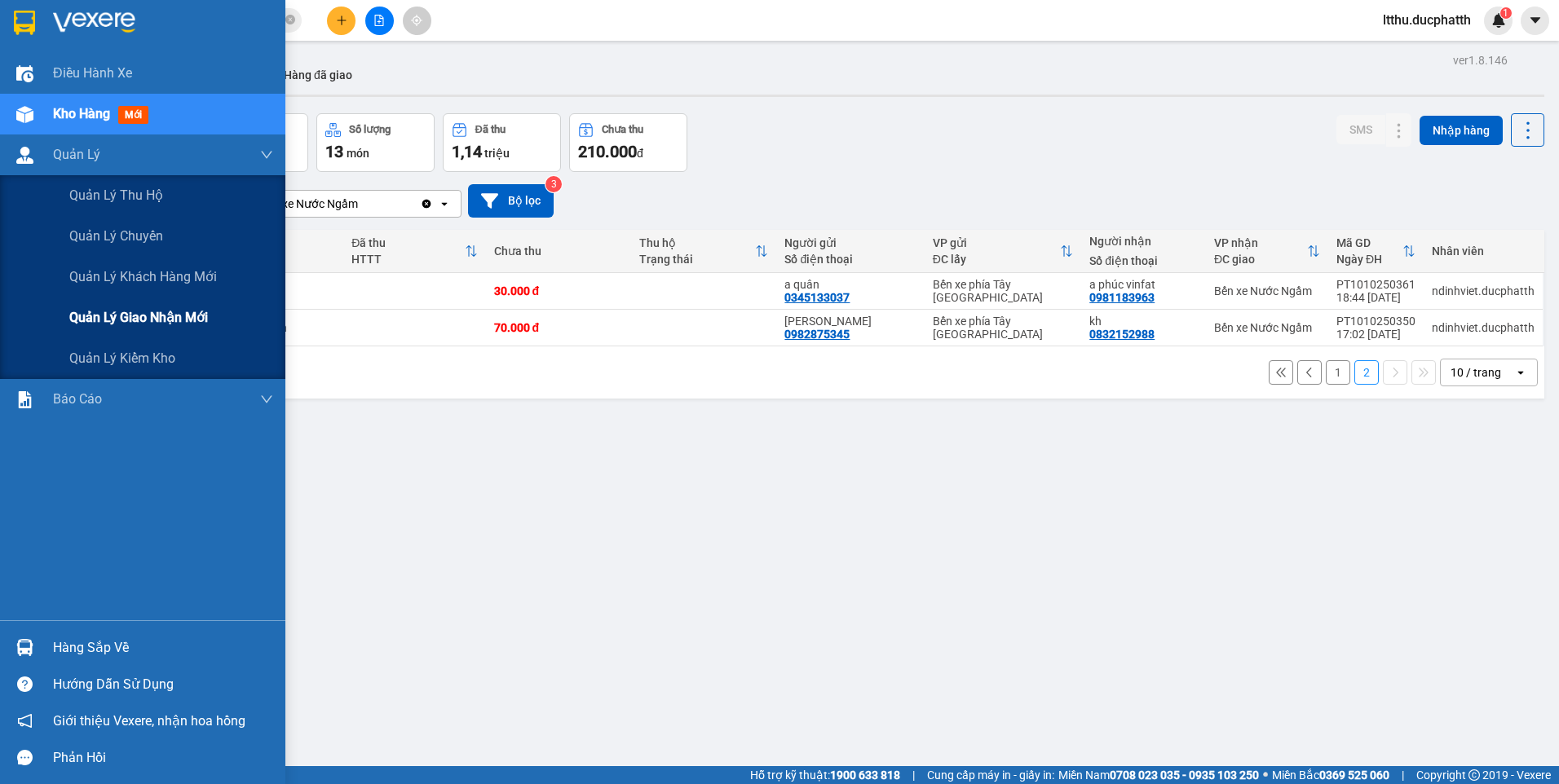
click at [148, 320] on span "Quản lý giao nhận mới" at bounding box center [139, 317] width 139 height 20
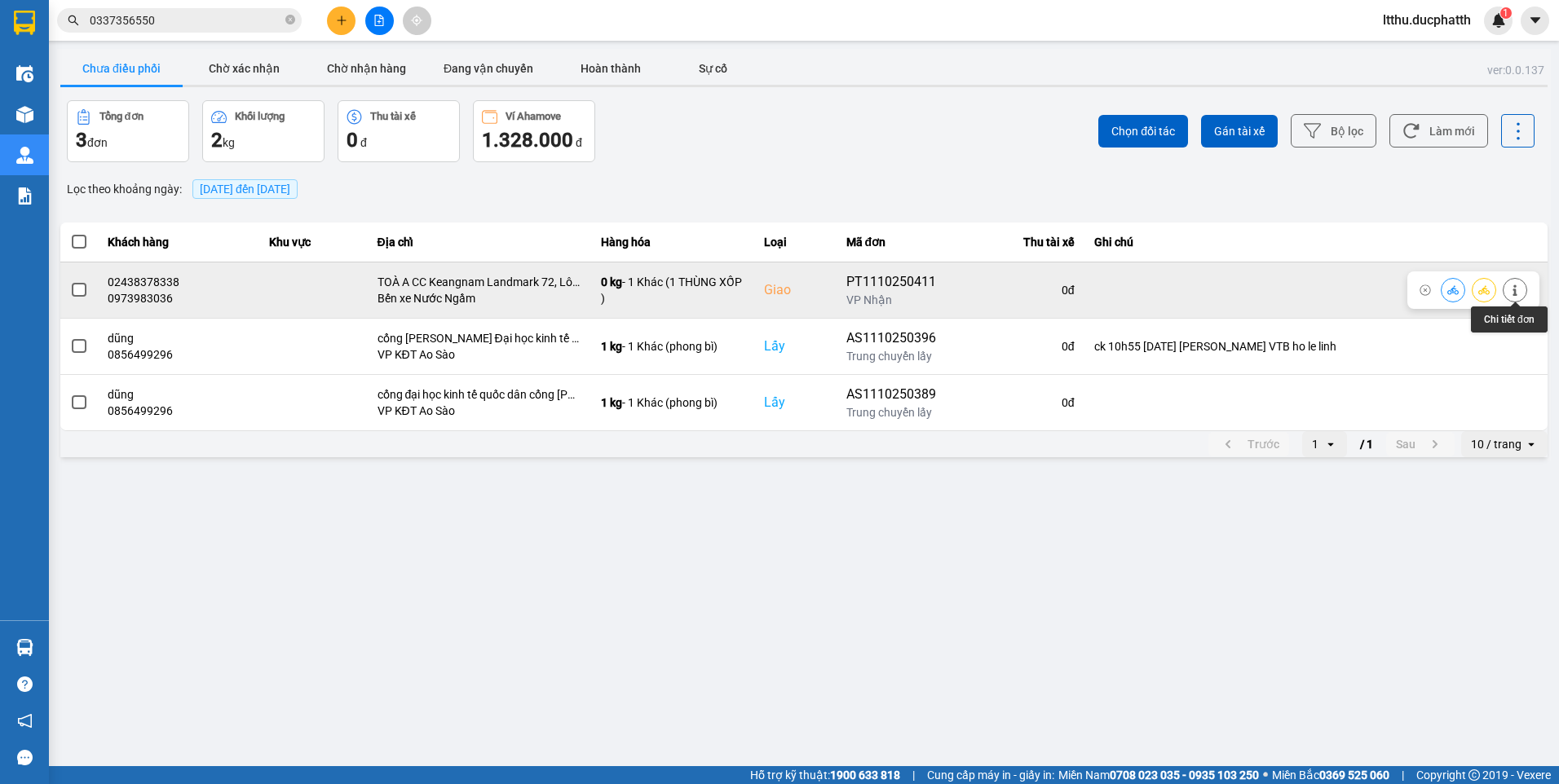
click at [1509, 293] on icon at bounding box center [1514, 289] width 11 height 11
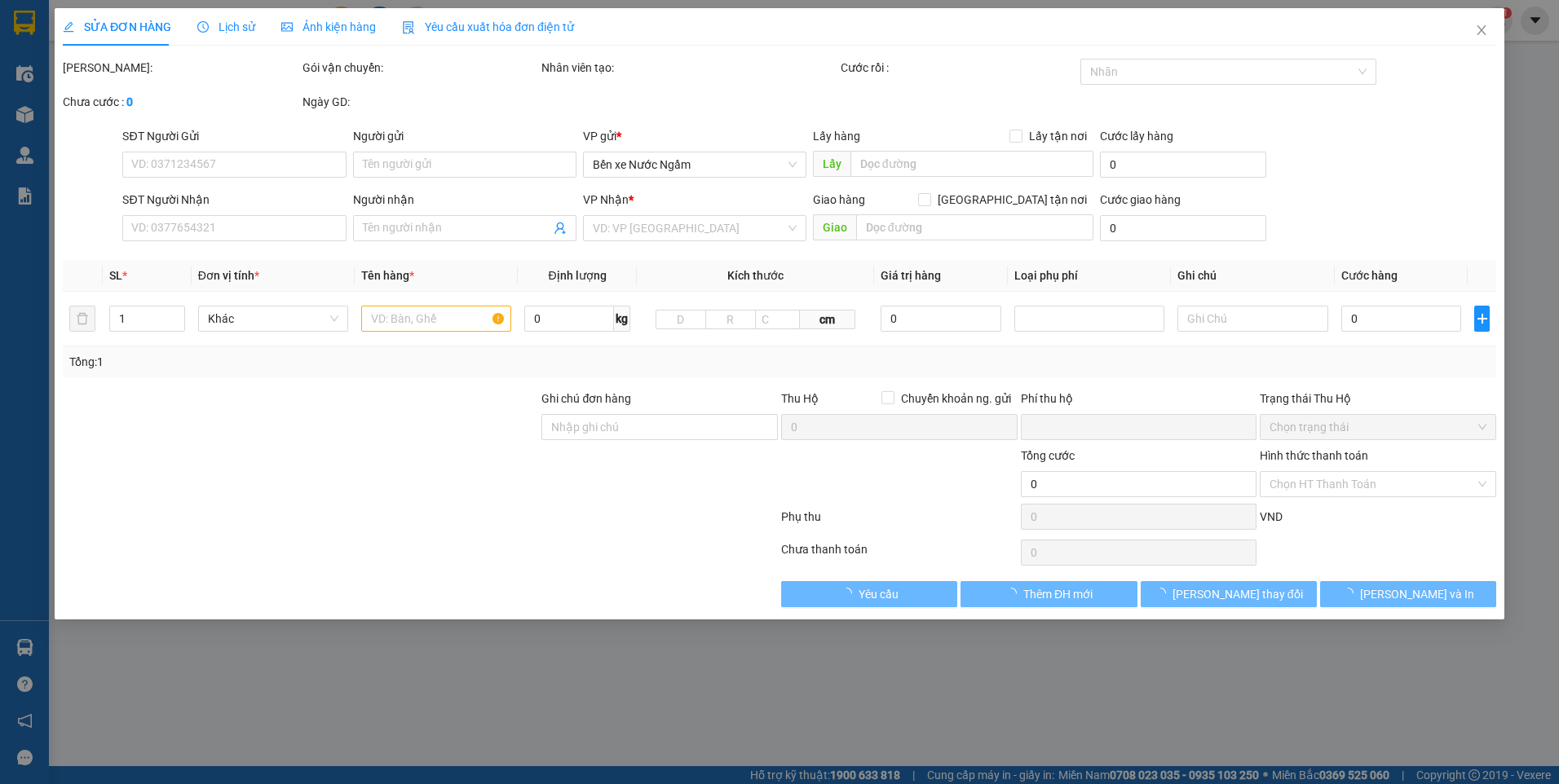
type input "0972736810"
type input "[PERSON_NAME]"
type input "0973983036"
type input "02438378338"
checkbox input "true"
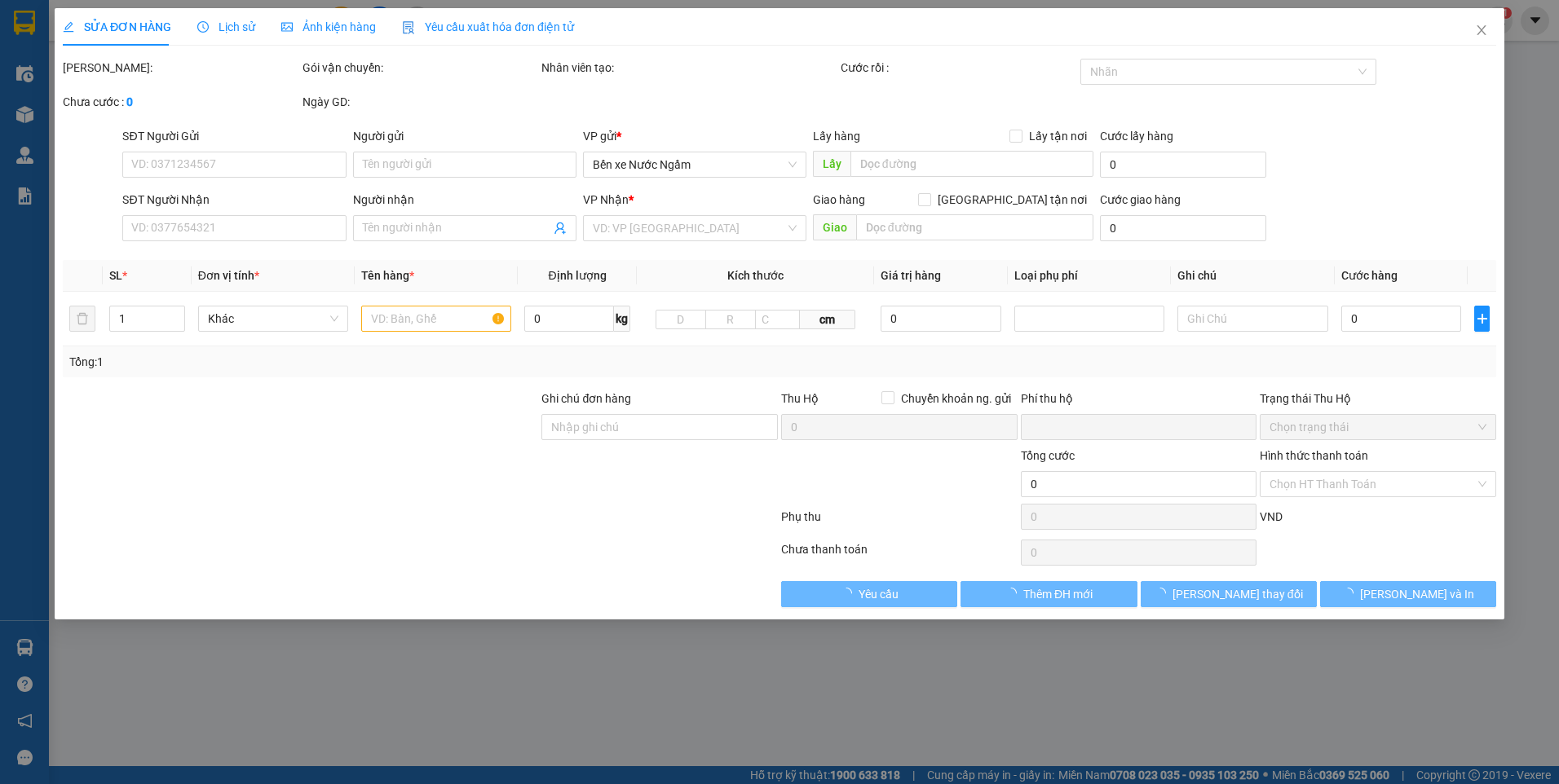
type input "TOÀ A CC Keangnam Landmark 72, Lô E6, Khu đô thị mới [GEOGRAPHIC_DATA], [GEOGRA…"
type input "0"
type input "130.000"
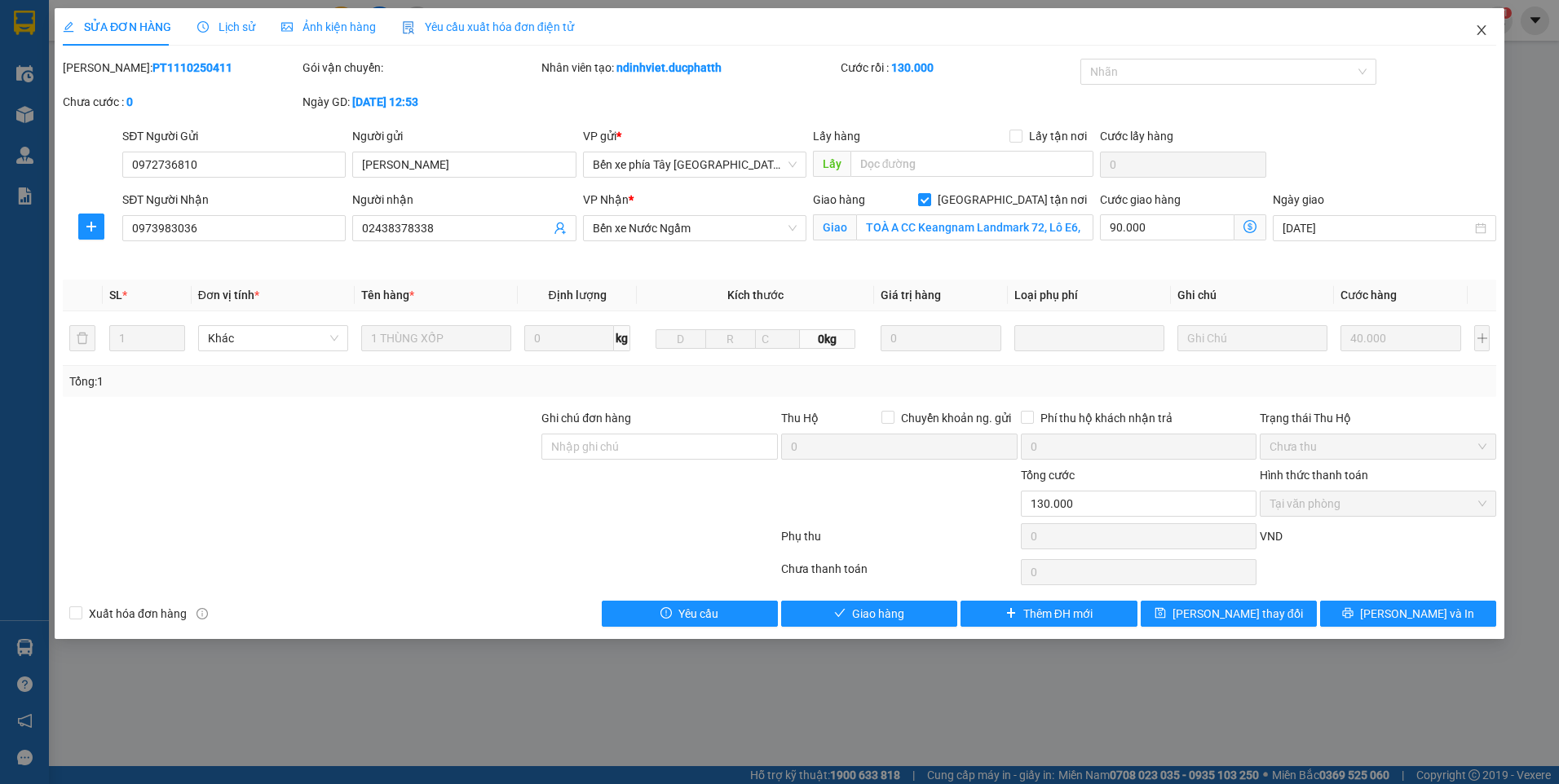
click at [1482, 30] on icon "close" at bounding box center [1480, 30] width 9 height 10
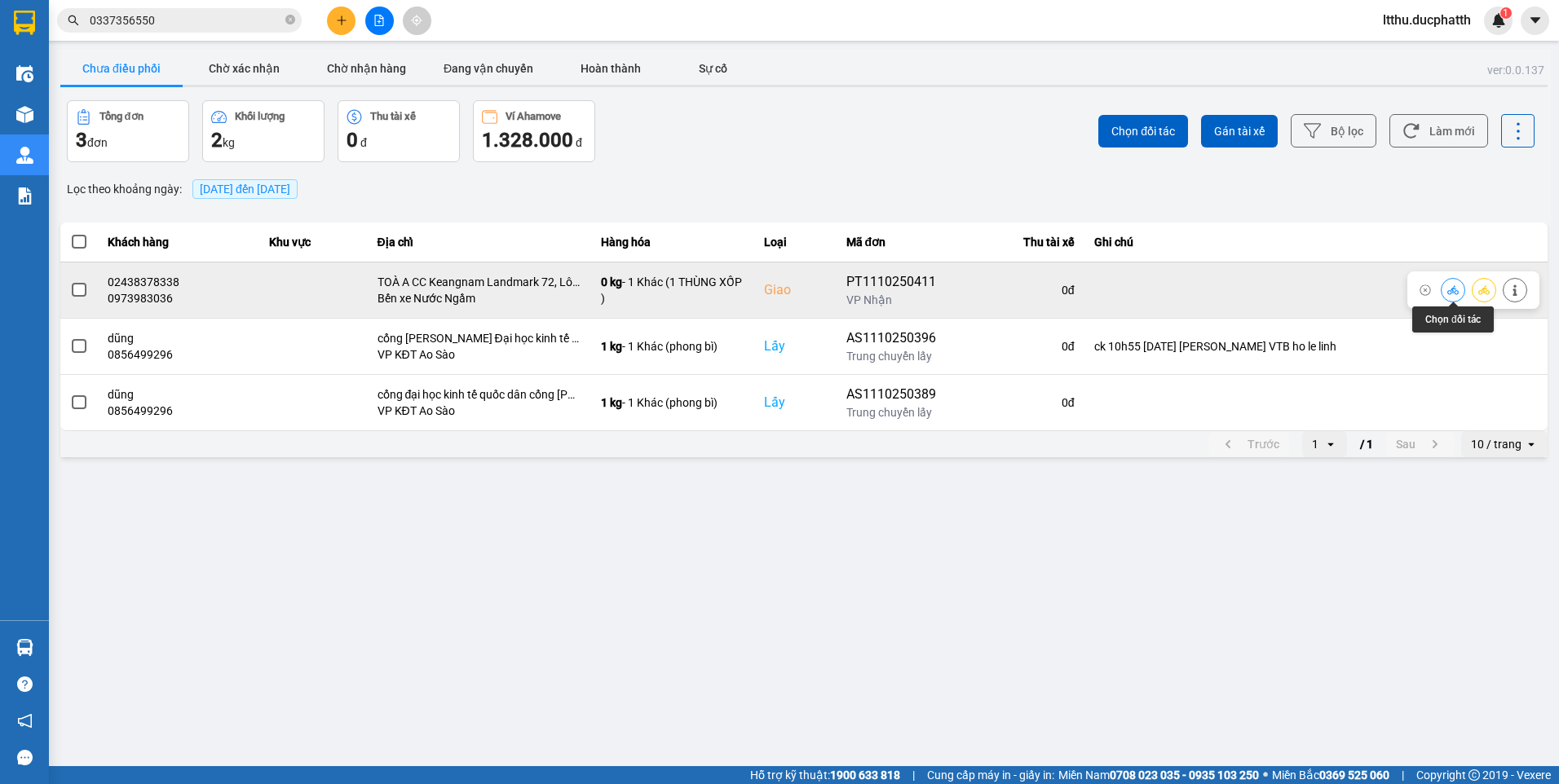
click at [1451, 297] on button at bounding box center [1452, 289] width 23 height 29
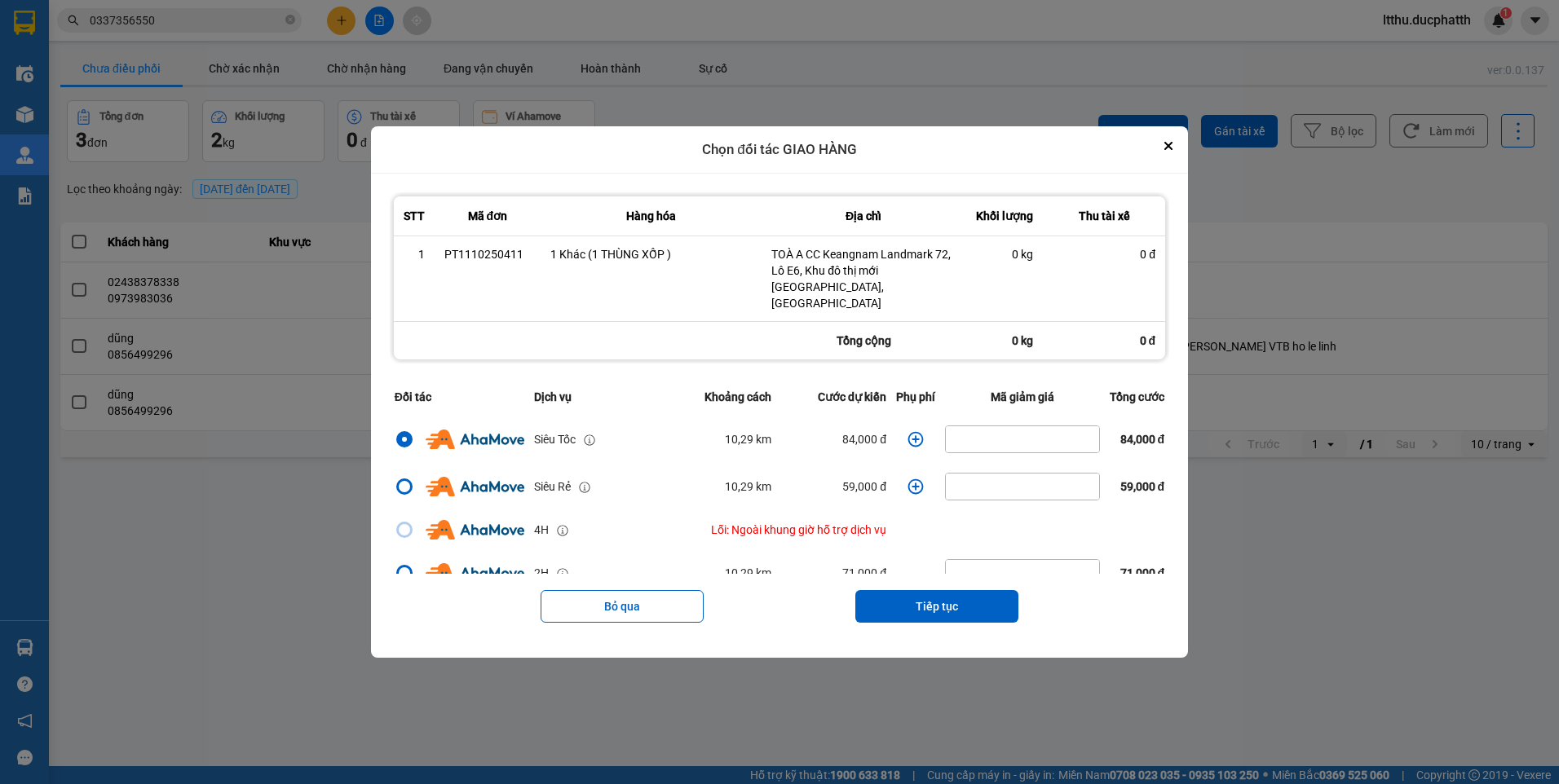
click at [910, 434] on icon "dialog" at bounding box center [915, 439] width 16 height 16
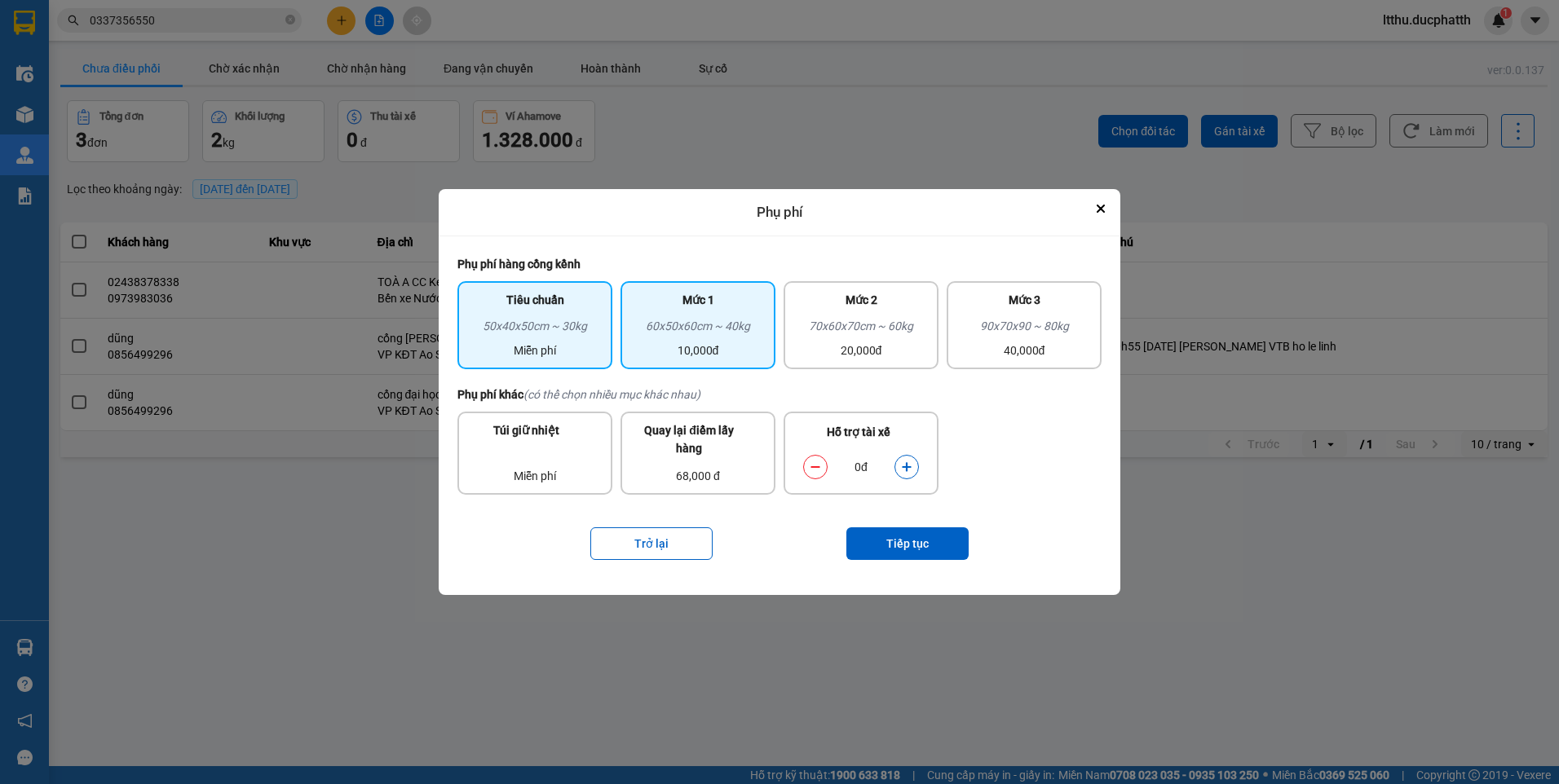
click at [715, 320] on div "60x50x60cm ~ 40kg" at bounding box center [698, 329] width 136 height 25
click at [915, 469] on button "dialog" at bounding box center [906, 466] width 23 height 29
click at [914, 469] on button "dialog" at bounding box center [906, 466] width 23 height 29
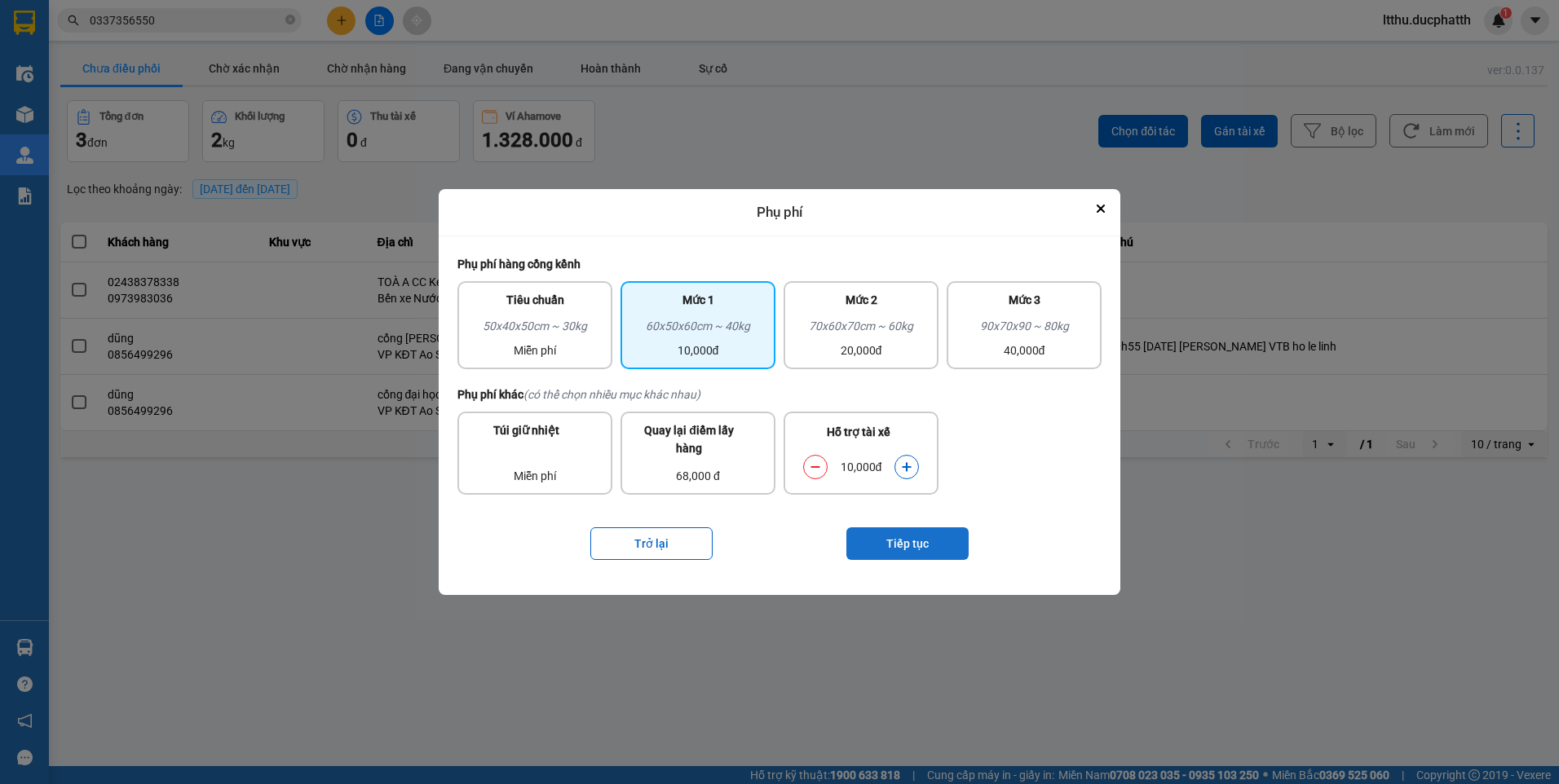
click at [888, 551] on button "Tiếp tục" at bounding box center [907, 543] width 123 height 33
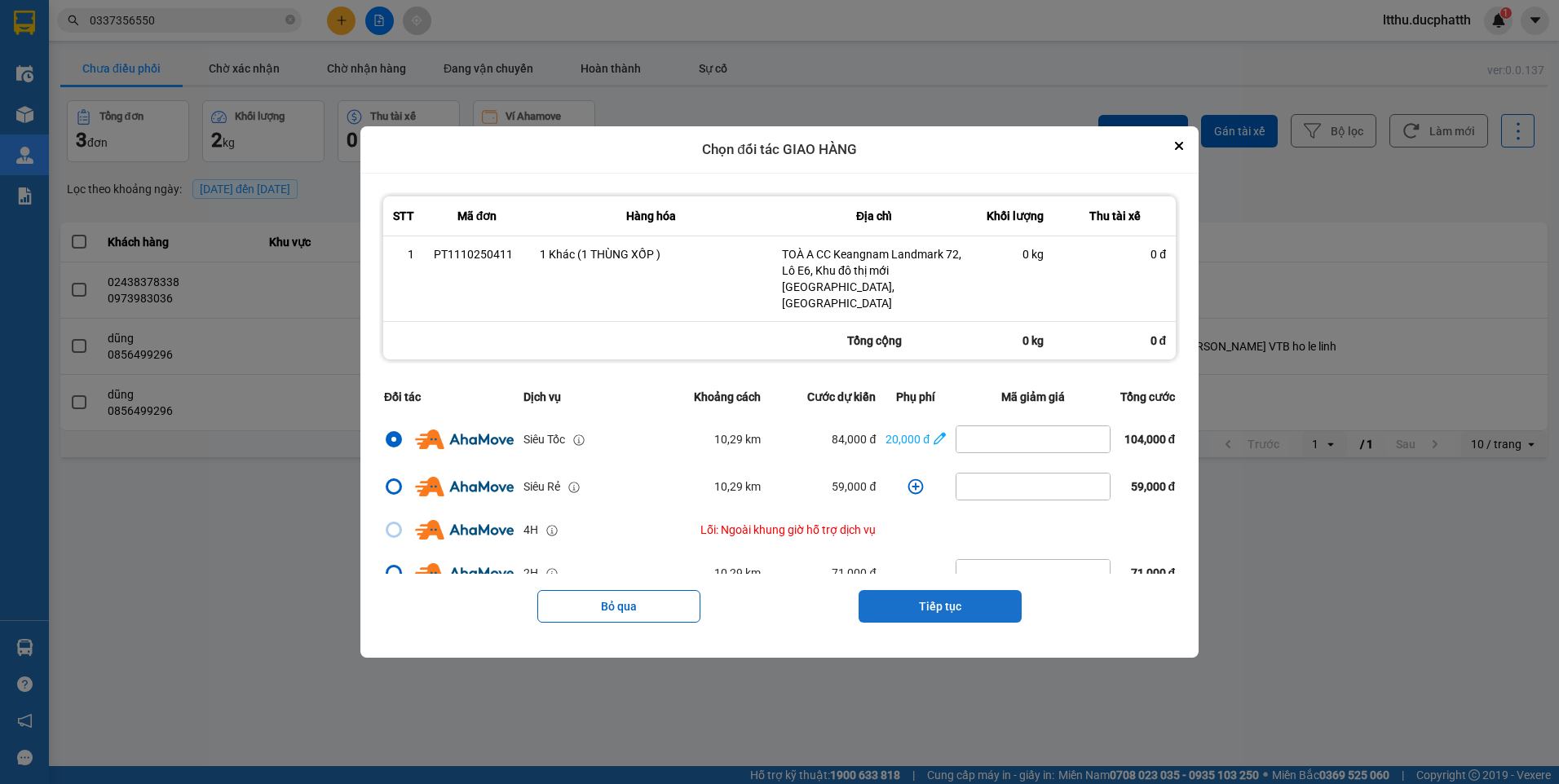
click at [952, 609] on button "Tiếp tục" at bounding box center [940, 606] width 163 height 33
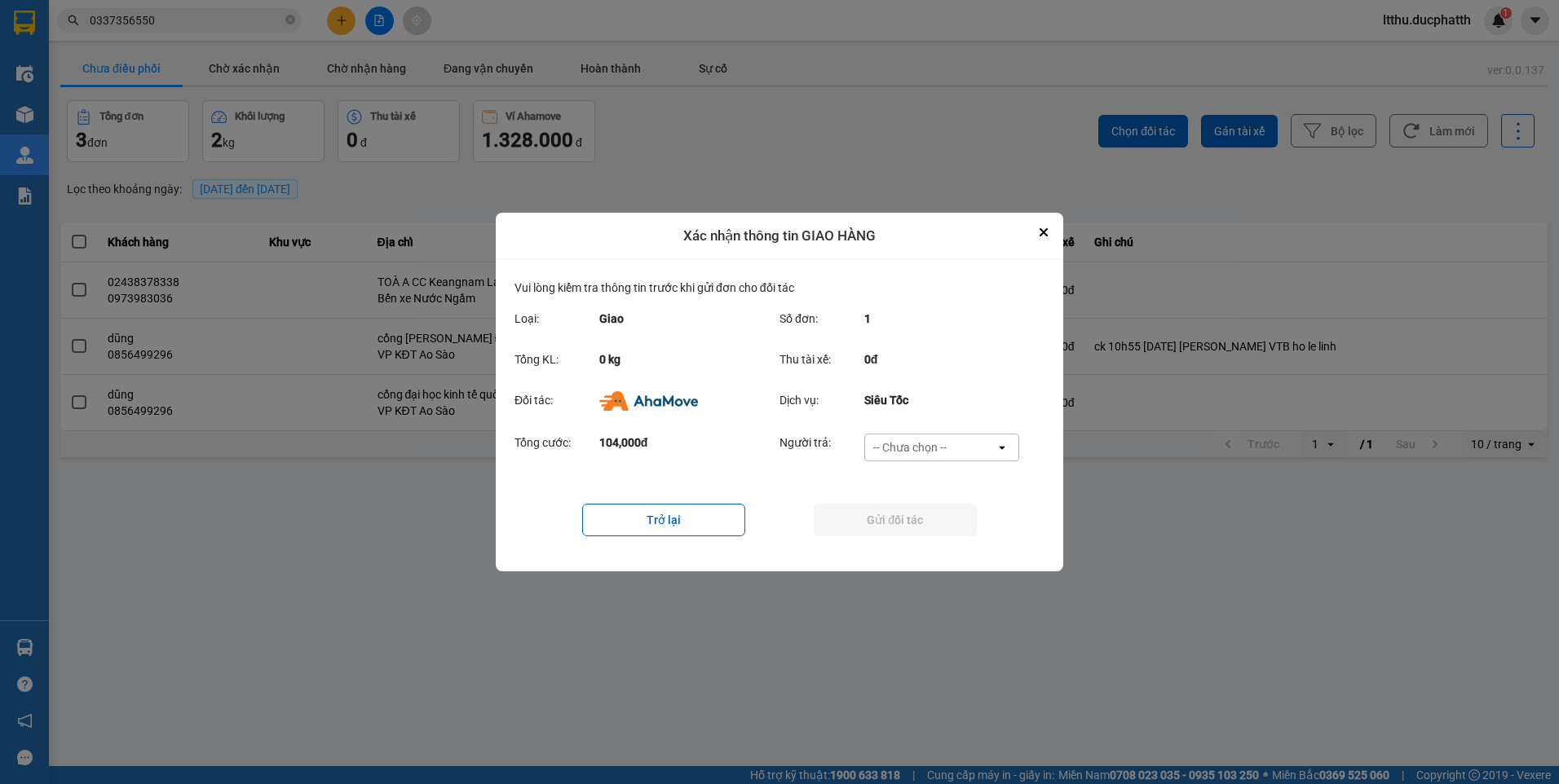
click at [937, 457] on div "-- Chưa chọn --" at bounding box center [930, 447] width 131 height 26
click at [908, 550] on div "Ví Ahamove" at bounding box center [940, 540] width 155 height 29
click at [851, 513] on button "Gửi đối tác" at bounding box center [895, 519] width 163 height 33
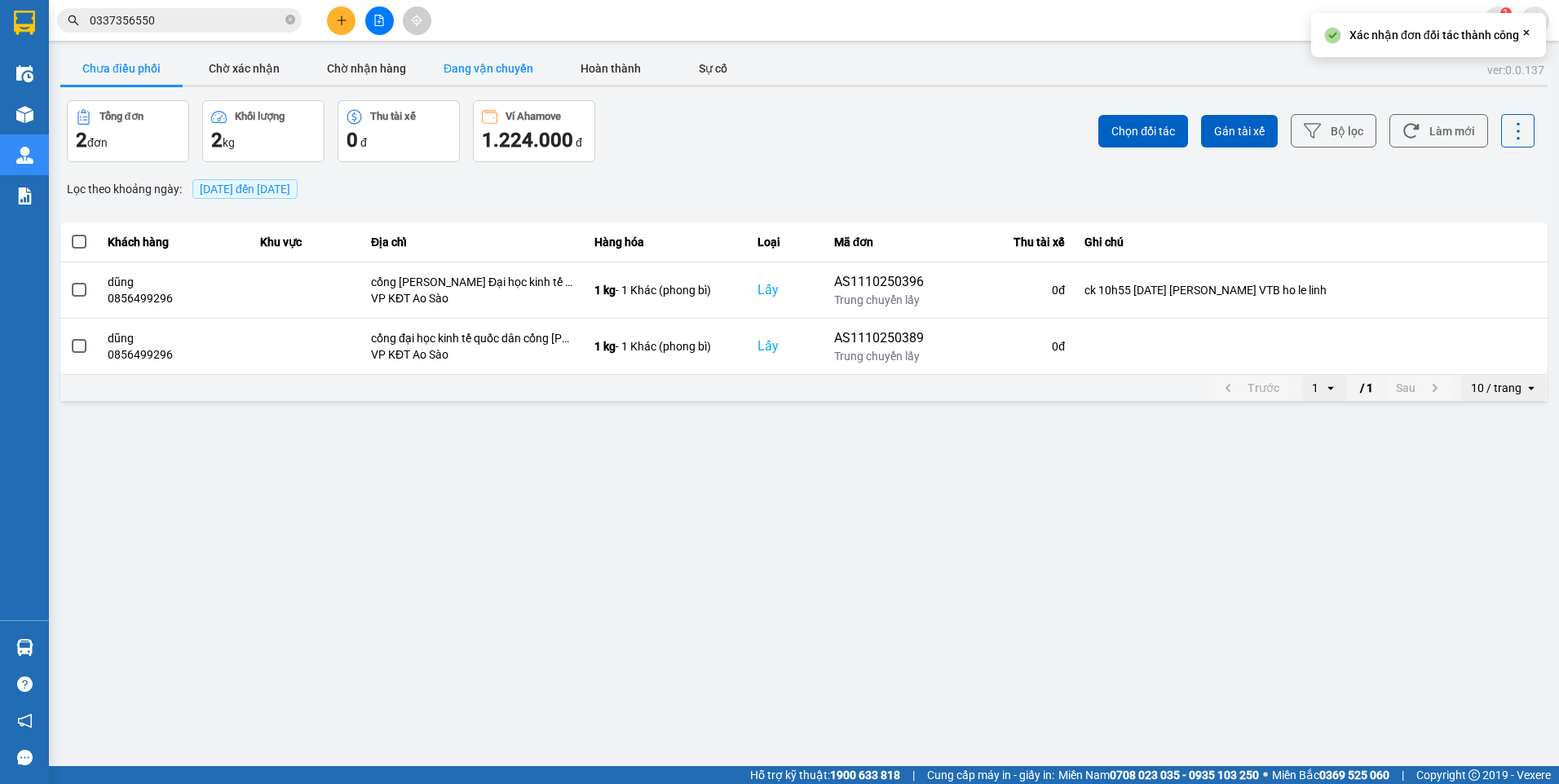
click at [494, 77] on button "Đang vận chuyển" at bounding box center [487, 68] width 123 height 33
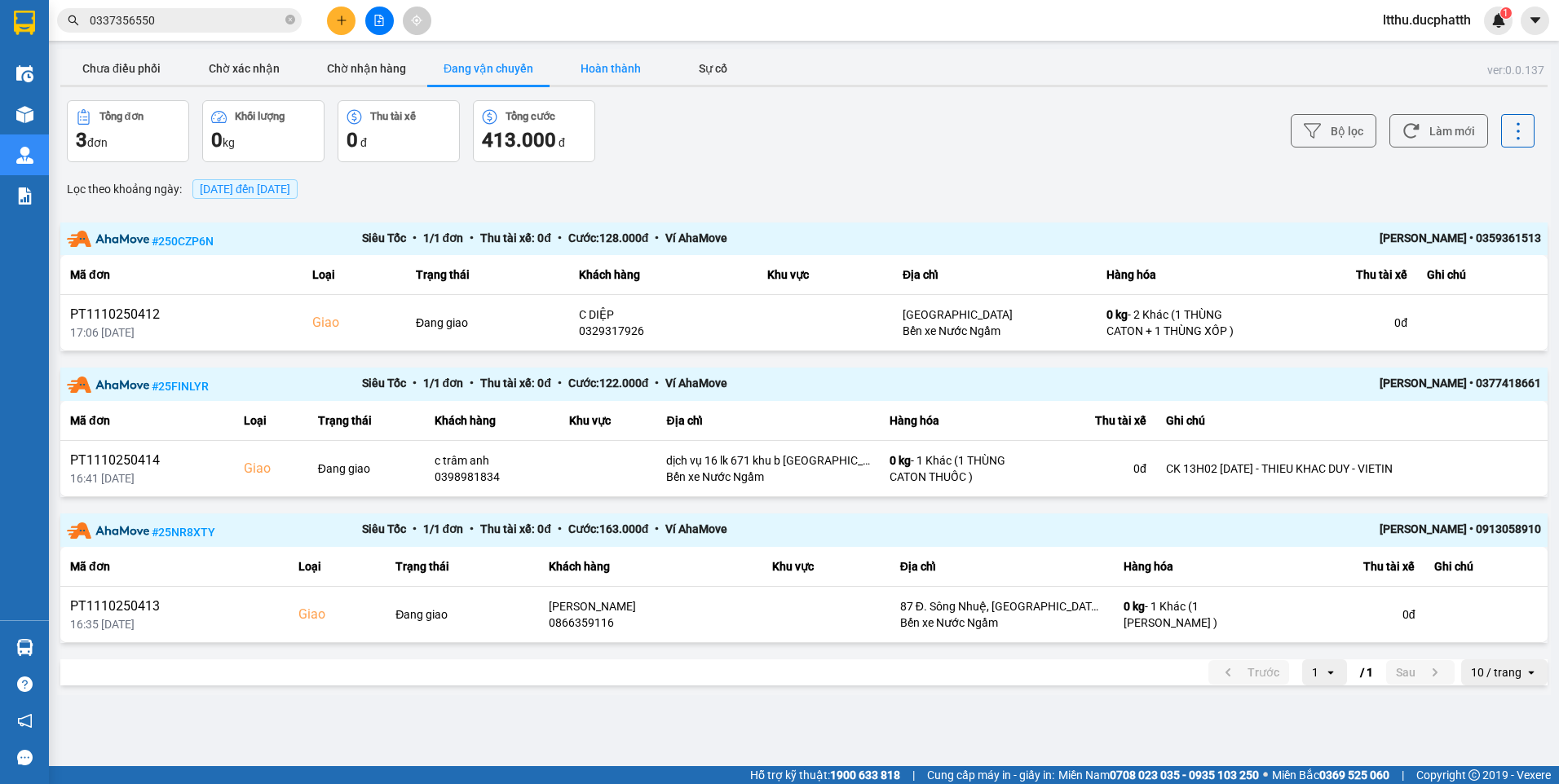
click at [601, 74] on button "Hoàn thành" at bounding box center [610, 68] width 123 height 33
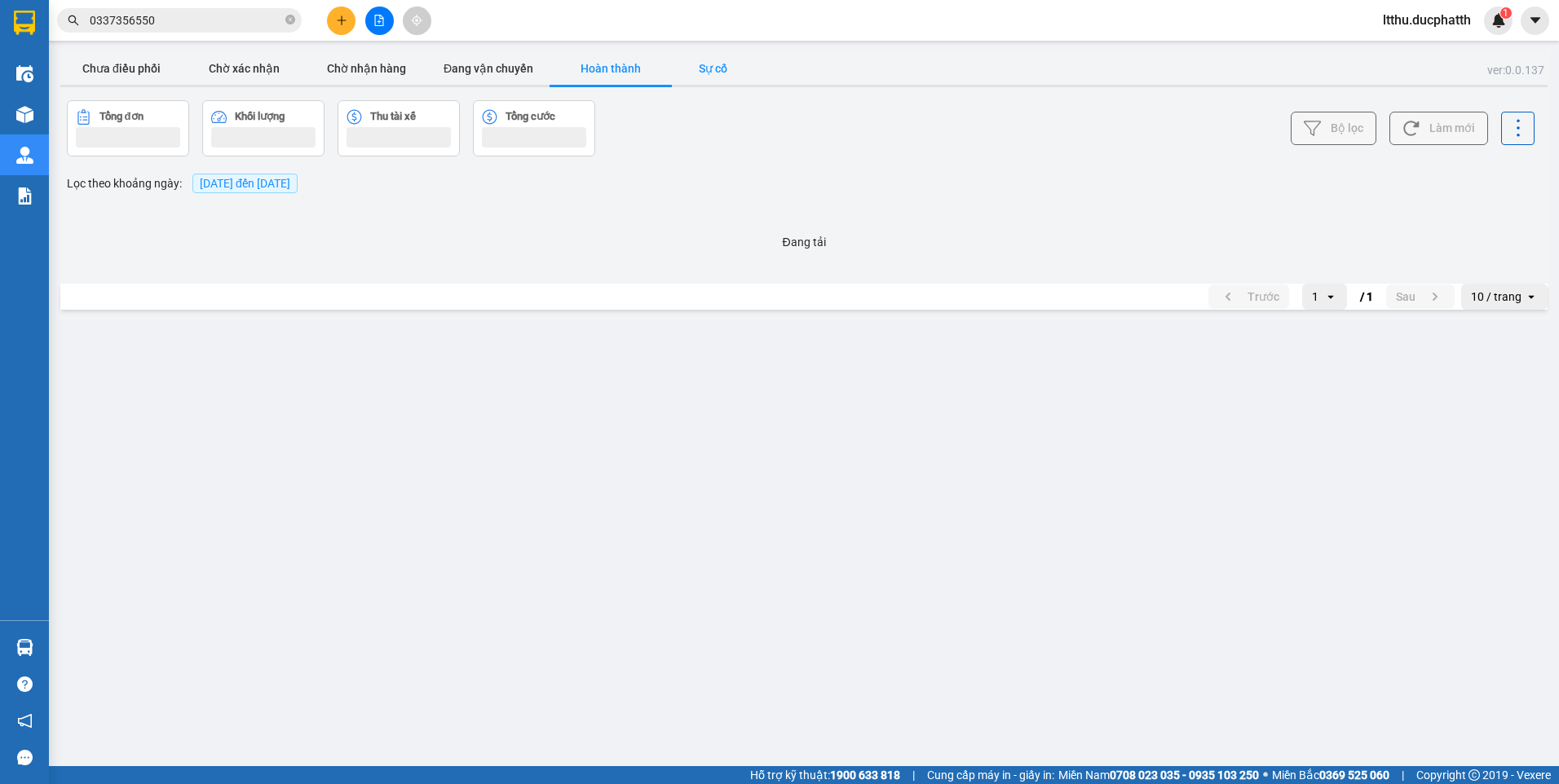
click at [710, 73] on button "Sự cố" at bounding box center [713, 68] width 82 height 33
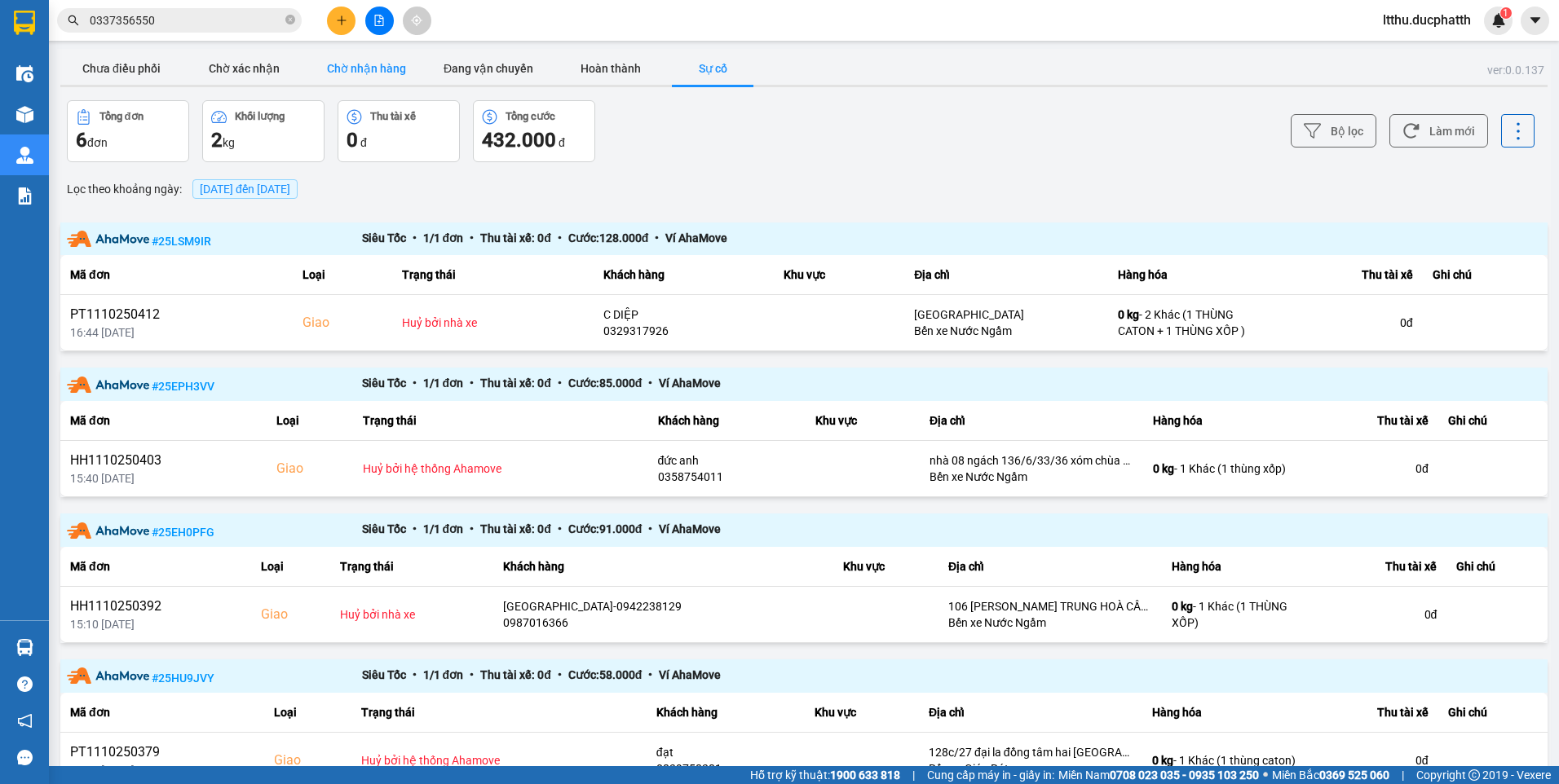
click at [399, 72] on button "Chờ nhận hàng" at bounding box center [366, 68] width 123 height 33
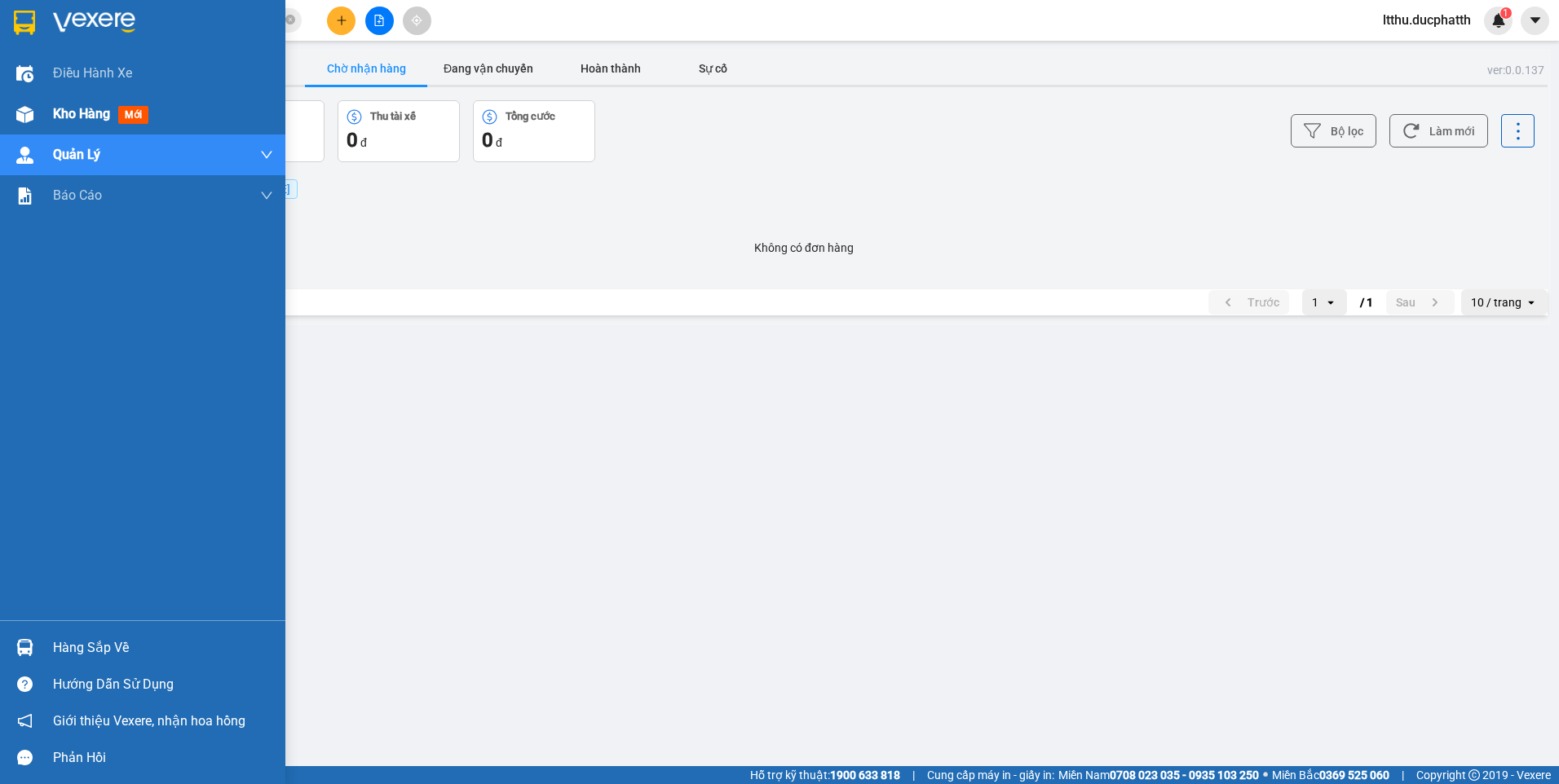
click at [73, 108] on span "Kho hàng" at bounding box center [81, 114] width 57 height 16
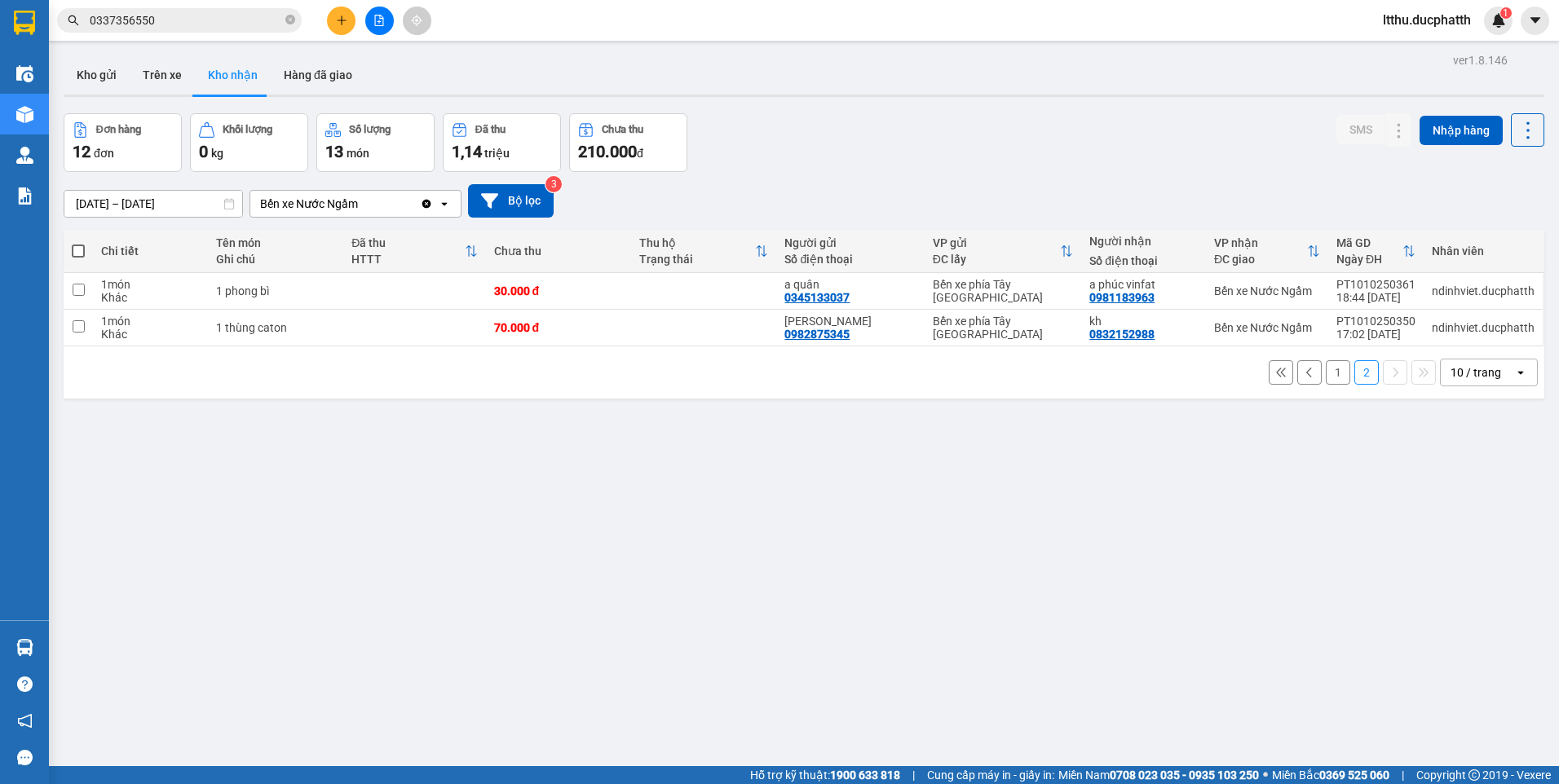
click at [1326, 374] on button "1" at bounding box center [1338, 372] width 25 height 25
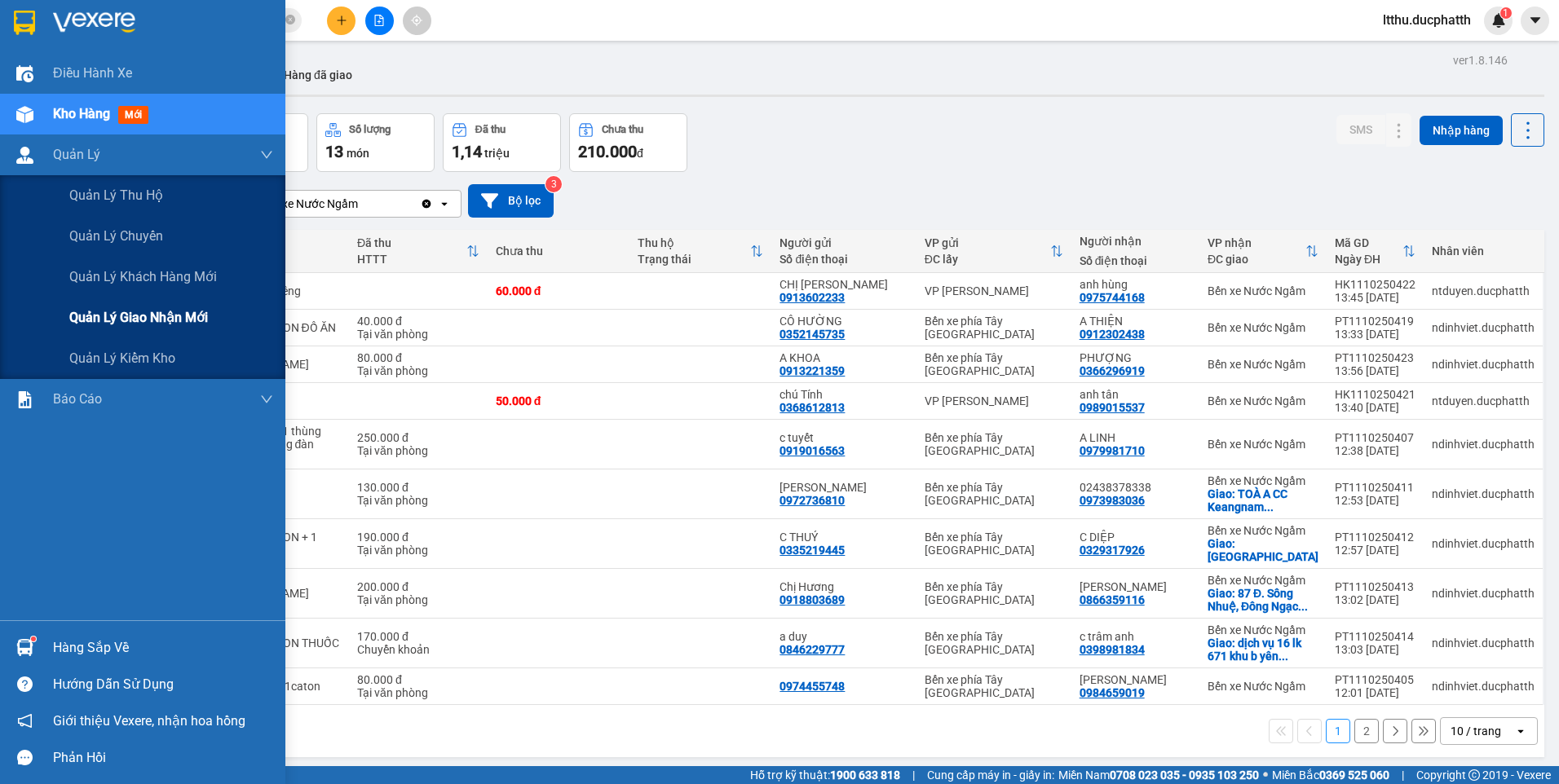
click at [114, 317] on span "Quản lý giao nhận mới" at bounding box center [139, 317] width 139 height 20
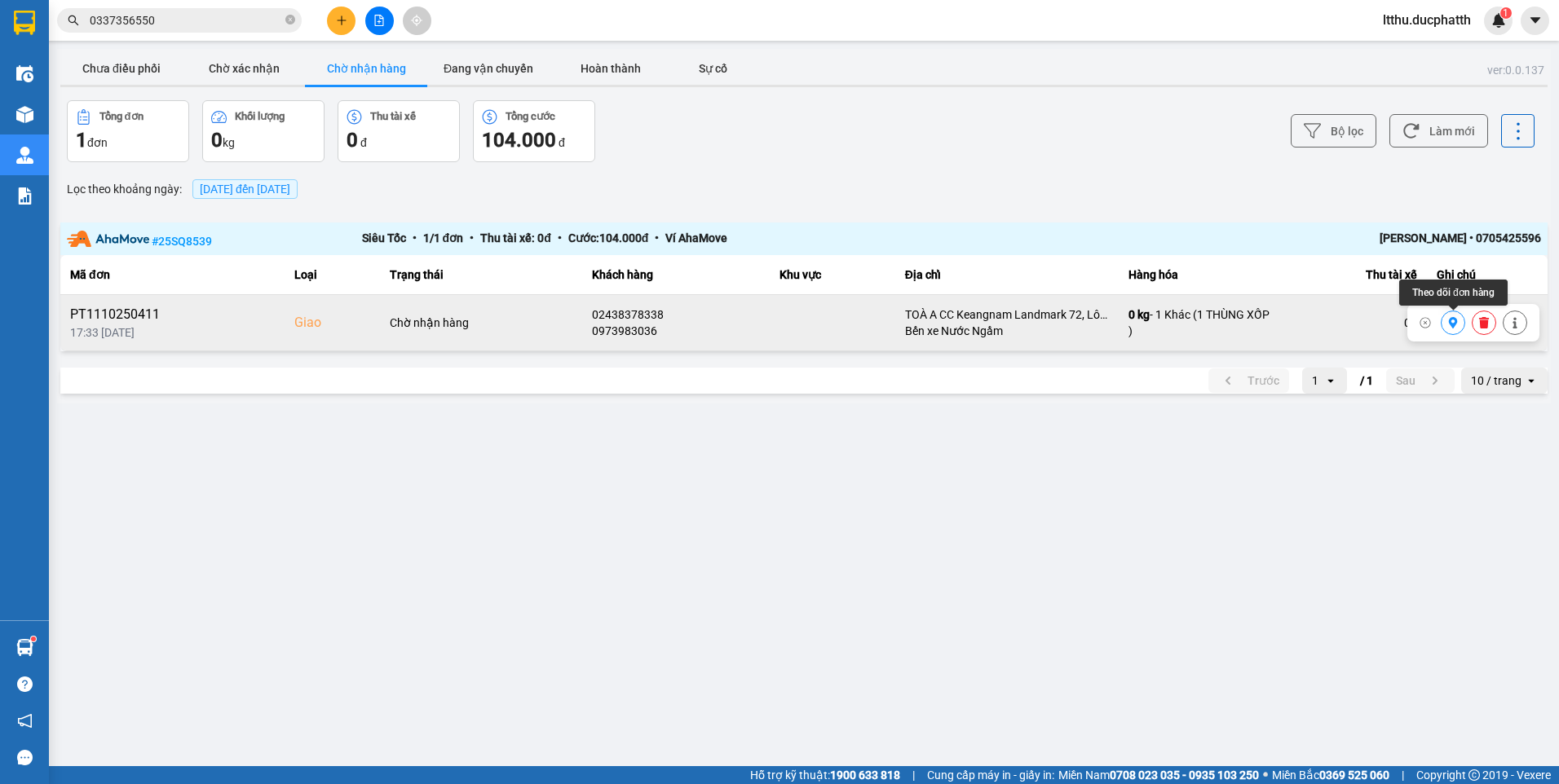
click at [1446, 325] on button at bounding box center [1452, 323] width 23 height 29
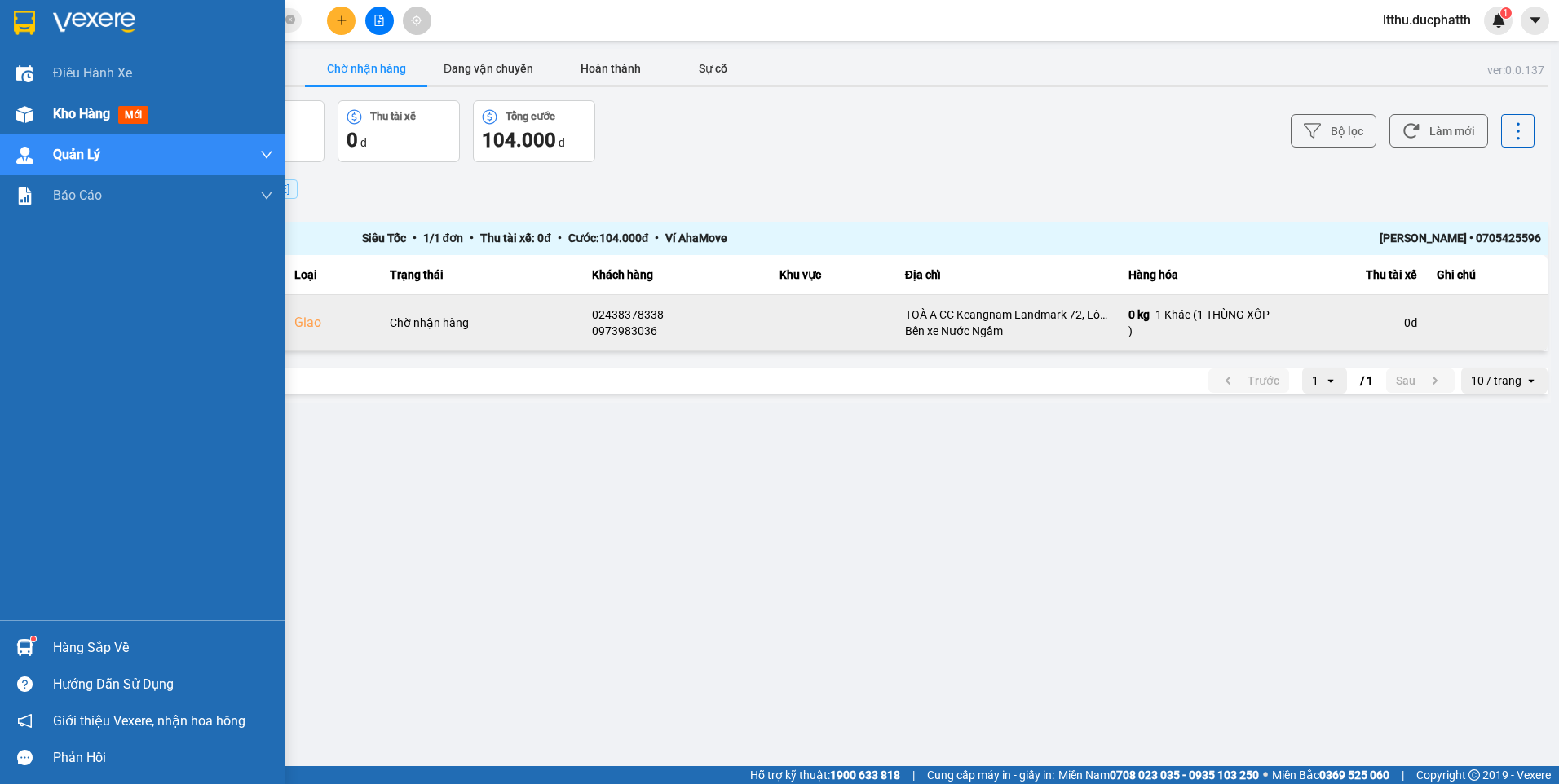
click at [65, 112] on span "Kho hàng" at bounding box center [81, 114] width 57 height 16
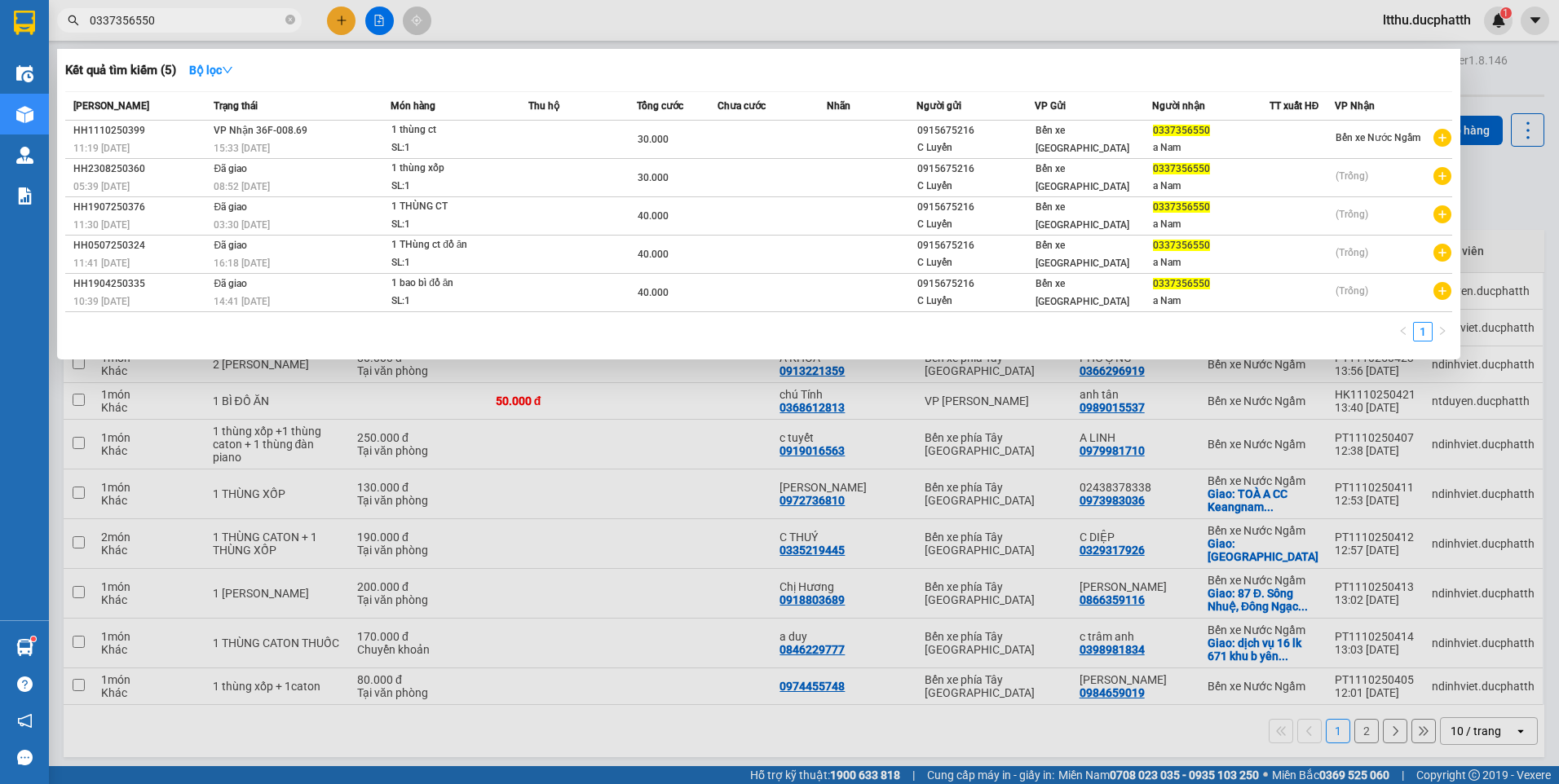
click at [174, 24] on input "0337356550" at bounding box center [185, 20] width 192 height 18
click at [173, 26] on input "0337356550" at bounding box center [185, 20] width 192 height 18
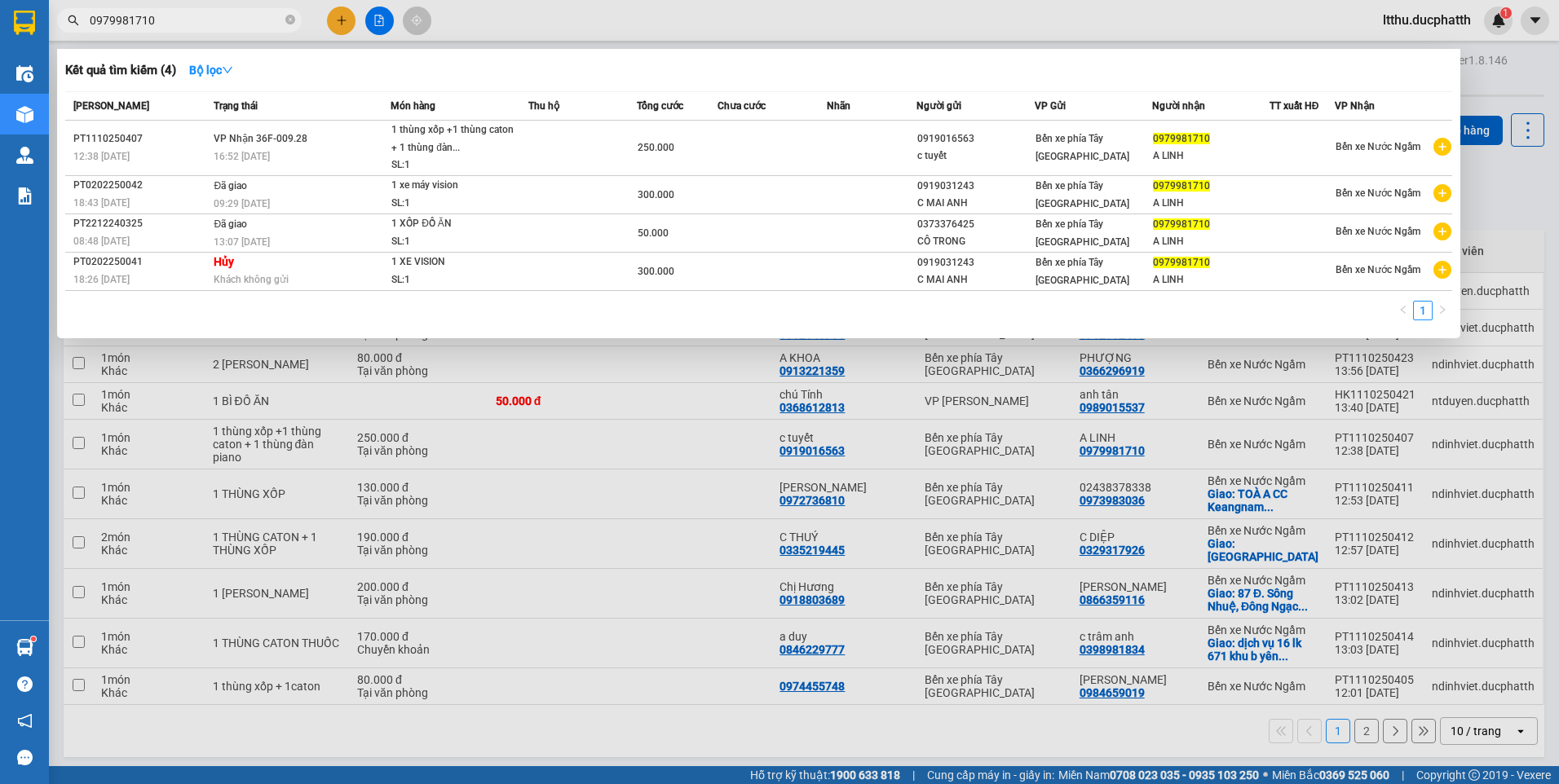
click at [699, 753] on div at bounding box center [780, 392] width 1559 height 784
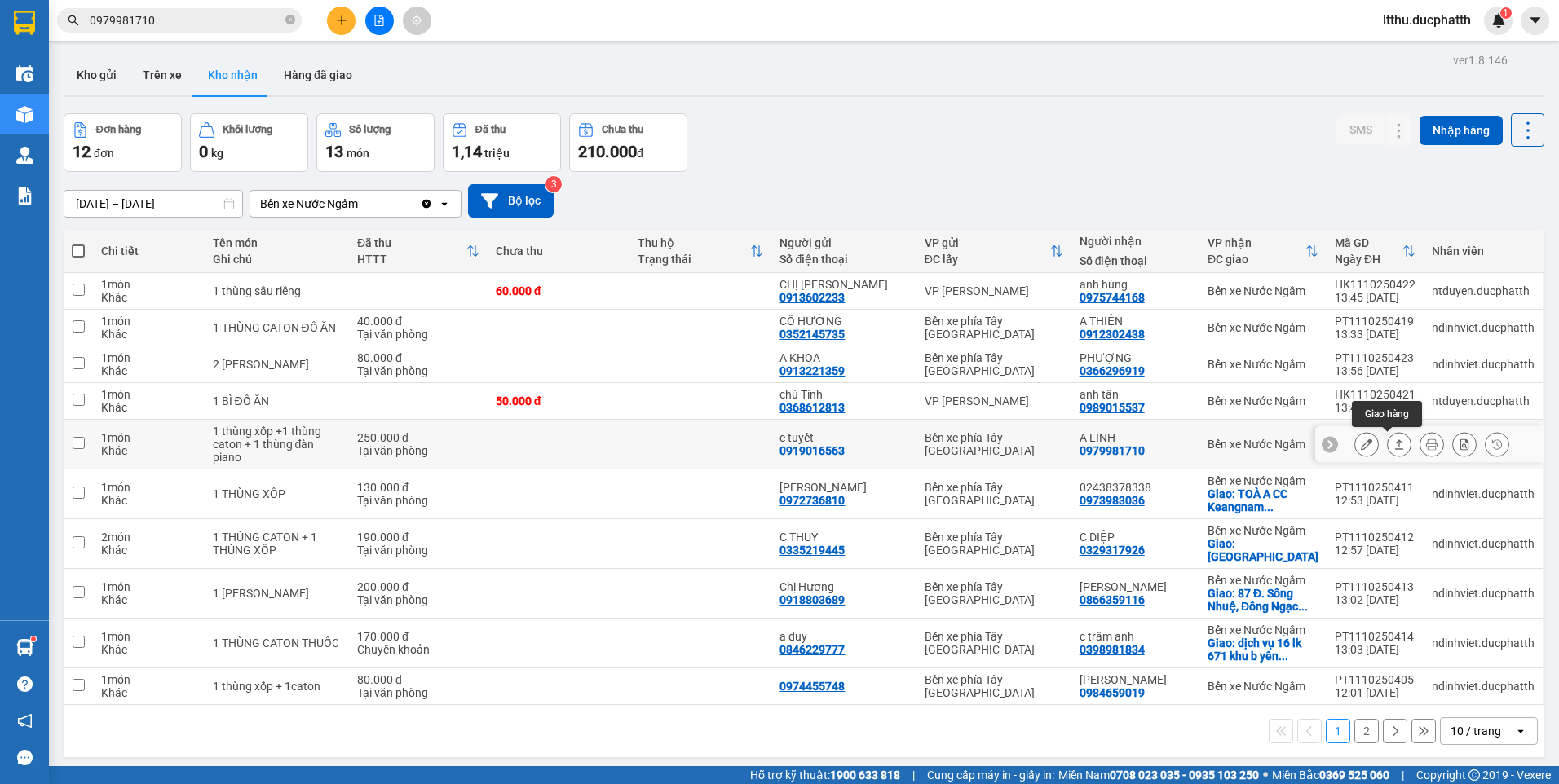
drag, startPoint x: 1394, startPoint y: 444, endPoint x: 1332, endPoint y: 374, distance: 93.5
click at [1393, 444] on button at bounding box center [1399, 444] width 23 height 29
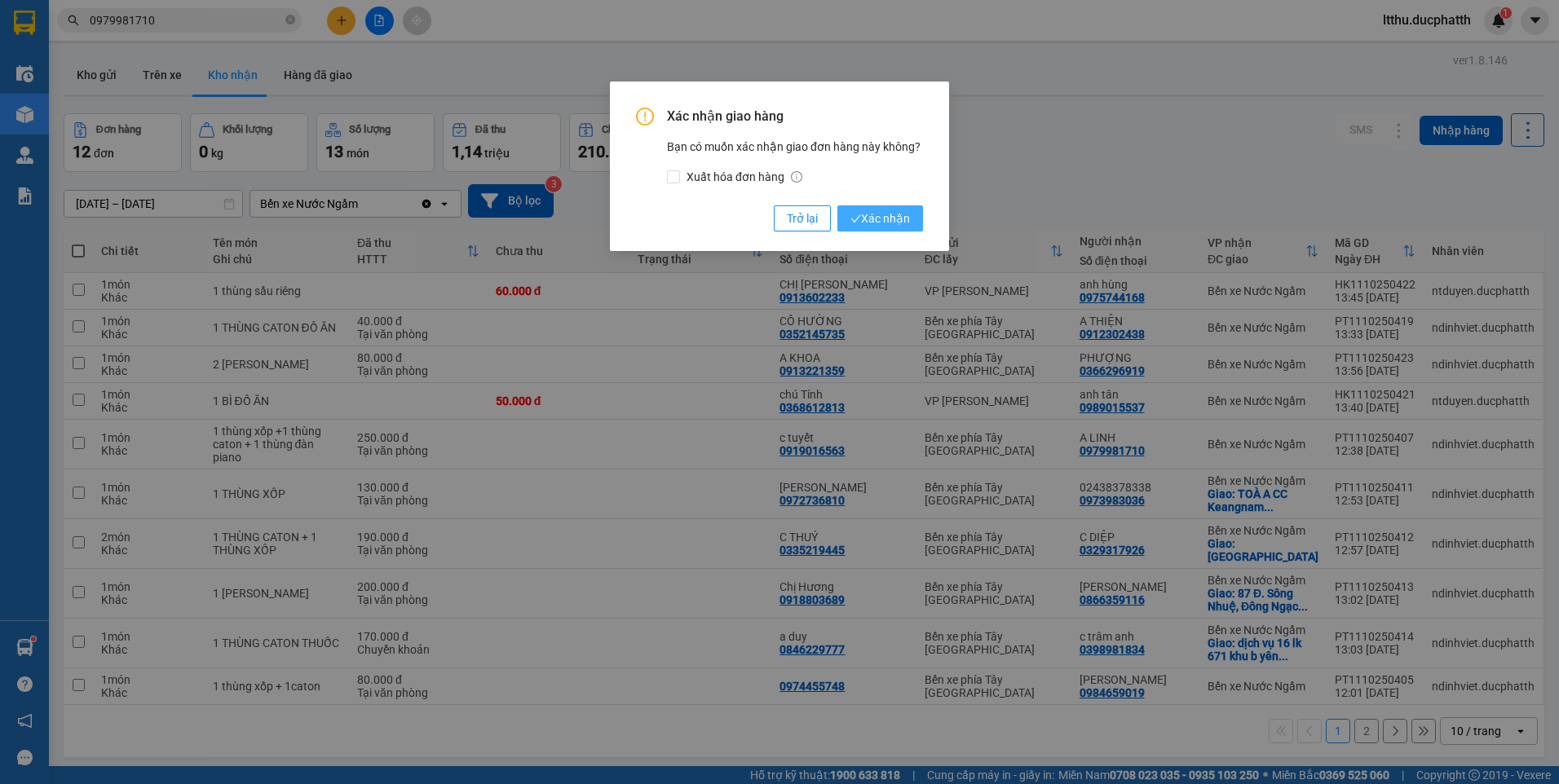
click at [888, 213] on span "Xác nhận" at bounding box center [880, 218] width 60 height 18
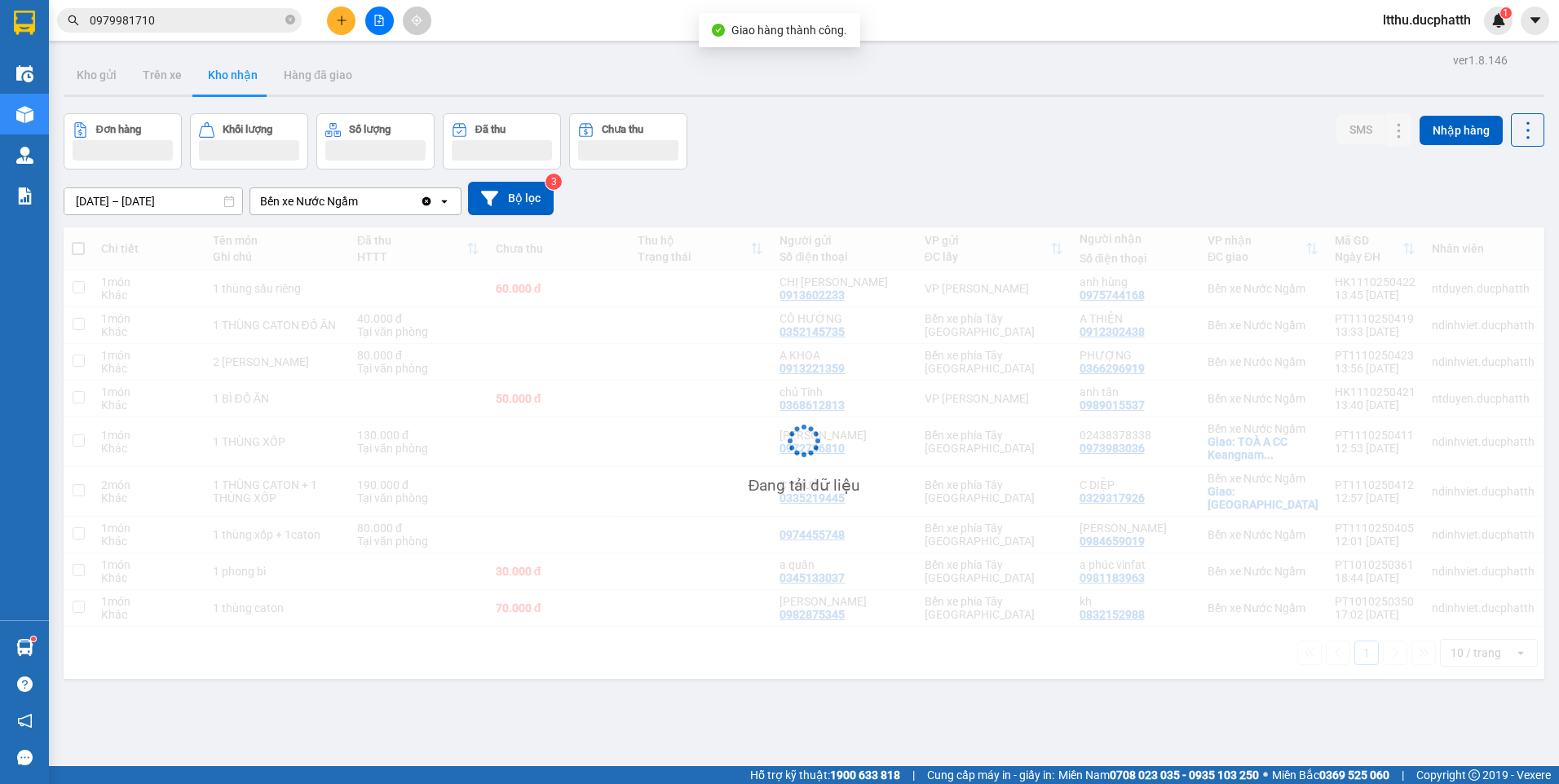
click at [181, 25] on input "0979981710" at bounding box center [185, 20] width 192 height 18
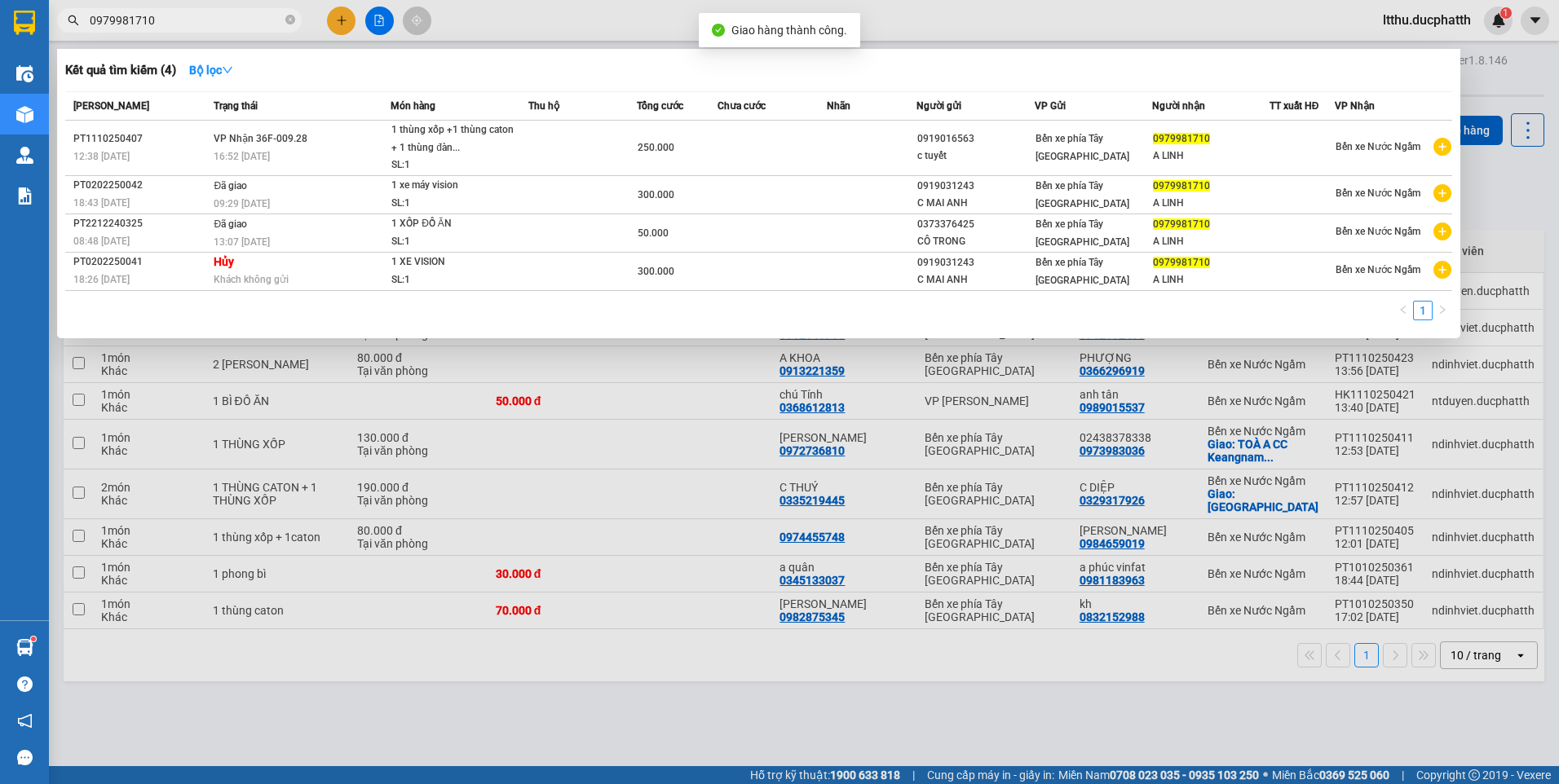
click at [181, 25] on input "0979981710" at bounding box center [185, 20] width 192 height 18
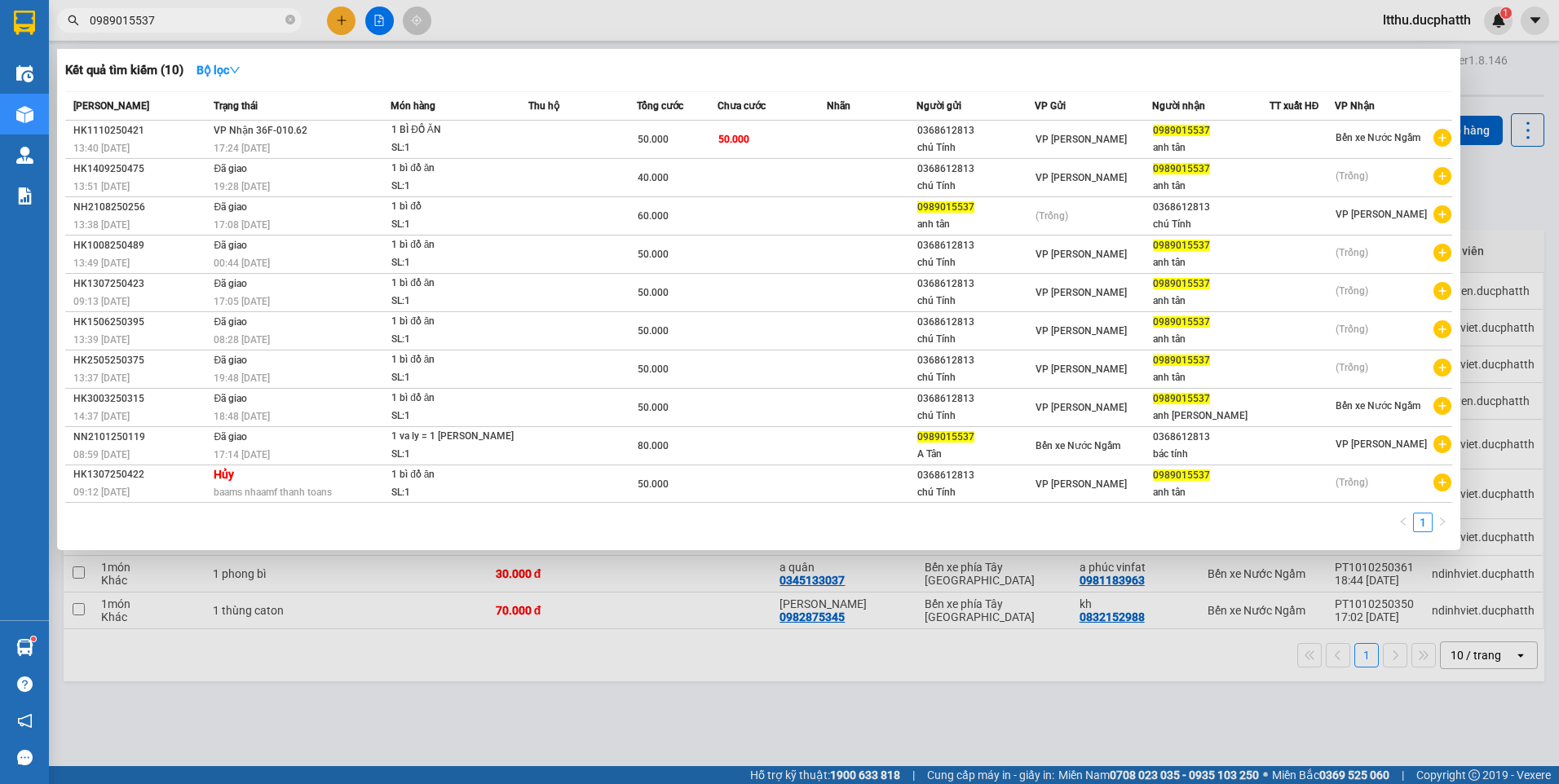
type input "0989015537"
click at [655, 670] on div at bounding box center [780, 392] width 1559 height 784
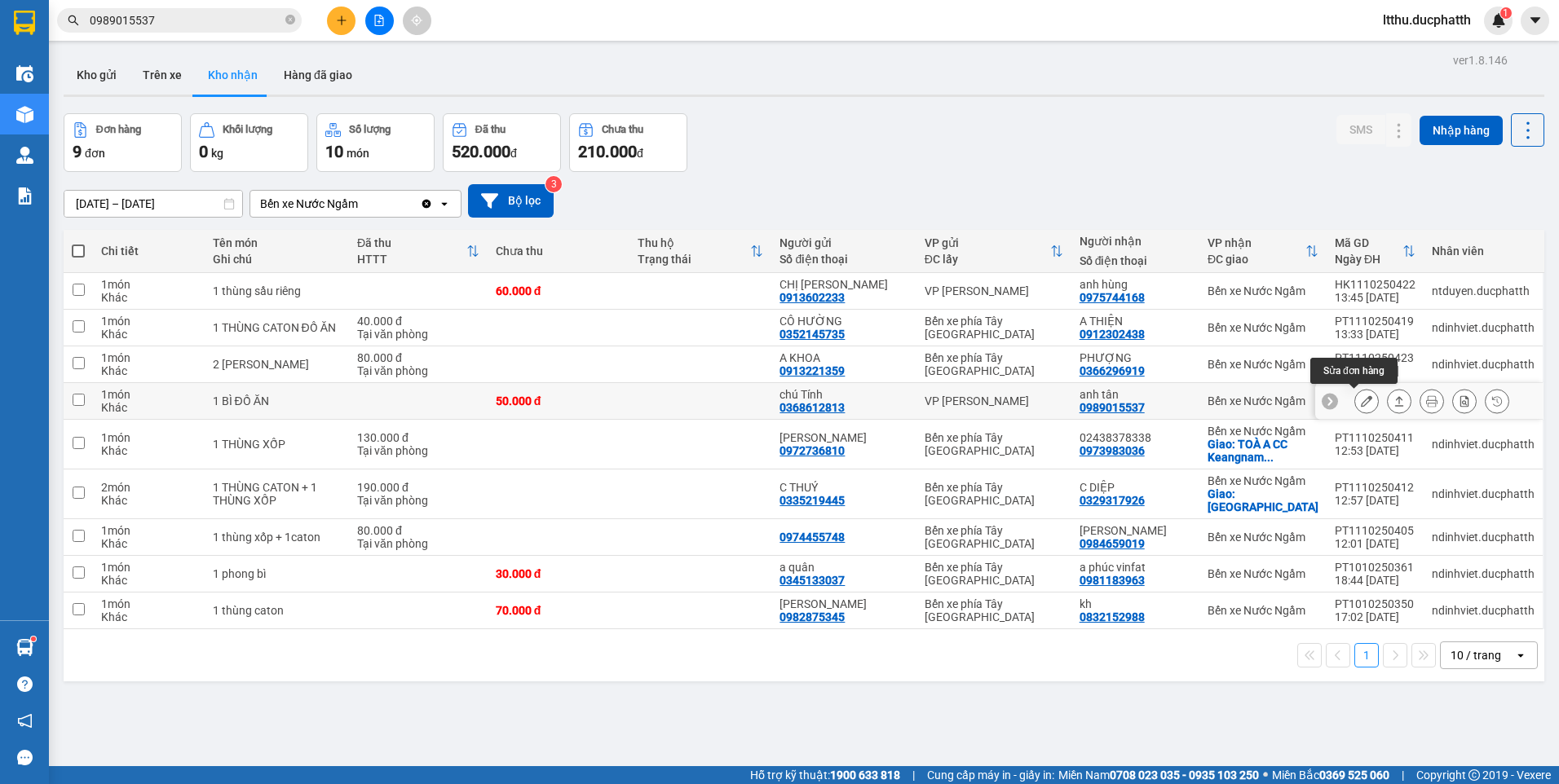
click at [1361, 402] on icon at bounding box center [1366, 400] width 11 height 11
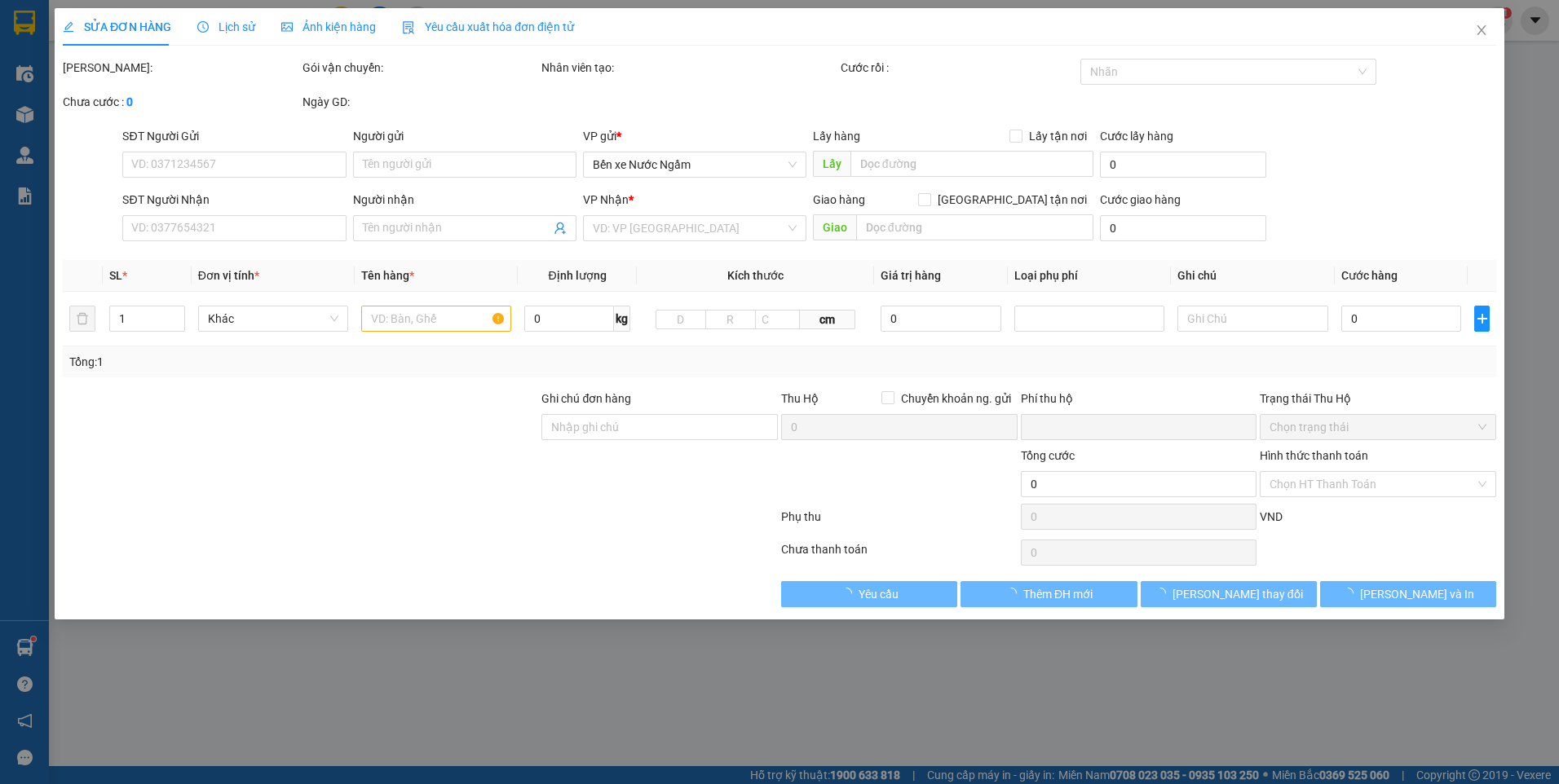
type input "0368612813"
type input "chú Tính"
type input "0989015537"
type input "anh tân"
type input "0"
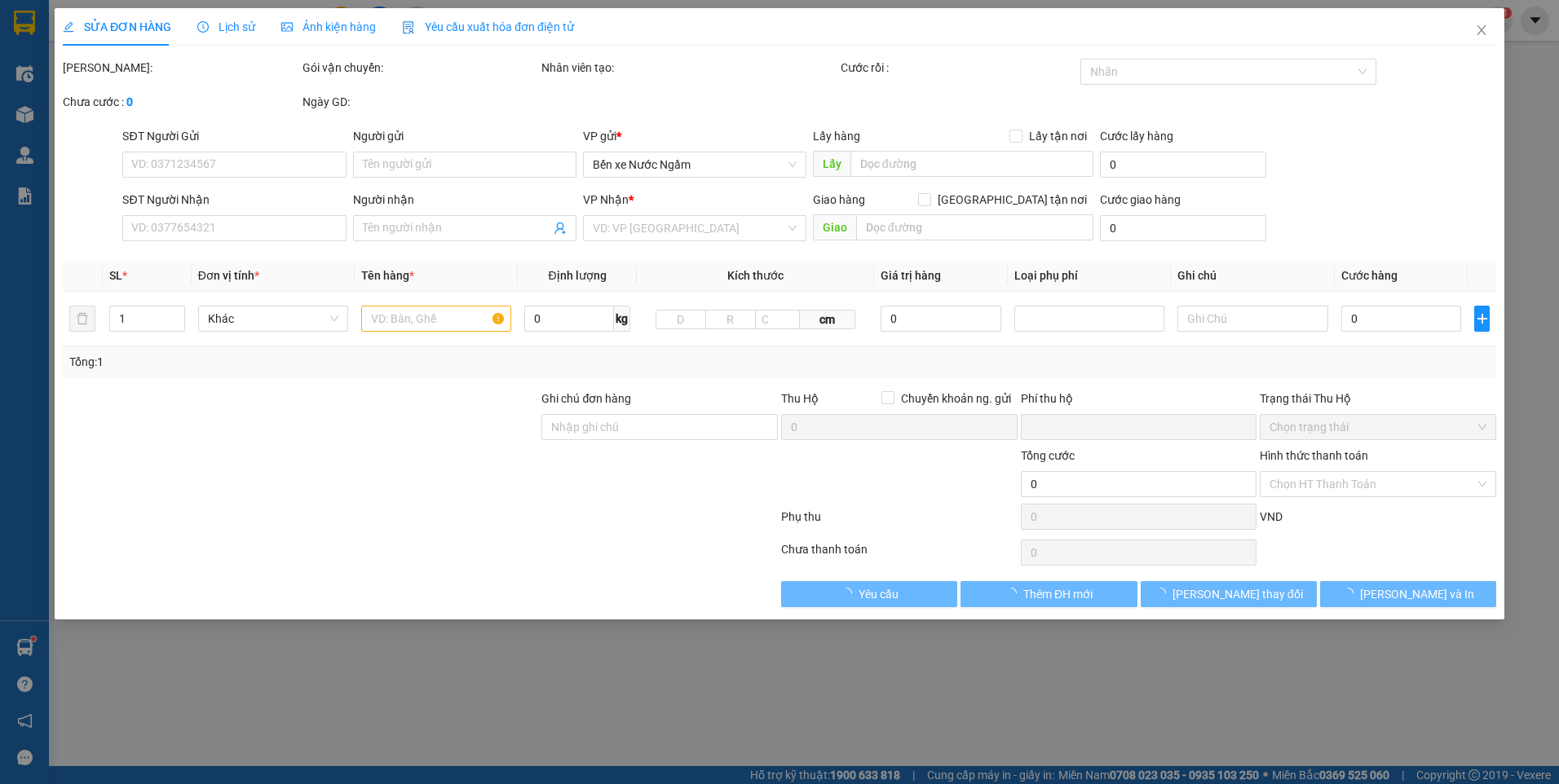
type input "50.000"
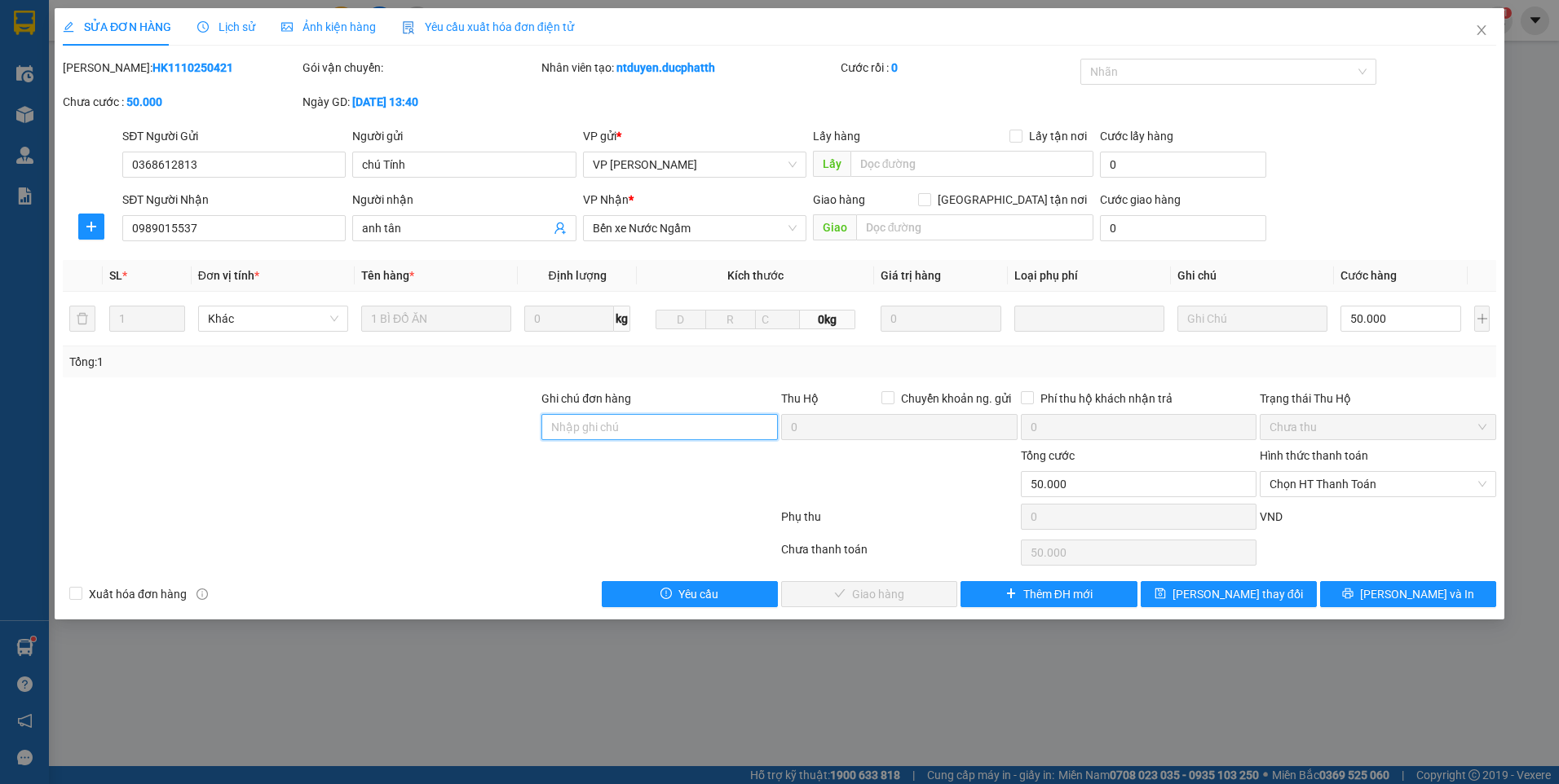
click at [664, 435] on input "Ghi chú đơn hàng" at bounding box center [659, 426] width 236 height 26
click at [1381, 476] on span "Chọn HT Thanh Toán" at bounding box center [1378, 483] width 217 height 25
type input "TM"
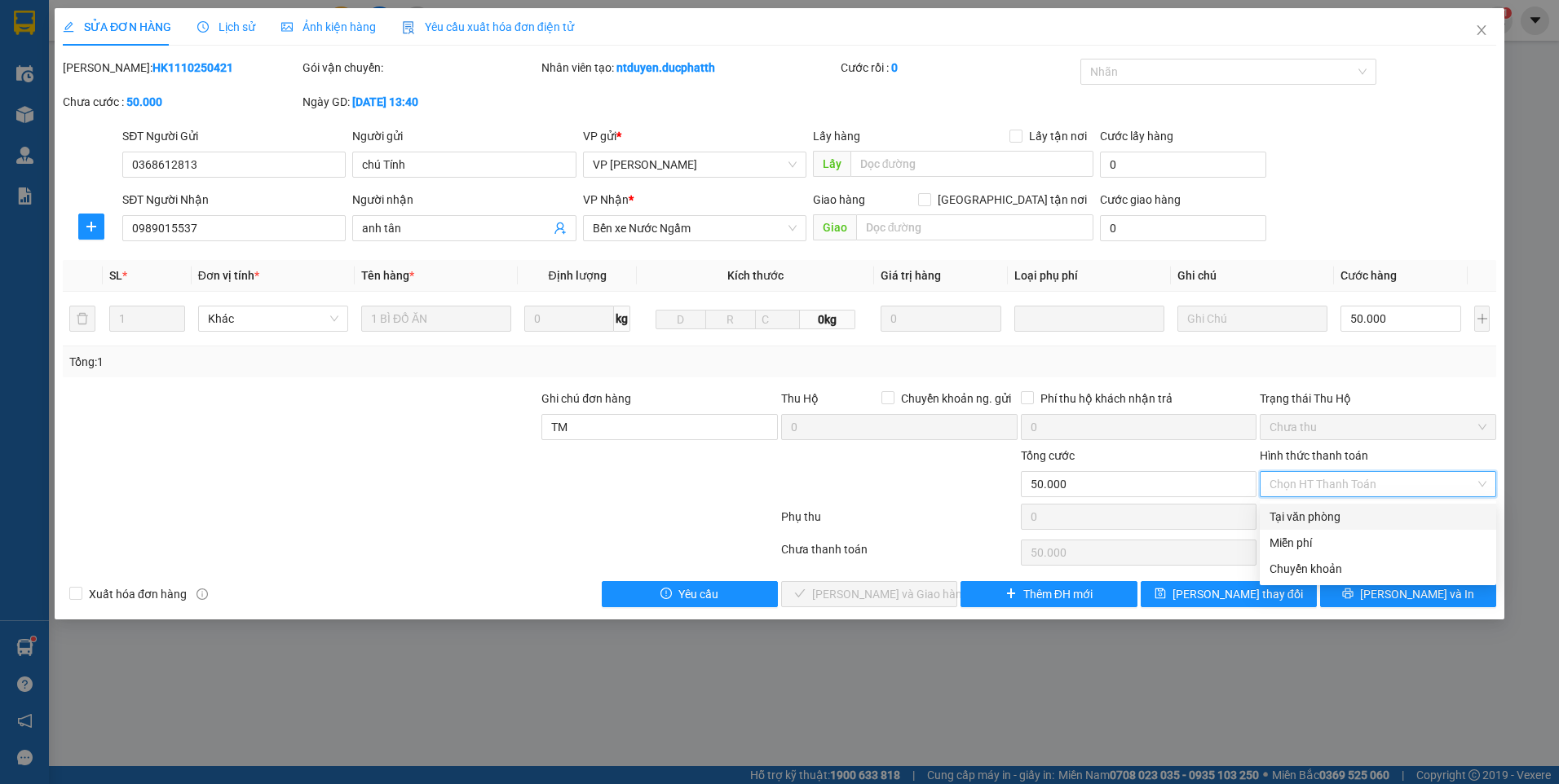
click at [1310, 525] on div "Tại văn phòng" at bounding box center [1378, 516] width 217 height 18
type input "0"
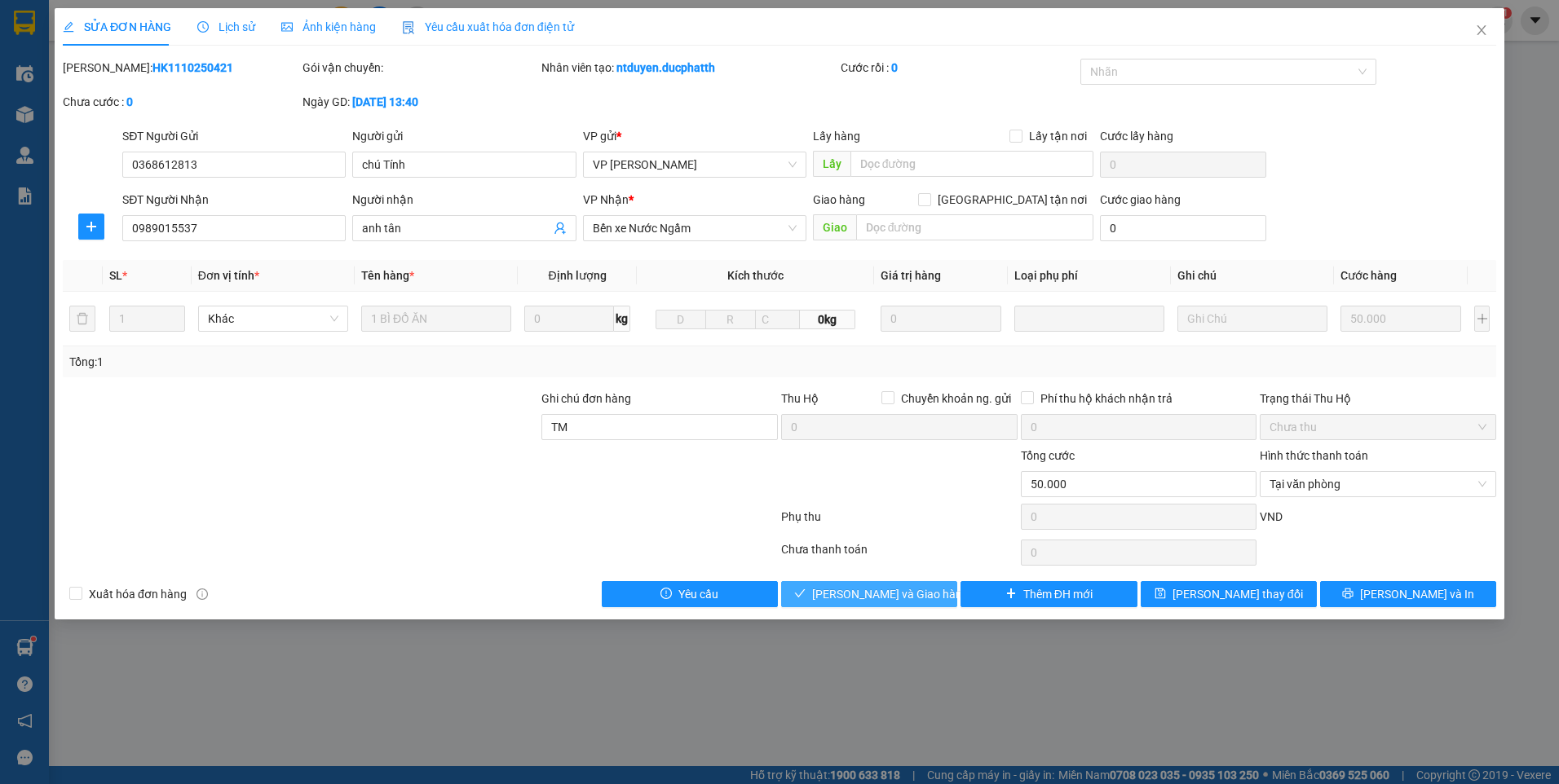
click at [843, 596] on span "[PERSON_NAME] và Giao hàng" at bounding box center [889, 594] width 156 height 18
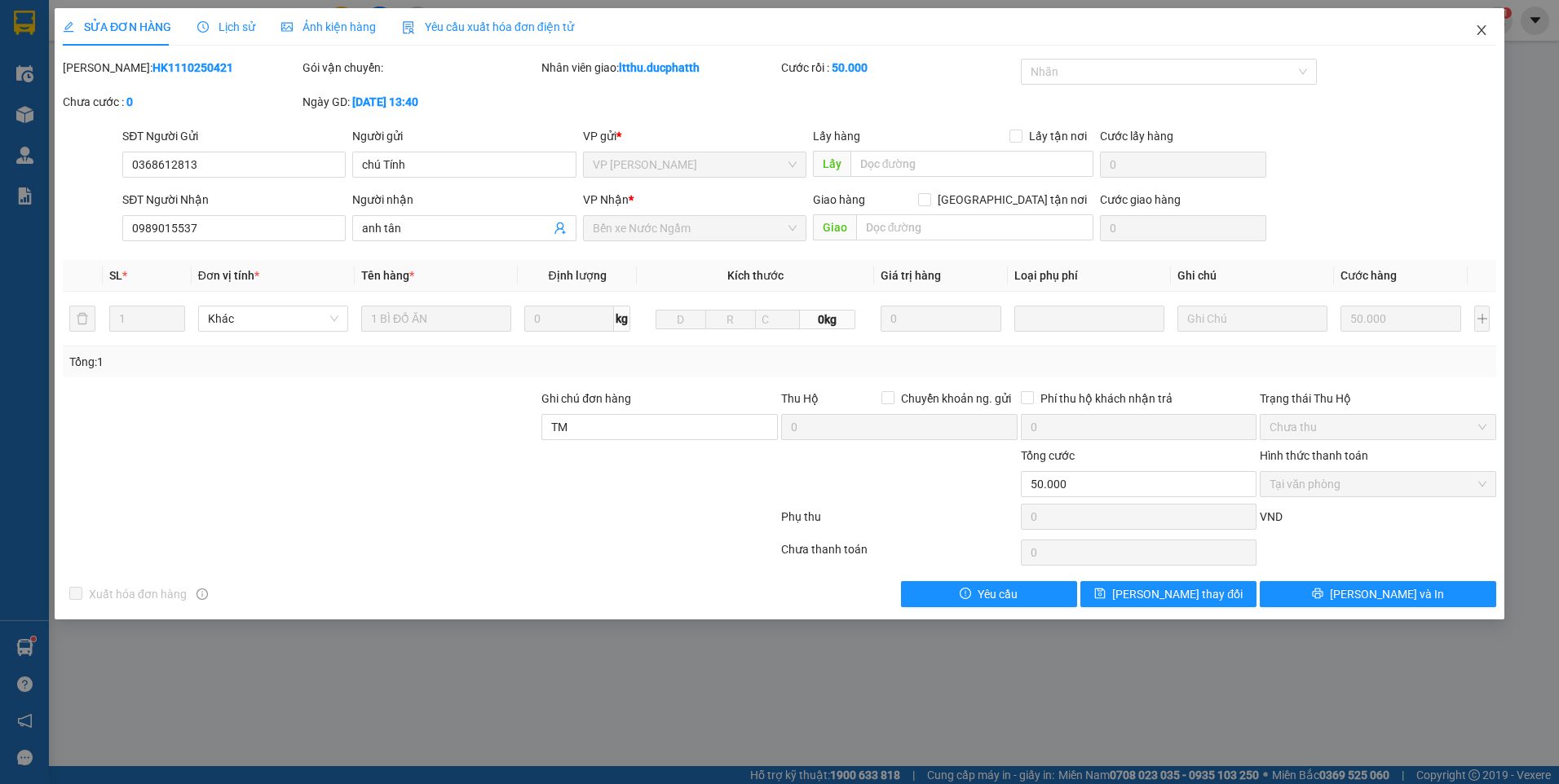
click at [1478, 34] on icon "close" at bounding box center [1480, 30] width 9 height 10
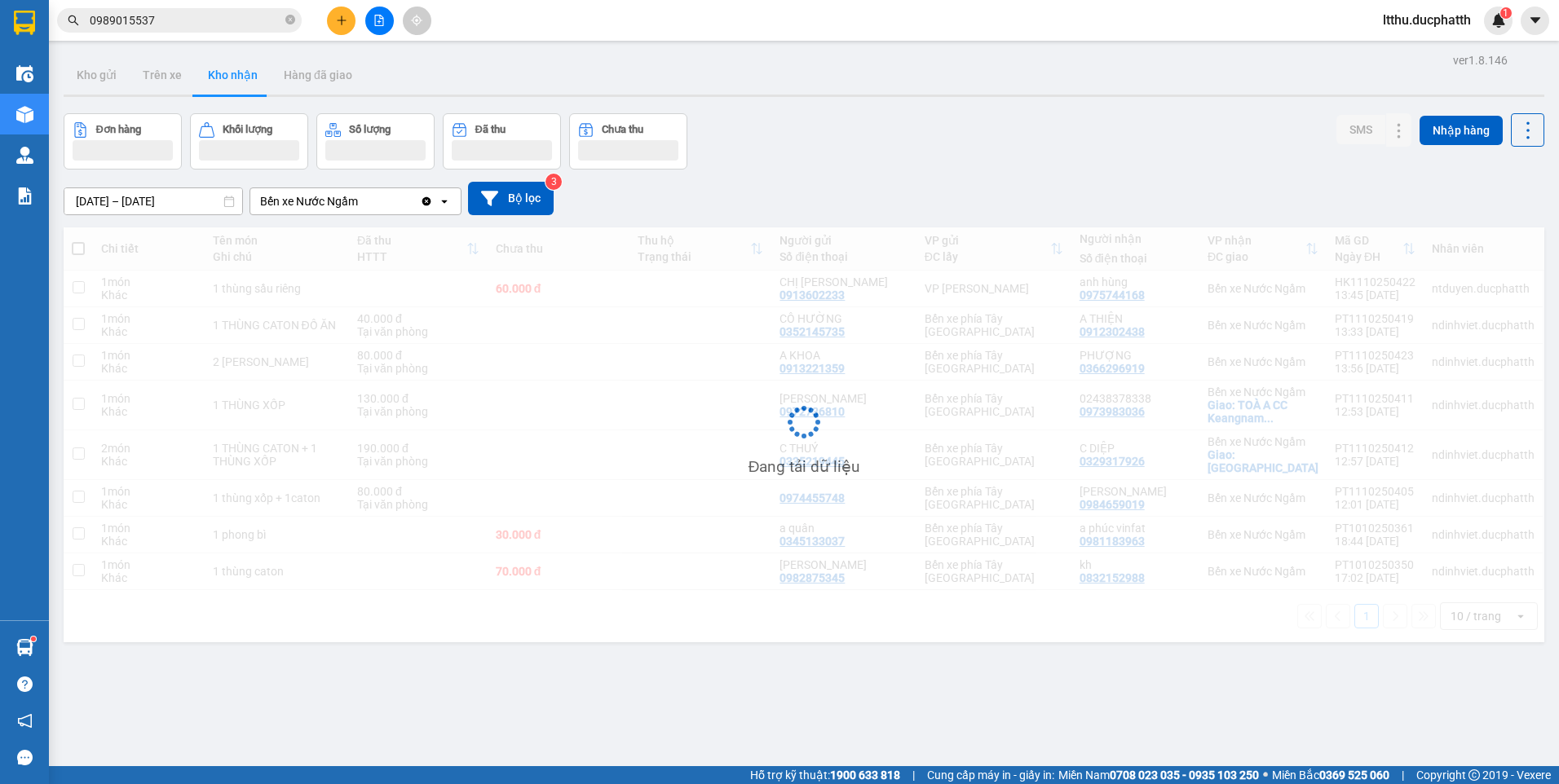
click at [197, 13] on input "0989015537" at bounding box center [185, 20] width 192 height 18
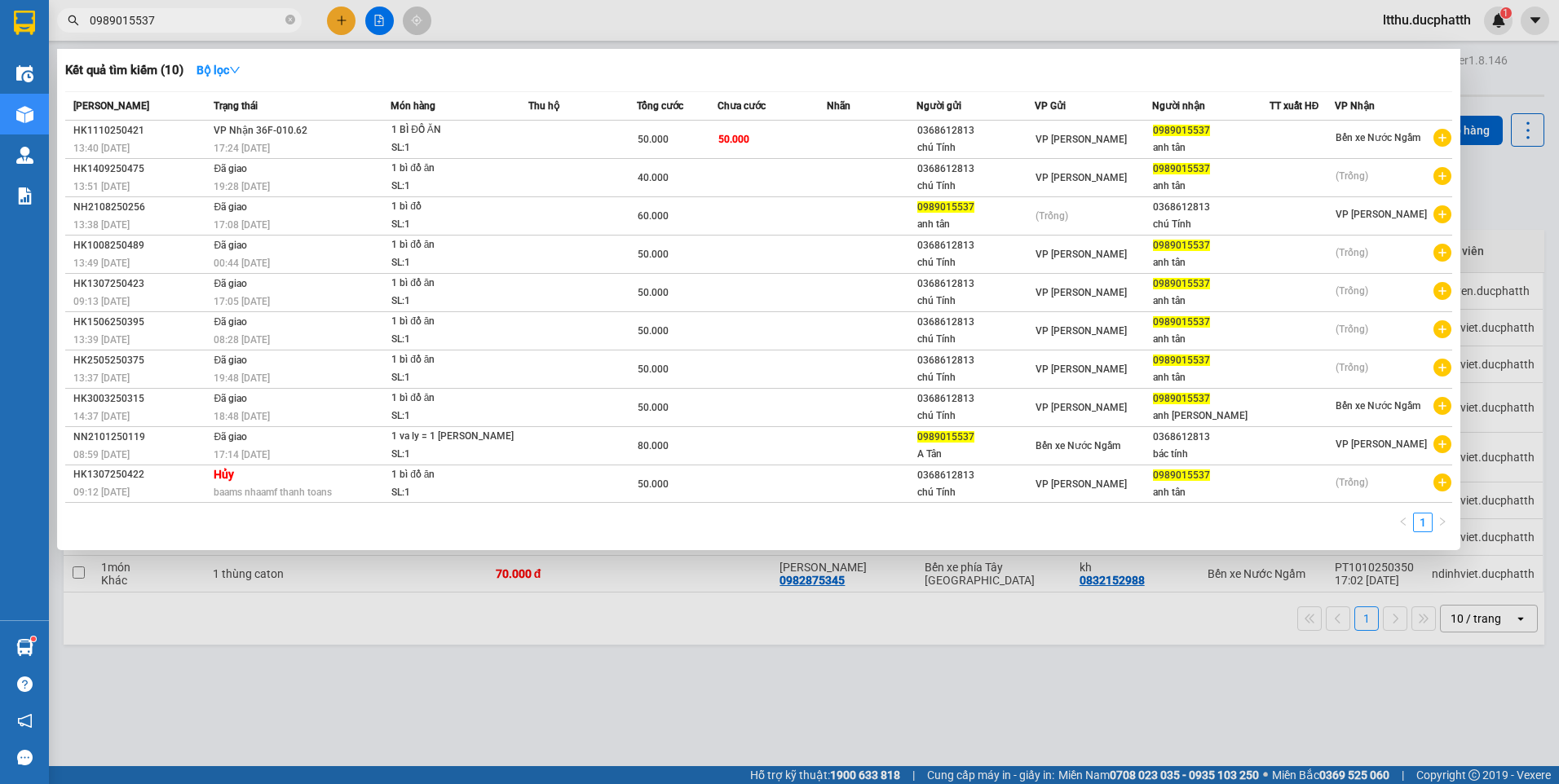
click at [197, 13] on input "0989015537" at bounding box center [185, 20] width 192 height 18
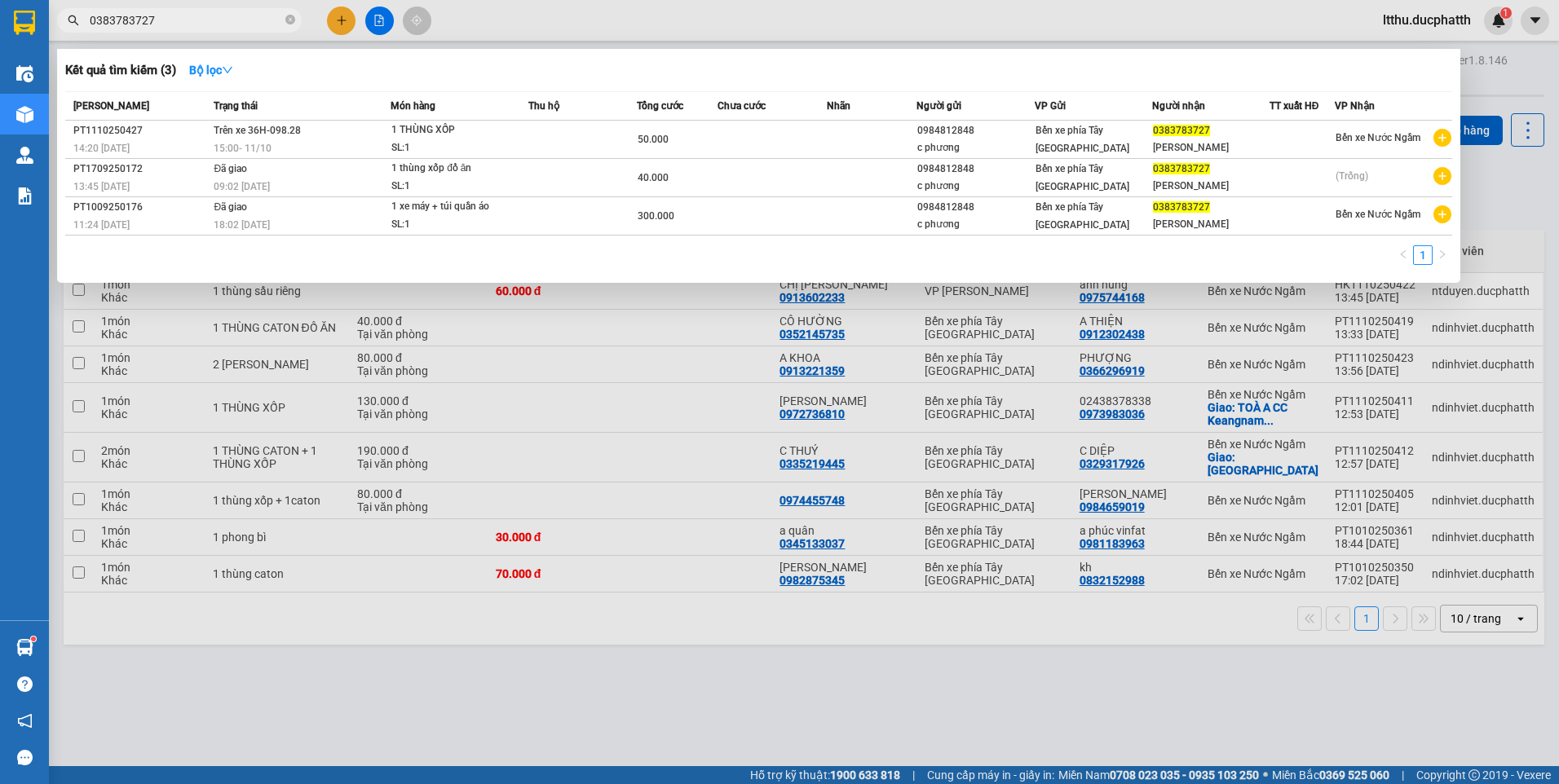
type input "0383783727"
click at [798, 681] on div at bounding box center [780, 392] width 1559 height 784
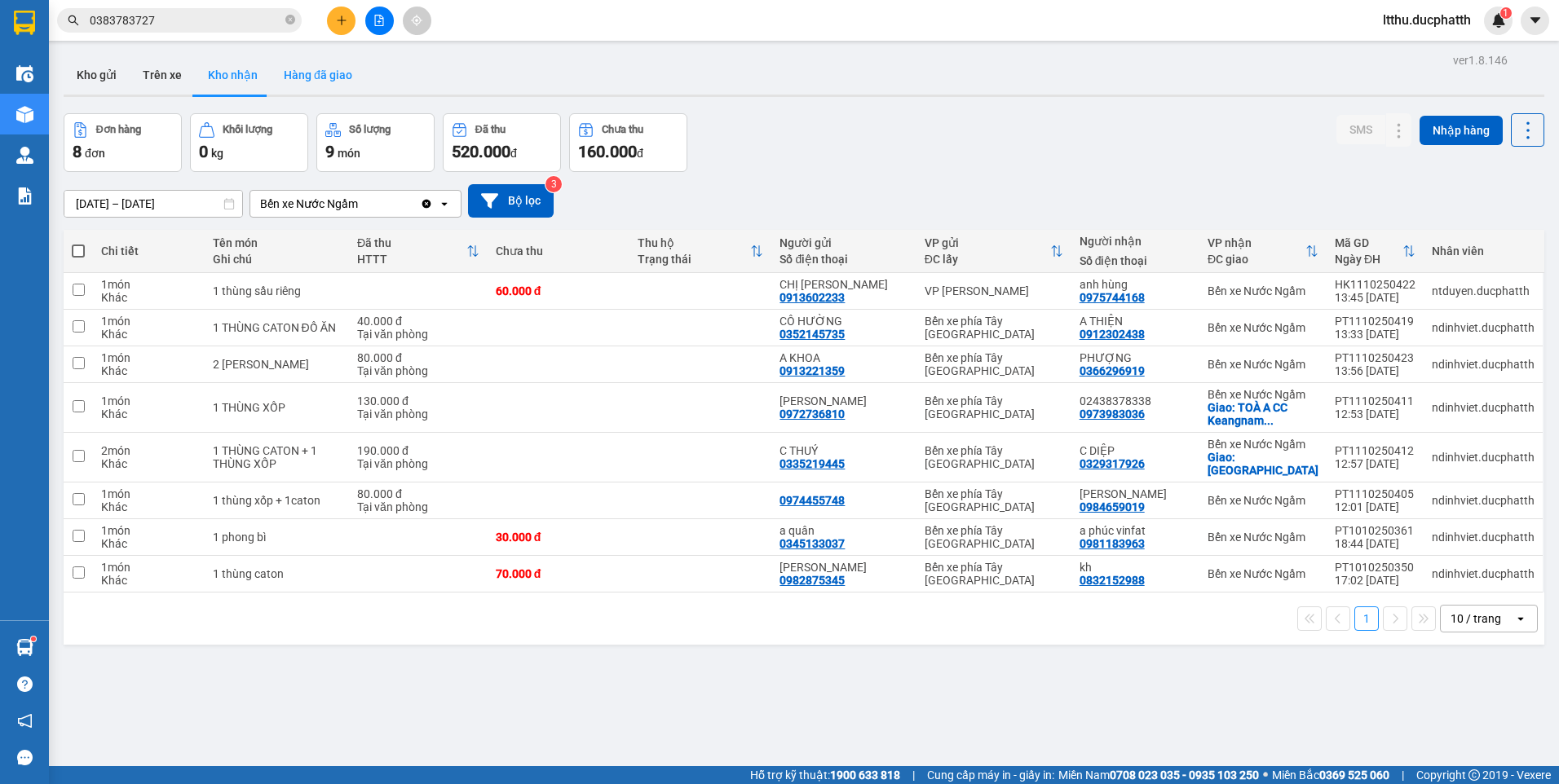
click at [340, 78] on button "Hàng đã giao" at bounding box center [317, 75] width 95 height 39
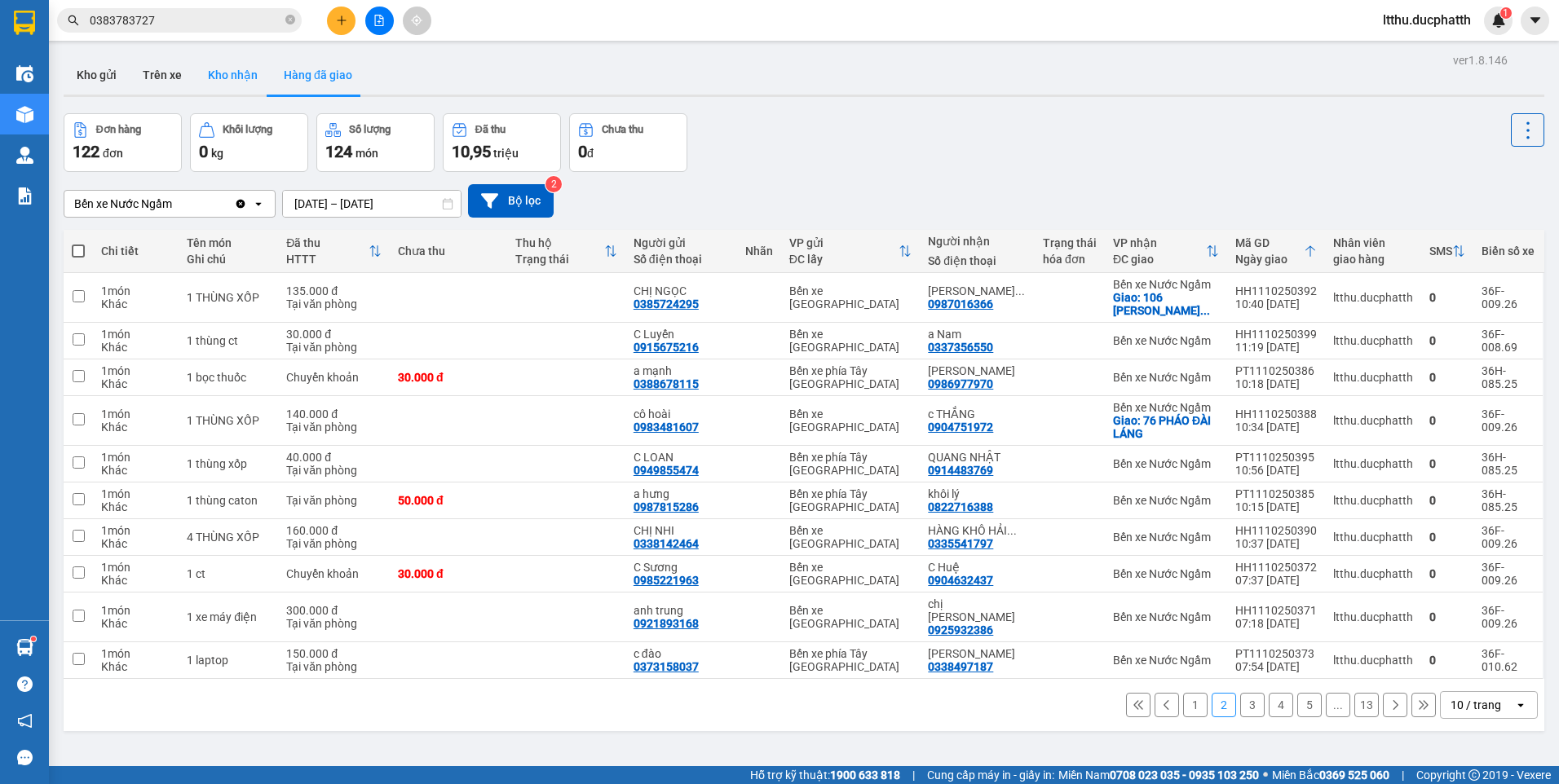
click at [224, 83] on button "Kho nhận" at bounding box center [232, 75] width 76 height 39
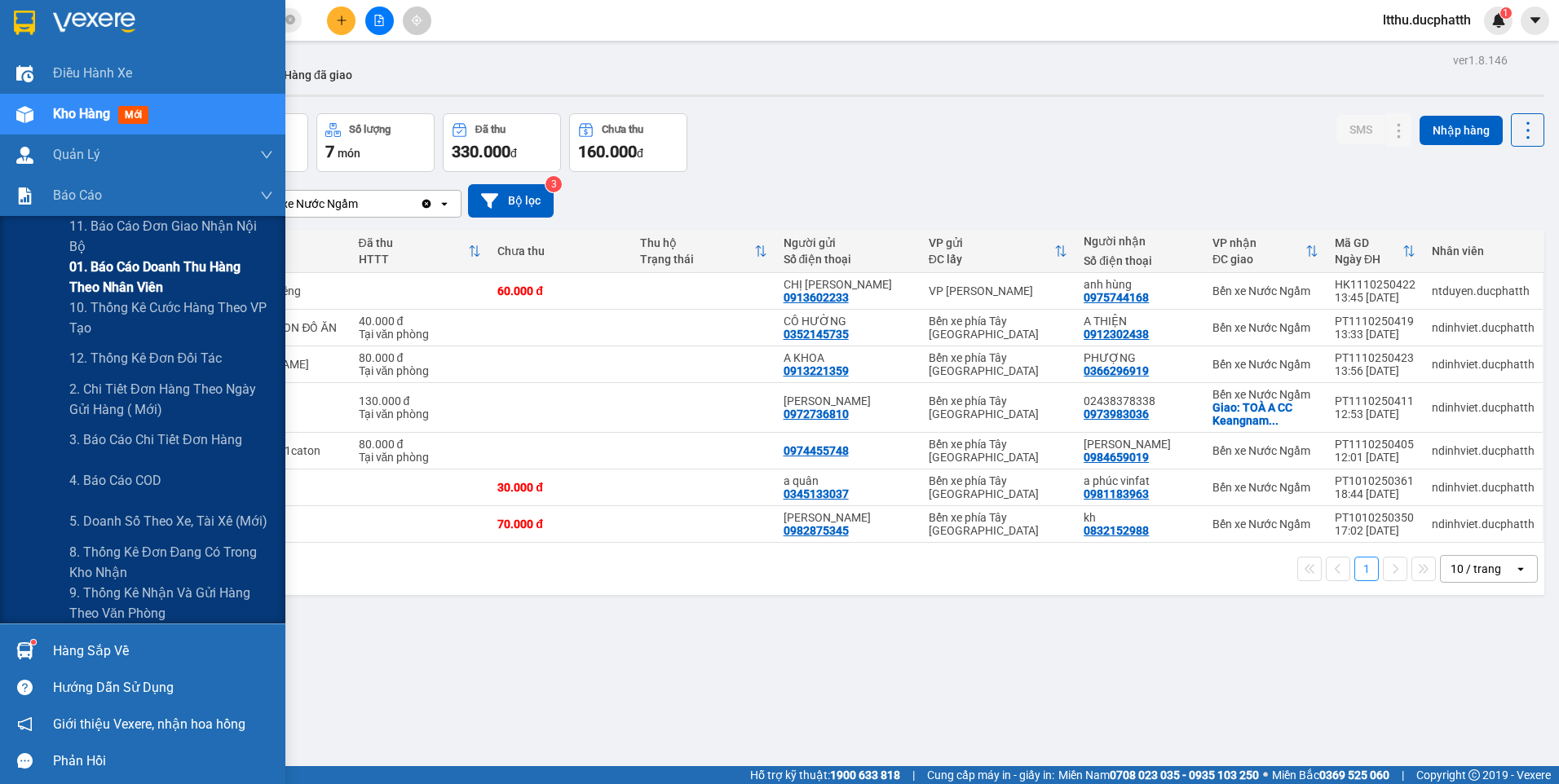
click at [125, 274] on span "01. Báo cáo doanh thu hàng theo nhân viên" at bounding box center [171, 277] width 203 height 41
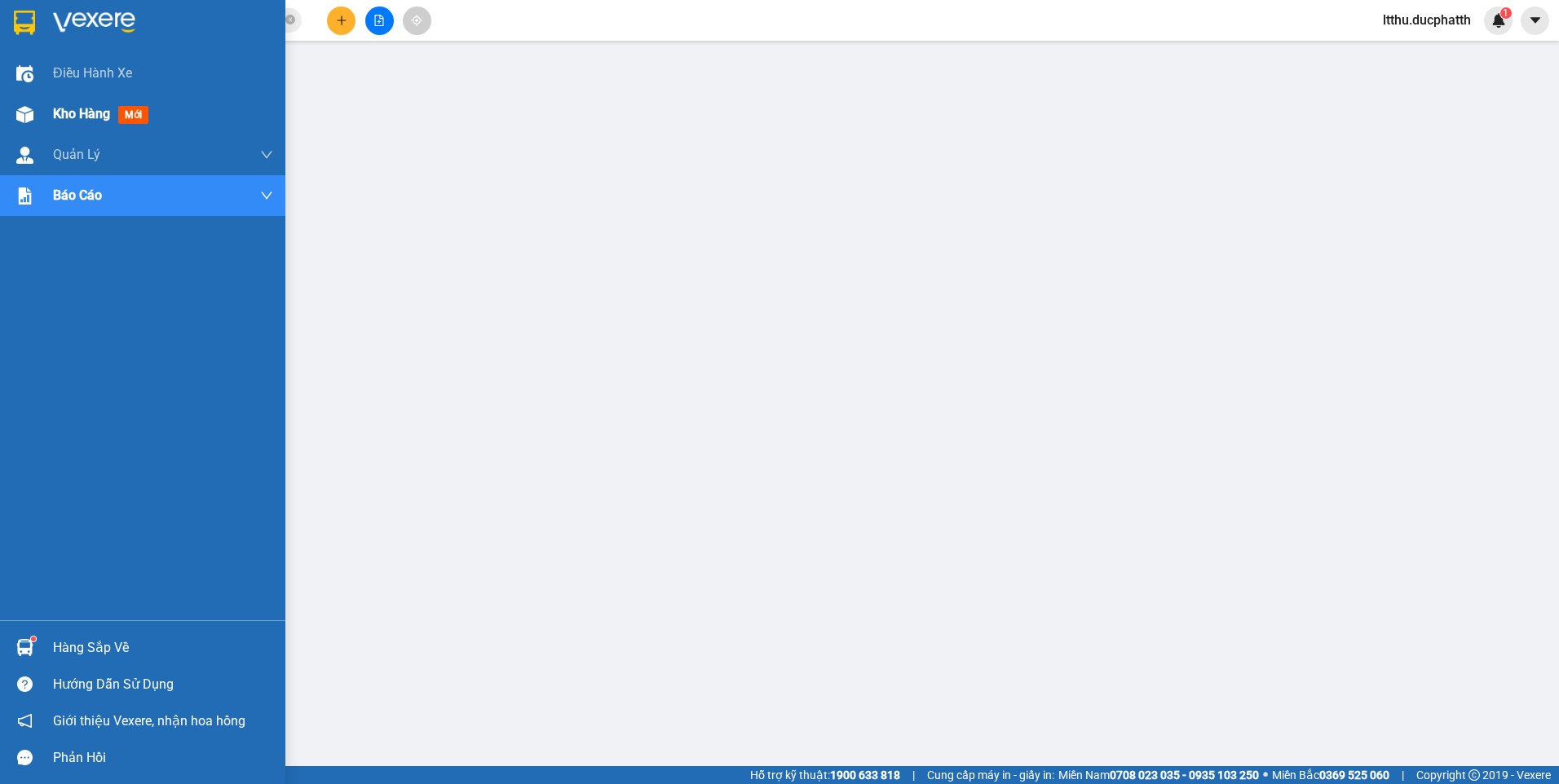
click at [92, 106] on span "Kho hàng" at bounding box center [81, 114] width 57 height 16
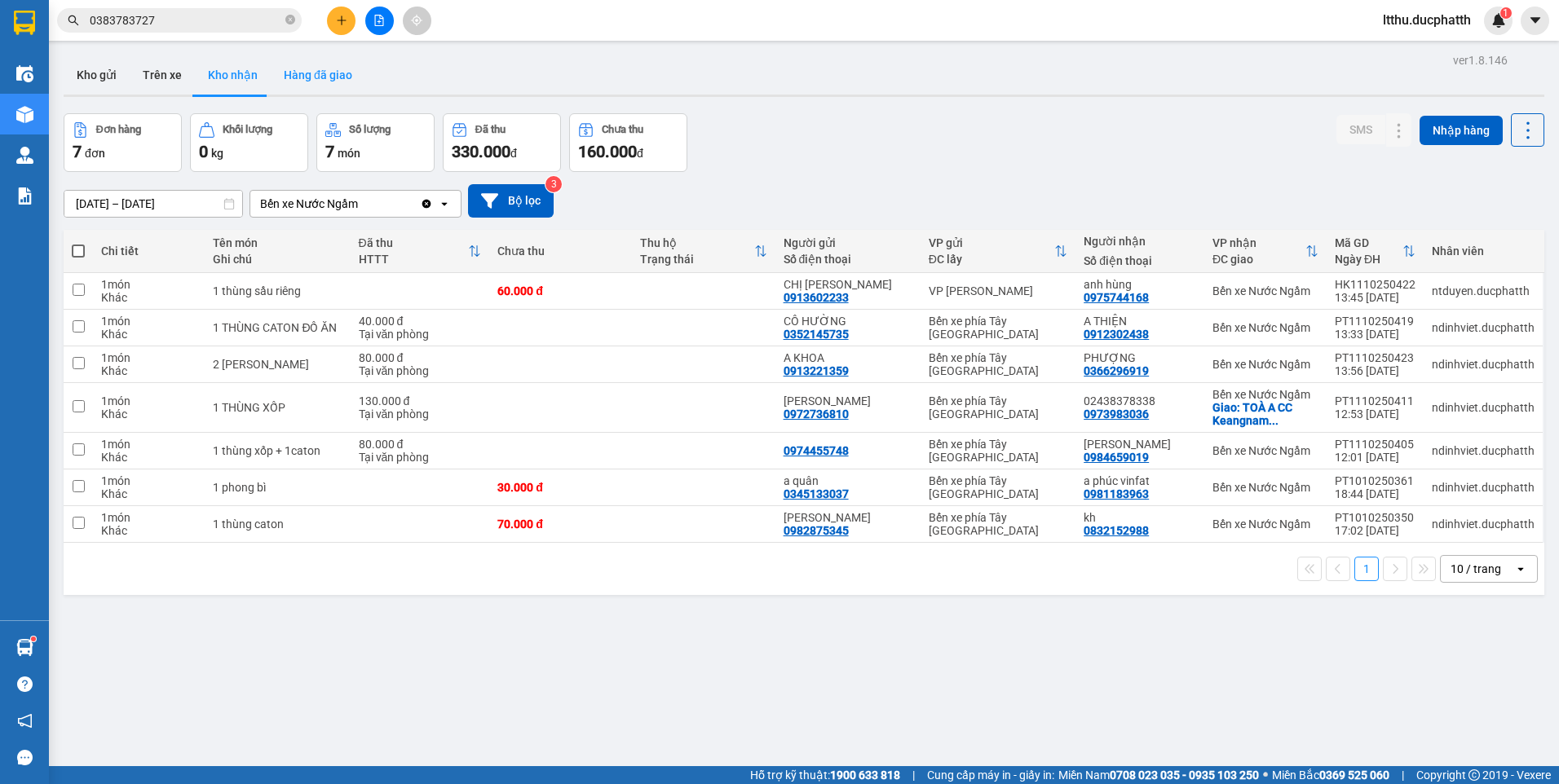
click at [297, 75] on button "Hàng đã giao" at bounding box center [317, 75] width 95 height 39
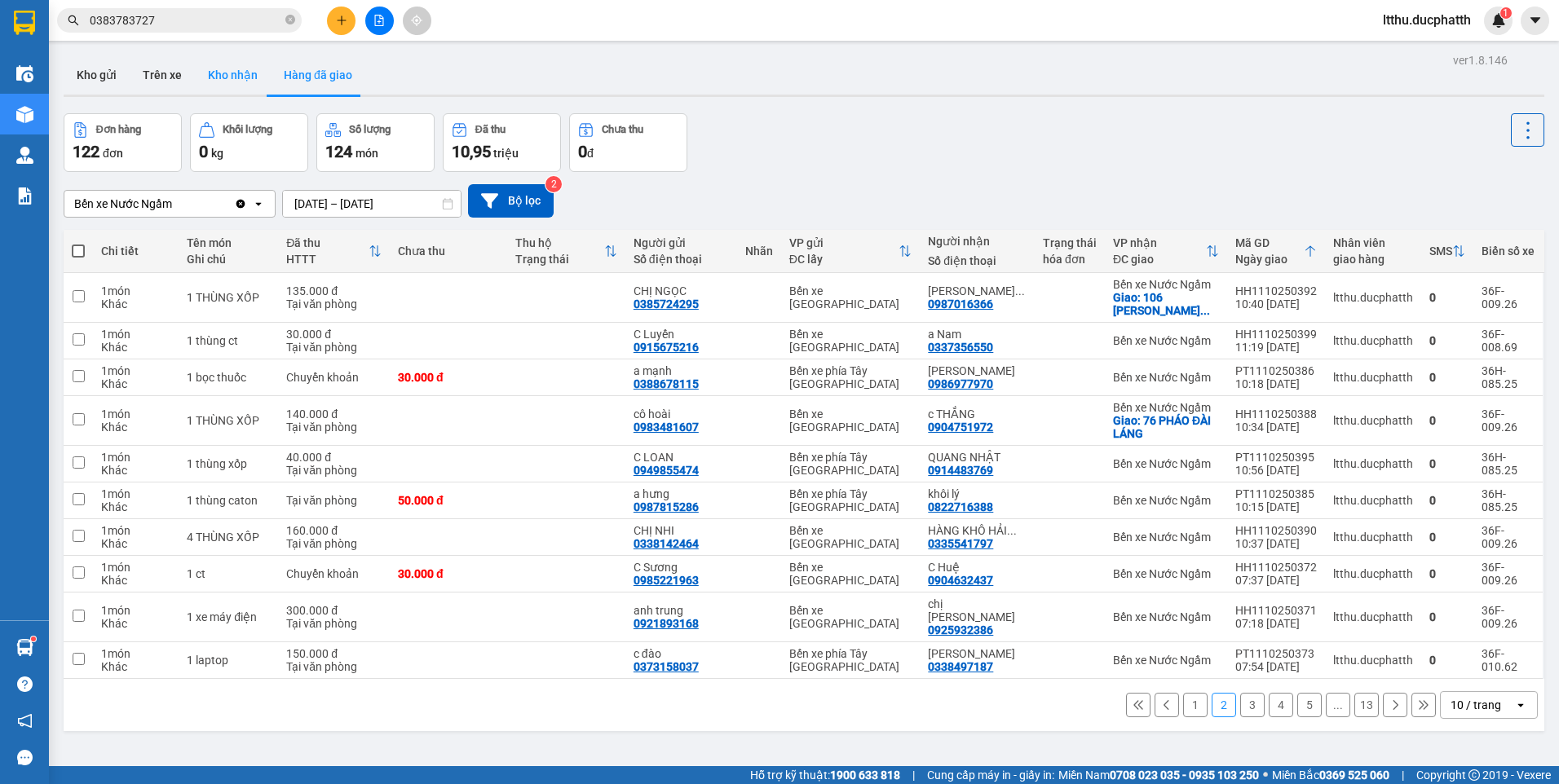
click at [221, 71] on button "Kho nhận" at bounding box center [232, 75] width 76 height 39
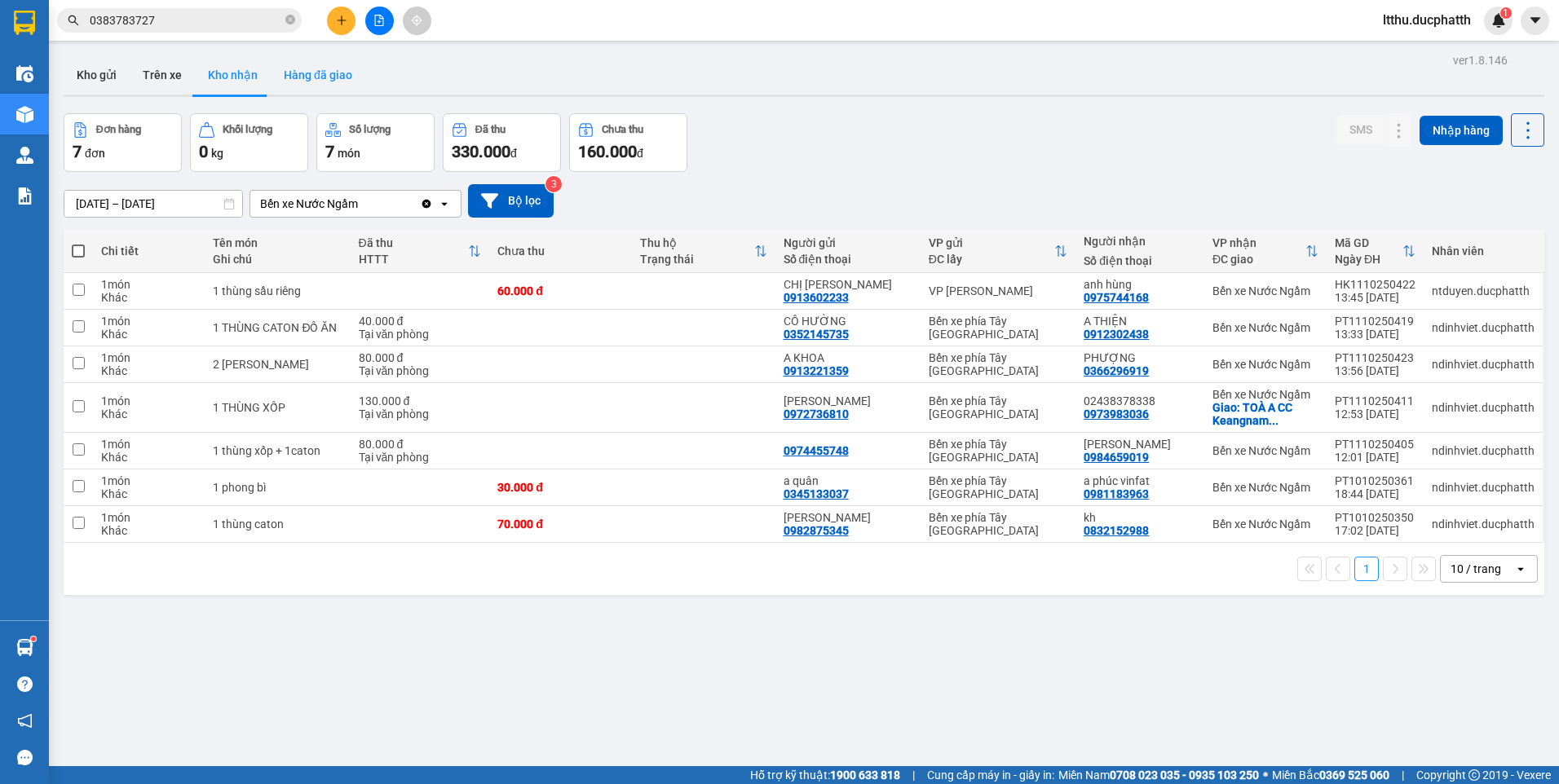
click at [338, 80] on button "Hàng đã giao" at bounding box center [317, 75] width 95 height 39
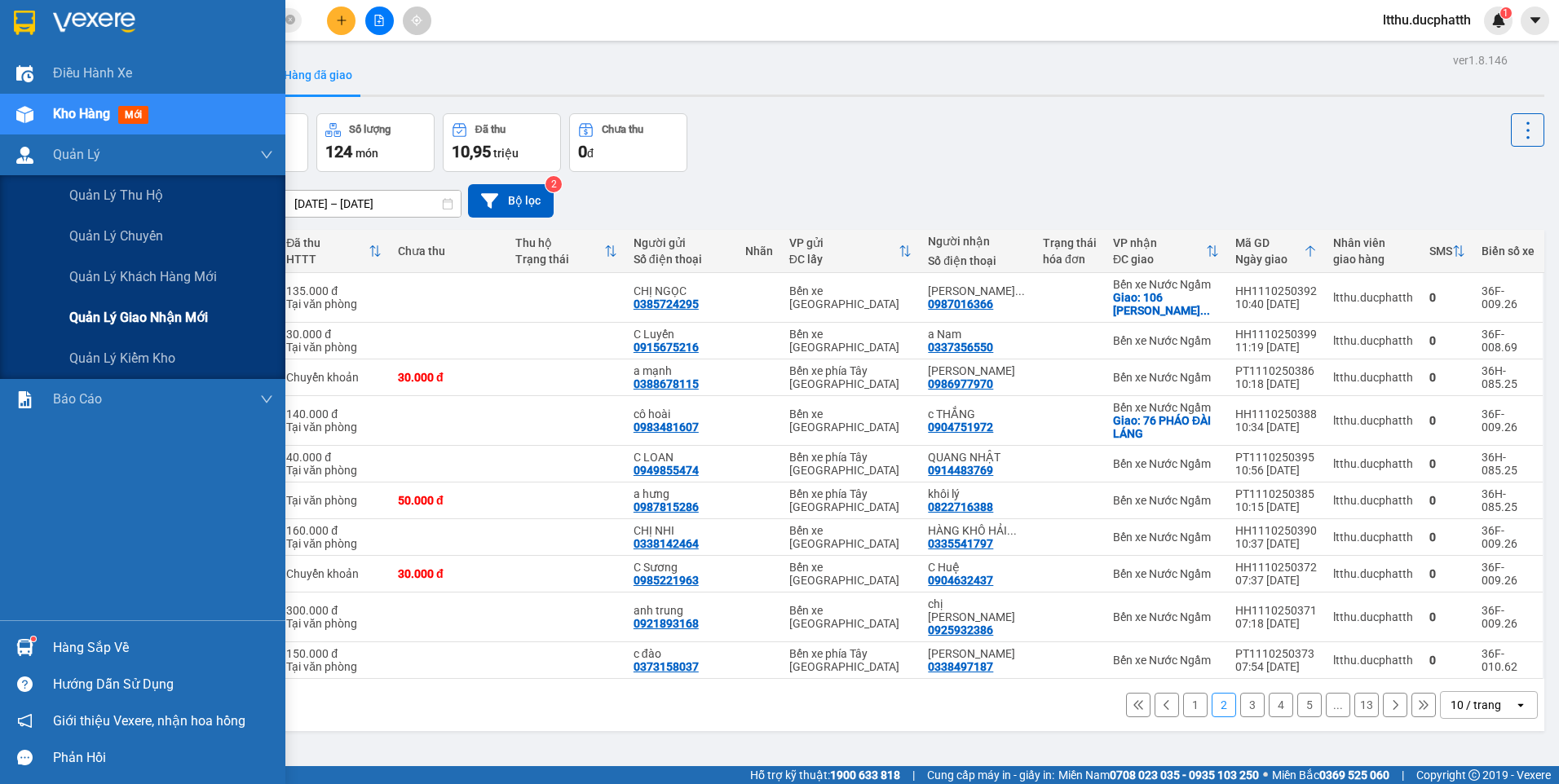
click at [130, 316] on span "Quản lý giao nhận mới" at bounding box center [139, 317] width 139 height 20
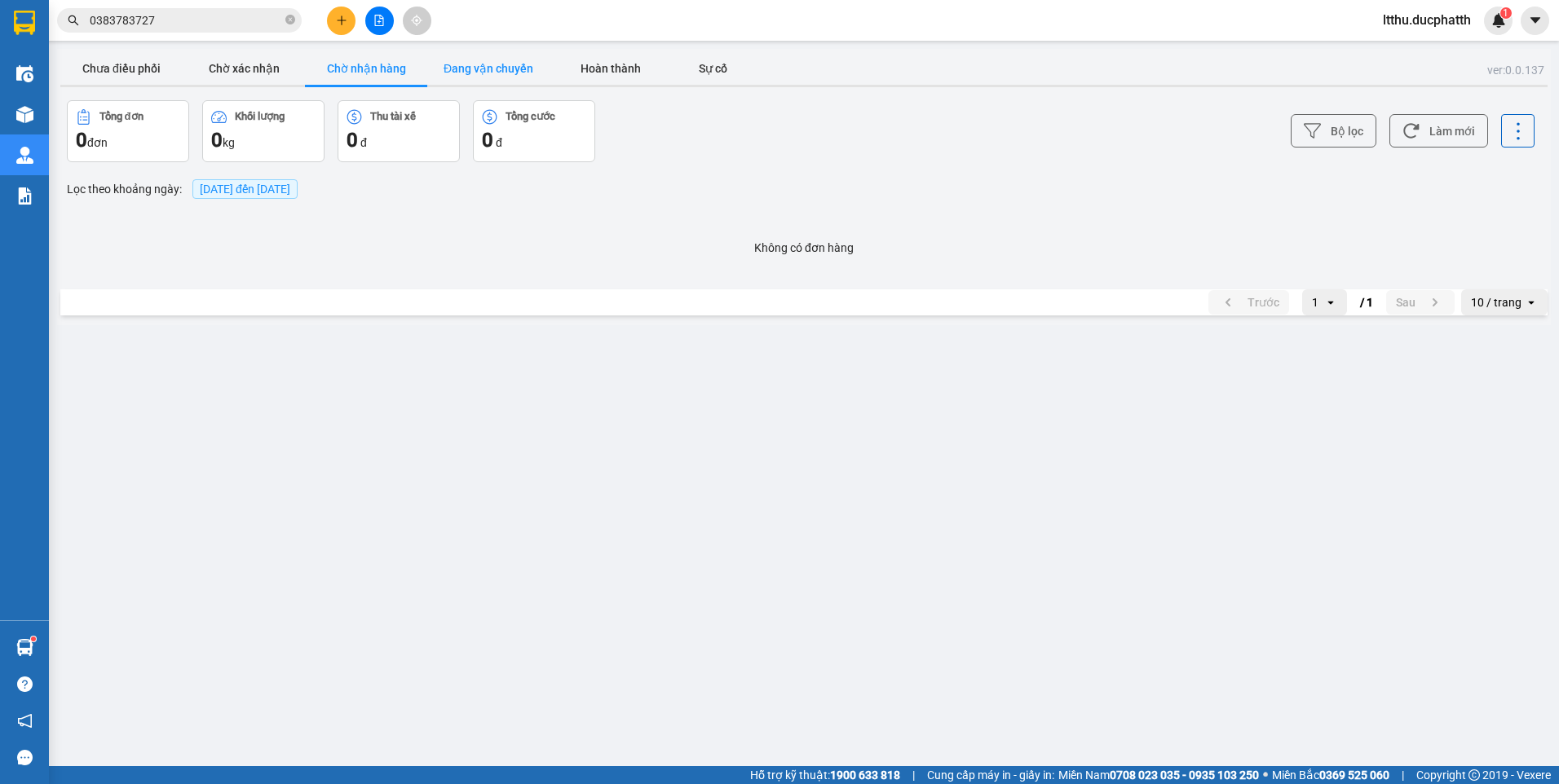
click at [516, 74] on button "Đang vận chuyển" at bounding box center [487, 68] width 123 height 33
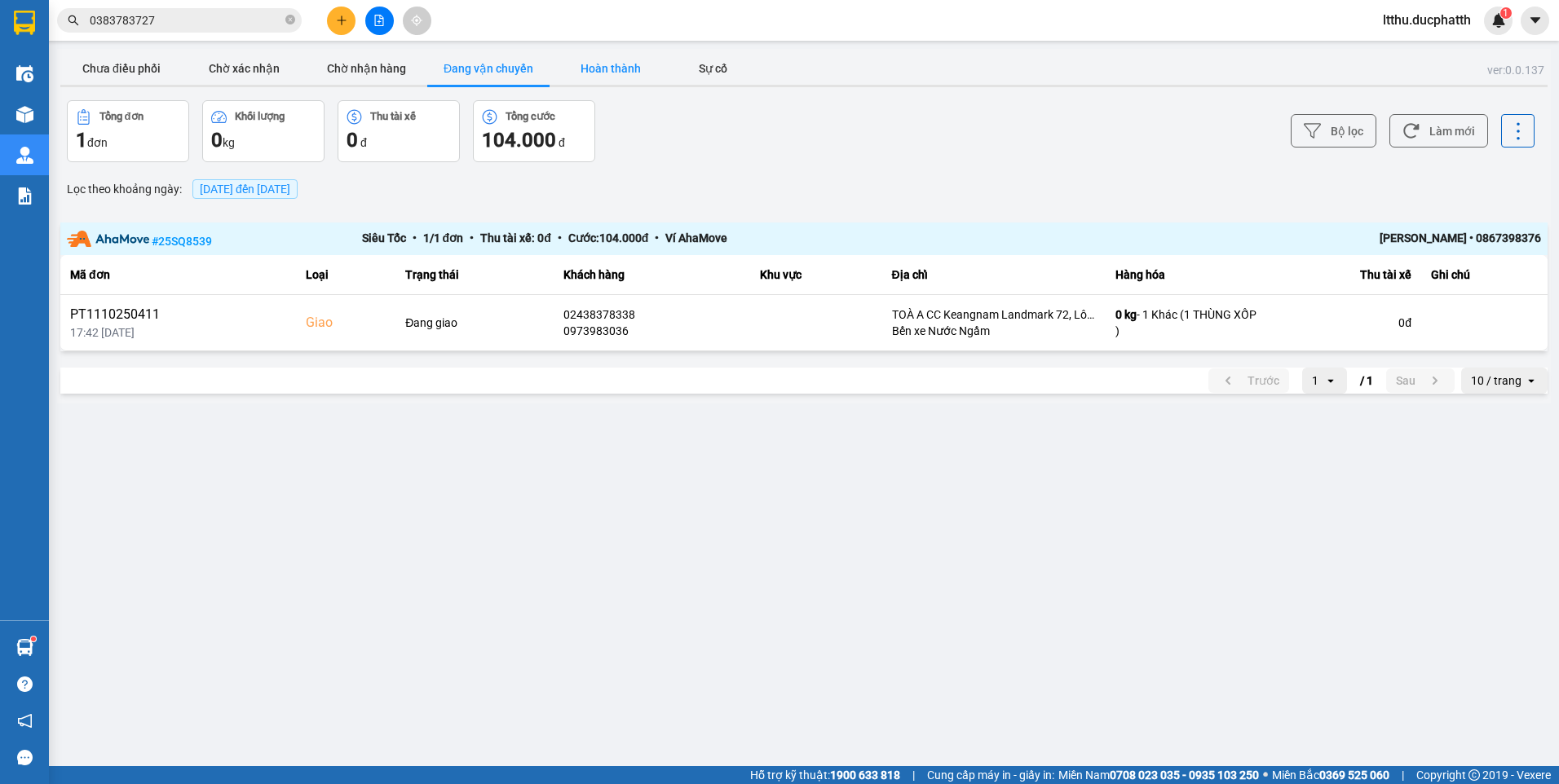
click at [633, 60] on button "Hoàn thành" at bounding box center [610, 68] width 123 height 33
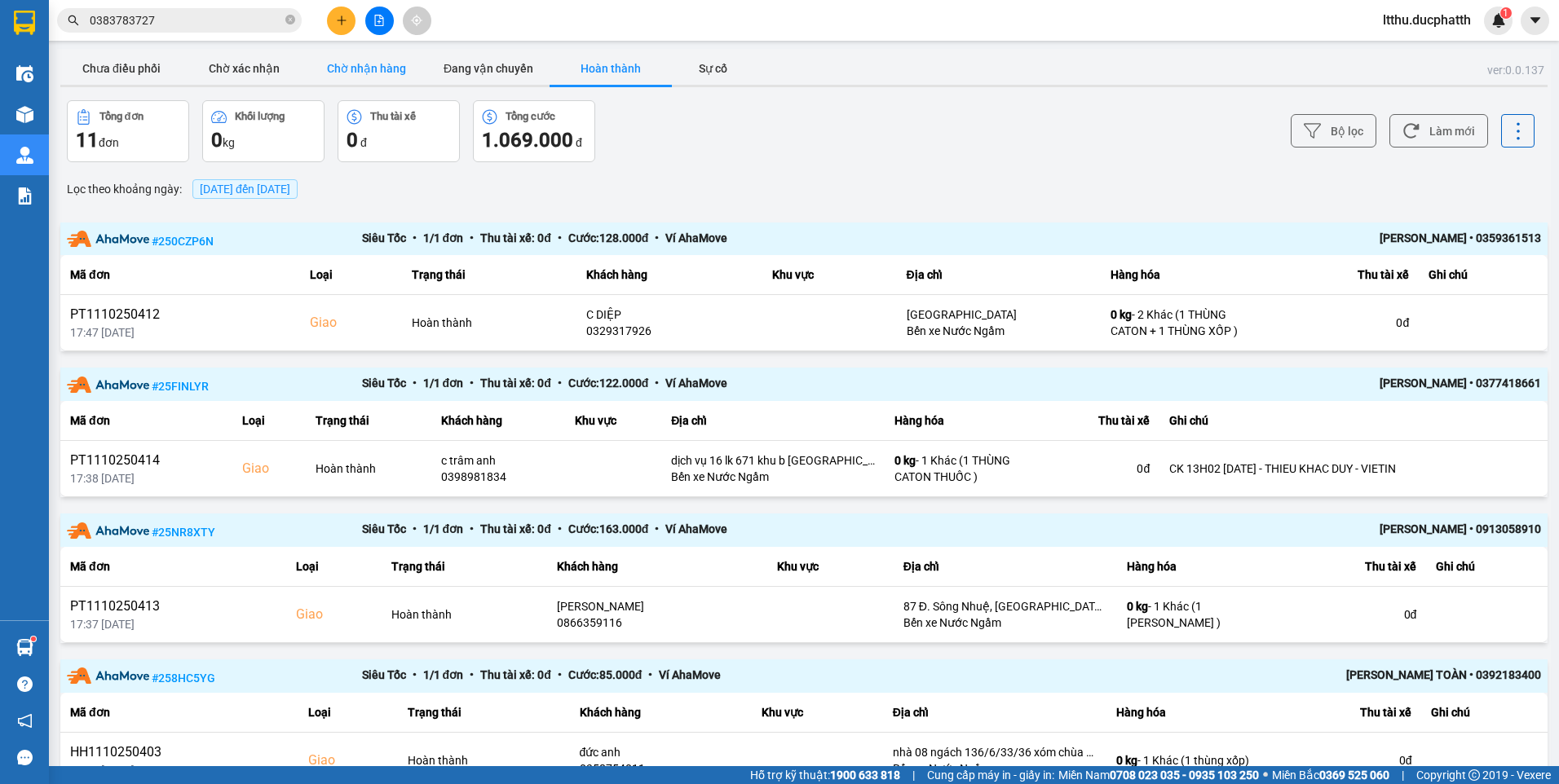
click at [380, 65] on button "Chờ nhận hàng" at bounding box center [366, 68] width 123 height 33
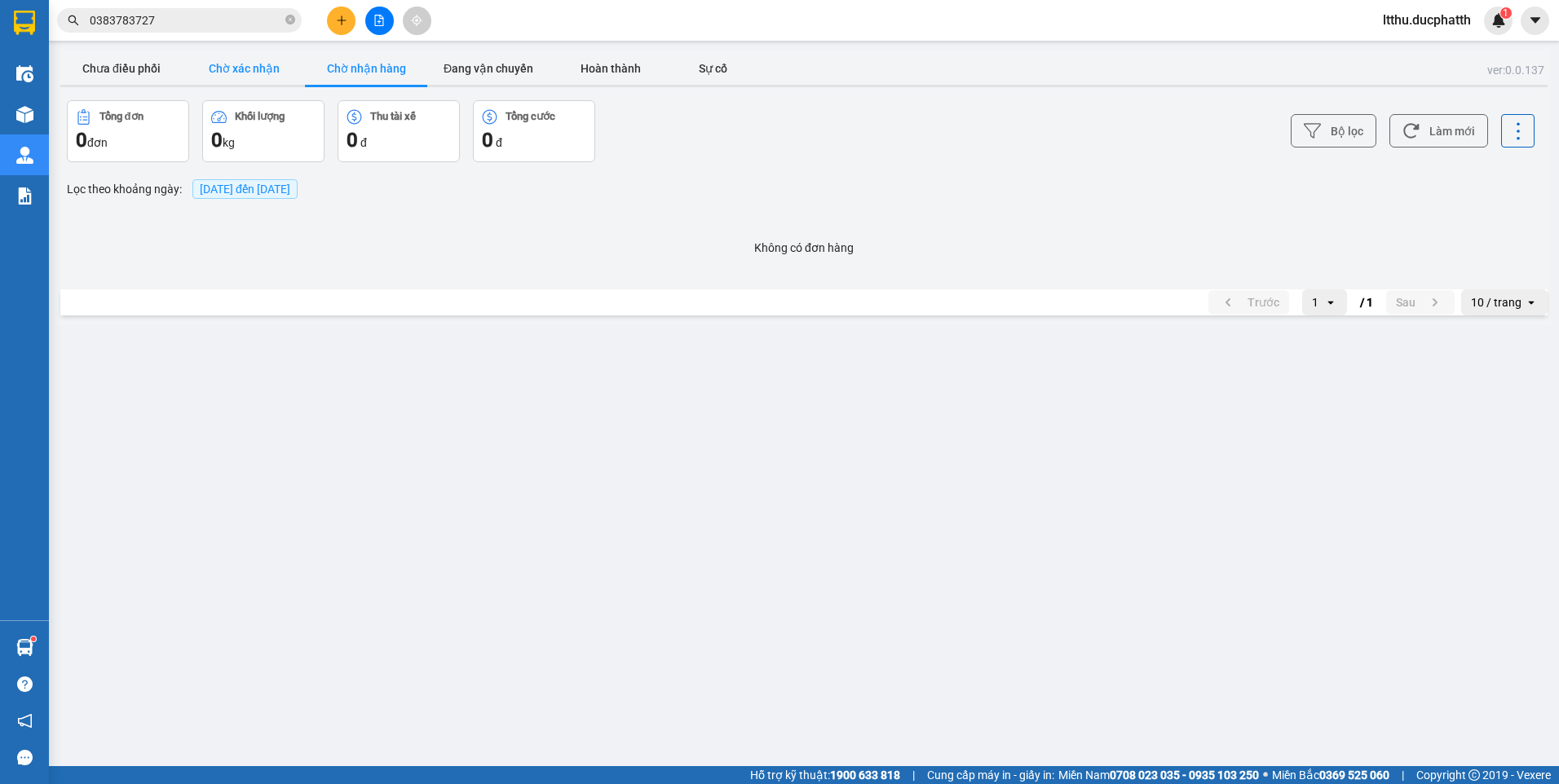
click at [260, 71] on button "Chờ xác nhận" at bounding box center [243, 68] width 123 height 33
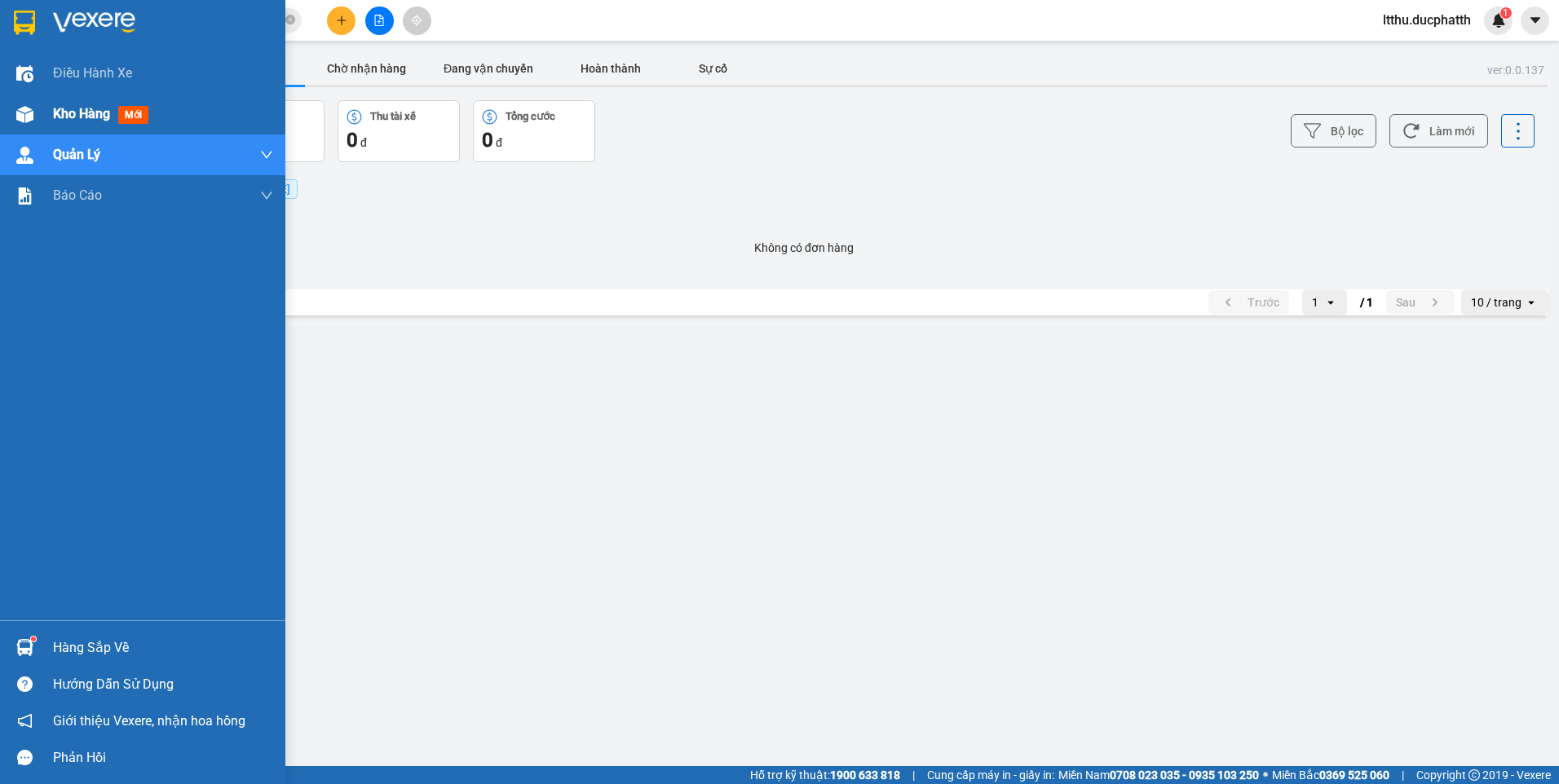
click at [83, 110] on span "Kho hàng" at bounding box center [81, 114] width 57 height 16
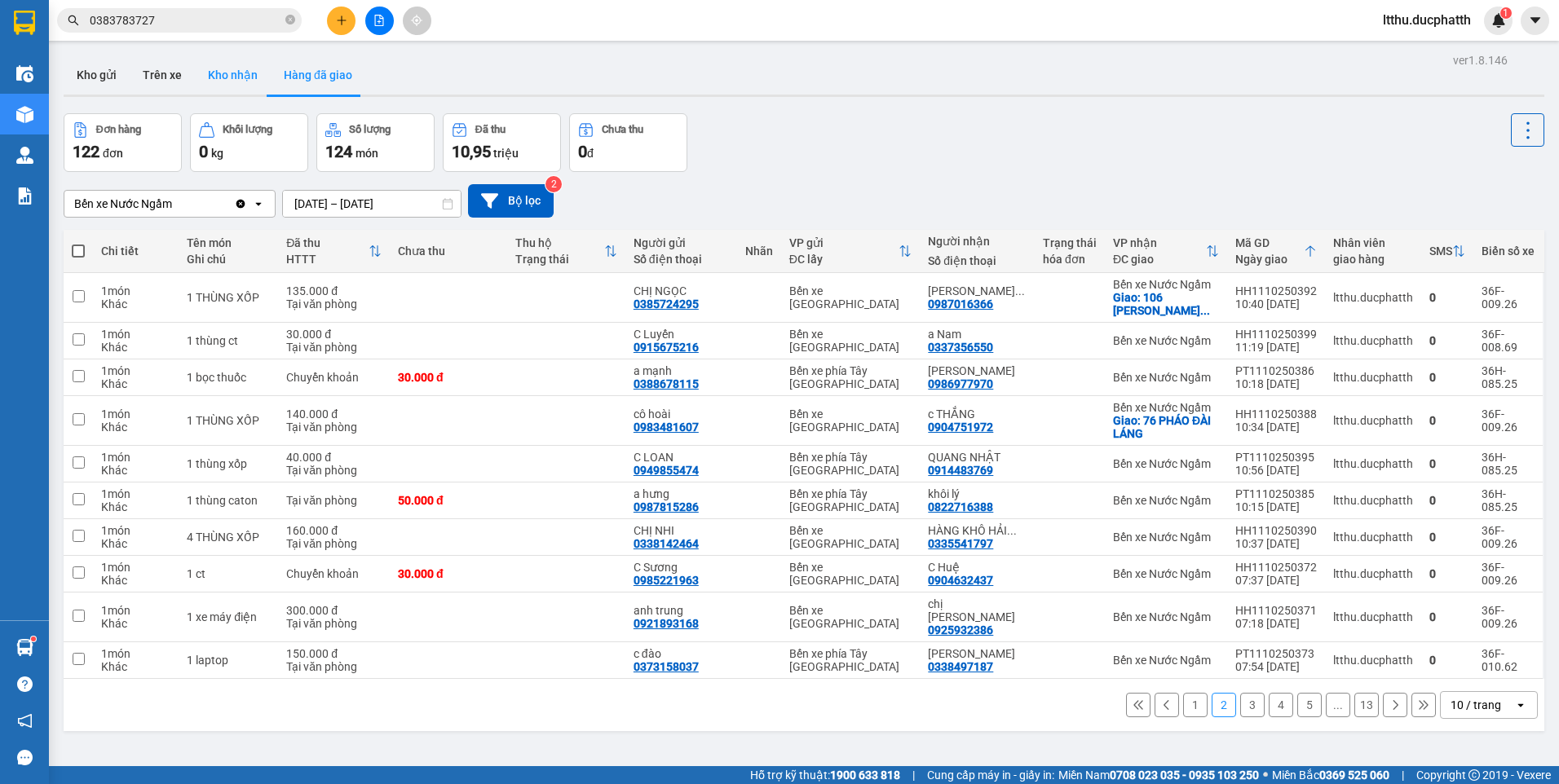
click at [257, 79] on button "Kho nhận" at bounding box center [232, 75] width 76 height 39
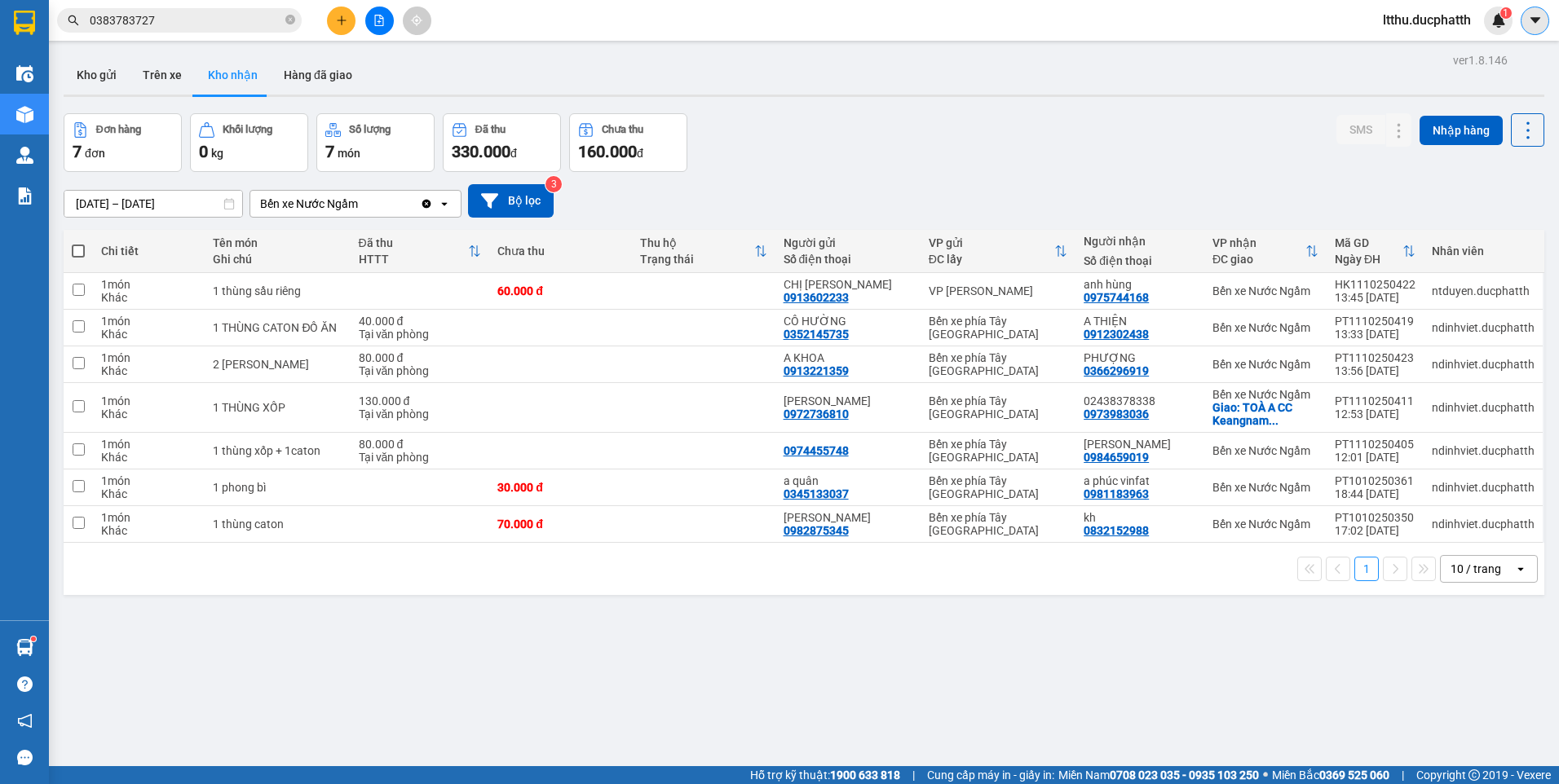
click at [1532, 21] on icon "caret-down" at bounding box center [1534, 20] width 15 height 15
click at [1429, 23] on span "ltthu.ducphatth" at bounding box center [1426, 20] width 114 height 20
click at [1415, 54] on span "Đăng xuất" at bounding box center [1432, 51] width 83 height 18
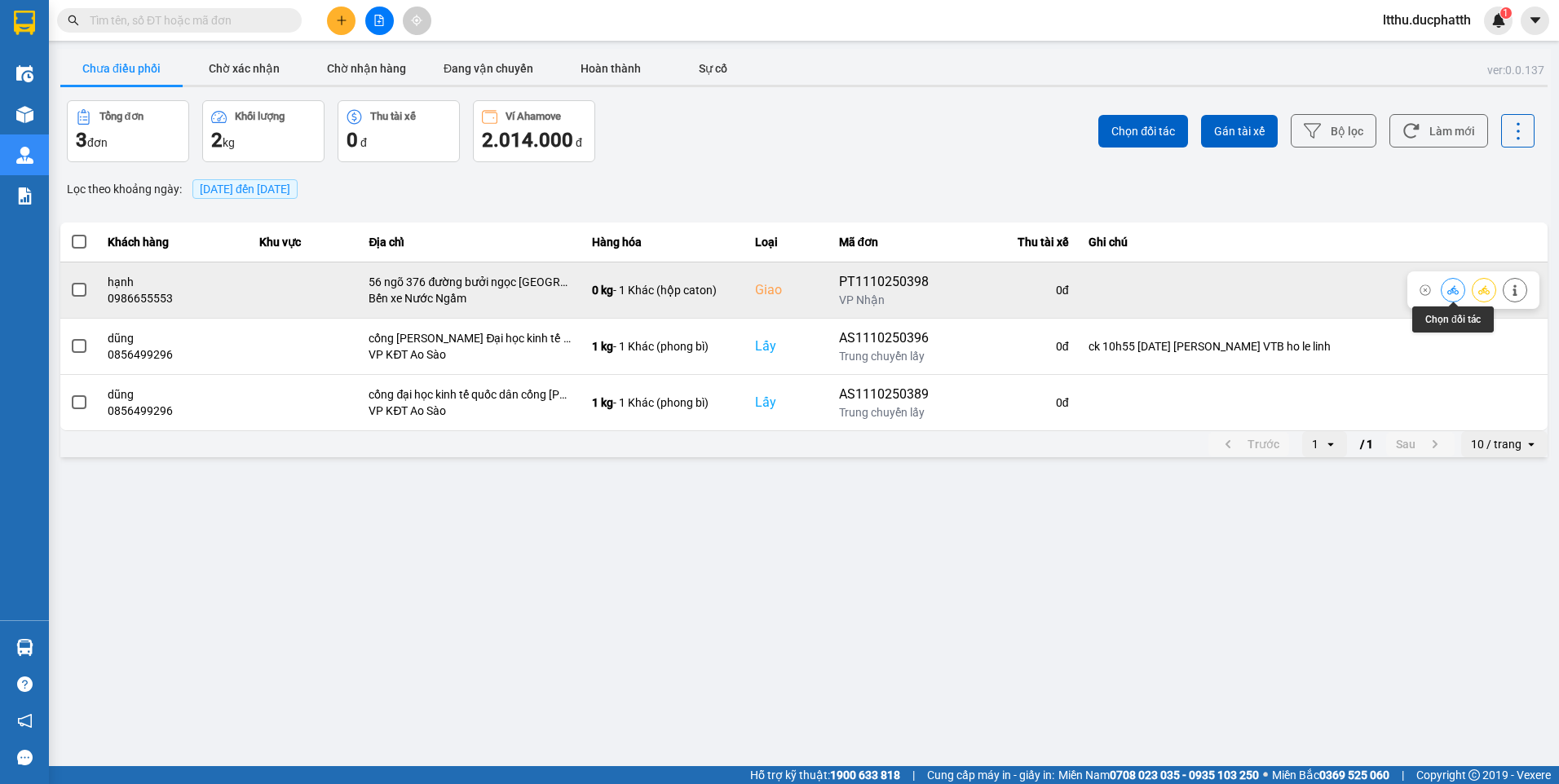
click at [1446, 288] on button at bounding box center [1452, 289] width 23 height 29
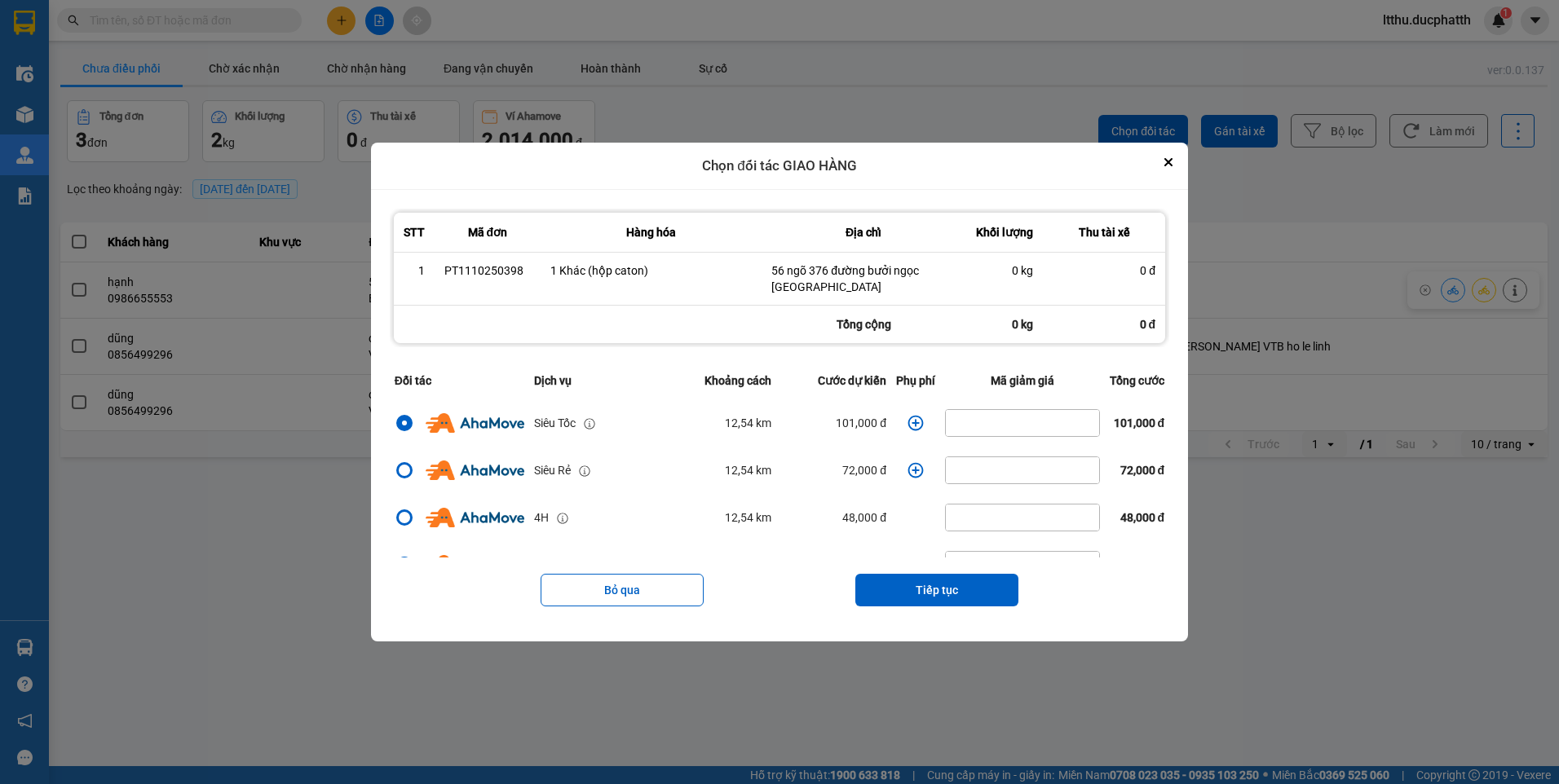
click at [908, 424] on icon "dialog" at bounding box center [915, 422] width 16 height 16
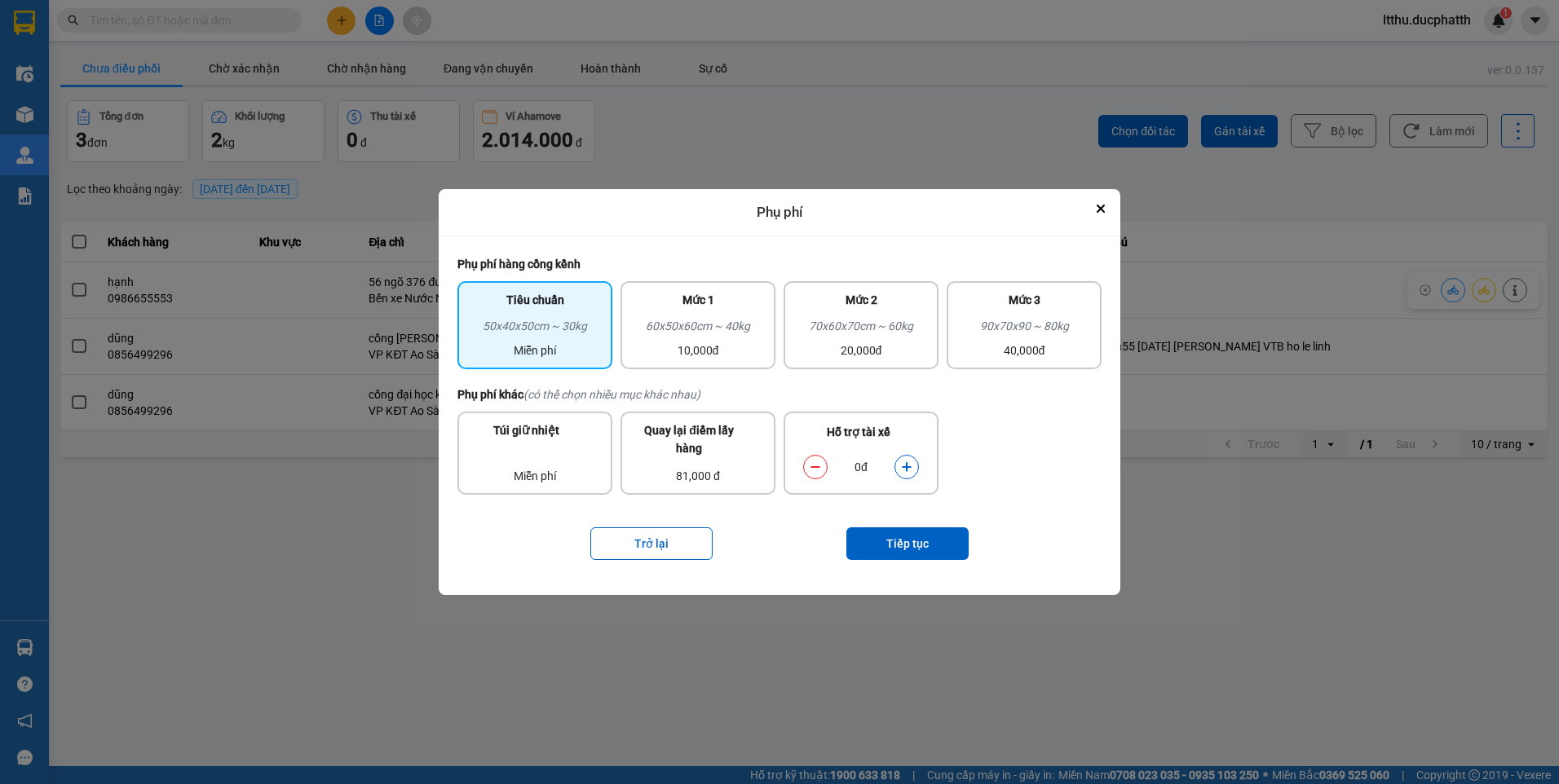
click at [894, 462] on div "dialog" at bounding box center [906, 466] width 25 height 25
drag, startPoint x: 894, startPoint y: 462, endPoint x: 905, endPoint y: 463, distance: 11.0
click at [905, 463] on icon "dialog" at bounding box center [906, 466] width 11 height 11
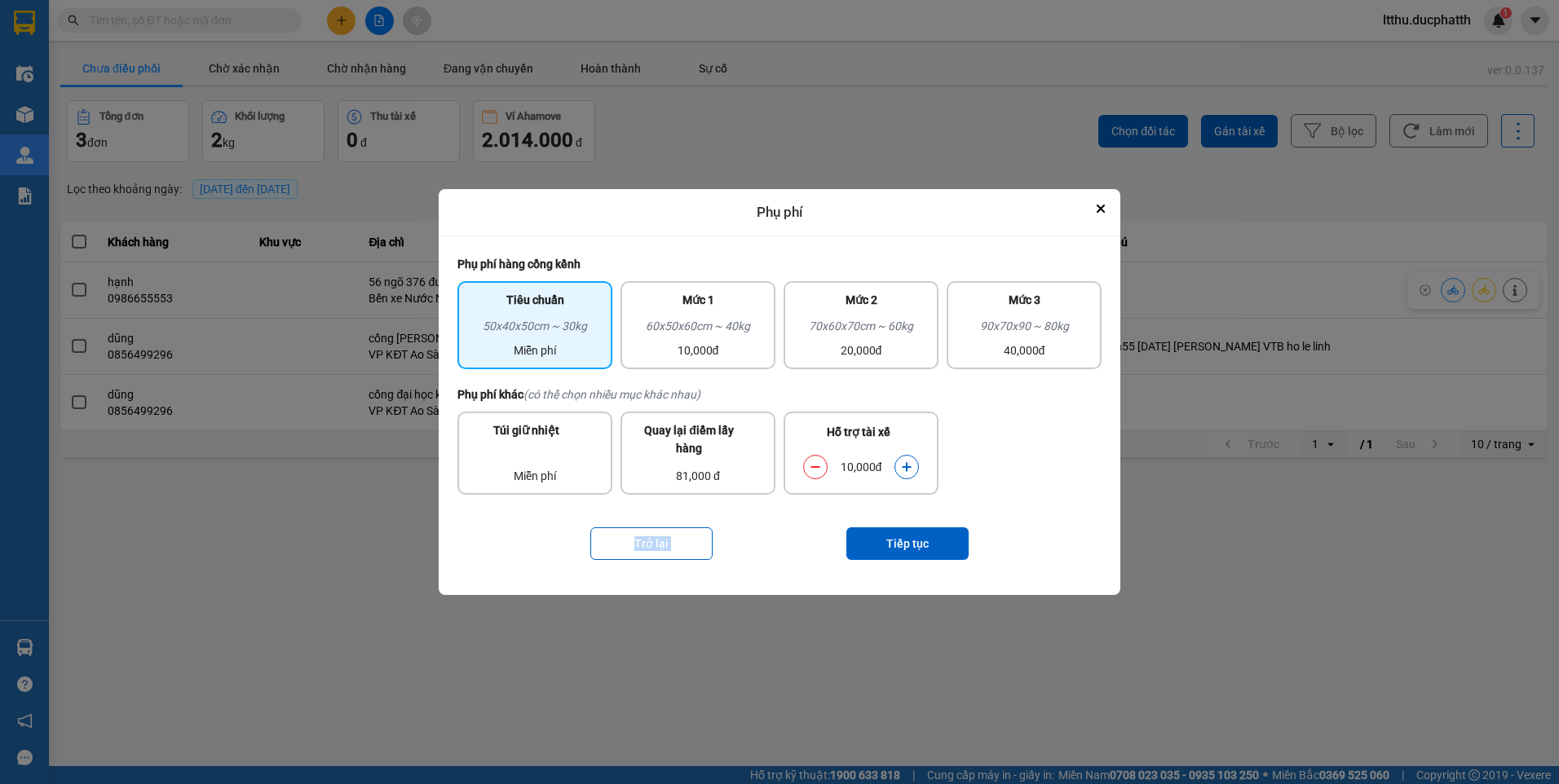
click at [905, 463] on icon "dialog" at bounding box center [906, 466] width 11 height 11
drag, startPoint x: 905, startPoint y: 463, endPoint x: 932, endPoint y: 544, distance: 85.4
click at [932, 544] on button "Tiếp tục" at bounding box center [907, 543] width 123 height 33
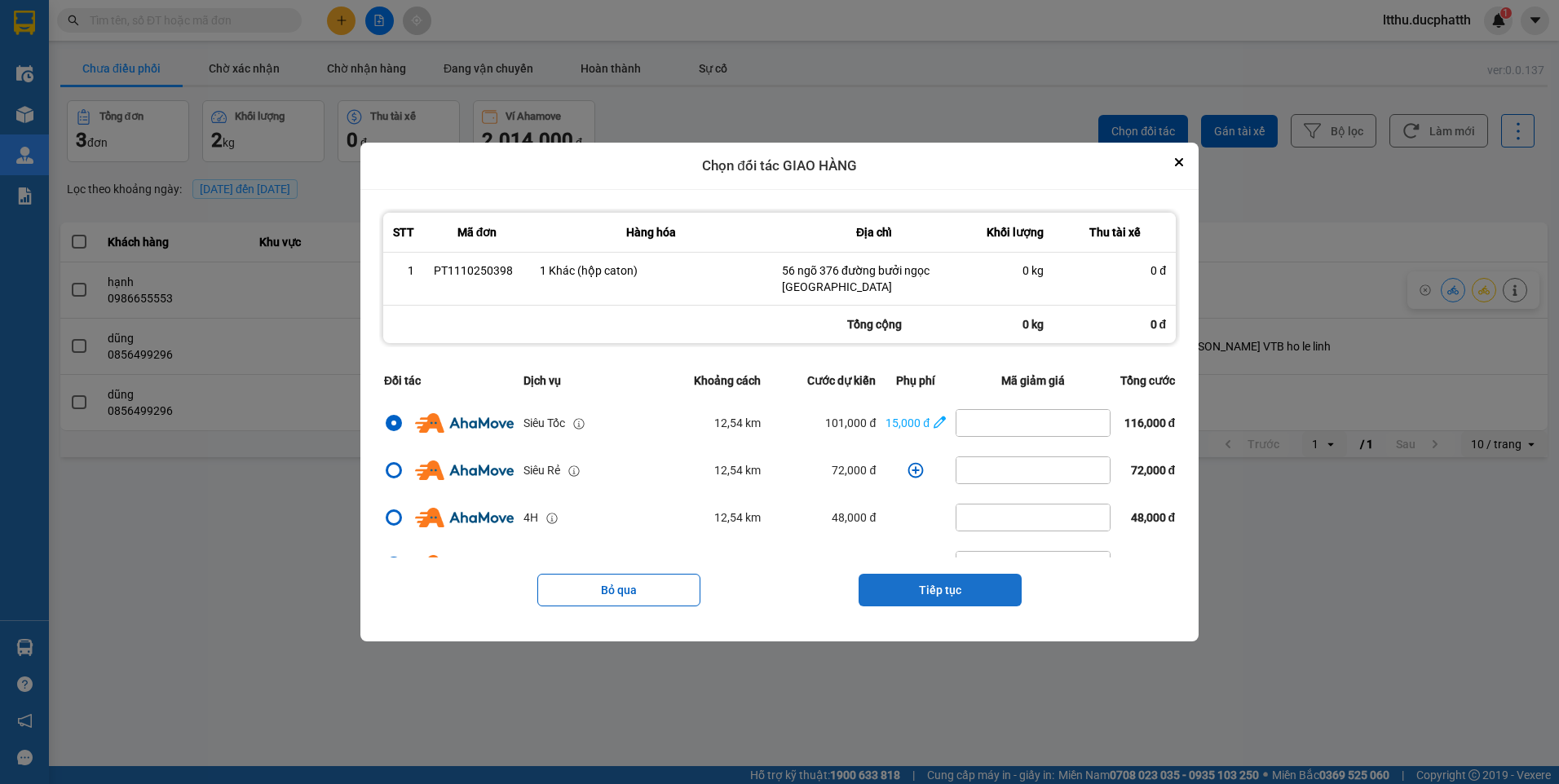
click at [951, 579] on button "Tiếp tục" at bounding box center [940, 590] width 163 height 33
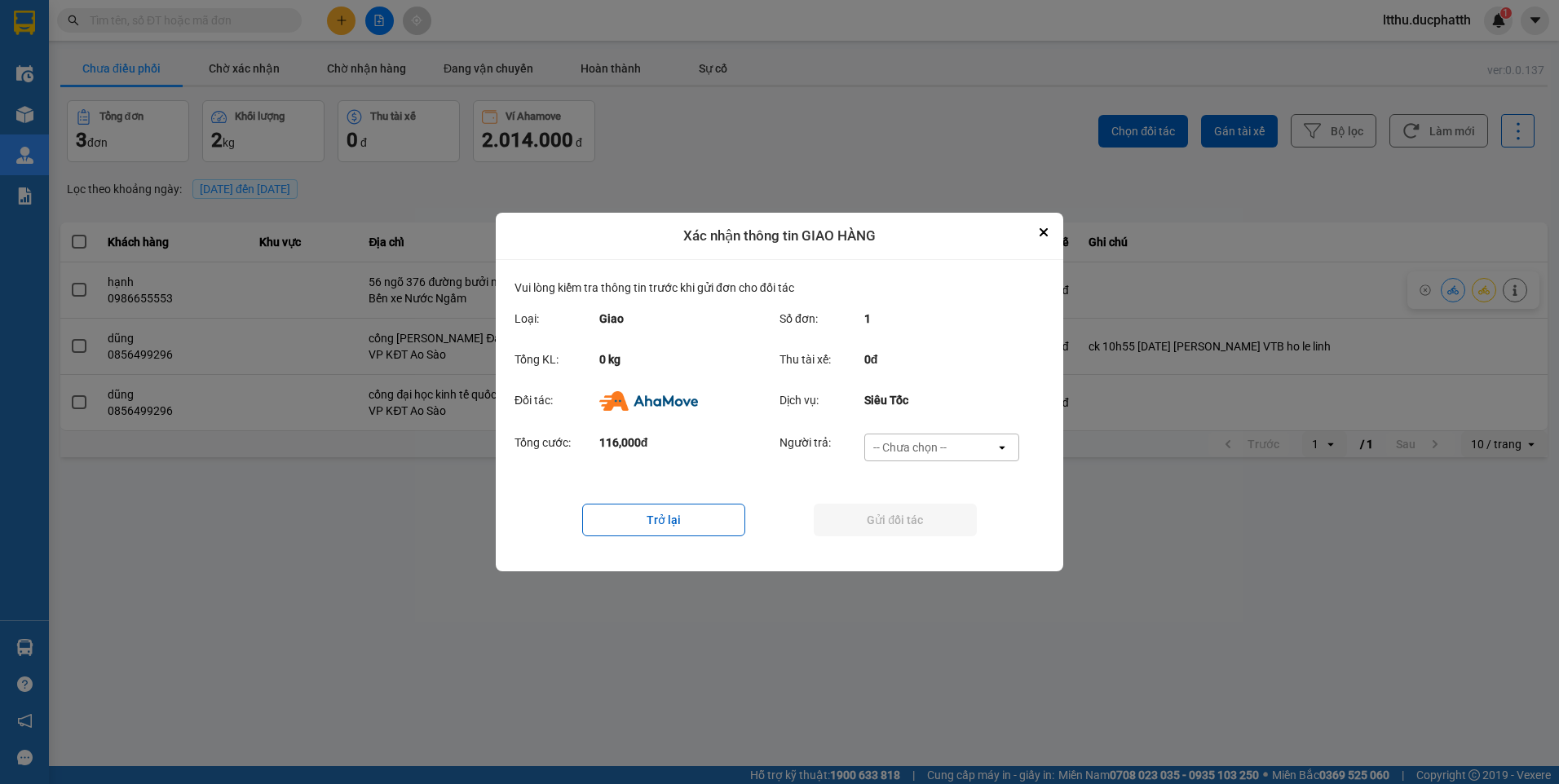
click at [958, 456] on div "-- Chưa chọn --" at bounding box center [930, 447] width 131 height 26
click at [960, 540] on div "Ví Ahamove" at bounding box center [940, 540] width 155 height 29
click at [934, 529] on button "Gửi đối tác" at bounding box center [895, 519] width 163 height 33
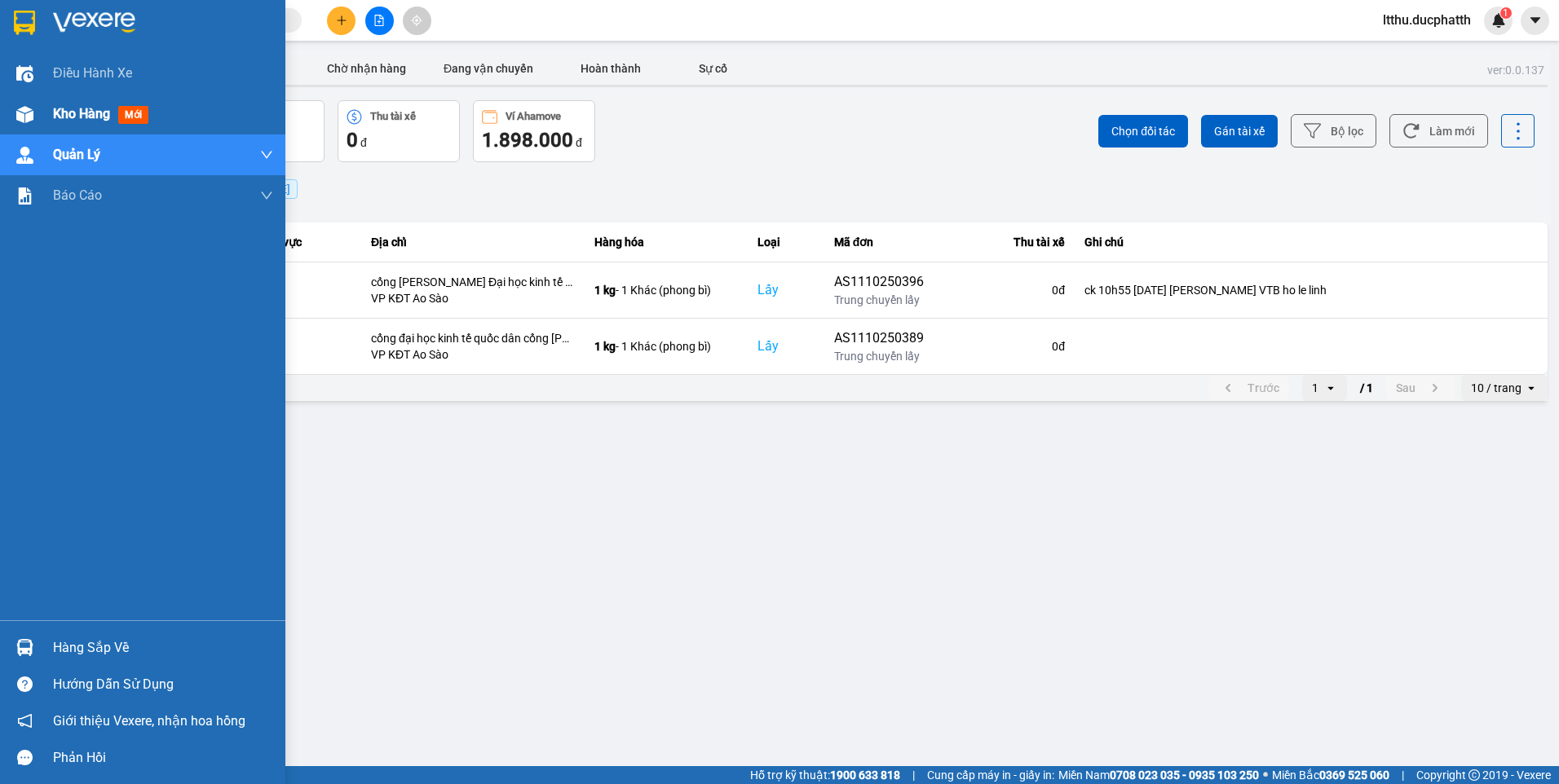
click at [28, 111] on img at bounding box center [24, 114] width 17 height 17
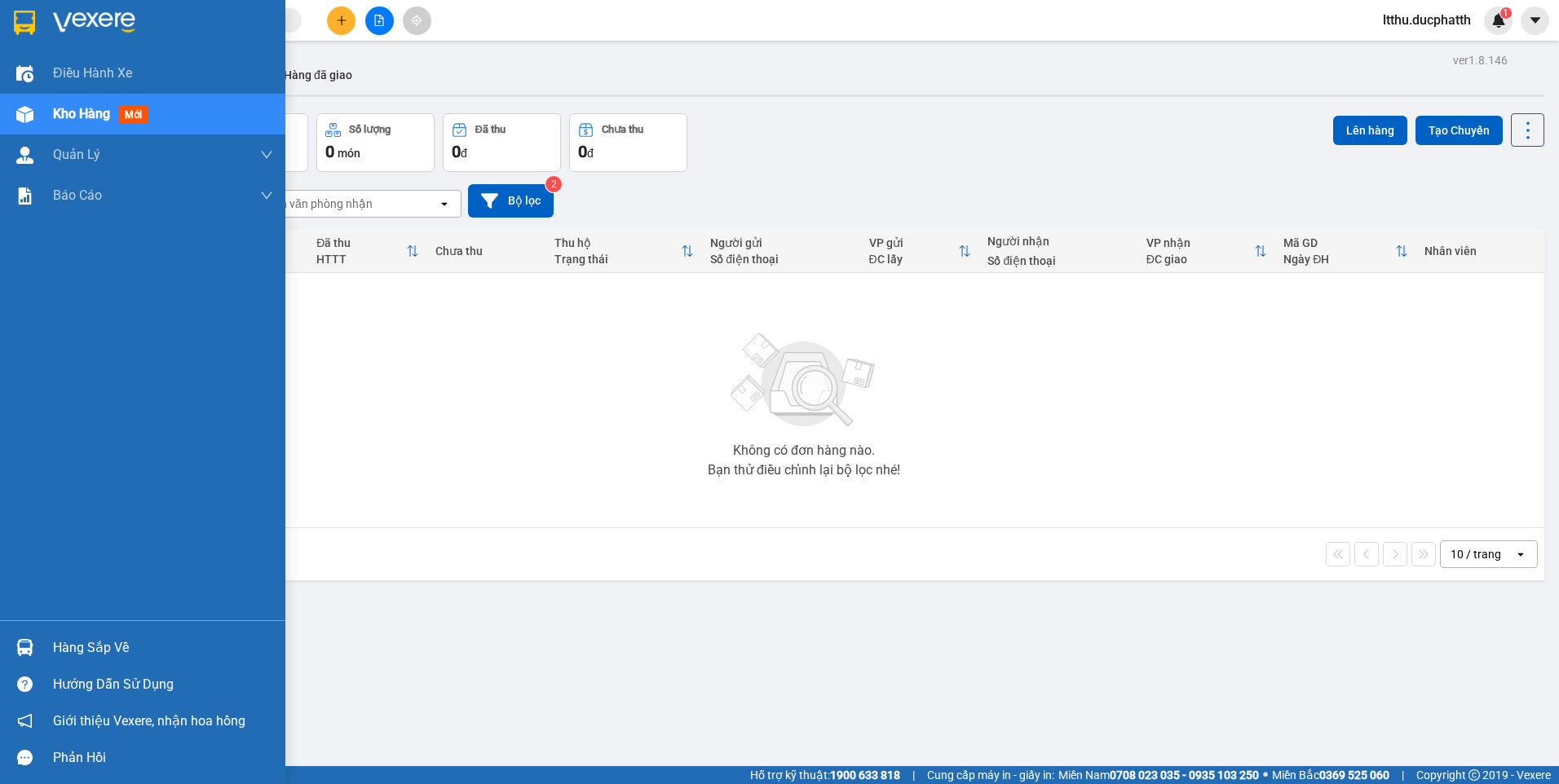
drag, startPoint x: 101, startPoint y: 646, endPoint x: 266, endPoint y: 637, distance: 165.2
click at [101, 646] on div "Hàng sắp về" at bounding box center [162, 648] width 220 height 25
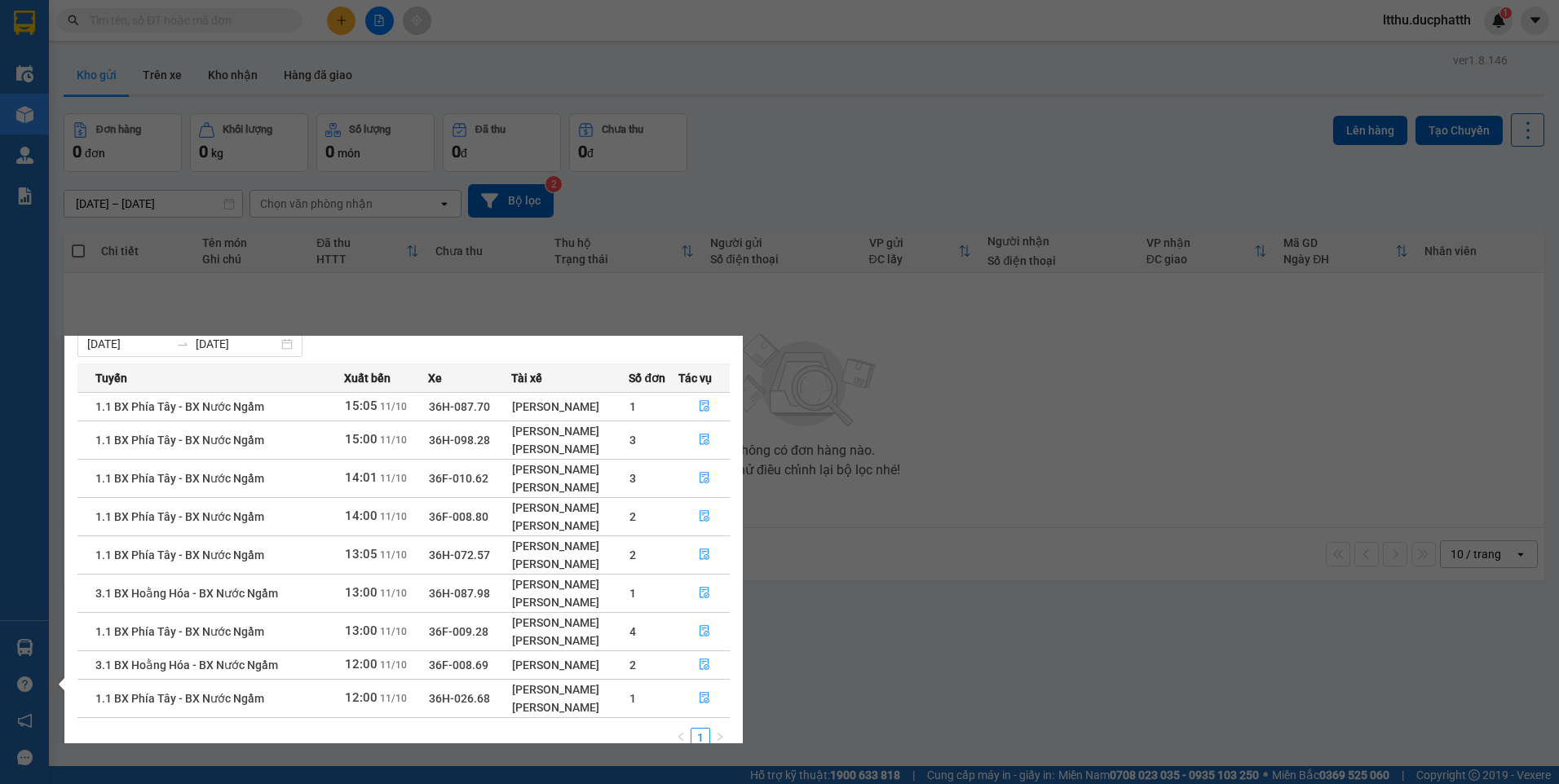
scroll to position [66, 0]
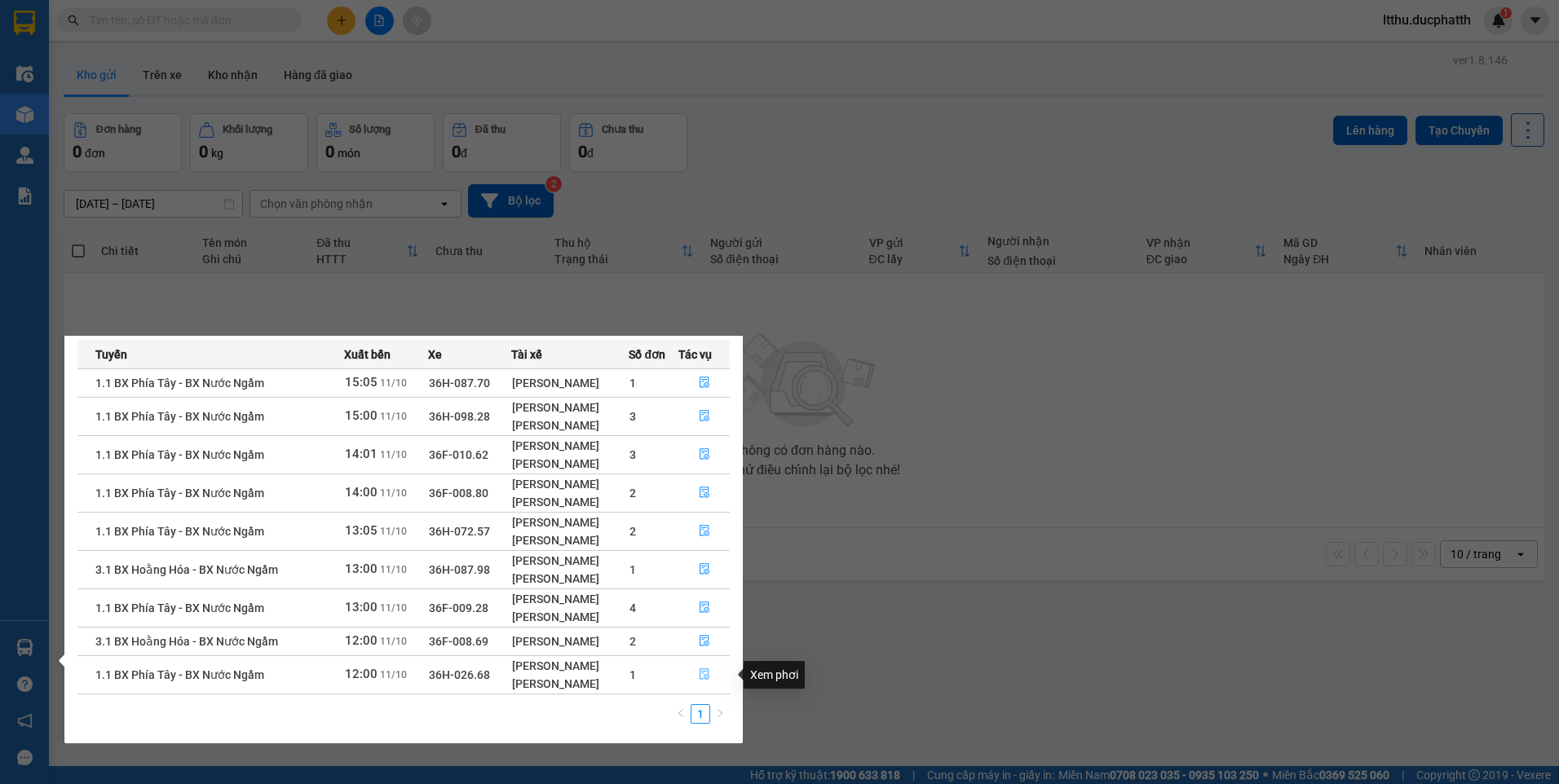
click at [709, 673] on icon "file-done" at bounding box center [704, 673] width 11 height 11
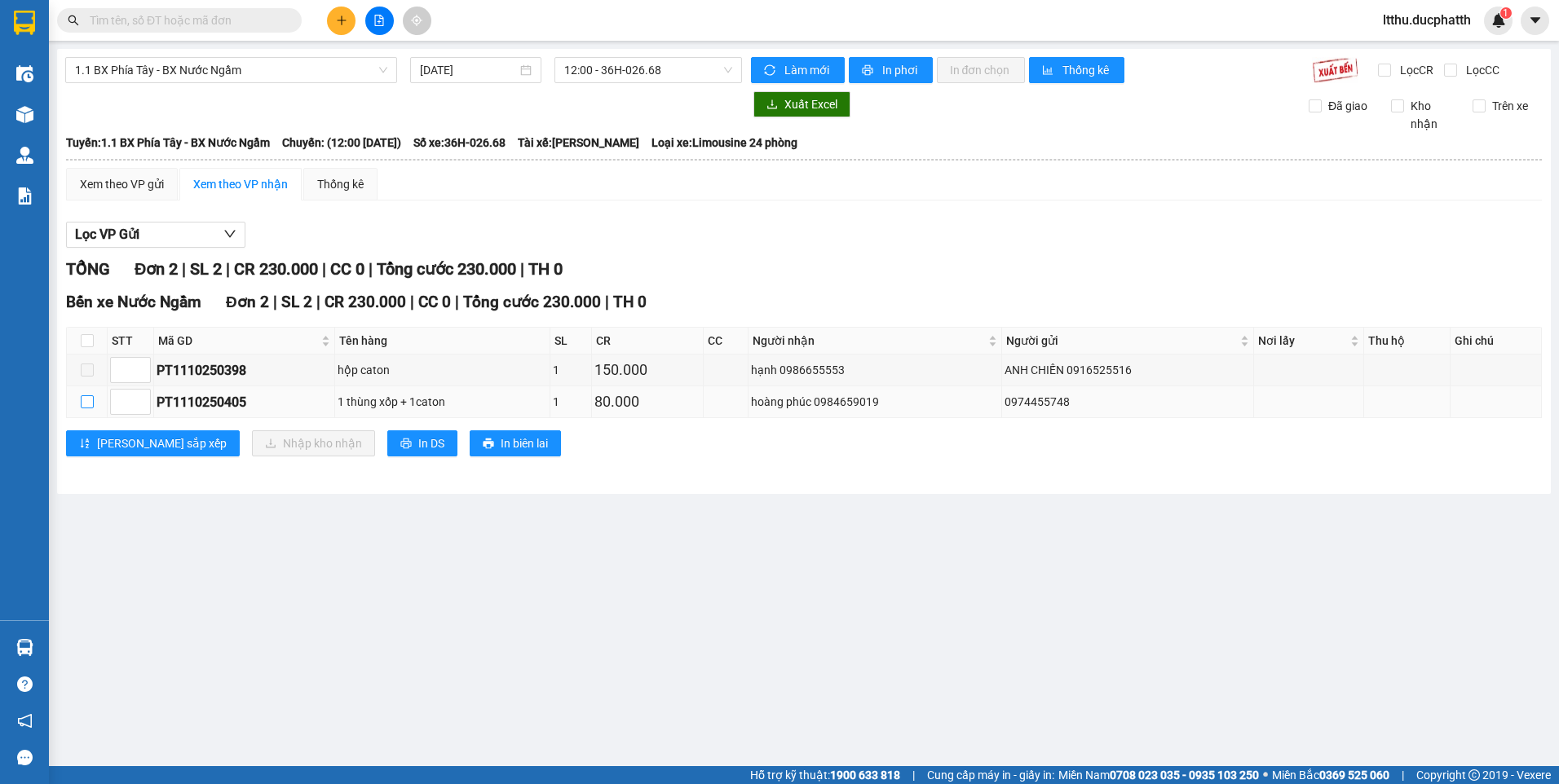
click at [82, 401] on input "checkbox" at bounding box center [87, 401] width 13 height 13
checkbox input "true"
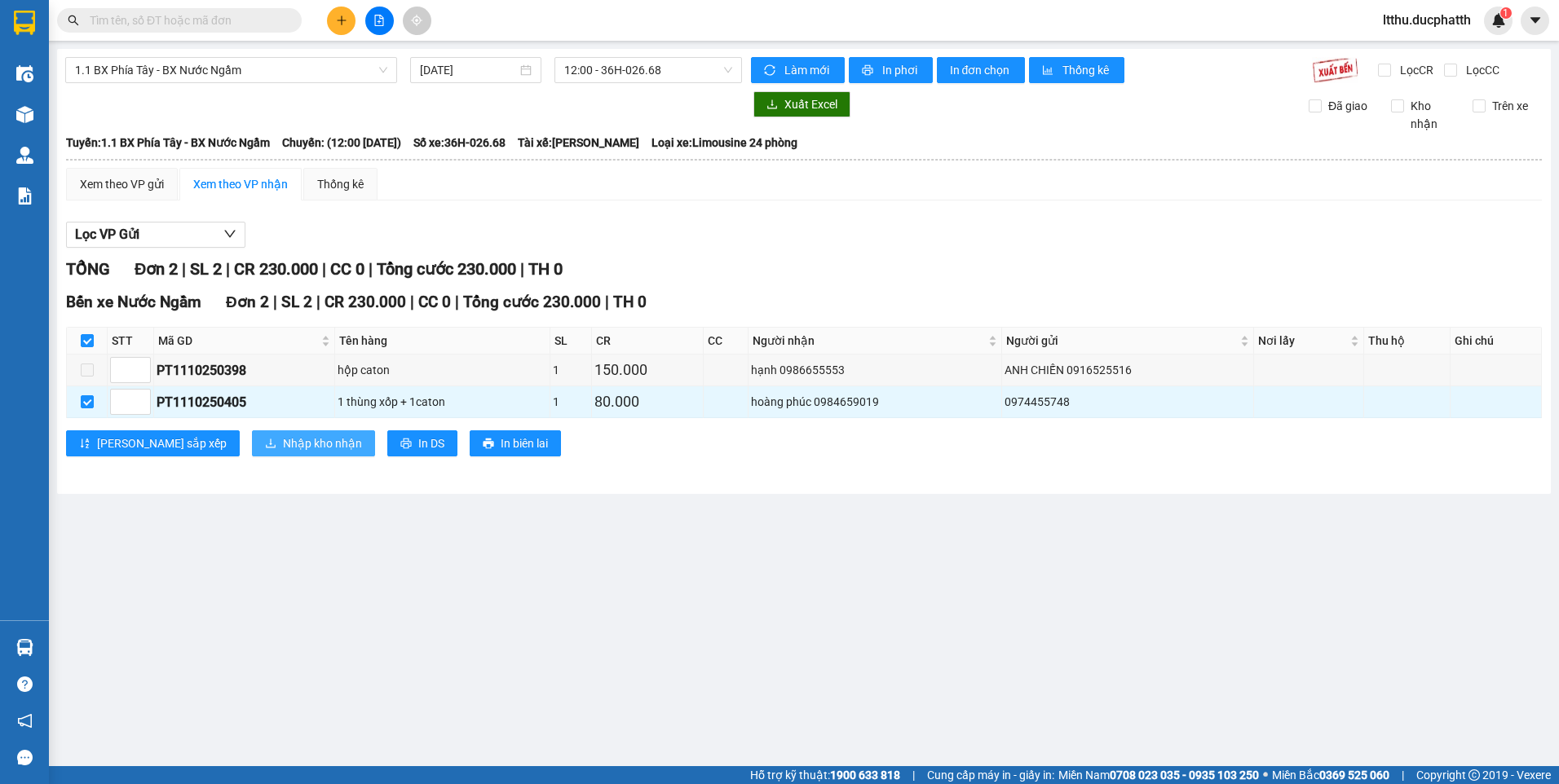
click at [252, 435] on button "Nhập kho nhận" at bounding box center [313, 443] width 123 height 26
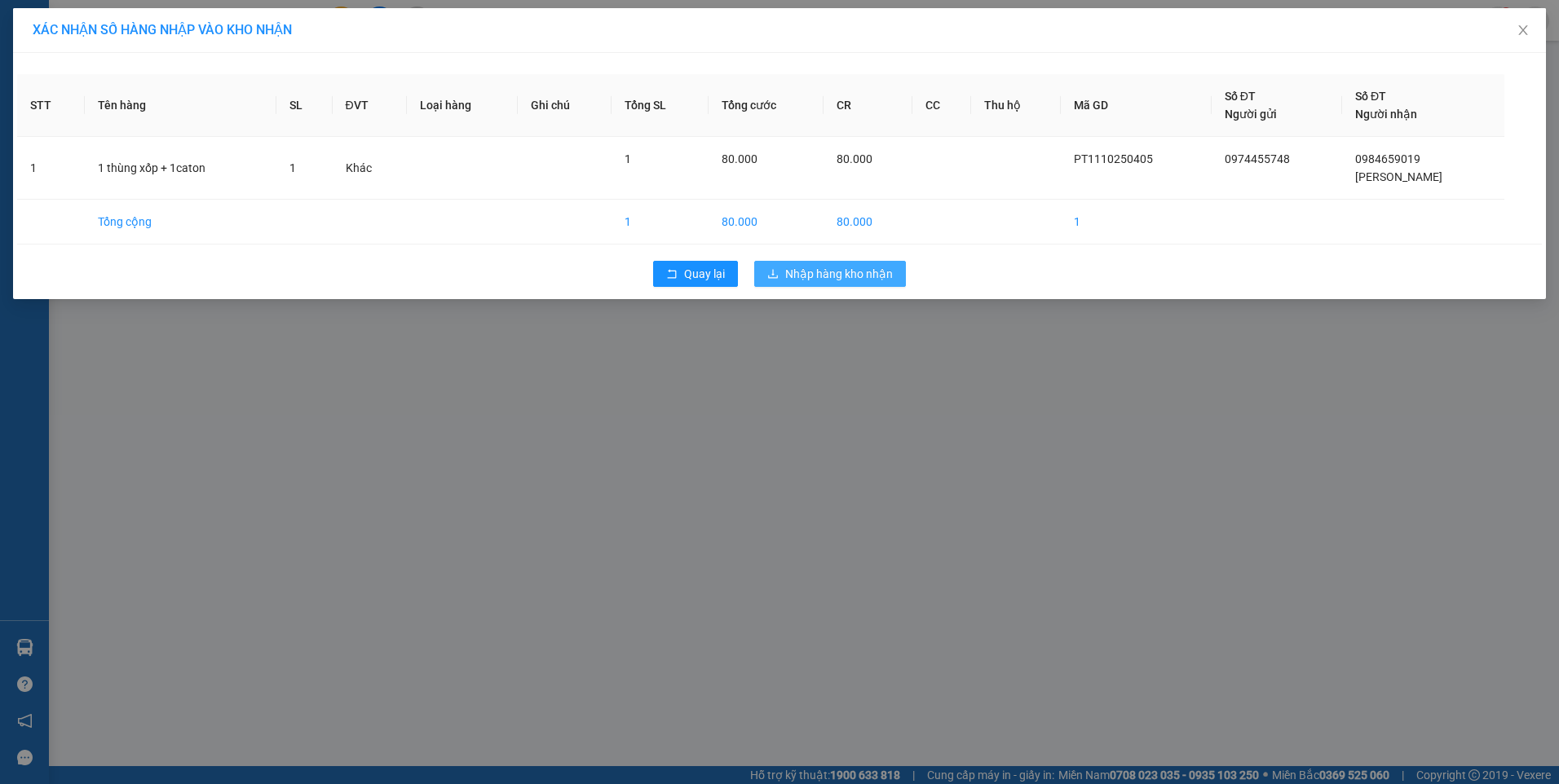
click at [797, 271] on span "Nhập hàng kho nhận" at bounding box center [838, 274] width 108 height 18
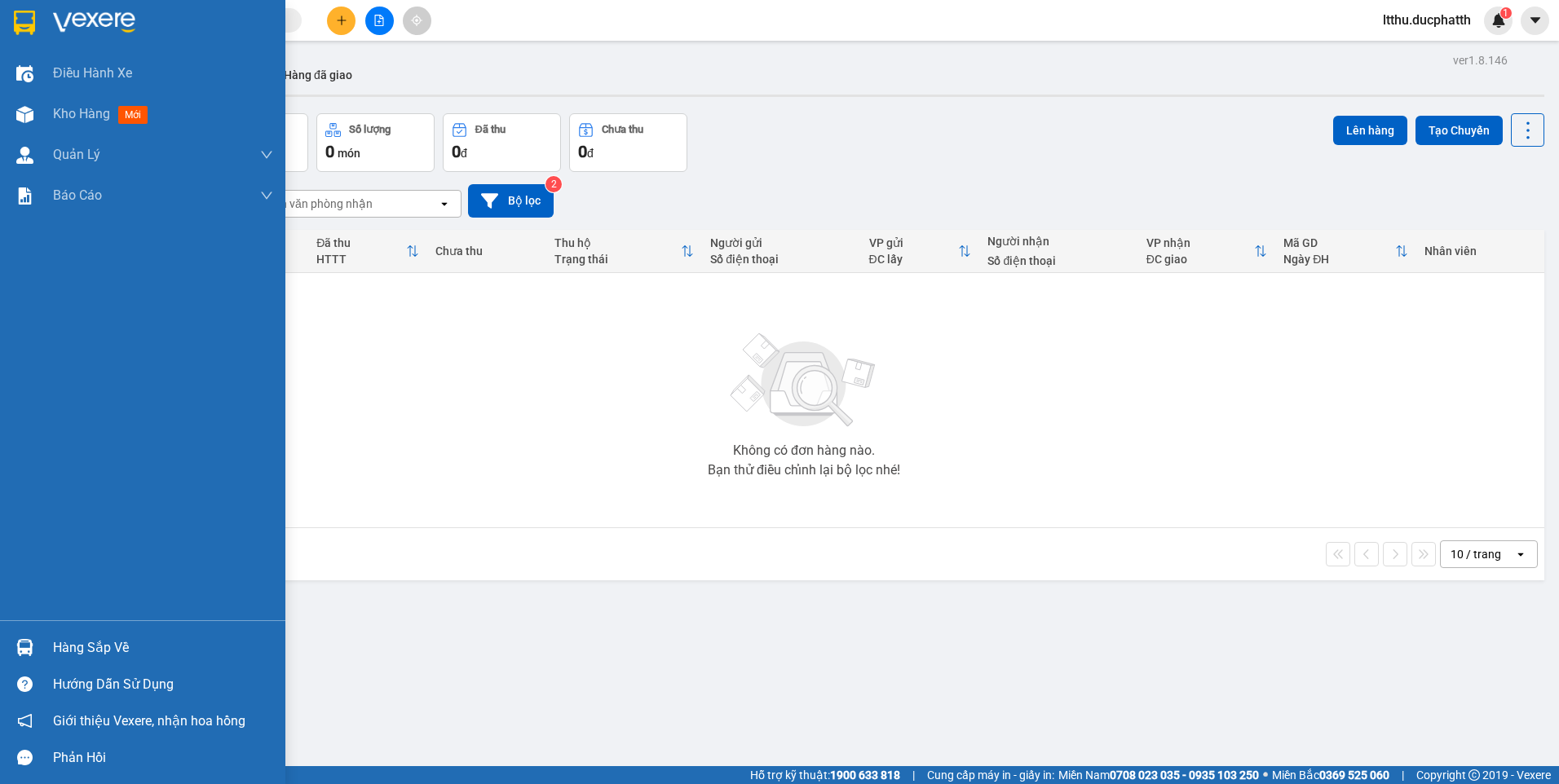
click at [27, 642] on img at bounding box center [24, 647] width 17 height 17
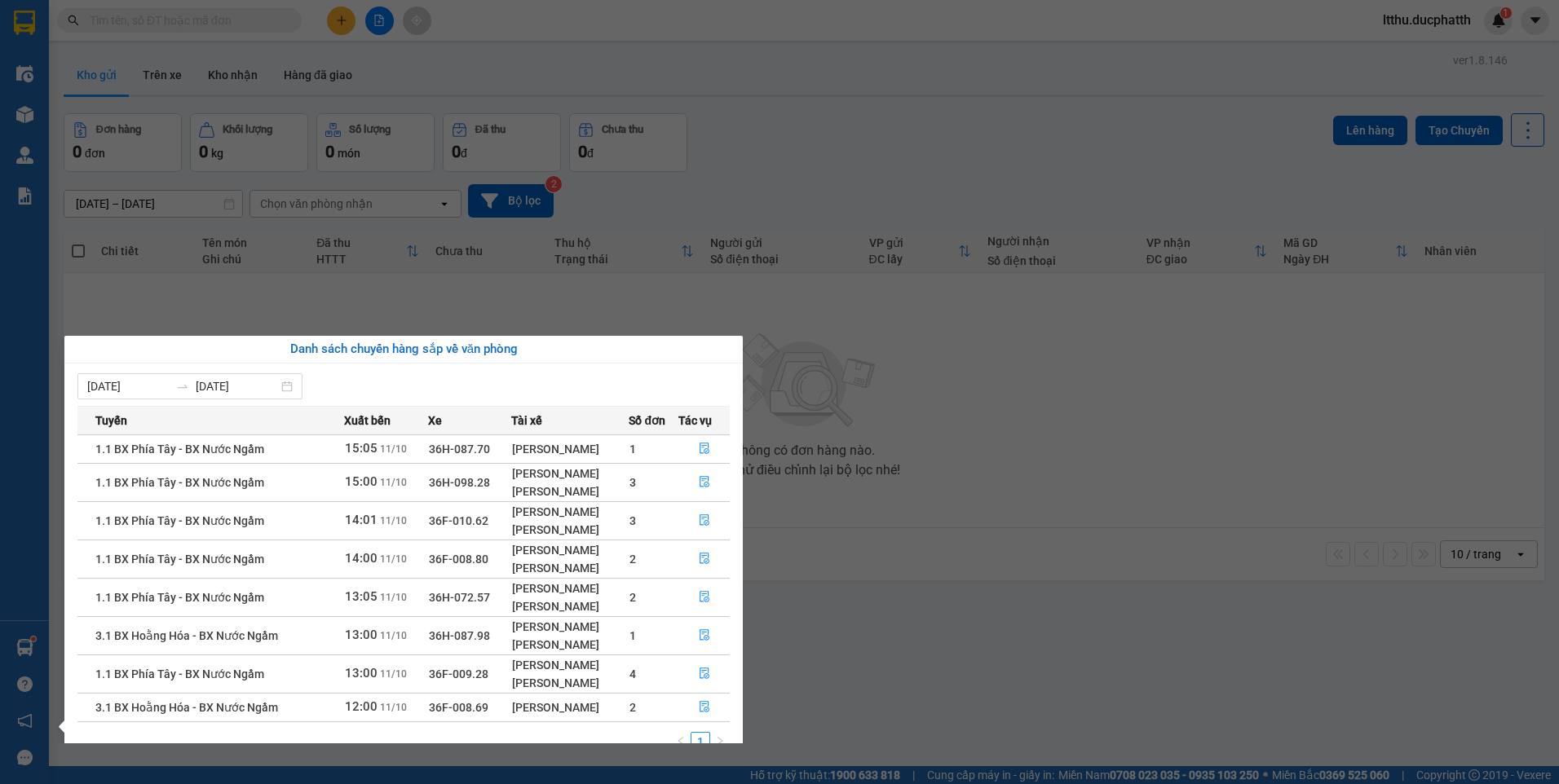
drag, startPoint x: 849, startPoint y: 539, endPoint x: 315, endPoint y: 263, distance: 601.1
click at [847, 538] on section "Kết quả tìm kiếm ( 0 ) Bộ lọc No Data ltthu.ducphatth 1 Điều hành xe Kho hàng m…" at bounding box center [780, 392] width 1559 height 784
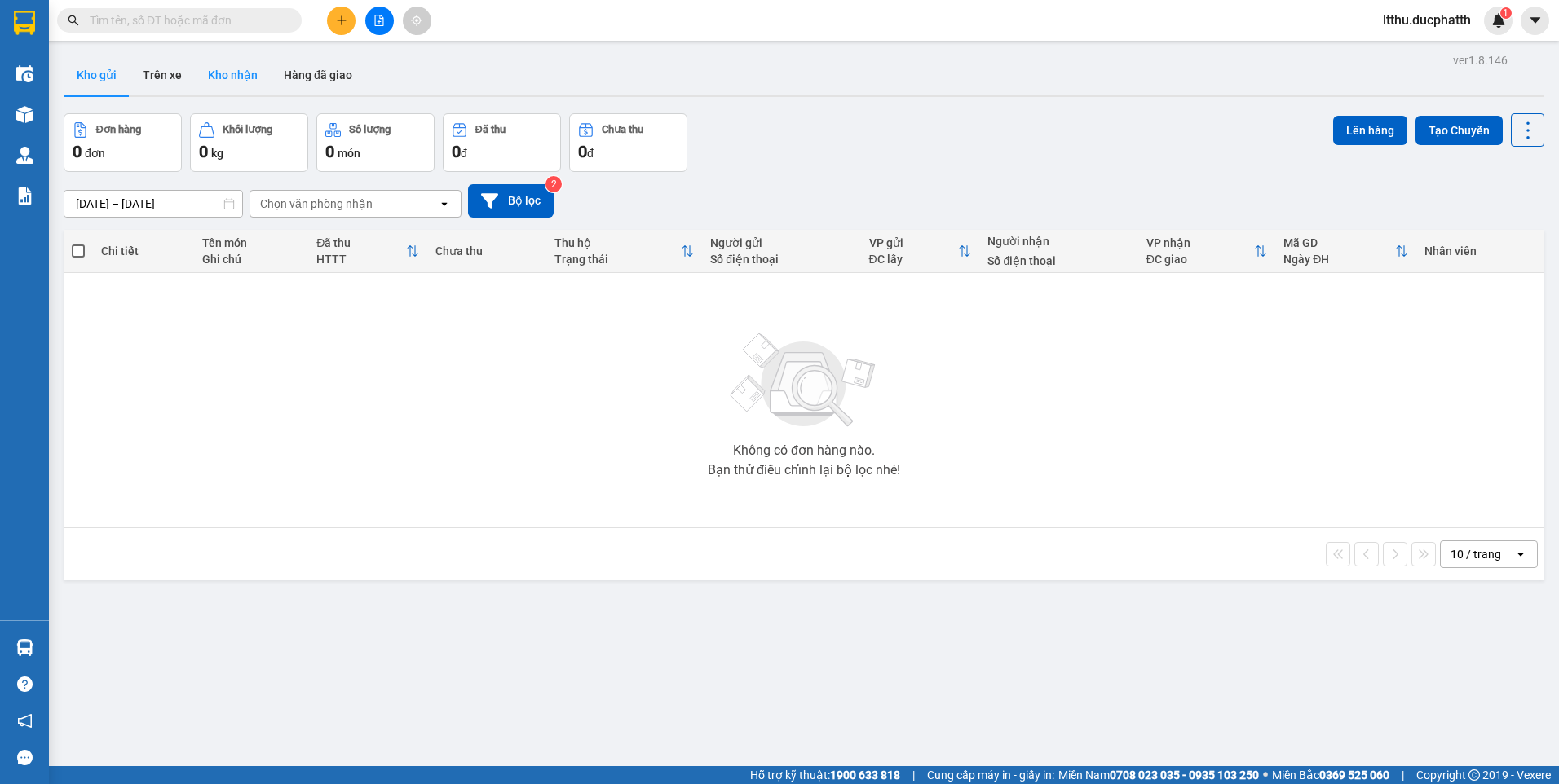
click at [245, 79] on button "Kho nhận" at bounding box center [232, 75] width 76 height 39
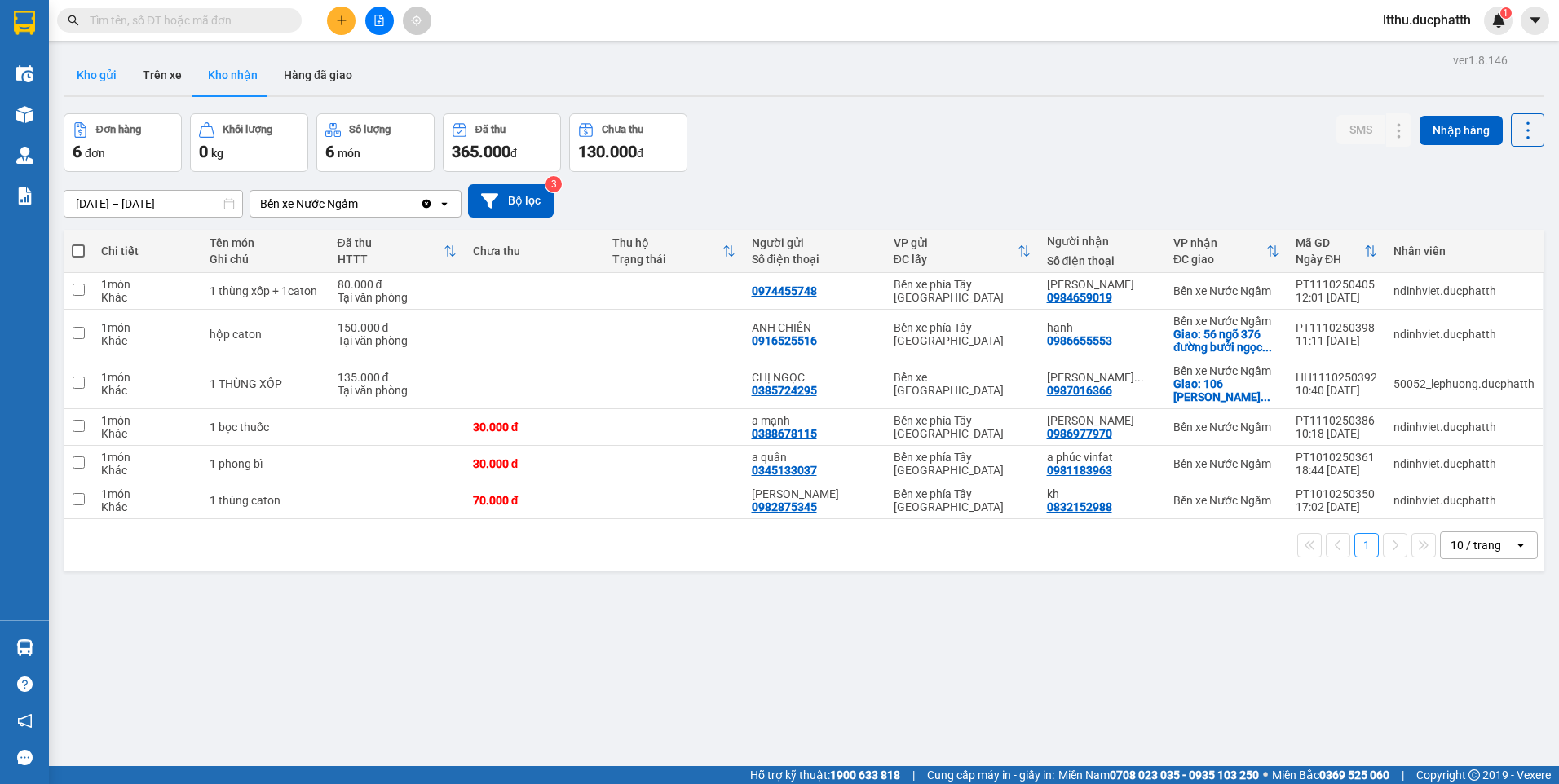
click at [86, 73] on button "Kho gửi" at bounding box center [97, 75] width 66 height 39
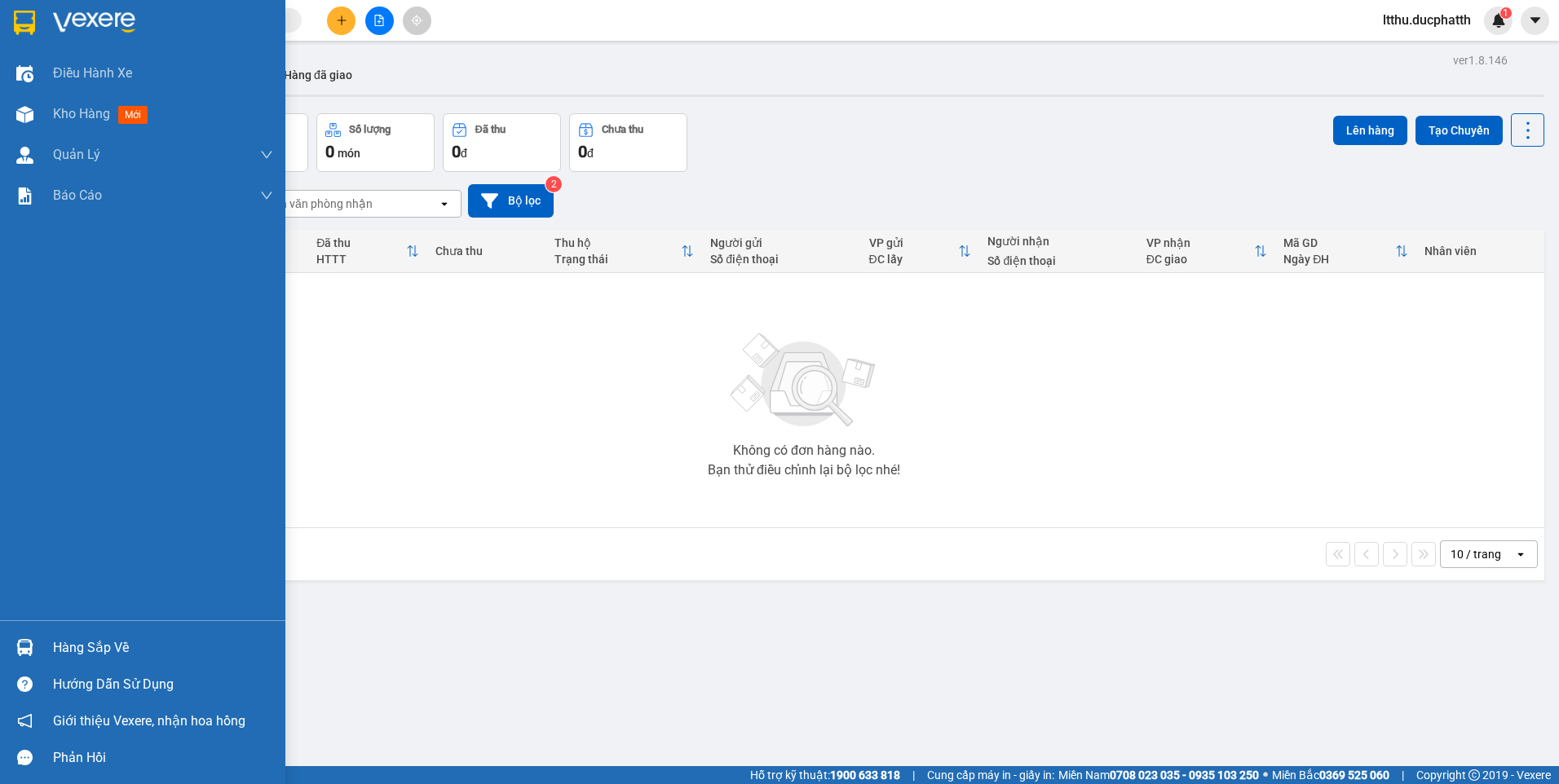
click at [62, 649] on div "Hàng sắp về" at bounding box center [162, 648] width 220 height 25
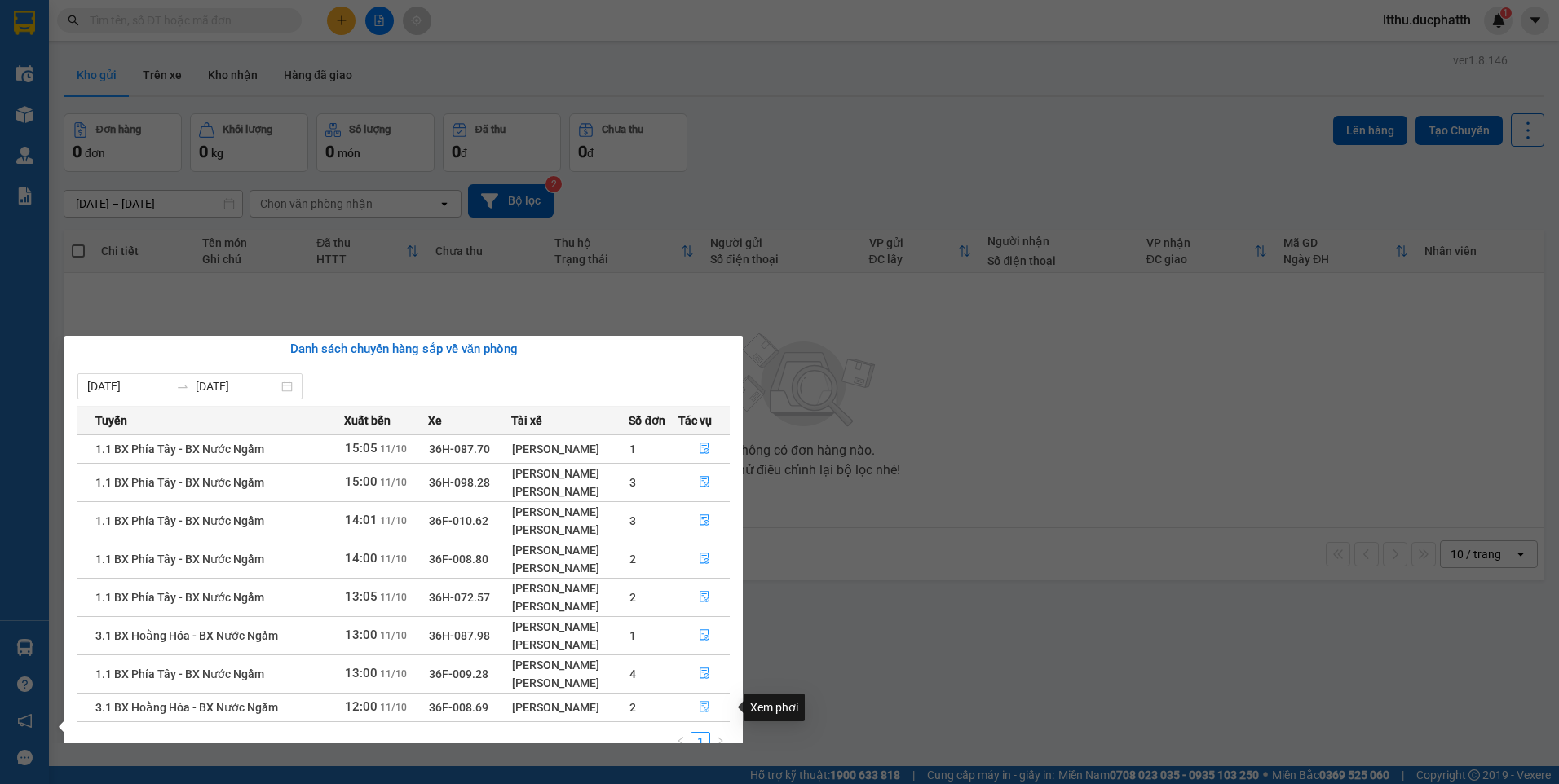
click at [709, 705] on icon "file-done" at bounding box center [705, 706] width 10 height 11
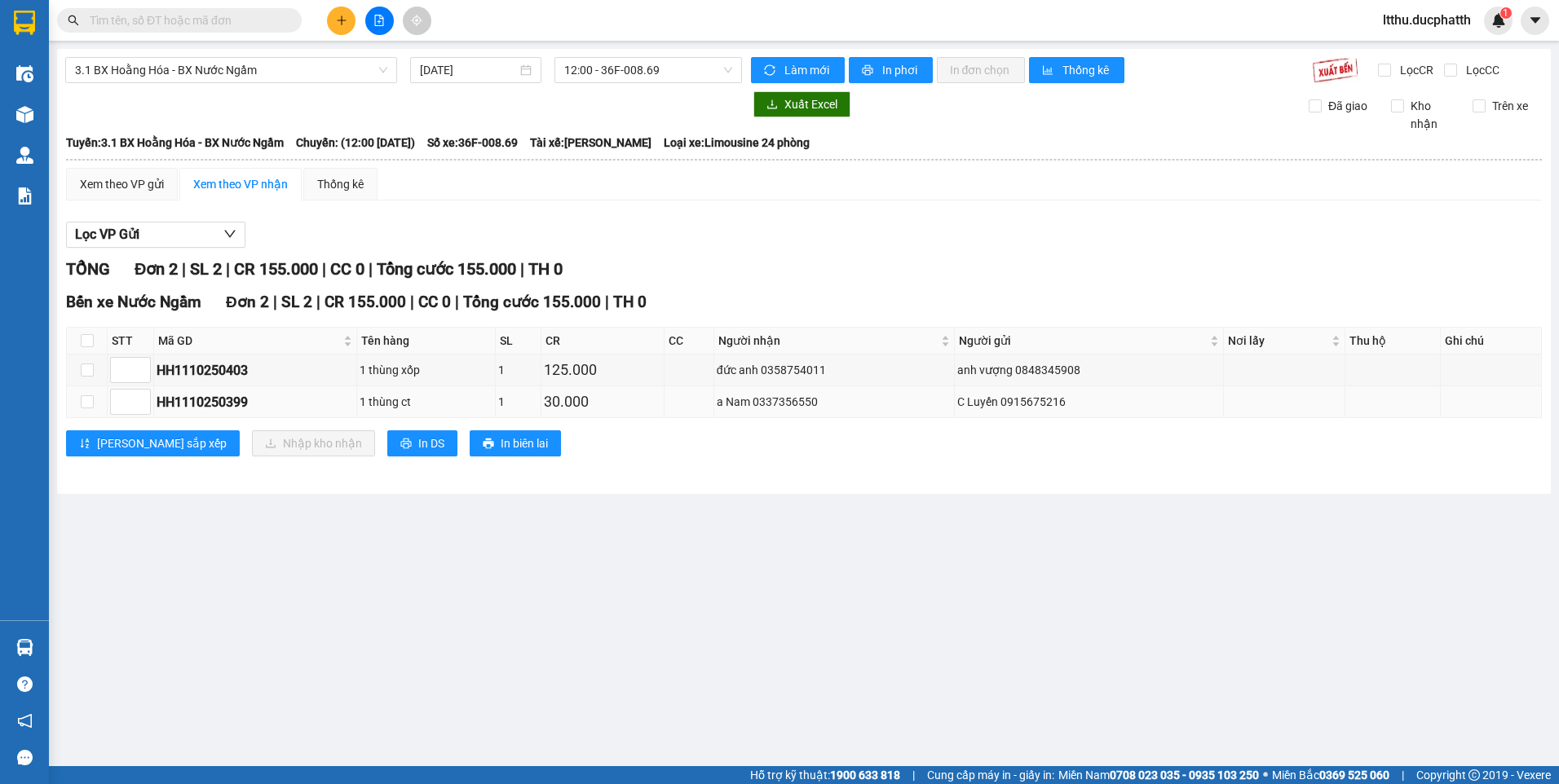
click at [216, 408] on div "HH1110250399" at bounding box center [255, 401] width 197 height 20
copy div "HH1110250399"
click at [248, 17] on input "text" at bounding box center [185, 20] width 192 height 18
paste input "HH1110250399"
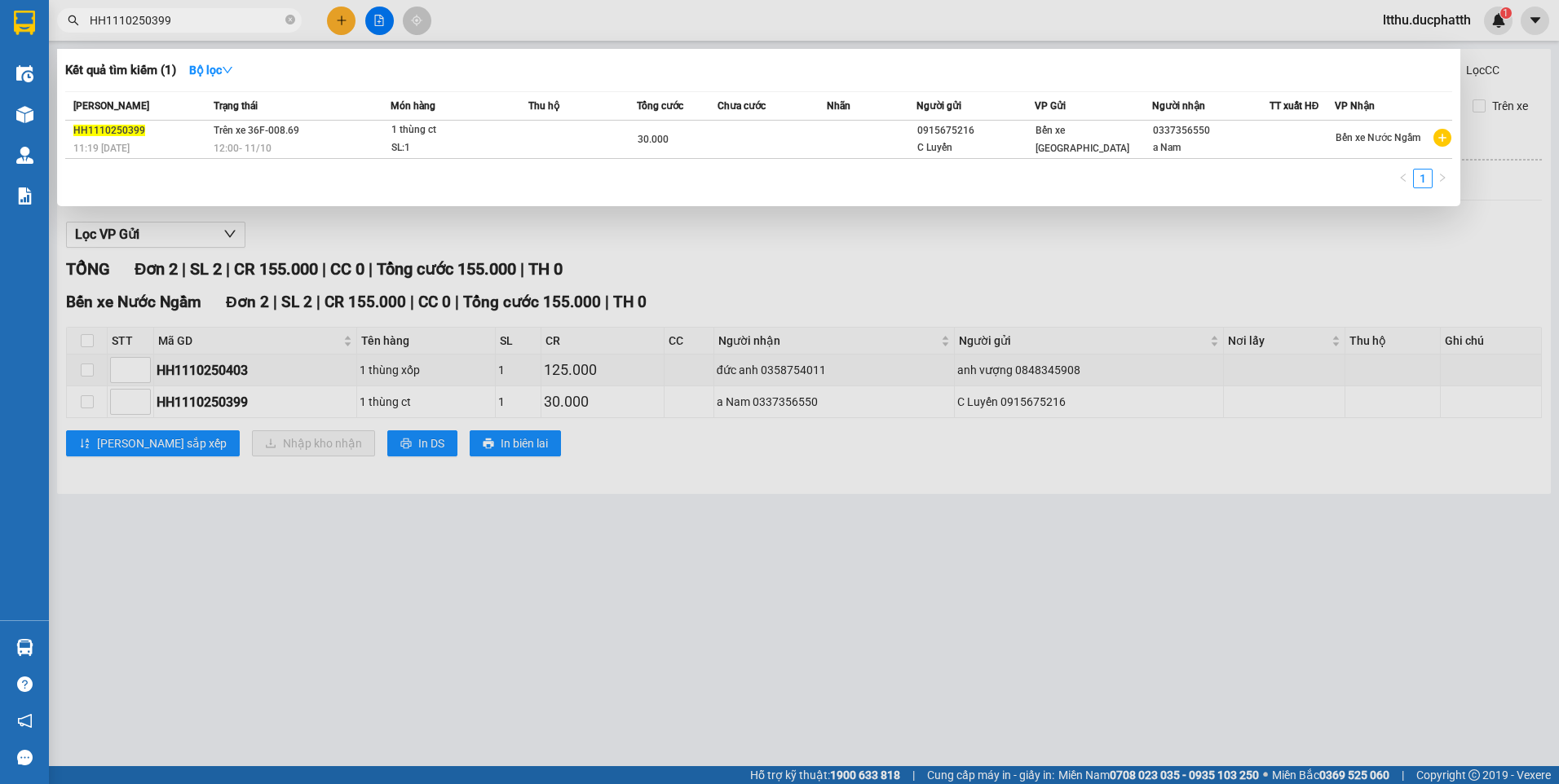
type input "HH1110250399"
click at [774, 256] on div at bounding box center [780, 392] width 1559 height 784
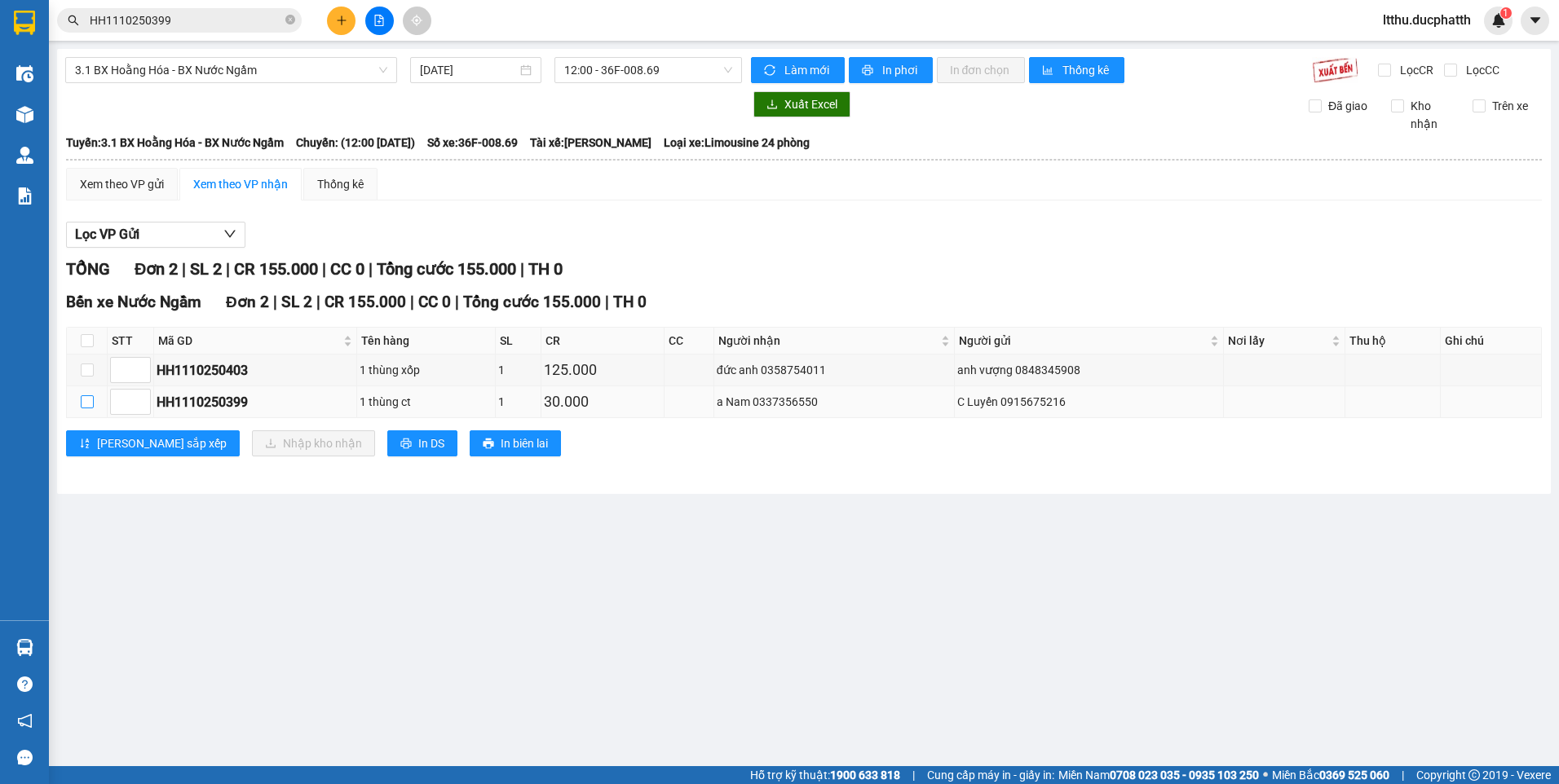
click at [81, 404] on input "checkbox" at bounding box center [87, 401] width 13 height 13
checkbox input "true"
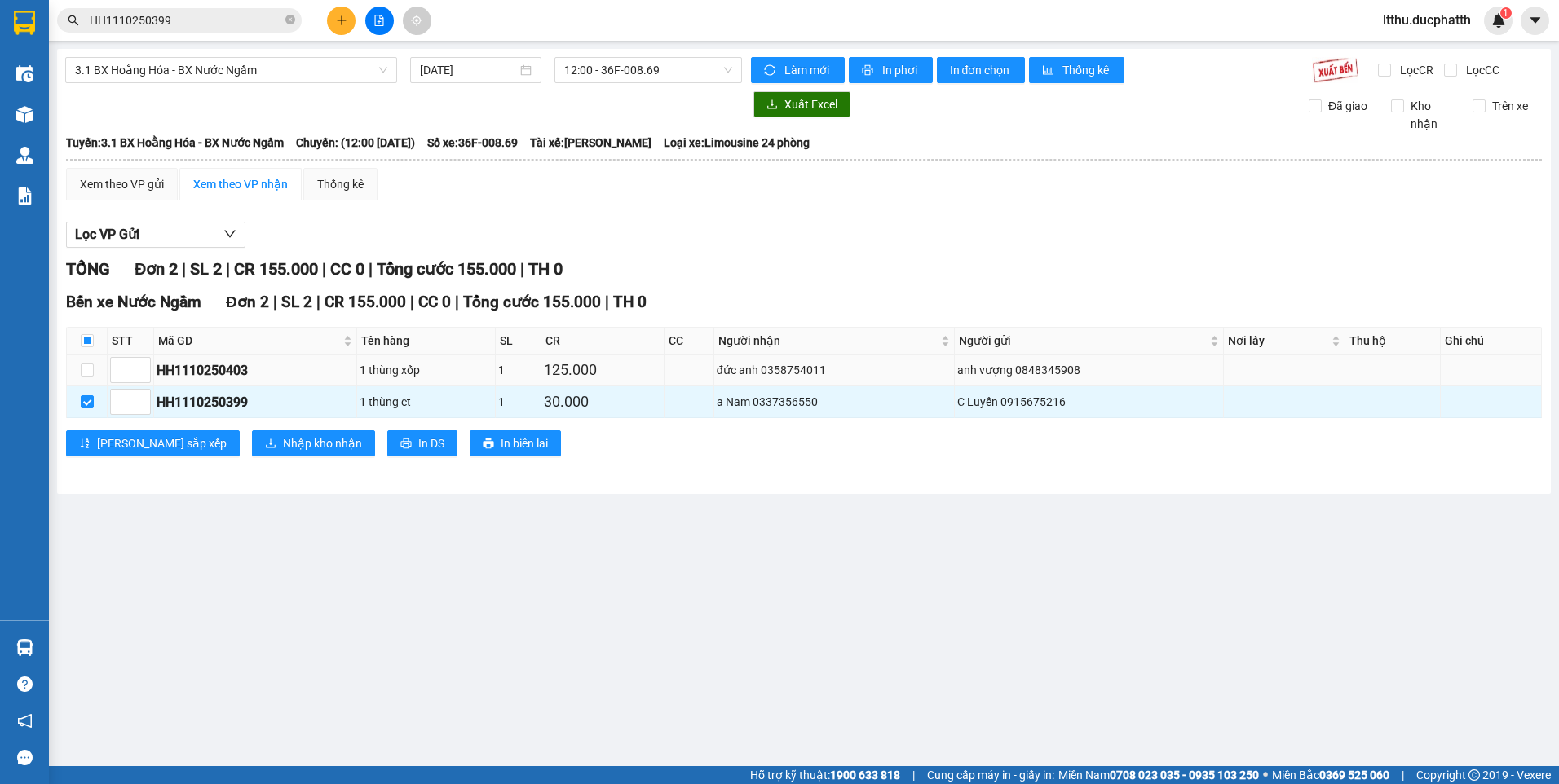
click at [198, 367] on div "HH1110250403" at bounding box center [255, 370] width 197 height 20
copy div "HH1110250403"
click at [194, 20] on input "HH1110250399" at bounding box center [185, 20] width 192 height 18
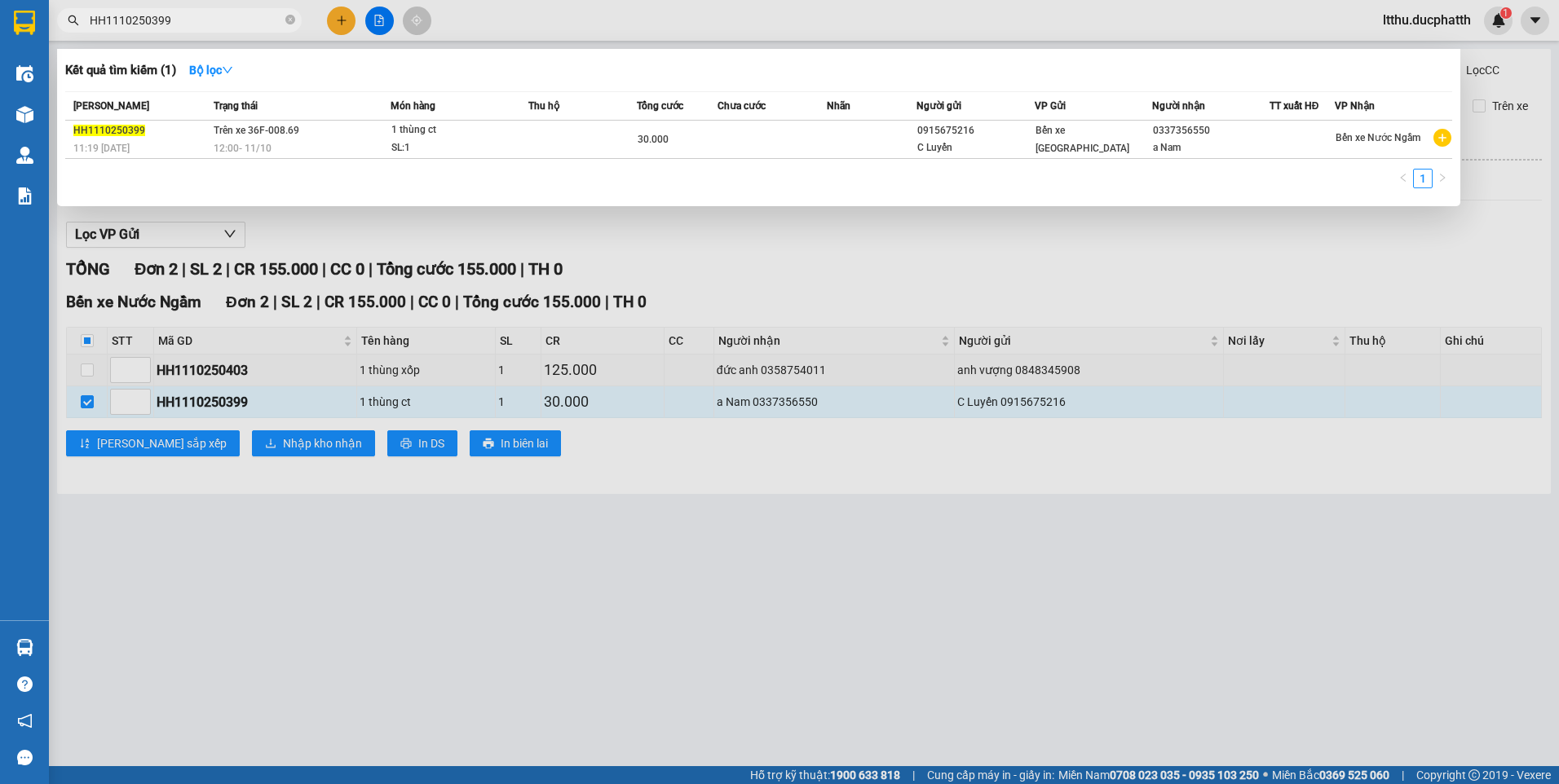
click at [194, 20] on input "HH1110250399" at bounding box center [185, 20] width 192 height 18
paste input "403"
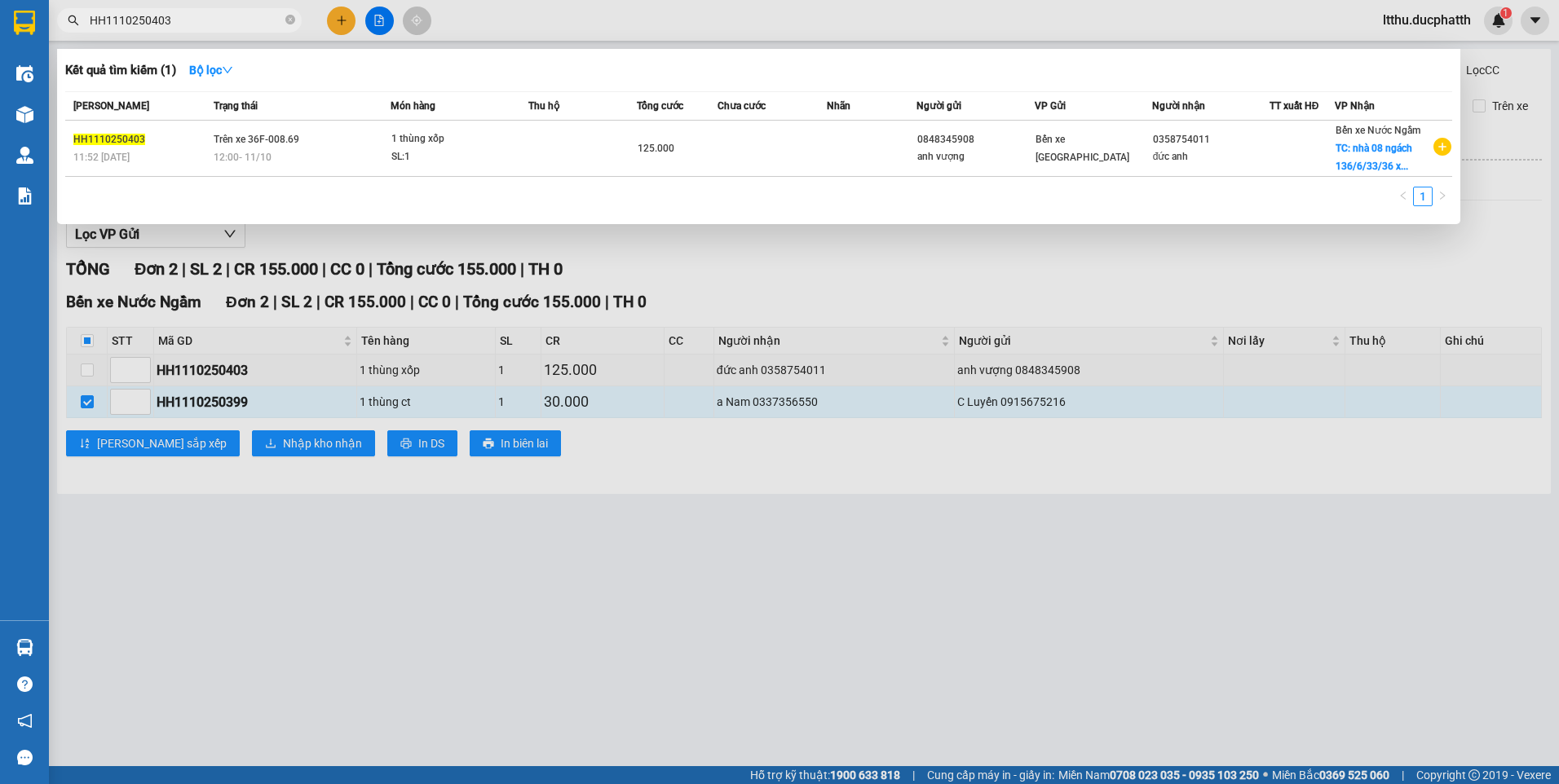
type input "HH1110250403"
click at [517, 579] on div at bounding box center [780, 392] width 1559 height 784
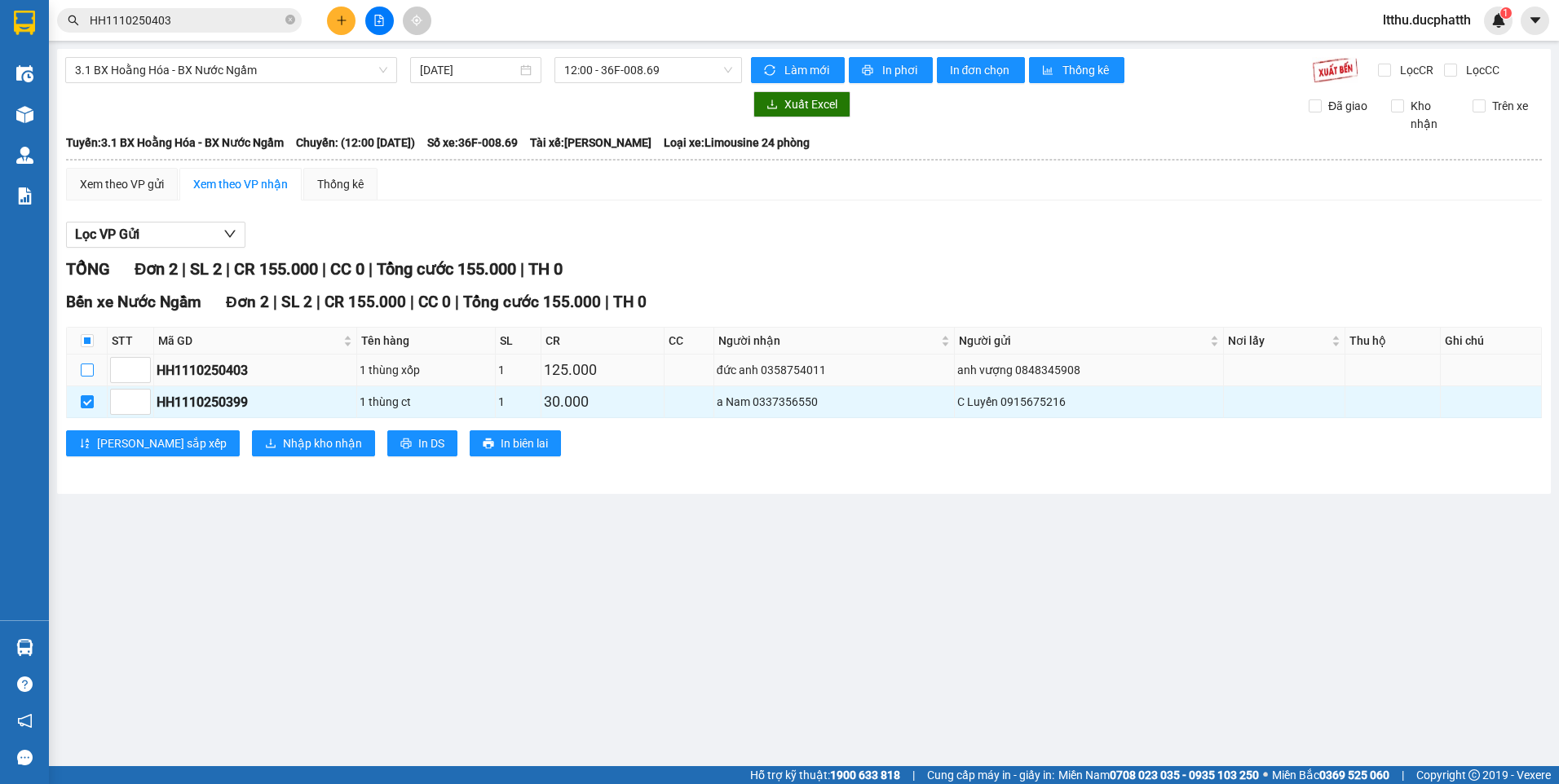
click at [92, 366] on input "checkbox" at bounding box center [87, 370] width 13 height 13
checkbox input "true"
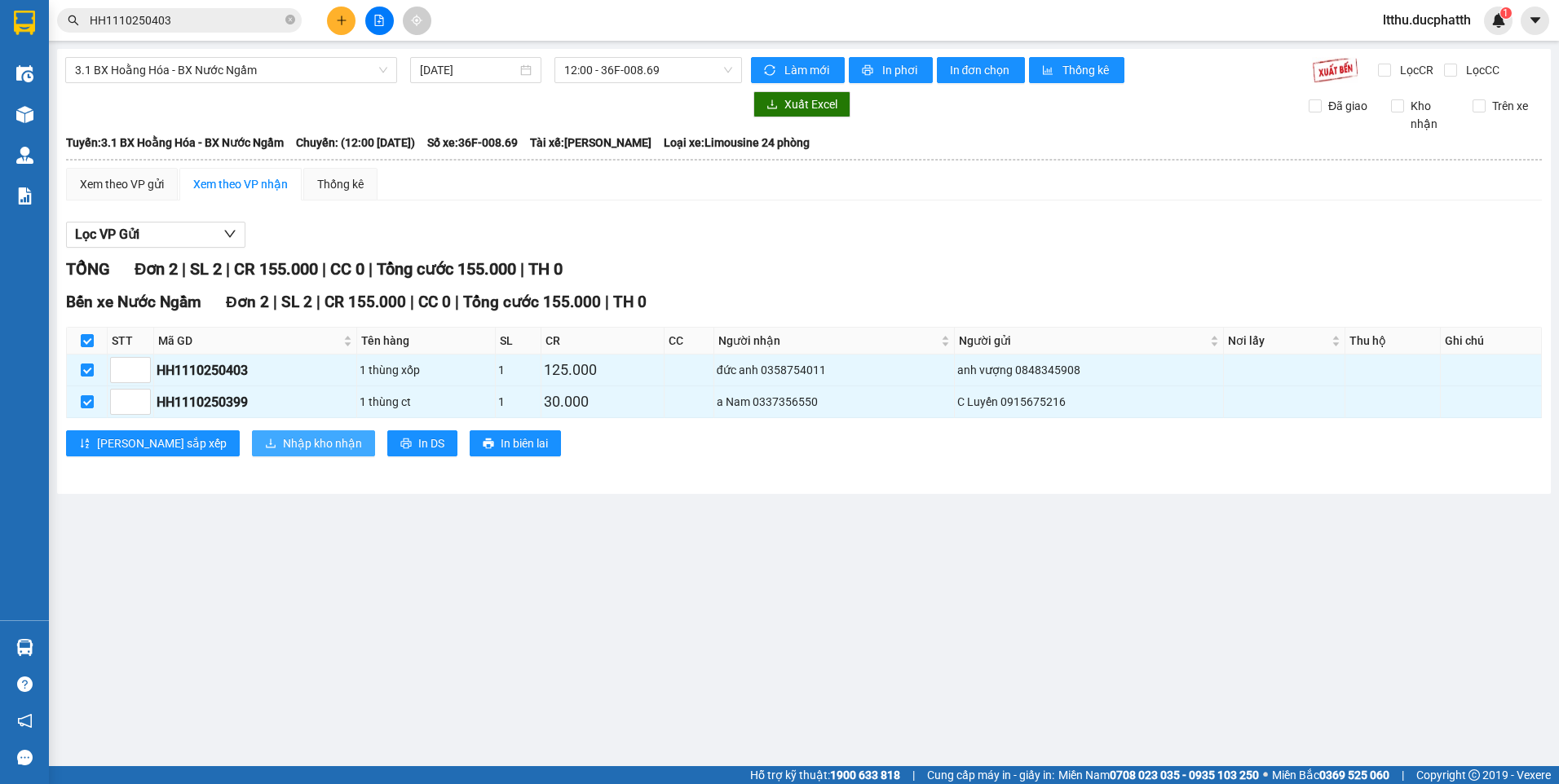
click at [283, 448] on span "Nhập kho nhận" at bounding box center [322, 443] width 79 height 18
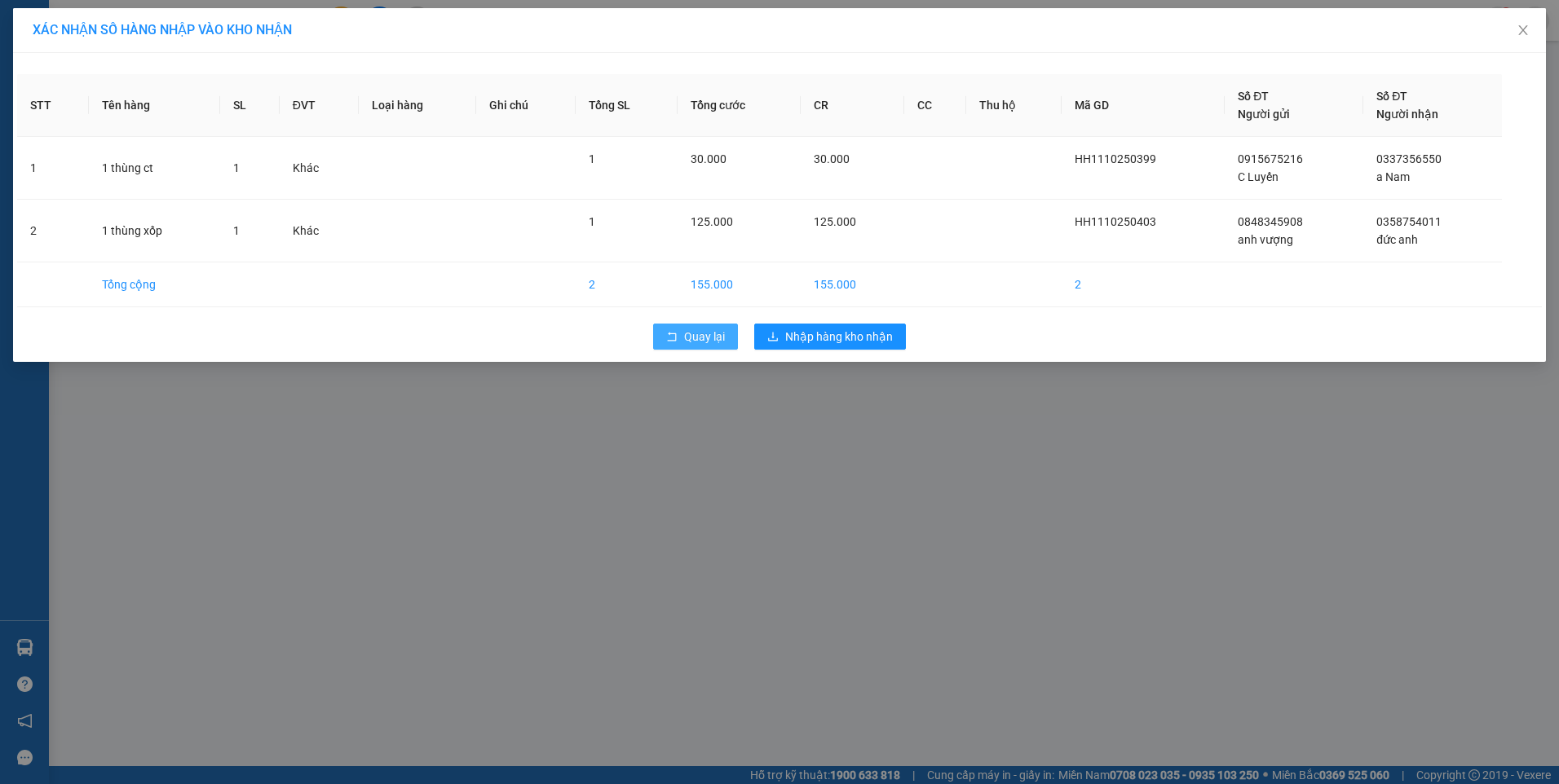
click at [688, 346] on button "Quay lại" at bounding box center [695, 337] width 85 height 26
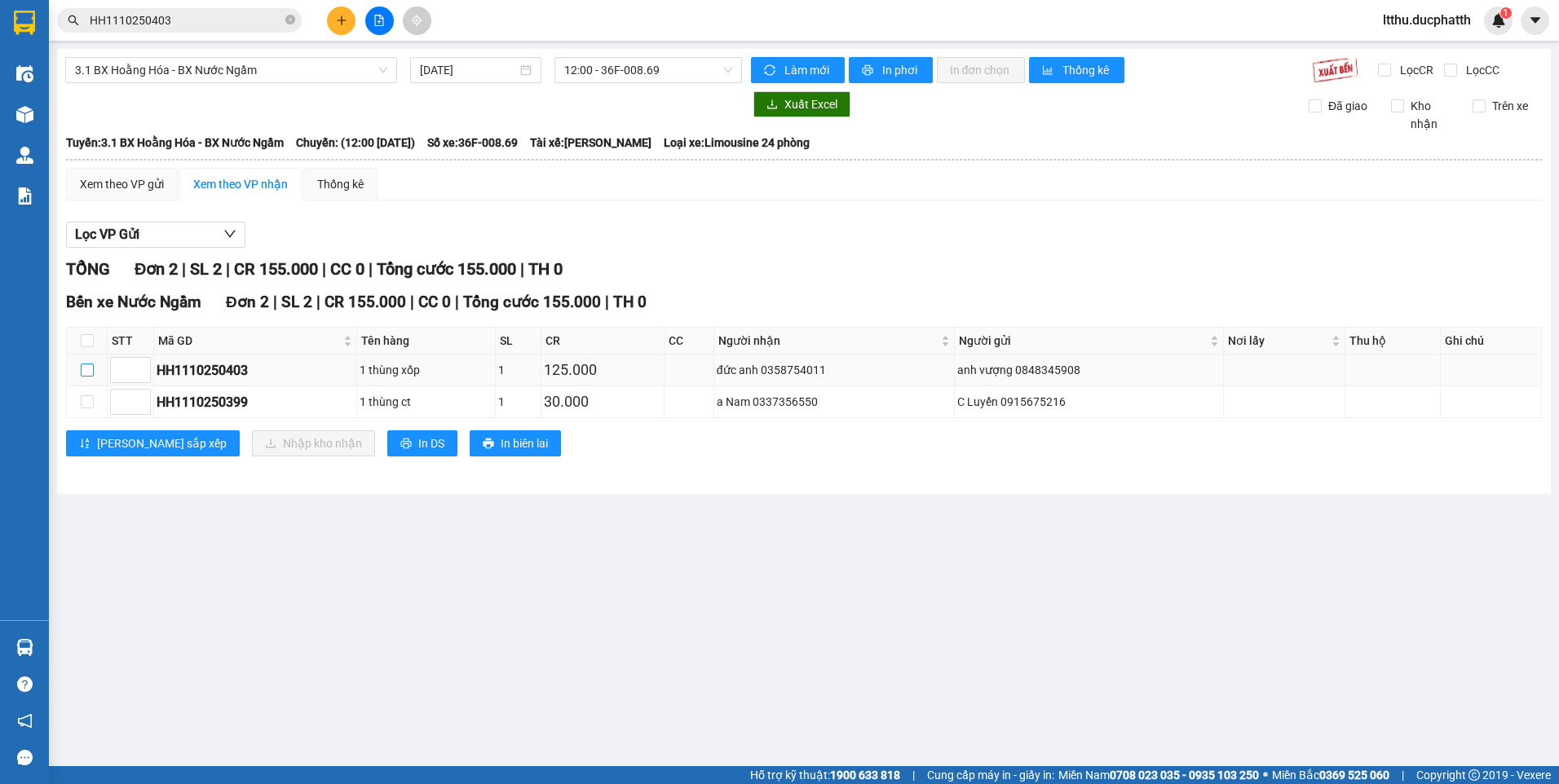
click at [85, 369] on input "checkbox" at bounding box center [87, 370] width 13 height 13
checkbox input "true"
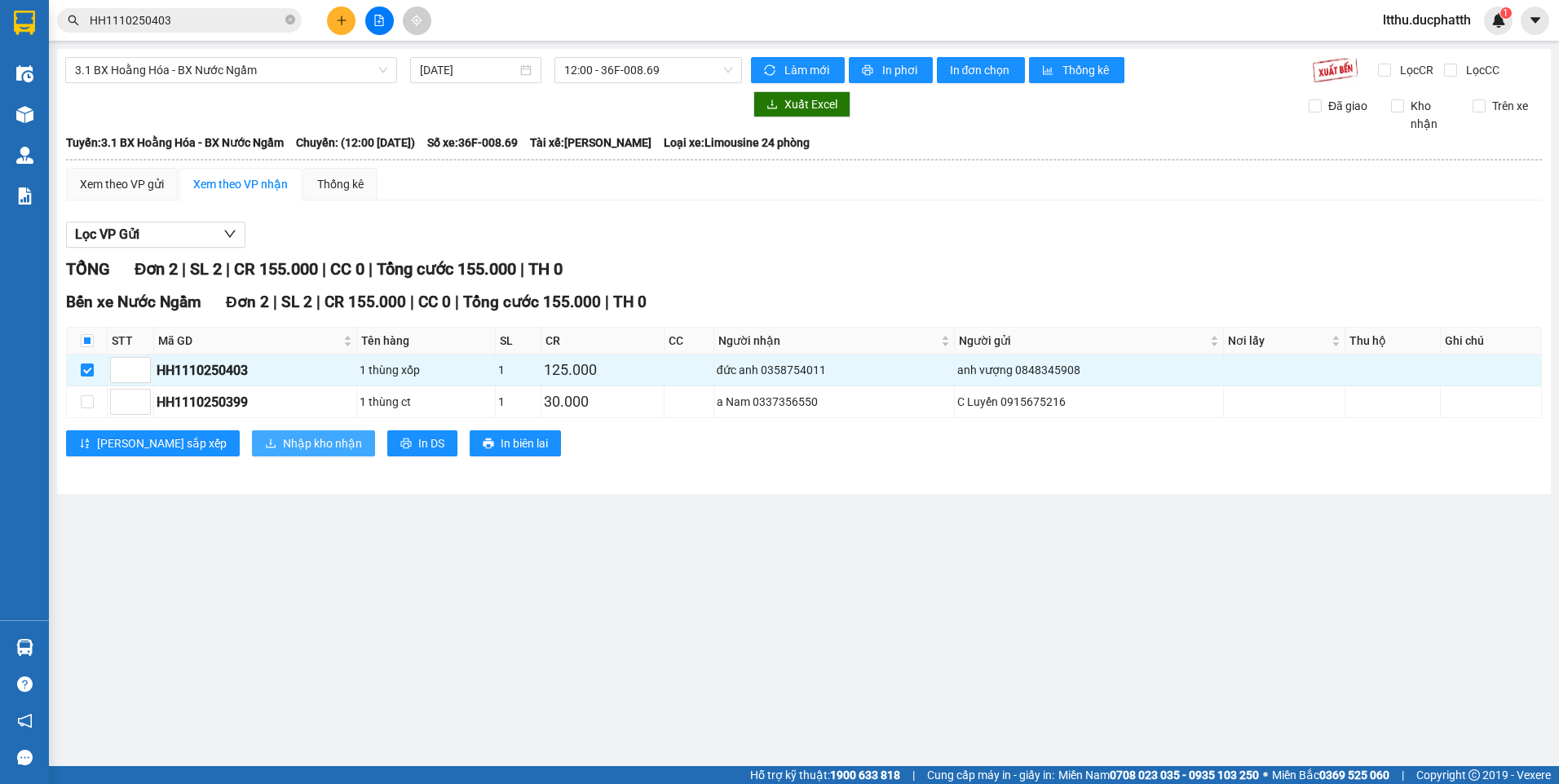
click at [283, 438] on span "Nhập kho nhận" at bounding box center [322, 443] width 79 height 18
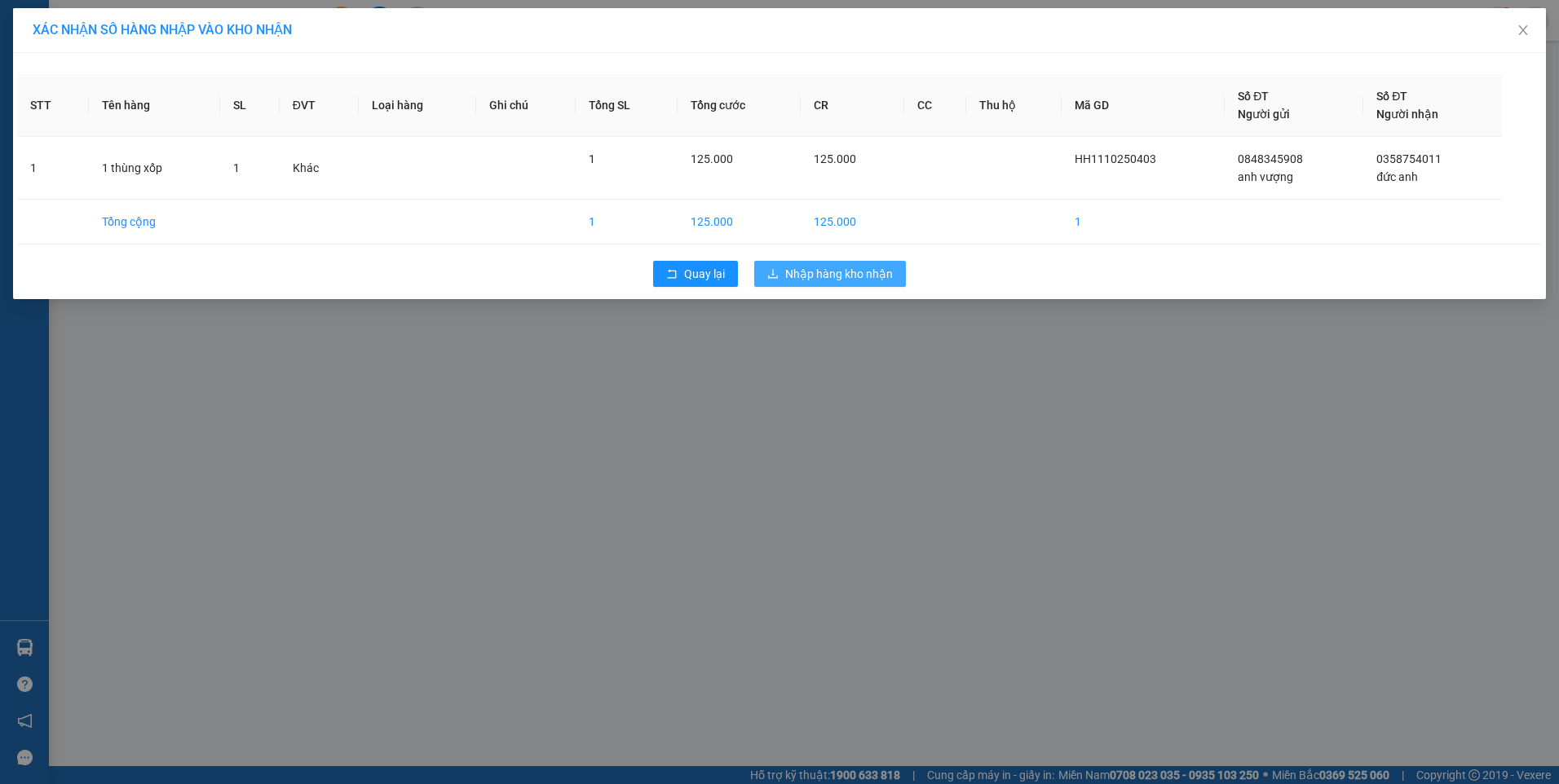
click at [837, 280] on span "Nhập hàng kho nhận" at bounding box center [838, 274] width 108 height 18
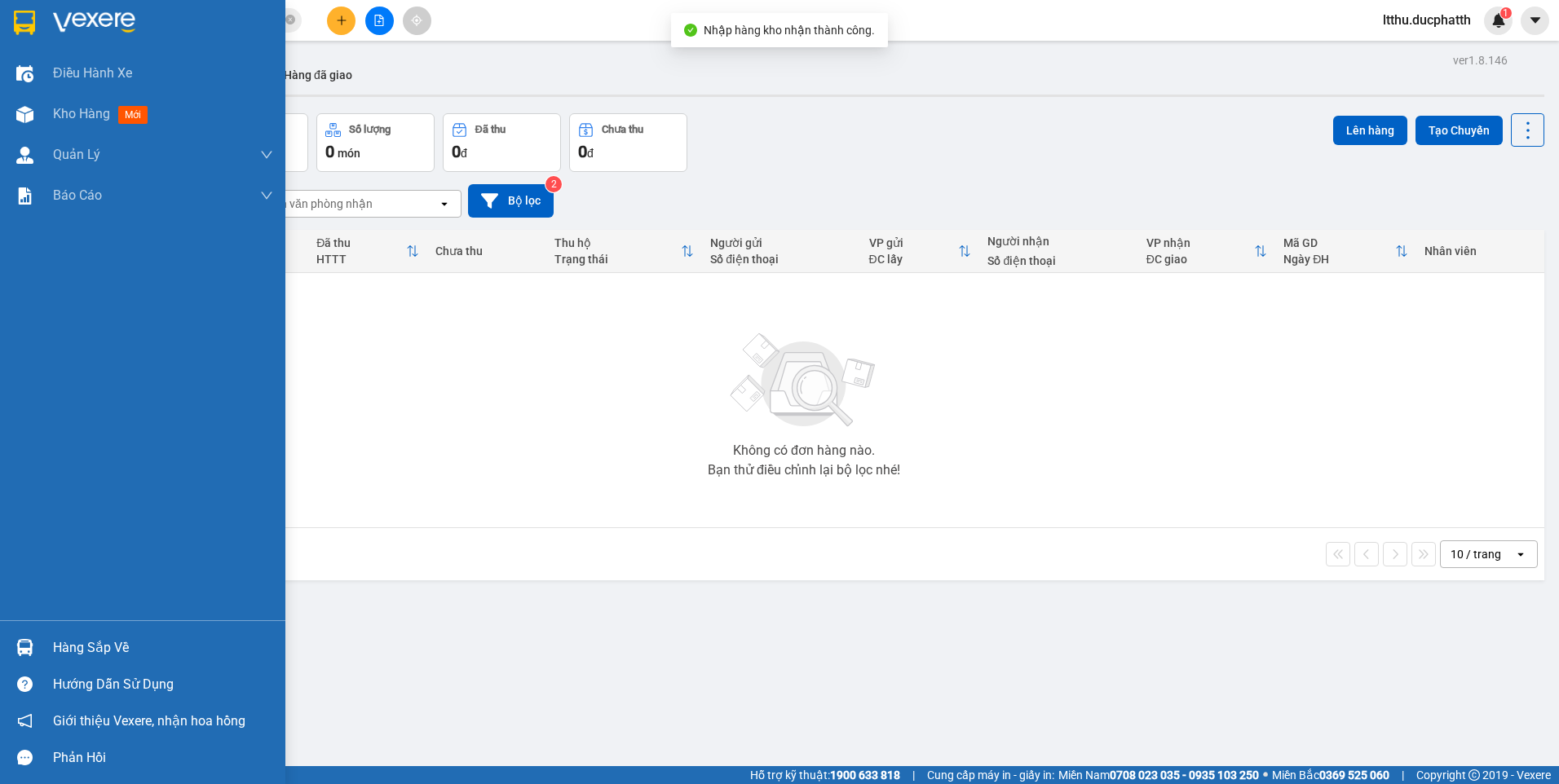
click at [81, 651] on div "Hàng sắp về" at bounding box center [162, 648] width 220 height 25
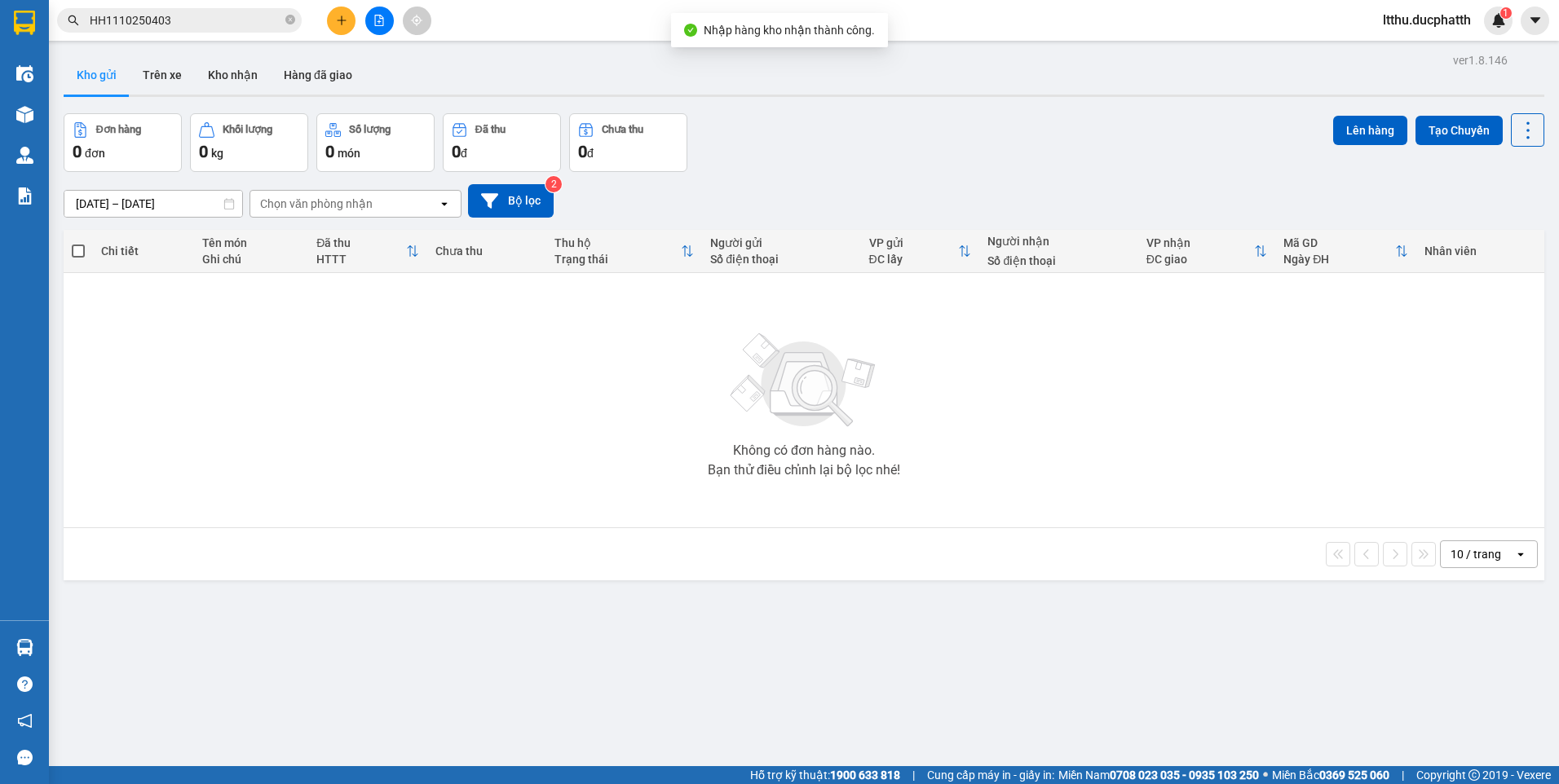
click at [851, 392] on section "Kết quả tìm kiếm ( 1 ) Bộ lọc Mã ĐH Trạng thái Món hàng Thu hộ Tổng cước Chưa c…" at bounding box center [780, 392] width 1559 height 784
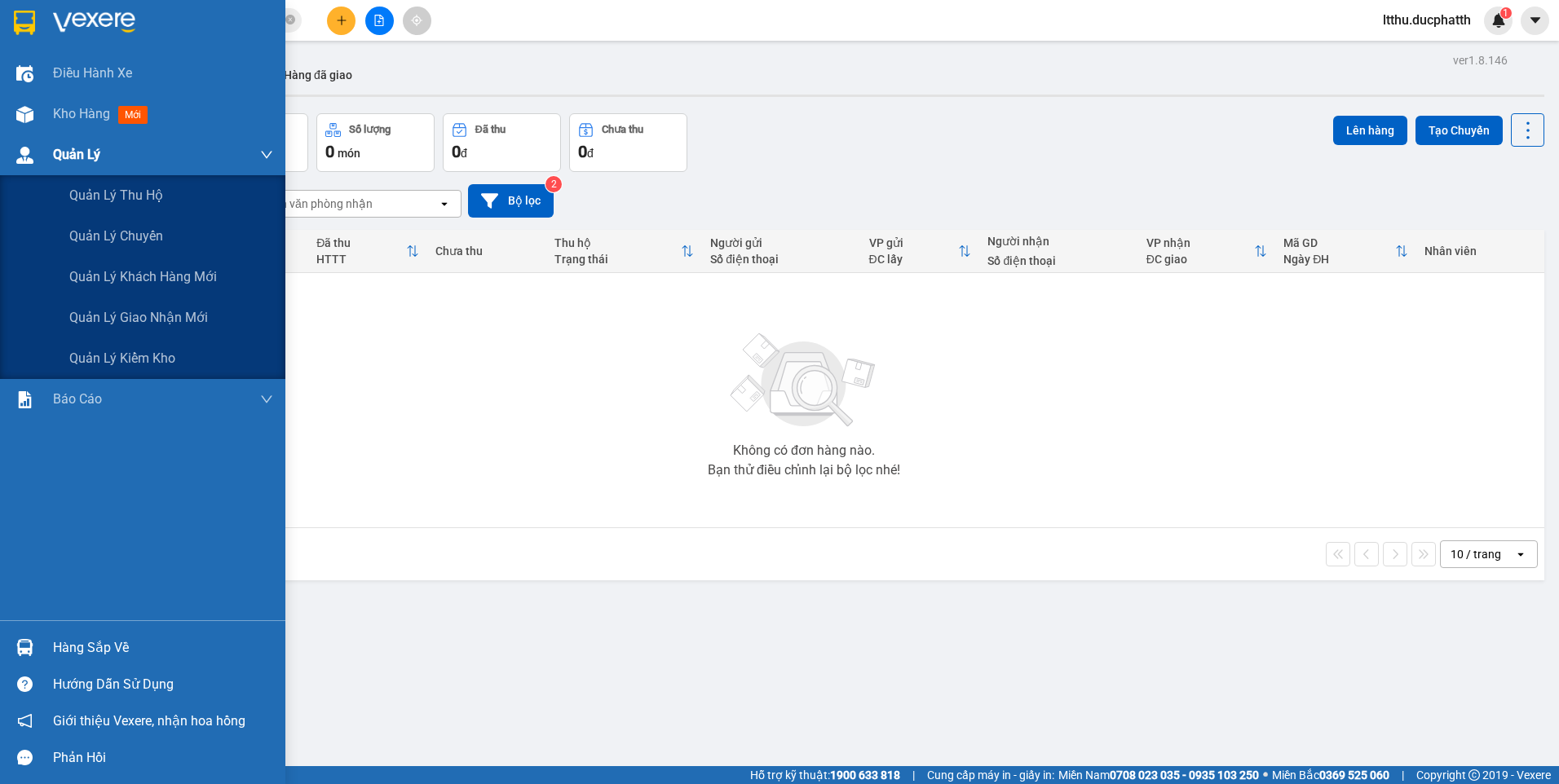
click at [34, 158] on div at bounding box center [25, 154] width 29 height 29
click at [100, 322] on span "Quản lý giao nhận mới" at bounding box center [139, 317] width 139 height 20
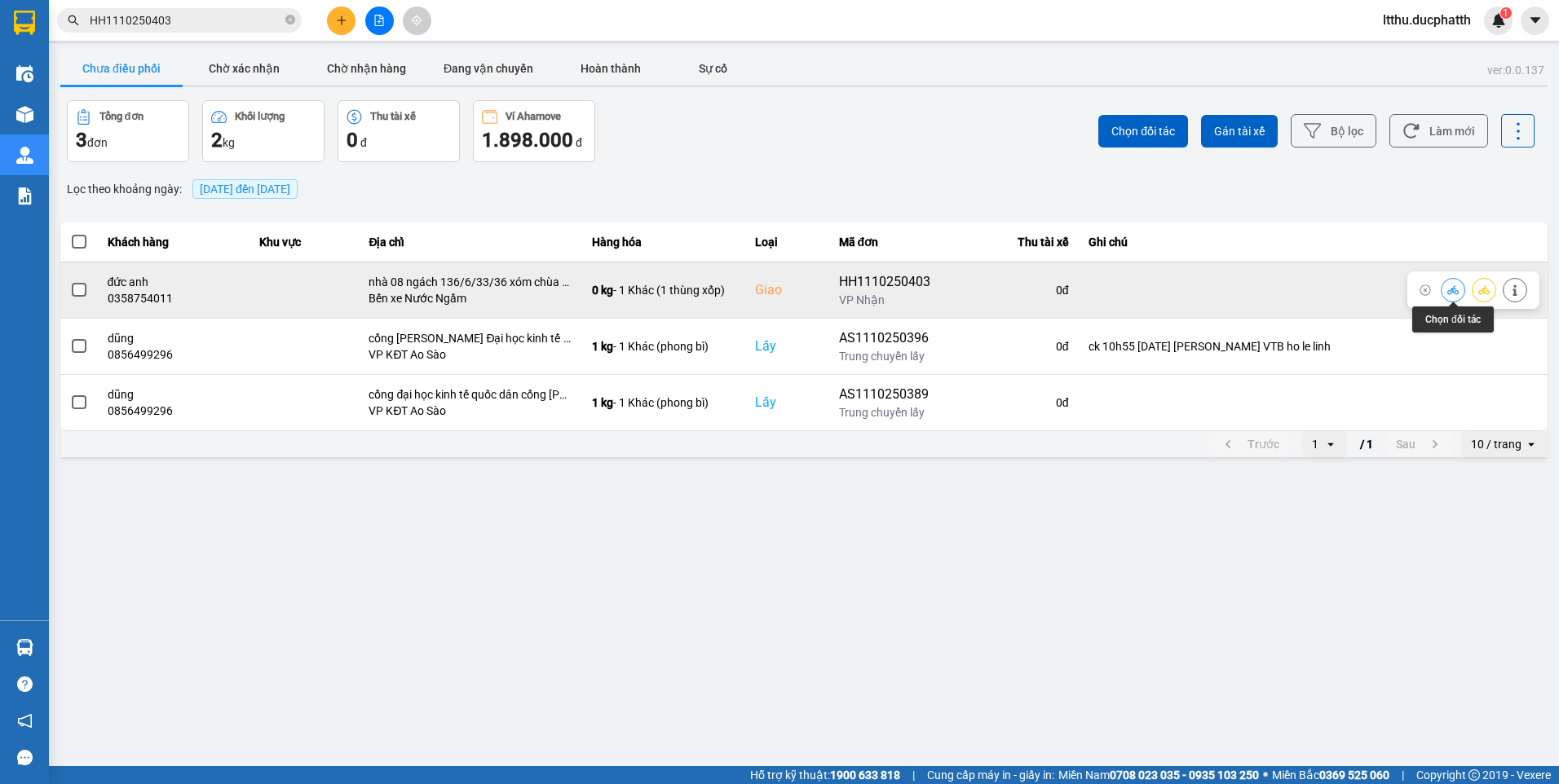
click at [1458, 290] on button at bounding box center [1452, 289] width 23 height 29
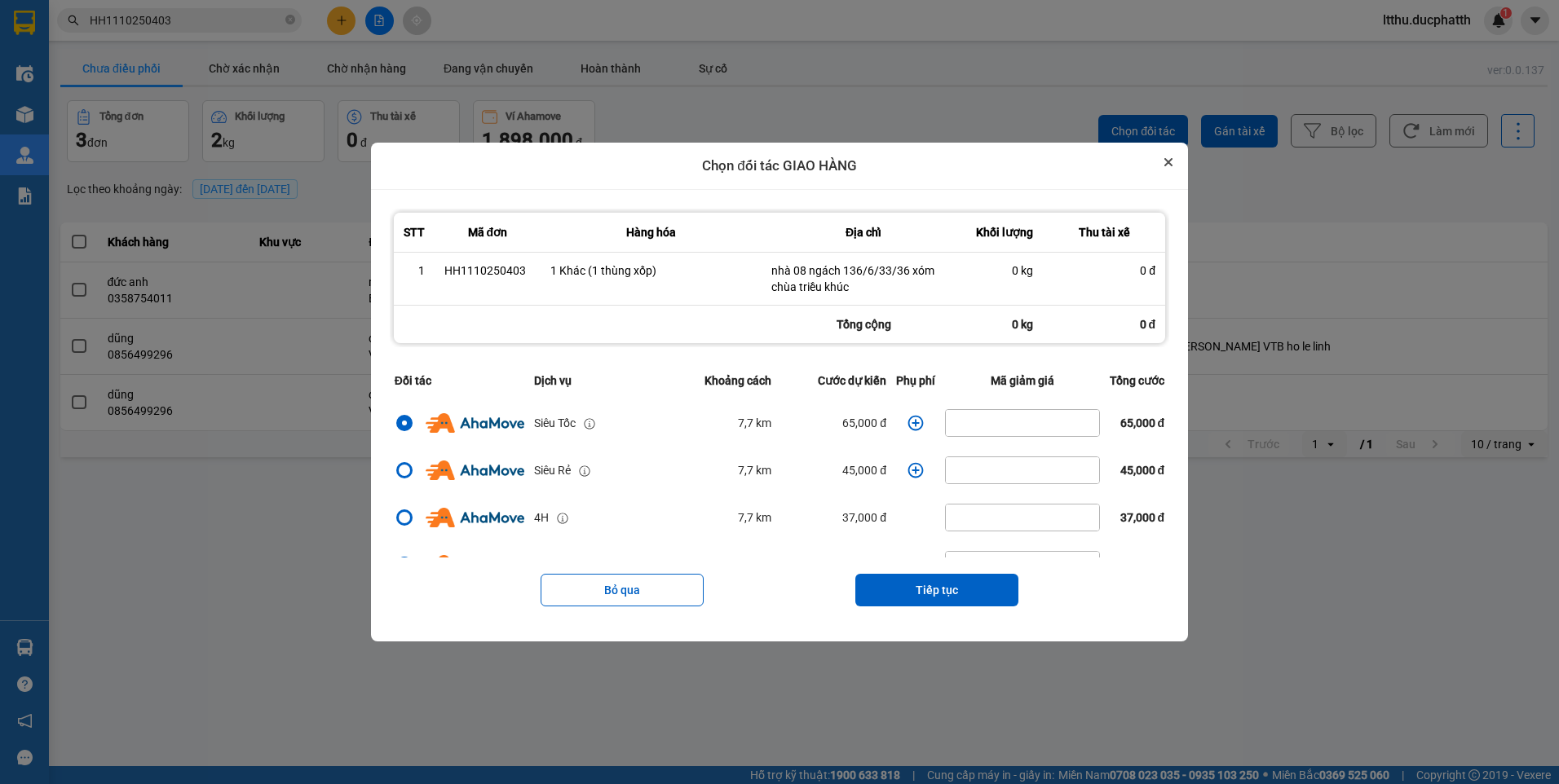
drag, startPoint x: 1180, startPoint y: 158, endPoint x: 418, endPoint y: 141, distance: 762.2
click at [1178, 157] on button "Close" at bounding box center [1168, 162] width 20 height 20
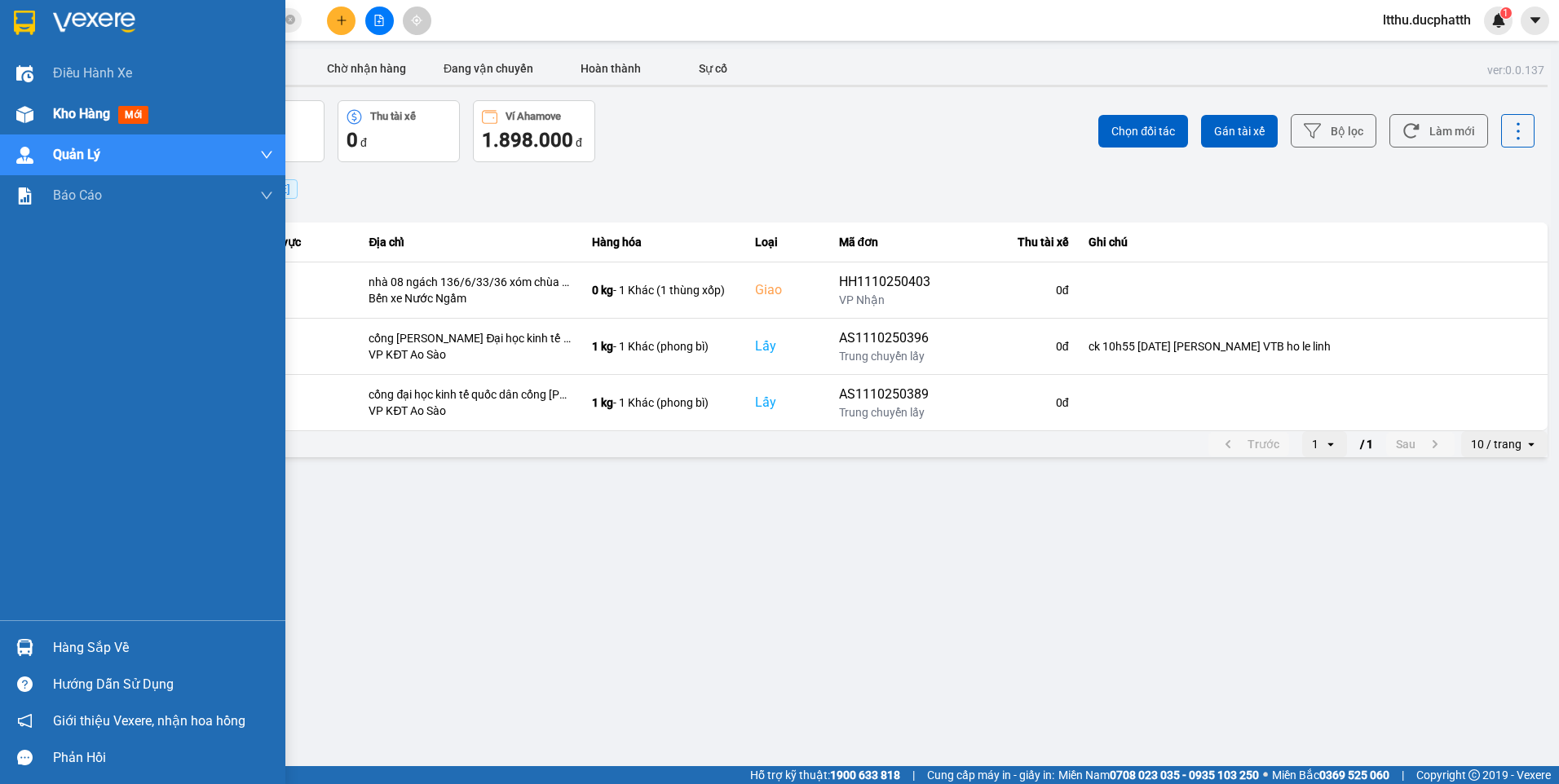
click at [76, 104] on div "Kho hàng mới" at bounding box center [104, 114] width 102 height 20
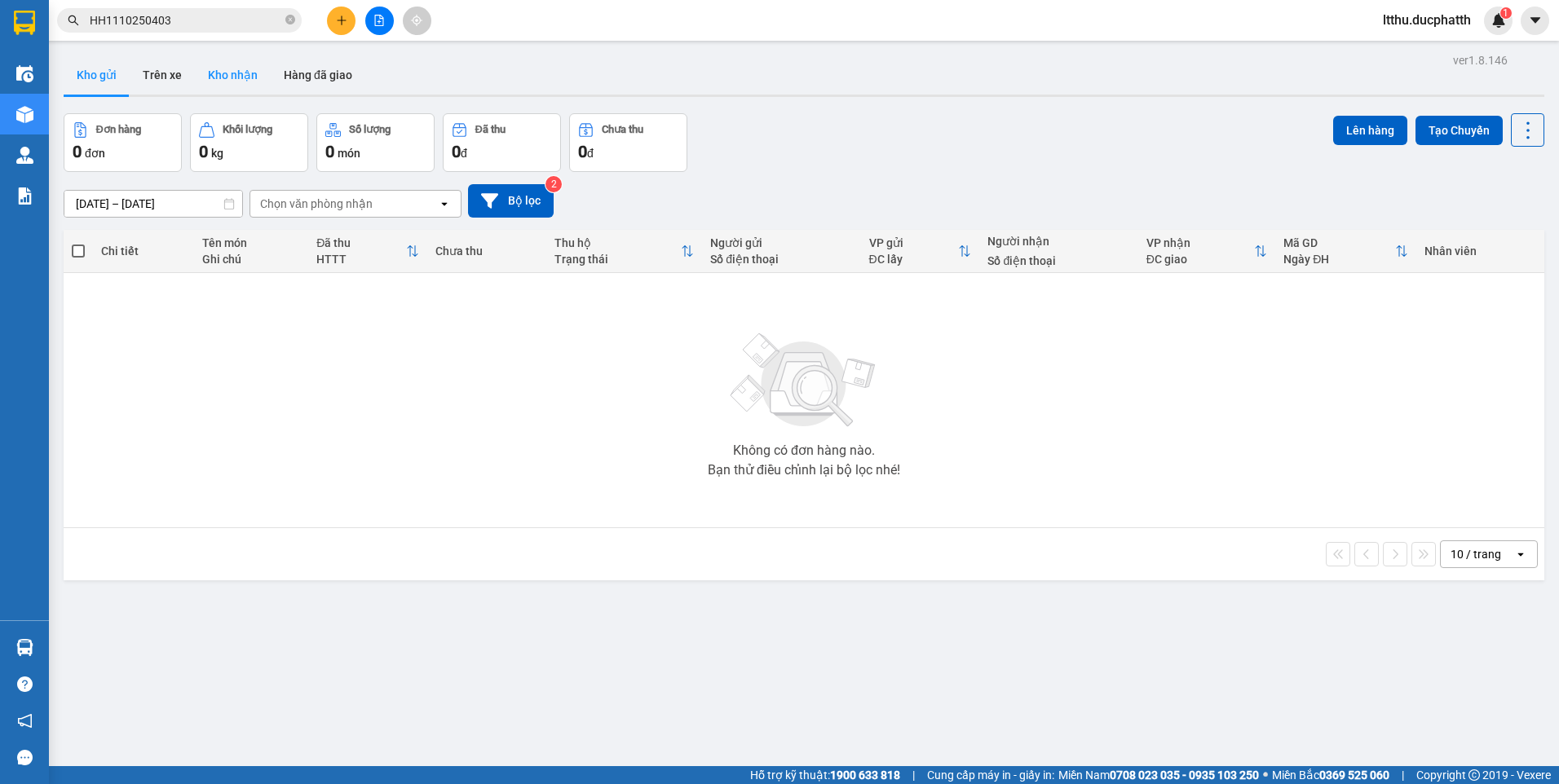
click at [227, 84] on button "Kho nhận" at bounding box center [232, 75] width 76 height 39
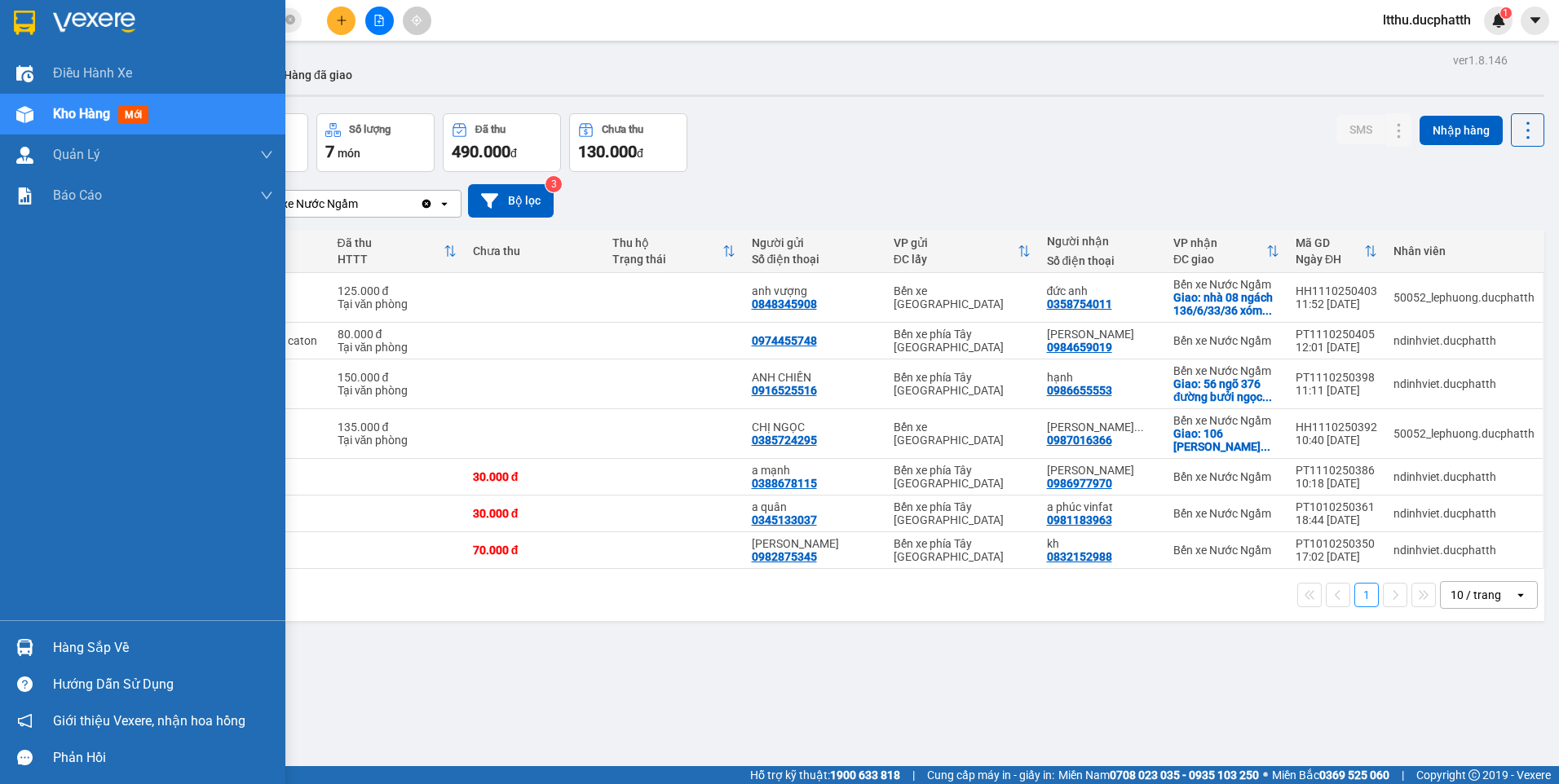
click at [56, 644] on div "Hàng sắp về" at bounding box center [162, 648] width 220 height 25
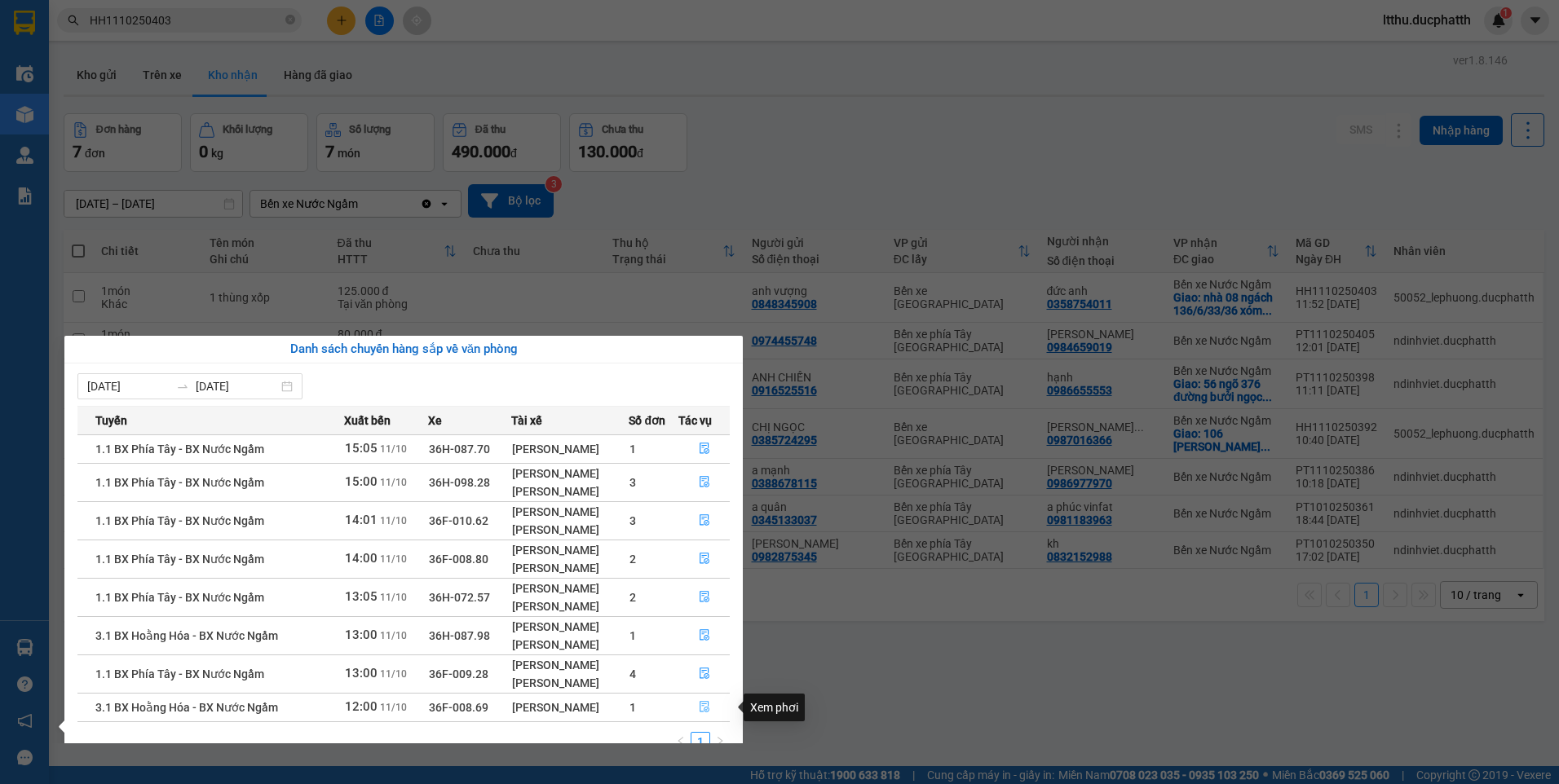
click at [702, 713] on span "file-done" at bounding box center [704, 706] width 11 height 13
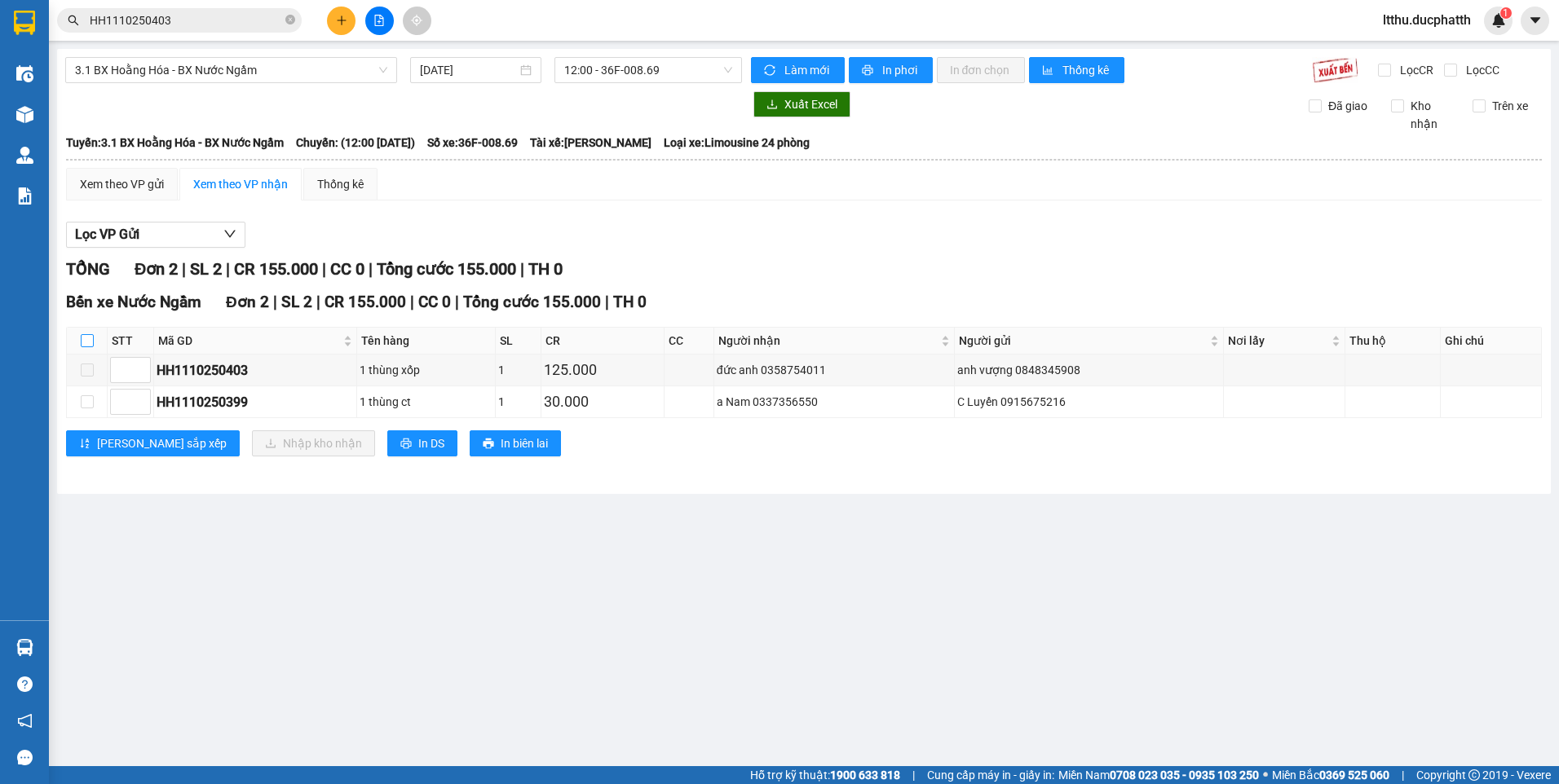
click at [89, 342] on input "checkbox" at bounding box center [87, 340] width 13 height 13
checkbox input "true"
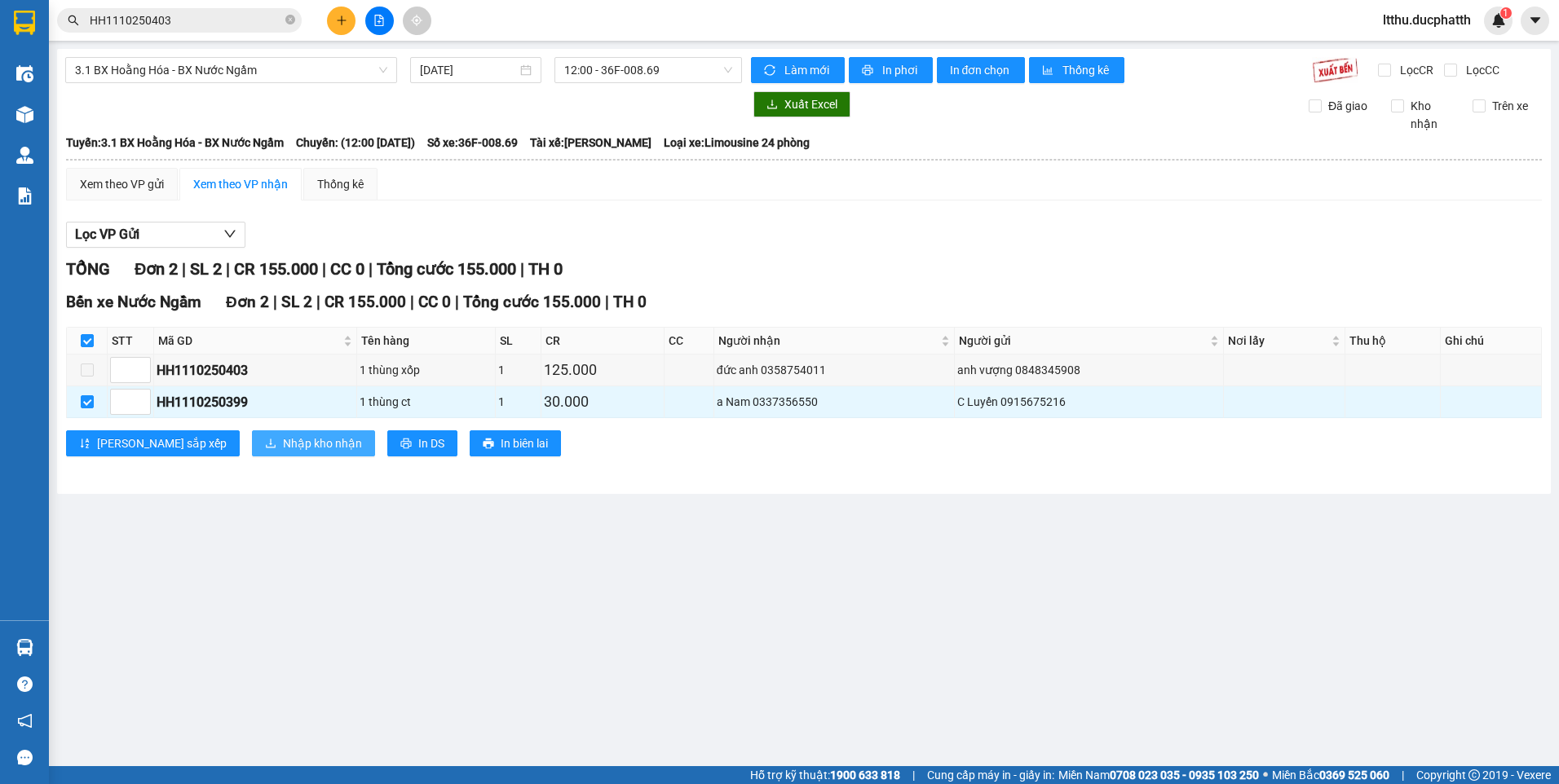
click at [283, 446] on span "Nhập kho nhận" at bounding box center [322, 443] width 79 height 18
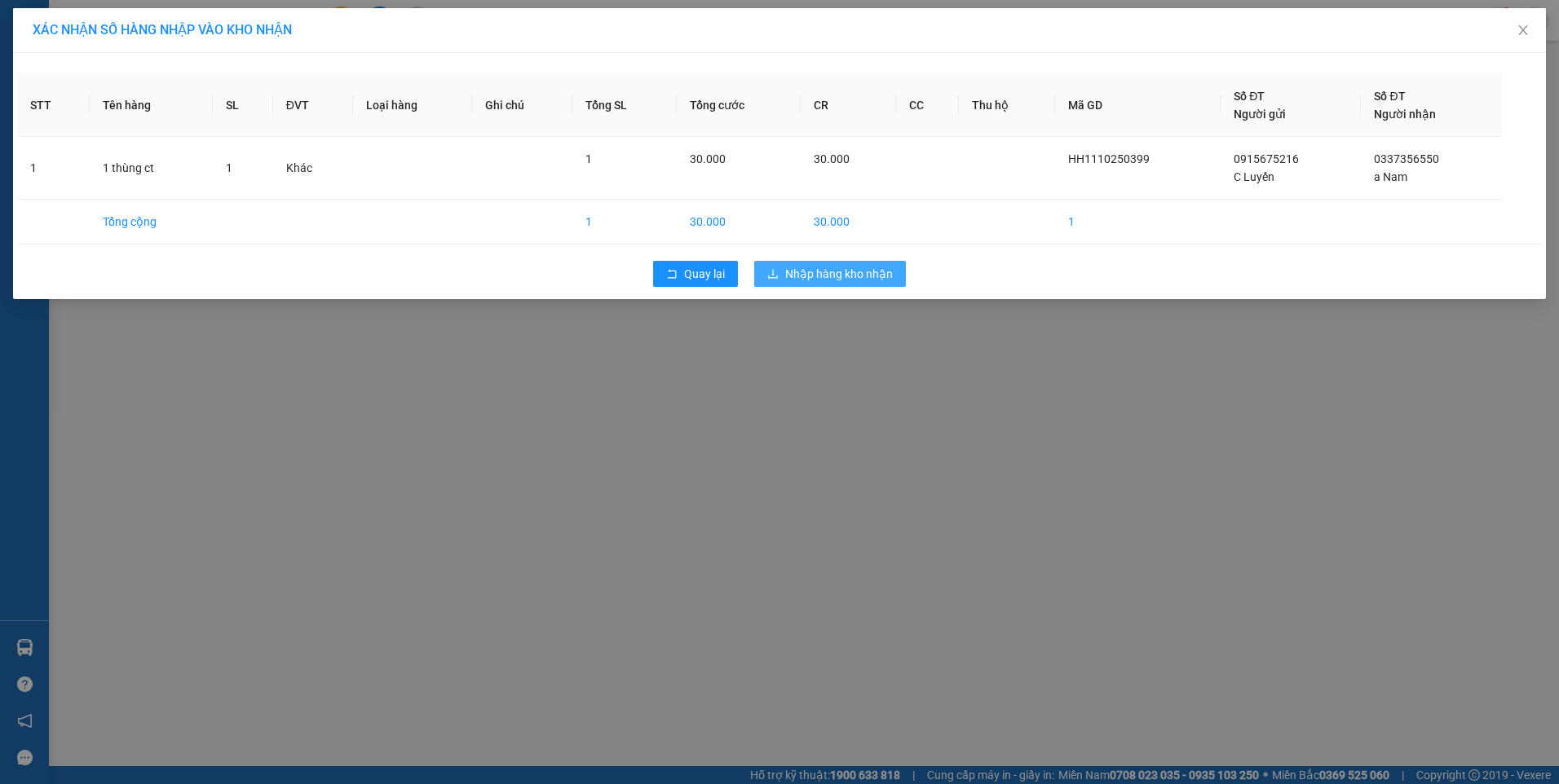
click at [812, 268] on span "Nhập hàng kho nhận" at bounding box center [838, 274] width 108 height 18
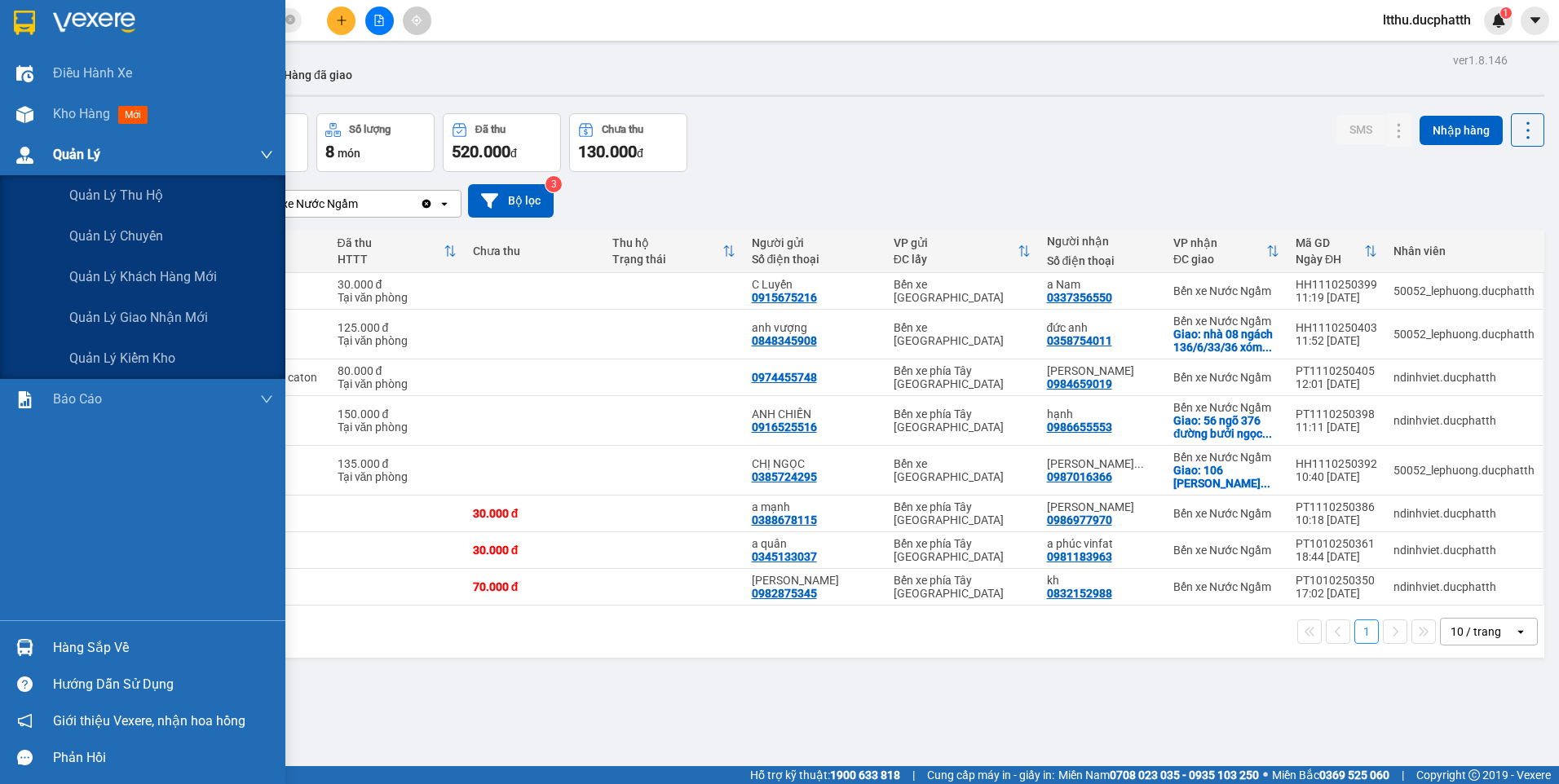
click at [20, 164] on div at bounding box center [25, 154] width 29 height 29
click at [135, 317] on span "Quản lý giao nhận mới" at bounding box center [139, 317] width 139 height 20
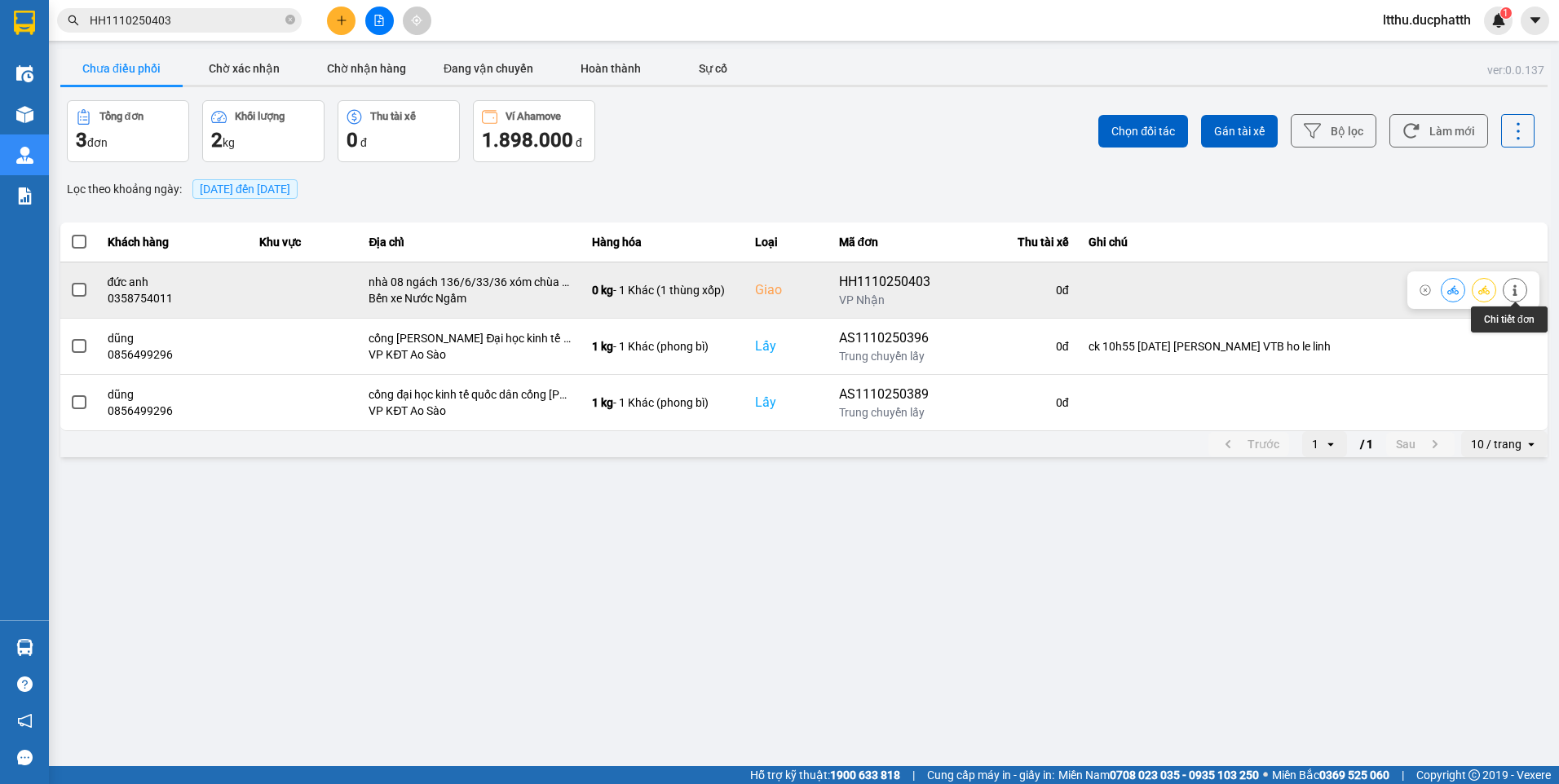
click at [1520, 285] on button at bounding box center [1514, 289] width 23 height 29
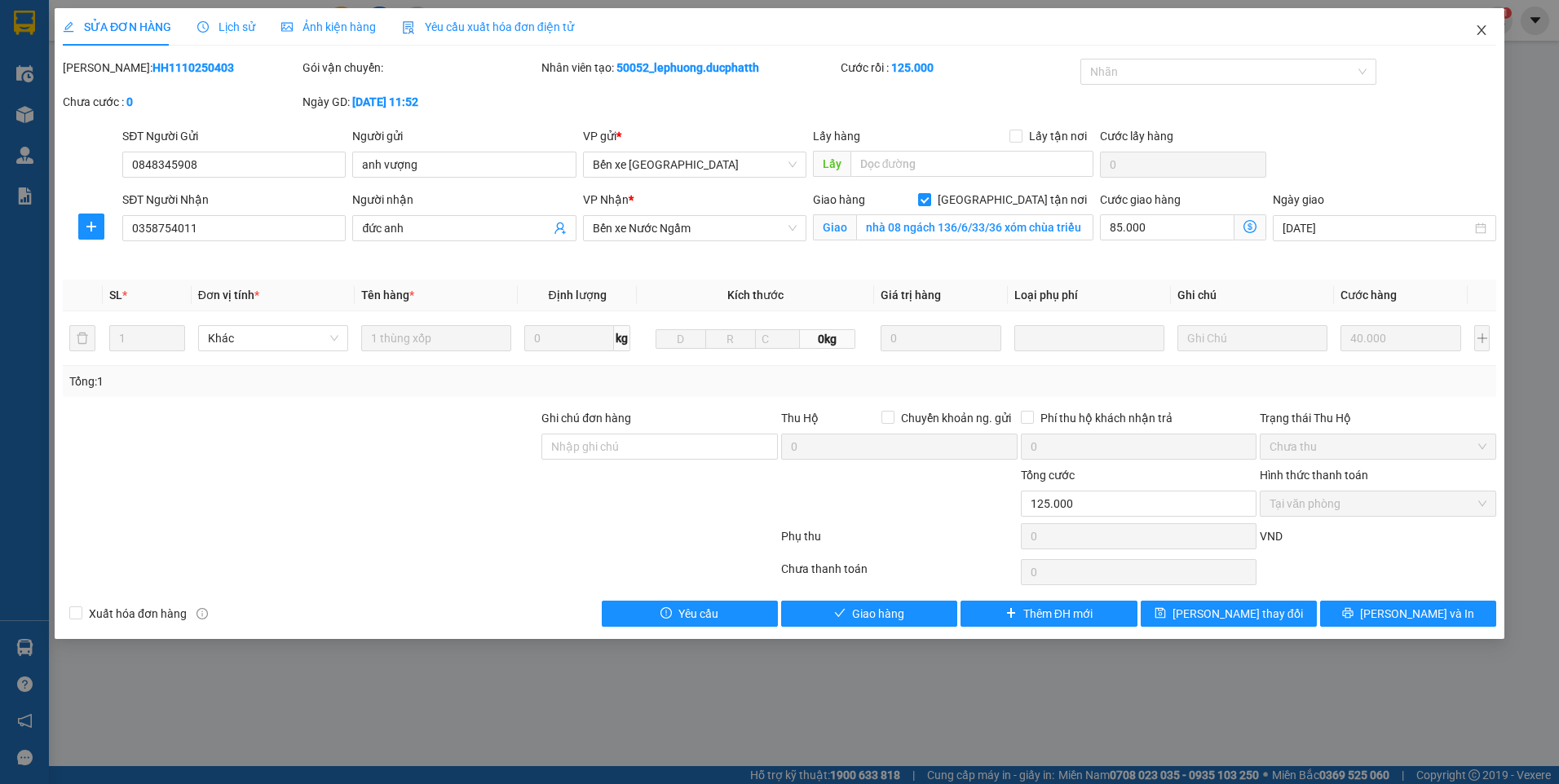
click at [1485, 31] on icon "close" at bounding box center [1480, 30] width 13 height 13
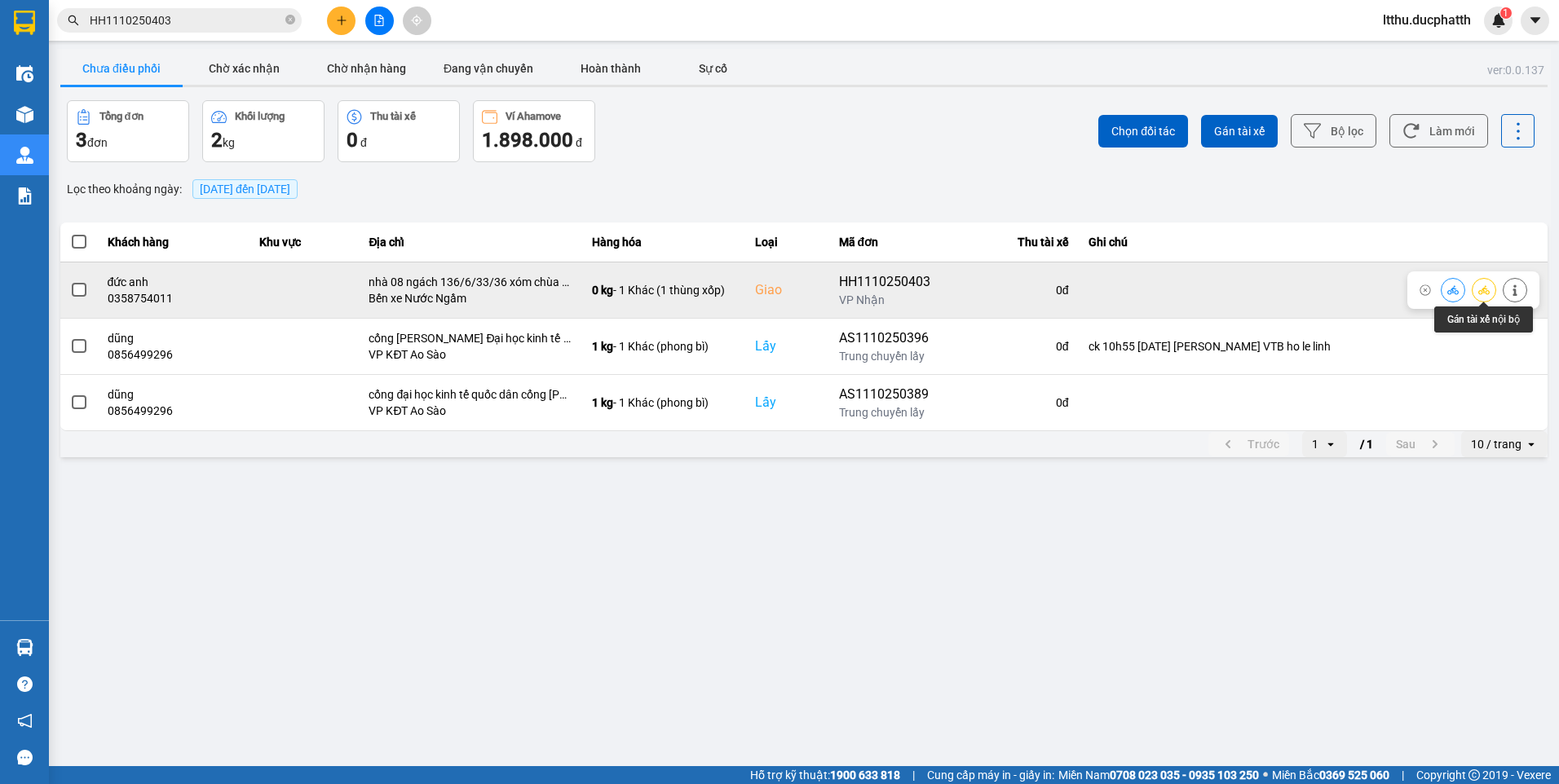
click at [1509, 292] on icon at bounding box center [1514, 289] width 11 height 11
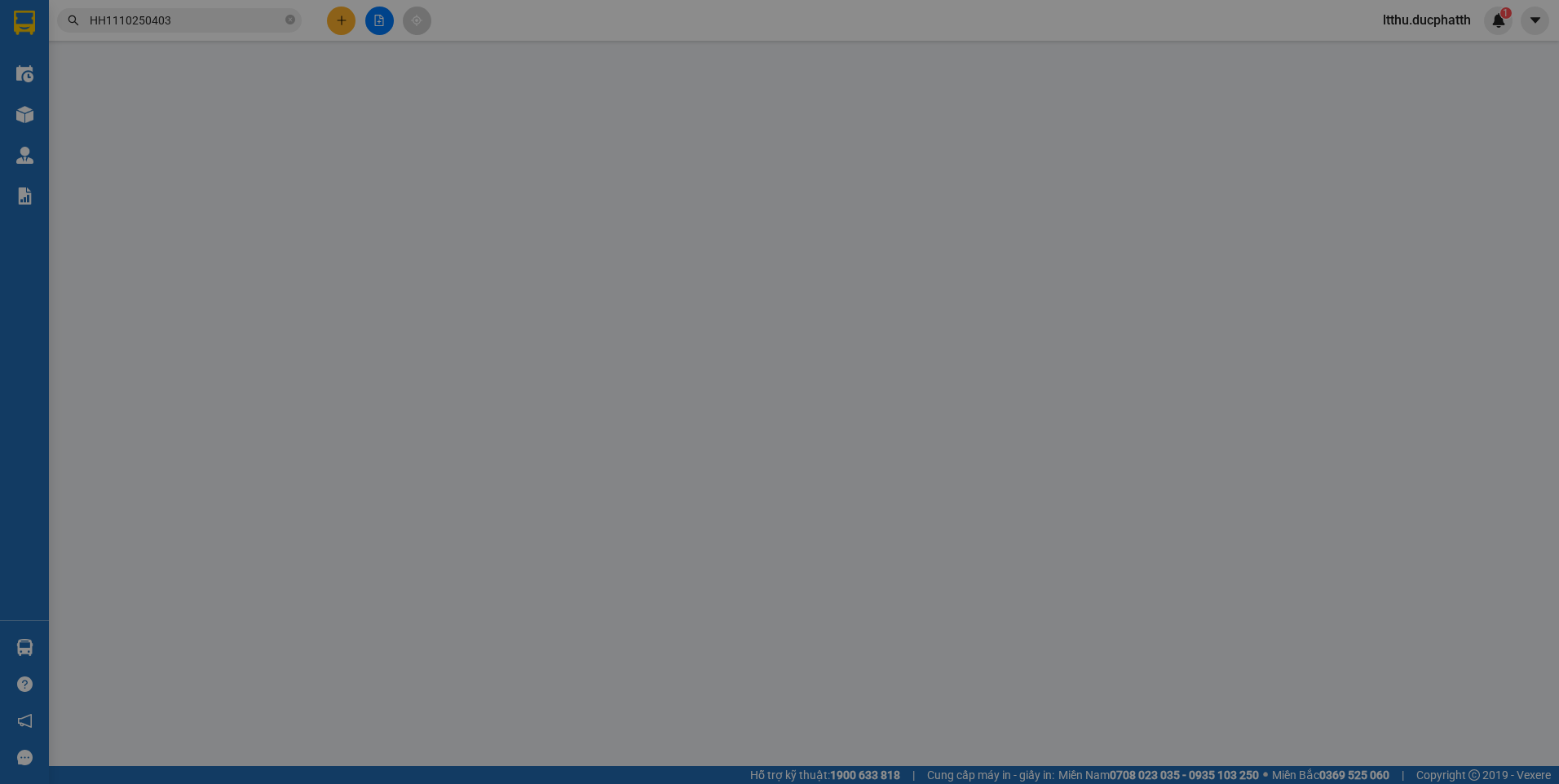
type input "0848345908"
type input "anh vượng"
type input "0358754011"
type input "đức anh"
checkbox input "true"
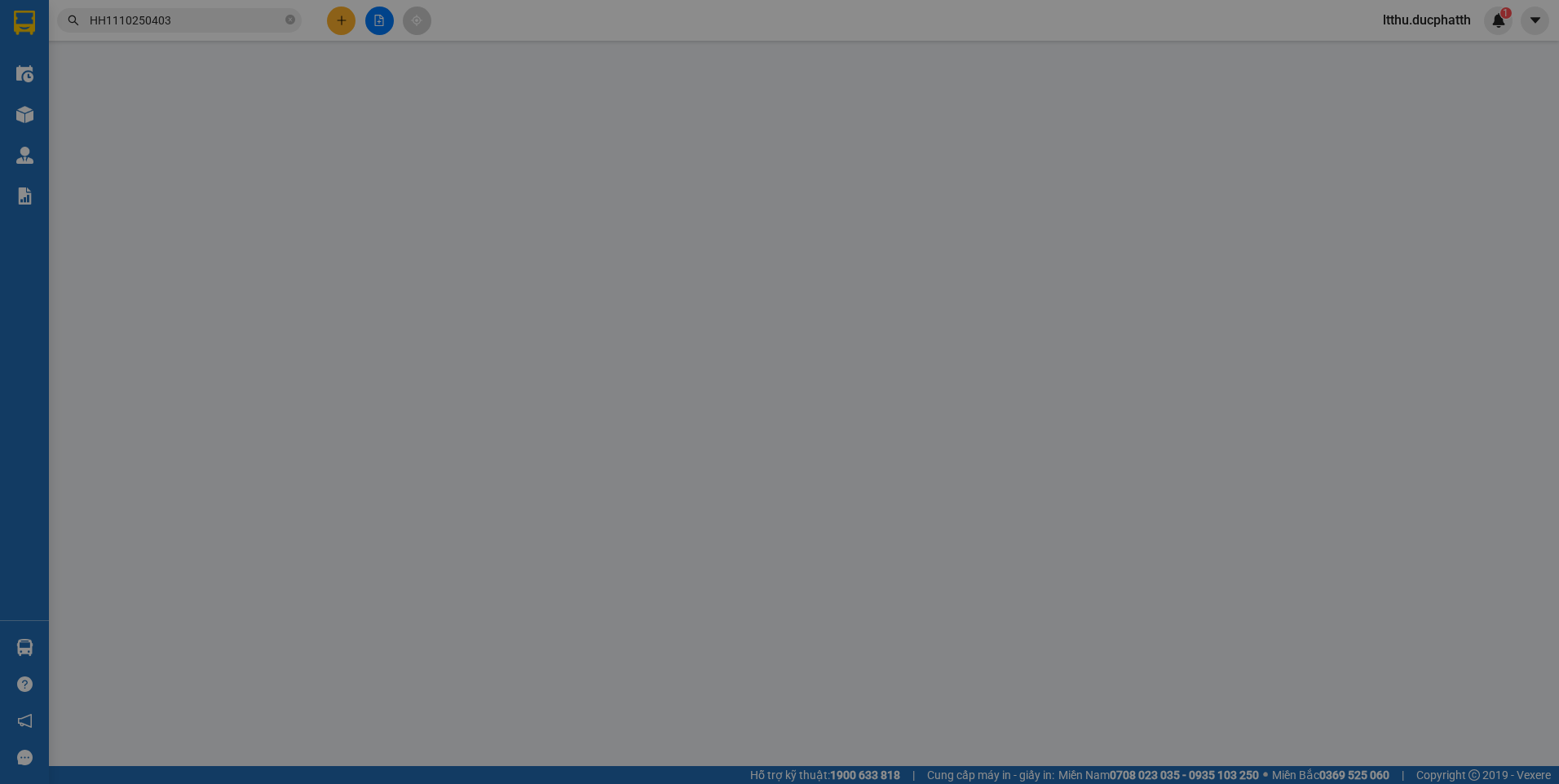
type input "nhà 08 ngách 136/6/33/36 xóm chùa triều khúc"
type input "0"
type input "125.000"
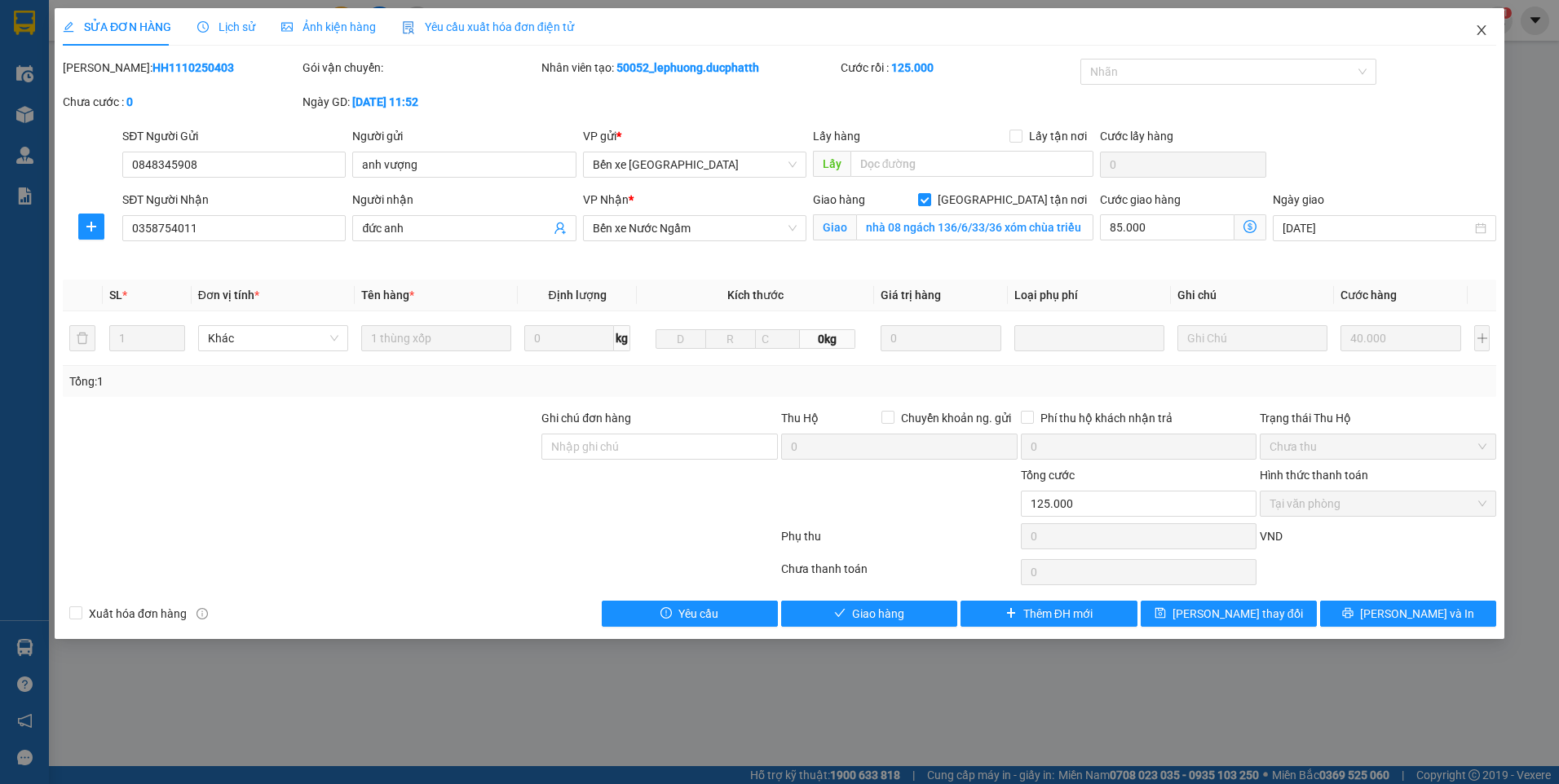
click at [1483, 26] on icon "close" at bounding box center [1480, 30] width 13 height 13
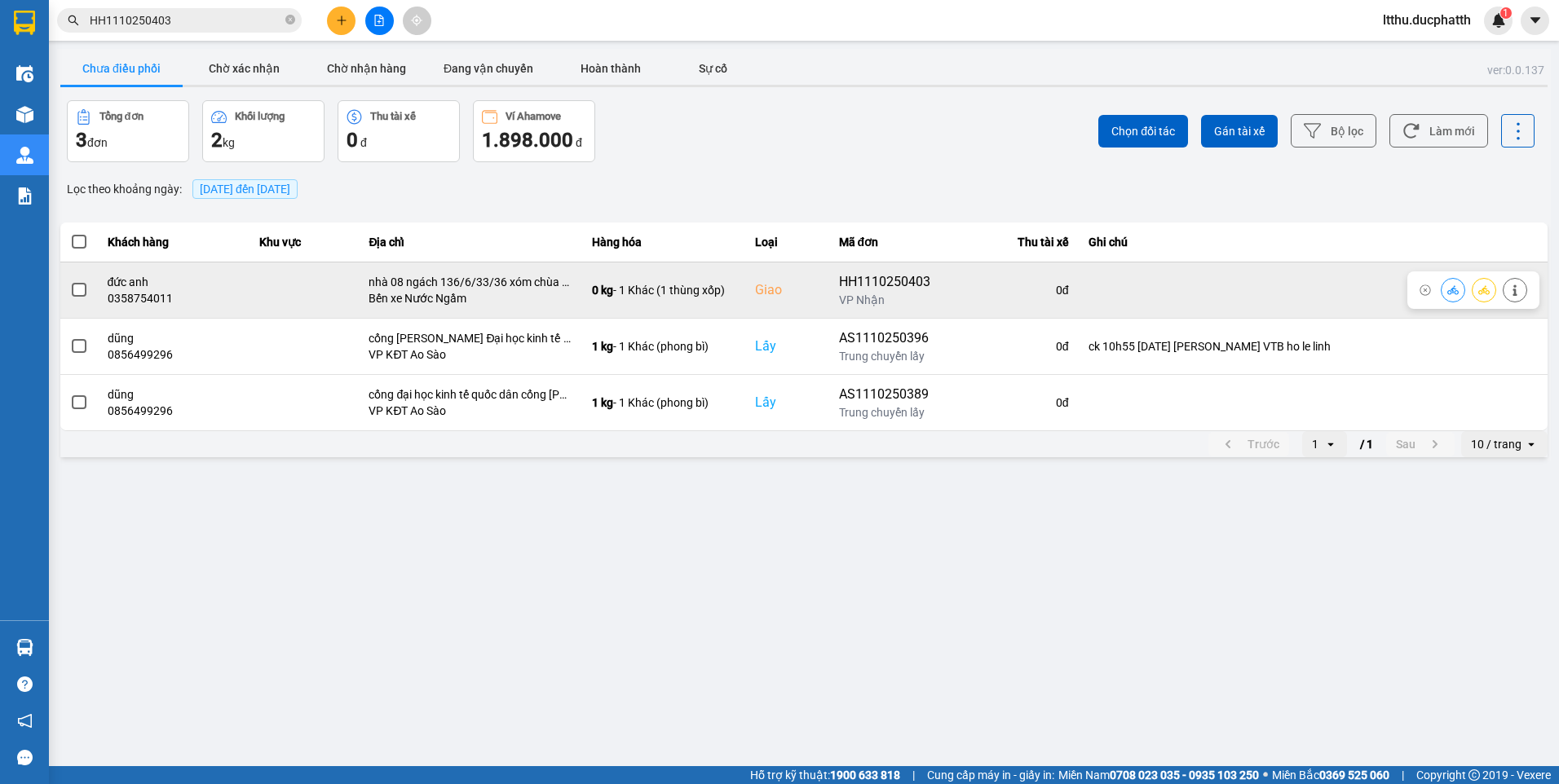
click at [1457, 297] on button at bounding box center [1452, 289] width 23 height 29
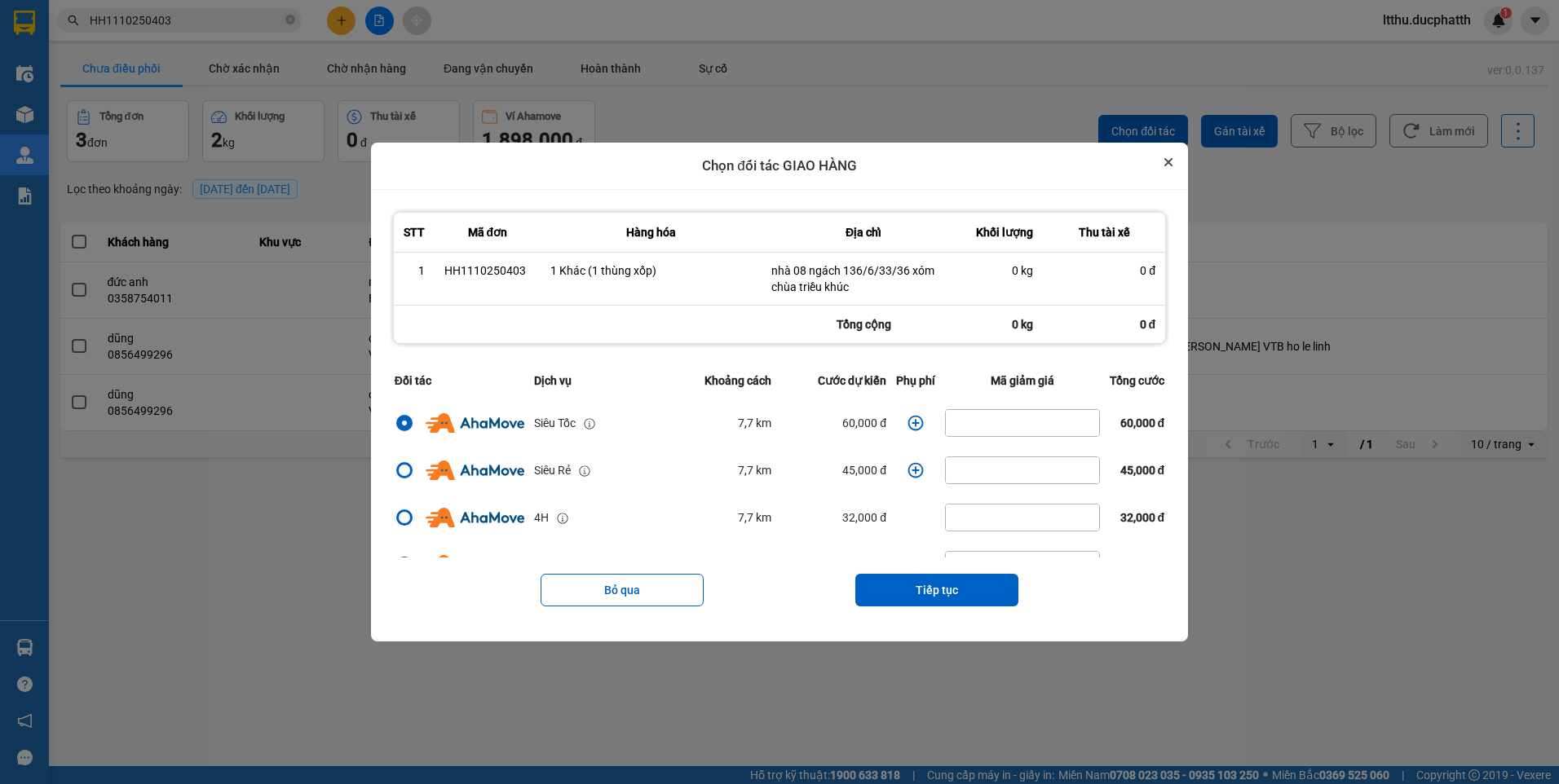
click at [1171, 161] on icon "Close" at bounding box center [1168, 161] width 7 height 7
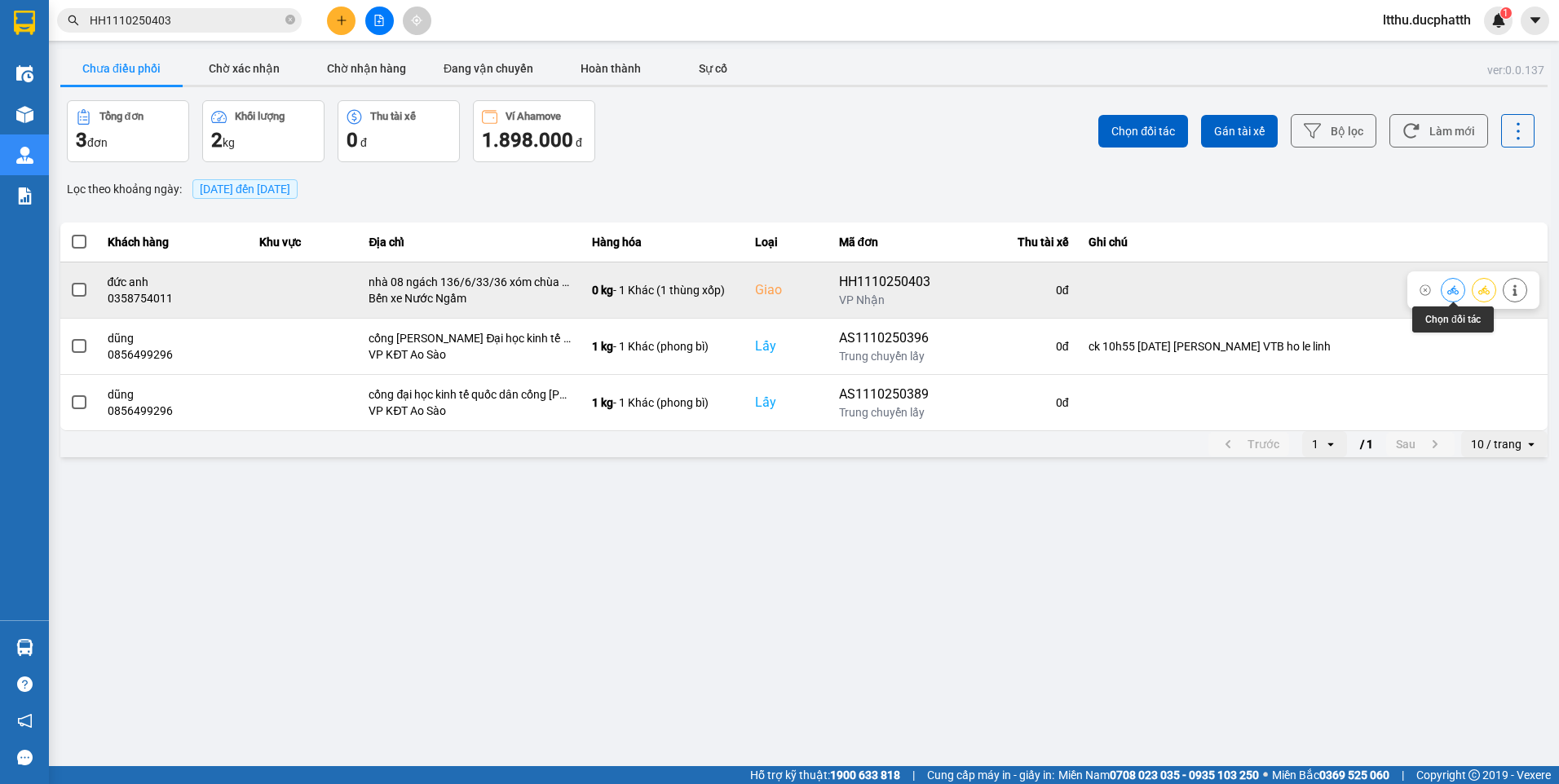
click at [1458, 288] on button at bounding box center [1452, 289] width 23 height 29
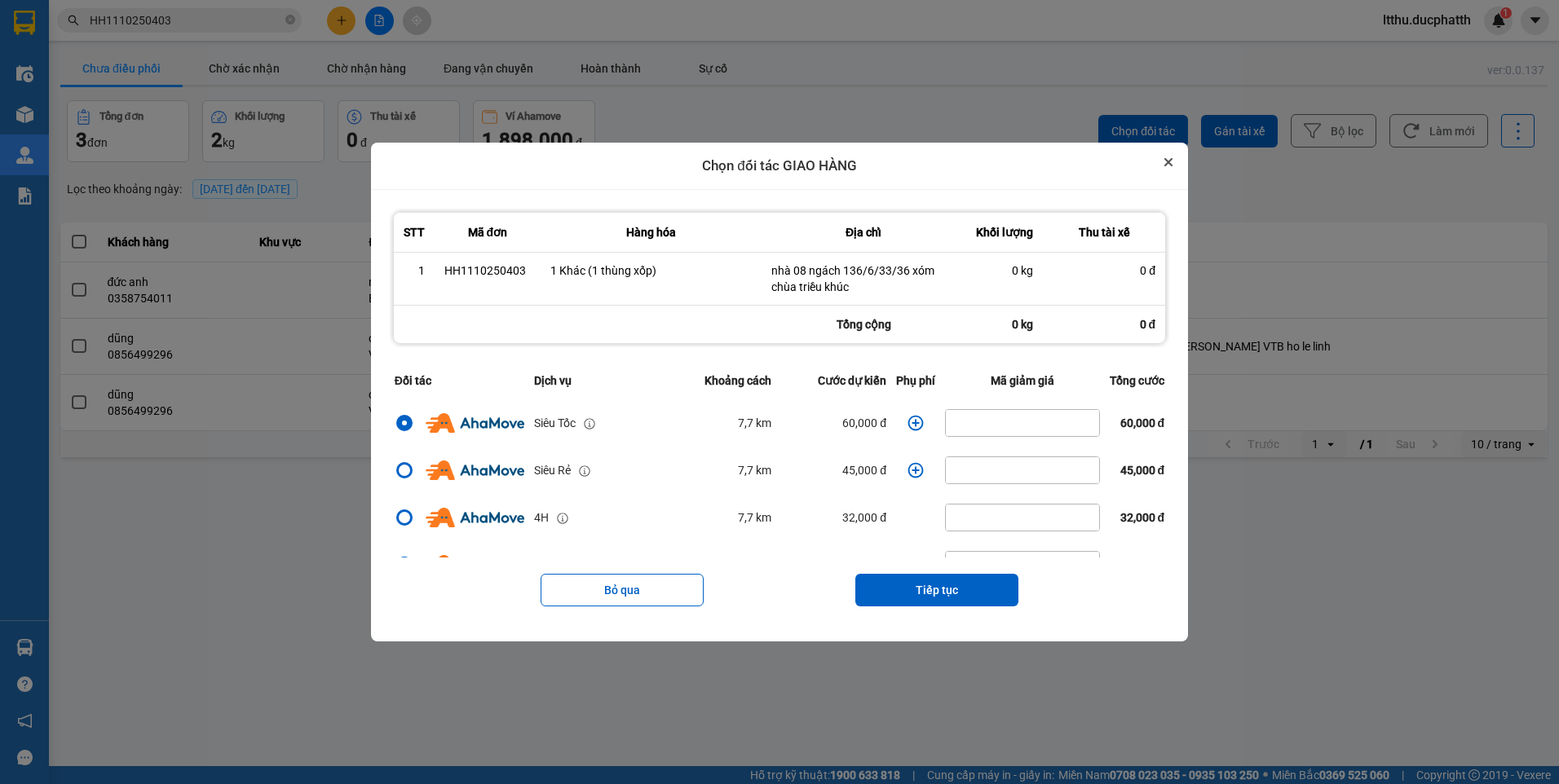
click at [1171, 163] on icon "Close" at bounding box center [1168, 161] width 7 height 7
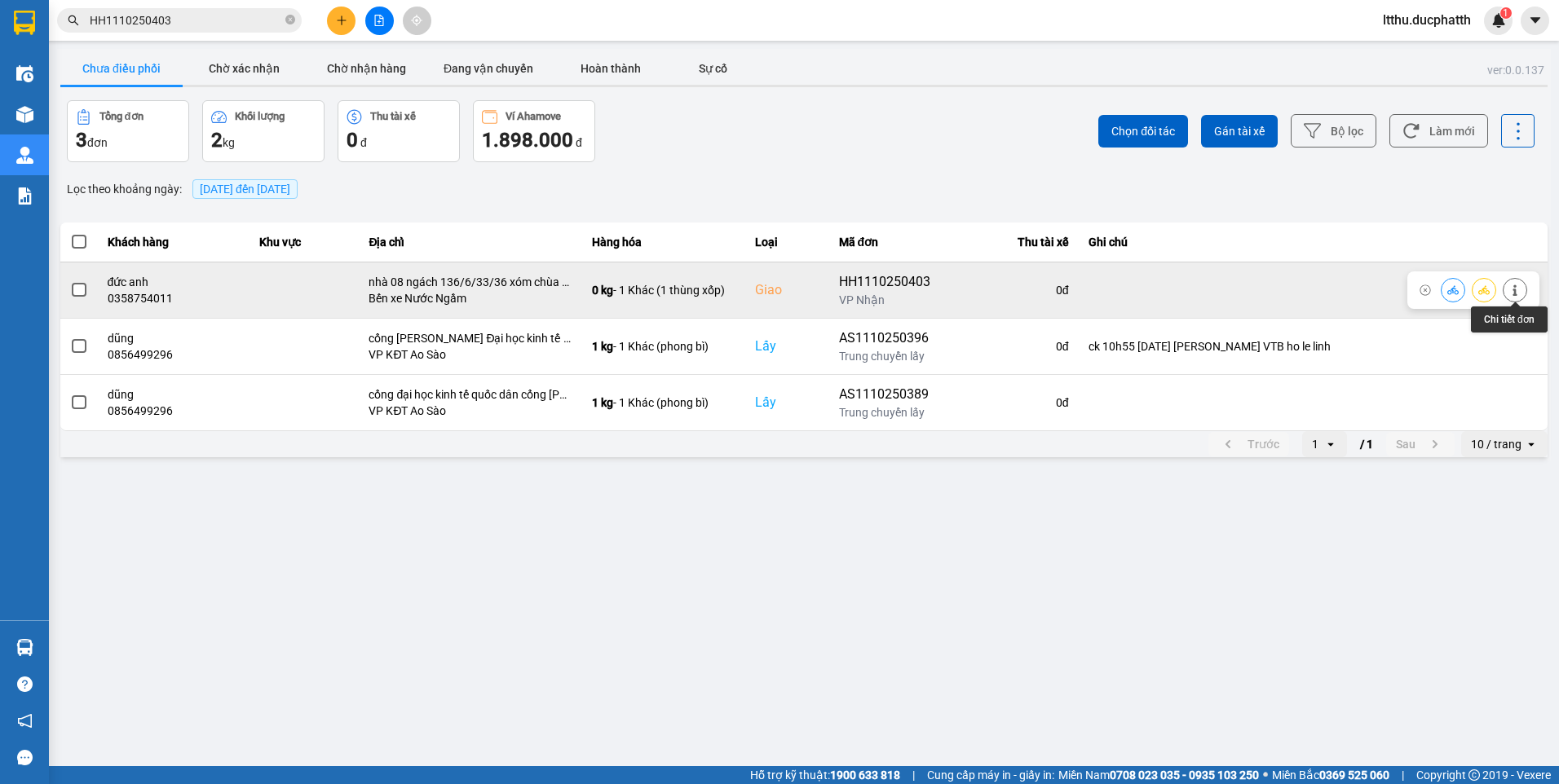
click at [1518, 286] on icon at bounding box center [1514, 289] width 11 height 11
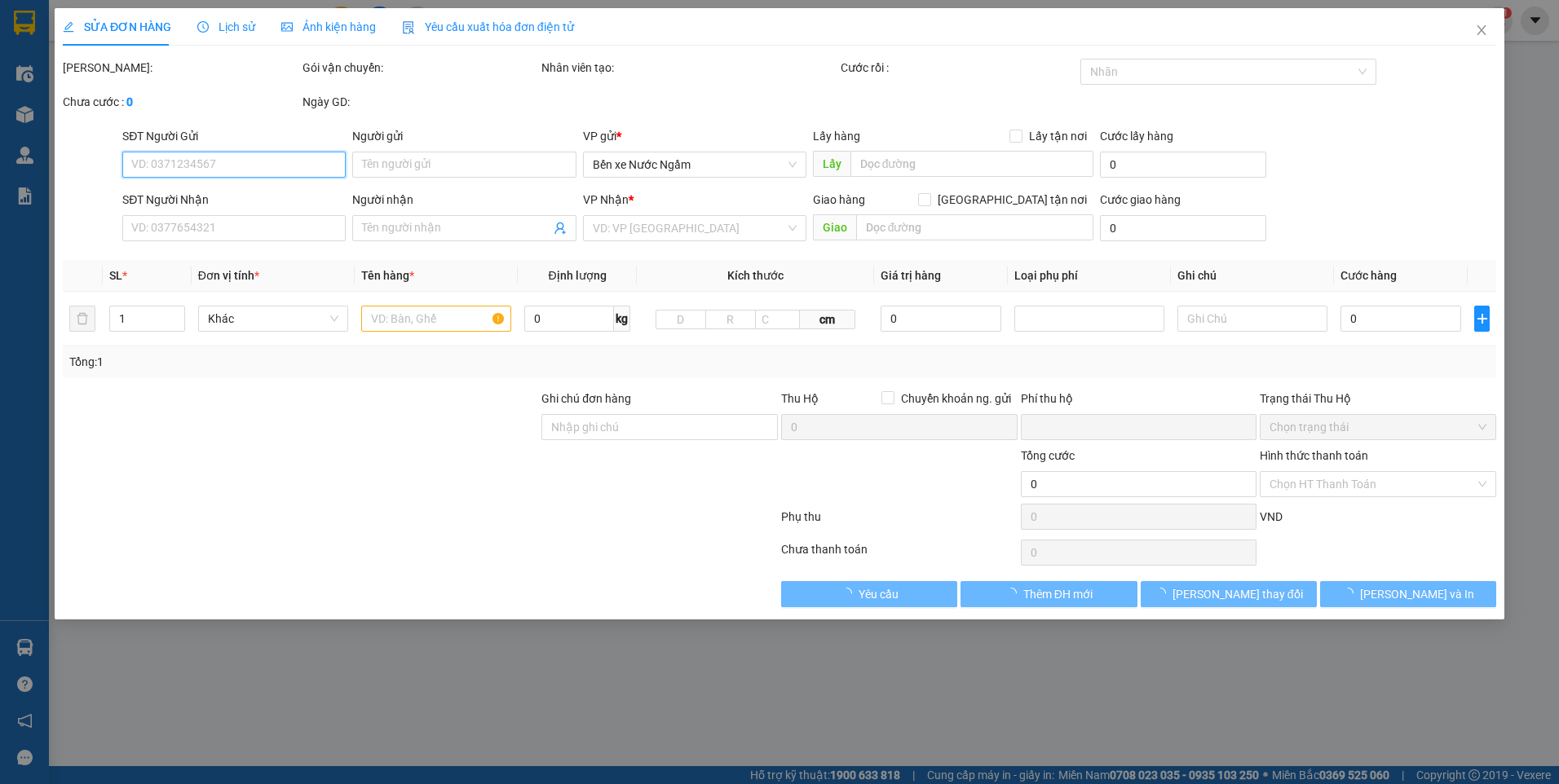
type input "0848345908"
type input "anh vượng"
type input "0358754011"
type input "đức anh"
checkbox input "true"
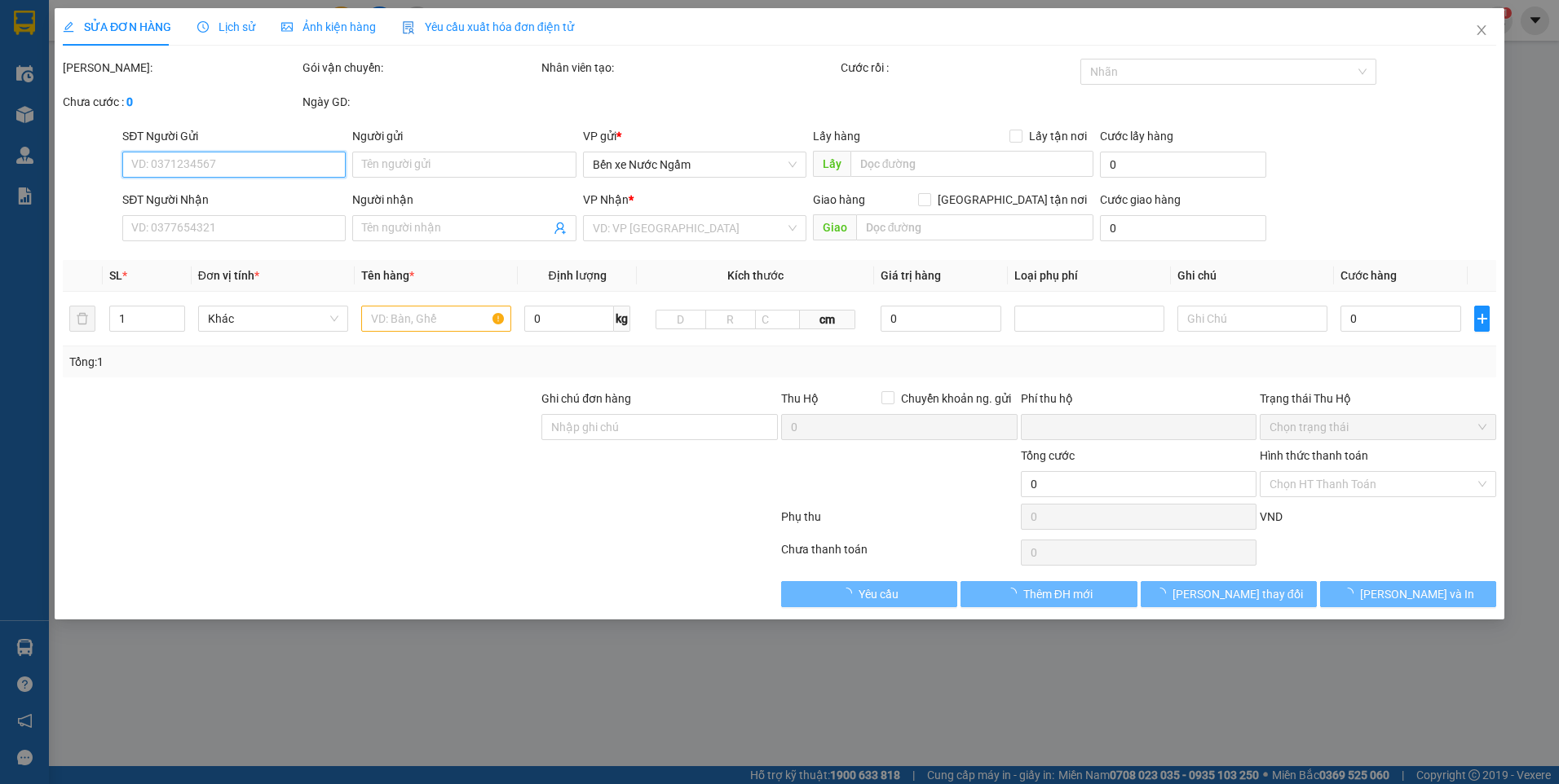
type input "nhà 08 ngách 136/6/33/36 xóm chùa triều khúc"
type input "0"
type input "125.000"
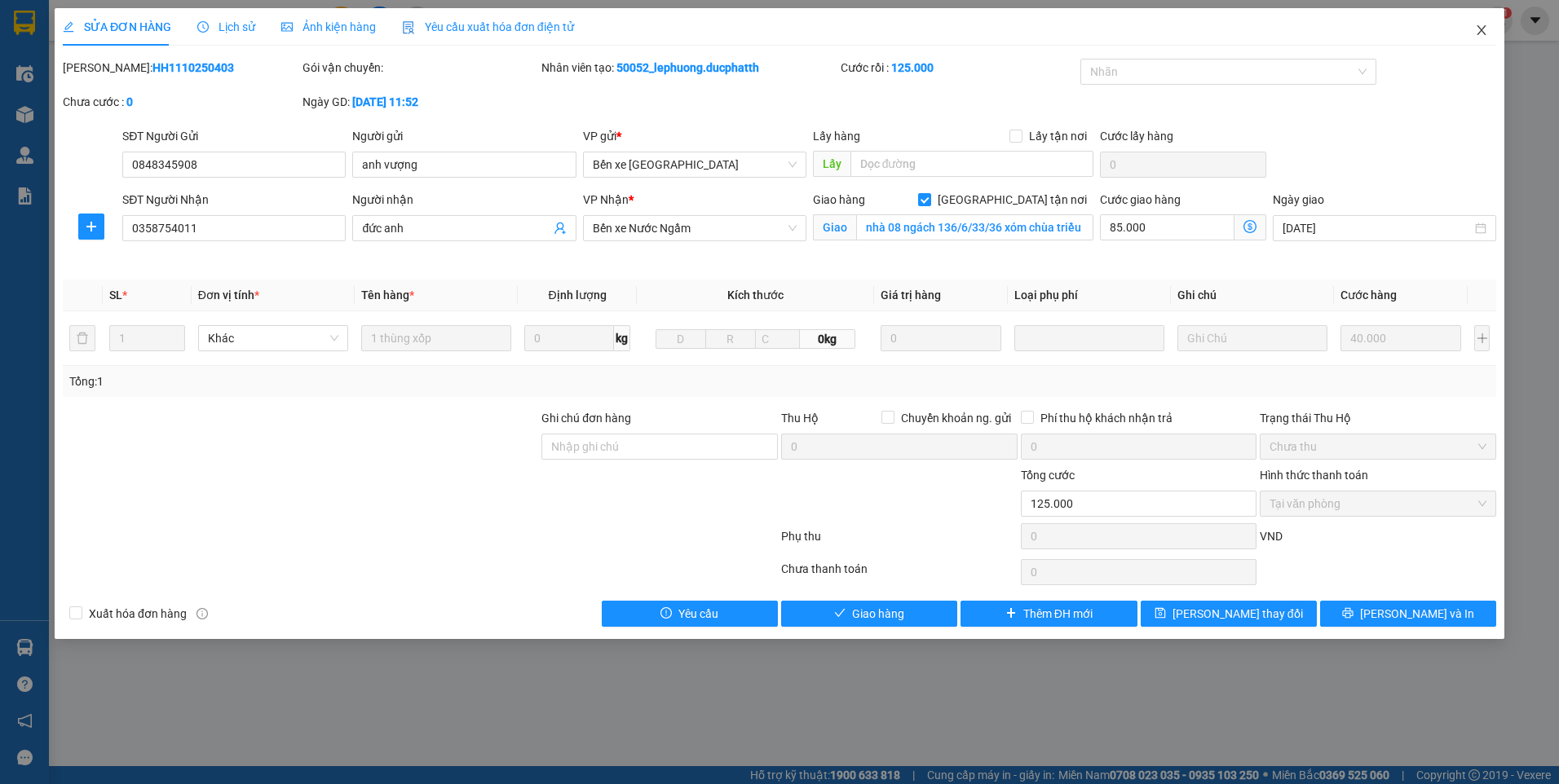
click at [1477, 35] on icon "close" at bounding box center [1480, 30] width 9 height 10
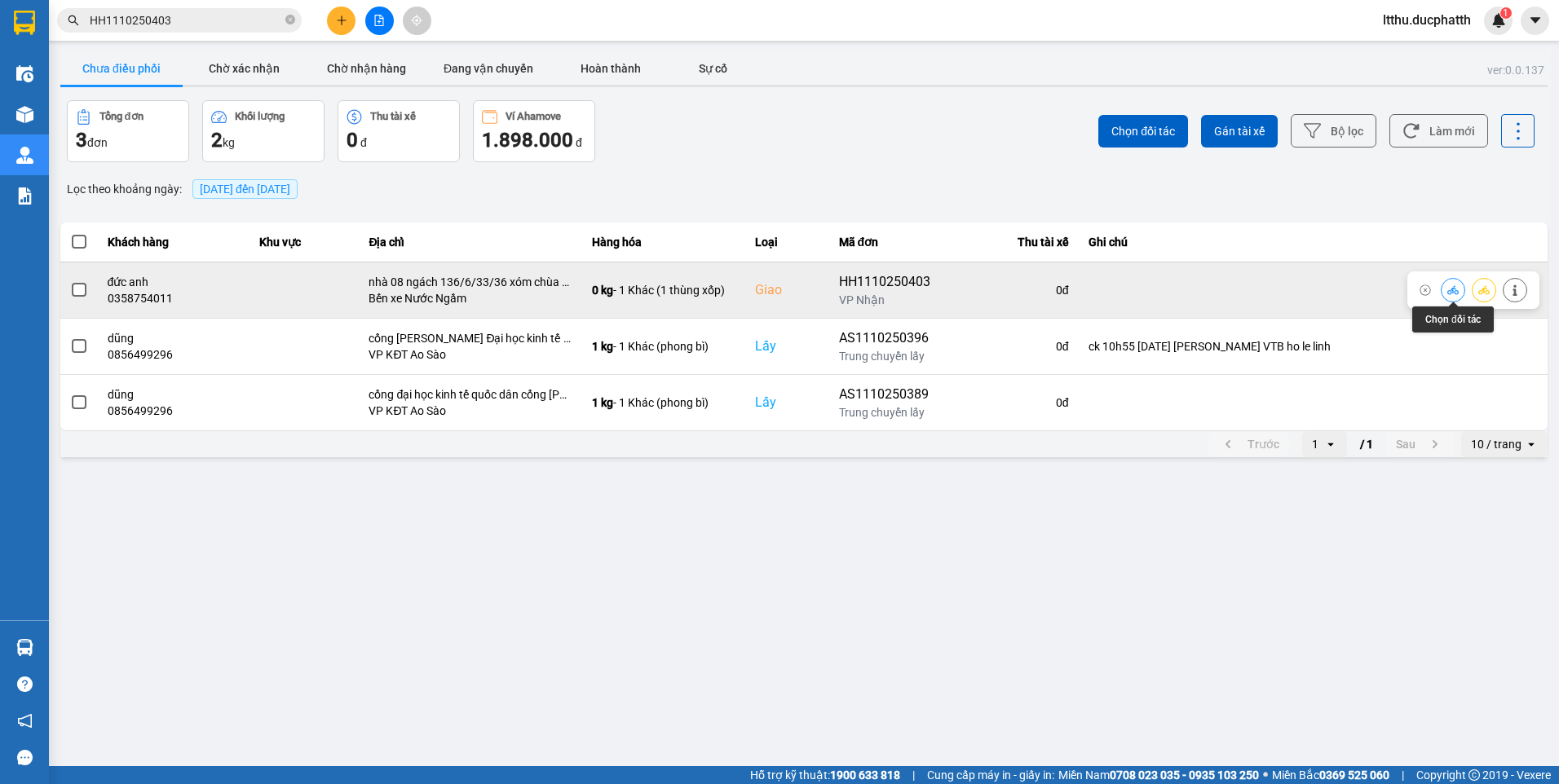
click at [1451, 292] on icon at bounding box center [1451, 289] width 11 height 9
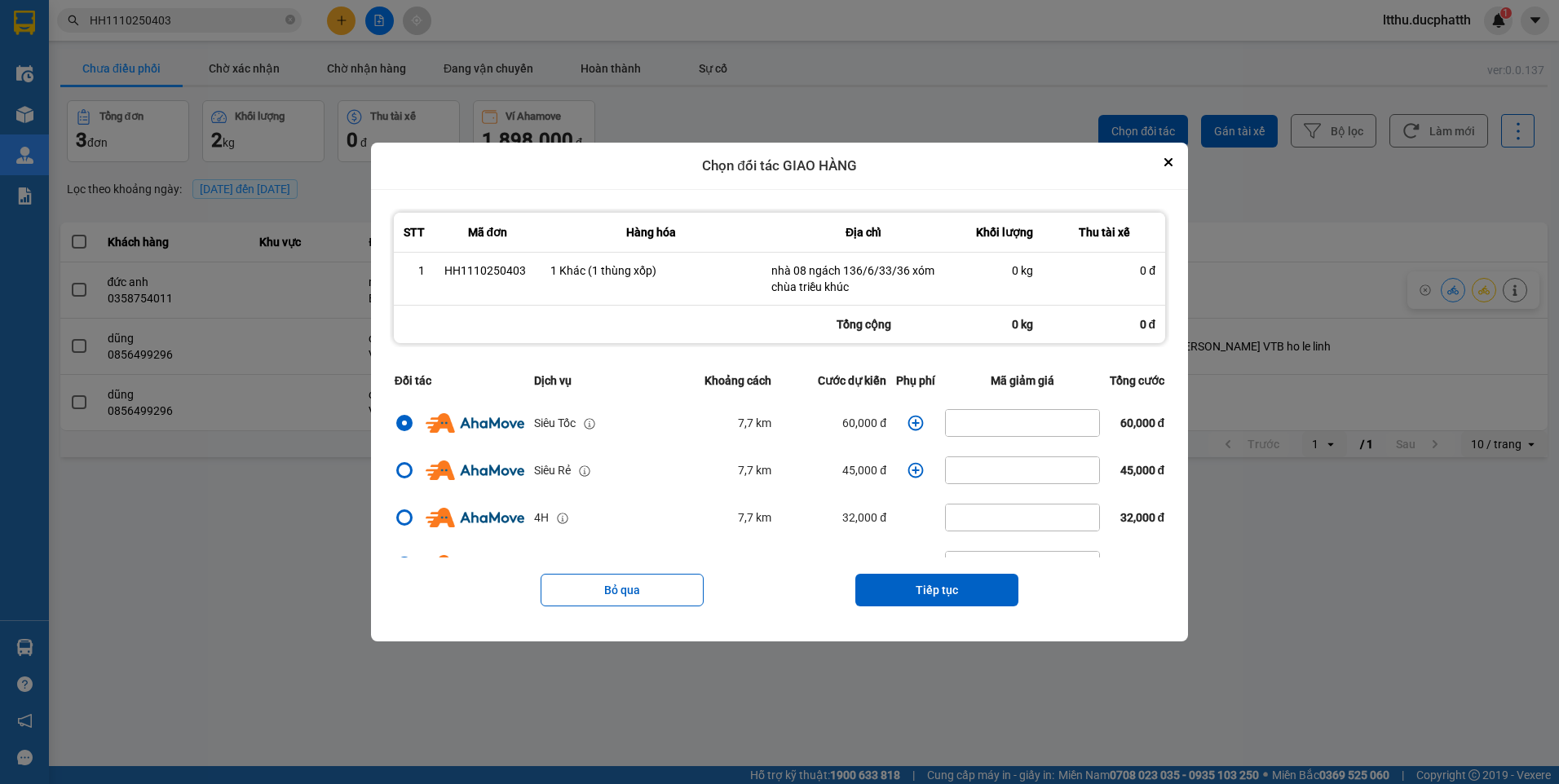
click at [907, 425] on icon "dialog" at bounding box center [915, 422] width 16 height 16
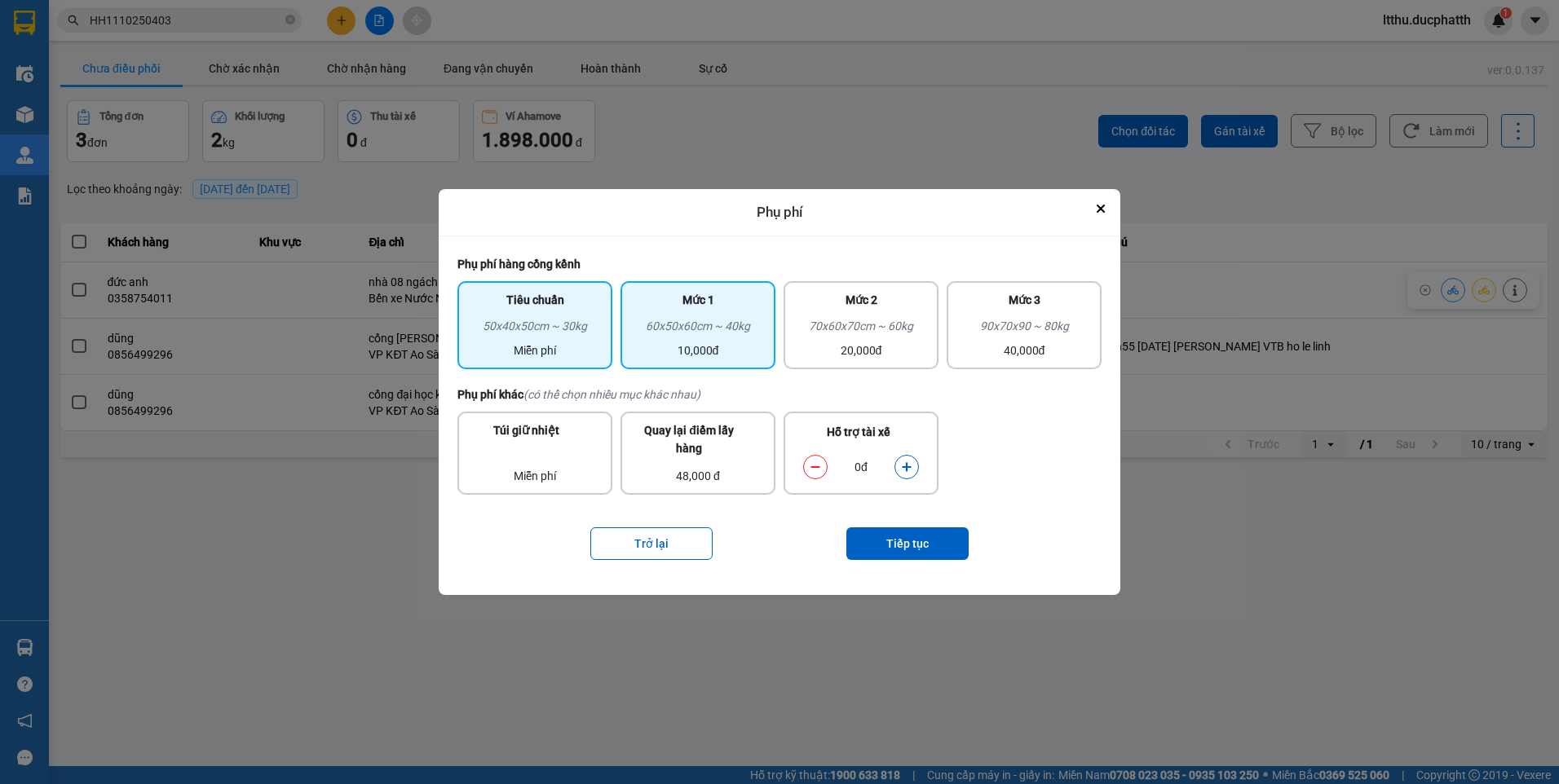
click at [745, 343] on div "10,000đ" at bounding box center [698, 351] width 136 height 18
click at [908, 464] on icon "dialog" at bounding box center [906, 466] width 11 height 11
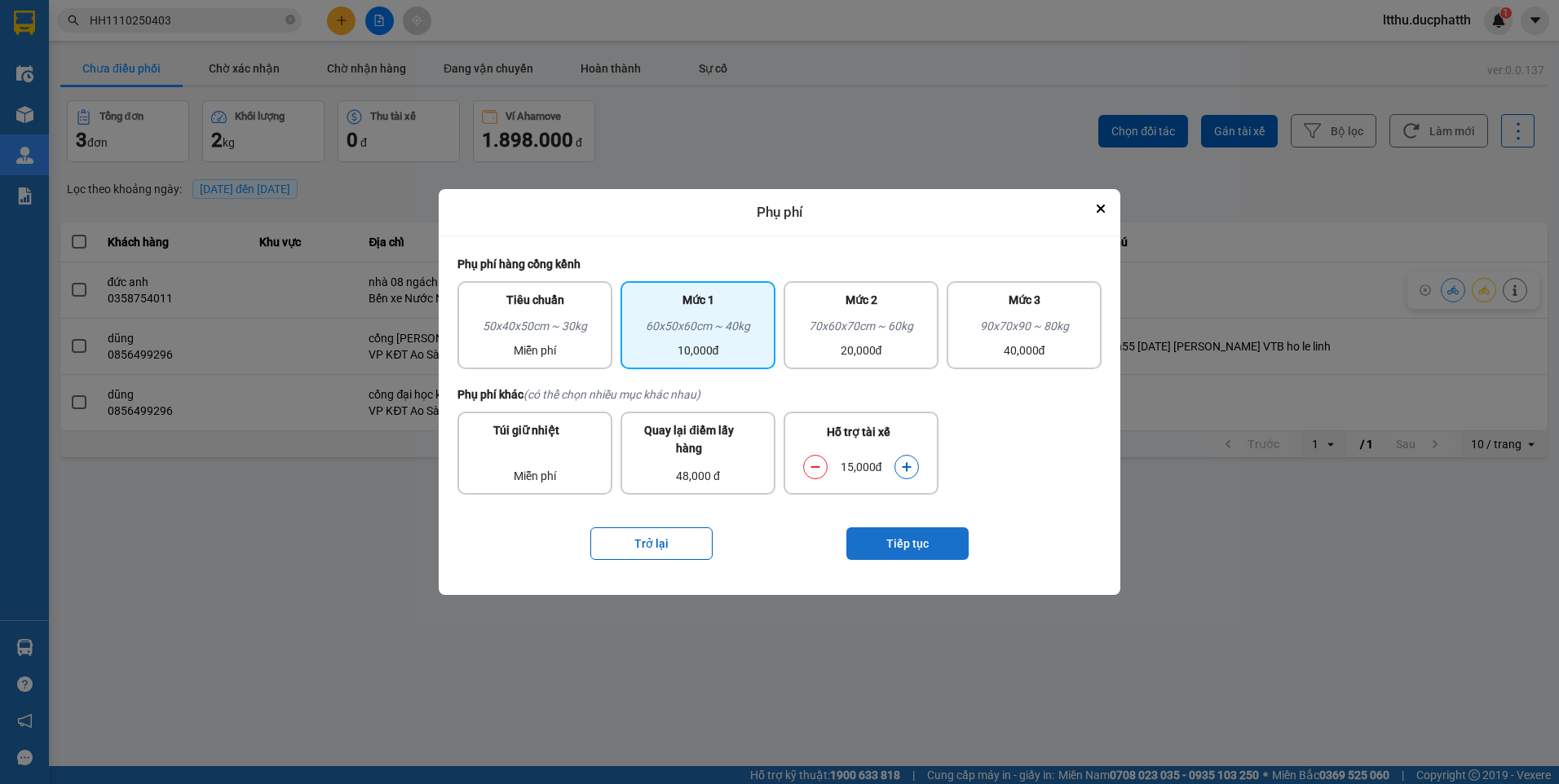
click at [929, 549] on button "Tiếp tục" at bounding box center [907, 543] width 123 height 33
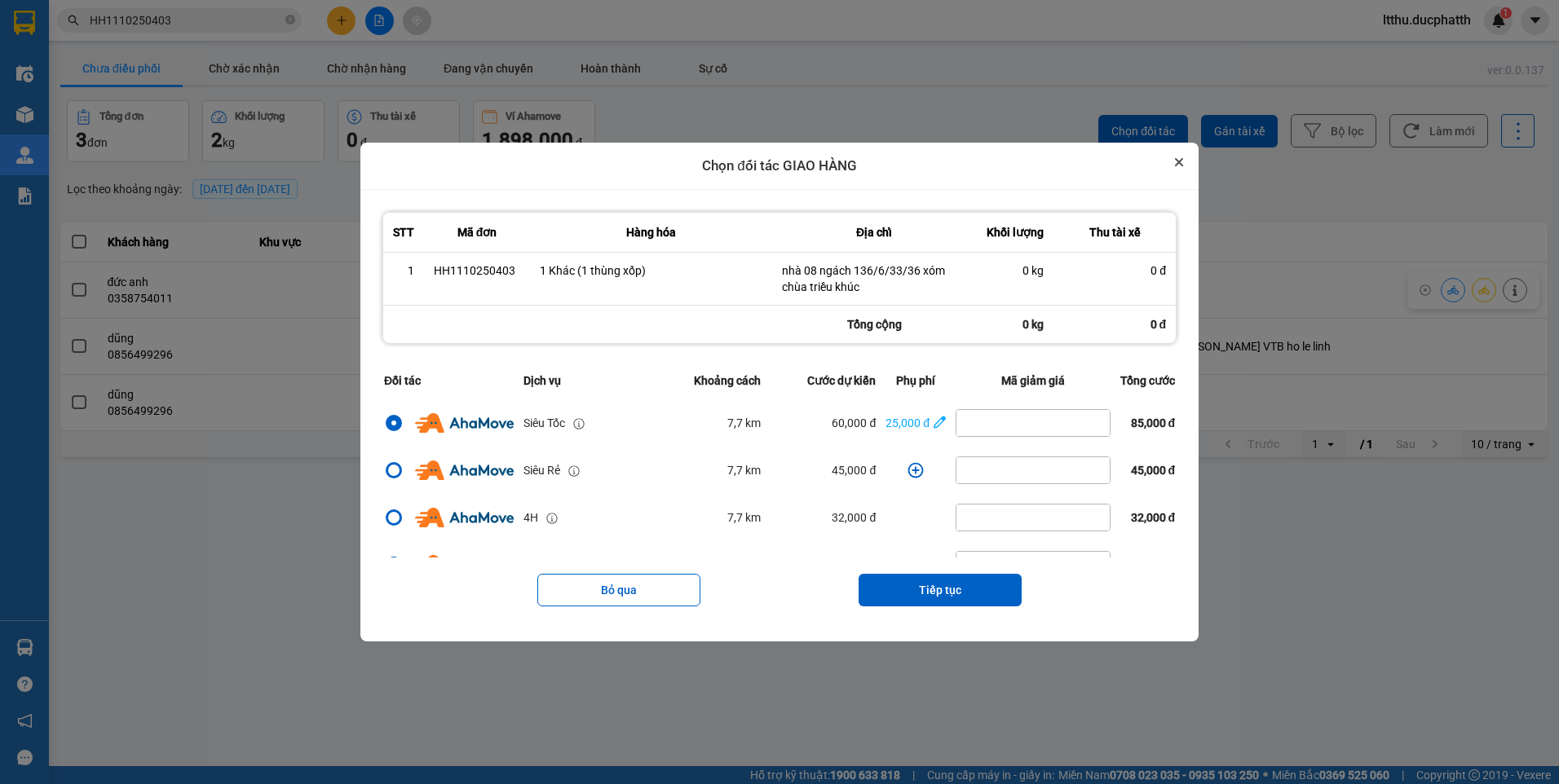
click at [1182, 160] on icon "Close" at bounding box center [1178, 161] width 7 height 7
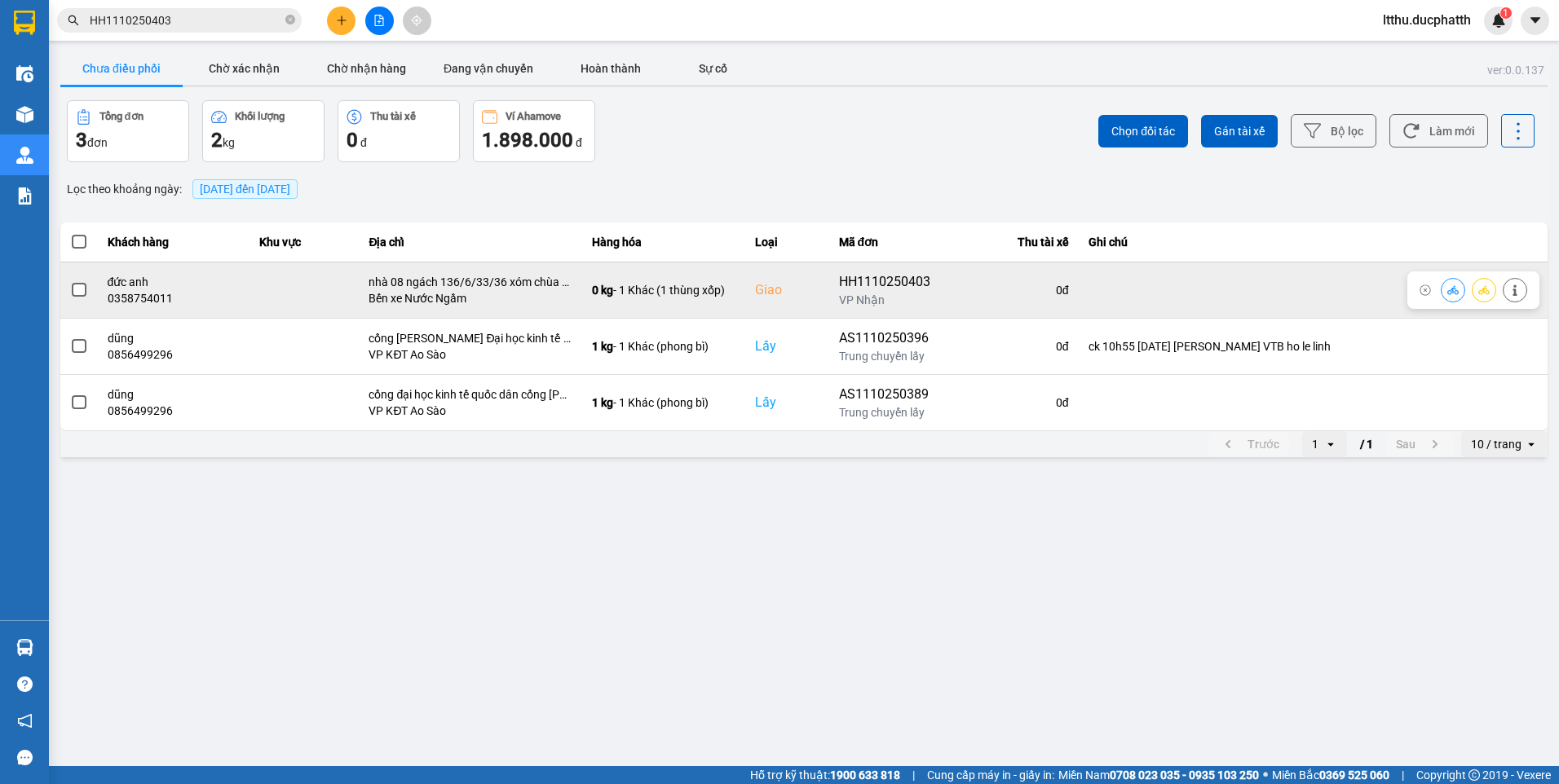
click at [1509, 290] on icon at bounding box center [1514, 289] width 11 height 11
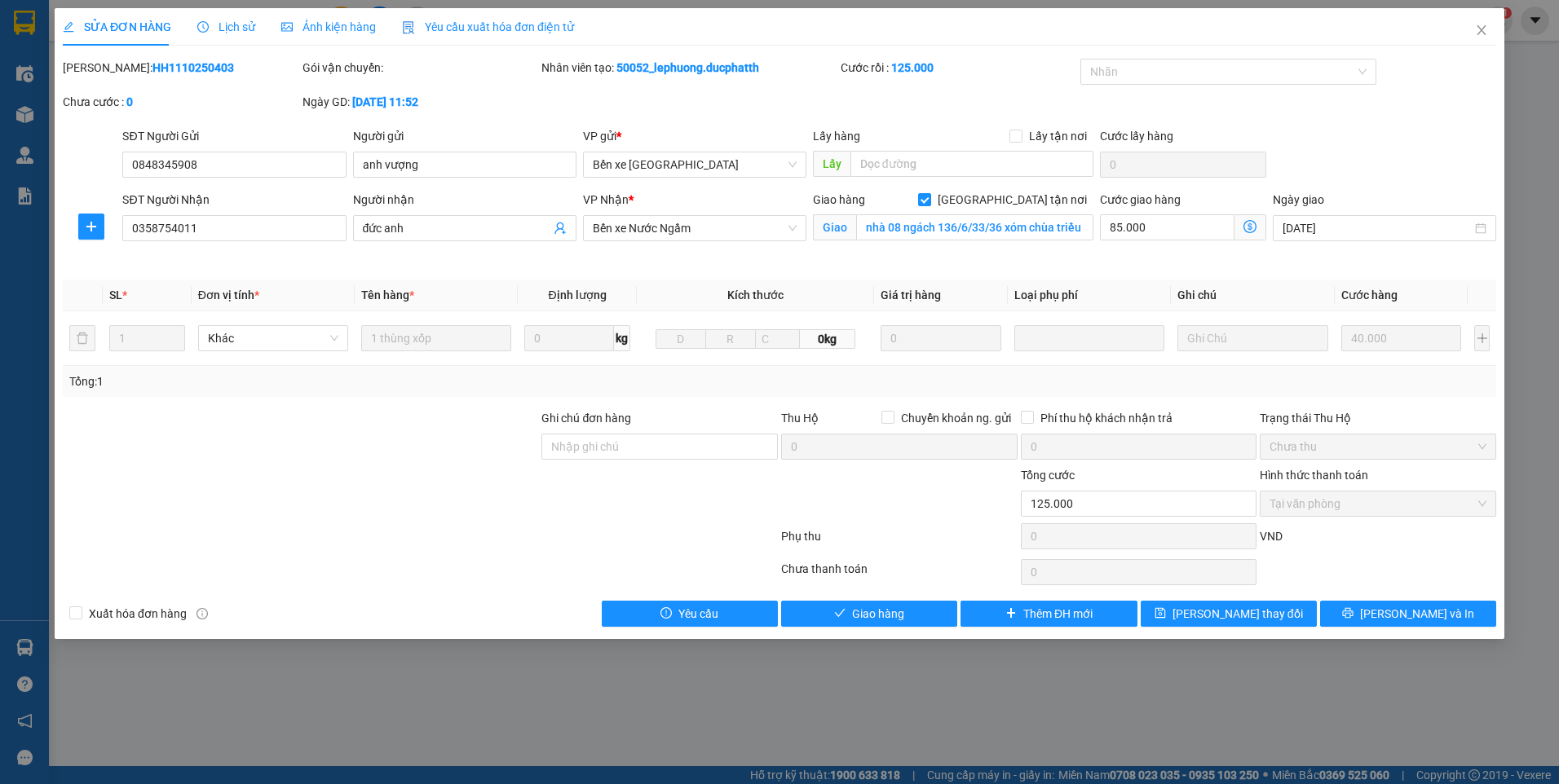
type input "0848345908"
type input "anh vượng"
type input "0358754011"
type input "đức anh"
checkbox input "true"
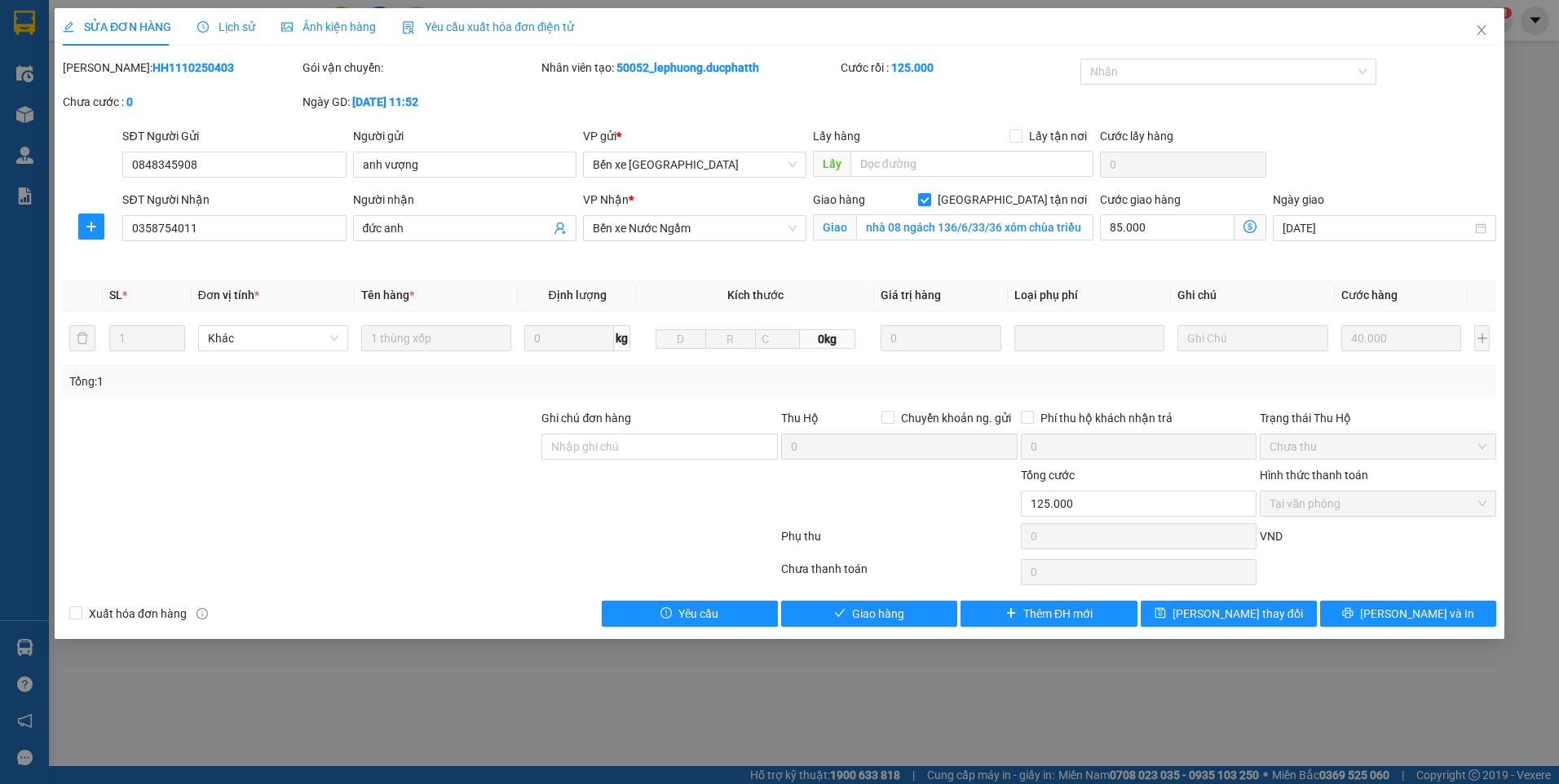
type input "nhà 08 ngách 136/6/33/36 xóm chùa triều khúc"
type input "0"
type input "125.000"
click at [1487, 25] on icon "close" at bounding box center [1480, 30] width 13 height 13
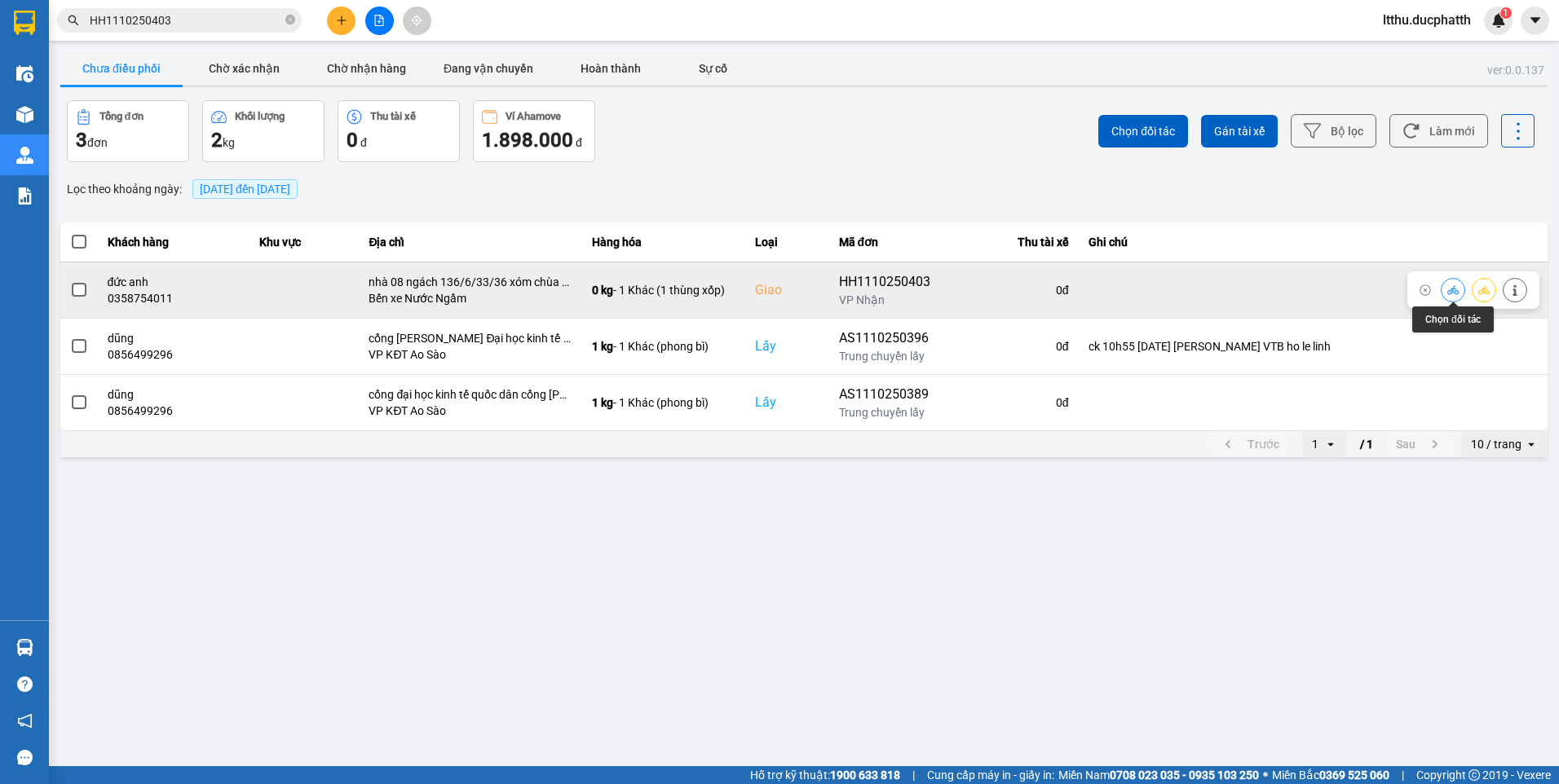
click at [1450, 294] on icon at bounding box center [1451, 289] width 11 height 9
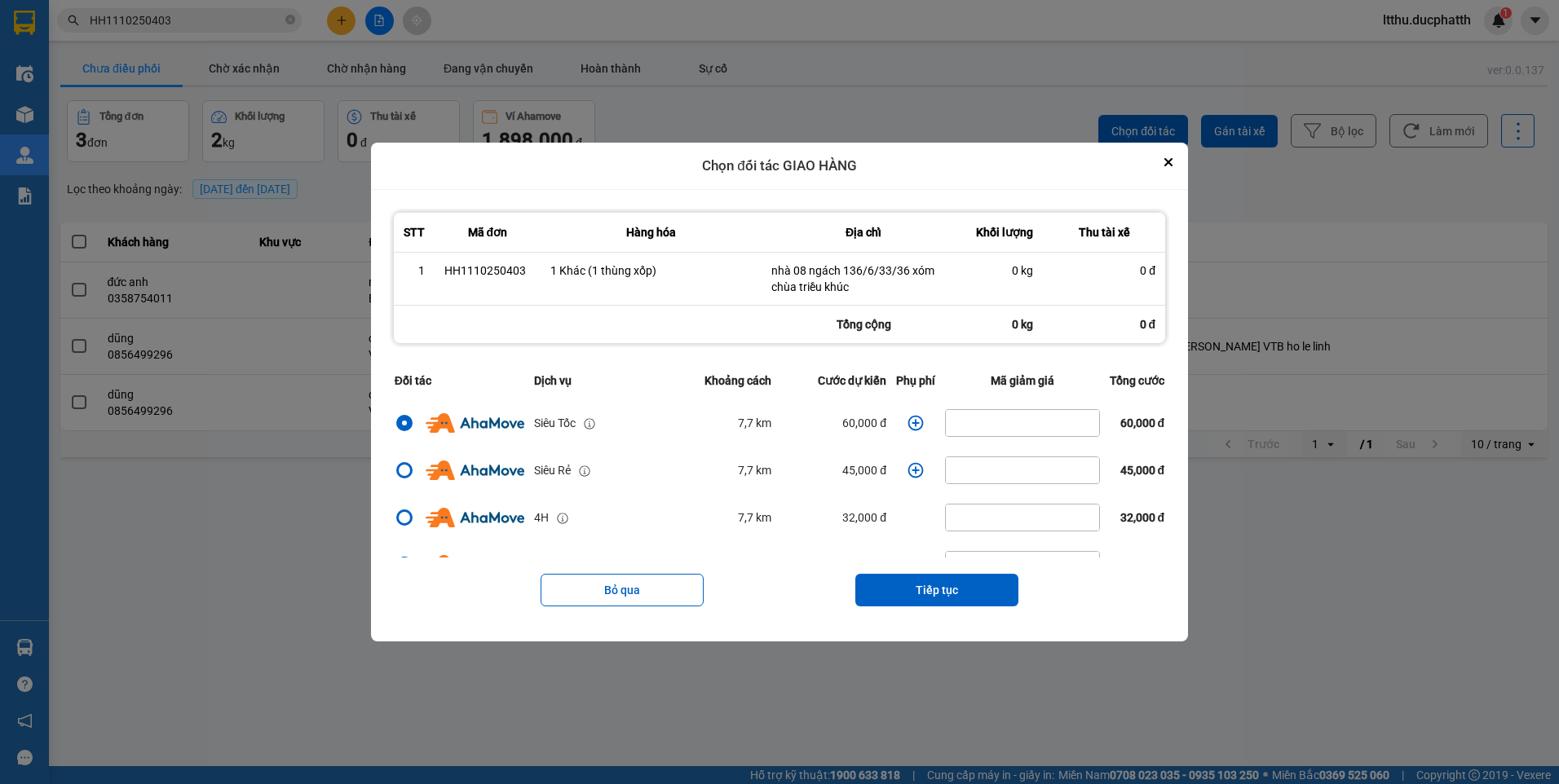
click at [913, 426] on icon "dialog" at bounding box center [915, 422] width 16 height 16
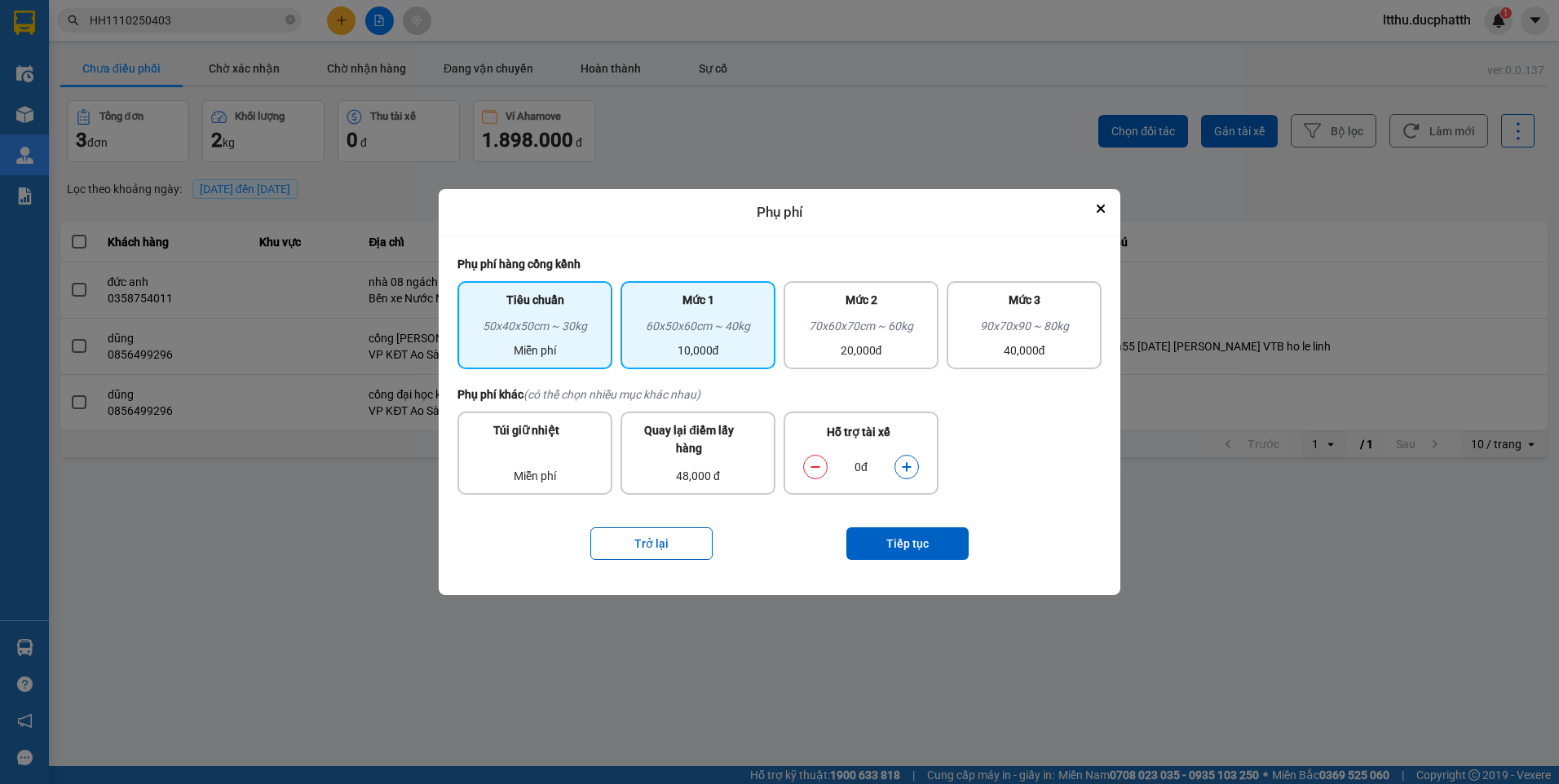
click at [725, 346] on div "10,000đ" at bounding box center [698, 351] width 136 height 18
click at [912, 467] on button "dialog" at bounding box center [906, 466] width 23 height 29
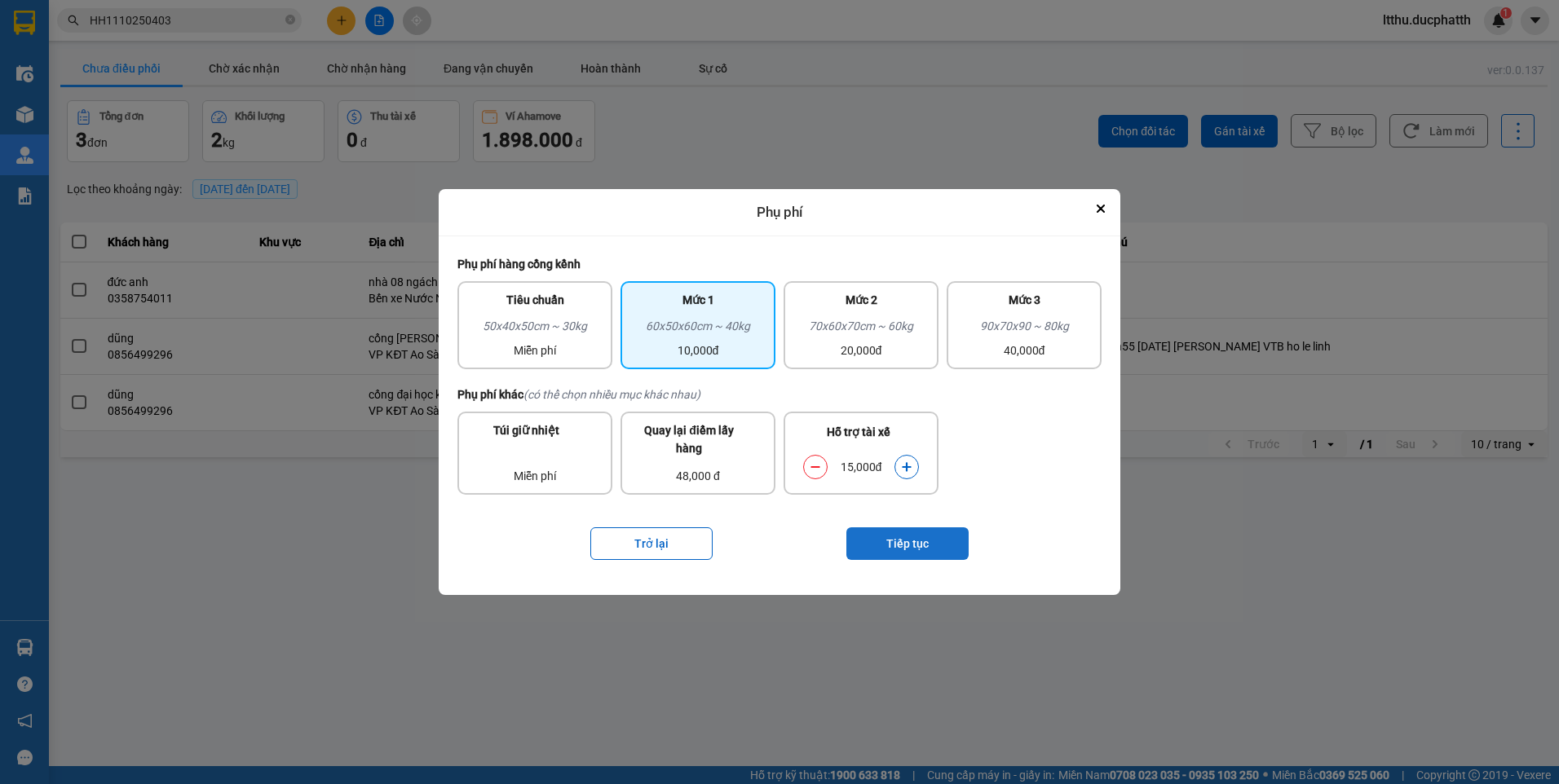
click at [915, 540] on button "Tiếp tục" at bounding box center [907, 543] width 123 height 33
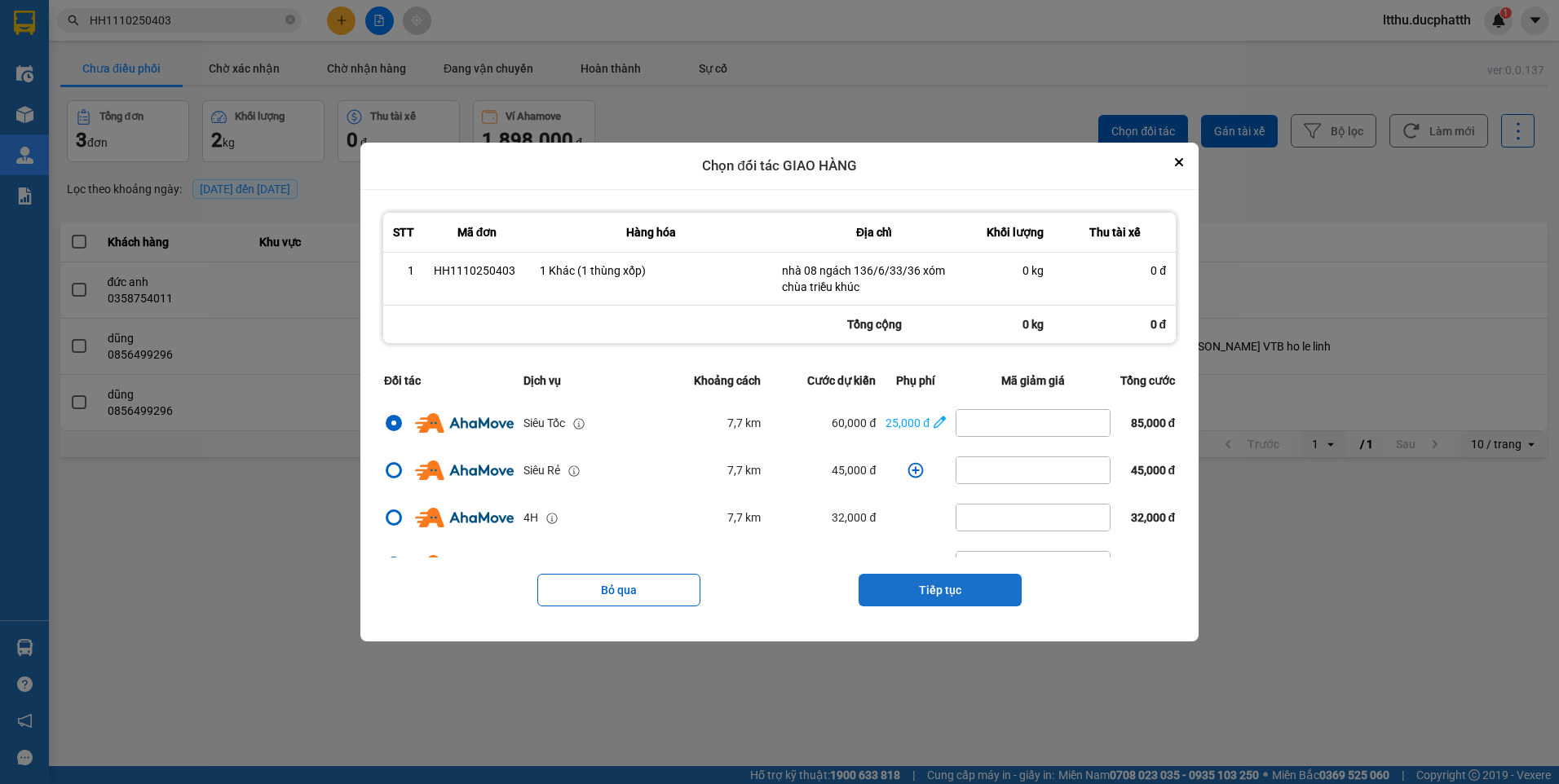
click at [940, 588] on button "Tiếp tục" at bounding box center [940, 590] width 163 height 33
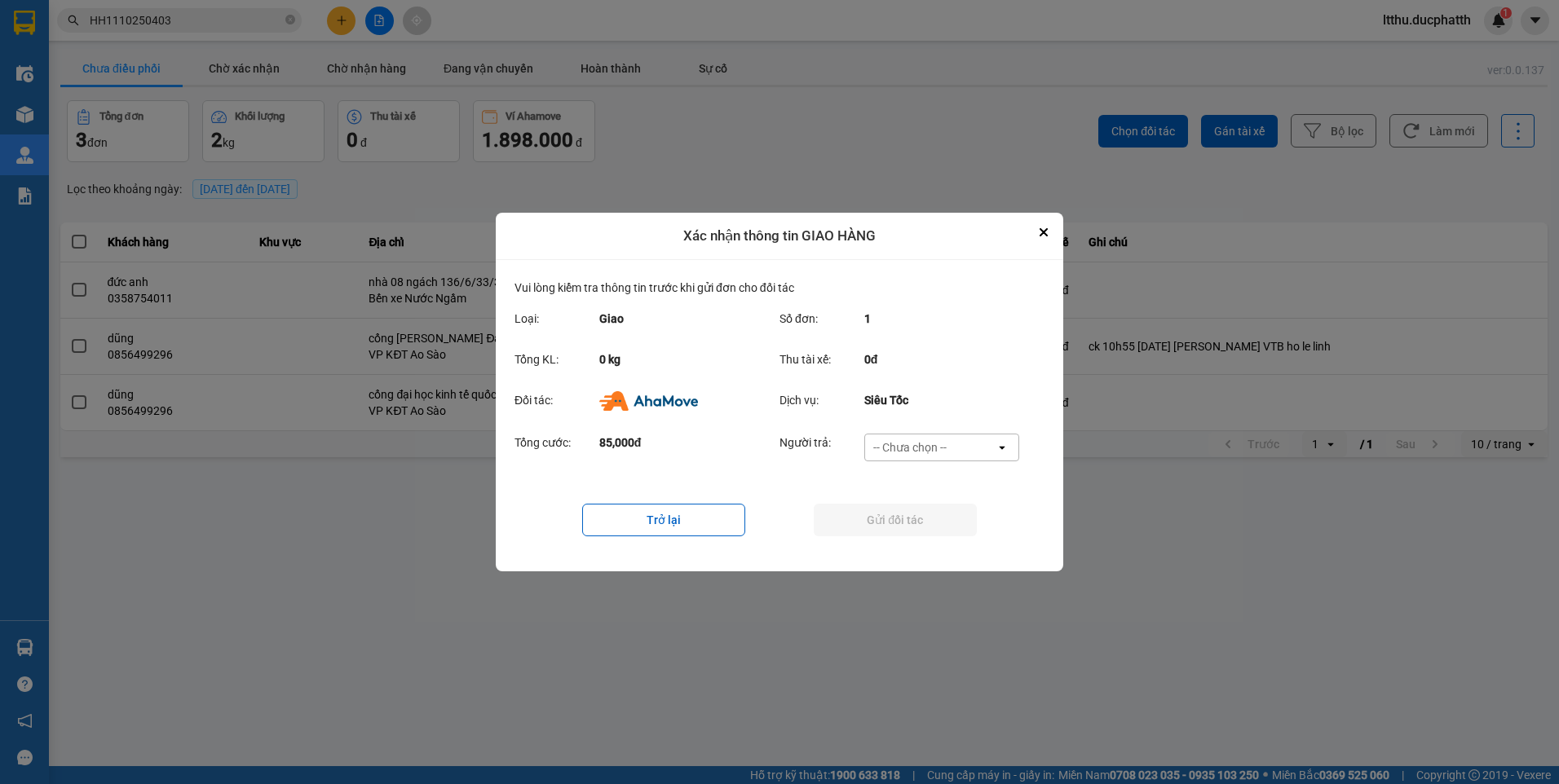
click at [983, 453] on div "-- Chưa chọn --" at bounding box center [930, 447] width 131 height 26
click at [945, 542] on div "Ví Ahamove" at bounding box center [940, 540] width 155 height 29
click at [921, 512] on button "Gửi đối tác" at bounding box center [895, 519] width 163 height 33
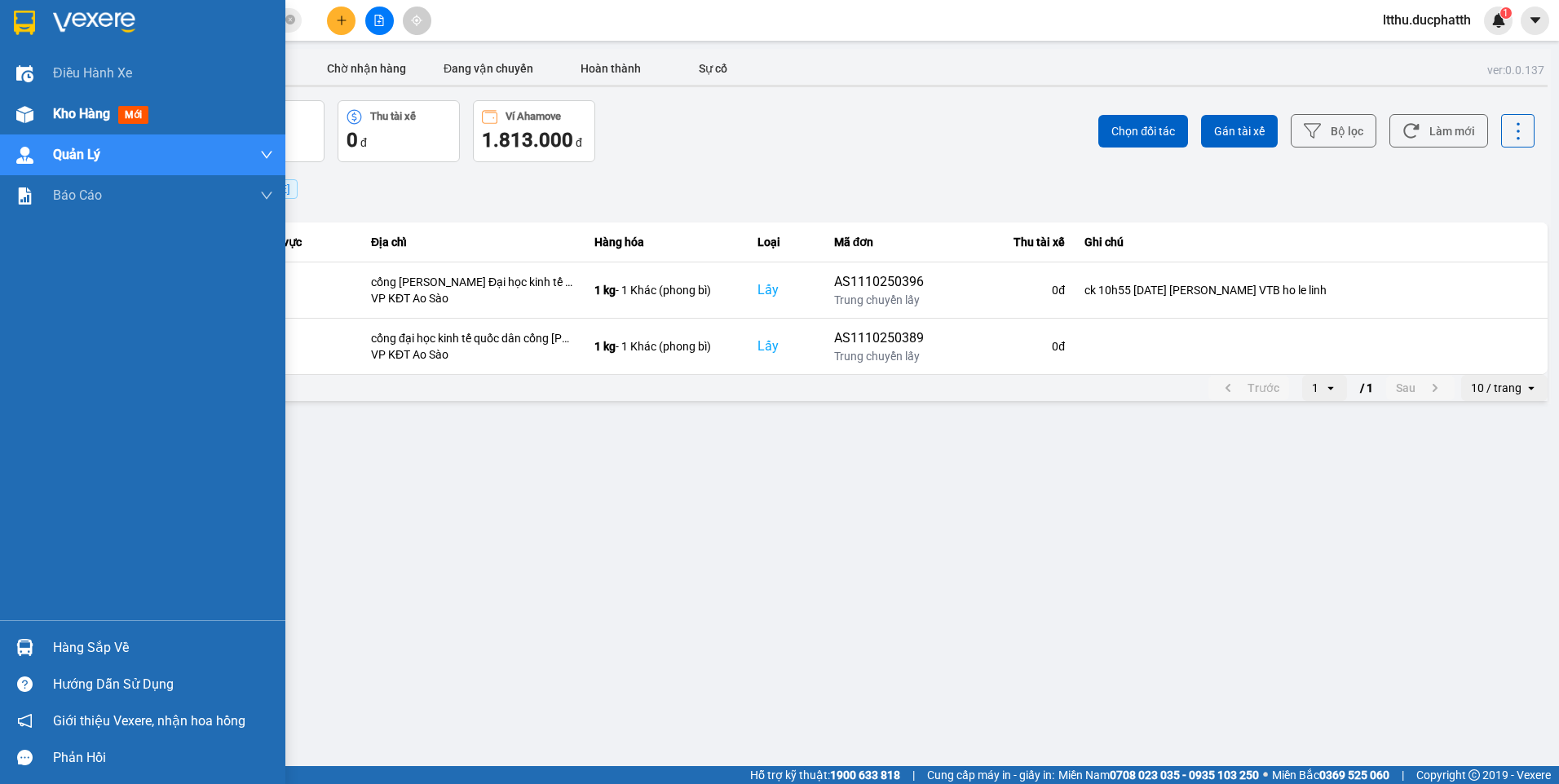
click at [42, 119] on div "Kho hàng mới" at bounding box center [143, 114] width 285 height 41
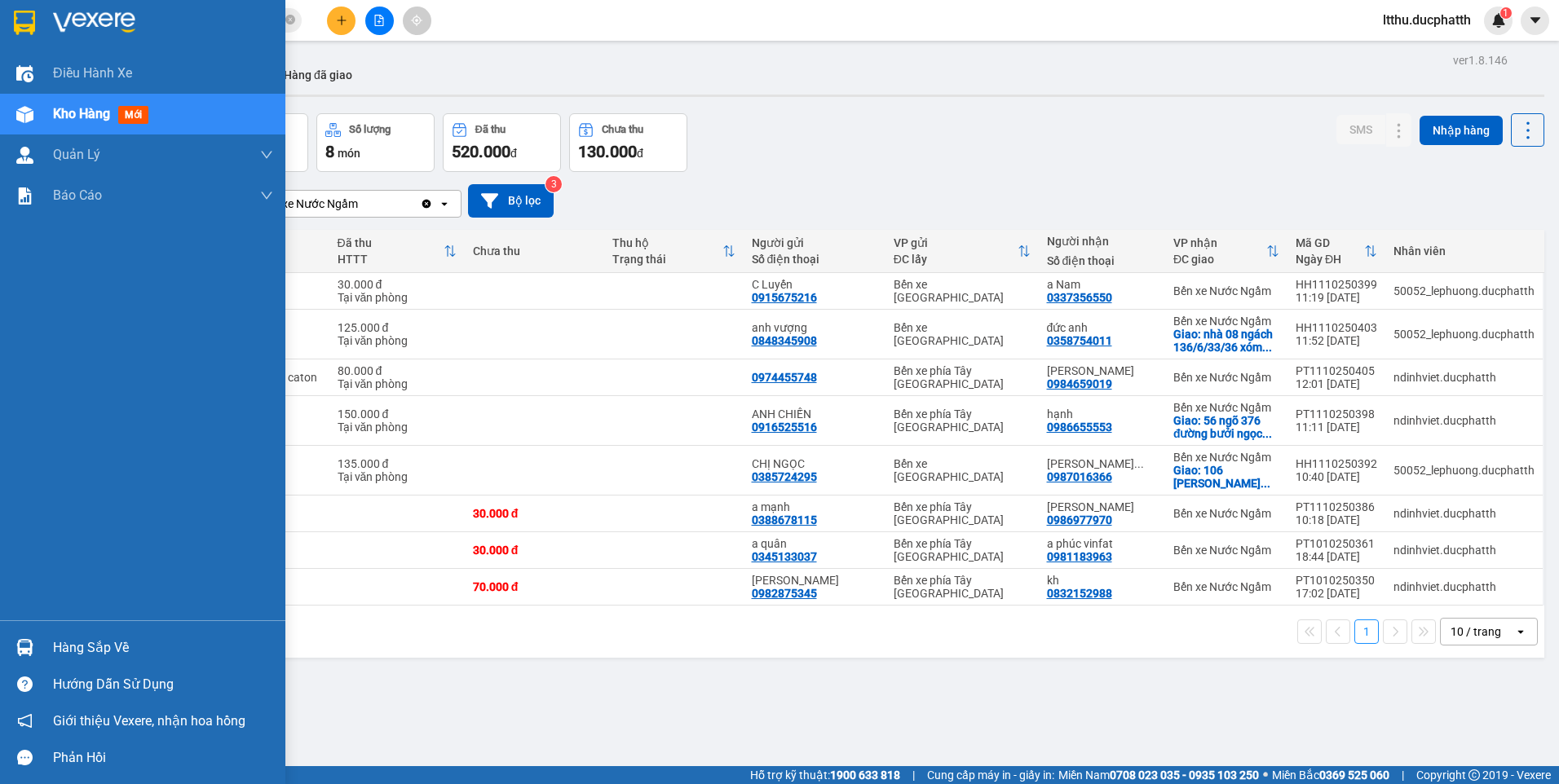
drag, startPoint x: 13, startPoint y: 639, endPoint x: 92, endPoint y: 628, distance: 79.8
click at [15, 639] on div at bounding box center [25, 647] width 29 height 29
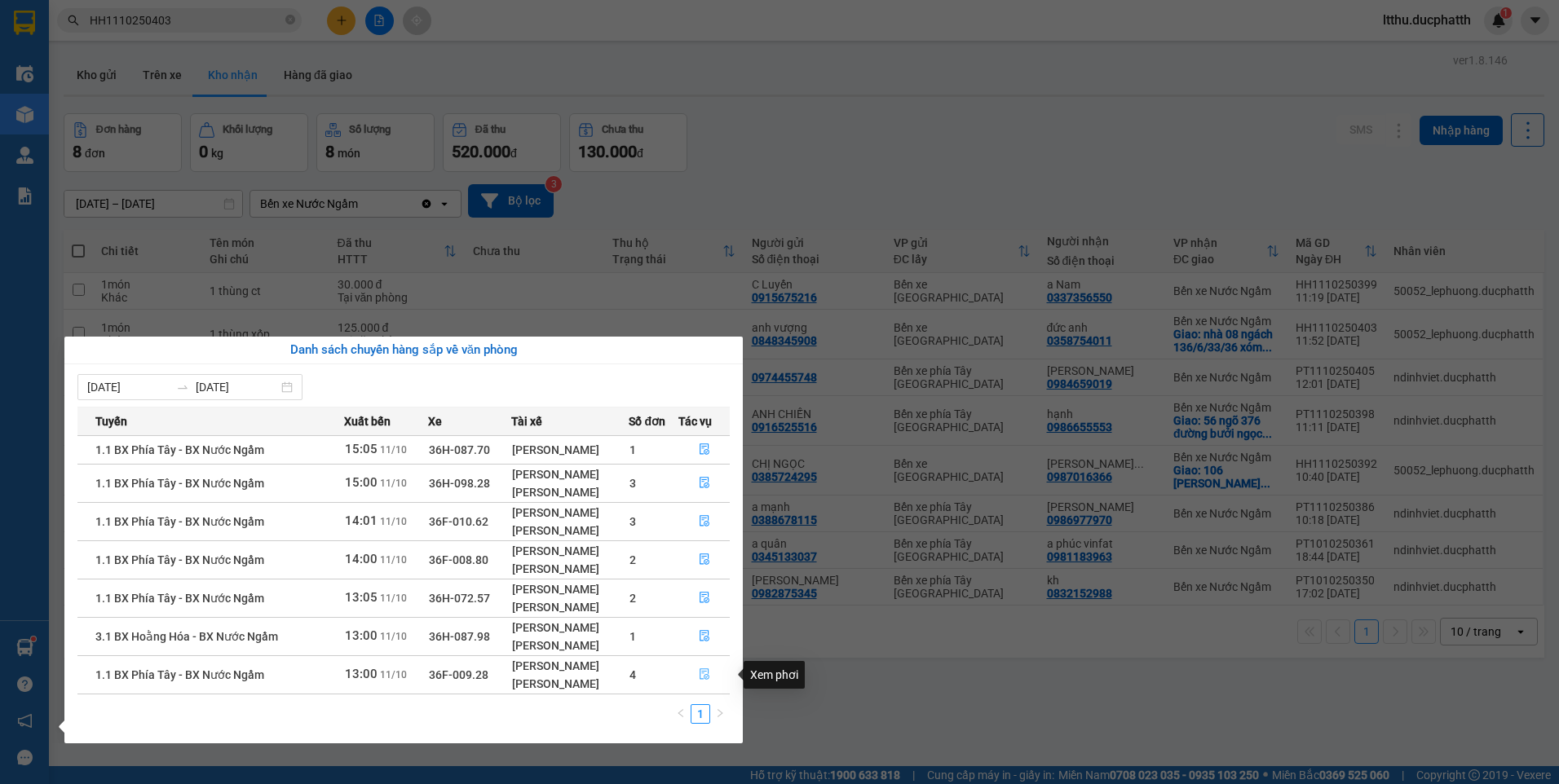
click at [706, 671] on icon "file-done" at bounding box center [704, 673] width 11 height 11
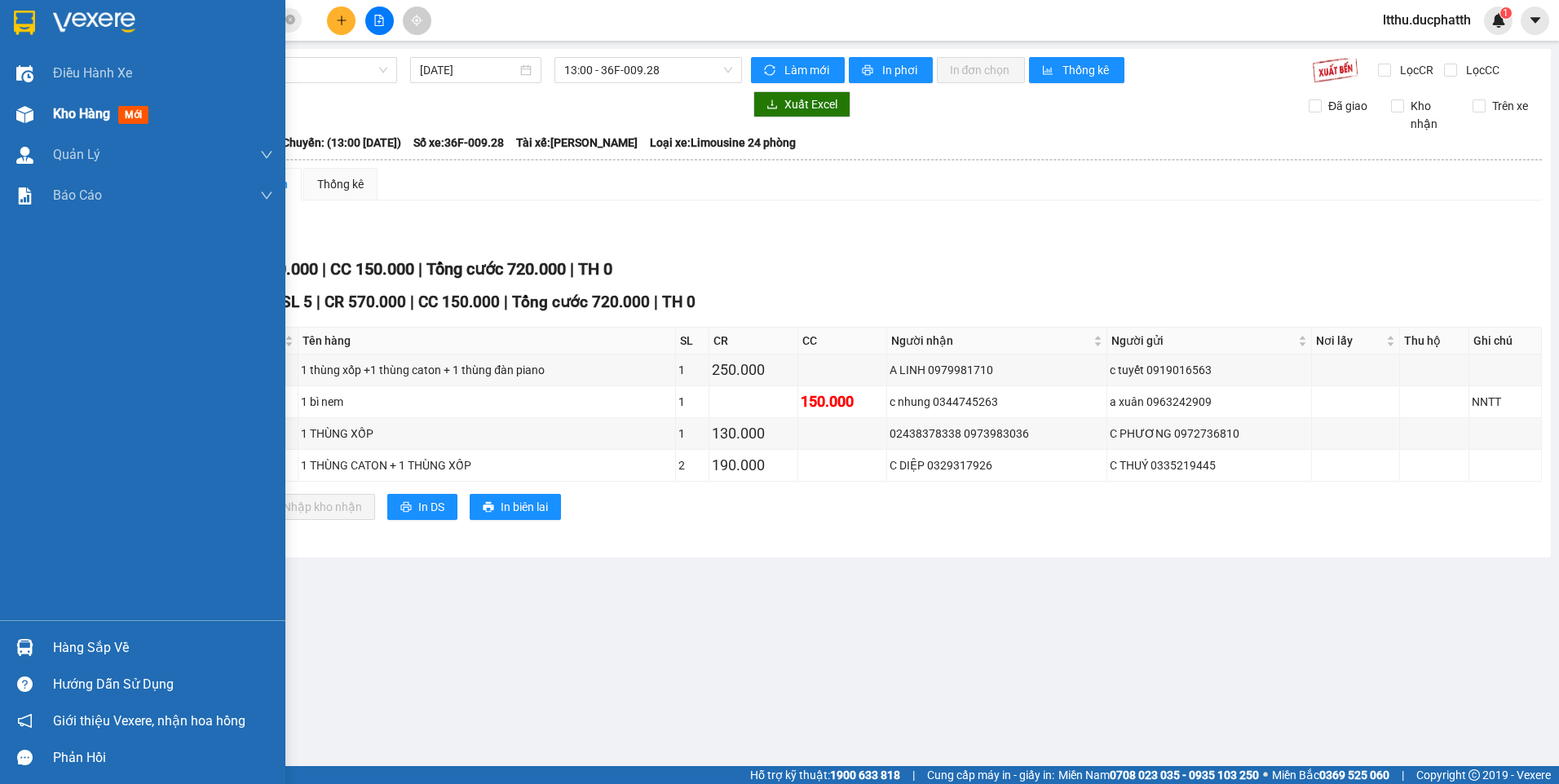
click at [43, 119] on div "Kho hàng mới" at bounding box center [143, 114] width 285 height 41
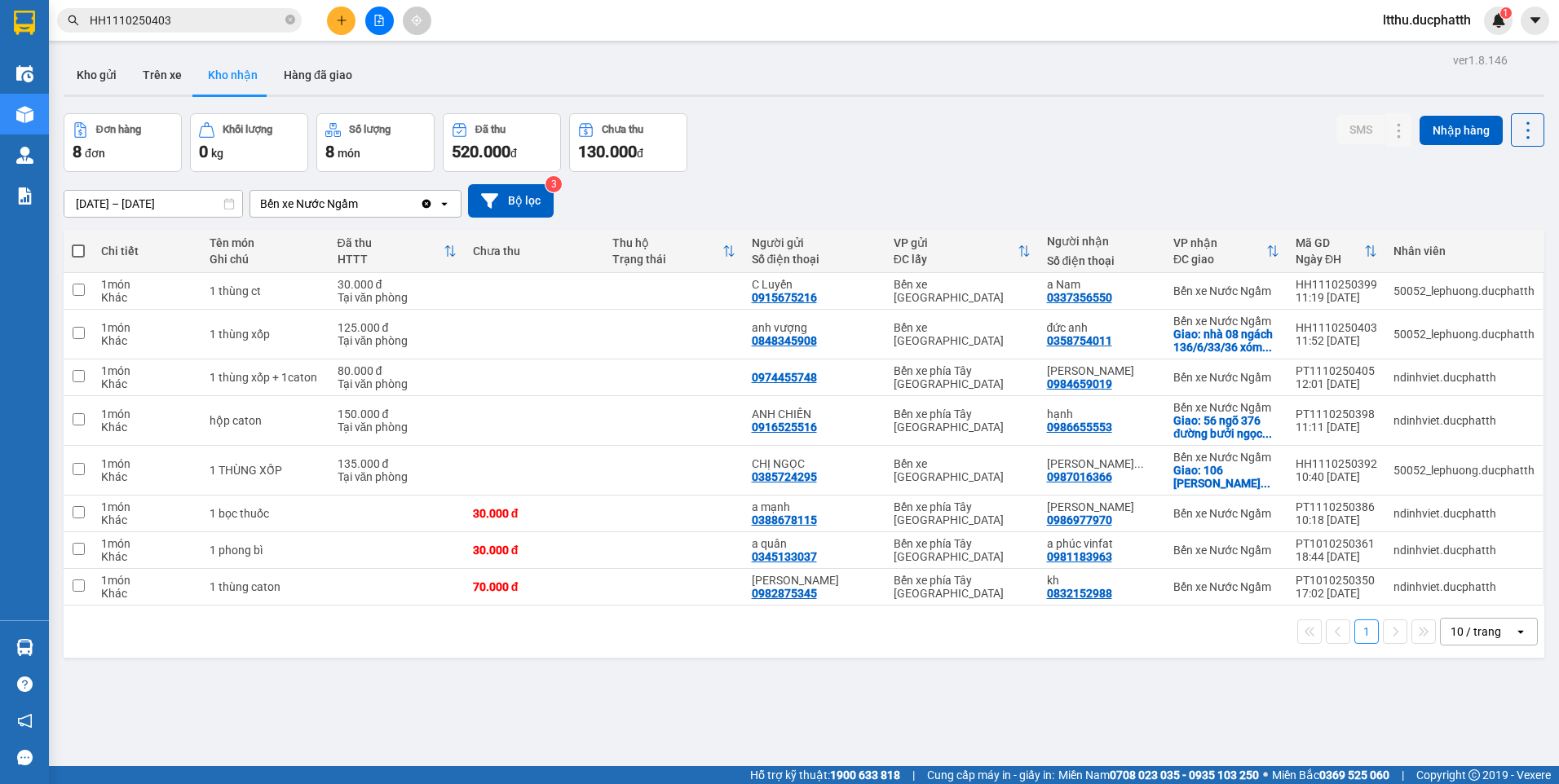
click at [200, 23] on input "HH1110250403" at bounding box center [185, 20] width 192 height 18
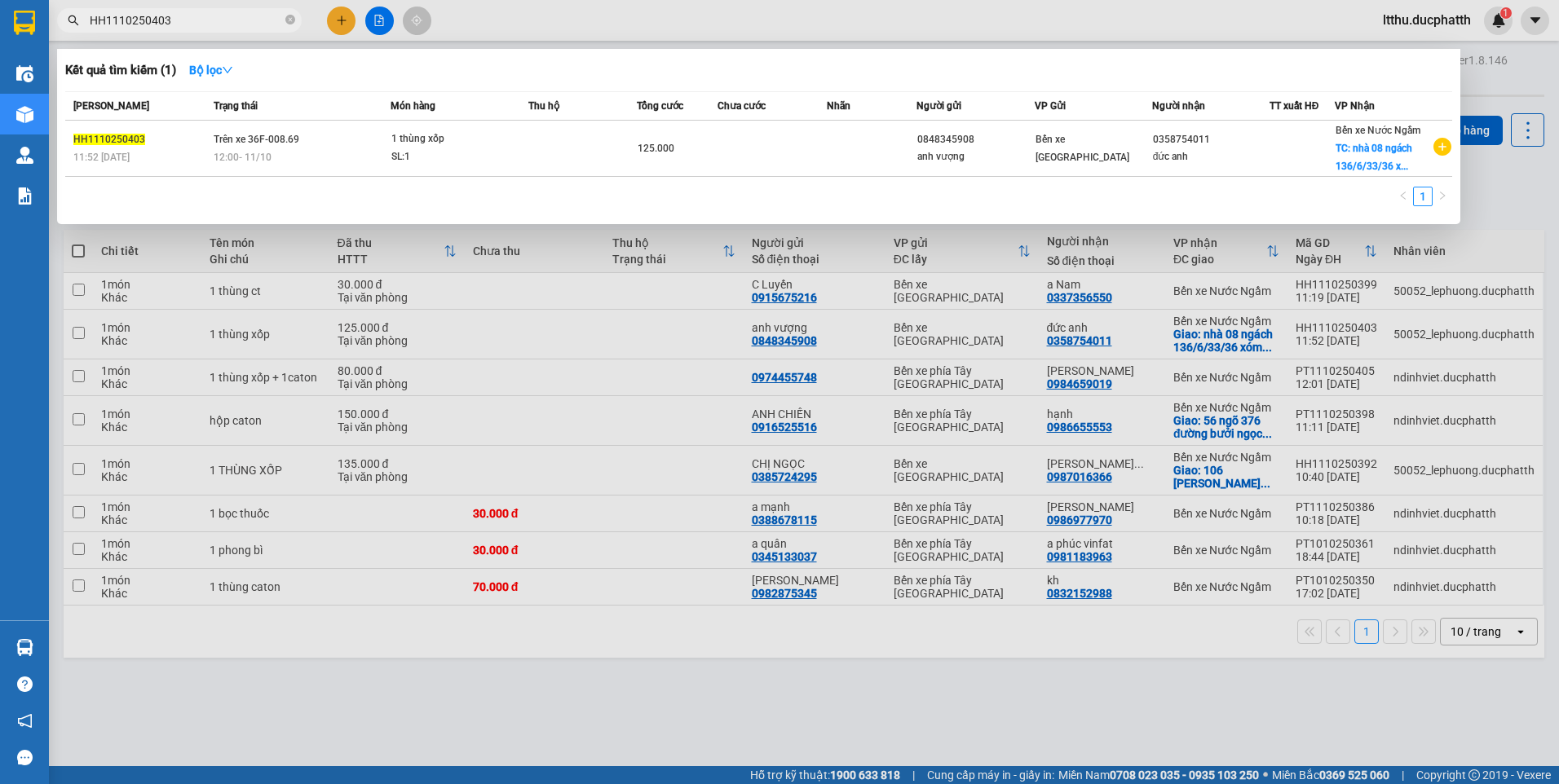
click at [200, 23] on input "HH1110250403" at bounding box center [185, 20] width 192 height 18
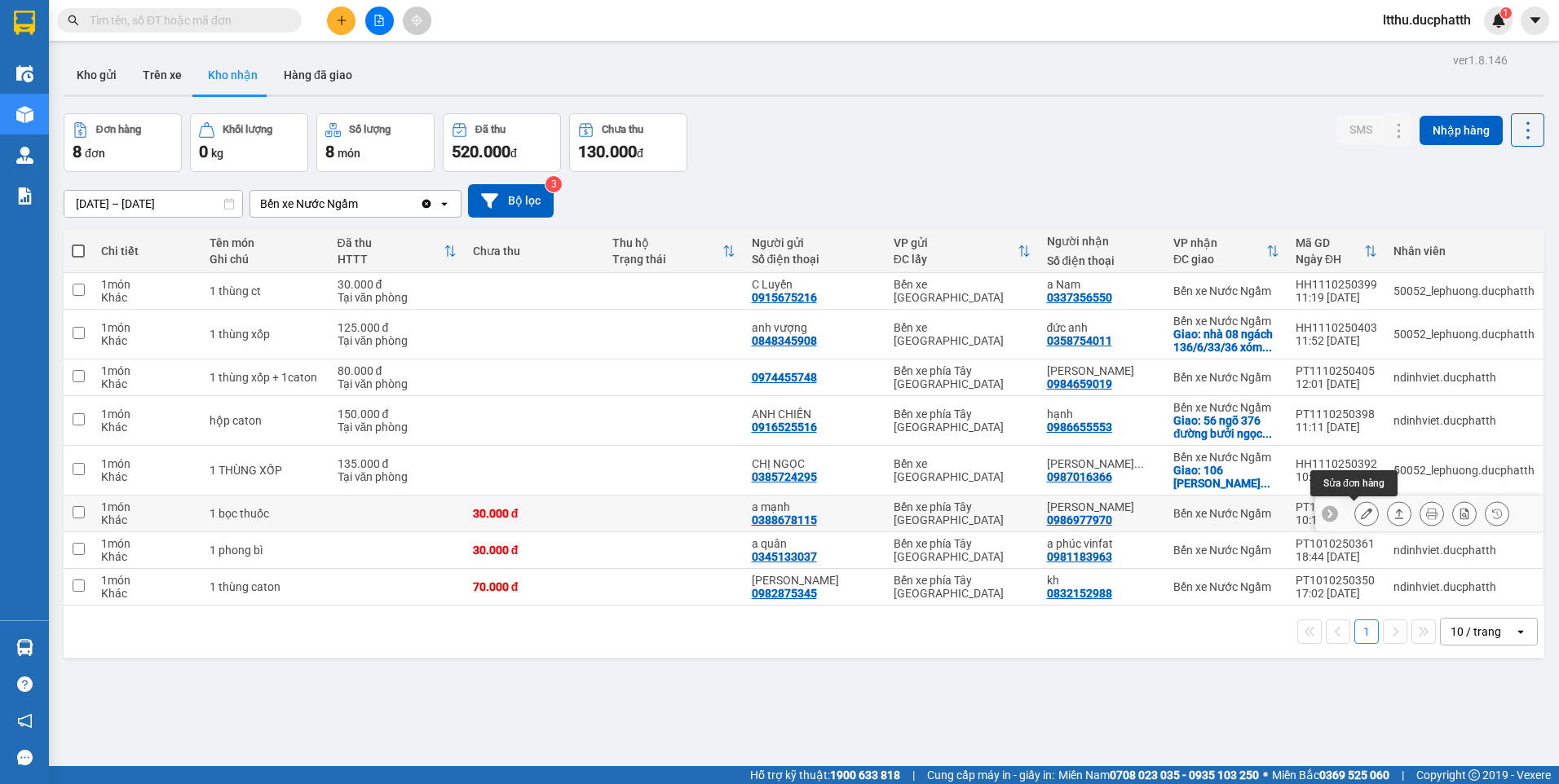
click at [1355, 521] on button at bounding box center [1366, 513] width 23 height 29
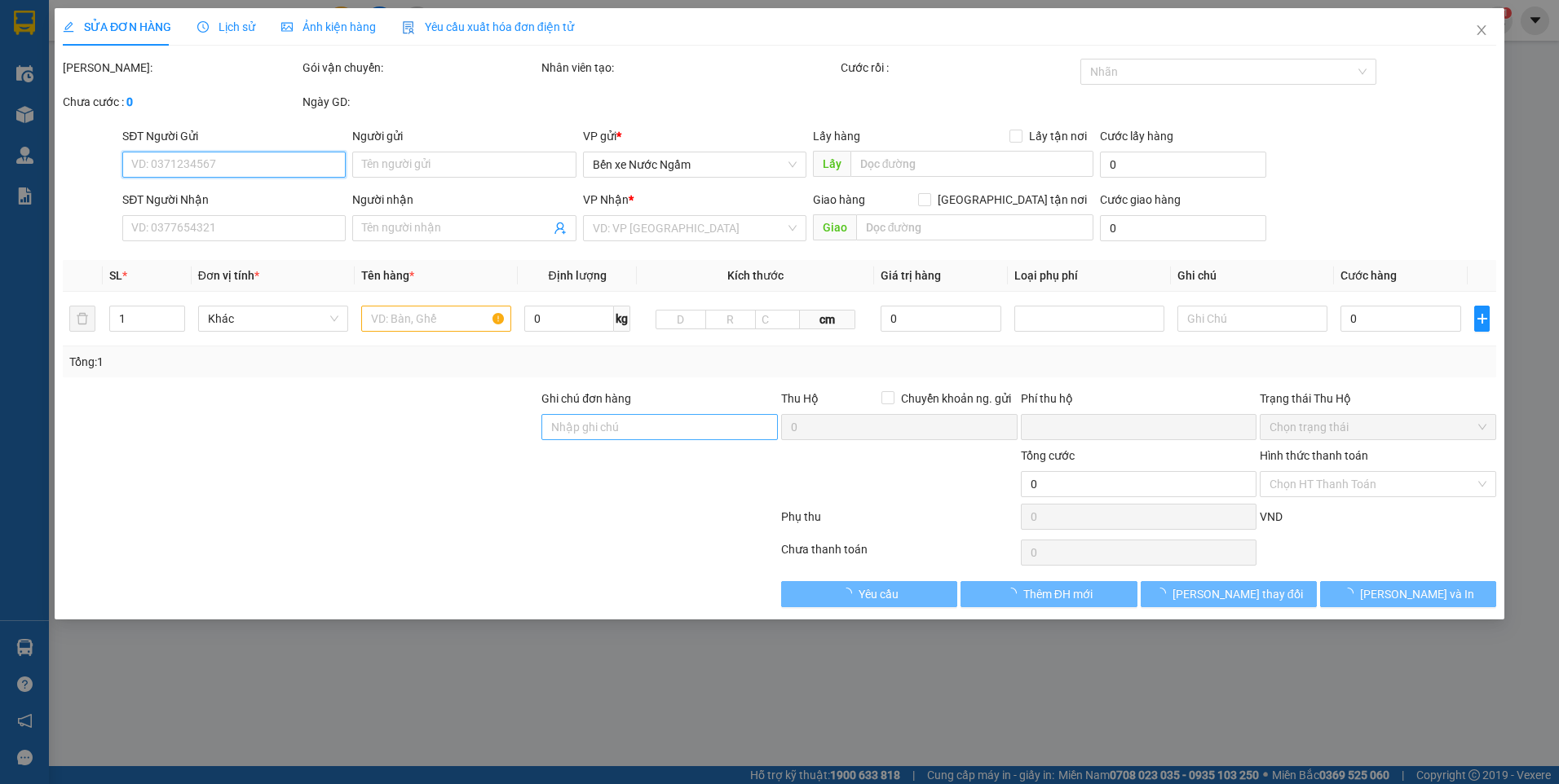
type input "0388678115"
type input "a mạnh"
type input "0986977970"
type input "[PERSON_NAME]"
type input "0"
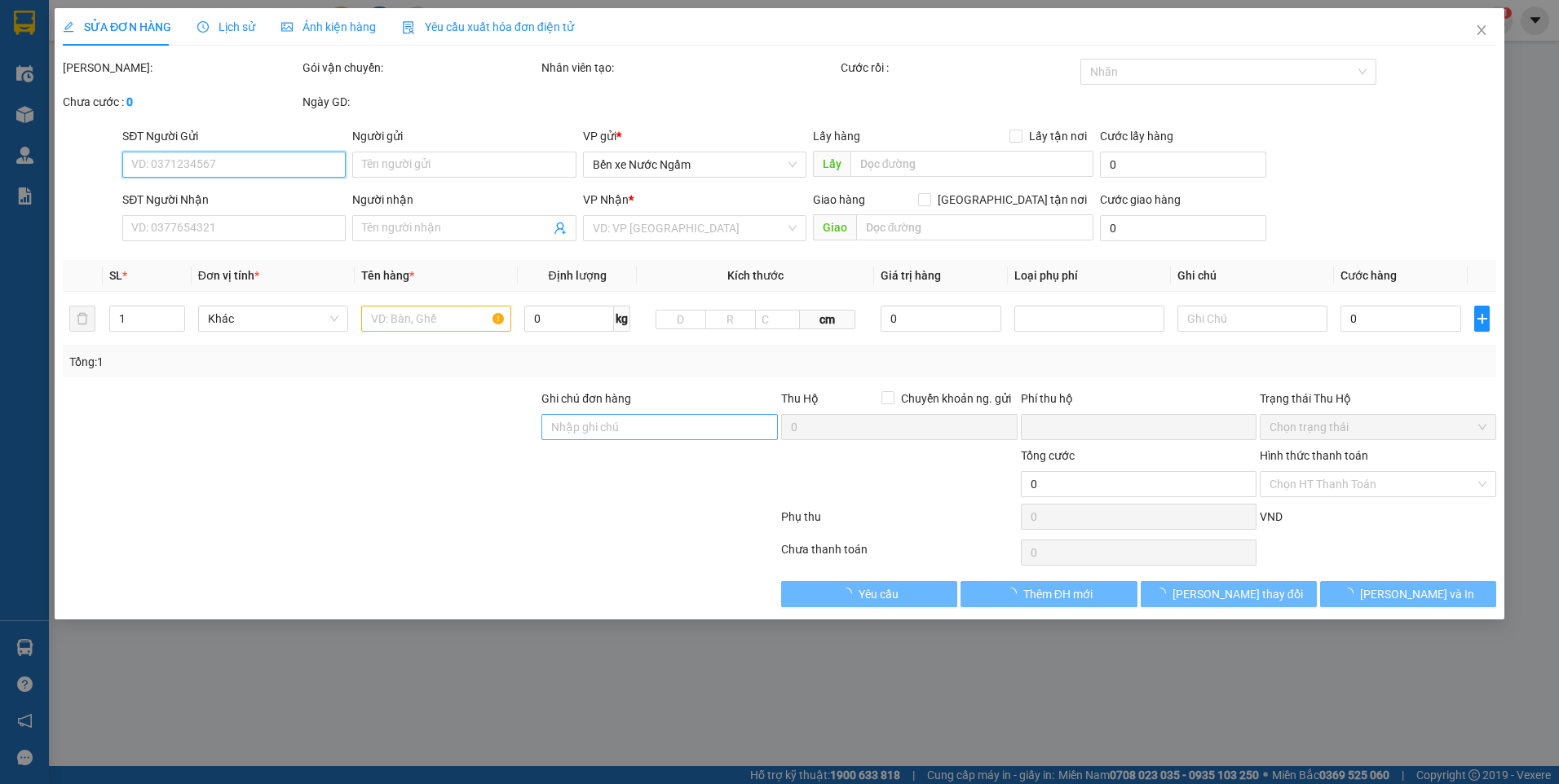
type input "30.000"
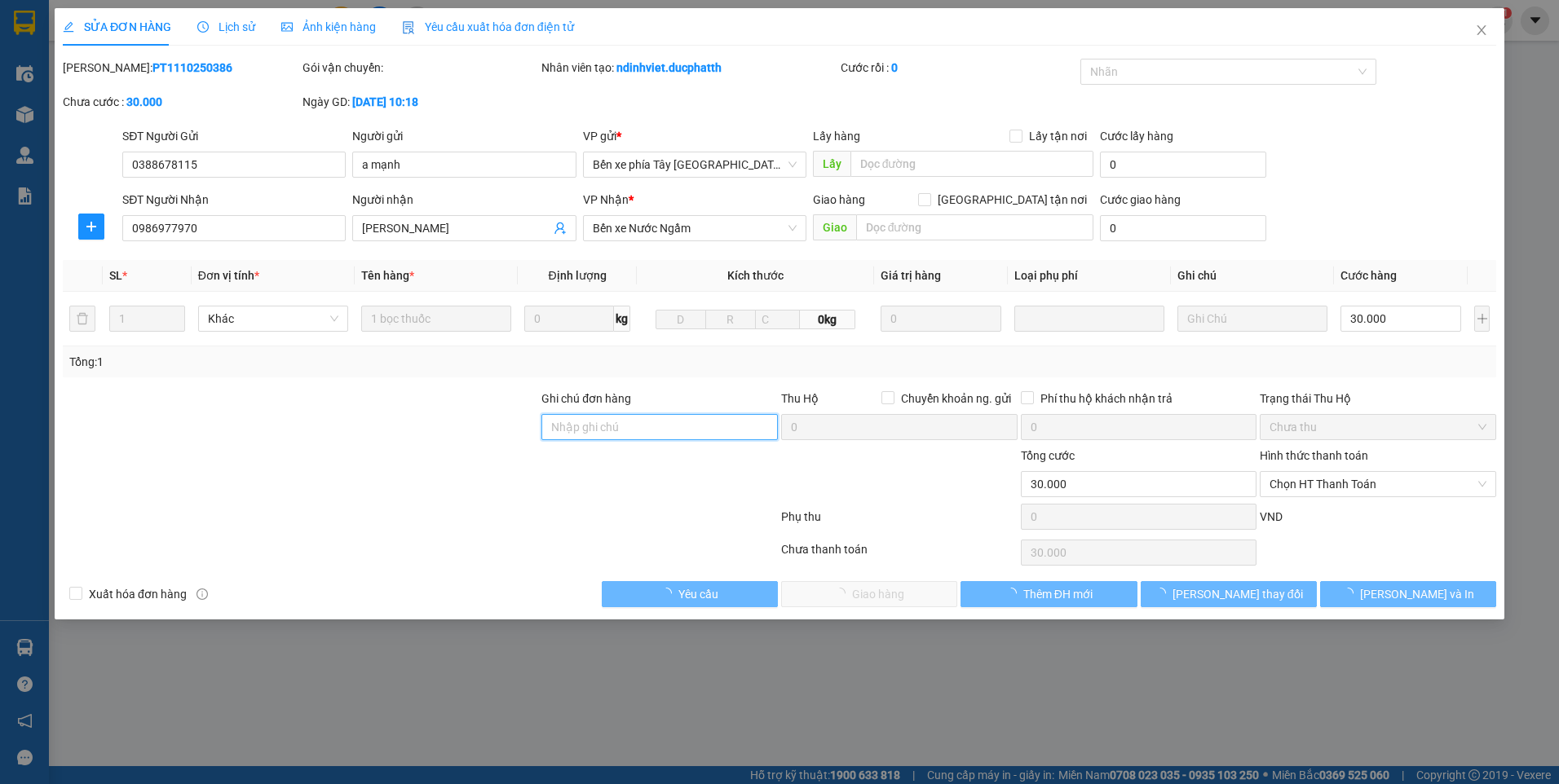
click at [590, 435] on input "Ghi chú đơn hàng" at bounding box center [659, 426] width 236 height 26
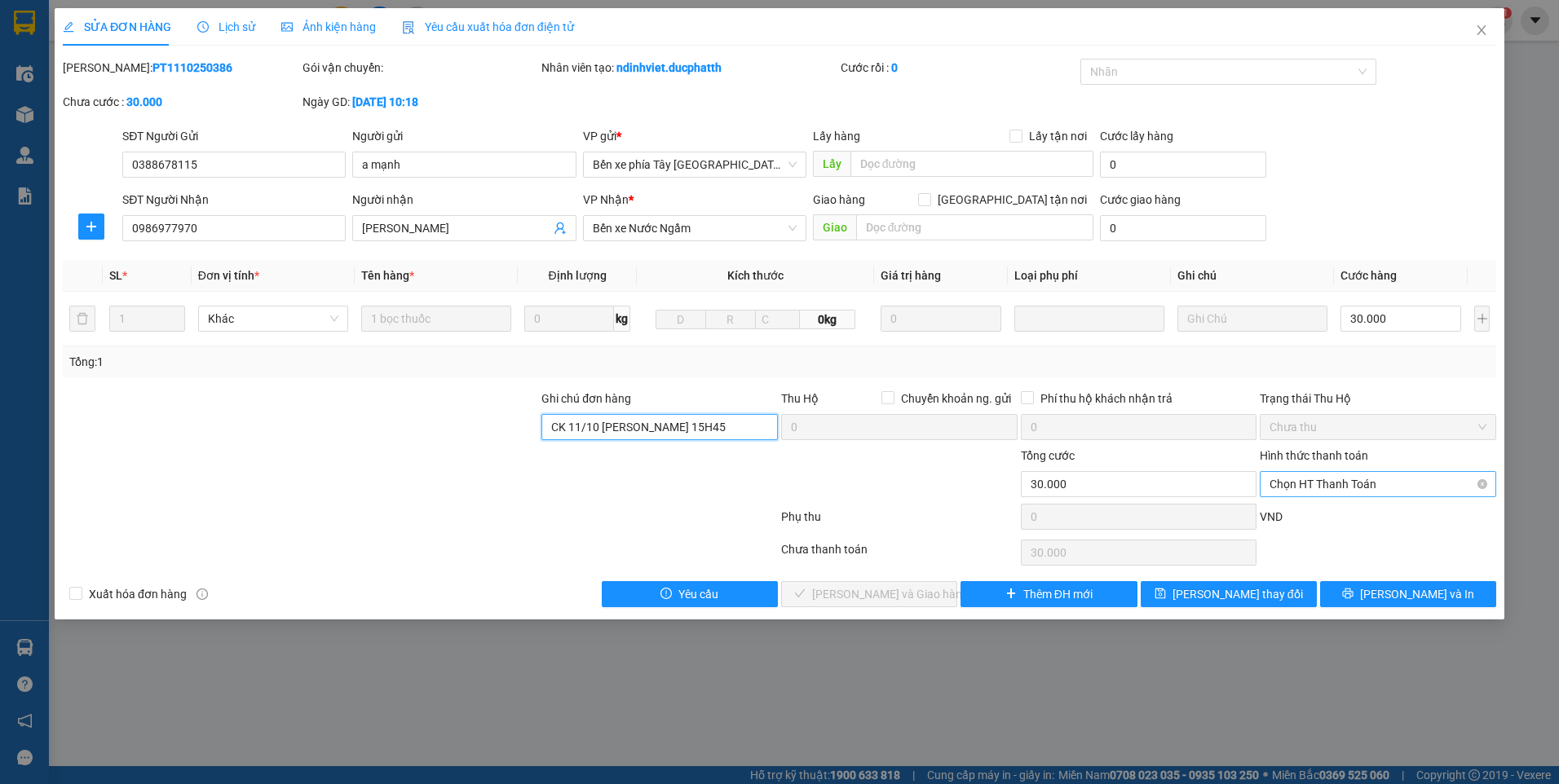
click at [1296, 485] on span "Chọn HT Thanh Toán" at bounding box center [1378, 483] width 217 height 25
type input "CK 11/10 [PERSON_NAME] 15H45"
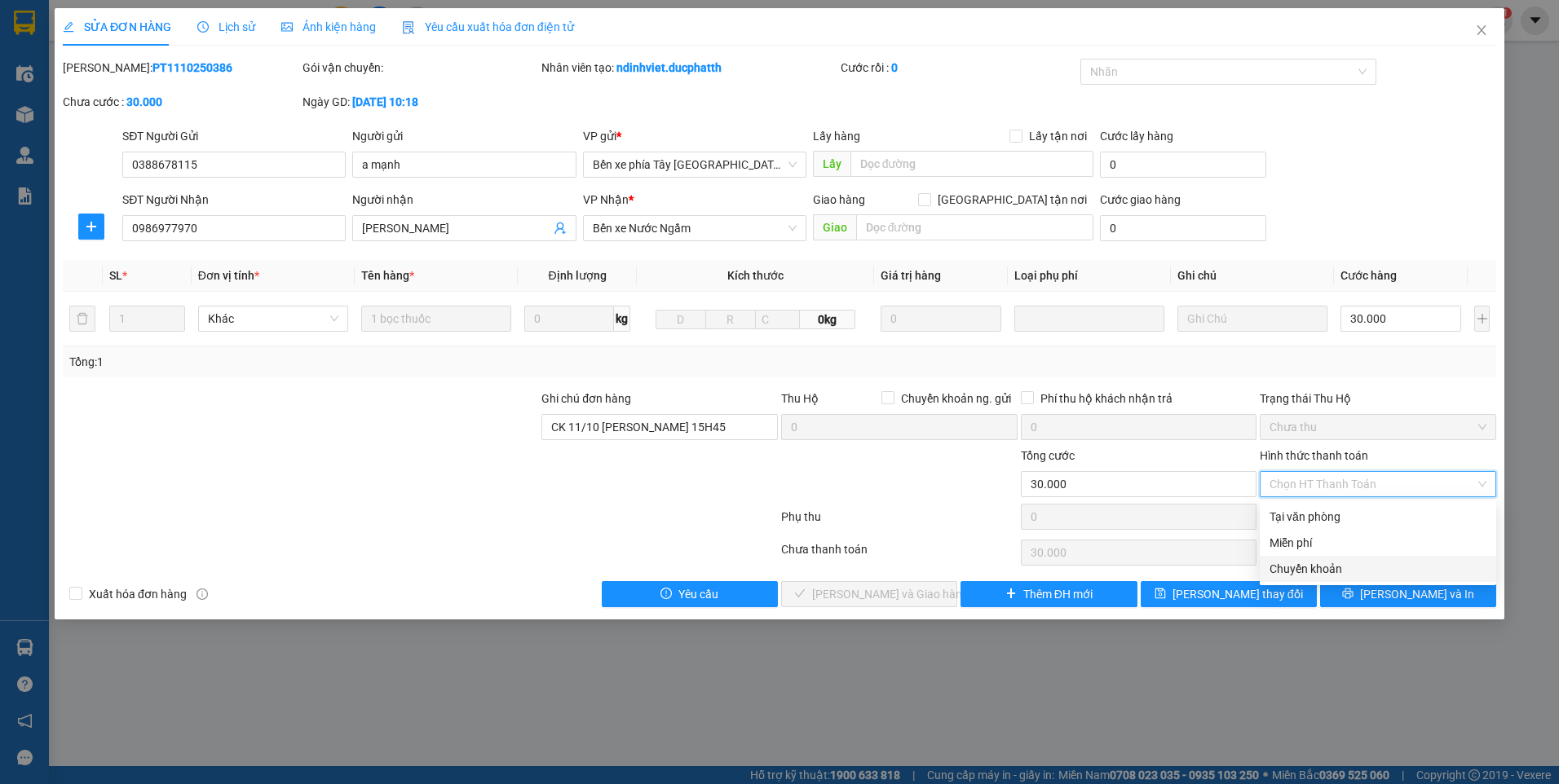
click at [1287, 563] on div "Chuyển khoản" at bounding box center [1378, 569] width 217 height 18
type input "0"
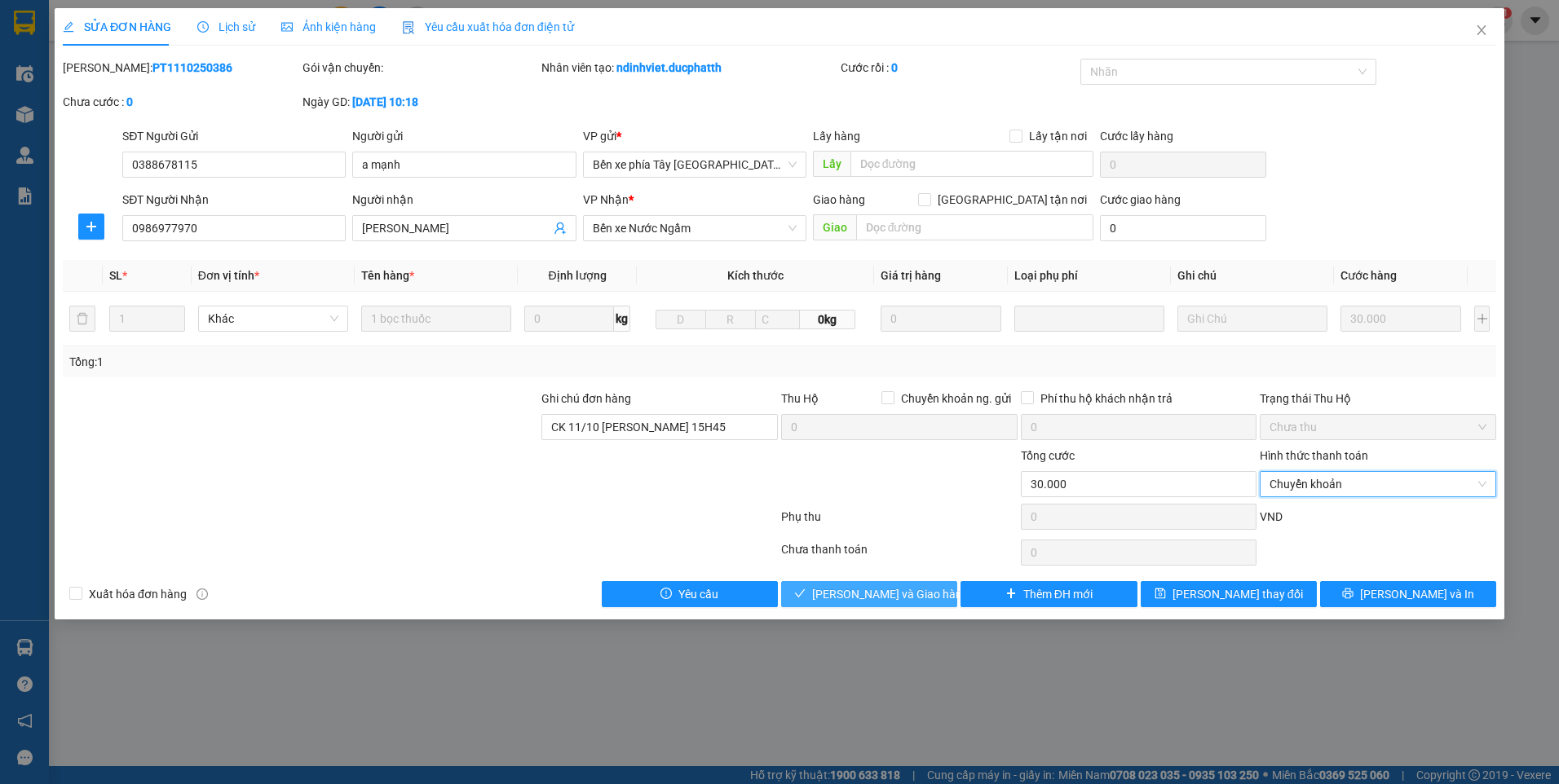
click at [784, 590] on button "[PERSON_NAME] và Giao hàng" at bounding box center [868, 594] width 176 height 26
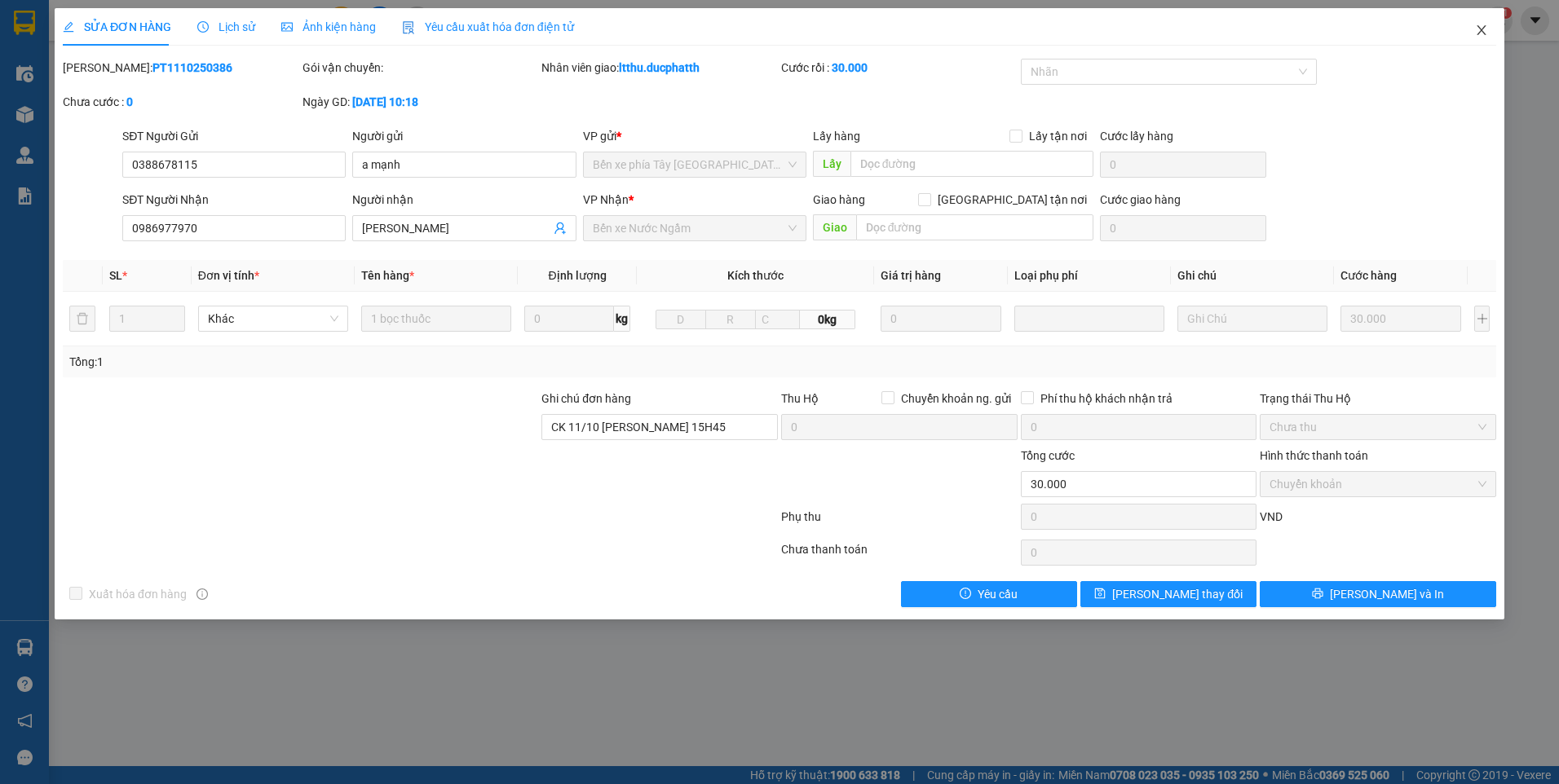
click at [1487, 37] on icon "close" at bounding box center [1480, 30] width 13 height 13
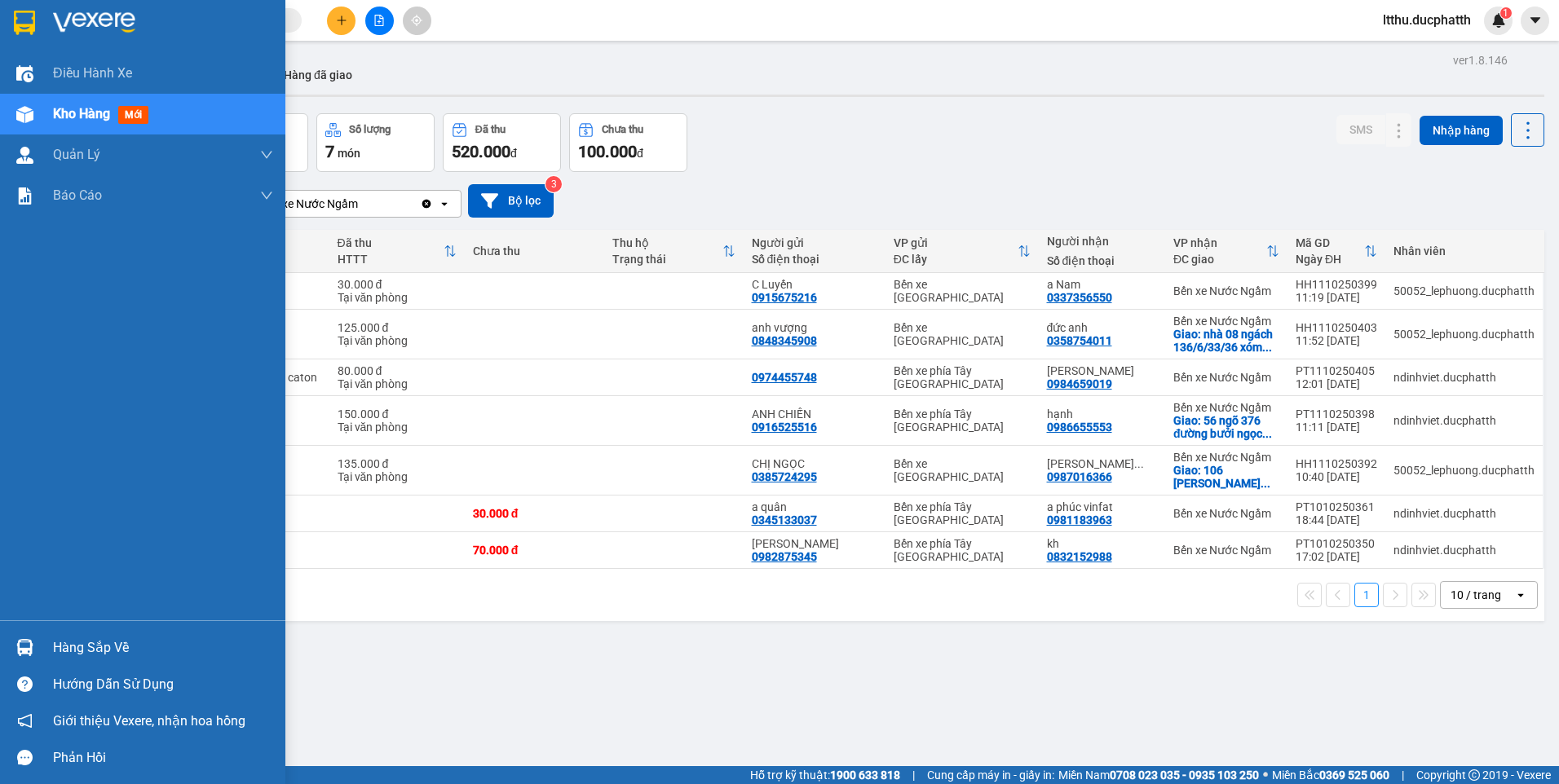
click at [84, 656] on div "Hàng sắp về" at bounding box center [162, 648] width 220 height 25
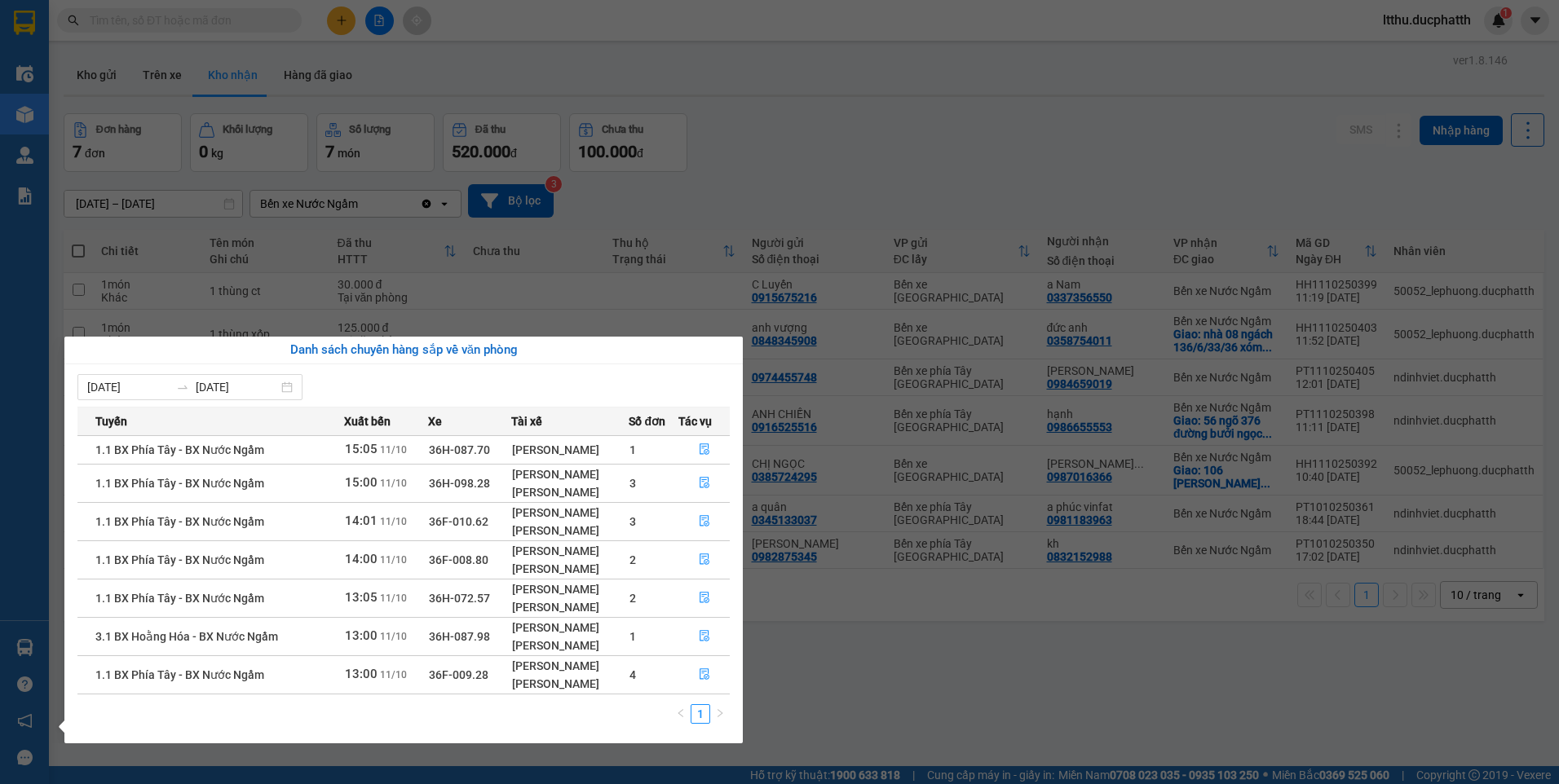
click at [906, 708] on section "Kết quả tìm kiếm ( 1 ) Bộ lọc Mã ĐH Trạng thái Món hàng Thu hộ Tổng cước Chưa c…" at bounding box center [780, 392] width 1559 height 784
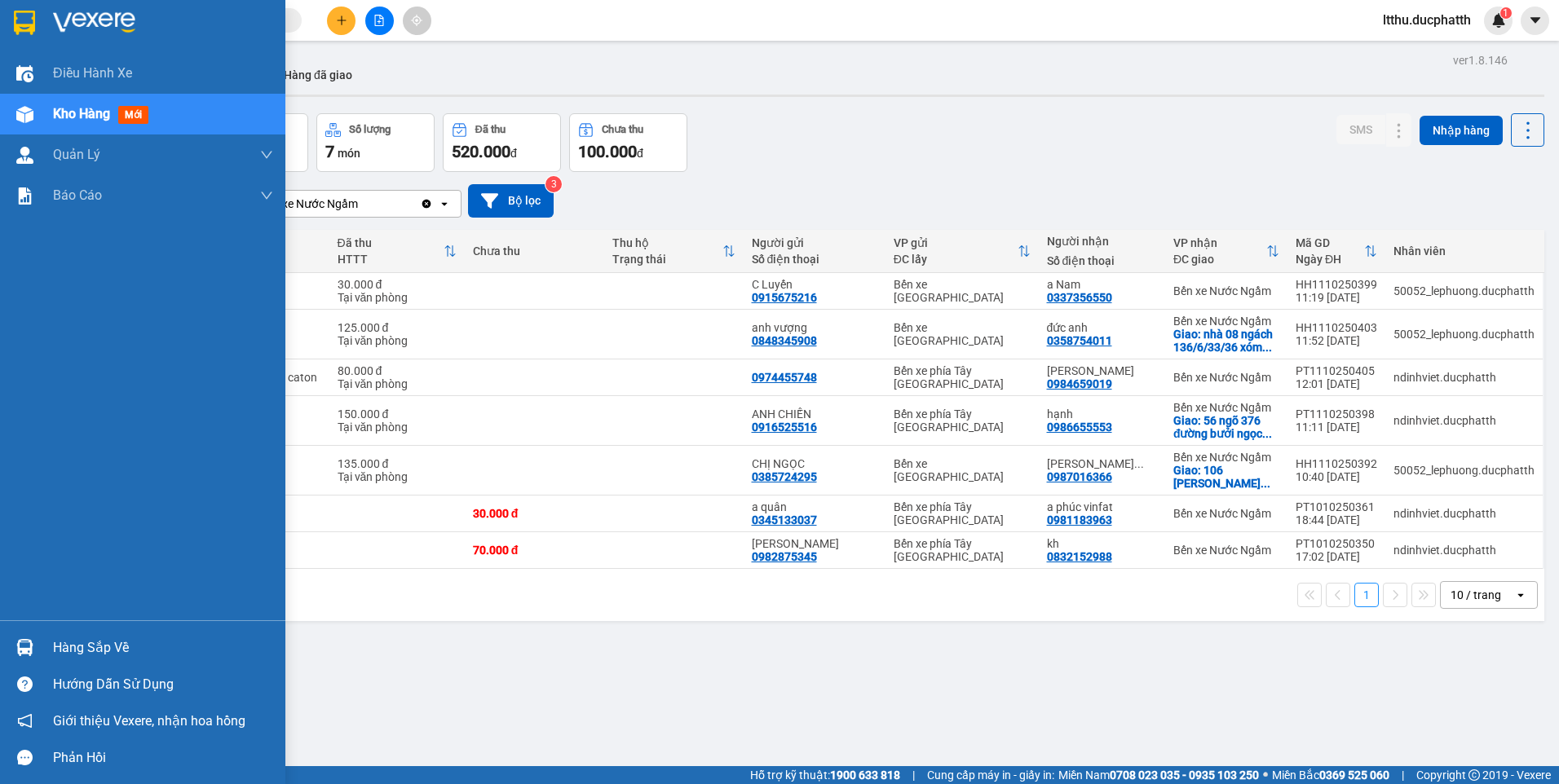
click at [121, 656] on div "Hàng sắp về" at bounding box center [162, 648] width 220 height 25
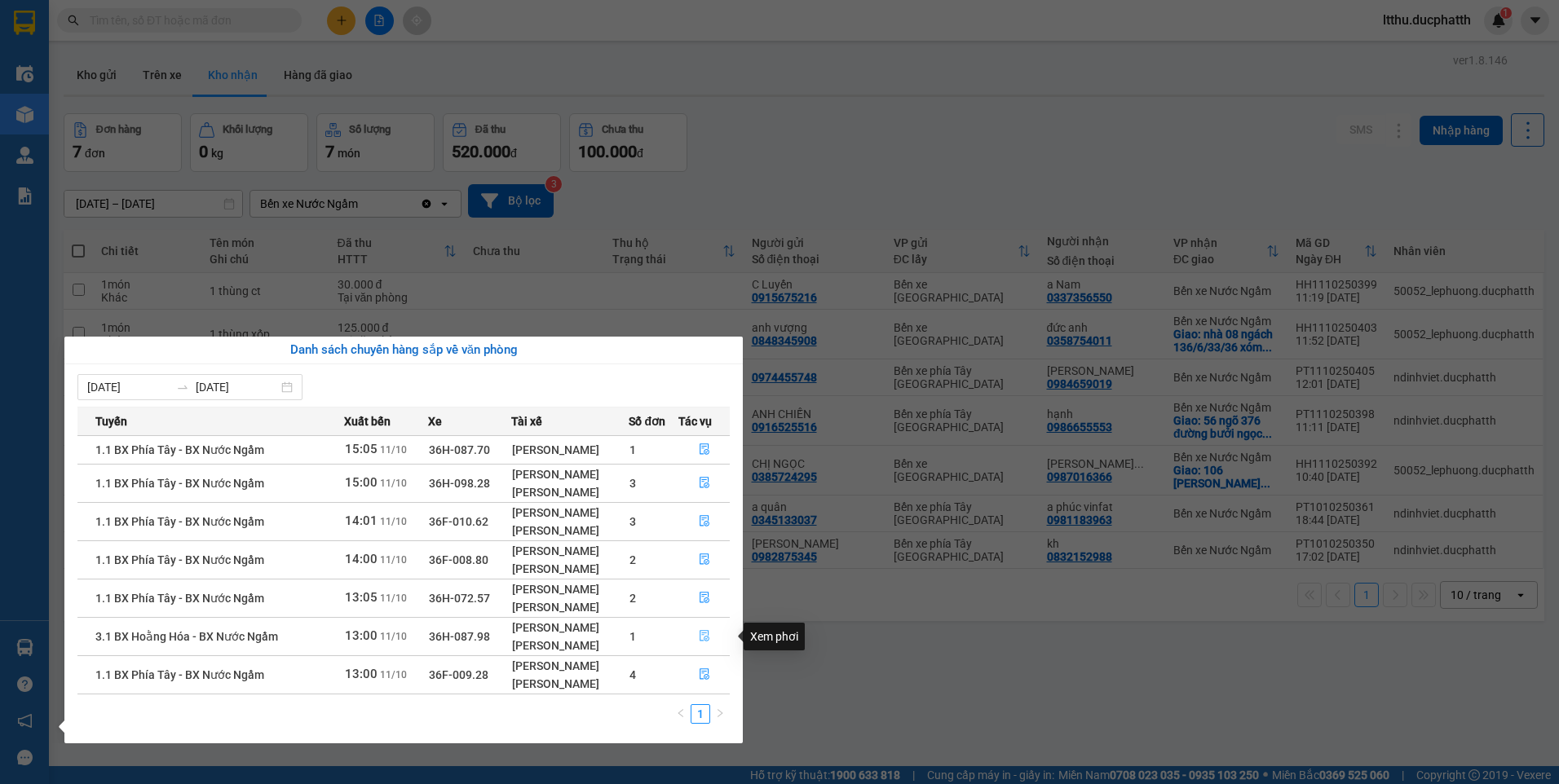
click at [703, 640] on icon "file-done" at bounding box center [704, 635] width 11 height 11
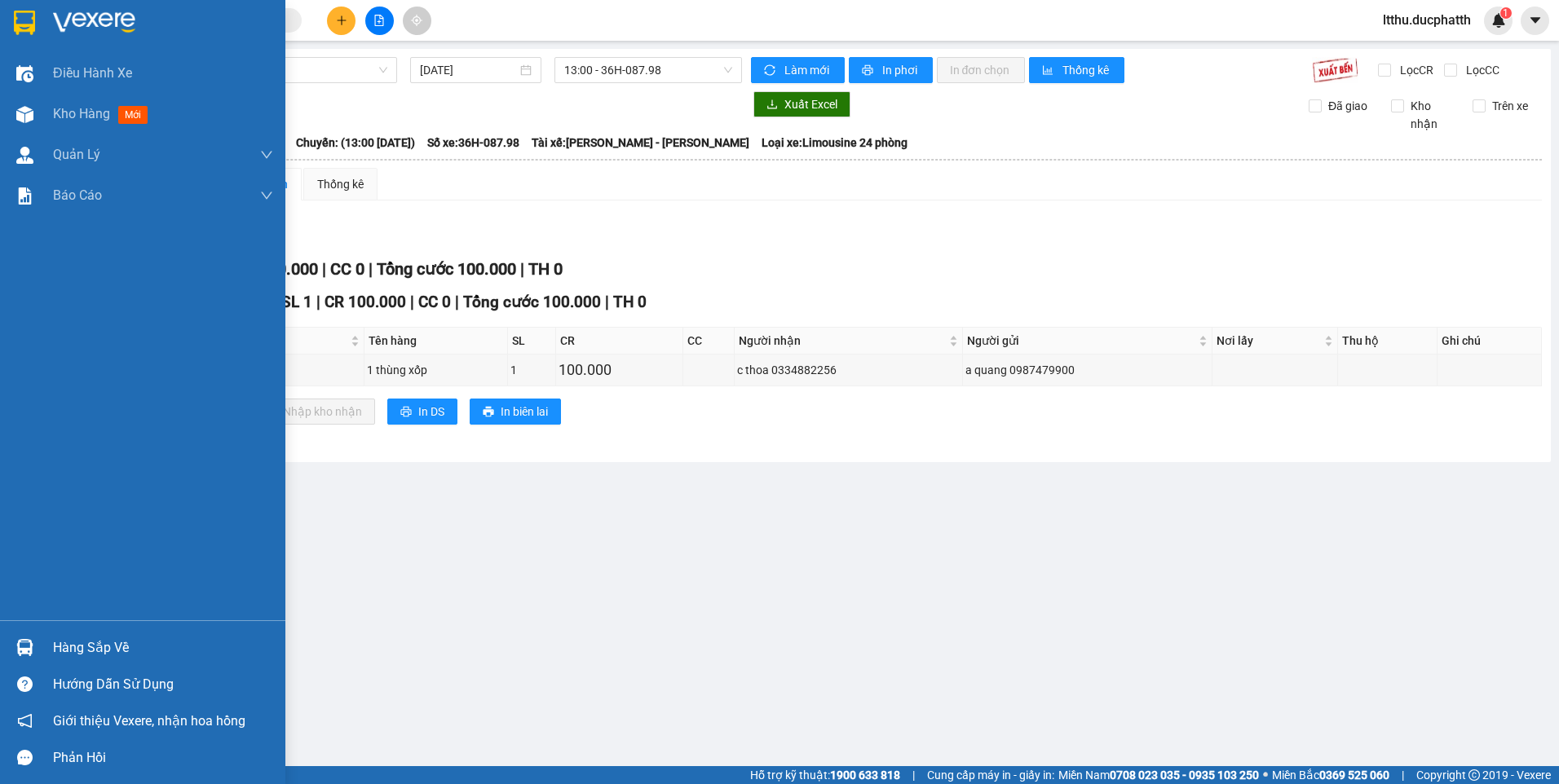
click at [89, 657] on div "Hàng sắp về" at bounding box center [162, 648] width 220 height 25
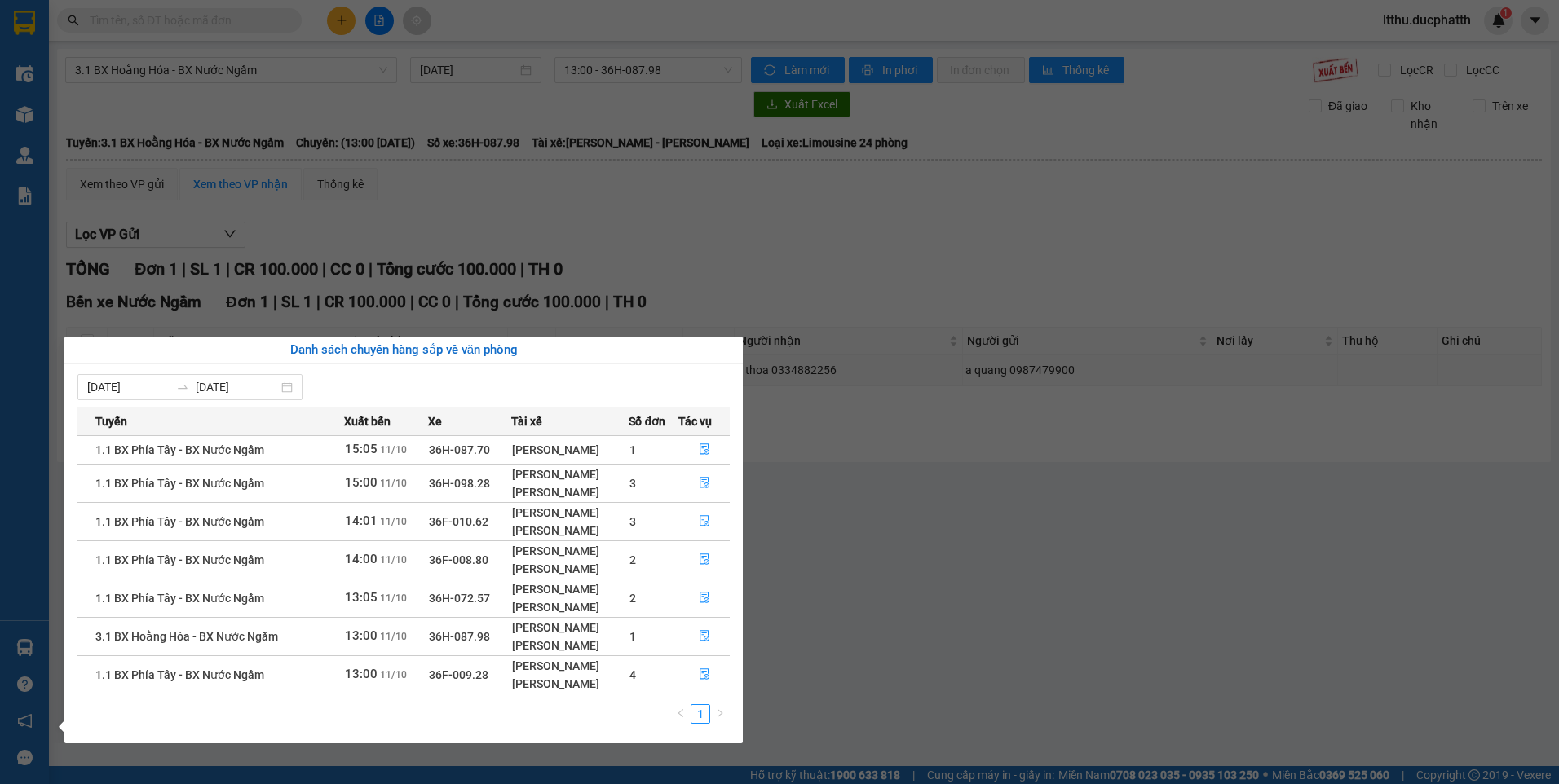
click at [1013, 606] on section "Kết quả tìm kiếm ( 1 ) Bộ lọc Mã ĐH Trạng thái Món hàng Thu hộ Tổng cước Chưa c…" at bounding box center [780, 392] width 1559 height 784
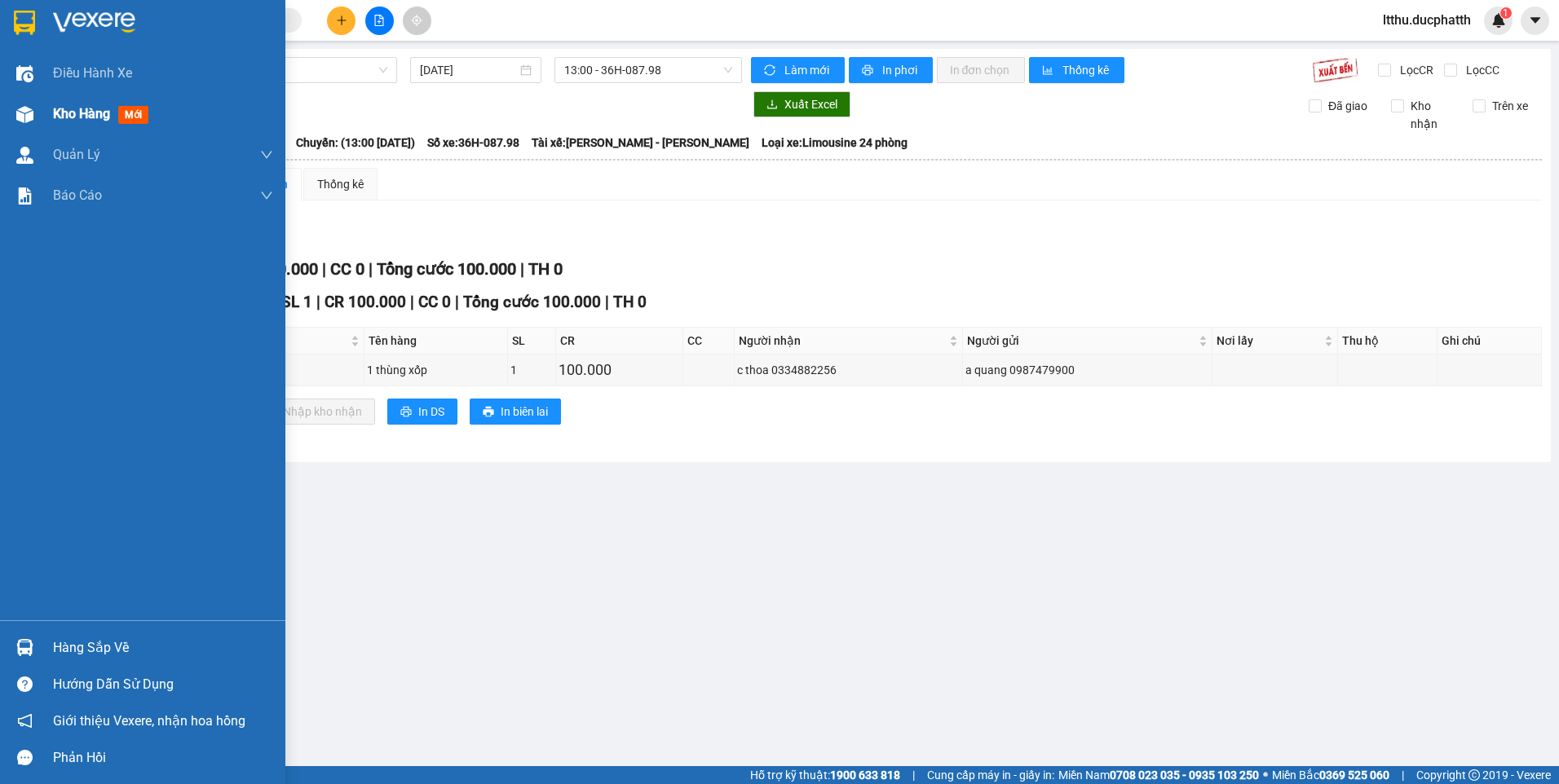
click at [41, 116] on div "Kho hàng mới" at bounding box center [143, 114] width 285 height 41
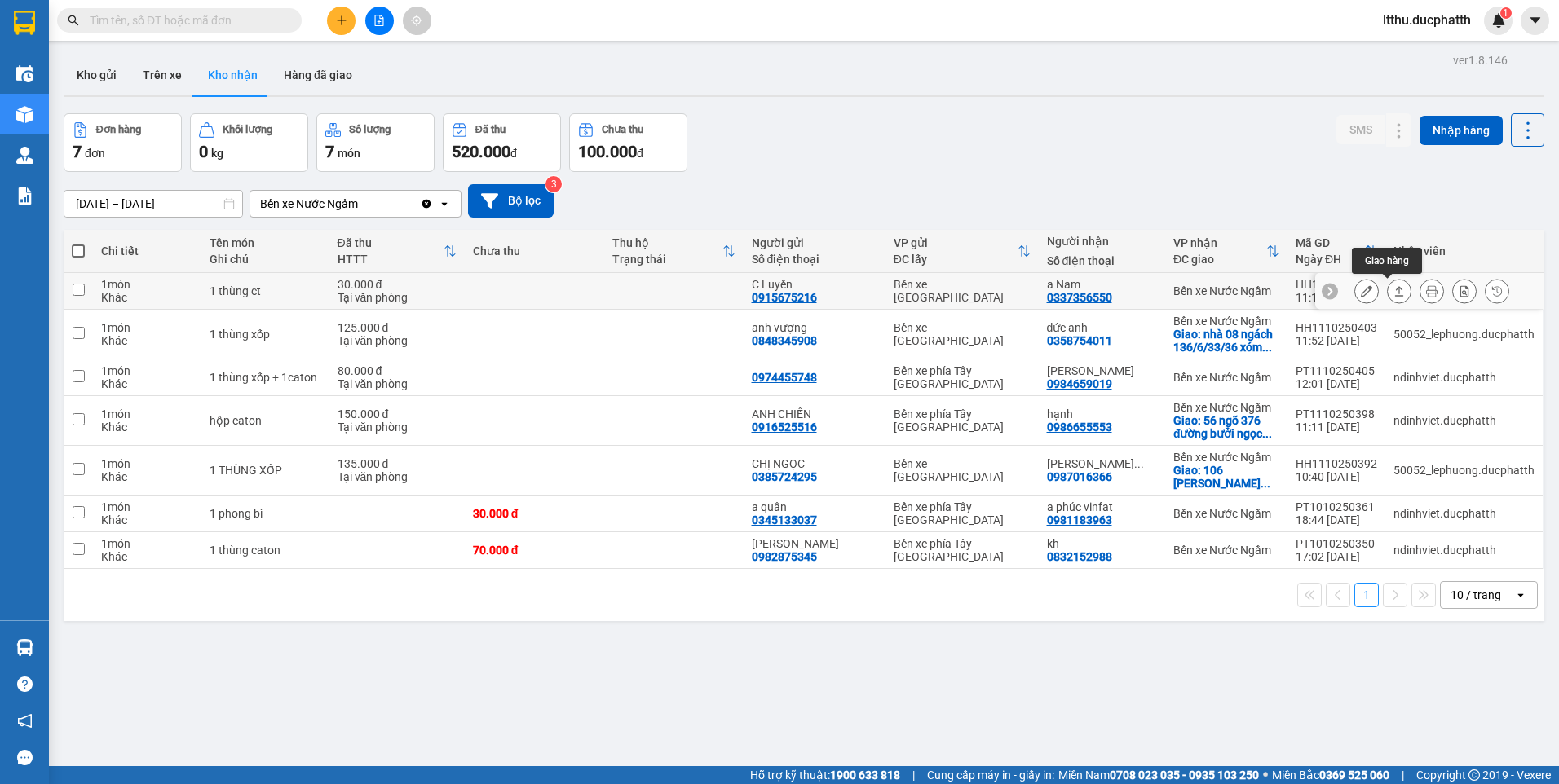
click at [1394, 289] on icon at bounding box center [1399, 290] width 11 height 11
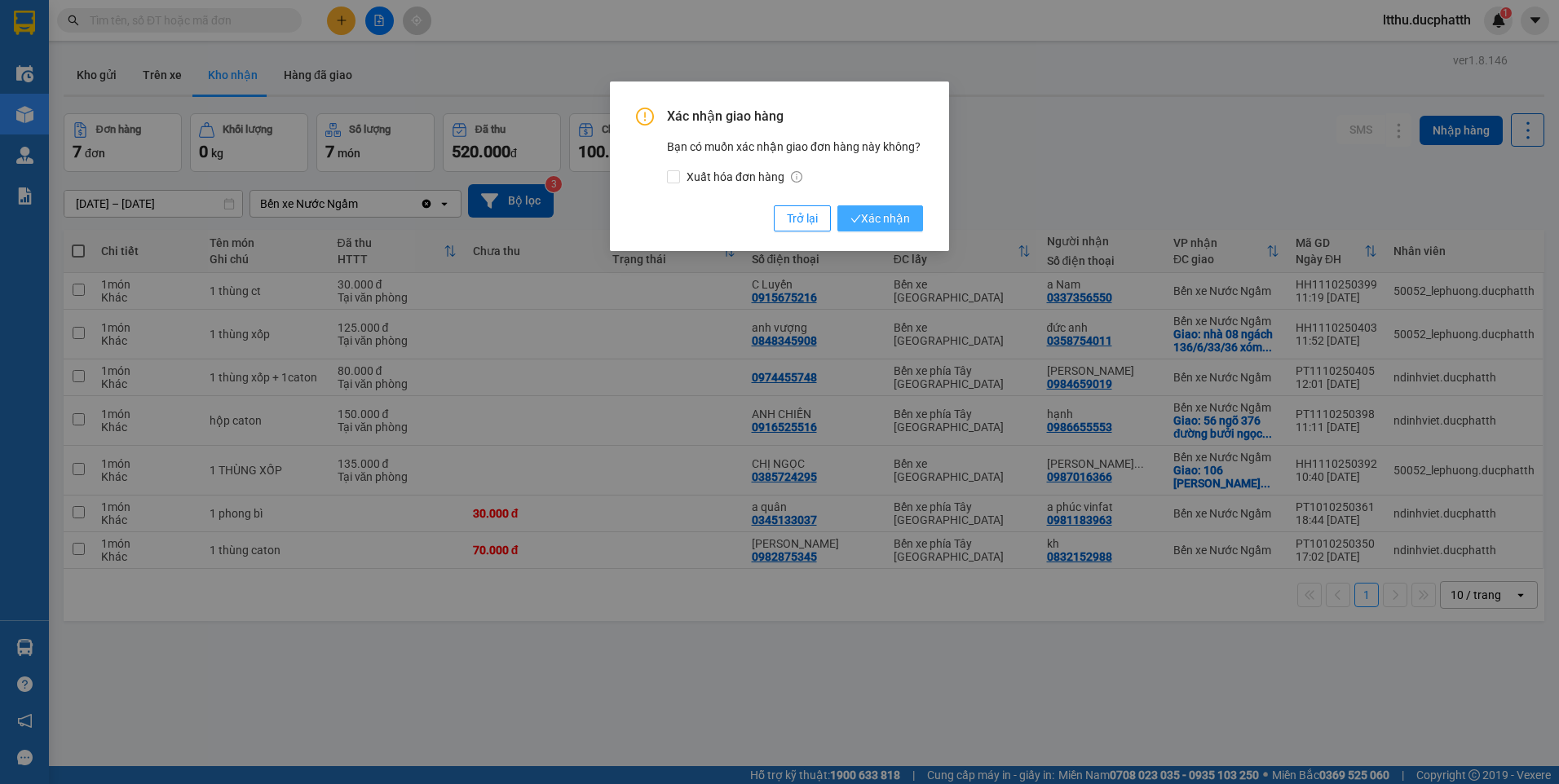
click at [901, 222] on span "Xác nhận" at bounding box center [880, 218] width 60 height 18
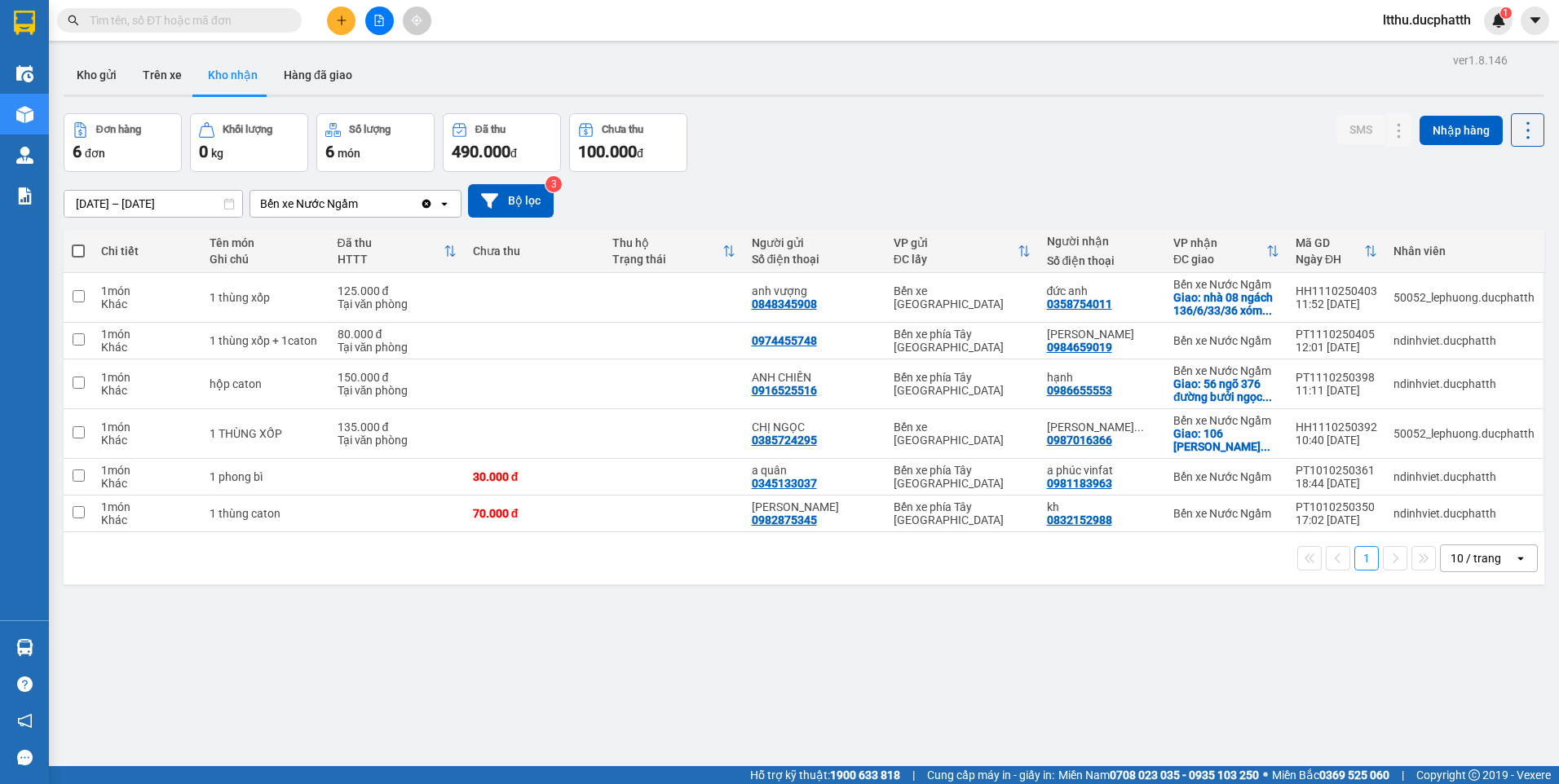
click at [185, 20] on input "text" at bounding box center [185, 20] width 192 height 18
click at [174, 28] on input "text" at bounding box center [185, 20] width 192 height 18
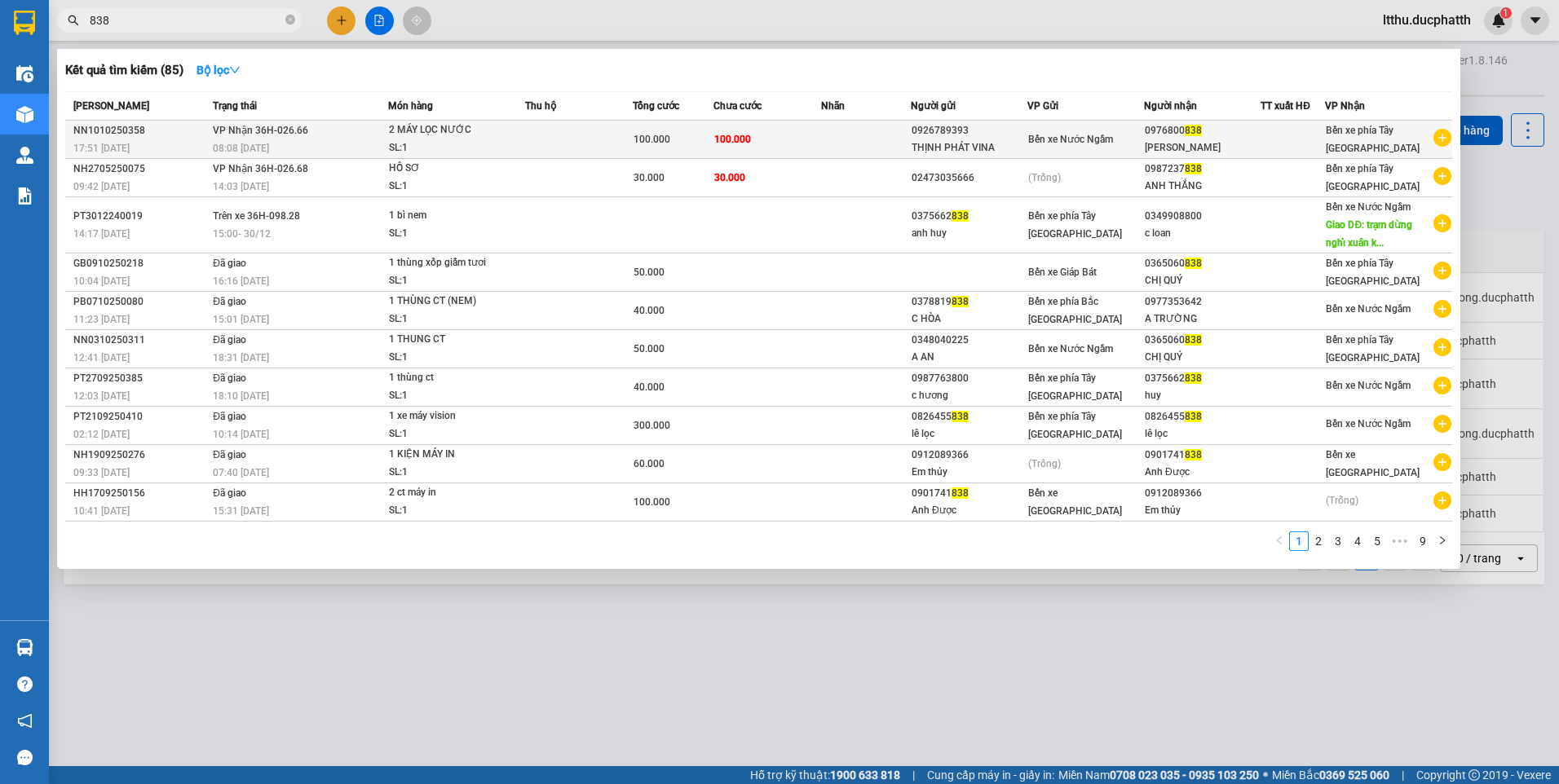
type input "838"
click at [811, 143] on td "100.000" at bounding box center [768, 139] width 108 height 38
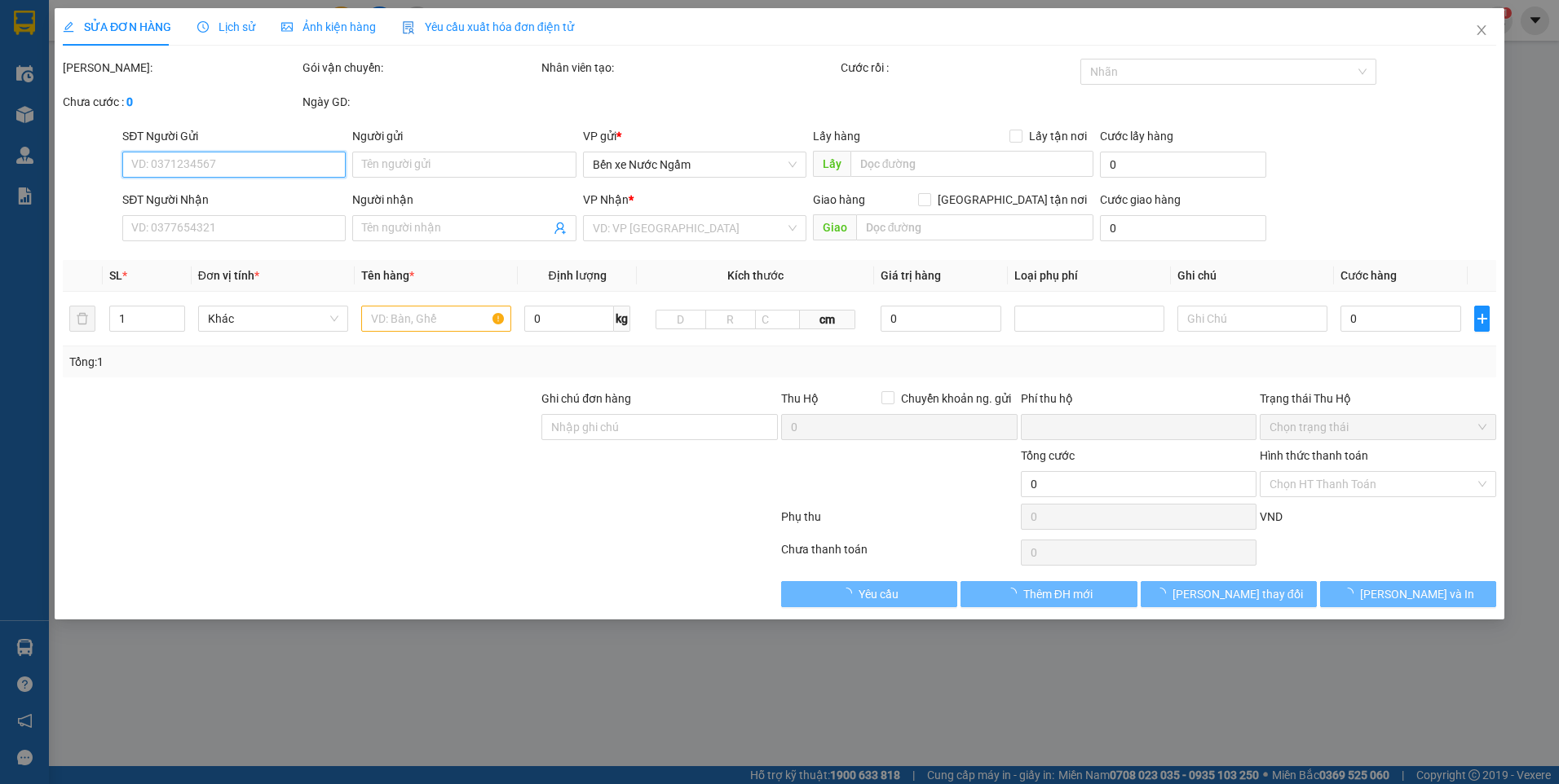
type input "0926789393"
type input "THỊNH PHÁT VINA"
type input "0976800838"
type input "[PERSON_NAME]"
type input "NNTT"
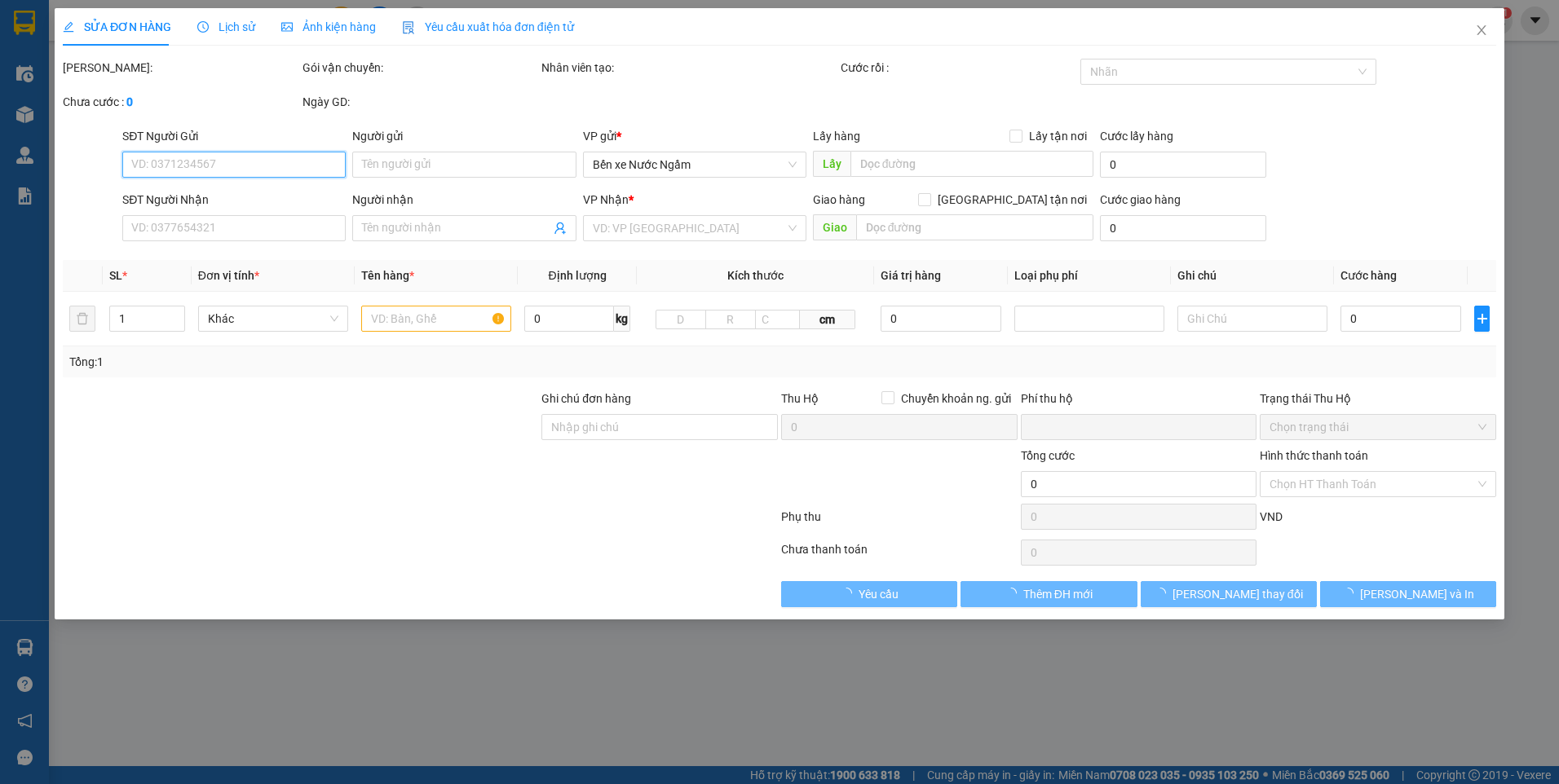
type input "0"
type input "100.000"
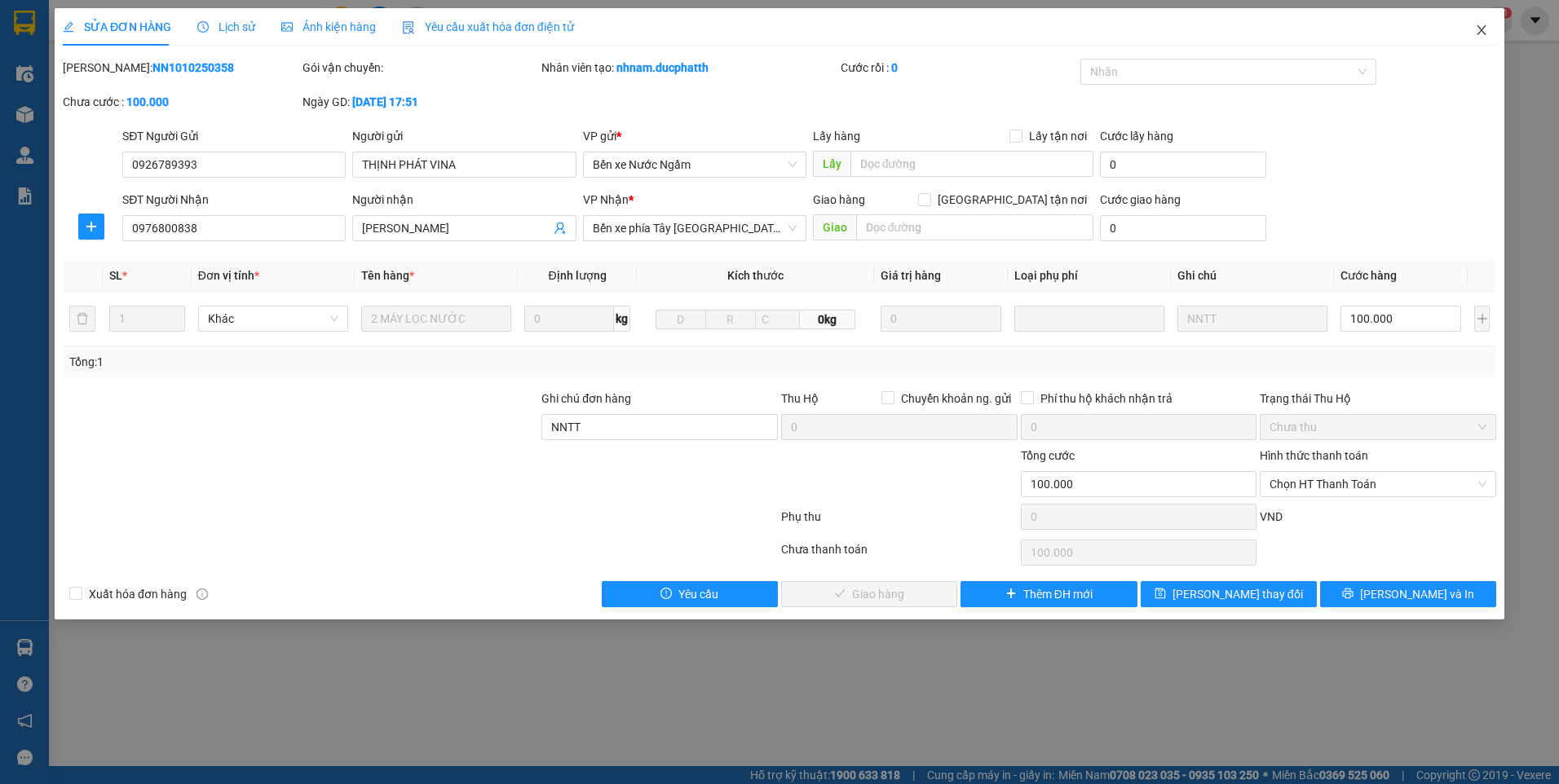
click at [1479, 28] on icon "close" at bounding box center [1480, 30] width 13 height 13
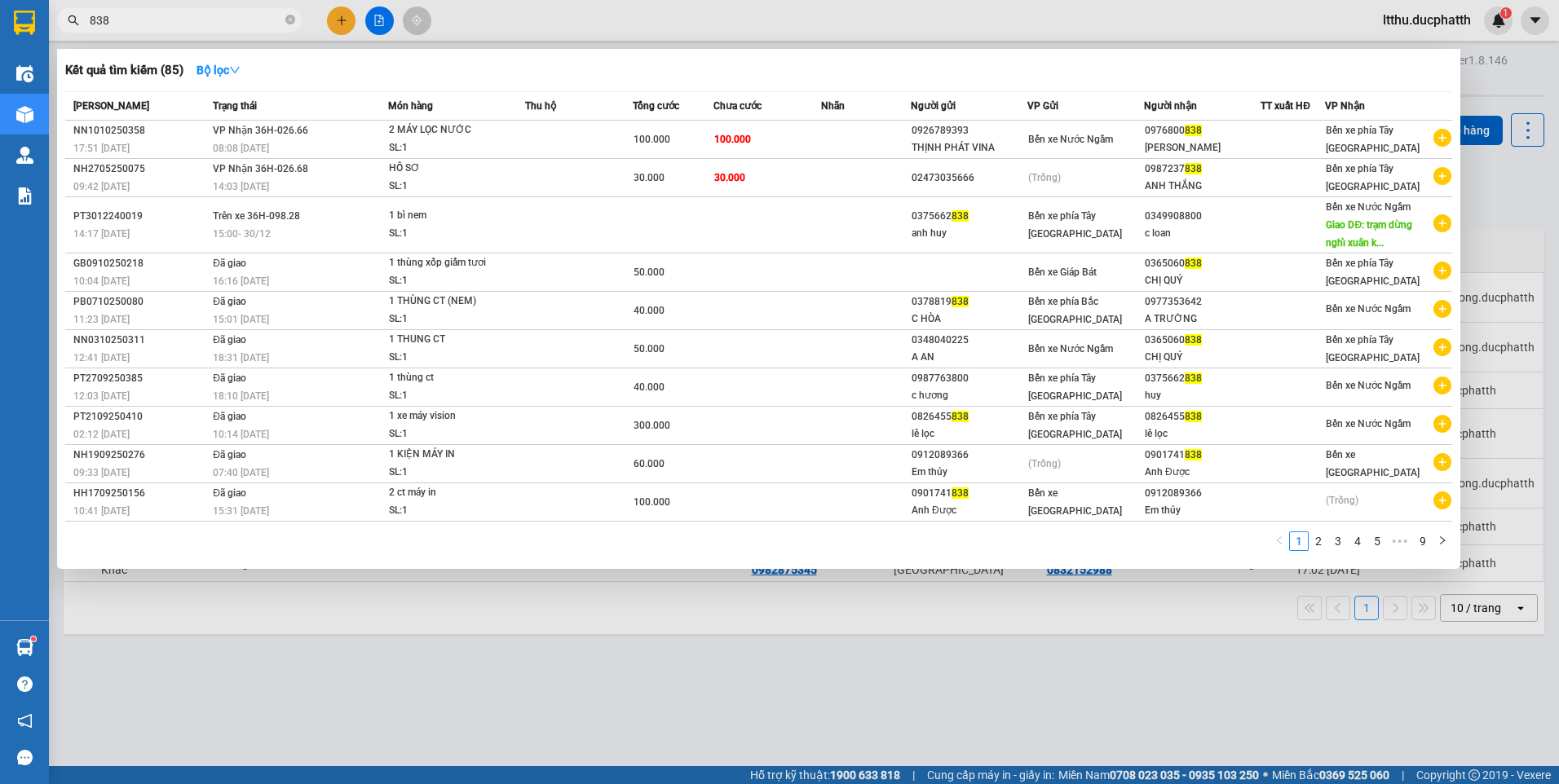
click at [213, 25] on input "838" at bounding box center [185, 20] width 192 height 18
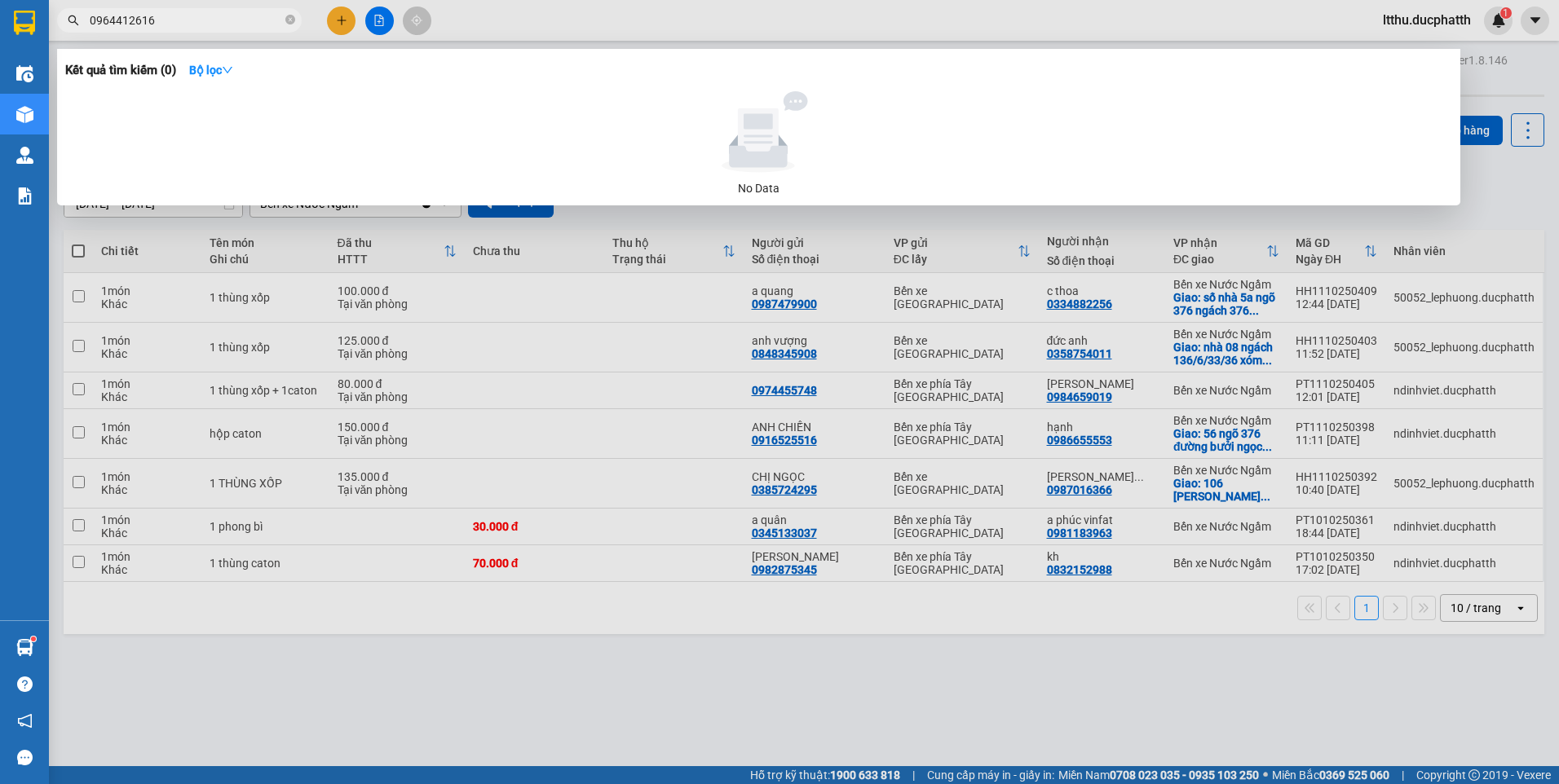
click at [570, 659] on div at bounding box center [780, 392] width 1559 height 784
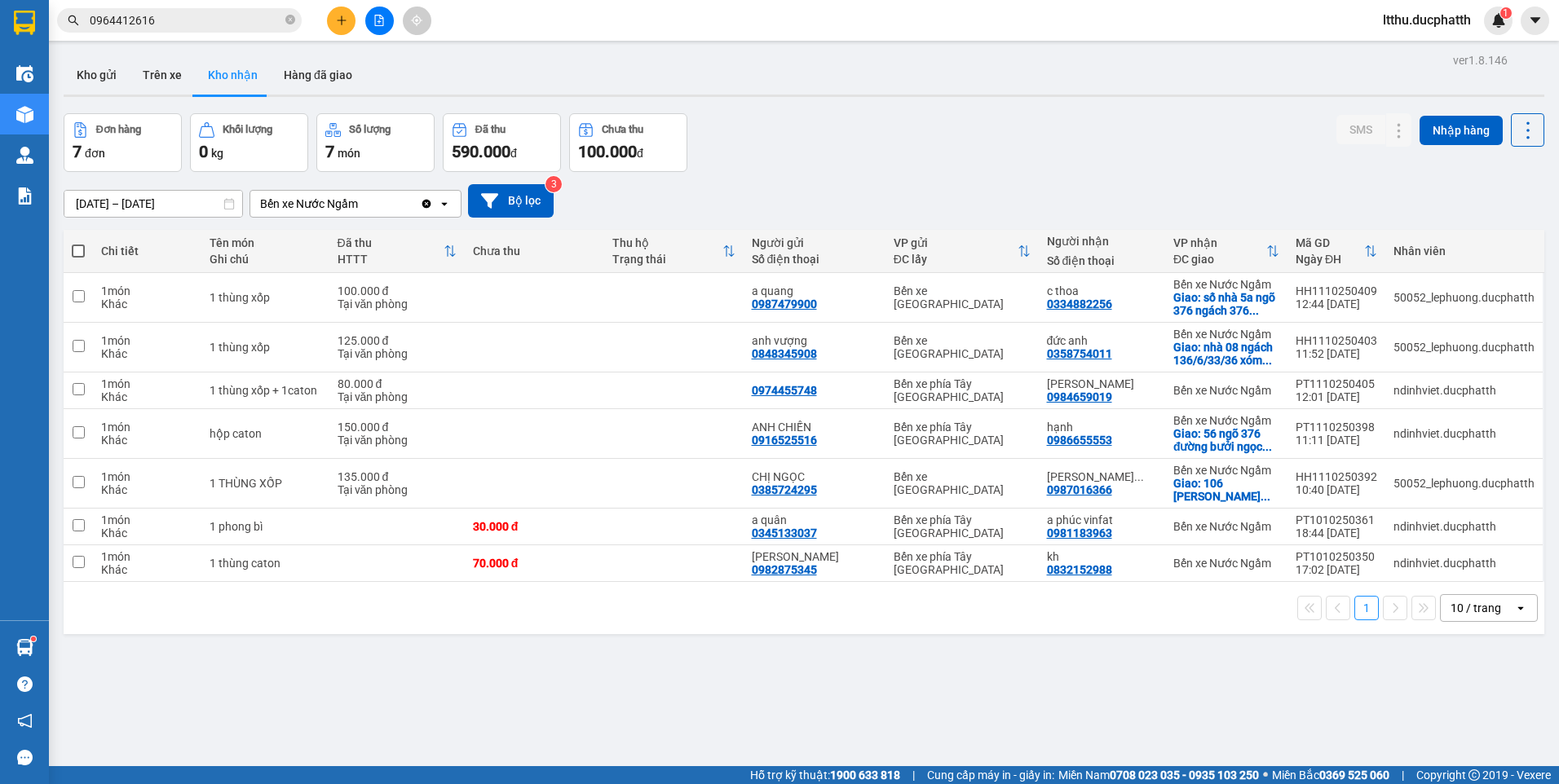
click at [190, 19] on input "0964412616" at bounding box center [185, 20] width 192 height 18
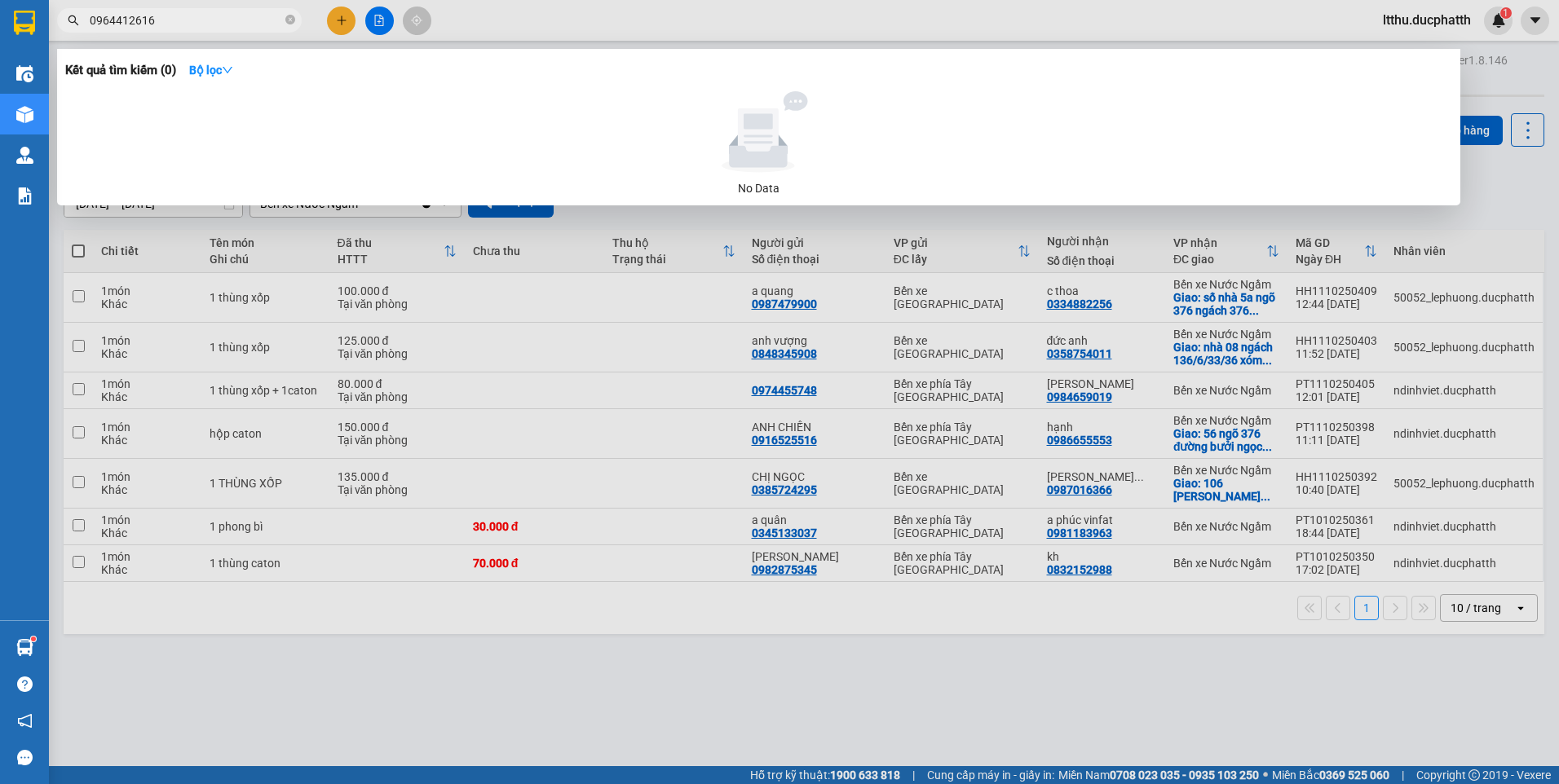
click at [190, 19] on input "0964412616" at bounding box center [185, 20] width 192 height 18
click at [861, 719] on div at bounding box center [780, 392] width 1559 height 784
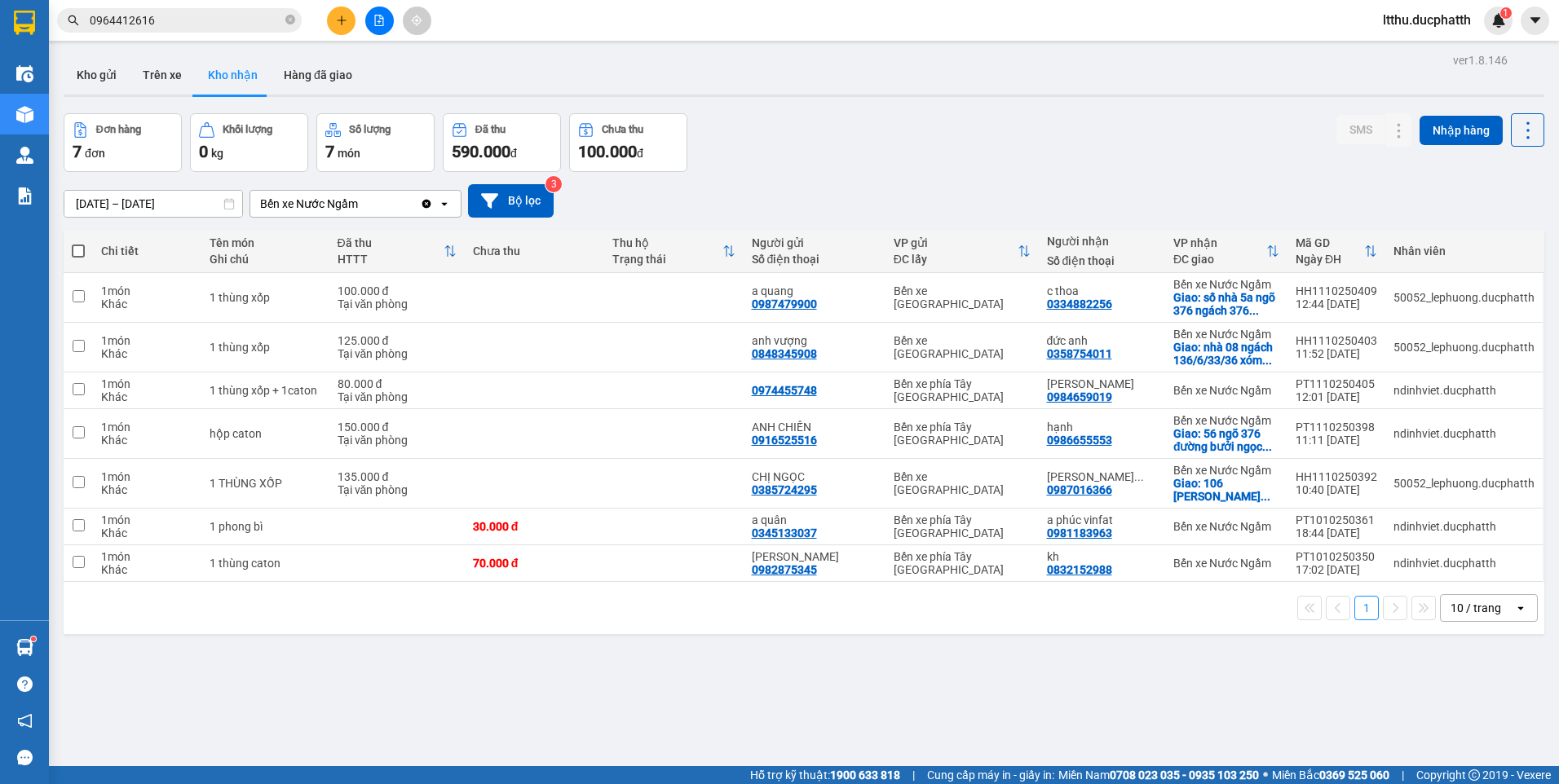
click at [863, 709] on div "ver 1.8.146 Kho gửi Trên xe Kho nhận Hàng đã giao Đơn hàng 7 đơn Khối lượng 0 k…" at bounding box center [803, 440] width 1493 height 784
click at [329, 61] on button "Hàng đã giao" at bounding box center [317, 75] width 95 height 39
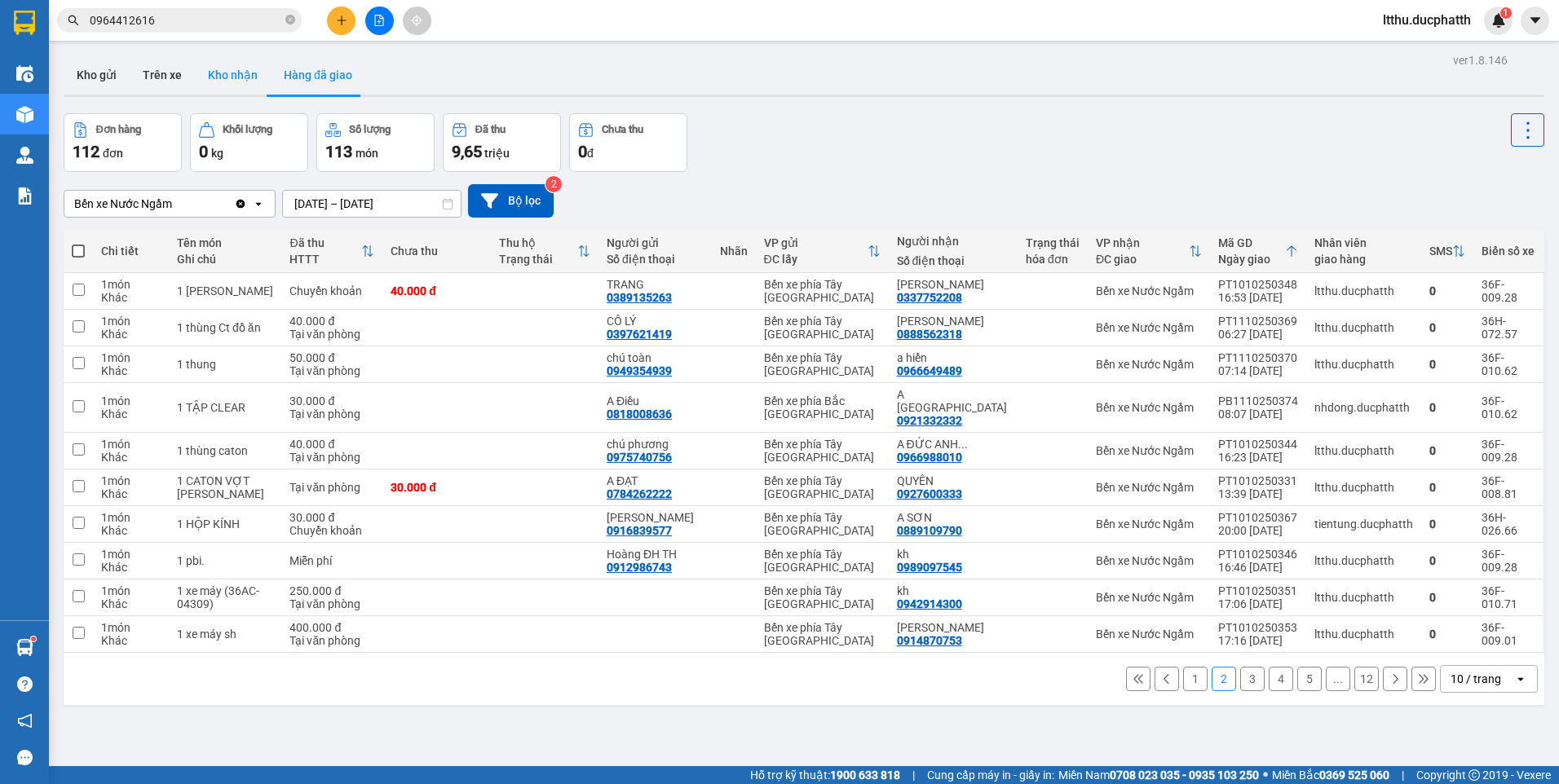
click at [238, 85] on button "Kho nhận" at bounding box center [232, 75] width 76 height 39
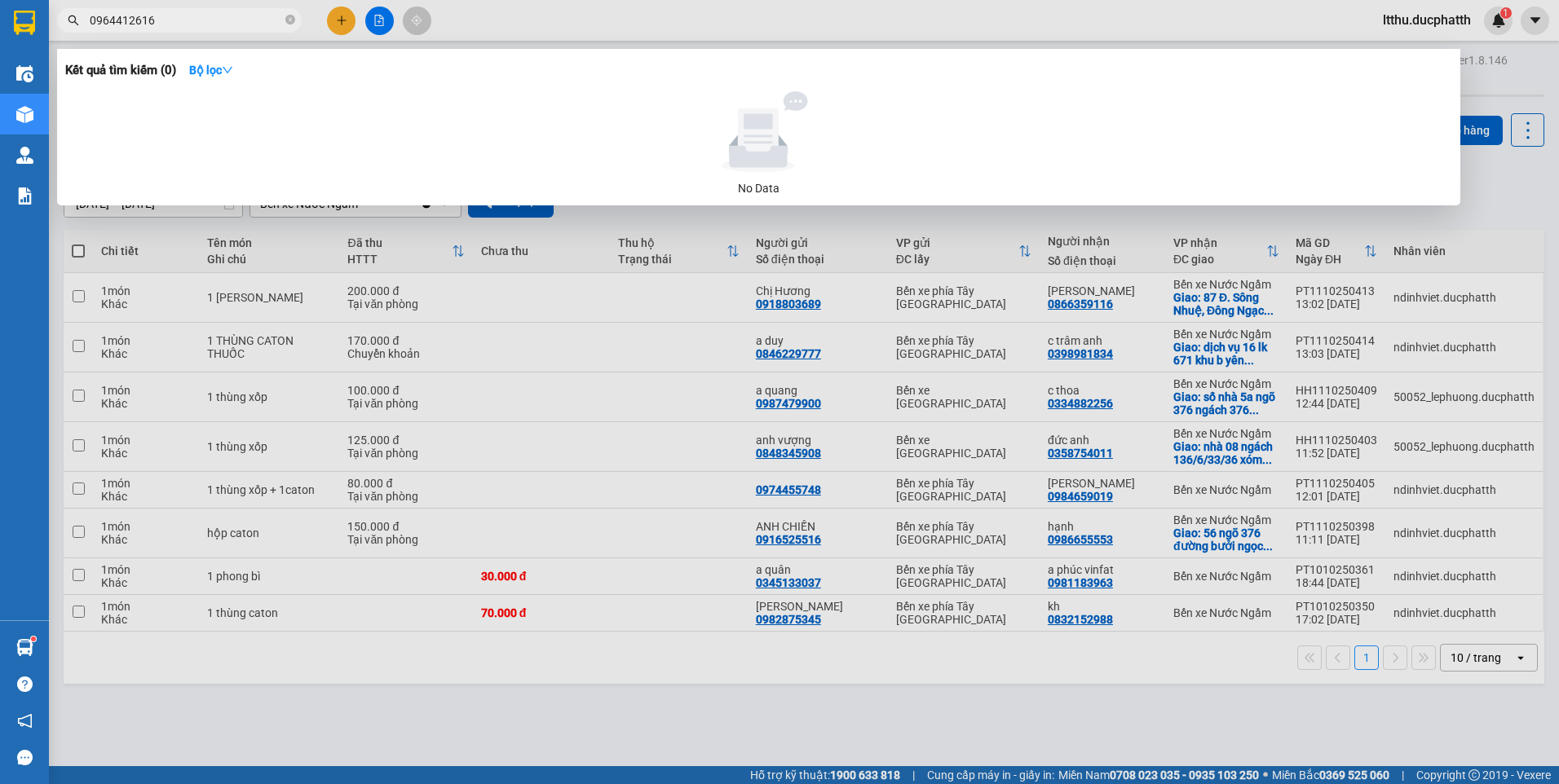
click at [172, 26] on input "0964412616" at bounding box center [185, 20] width 192 height 18
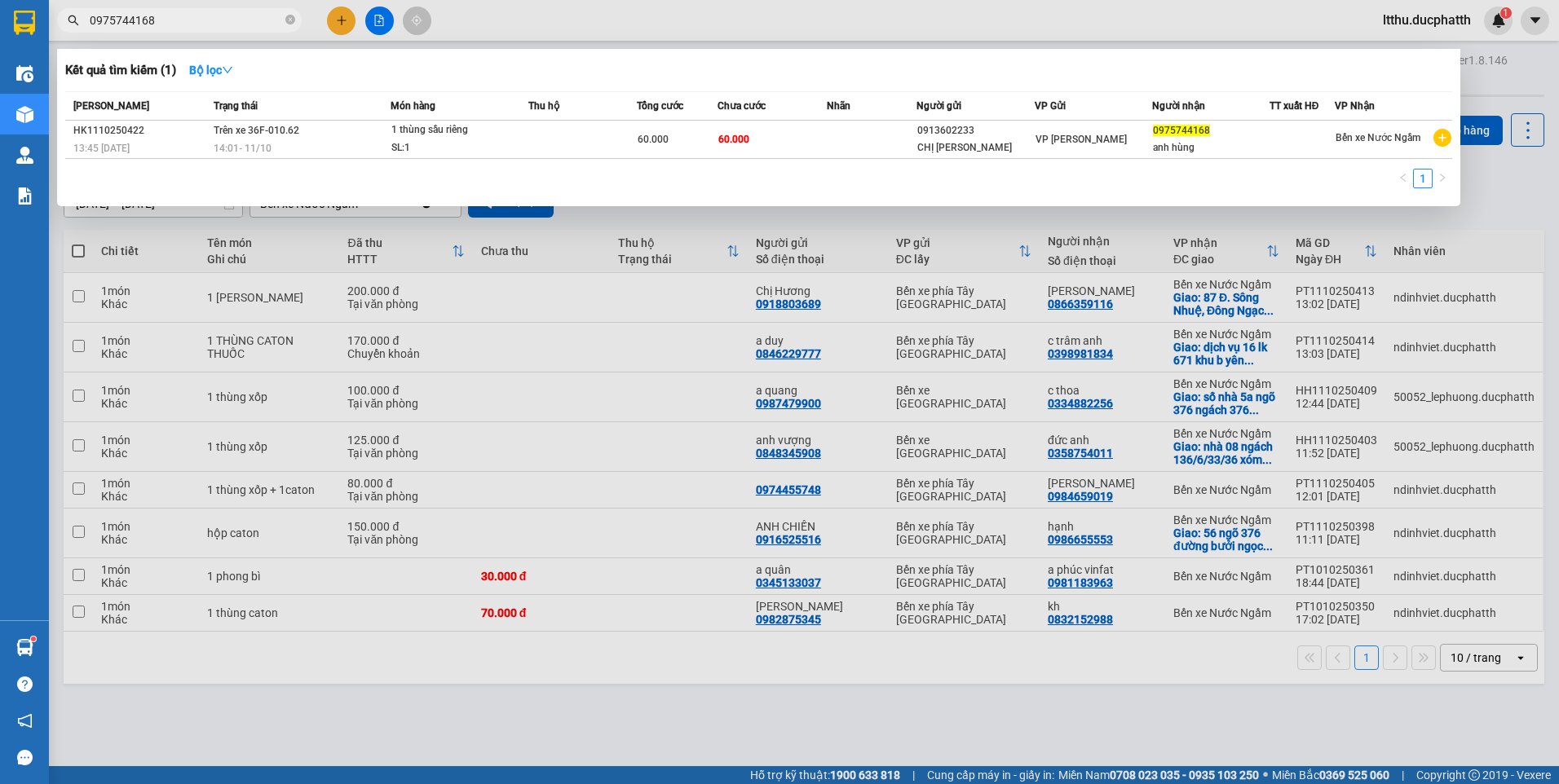
type input "0975744168"
click at [669, 738] on div at bounding box center [780, 392] width 1559 height 784
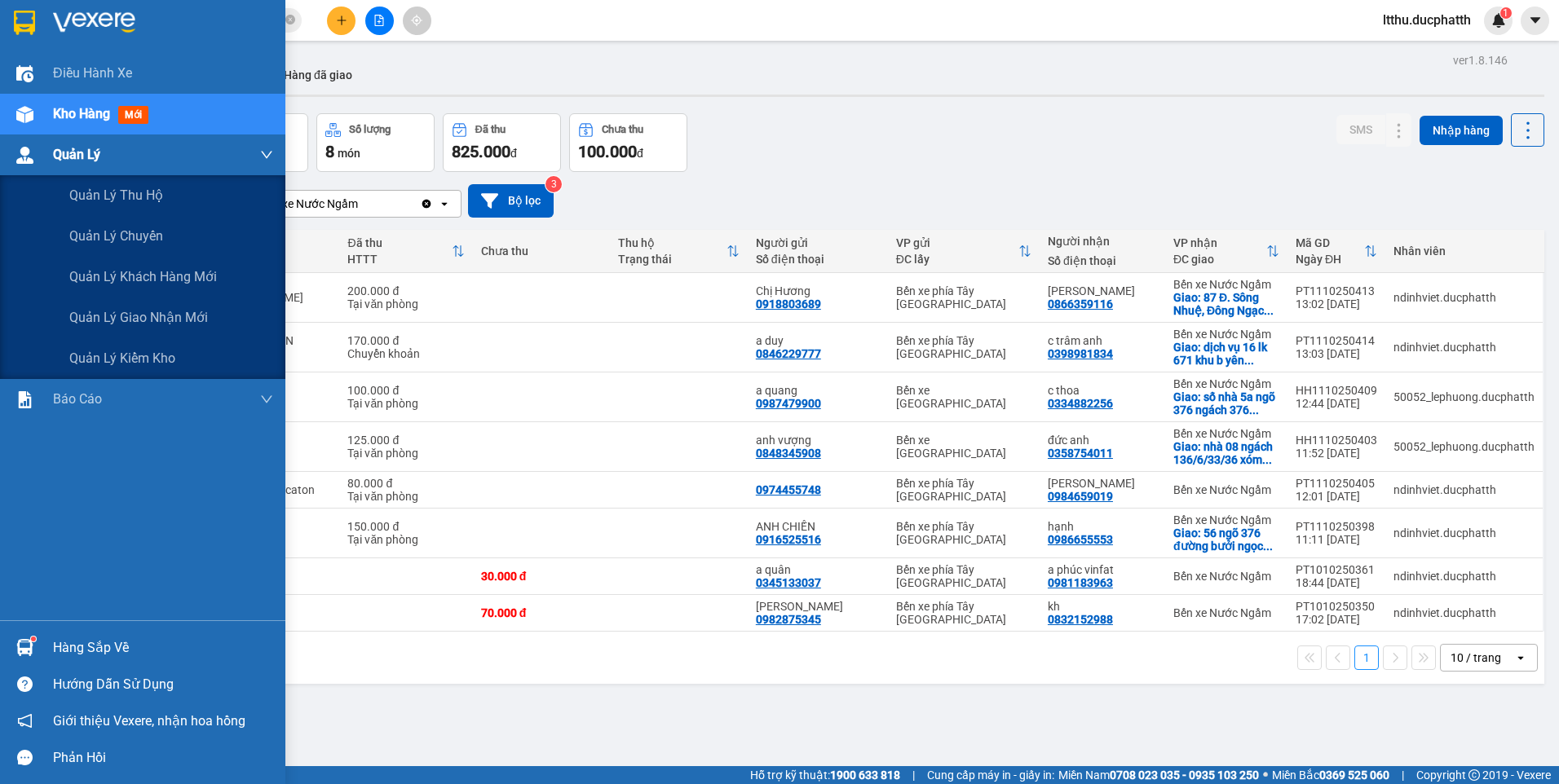
click at [53, 154] on span "Quản Lý" at bounding box center [76, 154] width 47 height 20
click at [135, 316] on span "Quản lý giao nhận mới" at bounding box center [139, 317] width 139 height 20
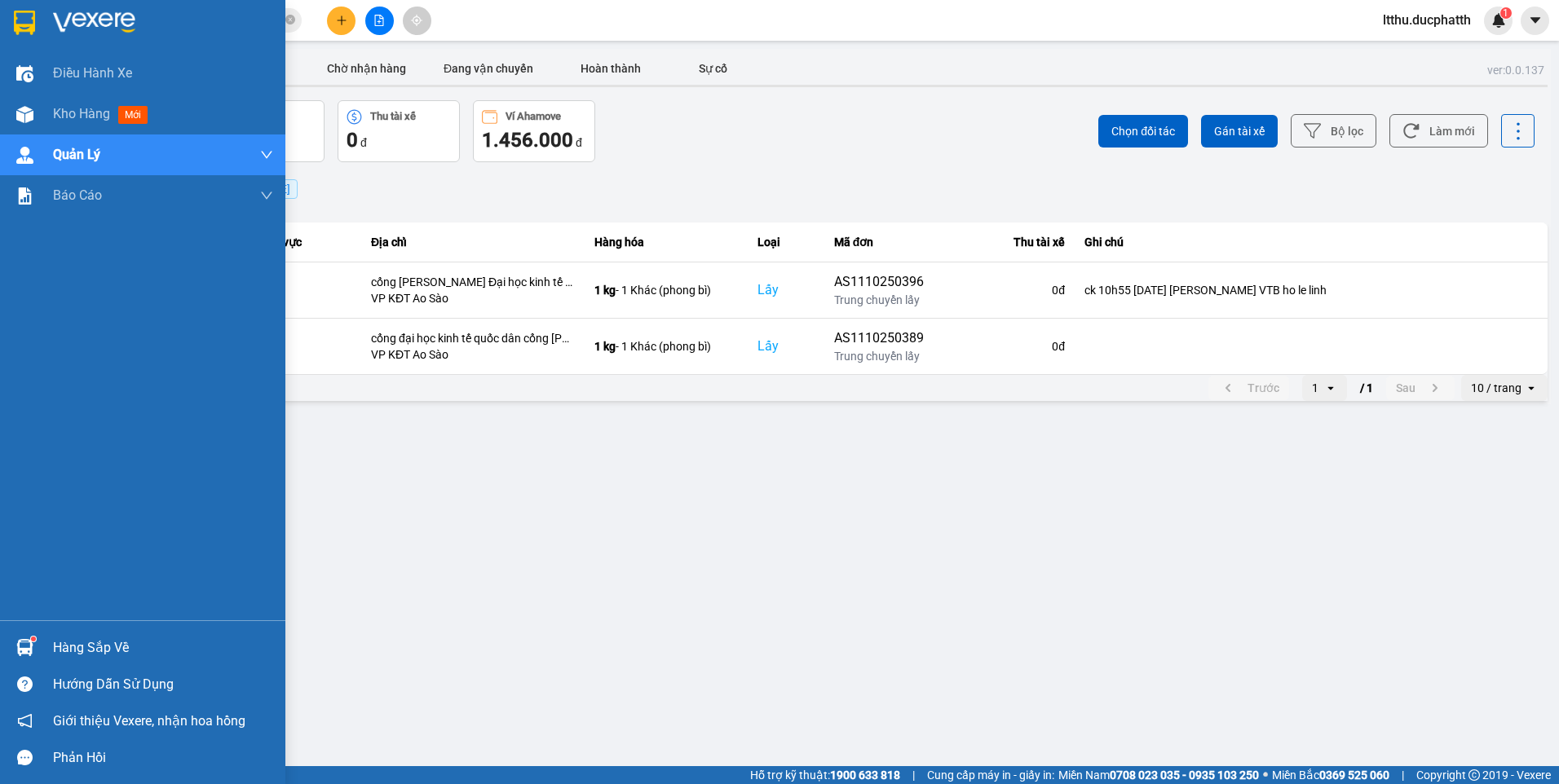
click at [12, 641] on div at bounding box center [25, 647] width 29 height 29
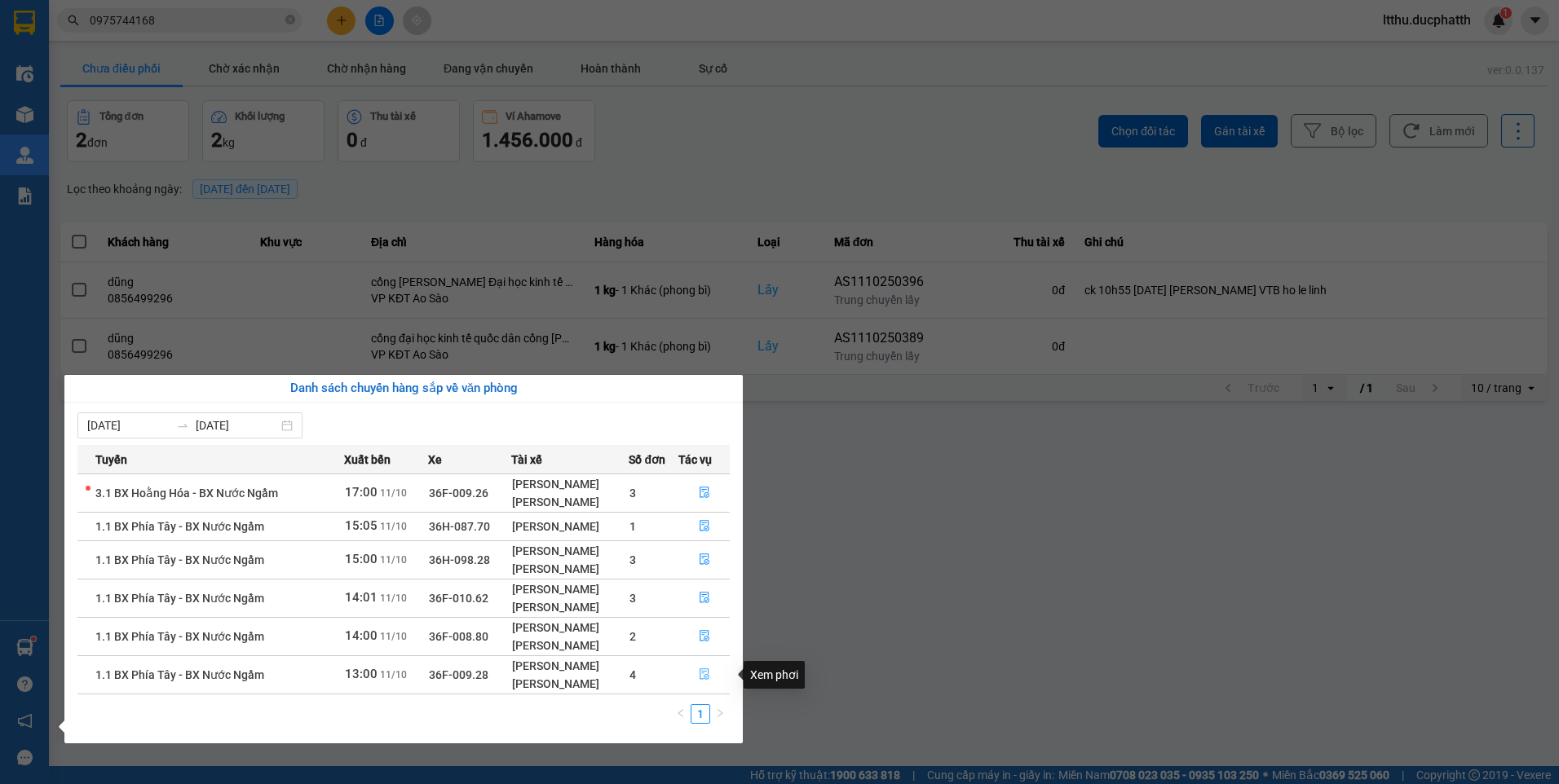
click at [697, 676] on button "button" at bounding box center [704, 674] width 51 height 26
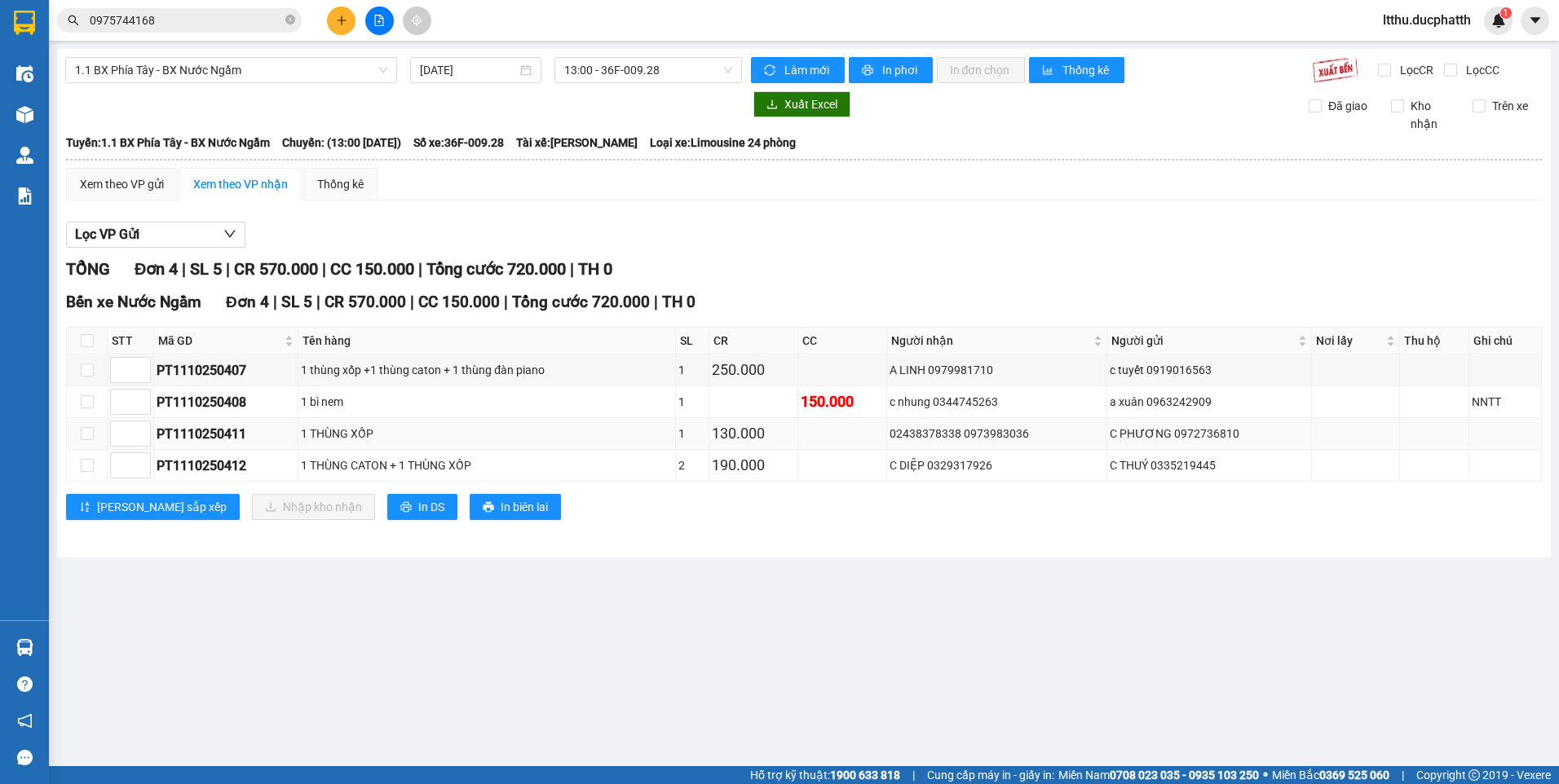
click at [208, 437] on div "PT1110250411" at bounding box center [225, 433] width 139 height 20
click at [83, 466] on input "checkbox" at bounding box center [87, 464] width 13 height 13
checkbox input "true"
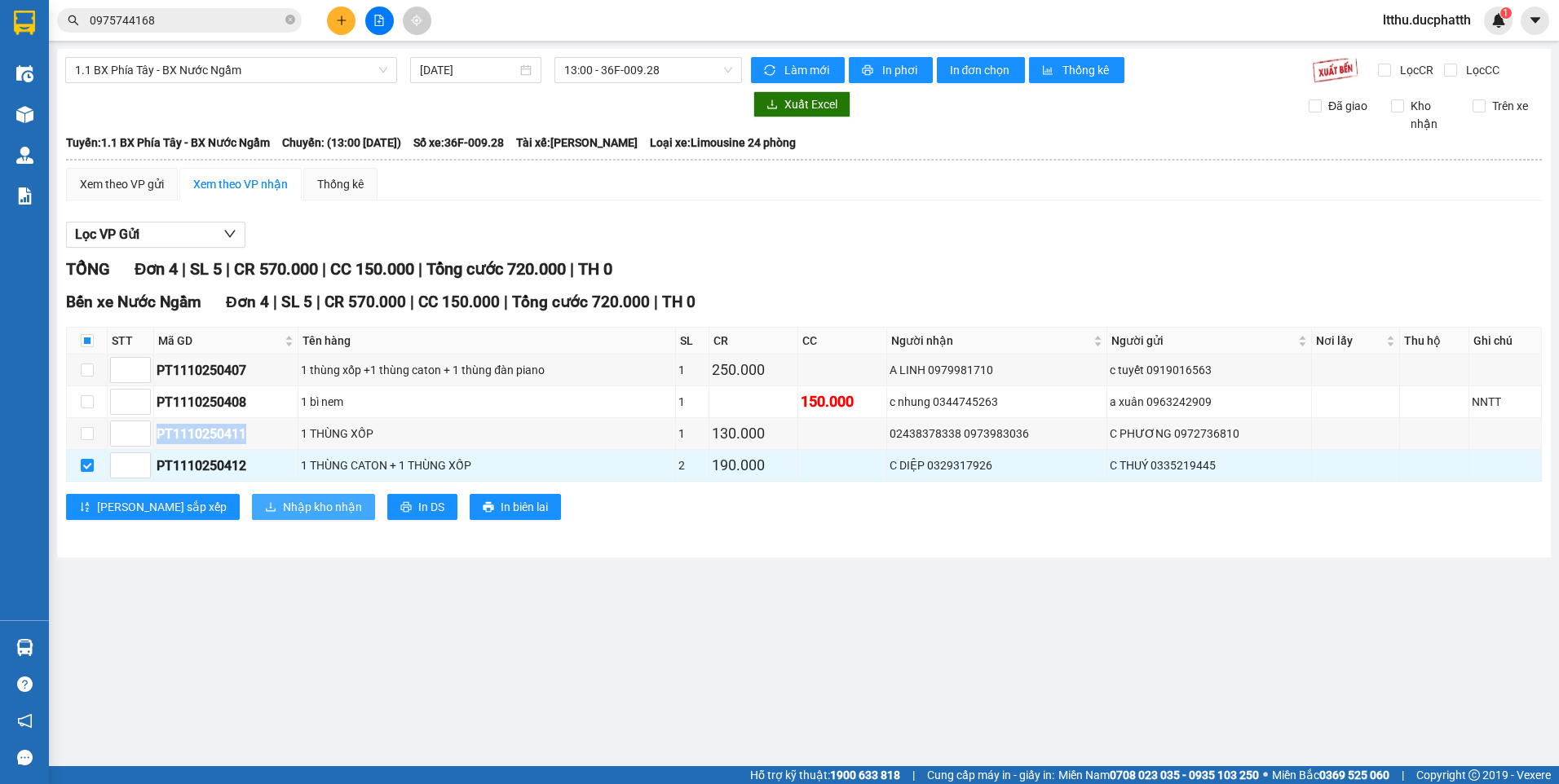
click at [283, 509] on span "Nhập kho nhận" at bounding box center [322, 507] width 79 height 18
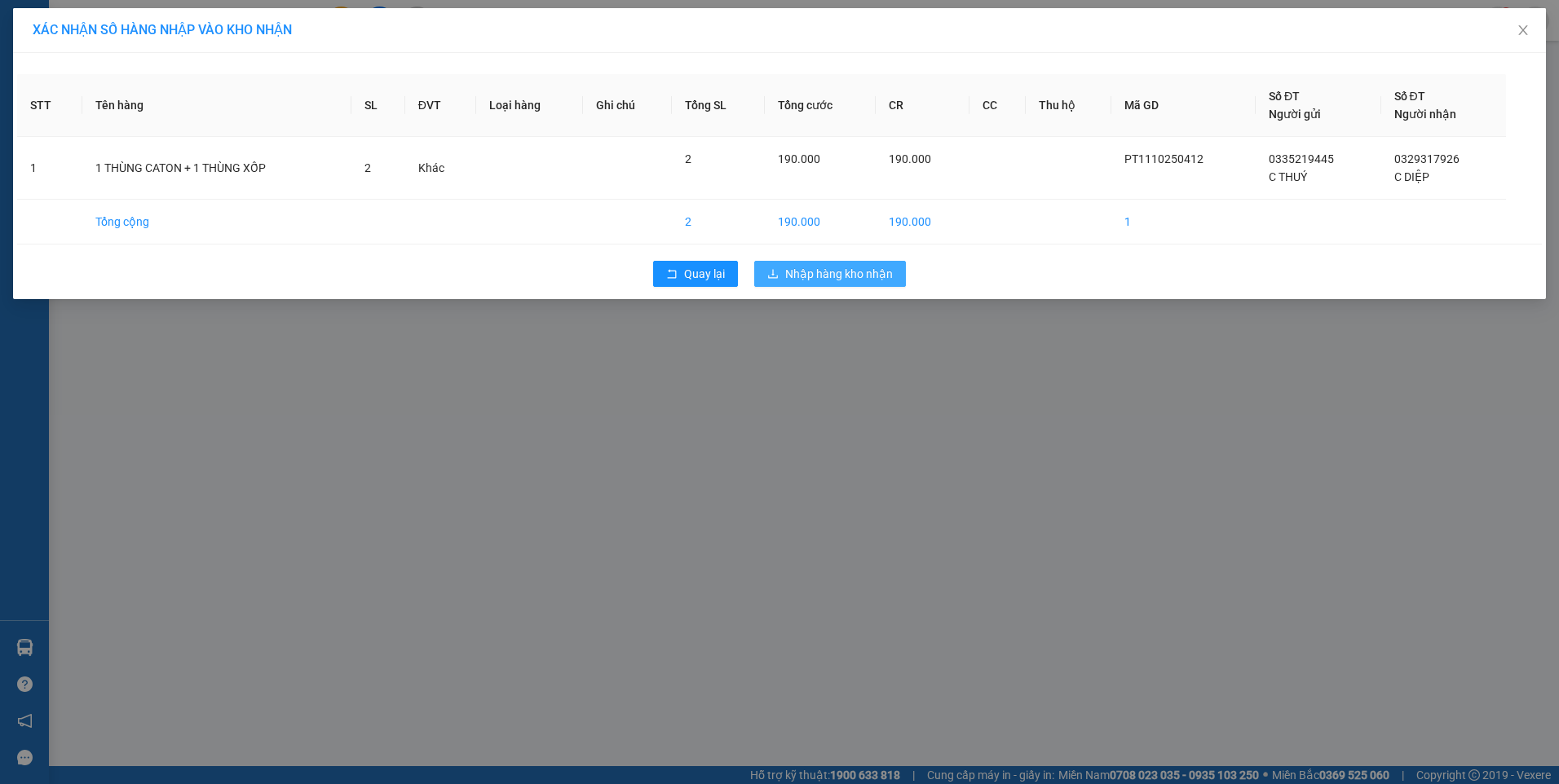
click at [819, 267] on span "Nhập hàng kho nhận" at bounding box center [838, 274] width 108 height 18
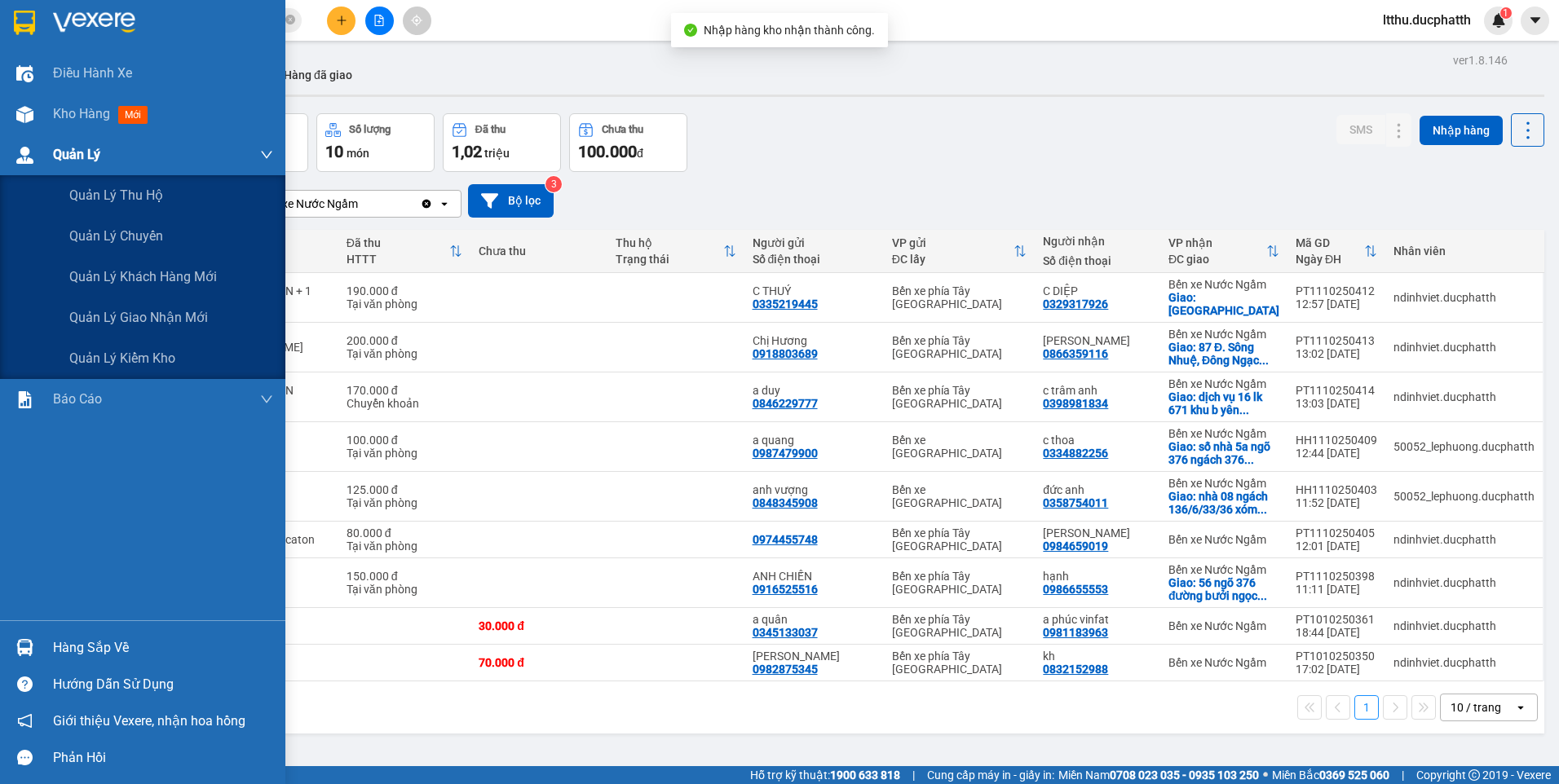
click at [48, 148] on div "Quản Lý" at bounding box center [143, 154] width 285 height 41
click at [96, 309] on span "Quản lý giao nhận mới" at bounding box center [139, 317] width 139 height 20
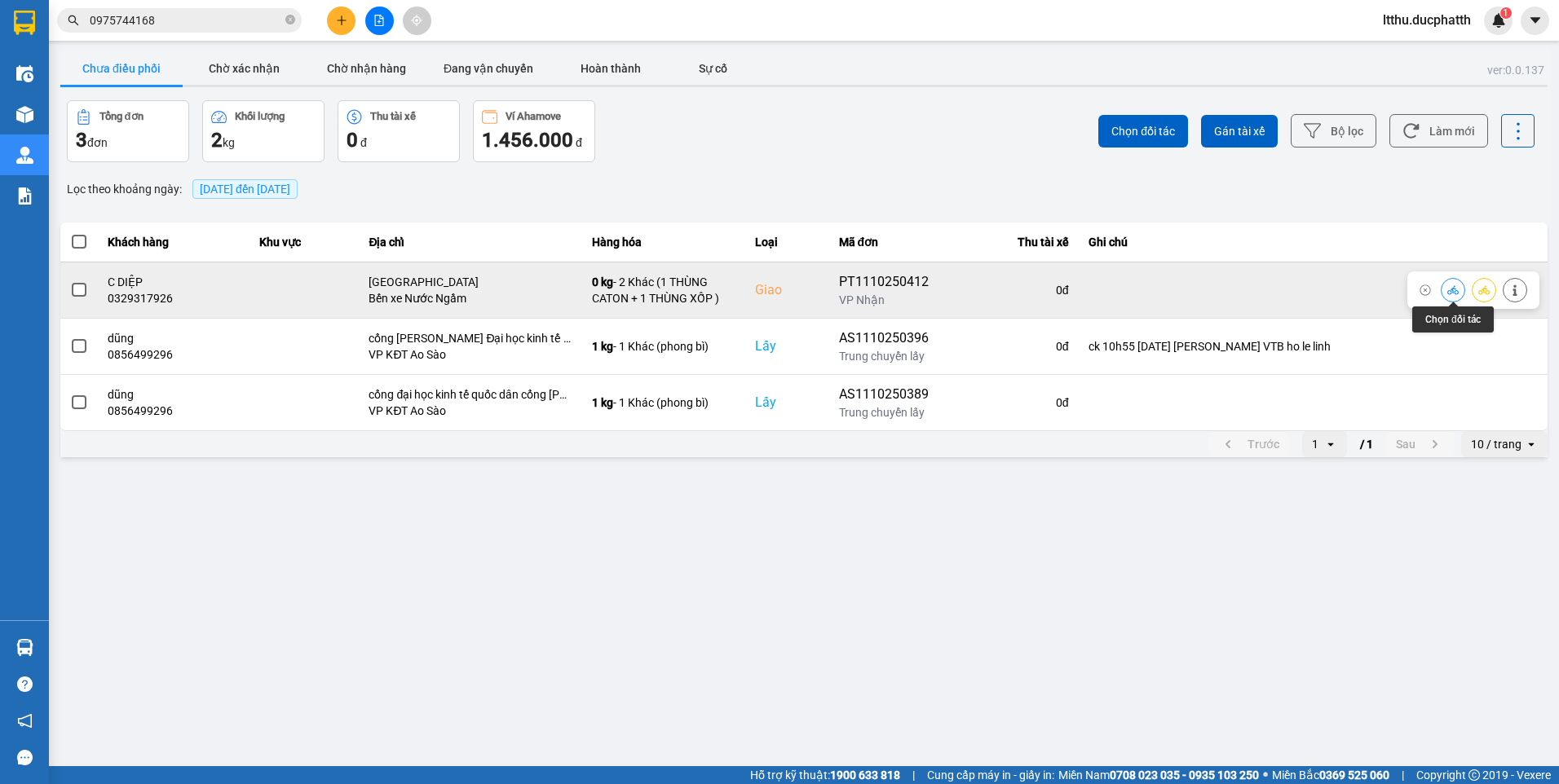
drag, startPoint x: 1458, startPoint y: 292, endPoint x: 1523, endPoint y: 291, distance: 65.0
click at [1523, 291] on div at bounding box center [1483, 290] width 87 height 25
click at [1523, 291] on button at bounding box center [1514, 289] width 23 height 29
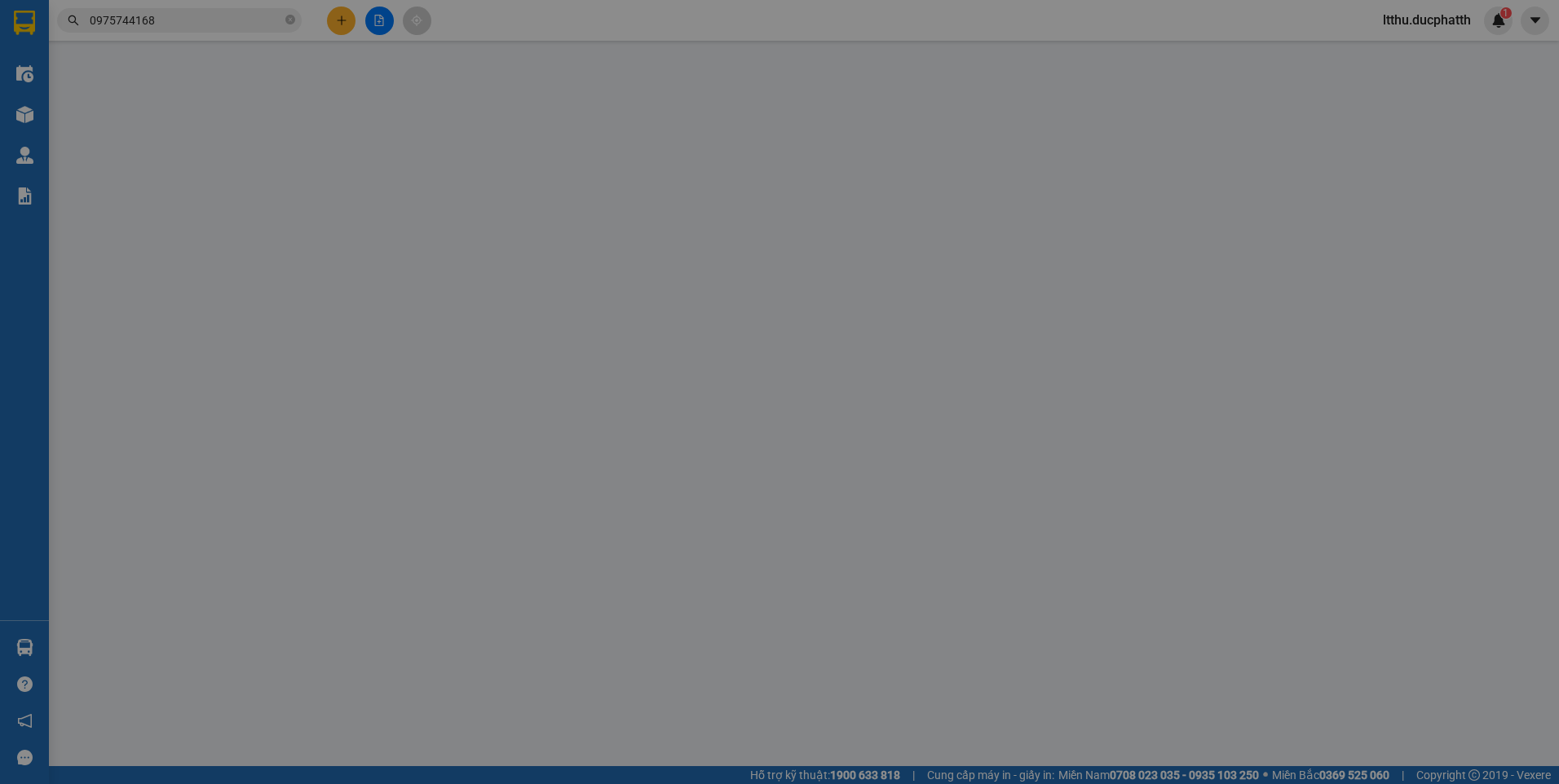
type input "0335219445"
type input "C THUÝ"
type input "0329317926"
type input "C DIỆP"
checkbox input "true"
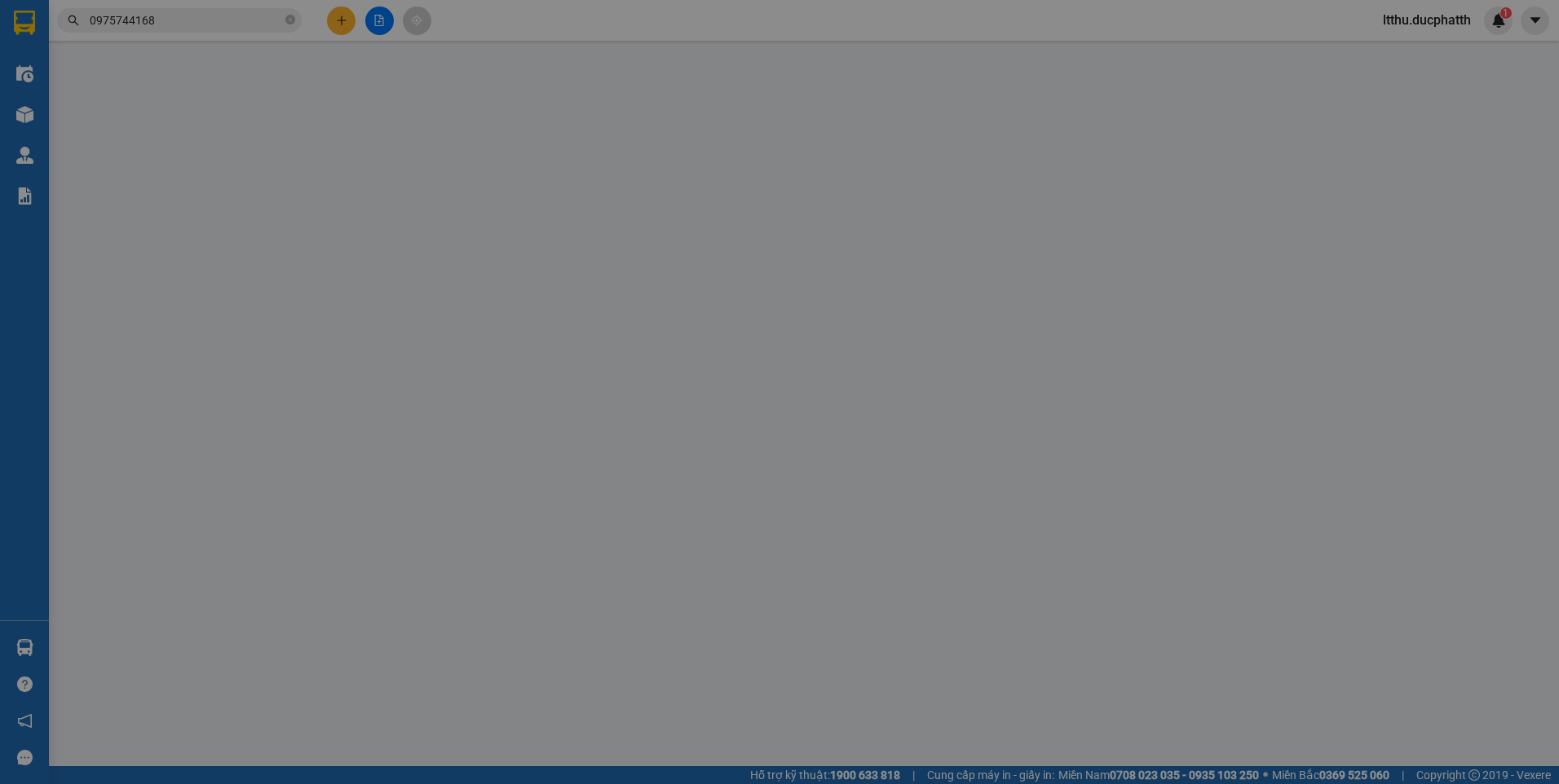
type input "ĐẠI HỌC ĐẠI NAM"
type input "0"
type input "190.000"
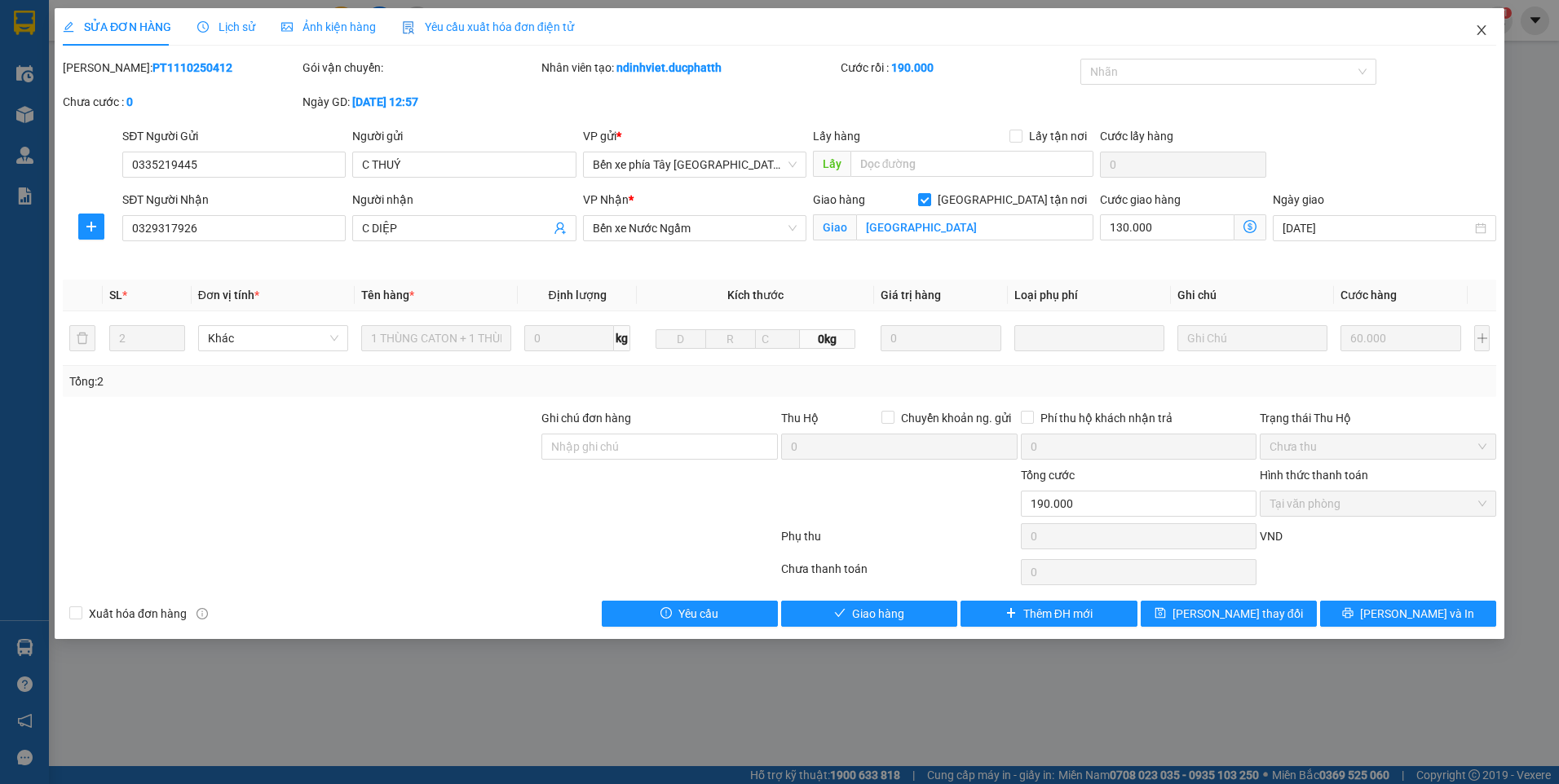
click at [1474, 16] on span "Close" at bounding box center [1481, 31] width 46 height 46
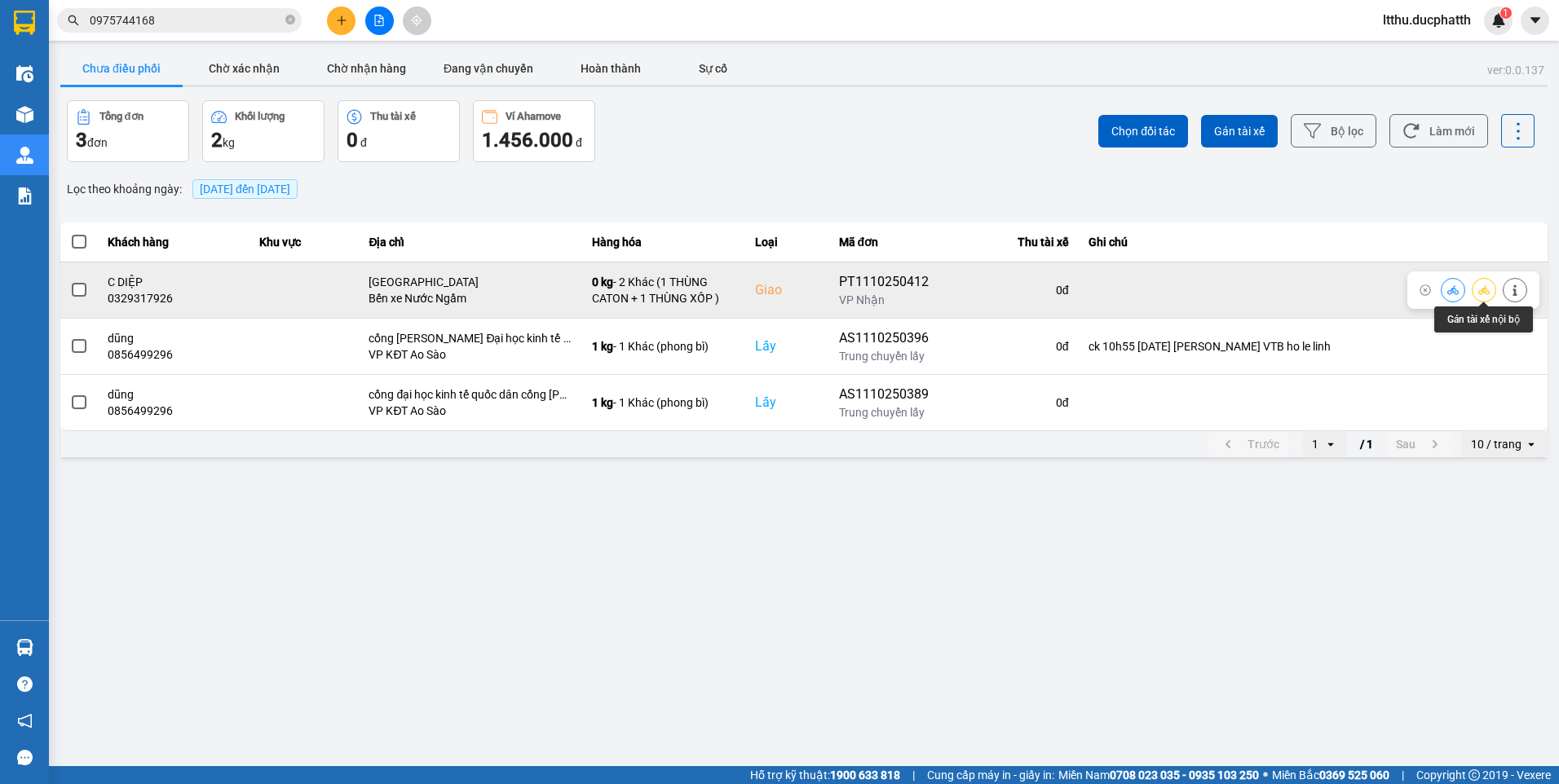
click at [1485, 293] on icon at bounding box center [1483, 289] width 11 height 9
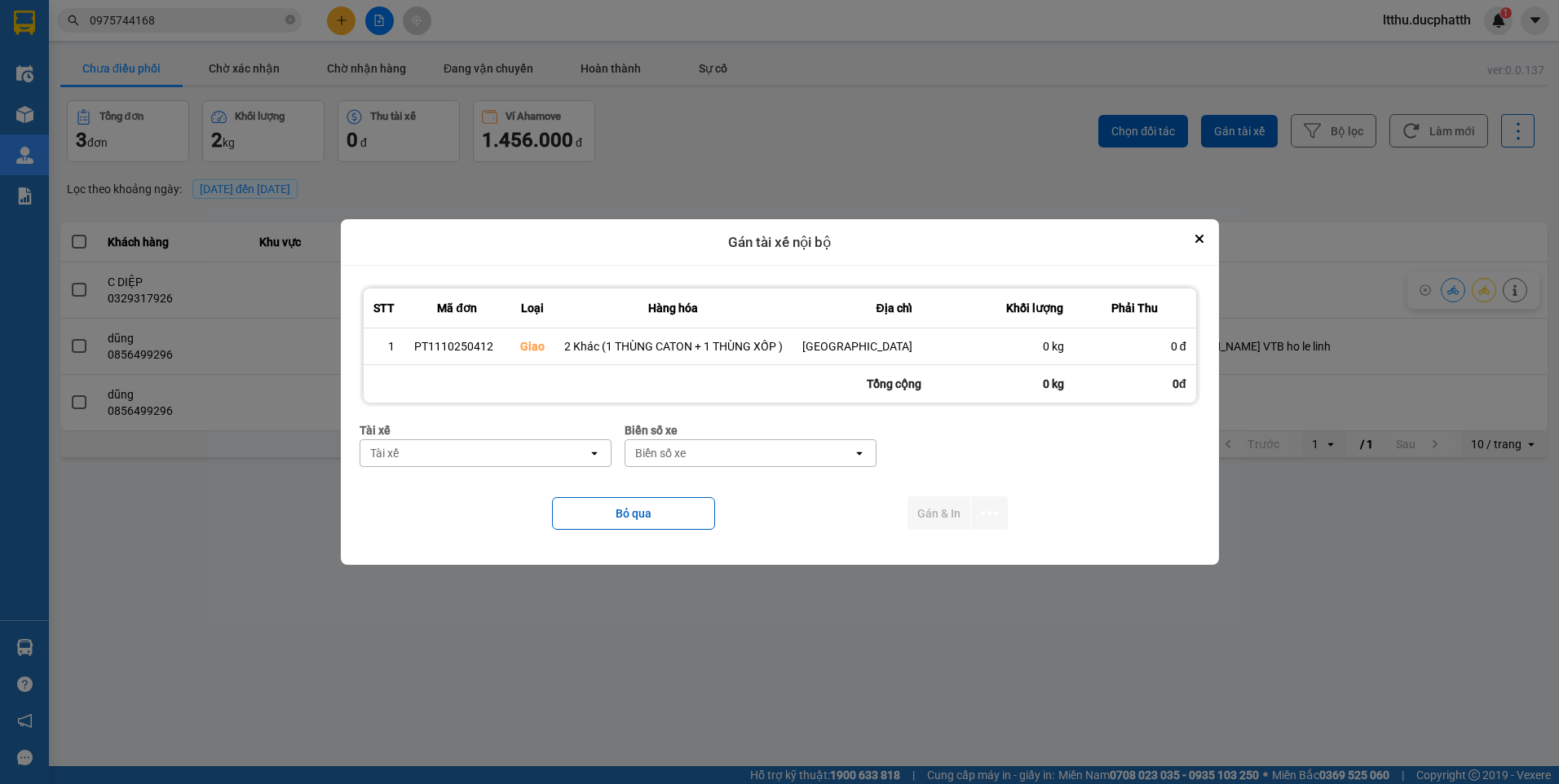
click at [476, 457] on div "Tài xế" at bounding box center [473, 453] width 227 height 26
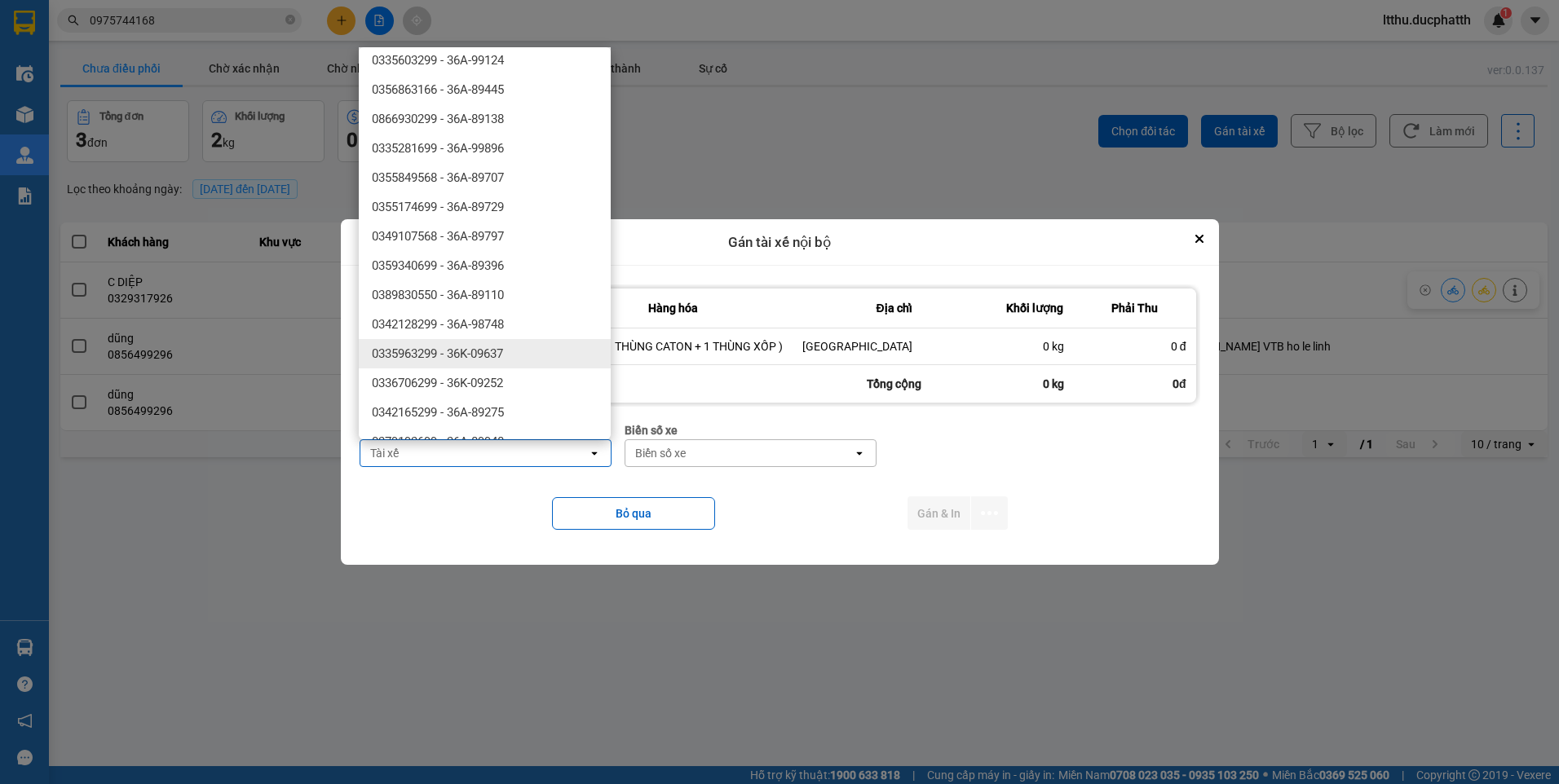
scroll to position [2527, 0]
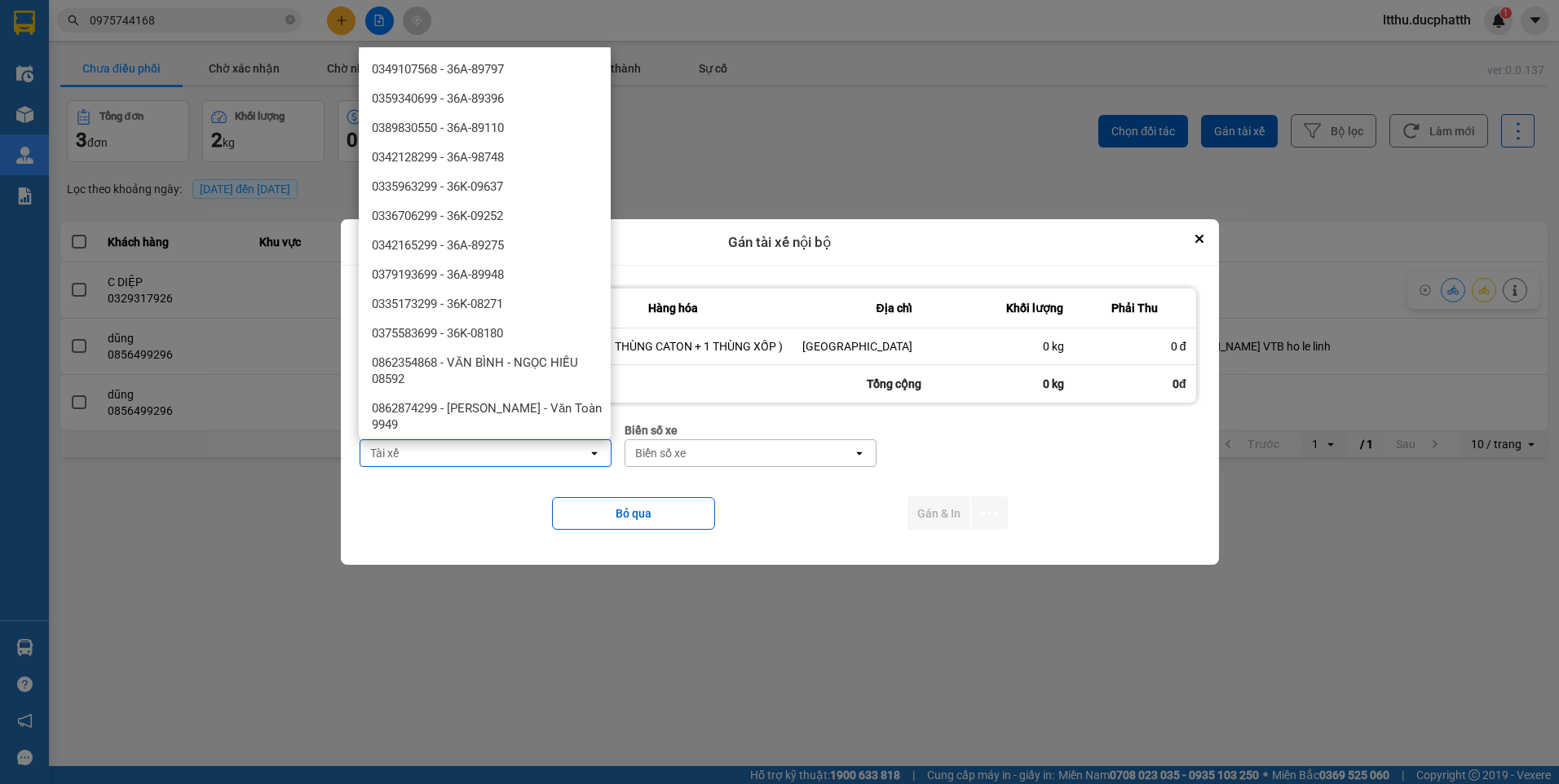
click at [473, 518] on div "Bỏ qua Gán & In" at bounding box center [780, 513] width 840 height 66
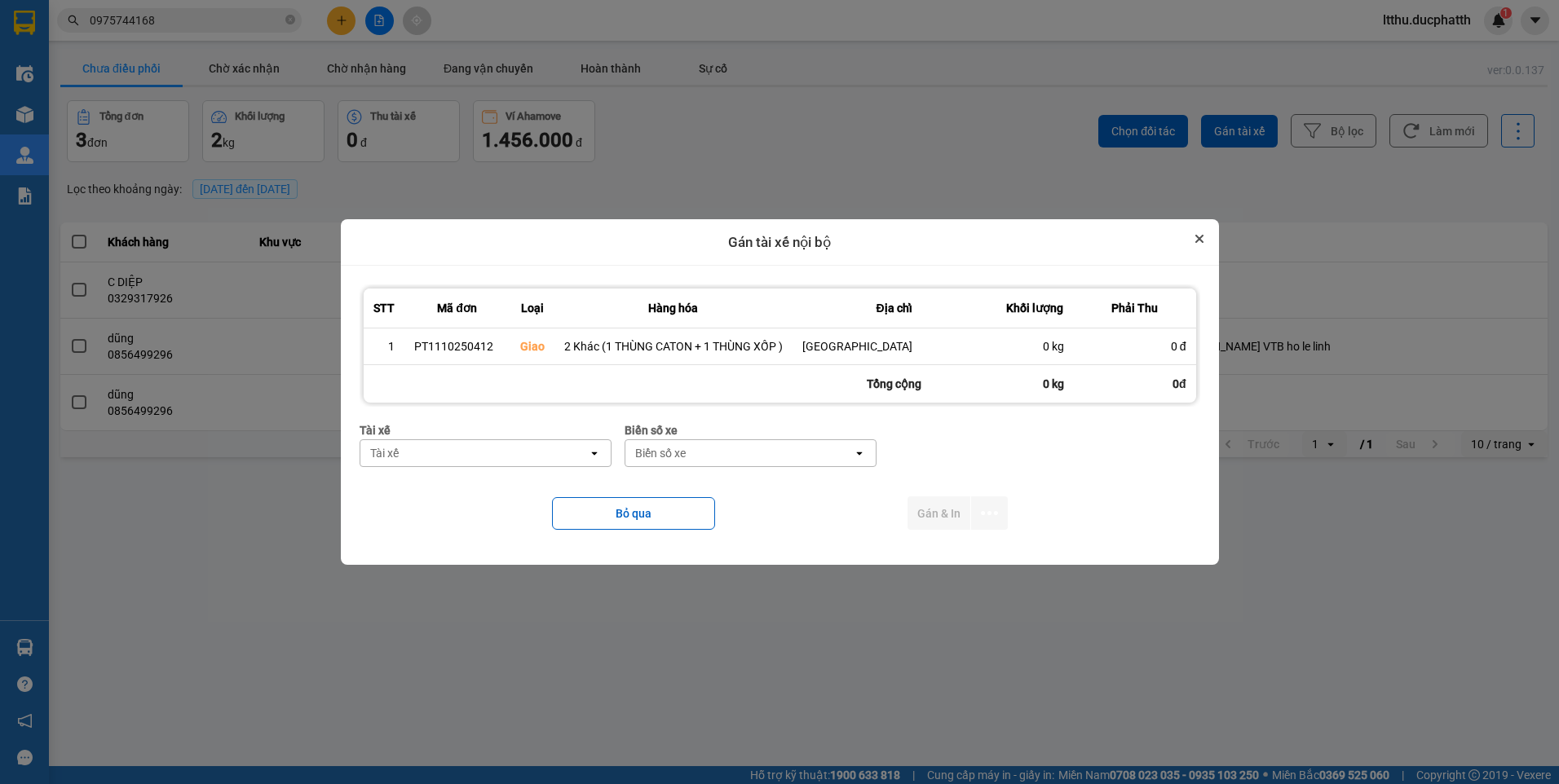
click at [1195, 241] on icon "Close" at bounding box center [1199, 239] width 8 height 8
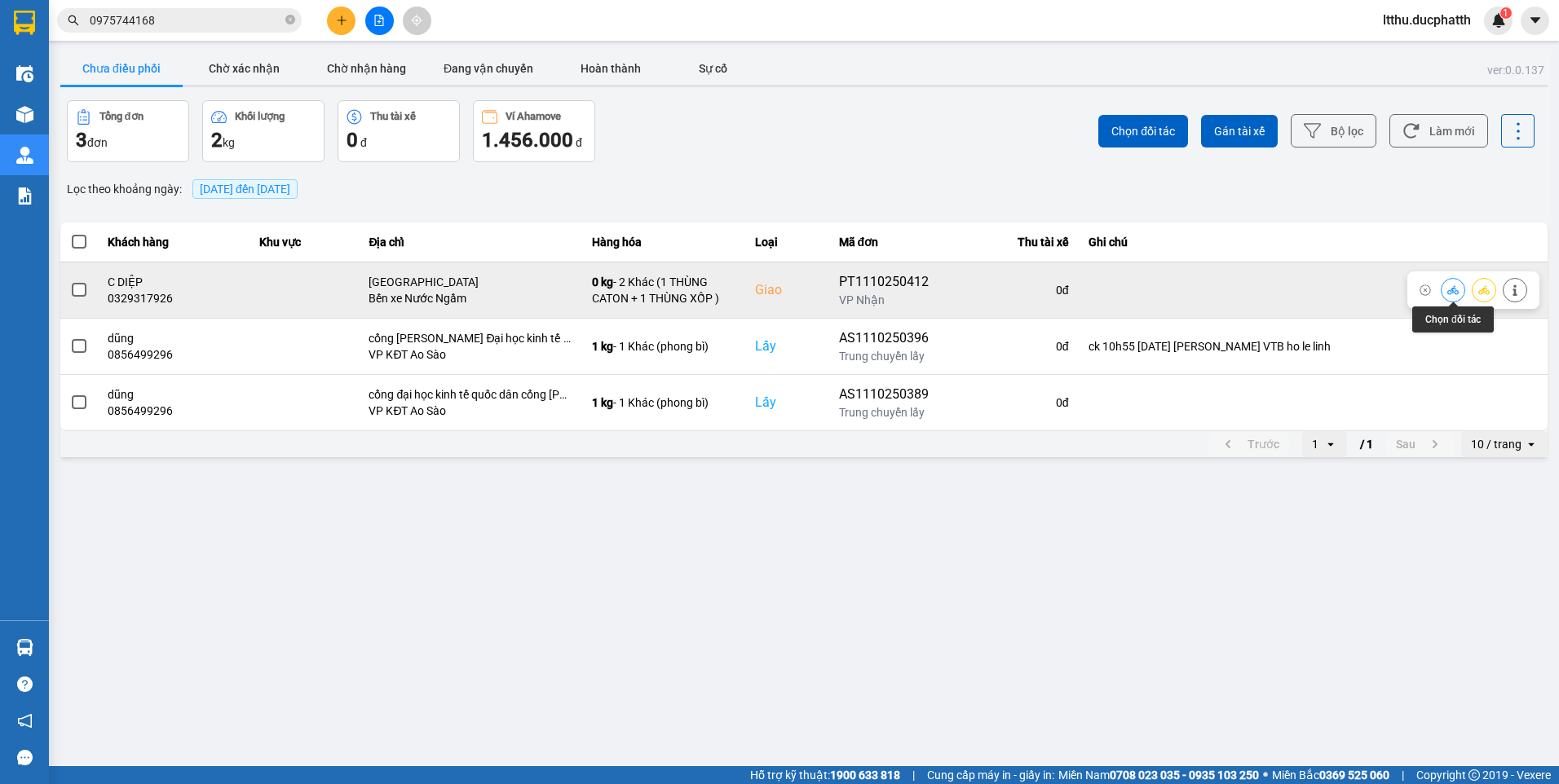
click at [1441, 288] on button at bounding box center [1452, 289] width 23 height 29
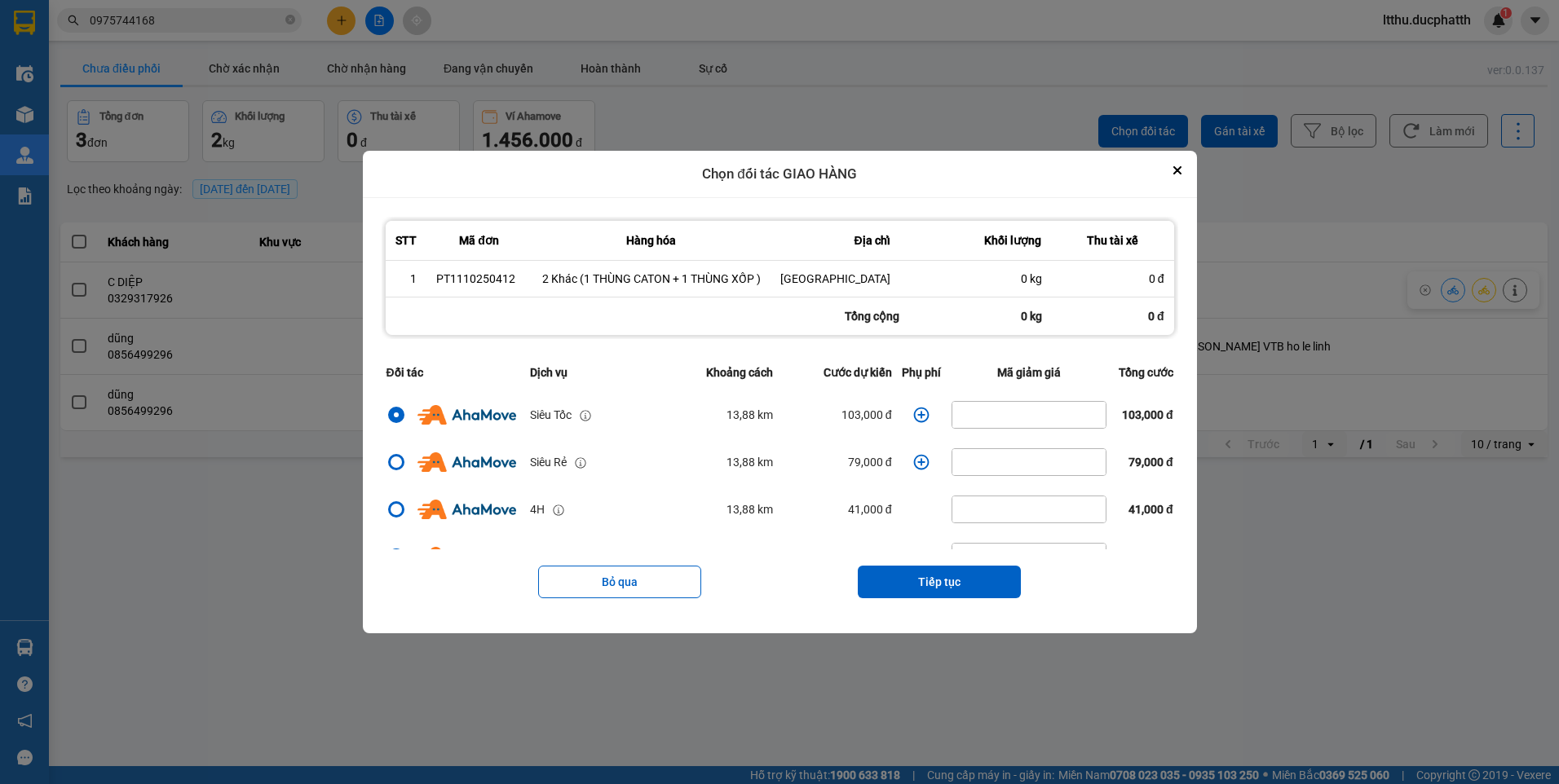
click at [914, 416] on icon "dialog" at bounding box center [922, 414] width 16 height 16
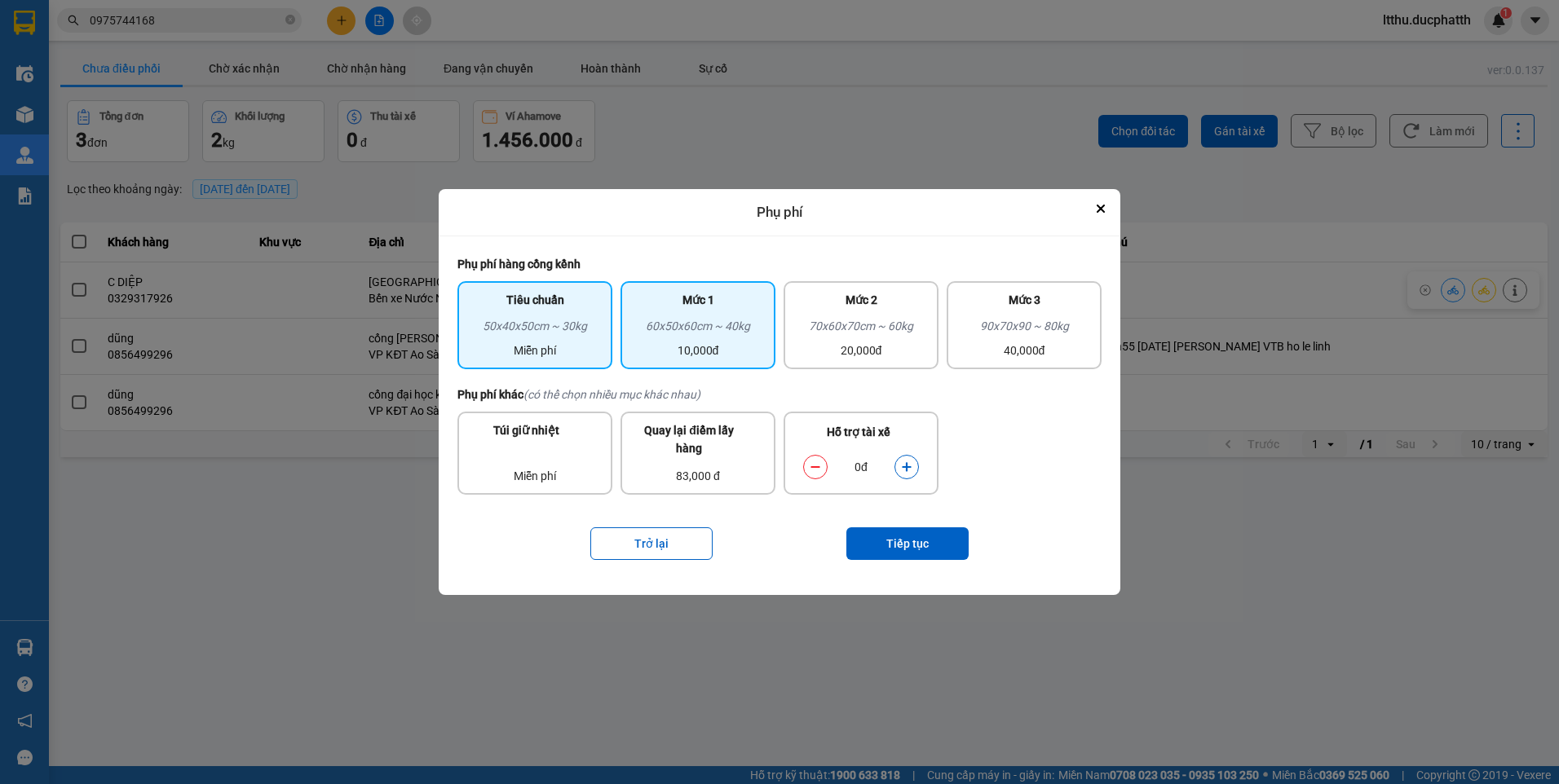
click at [716, 354] on div "10,000đ" at bounding box center [698, 351] width 136 height 18
click at [910, 461] on icon "dialog" at bounding box center [906, 466] width 11 height 11
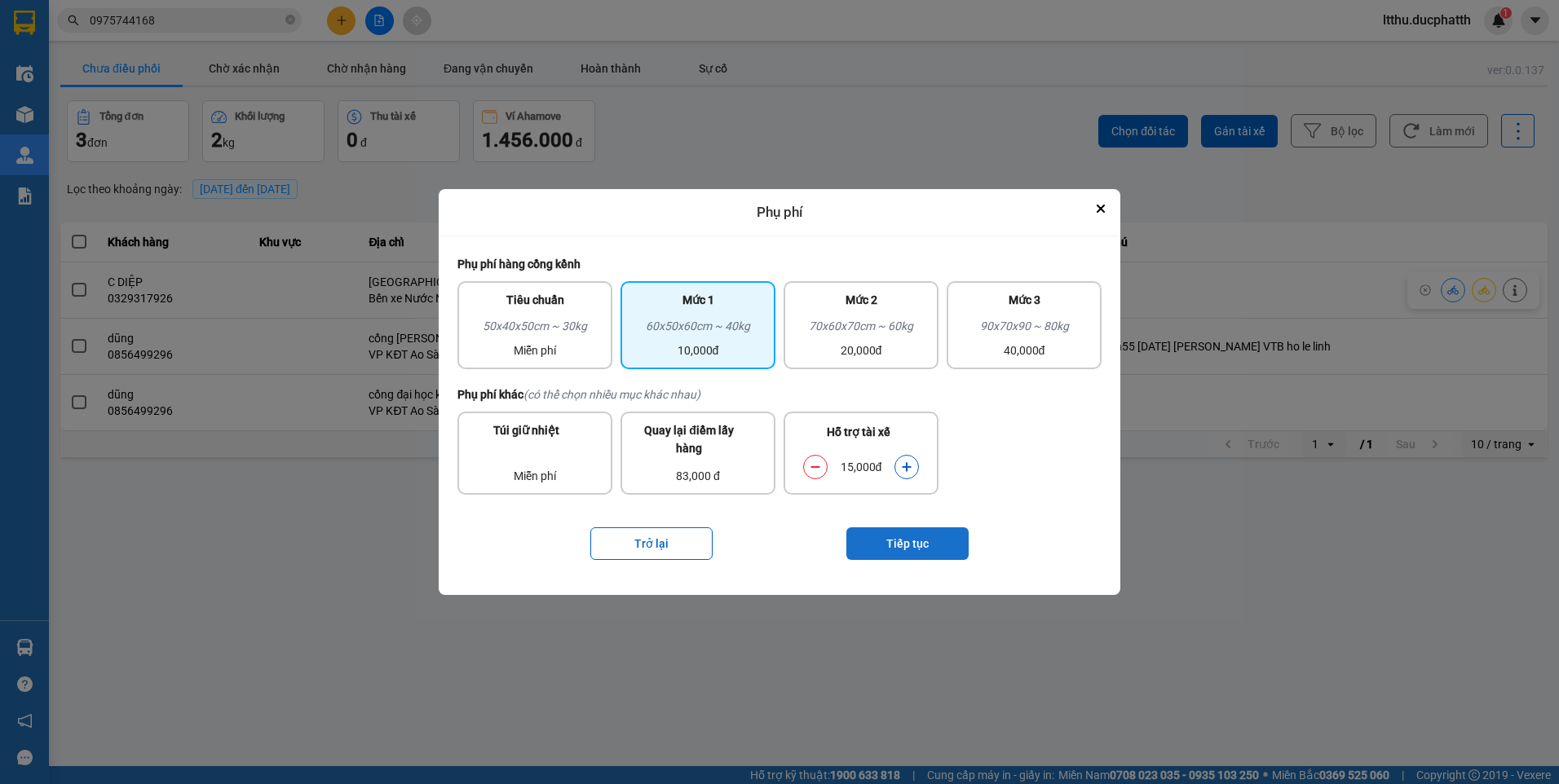
drag, startPoint x: 910, startPoint y: 461, endPoint x: 919, endPoint y: 539, distance: 78.5
click at [919, 539] on button "Tiếp tục" at bounding box center [907, 543] width 123 height 33
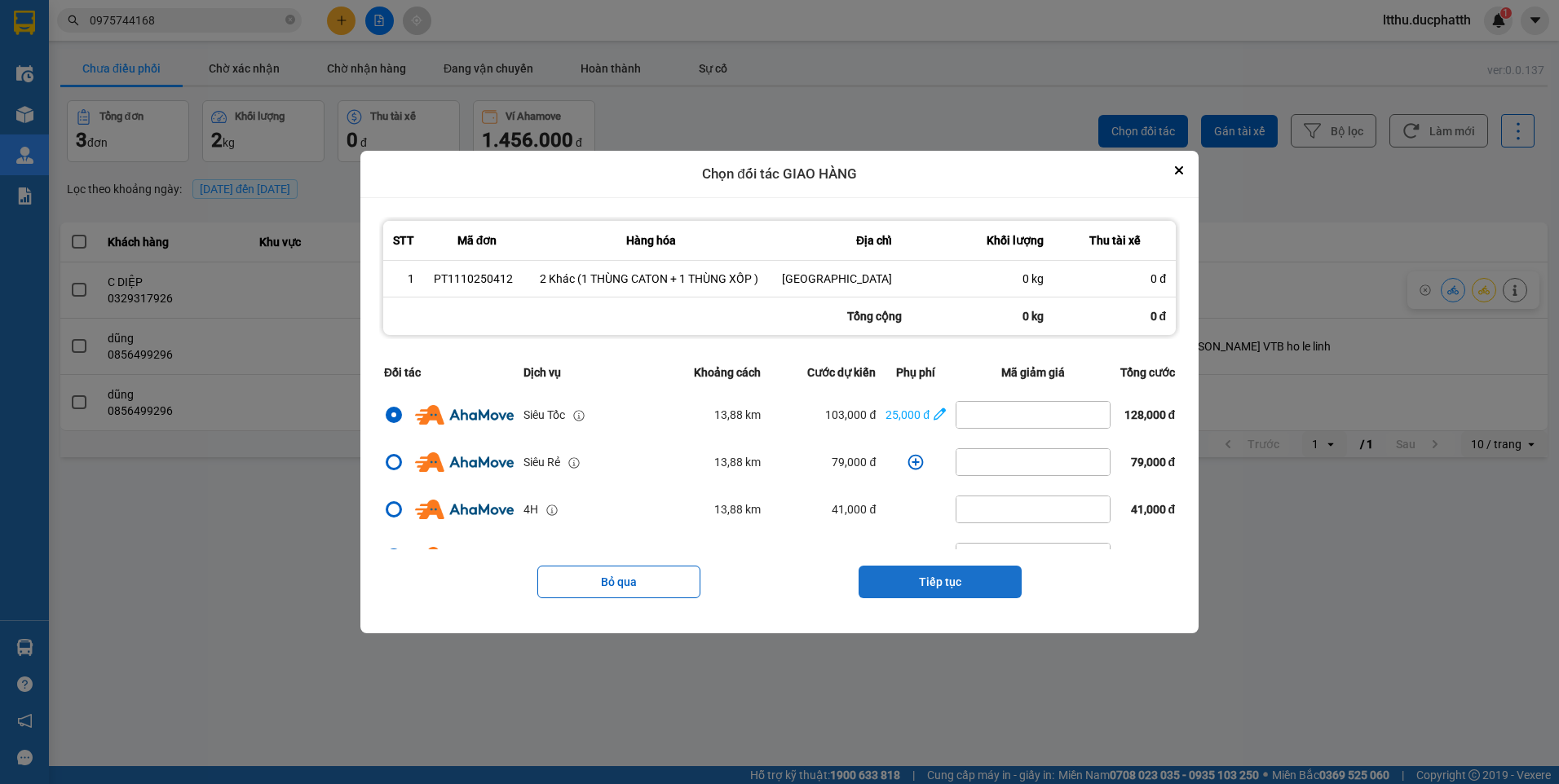
click at [953, 577] on button "Tiếp tục" at bounding box center [940, 582] width 163 height 33
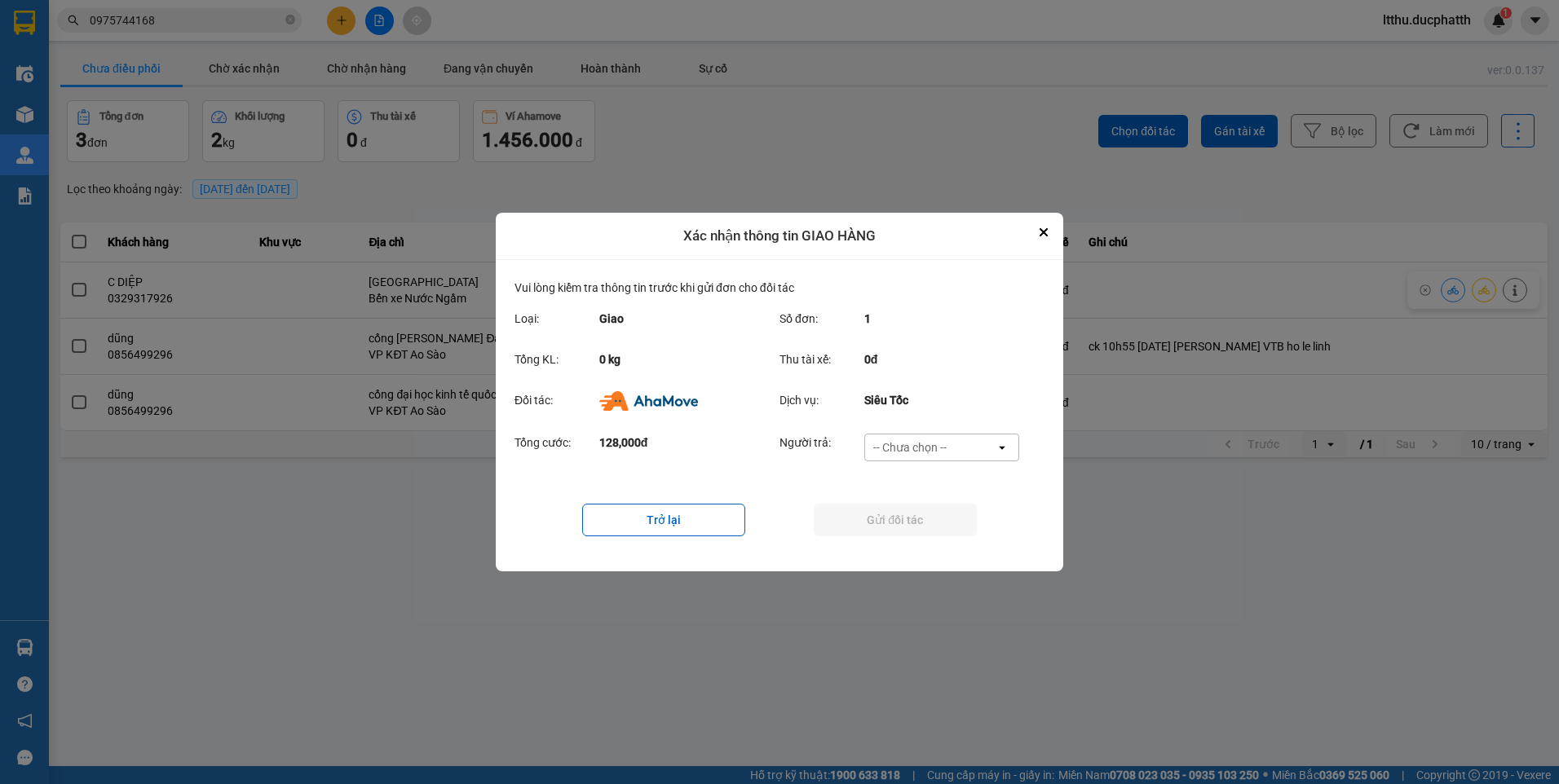
click at [964, 453] on div "-- Chưa chọn --" at bounding box center [930, 447] width 131 height 26
click at [943, 536] on div "Ví Ahamove" at bounding box center [940, 540] width 155 height 29
click at [934, 527] on button "Gửi đối tác" at bounding box center [895, 519] width 163 height 33
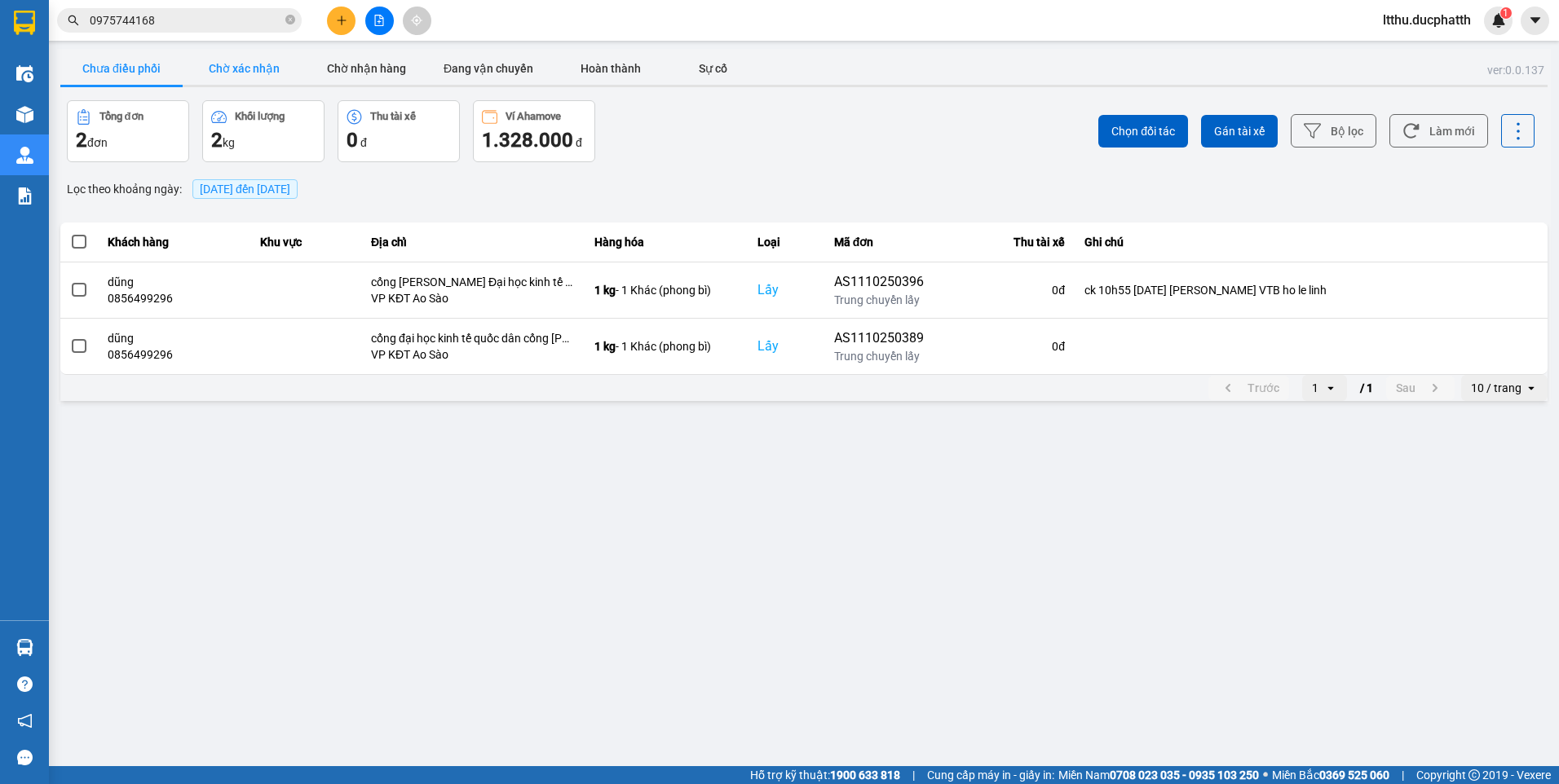
click at [225, 60] on button "Chờ xác nhận" at bounding box center [243, 68] width 123 height 33
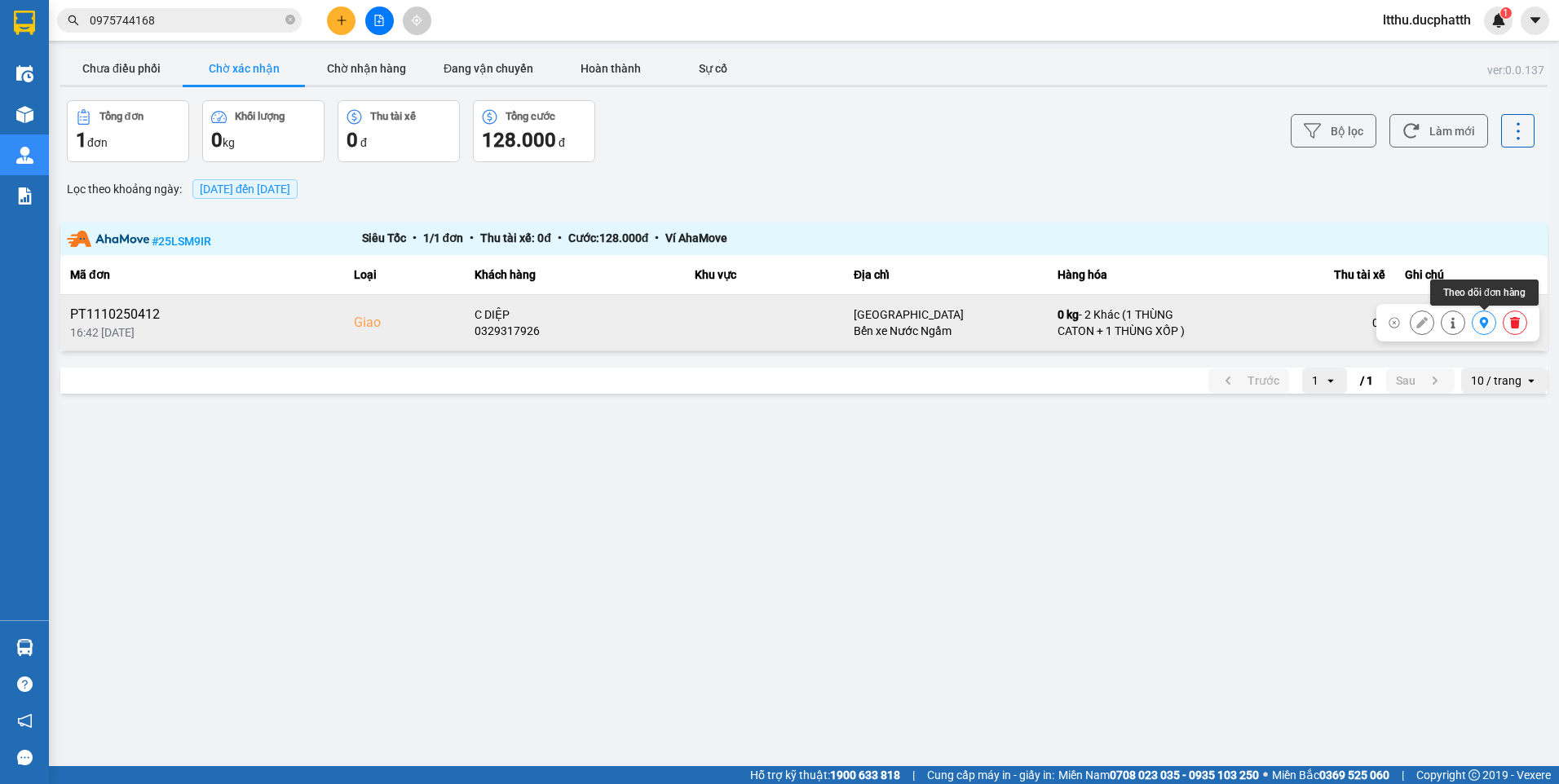
click at [1486, 323] on icon at bounding box center [1483, 322] width 9 height 11
click at [360, 71] on button "Chờ nhận hàng" at bounding box center [366, 68] width 123 height 33
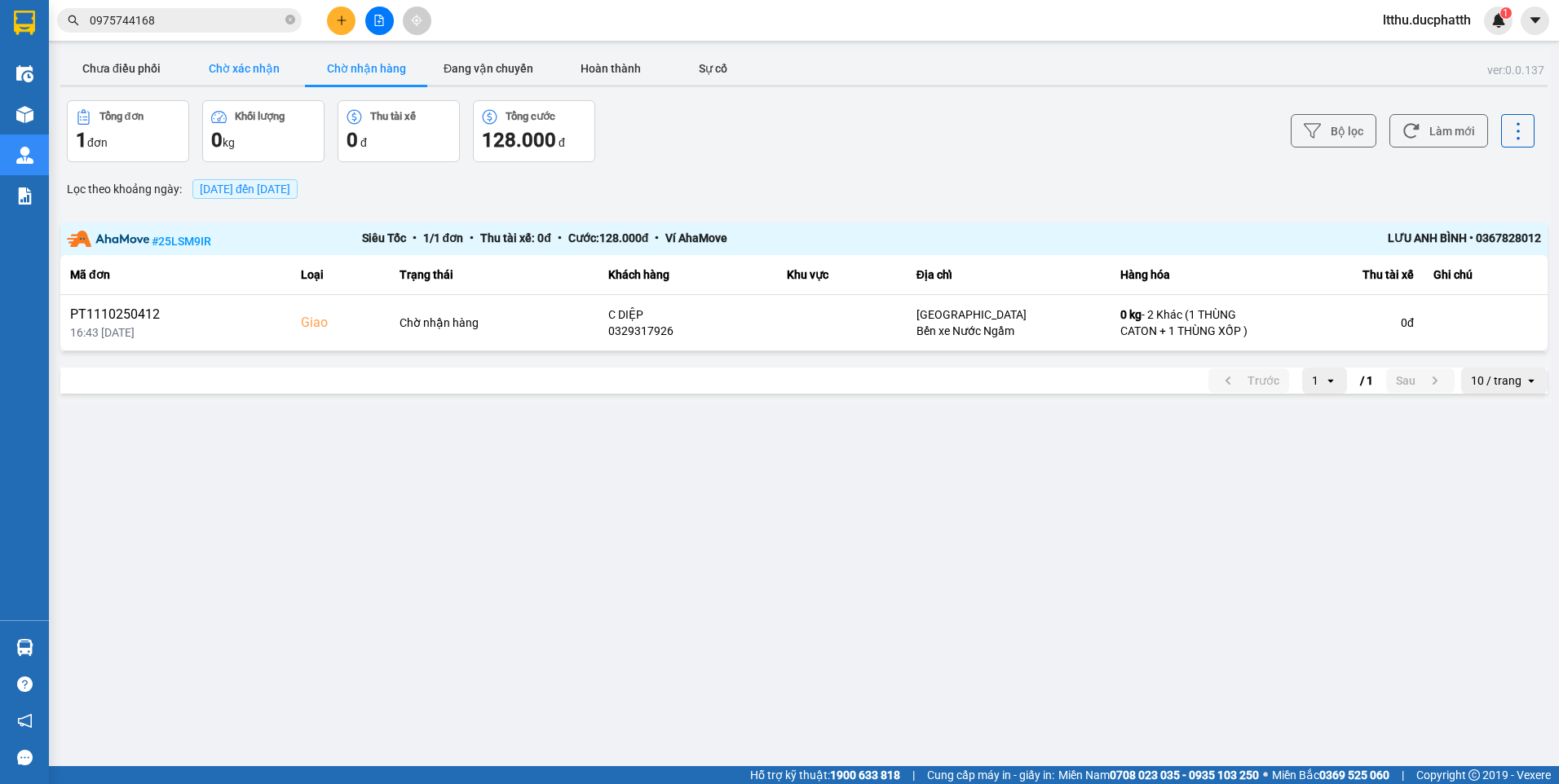
click at [272, 72] on button "Chờ xác nhận" at bounding box center [243, 68] width 123 height 33
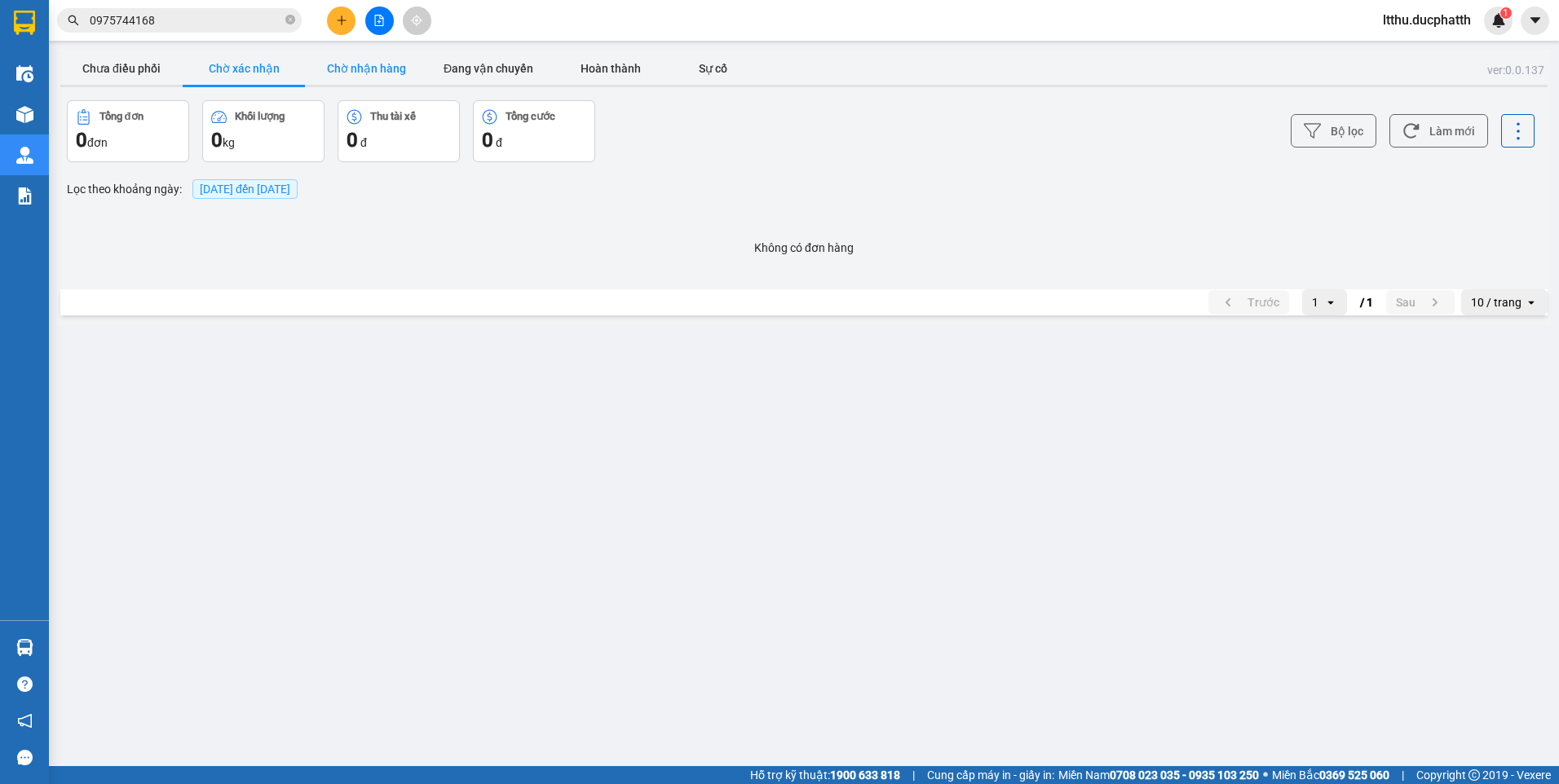
click at [352, 71] on button "Chờ nhận hàng" at bounding box center [366, 68] width 123 height 33
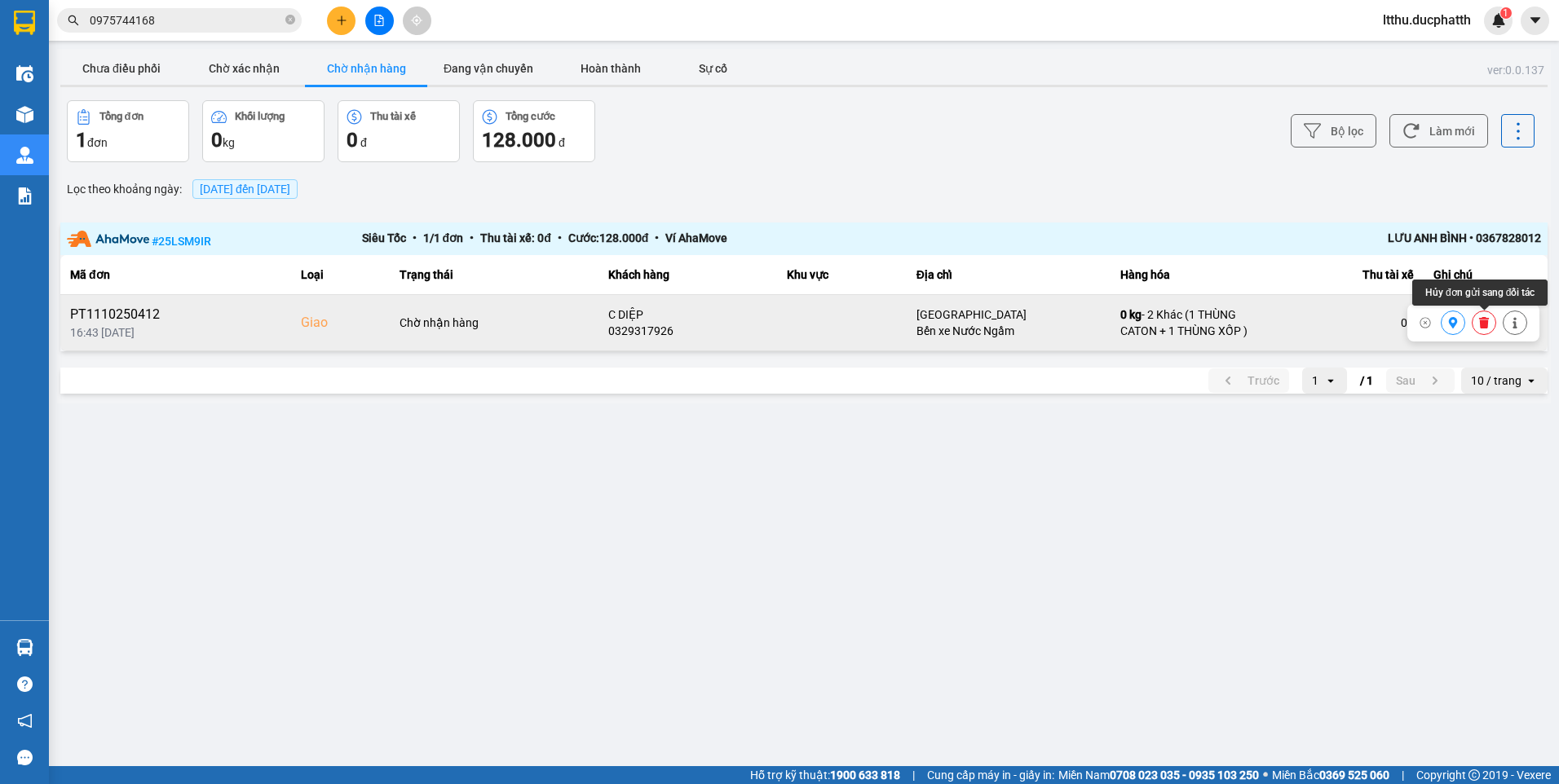
click at [1478, 324] on icon at bounding box center [1483, 322] width 11 height 11
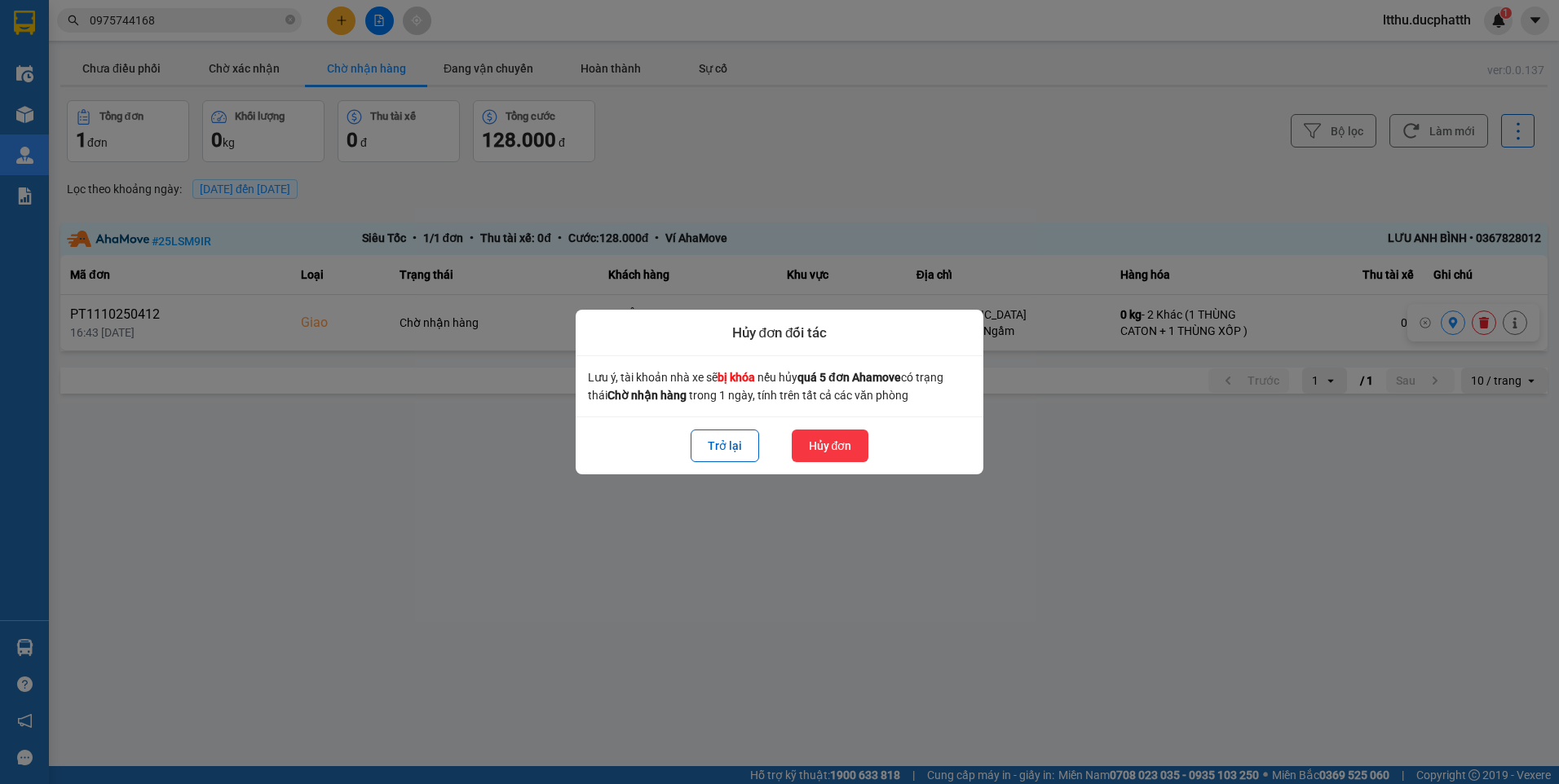
click at [839, 445] on button "Hủy đơn" at bounding box center [830, 445] width 78 height 33
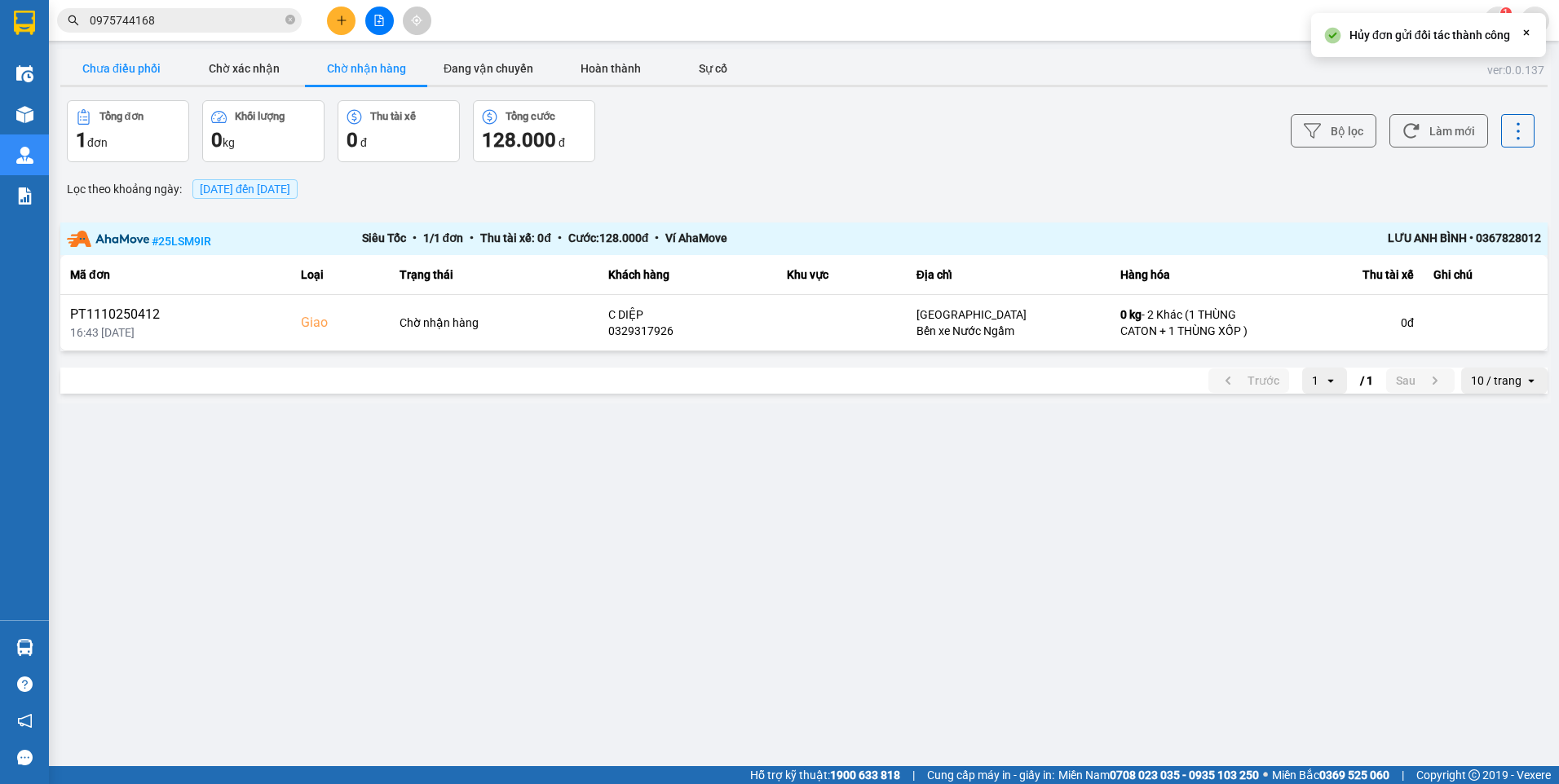
click at [147, 75] on button "Chưa điều phối" at bounding box center [122, 68] width 123 height 33
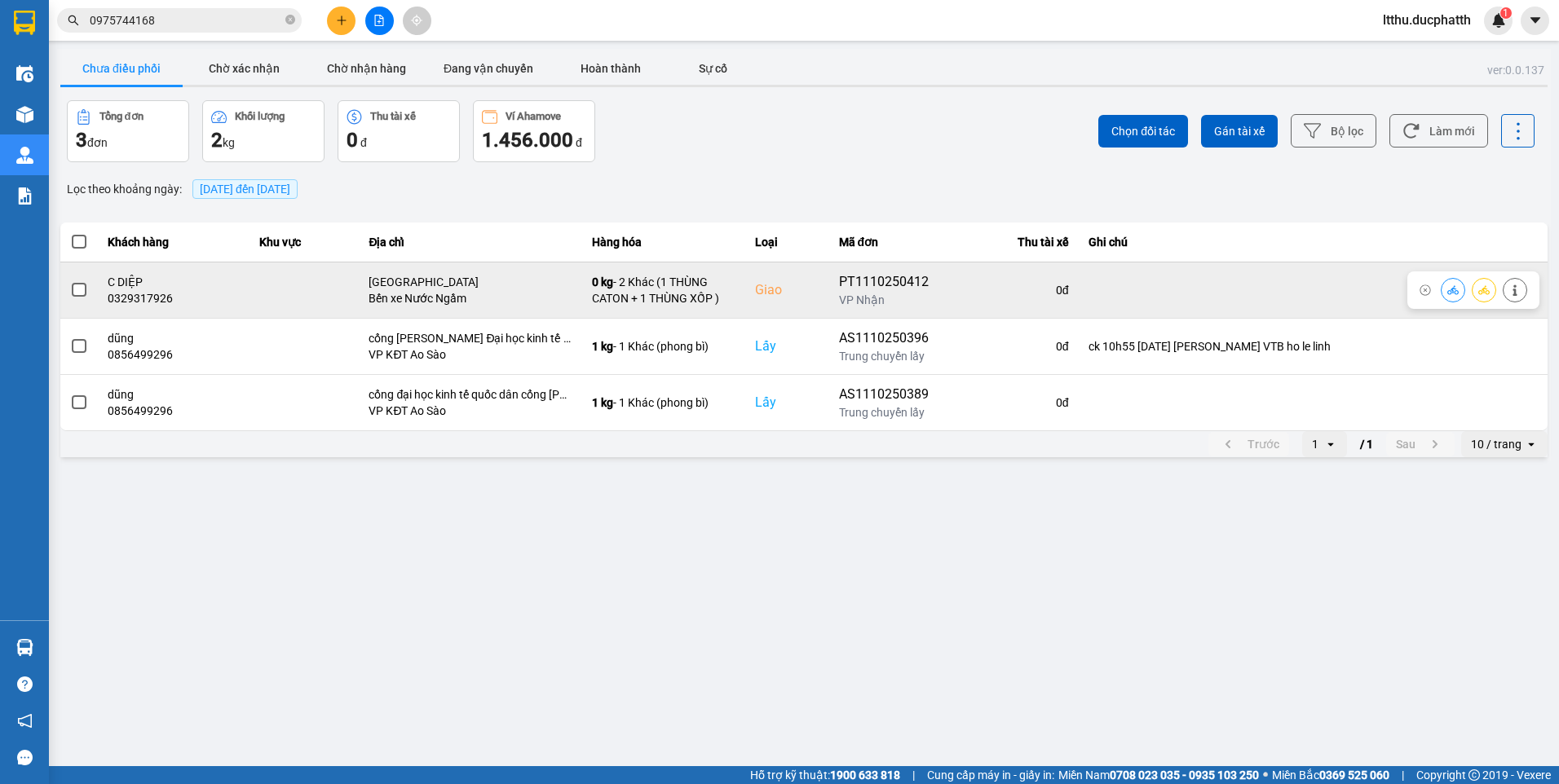
click at [1451, 292] on icon at bounding box center [1451, 289] width 11 height 11
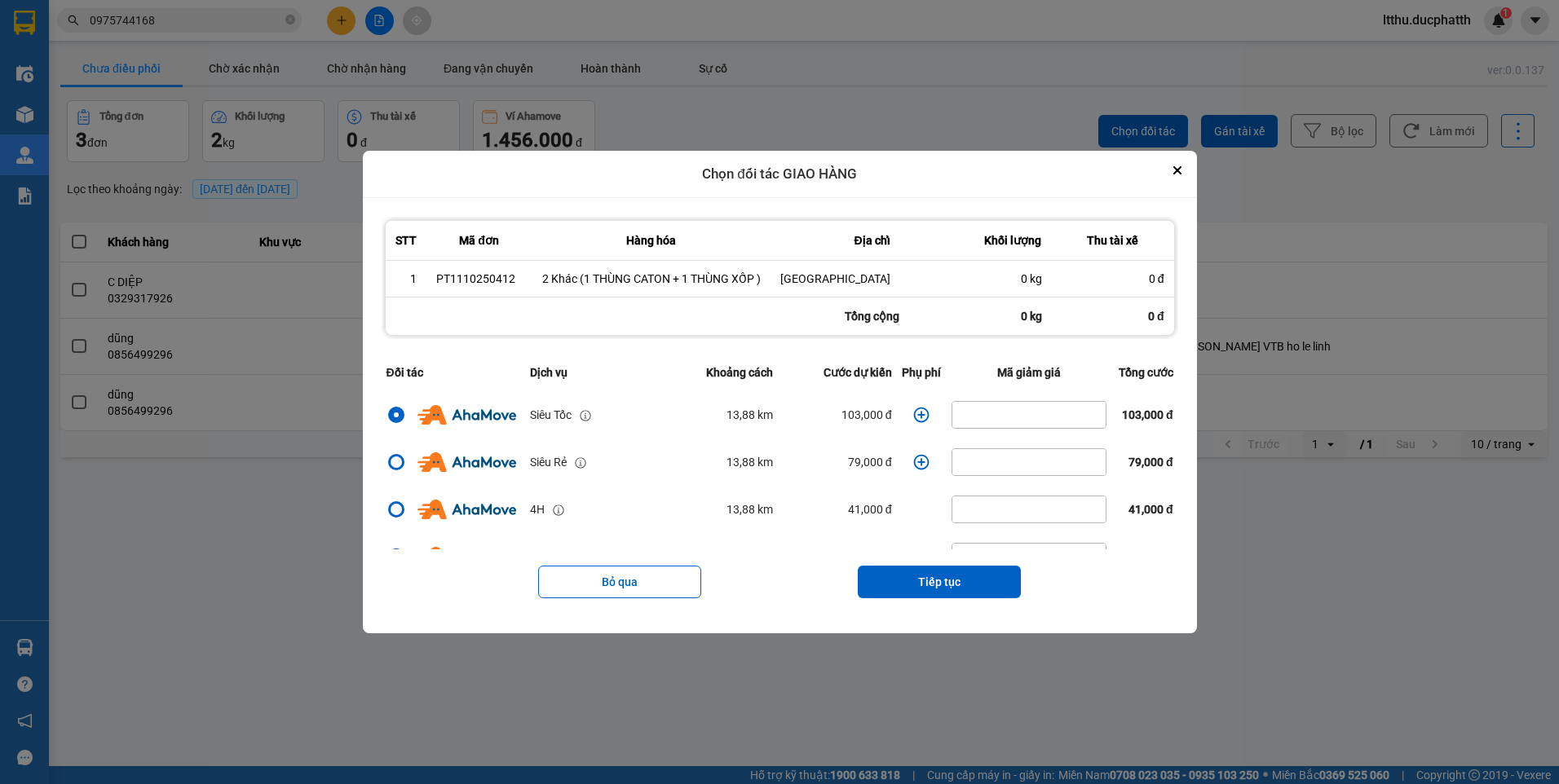
click at [913, 410] on icon "dialog" at bounding box center [921, 414] width 16 height 16
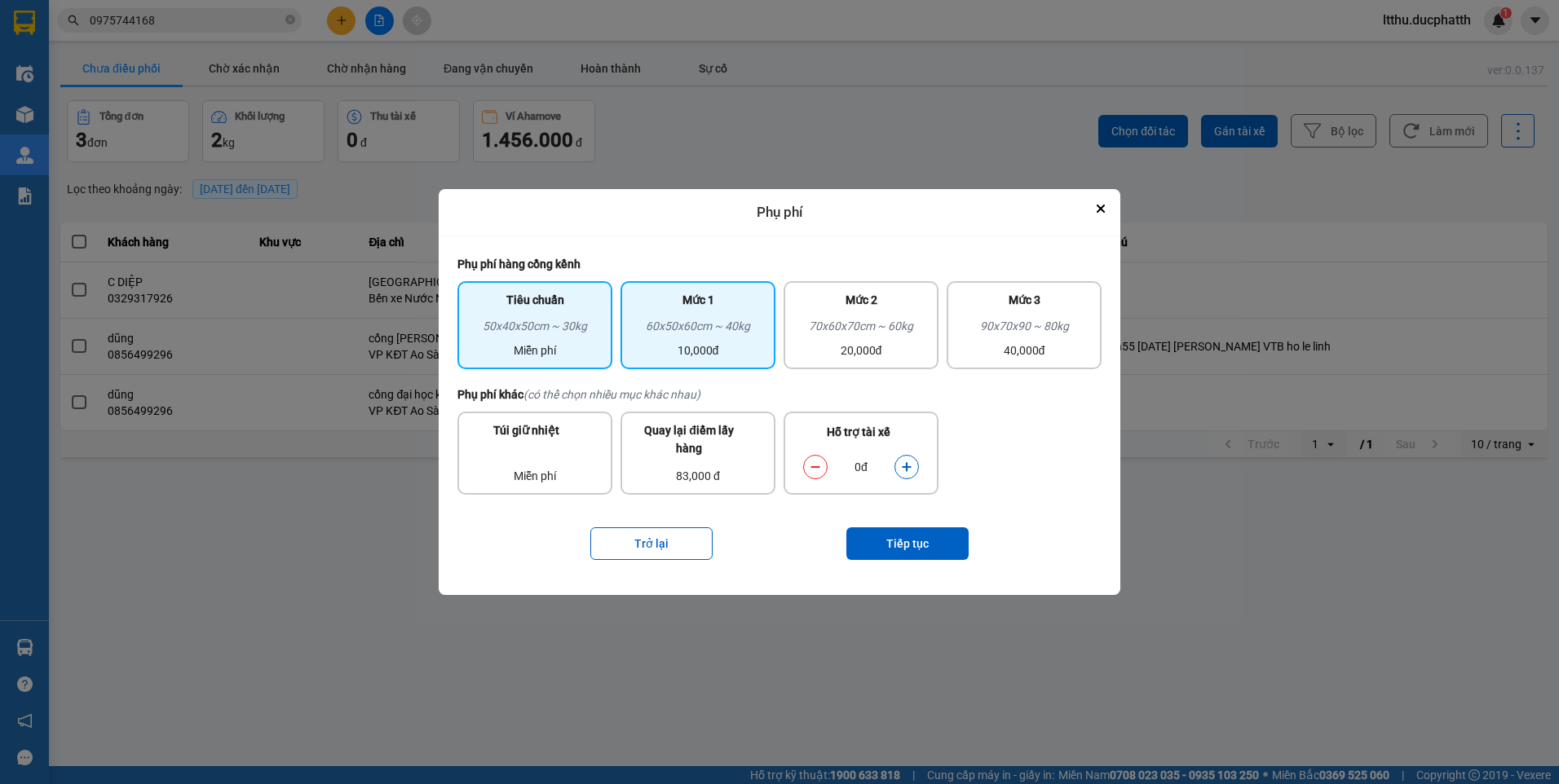
click at [706, 339] on div "60x50x60cm ~ 40kg" at bounding box center [698, 329] width 136 height 25
click at [910, 464] on icon "dialog" at bounding box center [906, 466] width 11 height 11
drag, startPoint x: 910, startPoint y: 464, endPoint x: 906, endPoint y: 474, distance: 10.8
click at [906, 474] on button "dialog" at bounding box center [906, 466] width 23 height 29
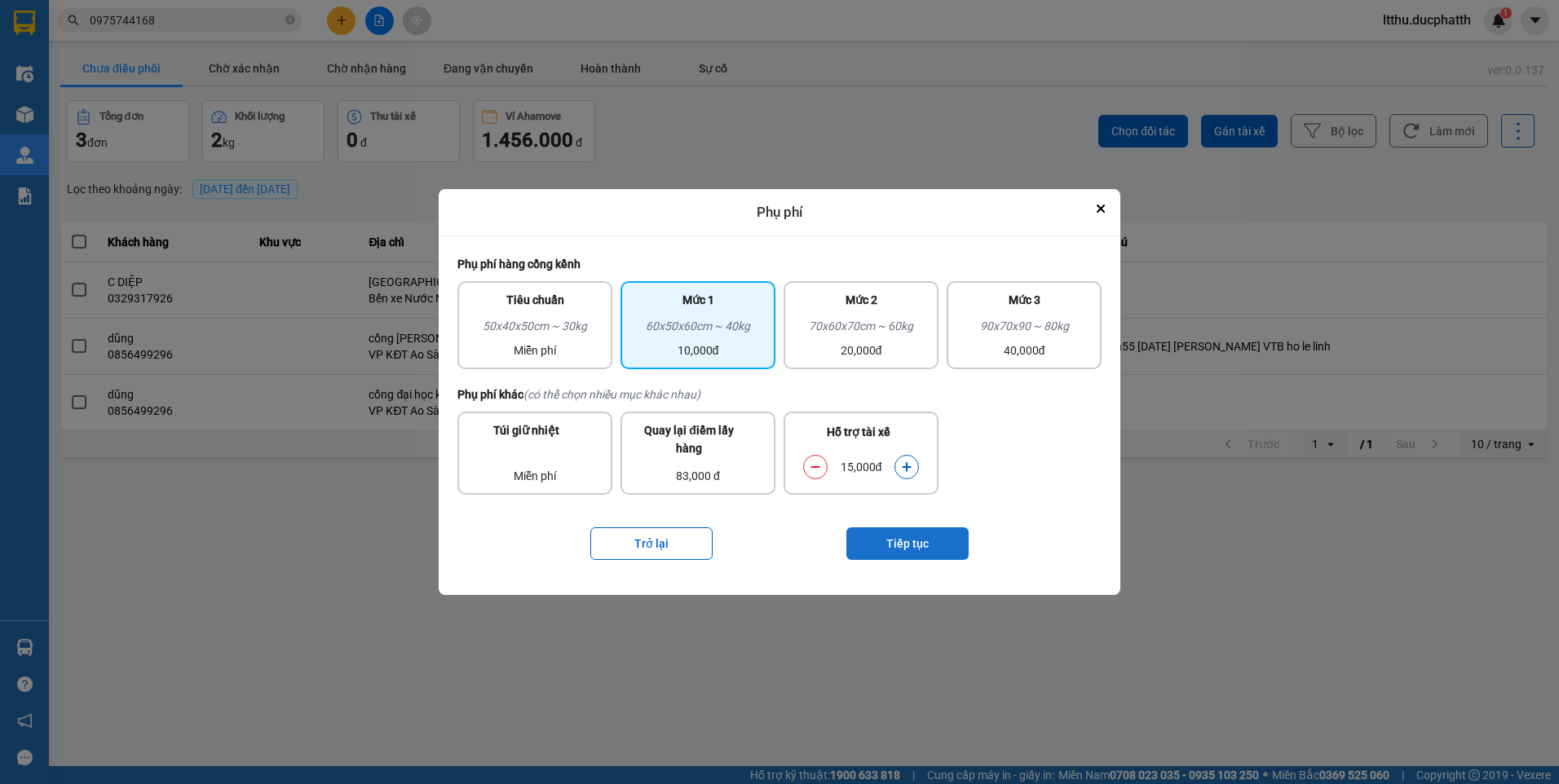
click at [910, 544] on button "Tiếp tục" at bounding box center [907, 543] width 123 height 33
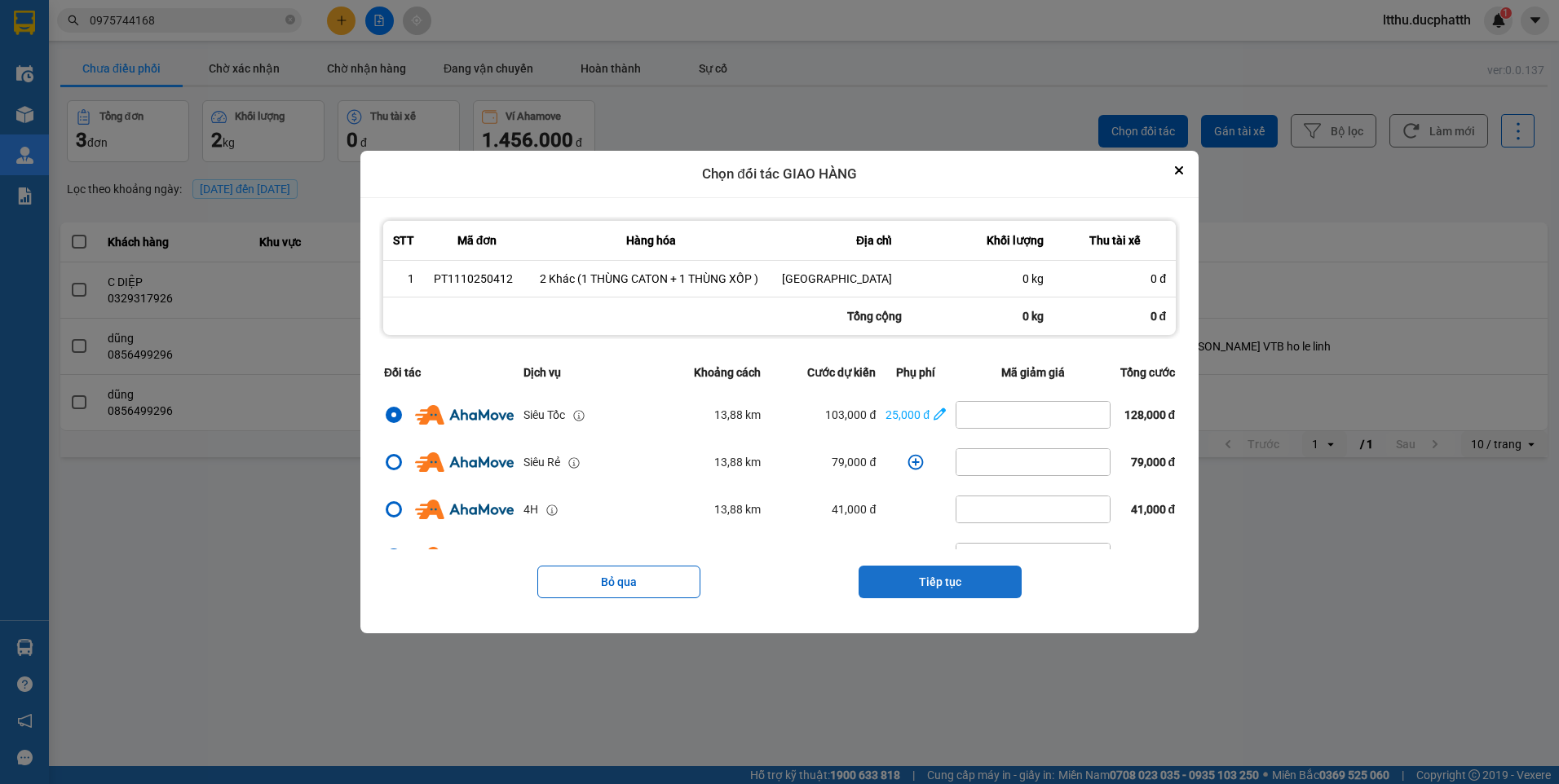
click at [928, 580] on button "Tiếp tục" at bounding box center [940, 582] width 163 height 33
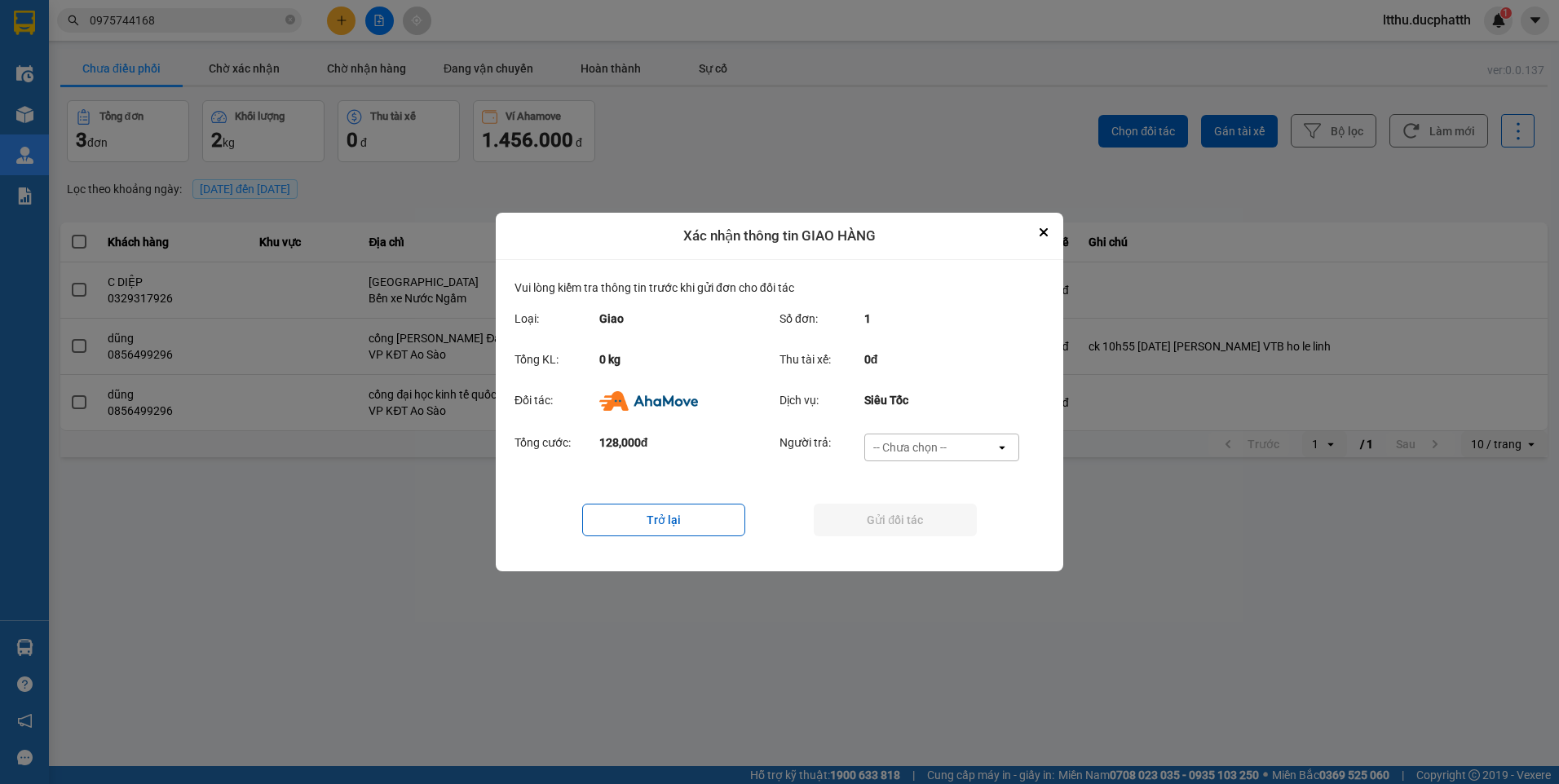
click at [924, 448] on div "-- Chưa chọn --" at bounding box center [910, 447] width 74 height 16
click at [941, 536] on span "Ví Ahamove" at bounding box center [909, 541] width 66 height 16
click at [940, 516] on button "Gửi đối tác" at bounding box center [895, 519] width 163 height 33
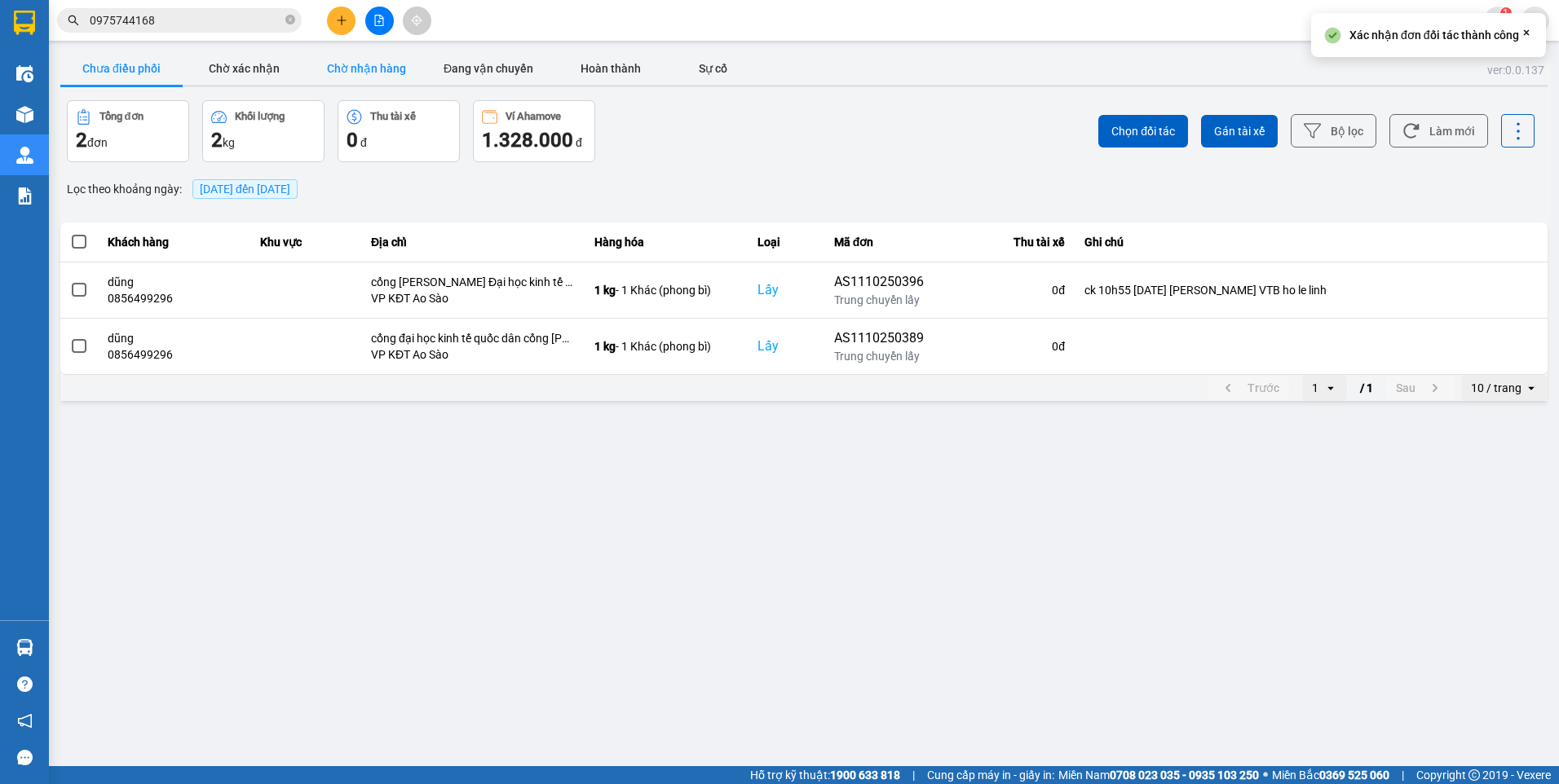
click at [358, 78] on button "Chờ nhận hàng" at bounding box center [366, 68] width 123 height 33
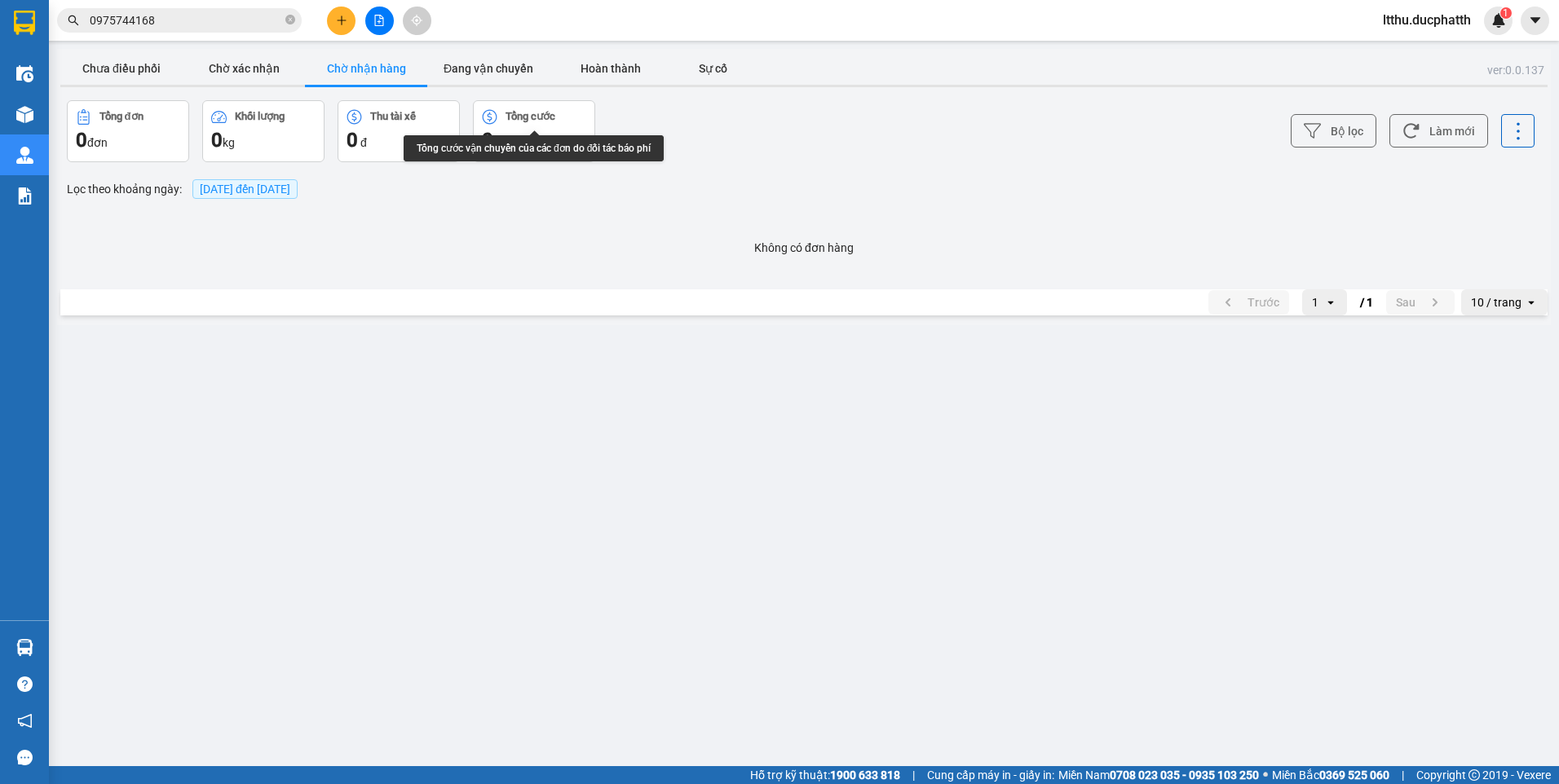
click at [268, 86] on div at bounding box center [804, 86] width 1487 height 2
click at [247, 65] on button "Chờ xác nhận" at bounding box center [243, 68] width 123 height 33
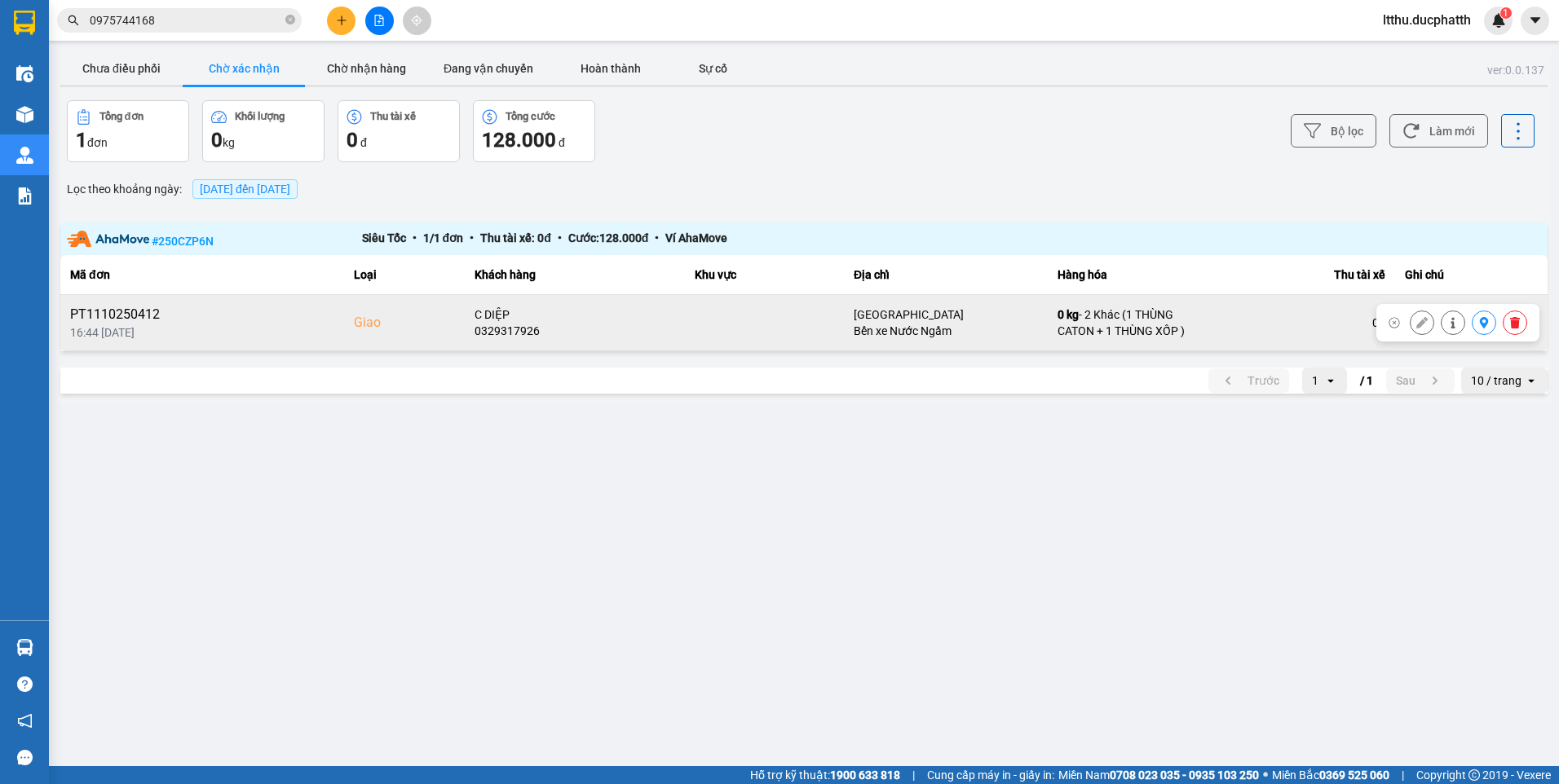
click at [1484, 325] on icon at bounding box center [1483, 322] width 9 height 11
click at [192, 16] on input "0975744168" at bounding box center [185, 20] width 192 height 18
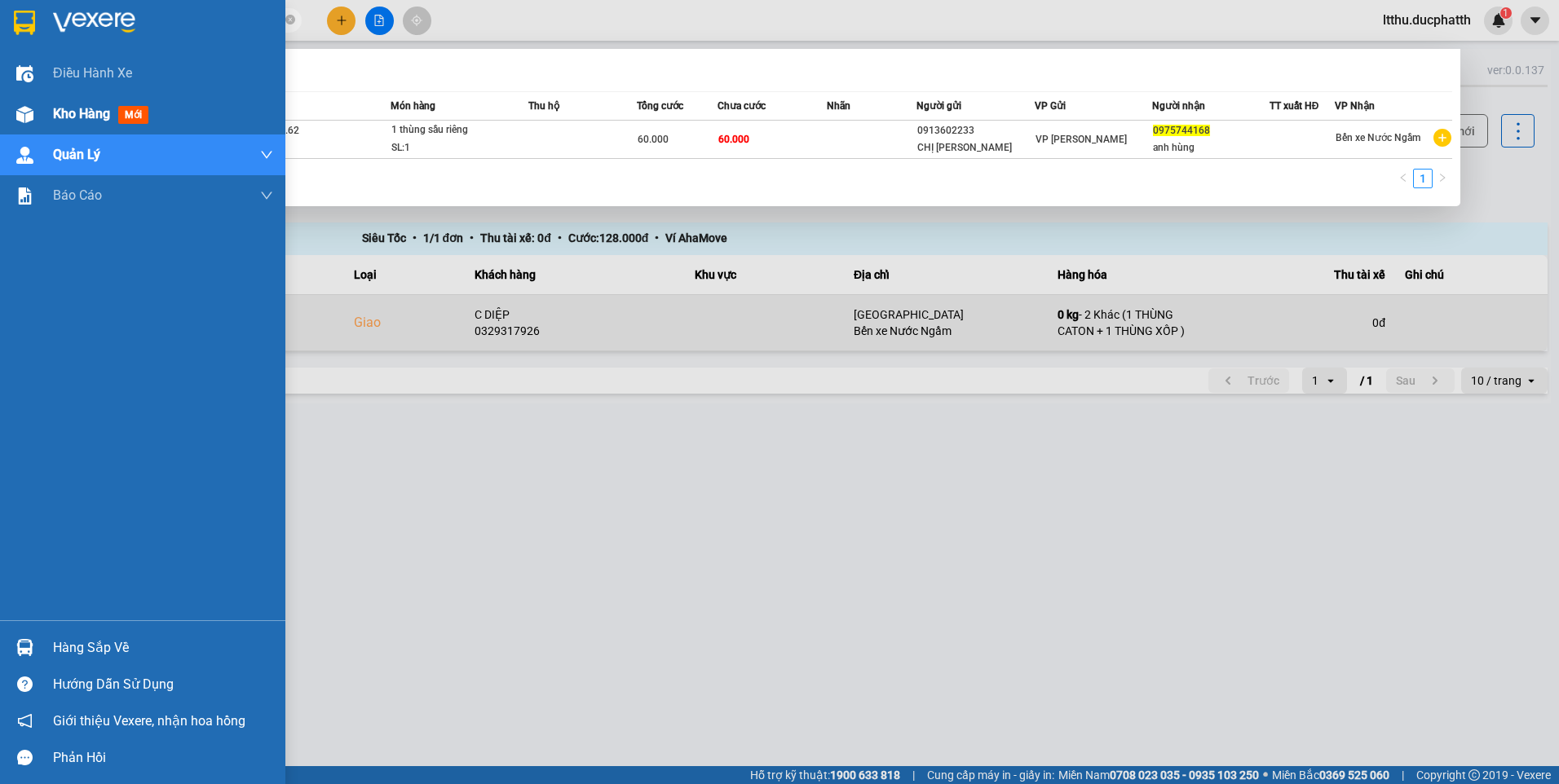
click at [38, 114] on div at bounding box center [25, 115] width 29 height 29
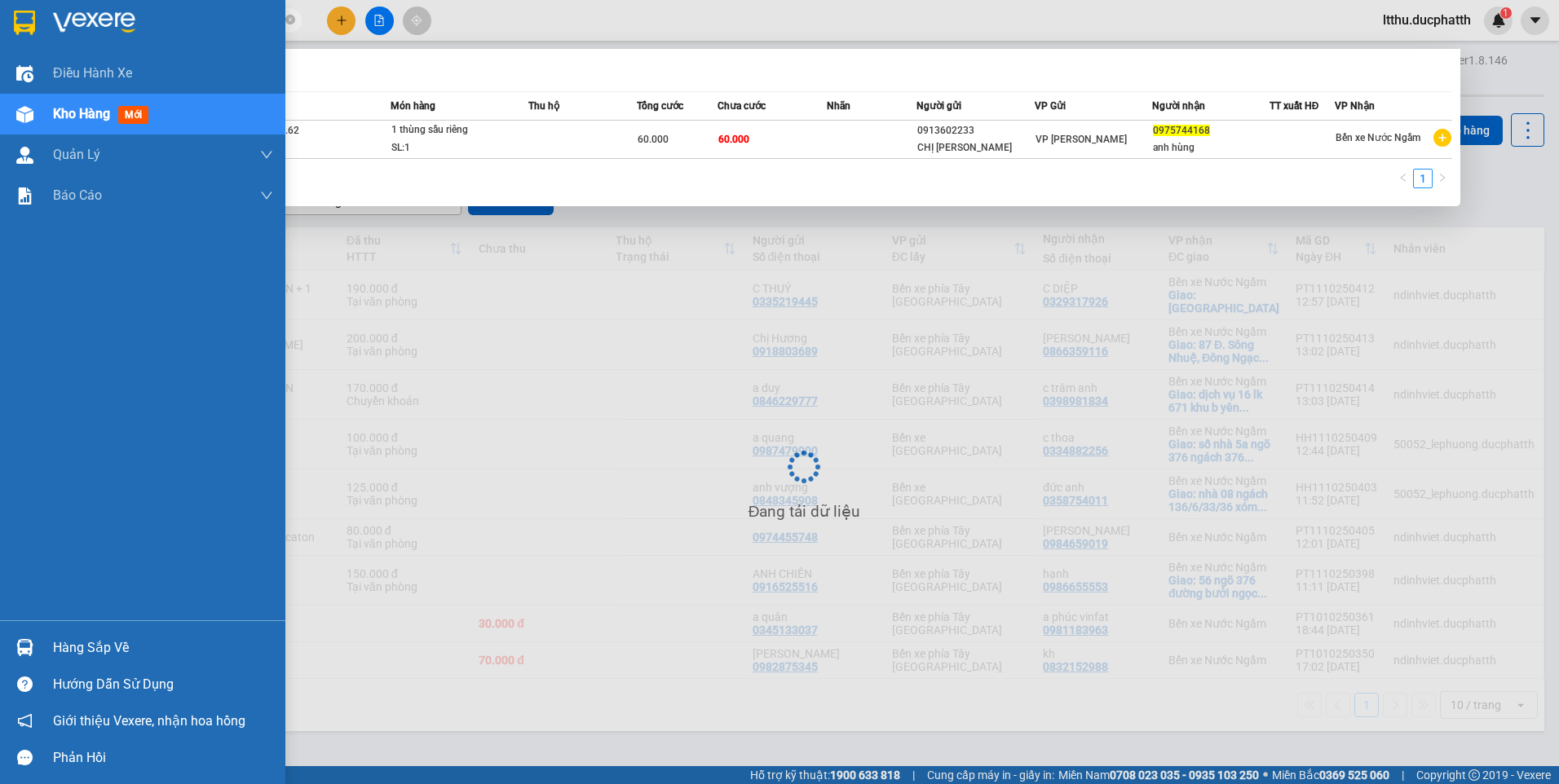
click at [93, 117] on span "Kho hàng" at bounding box center [81, 114] width 57 height 16
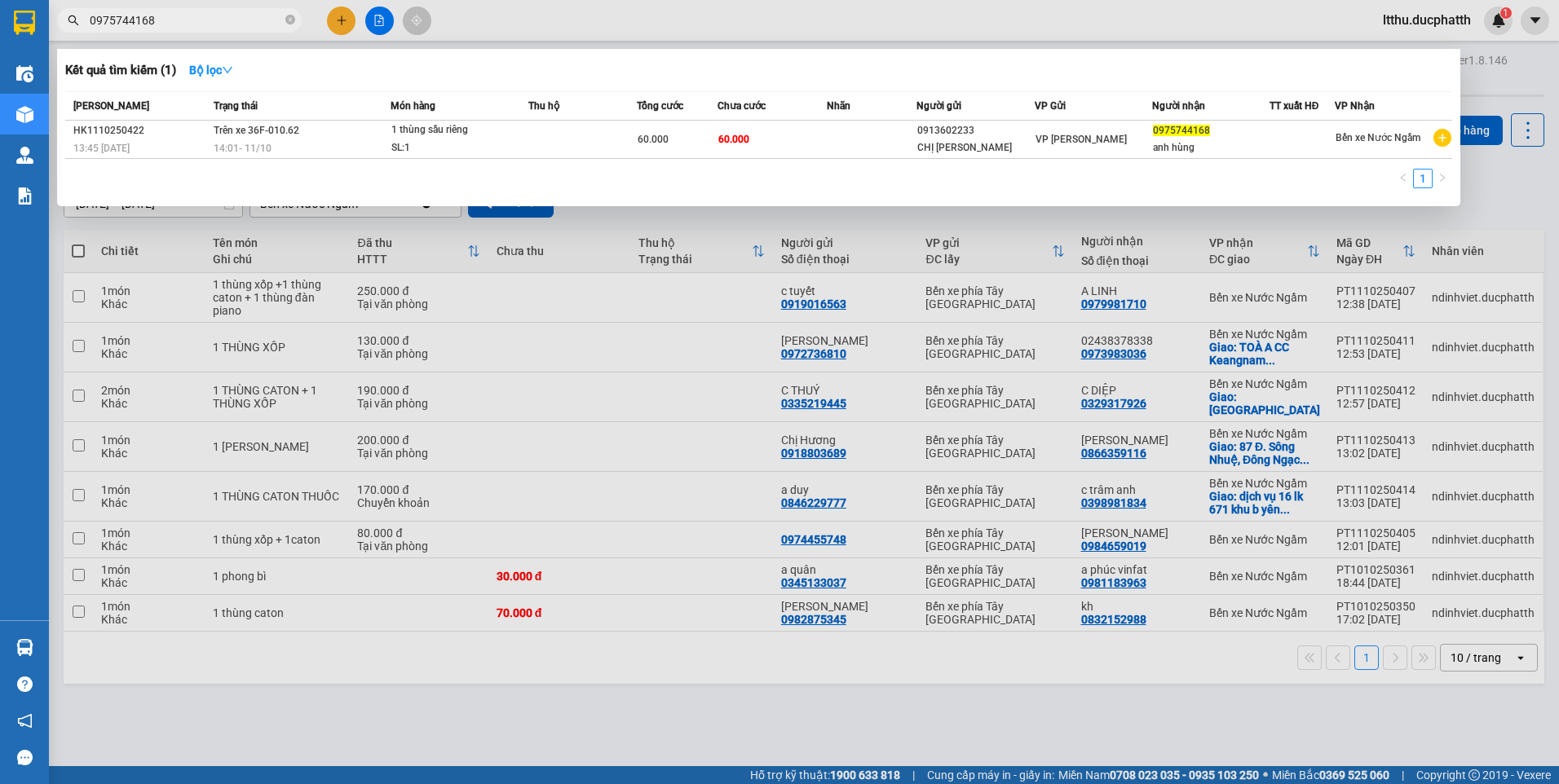
click at [226, 23] on input "0975744168" at bounding box center [185, 20] width 192 height 18
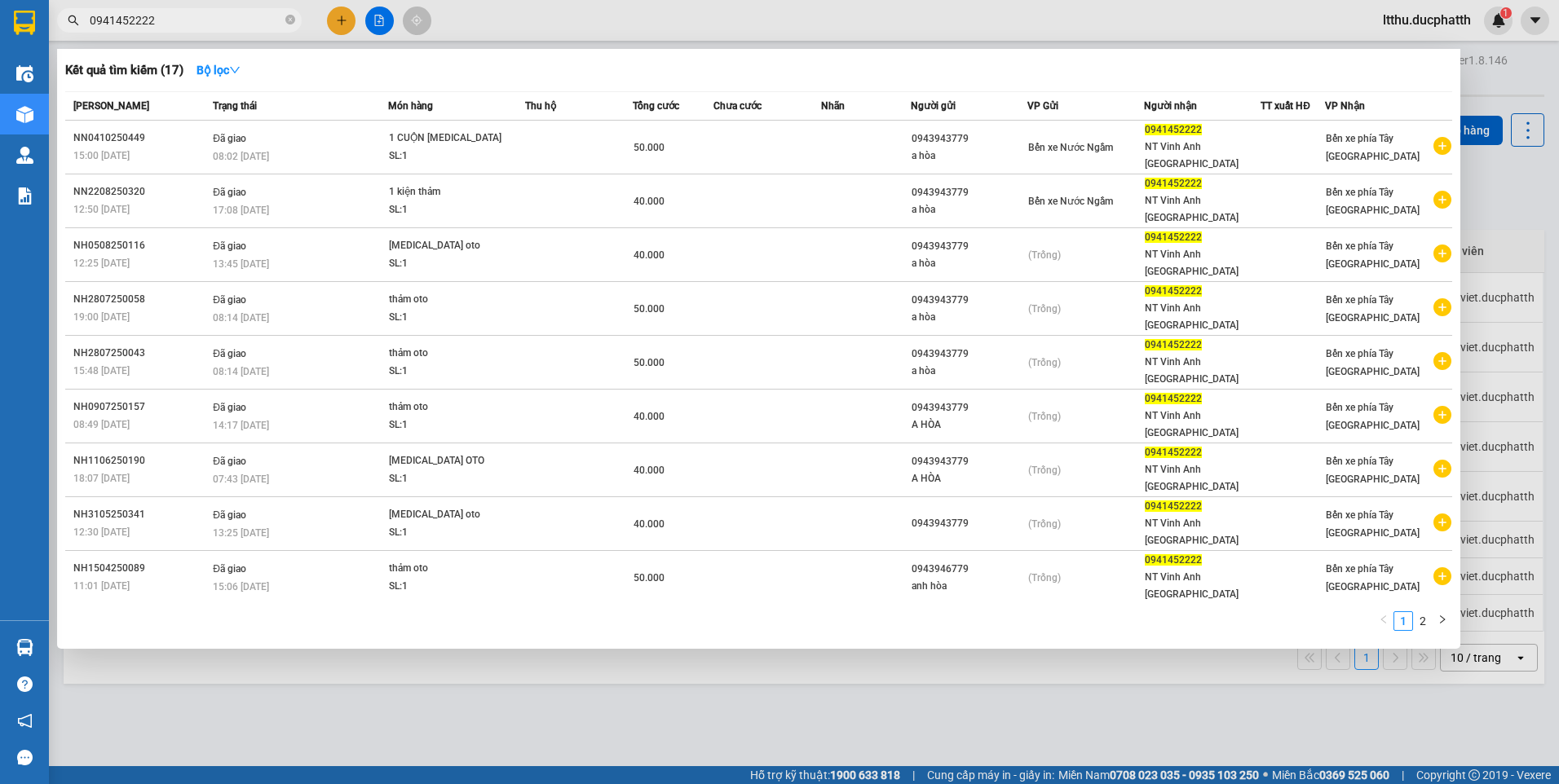
type input "0941452222"
drag, startPoint x: 89, startPoint y: 15, endPoint x: 142, endPoint y: 16, distance: 53.0
click at [178, 9] on span "0941452222" at bounding box center [178, 20] width 244 height 25
click at [158, 24] on input "0941452222" at bounding box center [185, 20] width 192 height 18
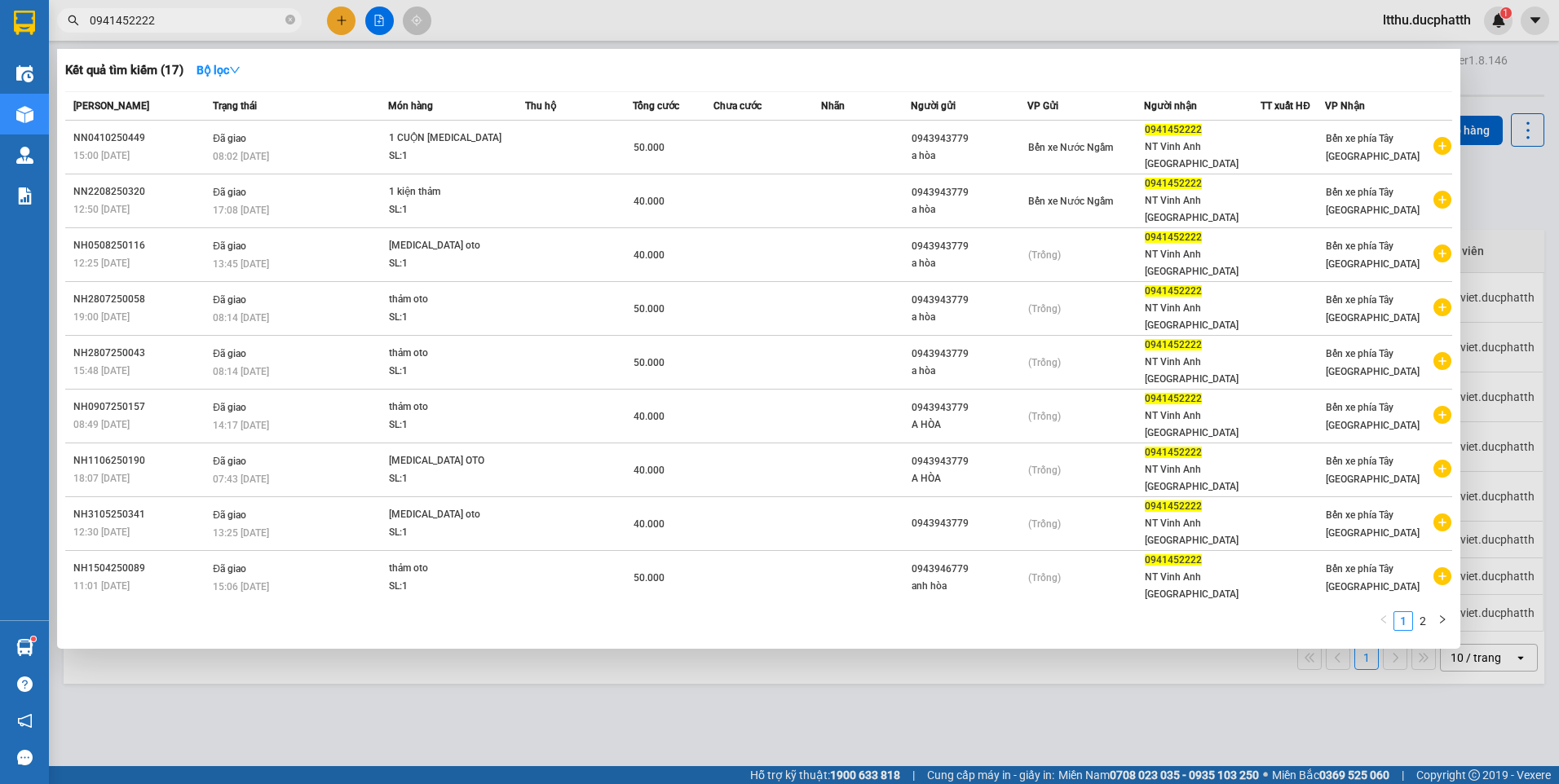
click at [581, 668] on div at bounding box center [780, 392] width 1559 height 784
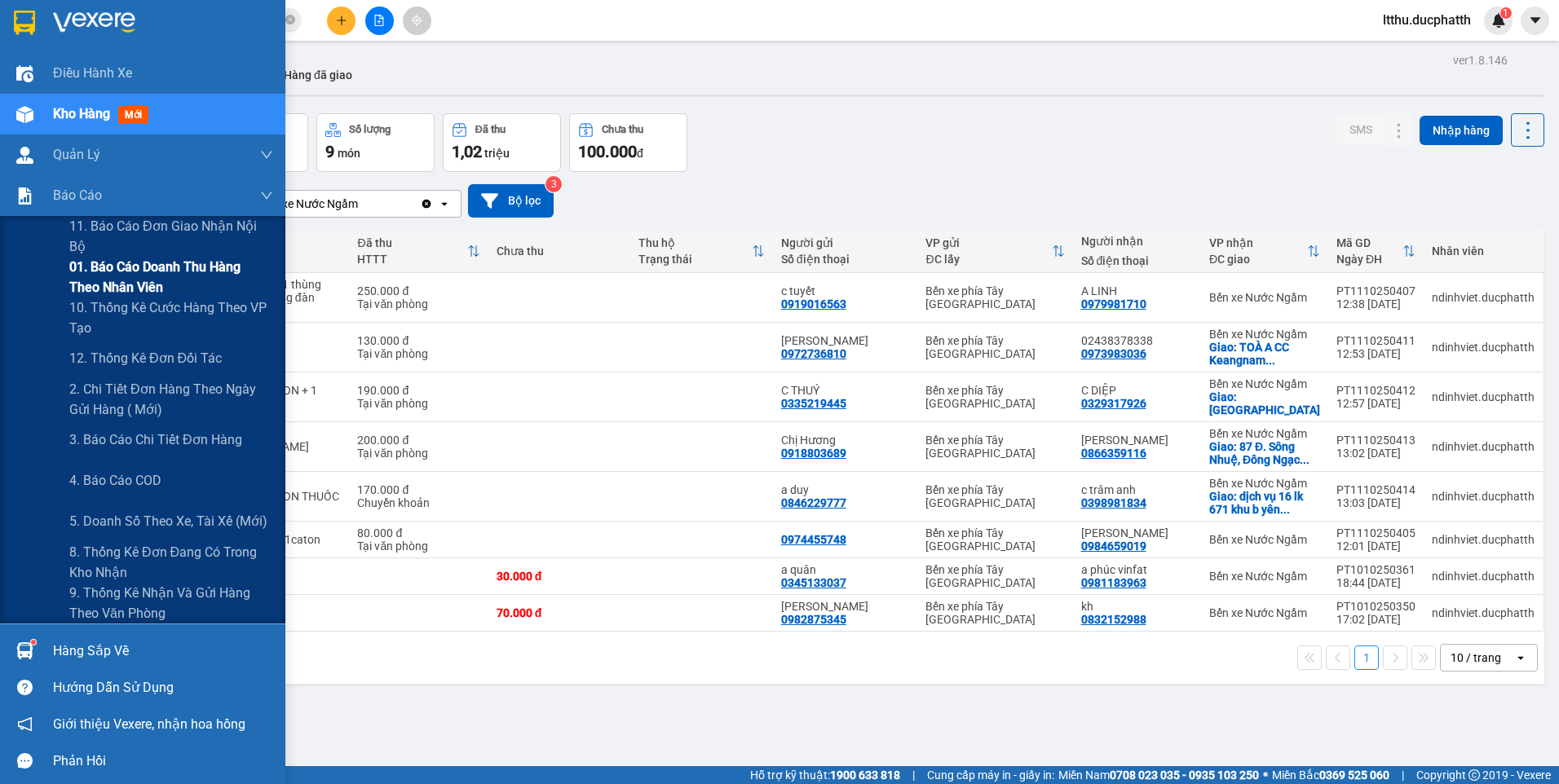
click at [156, 285] on span "01. Báo cáo doanh thu hàng theo nhân viên" at bounding box center [171, 277] width 203 height 41
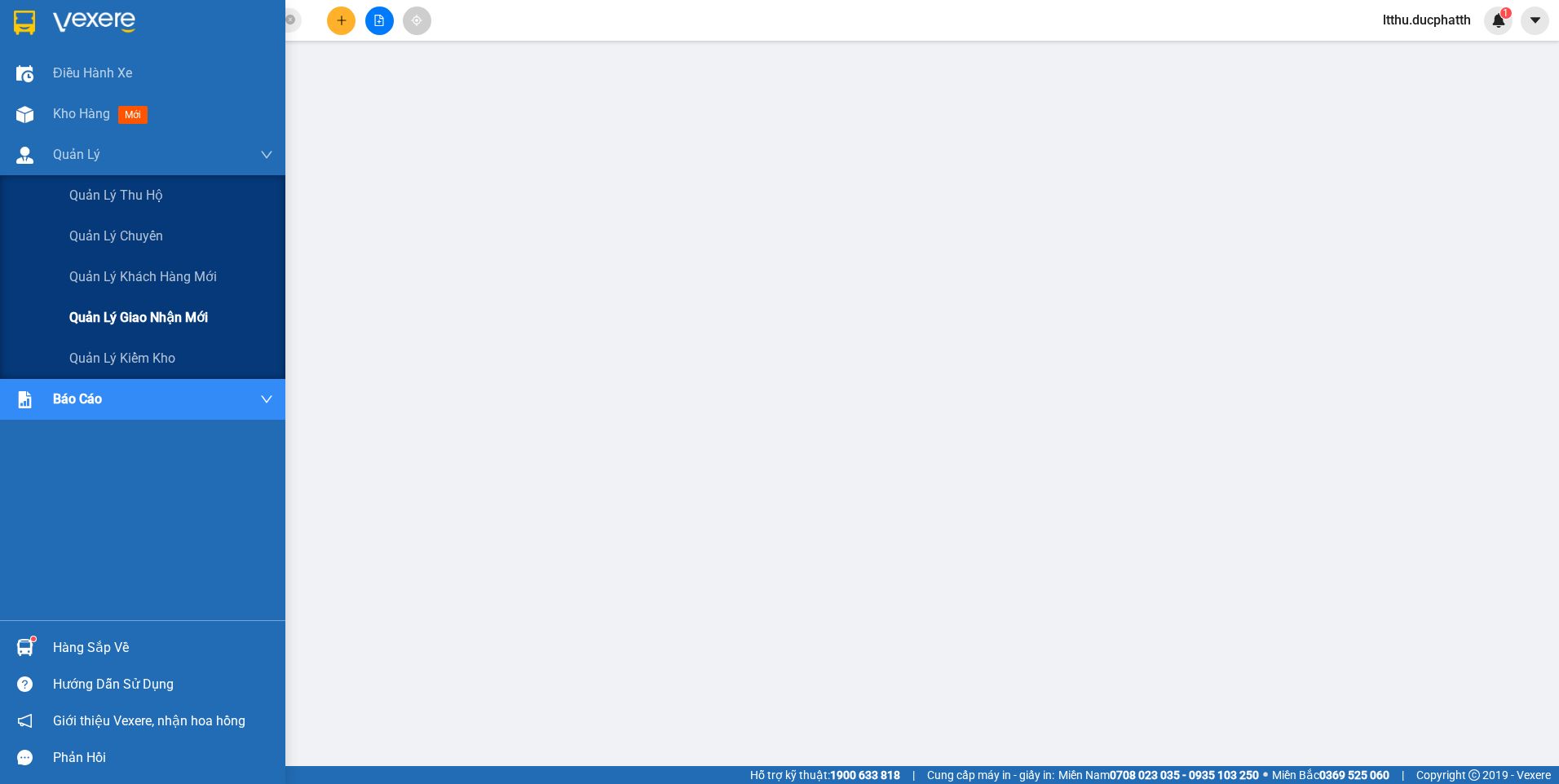
click at [144, 316] on span "Quản lý giao nhận mới" at bounding box center [139, 317] width 139 height 20
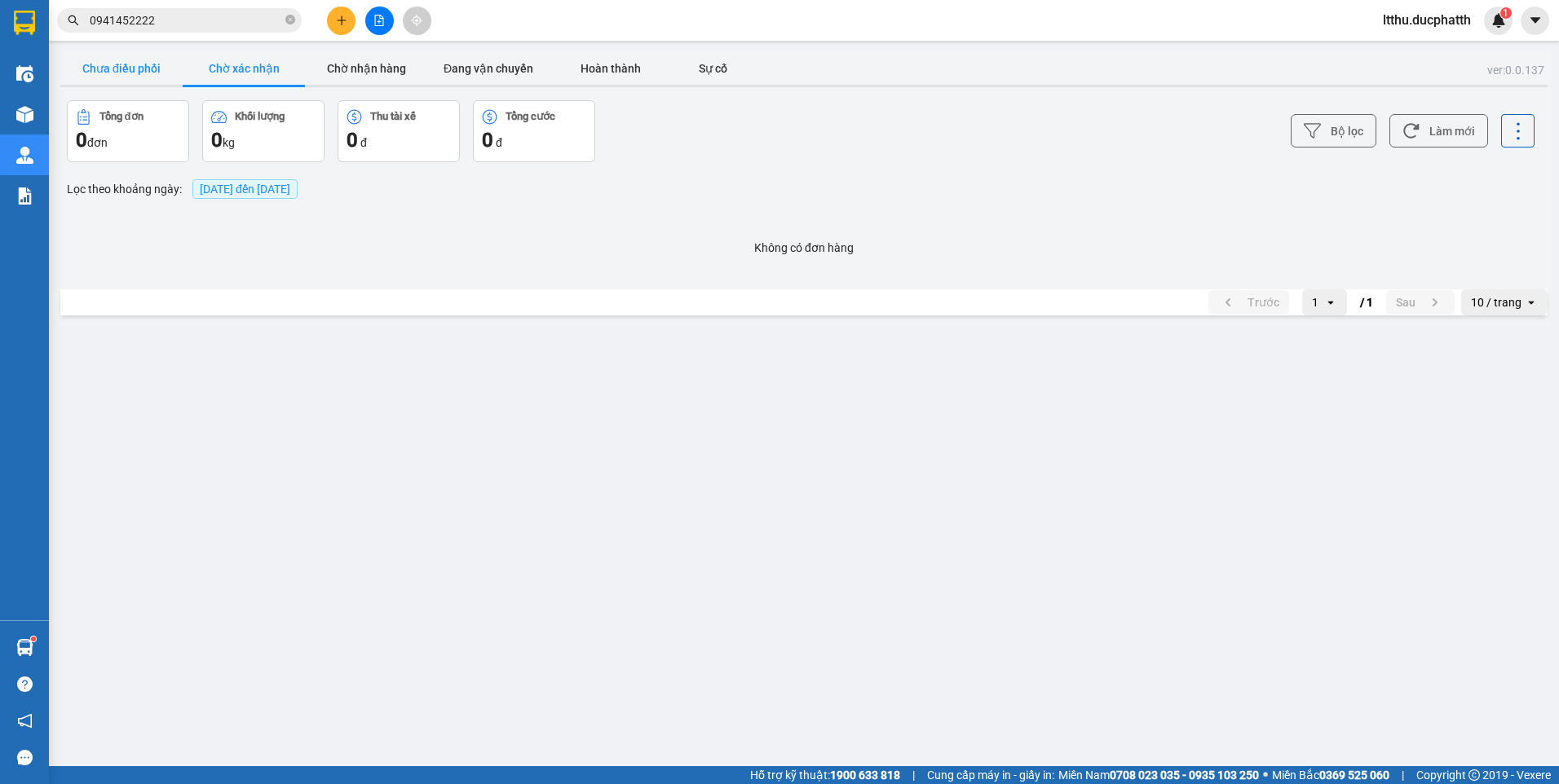
click at [145, 71] on button "Chưa điều phối" at bounding box center [122, 68] width 123 height 33
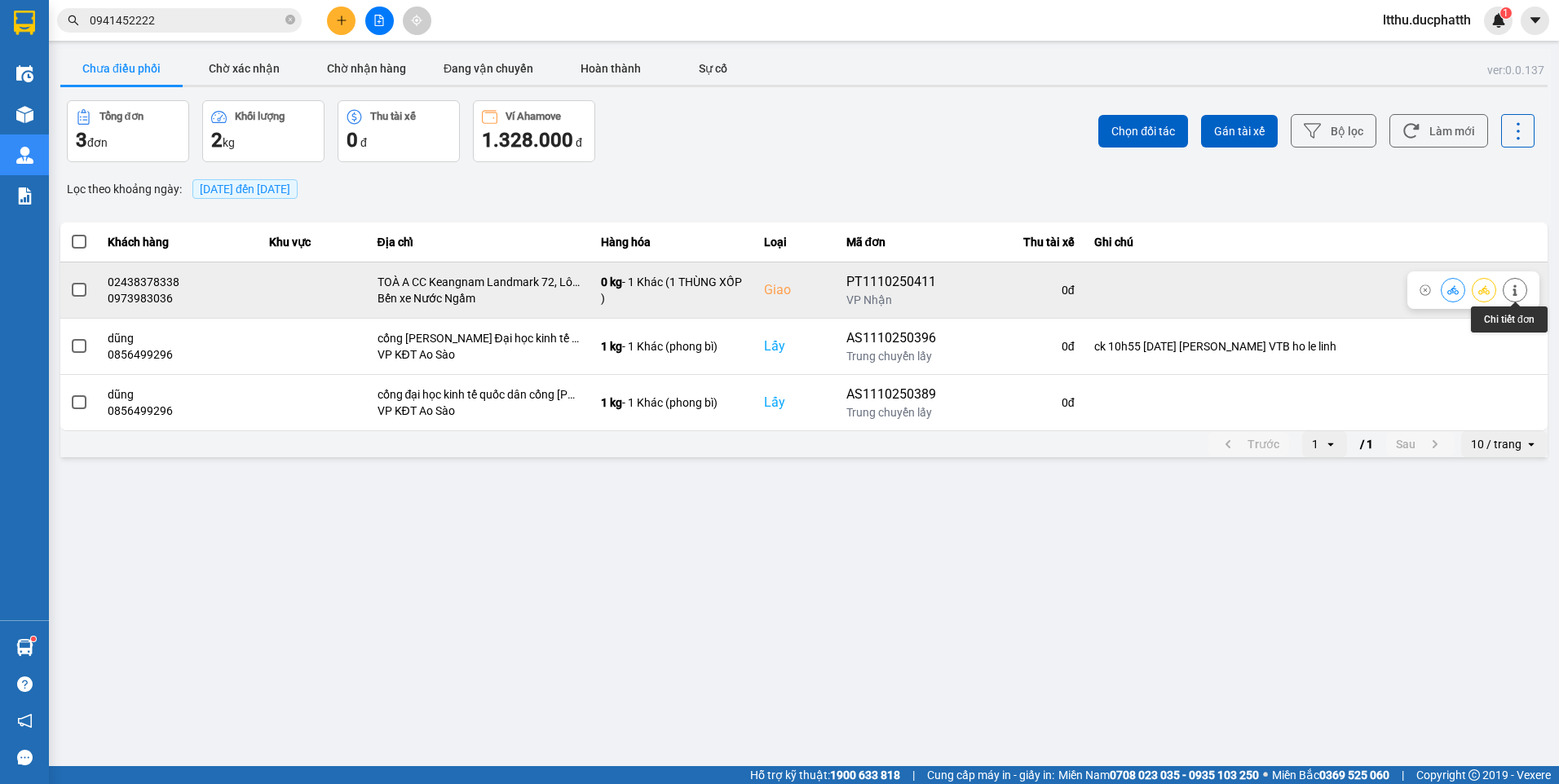
click at [1522, 297] on button at bounding box center [1514, 289] width 23 height 29
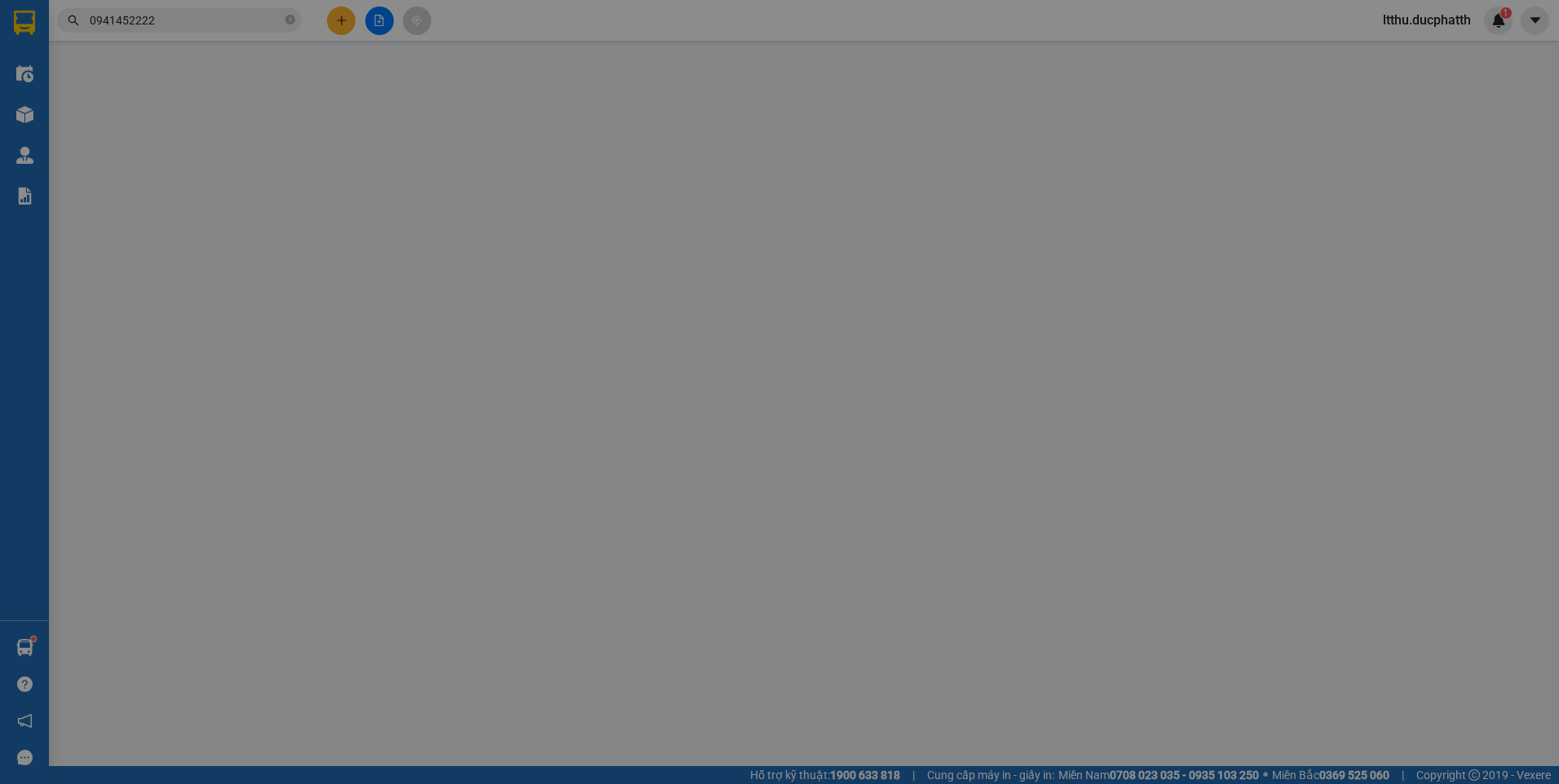
type input "0972736810"
type input "C PHƯƠNG"
type input "0973983036"
type input "02438378338"
checkbox input "true"
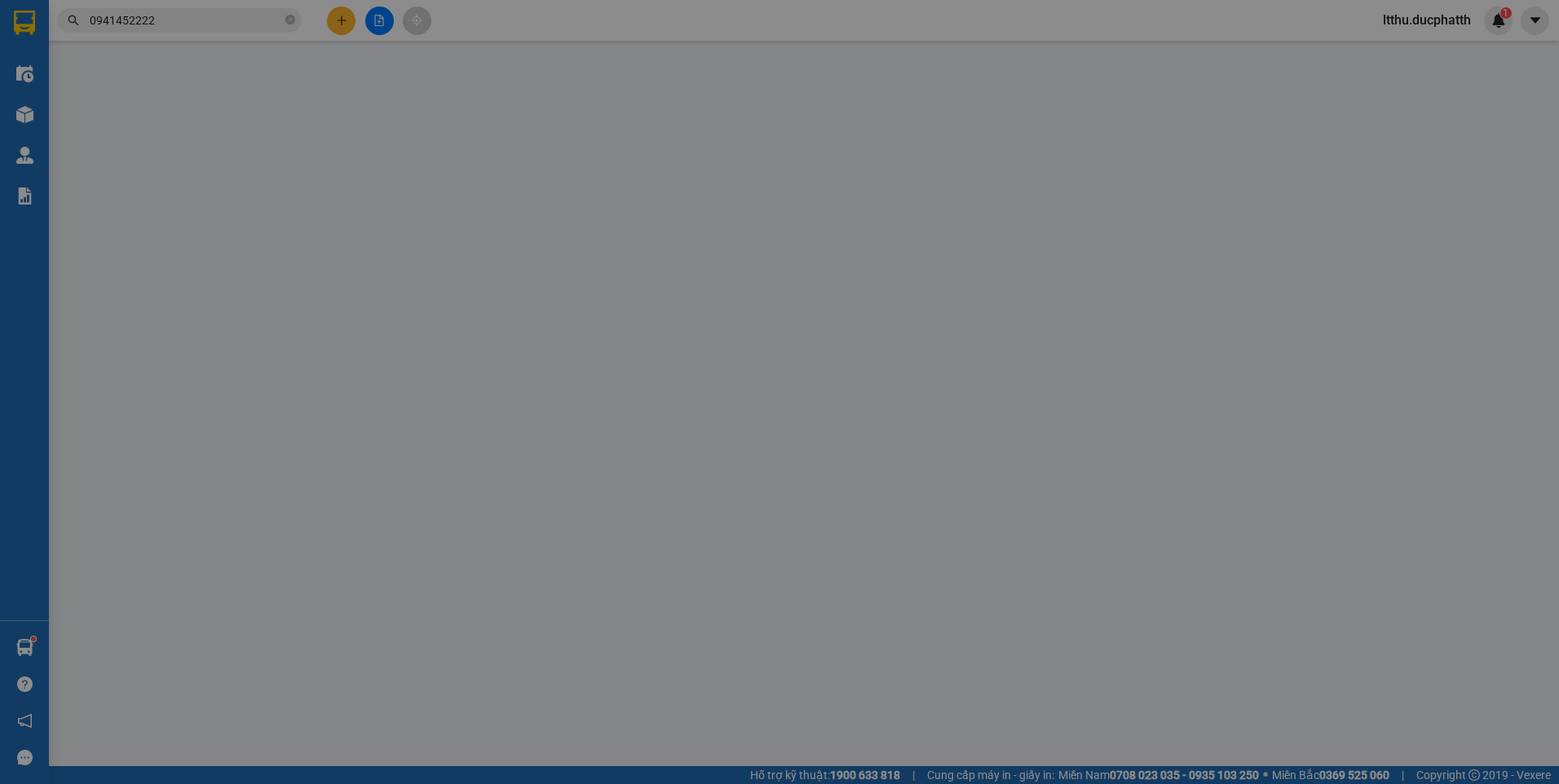
type input "TOÀ A CC Keangnam Landmark 72, Lô E6, Khu đô thị mới Cầu Giấy, Nam Từ Liêm"
type input "0"
type input "130.000"
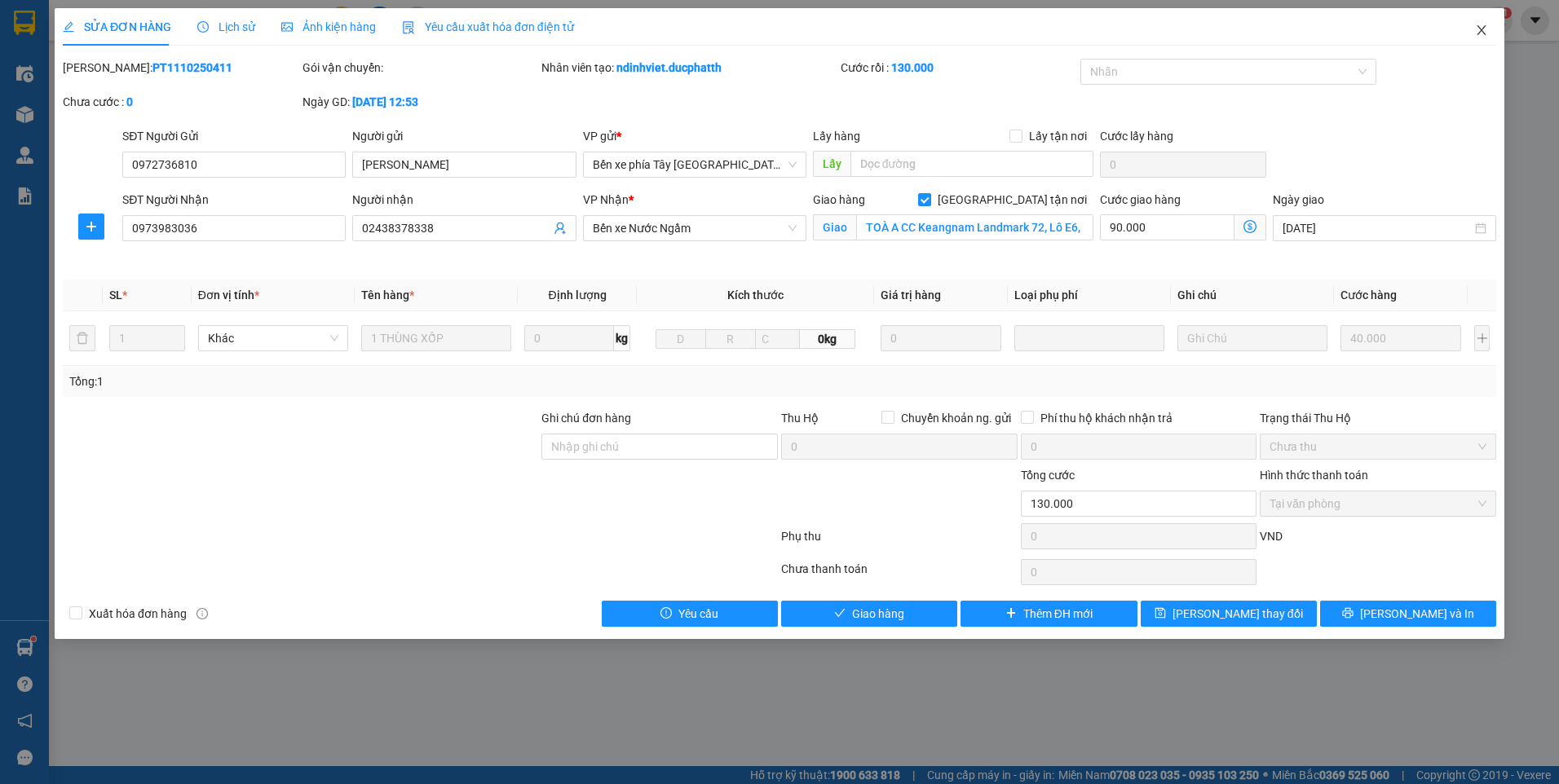
click at [1484, 34] on icon "close" at bounding box center [1480, 30] width 13 height 13
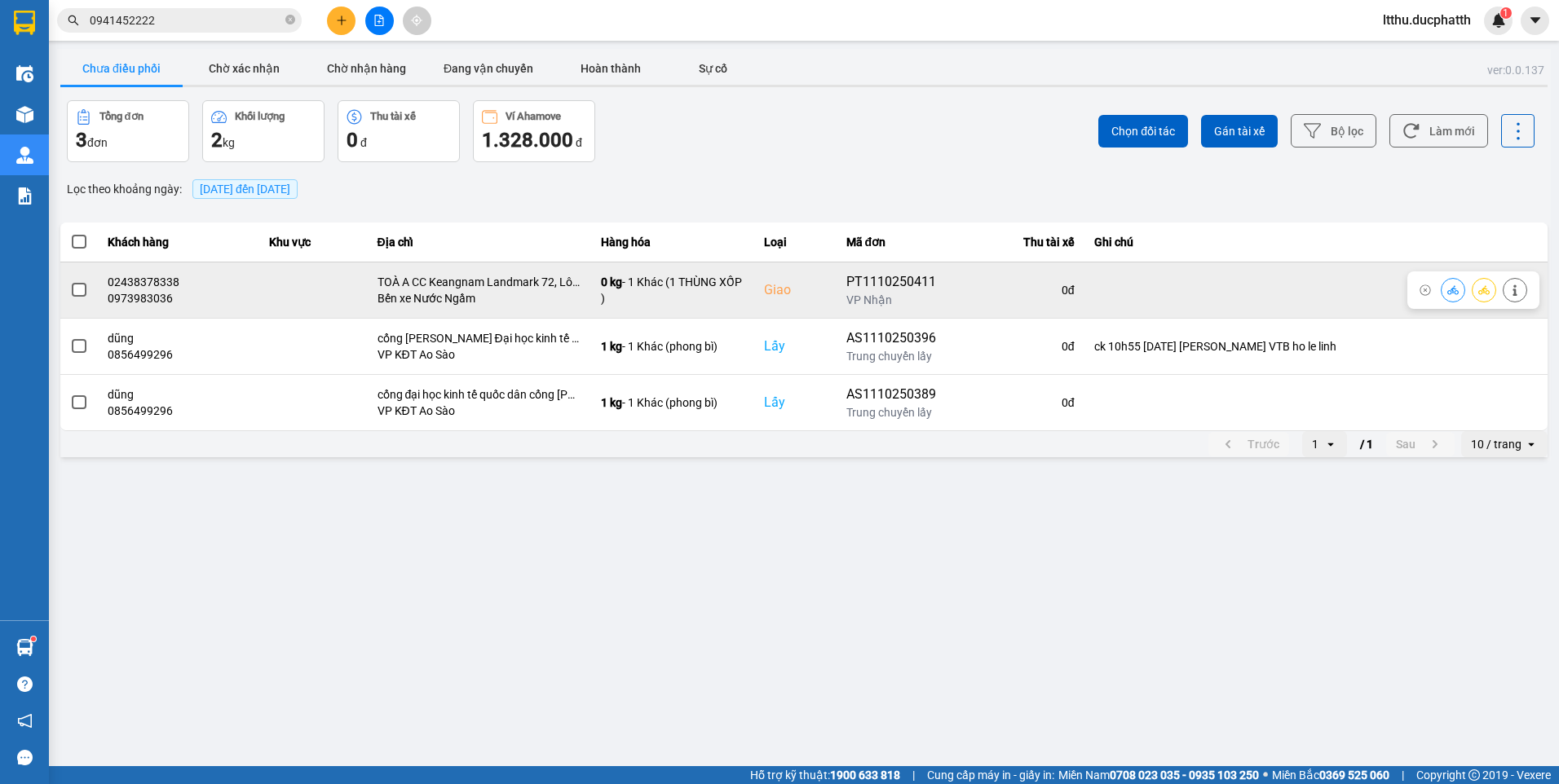
click at [1452, 292] on icon at bounding box center [1451, 289] width 11 height 9
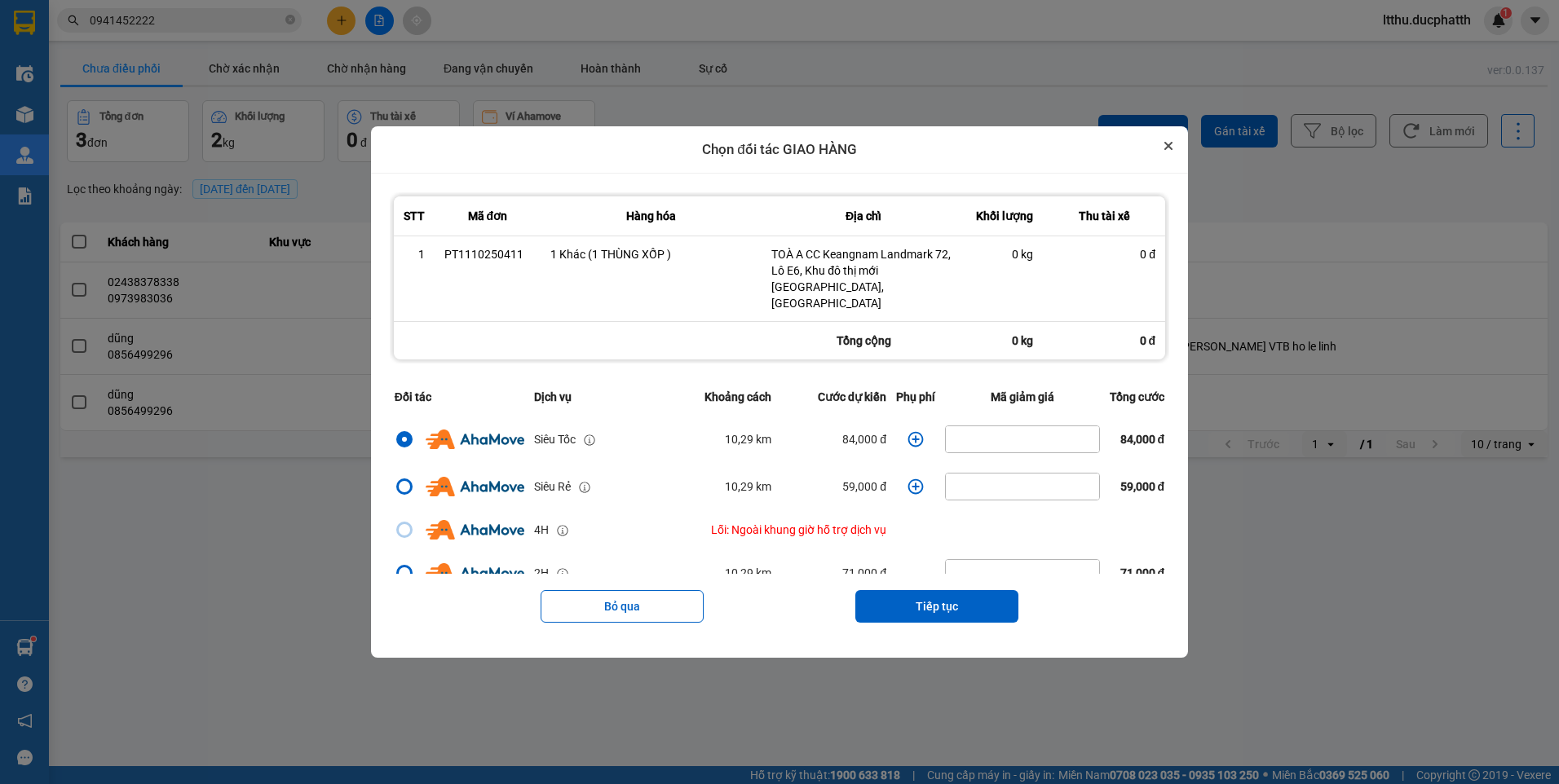
click at [1171, 149] on icon "Close" at bounding box center [1168, 145] width 7 height 7
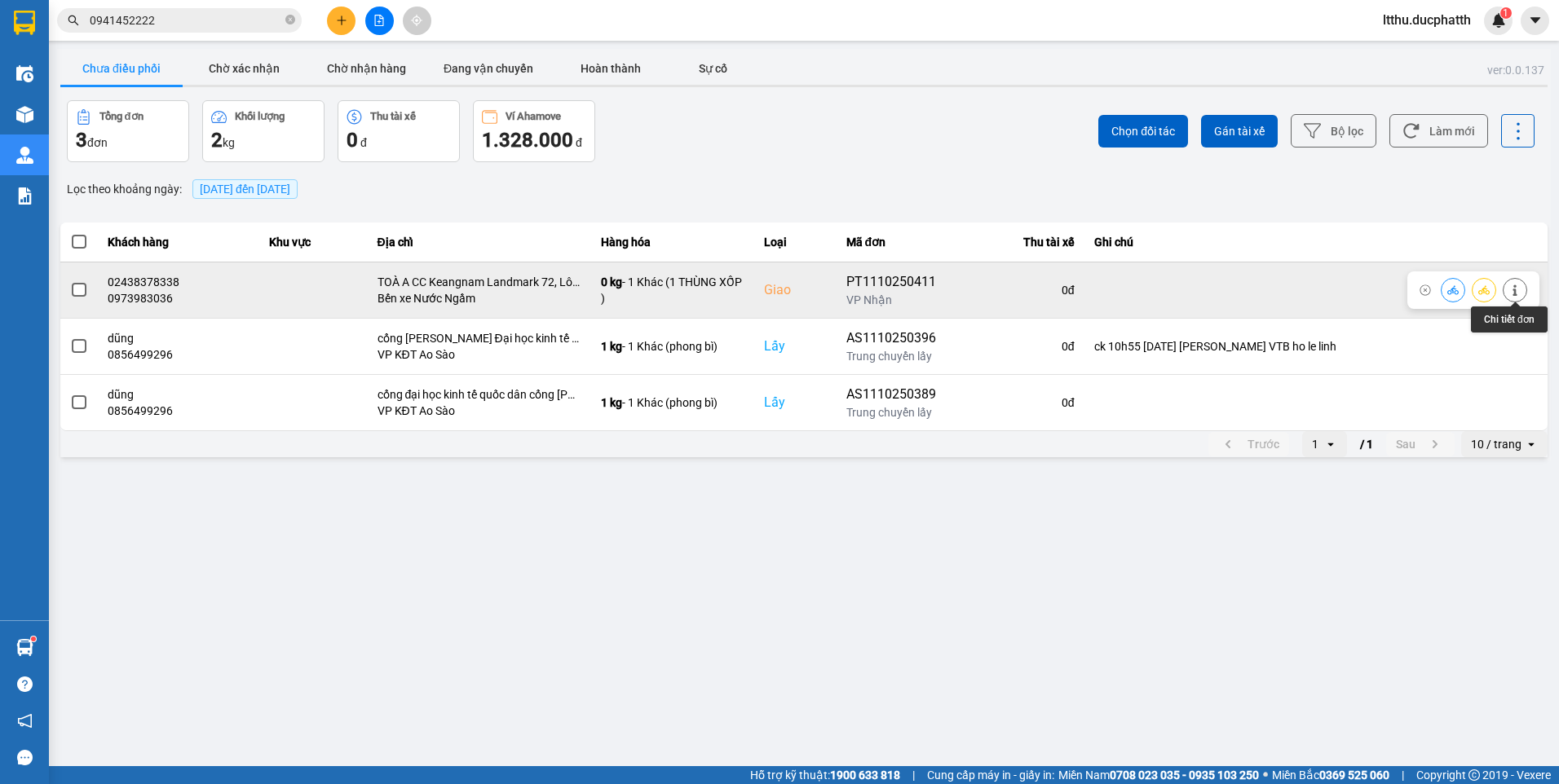
click at [1516, 288] on icon at bounding box center [1514, 289] width 11 height 11
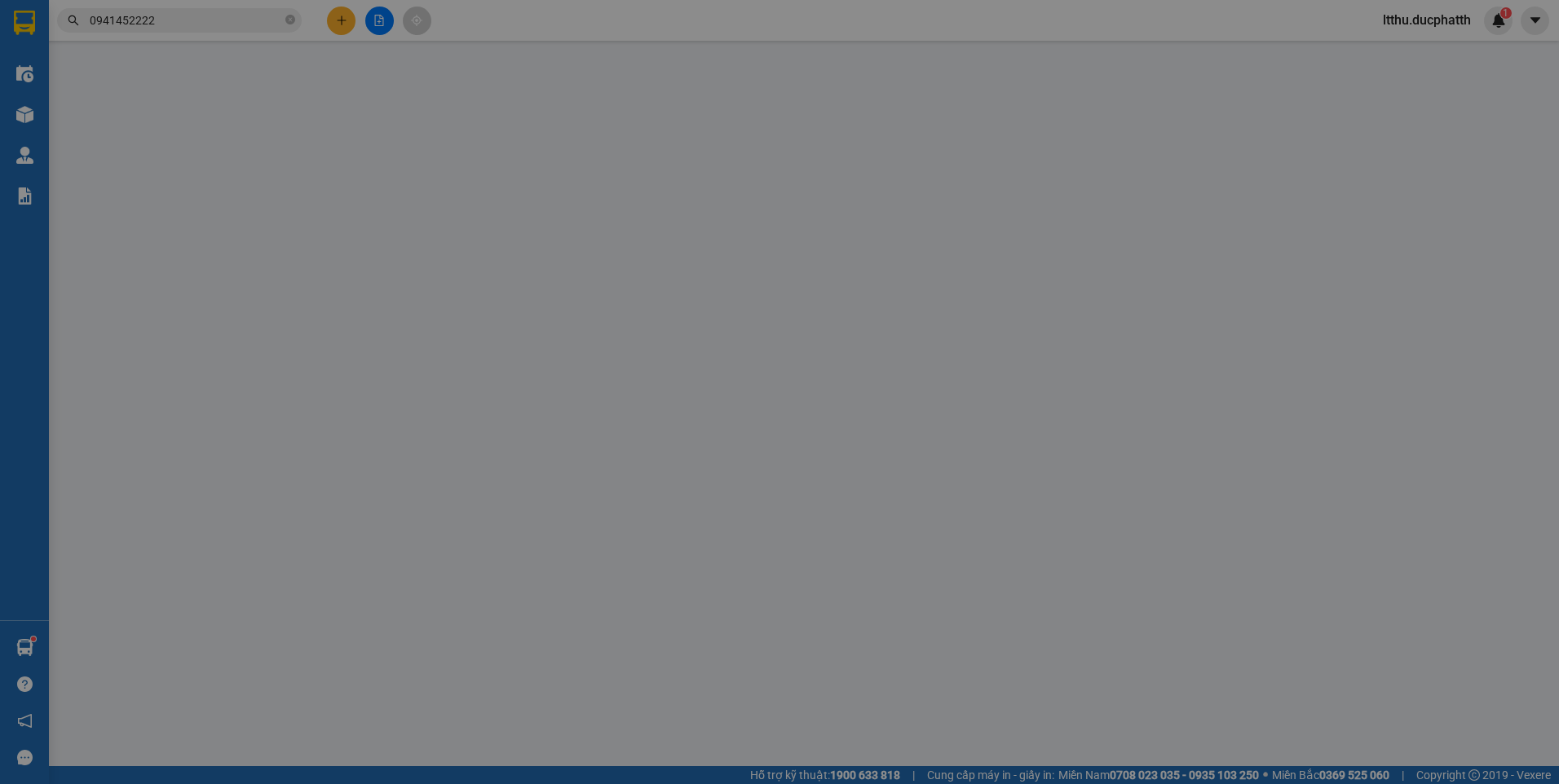
type input "0972736810"
type input "C PHƯƠNG"
type input "0973983036"
type input "02438378338"
checkbox input "true"
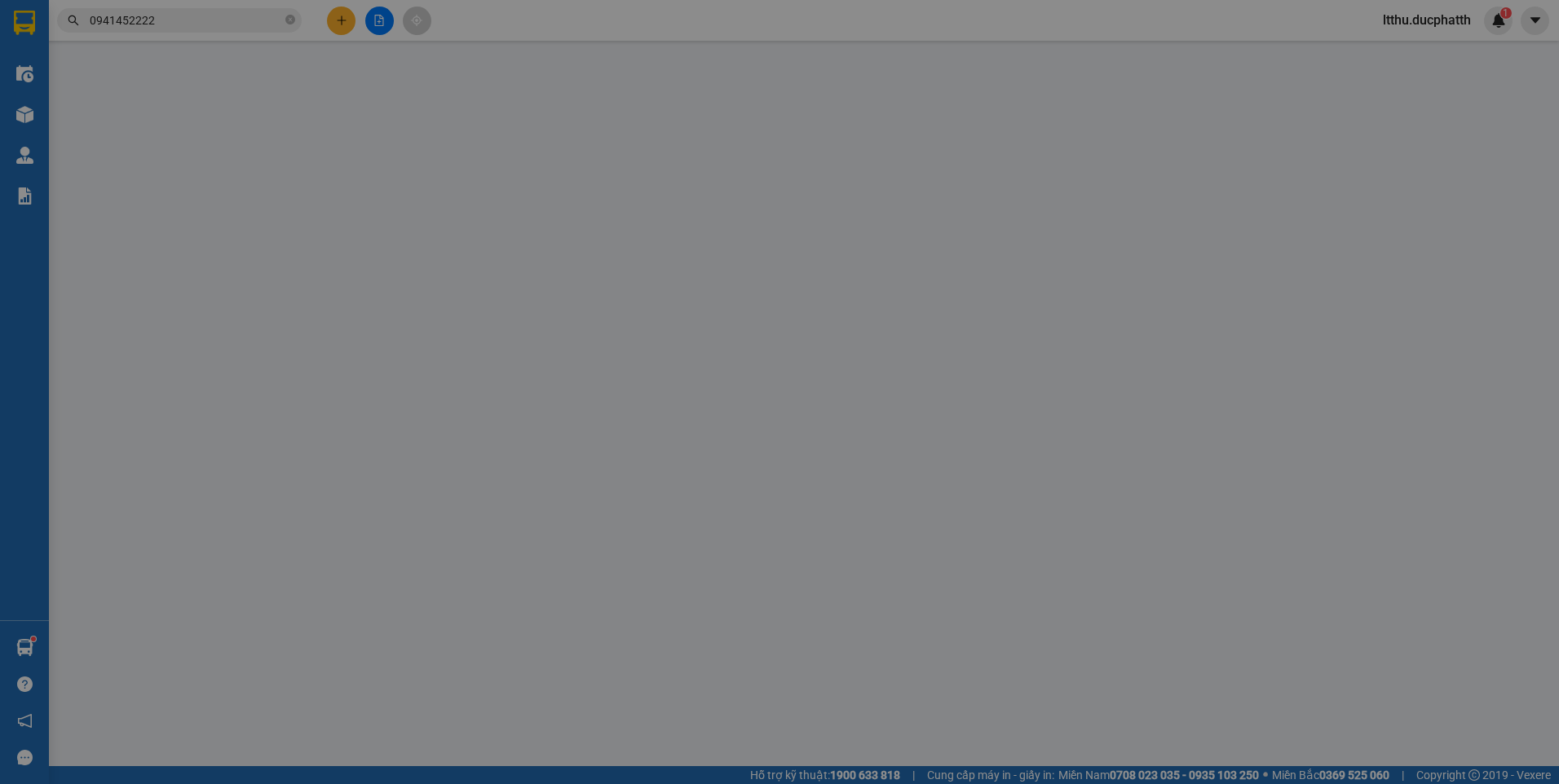
type input "TOÀ A CC Keangnam Landmark 72, Lô E6, Khu đô thị mới Cầu Giấy, Nam Từ Liêm"
type input "0"
type input "130.000"
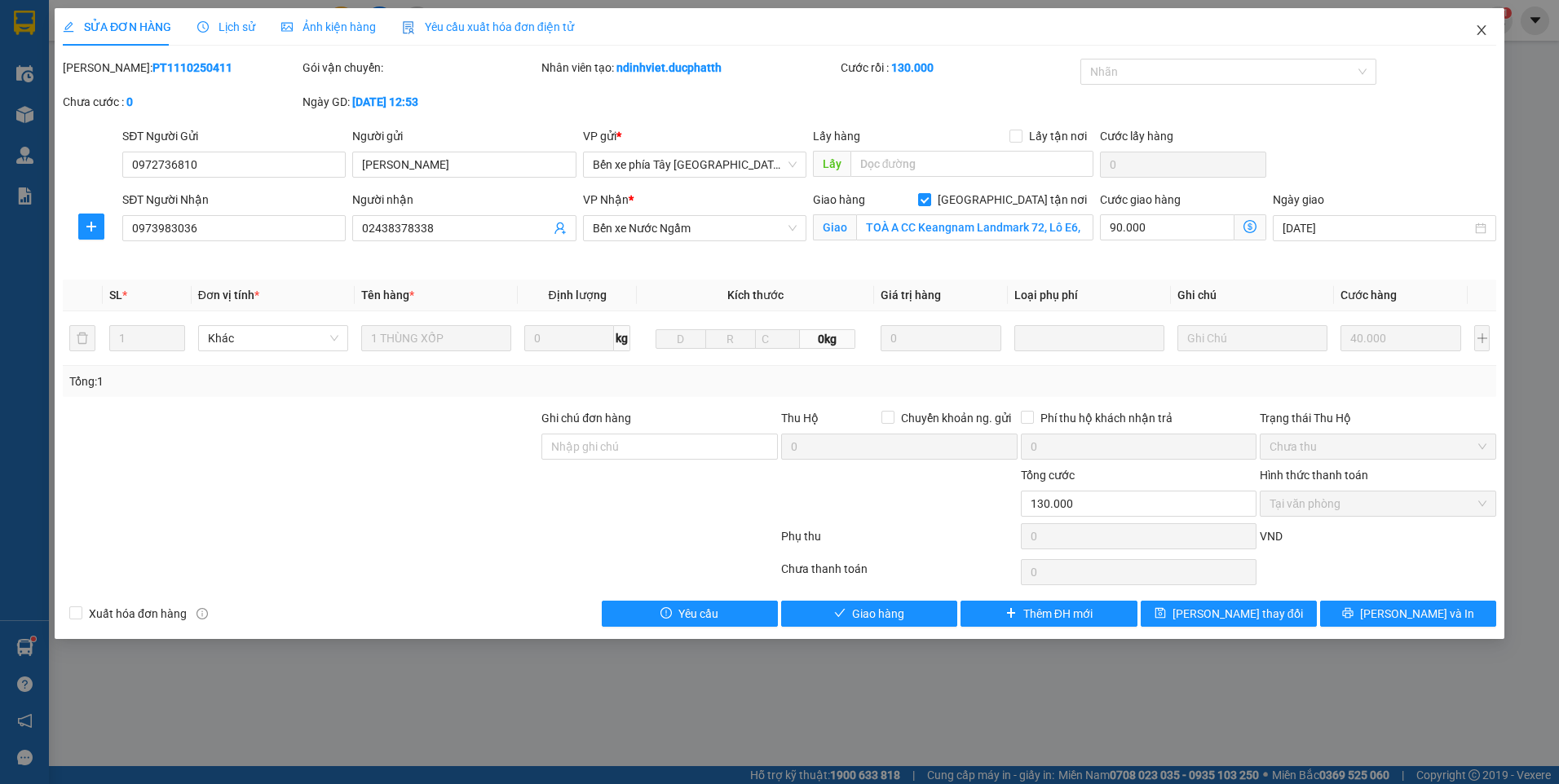
click at [1480, 34] on icon "close" at bounding box center [1480, 30] width 13 height 13
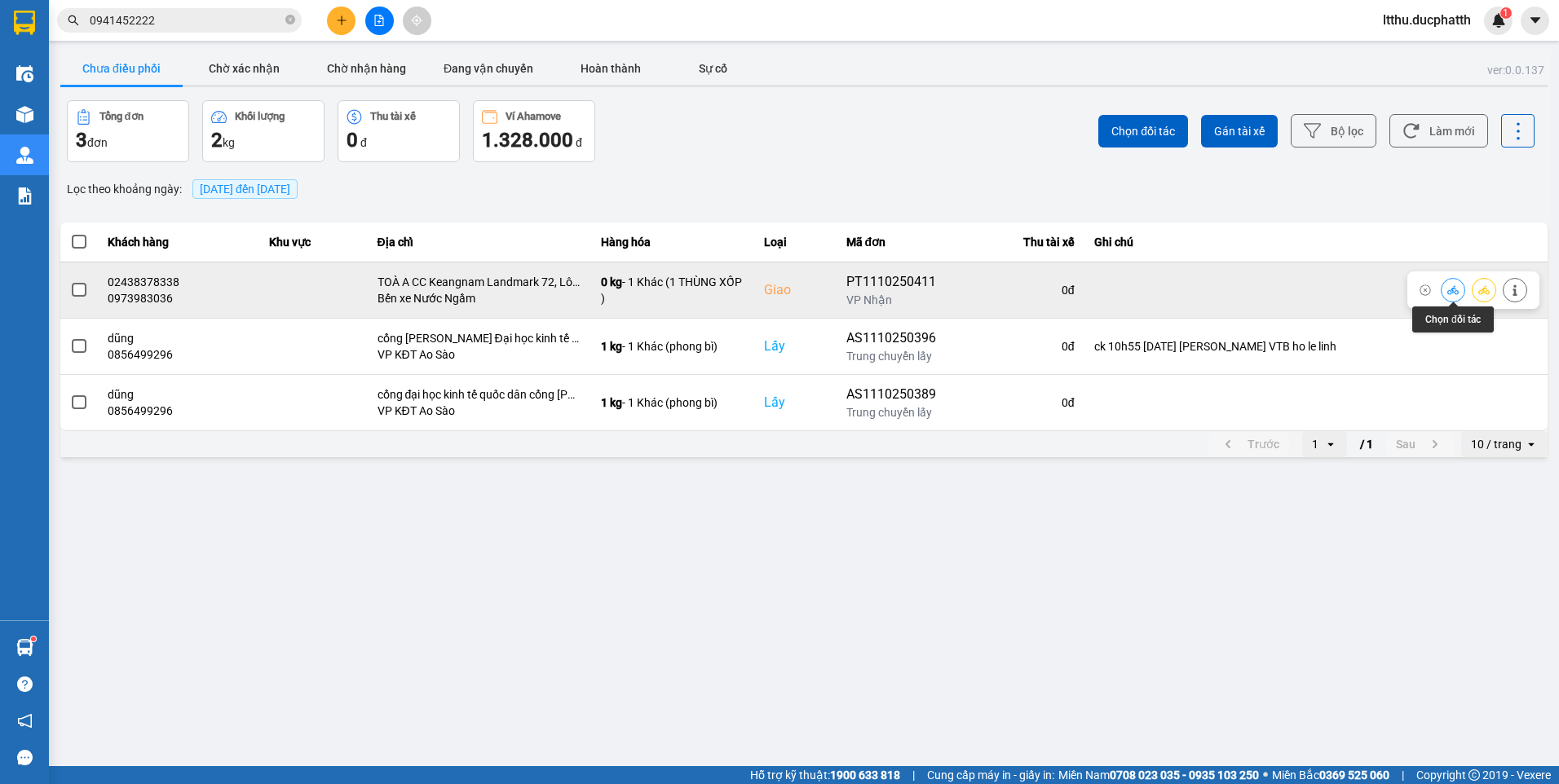
click at [1449, 292] on icon at bounding box center [1451, 289] width 11 height 11
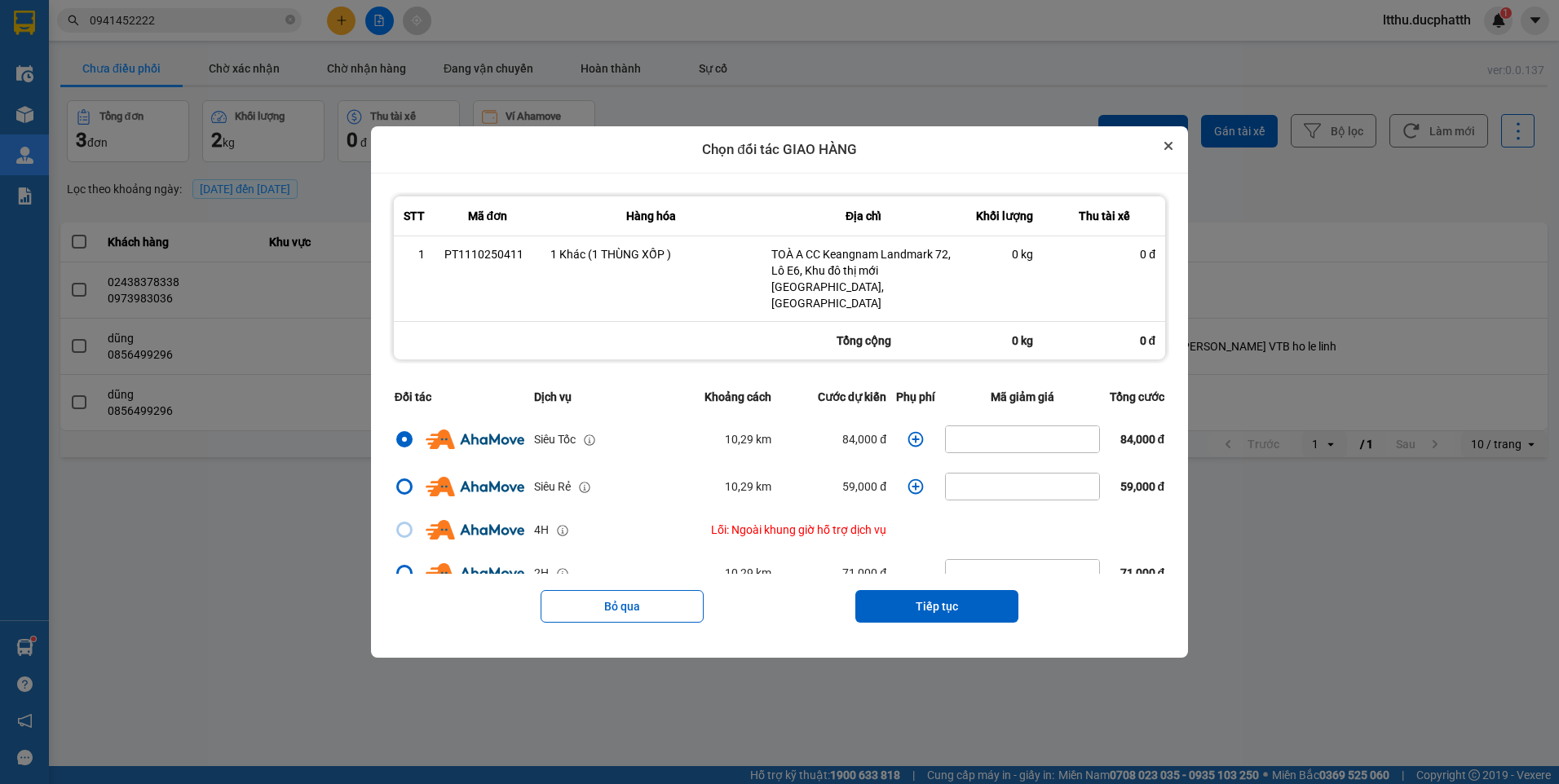
click at [1171, 149] on icon "Close" at bounding box center [1168, 145] width 7 height 7
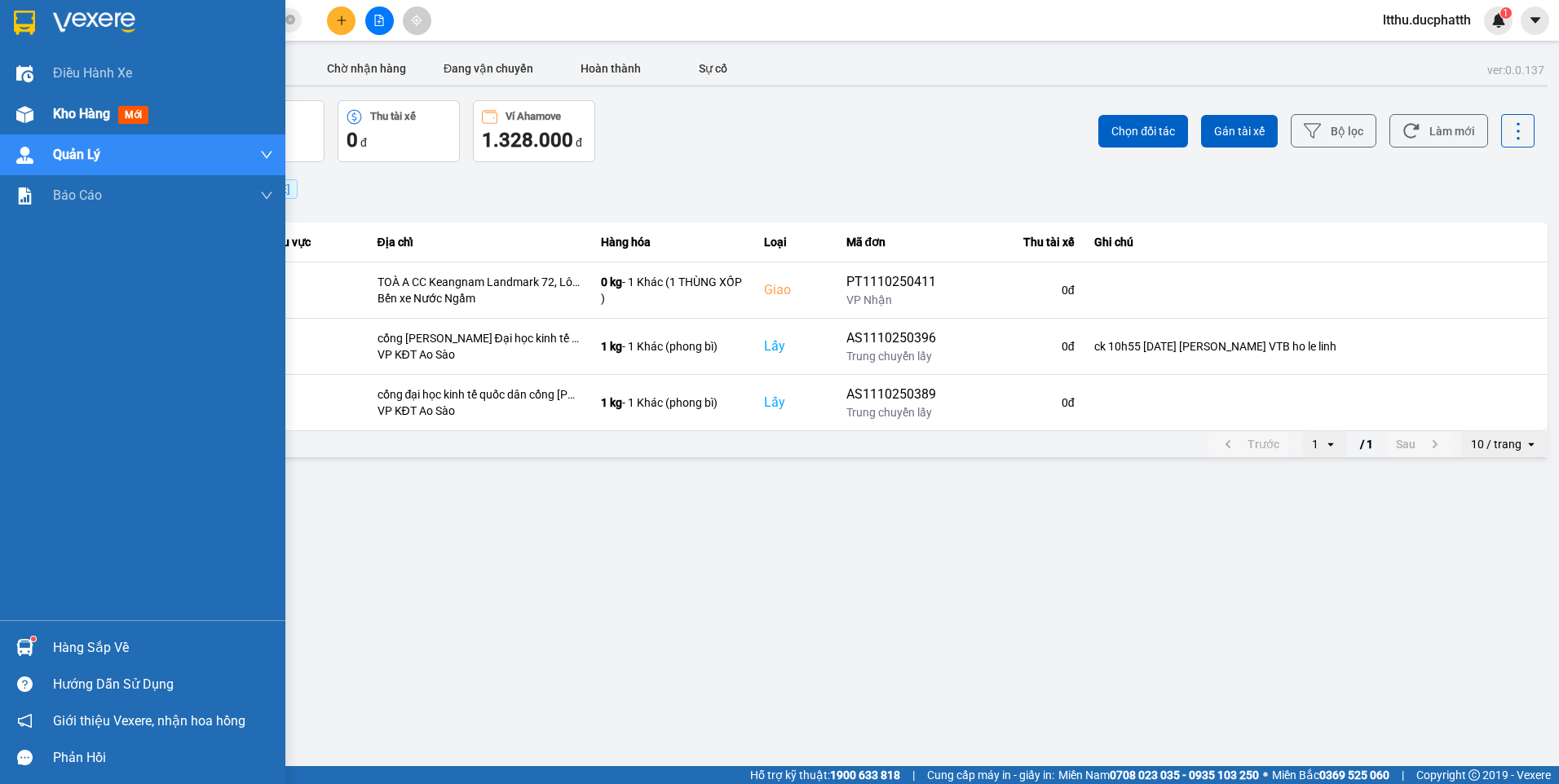
click at [113, 113] on div "Kho hàng mới" at bounding box center [104, 114] width 102 height 20
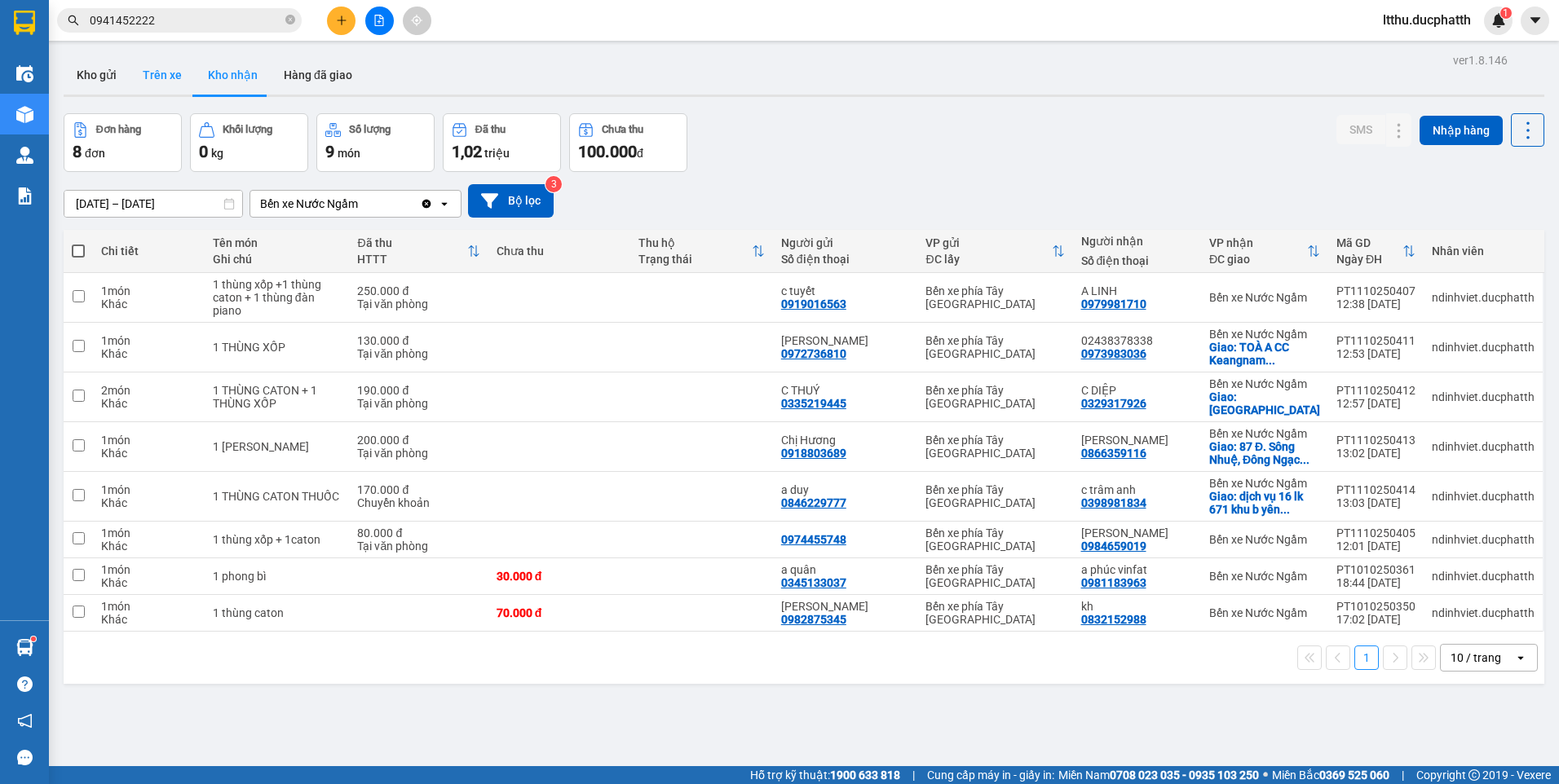
click at [148, 83] on button "Trên xe" at bounding box center [161, 75] width 65 height 39
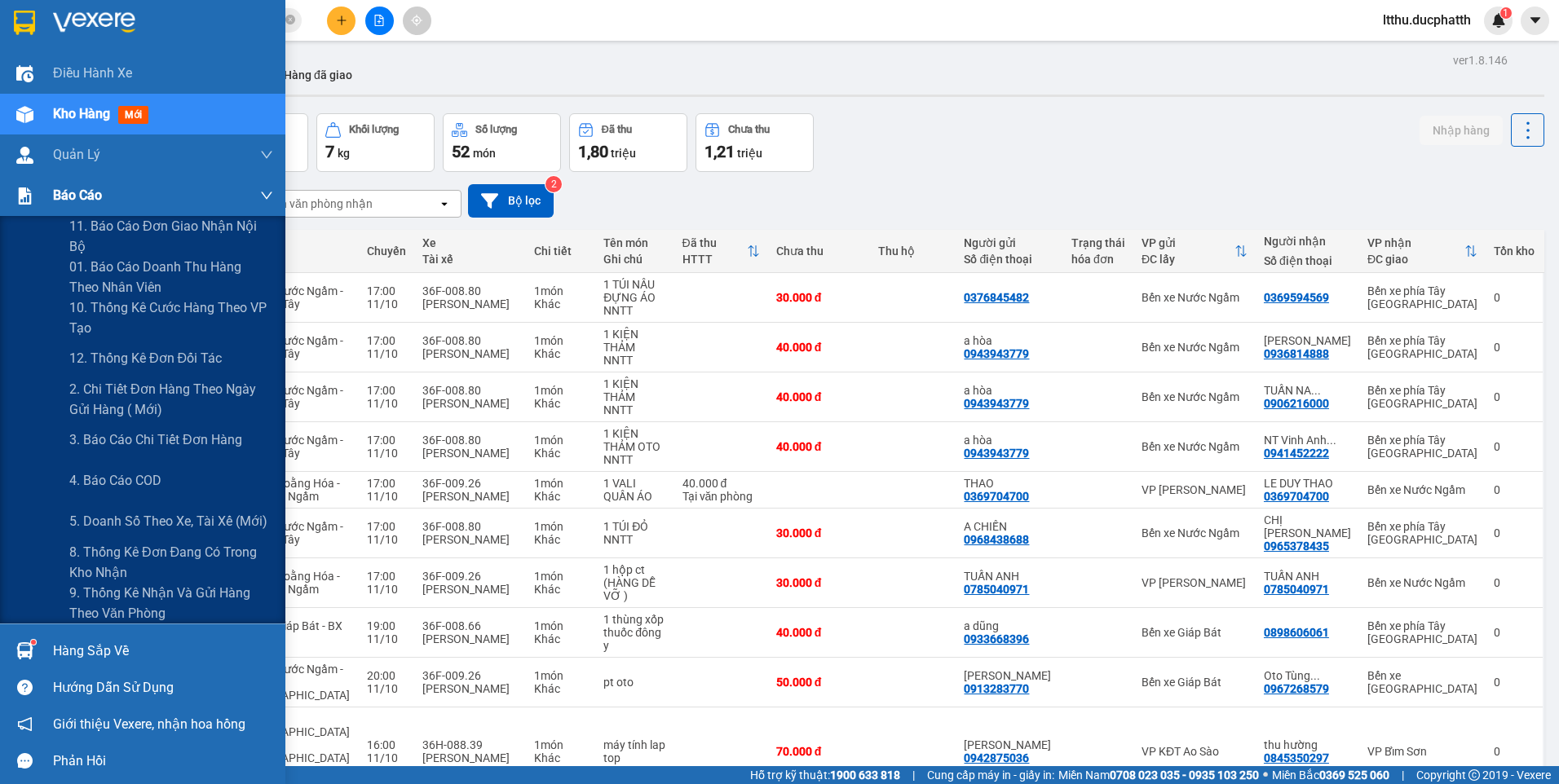
click at [33, 198] on img at bounding box center [24, 195] width 17 height 17
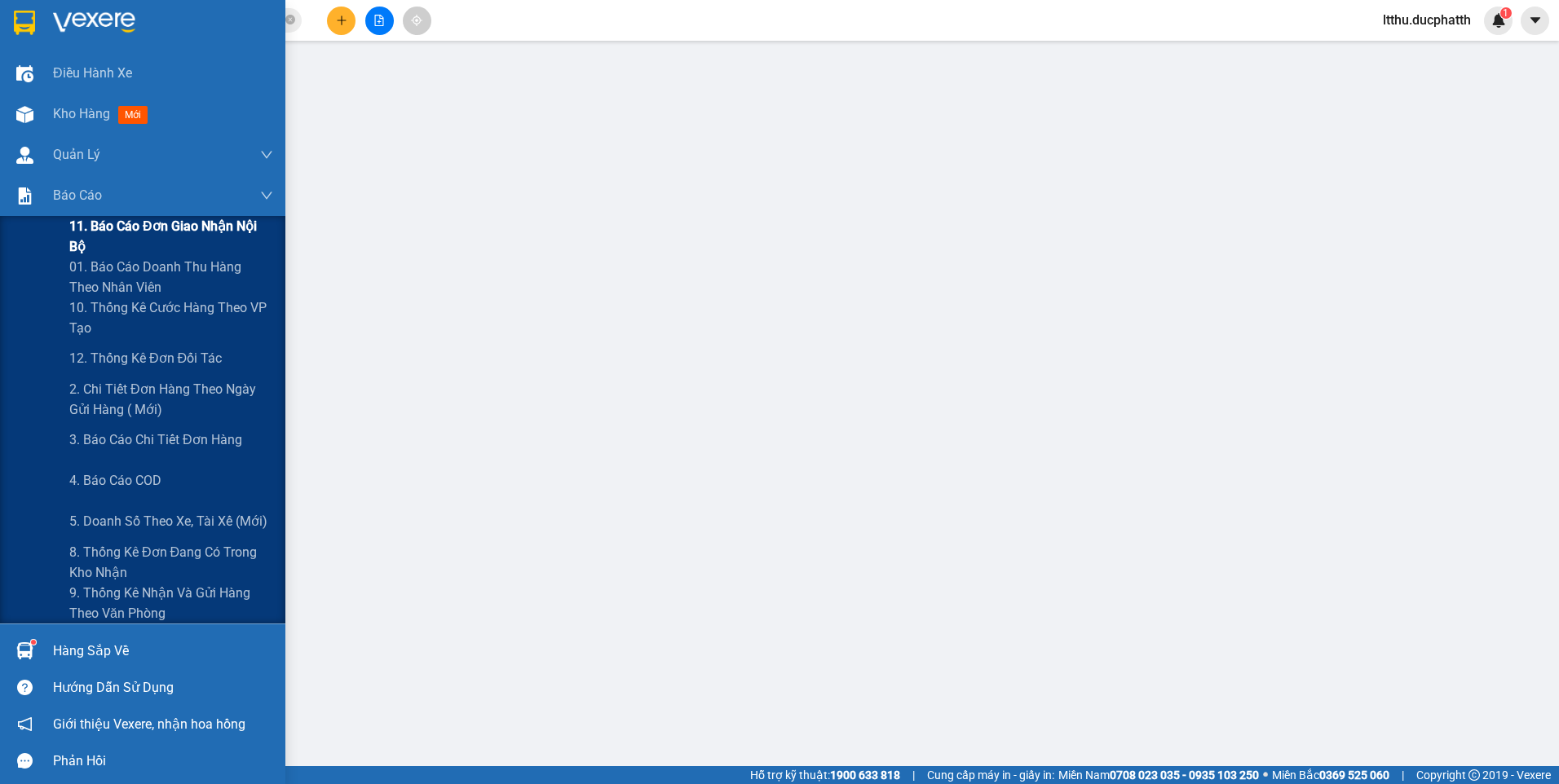
click at [191, 233] on span "11. Báo cáo đơn giao nhận nội bộ" at bounding box center [171, 236] width 203 height 41
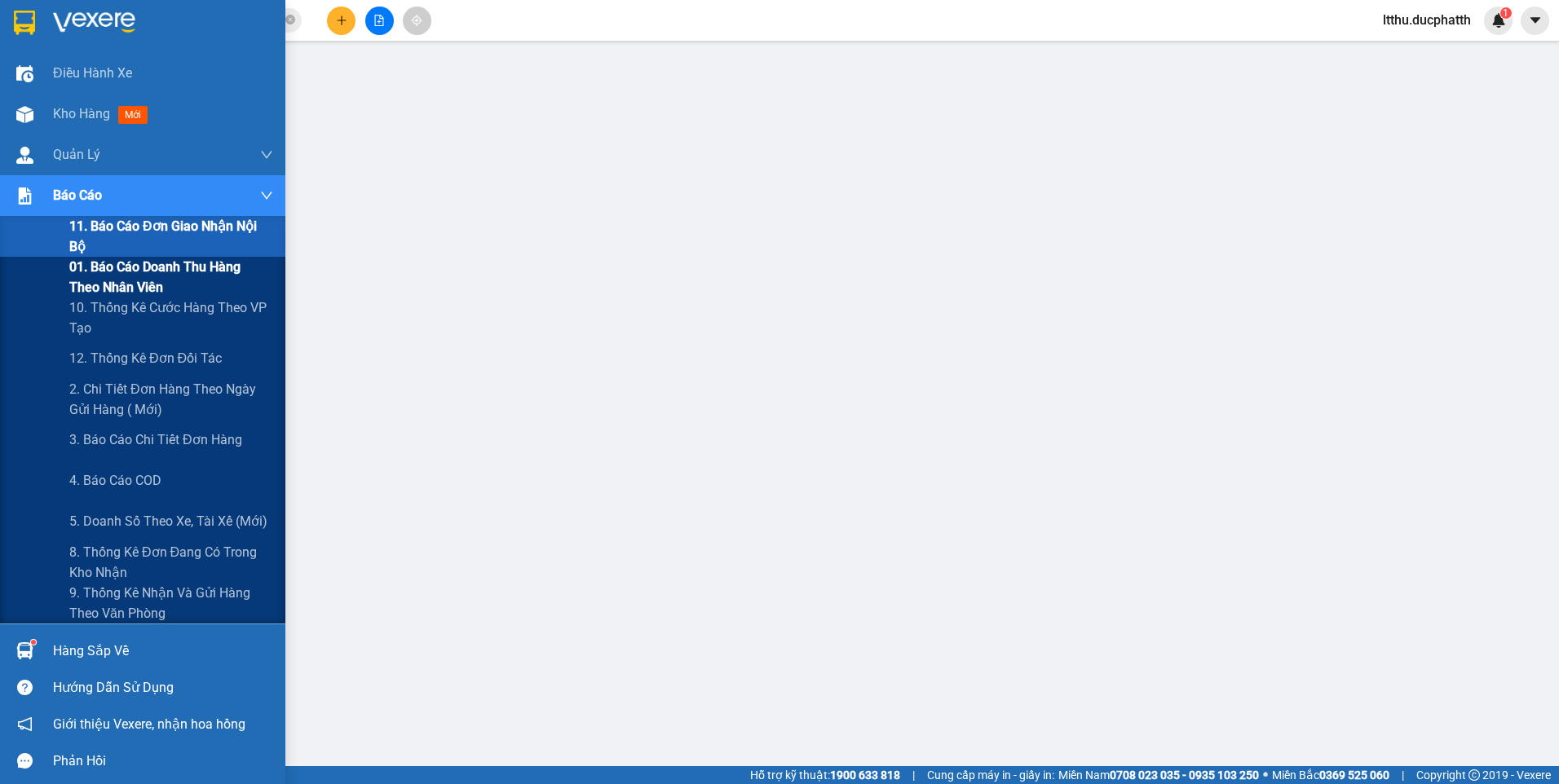
click at [123, 269] on span "01. Báo cáo doanh thu hàng theo nhân viên" at bounding box center [171, 277] width 203 height 41
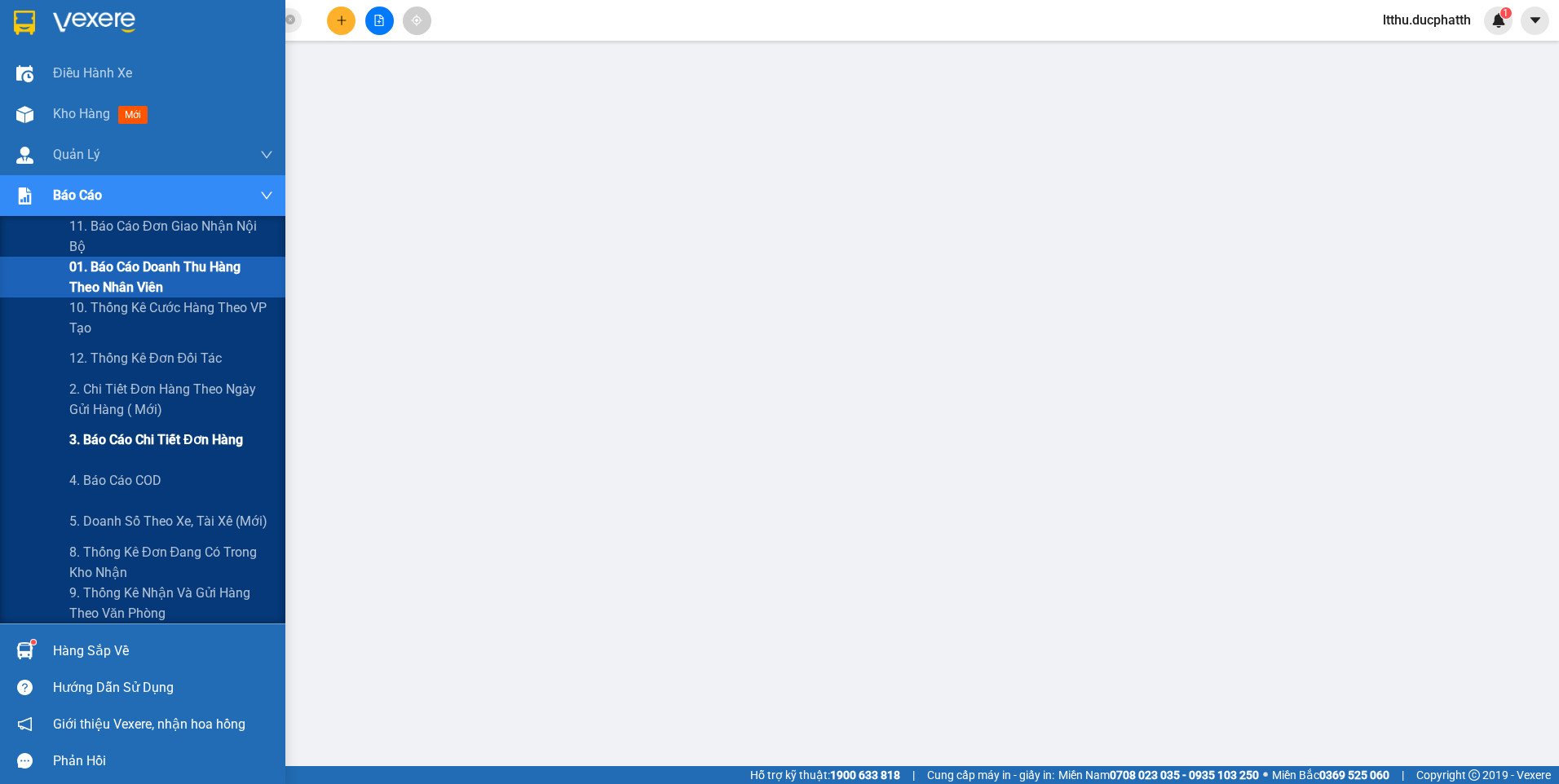
click at [209, 443] on span "3. Báo cáo chi tiết đơn hàng" at bounding box center [156, 439] width 173 height 20
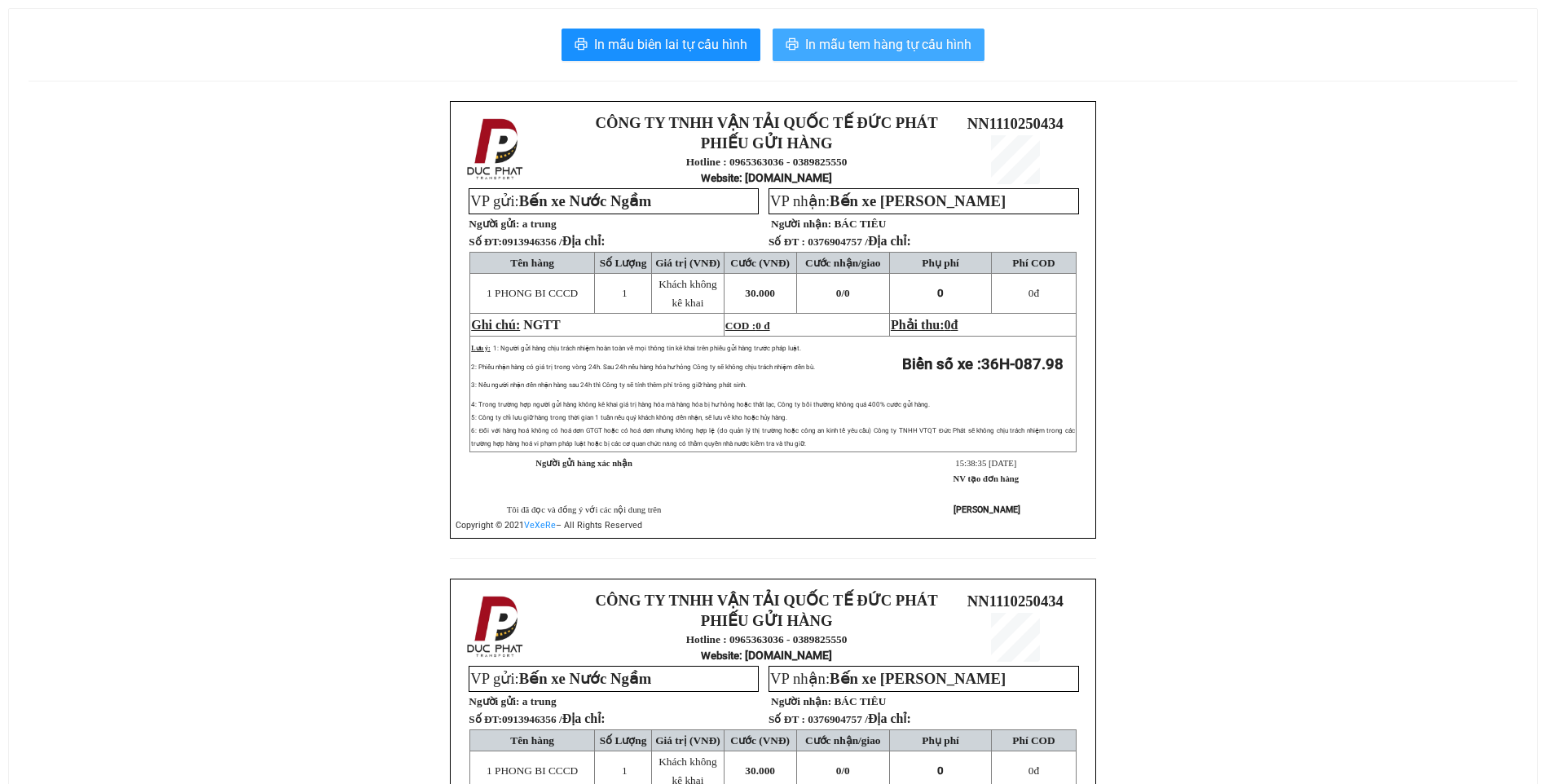
click at [915, 44] on span "In mẫu tem hàng tự cấu hình" at bounding box center [888, 44] width 166 height 20
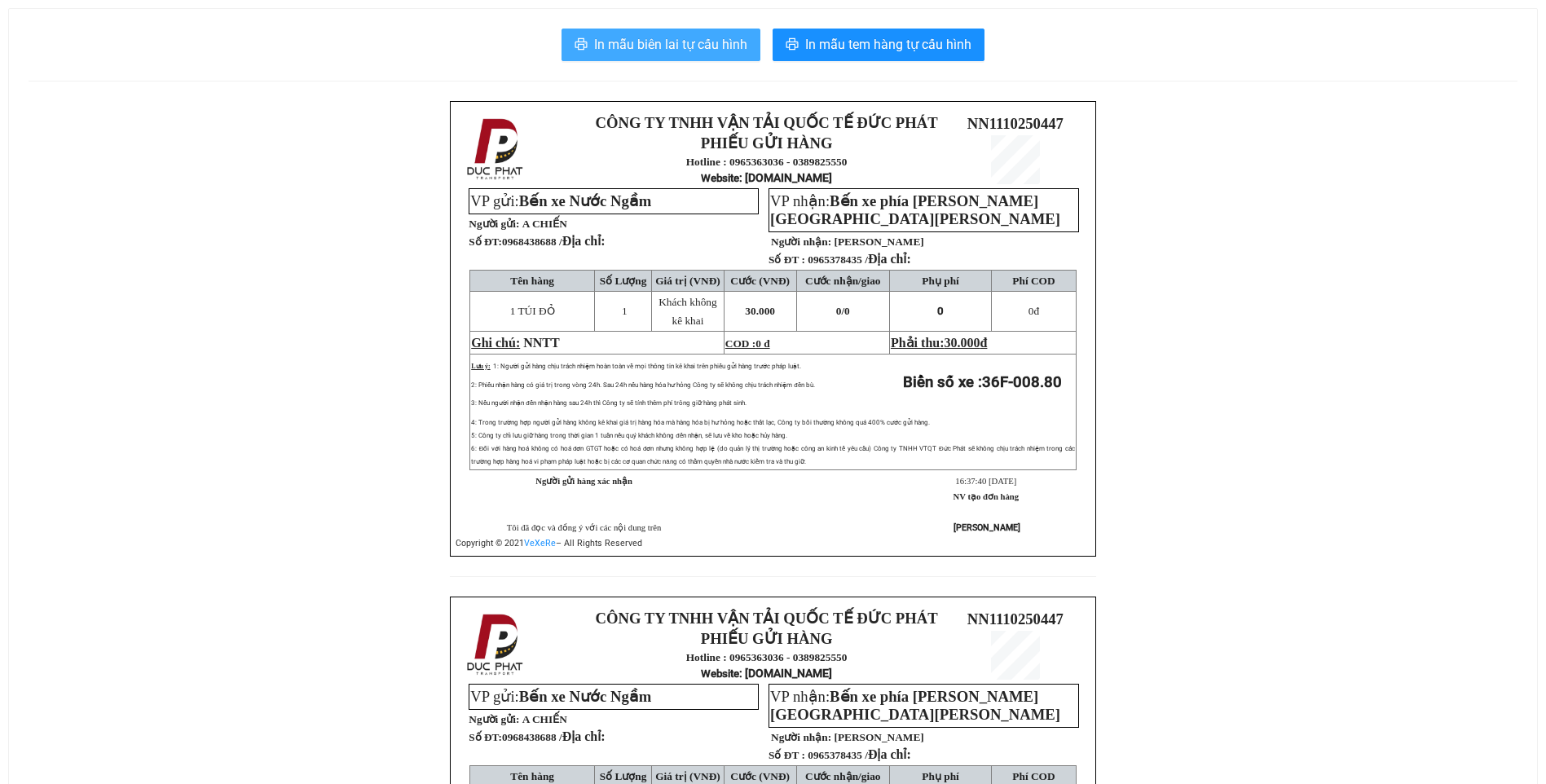
click at [606, 49] on span "In mẫu biên lai tự cấu hình" at bounding box center [671, 44] width 154 height 20
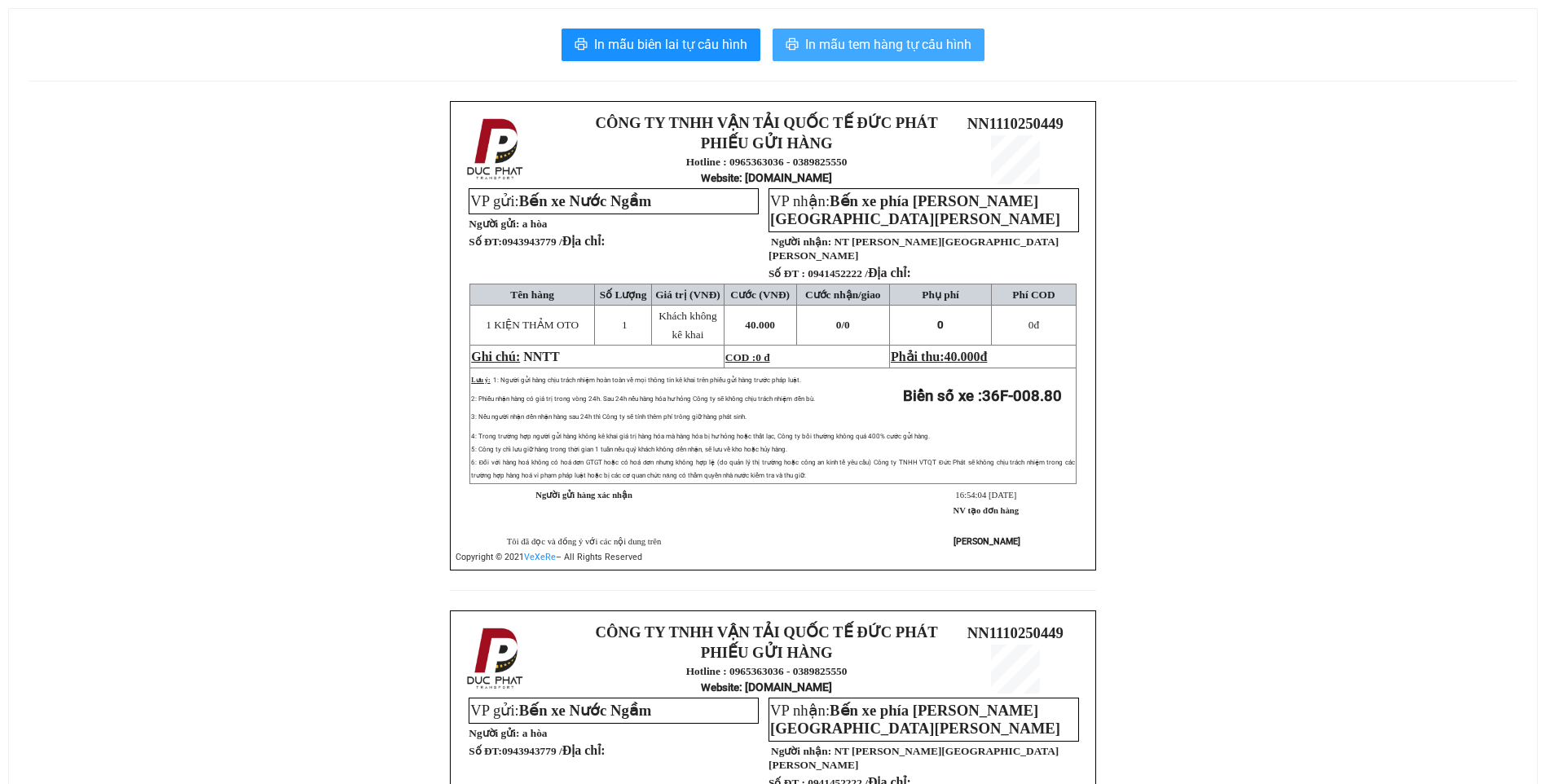
click at [886, 52] on span "In mẫu tem hàng tự cấu hình" at bounding box center [888, 44] width 166 height 20
click at [858, 52] on span "In mẫu tem hàng tự cấu hình" at bounding box center [888, 44] width 166 height 20
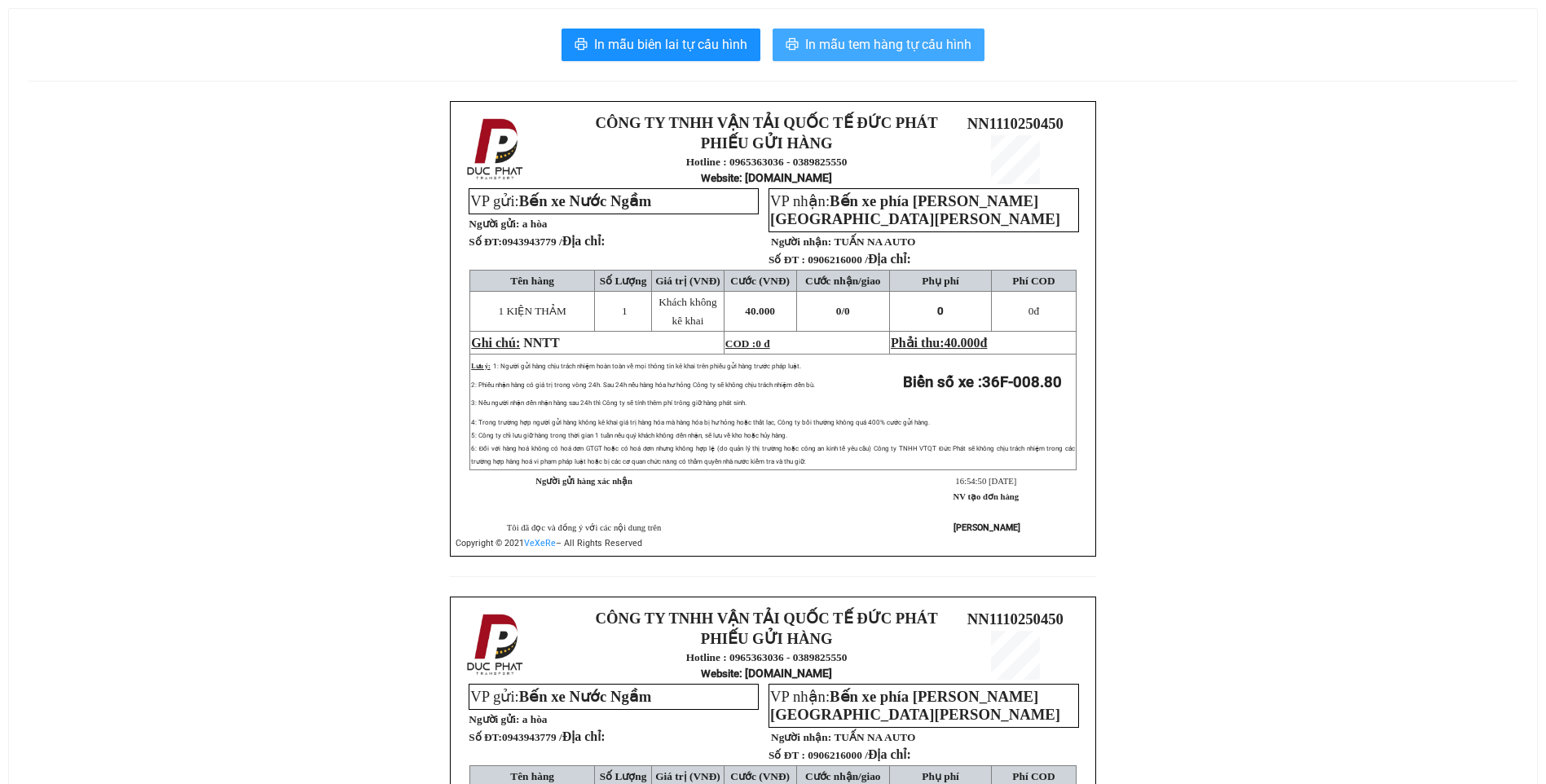
click at [919, 46] on span "In mẫu tem hàng tự cấu hình" at bounding box center [888, 44] width 166 height 20
click at [853, 48] on span "In mẫu tem hàng tự cấu hình" at bounding box center [888, 44] width 166 height 20
click at [888, 55] on span "In mẫu tem hàng tự cấu hình" at bounding box center [888, 44] width 166 height 20
click at [852, 49] on span "In mẫu tem hàng tự cấu hình" at bounding box center [888, 44] width 166 height 20
click at [899, 48] on span "In mẫu tem hàng tự cấu hình" at bounding box center [888, 44] width 166 height 20
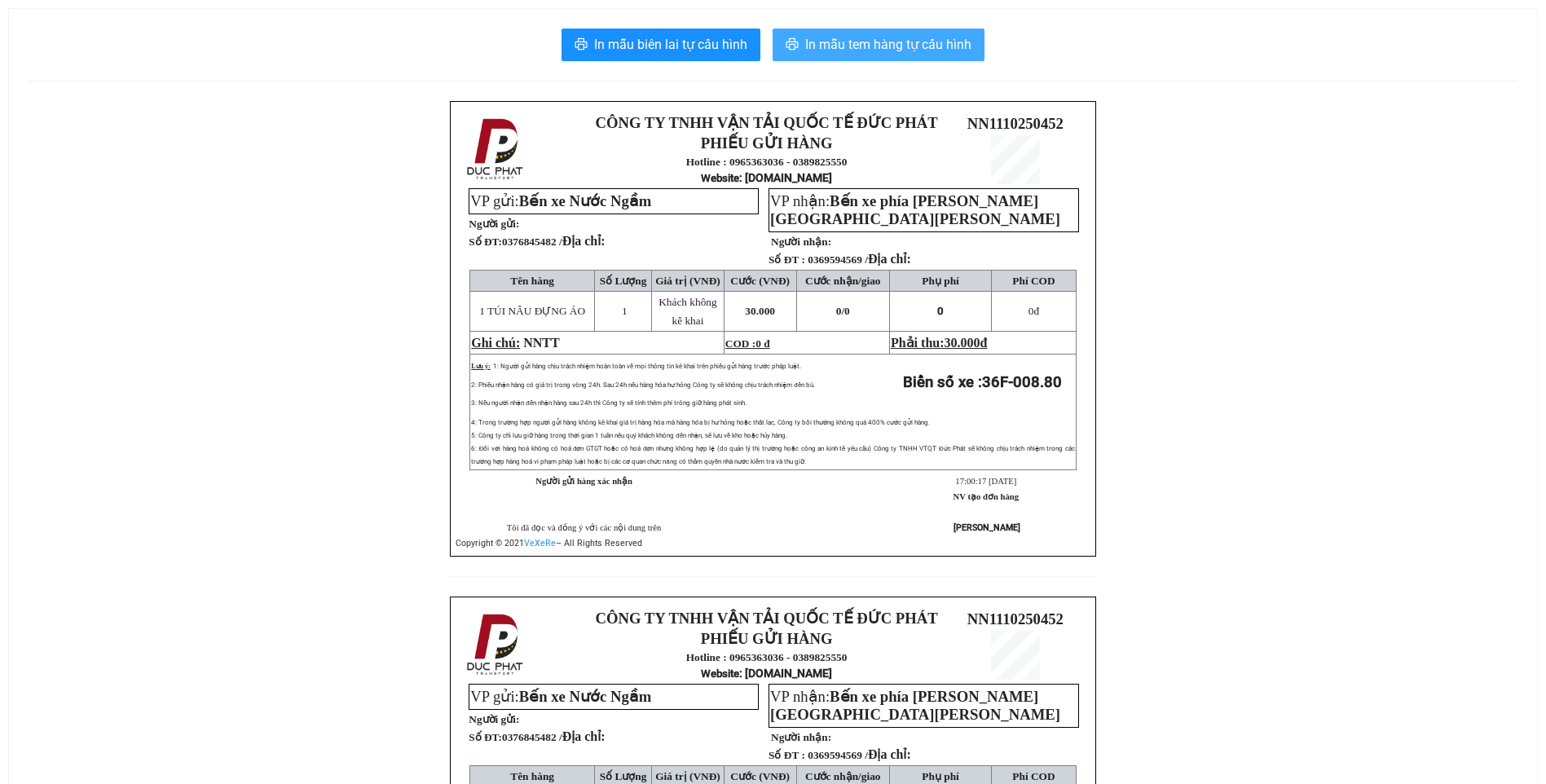
click at [897, 54] on span "In mẫu tem hàng tự cấu hình" at bounding box center [888, 44] width 166 height 20
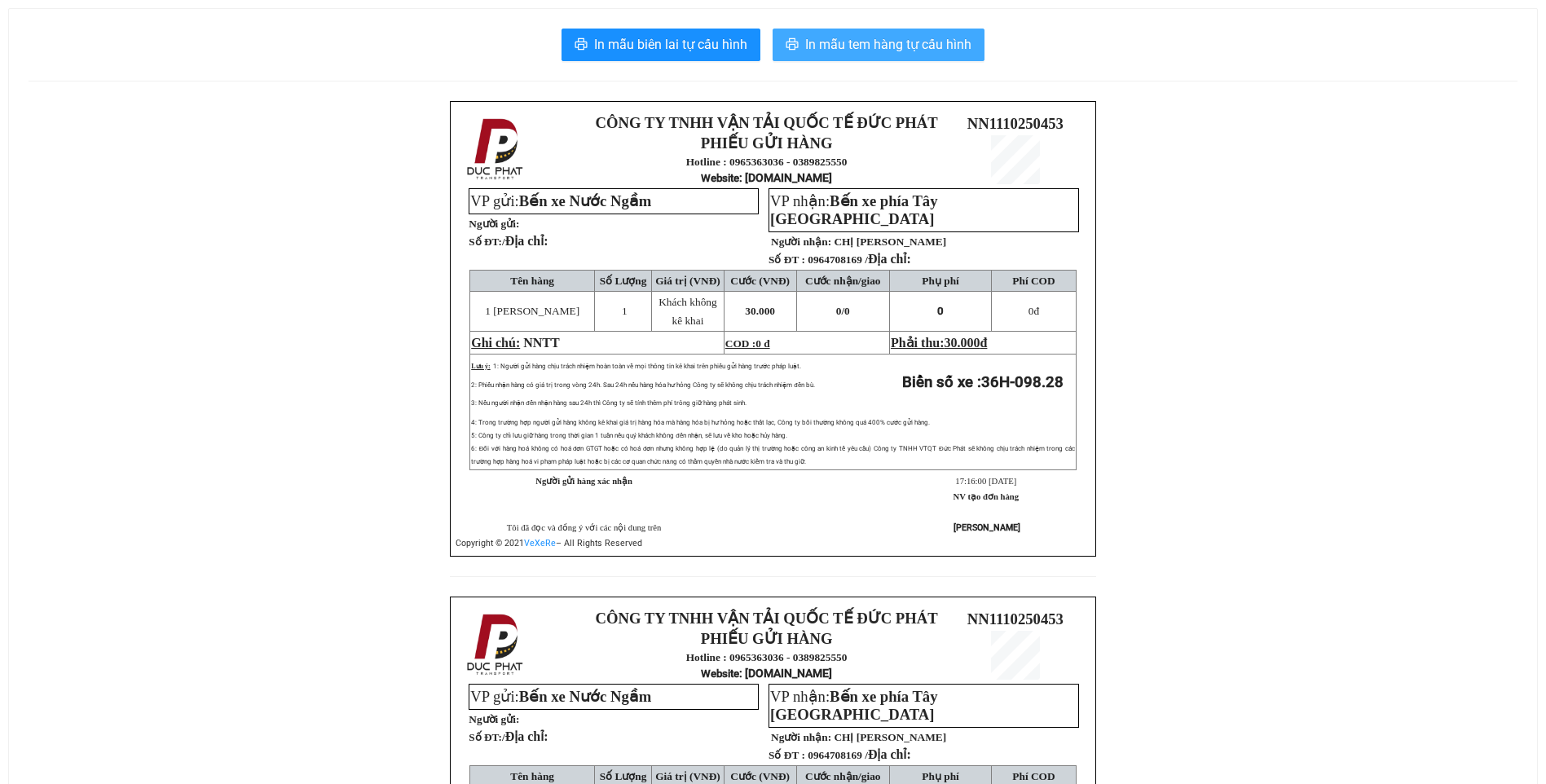
click at [904, 54] on span "In mẫu tem hàng tự cấu hình" at bounding box center [888, 44] width 166 height 20
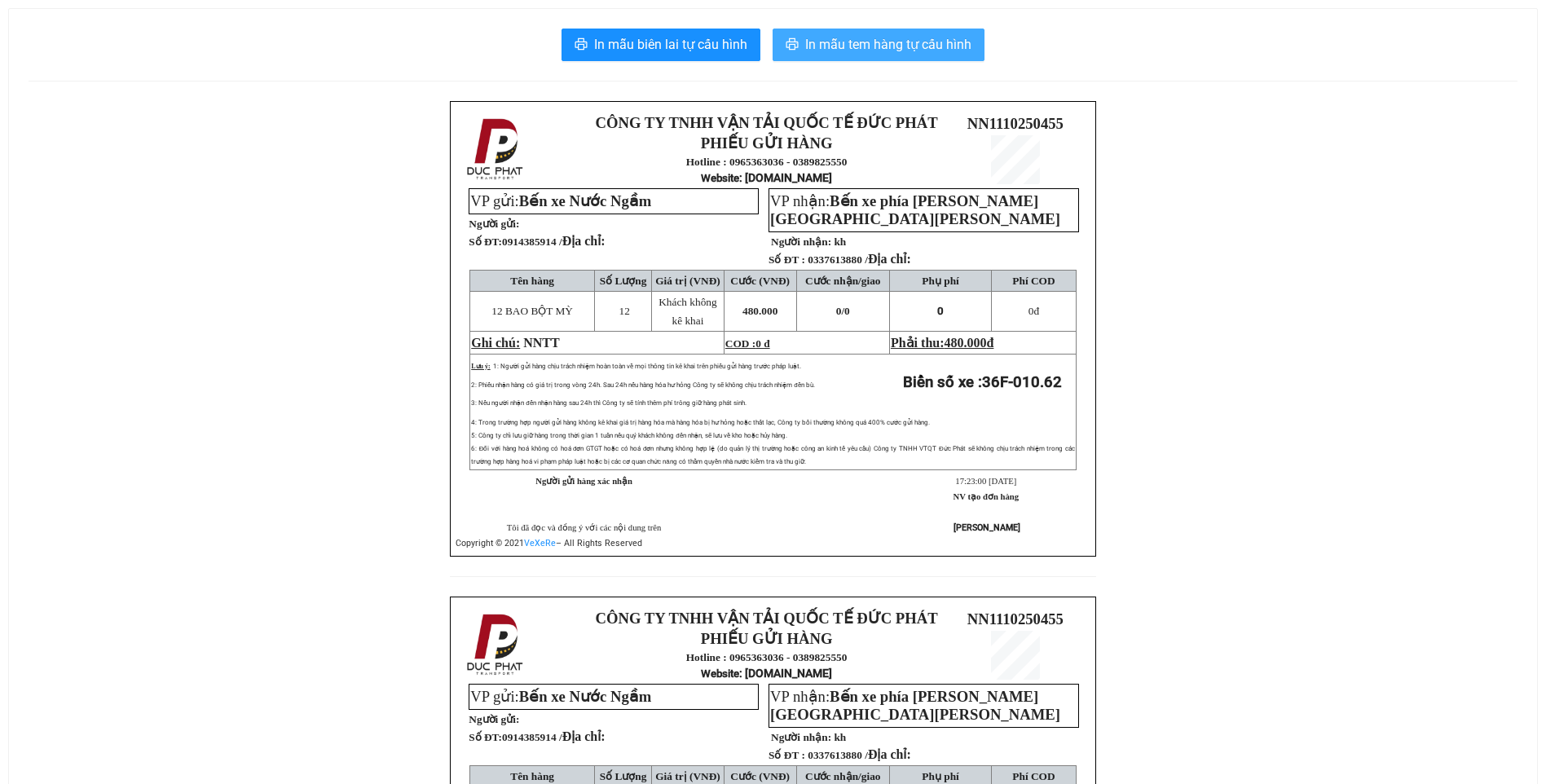
click at [897, 44] on span "In mẫu tem hàng tự cấu hình" at bounding box center [888, 44] width 166 height 20
click at [892, 45] on span "In mẫu tem hàng tự cấu hình" at bounding box center [888, 44] width 166 height 20
click at [910, 56] on button "In mẫu tem hàng tự cấu hình" at bounding box center [878, 45] width 212 height 33
click at [876, 37] on span "In mẫu tem hàng tự cấu hình" at bounding box center [888, 44] width 166 height 20
